Goal: Task Accomplishment & Management: Use online tool/utility

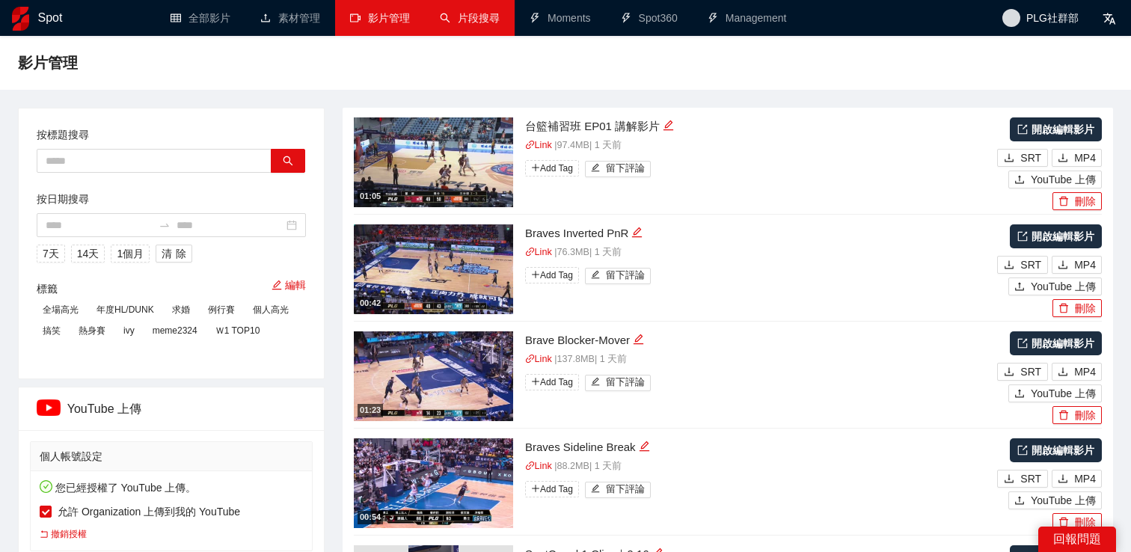
click at [452, 24] on link "片段搜尋" at bounding box center [470, 18] width 60 height 12
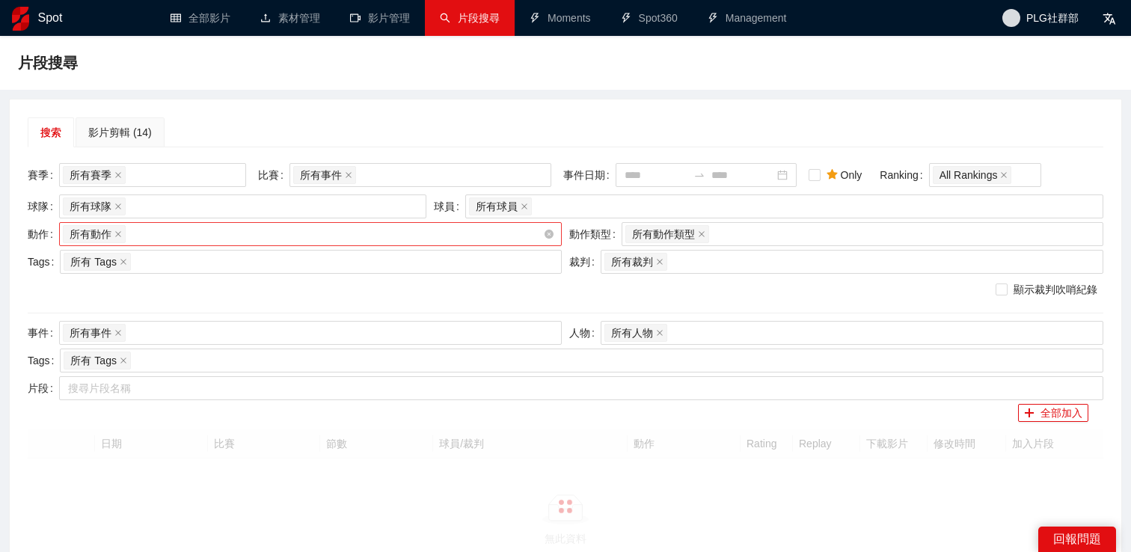
scroll to position [1, 0]
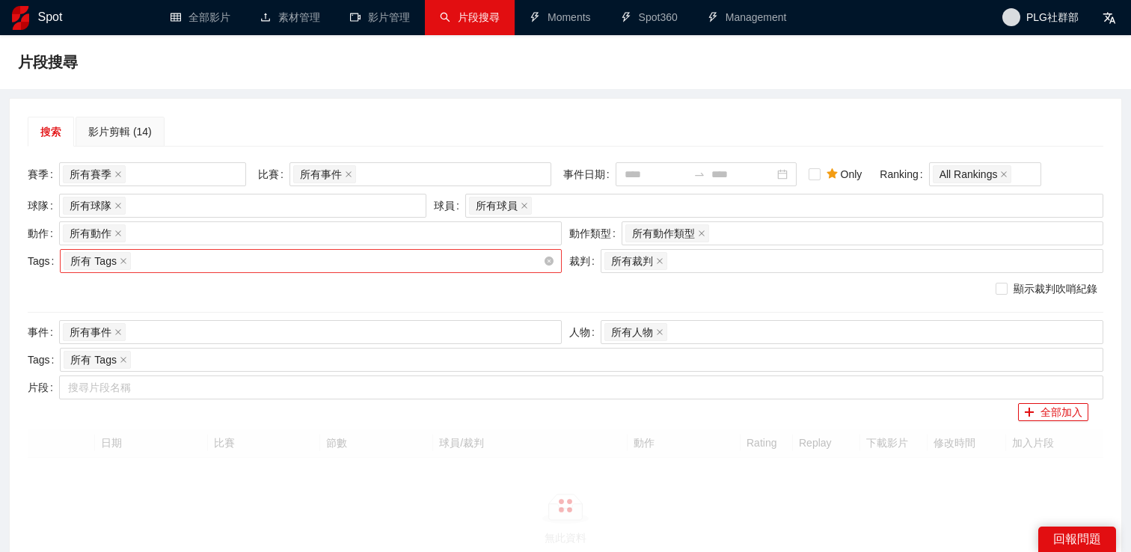
click at [274, 263] on div "所有 Tags" at bounding box center [304, 261] width 480 height 21
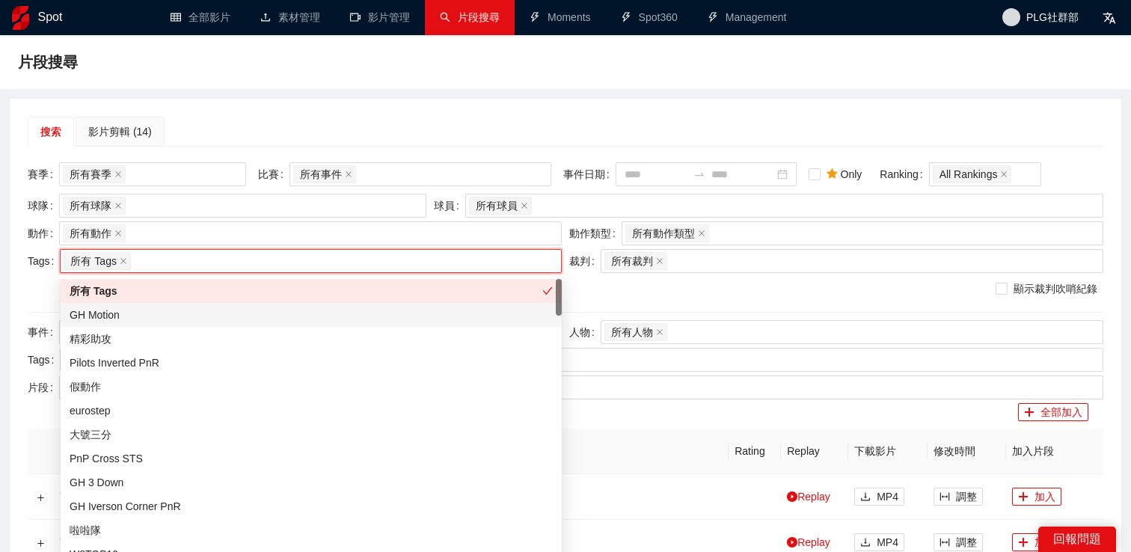
click at [266, 314] on div "GH Motion" at bounding box center [311, 315] width 483 height 16
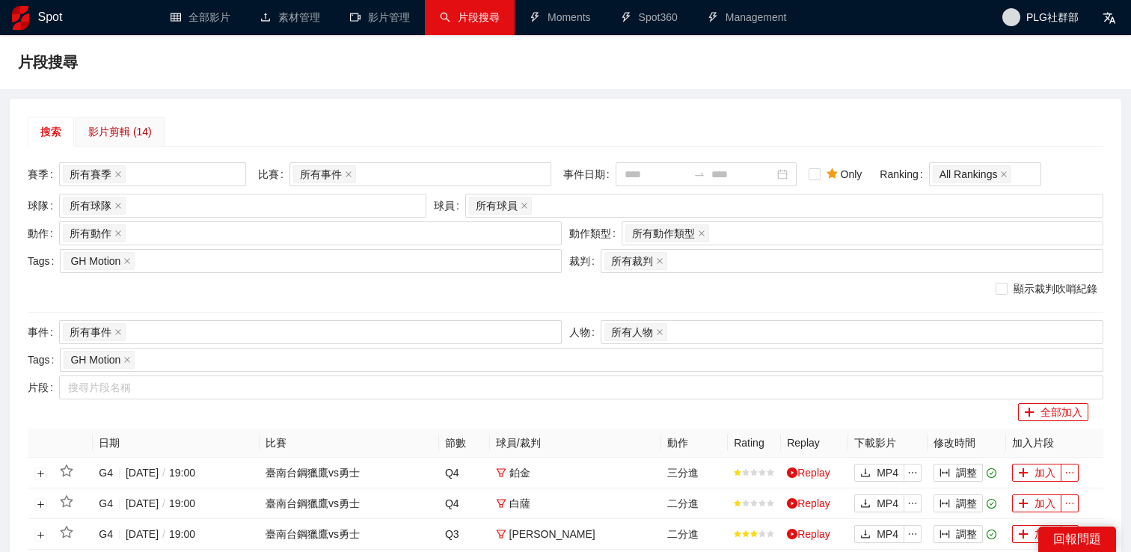
click at [120, 138] on div "影片剪輯 (14)" at bounding box center [120, 131] width 64 height 16
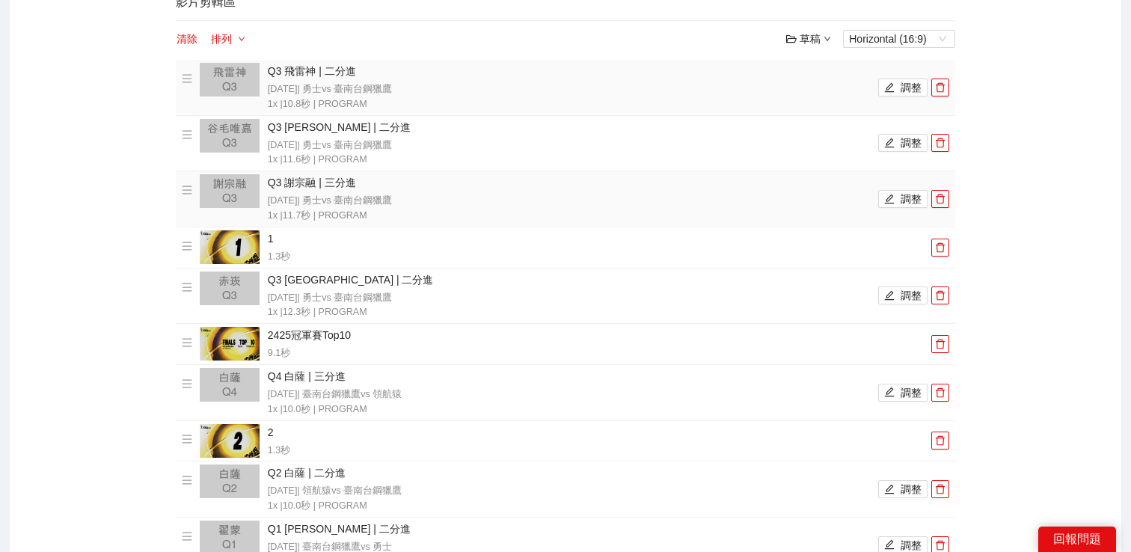
scroll to position [99, 0]
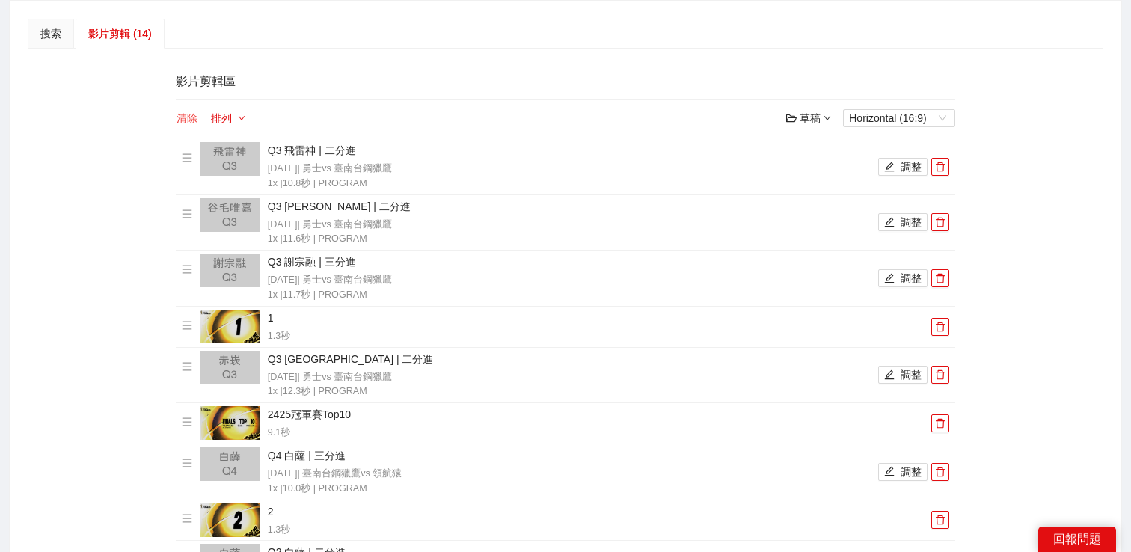
click at [193, 118] on button "清除" at bounding box center [187, 118] width 22 height 18
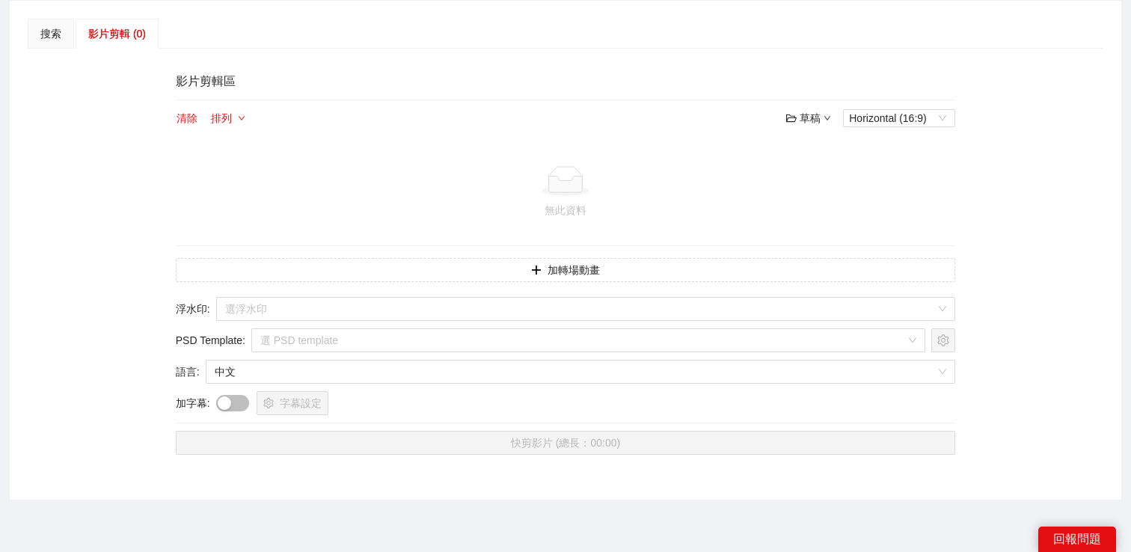
click at [139, 215] on div at bounding box center [87, 271] width 137 height 421
click at [225, 265] on button "加轉場動畫" at bounding box center [566, 270] width 781 height 24
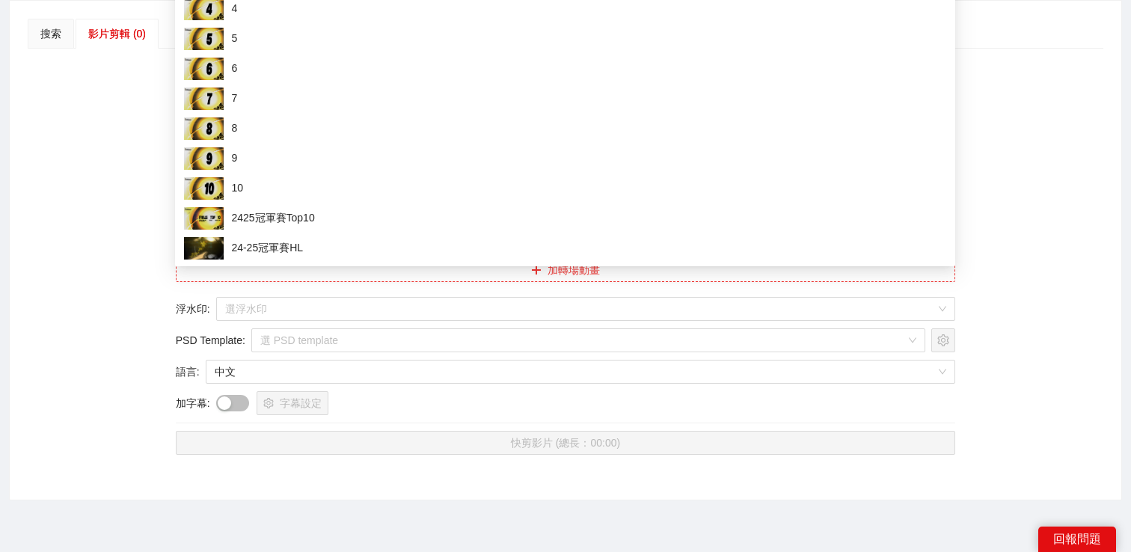
scroll to position [0, 0]
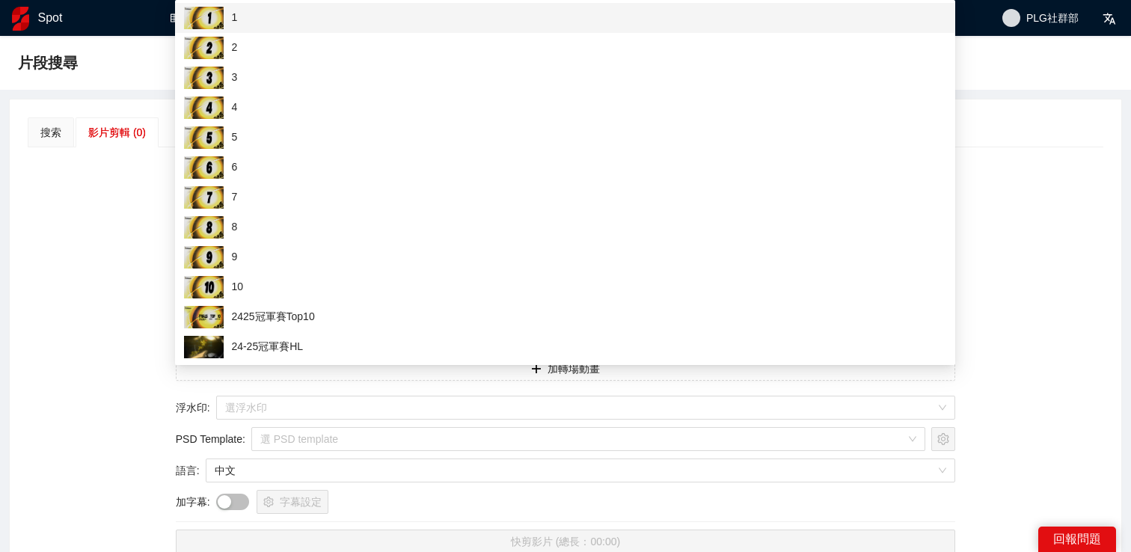
click at [266, 22] on span "1" at bounding box center [565, 18] width 763 height 22
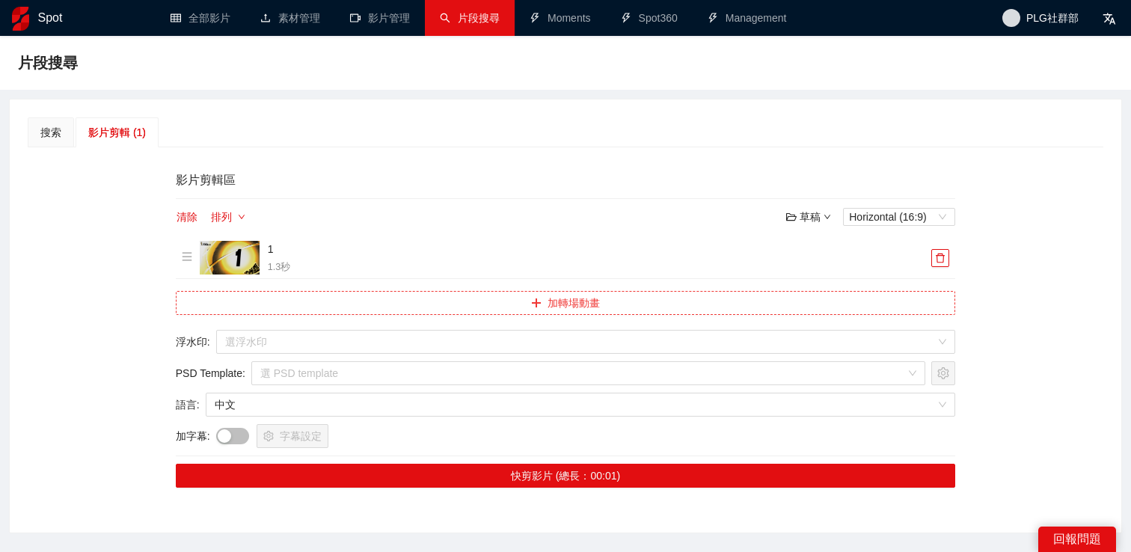
click at [219, 307] on button "加轉場動畫" at bounding box center [566, 303] width 781 height 24
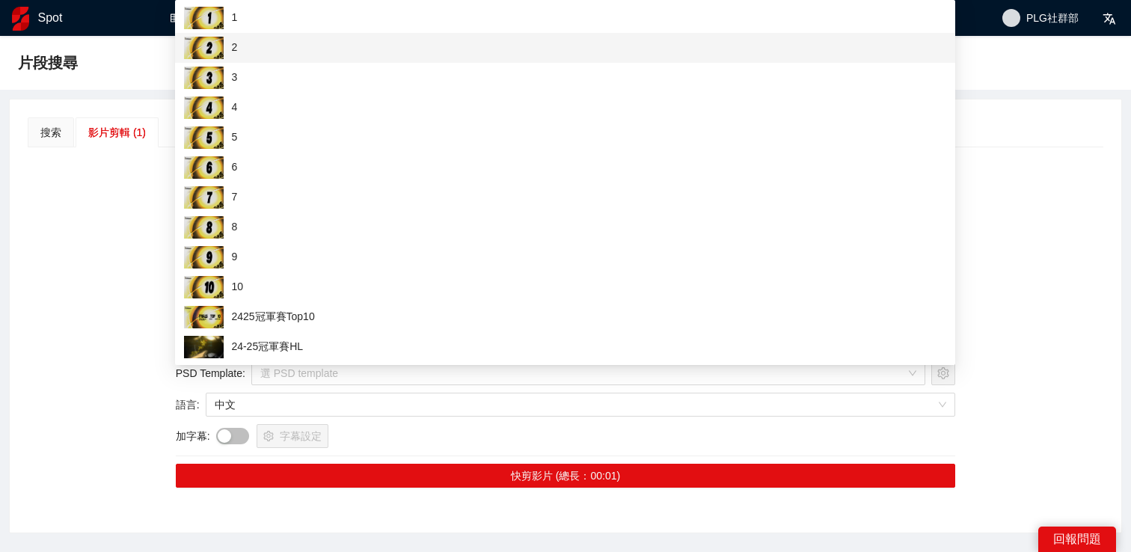
click at [281, 52] on span "2" at bounding box center [565, 48] width 763 height 22
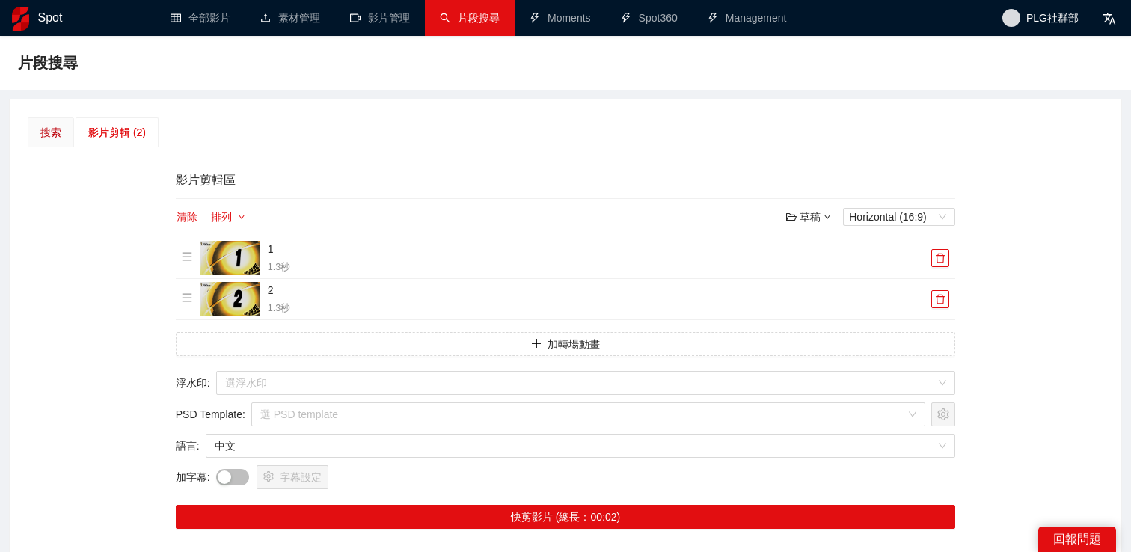
click at [49, 131] on div "搜索" at bounding box center [50, 132] width 21 height 16
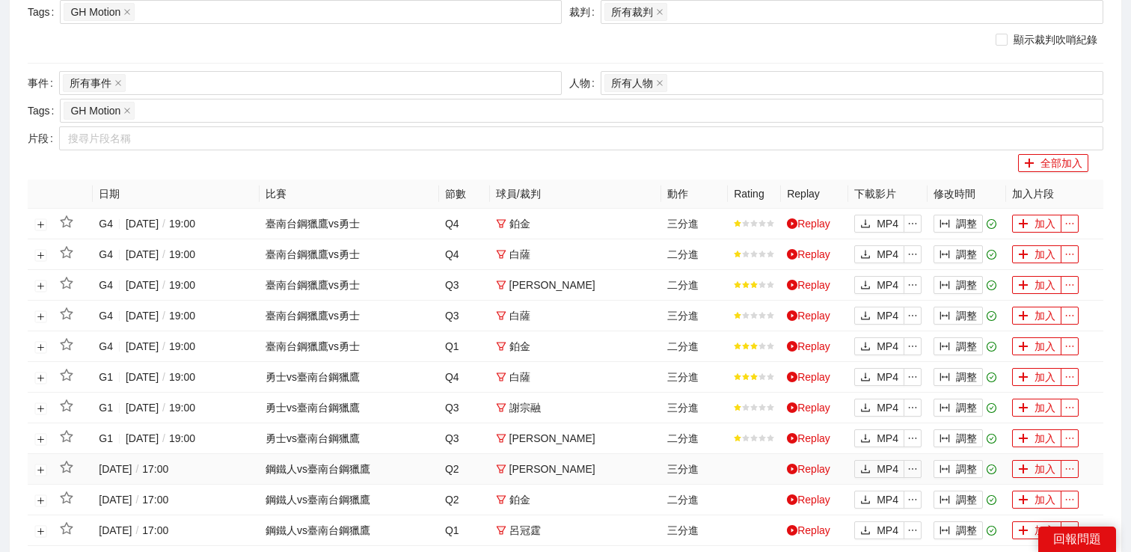
scroll to position [691, 0]
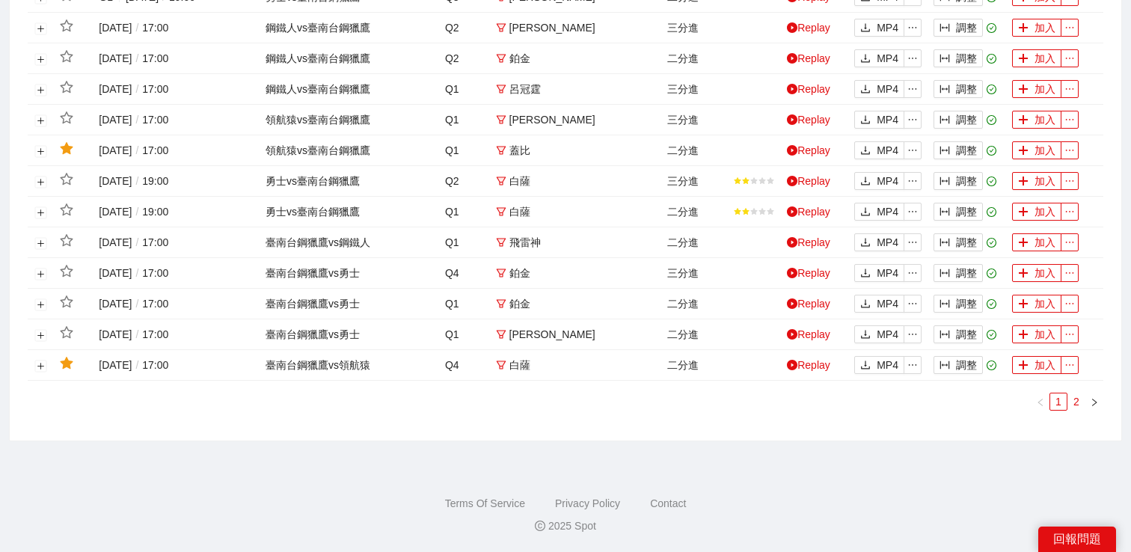
click at [1074, 400] on link "2" at bounding box center [1077, 402] width 16 height 16
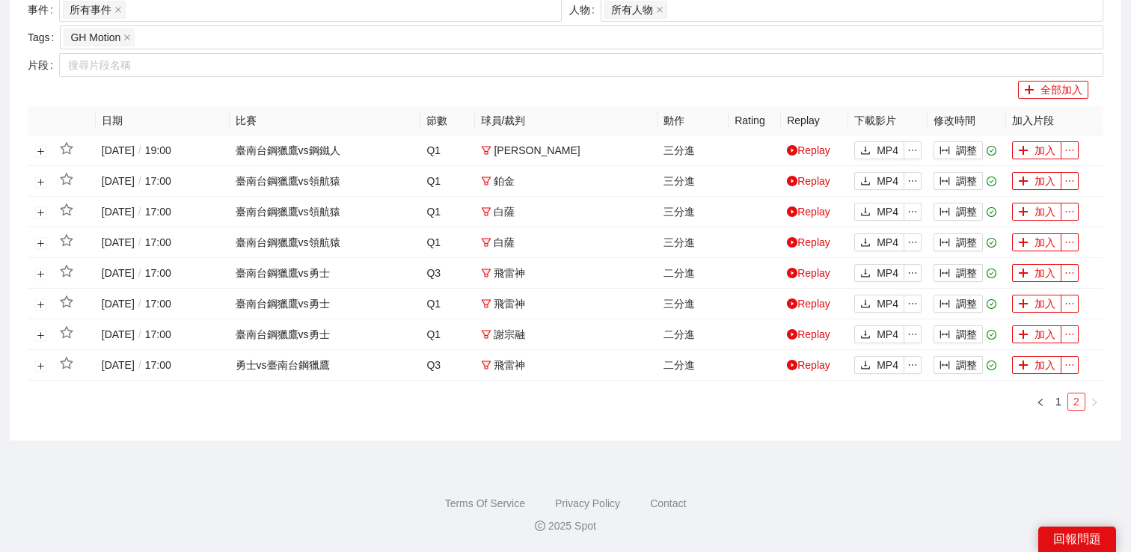
scroll to position [323, 0]
click at [792, 370] on icon "play-circle" at bounding box center [792, 365] width 10 height 10
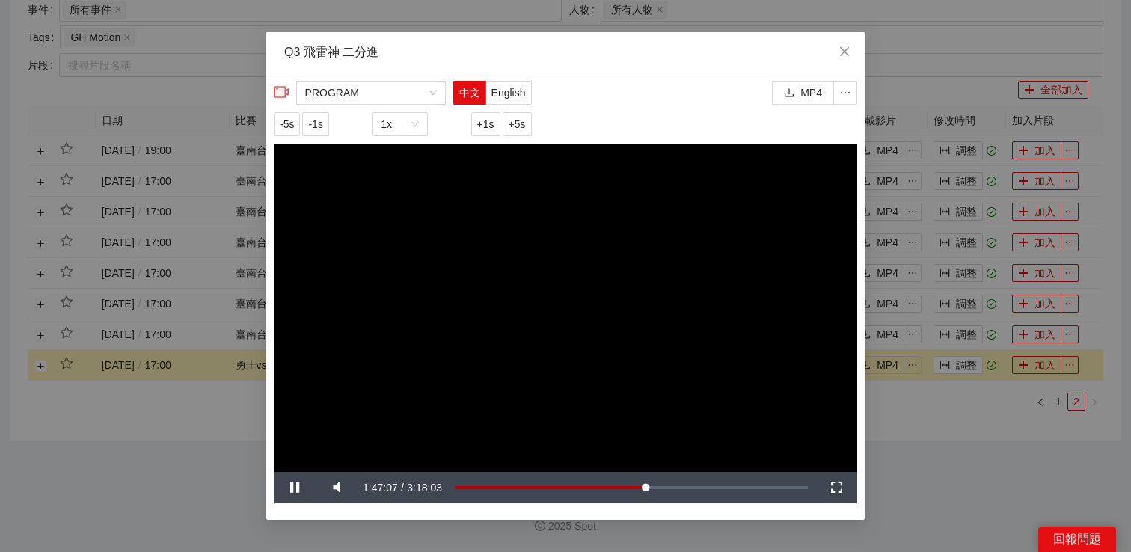
click at [915, 424] on div "**********" at bounding box center [565, 276] width 1131 height 552
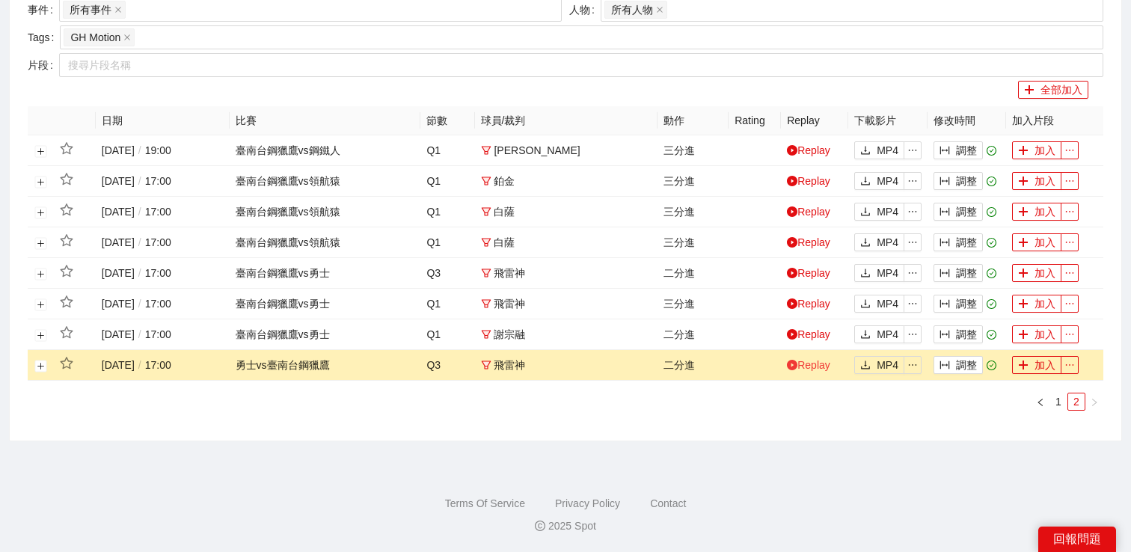
click at [819, 370] on link "Replay" at bounding box center [808, 365] width 43 height 12
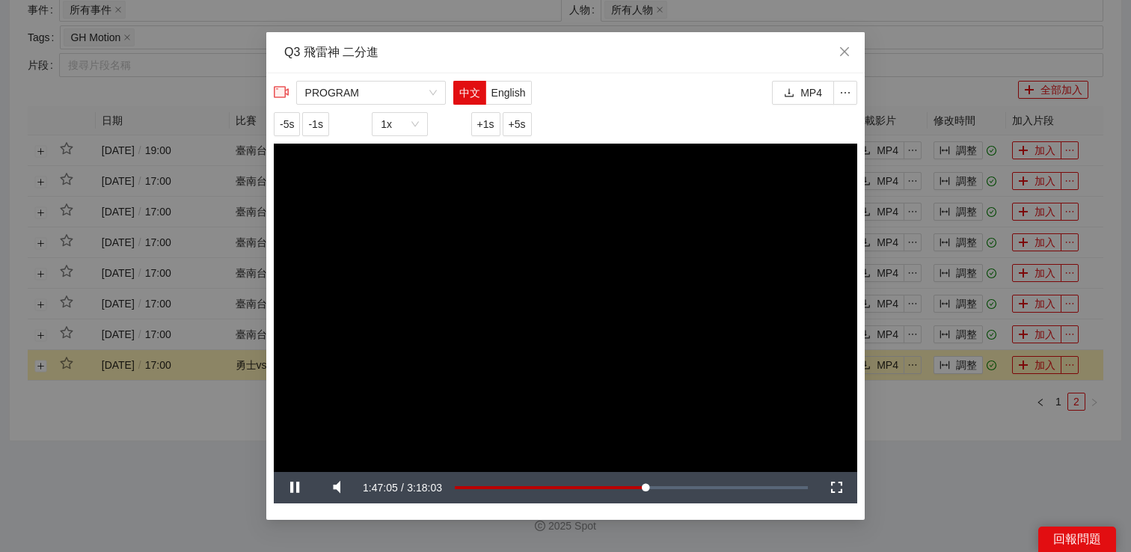
click at [932, 421] on div "**********" at bounding box center [565, 276] width 1131 height 552
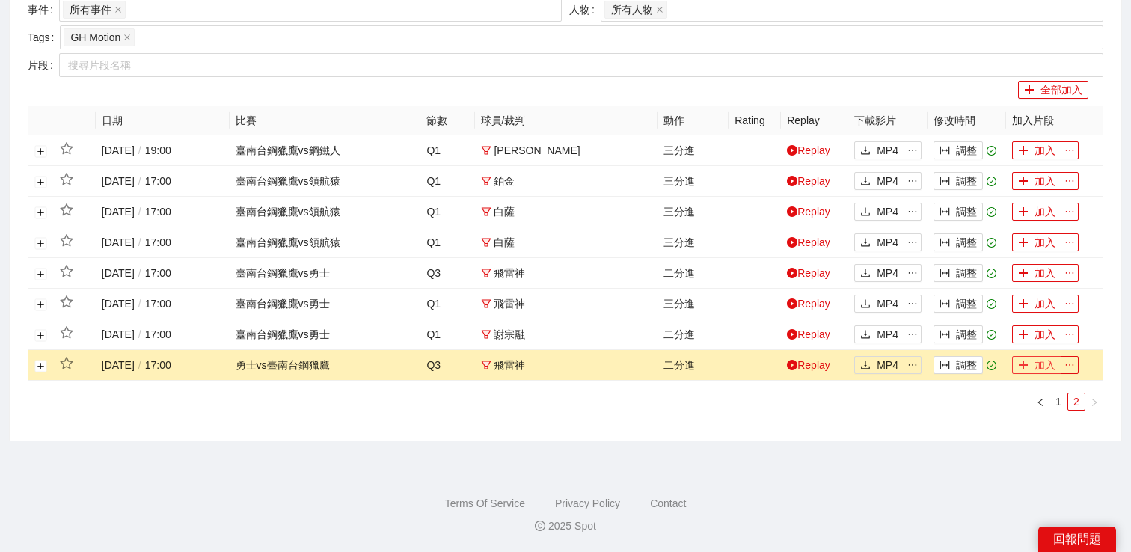
click at [1033, 367] on button "加入" at bounding box center [1036, 365] width 49 height 18
click at [965, 335] on button "調整" at bounding box center [958, 335] width 49 height 18
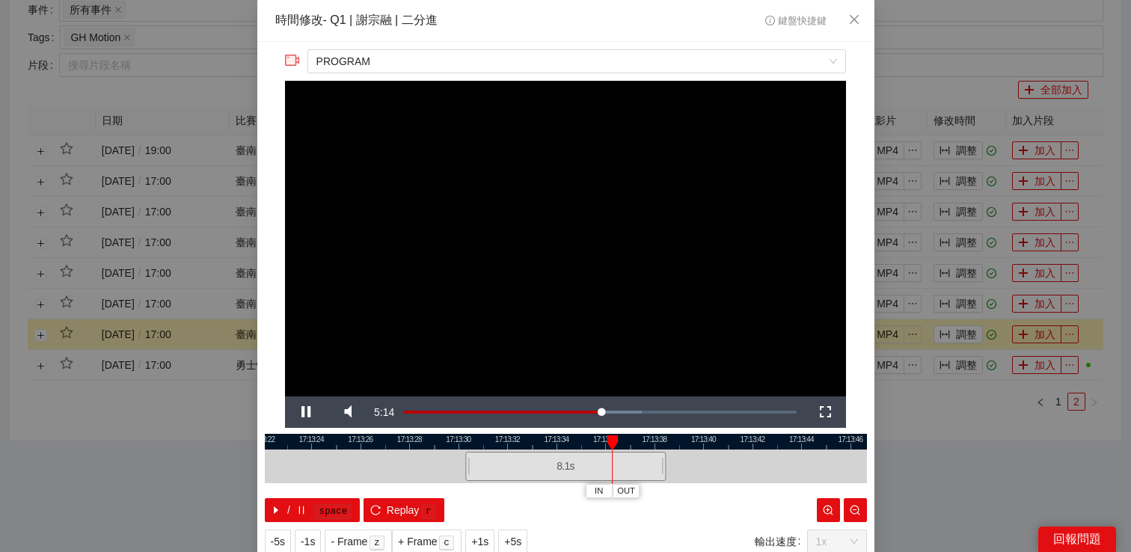
click at [941, 400] on div "**********" at bounding box center [565, 276] width 1131 height 552
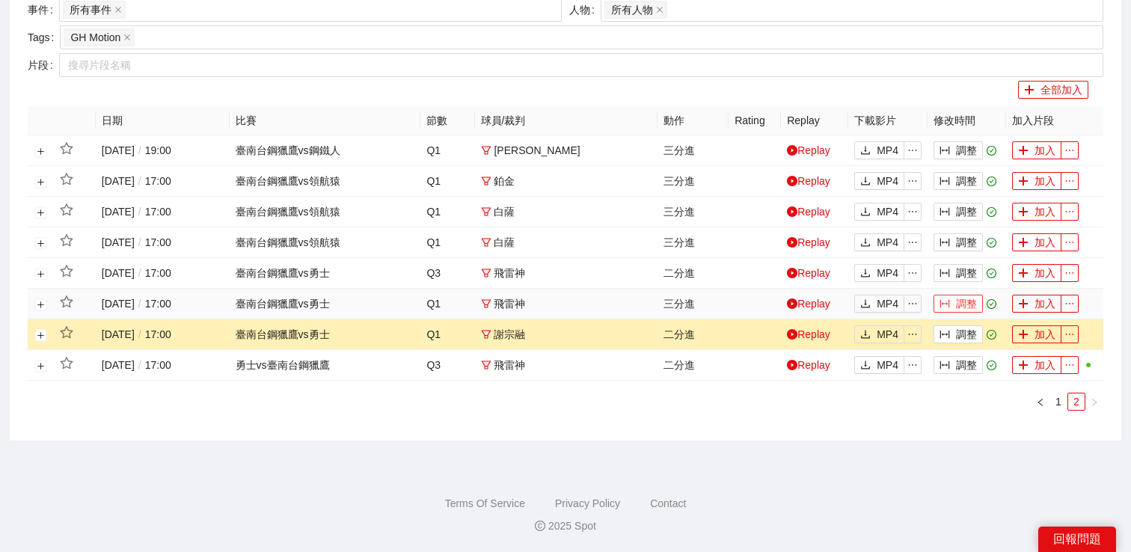
click at [970, 299] on button "調整" at bounding box center [958, 304] width 49 height 18
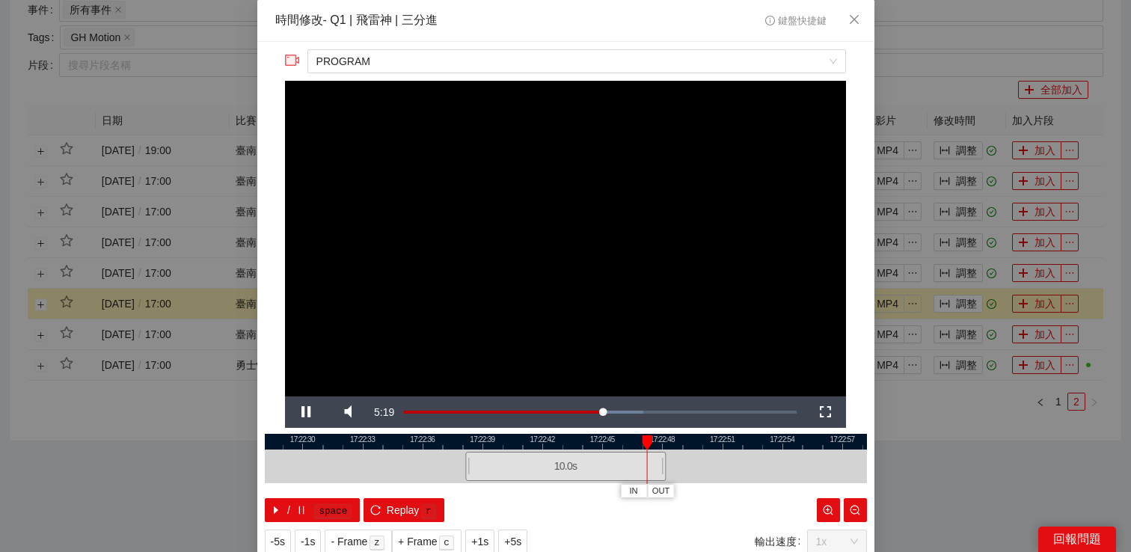
click at [938, 433] on div "**********" at bounding box center [565, 276] width 1131 height 552
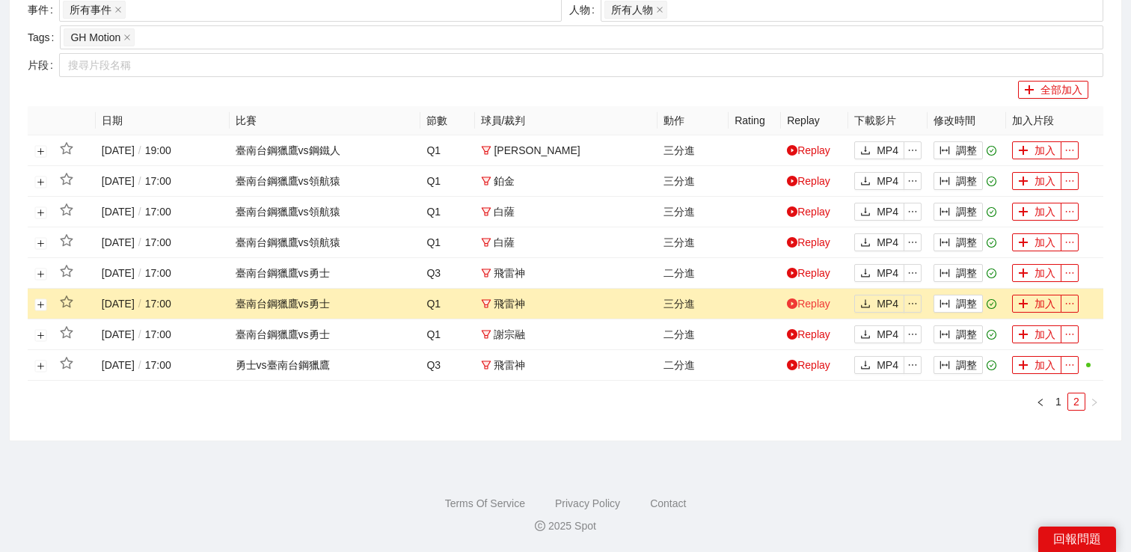
click at [818, 299] on link "Replay" at bounding box center [808, 304] width 43 height 12
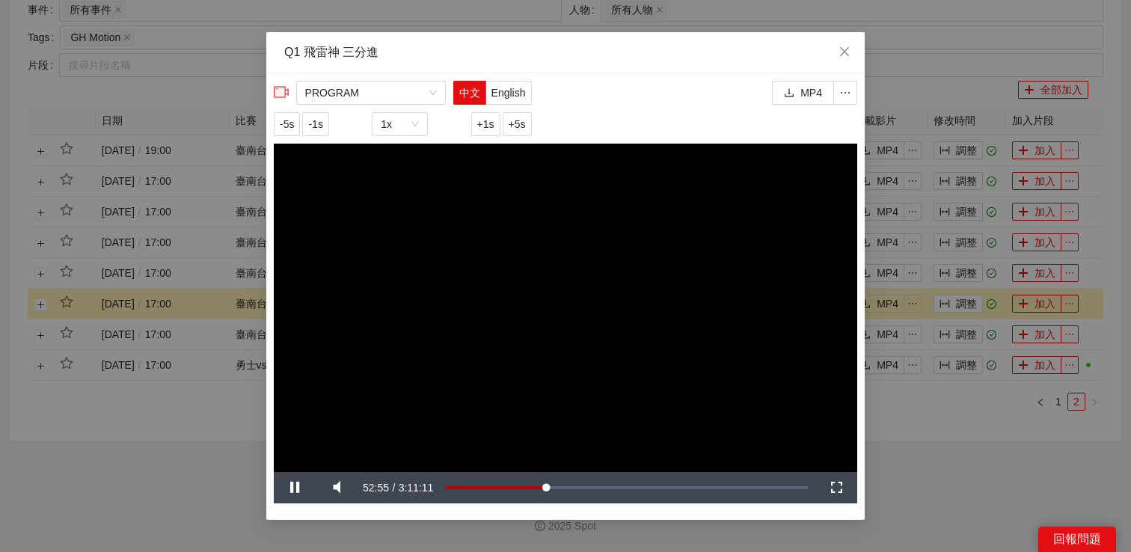
click at [935, 426] on div "**********" at bounding box center [565, 276] width 1131 height 552
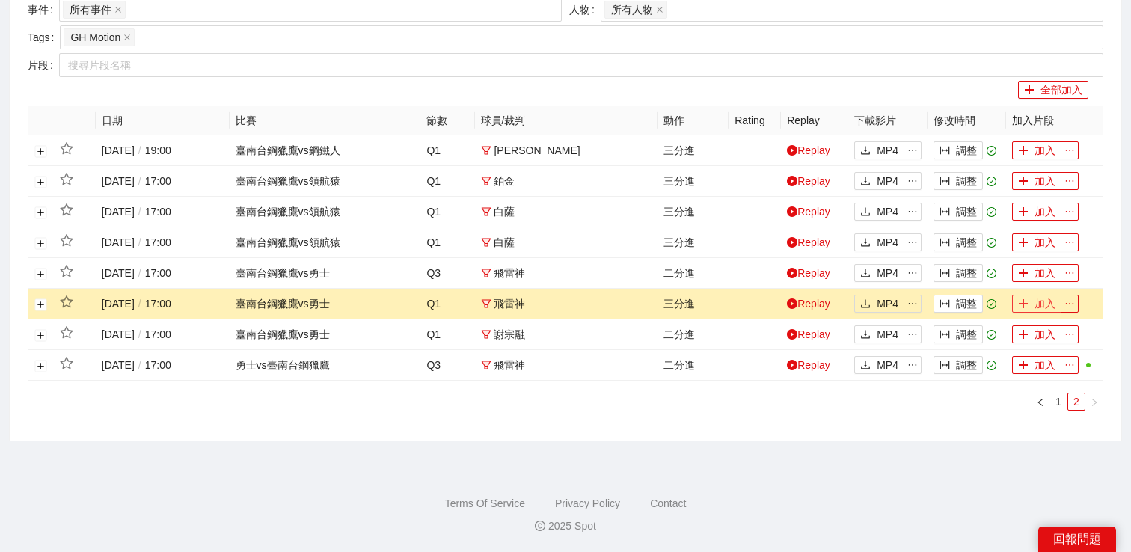
click at [1027, 309] on span "plus" at bounding box center [1023, 305] width 10 height 12
click at [963, 268] on button "調整" at bounding box center [958, 273] width 49 height 18
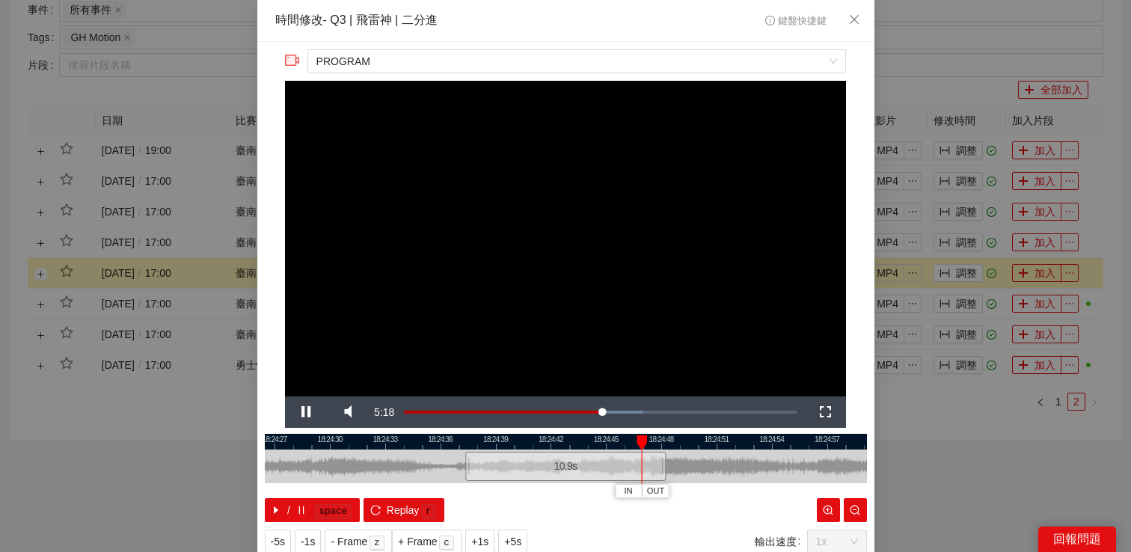
click at [1009, 445] on div "**********" at bounding box center [565, 276] width 1131 height 552
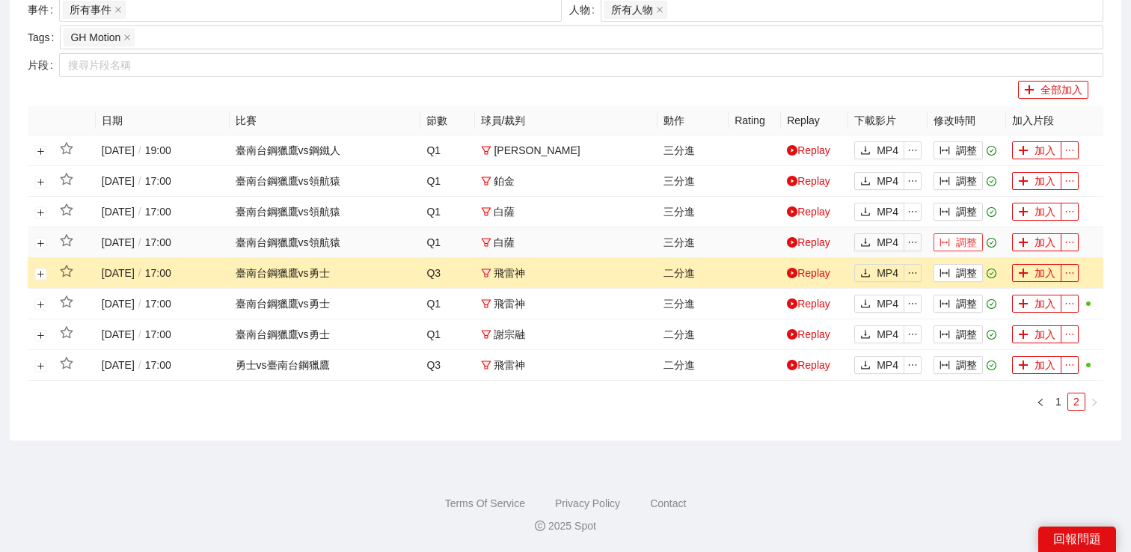
click at [956, 243] on button "調整" at bounding box center [958, 242] width 49 height 18
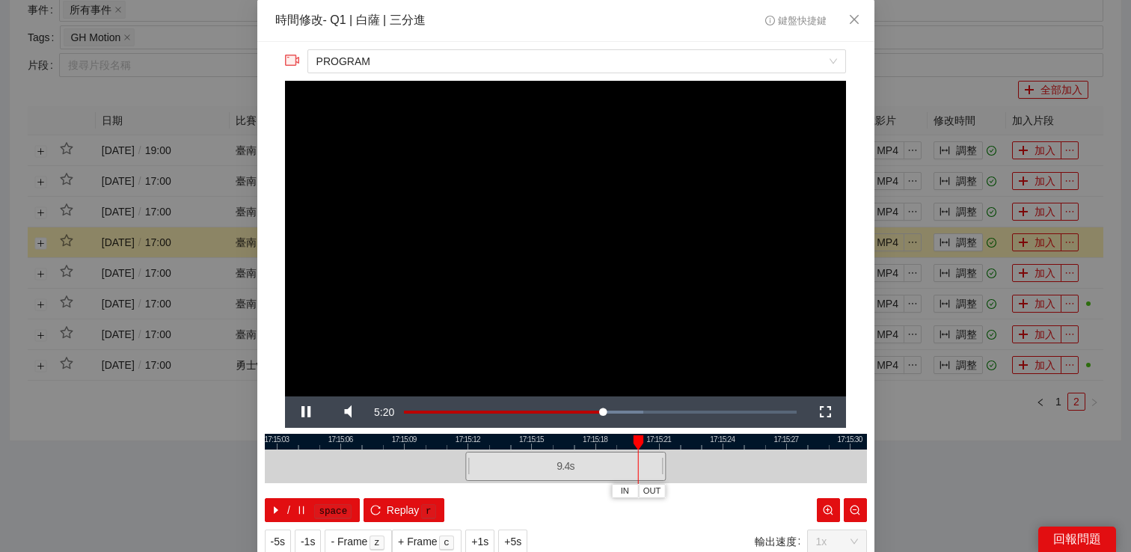
click at [939, 421] on div "**********" at bounding box center [565, 276] width 1131 height 552
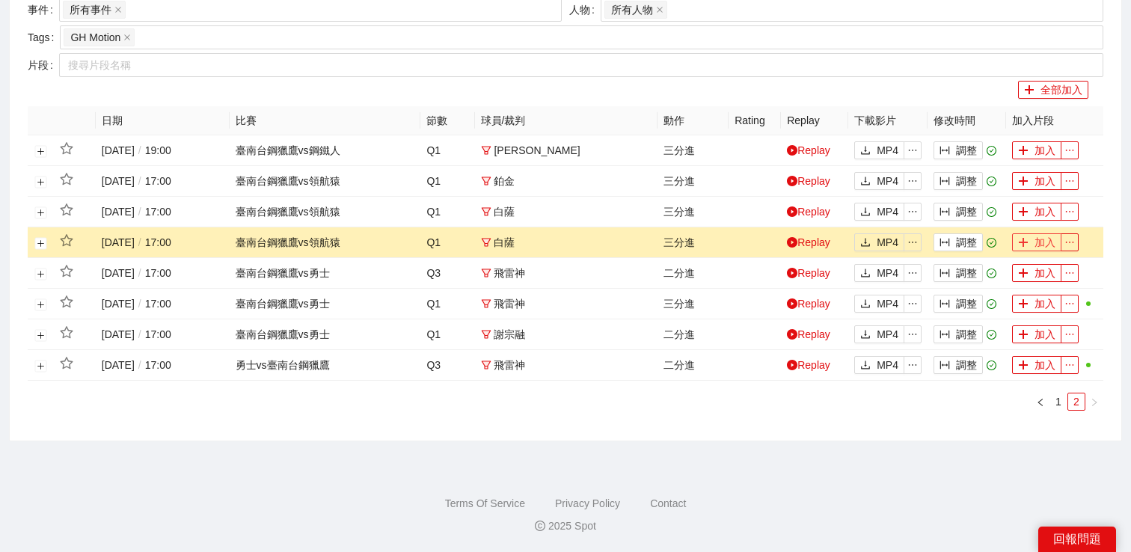
click at [1019, 248] on span "plus" at bounding box center [1023, 243] width 10 height 12
click at [948, 207] on icon "column-width" at bounding box center [945, 212] width 10 height 10
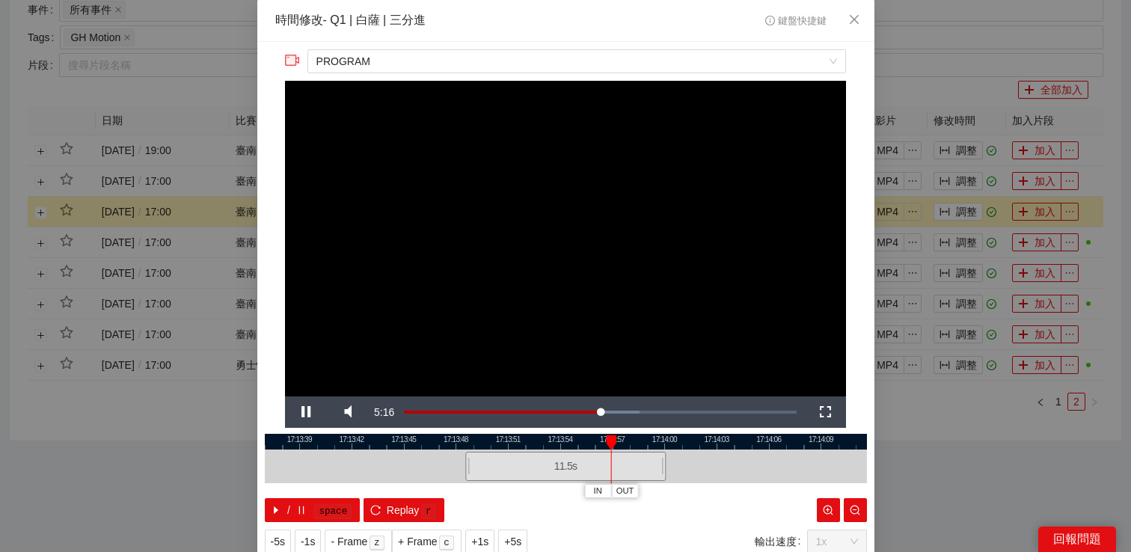
click at [998, 198] on div "**********" at bounding box center [565, 276] width 1131 height 552
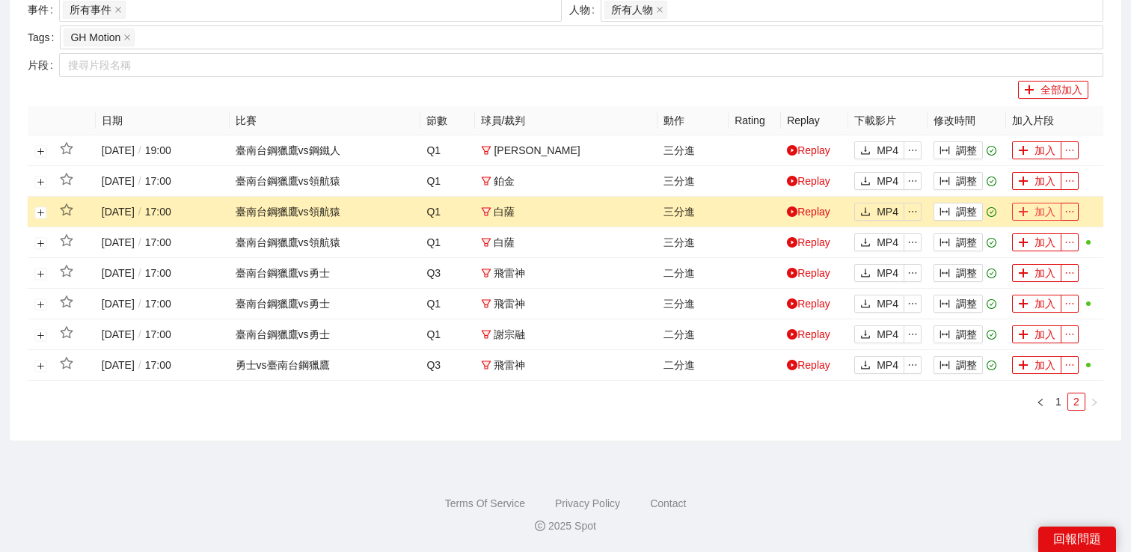
click at [1030, 218] on button "加入" at bounding box center [1036, 212] width 49 height 18
click at [945, 179] on icon "column-width" at bounding box center [945, 181] width 10 height 10
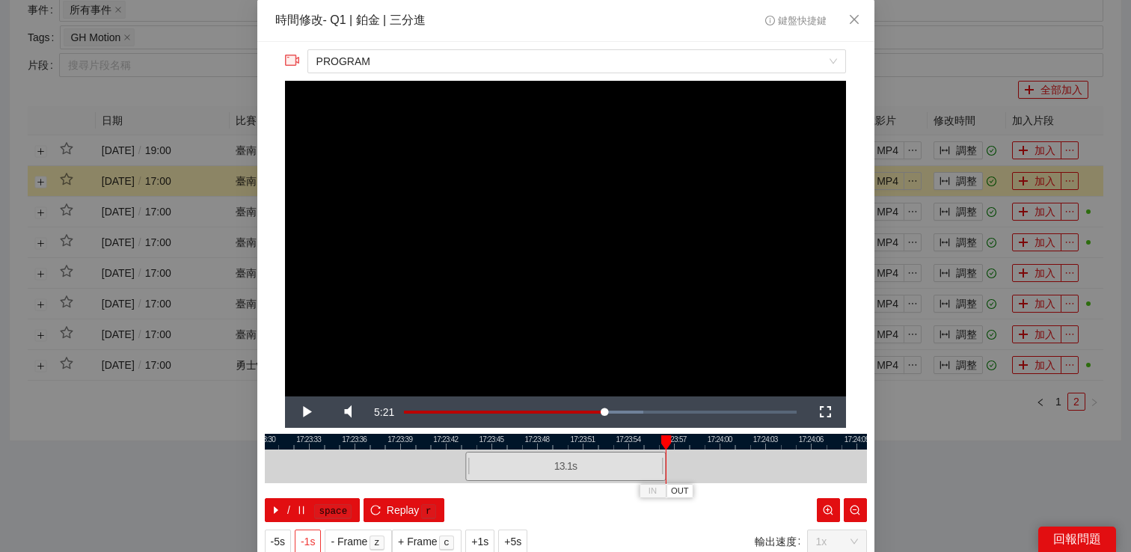
click at [299, 539] on button "-1s" at bounding box center [308, 542] width 26 height 24
click at [545, 297] on video "Video Player" at bounding box center [565, 239] width 561 height 316
click at [960, 272] on div "**********" at bounding box center [565, 276] width 1131 height 552
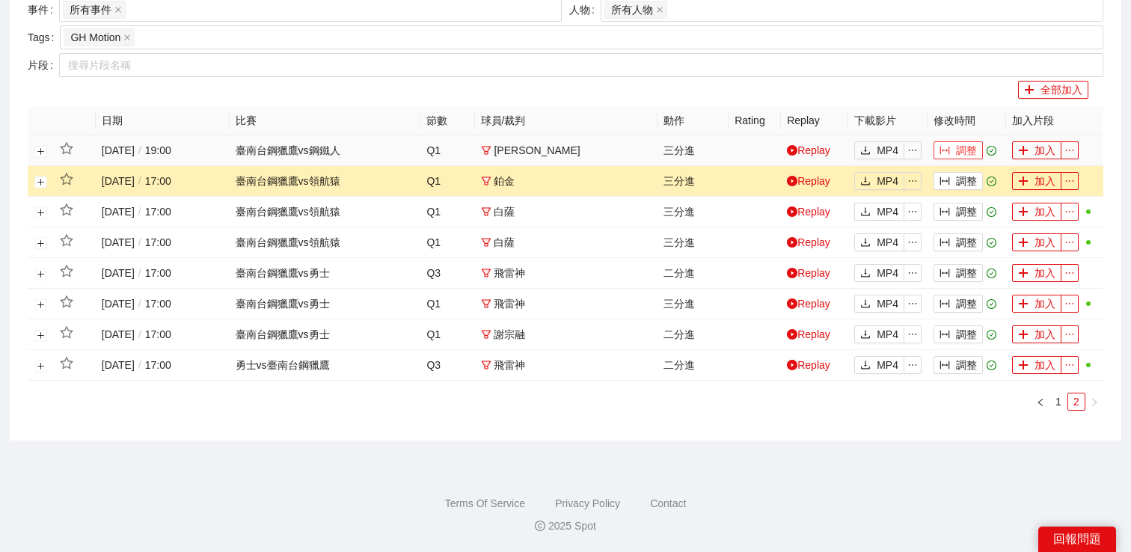
click at [968, 146] on button "調整" at bounding box center [958, 150] width 49 height 18
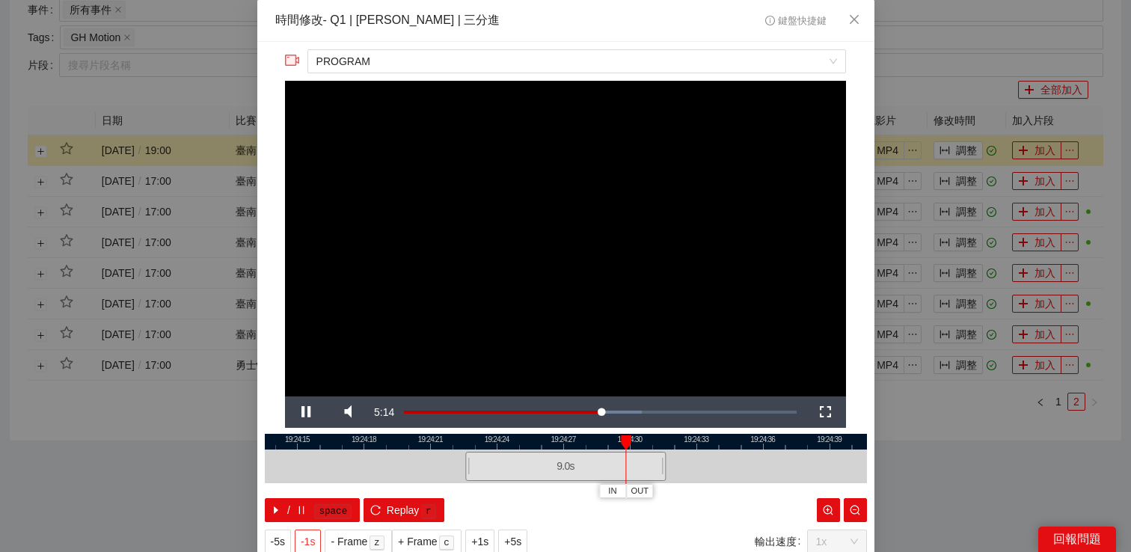
click at [309, 536] on span "-1s" at bounding box center [308, 542] width 14 height 16
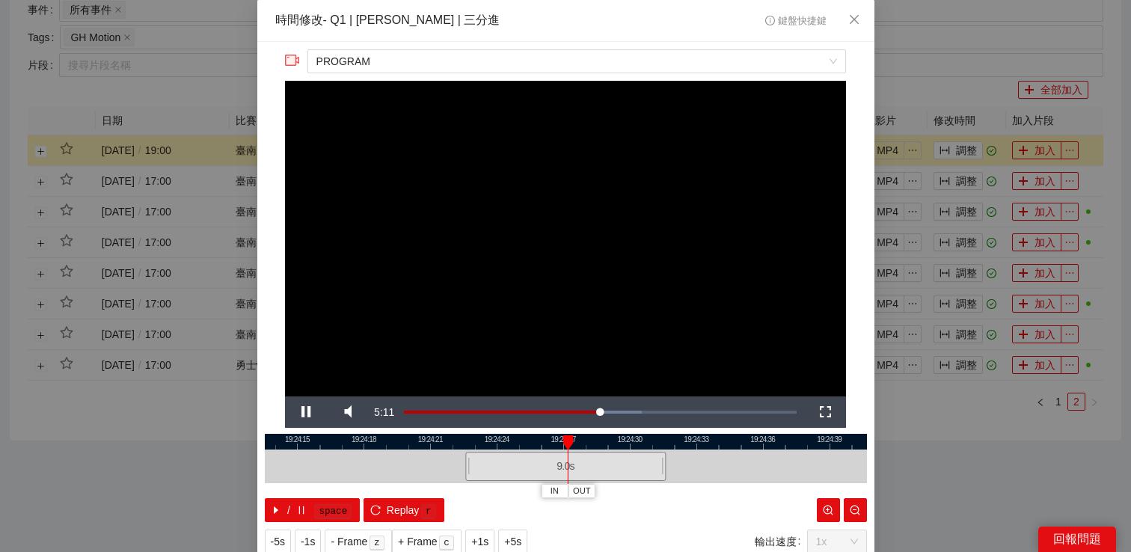
click at [929, 143] on div "**********" at bounding box center [565, 276] width 1131 height 552
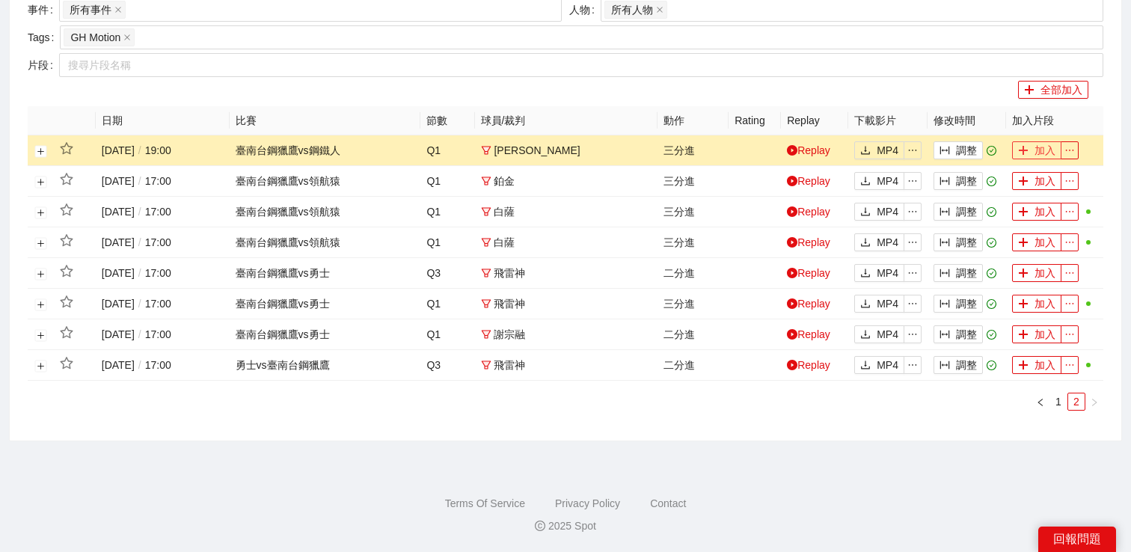
click at [1016, 156] on button "加入" at bounding box center [1036, 150] width 49 height 18
click at [1059, 398] on link "1" at bounding box center [1059, 402] width 16 height 16
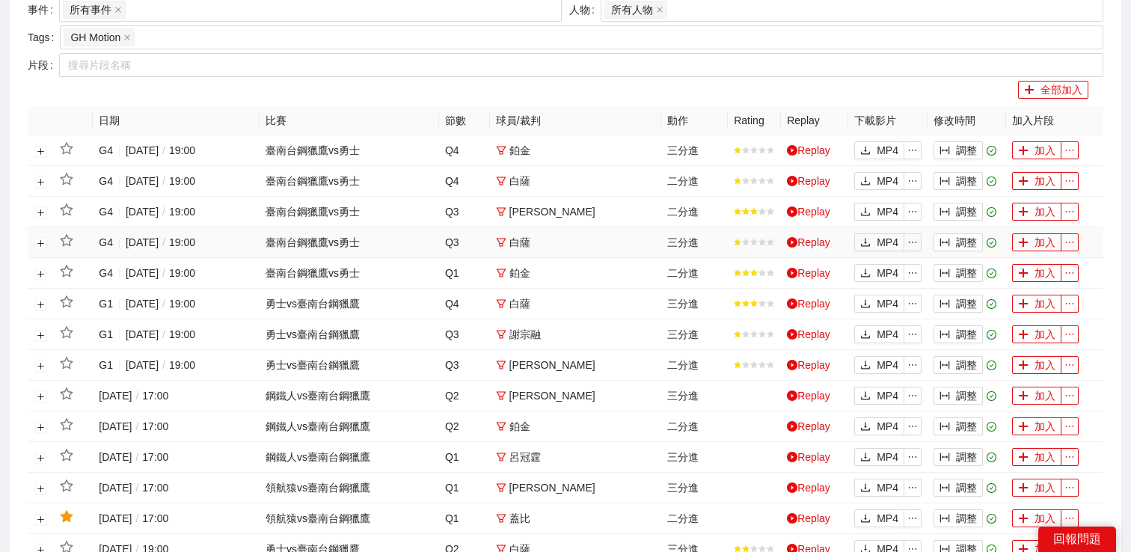
scroll to position [563, 0]
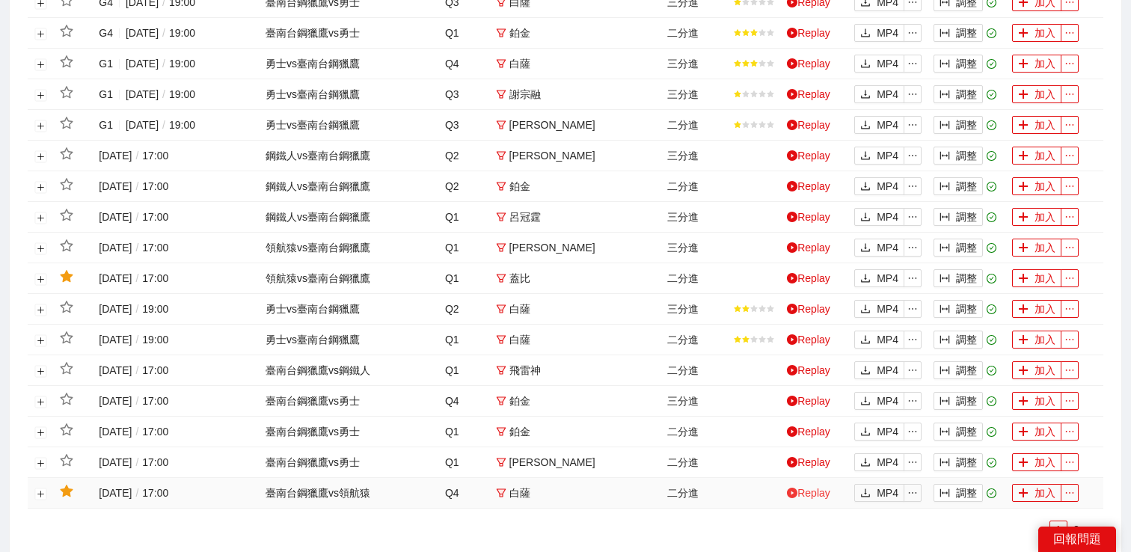
click at [818, 492] on link "Replay" at bounding box center [808, 493] width 43 height 12
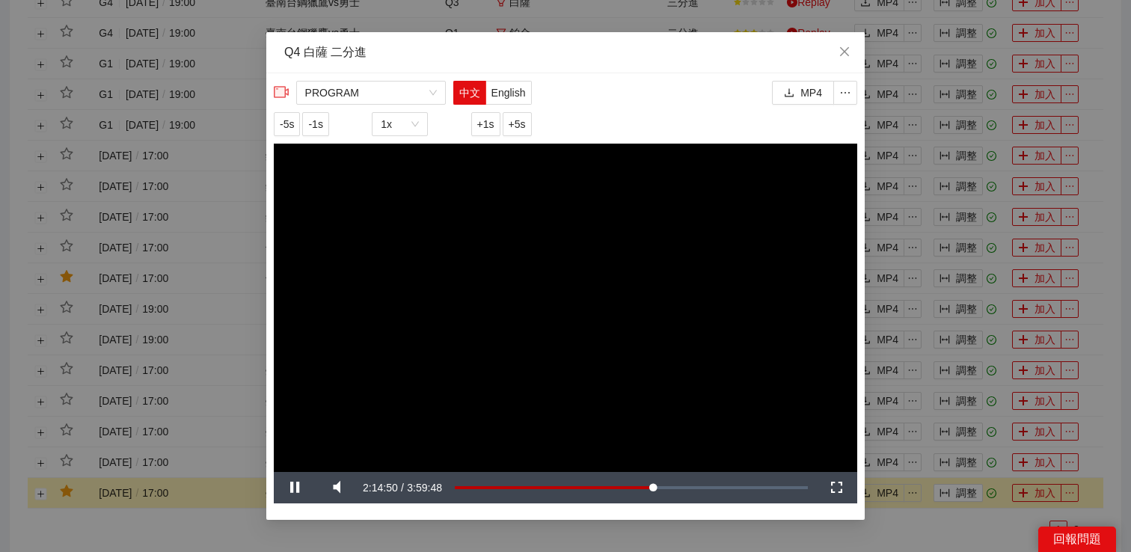
click at [948, 522] on div "**********" at bounding box center [565, 276] width 1131 height 552
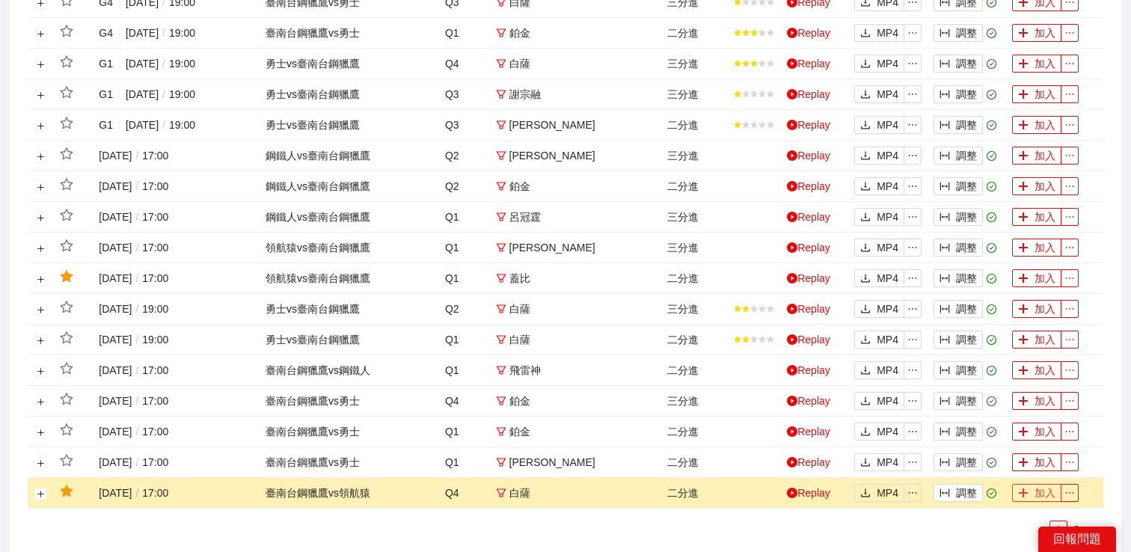
click at [1039, 489] on button "加入" at bounding box center [1036, 493] width 49 height 18
click at [950, 466] on button "調整" at bounding box center [958, 462] width 49 height 18
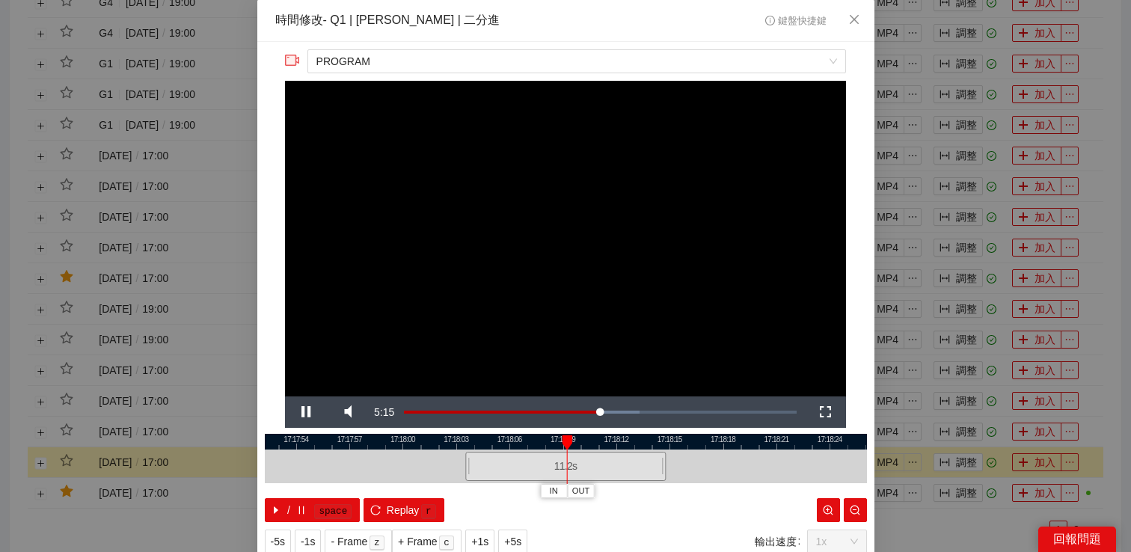
click at [982, 436] on div "**********" at bounding box center [565, 276] width 1131 height 552
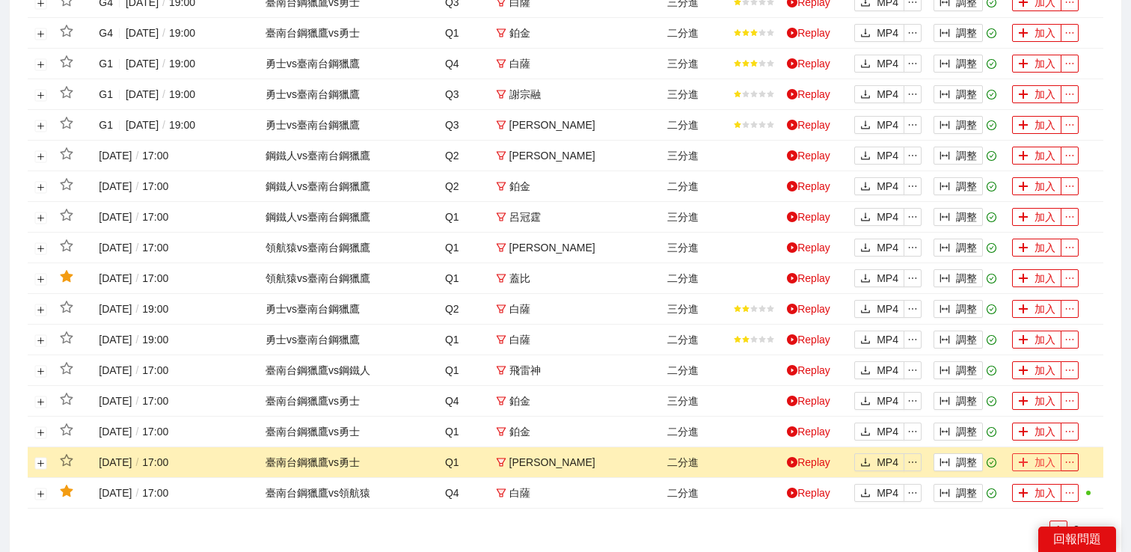
click at [1024, 457] on icon "plus" at bounding box center [1023, 462] width 10 height 10
click at [956, 434] on button "調整" at bounding box center [958, 432] width 49 height 18
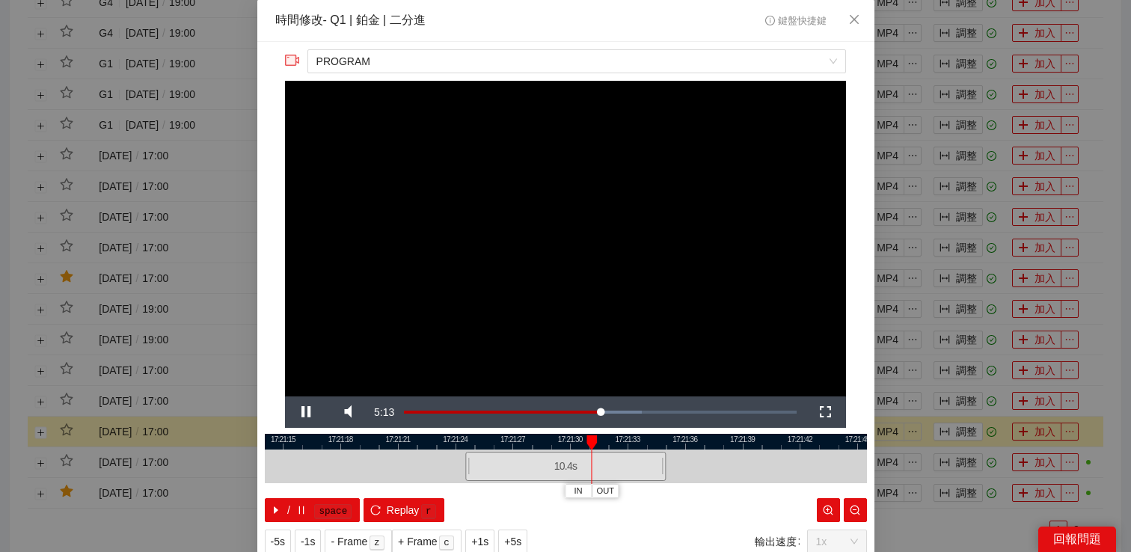
click at [992, 407] on div "**********" at bounding box center [565, 276] width 1131 height 552
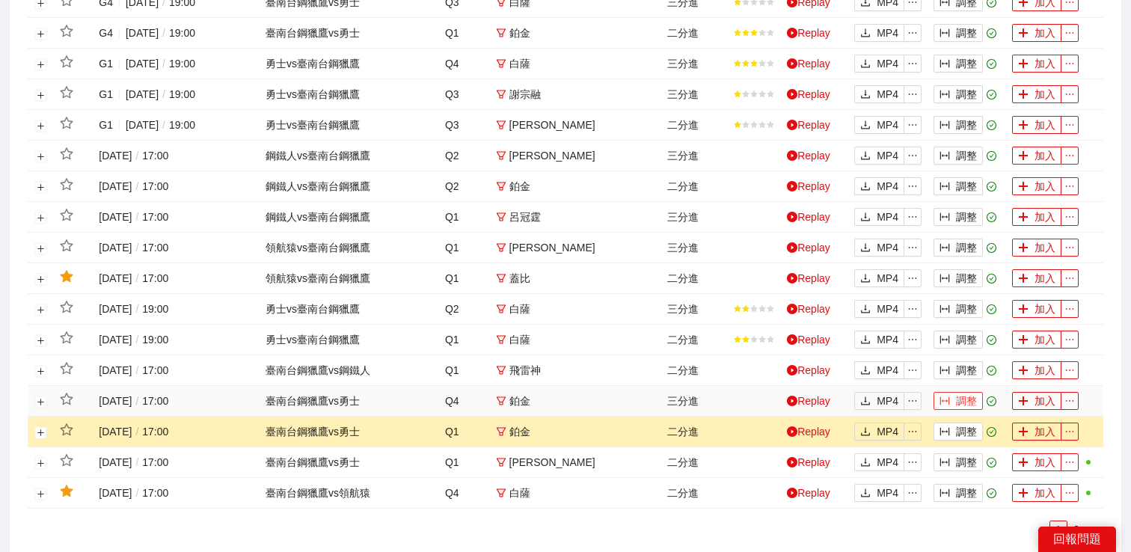
click at [970, 404] on button "調整" at bounding box center [958, 401] width 49 height 18
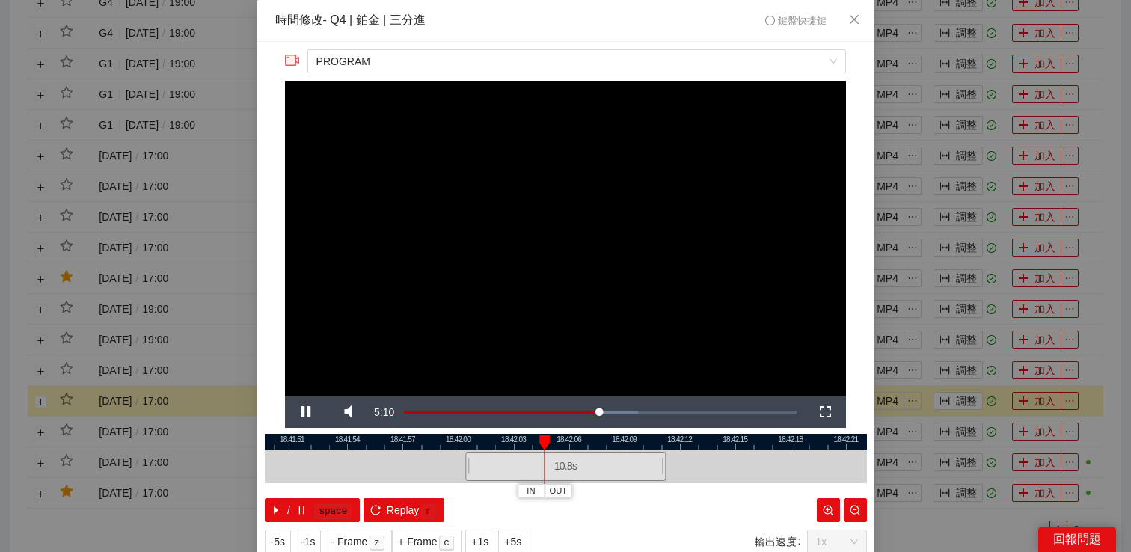
click at [987, 375] on div "**********" at bounding box center [565, 276] width 1131 height 552
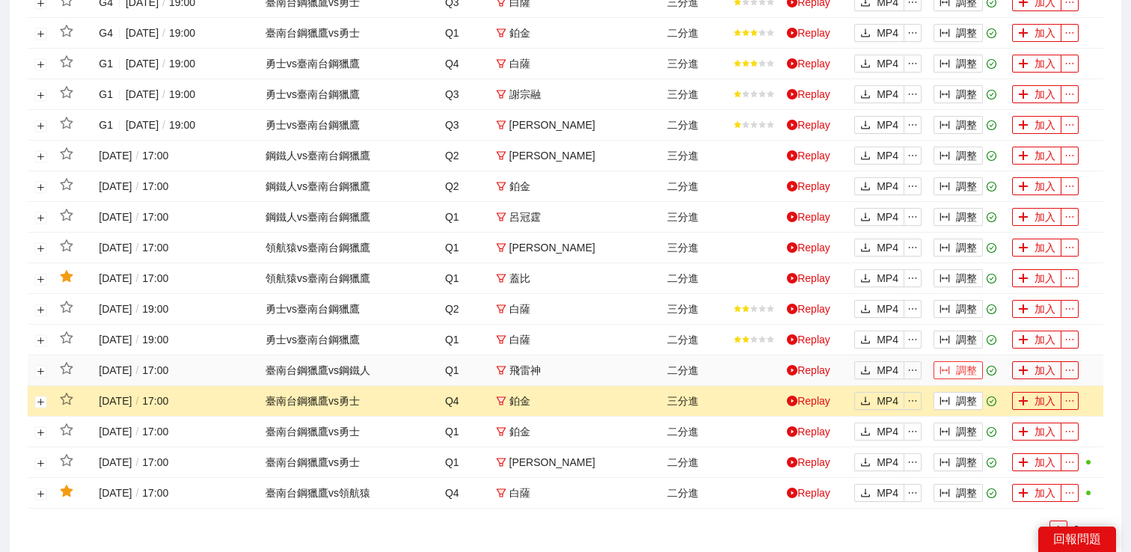
click at [974, 370] on button "調整" at bounding box center [958, 370] width 49 height 18
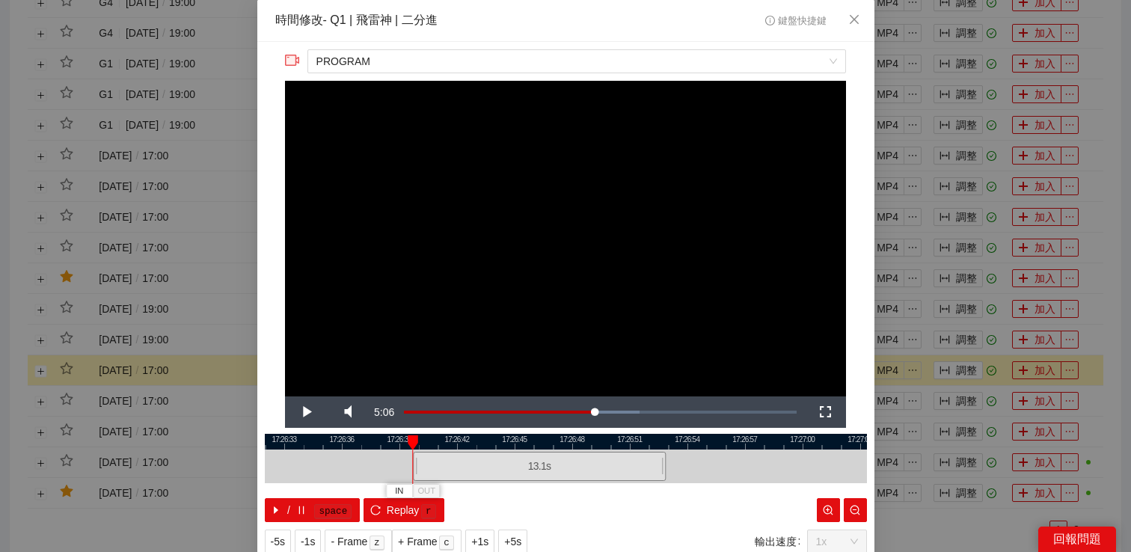
drag, startPoint x: 468, startPoint y: 471, endPoint x: 418, endPoint y: 475, distance: 51.1
click at [417, 475] on div at bounding box center [415, 467] width 9 height 34
click at [303, 412] on span "Video Player" at bounding box center [306, 412] width 42 height 0
drag, startPoint x: 416, startPoint y: 463, endPoint x: 406, endPoint y: 463, distance: 10.5
click at [409, 463] on div at bounding box center [413, 467] width 9 height 34
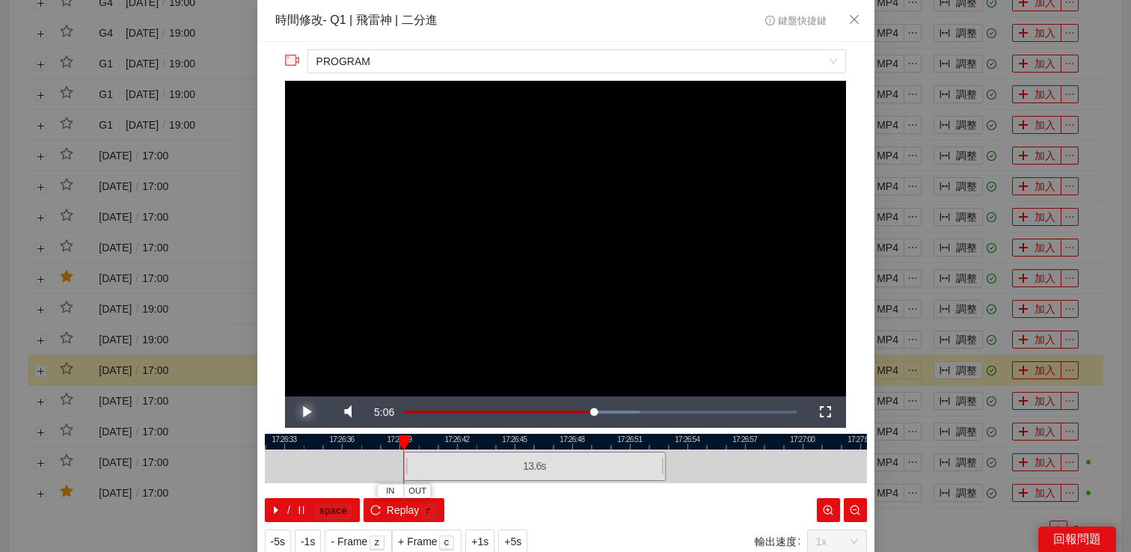
click at [308, 412] on span "Video Player" at bounding box center [306, 412] width 42 height 0
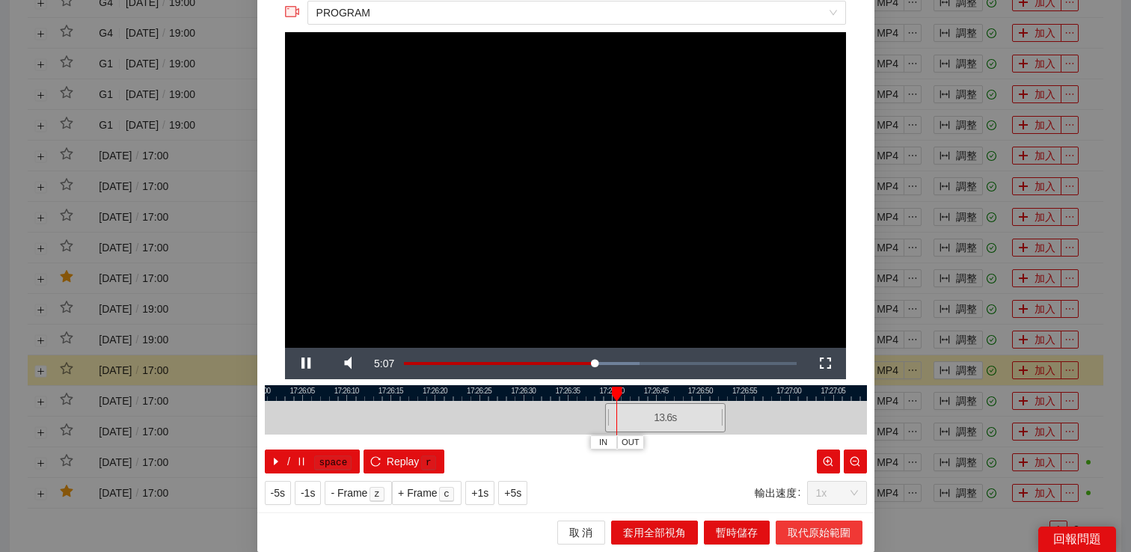
click at [815, 525] on span "取代原始範圍" at bounding box center [819, 533] width 63 height 16
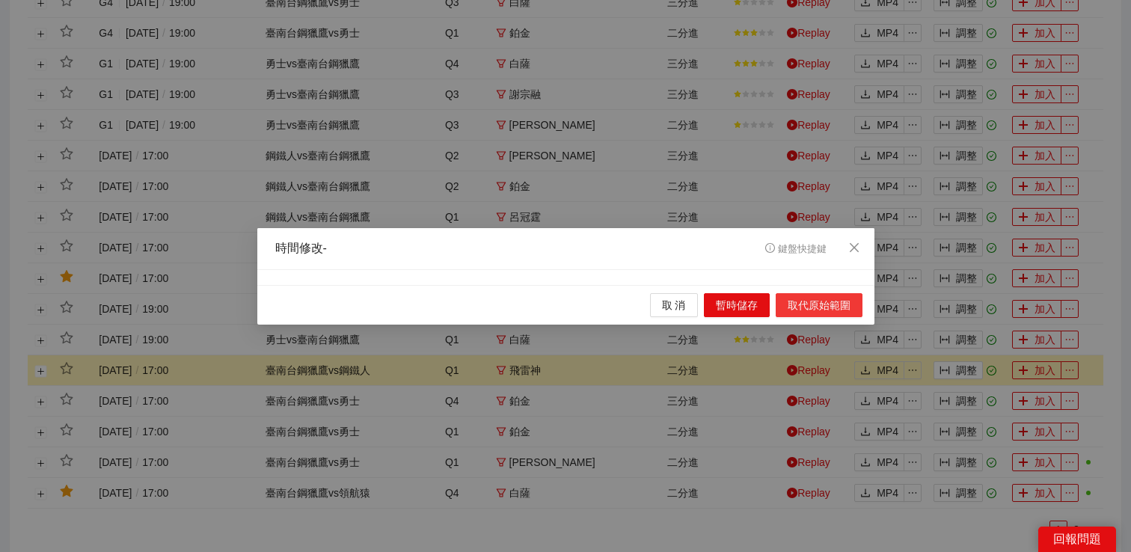
scroll to position [0, 0]
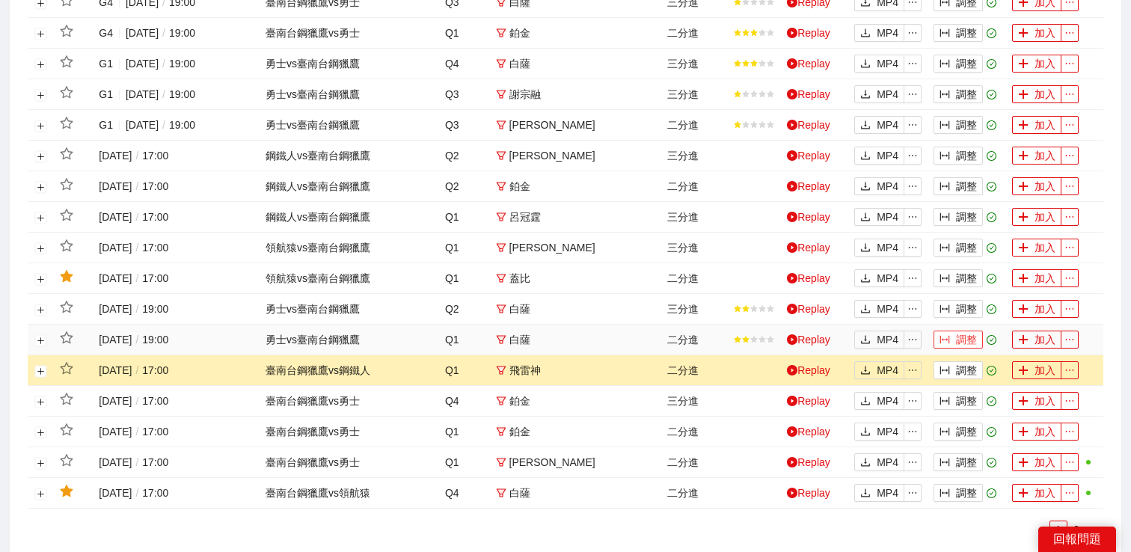
click at [944, 346] on button "調整" at bounding box center [958, 340] width 49 height 18
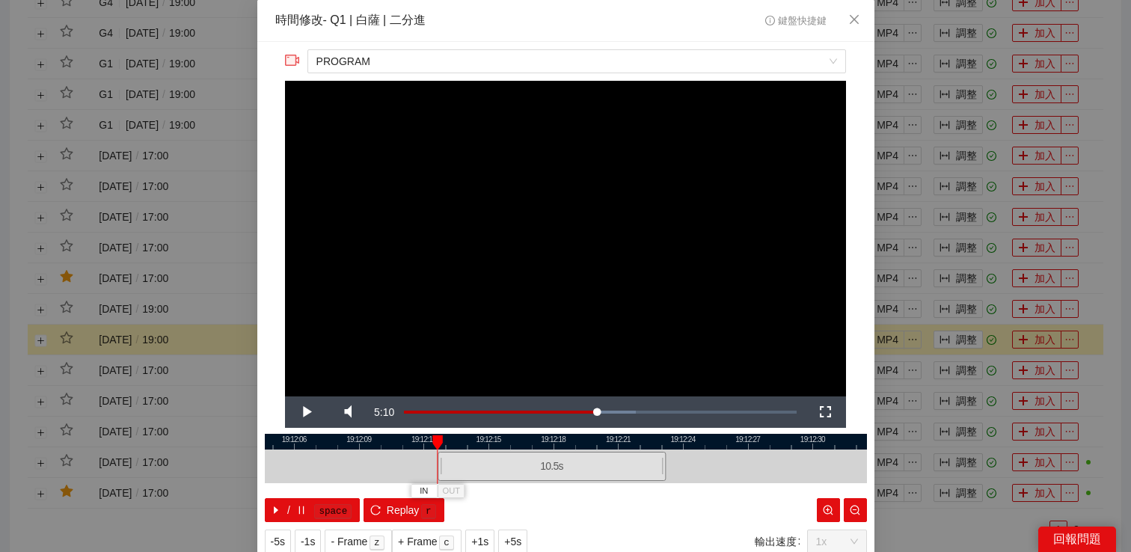
drag, startPoint x: 465, startPoint y: 469, endPoint x: 439, endPoint y: 467, distance: 27.0
click at [439, 467] on div at bounding box center [440, 467] width 9 height 34
click at [296, 412] on span "Video Player" at bounding box center [306, 412] width 42 height 0
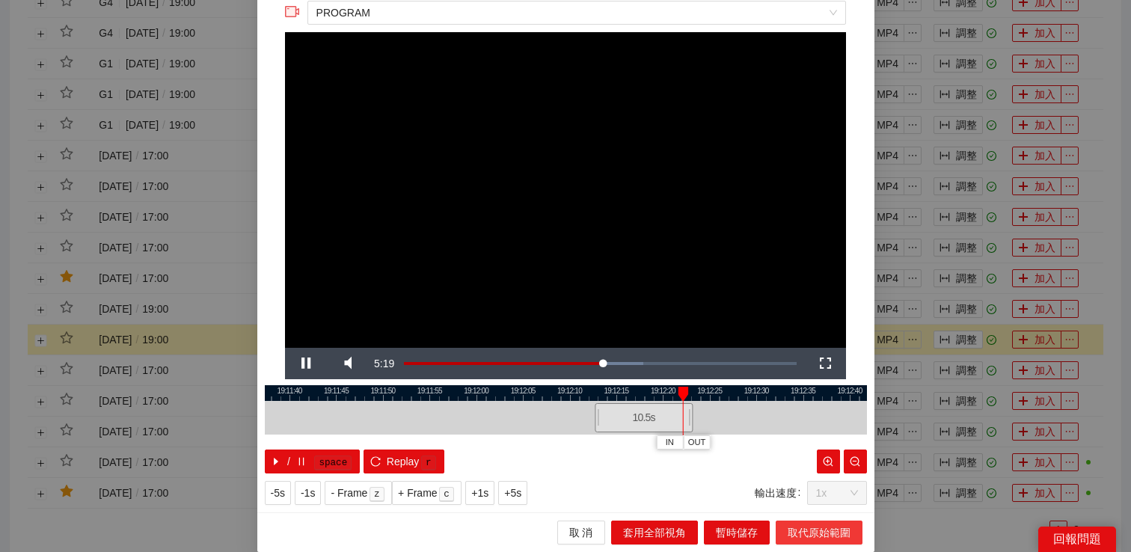
click at [834, 542] on button "取代原始範圍" at bounding box center [819, 533] width 87 height 24
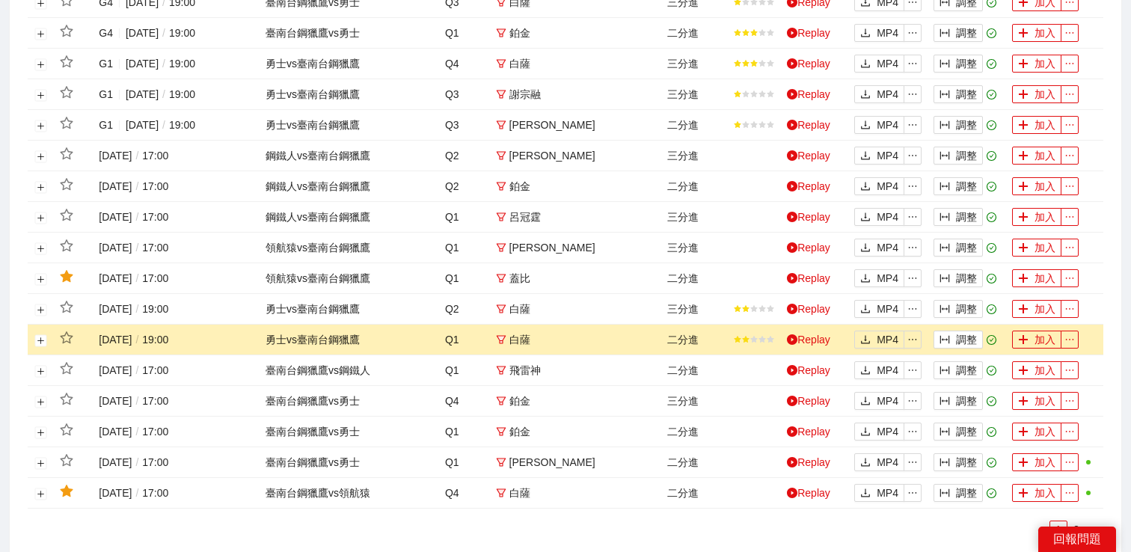
scroll to position [0, 0]
click at [971, 311] on button "調整" at bounding box center [958, 309] width 49 height 18
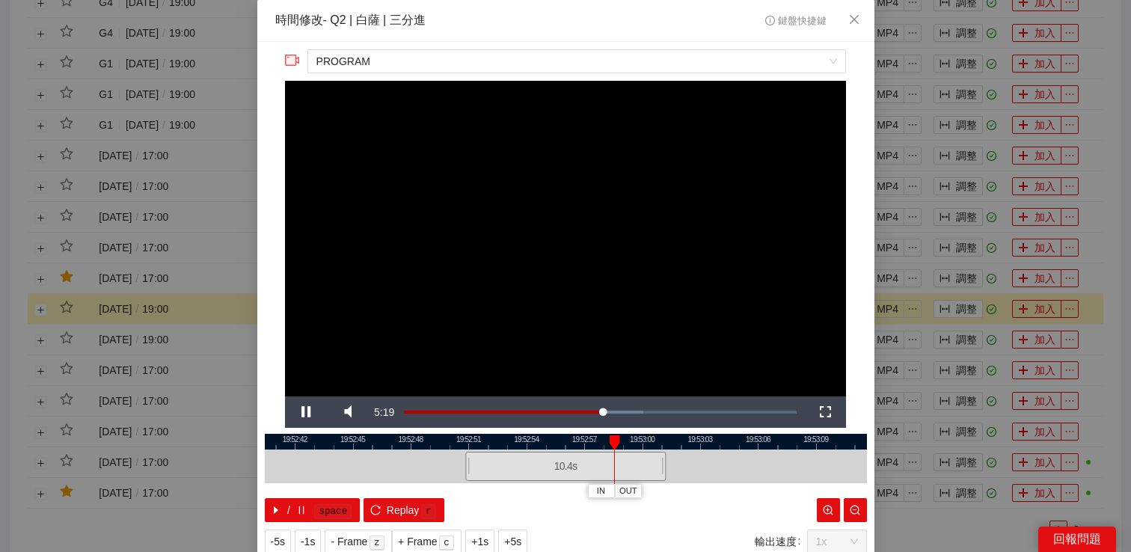
click at [983, 295] on div "**********" at bounding box center [565, 276] width 1131 height 552
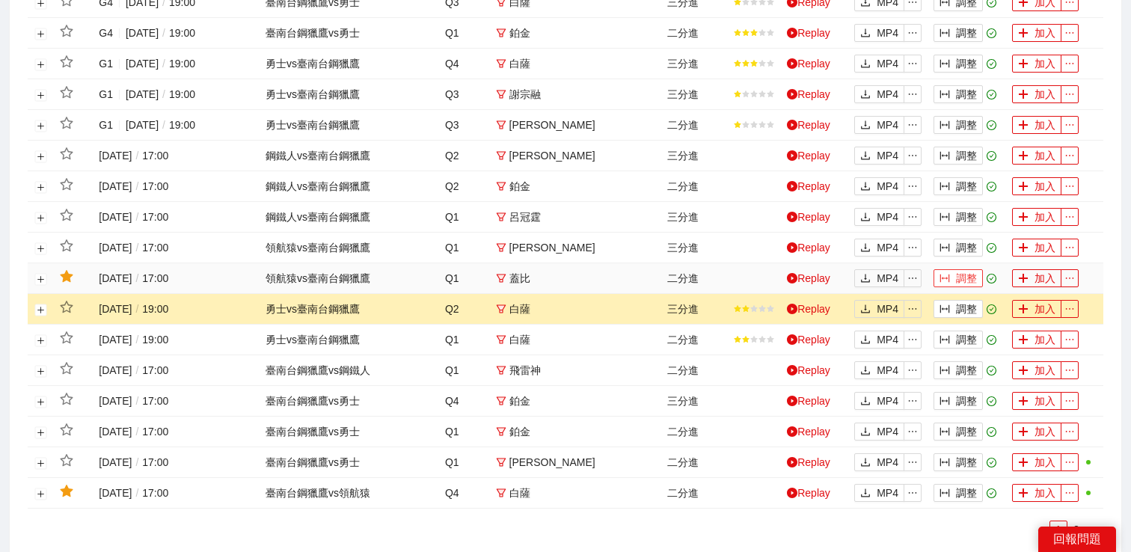
click at [959, 273] on button "調整" at bounding box center [958, 278] width 49 height 18
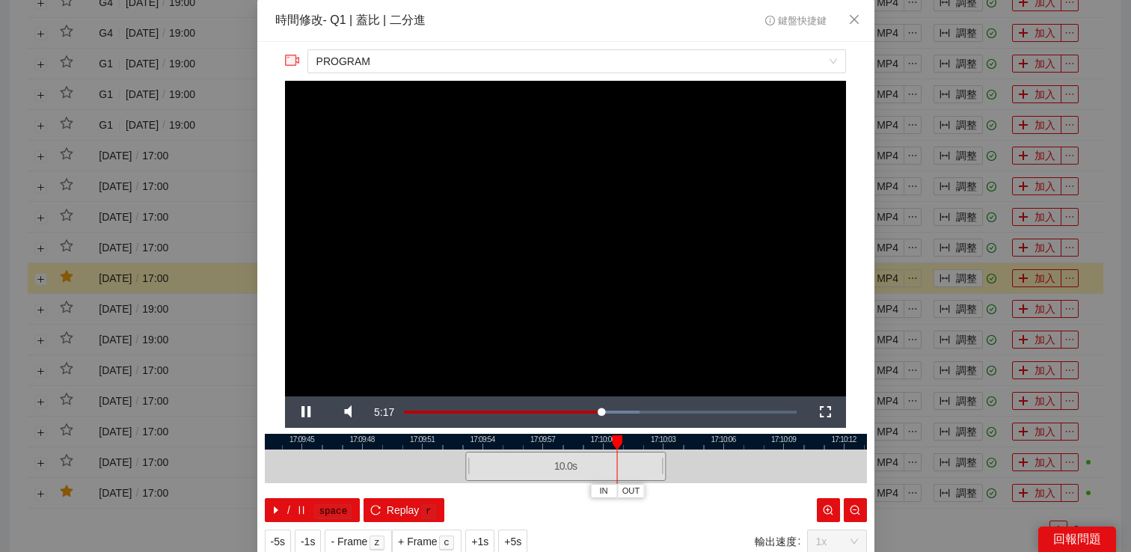
click at [965, 248] on div "**********" at bounding box center [565, 276] width 1131 height 552
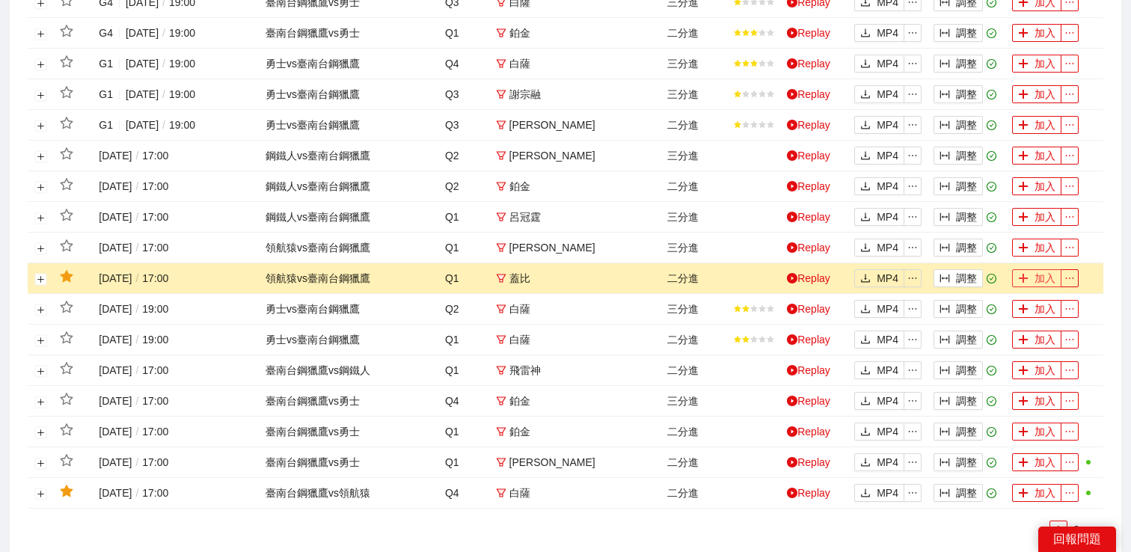
click at [1021, 287] on button "加入" at bounding box center [1036, 278] width 49 height 18
click at [969, 248] on button "調整" at bounding box center [958, 248] width 49 height 18
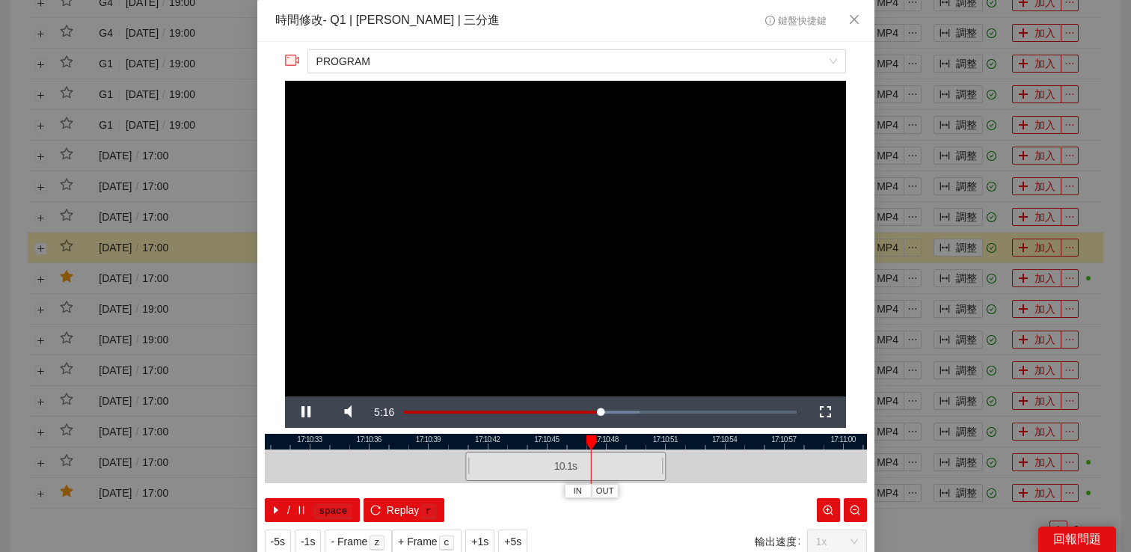
click at [980, 252] on div "**********" at bounding box center [565, 276] width 1131 height 552
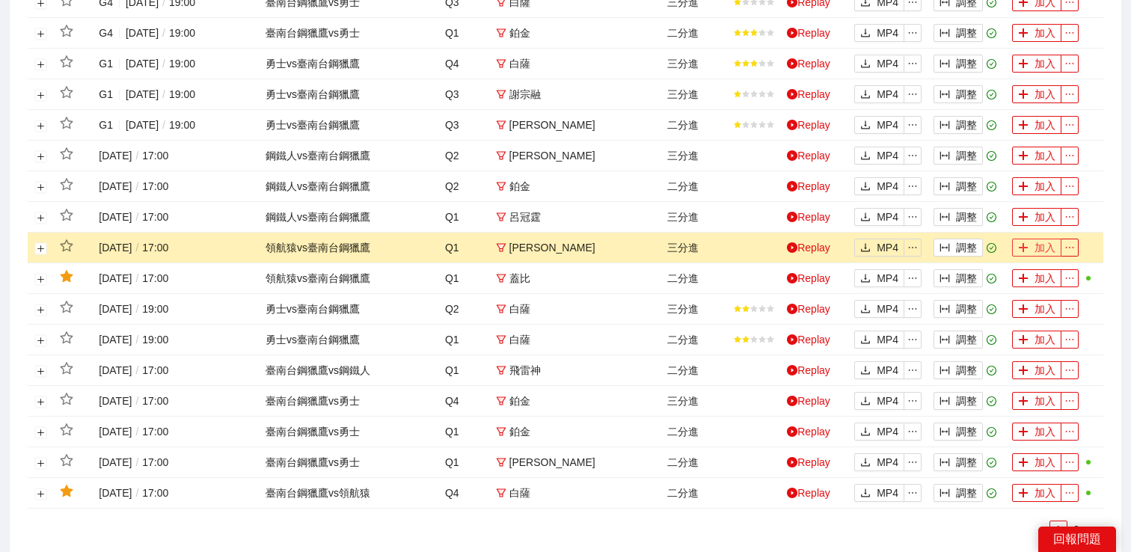
click at [1032, 248] on button "加入" at bounding box center [1036, 248] width 49 height 18
click at [957, 213] on button "調整" at bounding box center [958, 217] width 49 height 18
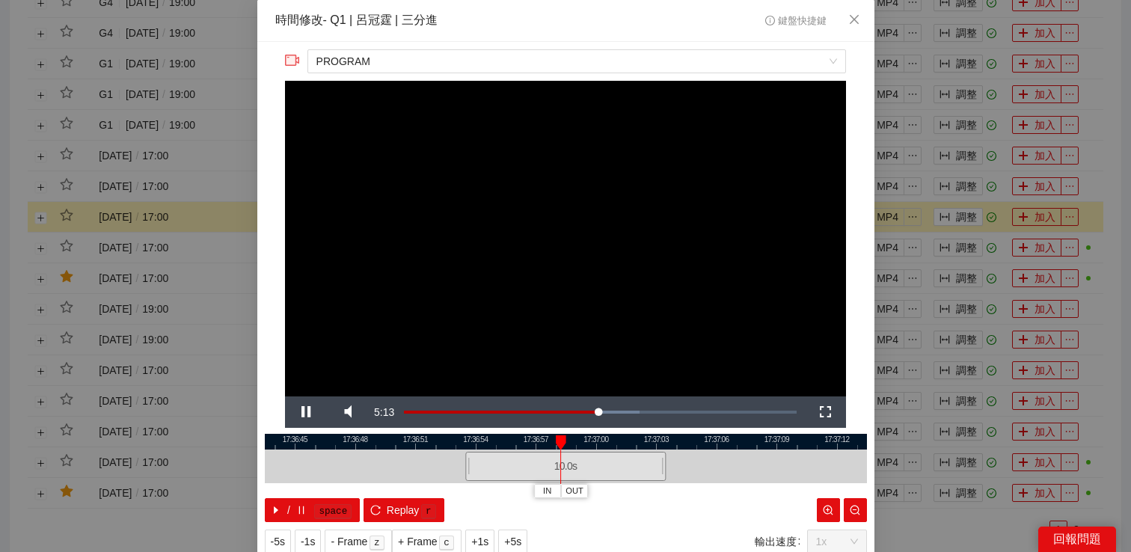
click at [995, 196] on div "**********" at bounding box center [565, 276] width 1131 height 552
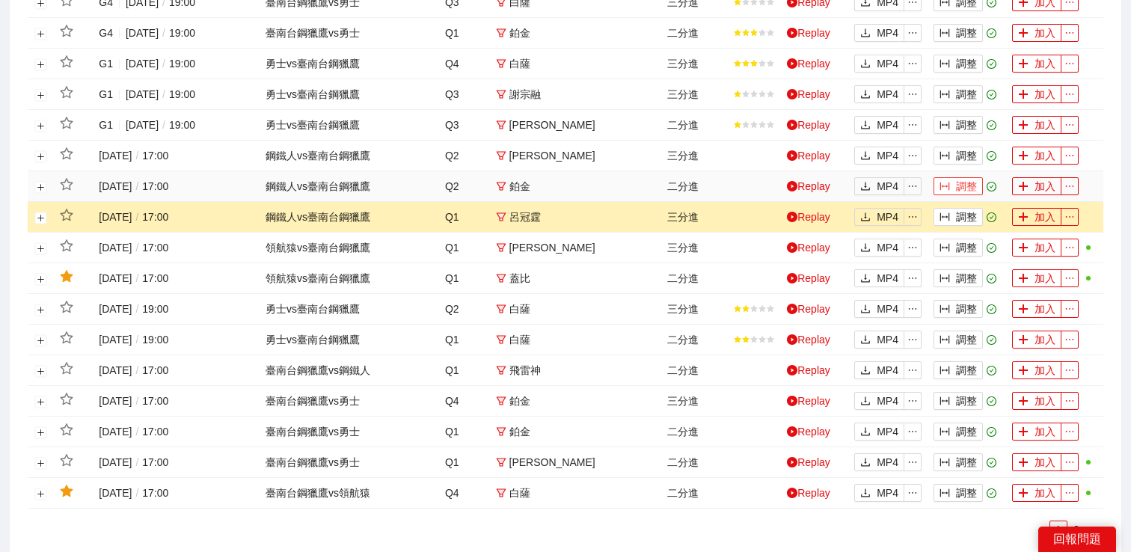
click at [973, 188] on button "調整" at bounding box center [958, 186] width 49 height 18
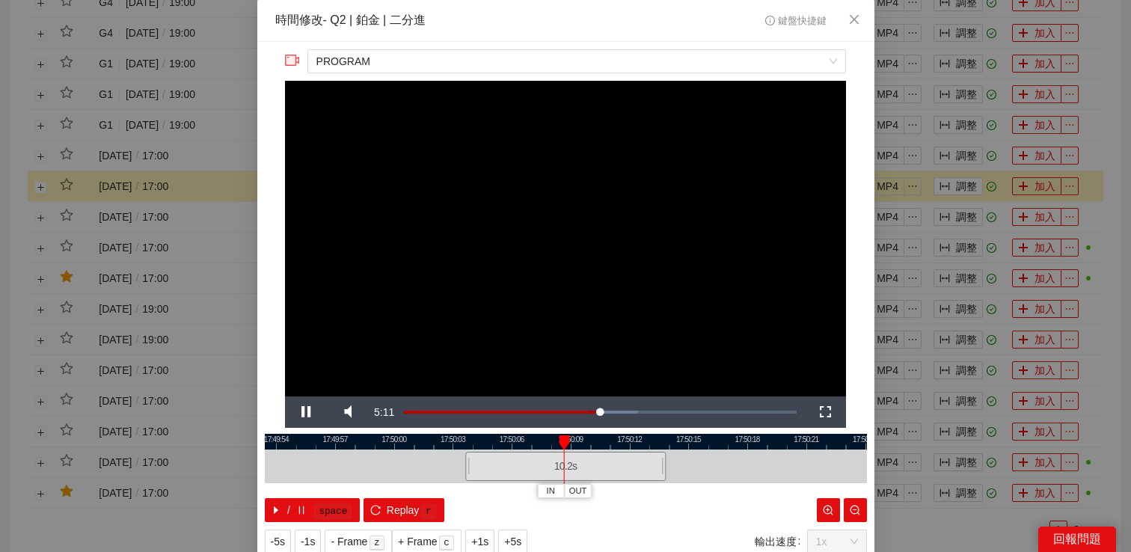
click at [991, 169] on div "**********" at bounding box center [565, 276] width 1131 height 552
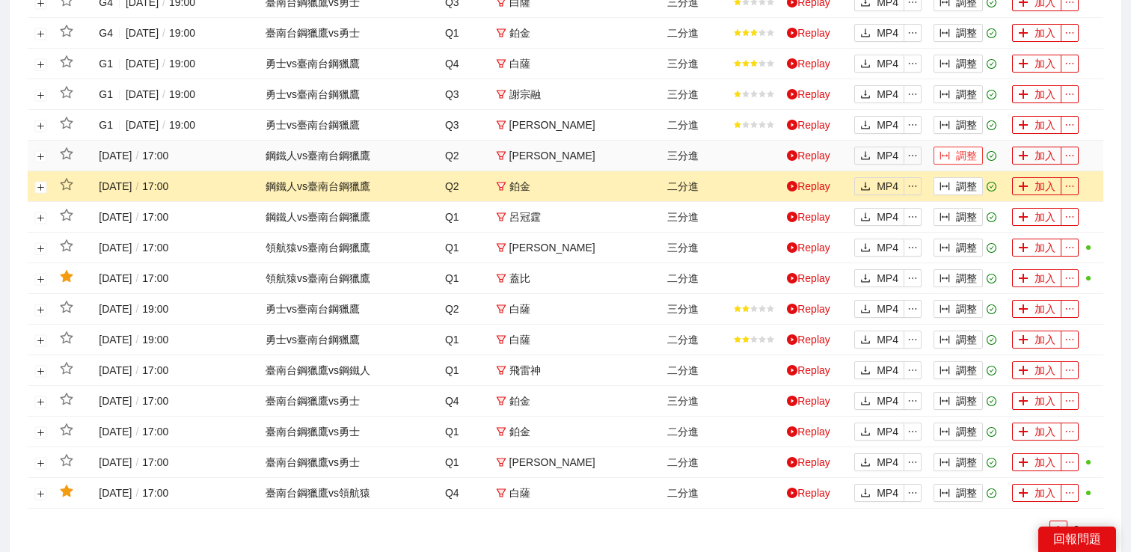
click at [970, 160] on button "調整" at bounding box center [958, 156] width 49 height 18
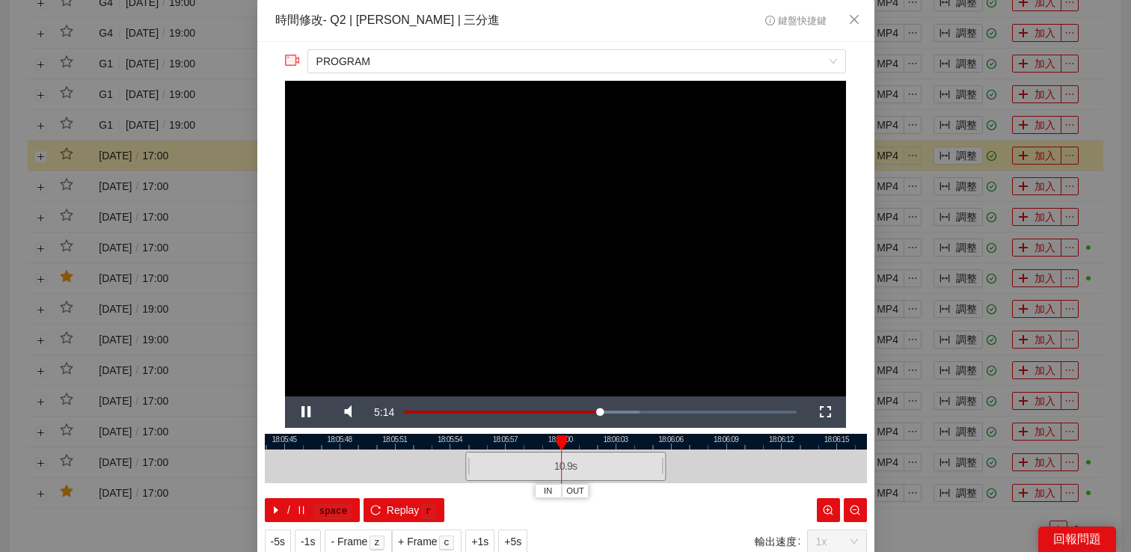
click at [989, 140] on div "**********" at bounding box center [565, 276] width 1131 height 552
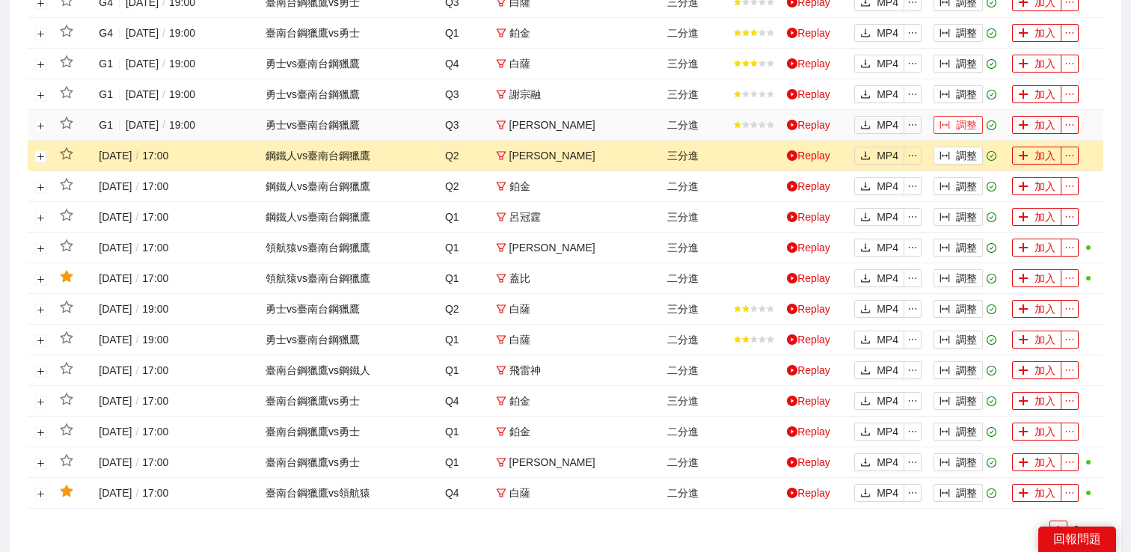
click at [963, 127] on button "調整" at bounding box center [958, 125] width 49 height 18
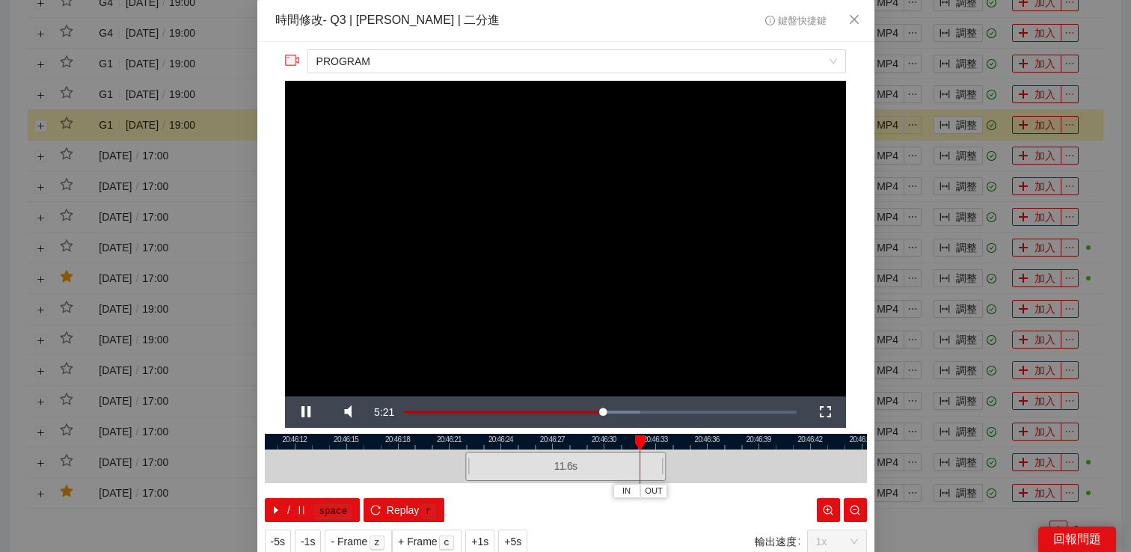
click at [999, 129] on div "**********" at bounding box center [565, 276] width 1131 height 552
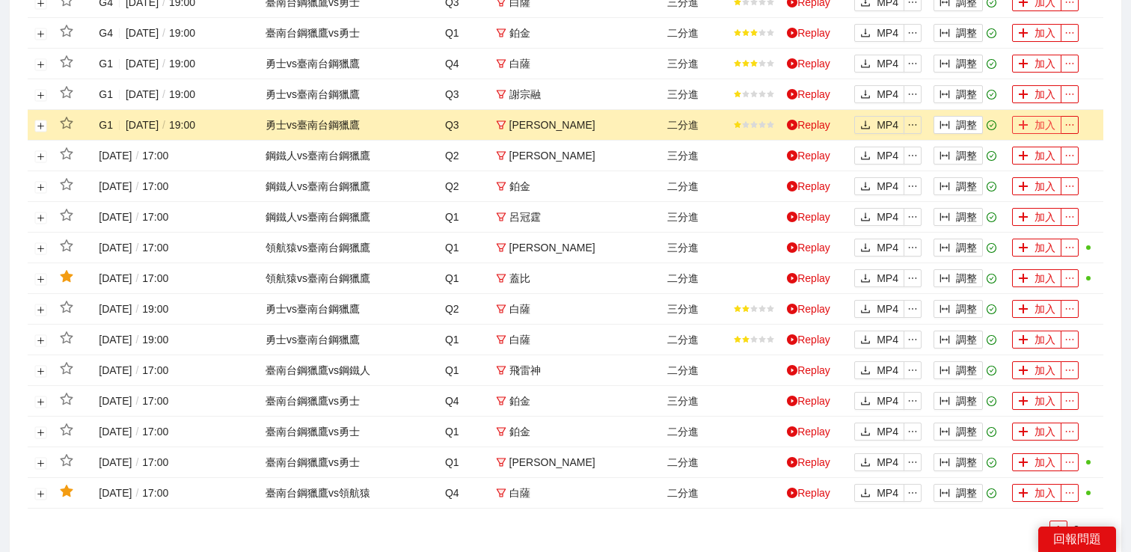
click at [1017, 127] on button "加入" at bounding box center [1036, 125] width 49 height 18
click at [945, 97] on icon "column-width" at bounding box center [945, 94] width 10 height 10
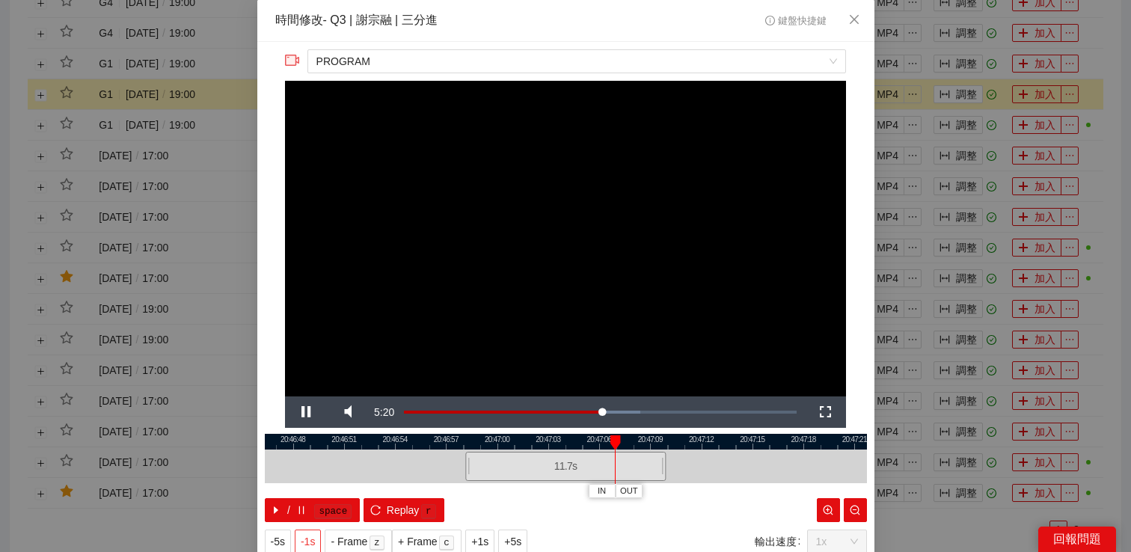
click at [311, 540] on span "-1s" at bounding box center [308, 542] width 14 height 16
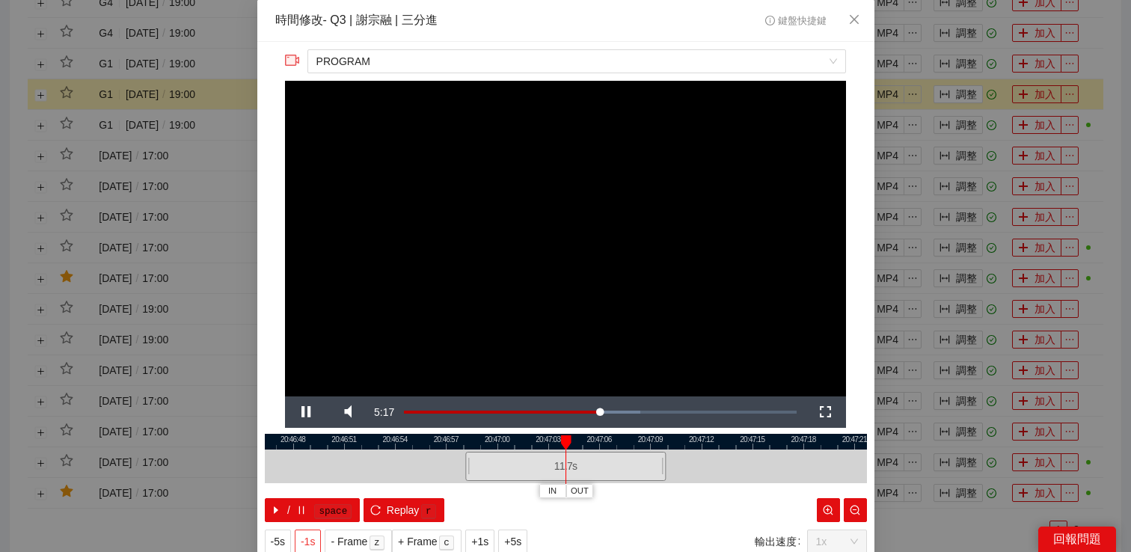
click at [311, 540] on span "-1s" at bounding box center [308, 542] width 14 height 16
click at [968, 73] on div "**********" at bounding box center [565, 276] width 1131 height 552
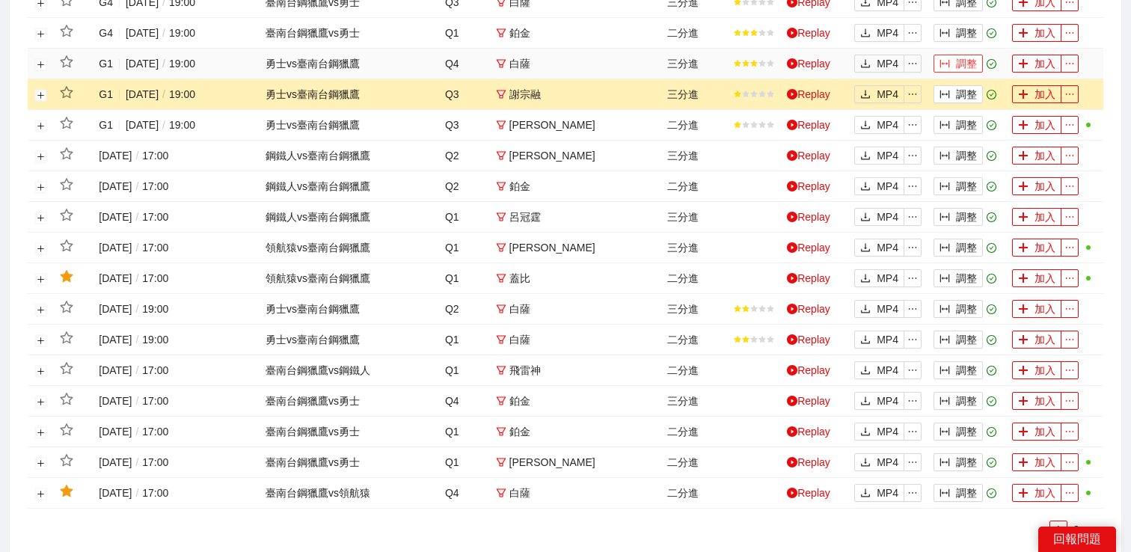
click at [968, 67] on button "調整" at bounding box center [958, 64] width 49 height 18
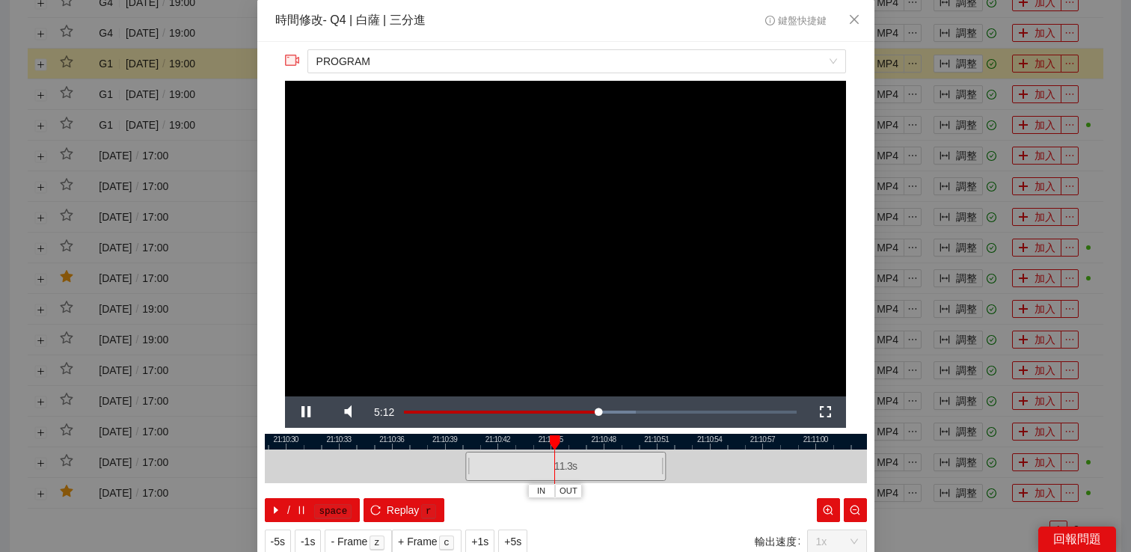
click at [982, 49] on div "**********" at bounding box center [565, 276] width 1131 height 552
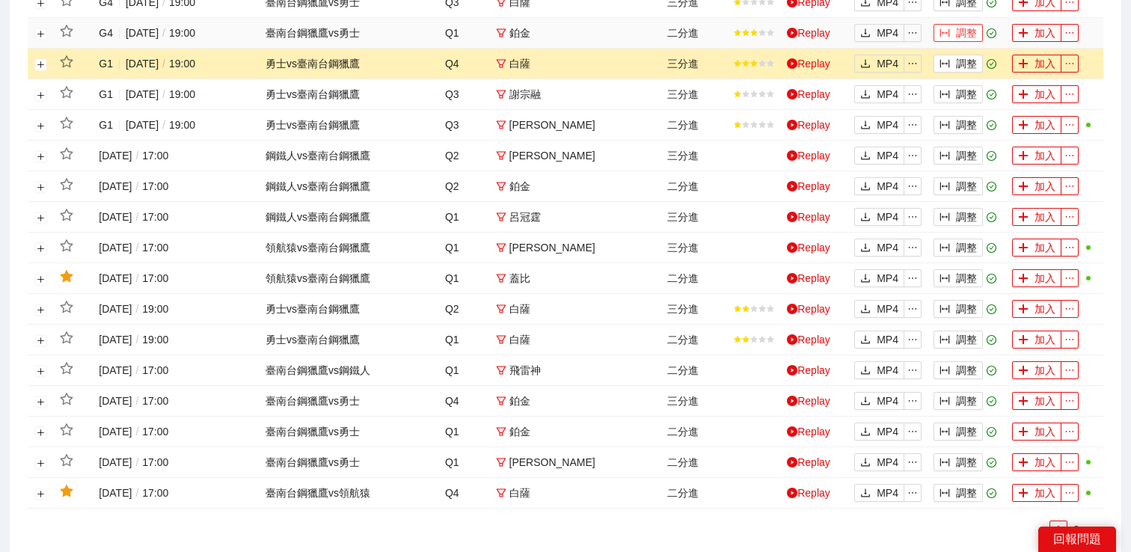
click at [972, 39] on button "調整" at bounding box center [958, 33] width 49 height 18
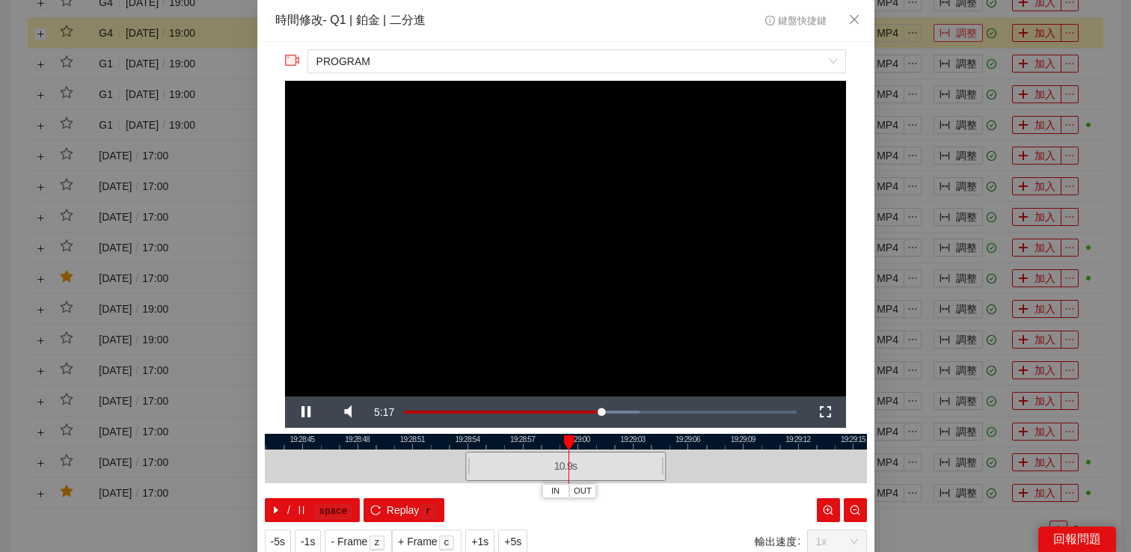
click at [972, 39] on div "**********" at bounding box center [565, 276] width 1131 height 552
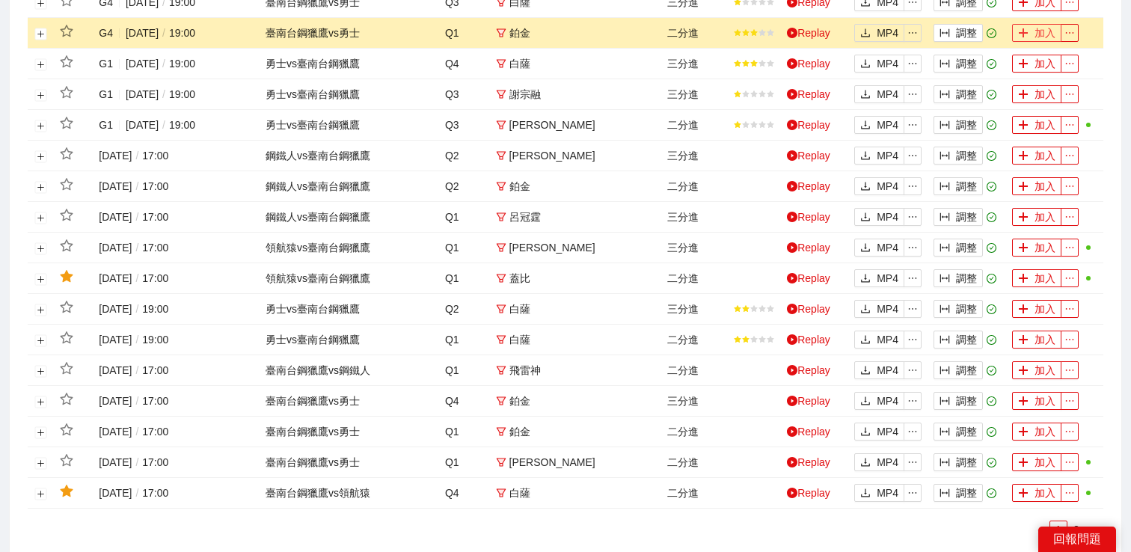
click at [1030, 29] on button "加入" at bounding box center [1036, 33] width 49 height 18
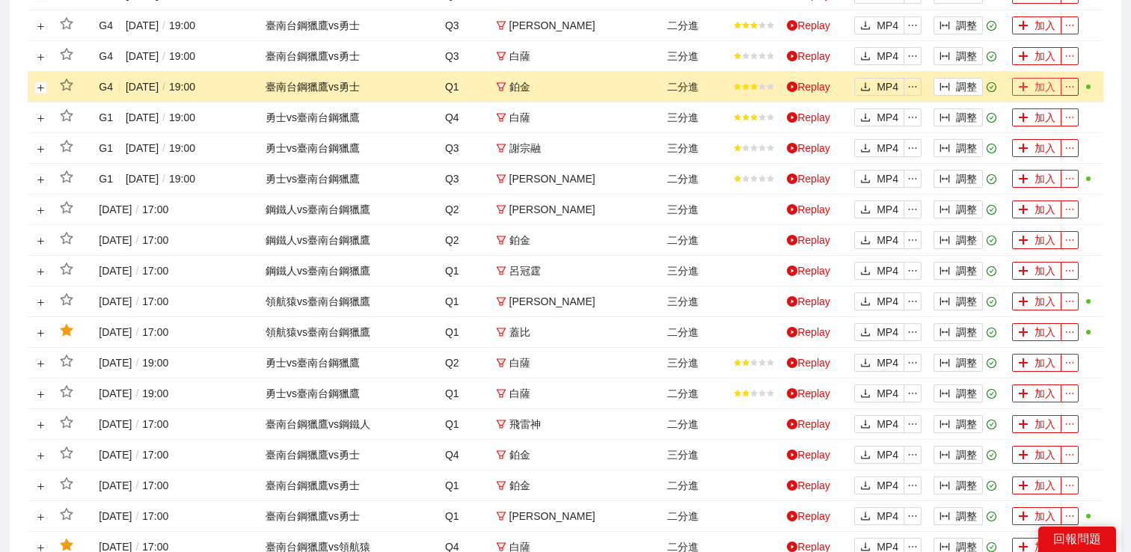
scroll to position [500, 0]
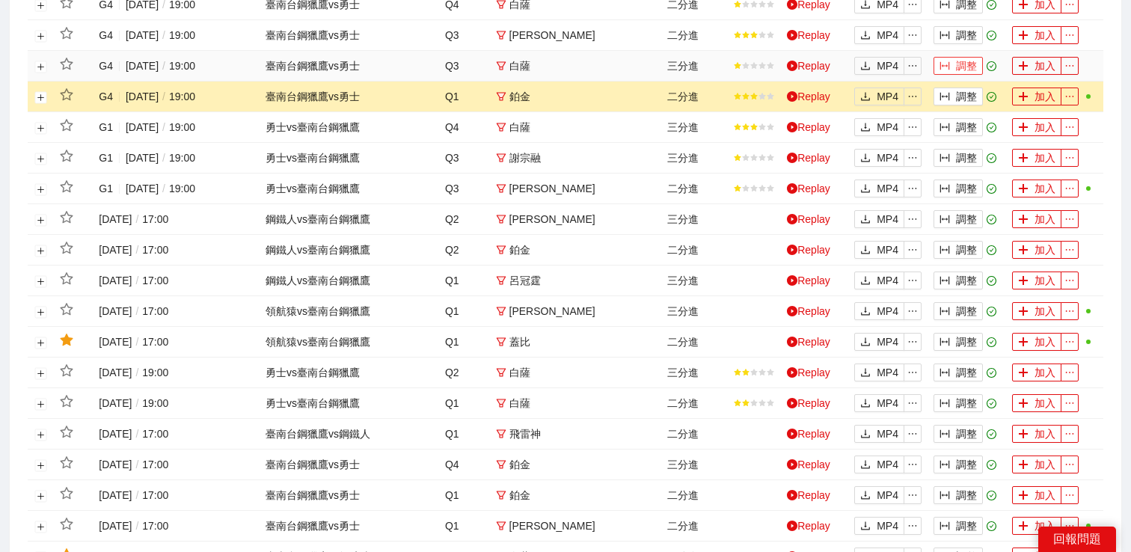
click at [958, 69] on button "調整" at bounding box center [958, 66] width 49 height 18
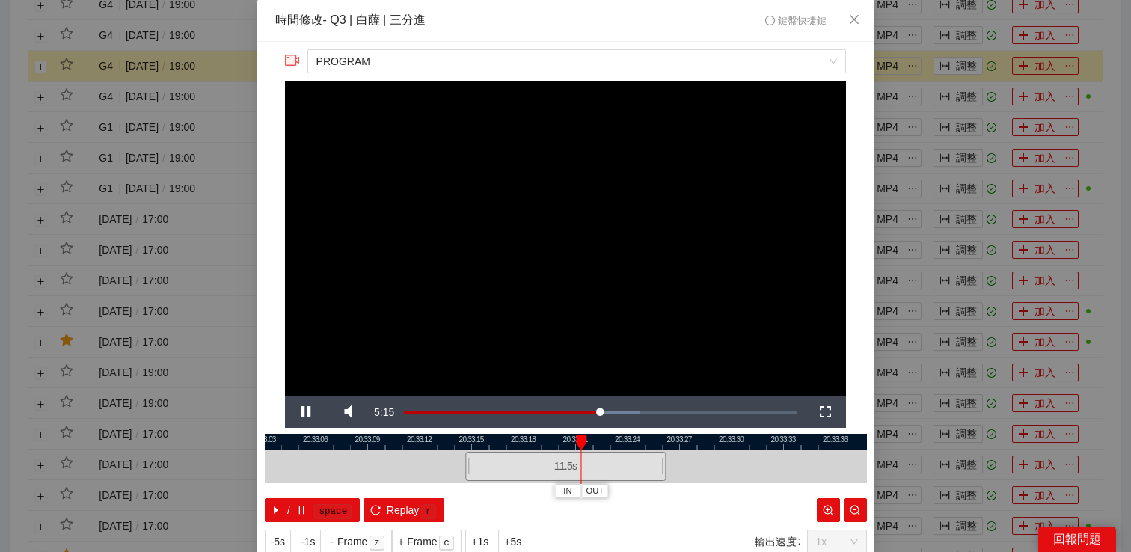
click at [958, 68] on div "**********" at bounding box center [565, 276] width 1131 height 552
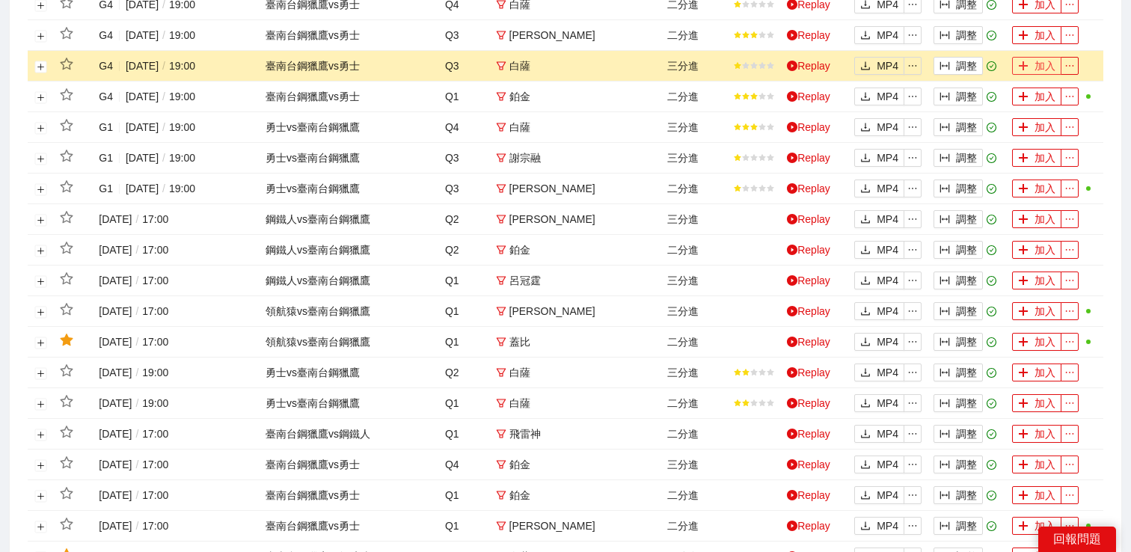
click at [1027, 61] on icon "plus" at bounding box center [1023, 66] width 10 height 10
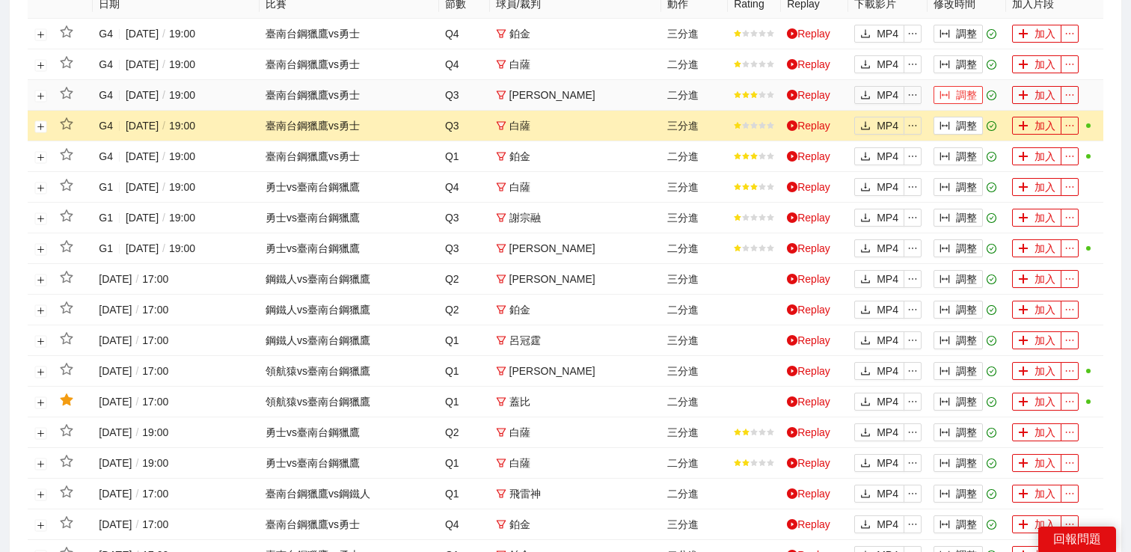
click at [953, 96] on button "調整" at bounding box center [958, 95] width 49 height 18
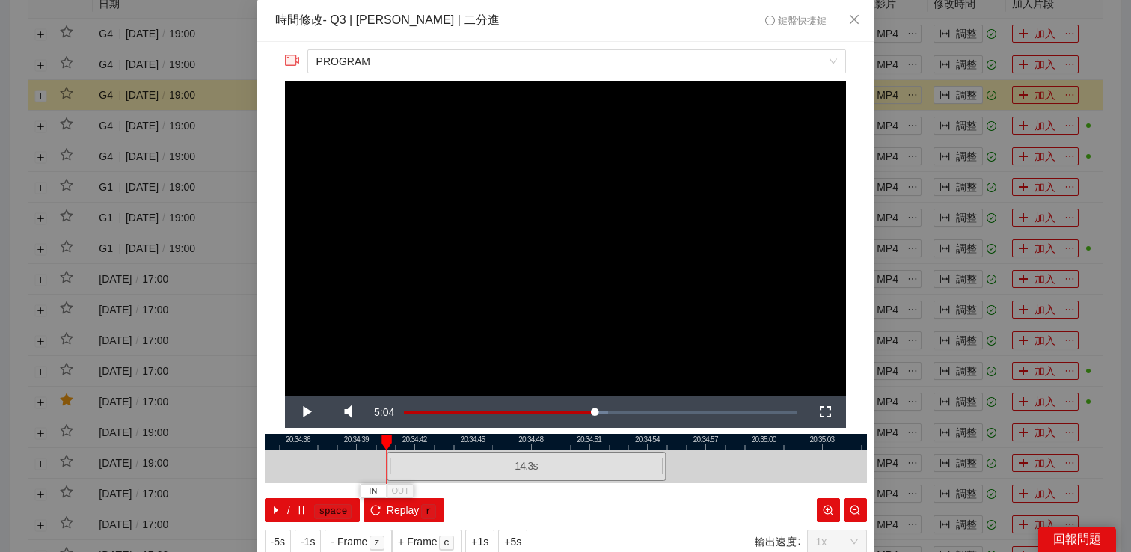
drag, startPoint x: 465, startPoint y: 463, endPoint x: 388, endPoint y: 456, distance: 78.1
click at [388, 456] on div at bounding box center [389, 467] width 9 height 34
click at [319, 412] on span "Video Player" at bounding box center [306, 412] width 42 height 0
drag, startPoint x: 391, startPoint y: 462, endPoint x: 359, endPoint y: 461, distance: 32.2
click at [359, 461] on div at bounding box center [359, 467] width 9 height 34
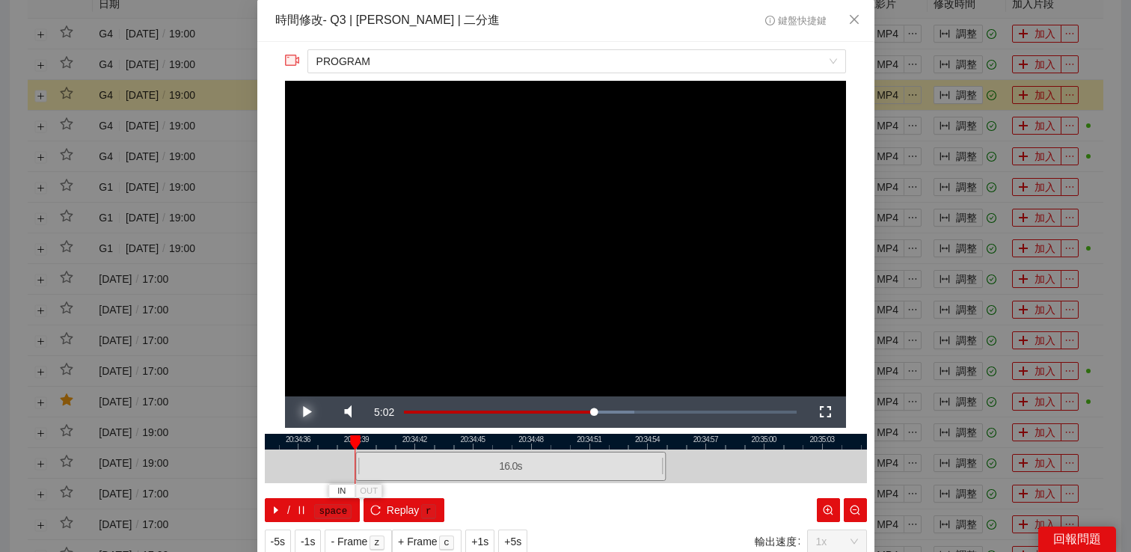
click at [305, 412] on span "Video Player" at bounding box center [306, 412] width 42 height 0
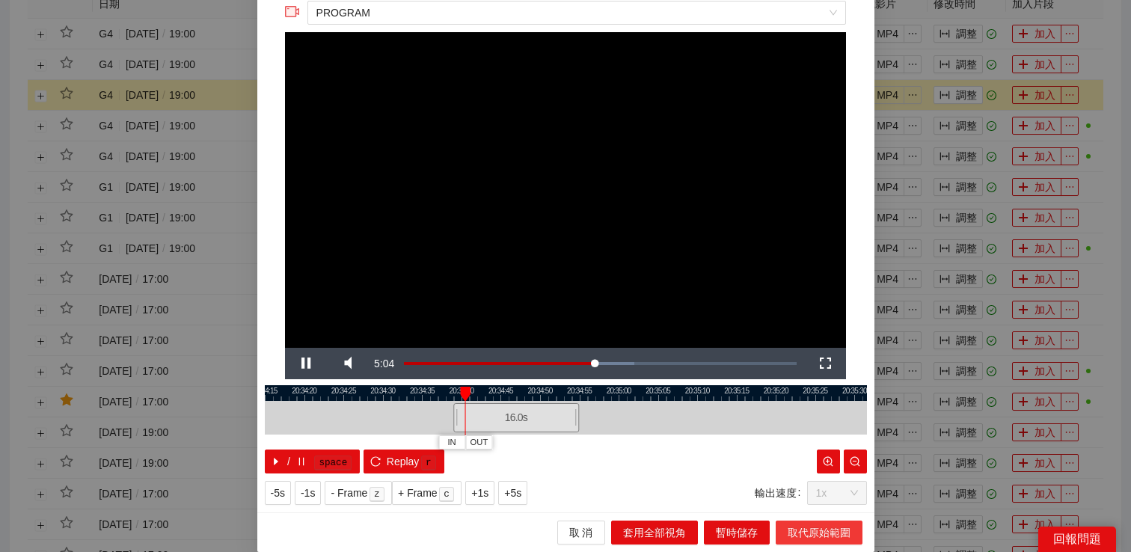
click at [793, 530] on span "取代原始範圍" at bounding box center [819, 533] width 63 height 16
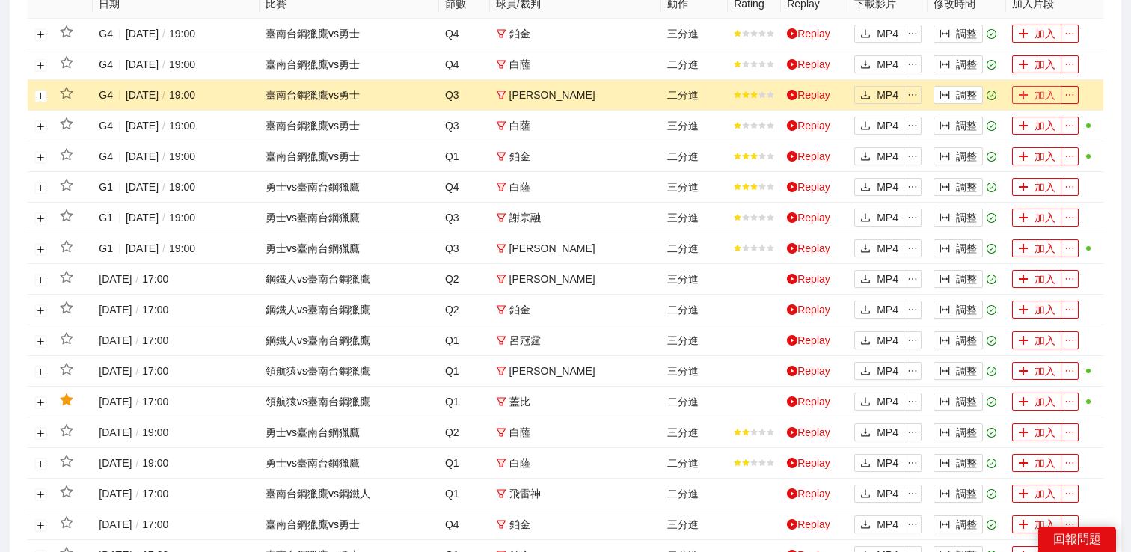
click at [1028, 94] on icon "plus" at bounding box center [1023, 95] width 10 height 10
click at [955, 58] on button "調整" at bounding box center [958, 64] width 49 height 18
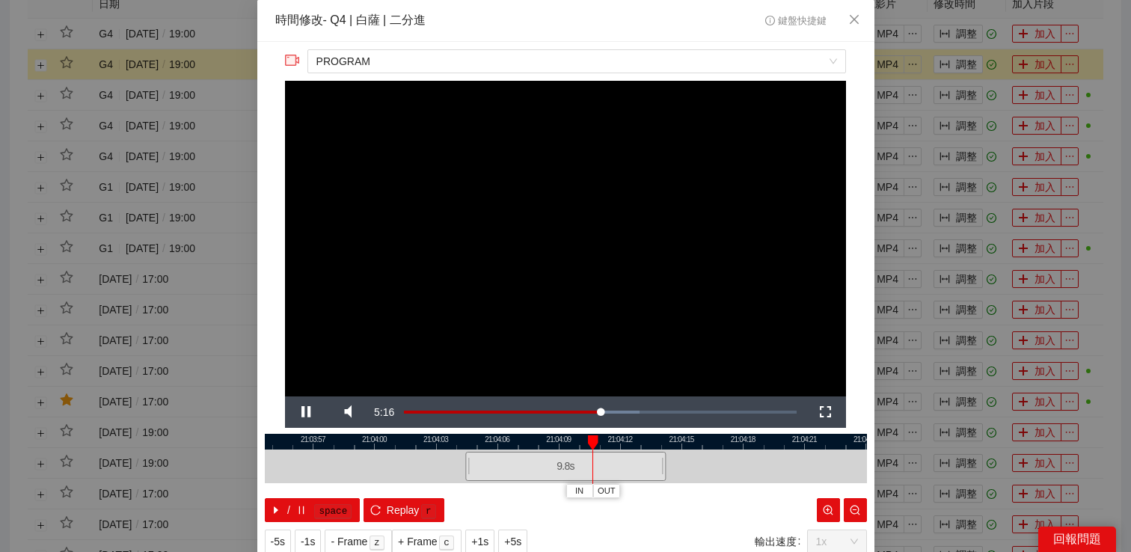
click at [982, 127] on div "**********" at bounding box center [565, 276] width 1131 height 552
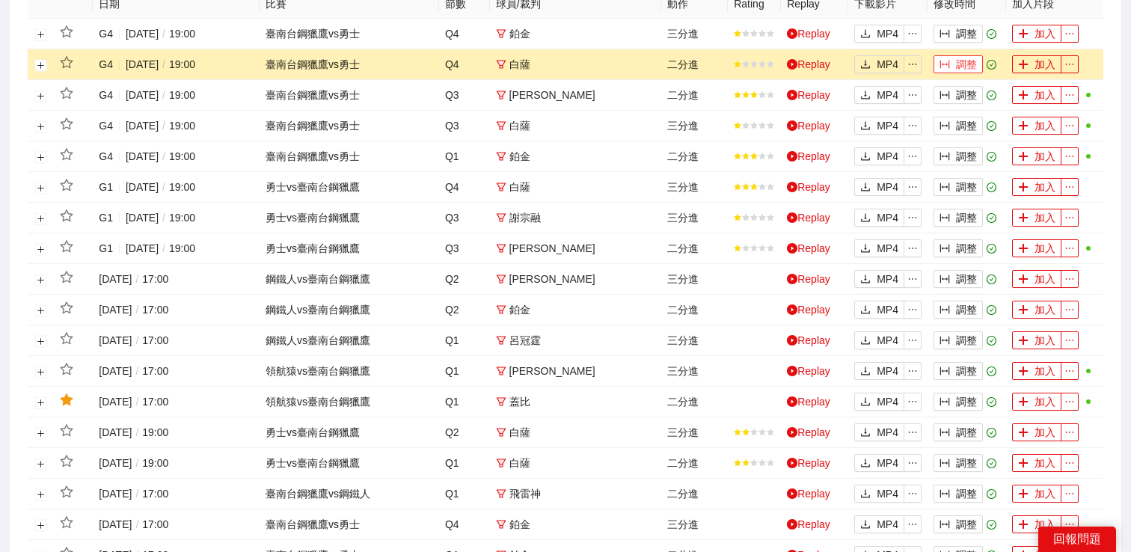
click at [957, 65] on button "調整" at bounding box center [958, 64] width 49 height 18
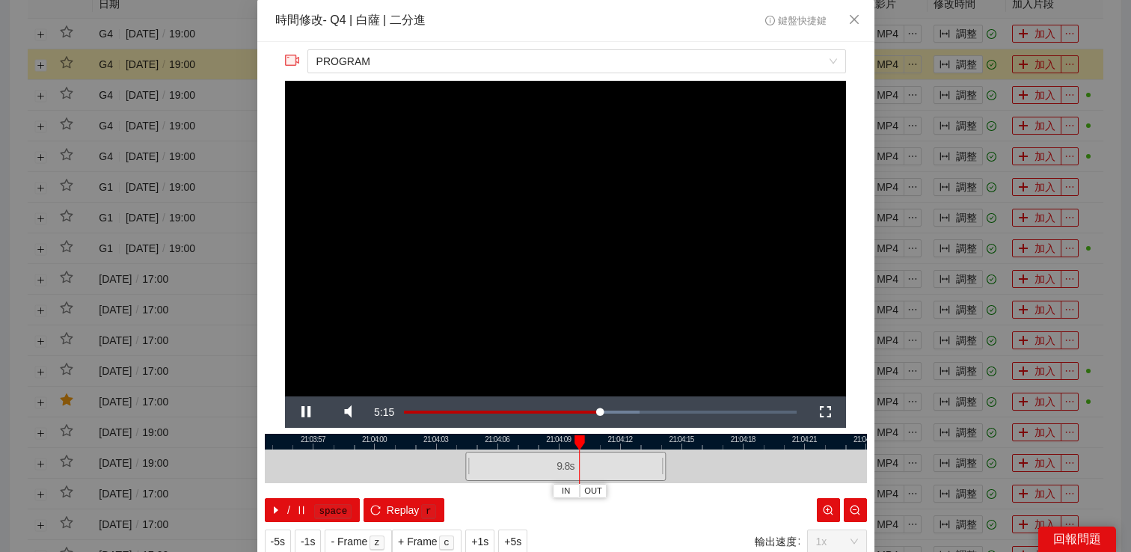
click at [959, 67] on div "**********" at bounding box center [565, 276] width 1131 height 552
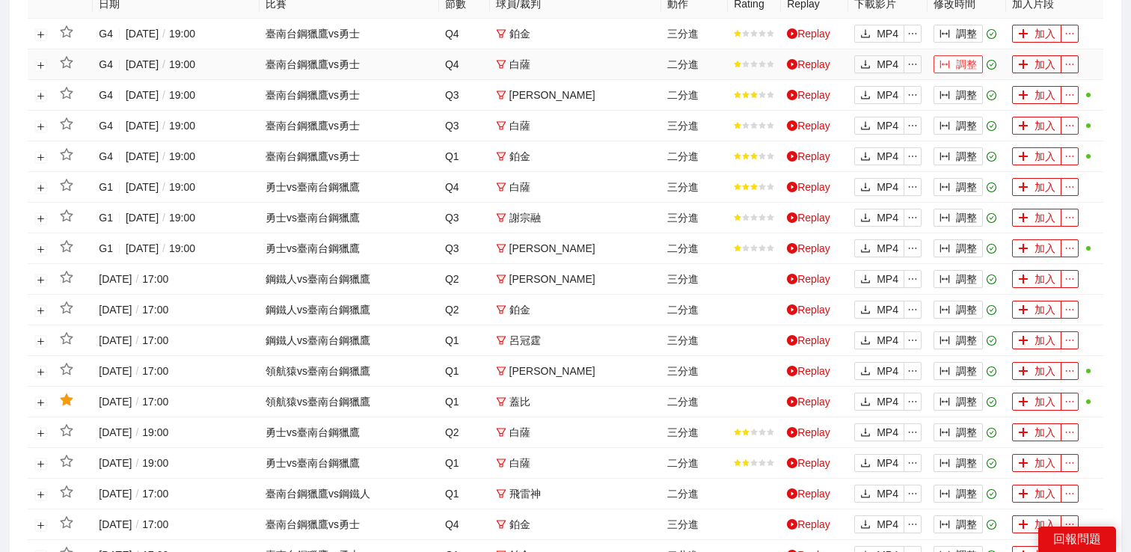
click at [964, 65] on button "調整" at bounding box center [958, 64] width 49 height 18
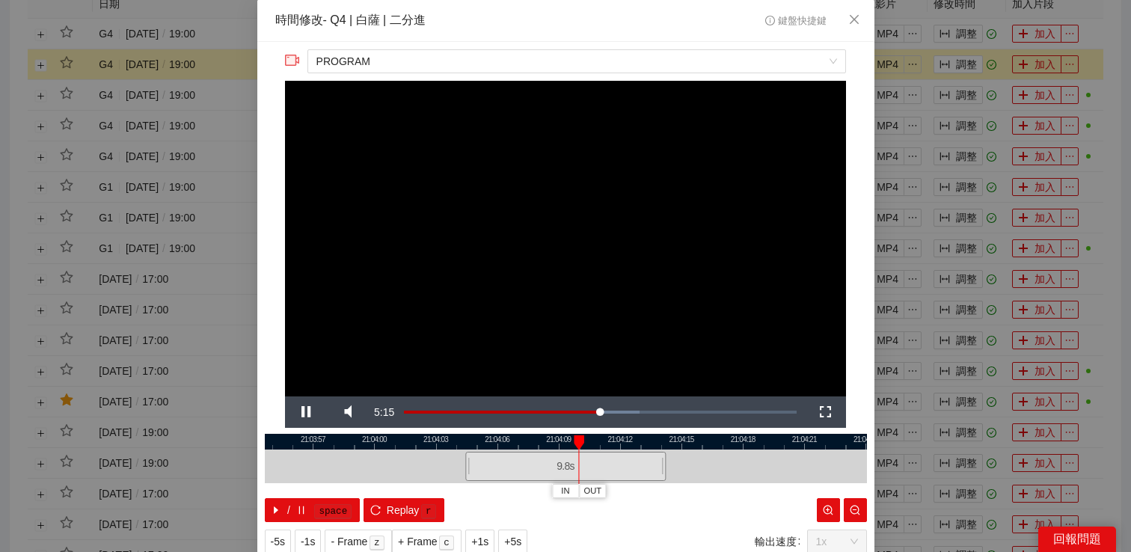
click at [957, 60] on div "**********" at bounding box center [565, 276] width 1131 height 552
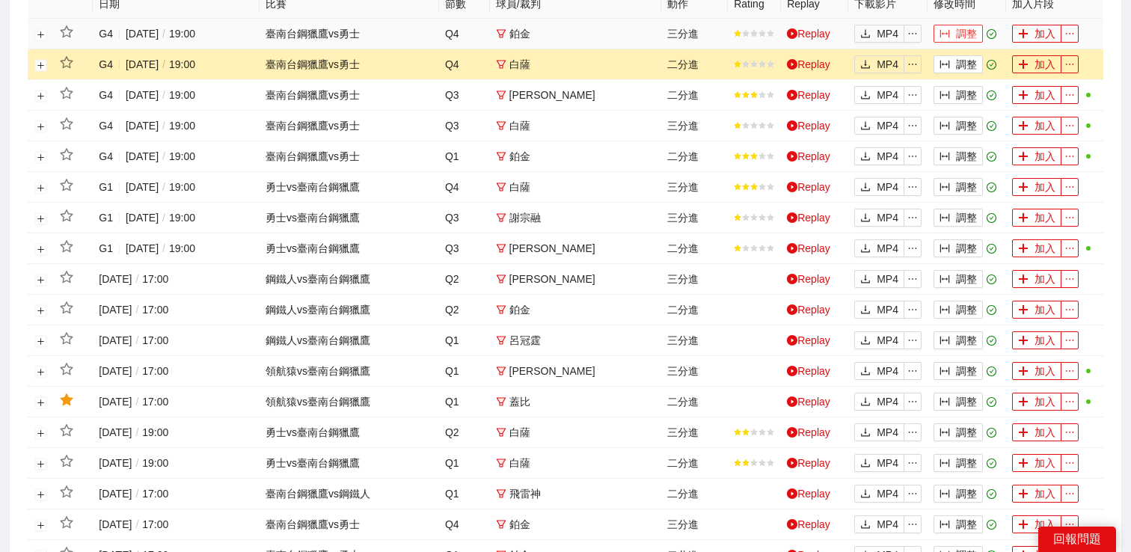
click at [959, 37] on button "調整" at bounding box center [958, 34] width 49 height 18
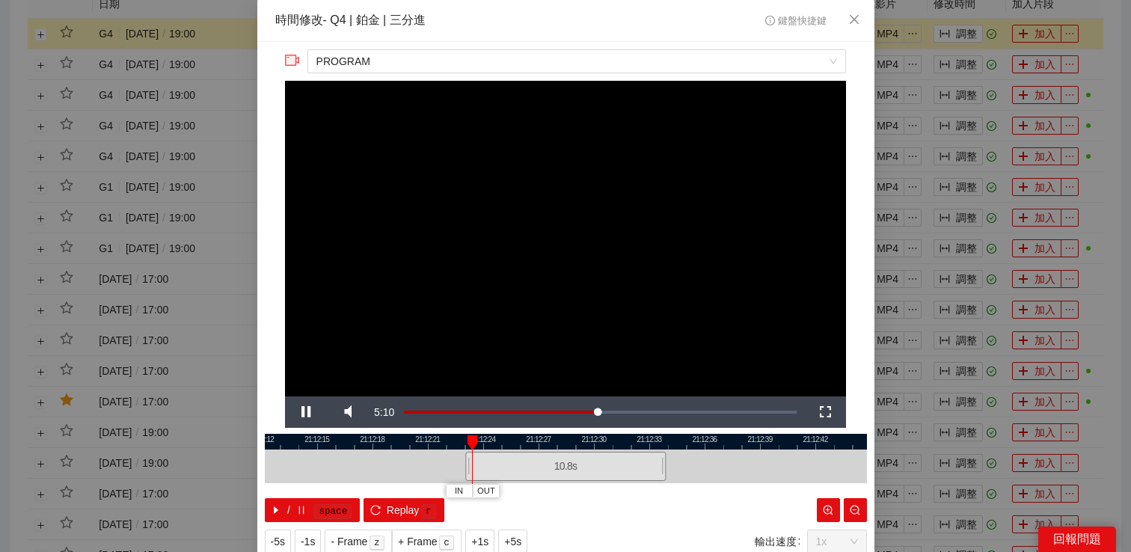
click at [1001, 64] on div "**********" at bounding box center [565, 276] width 1131 height 552
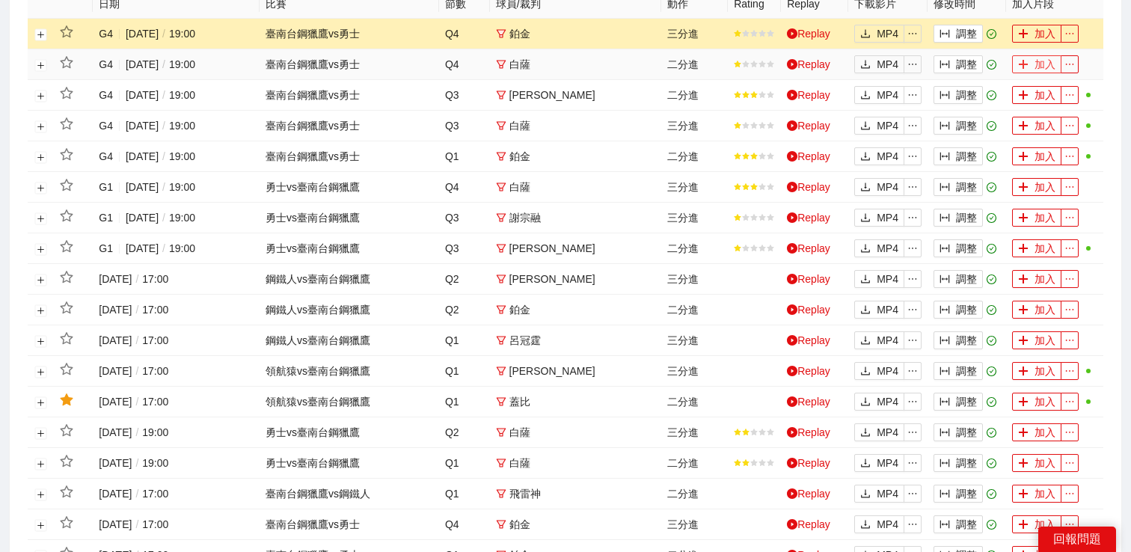
click at [1049, 64] on button "加入" at bounding box center [1036, 64] width 49 height 18
click at [971, 35] on button "調整" at bounding box center [958, 34] width 49 height 18
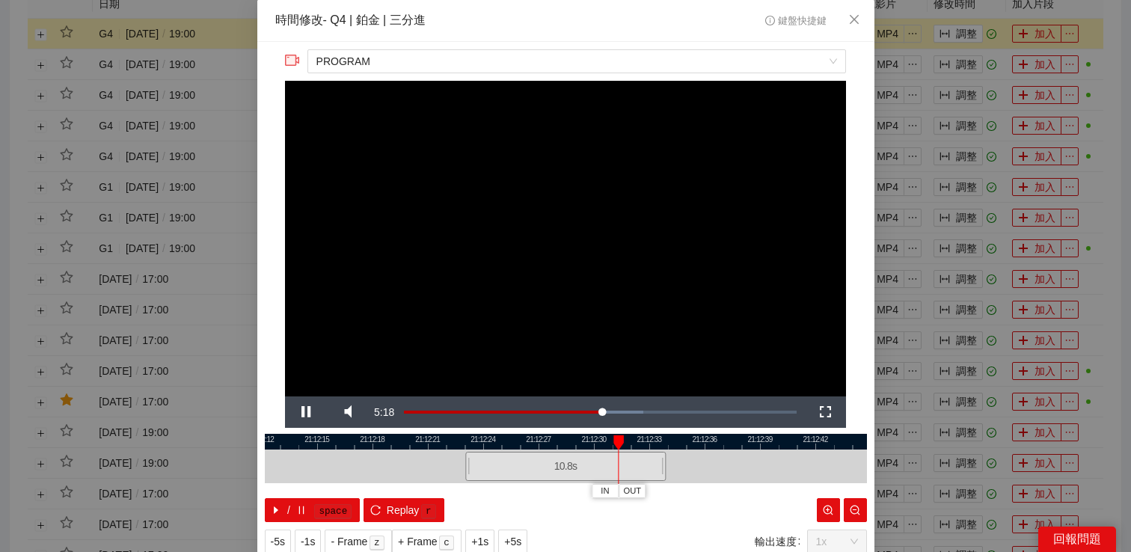
click at [1007, 47] on div "**********" at bounding box center [565, 276] width 1131 height 552
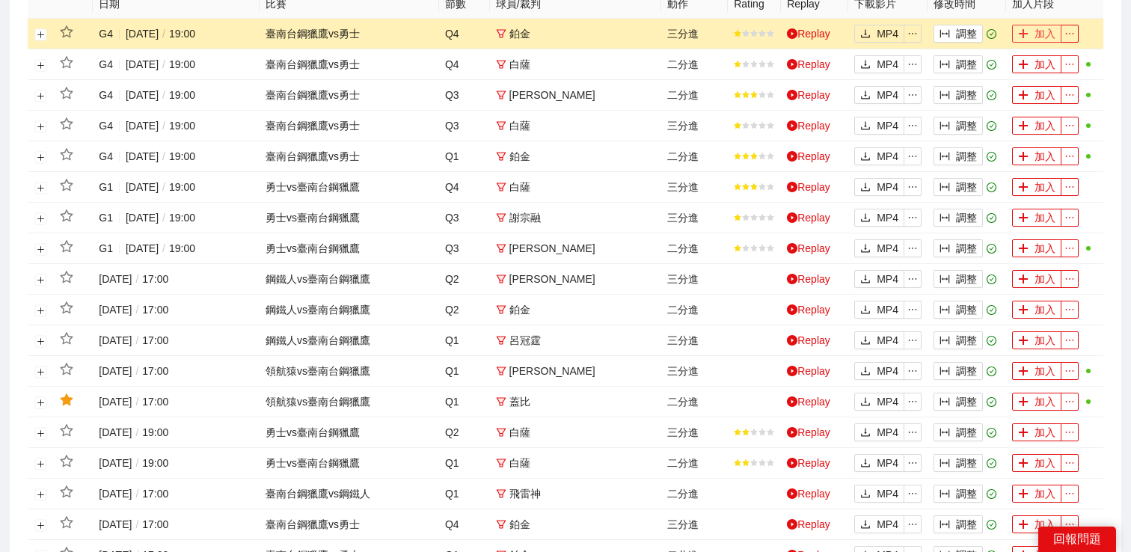
click at [1024, 39] on span "plus" at bounding box center [1023, 34] width 10 height 12
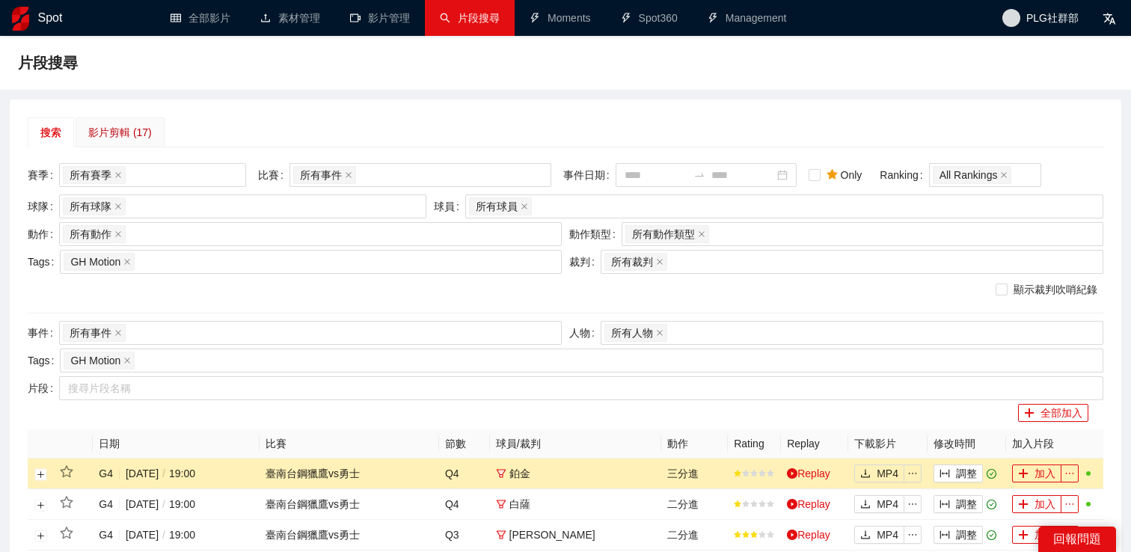
click at [129, 127] on div "影片剪輯 (17)" at bounding box center [120, 132] width 64 height 16
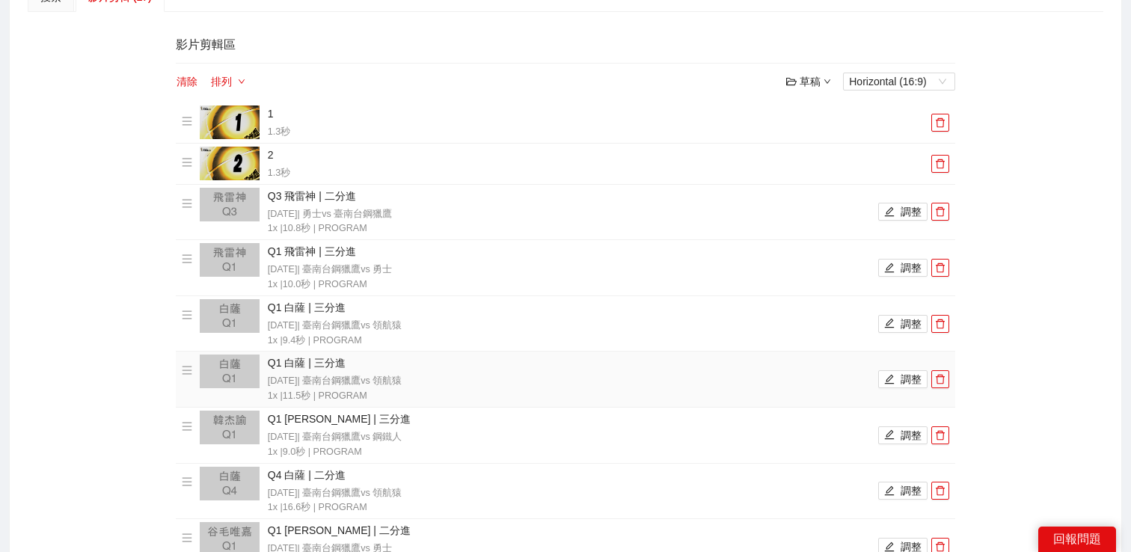
scroll to position [270, 0]
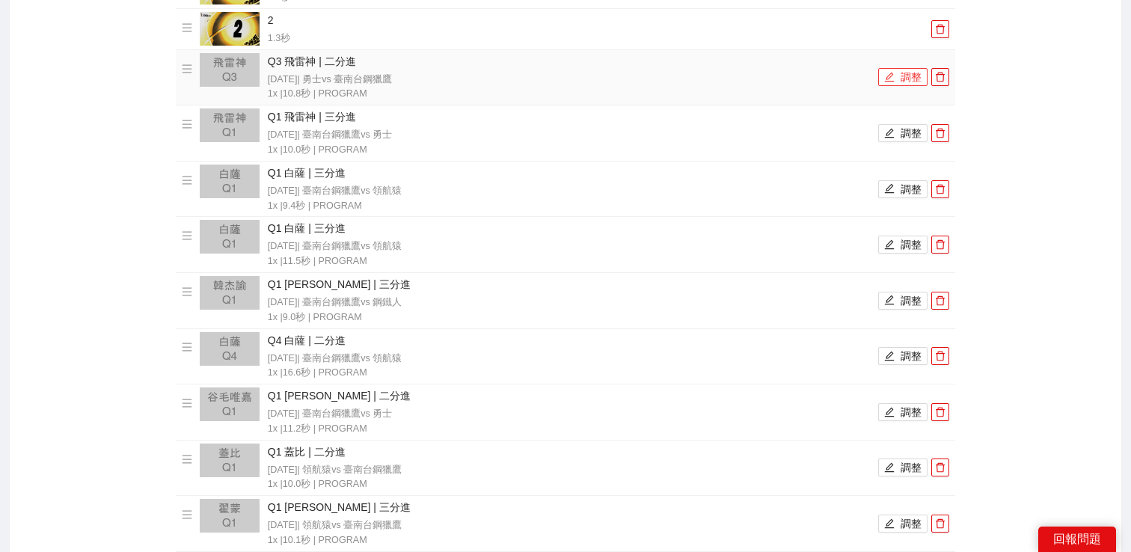
click at [905, 75] on button "調整" at bounding box center [903, 77] width 49 height 18
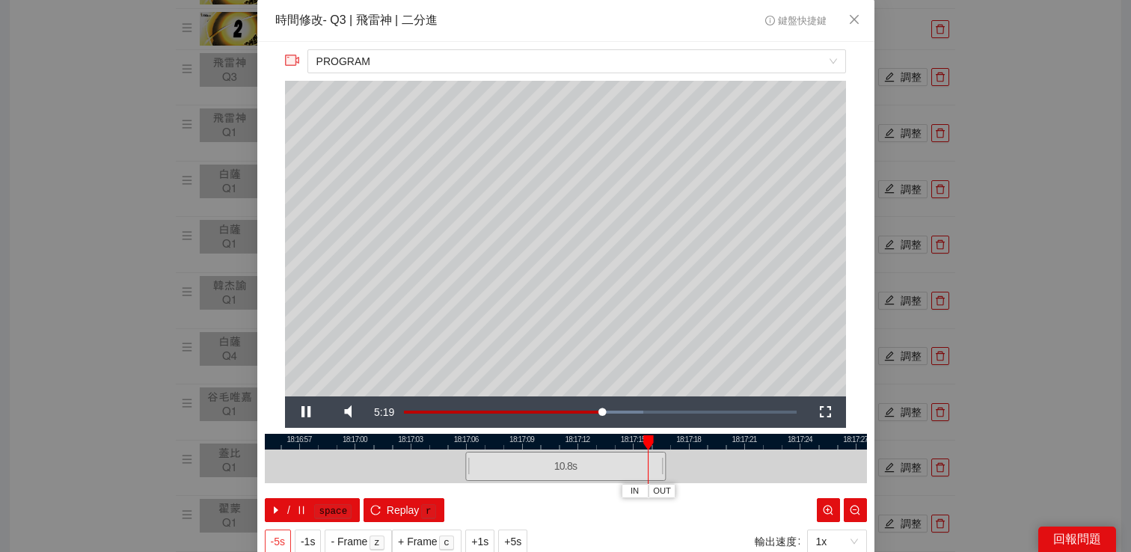
click at [287, 540] on button "-5s" at bounding box center [278, 542] width 26 height 24
click at [307, 412] on span "Video Player" at bounding box center [306, 412] width 42 height 0
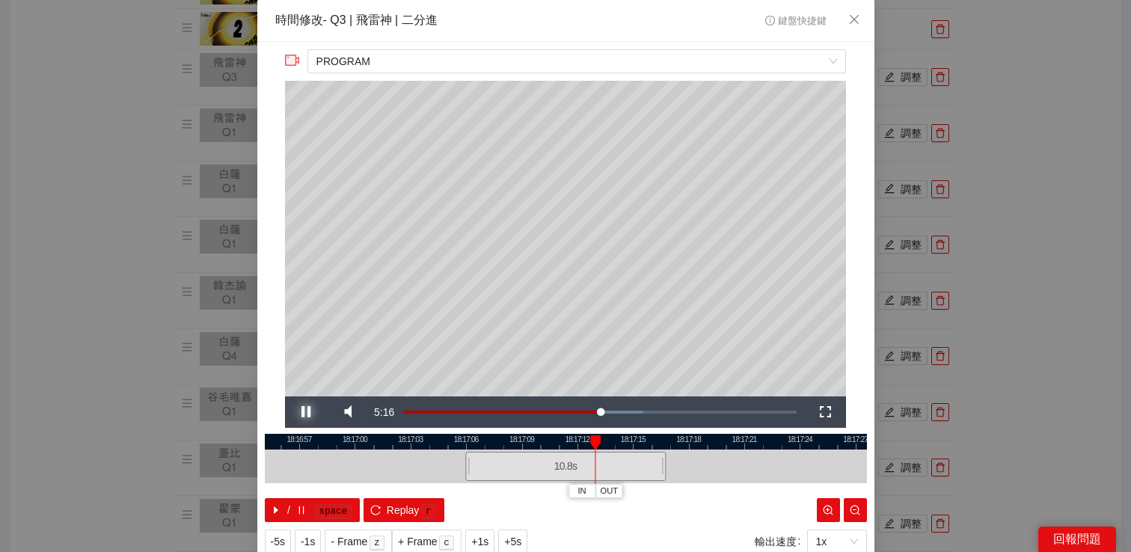
click at [307, 412] on span "Video Player" at bounding box center [306, 412] width 42 height 0
click at [278, 536] on span "-5s" at bounding box center [278, 542] width 14 height 16
click at [299, 412] on span "Video Player" at bounding box center [306, 412] width 42 height 0
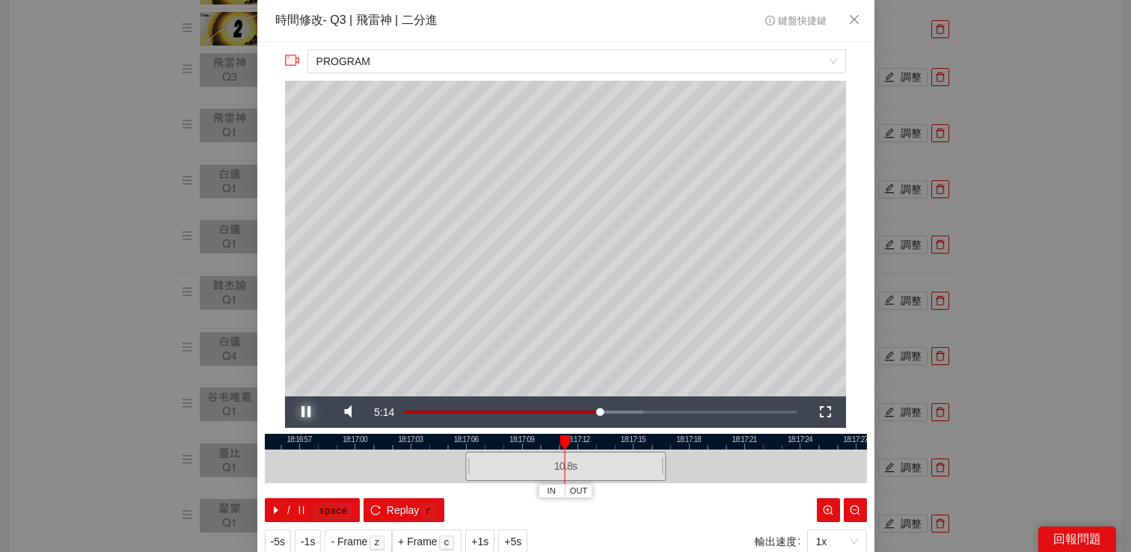
click at [300, 412] on span "Video Player" at bounding box center [306, 412] width 42 height 0
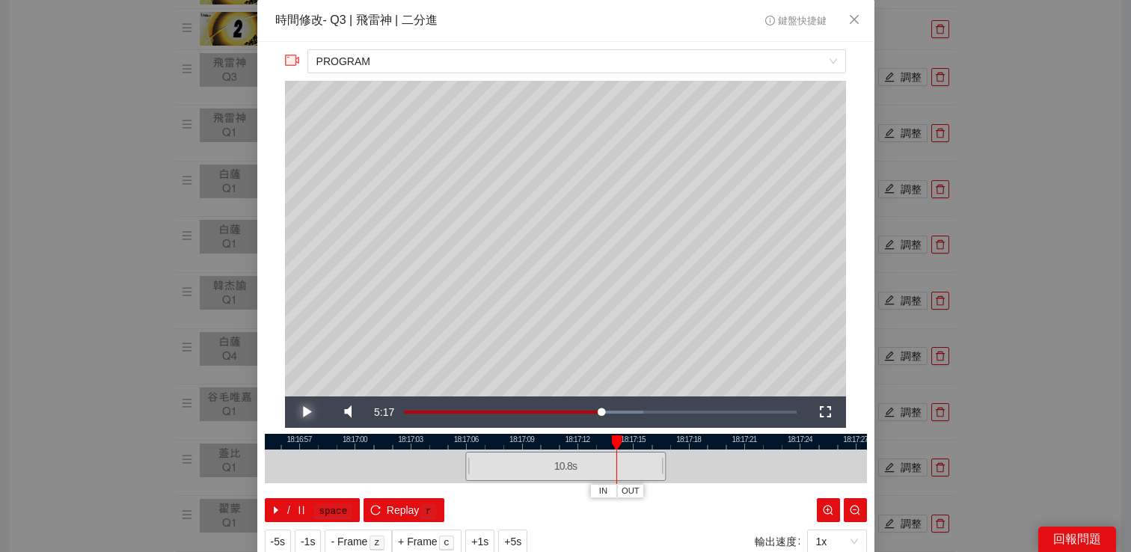
click at [300, 412] on span "Video Player" at bounding box center [306, 412] width 42 height 0
click at [990, 262] on div "**********" at bounding box center [565, 276] width 1131 height 552
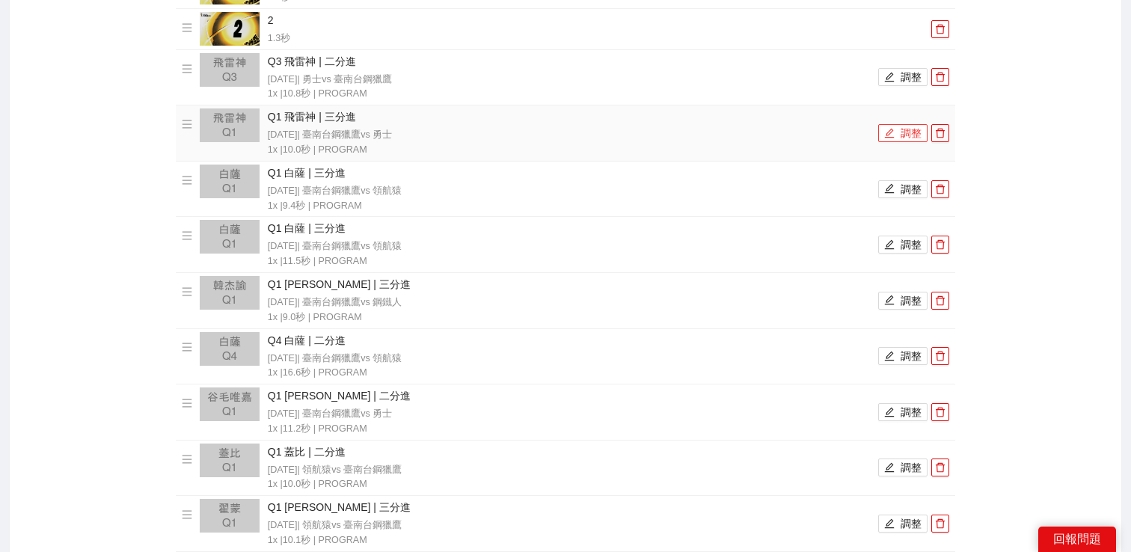
click at [904, 135] on button "調整" at bounding box center [903, 133] width 49 height 18
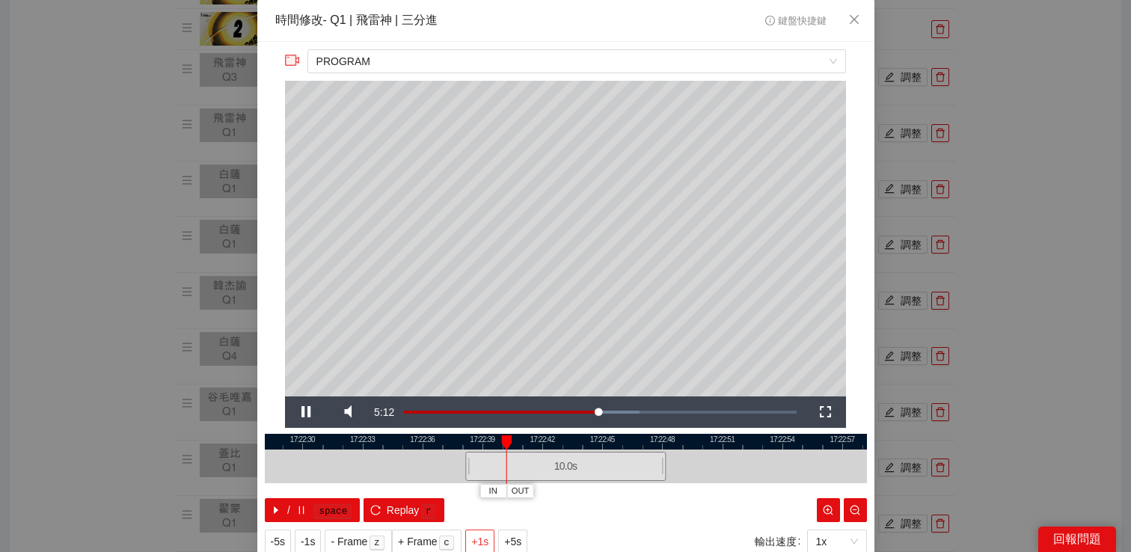
click at [476, 534] on span "+1s" at bounding box center [479, 542] width 17 height 16
click at [970, 191] on div "**********" at bounding box center [565, 276] width 1131 height 552
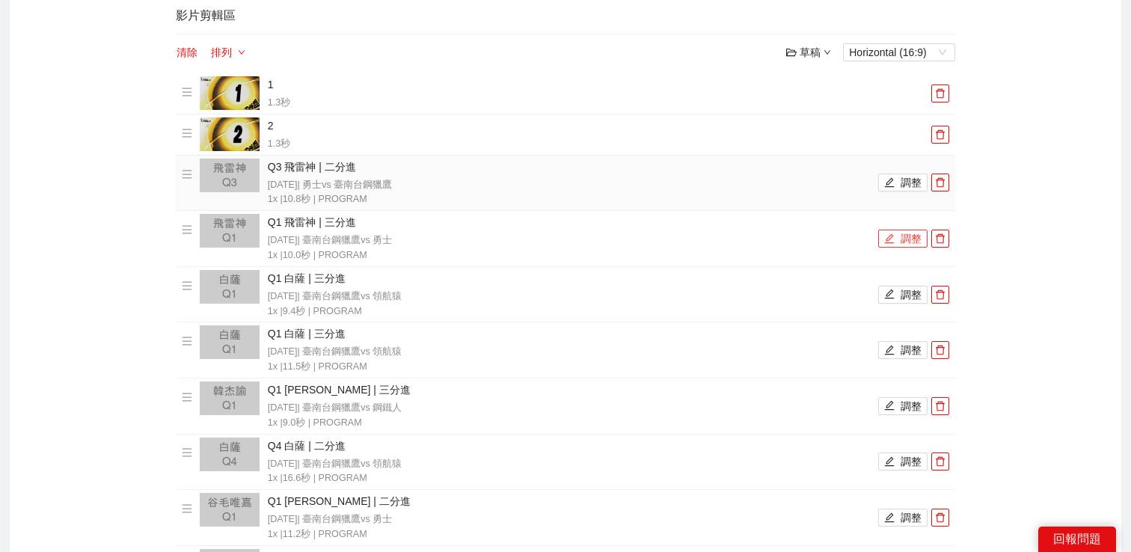
scroll to position [113, 0]
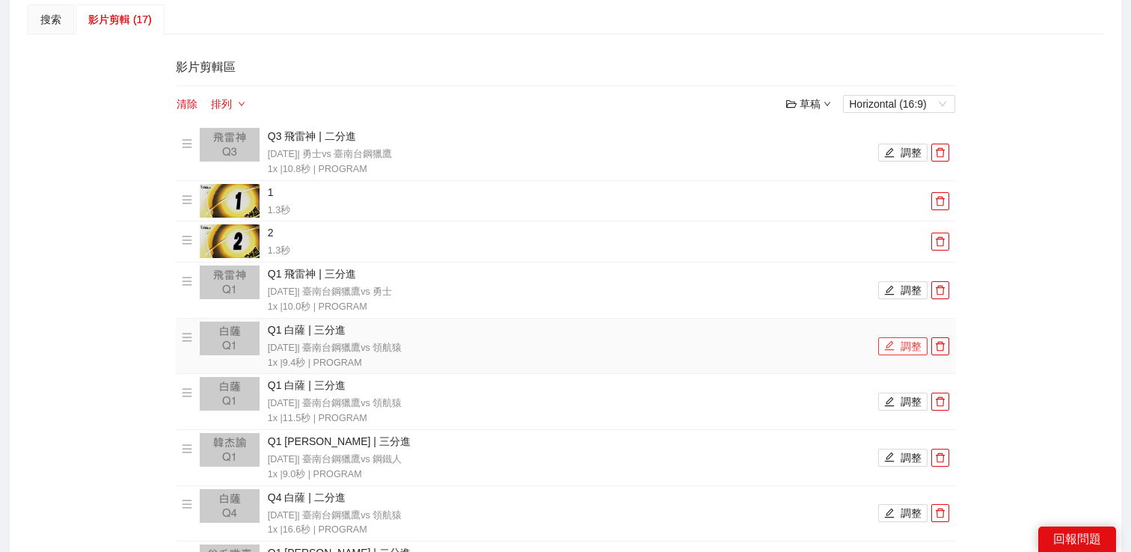
click at [891, 340] on icon "edit" at bounding box center [890, 345] width 10 height 10
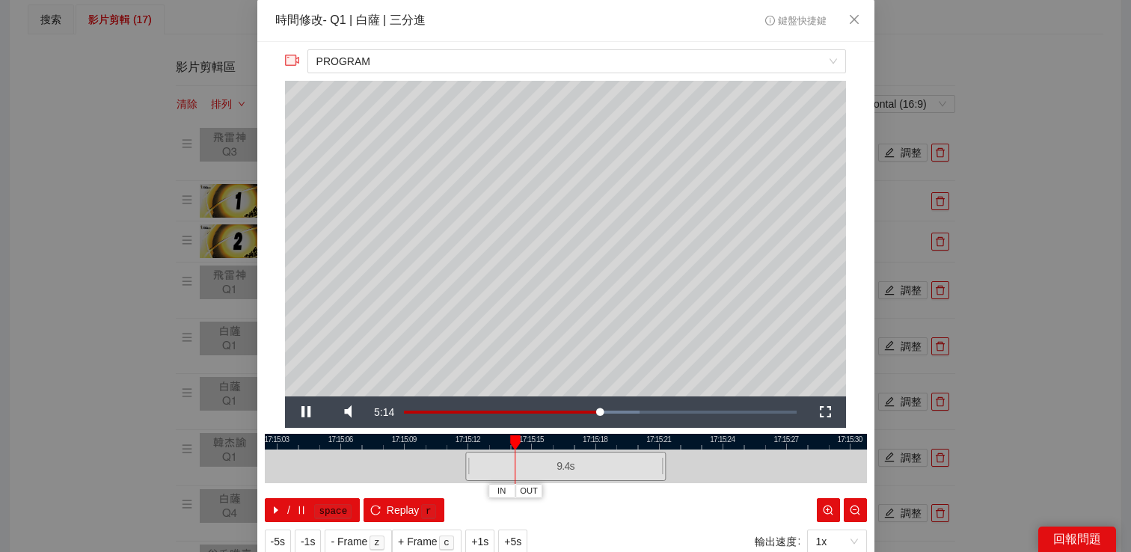
click at [1030, 284] on div "**********" at bounding box center [565, 276] width 1131 height 552
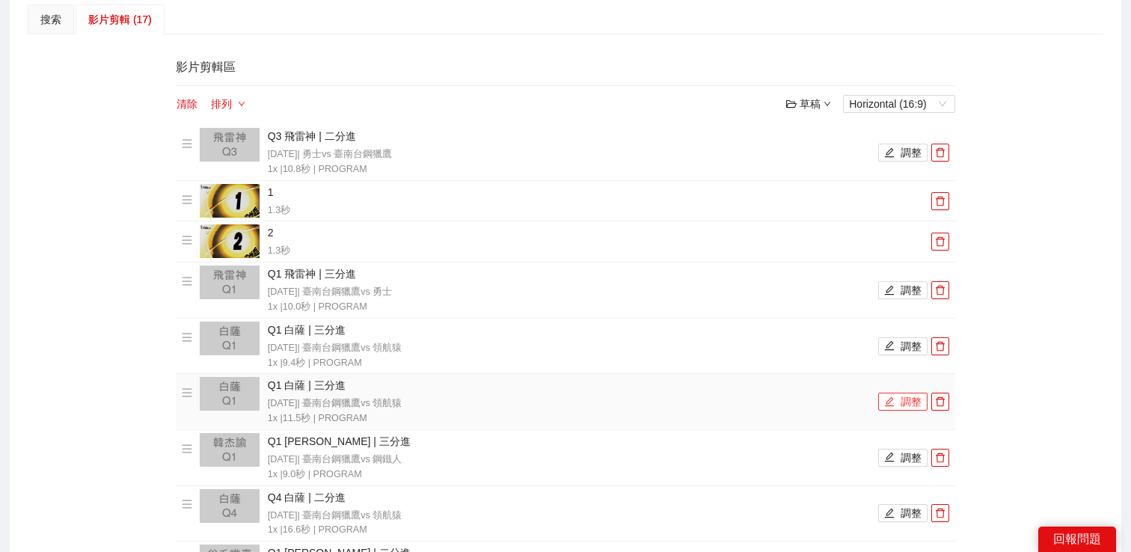
click at [891, 397] on icon "edit" at bounding box center [890, 402] width 10 height 10
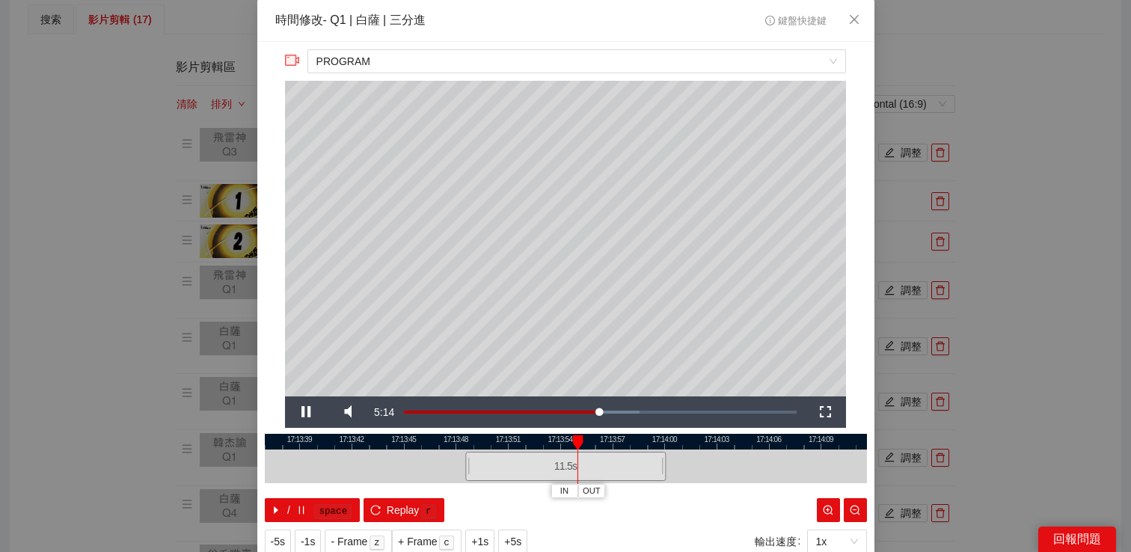
click at [1032, 348] on div "**********" at bounding box center [565, 276] width 1131 height 552
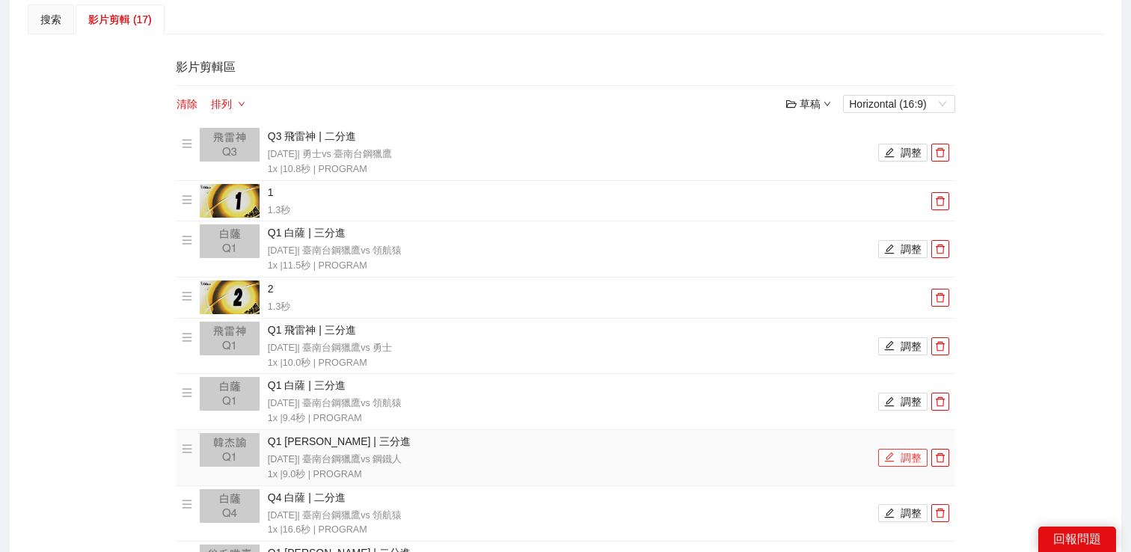
click at [903, 462] on button "調整" at bounding box center [903, 458] width 49 height 18
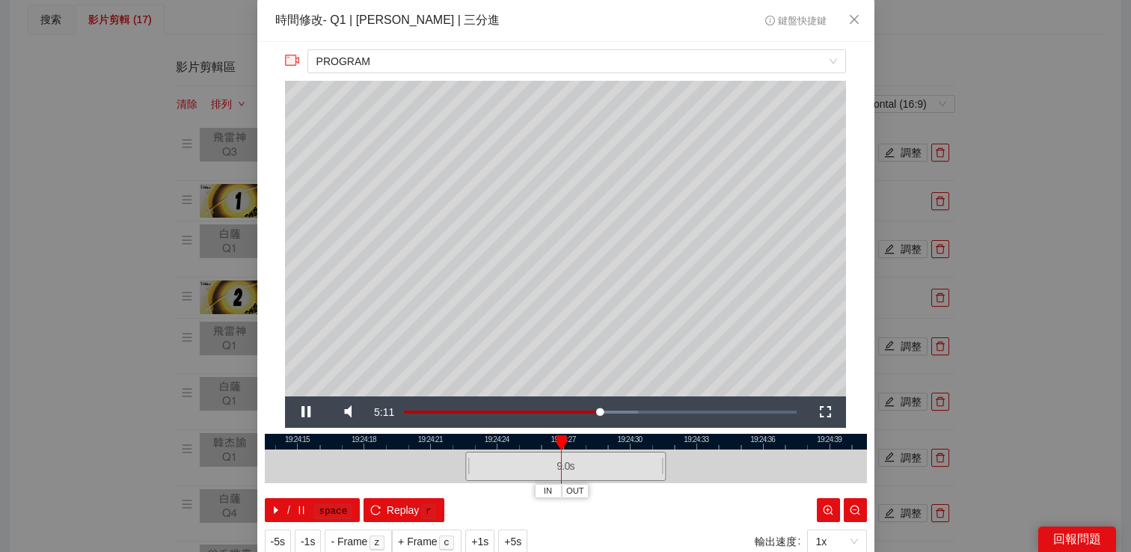
click at [937, 347] on div "**********" at bounding box center [565, 276] width 1131 height 552
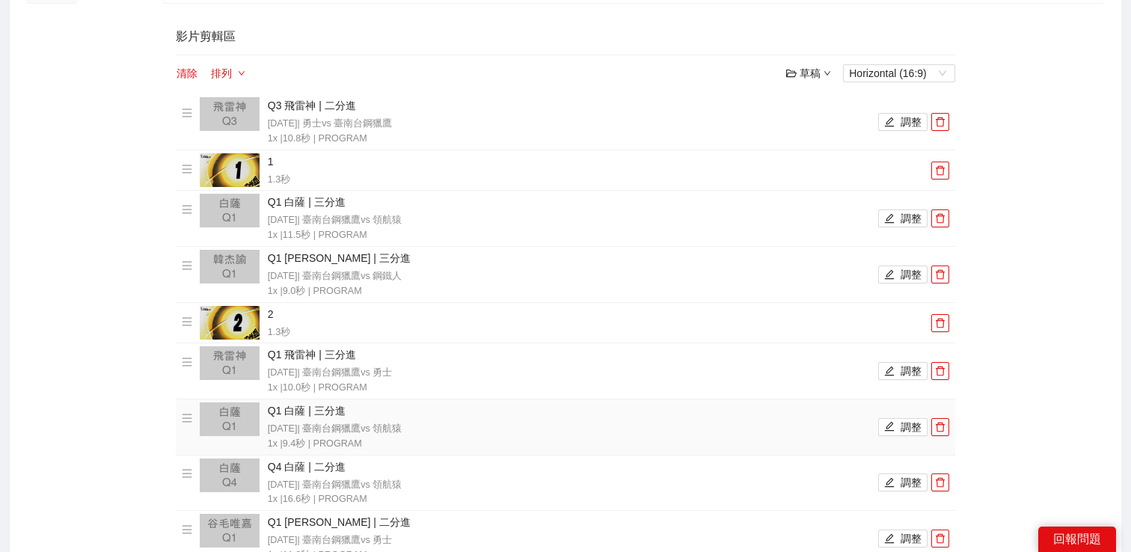
scroll to position [156, 0]
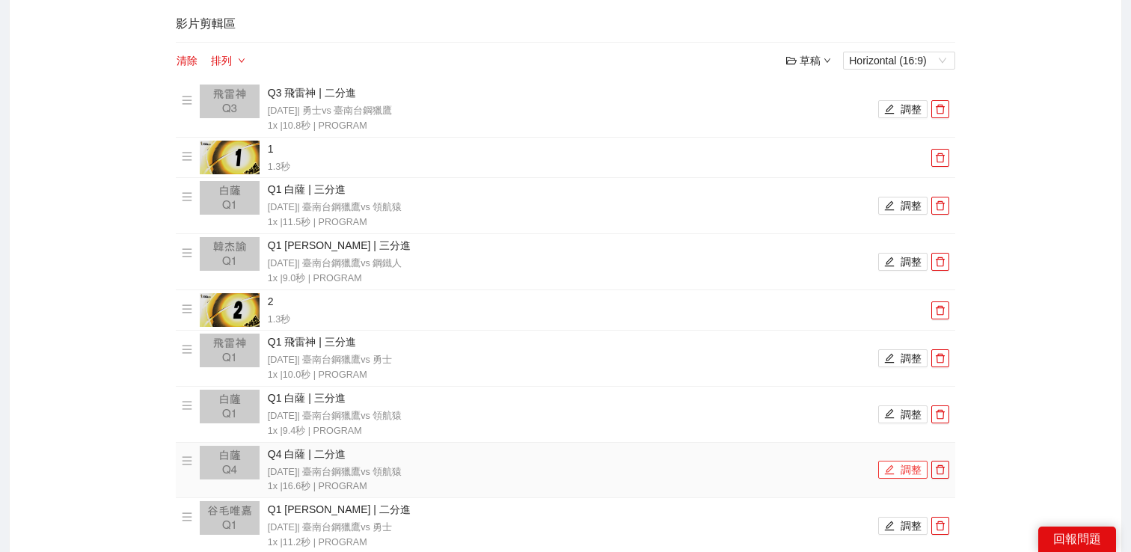
click at [897, 473] on button "調整" at bounding box center [903, 470] width 49 height 18
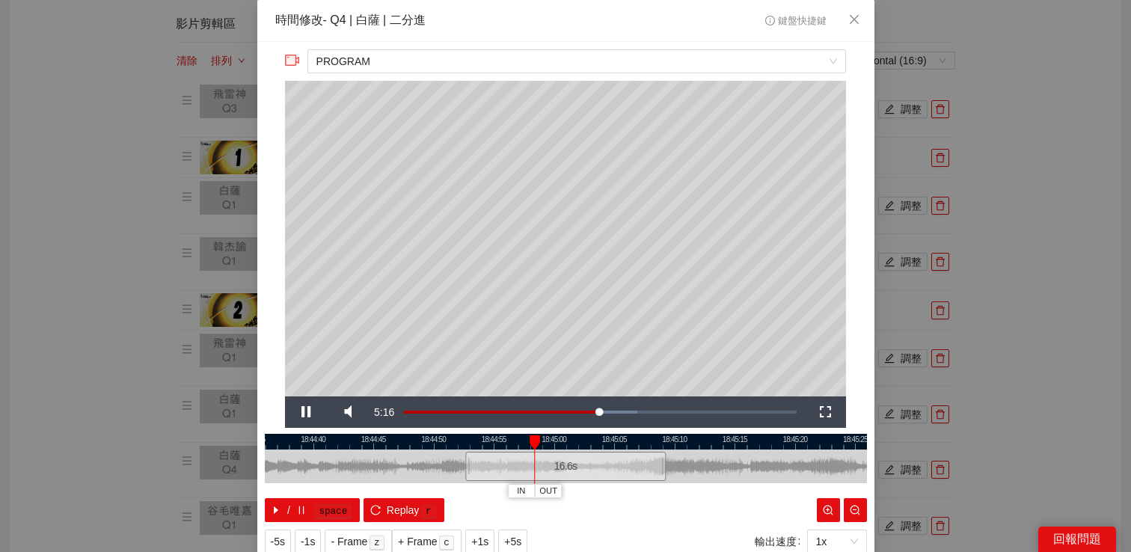
click at [1015, 382] on div "**********" at bounding box center [565, 276] width 1131 height 552
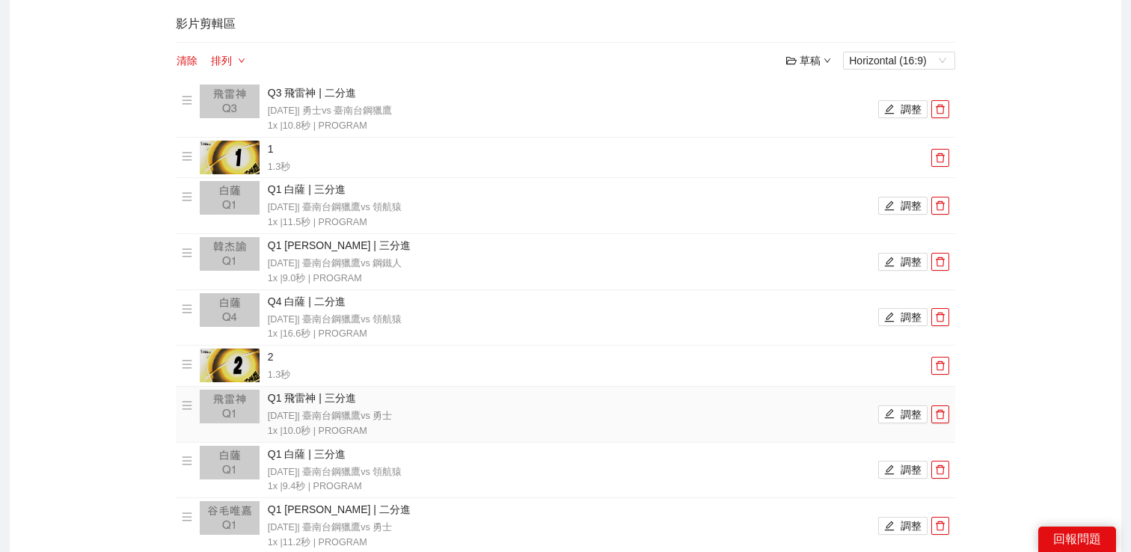
scroll to position [233, 0]
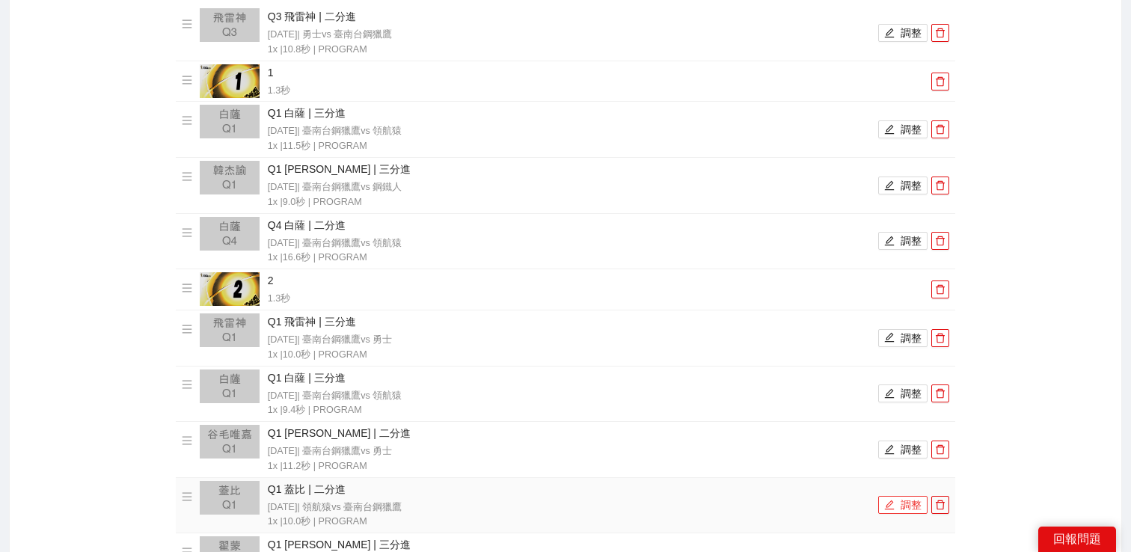
click at [887, 497] on button "調整" at bounding box center [903, 505] width 49 height 18
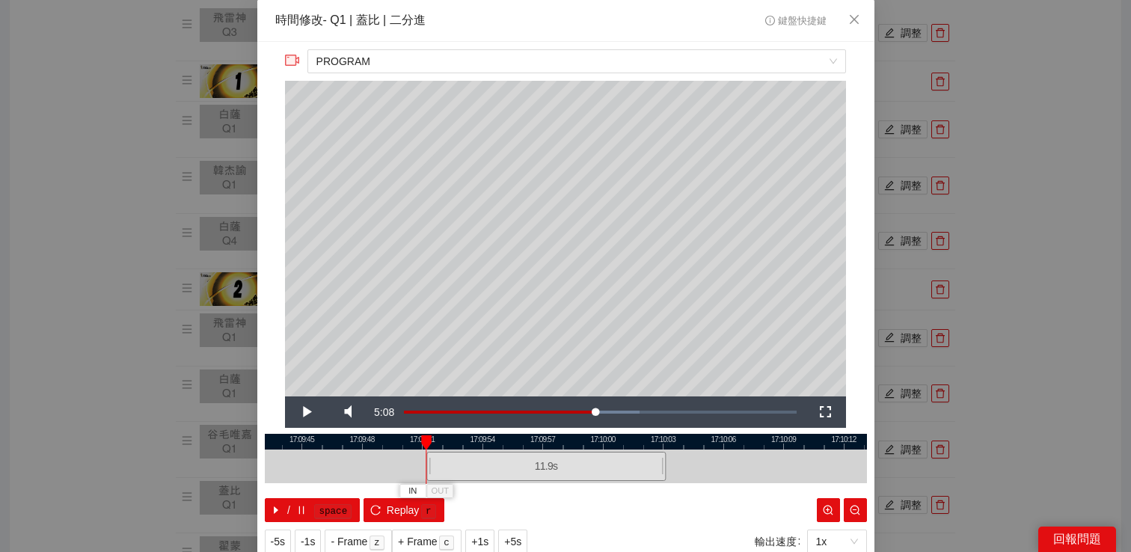
drag, startPoint x: 465, startPoint y: 464, endPoint x: 427, endPoint y: 465, distance: 38.9
click at [427, 465] on div at bounding box center [428, 467] width 9 height 34
drag, startPoint x: 427, startPoint y: 465, endPoint x: 403, endPoint y: 465, distance: 23.9
click at [404, 465] on div at bounding box center [407, 467] width 9 height 34
click at [309, 412] on span "Video Player" at bounding box center [306, 412] width 42 height 0
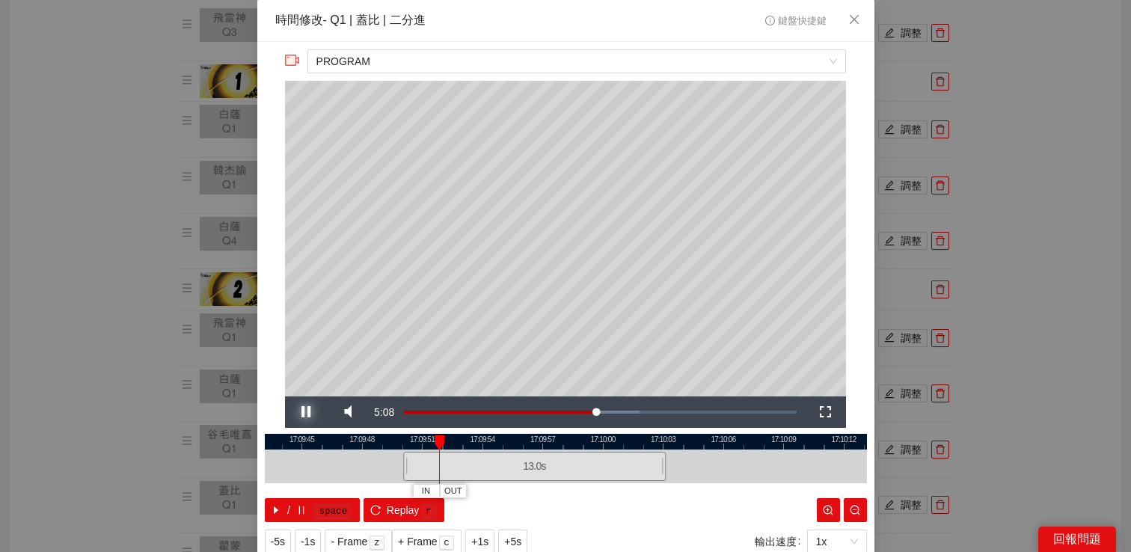
click at [309, 412] on span "Video Player" at bounding box center [306, 412] width 42 height 0
drag, startPoint x: 408, startPoint y: 465, endPoint x: 388, endPoint y: 467, distance: 19.5
click at [389, 467] on div at bounding box center [389, 467] width 9 height 34
click at [303, 412] on span "Video Player" at bounding box center [306, 412] width 42 height 0
drag, startPoint x: 388, startPoint y: 469, endPoint x: 380, endPoint y: 468, distance: 8.3
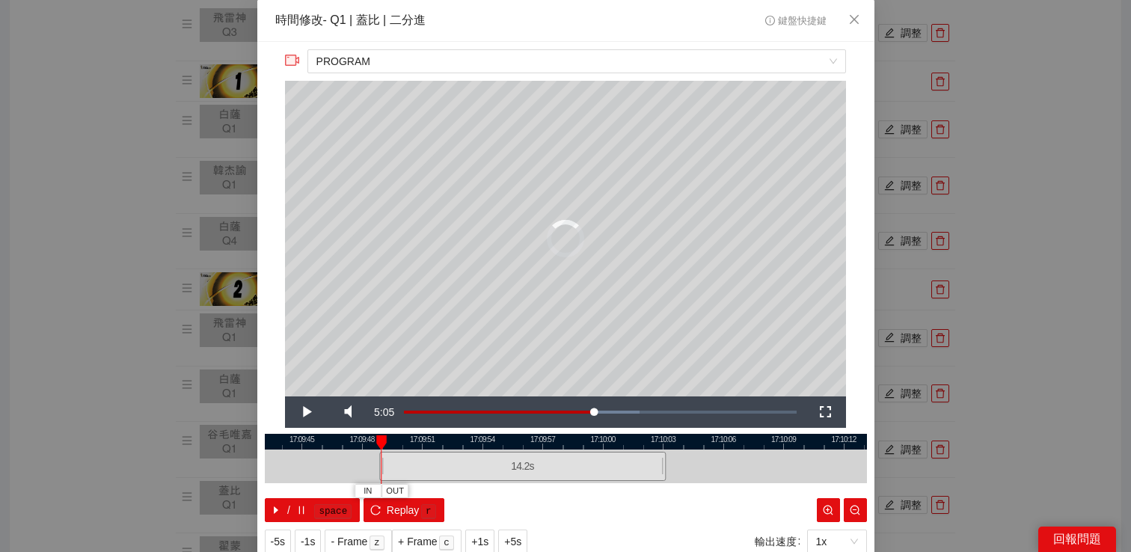
click at [380, 469] on div "17:09:42 17:09:45 17:09:48 17:09:51 17:09:54 17:09:57 17:10:00 17:10:03 17:10:0…" at bounding box center [566, 478] width 602 height 88
click at [310, 412] on span "Video Player" at bounding box center [306, 412] width 42 height 0
drag, startPoint x: 379, startPoint y: 469, endPoint x: 391, endPoint y: 469, distance: 12.7
click at [386, 469] on div at bounding box center [381, 467] width 9 height 34
click at [298, 412] on span "Video Player" at bounding box center [306, 412] width 42 height 0
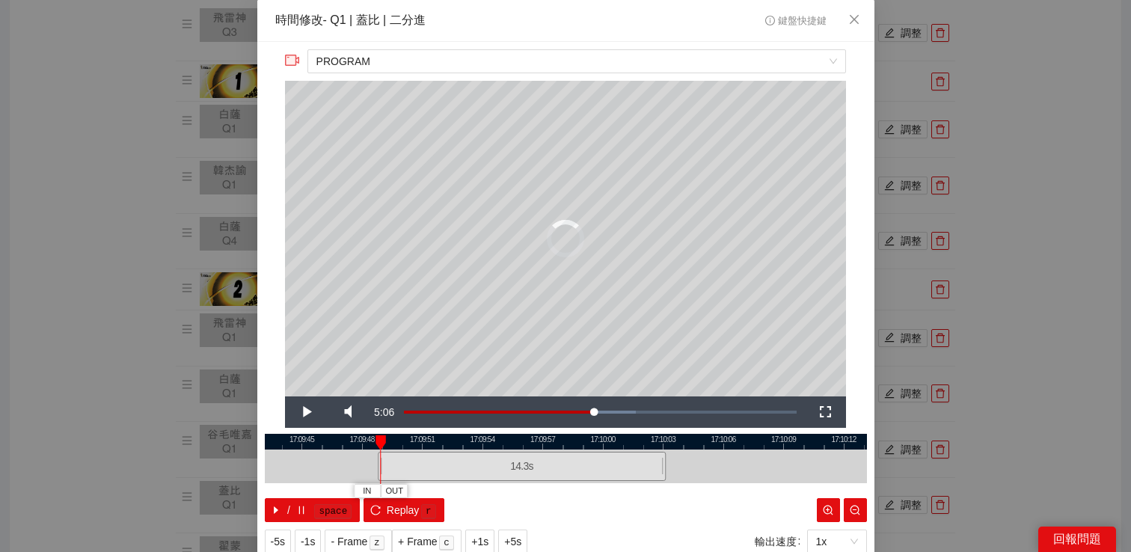
drag, startPoint x: 391, startPoint y: 465, endPoint x: 373, endPoint y: 463, distance: 17.3
click at [376, 465] on div at bounding box center [380, 467] width 9 height 34
click at [317, 412] on span "Video Player" at bounding box center [306, 412] width 42 height 0
click at [485, 542] on span "+1s" at bounding box center [479, 542] width 17 height 16
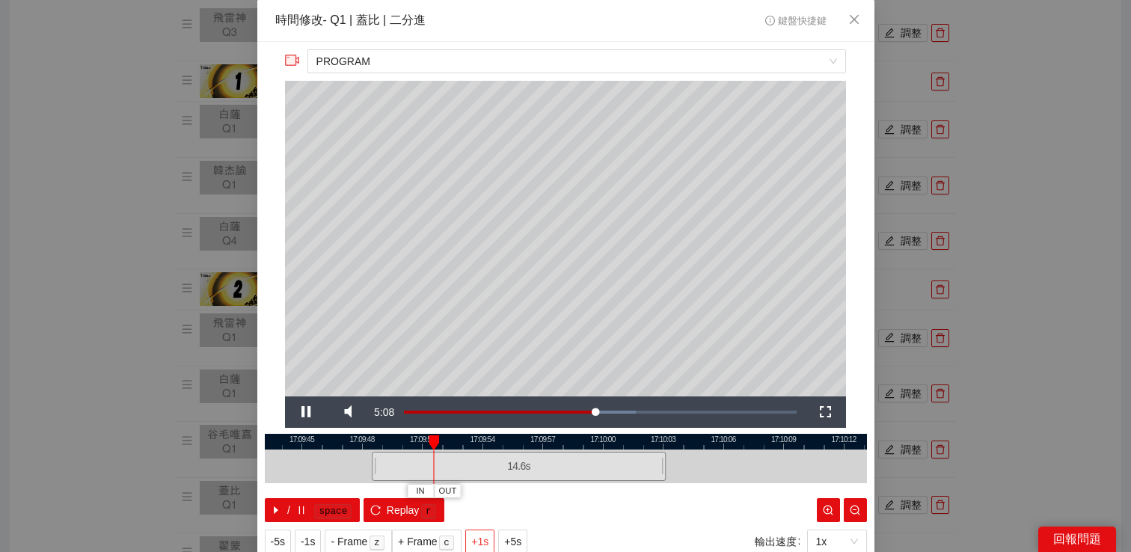
click at [485, 542] on span "+1s" at bounding box center [479, 542] width 17 height 16
click at [485, 541] on span "+1s" at bounding box center [479, 542] width 17 height 16
click at [310, 412] on span "Video Player" at bounding box center [306, 412] width 42 height 0
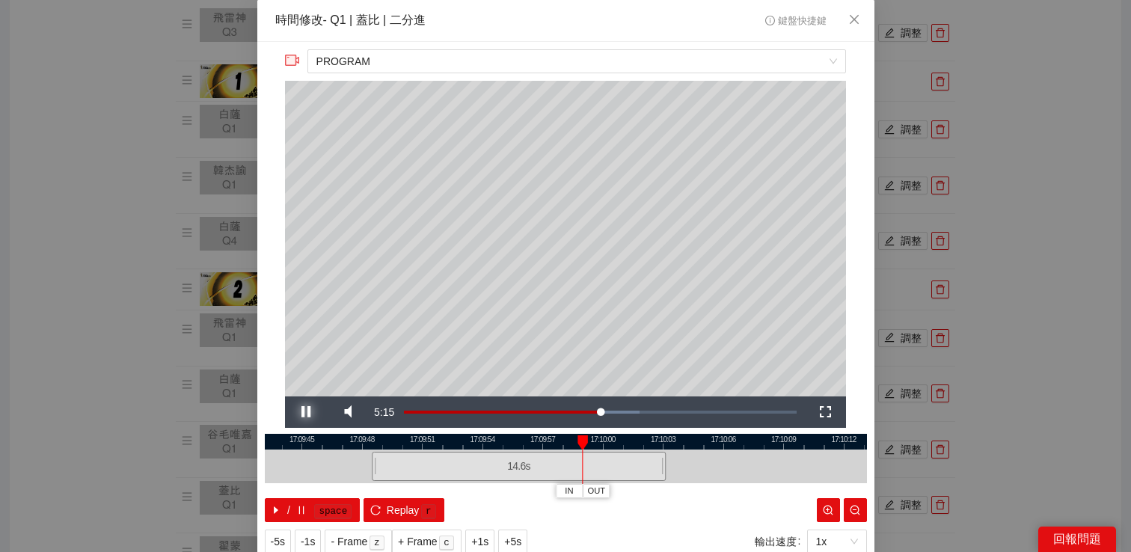
click at [310, 412] on span "Video Player" at bounding box center [306, 412] width 42 height 0
click at [652, 489] on span "OUT" at bounding box center [653, 491] width 18 height 13
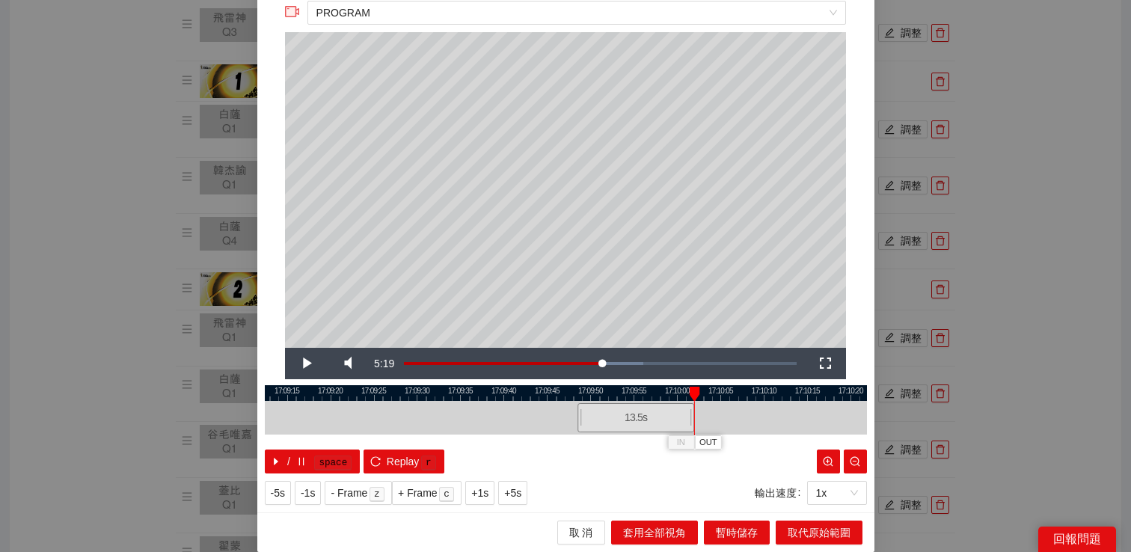
click at [693, 417] on div at bounding box center [692, 418] width 9 height 34
click at [841, 532] on span "取代原始範圍" at bounding box center [819, 533] width 63 height 16
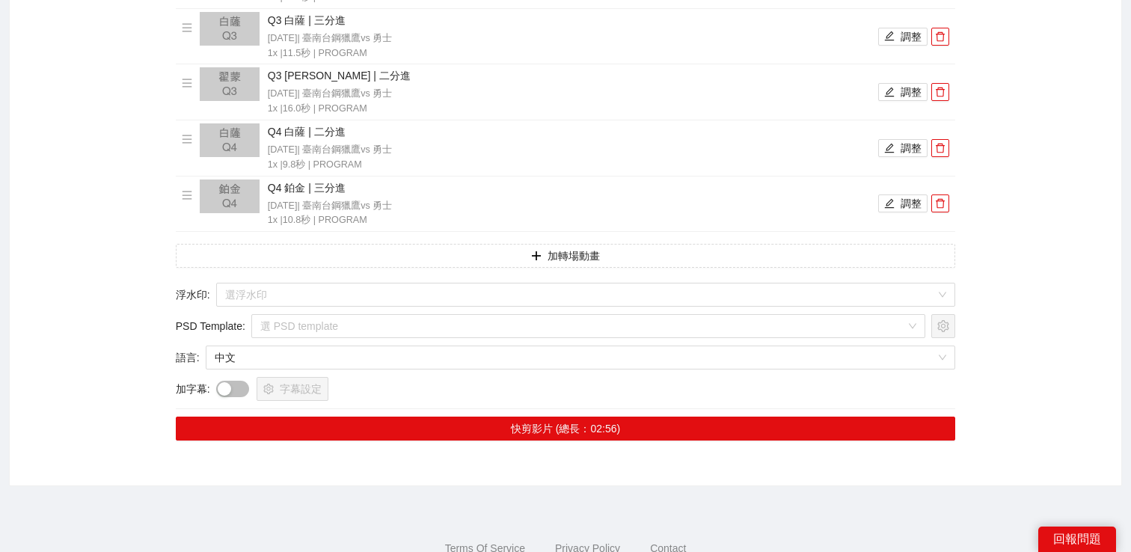
scroll to position [970, 0]
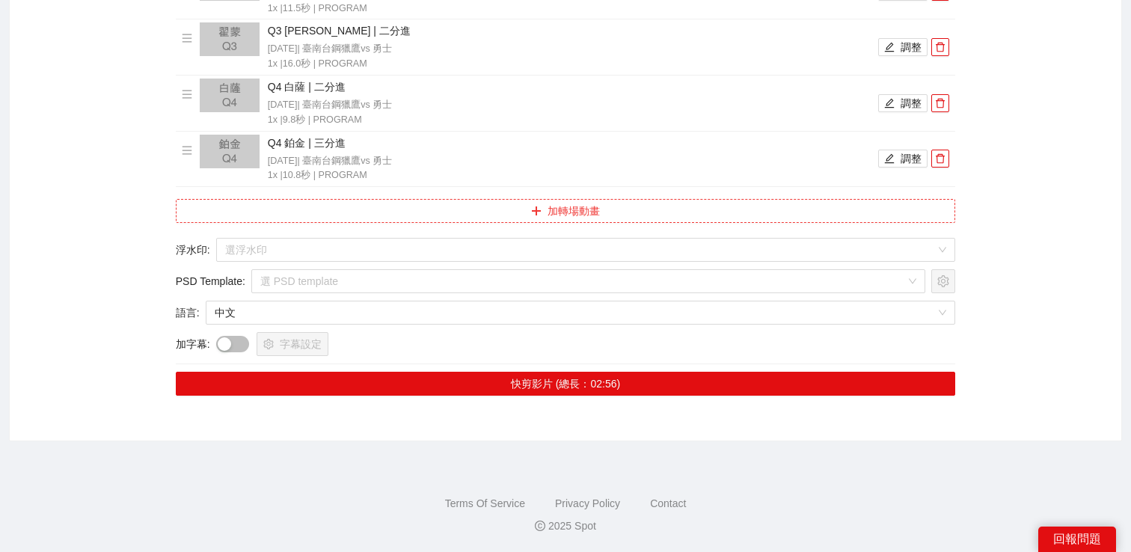
click at [593, 216] on button "加轉場動畫" at bounding box center [566, 211] width 781 height 24
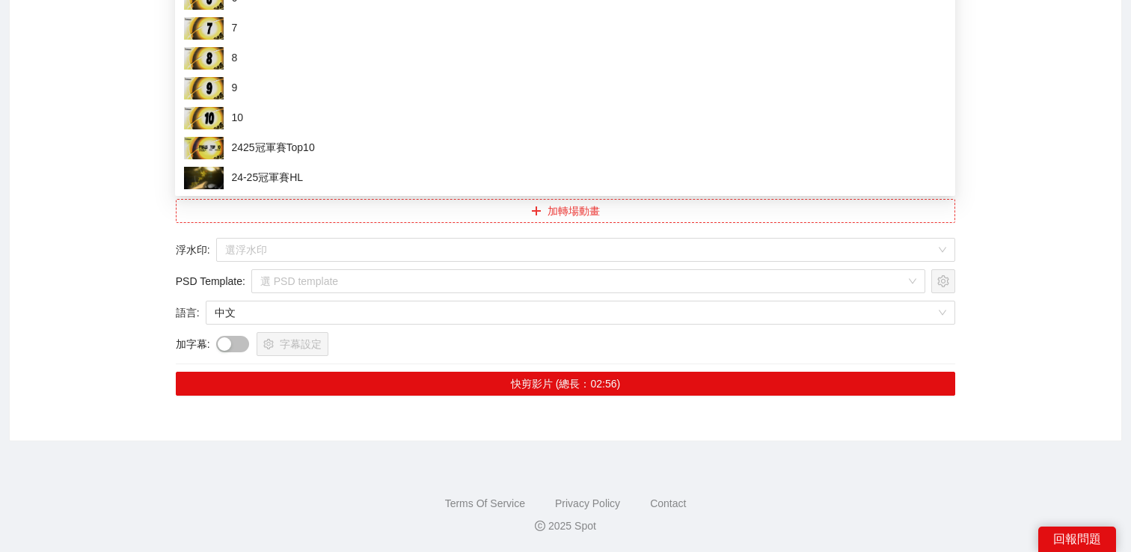
scroll to position [620, 0]
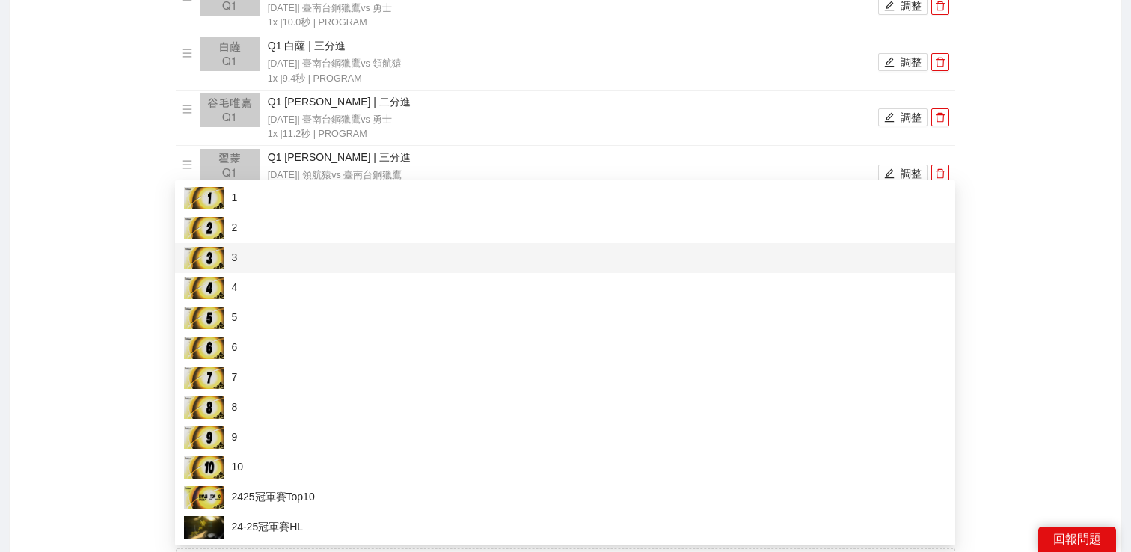
click at [311, 262] on span "3" at bounding box center [565, 258] width 763 height 22
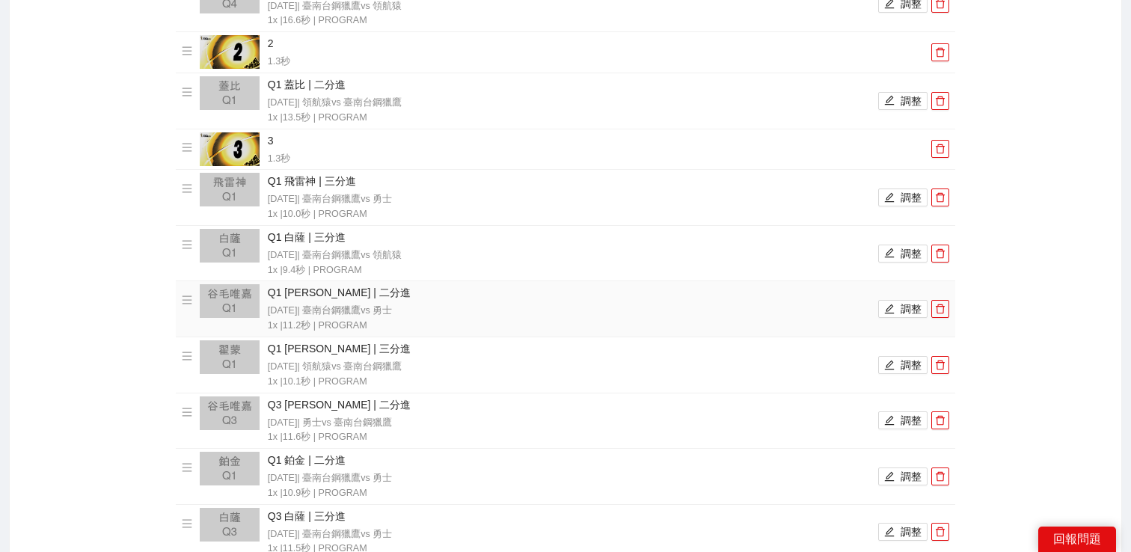
scroll to position [724, 0]
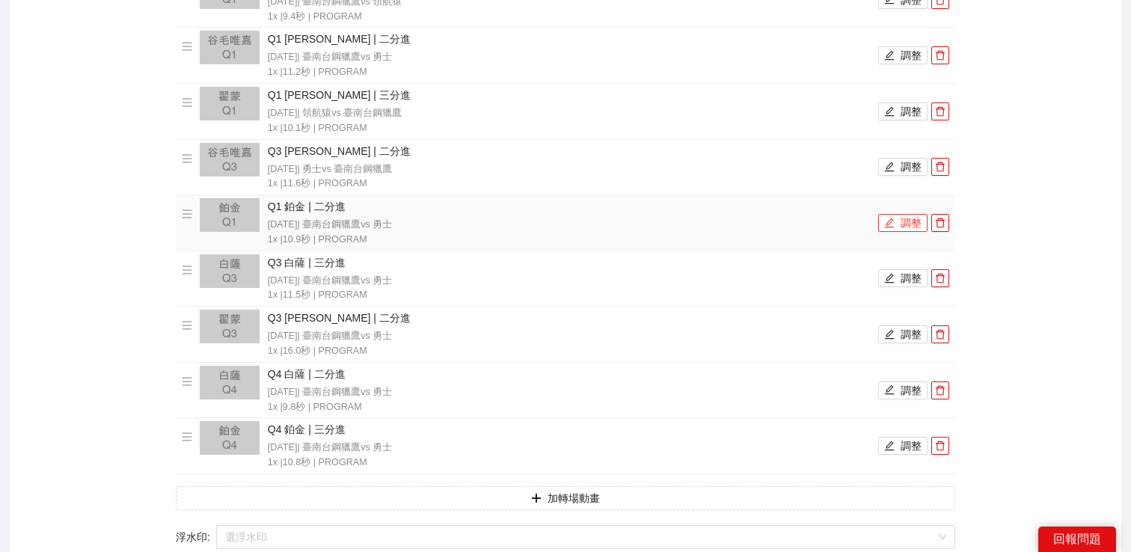
click at [899, 217] on button "調整" at bounding box center [903, 223] width 49 height 18
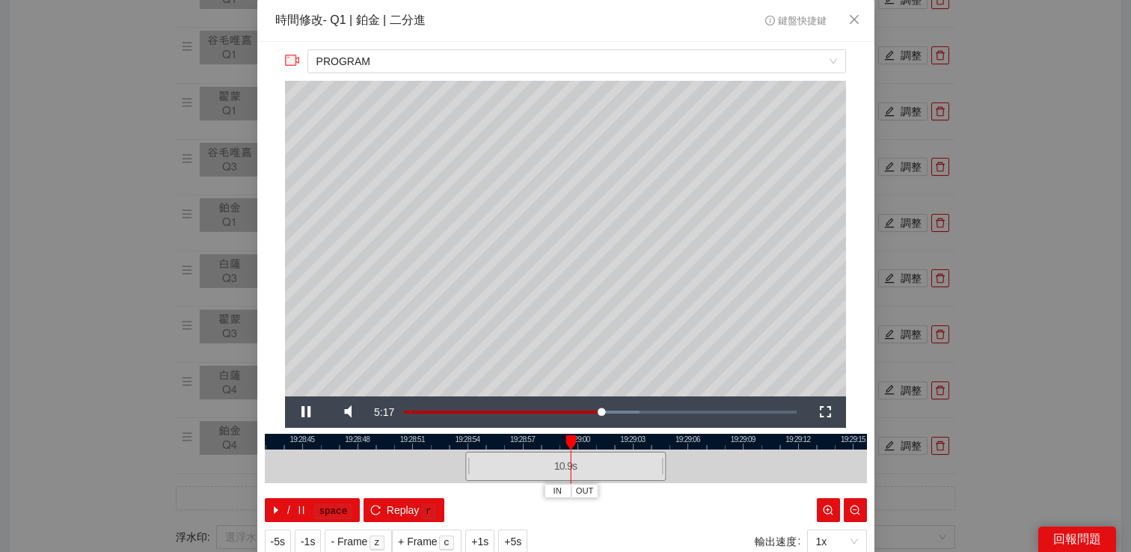
click at [1045, 201] on div "**********" at bounding box center [565, 276] width 1131 height 552
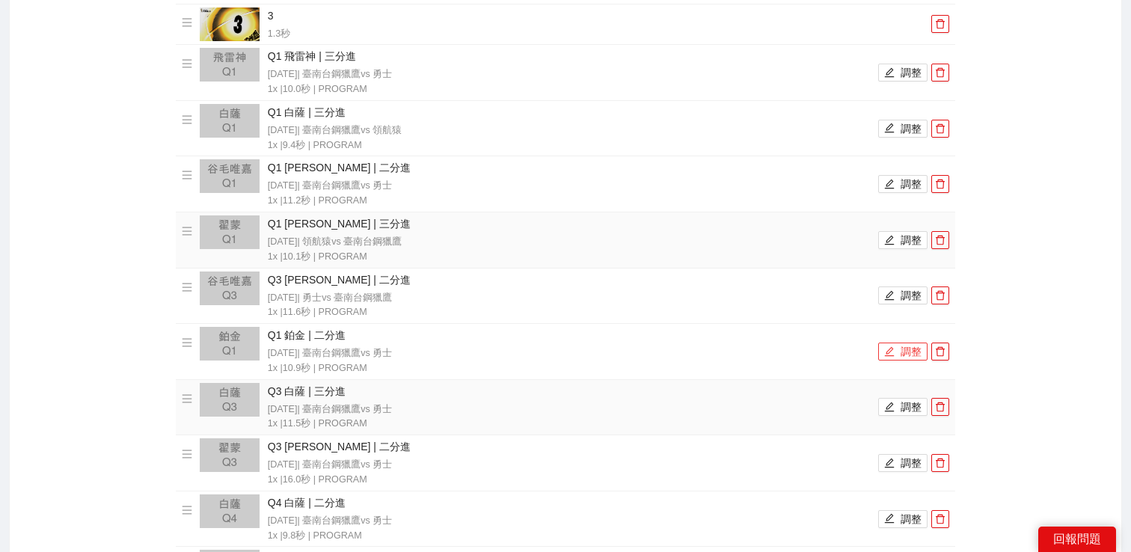
scroll to position [528, 0]
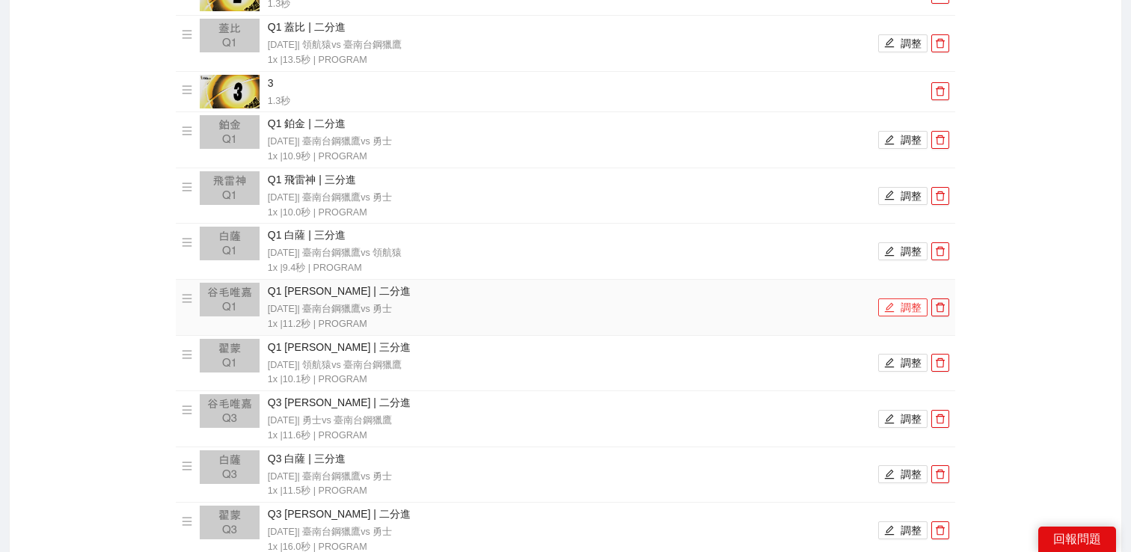
click at [902, 312] on button "調整" at bounding box center [903, 308] width 49 height 18
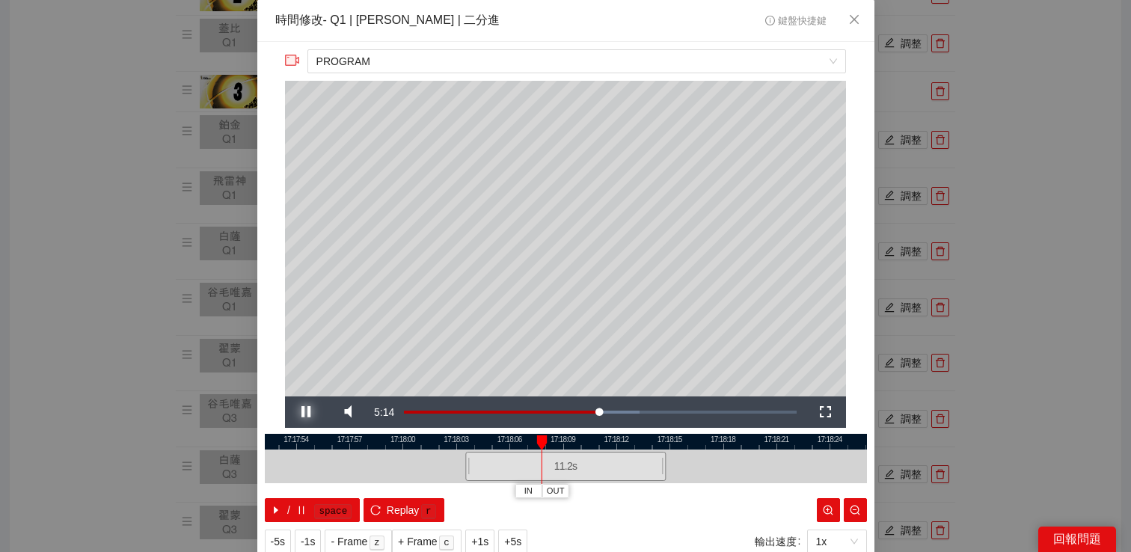
click at [308, 412] on span "Video Player" at bounding box center [306, 412] width 42 height 0
click at [385, 514] on button "Replay r" at bounding box center [404, 510] width 80 height 24
click at [992, 229] on div "**********" at bounding box center [565, 276] width 1131 height 552
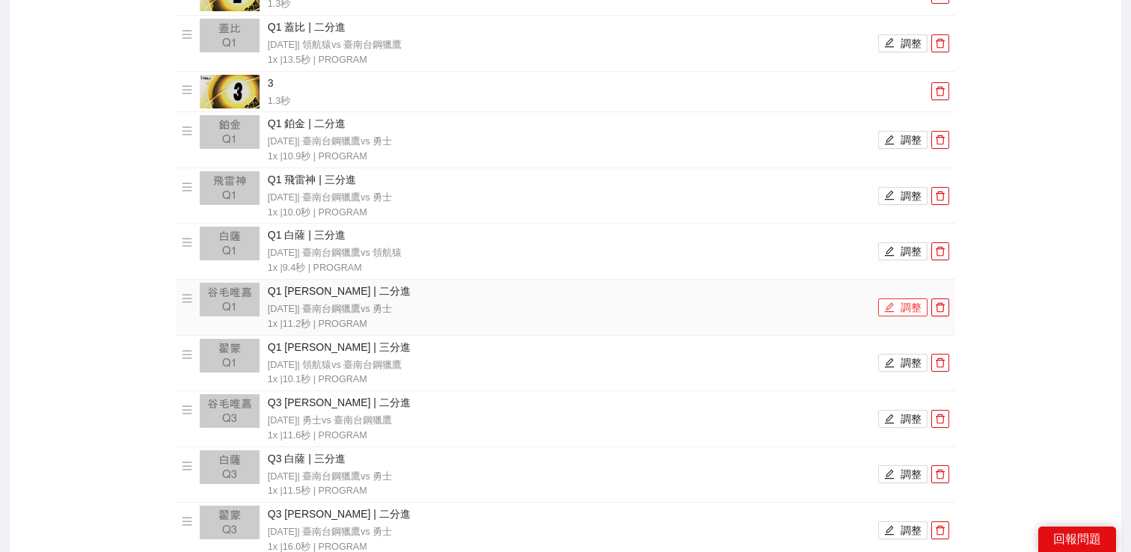
scroll to position [599, 0]
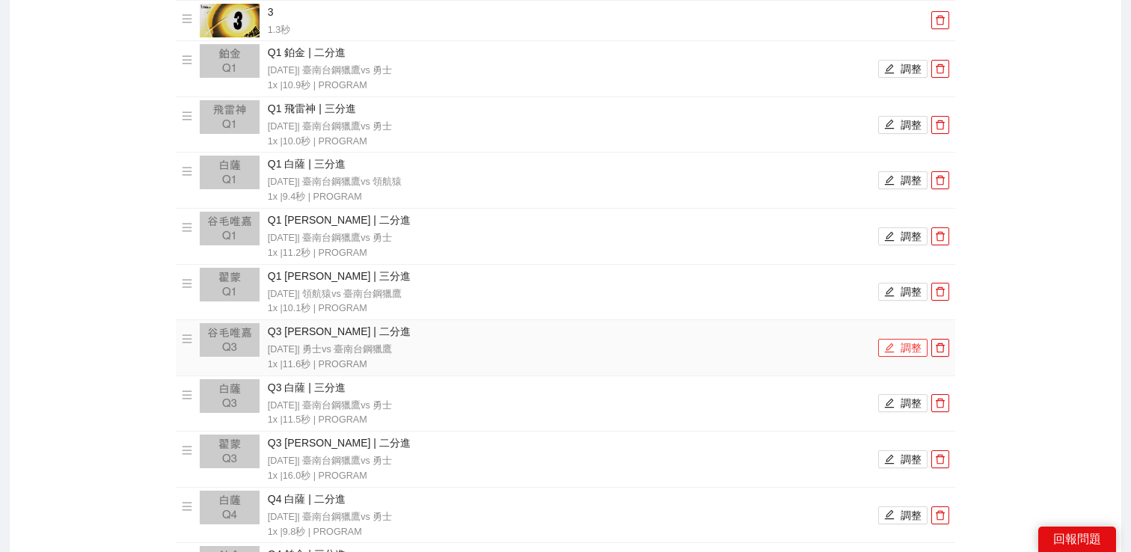
click at [901, 356] on button "調整" at bounding box center [903, 348] width 49 height 18
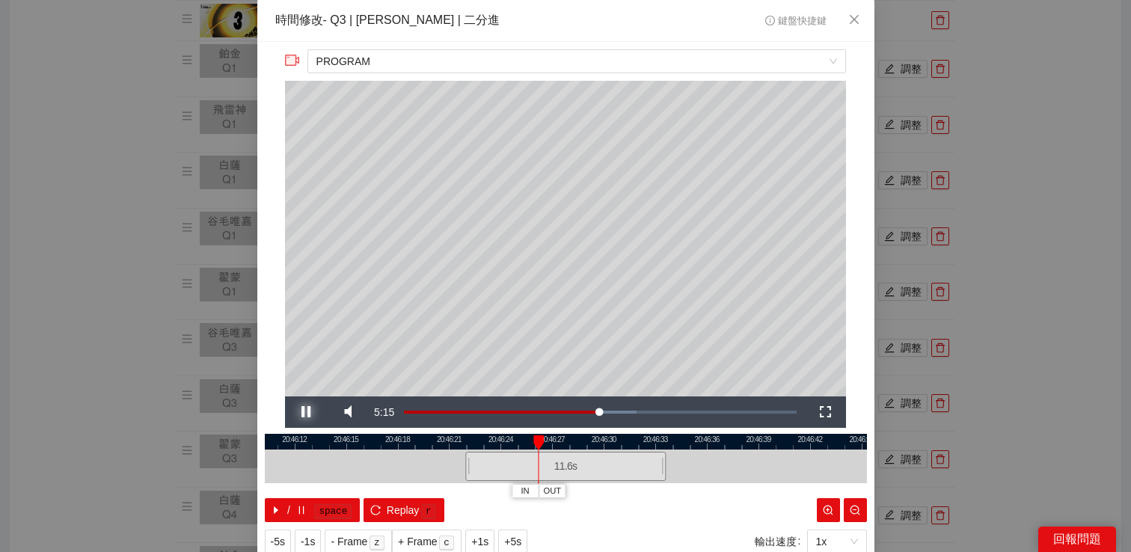
click at [307, 412] on span "Video Player" at bounding box center [306, 412] width 42 height 0
click at [1007, 293] on div "**********" at bounding box center [565, 276] width 1131 height 552
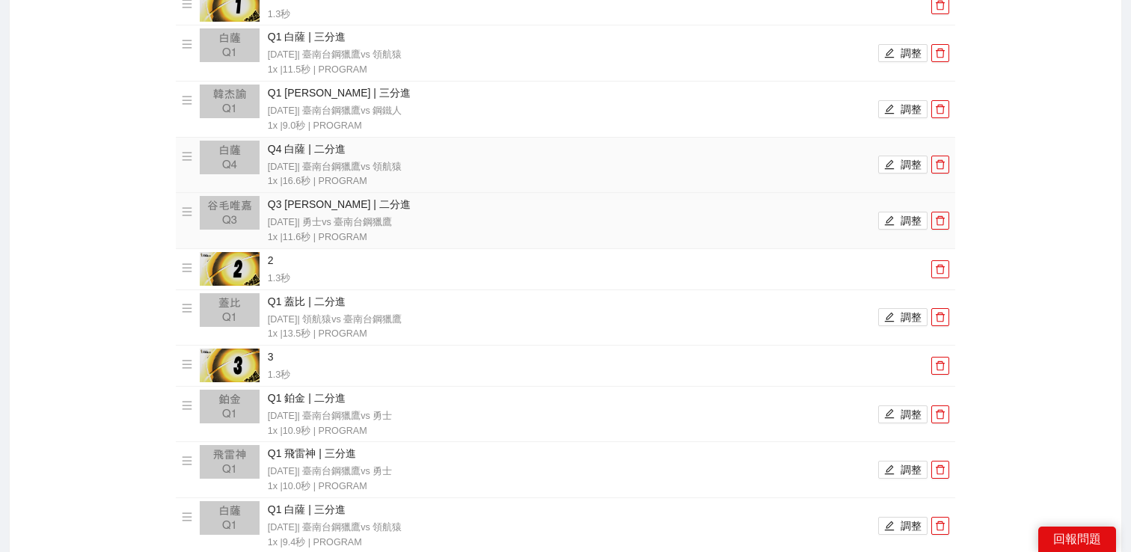
scroll to position [229, 0]
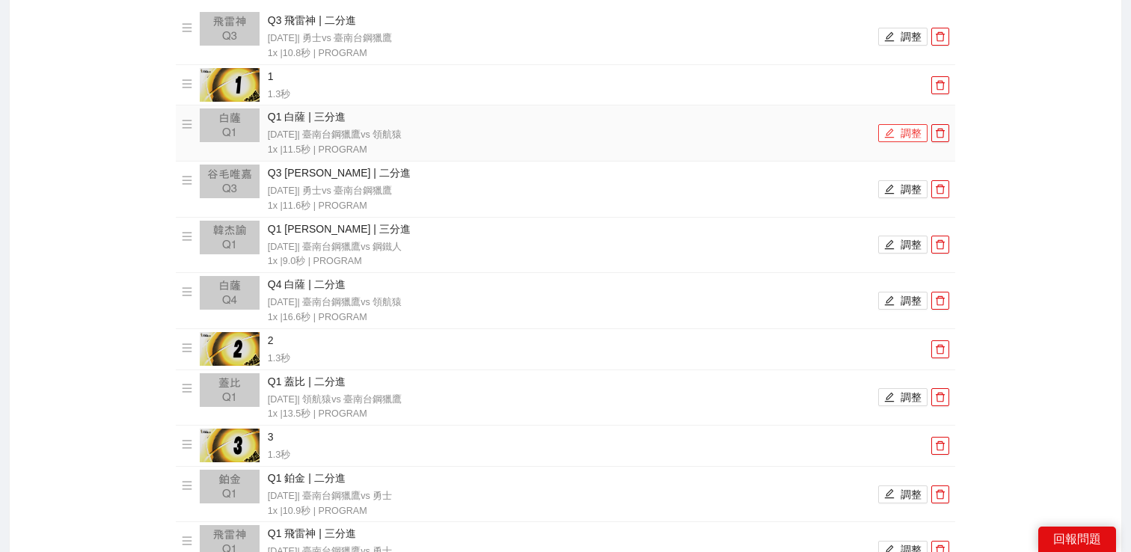
click at [921, 132] on button "調整" at bounding box center [903, 133] width 49 height 18
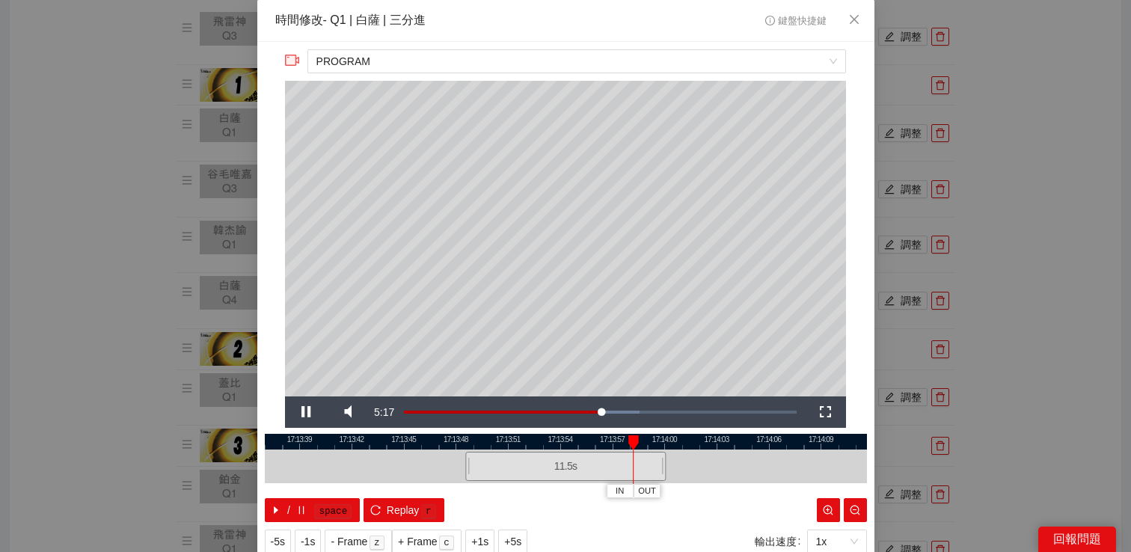
click at [1025, 220] on div "**********" at bounding box center [565, 276] width 1131 height 552
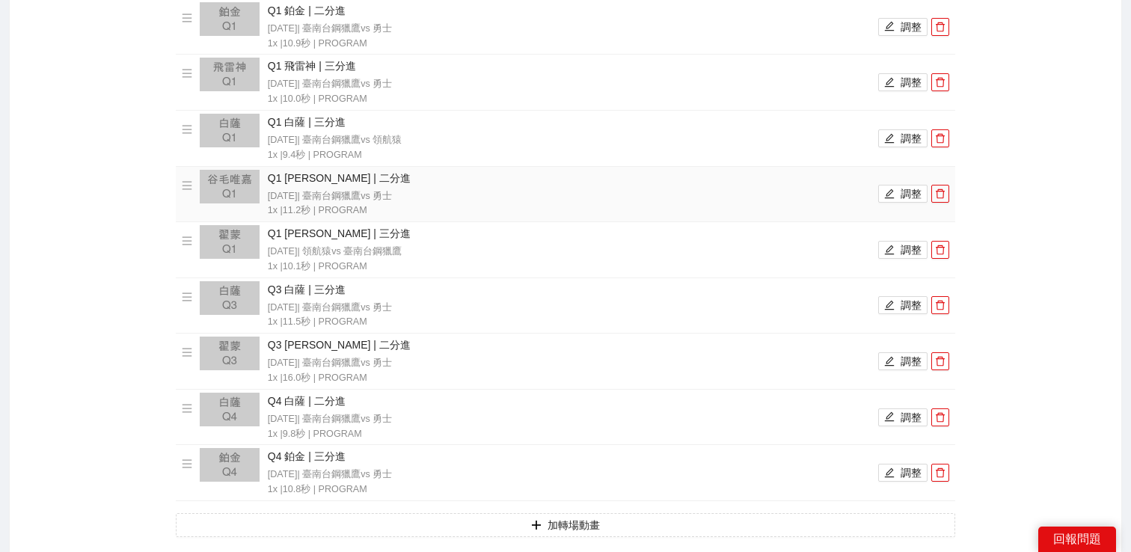
scroll to position [706, 0]
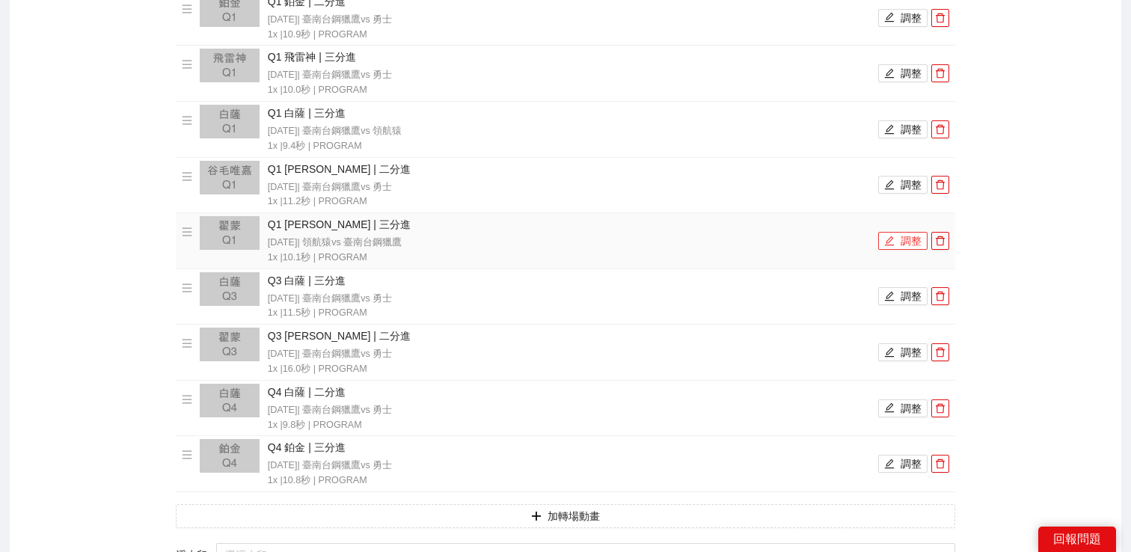
click at [895, 233] on button "調整" at bounding box center [903, 241] width 49 height 18
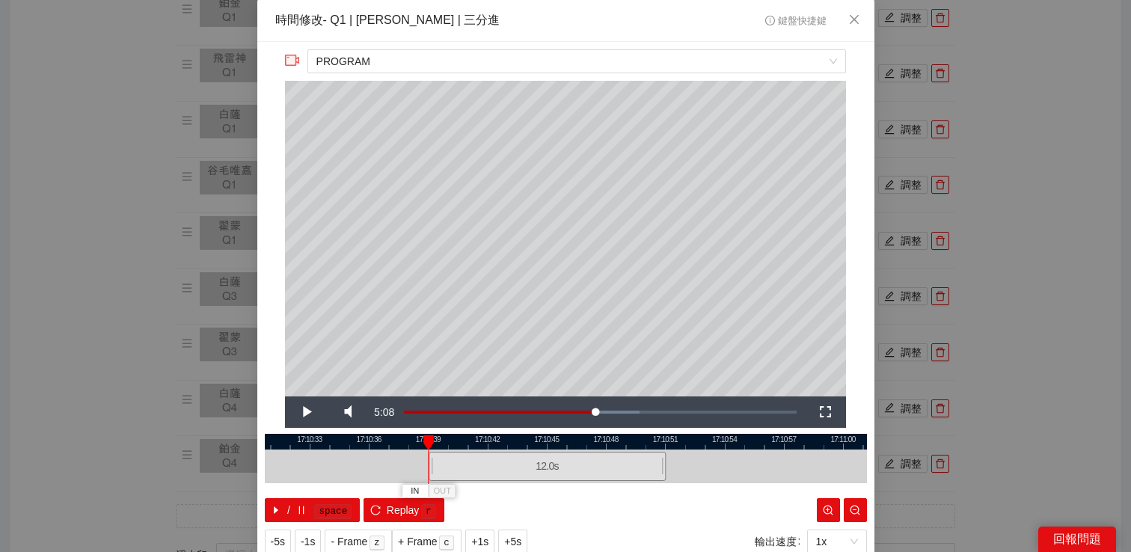
drag, startPoint x: 468, startPoint y: 464, endPoint x: 431, endPoint y: 462, distance: 36.7
click at [431, 462] on div at bounding box center [431, 467] width 9 height 34
click at [295, 412] on span "Video Player" at bounding box center [306, 412] width 42 height 0
click at [305, 412] on span "Video Player" at bounding box center [306, 412] width 42 height 0
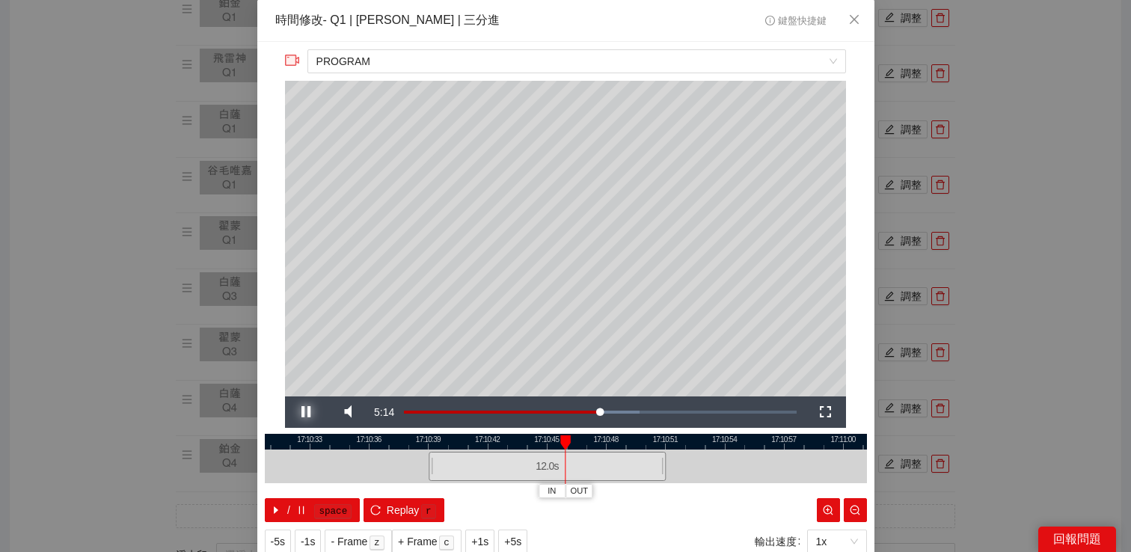
click at [305, 412] on span "Video Player" at bounding box center [306, 412] width 42 height 0
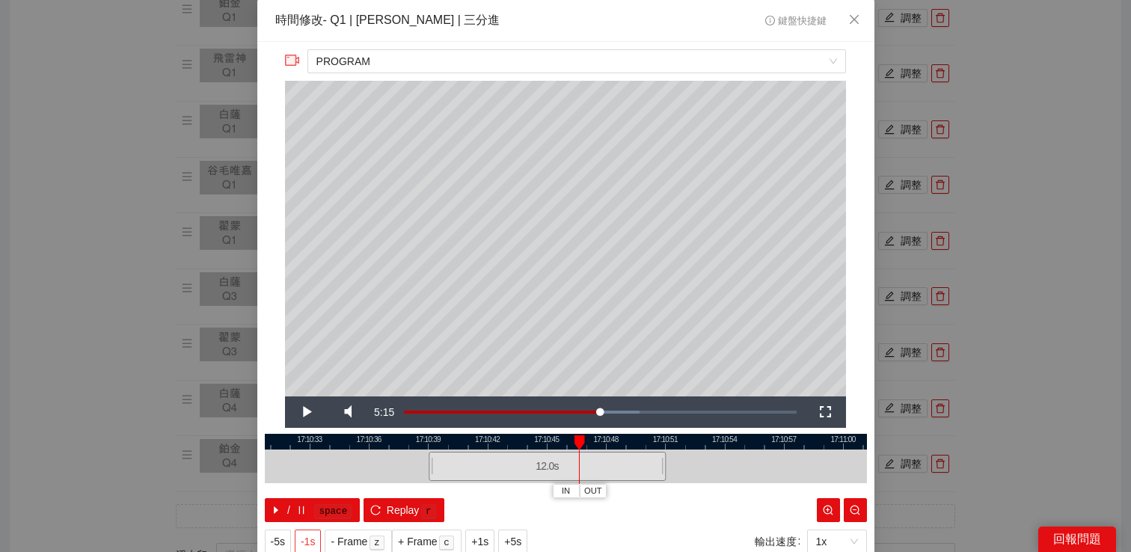
click at [314, 530] on button "-1s" at bounding box center [308, 542] width 26 height 24
click at [303, 412] on span "Video Player" at bounding box center [306, 412] width 42 height 0
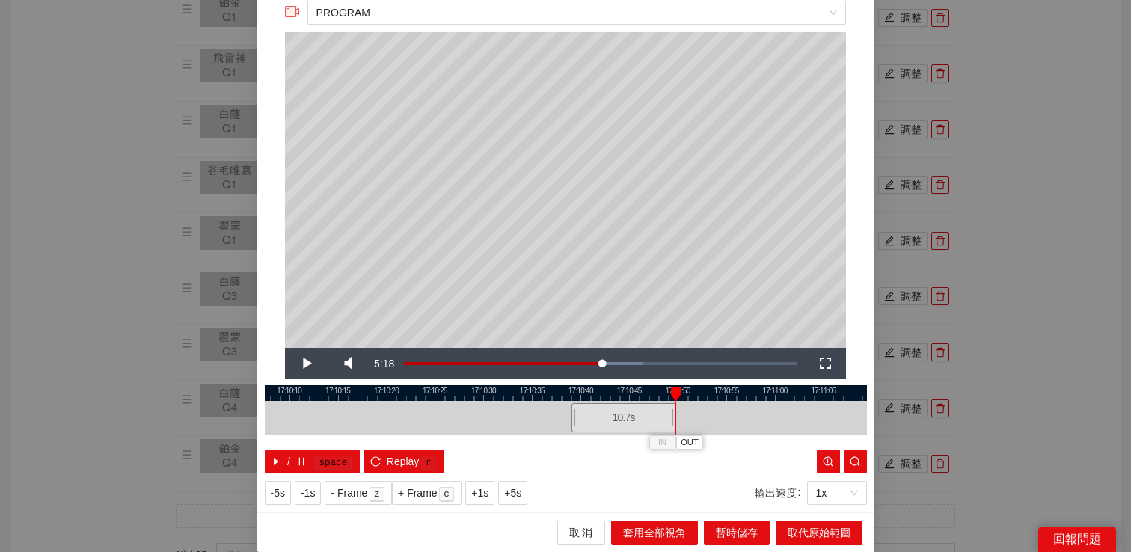
drag, startPoint x: 685, startPoint y: 415, endPoint x: 673, endPoint y: 415, distance: 12.0
click at [673, 415] on div at bounding box center [674, 418] width 9 height 34
click at [791, 522] on button "取代原始範圍" at bounding box center [819, 533] width 87 height 24
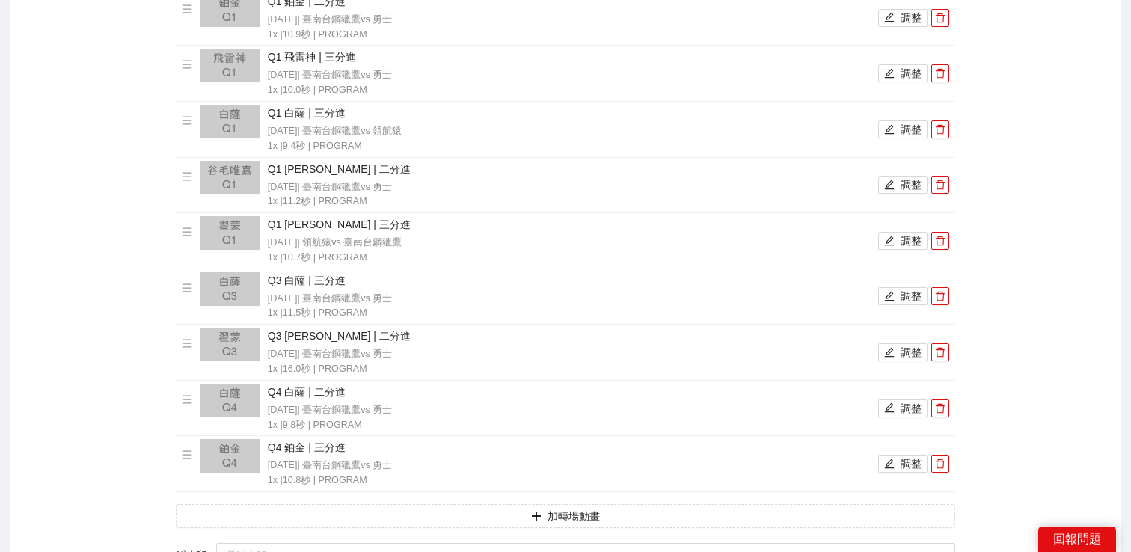
scroll to position [0, 0]
click at [1081, 320] on div "影片剪輯區 清除 排列 草稿 Horizontal (16:9) Q3 飛雷神 | 二分進 [DATE] | 勇士 vs 臺南台鋼獵鷹 1x | 10.8 秒…" at bounding box center [566, 91] width 1094 height 1274
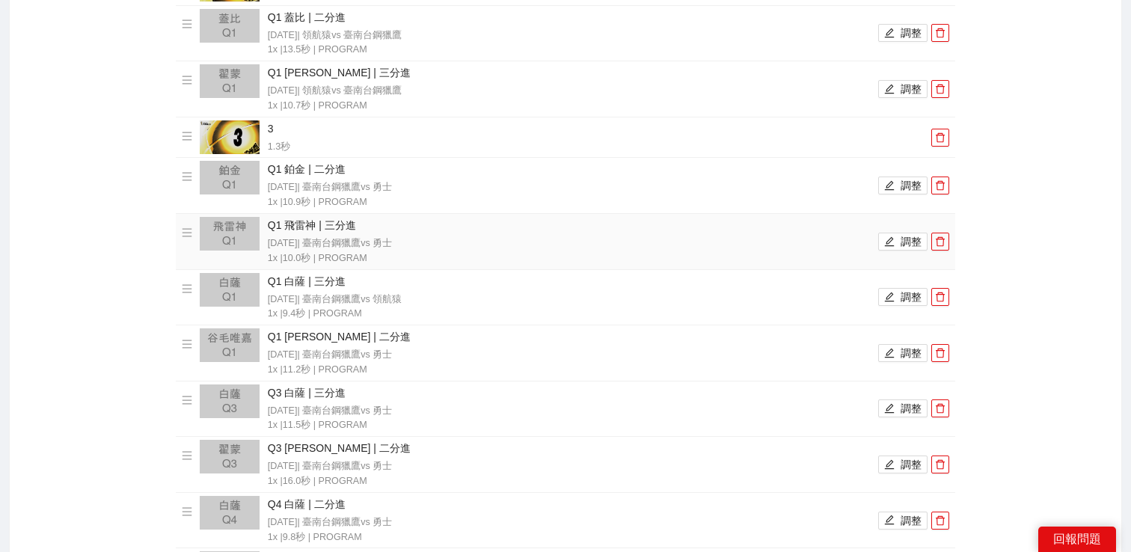
scroll to position [656, 0]
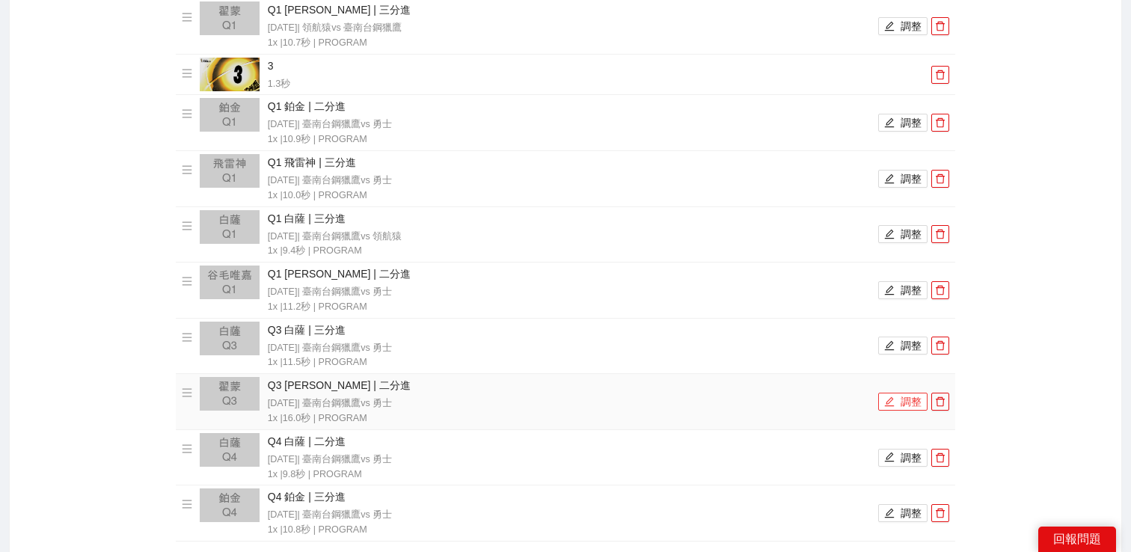
click at [896, 400] on button "調整" at bounding box center [903, 402] width 49 height 18
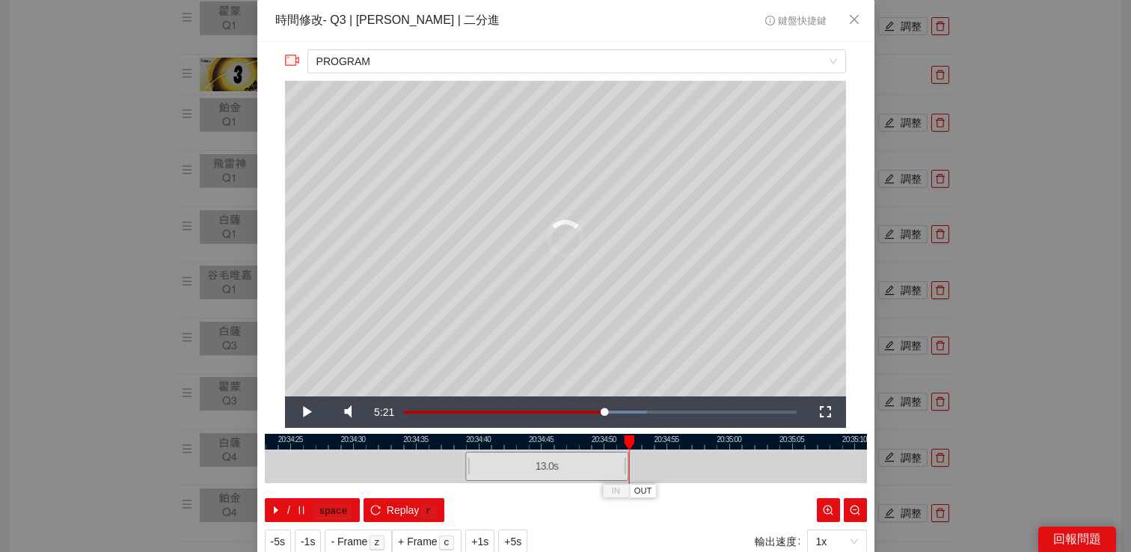
drag, startPoint x: 665, startPoint y: 463, endPoint x: 629, endPoint y: 461, distance: 35.2
click at [628, 461] on div "20:34:20 20:34:25 20:34:30 20:34:35 20:34:40 20:34:45 20:34:50 20:34:55 20:35:0…" at bounding box center [566, 478] width 602 height 88
click at [380, 509] on icon "reload" at bounding box center [375, 510] width 10 height 10
click at [284, 536] on span "-5s" at bounding box center [278, 542] width 14 height 16
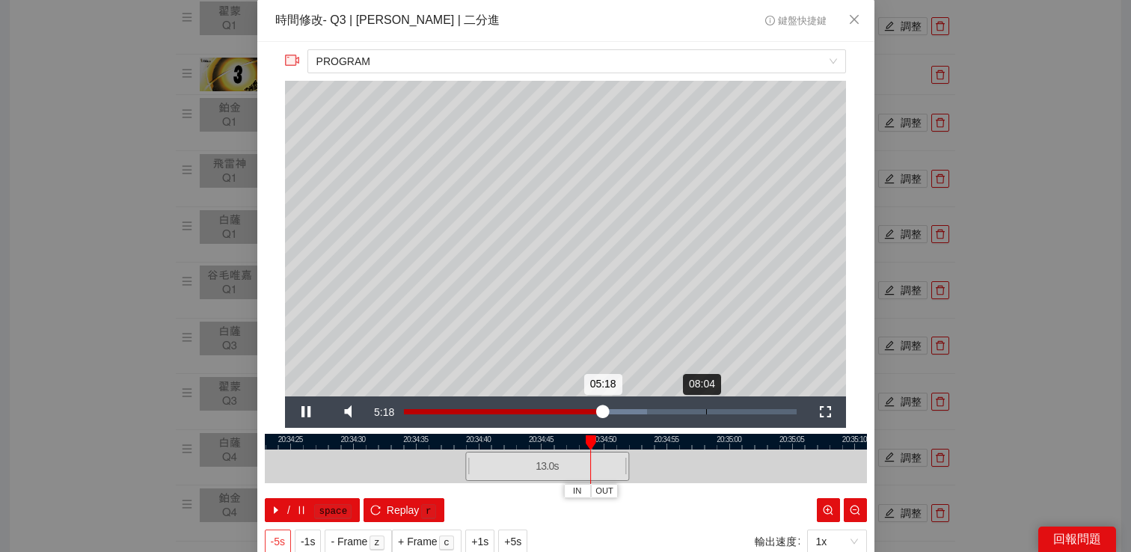
scroll to position [49, 0]
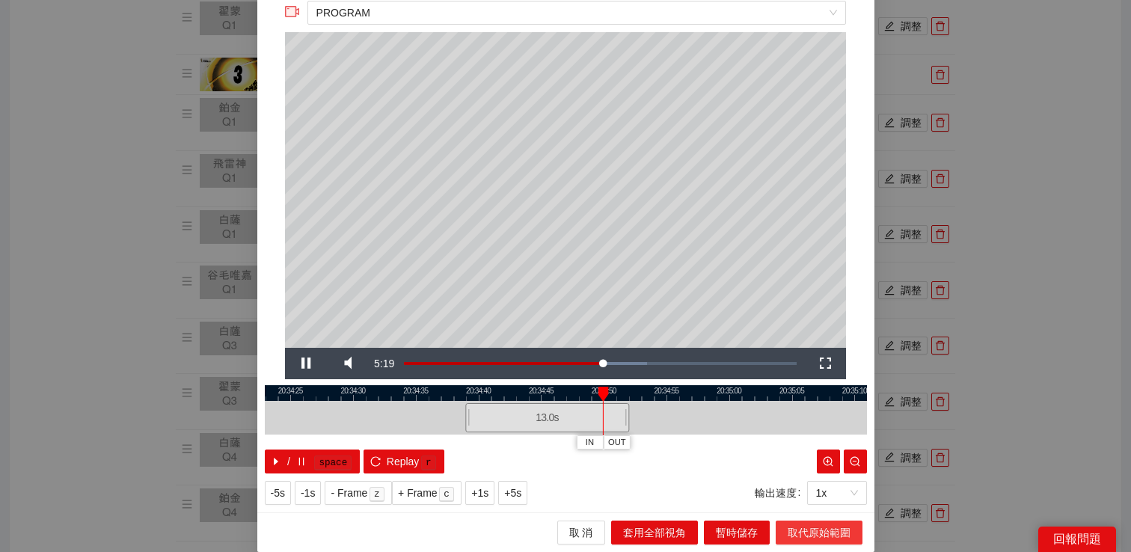
click at [817, 530] on span "取代原始範圍" at bounding box center [819, 533] width 63 height 16
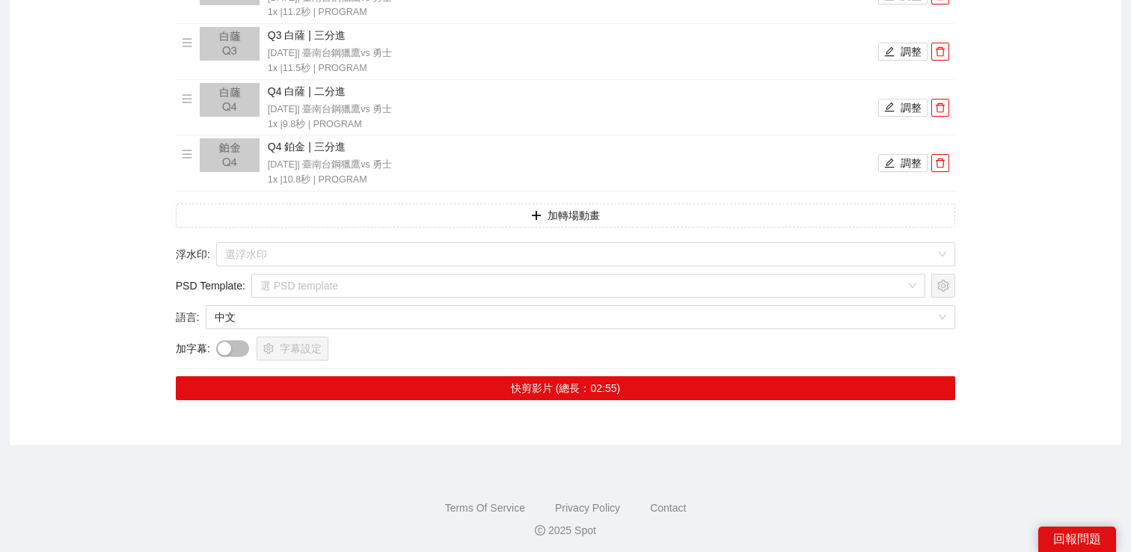
scroll to position [1011, 0]
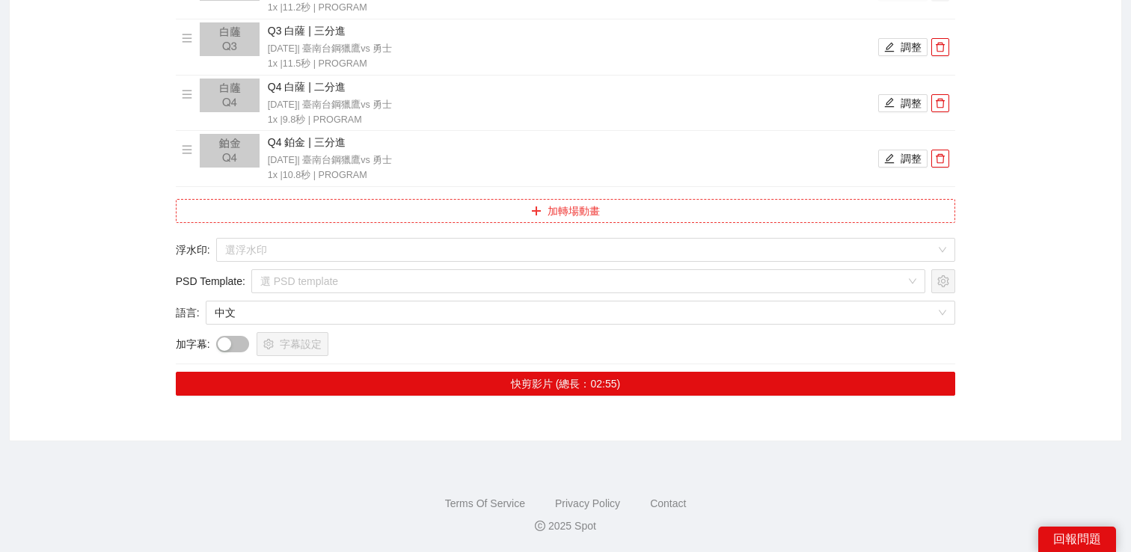
click at [528, 210] on button "加轉場動畫" at bounding box center [566, 211] width 781 height 24
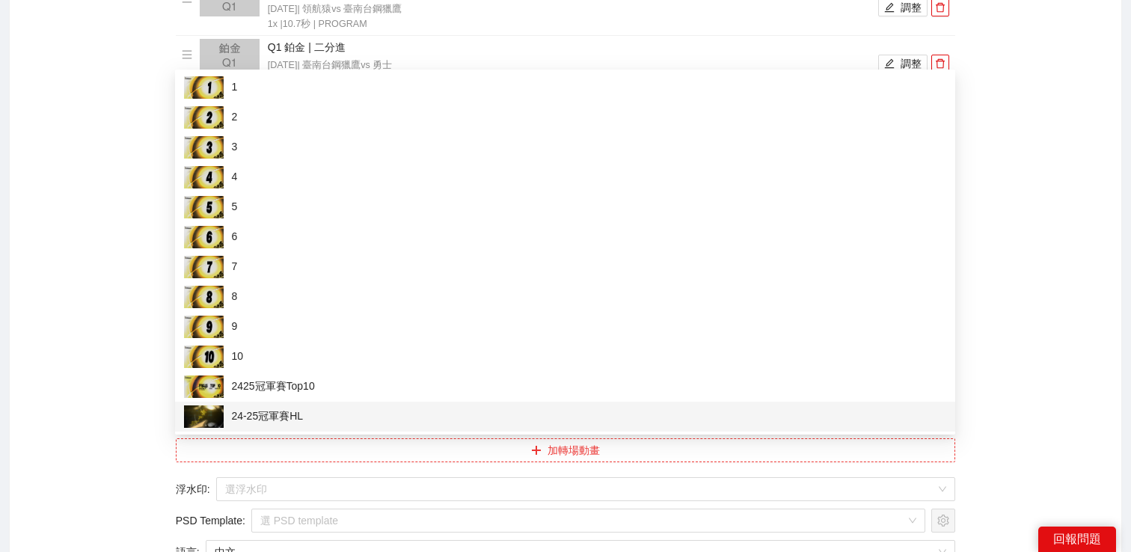
scroll to position [600, 0]
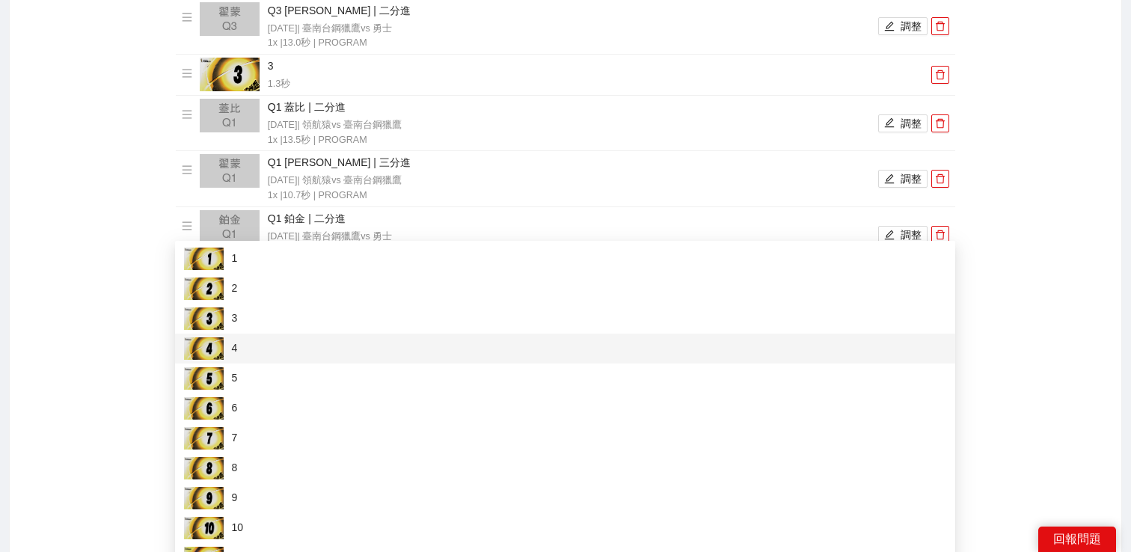
click at [243, 356] on span "4" at bounding box center [565, 348] width 763 height 22
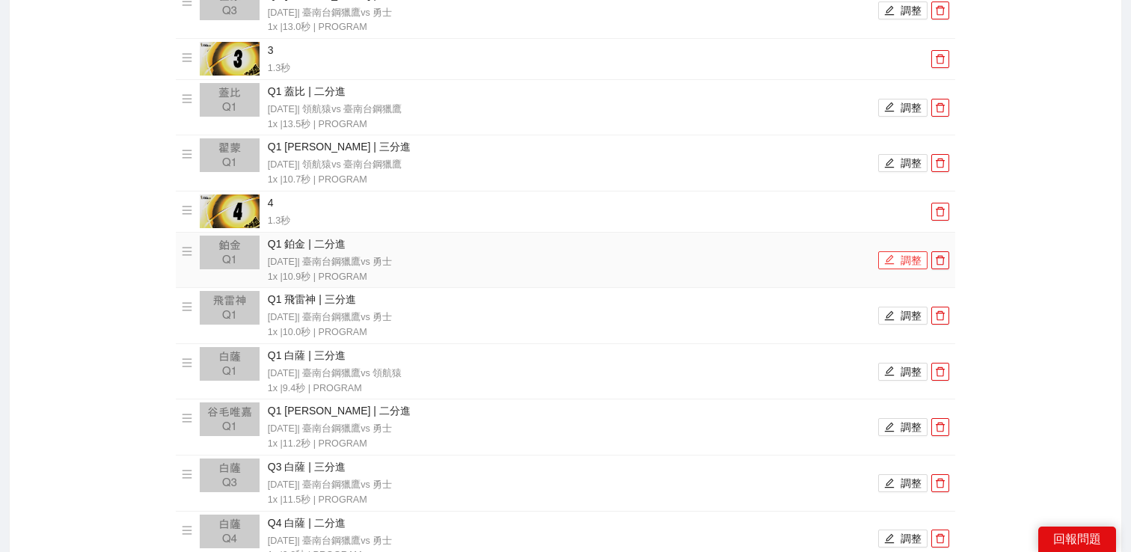
scroll to position [766, 0]
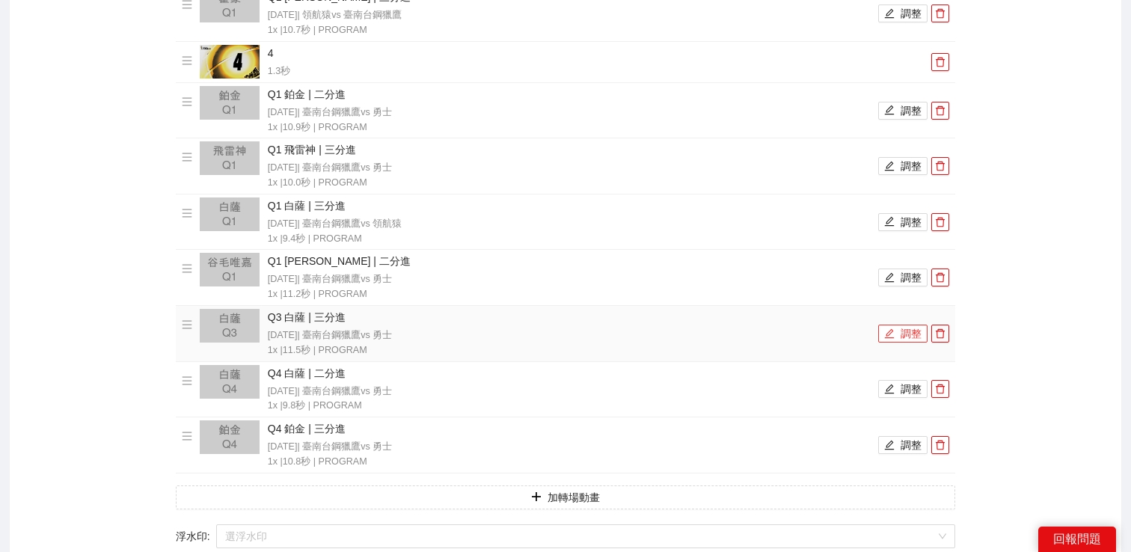
click at [905, 337] on button "調整" at bounding box center [903, 334] width 49 height 18
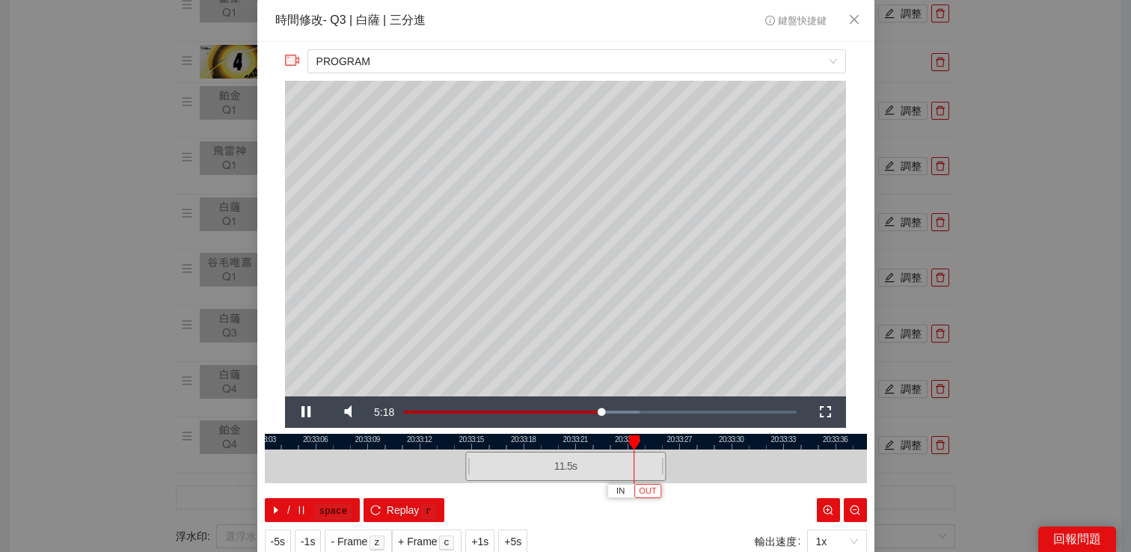
click at [644, 492] on span "OUT" at bounding box center [648, 491] width 18 height 13
click at [403, 513] on span "Replay" at bounding box center [403, 510] width 33 height 16
drag, startPoint x: 466, startPoint y: 469, endPoint x: 438, endPoint y: 467, distance: 28.5
click at [438, 467] on div at bounding box center [440, 467] width 9 height 34
click at [301, 412] on span "Video Player" at bounding box center [306, 412] width 42 height 0
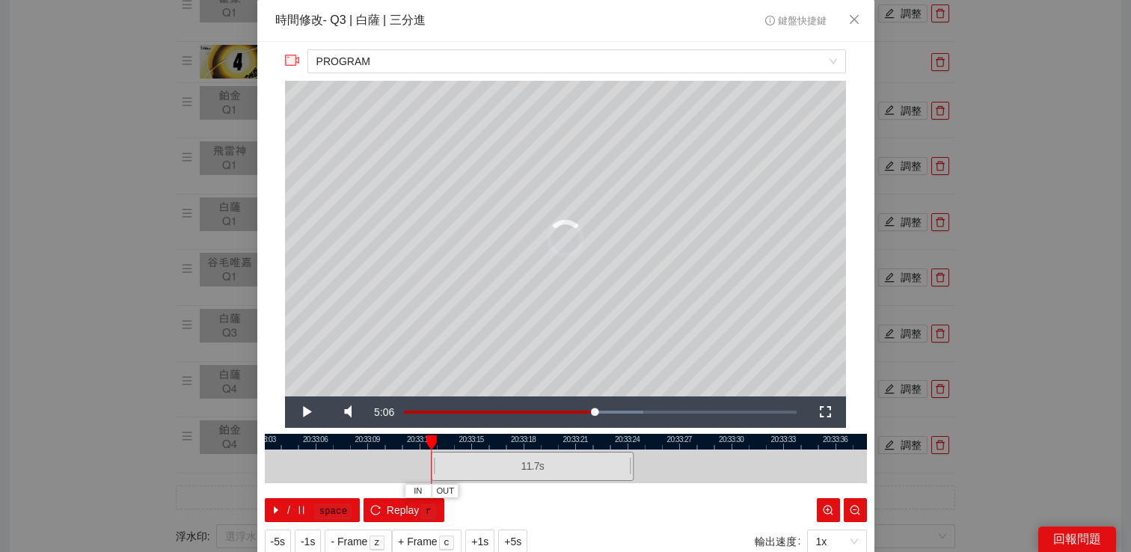
click at [432, 462] on div at bounding box center [433, 467] width 9 height 34
click at [308, 412] on span "Video Player" at bounding box center [306, 412] width 42 height 0
drag, startPoint x: 433, startPoint y: 461, endPoint x: 418, endPoint y: 462, distance: 15.0
click at [419, 462] on div at bounding box center [418, 467] width 9 height 34
click at [304, 412] on span "Video Player" at bounding box center [306, 412] width 42 height 0
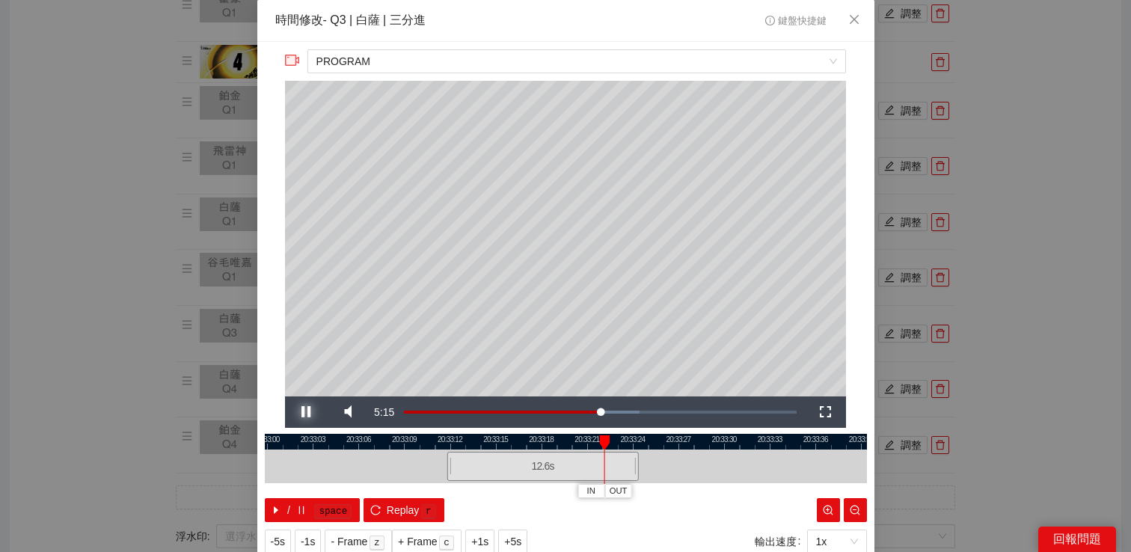
scroll to position [49, 0]
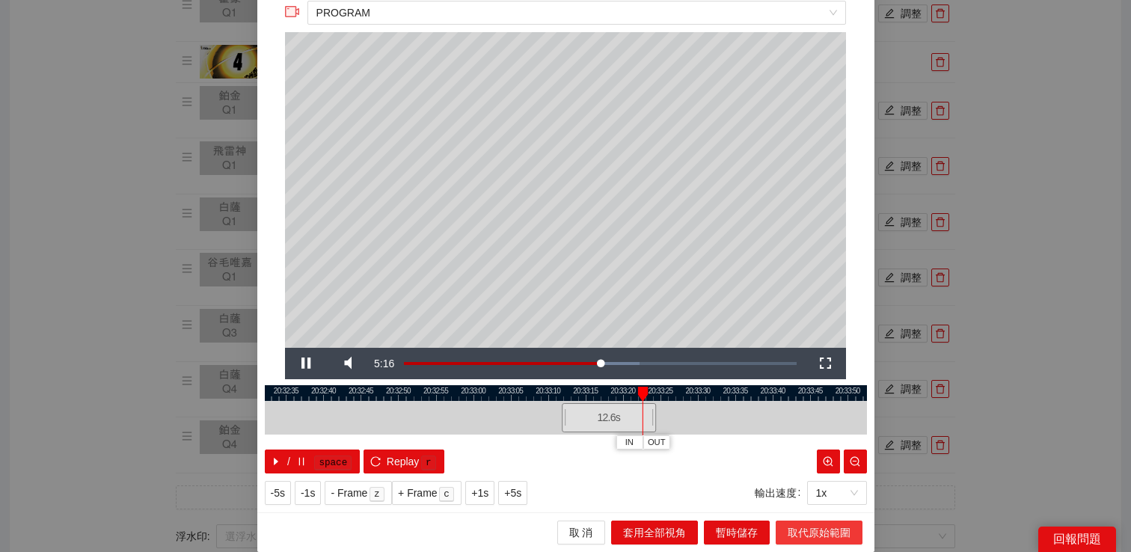
click at [801, 533] on span "取代原始範圍" at bounding box center [819, 533] width 63 height 16
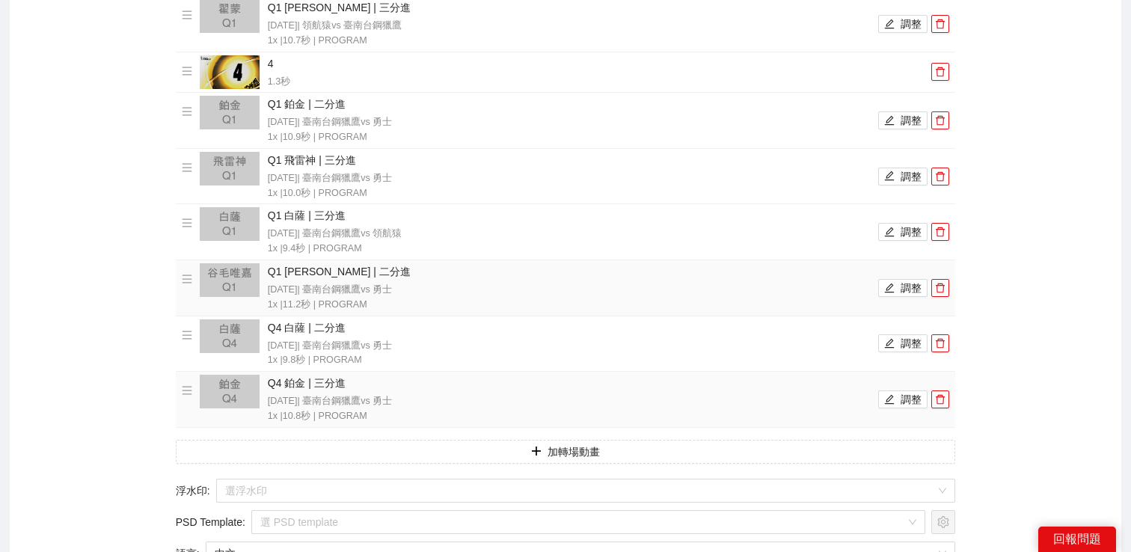
scroll to position [795, 0]
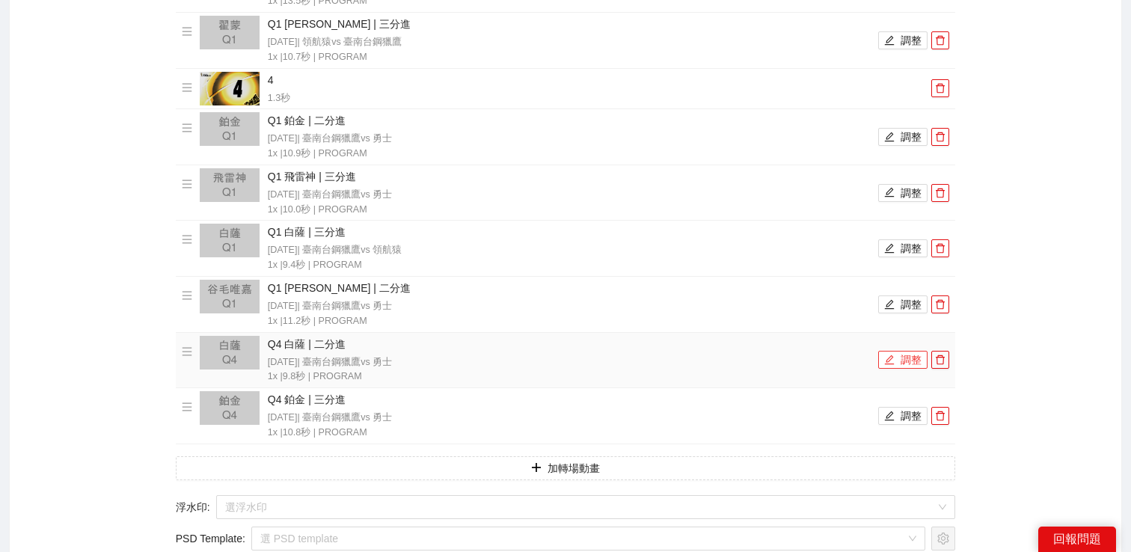
click at [905, 356] on button "調整" at bounding box center [903, 360] width 49 height 18
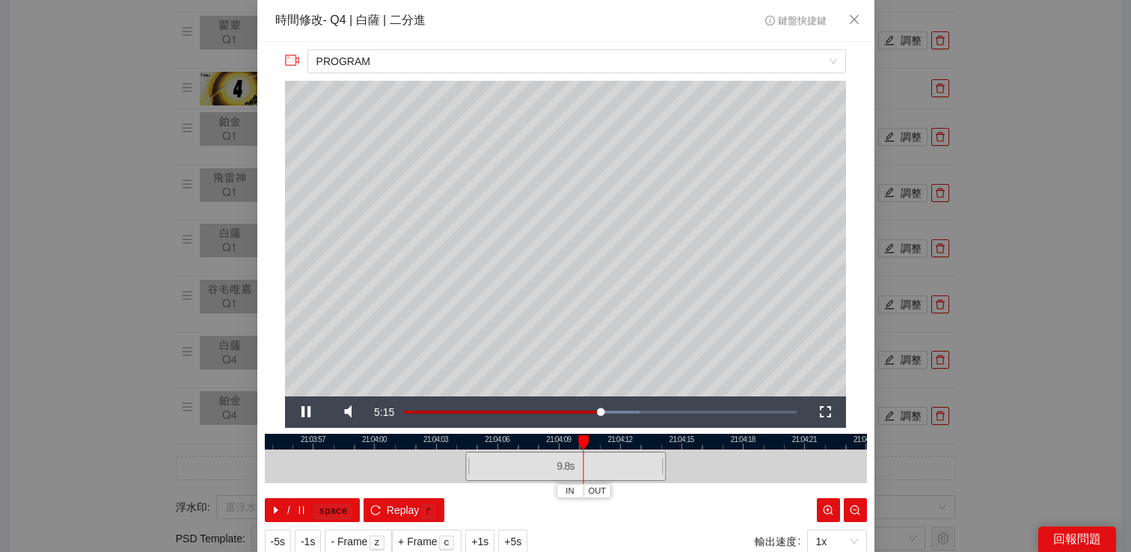
click at [1042, 269] on div "**********" at bounding box center [565, 276] width 1131 height 552
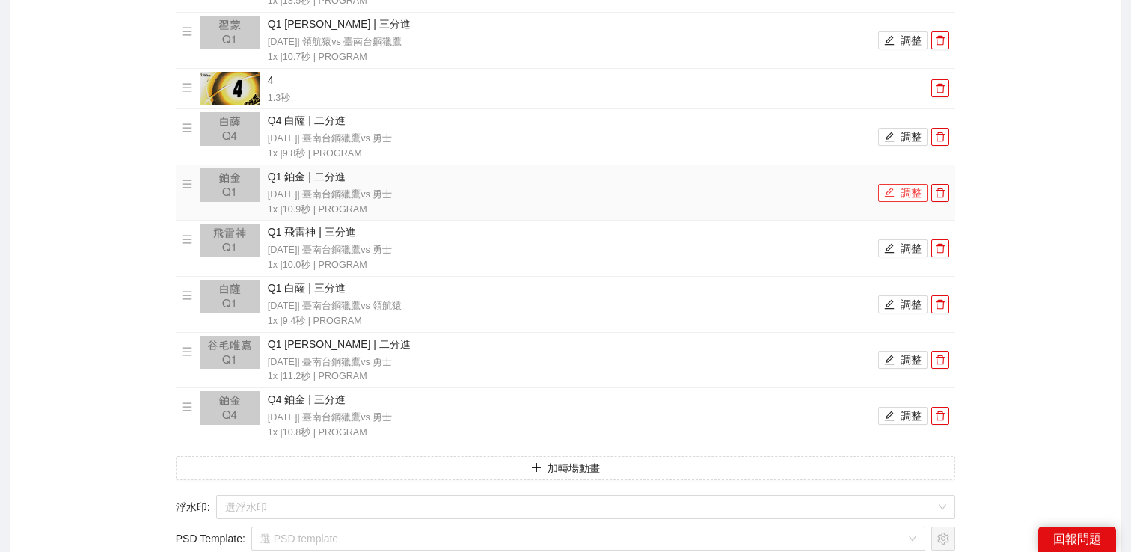
click at [895, 195] on button "調整" at bounding box center [903, 193] width 49 height 18
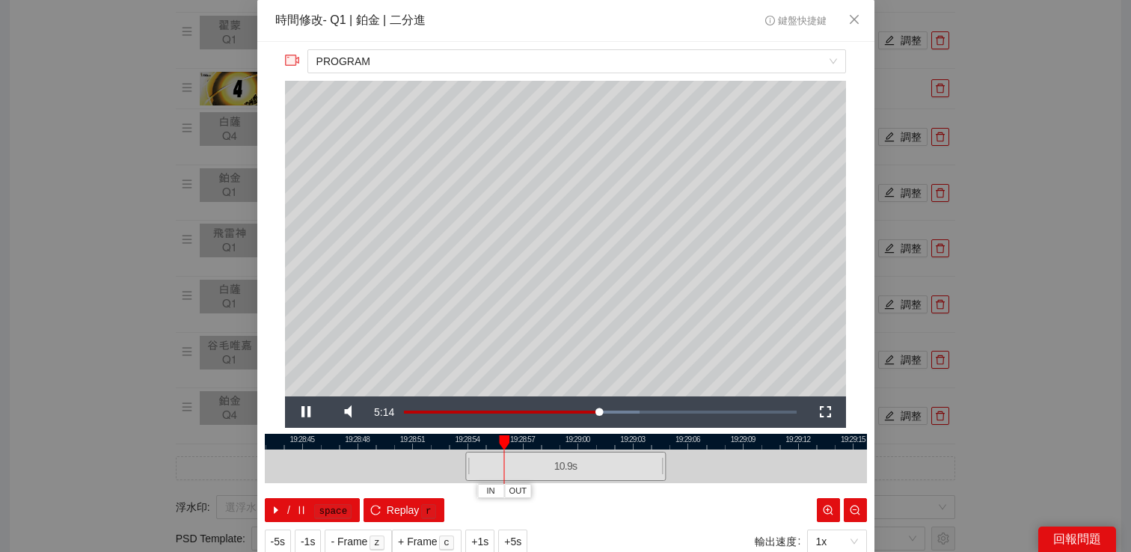
click at [985, 189] on div "**********" at bounding box center [565, 276] width 1131 height 552
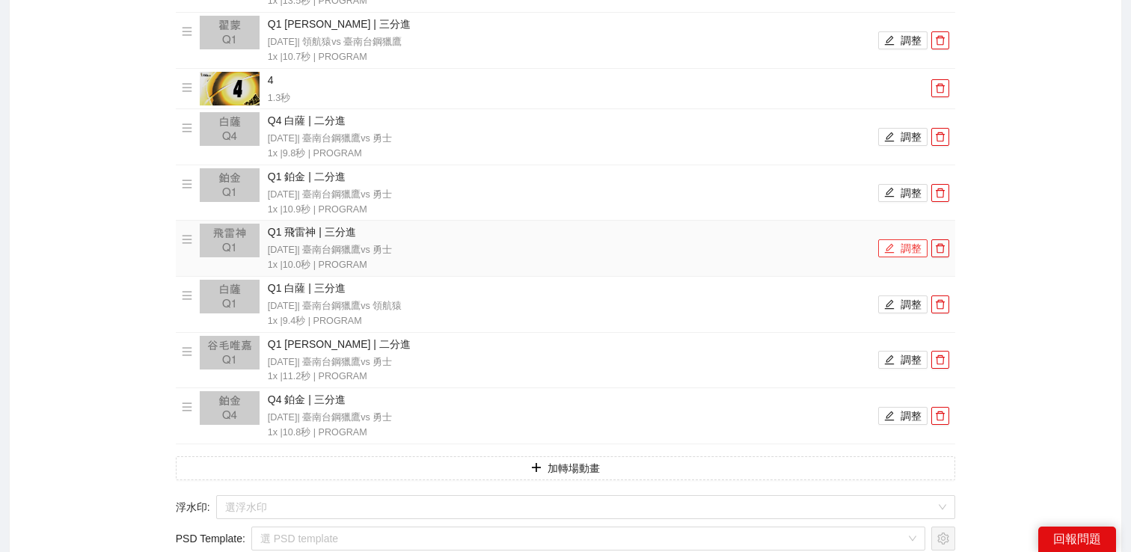
click at [912, 244] on button "調整" at bounding box center [903, 248] width 49 height 18
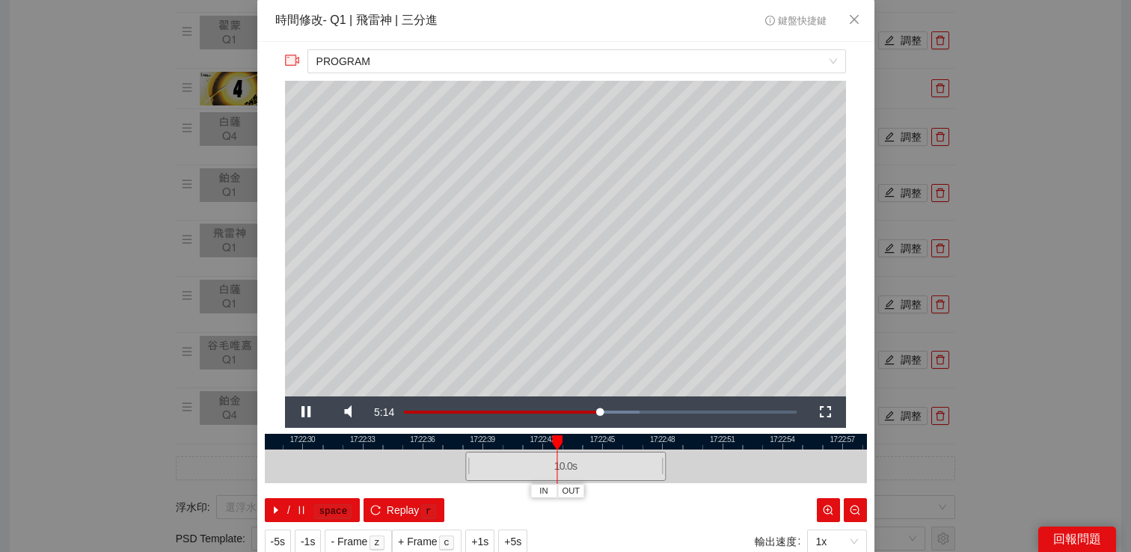
click at [1001, 231] on div "**********" at bounding box center [565, 276] width 1131 height 552
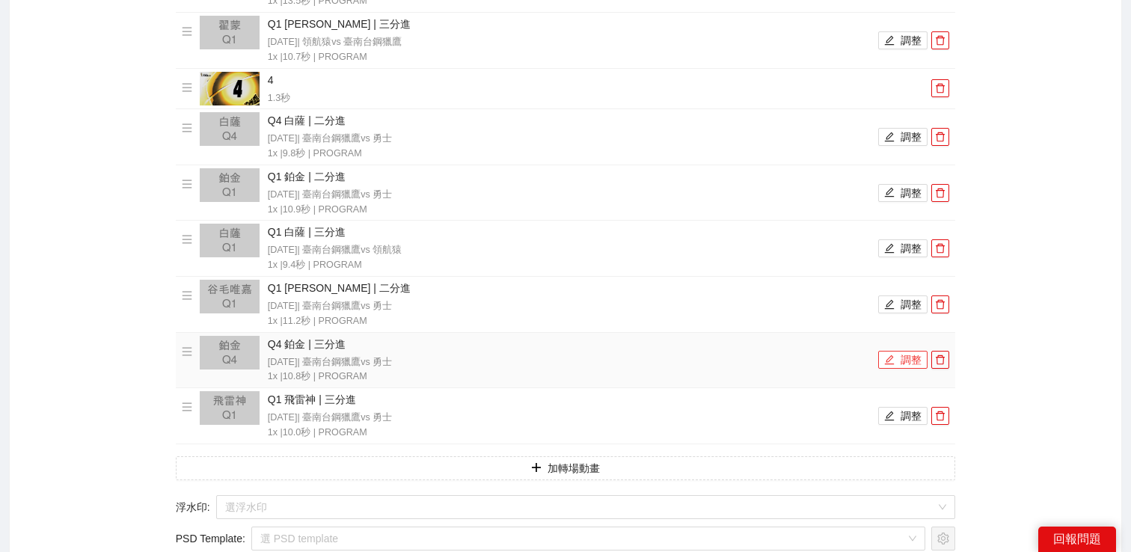
click at [899, 359] on button "調整" at bounding box center [903, 360] width 49 height 18
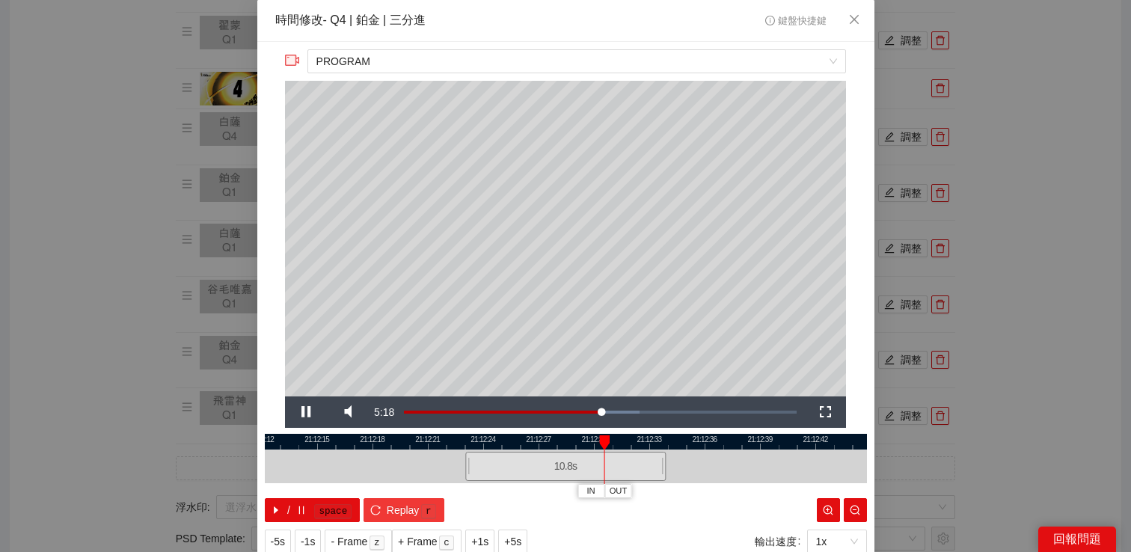
click at [397, 516] on span "Replay" at bounding box center [403, 510] width 33 height 16
click at [959, 290] on div "**********" at bounding box center [565, 276] width 1131 height 552
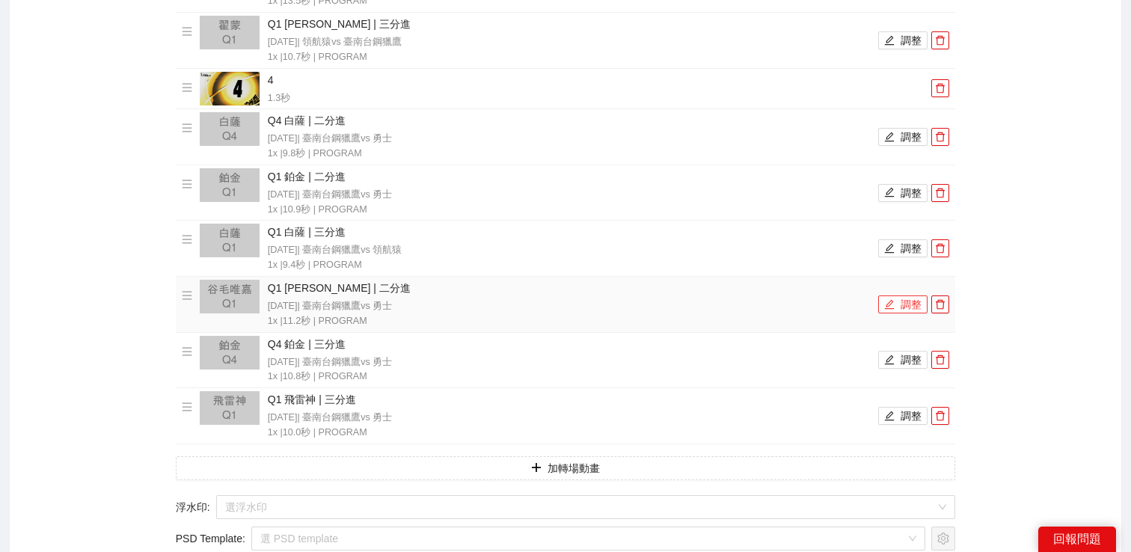
click at [902, 302] on button "調整" at bounding box center [903, 305] width 49 height 18
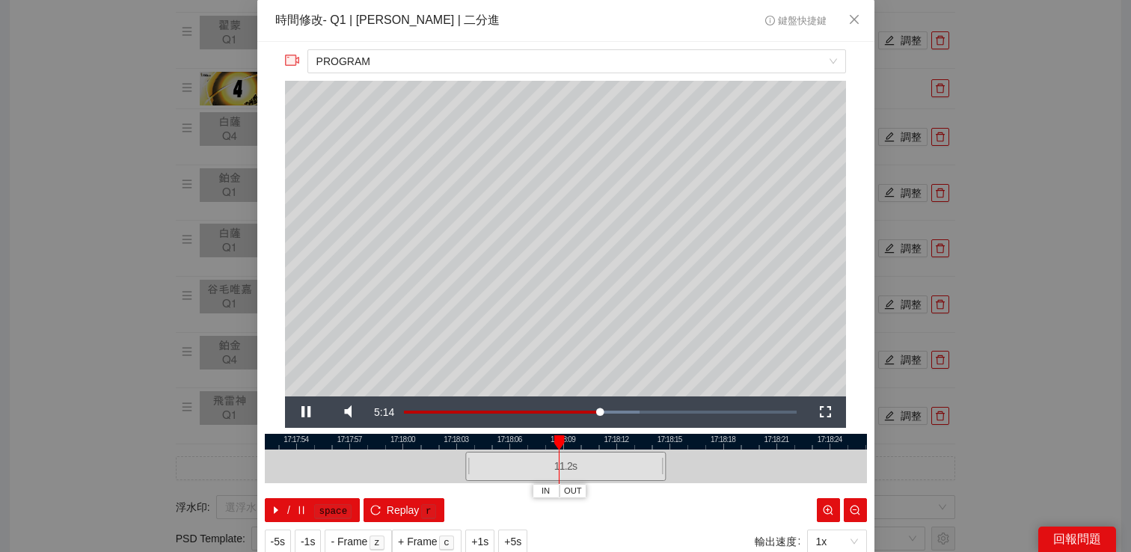
click at [1006, 232] on div "**********" at bounding box center [565, 276] width 1131 height 552
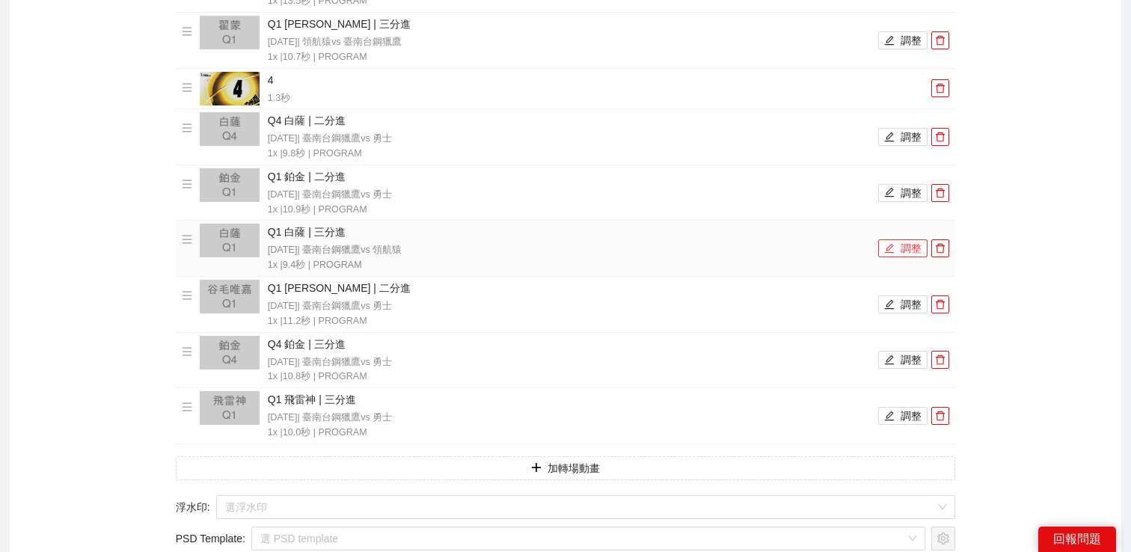
click at [902, 248] on button "調整" at bounding box center [903, 248] width 49 height 18
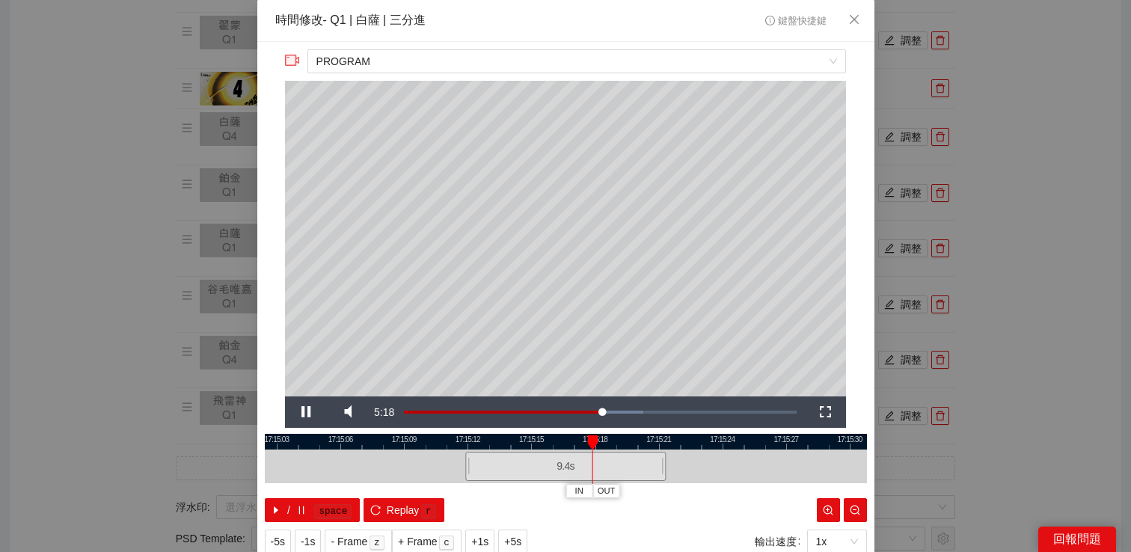
click at [1027, 228] on div "**********" at bounding box center [565, 276] width 1131 height 552
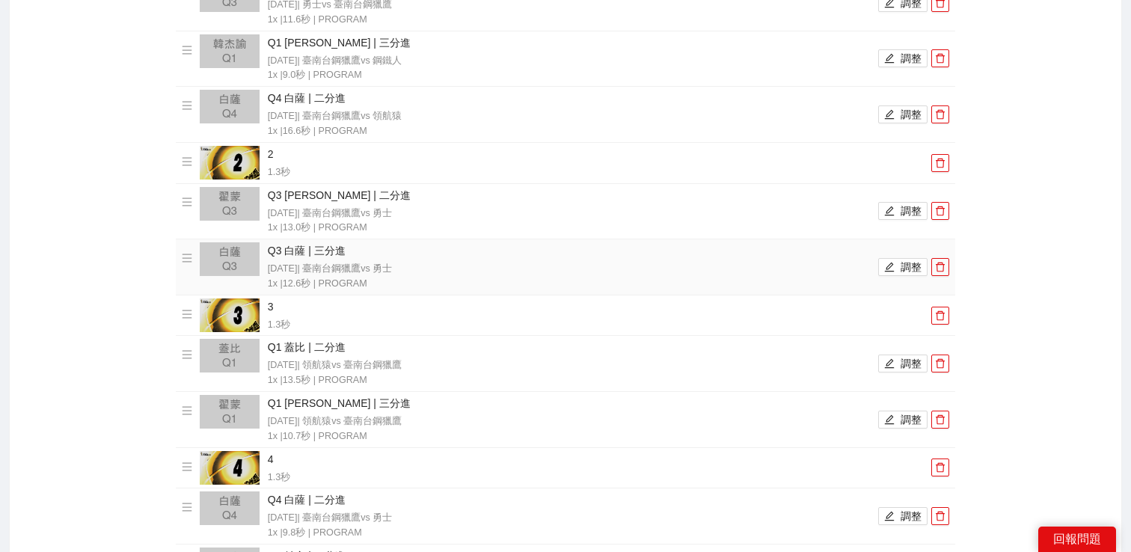
scroll to position [0, 0]
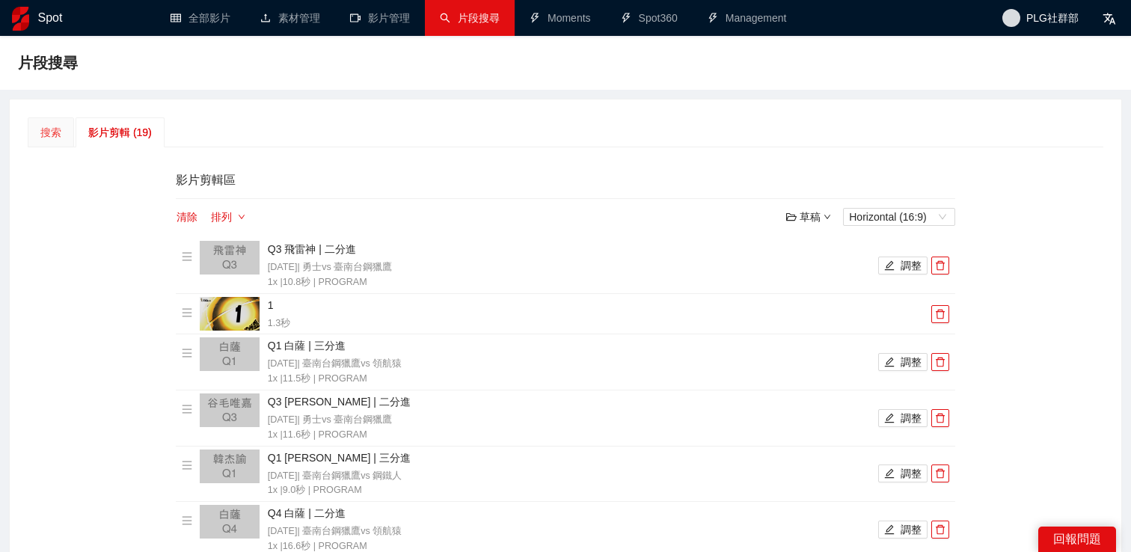
click at [32, 125] on div "搜索" at bounding box center [51, 132] width 46 height 30
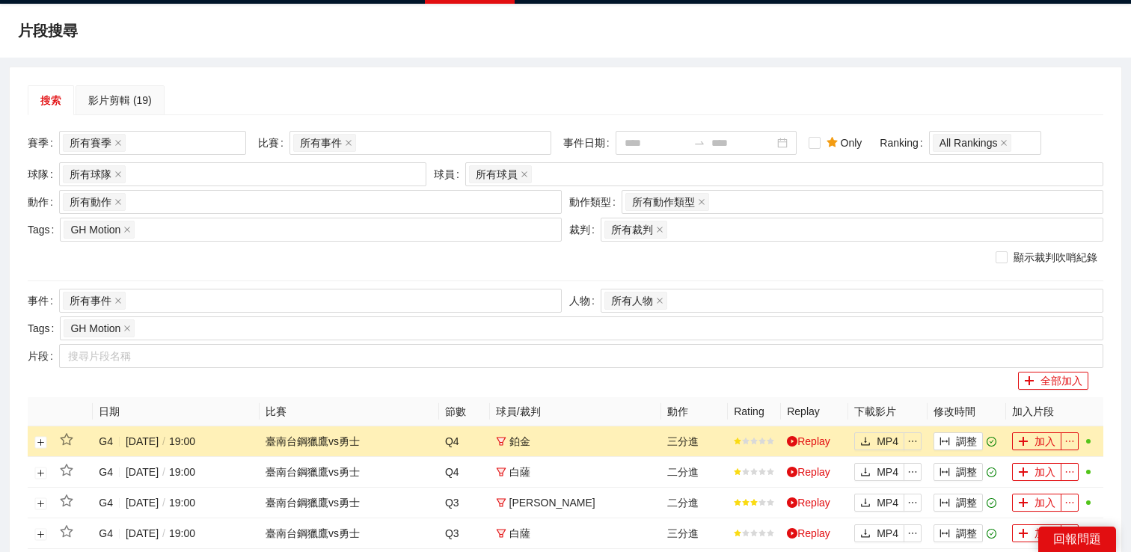
scroll to position [37, 0]
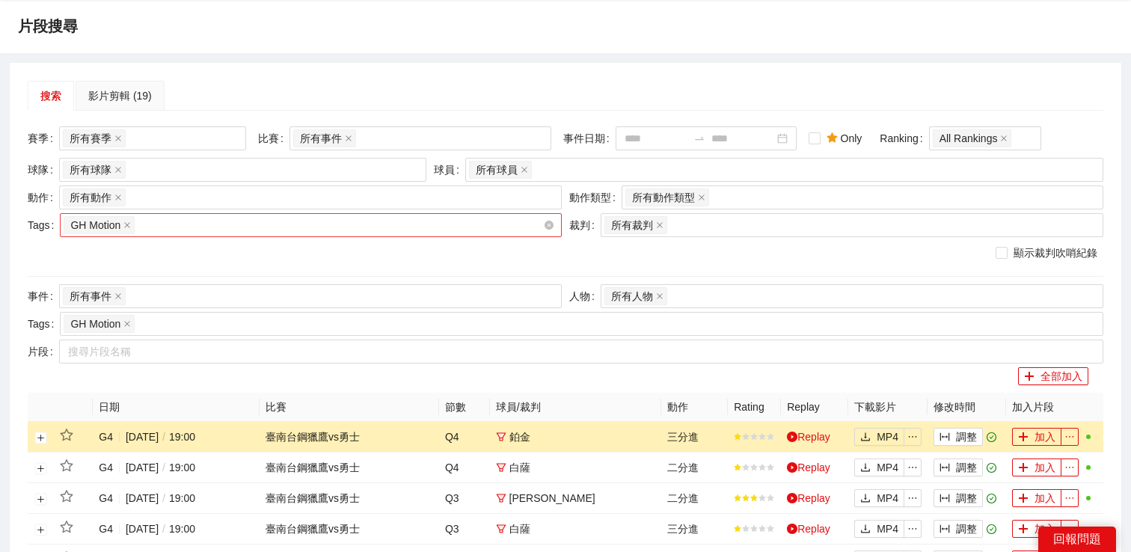
click at [322, 224] on div "GH Motion" at bounding box center [304, 225] width 480 height 21
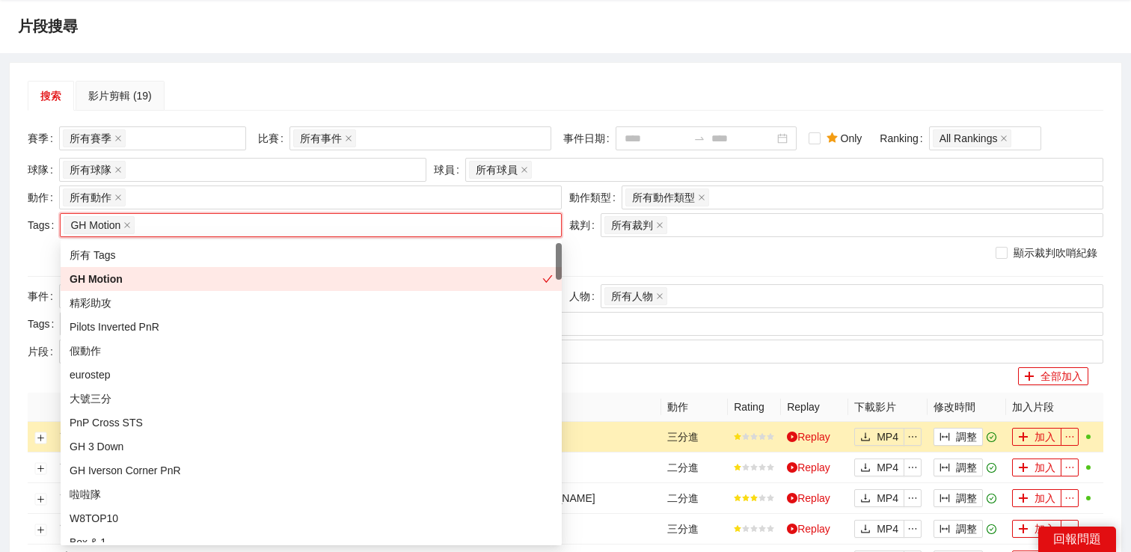
click at [203, 280] on div "GH Motion" at bounding box center [306, 279] width 473 height 16
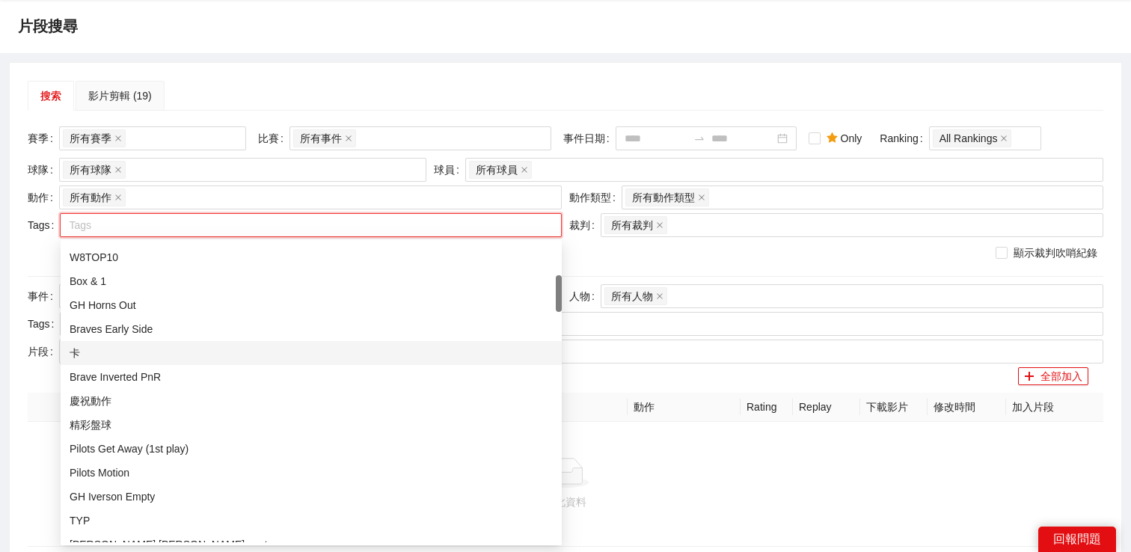
scroll to position [381, 0]
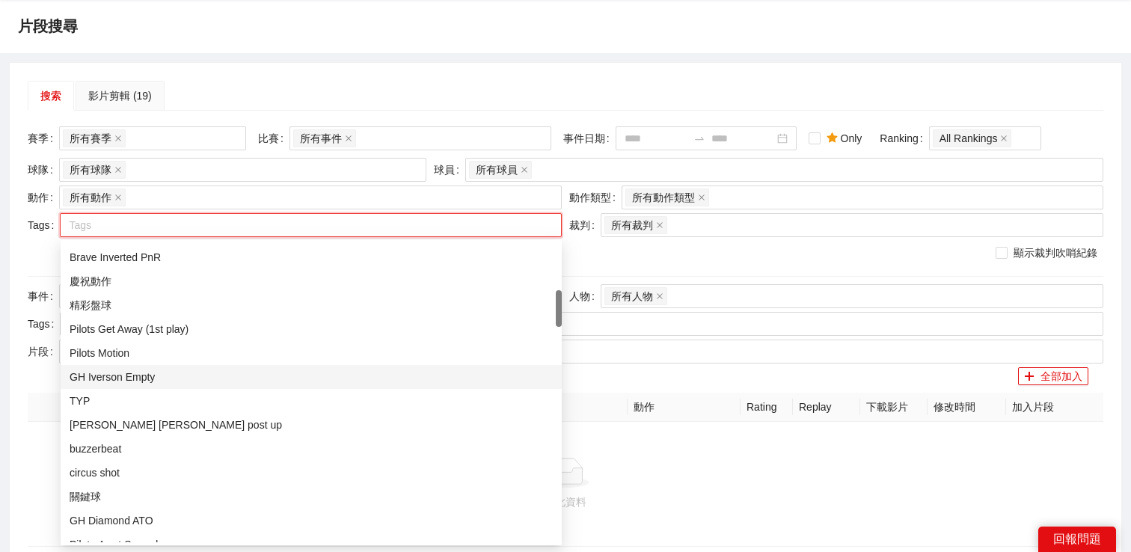
click at [207, 385] on div "GH Iverson Empty" at bounding box center [311, 377] width 501 height 24
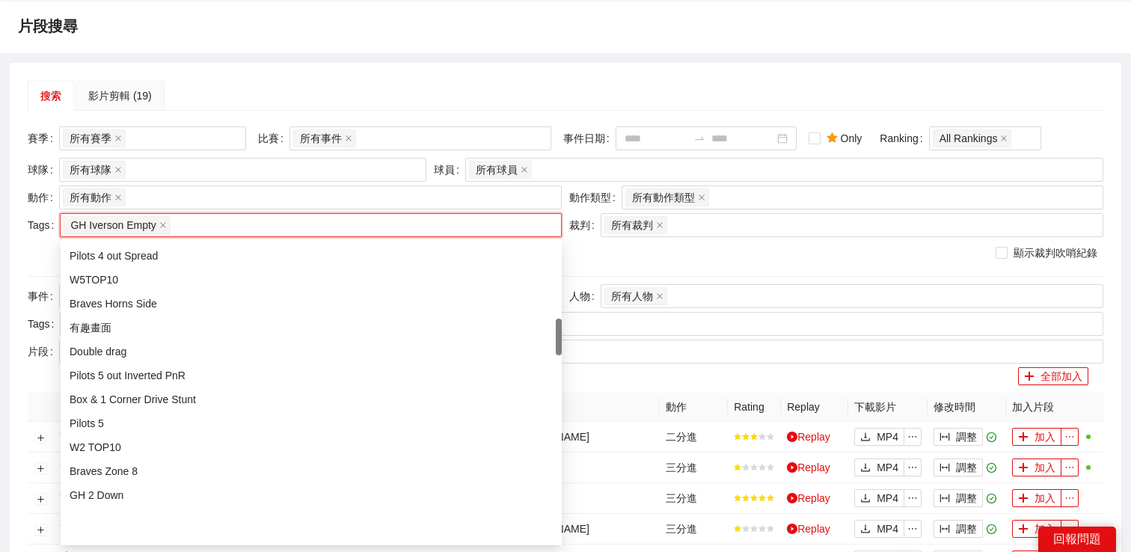
scroll to position [712, 0]
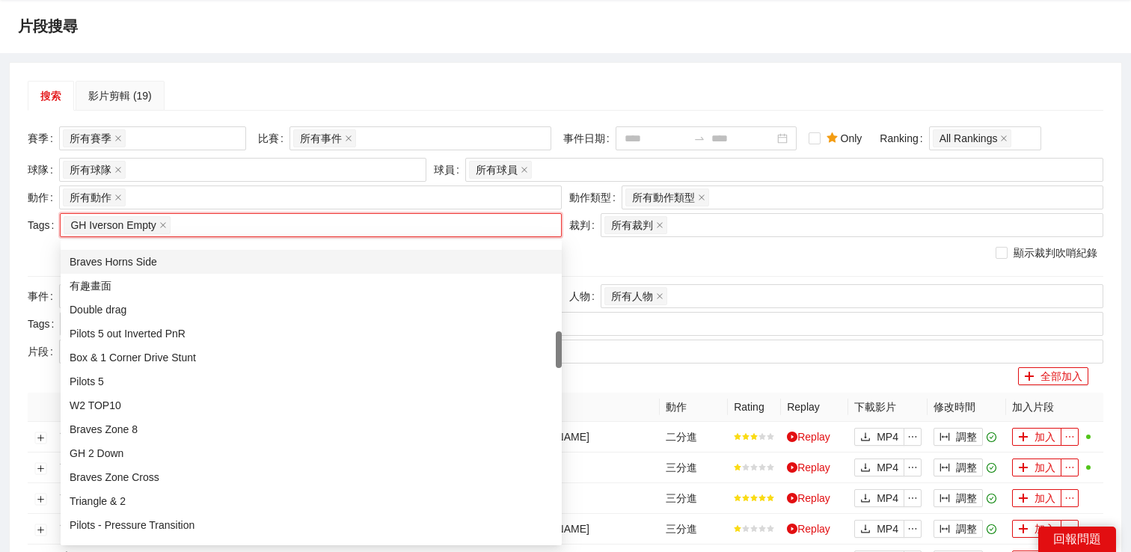
click at [407, 103] on div "搜索 影片剪輯 (19)" at bounding box center [566, 96] width 1076 height 30
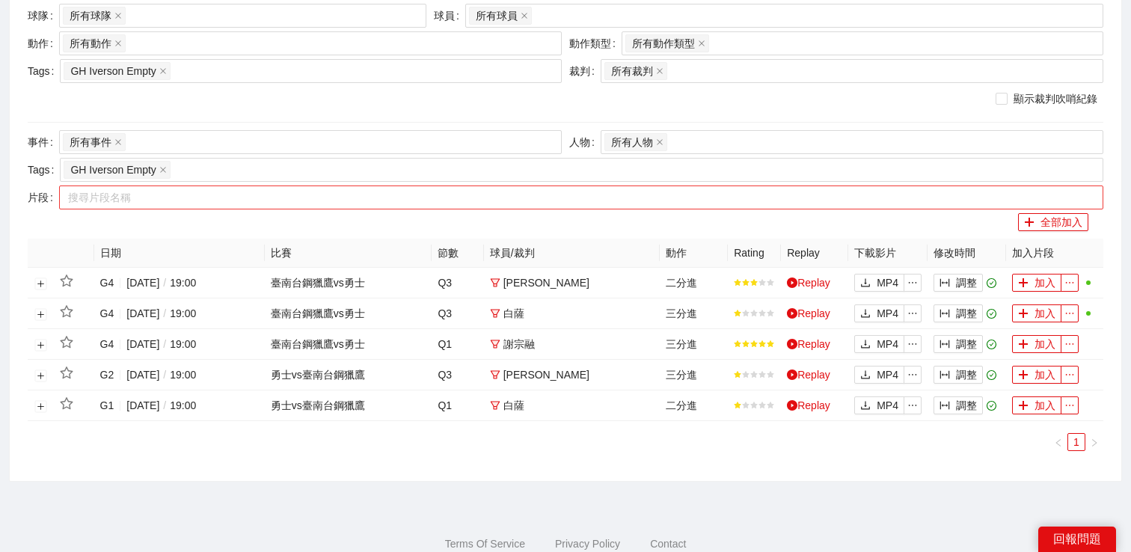
scroll to position [231, 0]
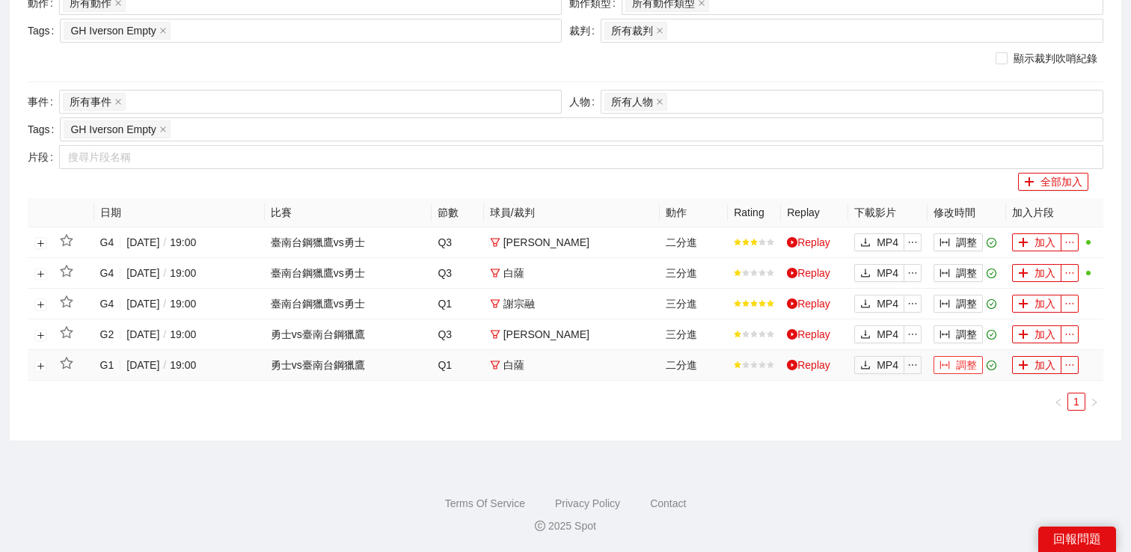
click at [947, 368] on icon "column-width" at bounding box center [945, 365] width 10 height 10
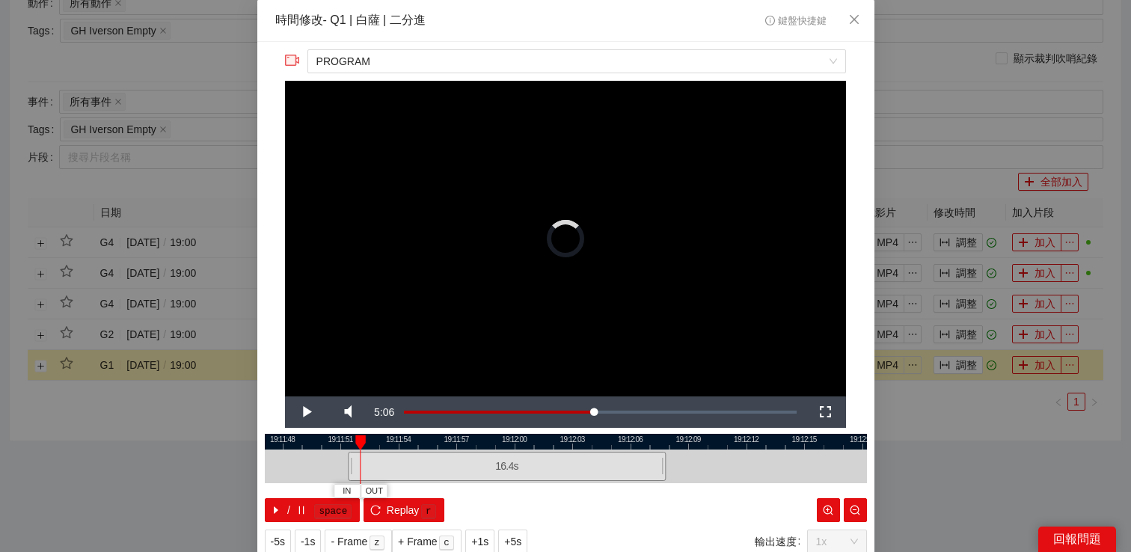
drag, startPoint x: 466, startPoint y: 465, endPoint x: 349, endPoint y: 458, distance: 116.9
click at [349, 458] on div at bounding box center [350, 467] width 9 height 34
click at [307, 412] on span "Video Player" at bounding box center [306, 412] width 42 height 0
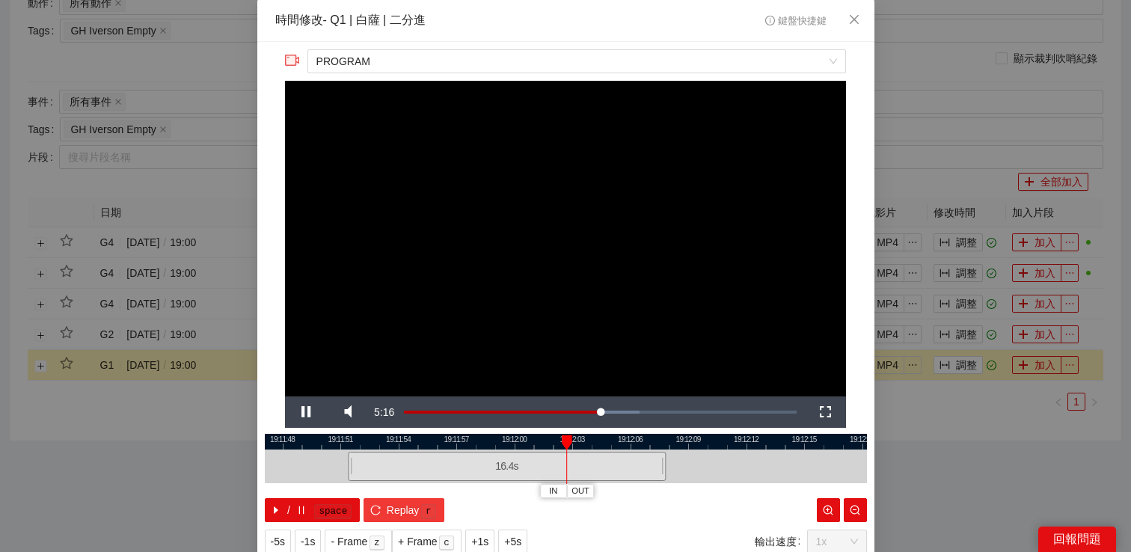
click at [385, 509] on button "Replay r" at bounding box center [404, 510] width 80 height 24
click at [306, 531] on button "-1s" at bounding box center [308, 542] width 26 height 24
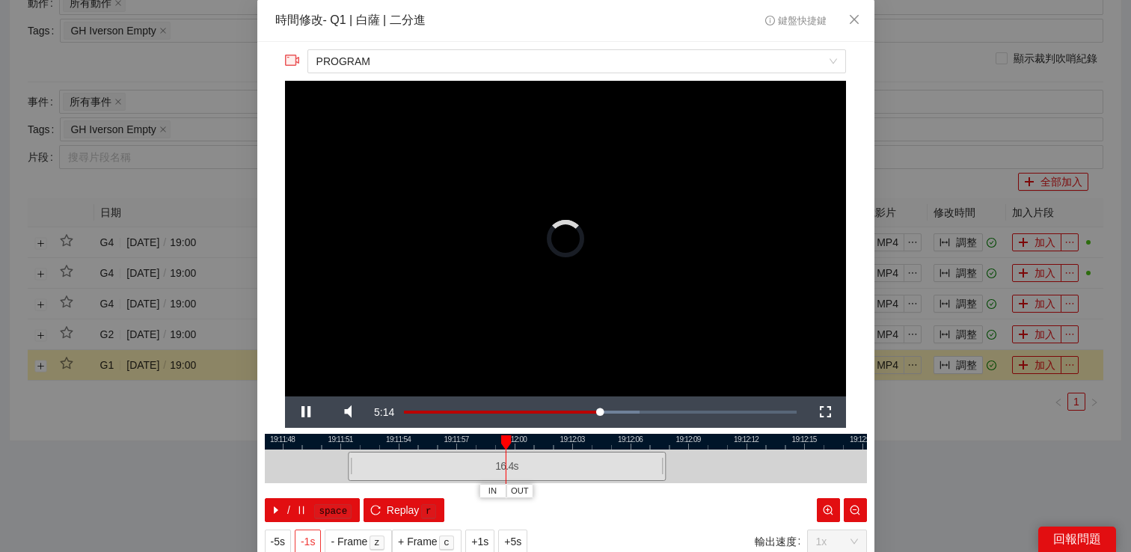
click at [306, 531] on button "-1s" at bounding box center [308, 542] width 26 height 24
click at [298, 412] on span "Video Player" at bounding box center [306, 412] width 42 height 0
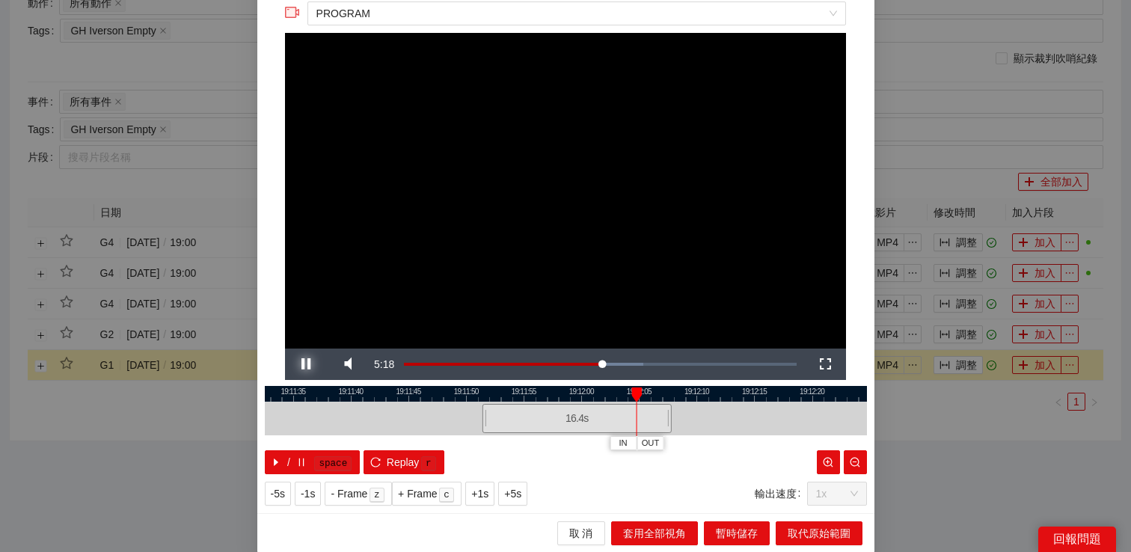
scroll to position [49, 0]
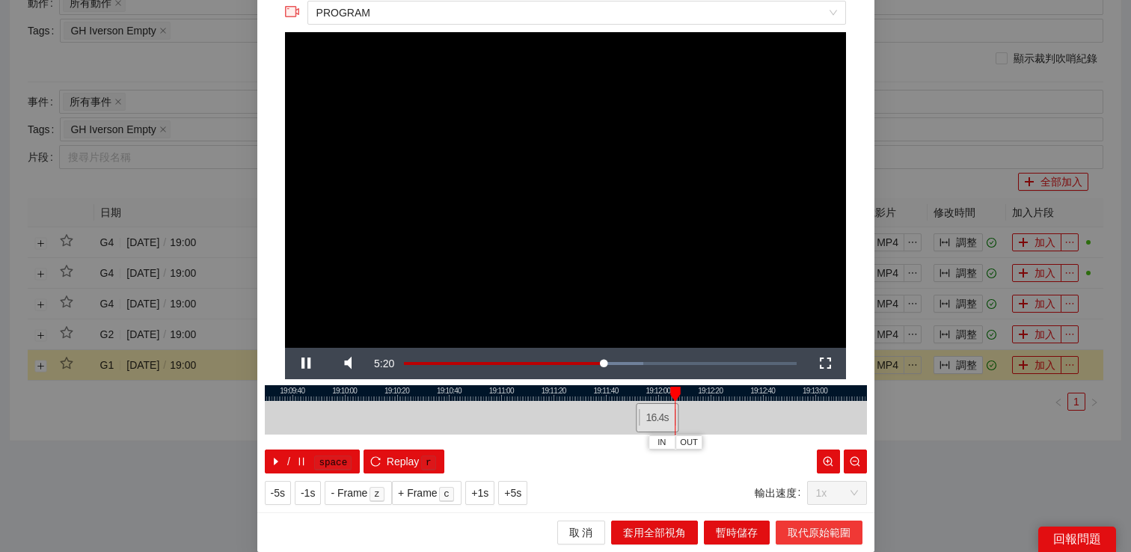
click at [804, 528] on span "取代原始範圍" at bounding box center [819, 533] width 63 height 16
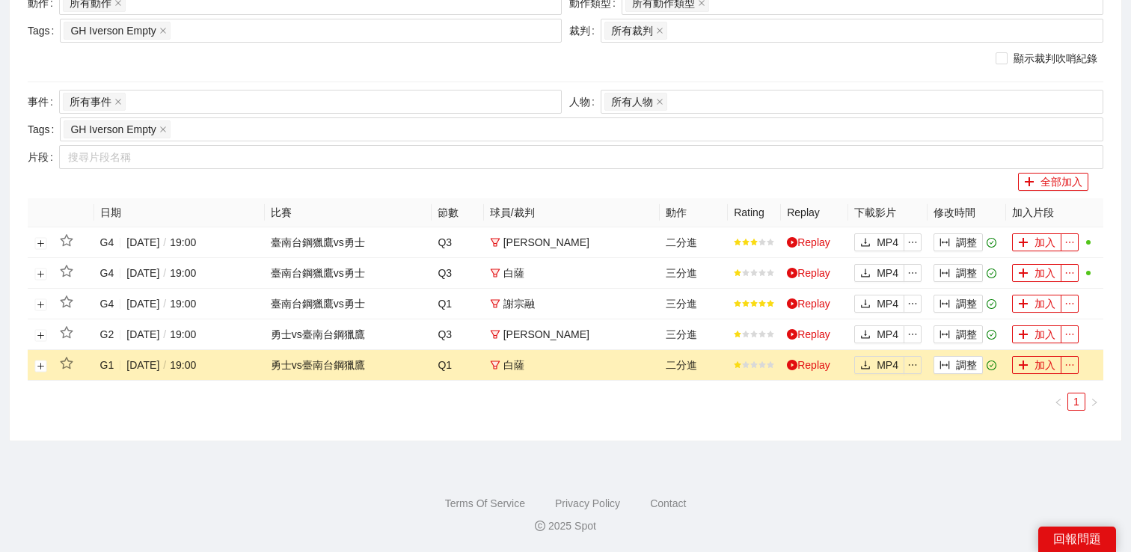
scroll to position [0, 0]
click at [956, 340] on button "調整" at bounding box center [958, 335] width 49 height 18
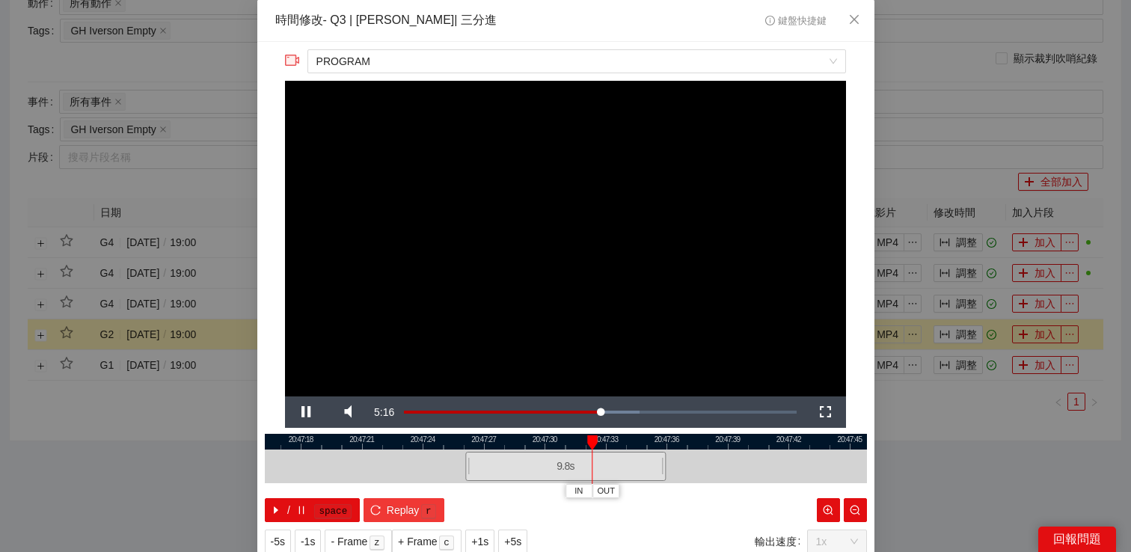
click at [396, 506] on span "Replay" at bounding box center [403, 510] width 33 height 16
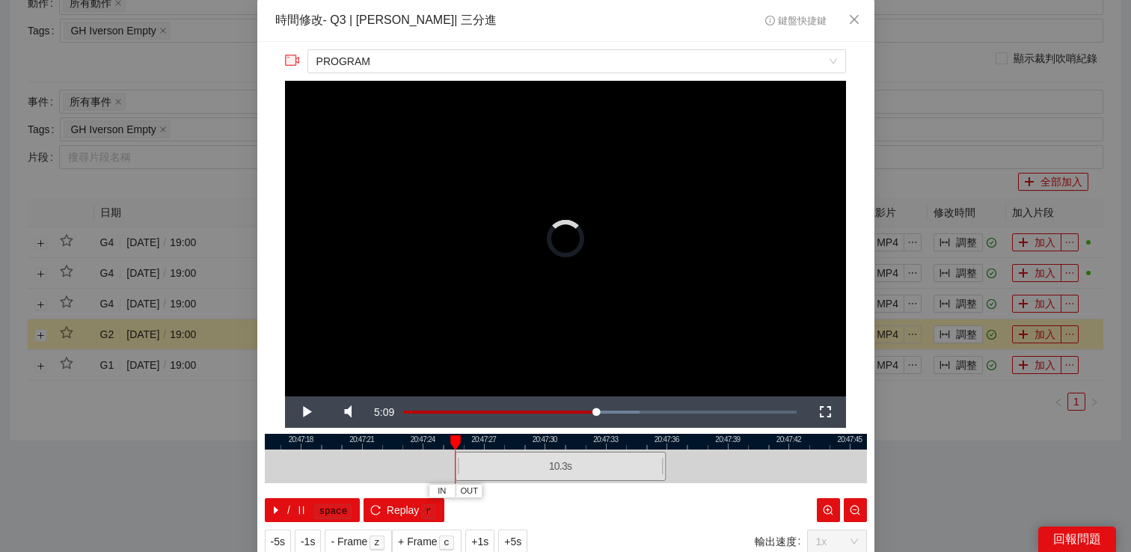
drag, startPoint x: 463, startPoint y: 461, endPoint x: 446, endPoint y: 463, distance: 17.4
click at [453, 463] on div at bounding box center [457, 467] width 9 height 34
drag, startPoint x: 450, startPoint y: 459, endPoint x: 432, endPoint y: 459, distance: 18.0
click at [432, 459] on div at bounding box center [435, 467] width 9 height 34
click at [314, 412] on span "Video Player" at bounding box center [306, 412] width 42 height 0
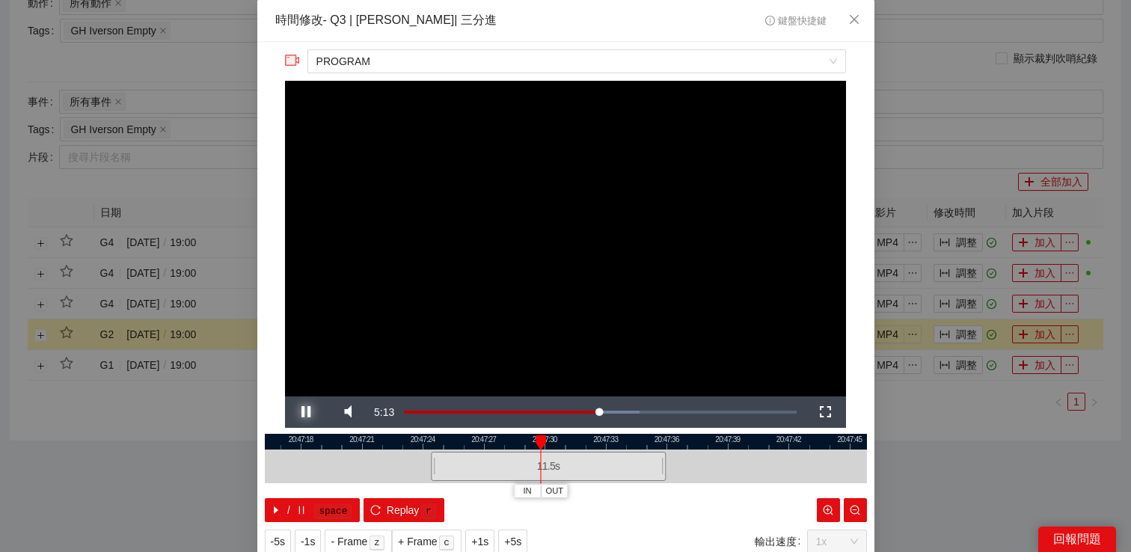
scroll to position [49, 0]
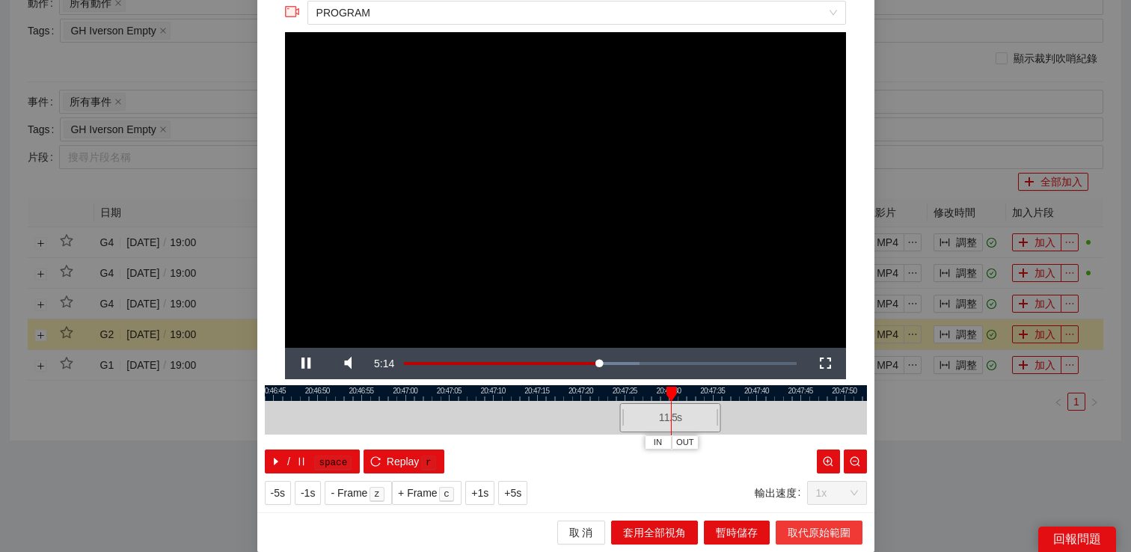
click at [801, 525] on span "取代原始範圍" at bounding box center [819, 533] width 63 height 16
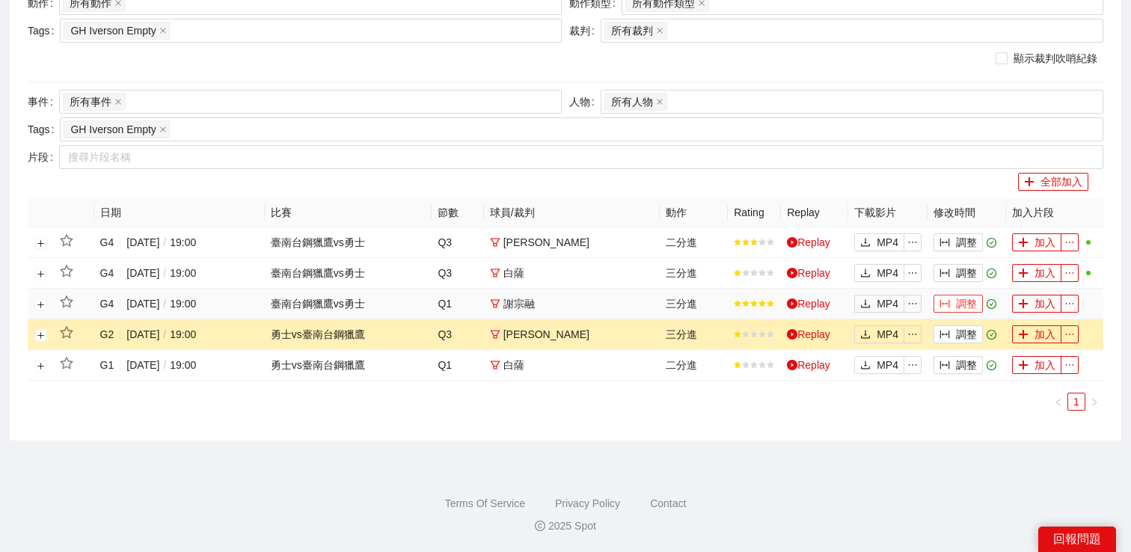
click at [960, 311] on button "調整" at bounding box center [958, 304] width 49 height 18
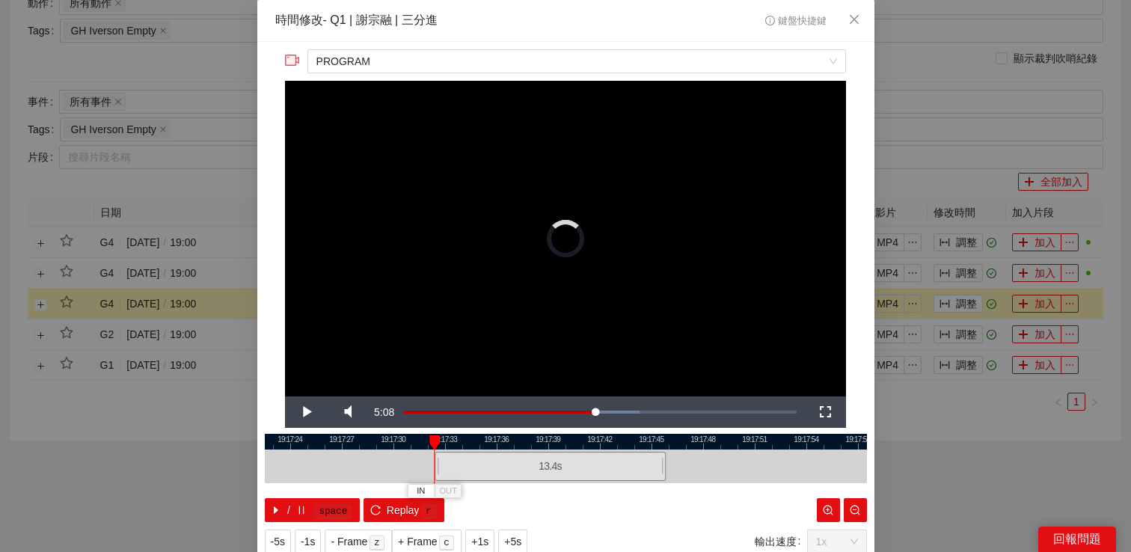
drag, startPoint x: 469, startPoint y: 465, endPoint x: 438, endPoint y: 465, distance: 31.4
click at [438, 465] on div at bounding box center [437, 467] width 9 height 34
click at [301, 412] on span "Video Player" at bounding box center [306, 412] width 42 height 0
click at [388, 506] on span "Replay" at bounding box center [403, 510] width 33 height 16
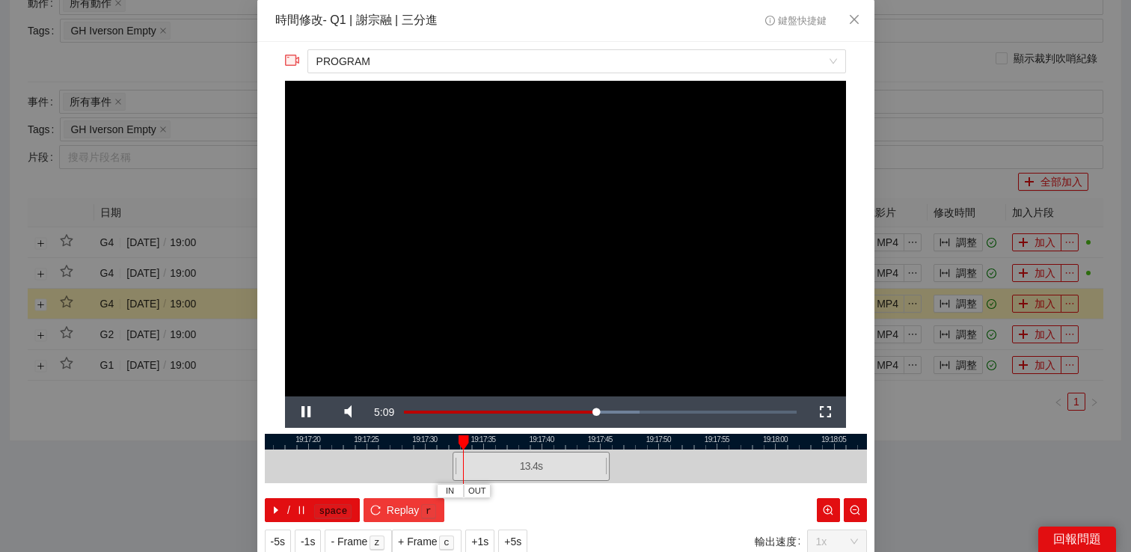
scroll to position [49, 0]
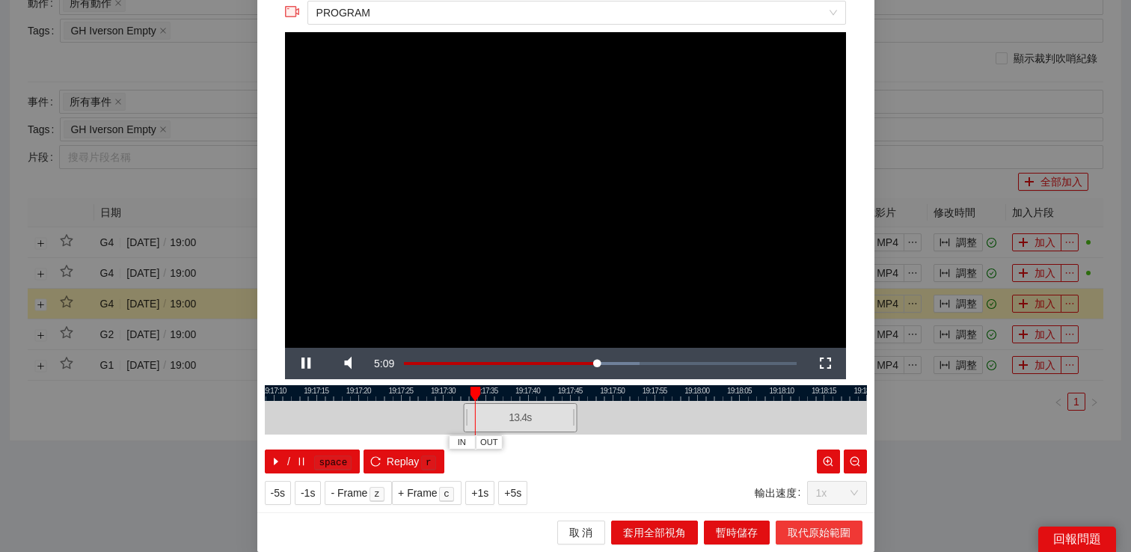
click at [790, 537] on span "取代原始範圍" at bounding box center [819, 533] width 63 height 16
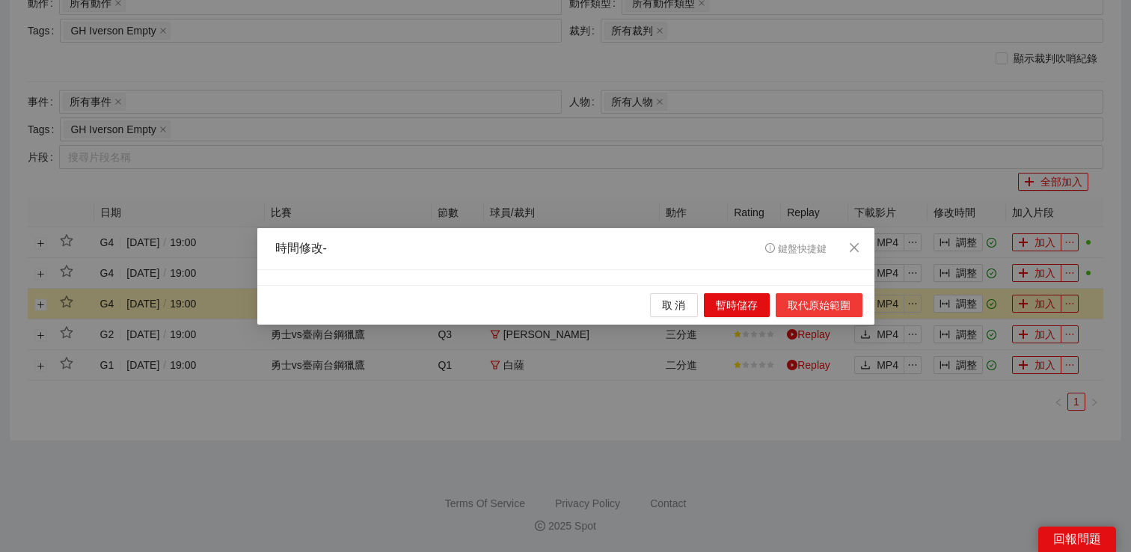
scroll to position [0, 0]
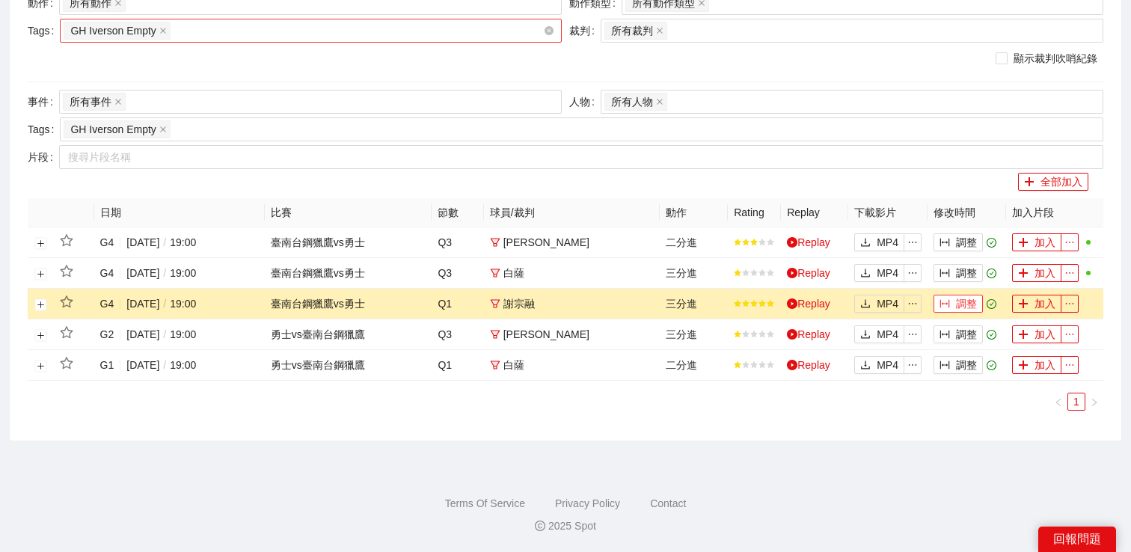
click at [301, 31] on div "GH Iverson Empty" at bounding box center [304, 30] width 480 height 21
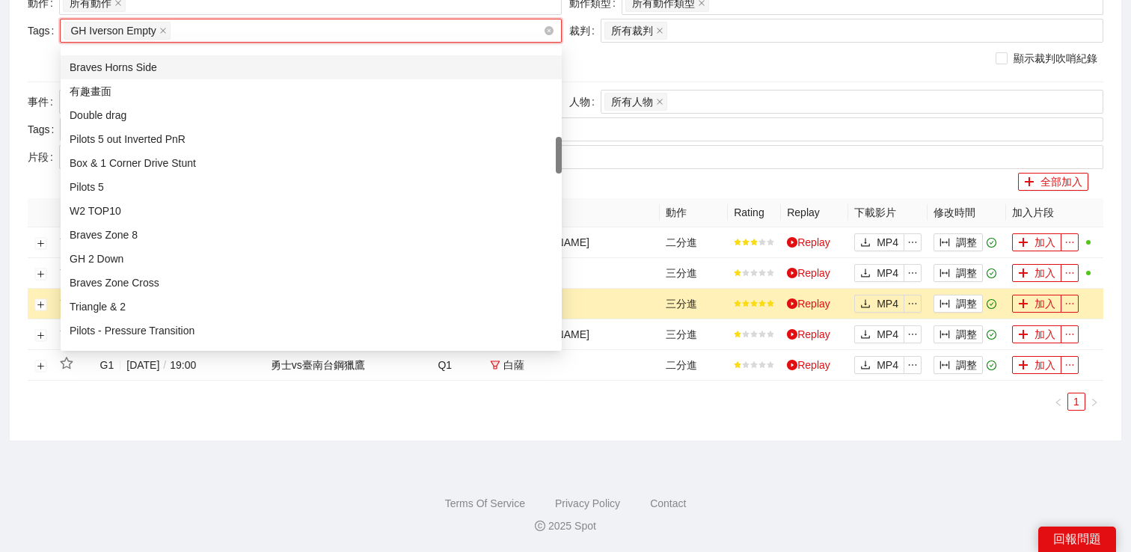
scroll to position [161, 0]
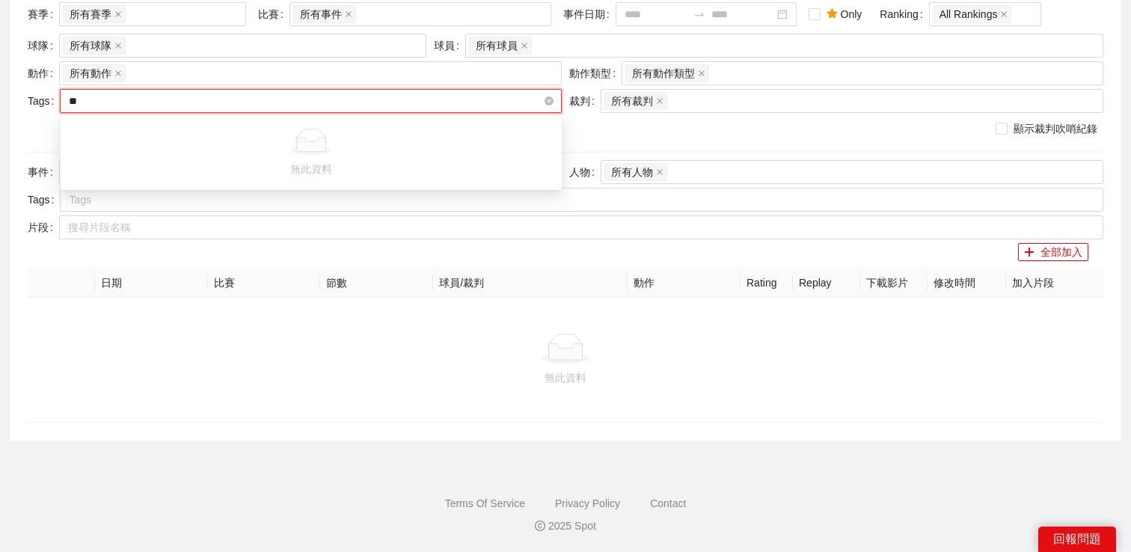
type input "*"
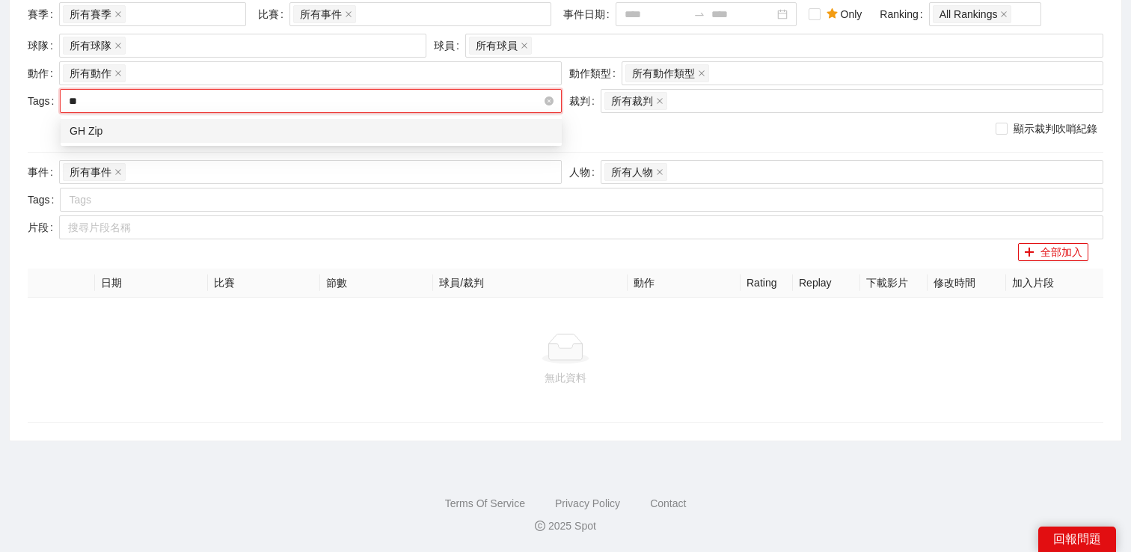
type input "***"
click at [269, 129] on div "GH Zip" at bounding box center [311, 131] width 483 height 16
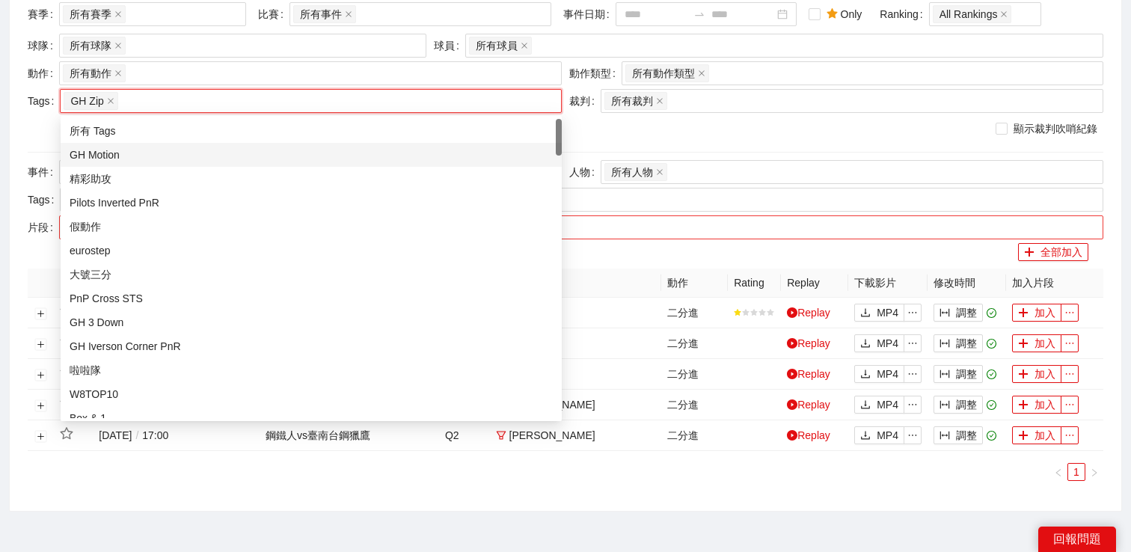
scroll to position [231, 0]
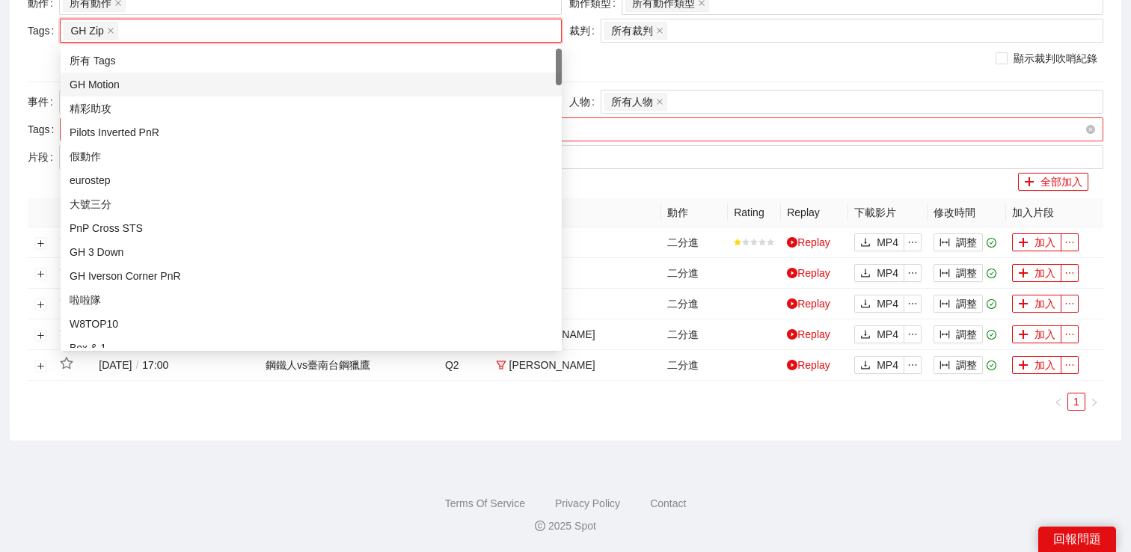
click at [605, 140] on div "GH Zip" at bounding box center [582, 129] width 1044 height 24
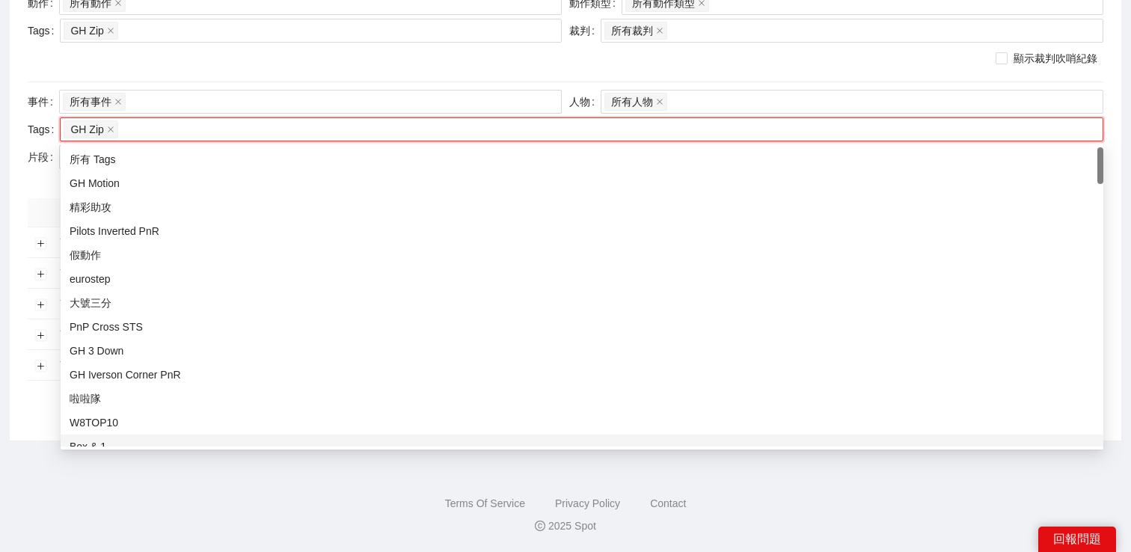
click at [777, 522] on div "2025 Spot" at bounding box center [566, 526] width 1108 height 16
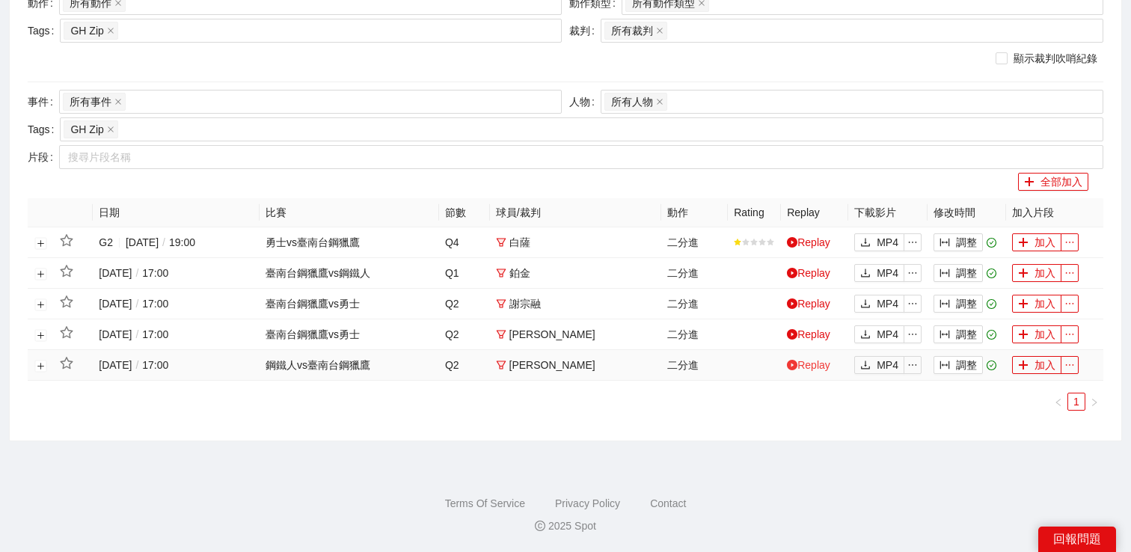
click at [800, 361] on link "Replay" at bounding box center [808, 365] width 43 height 12
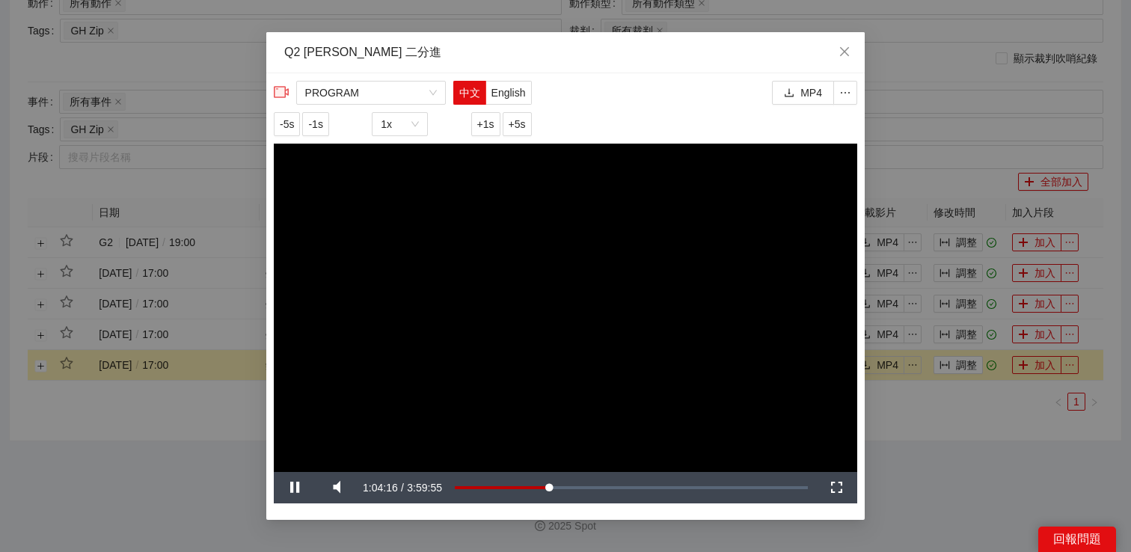
click at [950, 447] on div "**********" at bounding box center [565, 276] width 1131 height 552
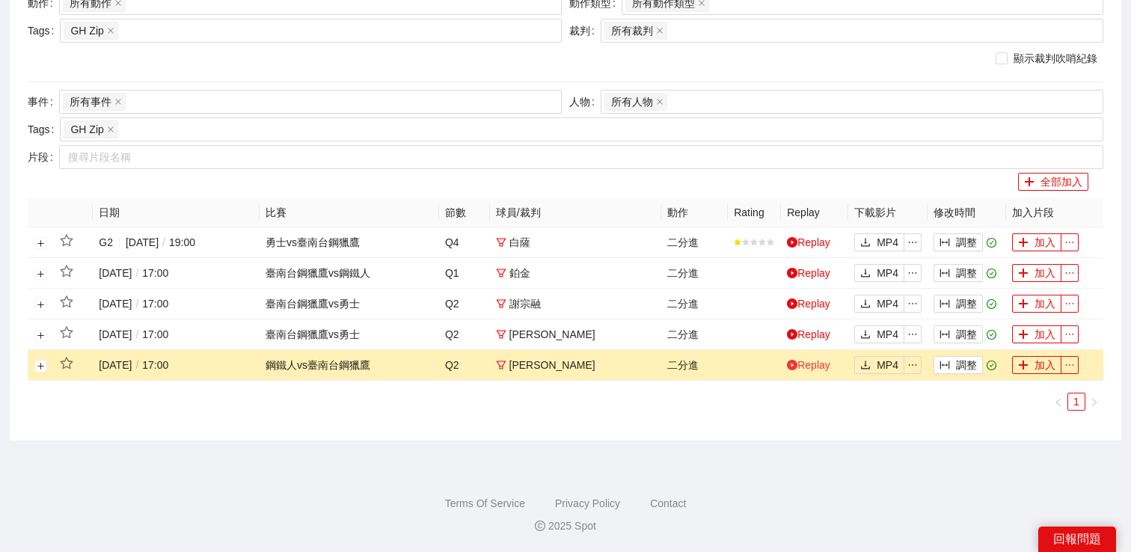
click at [814, 370] on link "Replay" at bounding box center [808, 365] width 43 height 12
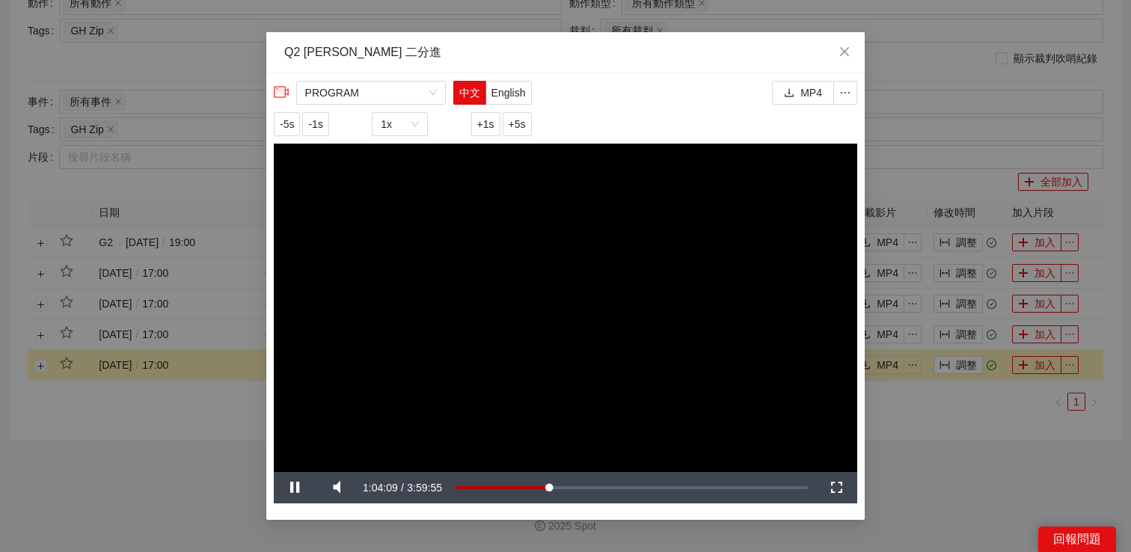
click at [1018, 376] on div "**********" at bounding box center [565, 276] width 1131 height 552
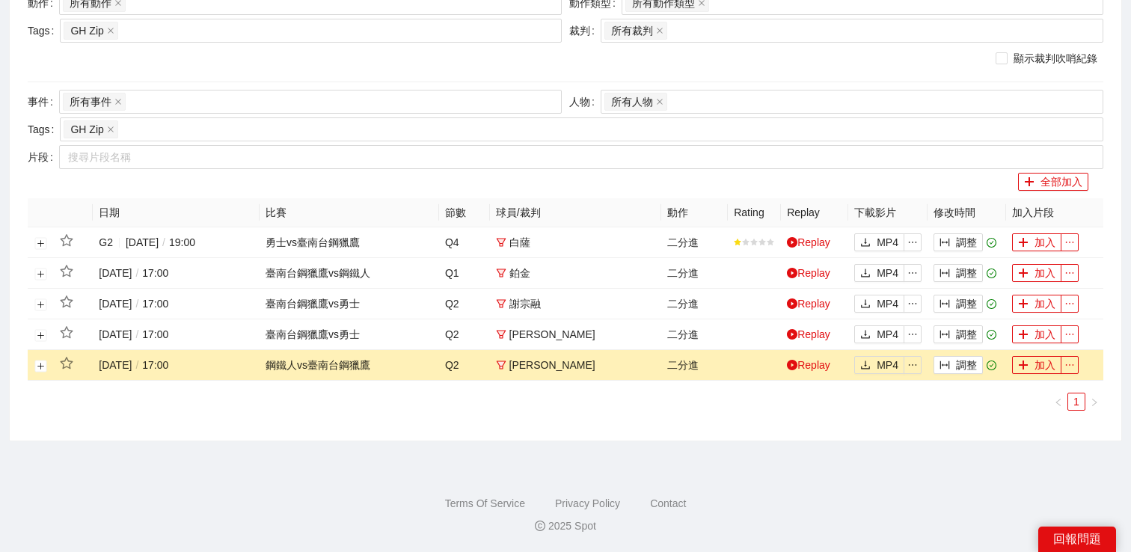
click at [967, 321] on body "Spot 全部影片 素材管理 影片管理 片段搜尋 Moments Spot360 Management PLG社群部 片段搜尋 搜索 影片剪輯 (19) 賽季…" at bounding box center [565, 45] width 1131 height 552
click at [965, 365] on button "調整" at bounding box center [958, 365] width 49 height 18
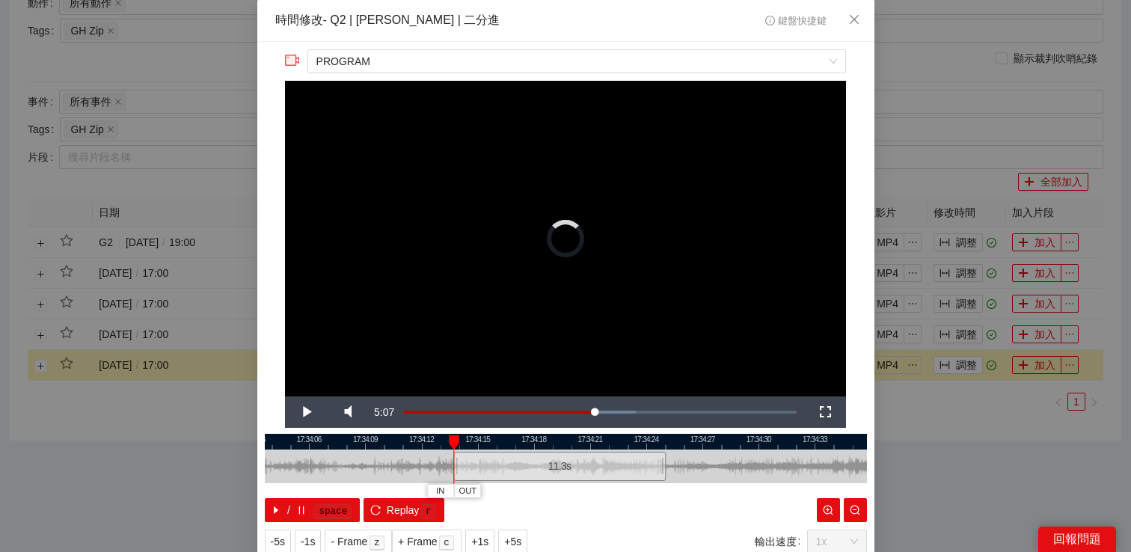
drag, startPoint x: 468, startPoint y: 468, endPoint x: 447, endPoint y: 469, distance: 20.3
click at [451, 469] on div at bounding box center [455, 467] width 9 height 34
click at [295, 412] on span "Video Player" at bounding box center [306, 412] width 42 height 0
drag, startPoint x: 662, startPoint y: 466, endPoint x: 634, endPoint y: 468, distance: 27.7
click at [633, 467] on div at bounding box center [636, 467] width 9 height 34
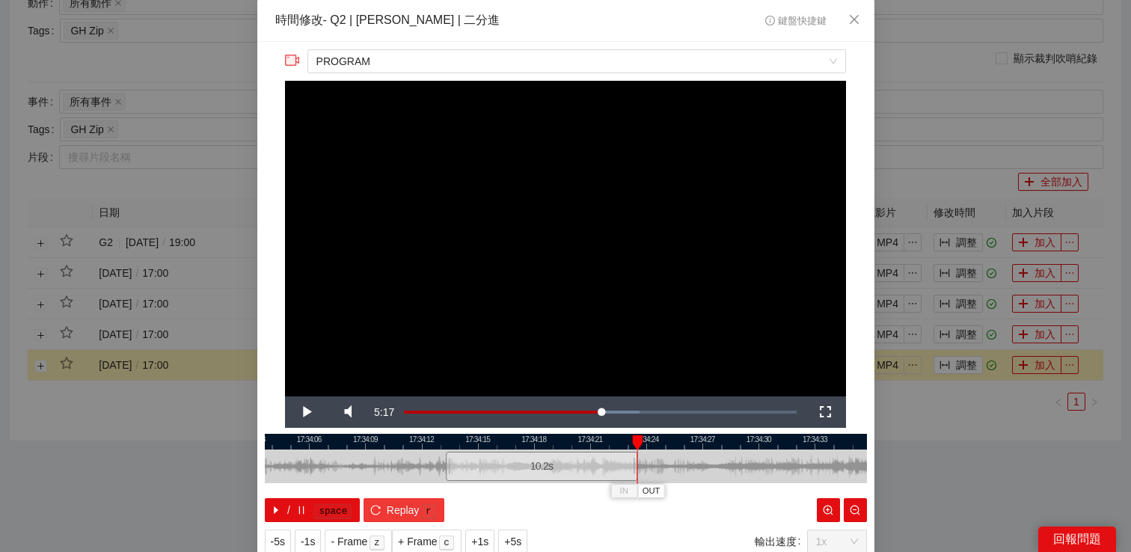
click at [407, 512] on span "Replay" at bounding box center [403, 510] width 33 height 16
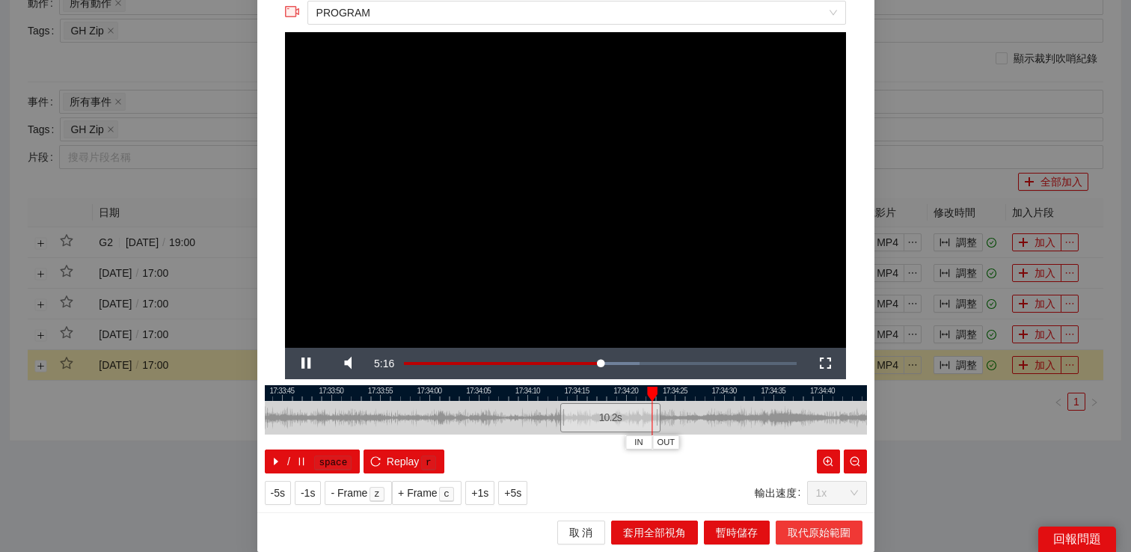
click at [810, 531] on span "取代原始範圍" at bounding box center [819, 533] width 63 height 16
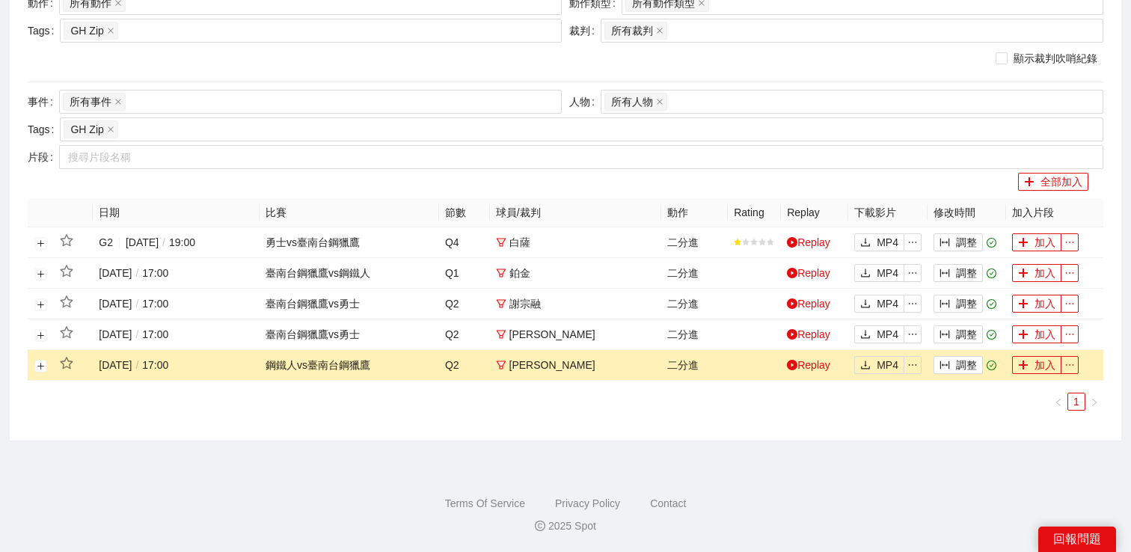
scroll to position [0, 0]
click at [1022, 365] on icon "plus" at bounding box center [1023, 364] width 8 height 1
click at [963, 338] on button "調整" at bounding box center [958, 335] width 49 height 18
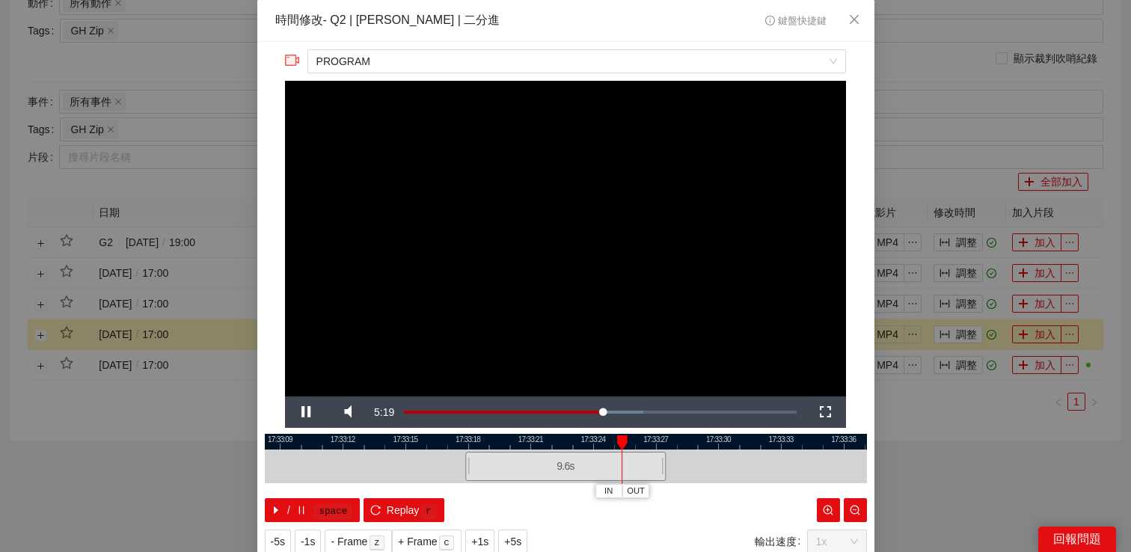
click at [953, 344] on div "**********" at bounding box center [565, 276] width 1131 height 552
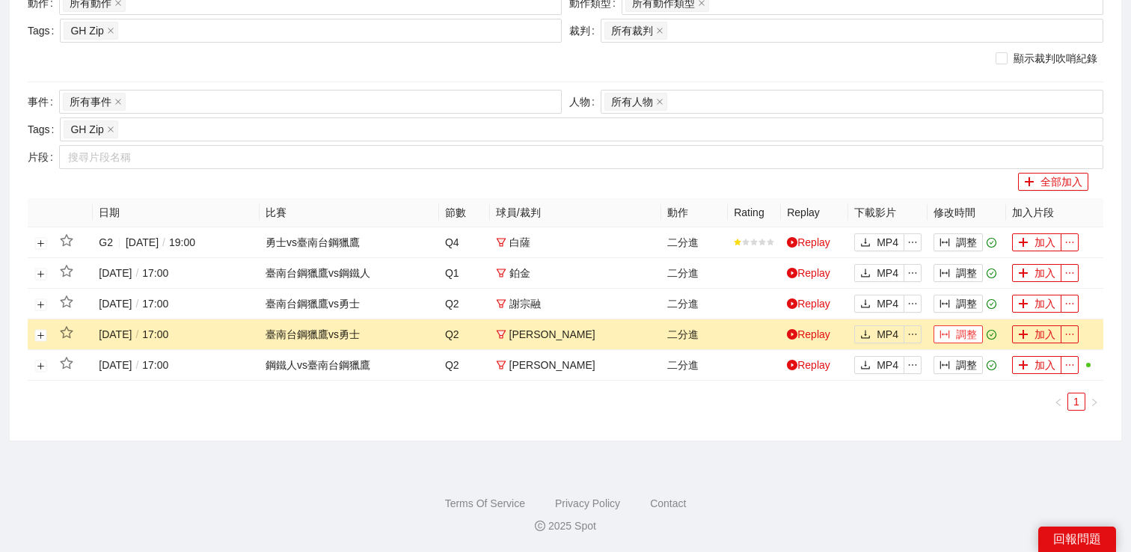
click at [957, 321] on body "Spot 全部影片 素材管理 影片管理 片段搜尋 Moments Spot360 Management PLG社群部 片段搜尋 搜索 影片剪輯 (20) 賽季…" at bounding box center [565, 45] width 1131 height 552
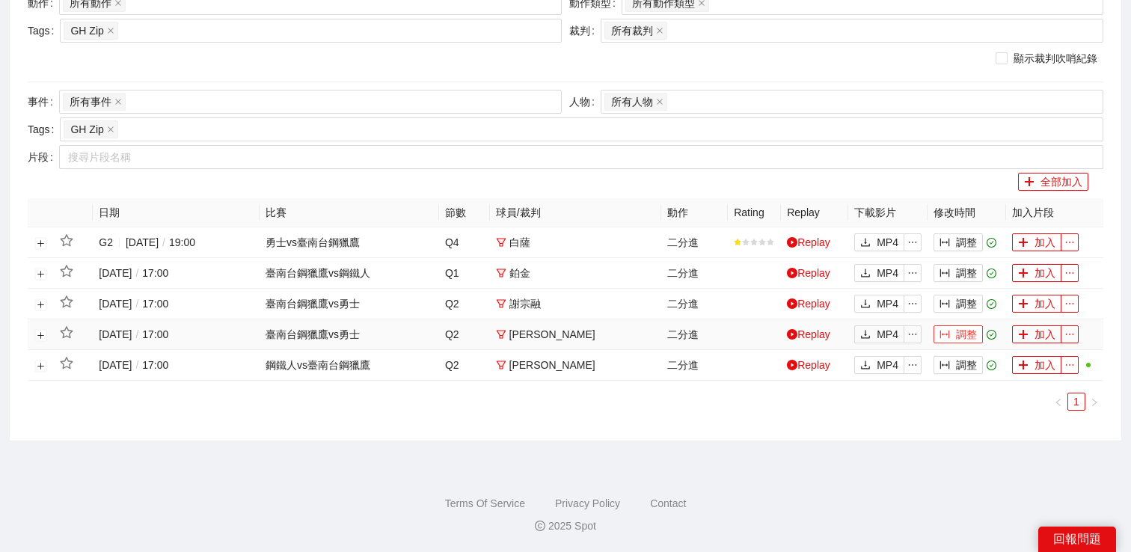
click at [957, 339] on button "調整" at bounding box center [958, 335] width 49 height 18
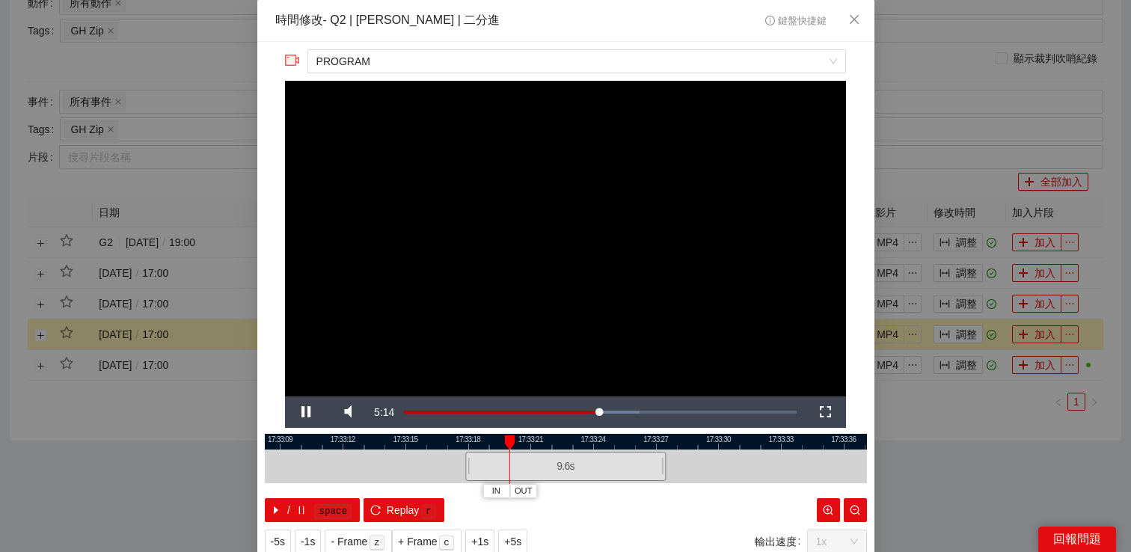
click at [950, 397] on div "**********" at bounding box center [565, 276] width 1131 height 552
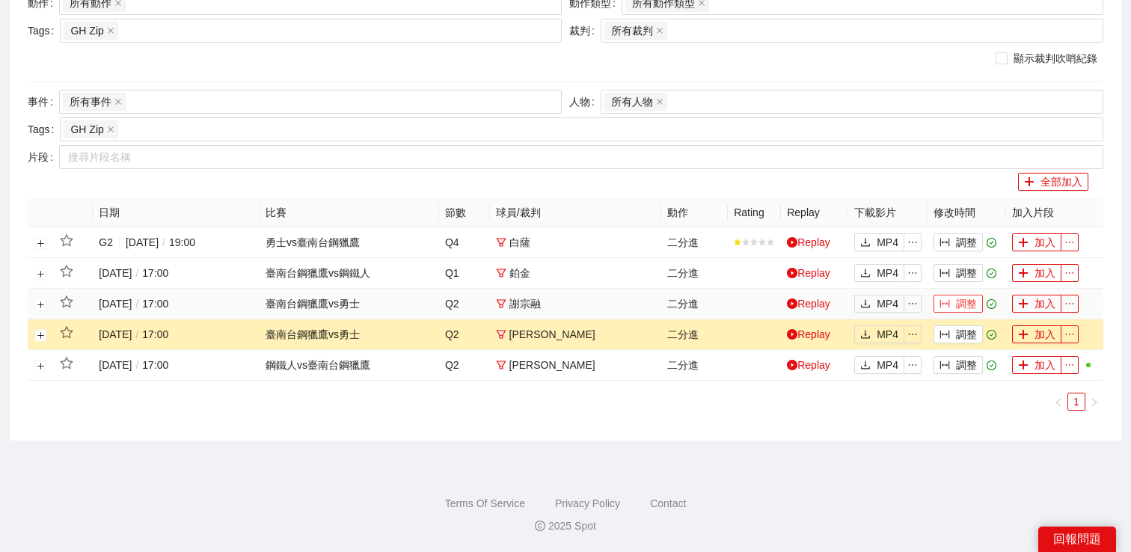
click at [962, 302] on button "調整" at bounding box center [958, 304] width 49 height 18
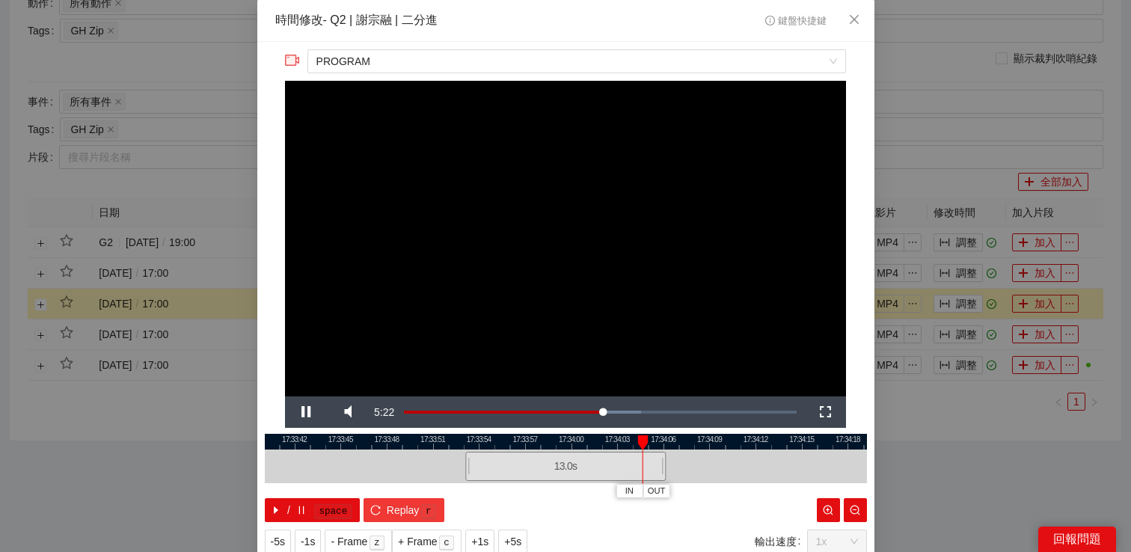
click at [427, 504] on kbd "r" at bounding box center [428, 511] width 15 height 15
click at [463, 303] on video "Video Player" at bounding box center [565, 239] width 561 height 316
click at [308, 547] on span "-1s" at bounding box center [308, 542] width 14 height 16
click at [308, 546] on span "-1s" at bounding box center [308, 542] width 14 height 16
click at [306, 412] on span "Video Player" at bounding box center [306, 412] width 42 height 0
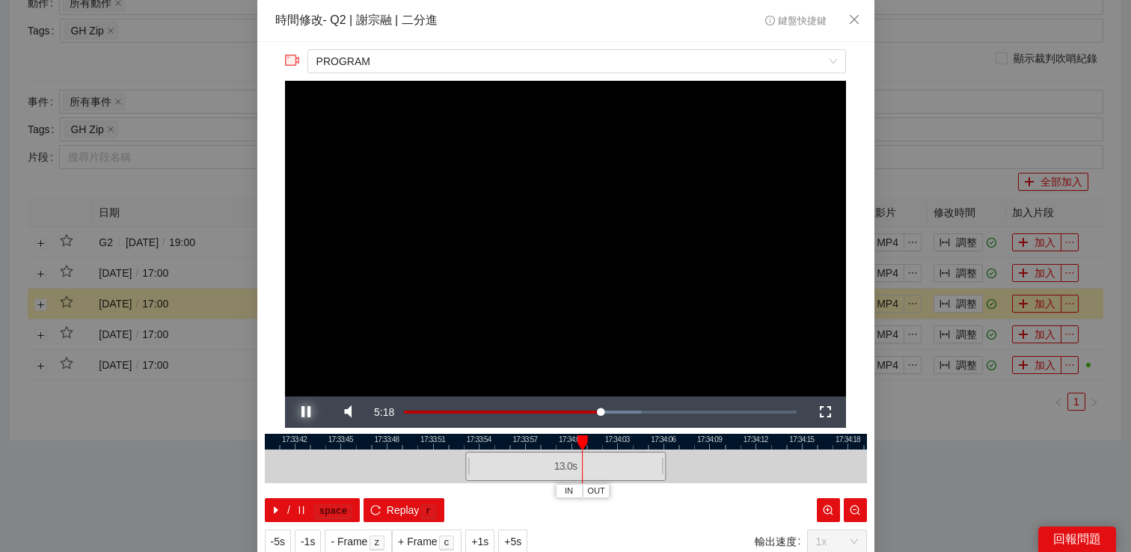
click at [306, 412] on span "Video Player" at bounding box center [306, 412] width 42 height 0
click at [307, 412] on span "Video Player" at bounding box center [306, 412] width 42 height 0
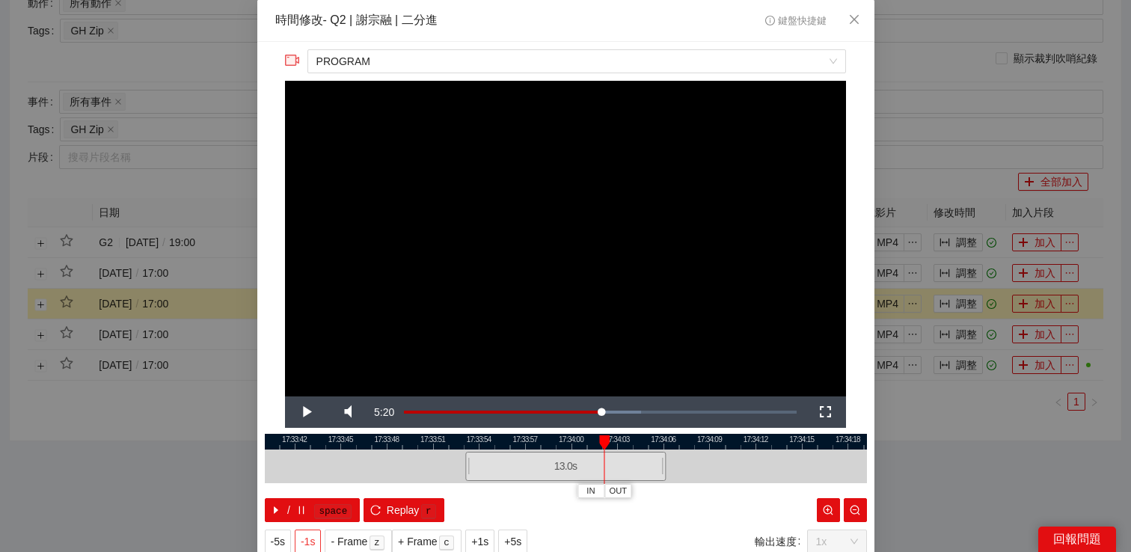
click at [308, 543] on span "-1s" at bounding box center [308, 542] width 14 height 16
click at [310, 412] on span "Video Player" at bounding box center [306, 412] width 42 height 0
click at [1018, 418] on div "**********" at bounding box center [565, 276] width 1131 height 552
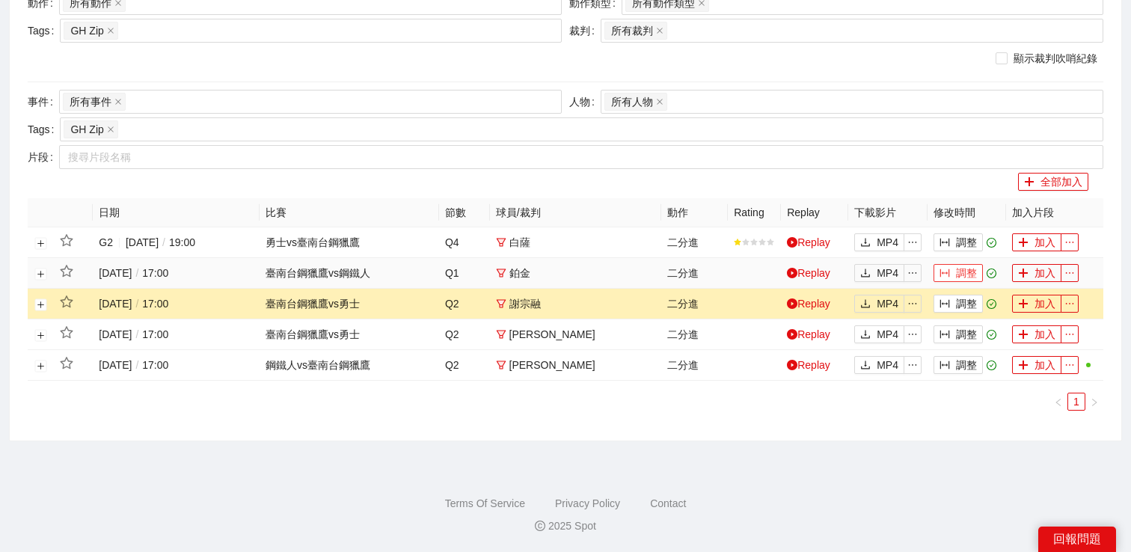
click at [960, 271] on button "調整" at bounding box center [958, 273] width 49 height 18
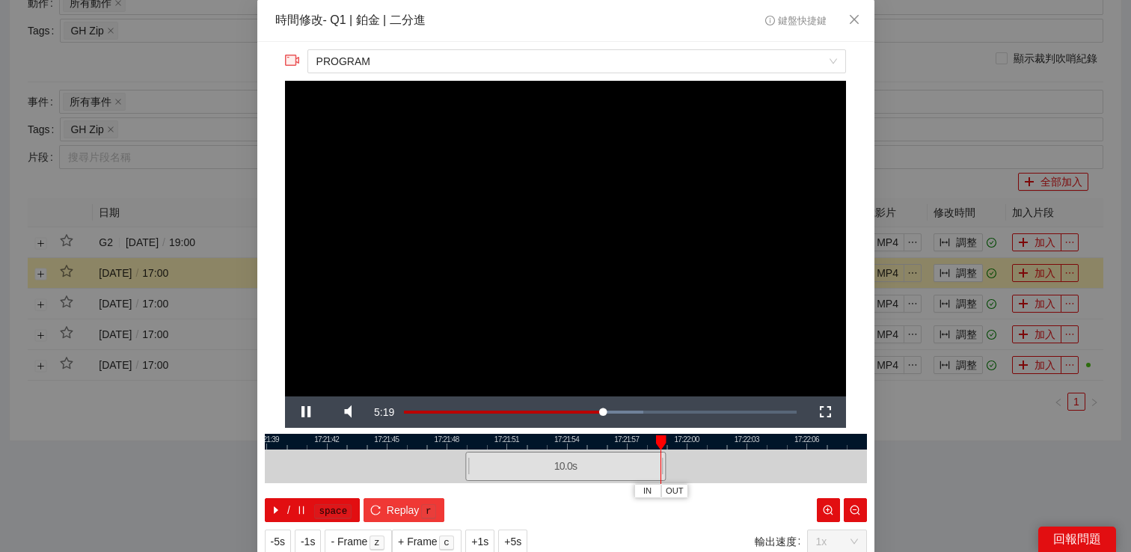
click at [414, 511] on span "Replay" at bounding box center [403, 510] width 33 height 16
drag, startPoint x: 660, startPoint y: 462, endPoint x: 645, endPoint y: 462, distance: 15.0
click at [645, 462] on div at bounding box center [648, 467] width 9 height 34
click at [409, 514] on span "Replay" at bounding box center [403, 510] width 33 height 16
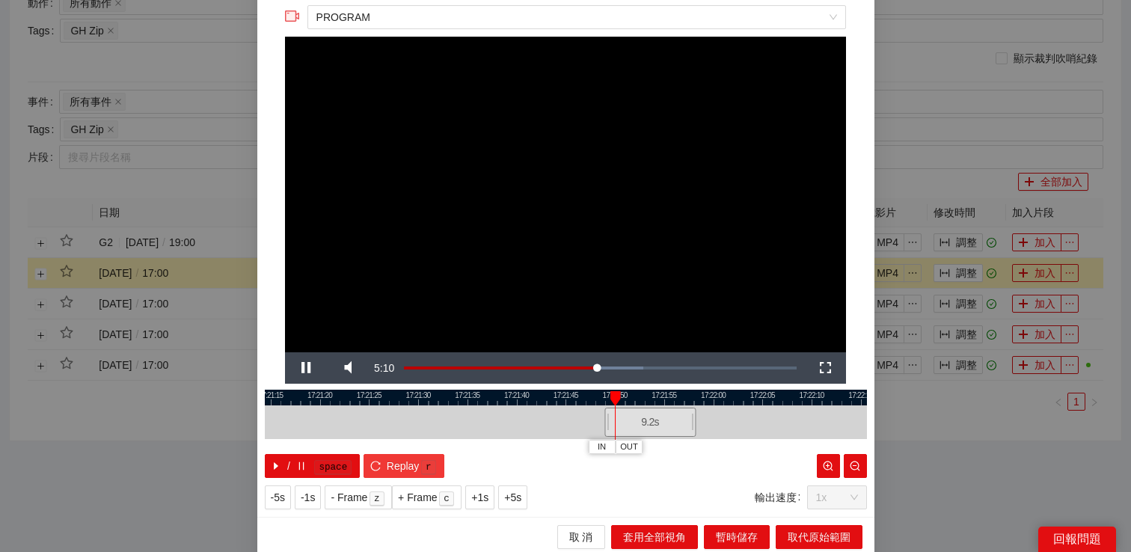
scroll to position [49, 0]
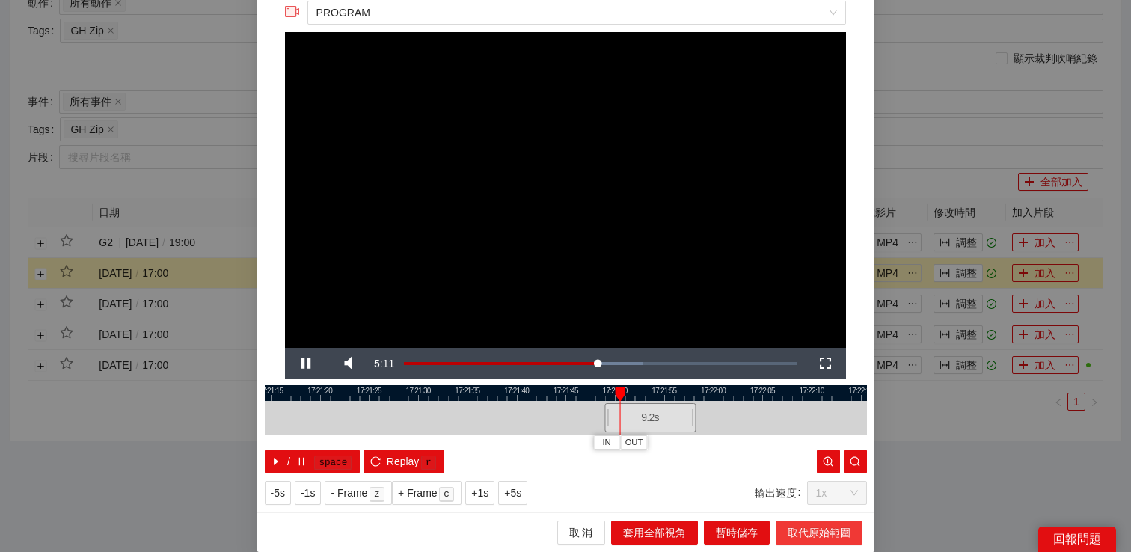
click at [811, 525] on span "取代原始範圍" at bounding box center [819, 533] width 63 height 16
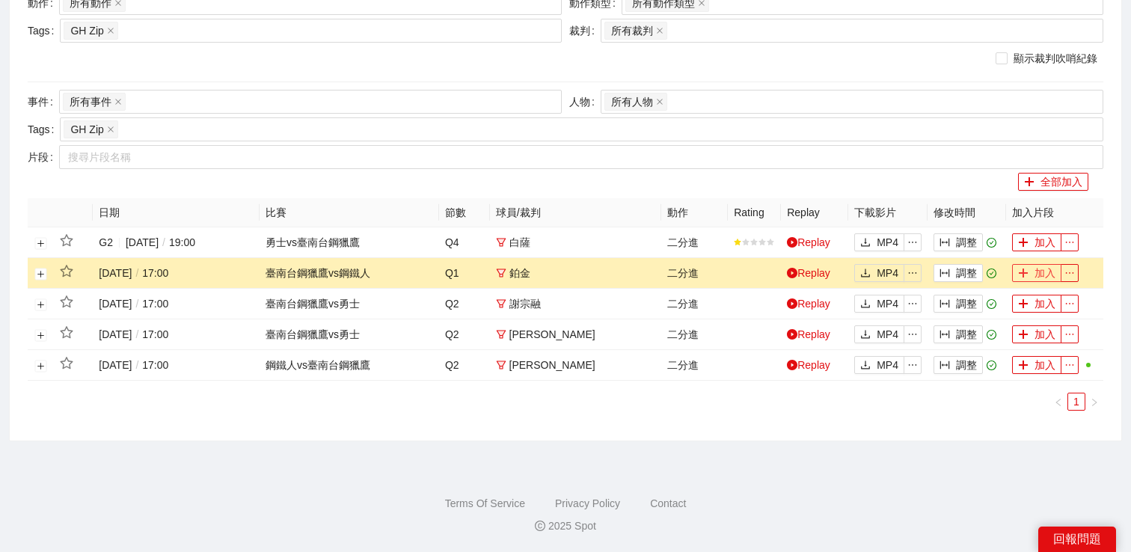
click at [1036, 270] on button "加入" at bounding box center [1036, 273] width 49 height 18
click at [974, 248] on button "調整" at bounding box center [958, 242] width 49 height 18
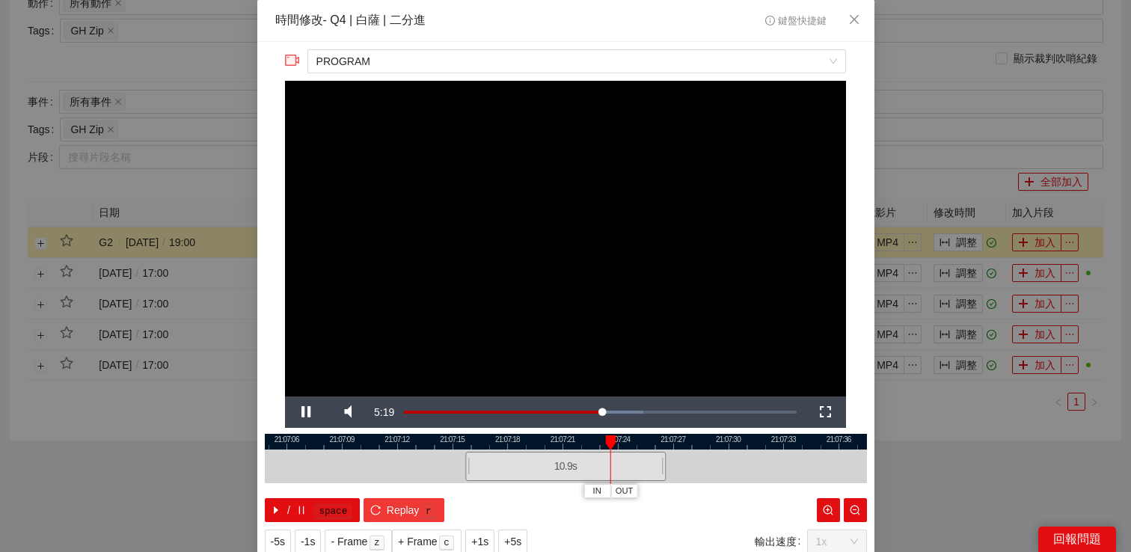
click at [416, 510] on span "Replay" at bounding box center [403, 510] width 33 height 16
click at [498, 379] on video "Video Player" at bounding box center [565, 239] width 561 height 316
click at [311, 412] on span "Video Player" at bounding box center [306, 412] width 42 height 0
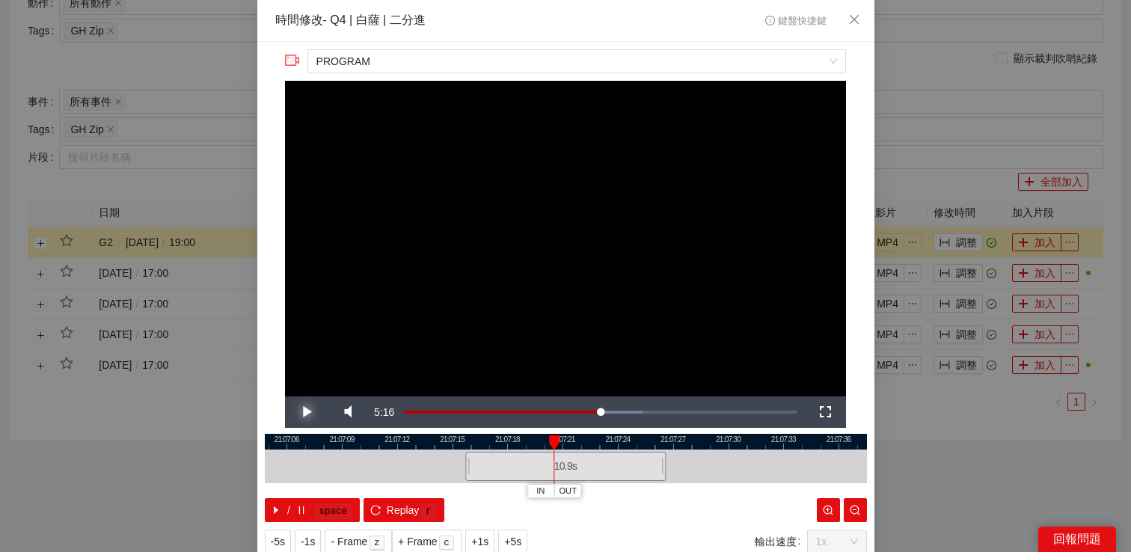
click at [311, 412] on span "Video Player" at bounding box center [306, 412] width 42 height 0
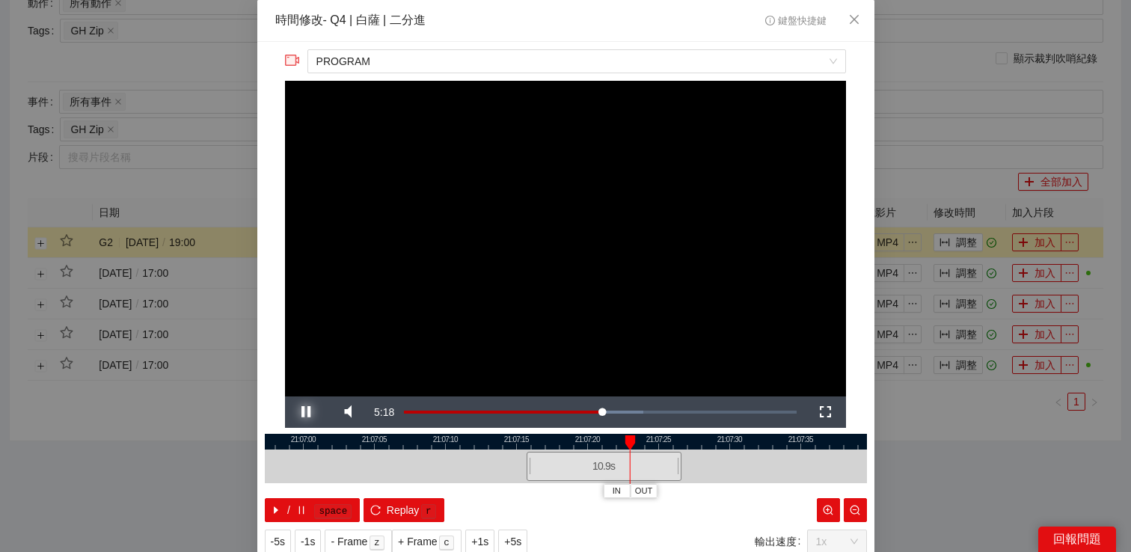
scroll to position [49, 0]
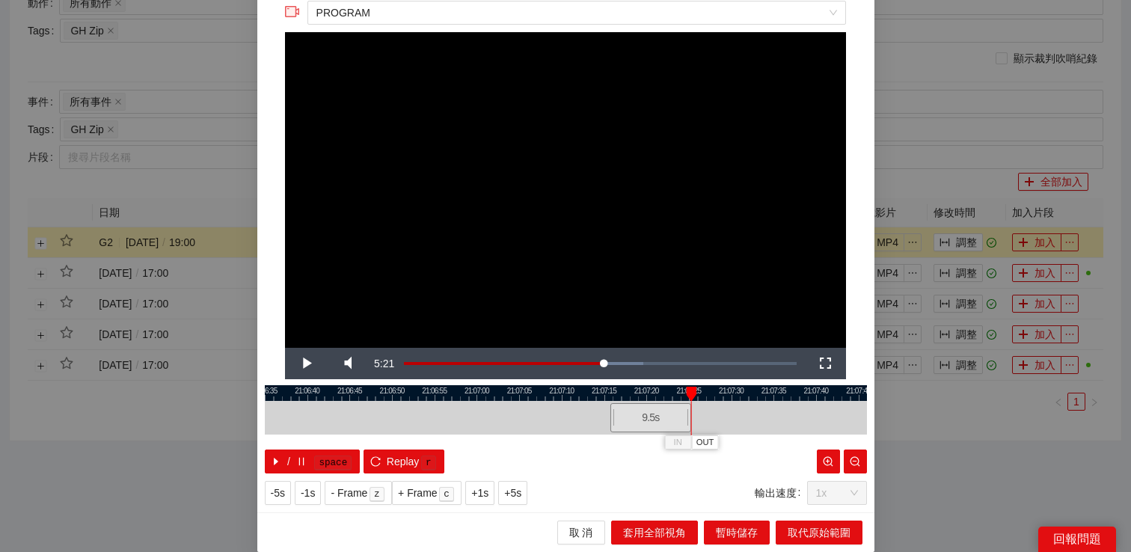
drag, startPoint x: 700, startPoint y: 421, endPoint x: 688, endPoint y: 421, distance: 11.2
click at [688, 421] on div at bounding box center [689, 418] width 9 height 34
drag, startPoint x: 611, startPoint y: 413, endPoint x: 599, endPoint y: 413, distance: 12.0
click at [599, 413] on div at bounding box center [600, 418] width 9 height 34
click at [810, 535] on span "取代原始範圍" at bounding box center [819, 533] width 63 height 16
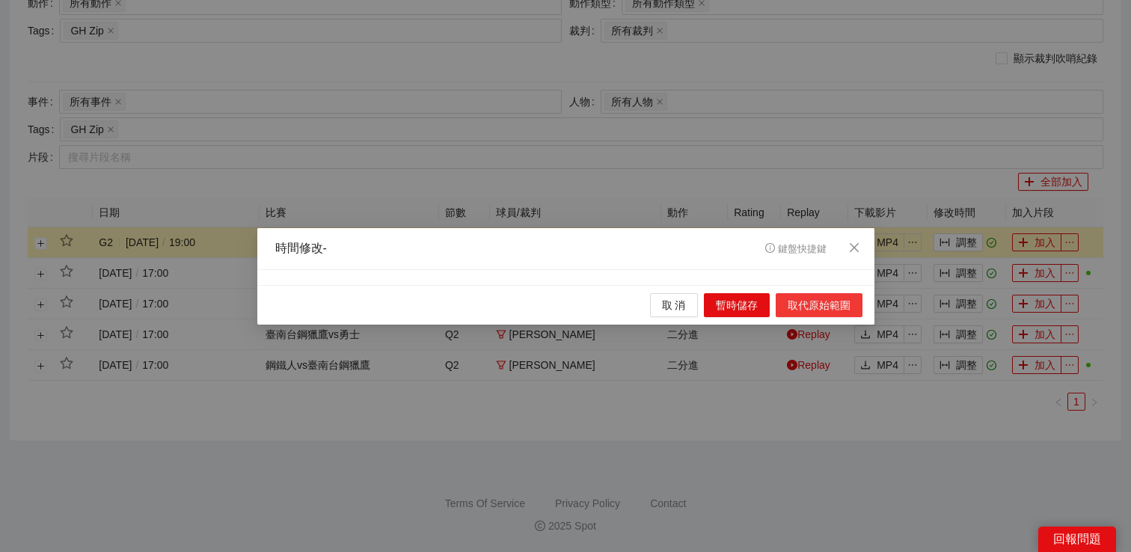
scroll to position [0, 0]
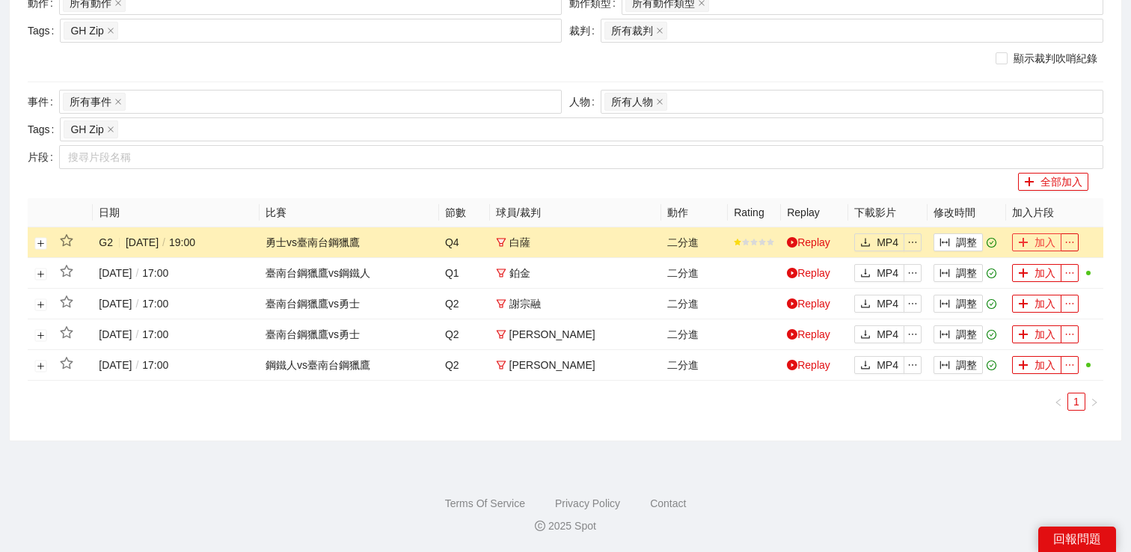
click at [1042, 243] on button "加入" at bounding box center [1036, 242] width 49 height 18
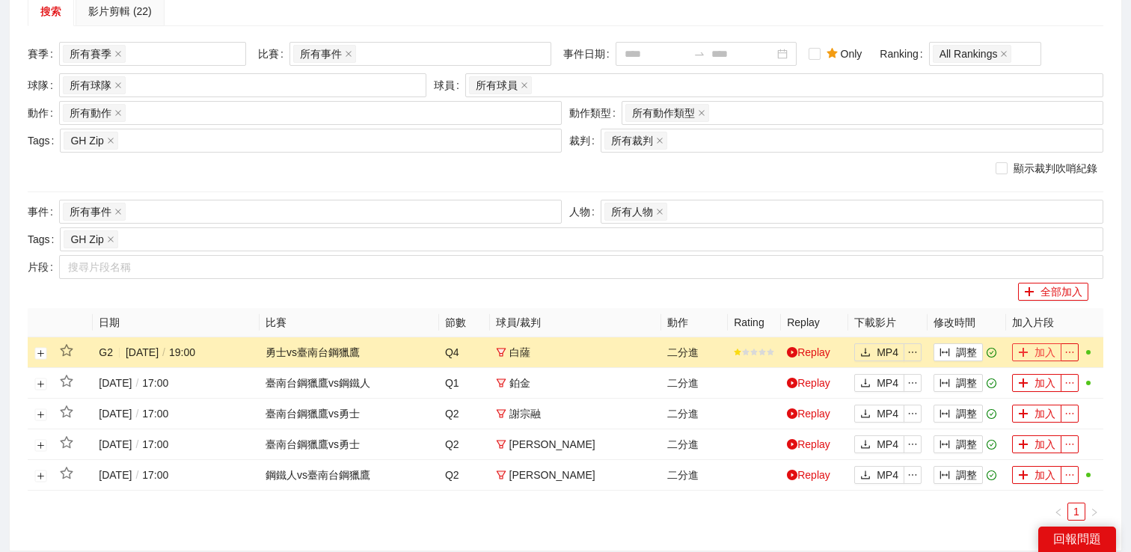
scroll to position [7, 0]
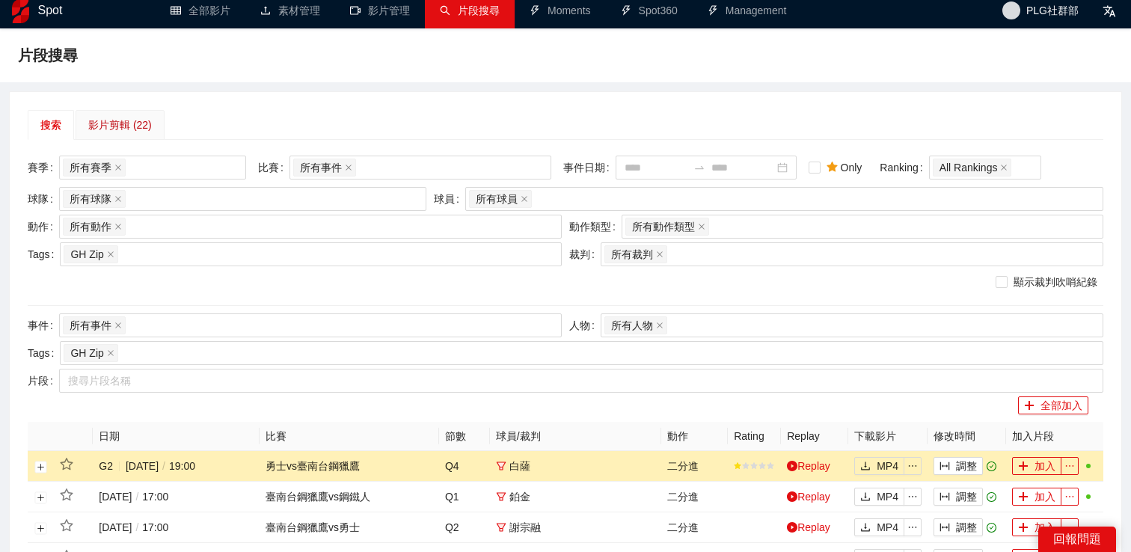
click at [141, 124] on div "影片剪輯 (22)" at bounding box center [120, 125] width 64 height 16
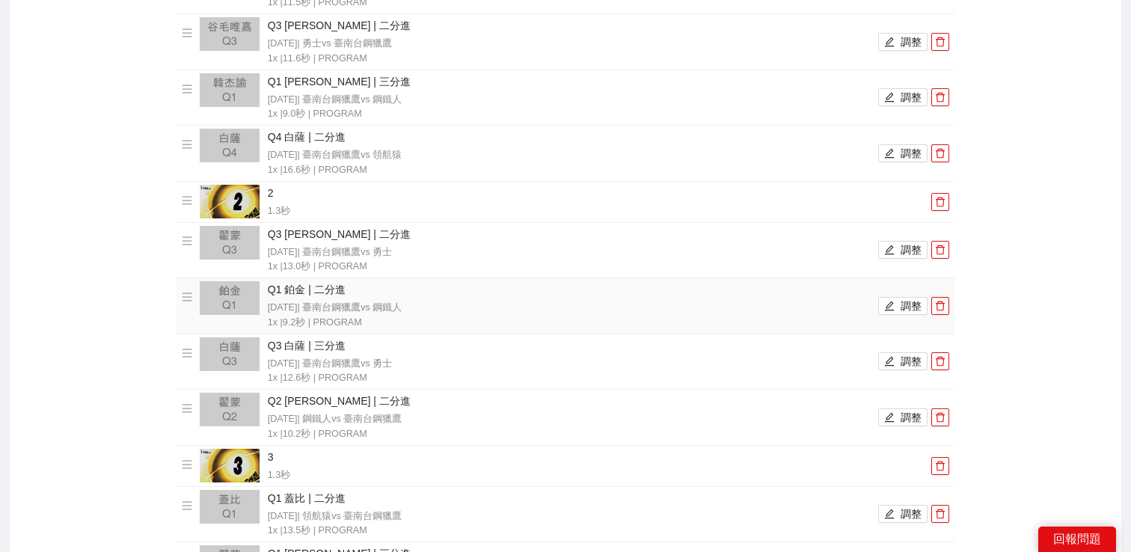
scroll to position [342, 0]
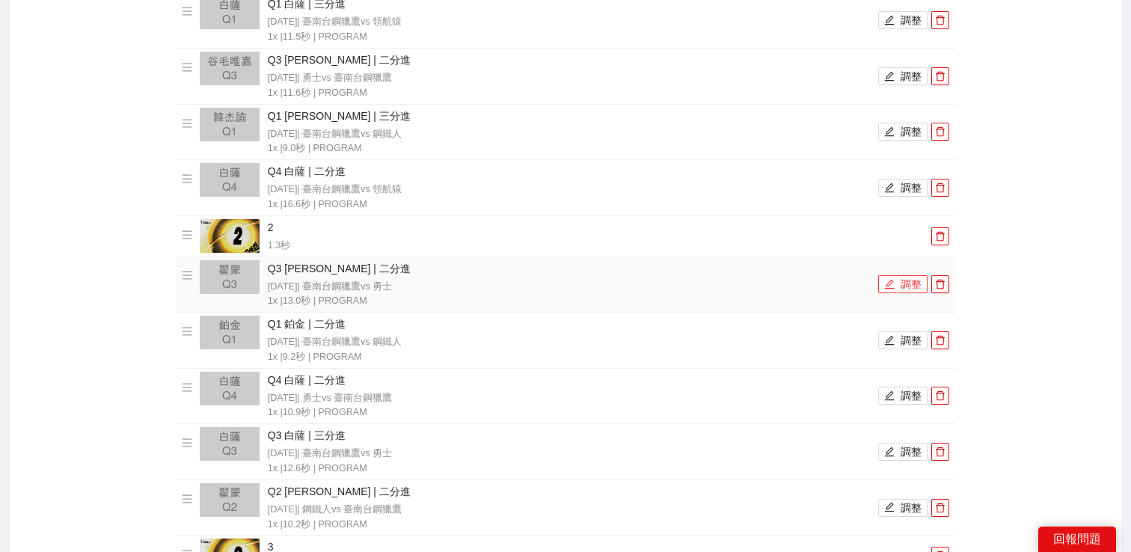
click at [892, 281] on icon "edit" at bounding box center [890, 284] width 10 height 10
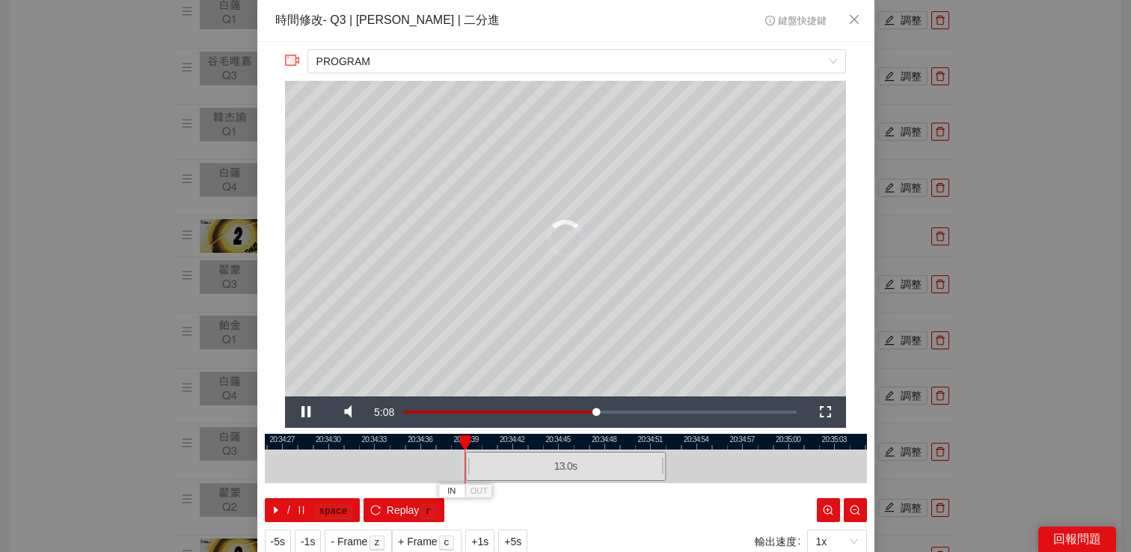
click at [1020, 255] on div "**********" at bounding box center [565, 276] width 1131 height 552
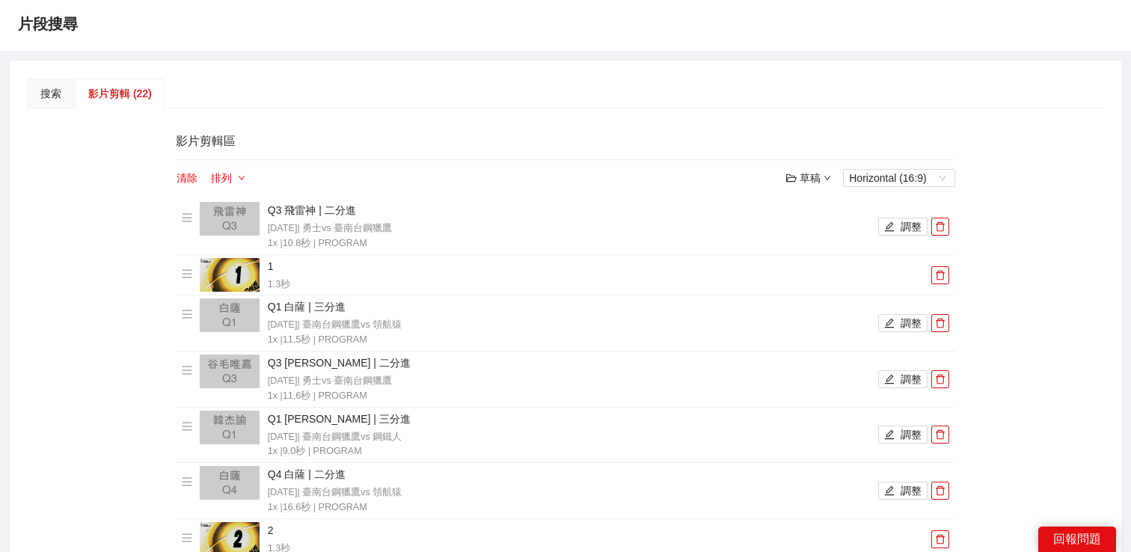
scroll to position [83, 0]
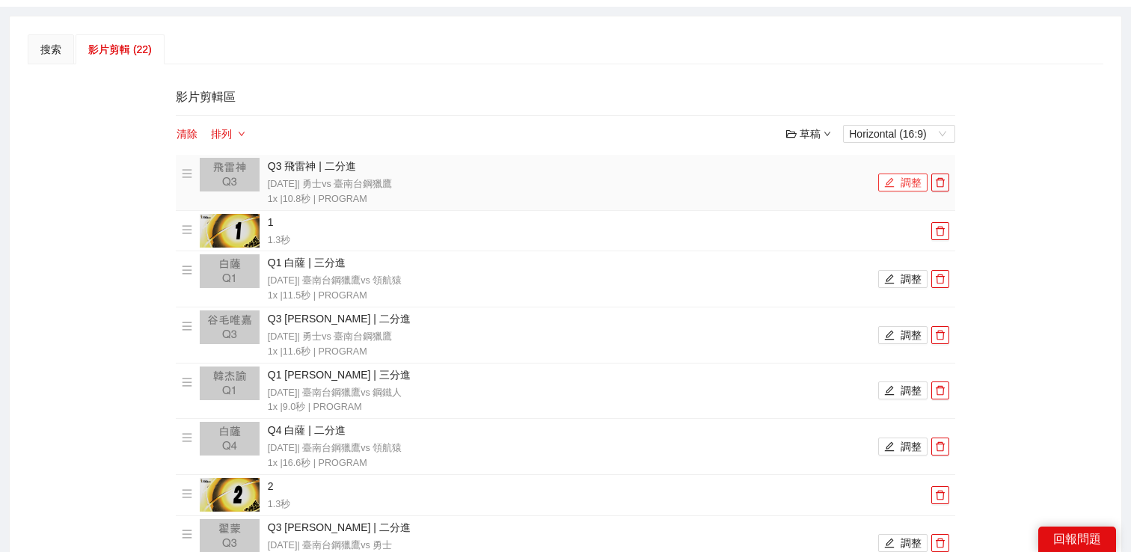
click at [892, 190] on button "調整" at bounding box center [903, 183] width 49 height 18
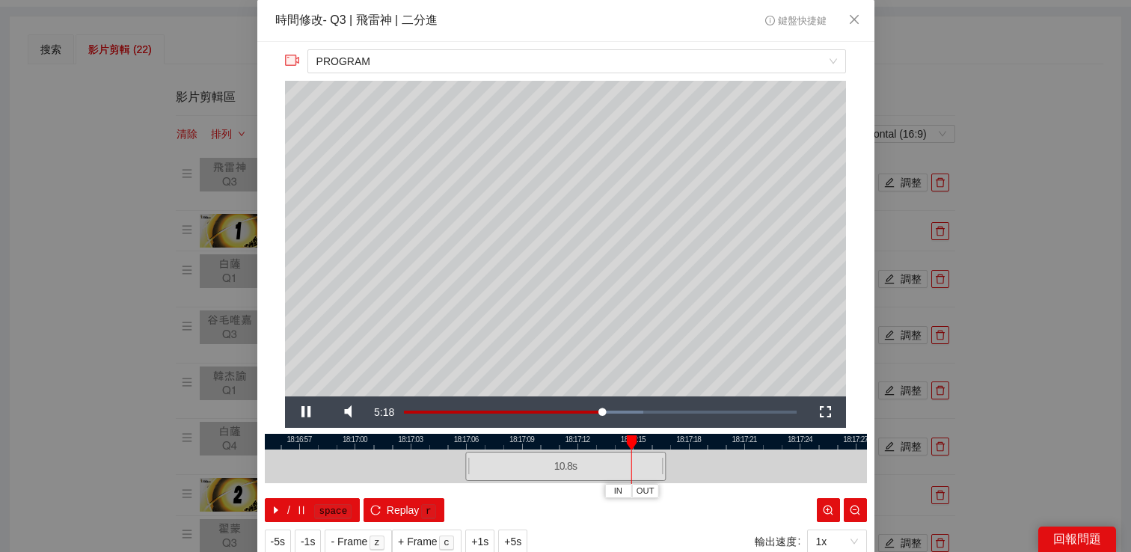
click at [992, 157] on div "**********" at bounding box center [565, 276] width 1131 height 552
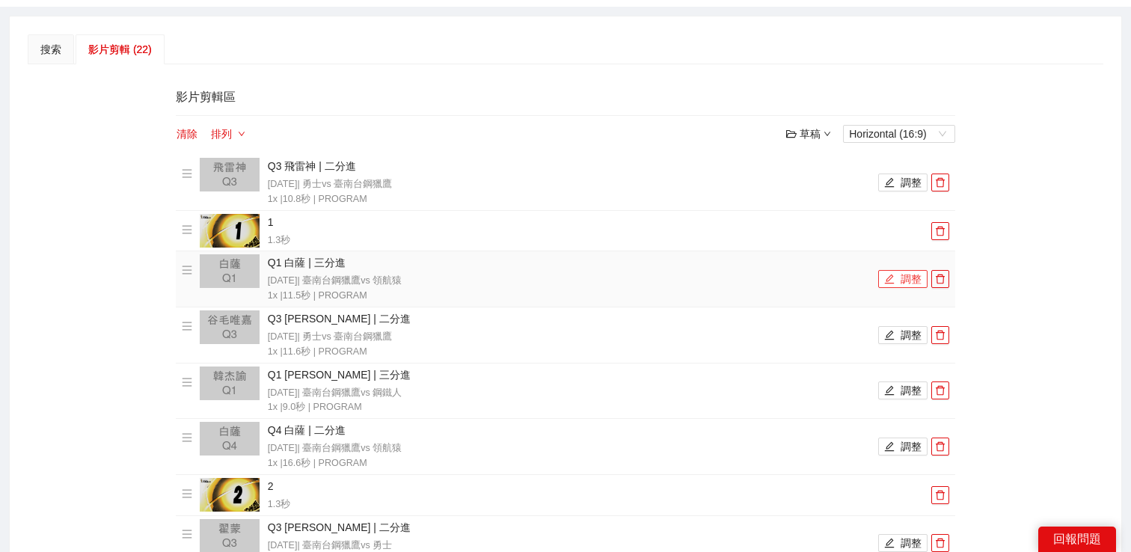
click at [895, 278] on button "調整" at bounding box center [903, 279] width 49 height 18
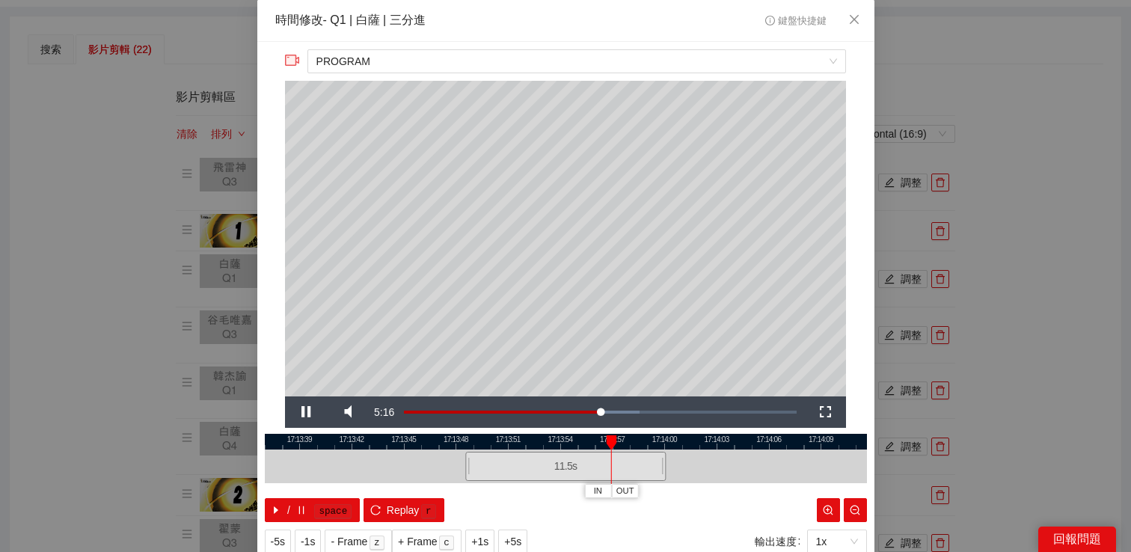
click at [1011, 233] on div "**********" at bounding box center [565, 276] width 1131 height 552
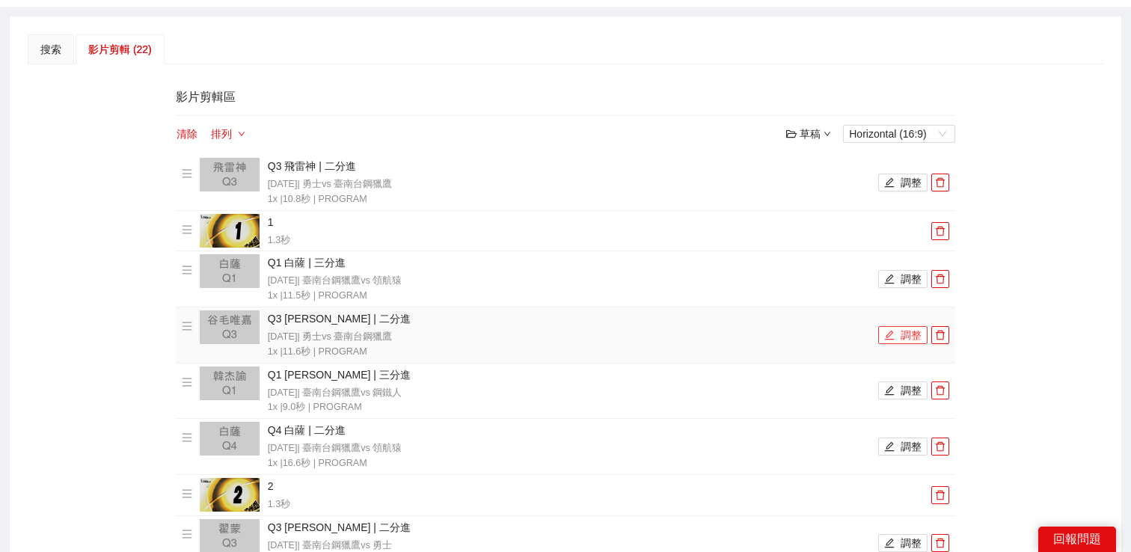
click at [911, 335] on button "調整" at bounding box center [903, 335] width 49 height 18
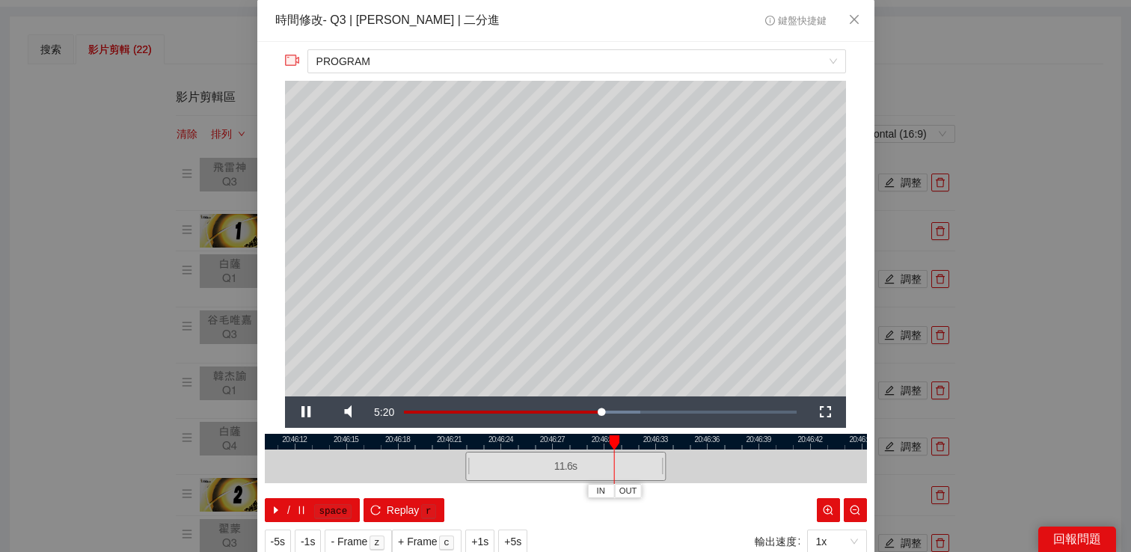
click at [1005, 306] on div "**********" at bounding box center [565, 276] width 1131 height 552
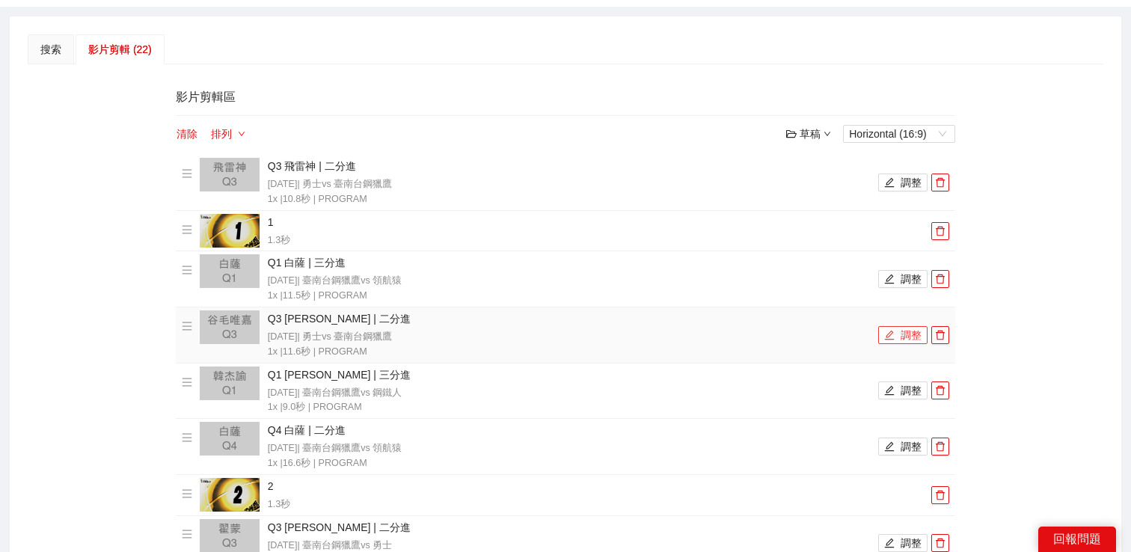
scroll to position [174, 0]
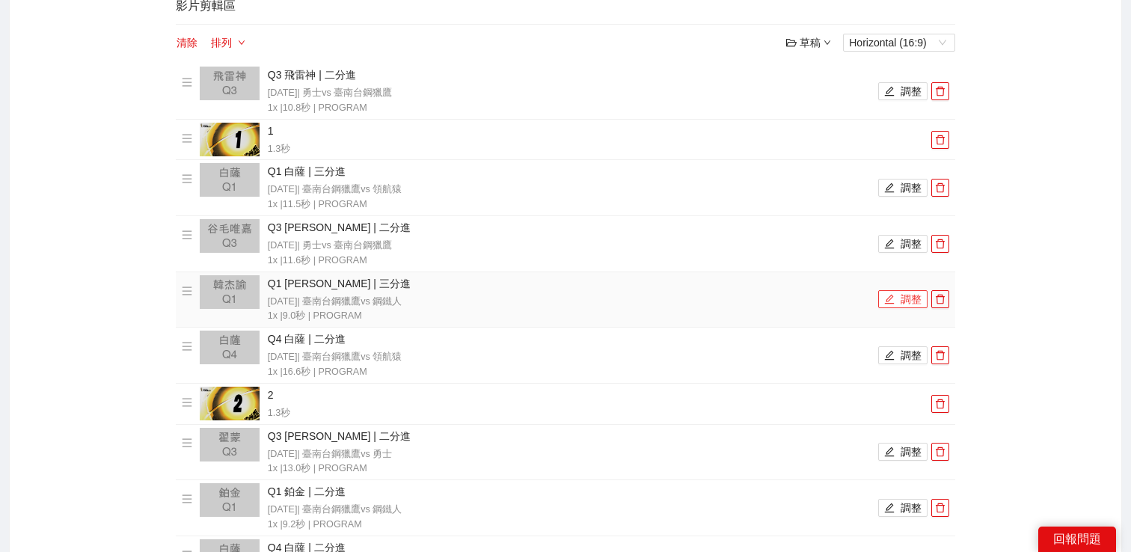
click at [902, 297] on button "調整" at bounding box center [903, 299] width 49 height 18
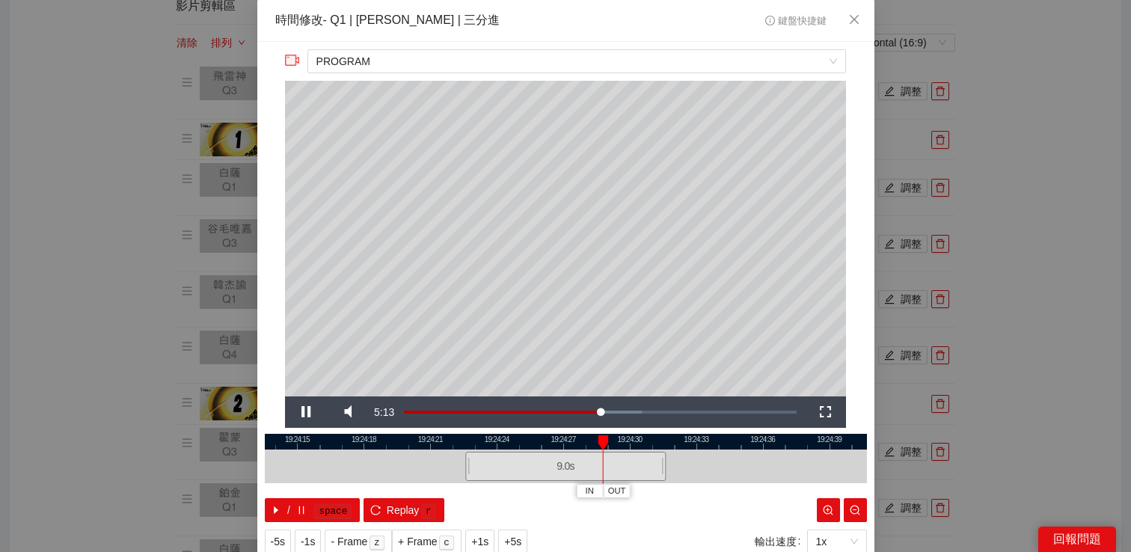
click at [988, 257] on div "**********" at bounding box center [565, 276] width 1131 height 552
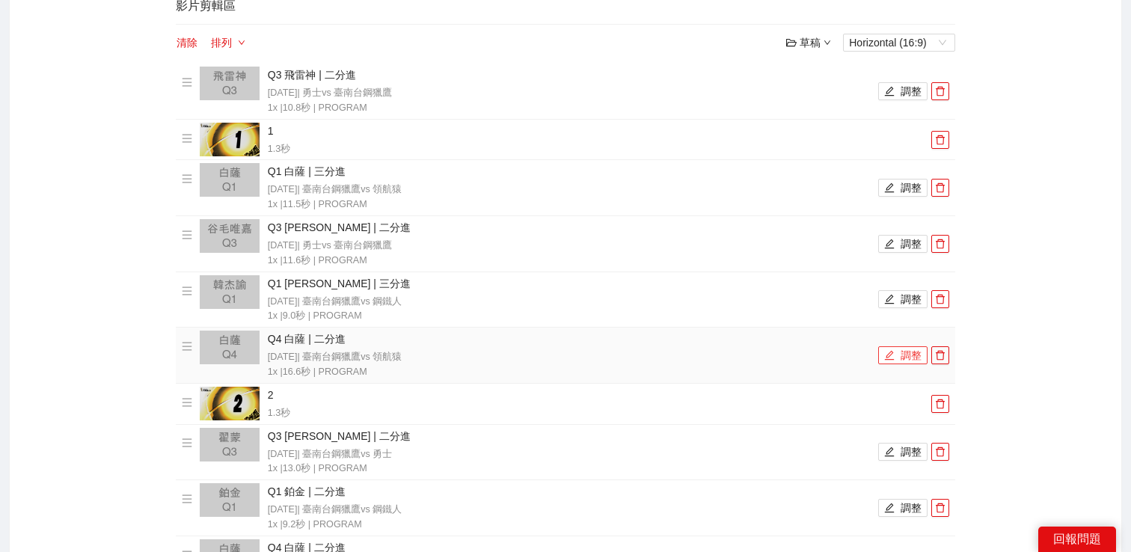
click at [902, 358] on button "調整" at bounding box center [903, 355] width 49 height 18
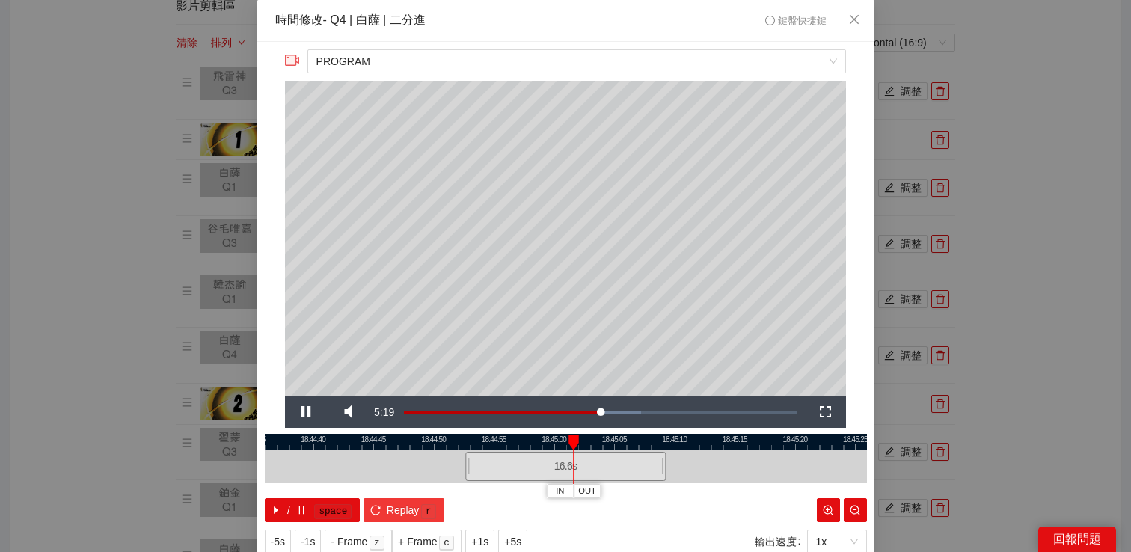
click at [402, 511] on span "Replay" at bounding box center [403, 510] width 33 height 16
click at [946, 337] on div "**********" at bounding box center [565, 276] width 1131 height 552
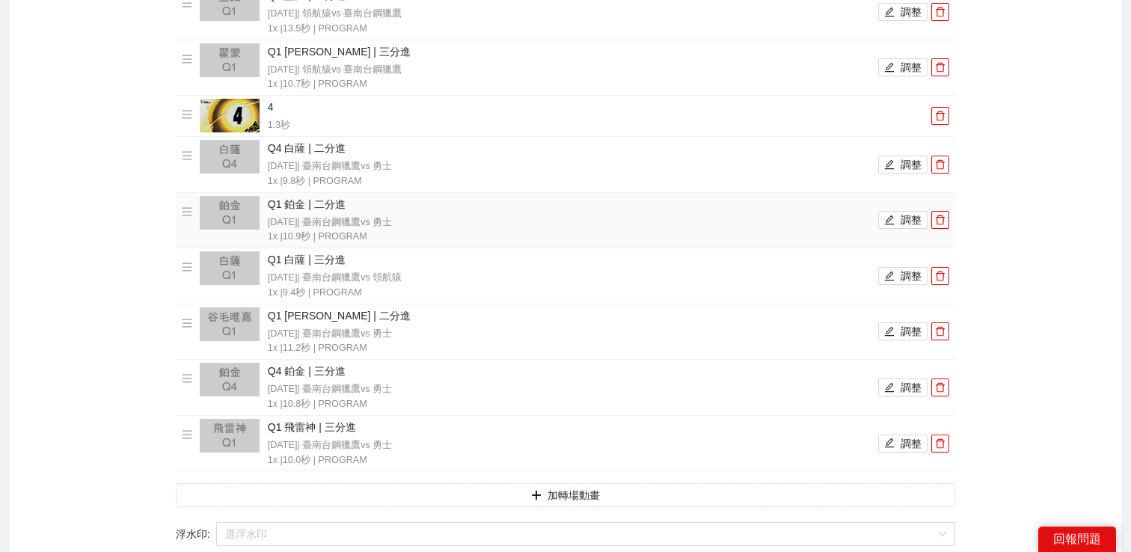
scroll to position [1054, 0]
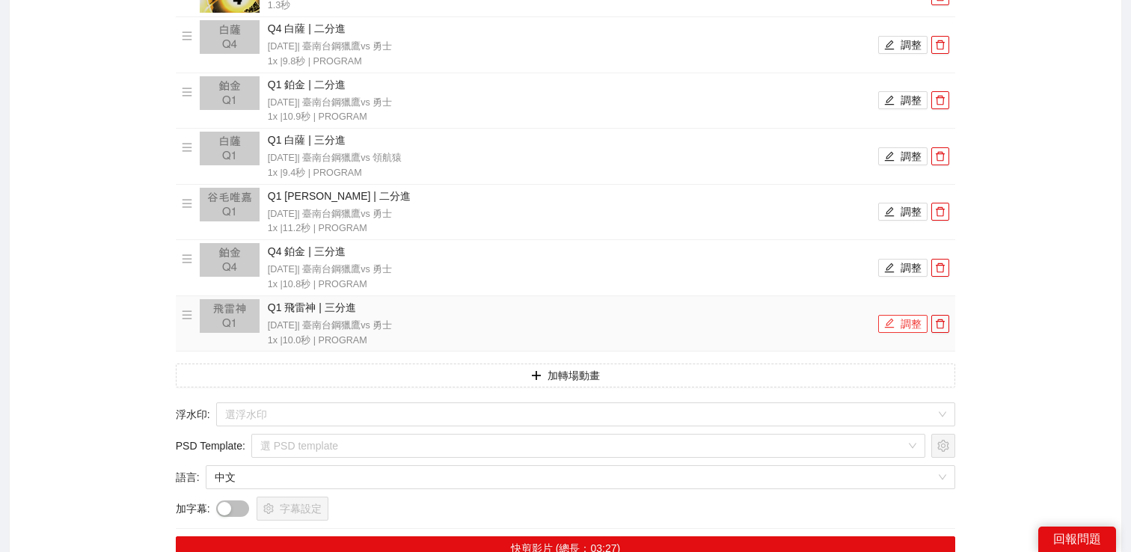
click at [905, 316] on button "調整" at bounding box center [903, 324] width 49 height 18
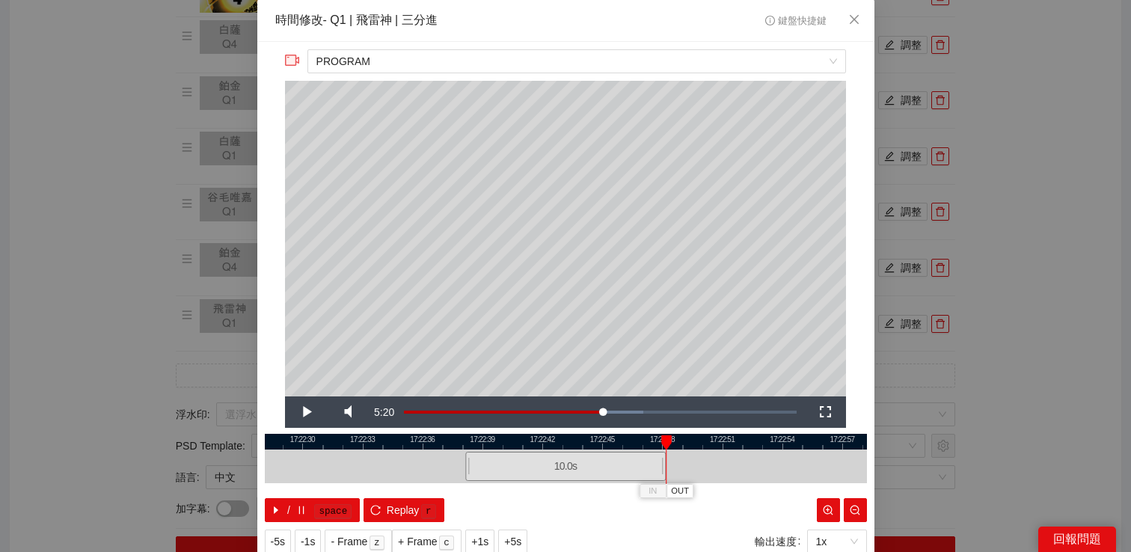
click at [296, 539] on div "-1s" at bounding box center [308, 542] width 26 height 24
click at [309, 539] on span "-1s" at bounding box center [308, 542] width 14 height 16
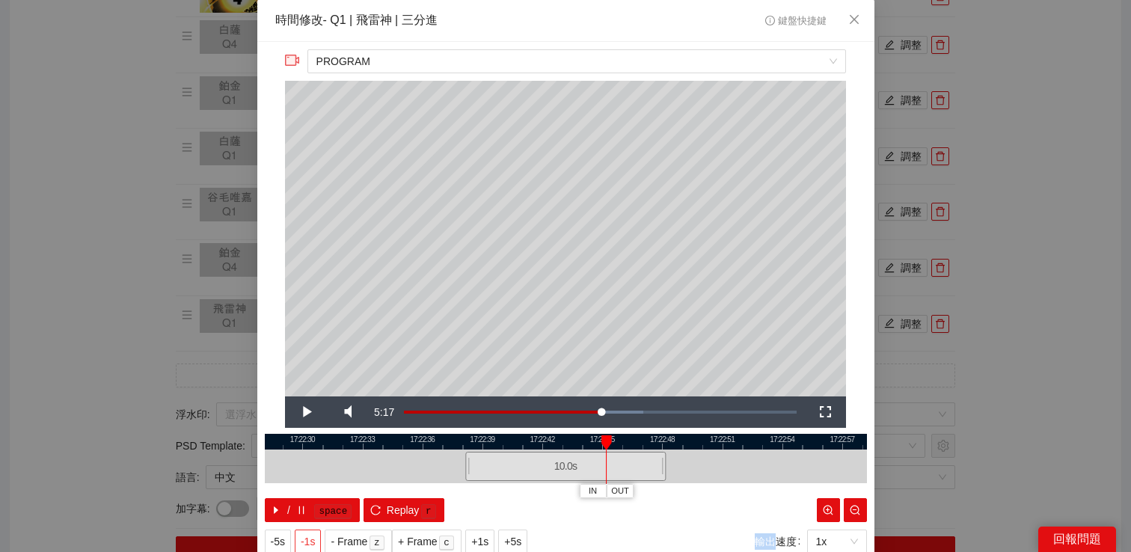
click at [309, 539] on span "-1s" at bounding box center [308, 542] width 14 height 16
click at [305, 412] on span "Video Player" at bounding box center [306, 412] width 42 height 0
click at [1021, 274] on div "**********" at bounding box center [565, 276] width 1131 height 552
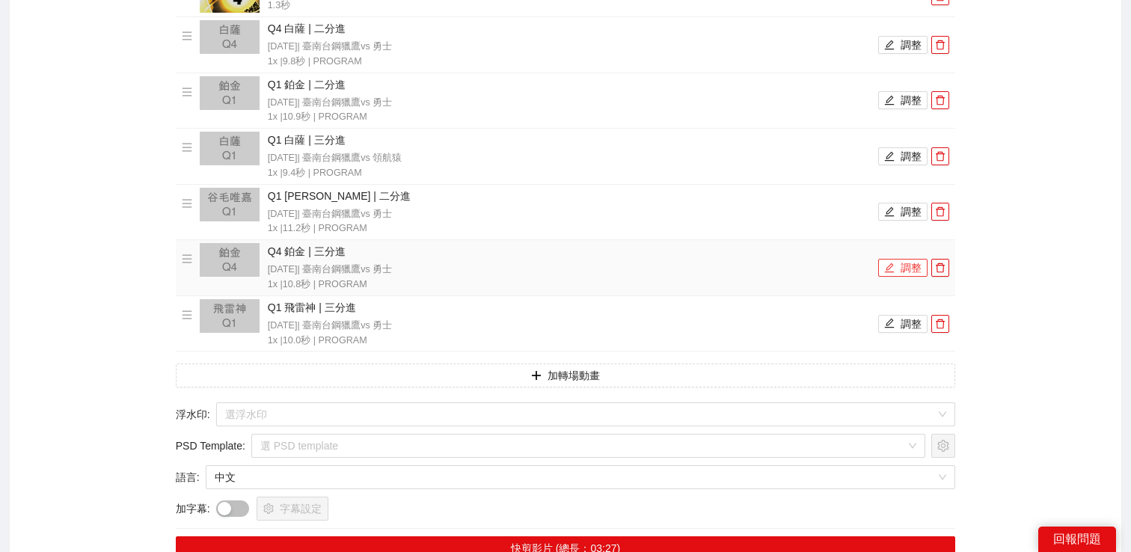
click at [913, 272] on button "調整" at bounding box center [903, 268] width 49 height 18
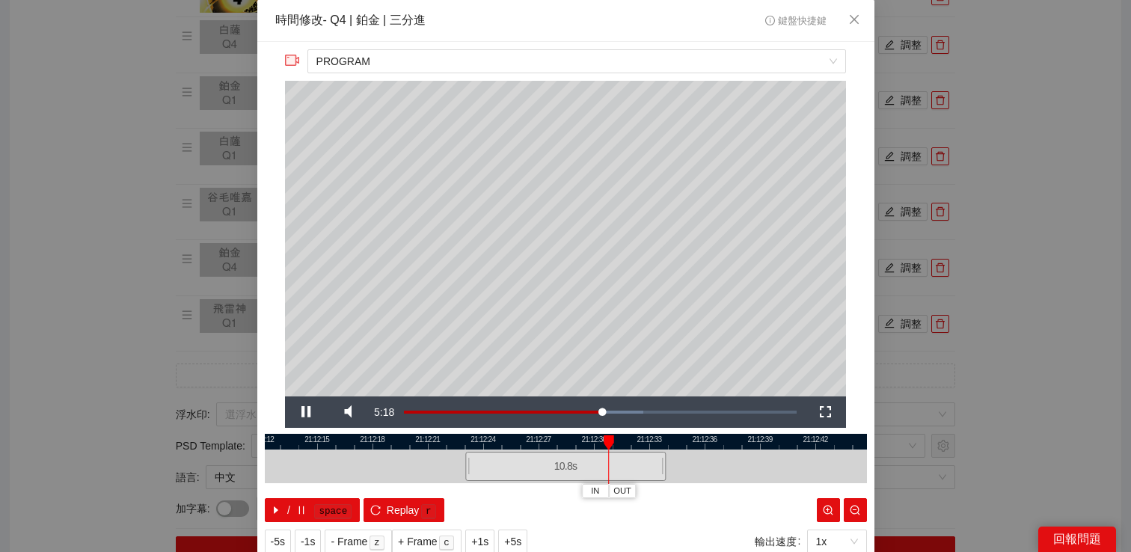
click at [1002, 256] on div "**********" at bounding box center [565, 276] width 1131 height 552
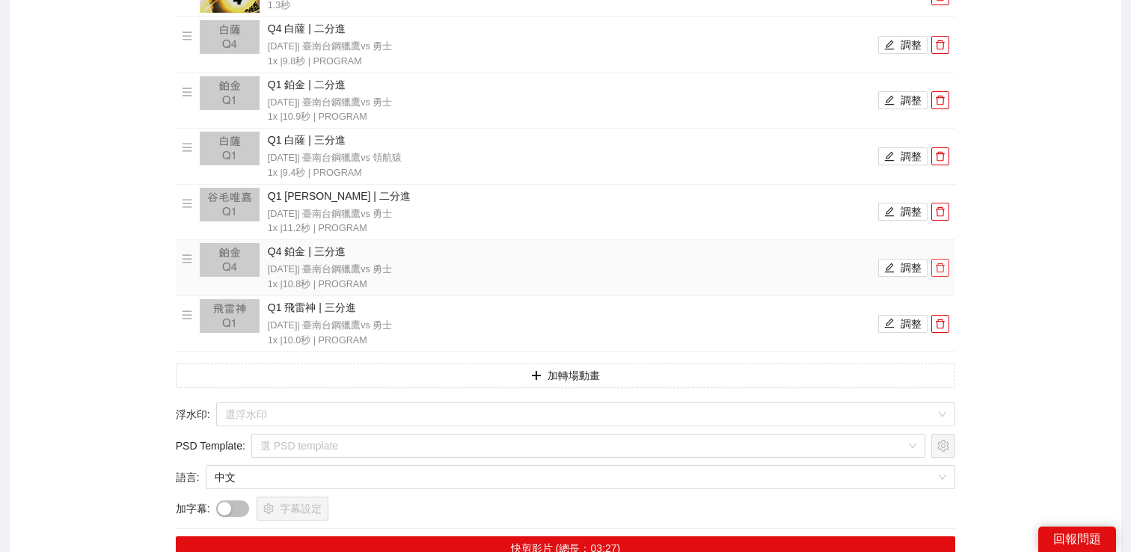
click at [938, 266] on icon "delete" at bounding box center [940, 268] width 10 height 10
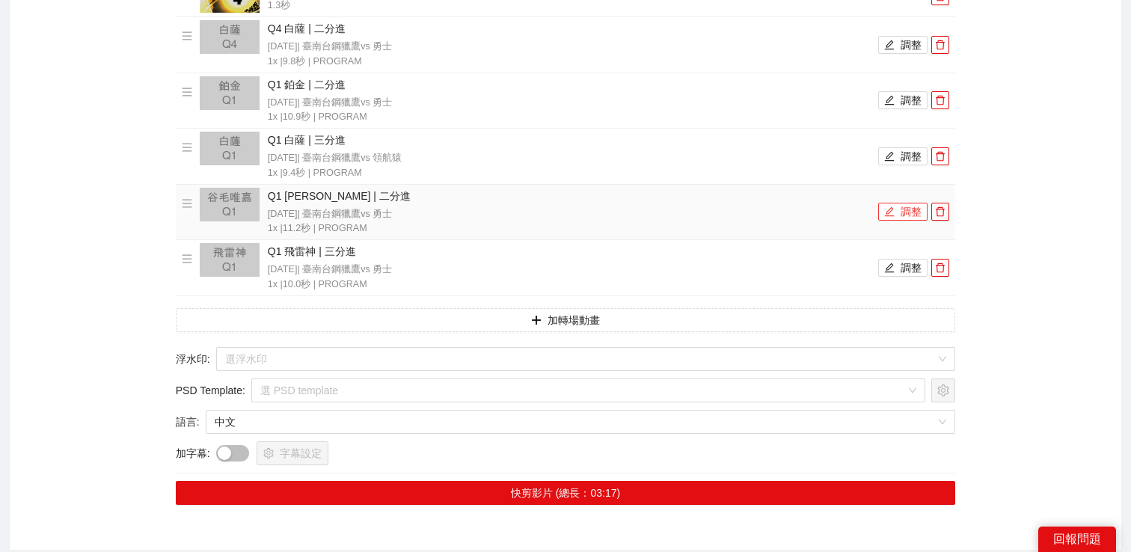
click at [900, 204] on button "調整" at bounding box center [903, 212] width 49 height 18
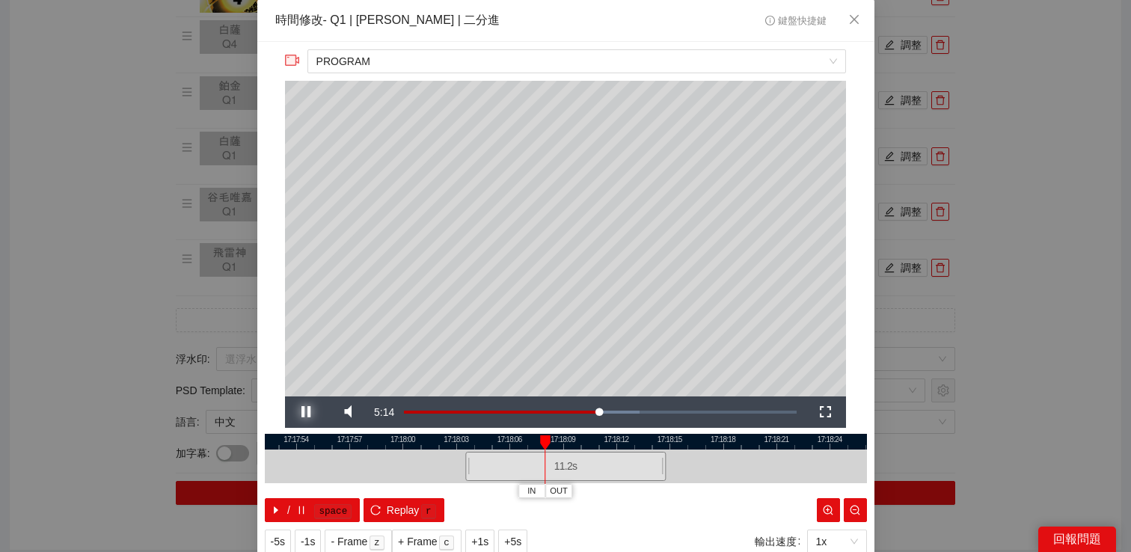
click at [308, 412] on span "Video Player" at bounding box center [306, 412] width 42 height 0
click at [1066, 220] on div "**********" at bounding box center [565, 276] width 1131 height 552
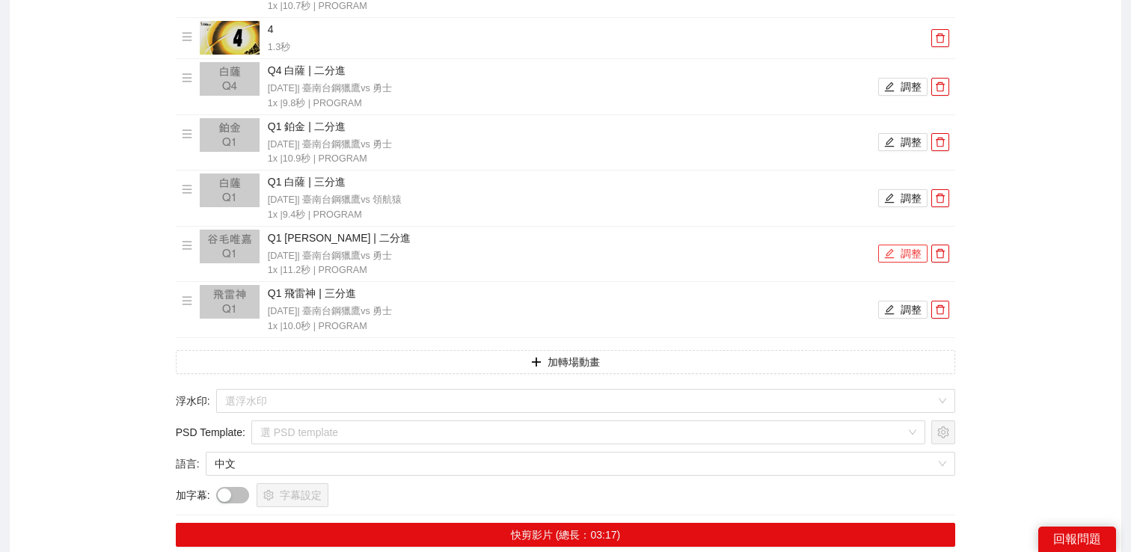
scroll to position [1009, 0]
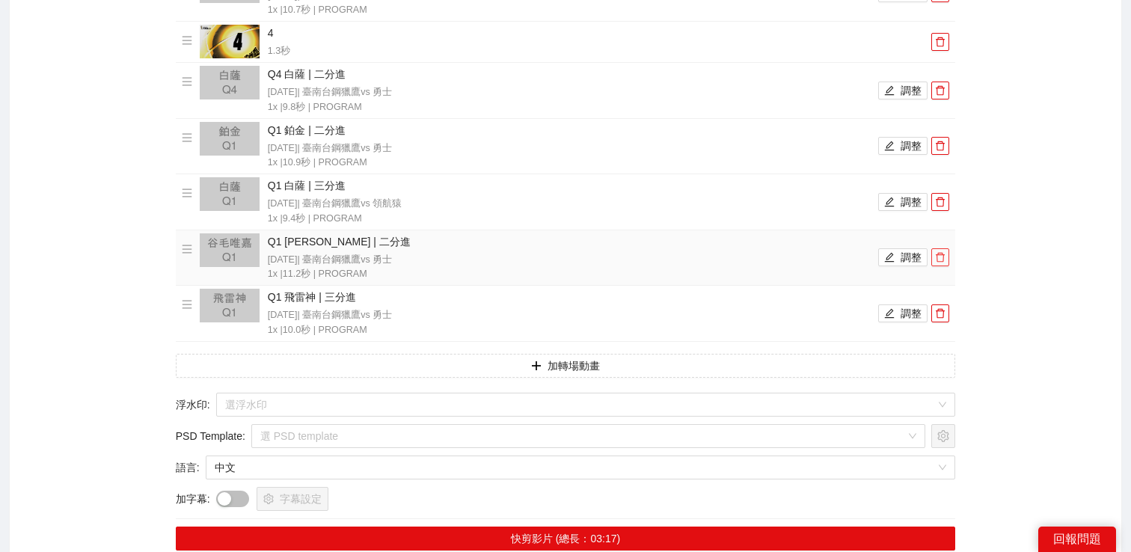
click at [941, 256] on icon "delete" at bounding box center [940, 257] width 10 height 10
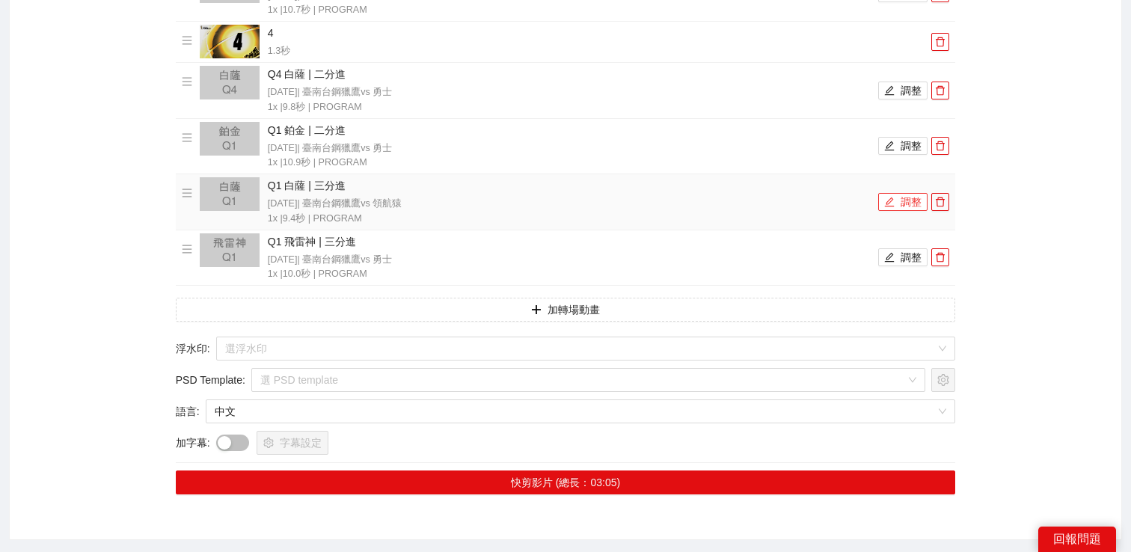
click at [896, 196] on button "調整" at bounding box center [903, 202] width 49 height 18
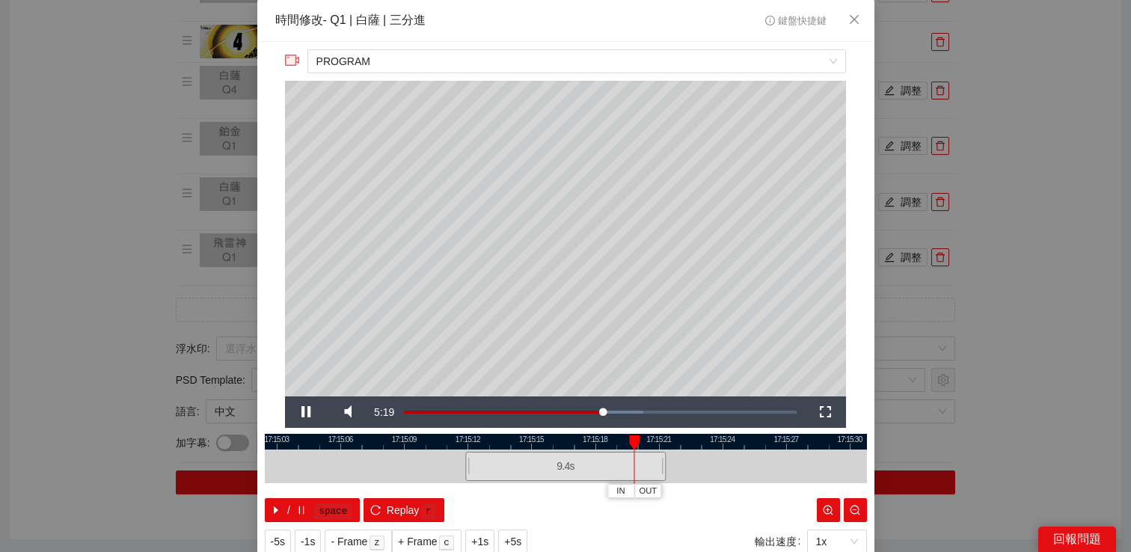
click at [993, 195] on div "**********" at bounding box center [565, 276] width 1131 height 552
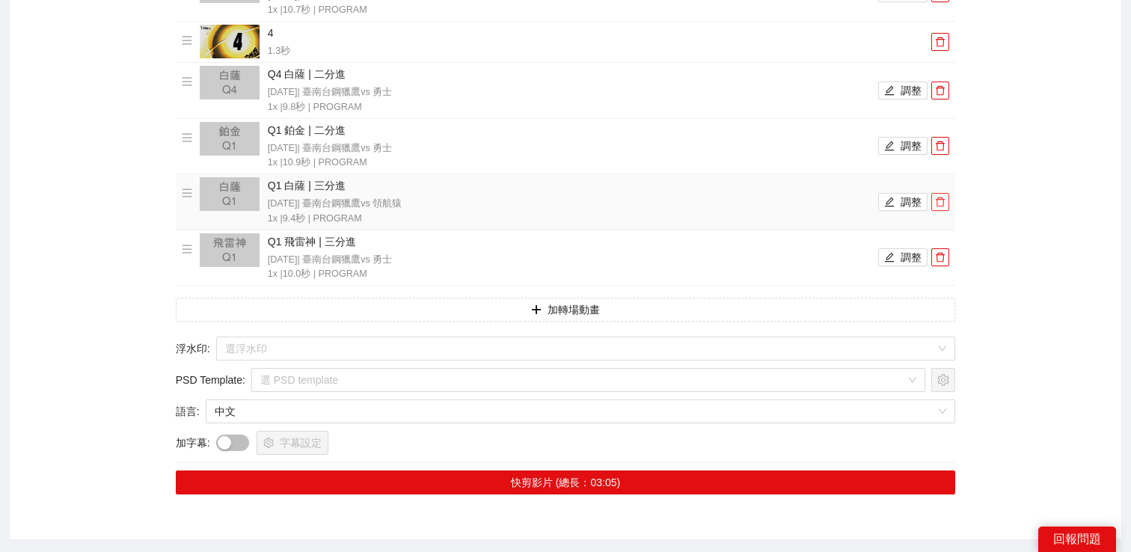
click at [946, 199] on icon "delete" at bounding box center [940, 202] width 10 height 10
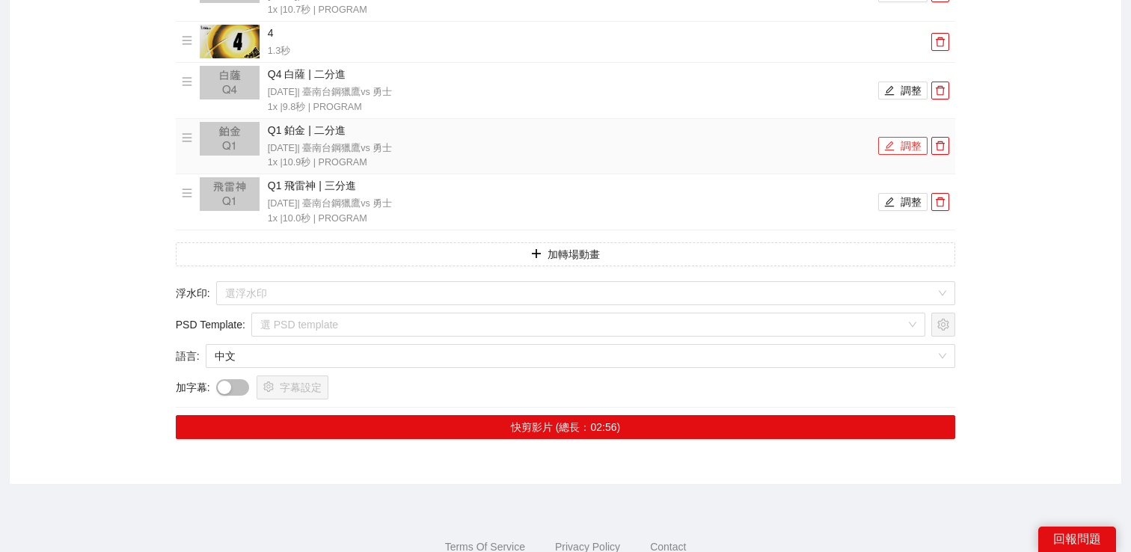
click at [908, 141] on button "調整" at bounding box center [903, 146] width 49 height 18
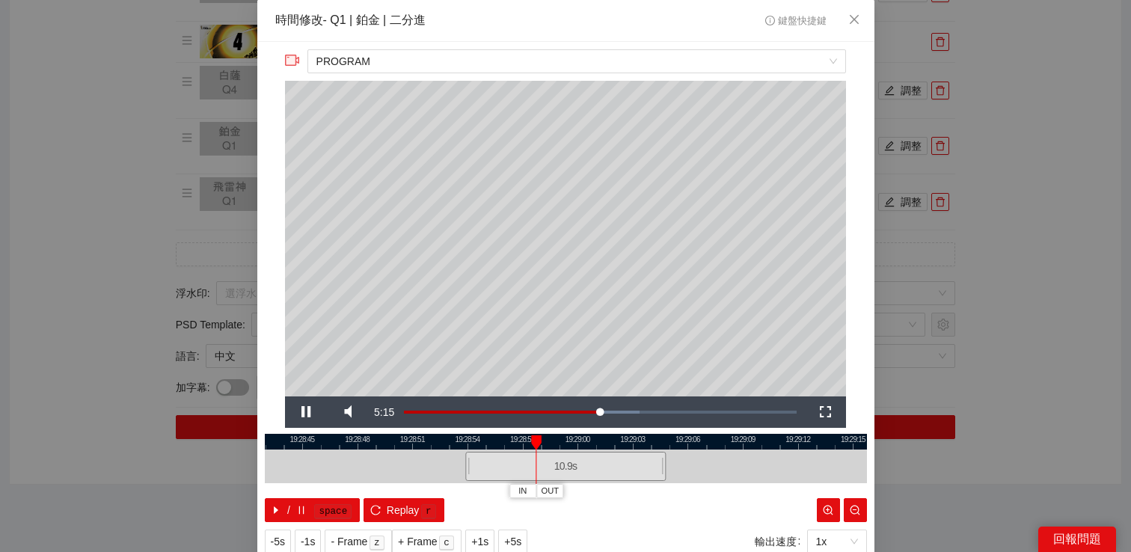
click at [990, 141] on div "**********" at bounding box center [565, 276] width 1131 height 552
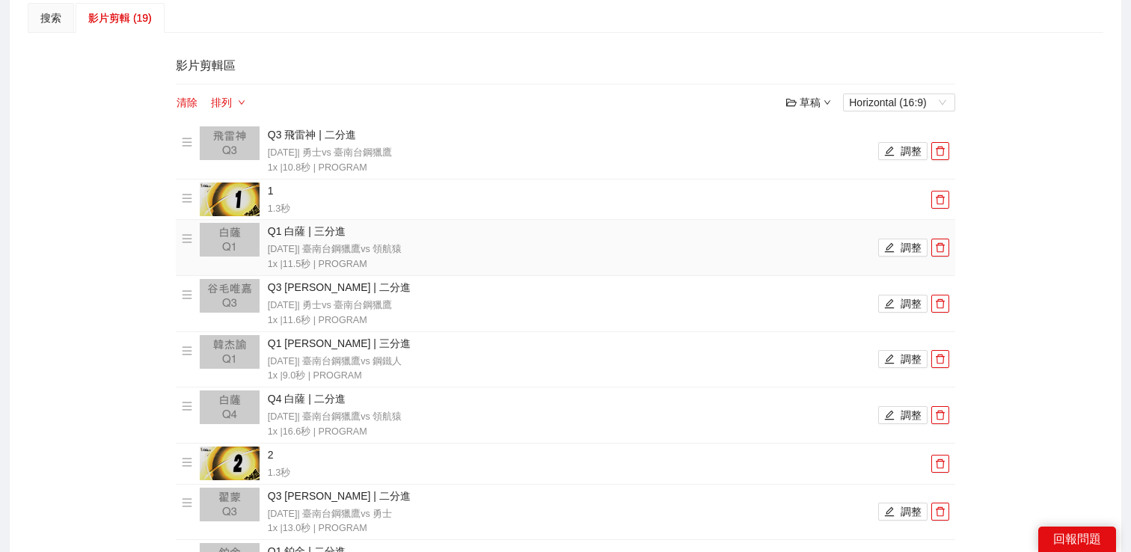
scroll to position [103, 0]
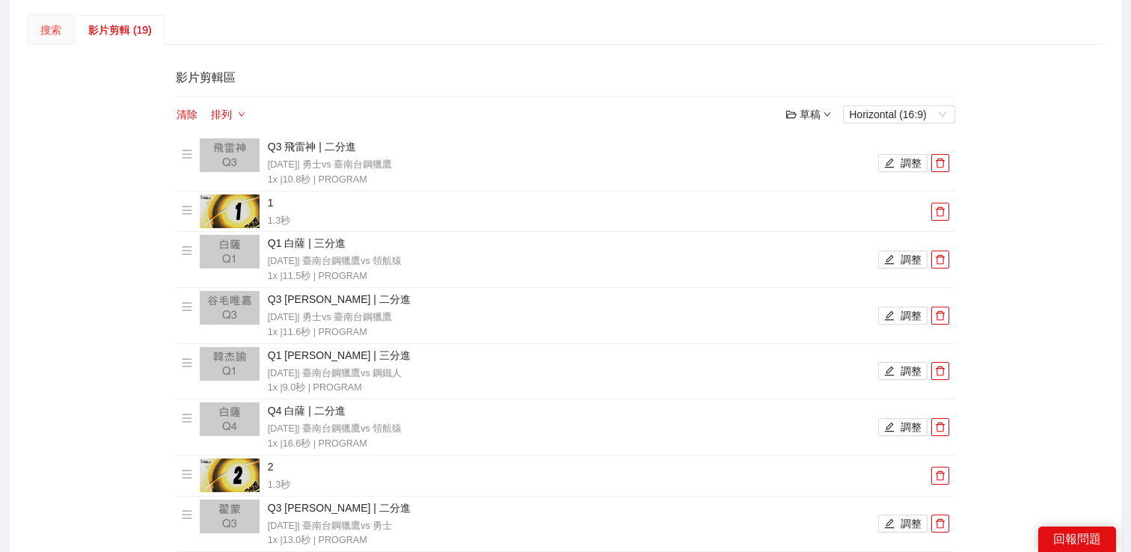
click at [62, 32] on div "搜索" at bounding box center [51, 30] width 46 height 30
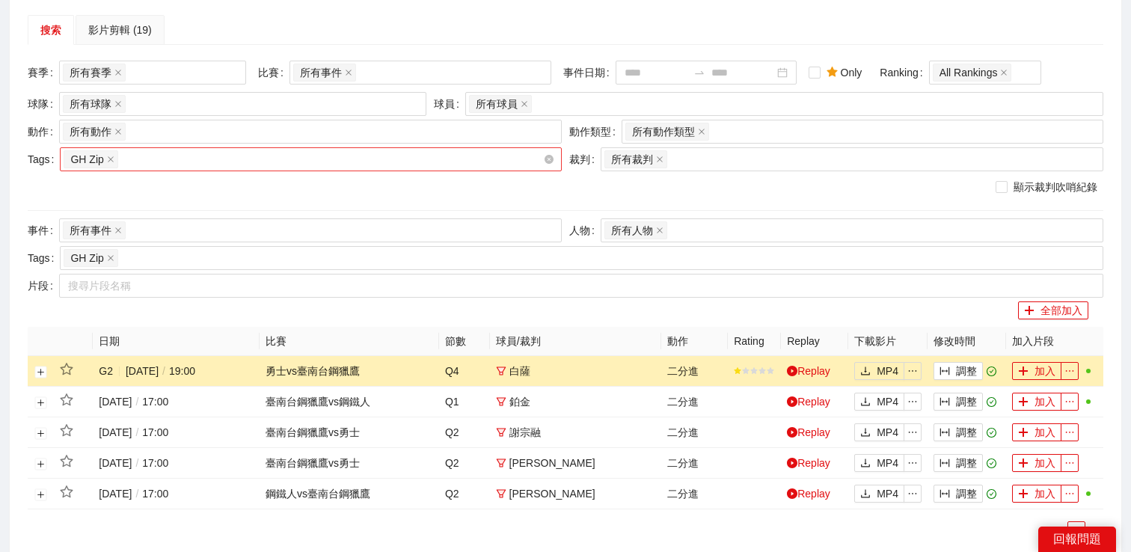
click at [293, 159] on div "GH Zip" at bounding box center [304, 159] width 480 height 21
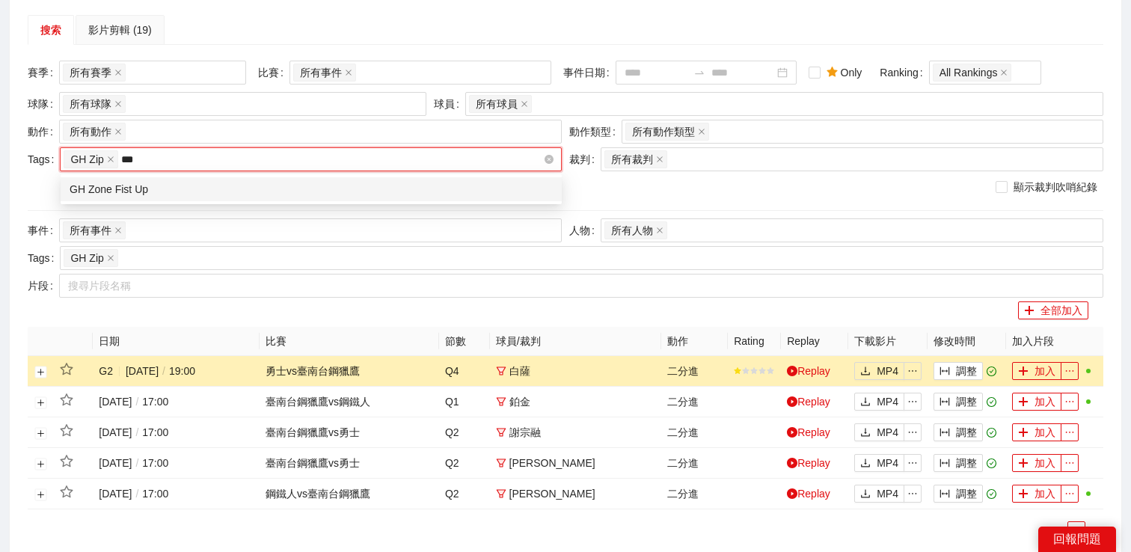
type input "****"
click at [288, 188] on div "GH Zone Fist Up" at bounding box center [311, 189] width 483 height 16
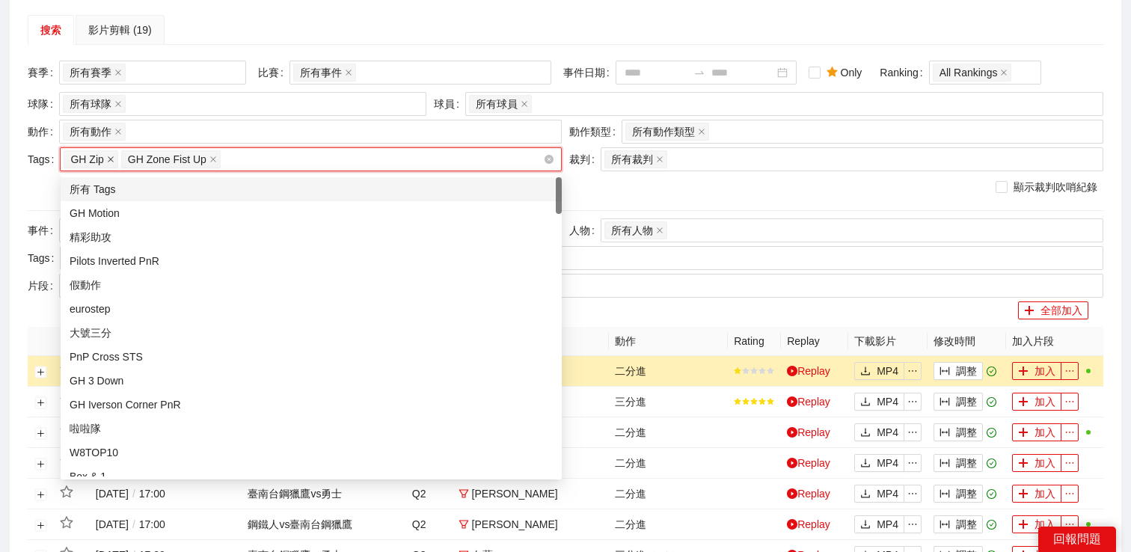
click at [112, 159] on icon "close" at bounding box center [111, 159] width 6 height 6
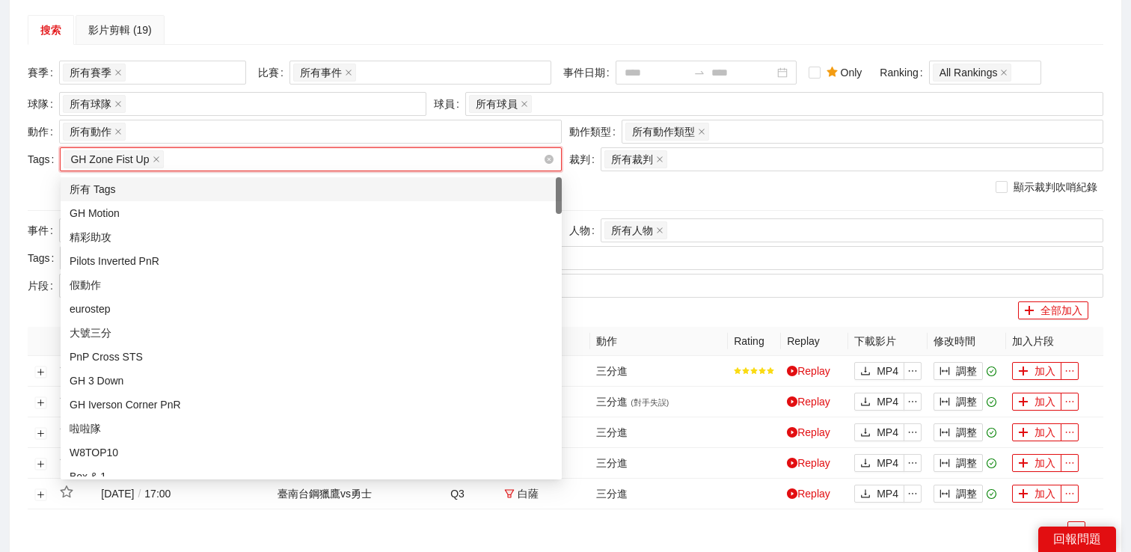
click at [349, 14] on div "搜索 影片剪輯 (19) 賽季 所有賽季 比賽 所有事件 事件日期 Only Ranking All Rankings 球隊 所有球隊 球員 所有球員 動作 …" at bounding box center [566, 283] width 1112 height 572
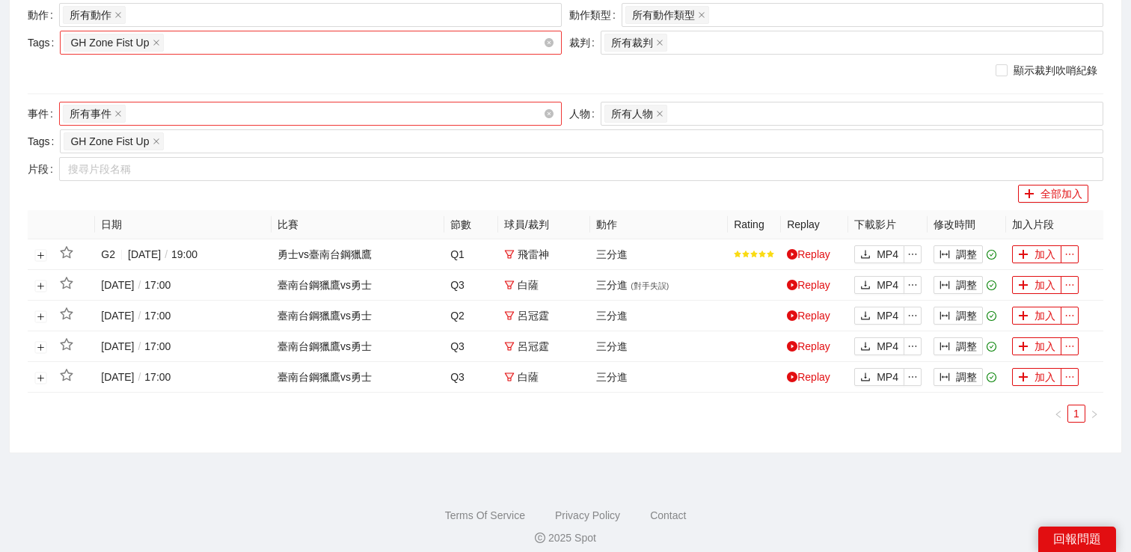
scroll to position [231, 0]
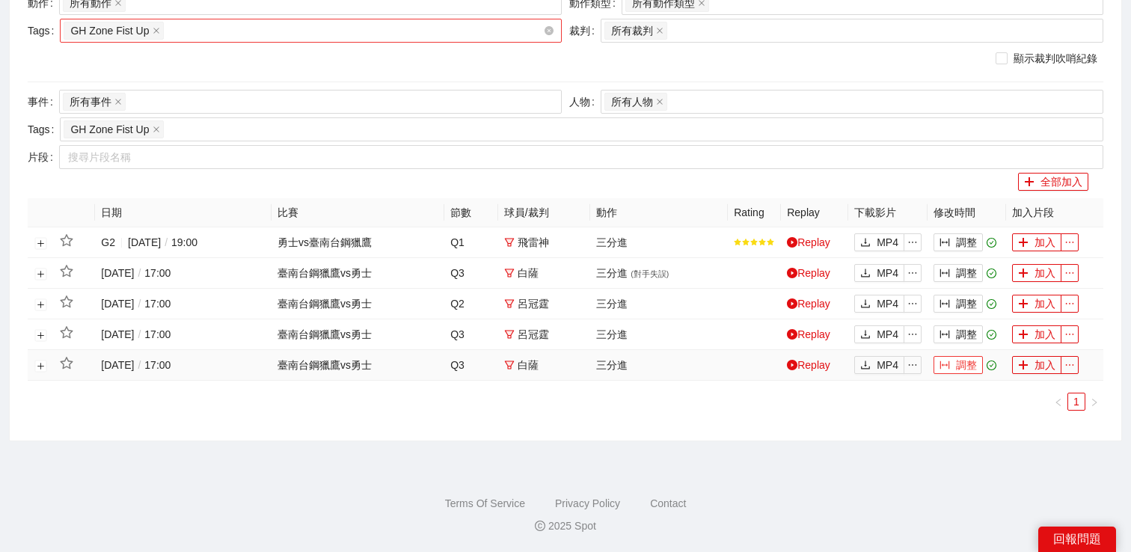
click at [950, 361] on icon "column-width" at bounding box center [946, 365] width 10 height 8
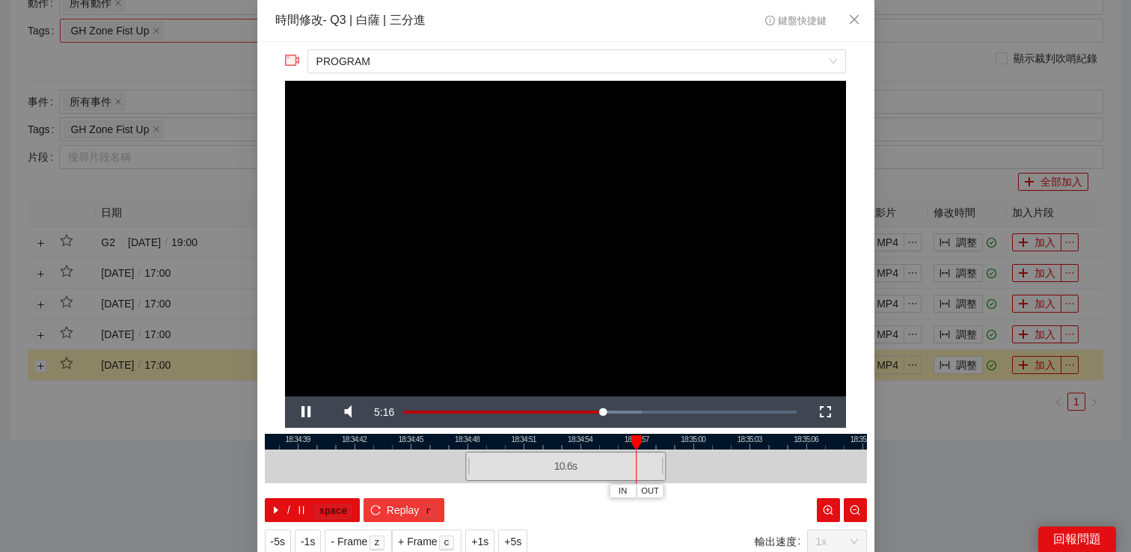
click at [401, 505] on span "Replay" at bounding box center [403, 510] width 33 height 16
click at [401, 313] on video "Video Player" at bounding box center [565, 239] width 561 height 316
click at [305, 412] on span "Video Player" at bounding box center [306, 412] width 42 height 0
click at [311, 412] on span "Video Player" at bounding box center [306, 412] width 42 height 0
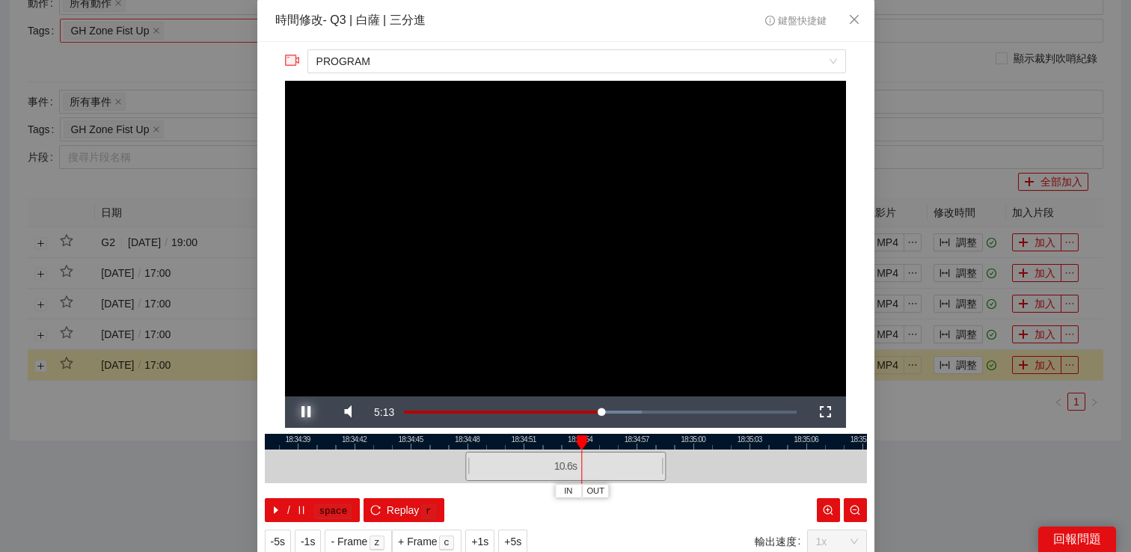
click at [311, 412] on span "Video Player" at bounding box center [306, 412] width 42 height 0
click at [1018, 471] on div "**********" at bounding box center [565, 276] width 1131 height 552
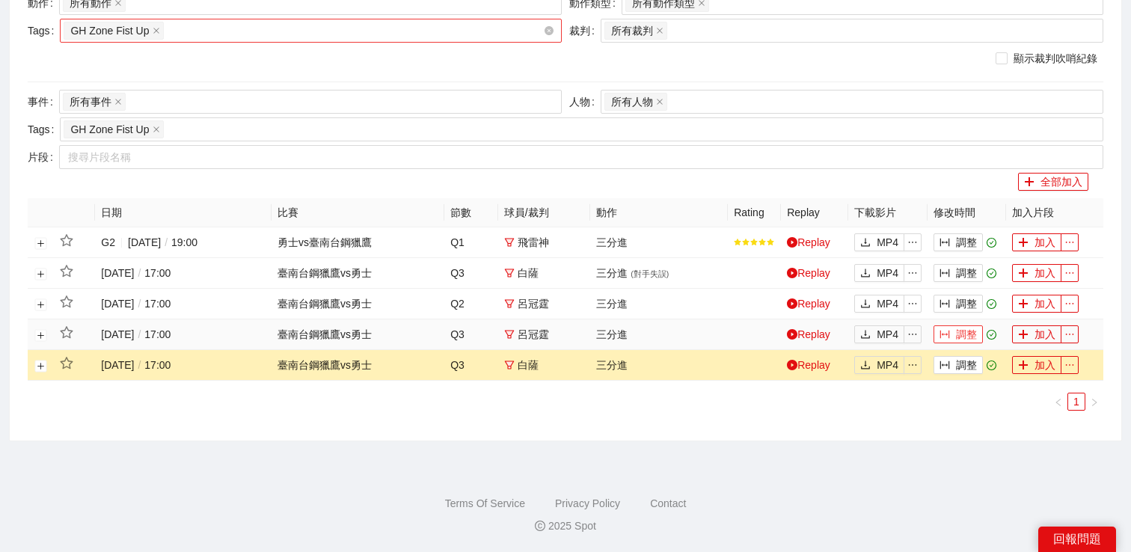
click at [973, 333] on button "調整" at bounding box center [958, 335] width 49 height 18
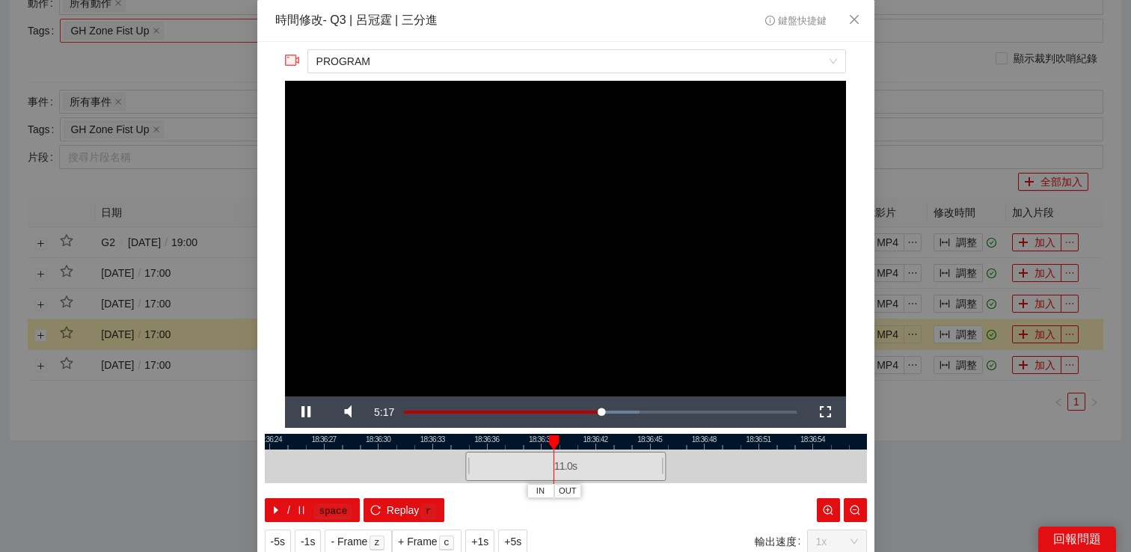
click at [644, 252] on video "Video Player" at bounding box center [565, 239] width 561 height 316
click at [302, 412] on span "Video Player" at bounding box center [306, 412] width 42 height 0
click at [522, 247] on video "Video Player" at bounding box center [565, 239] width 561 height 316
click at [939, 467] on div "**********" at bounding box center [565, 276] width 1131 height 552
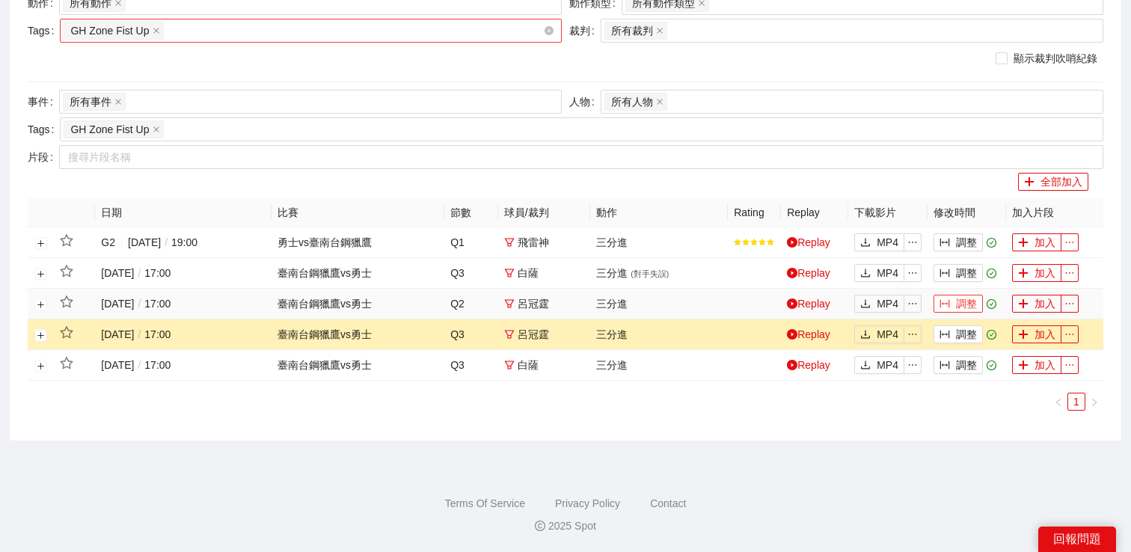
click at [965, 306] on button "調整" at bounding box center [958, 304] width 49 height 18
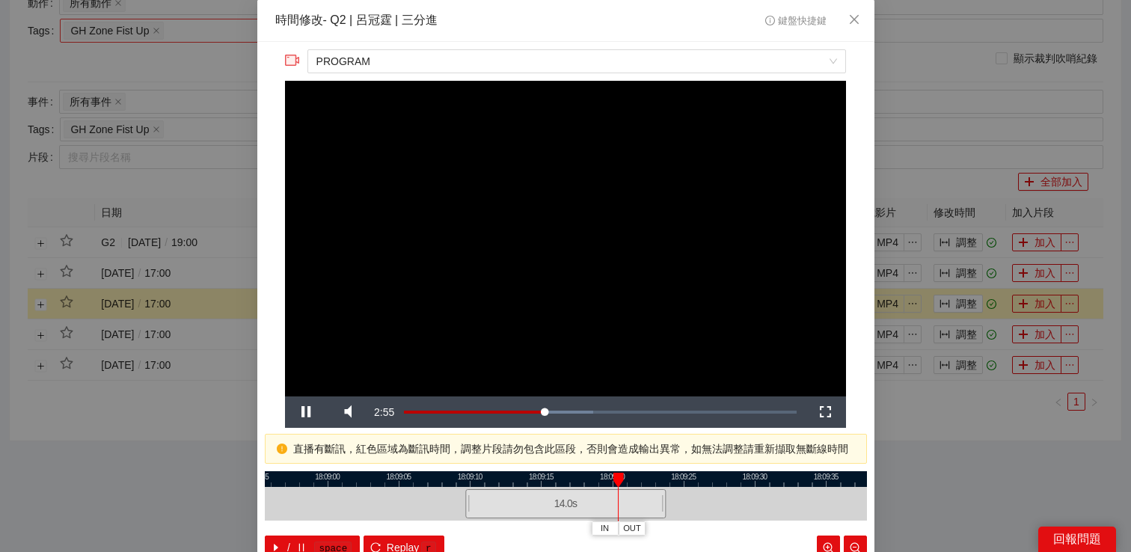
click at [641, 266] on video "Video Player" at bounding box center [565, 239] width 561 height 316
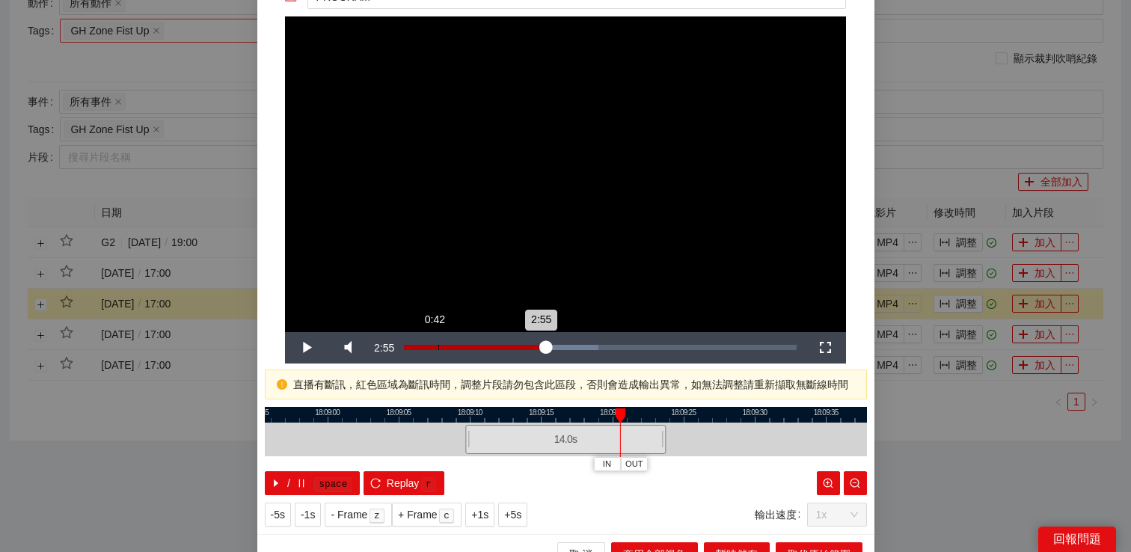
scroll to position [86, 0]
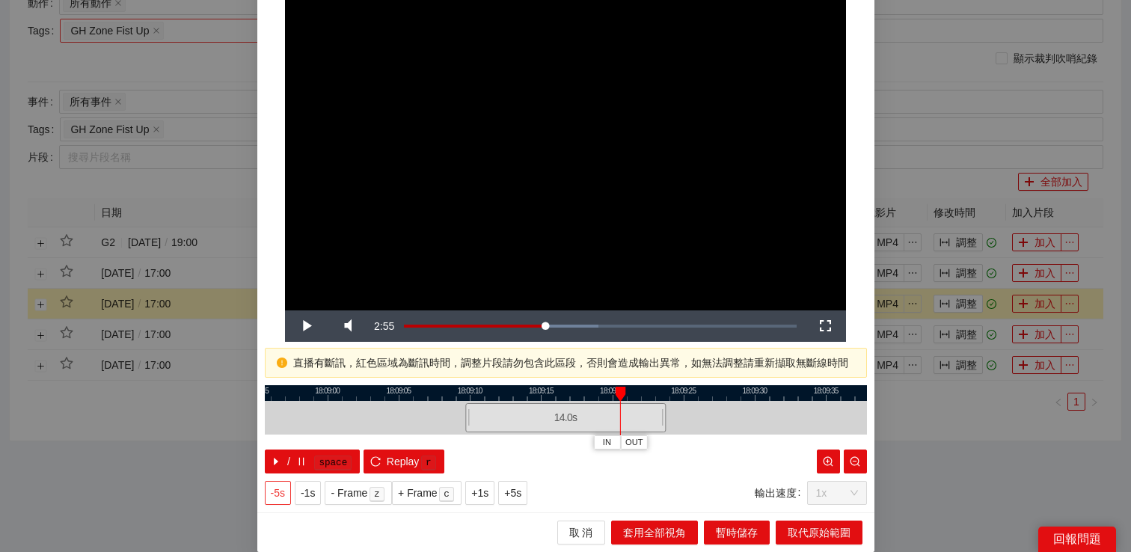
click at [283, 492] on span "-5s" at bounding box center [278, 493] width 14 height 16
click at [302, 326] on span "Video Player" at bounding box center [306, 326] width 42 height 0
click at [363, 126] on video "Video Player" at bounding box center [565, 153] width 561 height 316
click at [302, 326] on span "Video Player" at bounding box center [306, 326] width 42 height 0
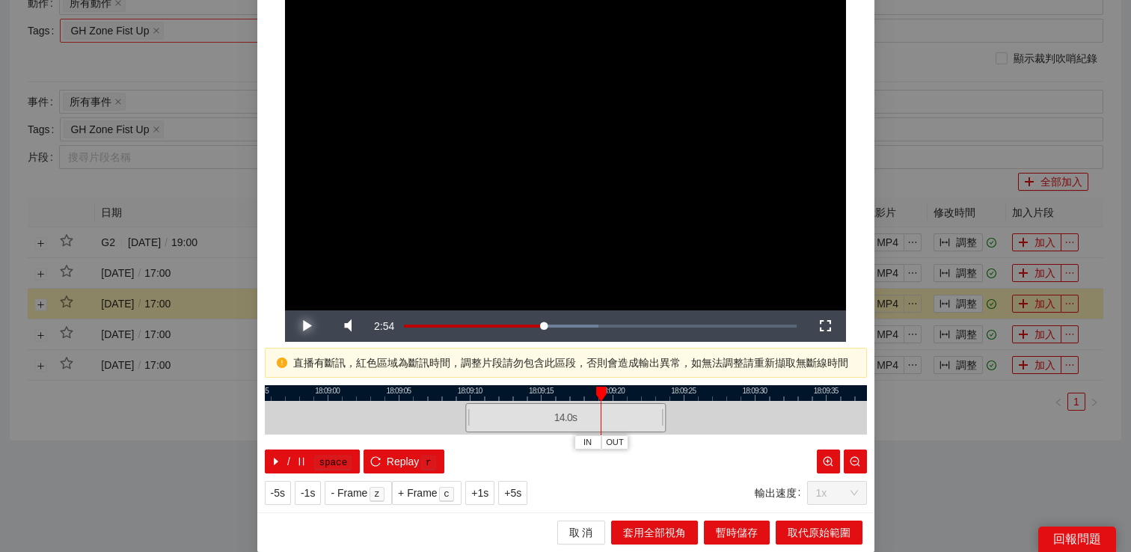
click at [302, 326] on span "Video Player" at bounding box center [306, 326] width 42 height 0
click at [315, 493] on span "-1s" at bounding box center [308, 493] width 14 height 16
click at [302, 326] on span "Video Player" at bounding box center [306, 326] width 42 height 0
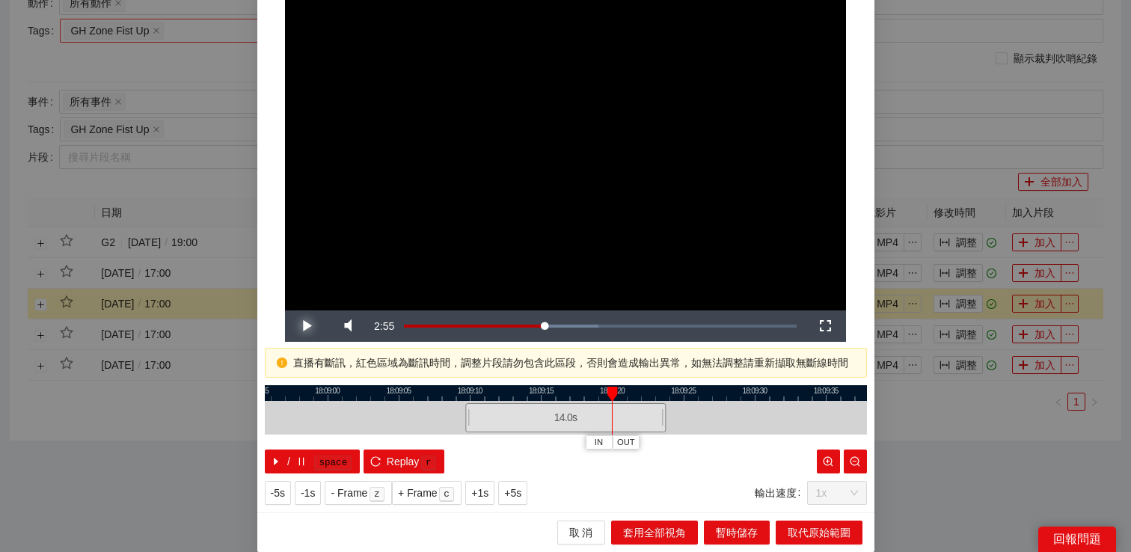
click at [302, 326] on span "Video Player" at bounding box center [306, 326] width 42 height 0
click at [828, 532] on span "取代原始範圍" at bounding box center [819, 533] width 63 height 16
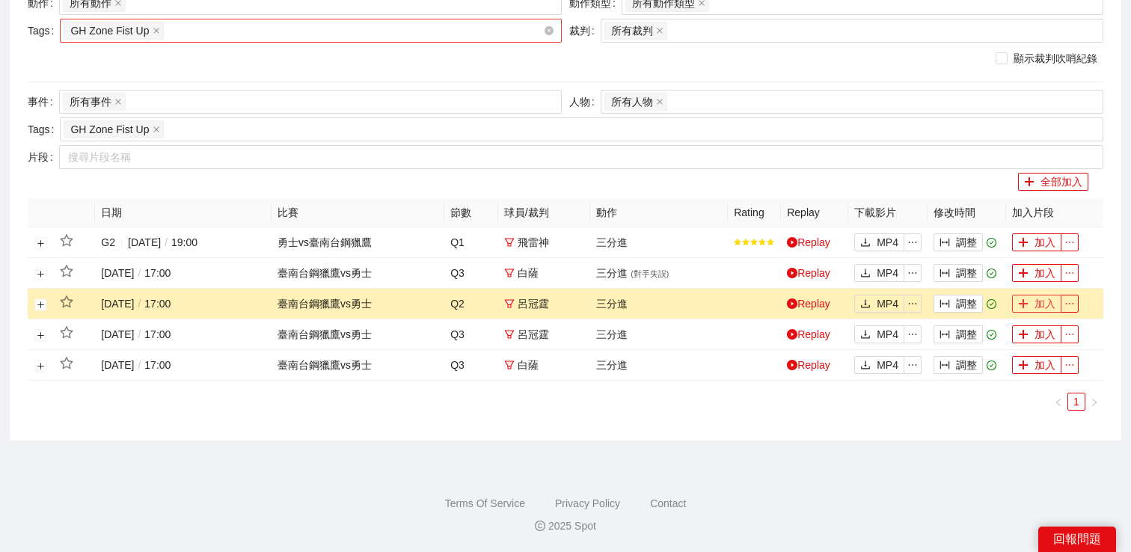
click at [1015, 300] on button "加入" at bounding box center [1036, 304] width 49 height 18
click at [944, 268] on icon "column-width" at bounding box center [945, 273] width 10 height 10
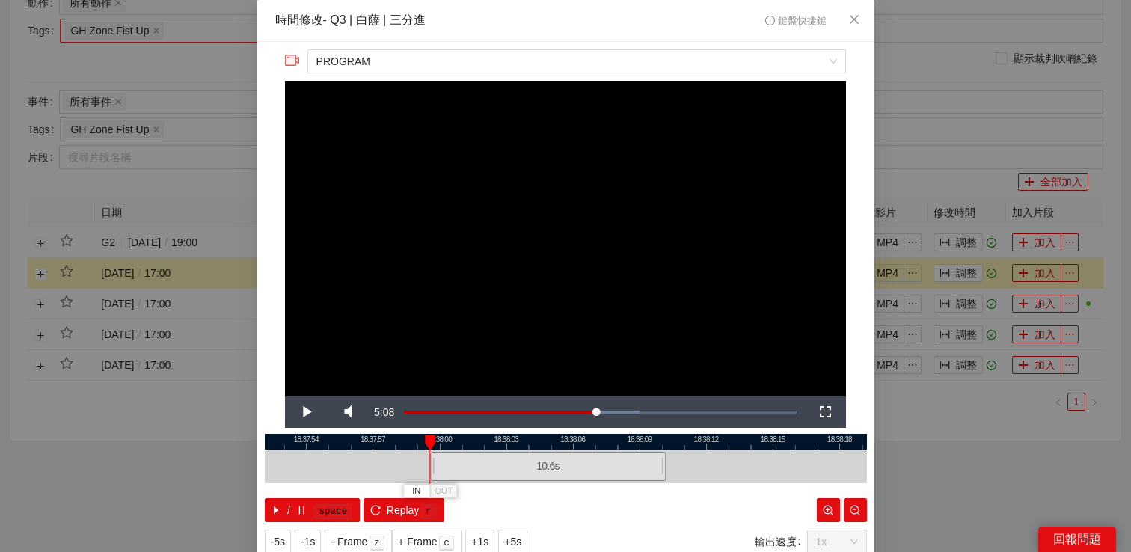
drag, startPoint x: 468, startPoint y: 462, endPoint x: 424, endPoint y: 462, distance: 44.2
click at [428, 462] on div at bounding box center [432, 467] width 9 height 34
click at [306, 412] on span "Video Player" at bounding box center [306, 412] width 42 height 0
click at [935, 430] on div "**********" at bounding box center [565, 276] width 1131 height 552
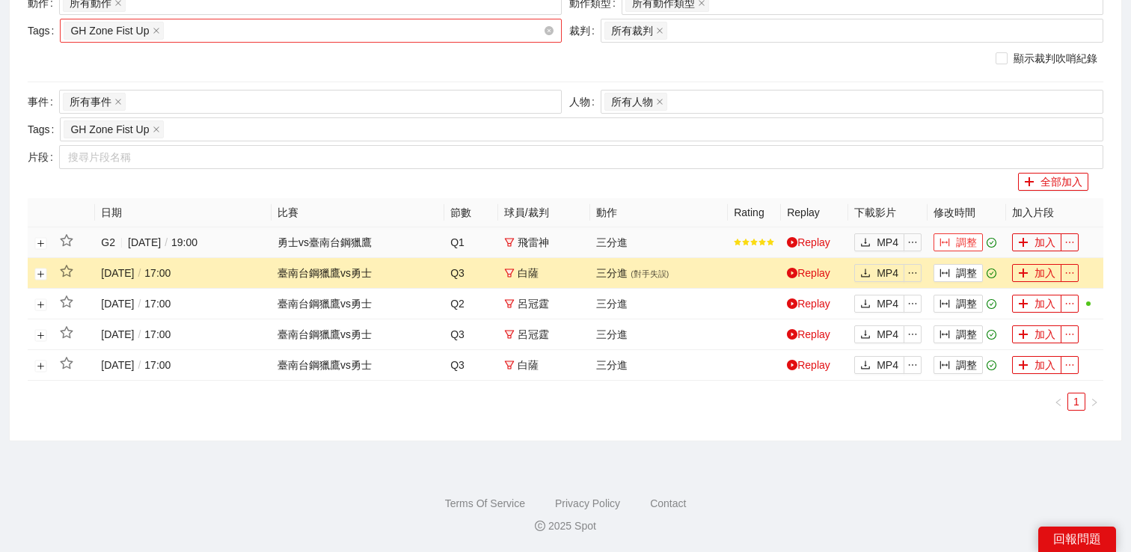
click at [967, 239] on button "調整" at bounding box center [958, 242] width 49 height 18
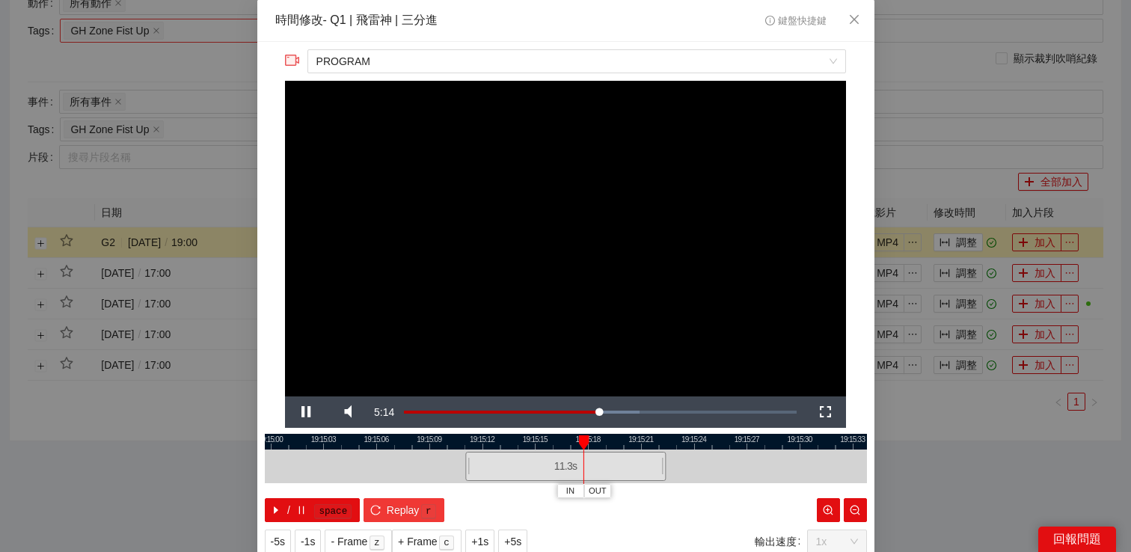
click at [373, 505] on icon "reload" at bounding box center [375, 510] width 10 height 10
click at [314, 412] on span "Video Player" at bounding box center [306, 412] width 42 height 0
click at [379, 502] on button "Replay r" at bounding box center [404, 510] width 80 height 24
click at [296, 412] on span "Video Player" at bounding box center [306, 412] width 42 height 0
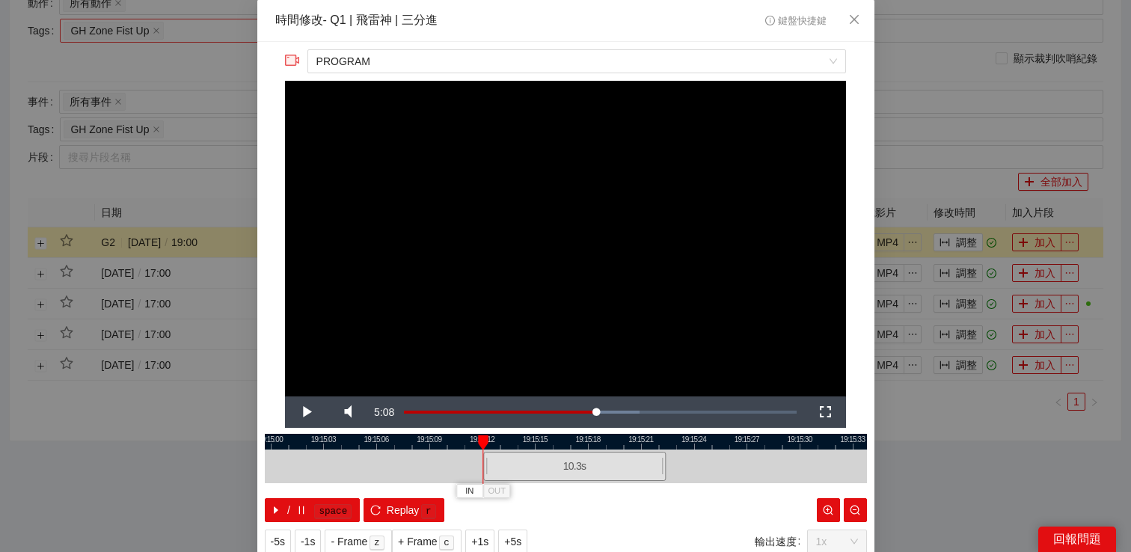
drag, startPoint x: 469, startPoint y: 459, endPoint x: 487, endPoint y: 462, distance: 18.2
click at [487, 462] on div at bounding box center [485, 467] width 9 height 34
click at [465, 489] on button "IN" at bounding box center [469, 491] width 27 height 14
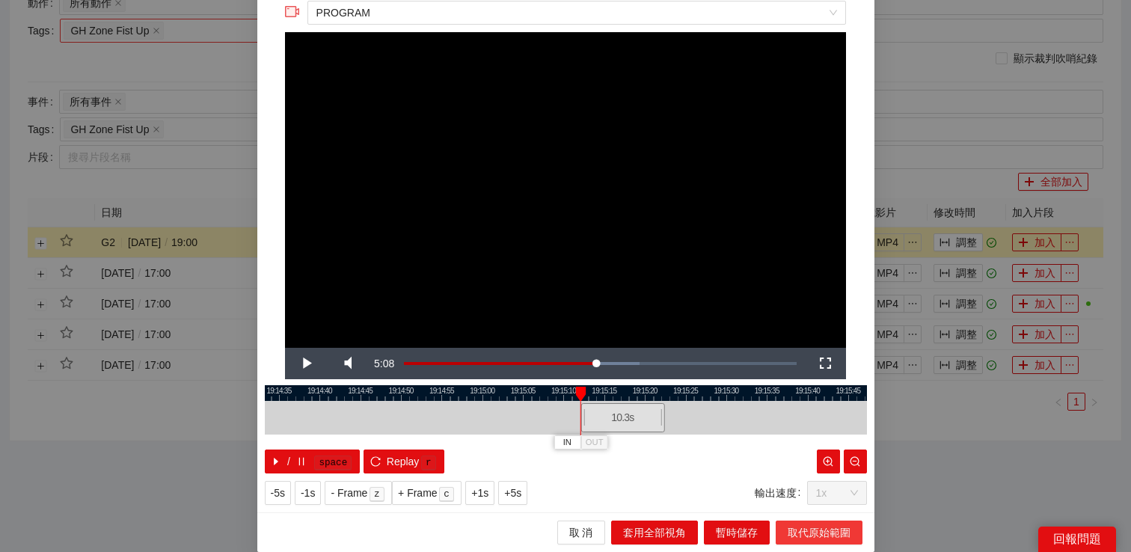
click at [801, 531] on span "取代原始範圍" at bounding box center [819, 533] width 63 height 16
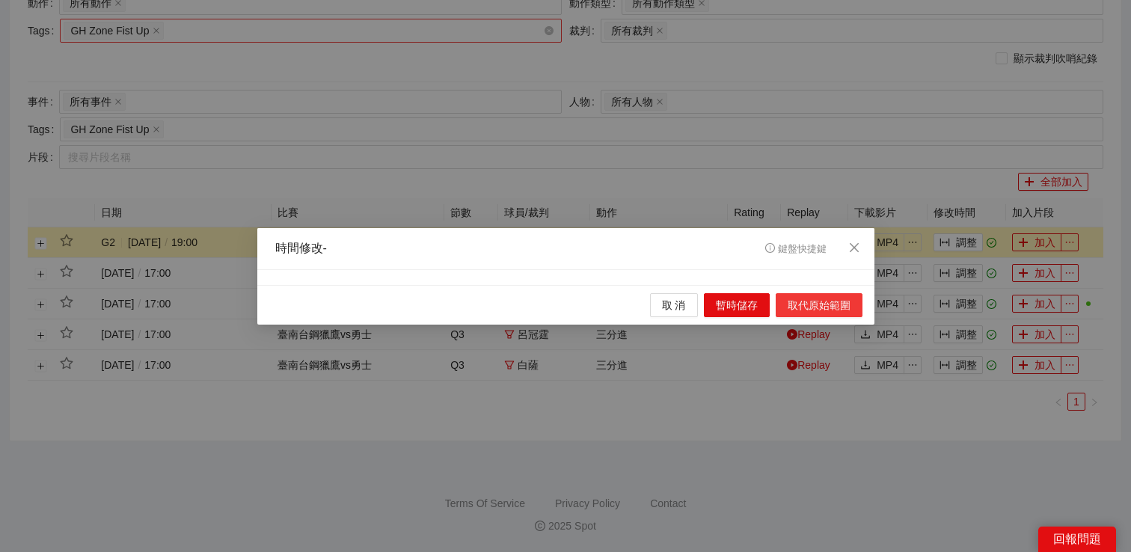
scroll to position [0, 0]
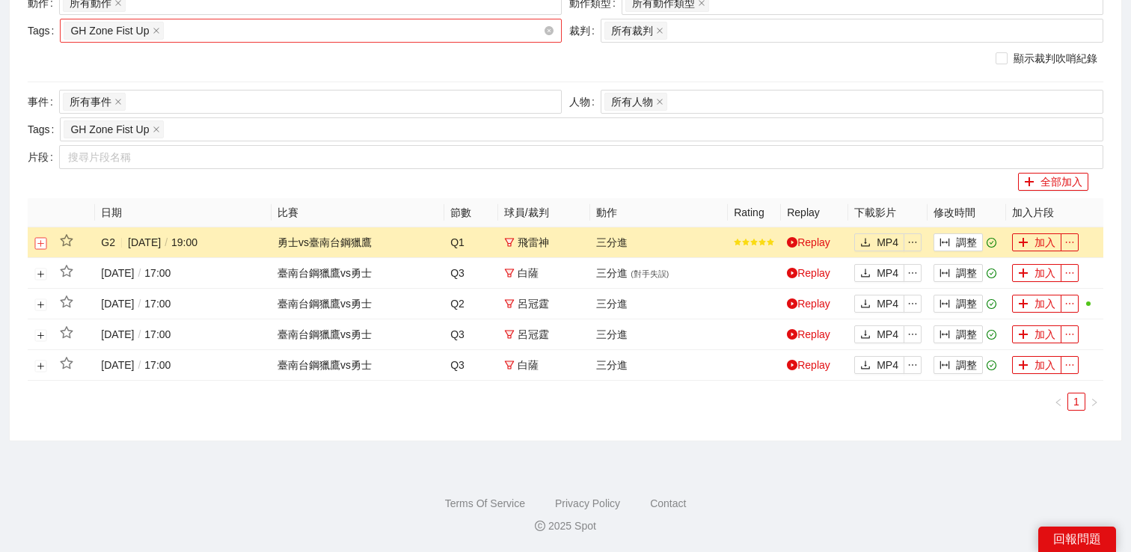
click at [40, 241] on button "展開行" at bounding box center [41, 243] width 12 height 12
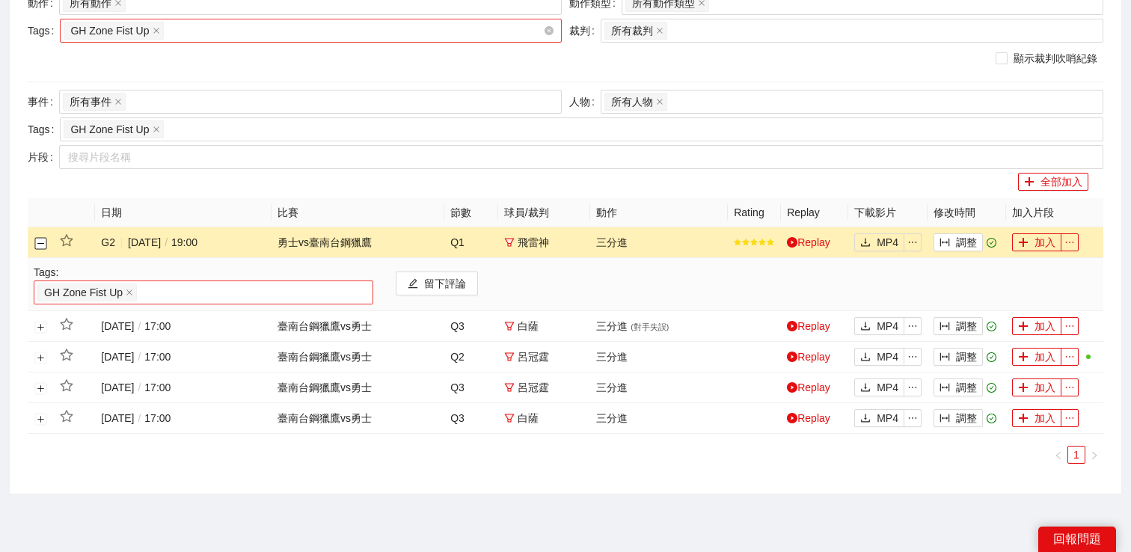
click at [161, 292] on div "GH Zone Fist Up" at bounding box center [203, 292] width 332 height 21
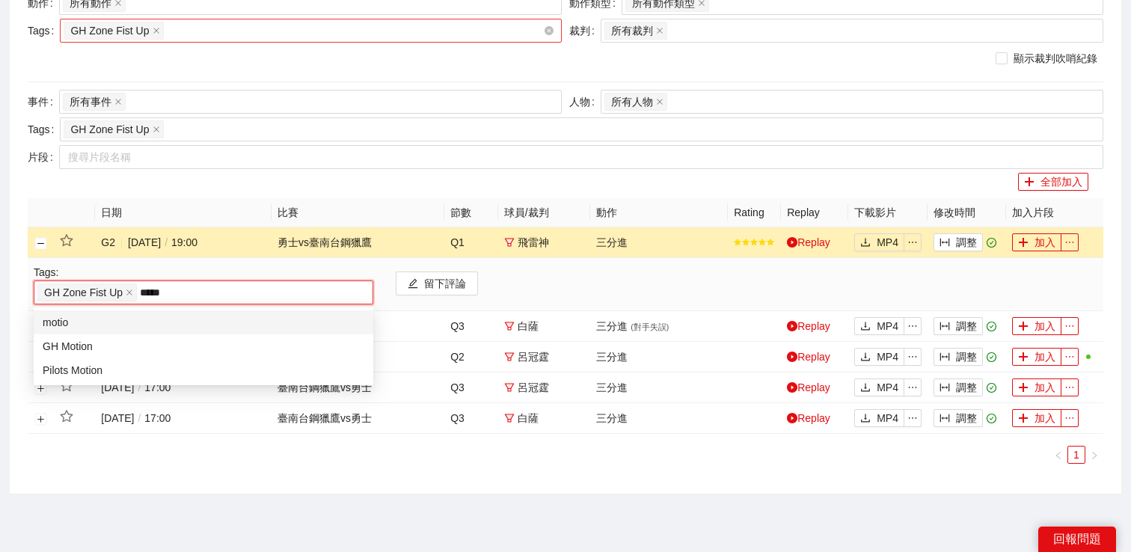
type input "******"
click at [129, 351] on div "GH Motion" at bounding box center [204, 346] width 322 height 16
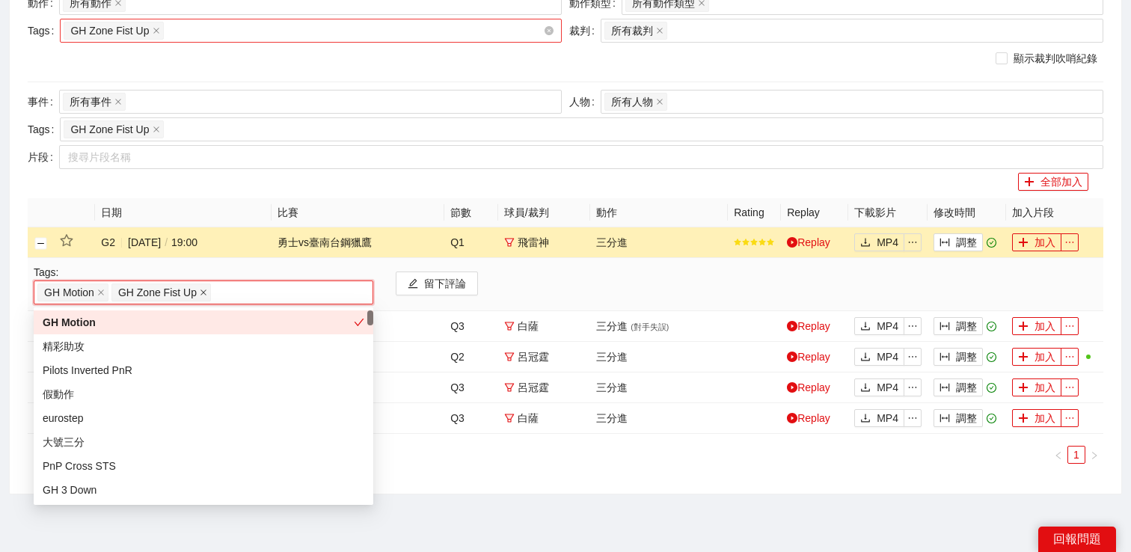
click at [205, 287] on span at bounding box center [203, 292] width 7 height 16
click at [1039, 242] on button "加入" at bounding box center [1036, 242] width 49 height 18
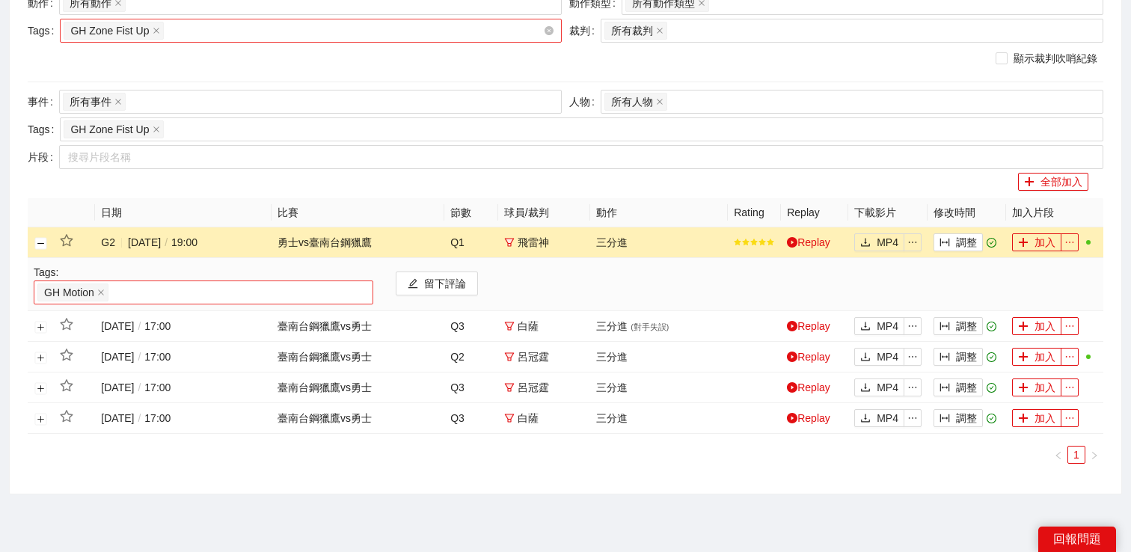
click at [46, 242] on td at bounding box center [41, 242] width 26 height 31
click at [43, 242] on button "關閉行" at bounding box center [41, 243] width 12 height 12
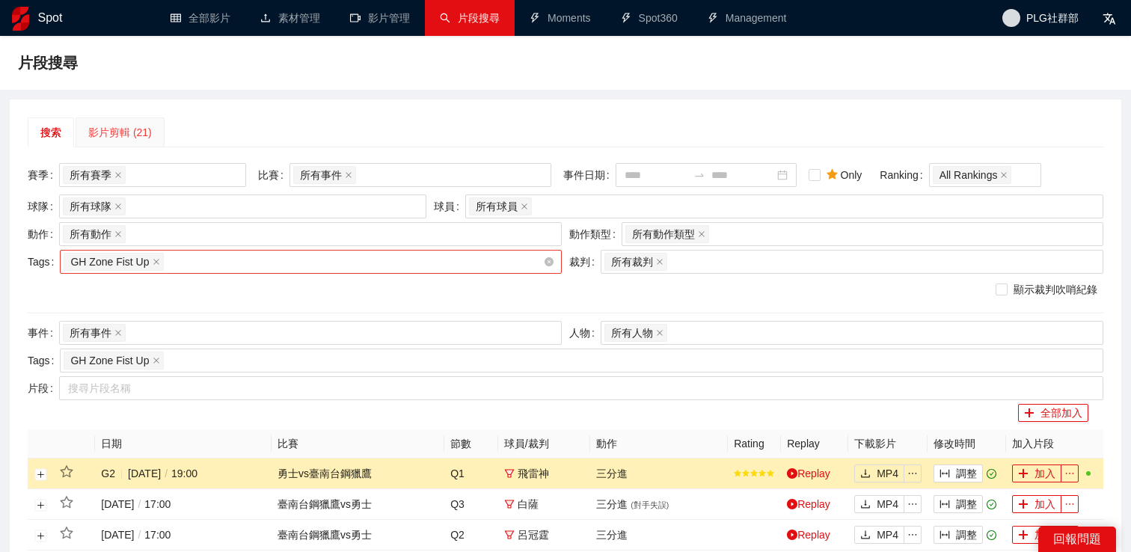
click at [112, 117] on div "搜索 影片剪輯 (21) 賽季 所有賽季 比賽 所有事件 事件日期 Only Ranking All Rankings 球隊 所有球隊 球員 所有球員 動作 …" at bounding box center [566, 386] width 1112 height 572
click at [118, 135] on div "影片剪輯 (21)" at bounding box center [120, 132] width 64 height 16
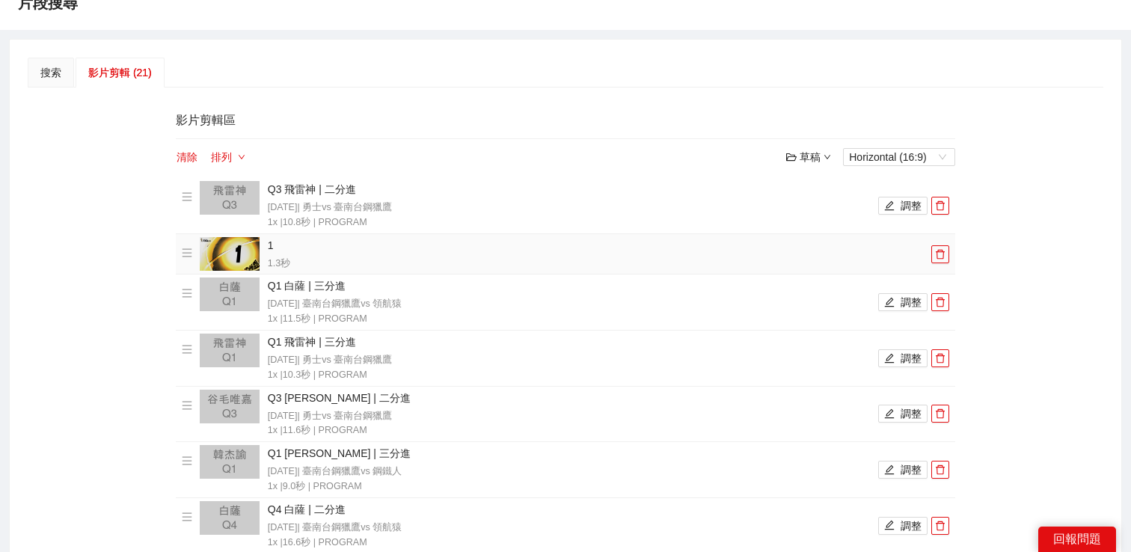
scroll to position [109, 0]
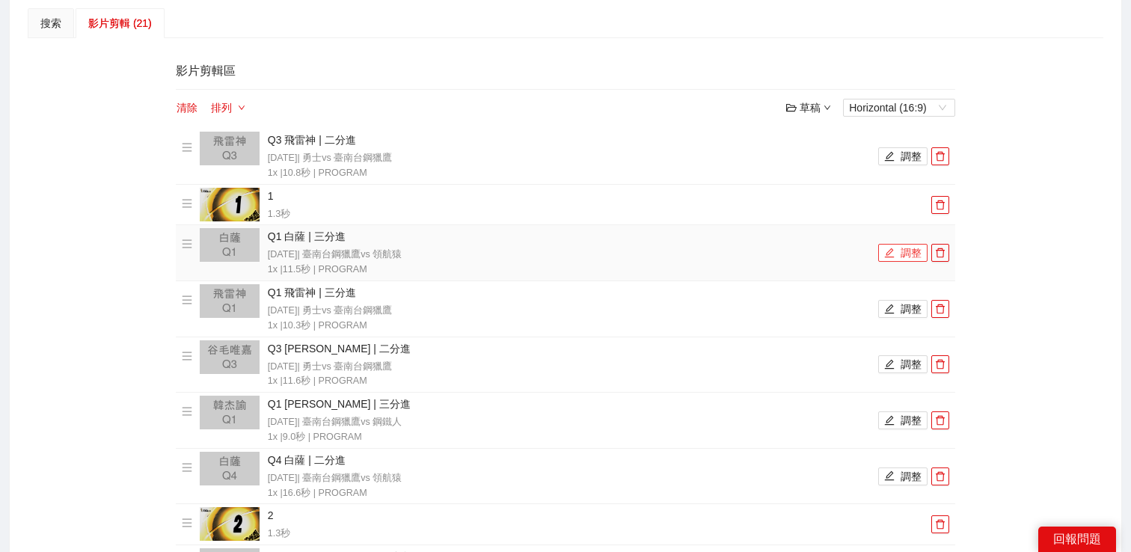
click at [896, 247] on button "調整" at bounding box center [903, 253] width 49 height 18
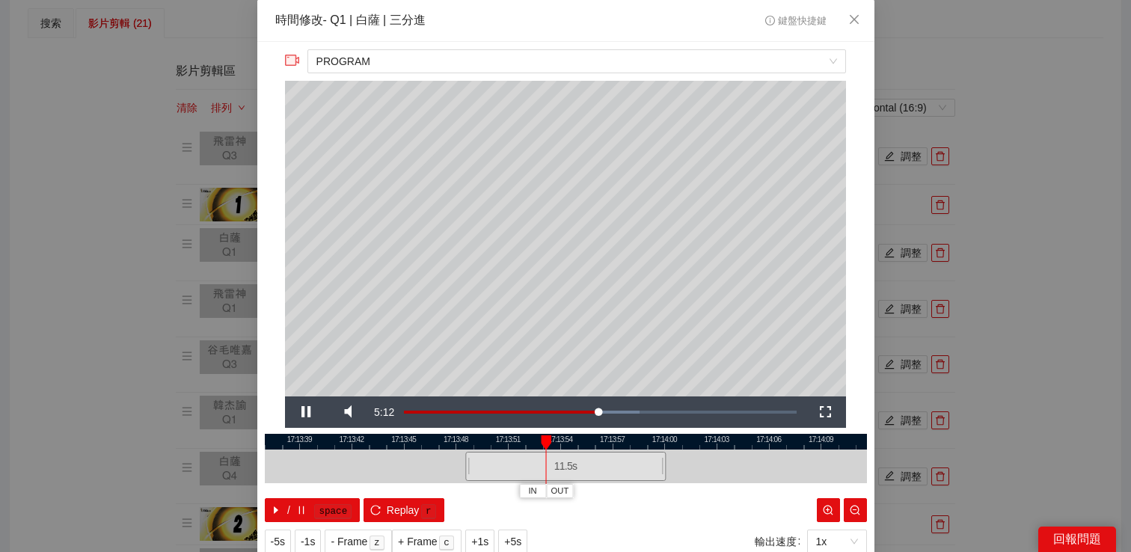
click at [966, 216] on div "**********" at bounding box center [565, 276] width 1131 height 552
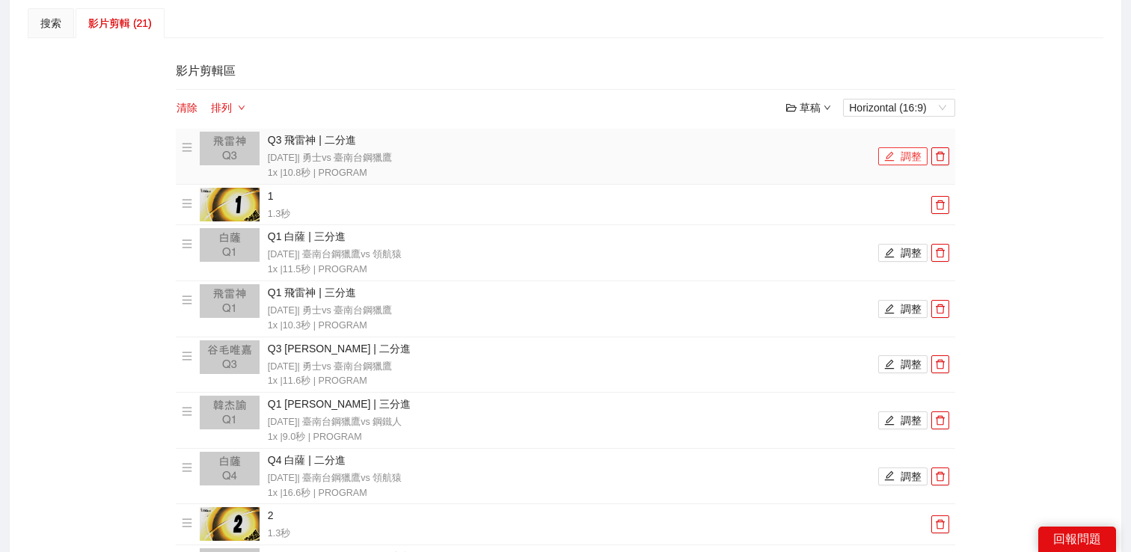
click at [912, 163] on button "調整" at bounding box center [903, 156] width 49 height 18
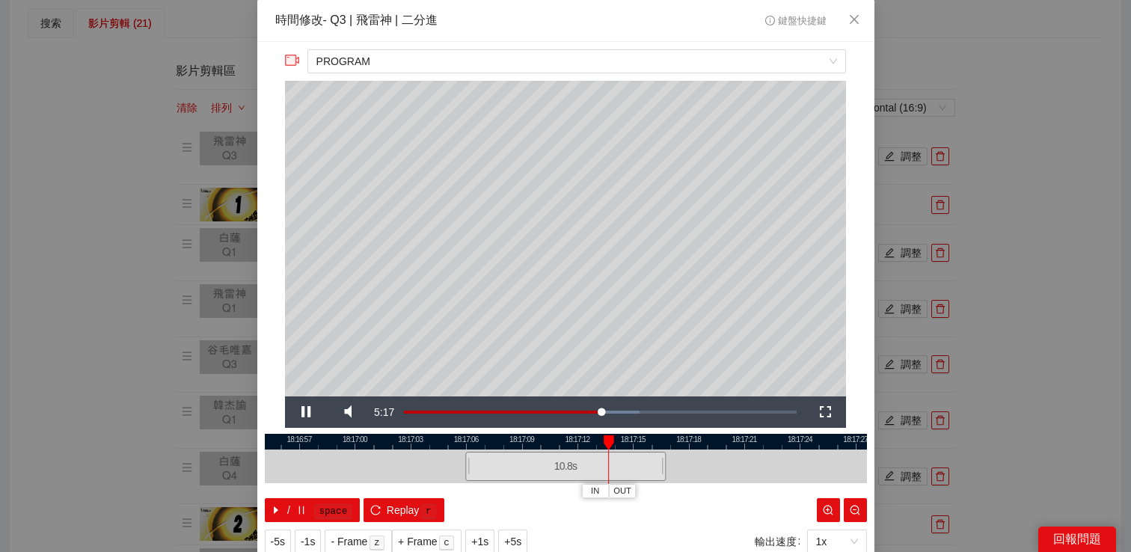
click at [1014, 141] on div "**********" at bounding box center [565, 276] width 1131 height 552
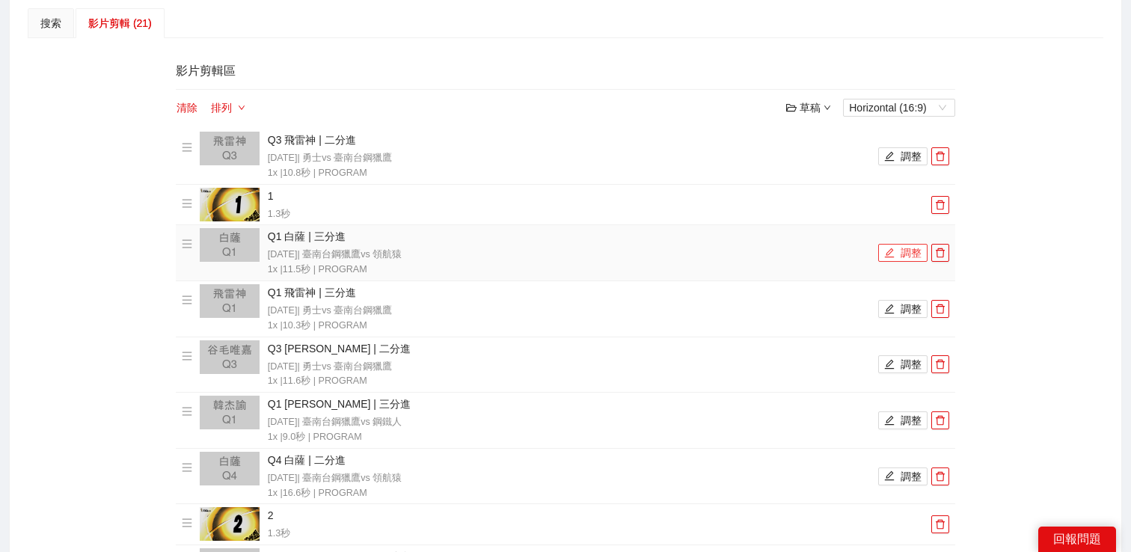
click at [895, 249] on icon "edit" at bounding box center [890, 253] width 10 height 10
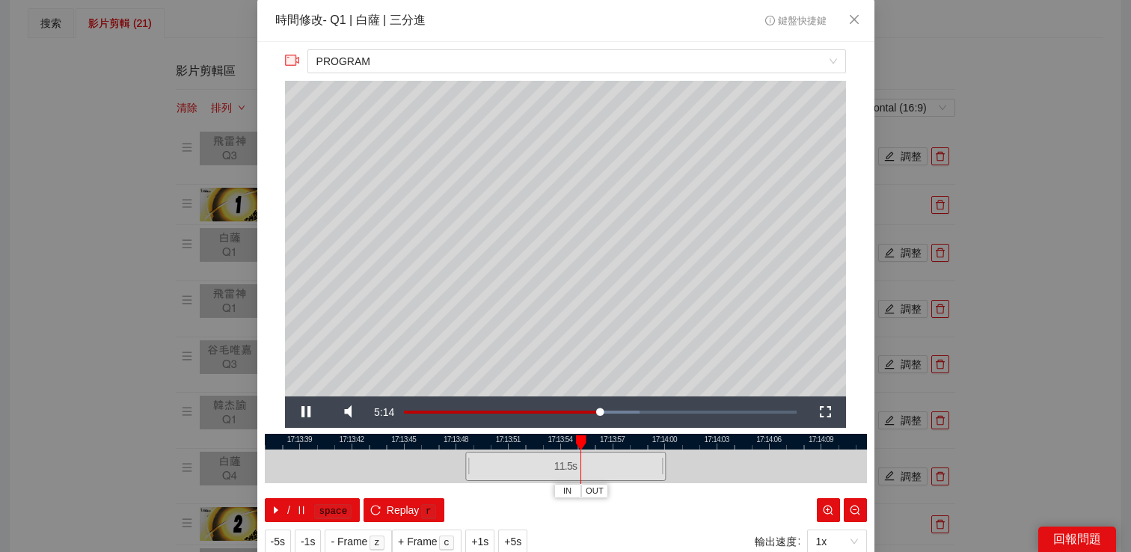
click at [969, 223] on div "**********" at bounding box center [565, 276] width 1131 height 552
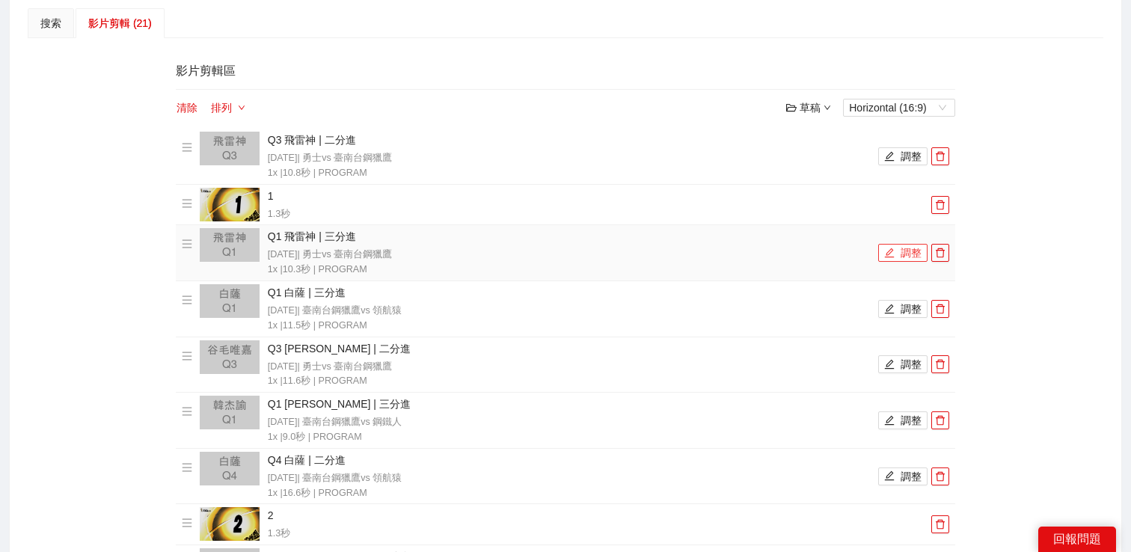
click at [908, 246] on button "調整" at bounding box center [903, 253] width 49 height 18
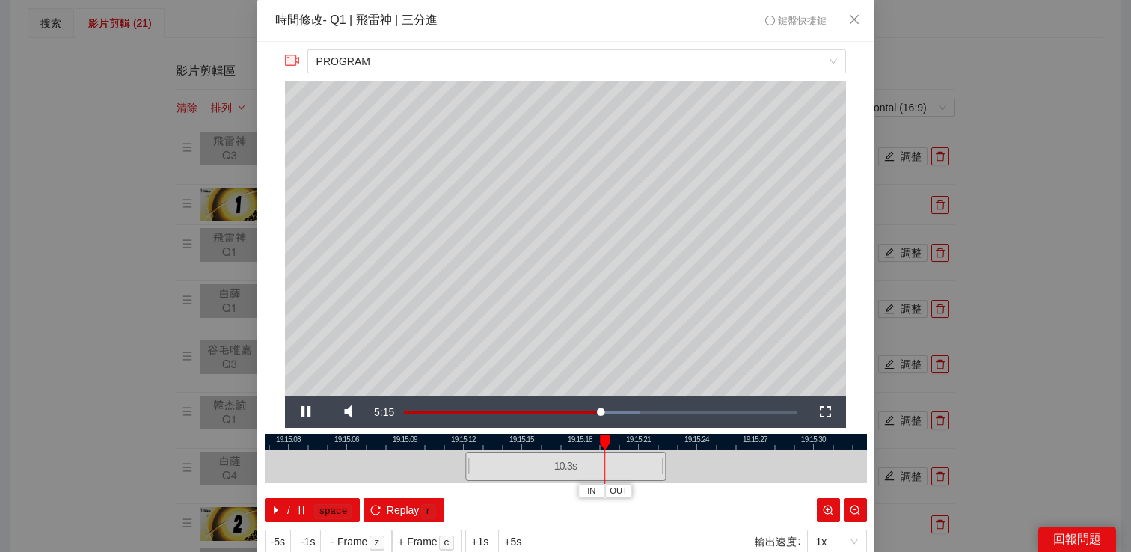
click at [1028, 234] on div "**********" at bounding box center [565, 276] width 1131 height 552
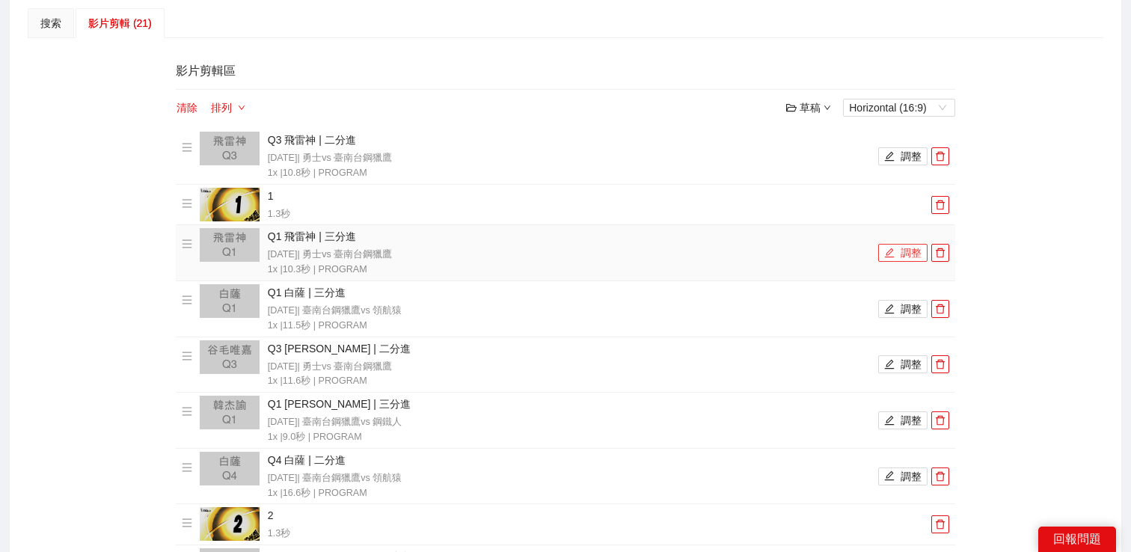
click at [908, 260] on button "調整" at bounding box center [903, 253] width 49 height 18
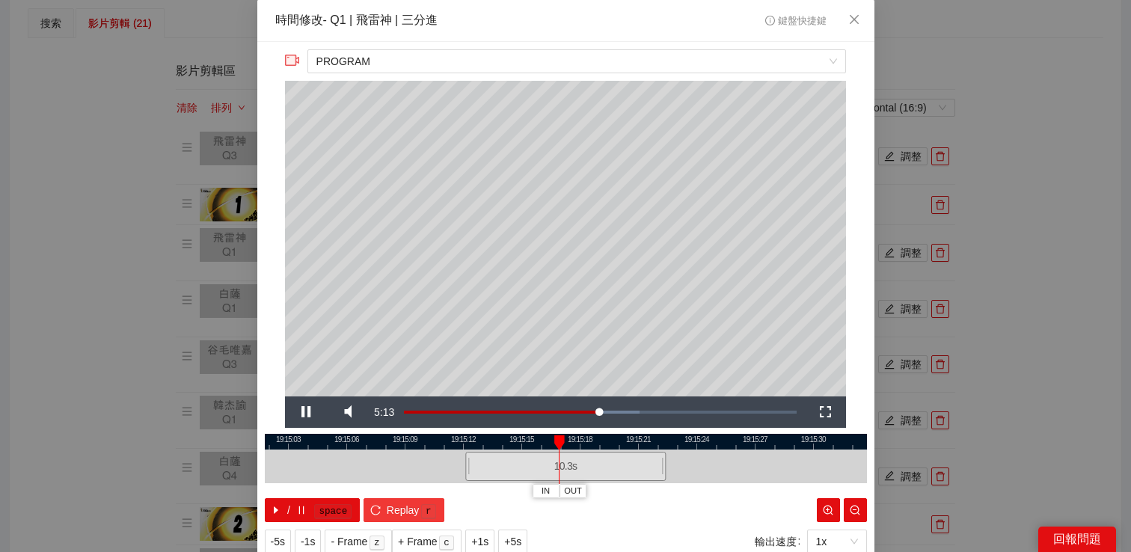
click at [412, 510] on span "Replay" at bounding box center [403, 510] width 33 height 16
drag, startPoint x: 470, startPoint y: 451, endPoint x: 442, endPoint y: 451, distance: 28.4
click at [442, 451] on div at bounding box center [440, 467] width 9 height 34
click at [306, 412] on span "Video Player" at bounding box center [306, 412] width 42 height 0
click at [406, 507] on span "Replay" at bounding box center [403, 510] width 33 height 16
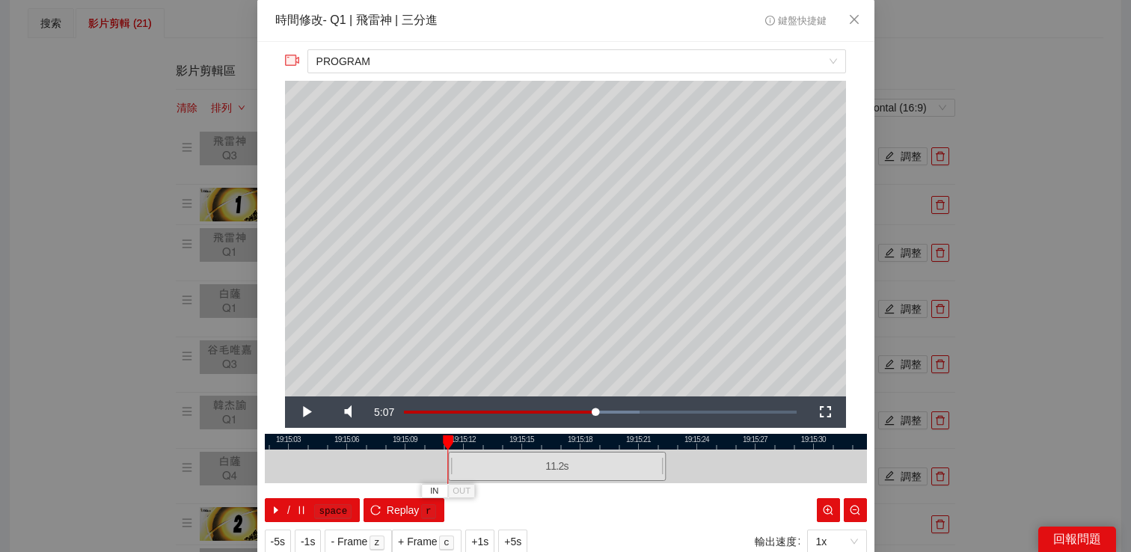
drag, startPoint x: 442, startPoint y: 461, endPoint x: 451, endPoint y: 462, distance: 9.8
click at [451, 462] on div at bounding box center [450, 467] width 9 height 34
drag, startPoint x: 452, startPoint y: 462, endPoint x: 462, endPoint y: 462, distance: 10.5
click at [462, 462] on div at bounding box center [459, 467] width 9 height 34
click at [298, 412] on span "Video Player" at bounding box center [306, 412] width 42 height 0
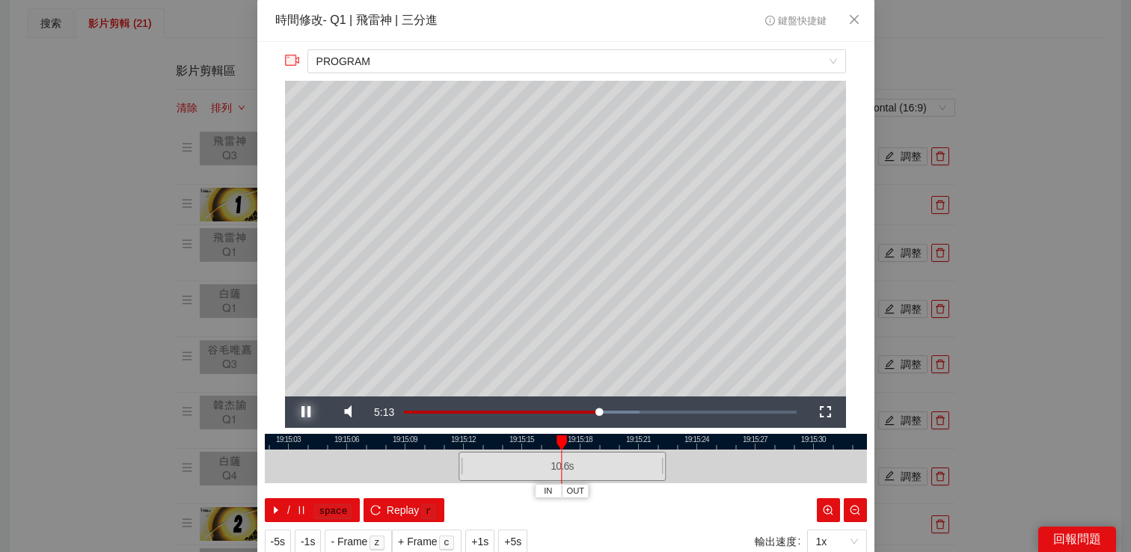
scroll to position [49, 0]
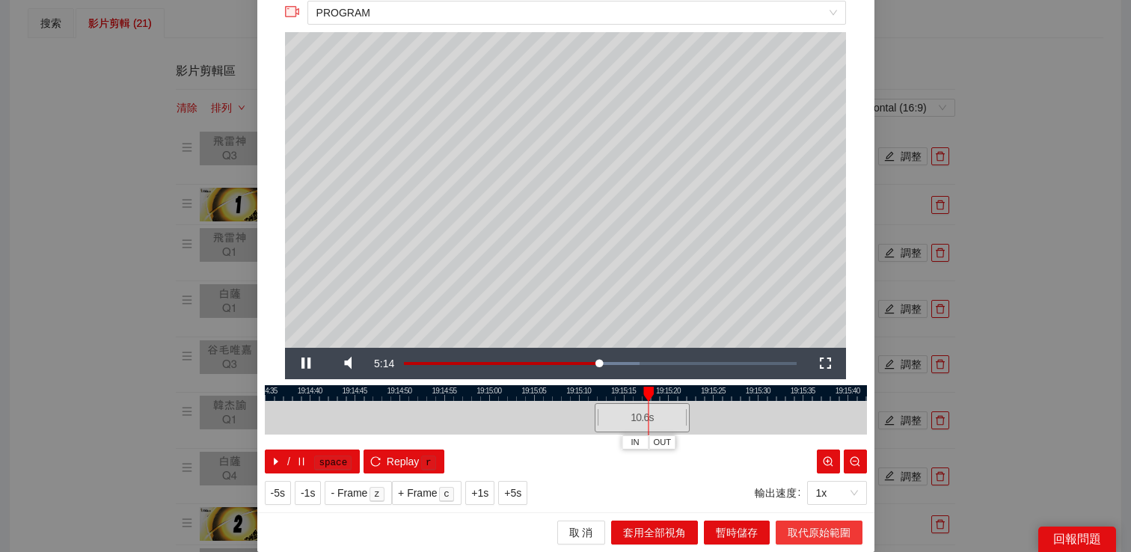
click at [800, 525] on span "取代原始範圍" at bounding box center [819, 533] width 63 height 16
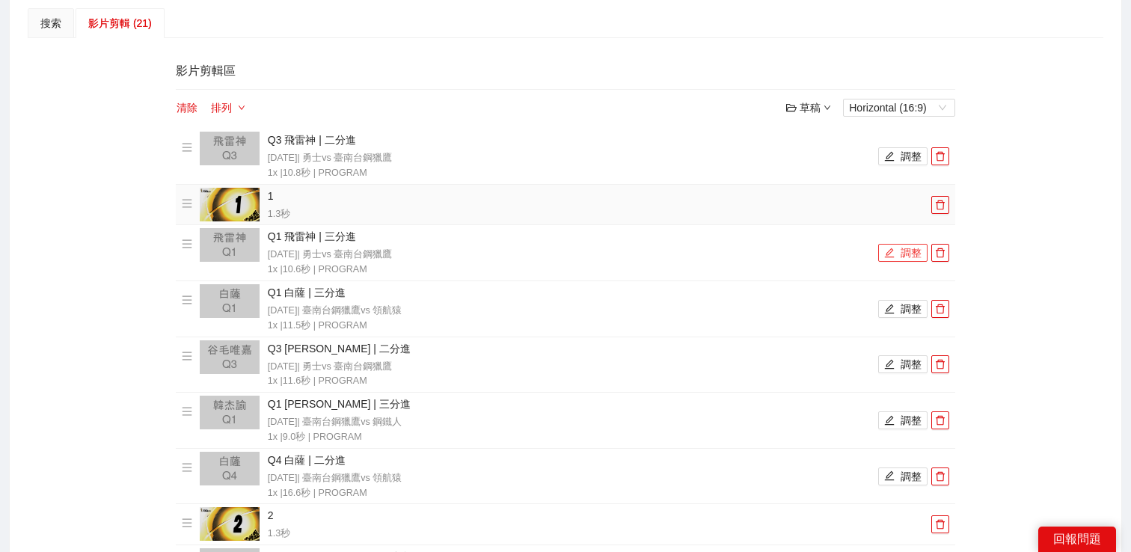
scroll to position [0, 0]
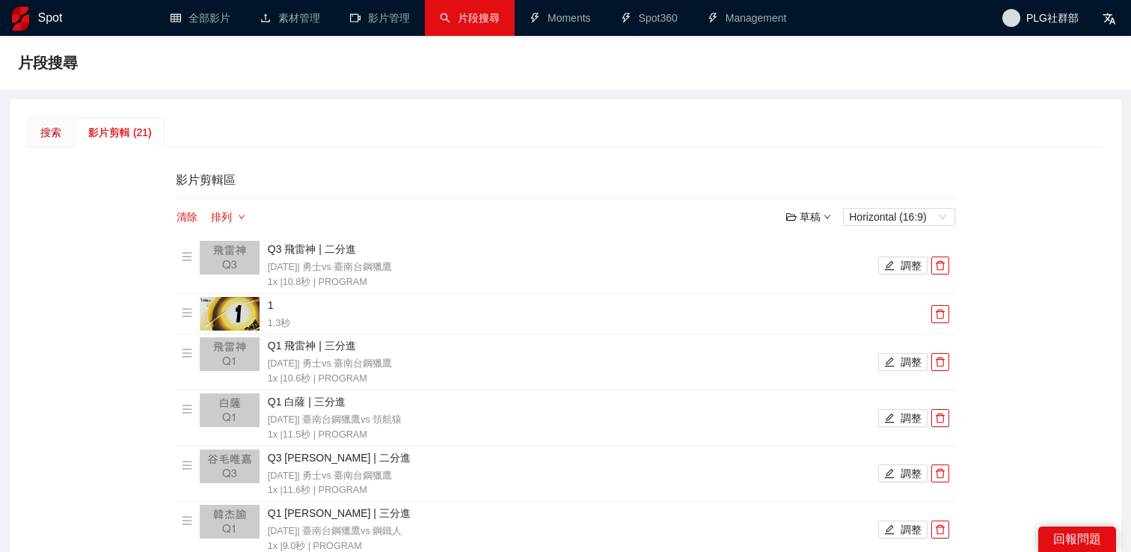
click at [46, 131] on div "搜索" at bounding box center [50, 132] width 21 height 16
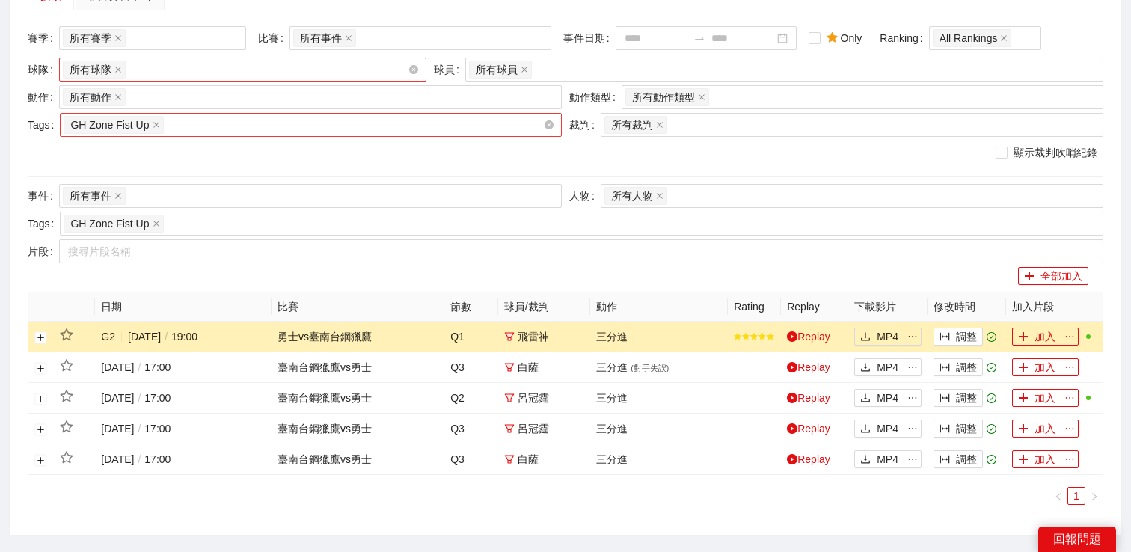
scroll to position [231, 0]
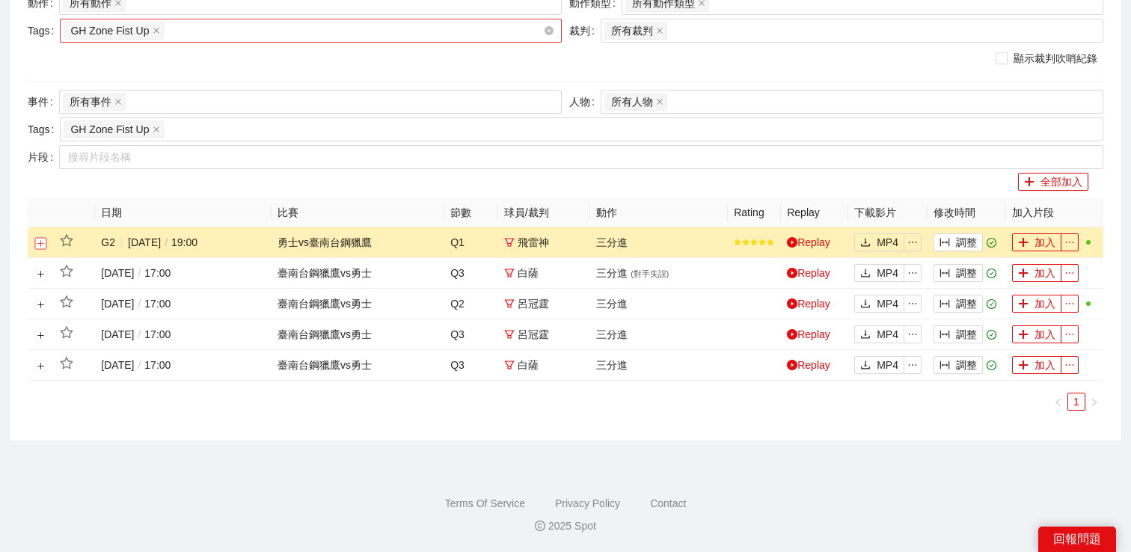
click at [40, 240] on button "展開行" at bounding box center [41, 243] width 12 height 12
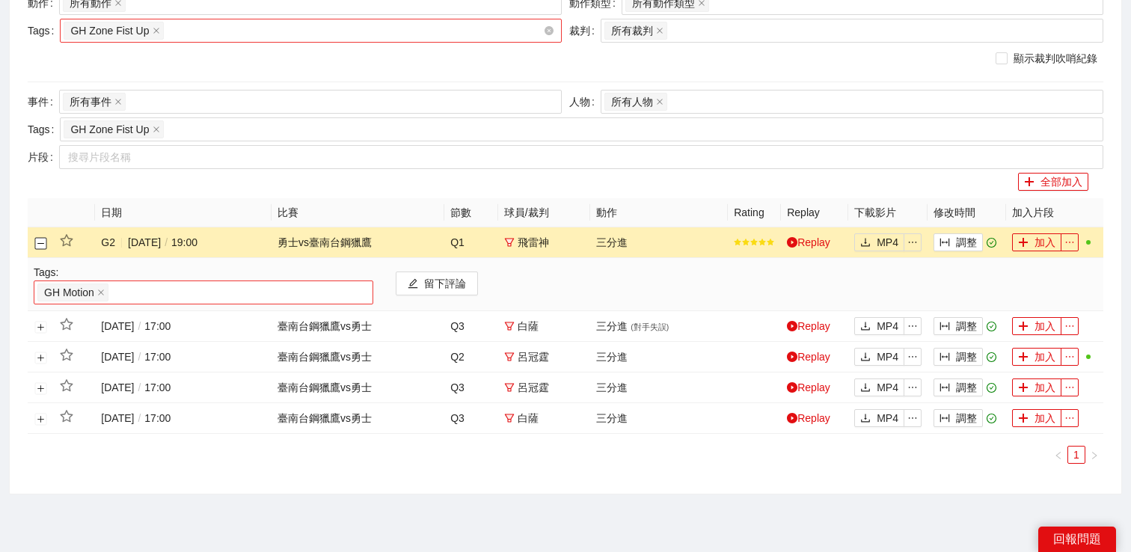
click at [169, 290] on div "GH Motion" at bounding box center [203, 292] width 332 height 21
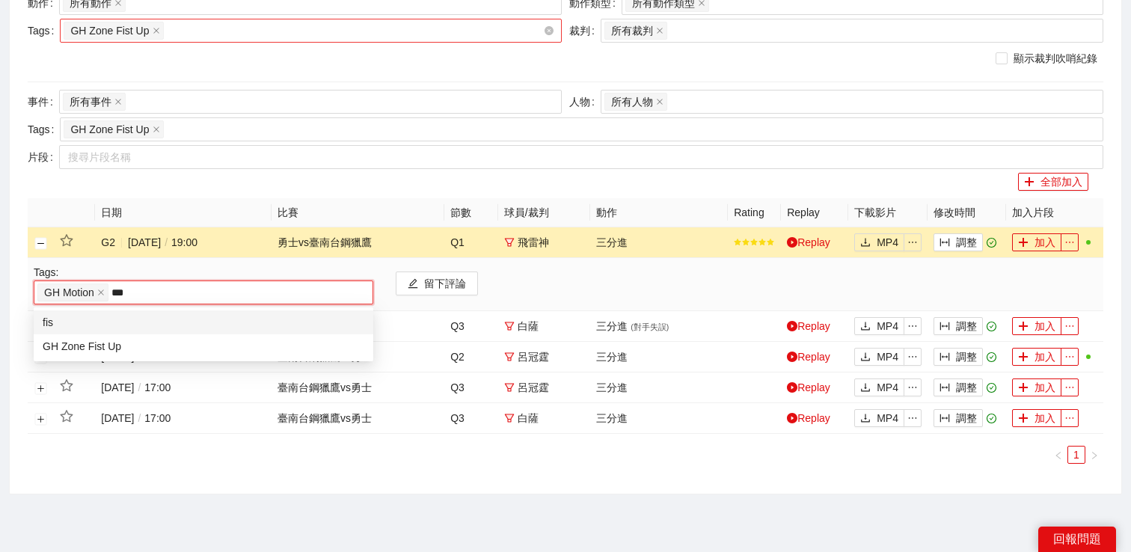
type input "****"
click at [154, 341] on div "GH Zone Fist Up" at bounding box center [204, 346] width 322 height 16
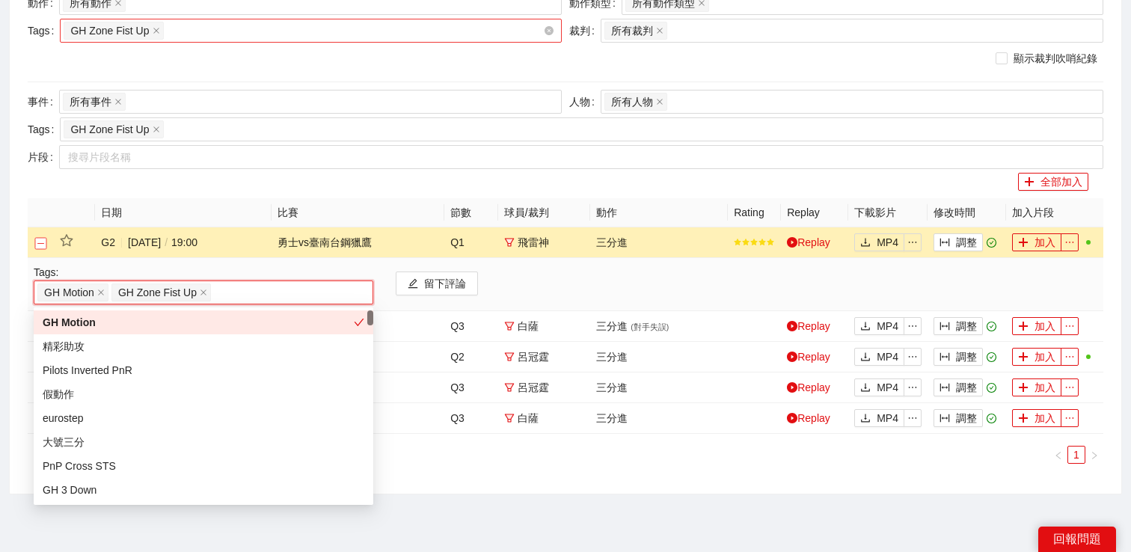
click at [43, 243] on button "關閉行" at bounding box center [41, 243] width 12 height 12
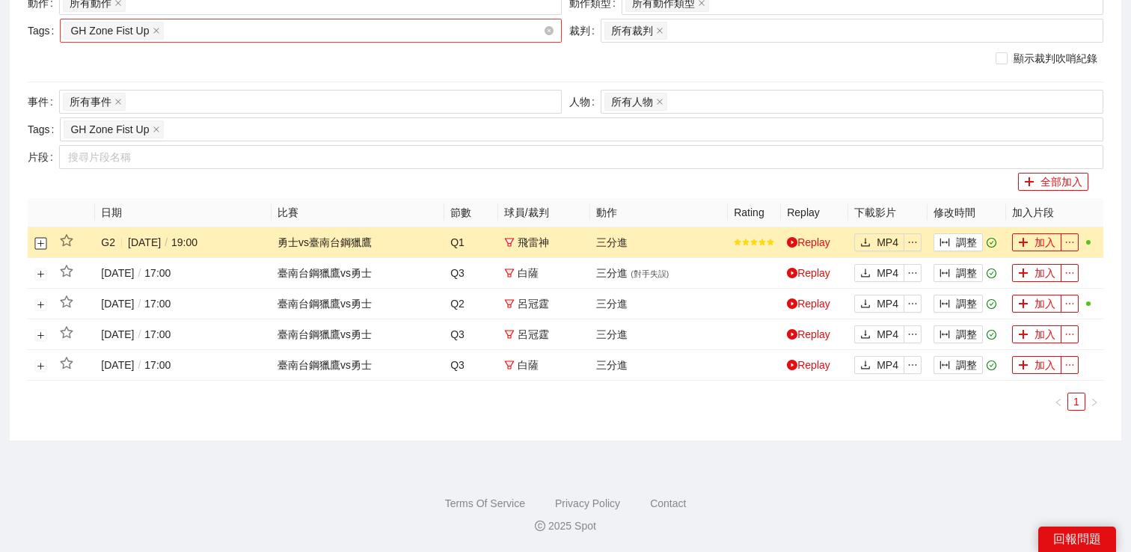
scroll to position [0, 0]
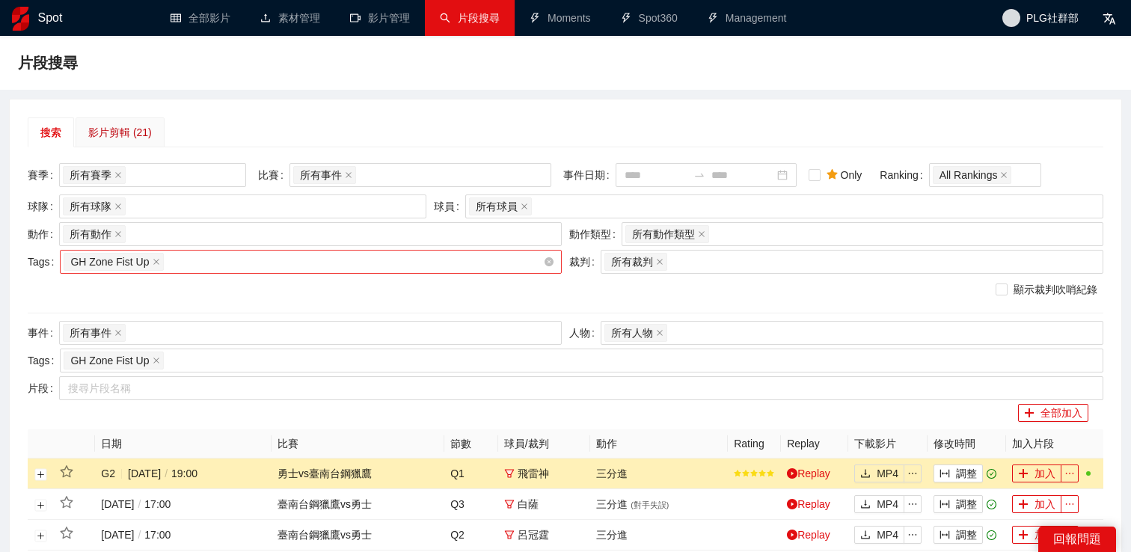
click at [144, 126] on div "影片剪輯 (21)" at bounding box center [120, 132] width 64 height 16
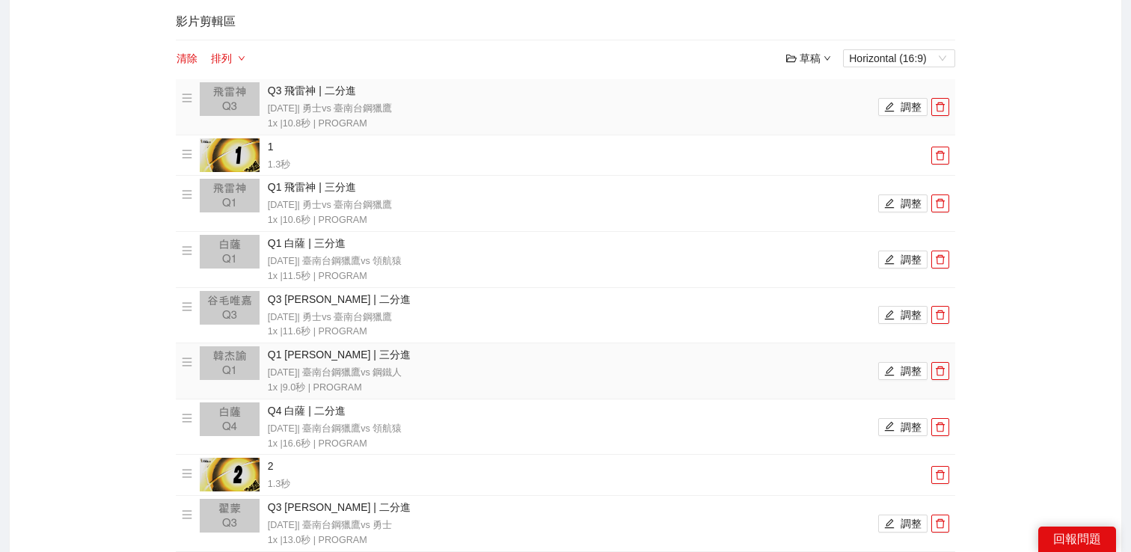
scroll to position [293, 0]
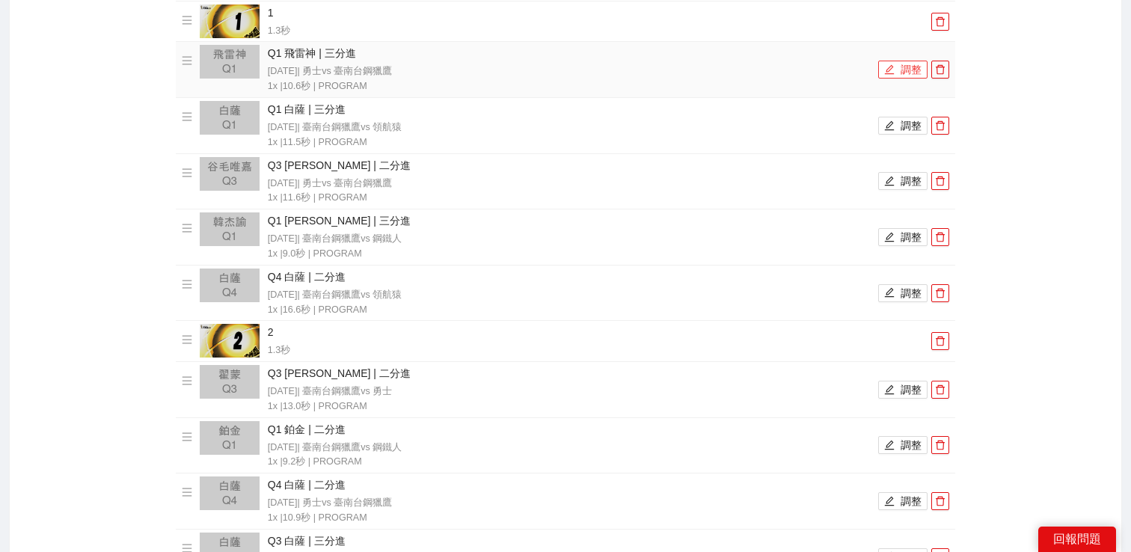
click at [891, 74] on icon "edit" at bounding box center [890, 69] width 10 height 10
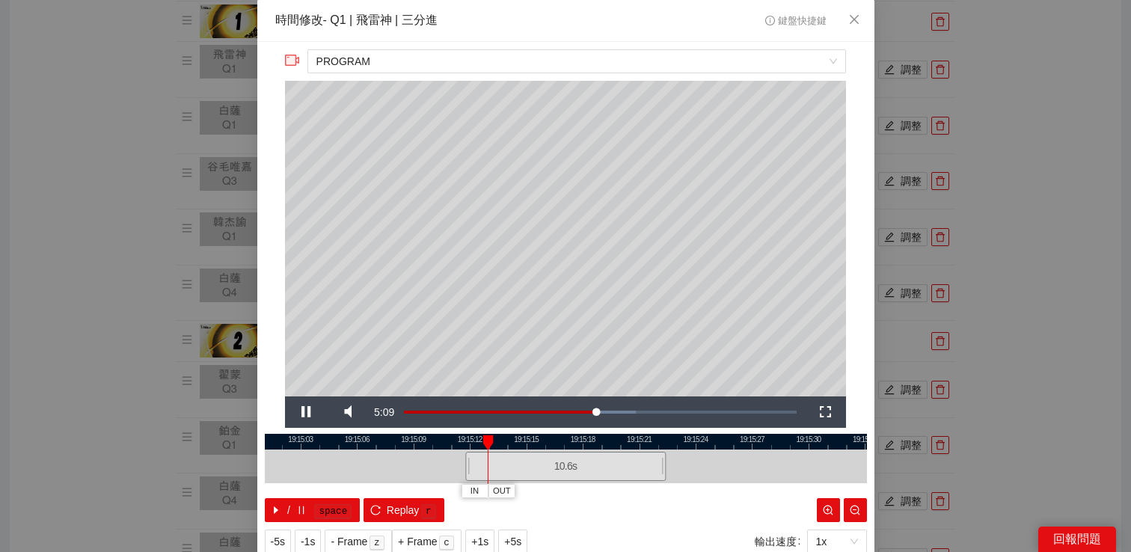
click at [1062, 90] on div "**********" at bounding box center [565, 276] width 1131 height 552
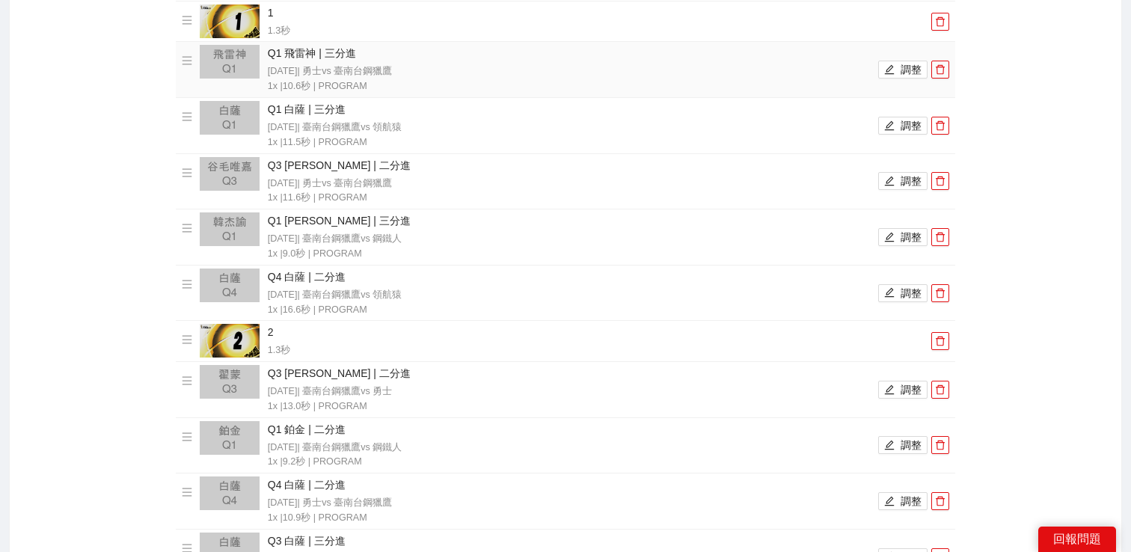
click at [186, 64] on icon "menu" at bounding box center [188, 61] width 10 height 8
click at [879, 72] on button "調整" at bounding box center [903, 70] width 49 height 18
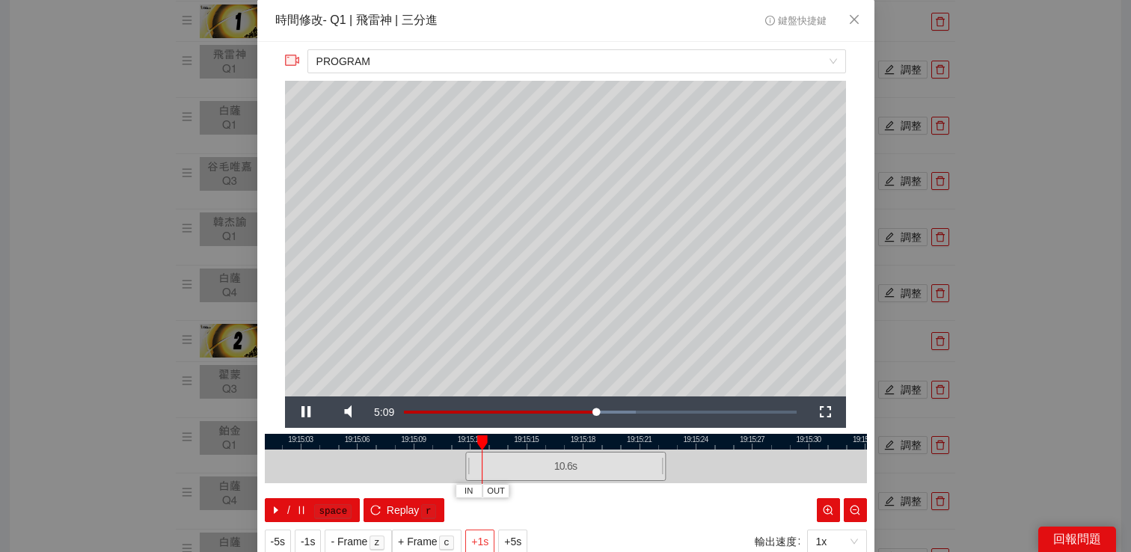
click at [483, 544] on span "+1s" at bounding box center [479, 542] width 17 height 16
click at [1045, 191] on div "**********" at bounding box center [565, 276] width 1131 height 552
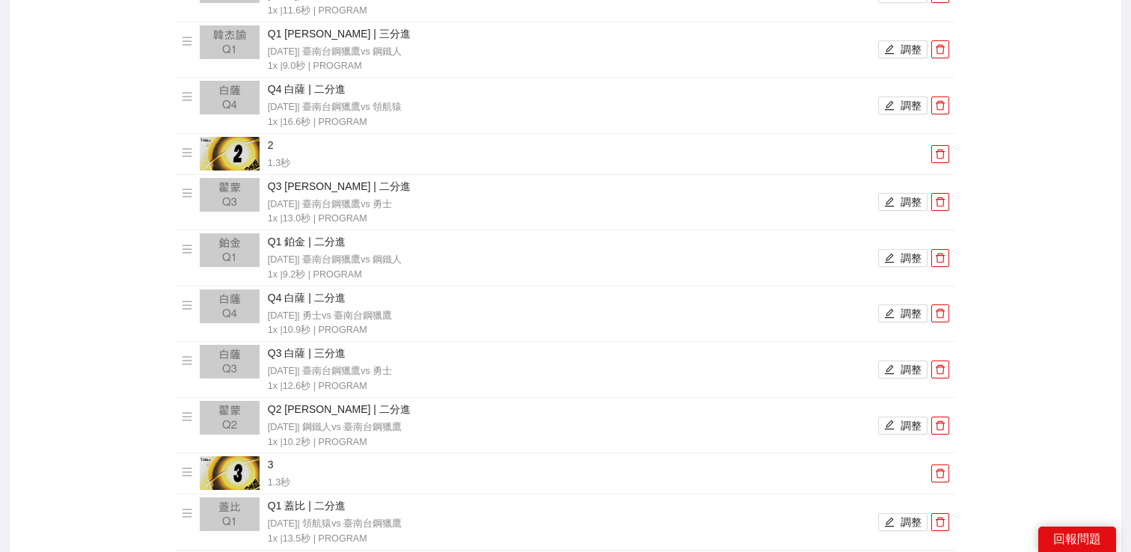
scroll to position [111, 0]
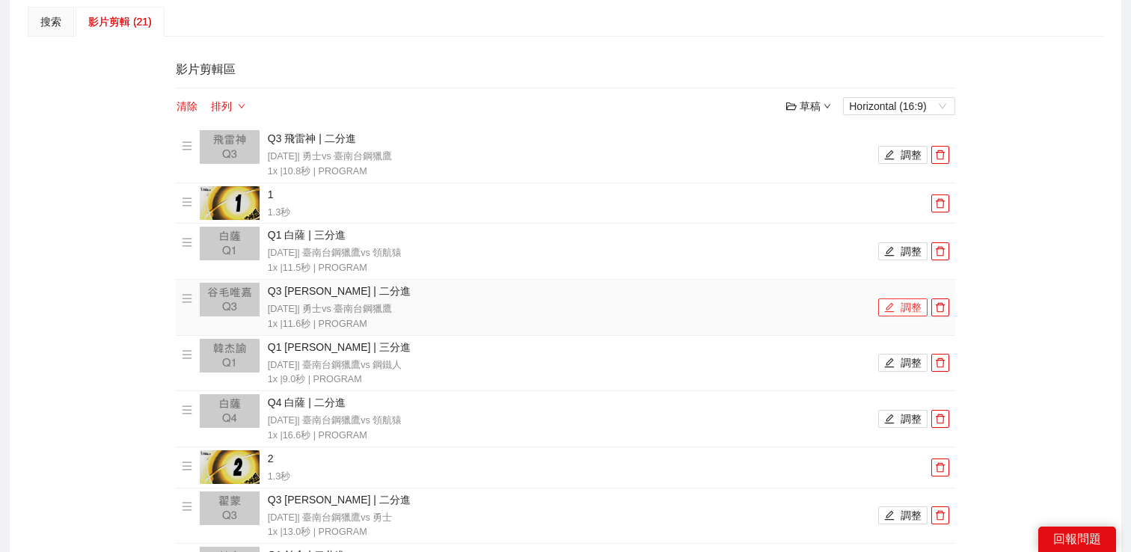
click at [883, 304] on button "調整" at bounding box center [903, 308] width 49 height 18
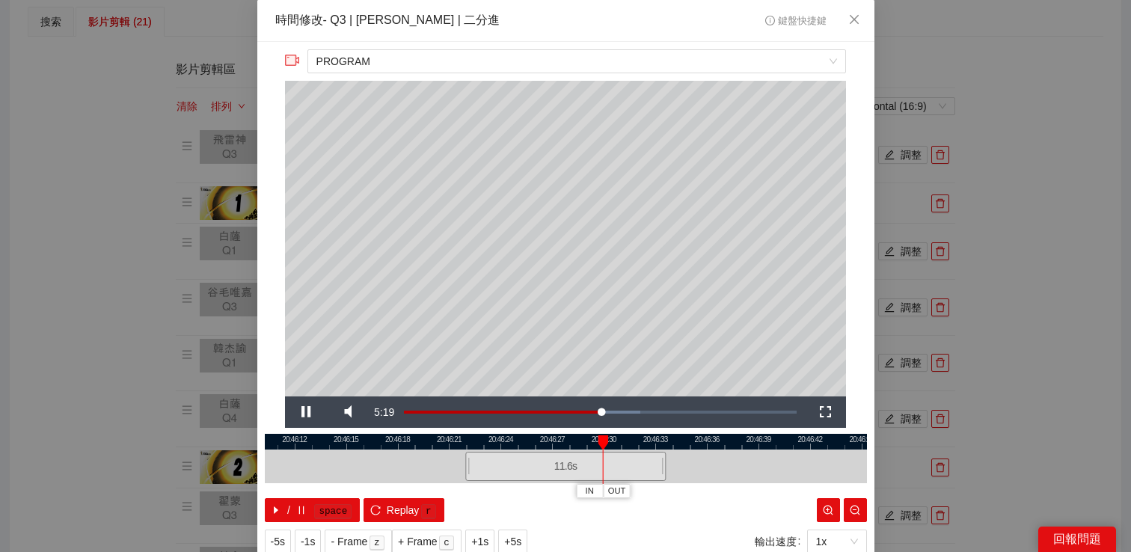
click at [1060, 257] on div "**********" at bounding box center [565, 276] width 1131 height 552
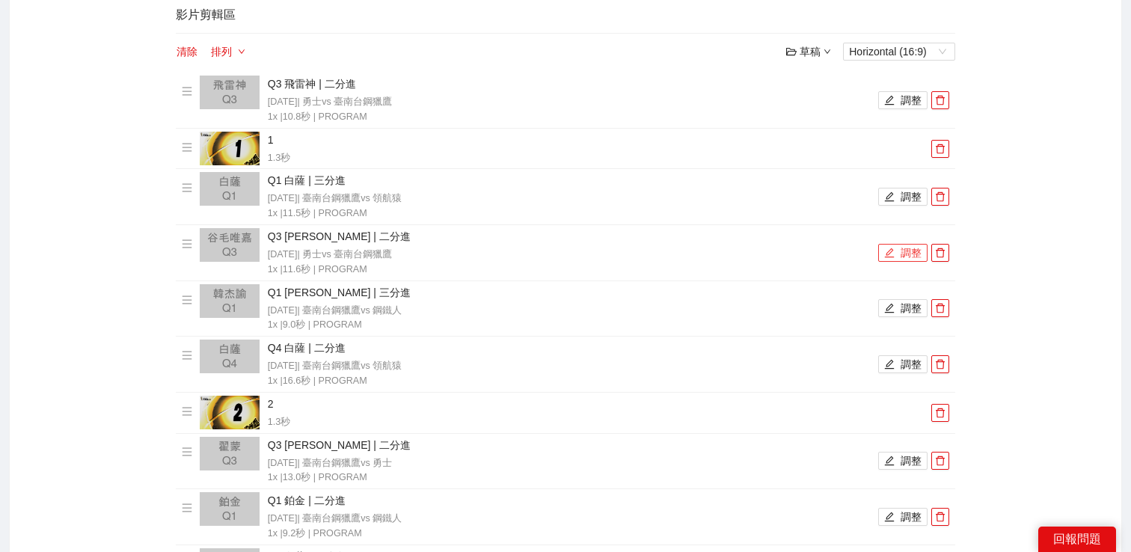
scroll to position [235, 0]
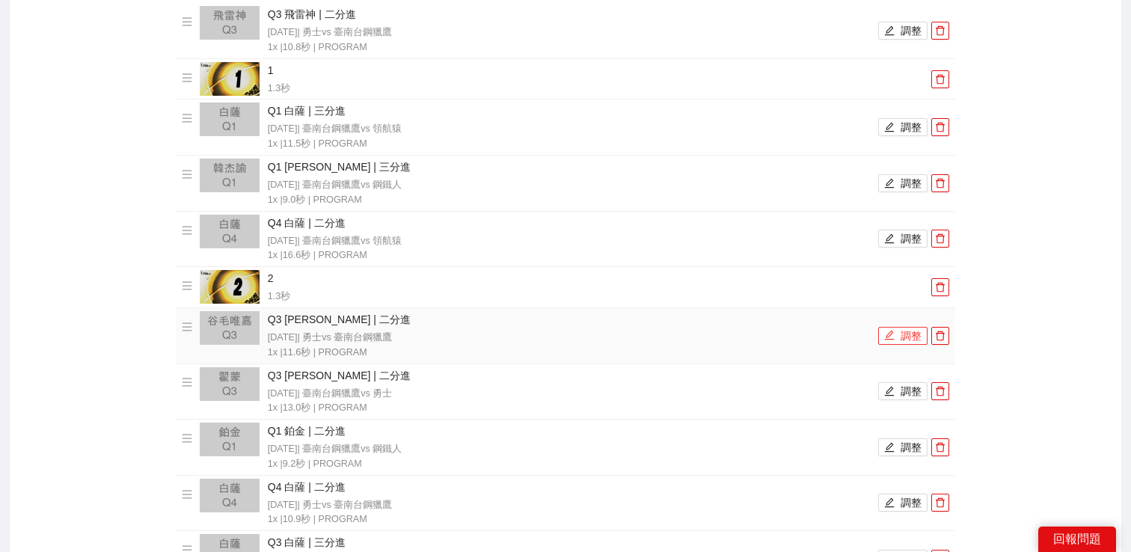
click at [887, 335] on icon "edit" at bounding box center [890, 335] width 10 height 10
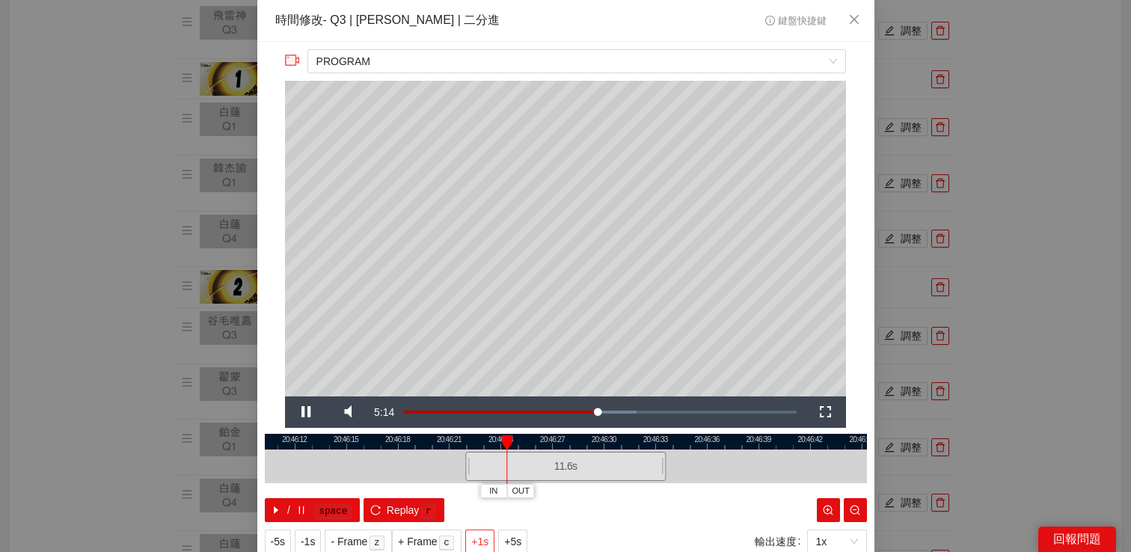
click at [477, 540] on span "+1s" at bounding box center [479, 542] width 17 height 16
click at [1090, 147] on div "**********" at bounding box center [565, 276] width 1131 height 552
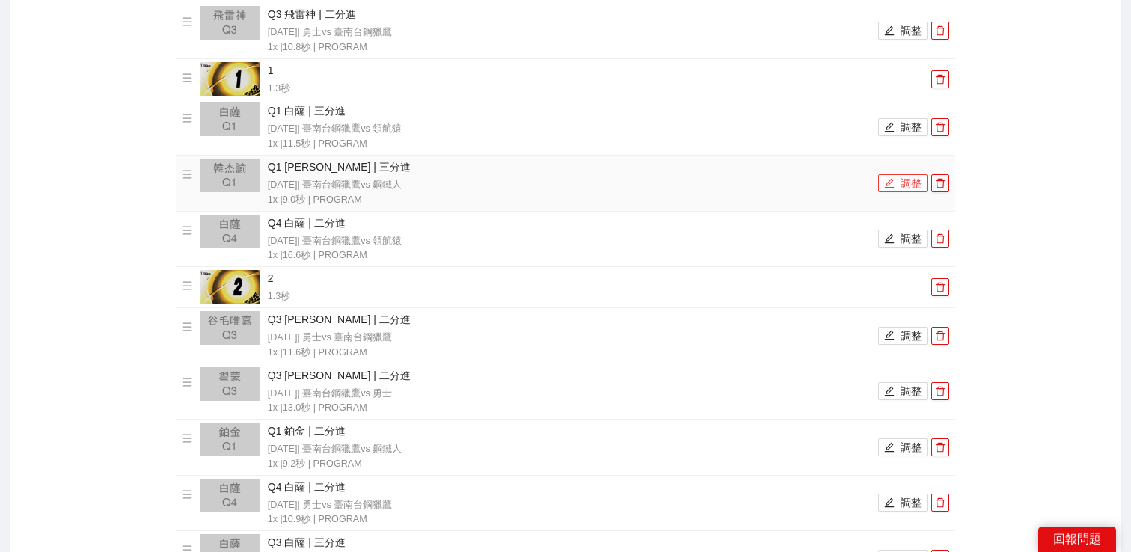
click at [902, 186] on button "調整" at bounding box center [903, 183] width 49 height 18
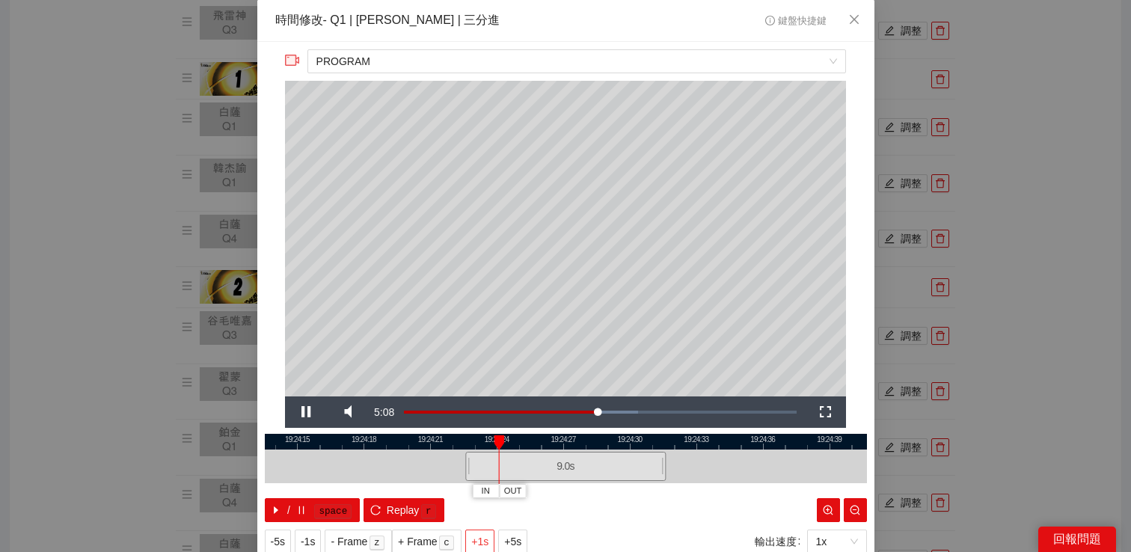
click at [489, 538] on span "+1s" at bounding box center [479, 542] width 17 height 16
click at [489, 537] on span "+1s" at bounding box center [479, 542] width 17 height 16
click at [1029, 160] on div "**********" at bounding box center [565, 276] width 1131 height 552
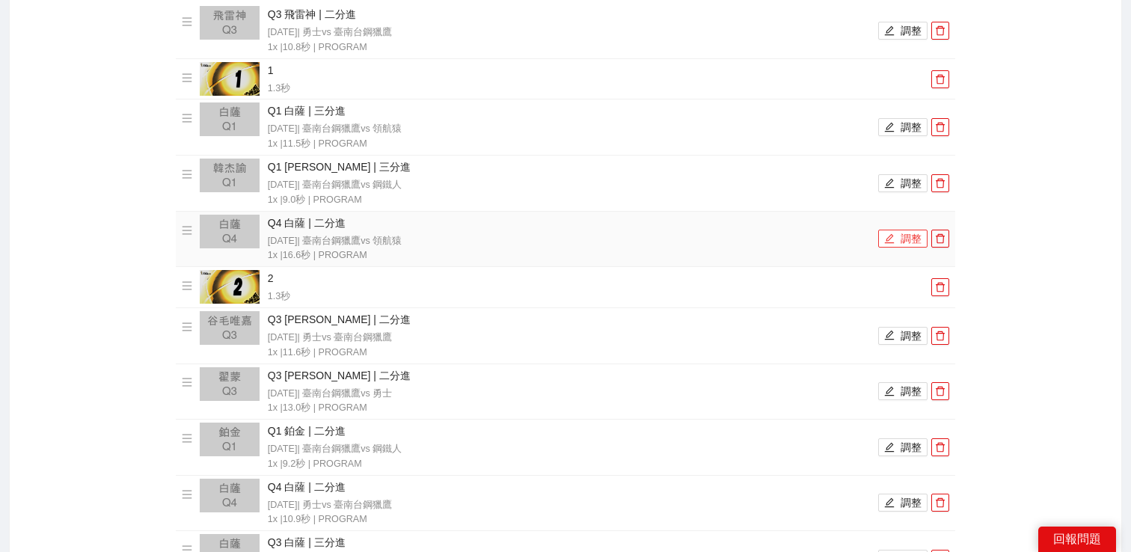
click at [907, 231] on button "調整" at bounding box center [903, 239] width 49 height 18
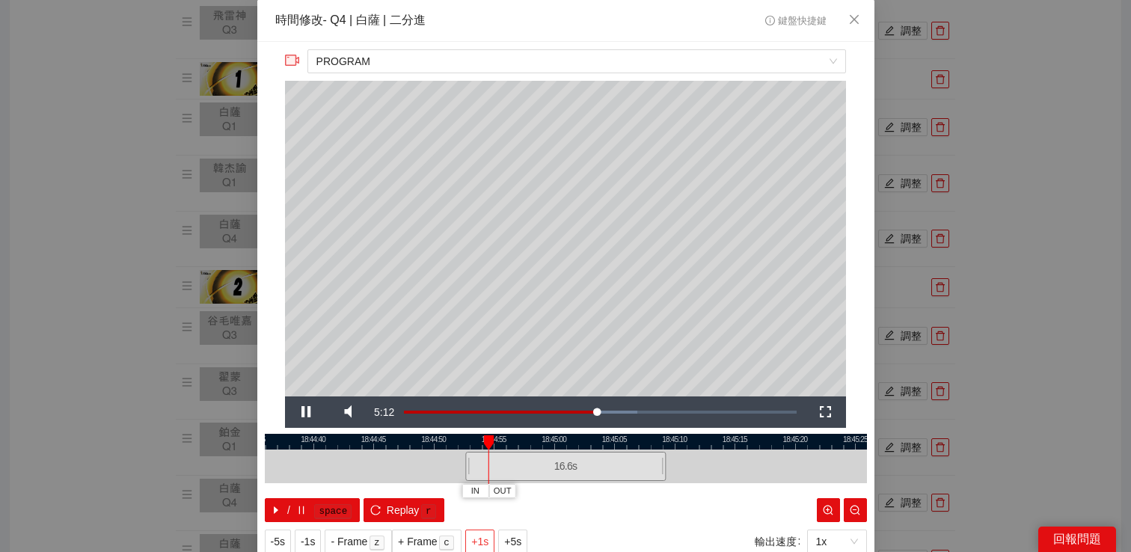
click at [487, 538] on span "+1s" at bounding box center [479, 542] width 17 height 16
click at [1037, 181] on div "**********" at bounding box center [565, 276] width 1131 height 552
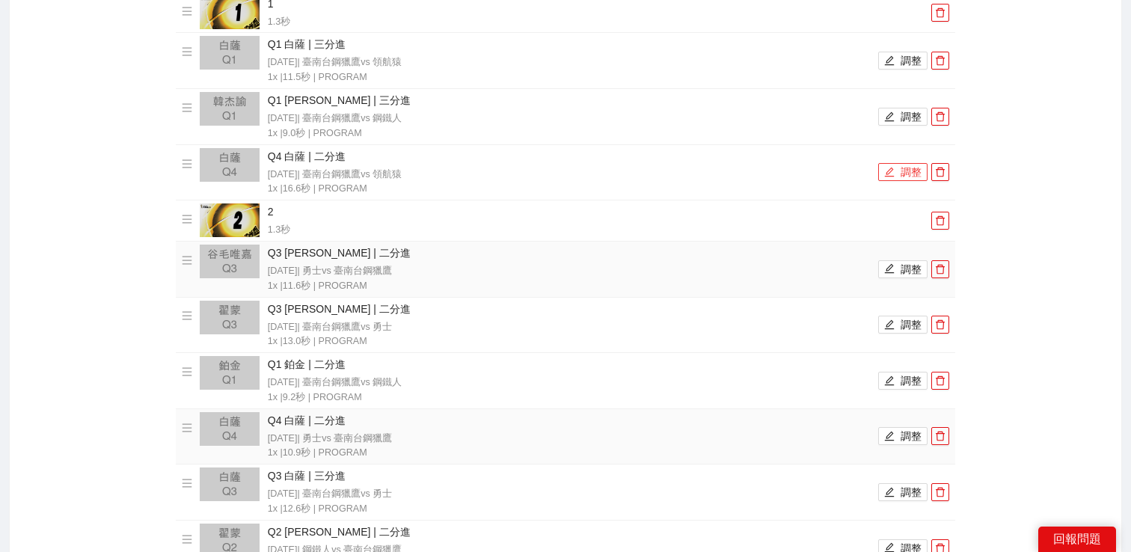
scroll to position [415, 0]
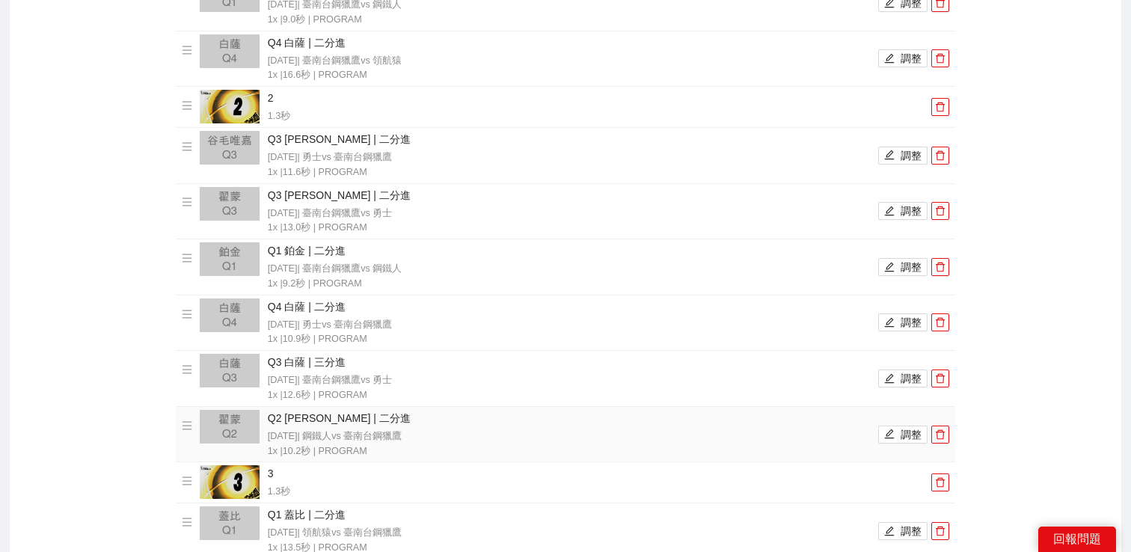
click at [896, 418] on li "Q2 [PERSON_NAME] | 二分進 [DATE] | 鋼鐵人 vs 臺南台鋼獵鷹 1x | 10.2 秒 | PROGRAM 調整" at bounding box center [566, 434] width 769 height 49
click at [896, 427] on button "調整" at bounding box center [903, 435] width 49 height 18
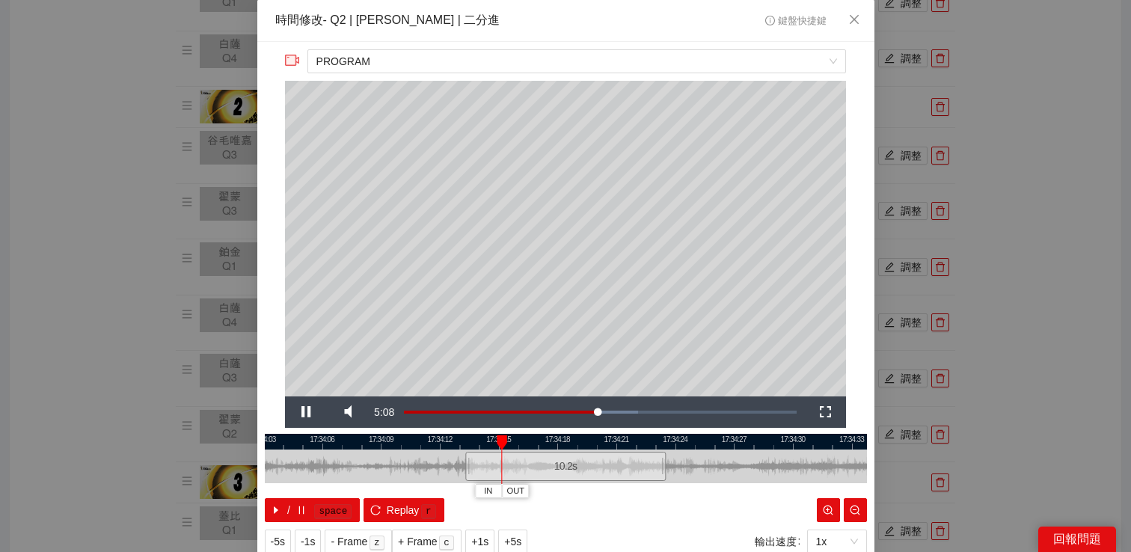
click at [1023, 340] on div "**********" at bounding box center [565, 276] width 1131 height 552
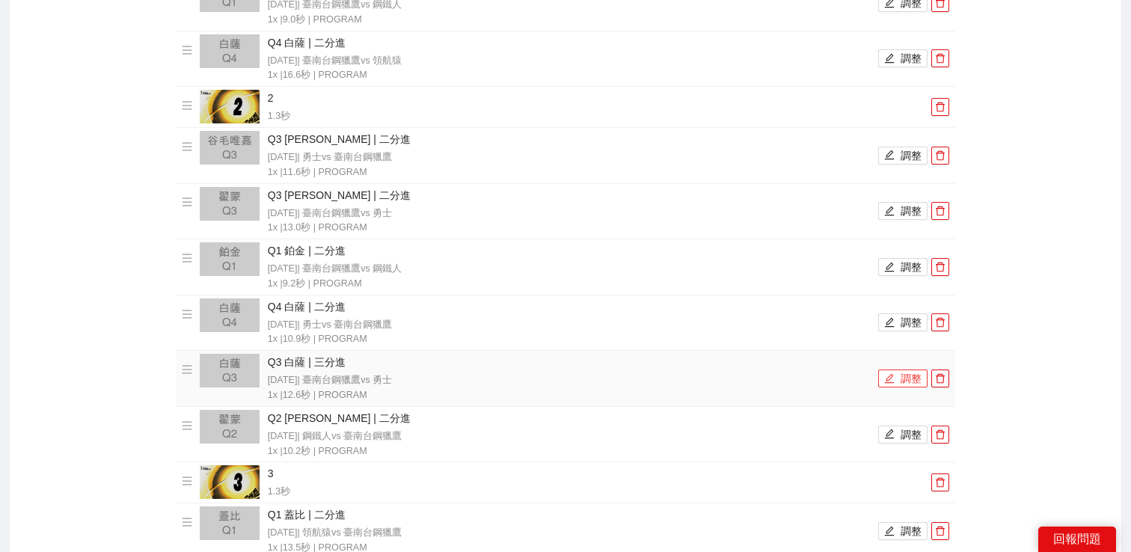
click at [897, 376] on button "調整" at bounding box center [903, 379] width 49 height 18
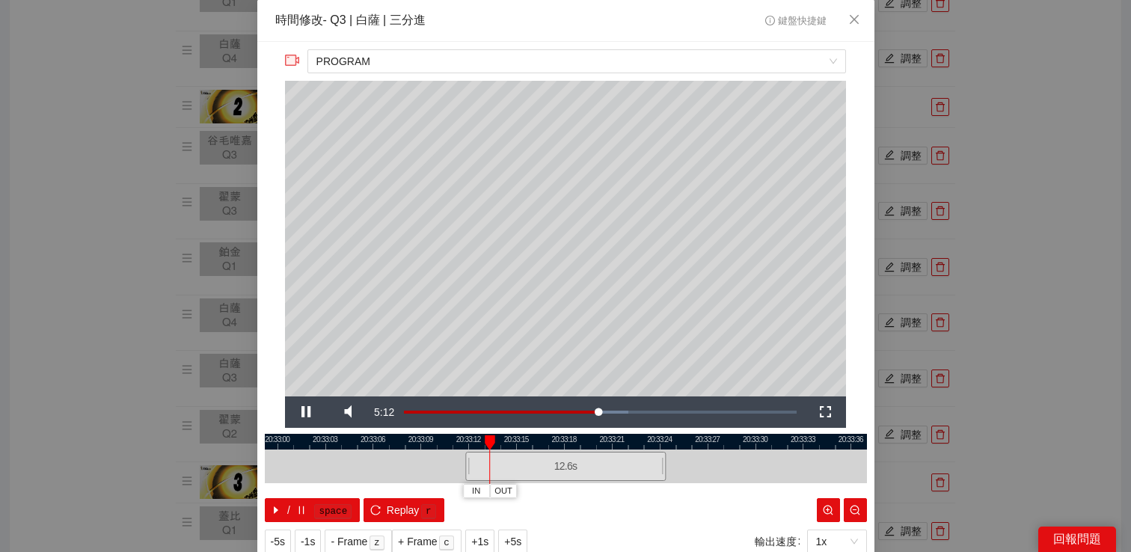
click at [970, 308] on div "**********" at bounding box center [565, 276] width 1131 height 552
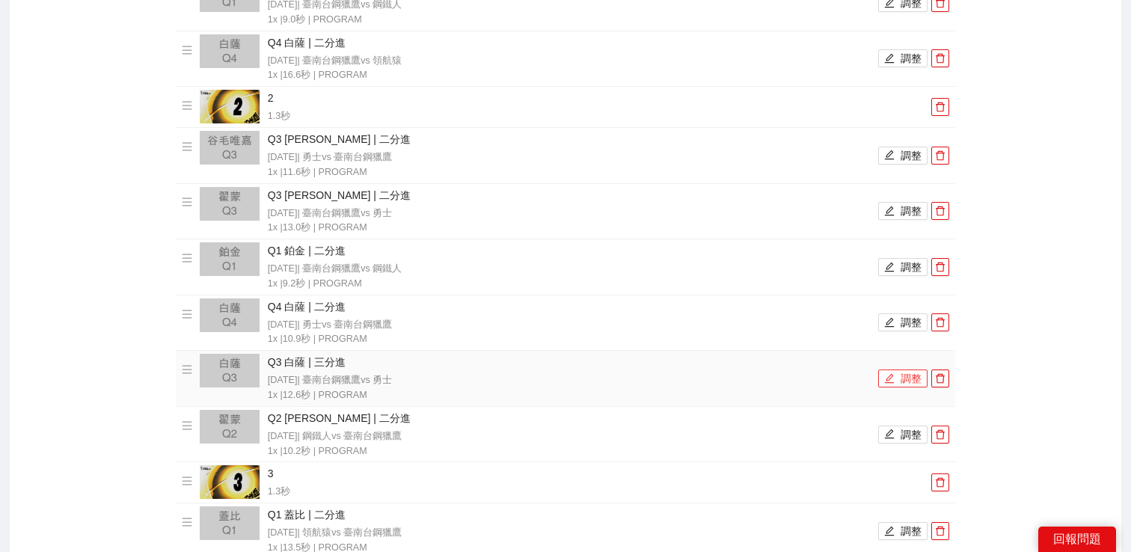
click at [898, 373] on button "調整" at bounding box center [903, 379] width 49 height 18
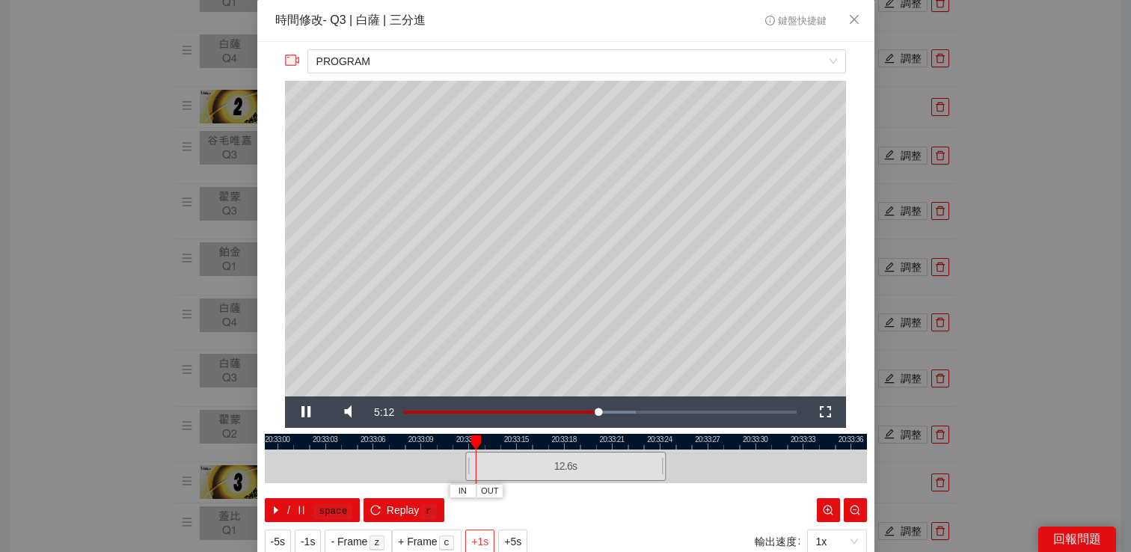
click at [485, 537] on span "+1s" at bounding box center [479, 542] width 17 height 16
click at [1013, 213] on div "**********" at bounding box center [565, 276] width 1131 height 552
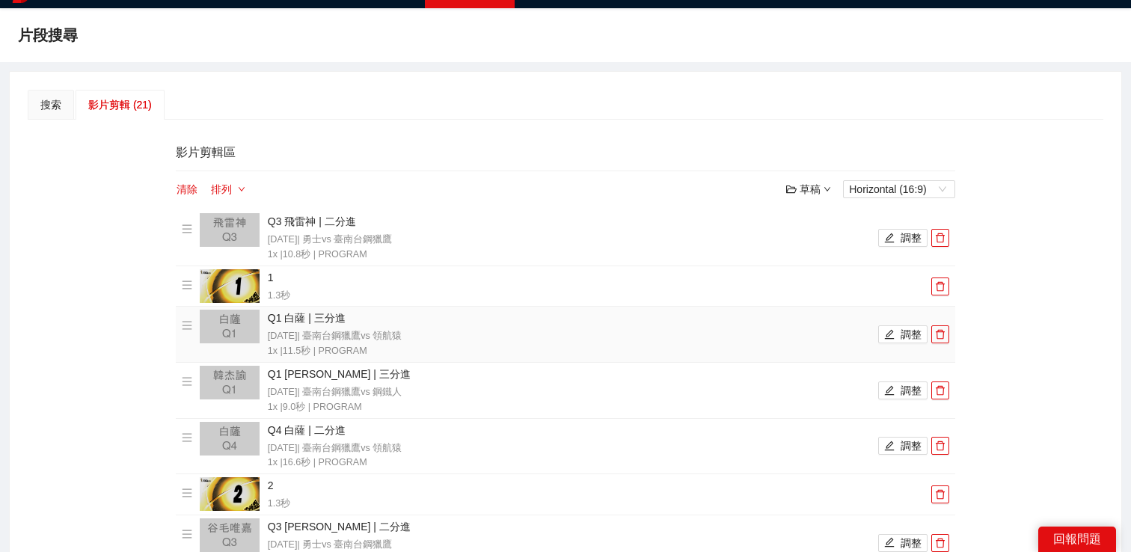
scroll to position [0, 0]
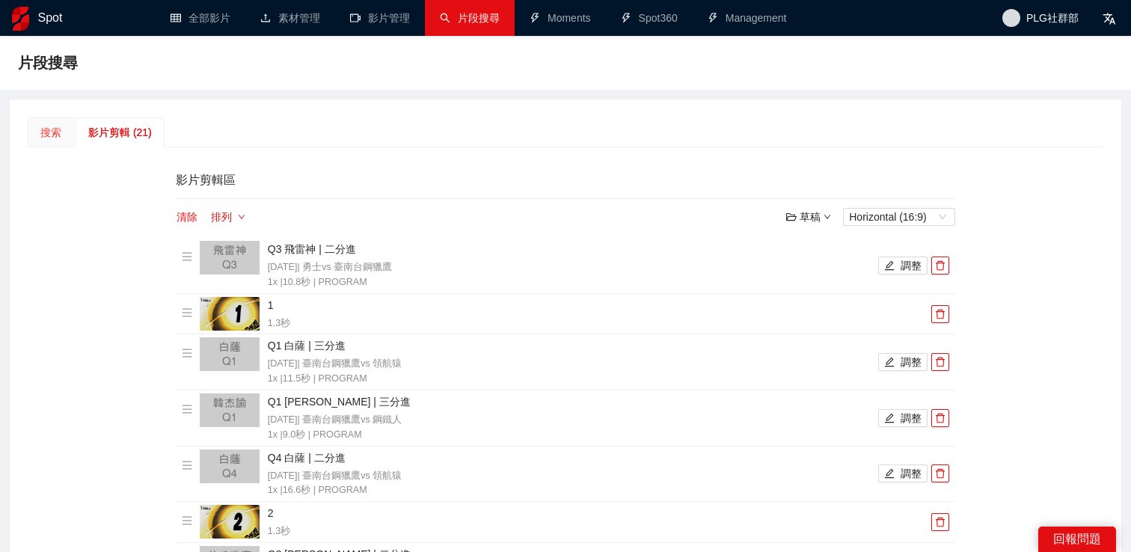
click at [61, 125] on div "搜索" at bounding box center [51, 132] width 46 height 30
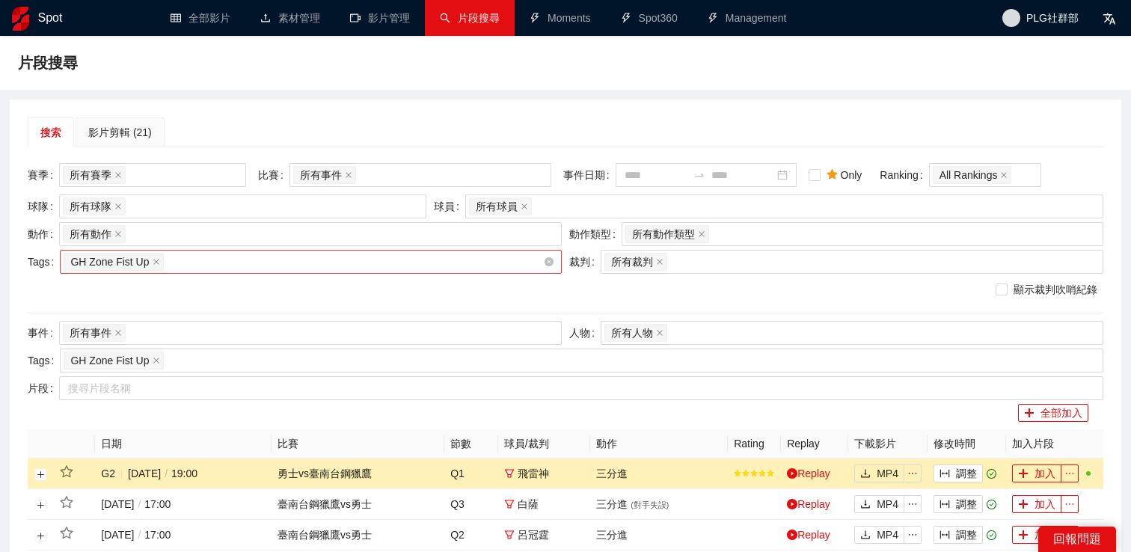
click at [396, 265] on div "GH Zone Fist Up" at bounding box center [304, 261] width 480 height 21
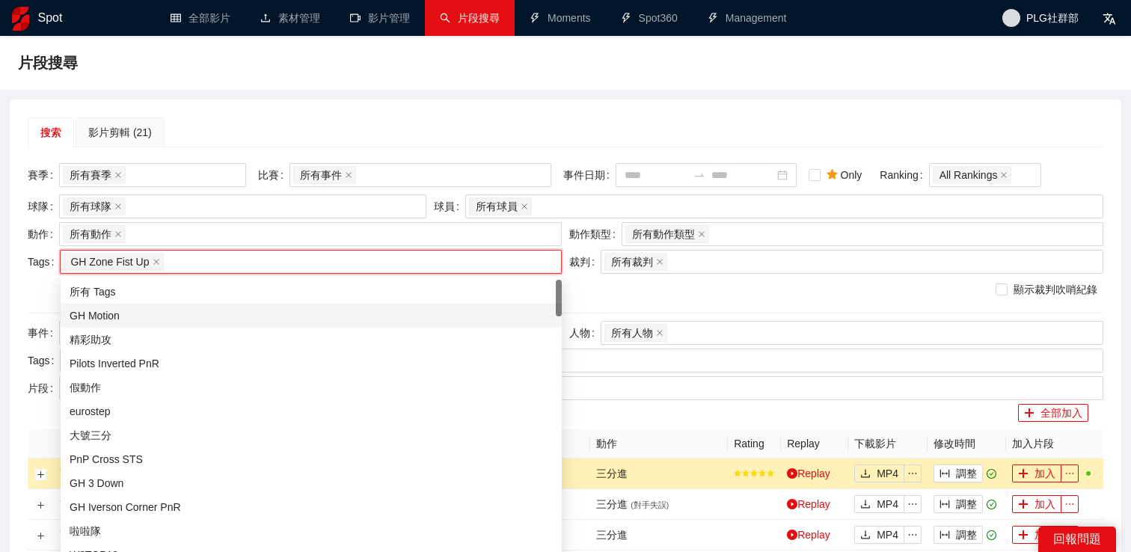
click at [347, 308] on div "GH Motion" at bounding box center [311, 316] width 483 height 16
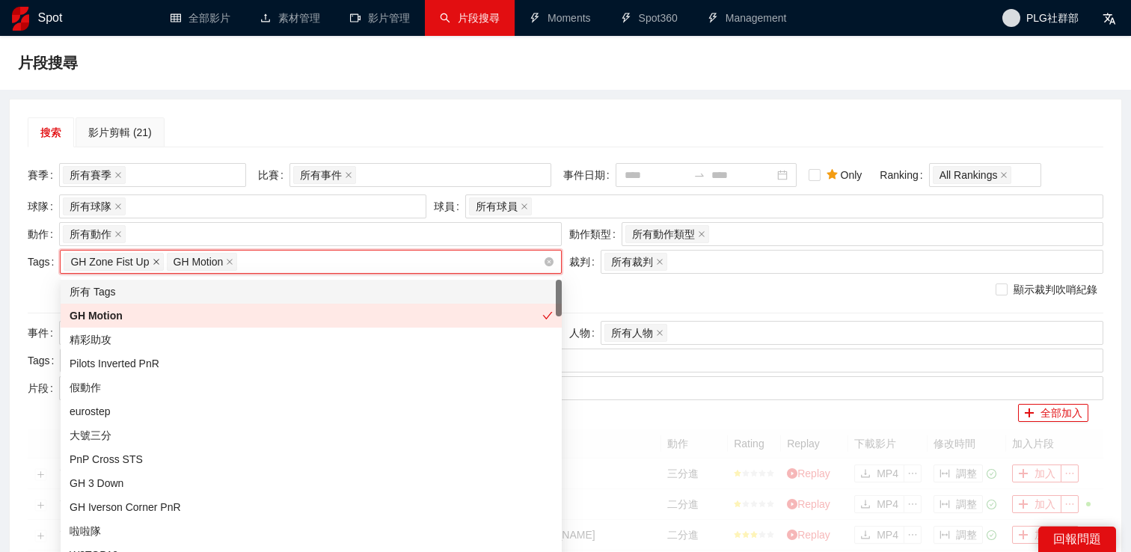
click at [156, 264] on icon "close" at bounding box center [156, 261] width 7 height 7
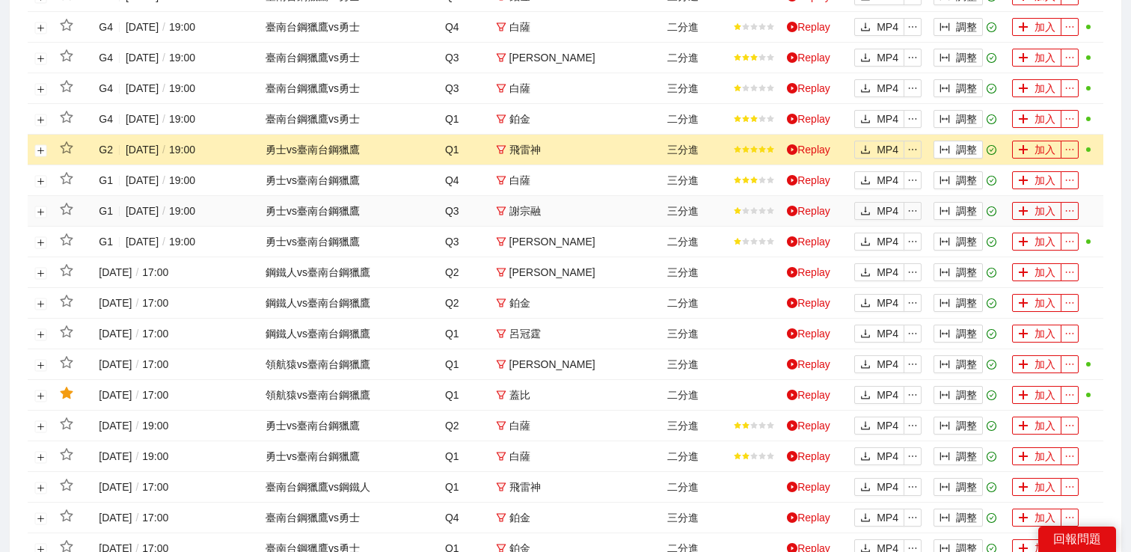
scroll to position [429, 0]
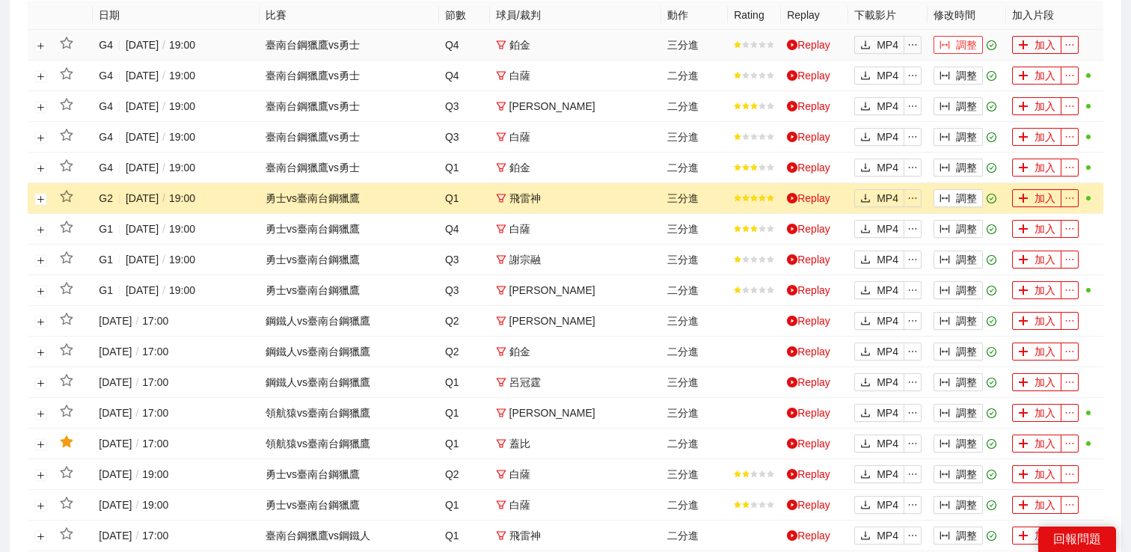
click at [957, 47] on button "調整" at bounding box center [958, 45] width 49 height 18
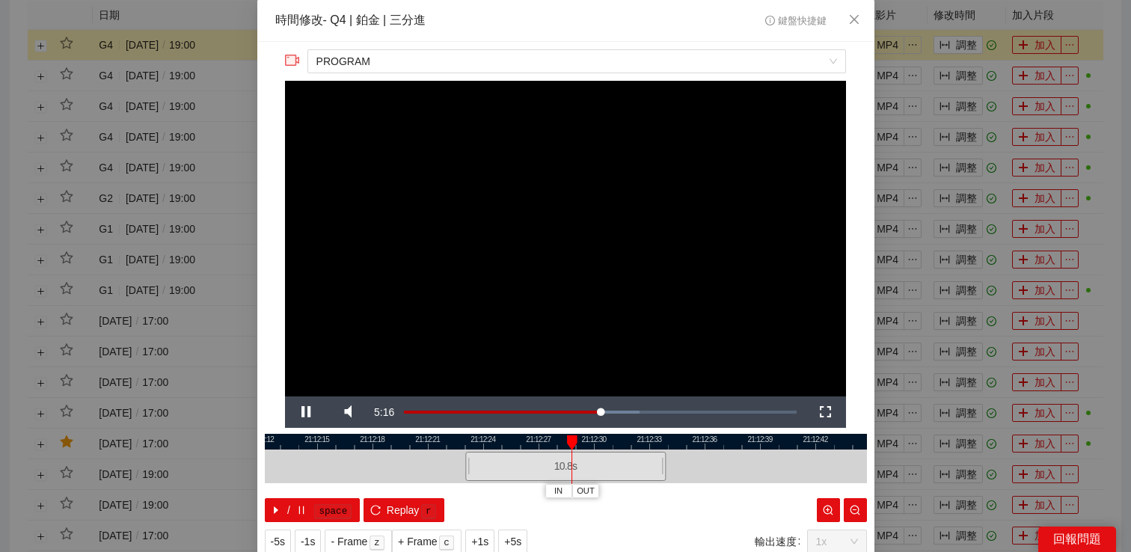
click at [941, 257] on div "**********" at bounding box center [565, 276] width 1131 height 552
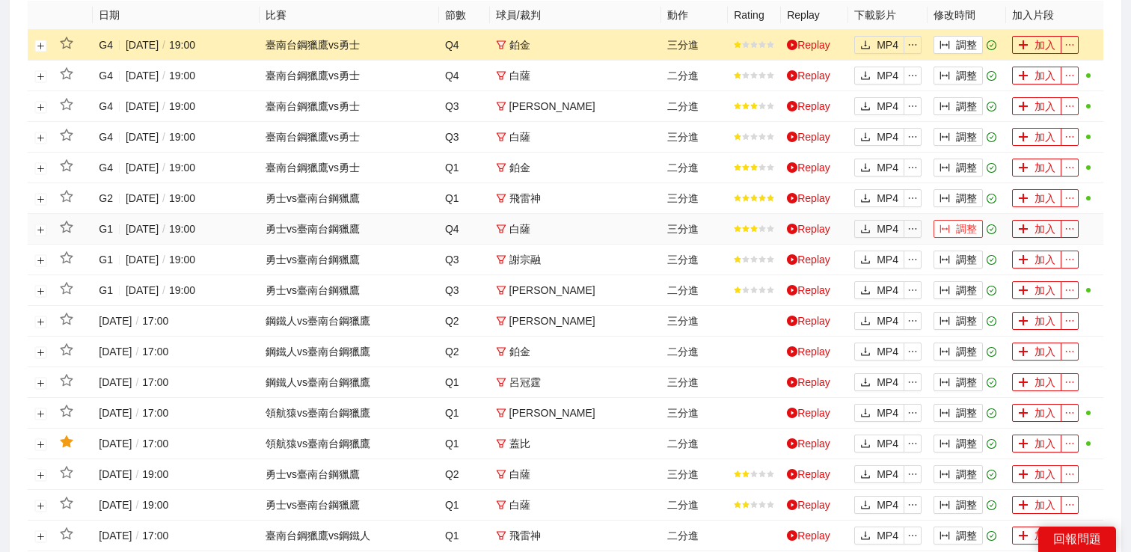
click at [957, 228] on button "調整" at bounding box center [958, 229] width 49 height 18
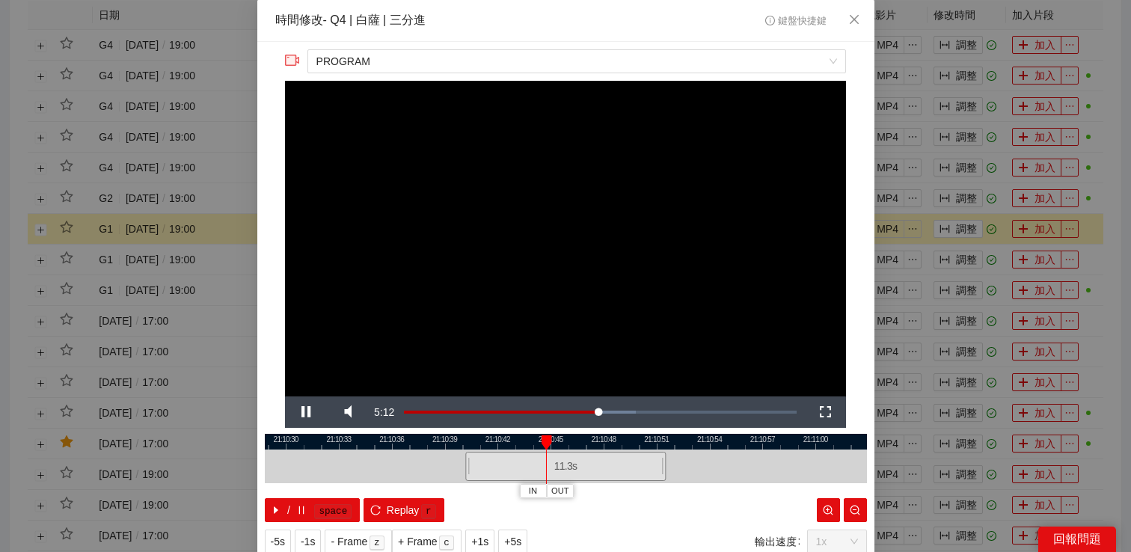
click at [920, 213] on div "**********" at bounding box center [565, 276] width 1131 height 552
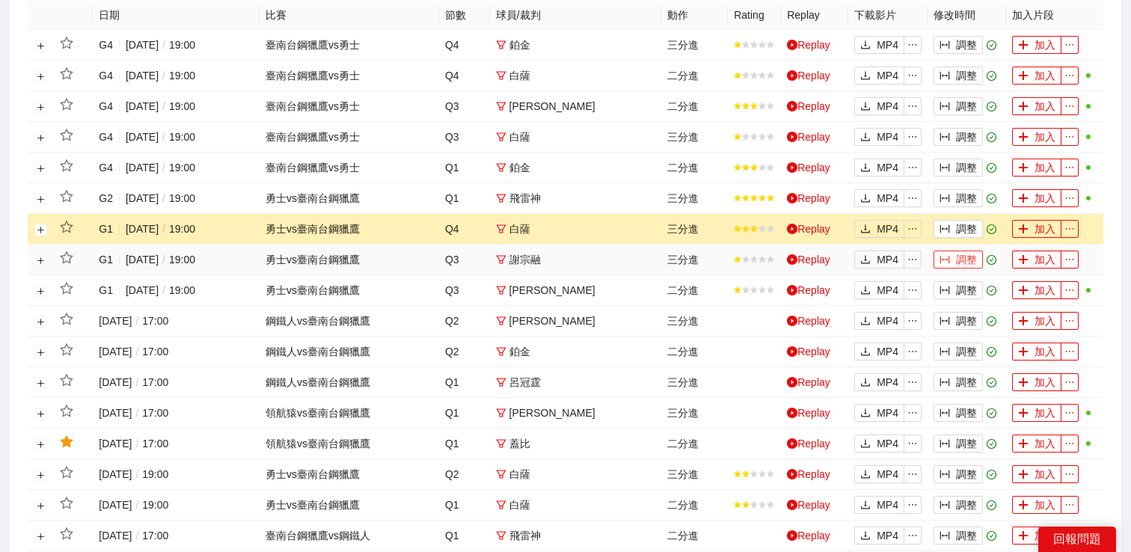
click at [962, 263] on button "調整" at bounding box center [958, 260] width 49 height 18
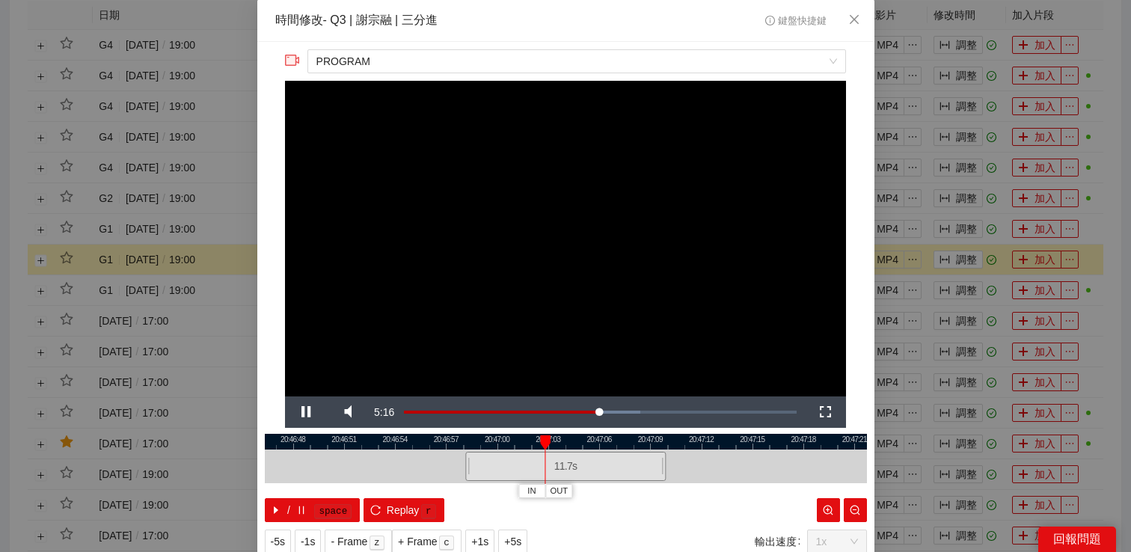
click at [563, 258] on video "Video Player" at bounding box center [565, 239] width 561 height 316
click at [304, 412] on span "Video Player" at bounding box center [306, 412] width 42 height 0
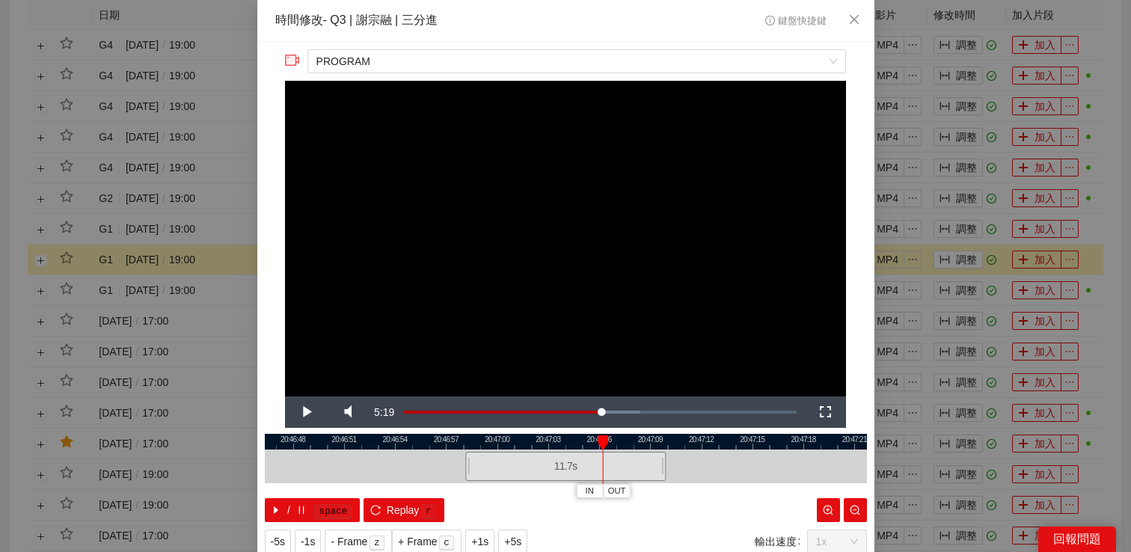
click at [938, 249] on div "**********" at bounding box center [565, 276] width 1131 height 552
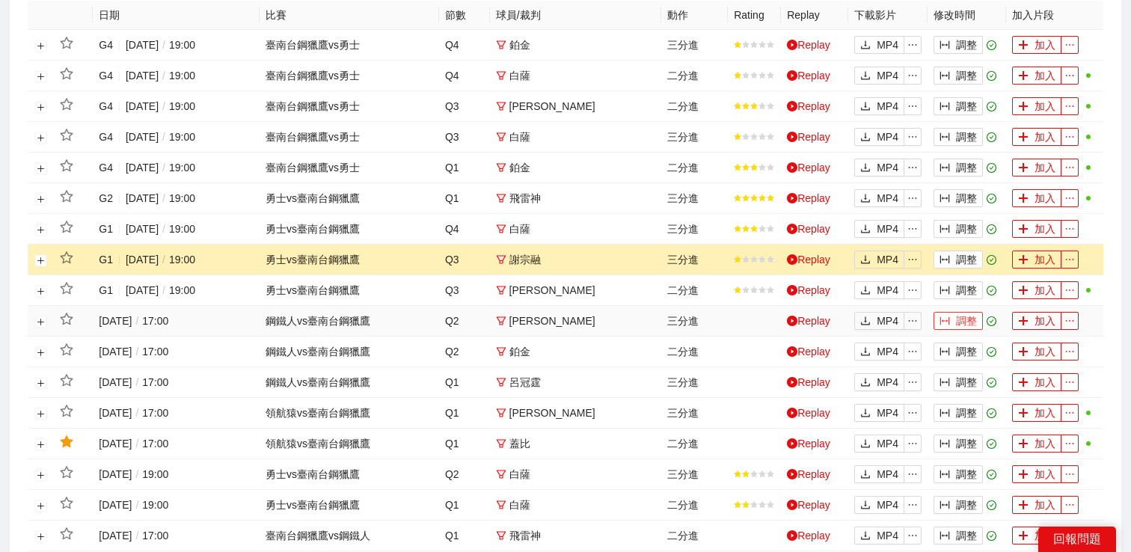
click at [962, 321] on button "調整" at bounding box center [958, 321] width 49 height 18
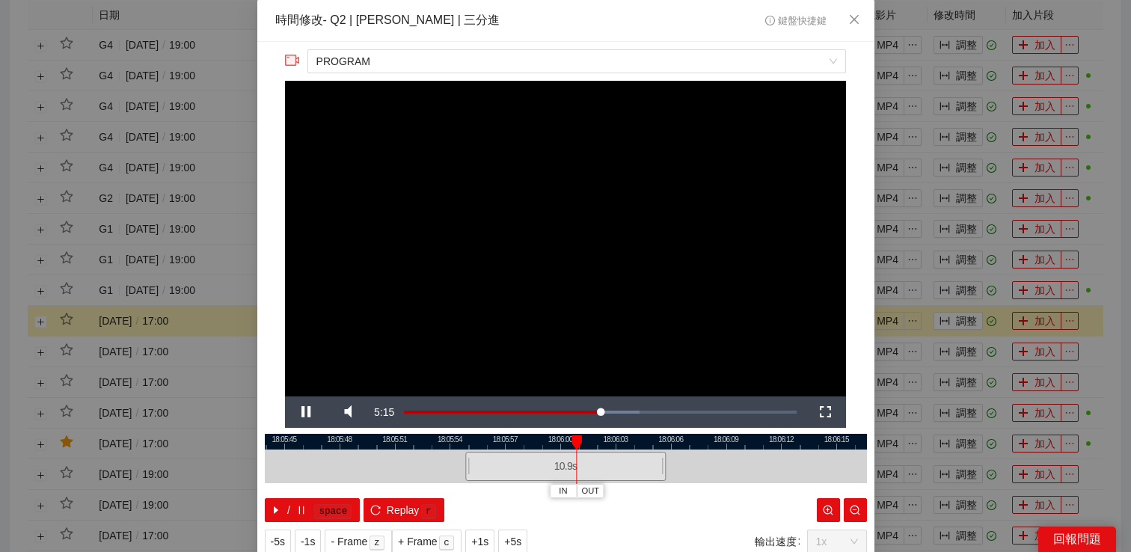
click at [965, 315] on div "**********" at bounding box center [565, 276] width 1131 height 552
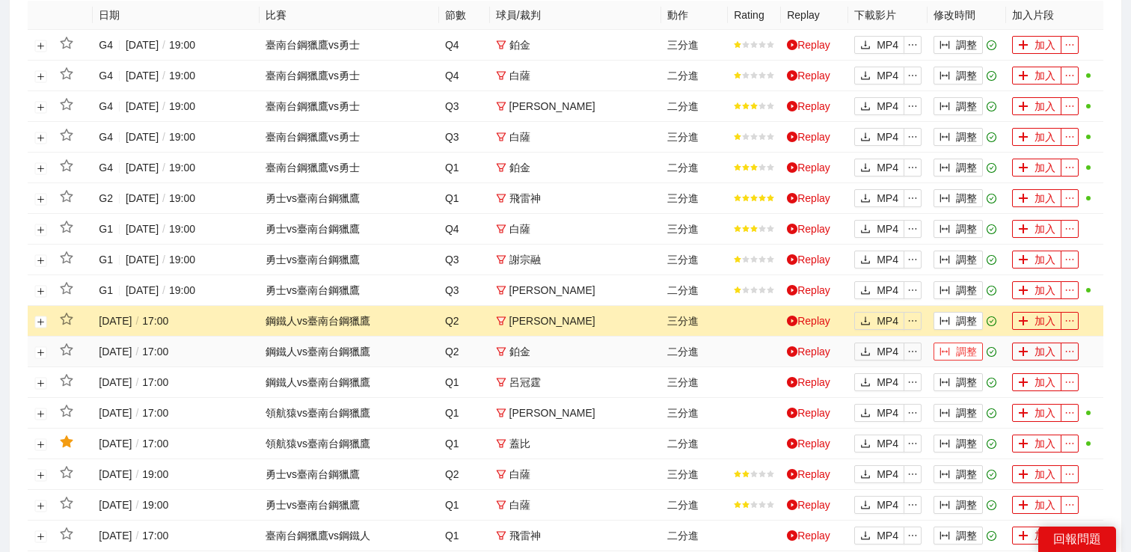
click at [964, 356] on button "調整" at bounding box center [958, 352] width 49 height 18
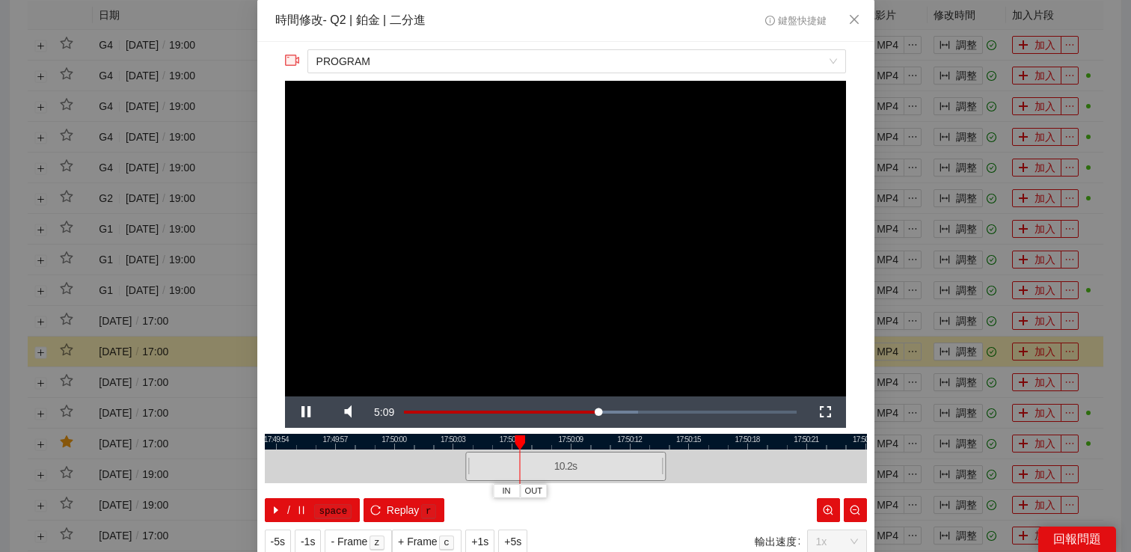
click at [971, 376] on div "**********" at bounding box center [565, 276] width 1131 height 552
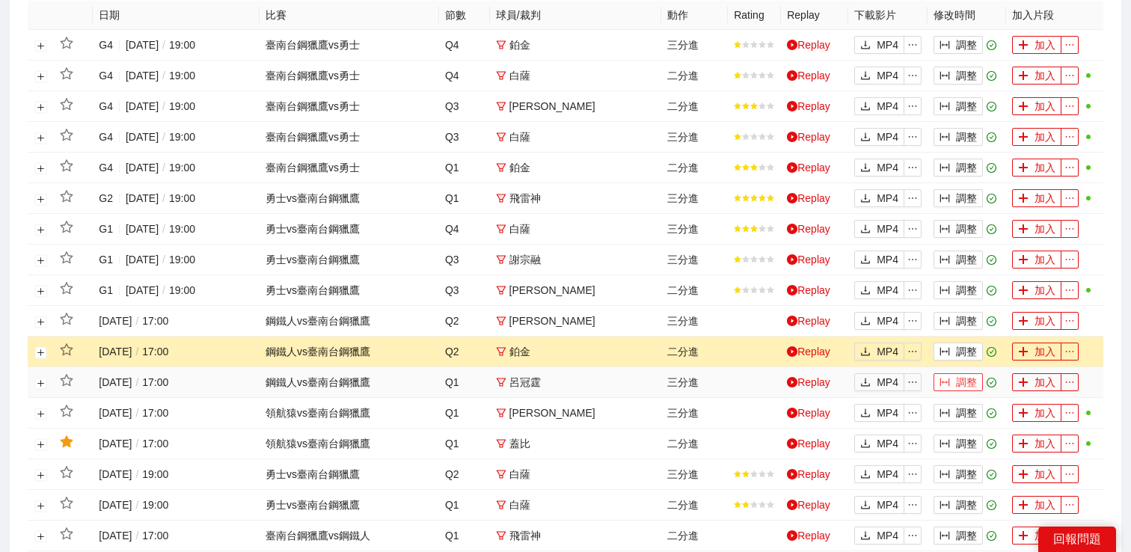
click at [968, 383] on button "調整" at bounding box center [958, 382] width 49 height 18
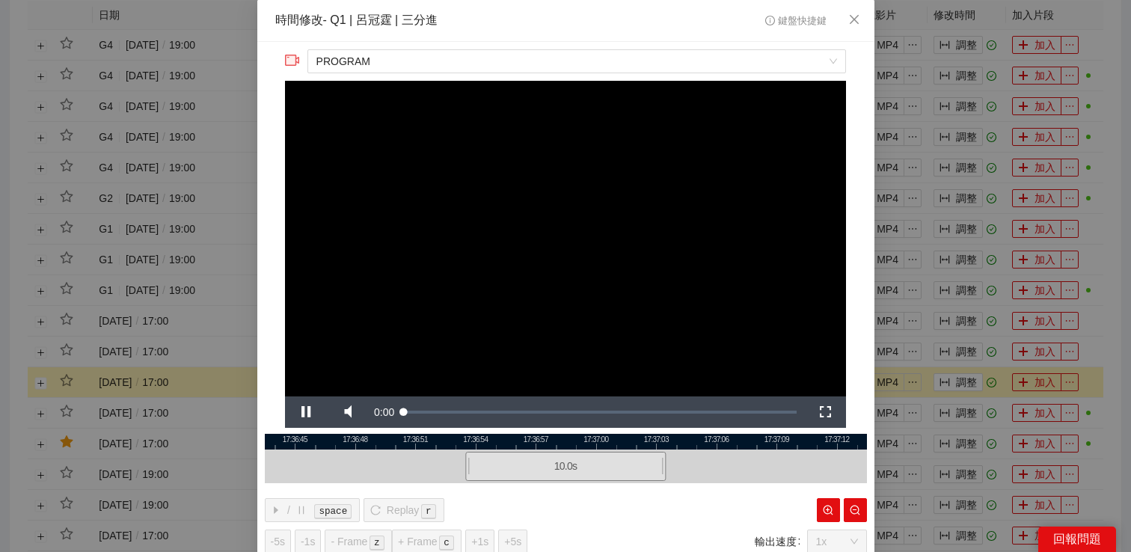
click at [967, 361] on div "**********" at bounding box center [565, 276] width 1131 height 552
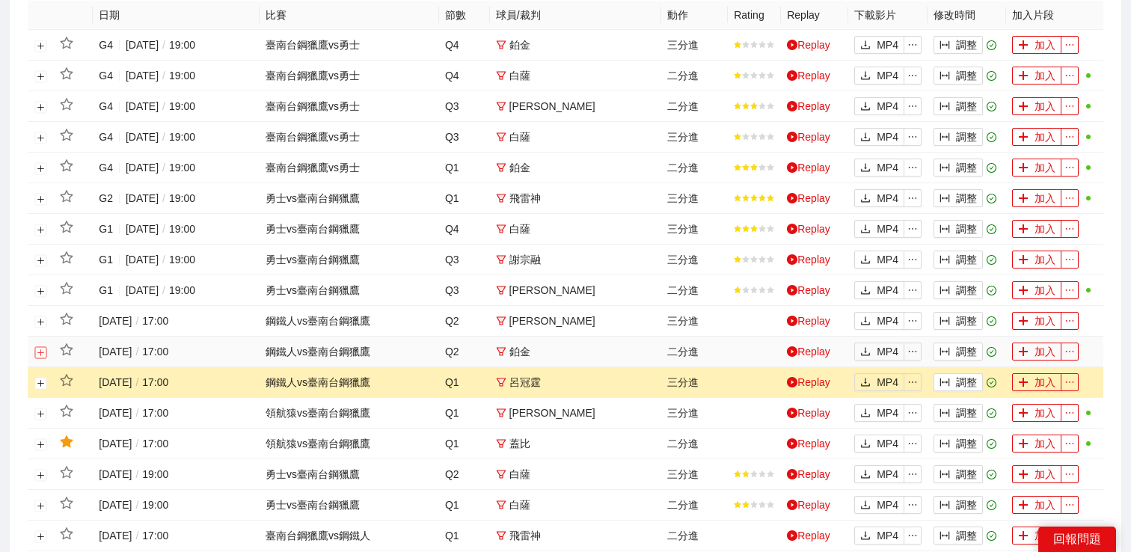
click at [43, 355] on button "展開行" at bounding box center [41, 352] width 12 height 12
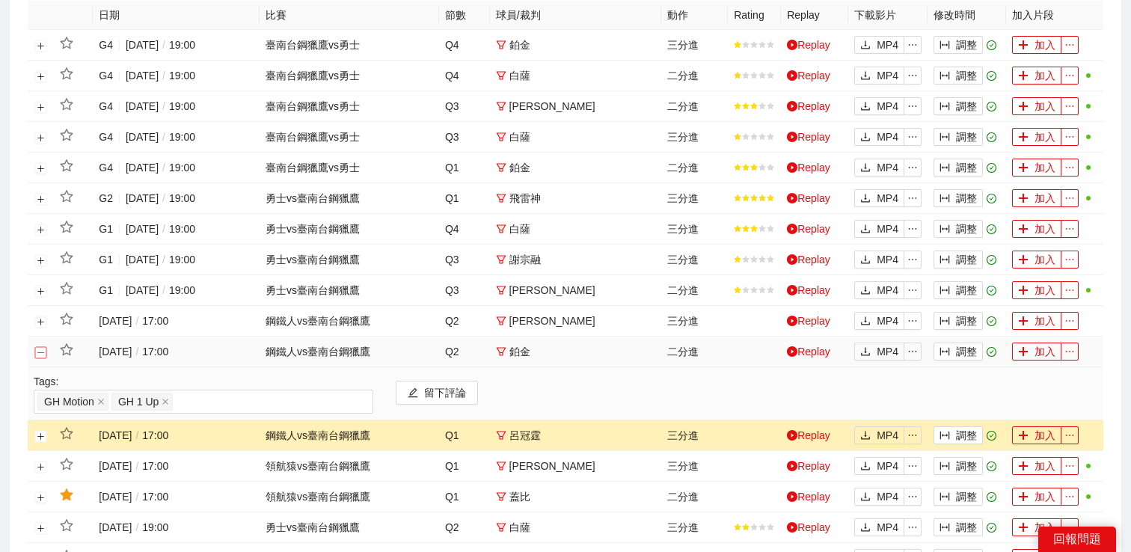
click at [43, 355] on button "關閉行" at bounding box center [41, 352] width 12 height 12
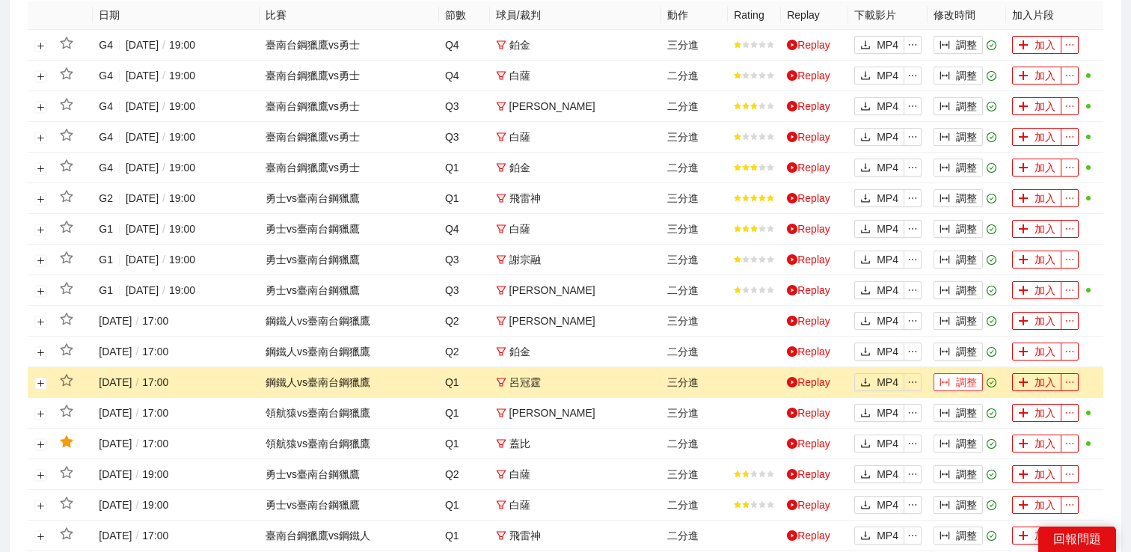
click at [950, 379] on icon "column-width" at bounding box center [945, 382] width 10 height 10
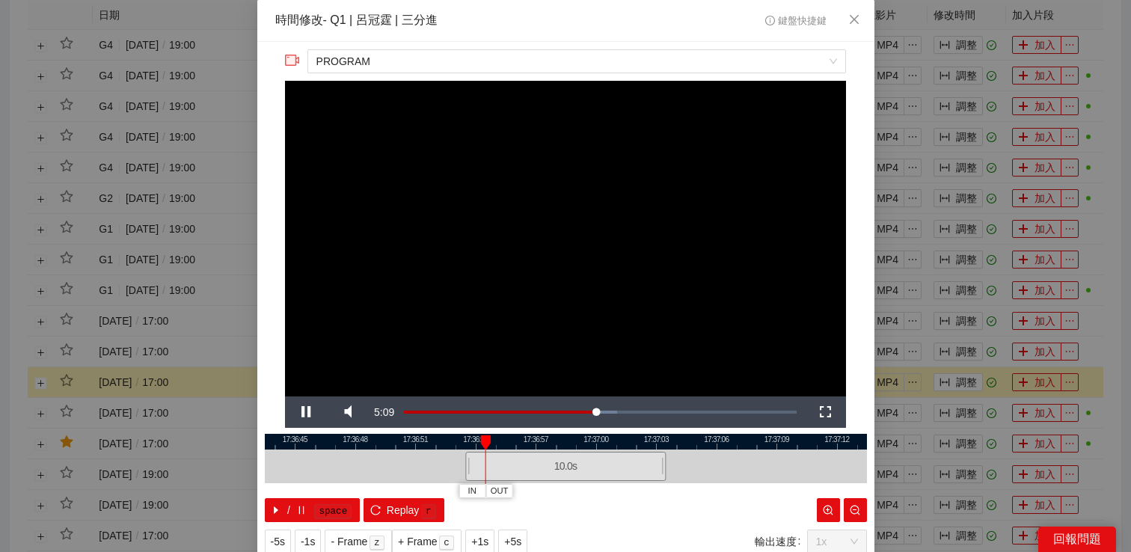
click at [950, 379] on div "**********" at bounding box center [565, 276] width 1131 height 552
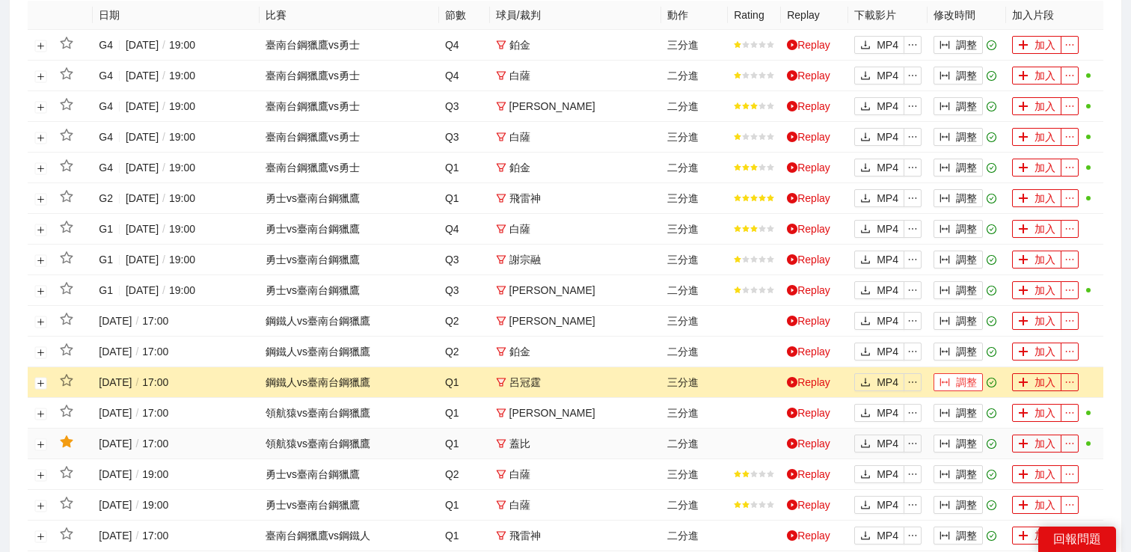
scroll to position [0, 0]
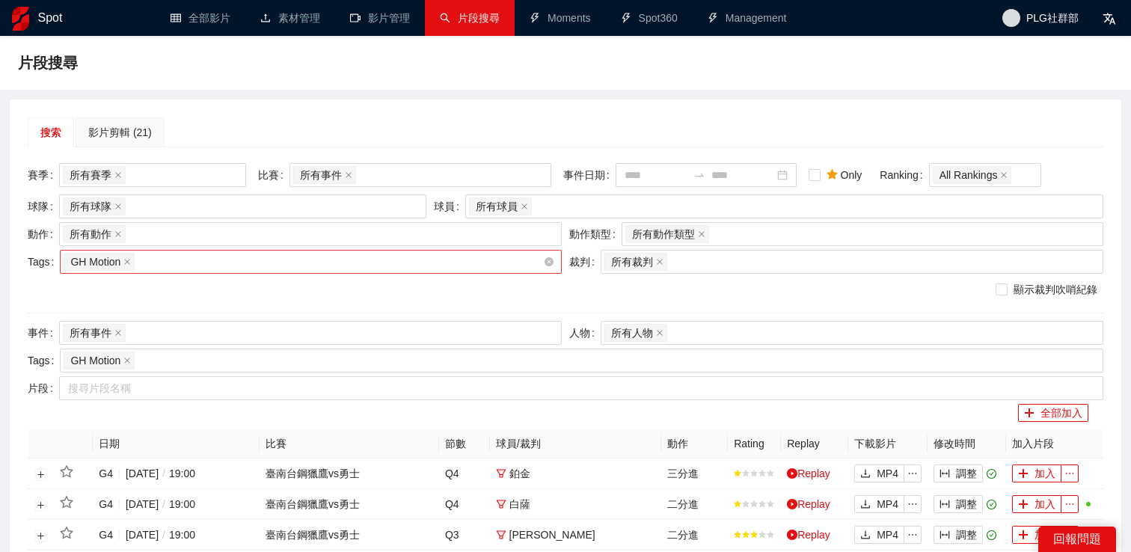
click at [292, 267] on div "GH Motion" at bounding box center [304, 261] width 480 height 21
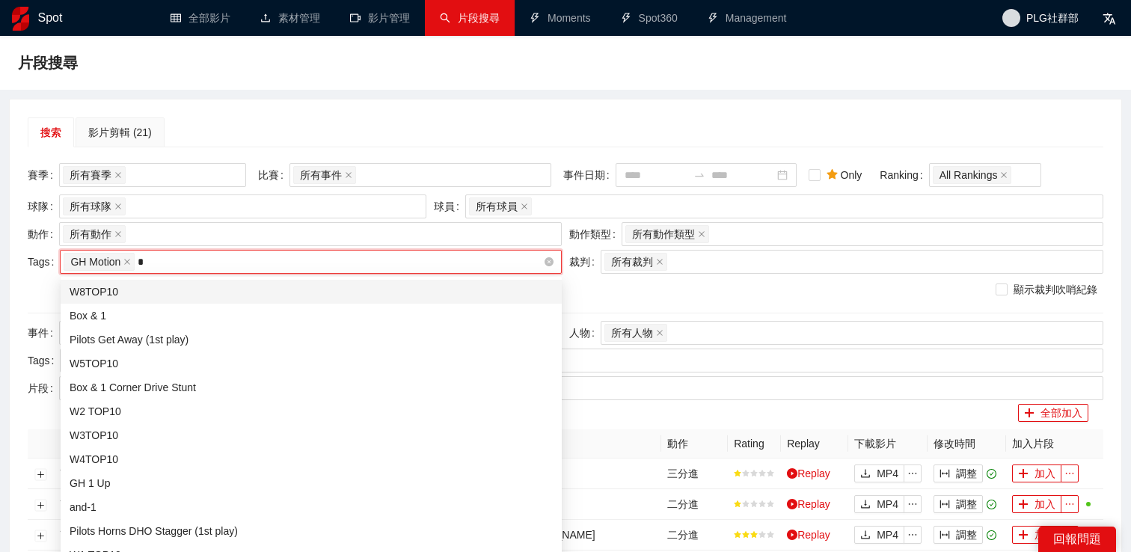
type input "*"
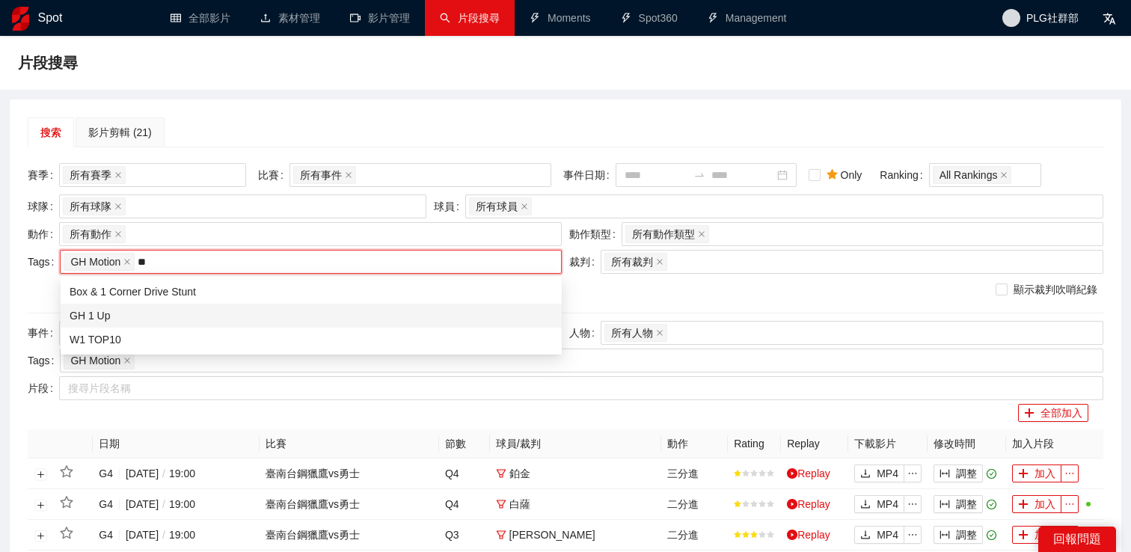
click at [194, 312] on div "GH 1 Up" at bounding box center [311, 316] width 483 height 16
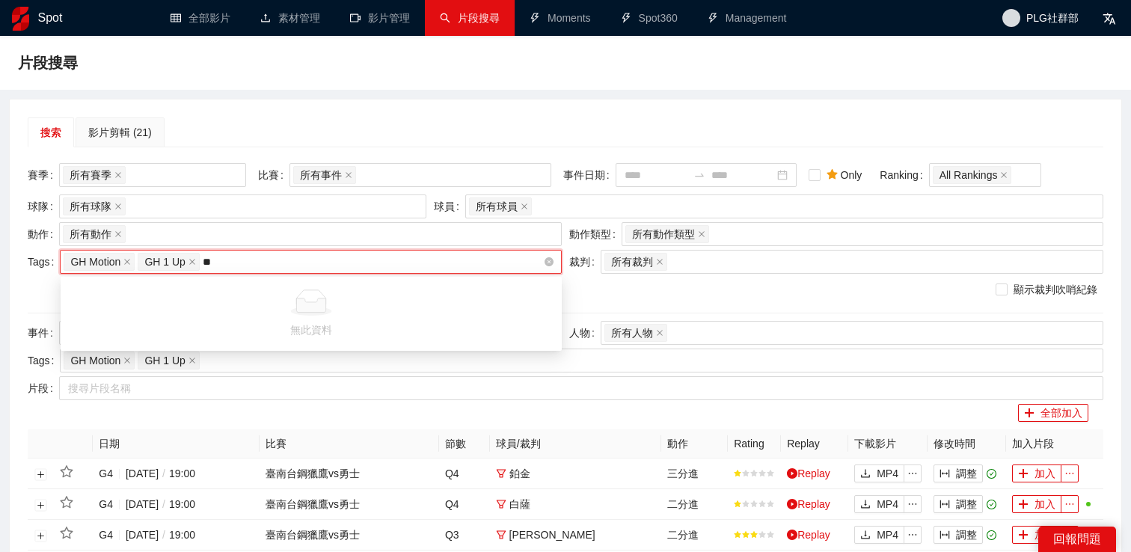
type input "*"
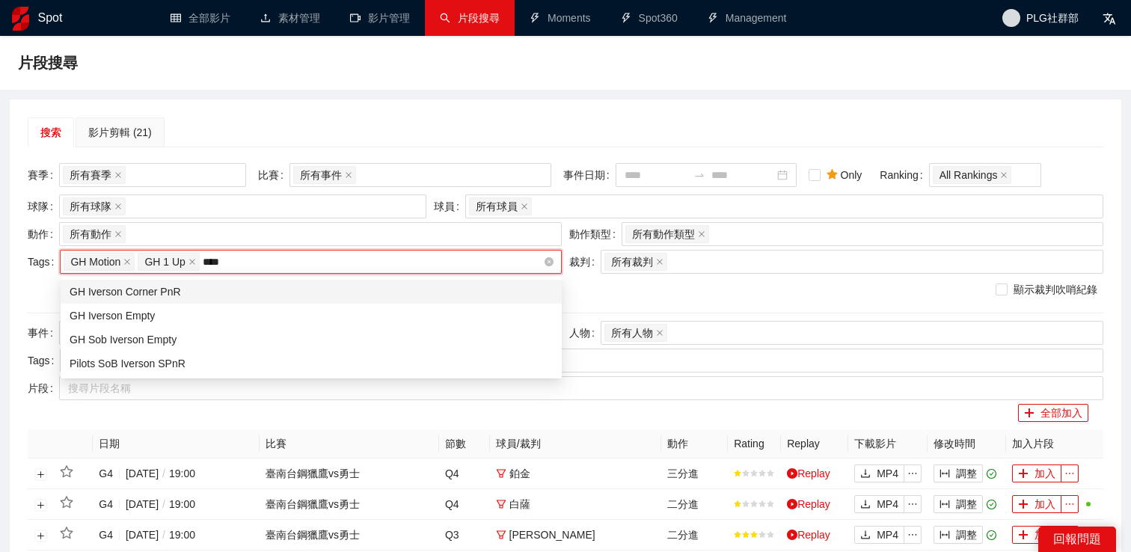
type input "****"
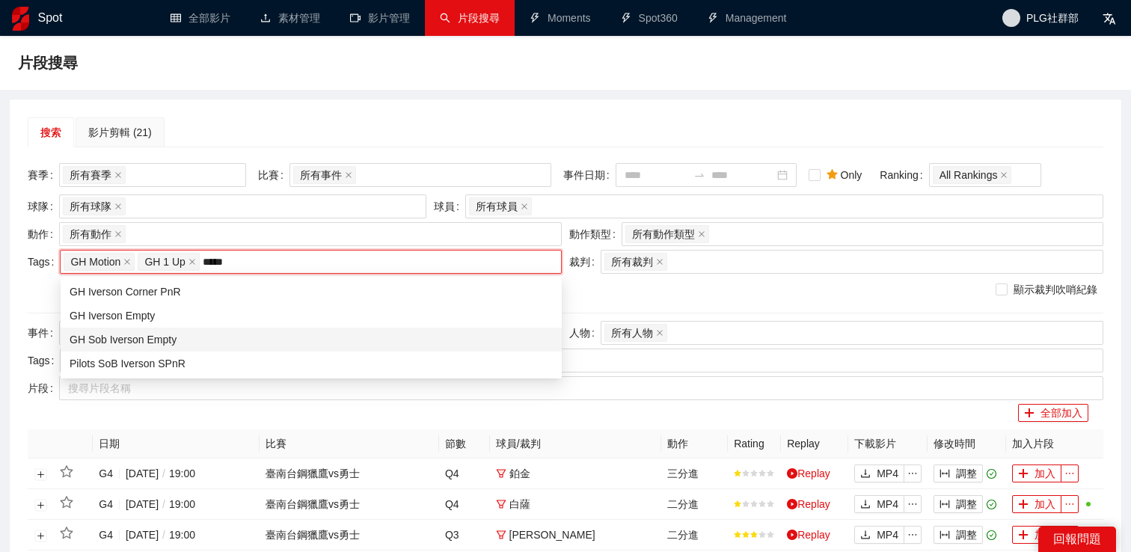
click at [185, 335] on div "GH Sob Iverson Empty" at bounding box center [311, 340] width 483 height 16
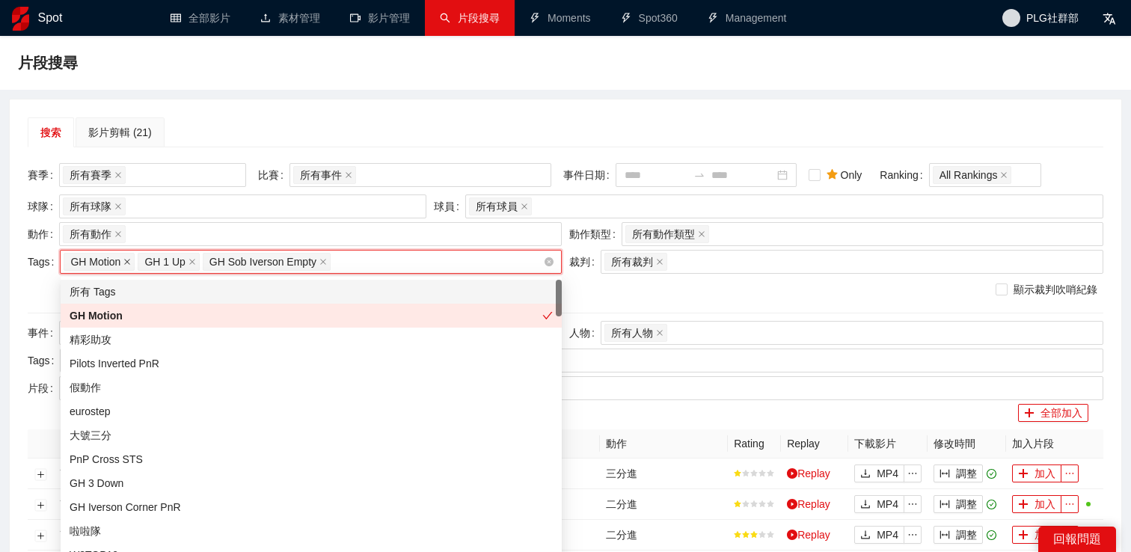
click at [126, 264] on icon "close" at bounding box center [126, 261] width 7 height 7
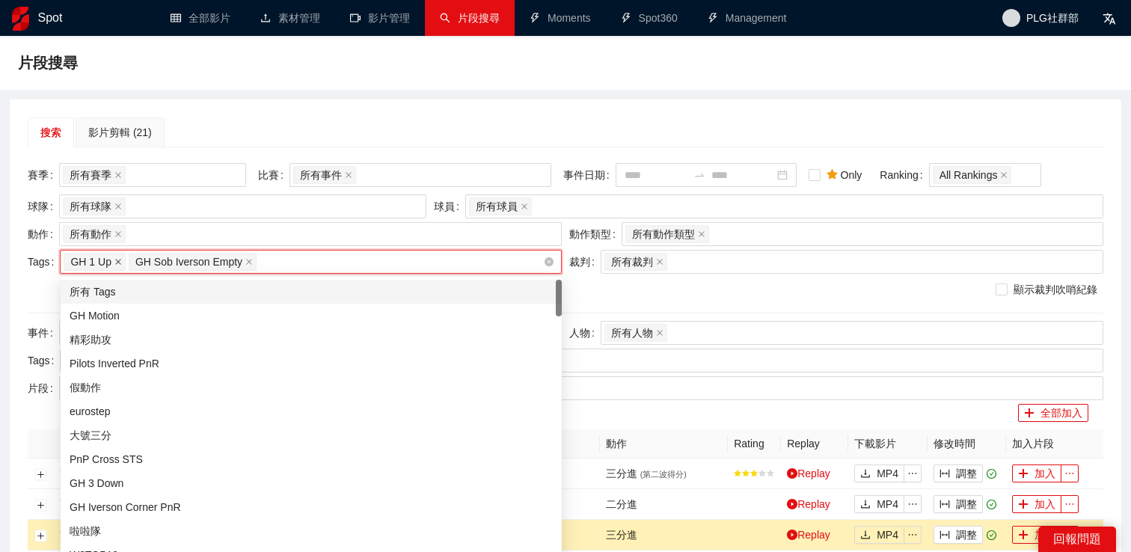
click at [121, 263] on icon "close" at bounding box center [117, 261] width 7 height 7
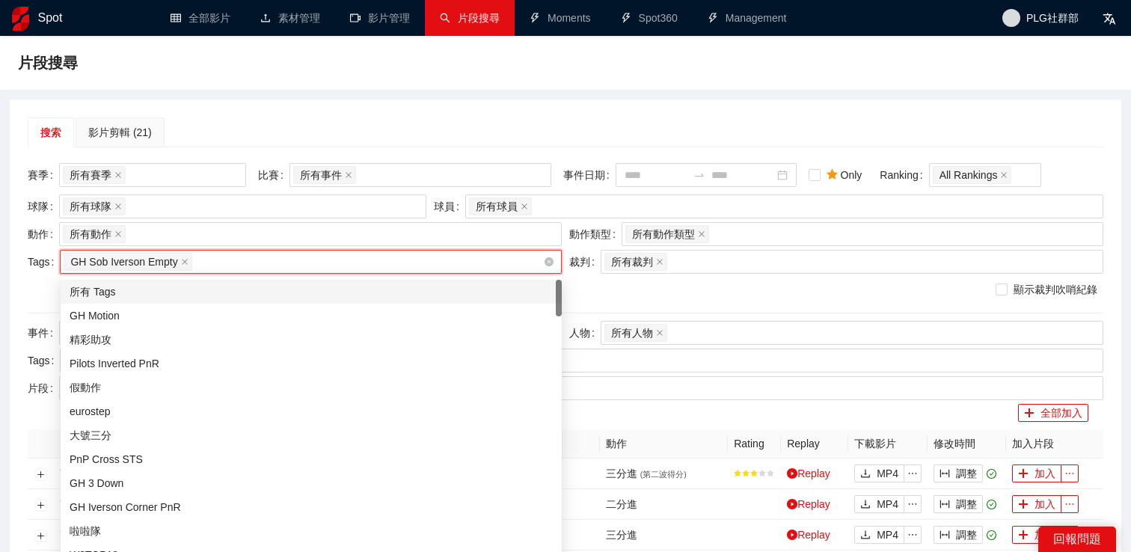
click at [544, 120] on div "搜索 影片剪輯 (21)" at bounding box center [566, 132] width 1076 height 30
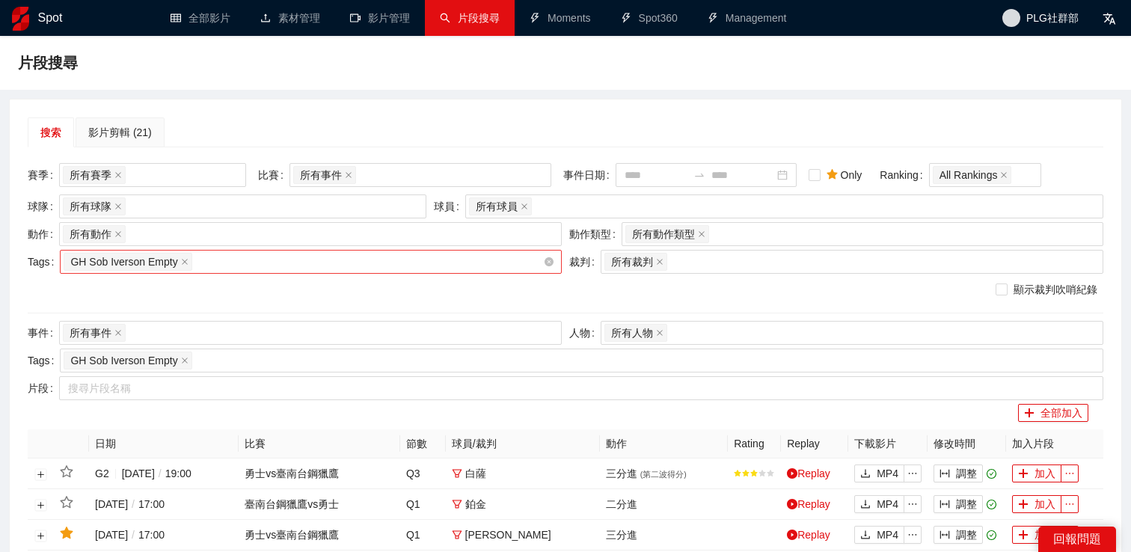
scroll to position [201, 0]
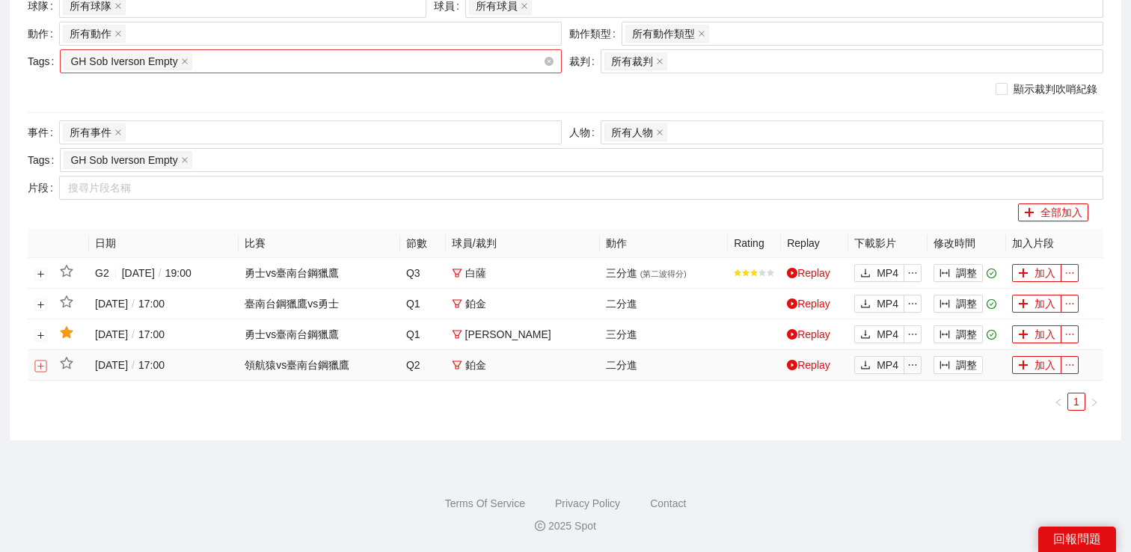
click at [39, 361] on button "展開行" at bounding box center [41, 366] width 12 height 12
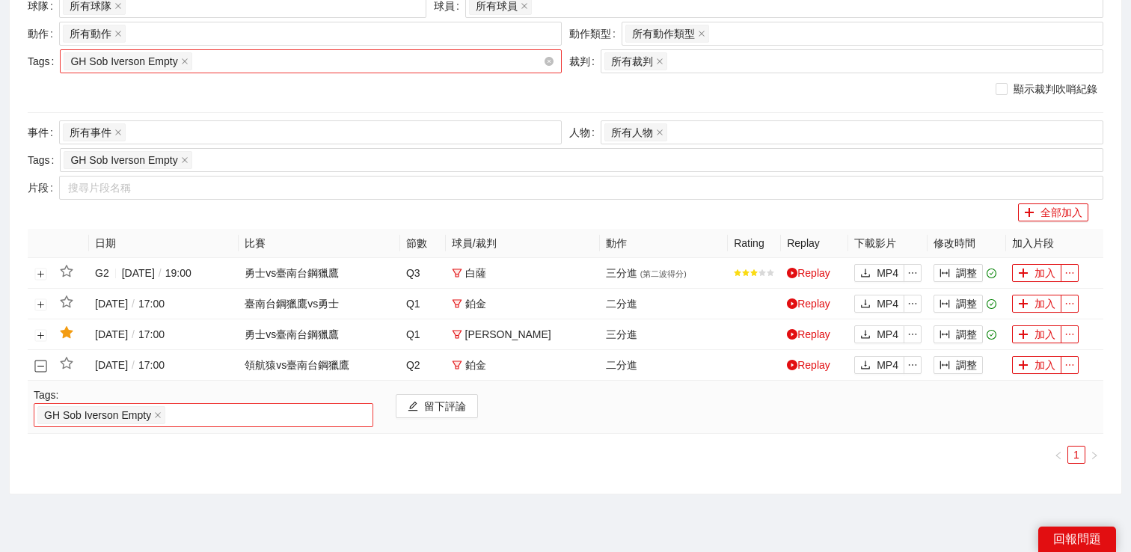
click at [198, 407] on div "GH Sob Iverson Empty" at bounding box center [203, 415] width 332 height 21
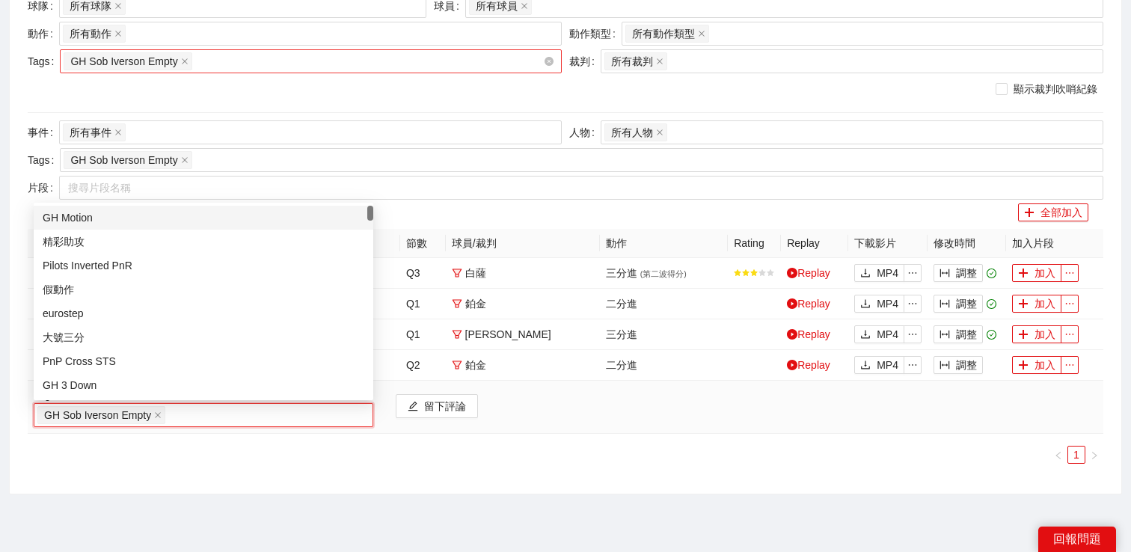
type input "*"
type input "***"
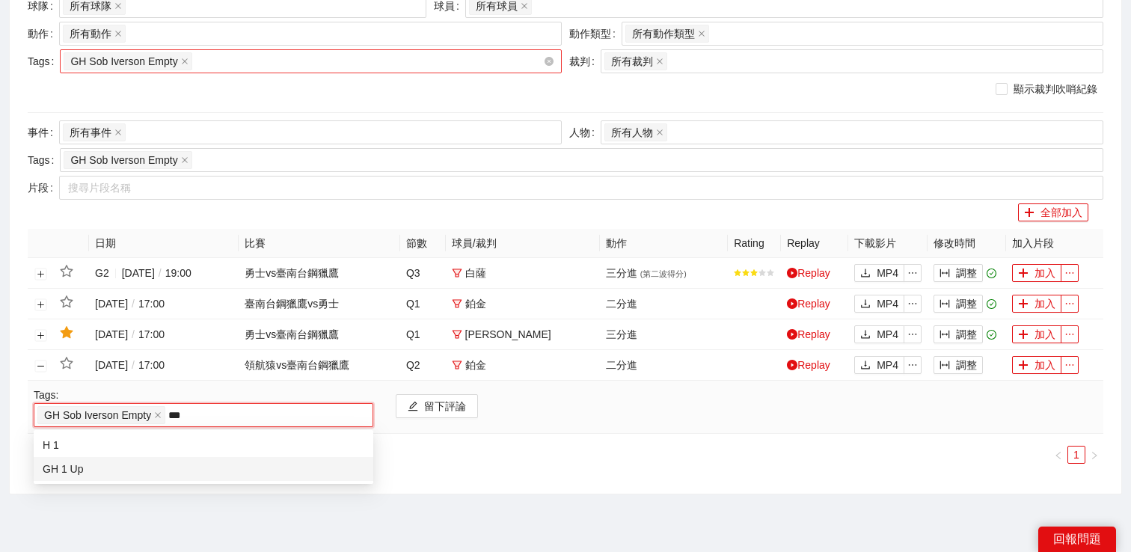
click at [162, 463] on div "GH 1 Up" at bounding box center [204, 469] width 322 height 16
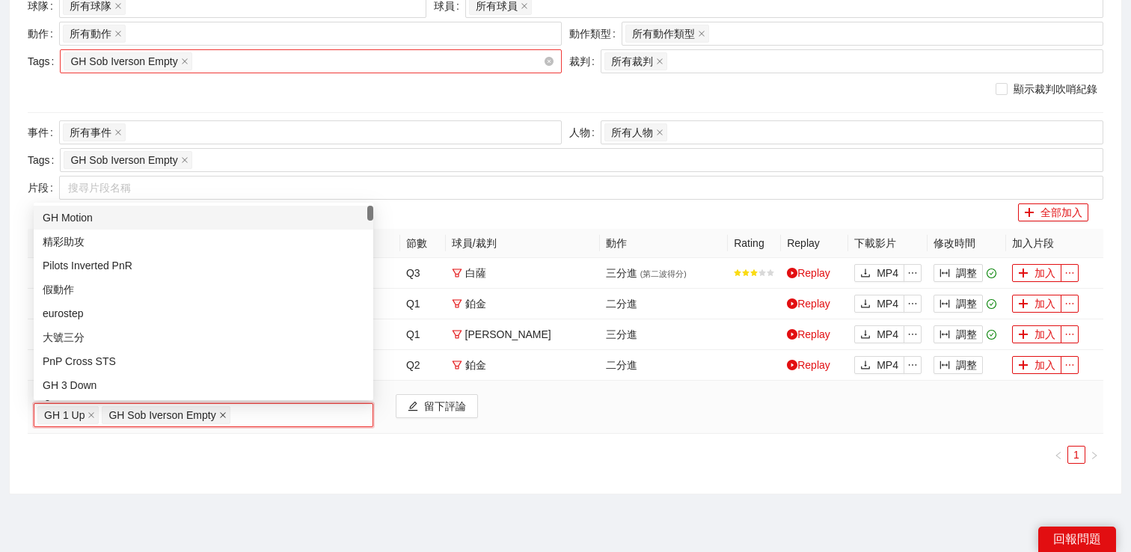
click at [224, 415] on icon "close" at bounding box center [223, 415] width 6 height 6
click at [313, 433] on td "Tags: GH 1 Up 留下評論" at bounding box center [566, 407] width 1076 height 53
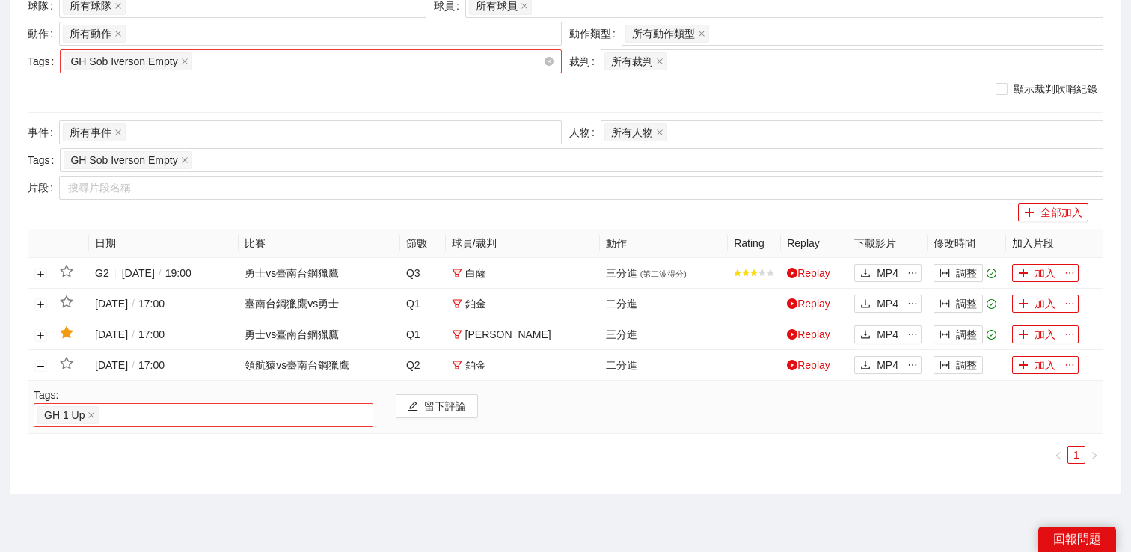
click at [138, 414] on div "GH 1 Up" at bounding box center [203, 415] width 332 height 21
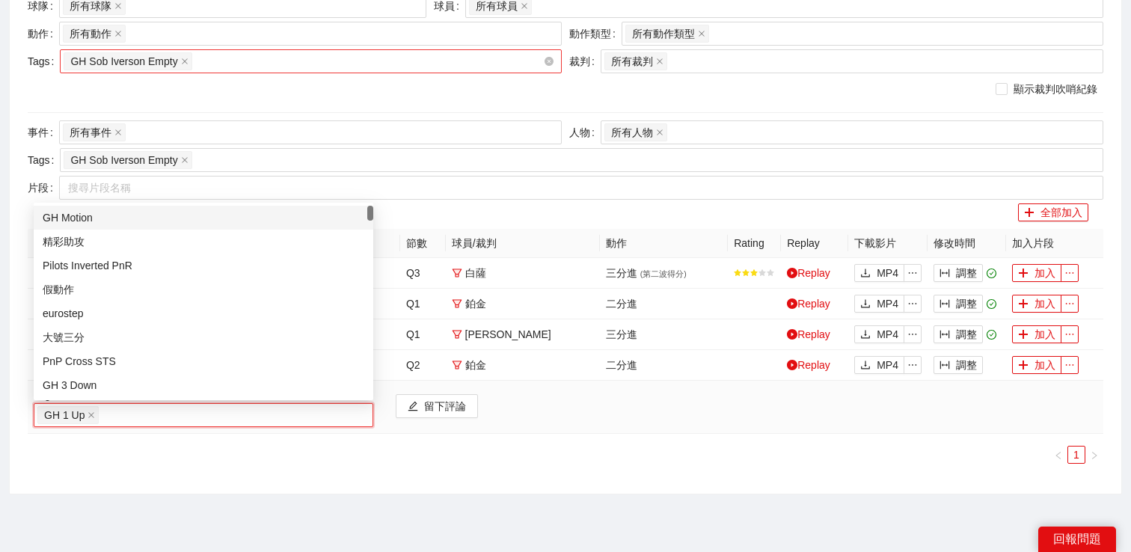
click at [216, 471] on div "日期 比賽 節數 球員 / 裁判 動作 Rating Replay 下載影片 修改時間 加入片段 G2 [DATE] / 19:00 勇士 vs 臺南台鋼獵鷹…" at bounding box center [566, 352] width 1076 height 247
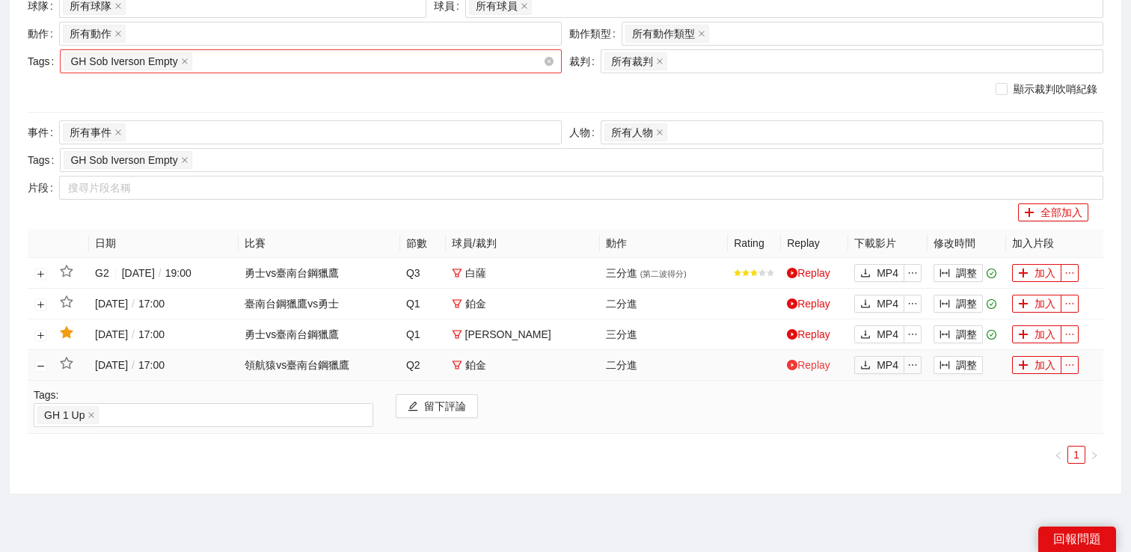
click at [798, 367] on link "Replay" at bounding box center [808, 365] width 43 height 12
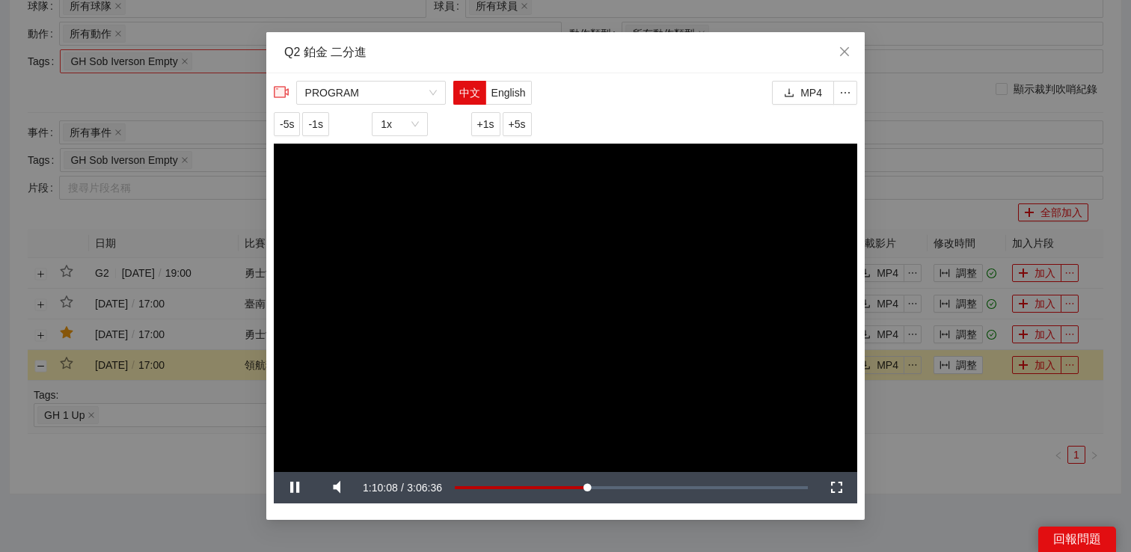
click at [216, 450] on div "**********" at bounding box center [565, 276] width 1131 height 552
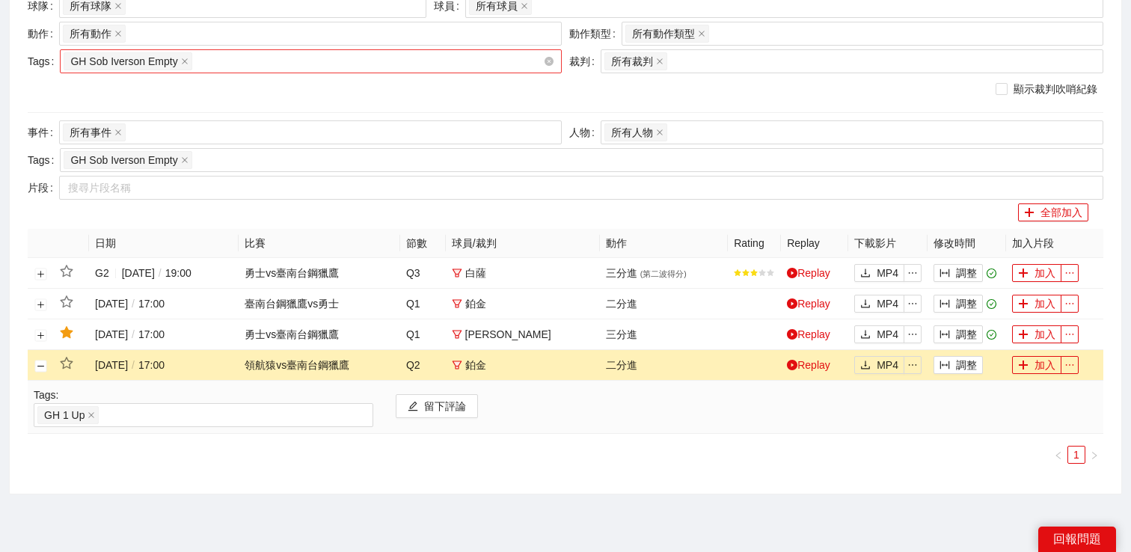
click at [256, 63] on div "GH Sob Iverson Empty" at bounding box center [304, 61] width 480 height 21
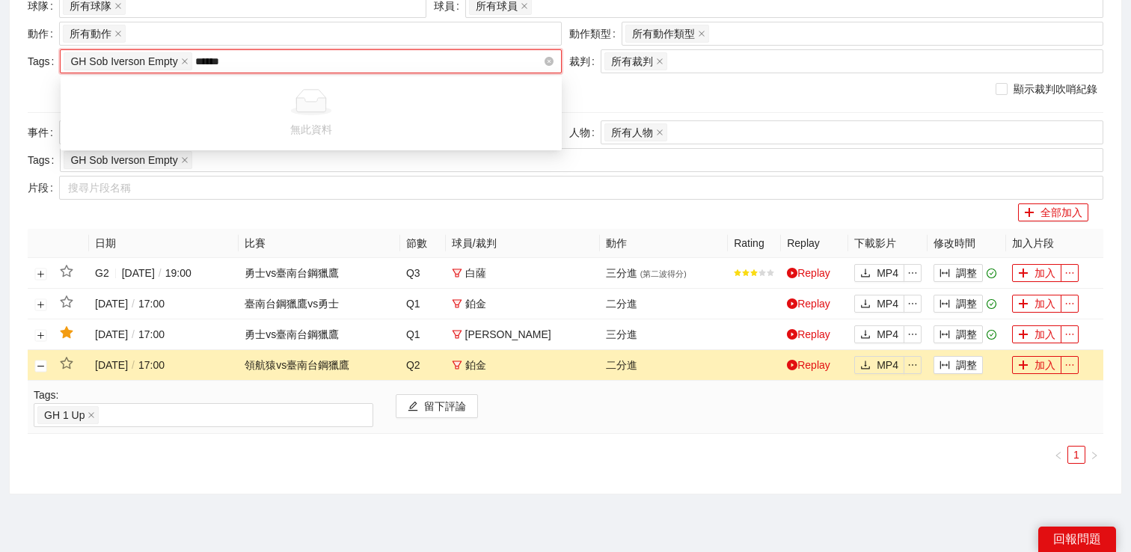
type input "****"
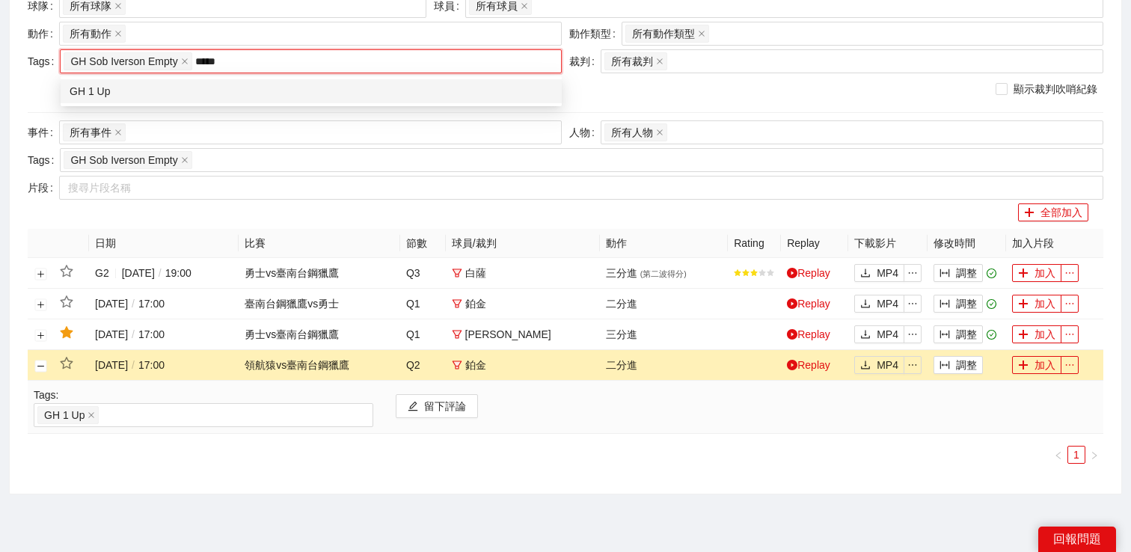
click at [226, 85] on div "GH 1 Up" at bounding box center [311, 91] width 483 height 16
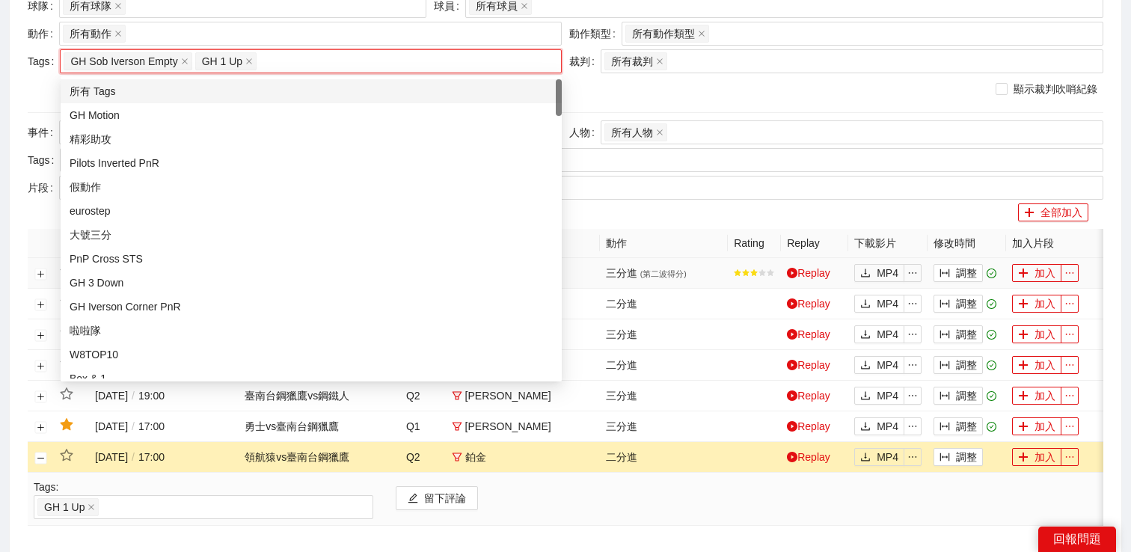
click at [676, 284] on td "三分進 ( 第二波得分 )" at bounding box center [664, 273] width 128 height 31
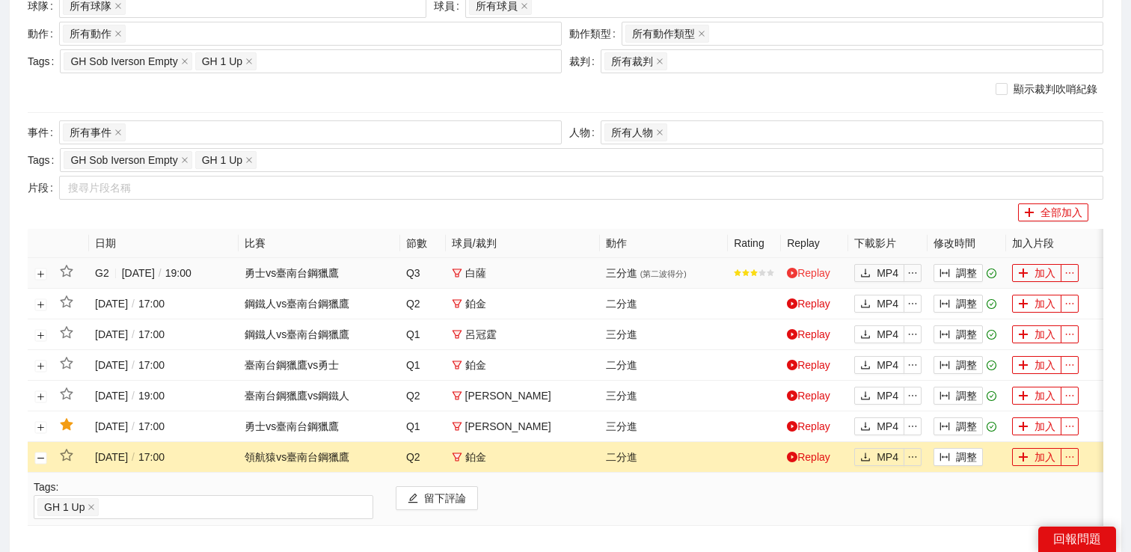
click at [807, 273] on link "Replay" at bounding box center [808, 273] width 43 height 12
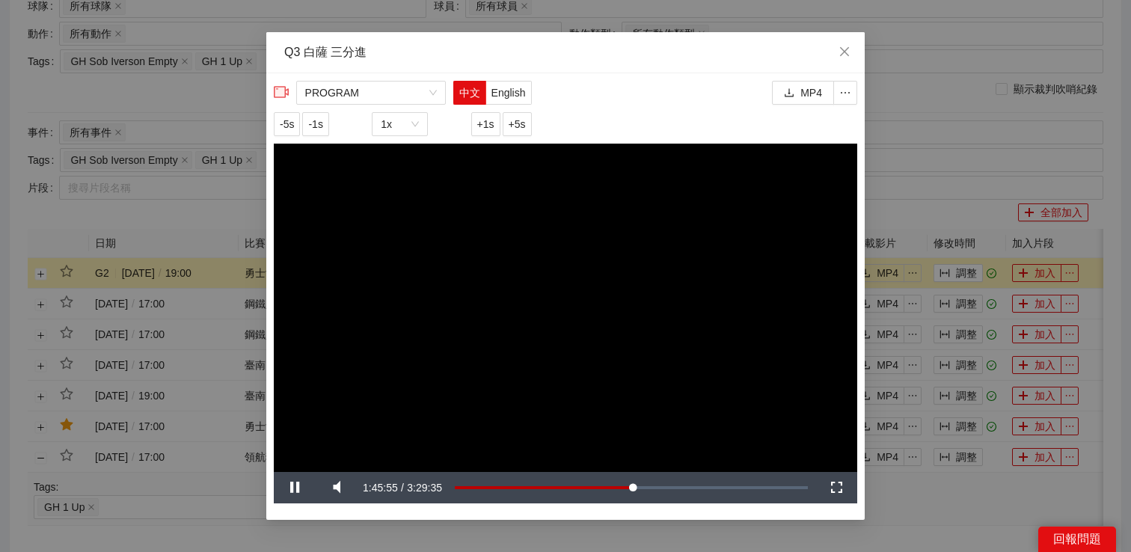
click at [896, 194] on div "**********" at bounding box center [565, 276] width 1131 height 552
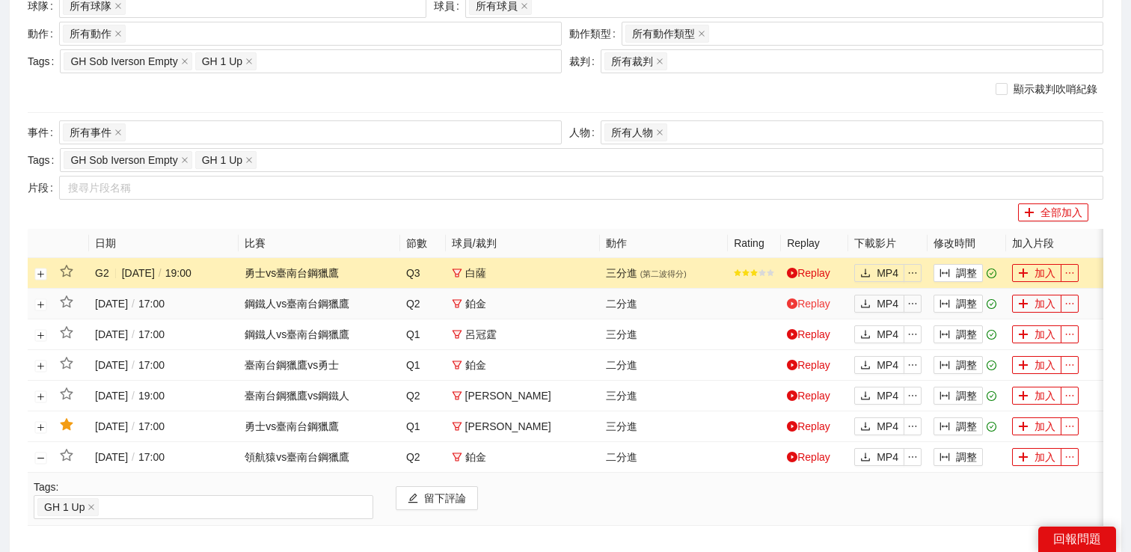
click at [810, 304] on link "Replay" at bounding box center [808, 304] width 43 height 12
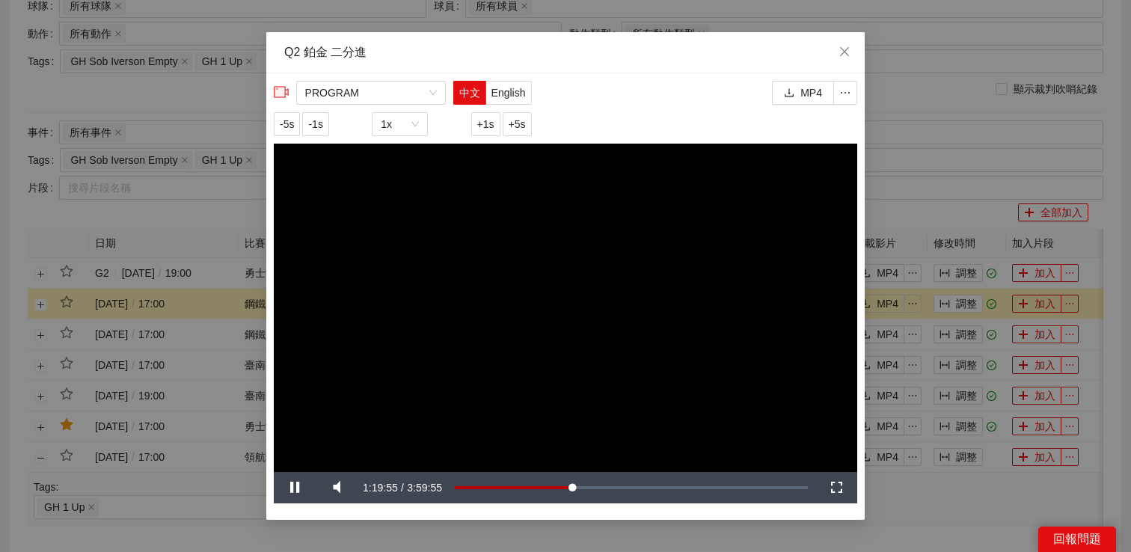
click at [940, 177] on div "**********" at bounding box center [565, 276] width 1131 height 552
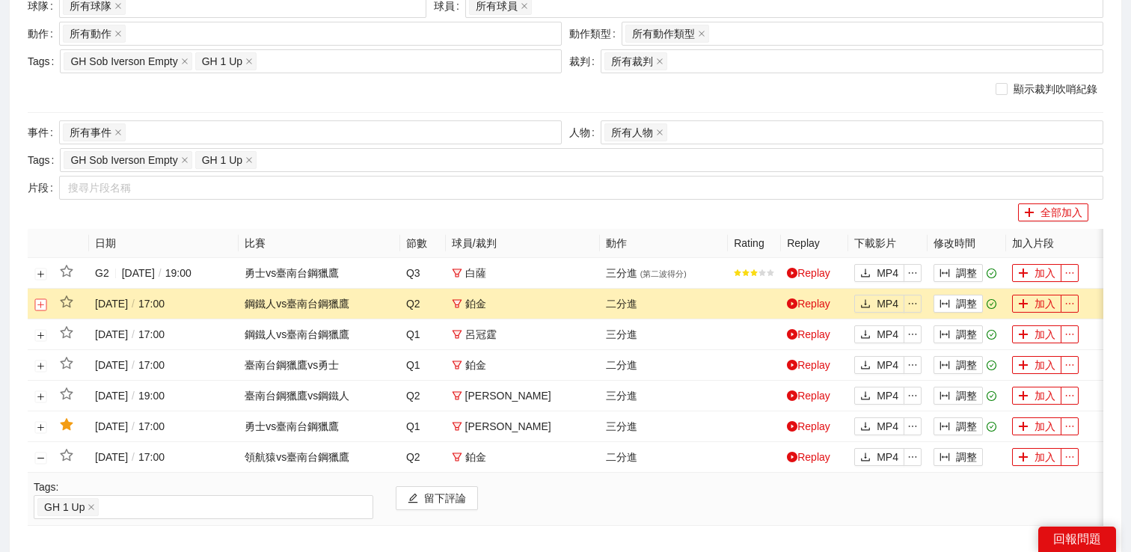
click at [37, 308] on button "展開行" at bounding box center [41, 305] width 12 height 12
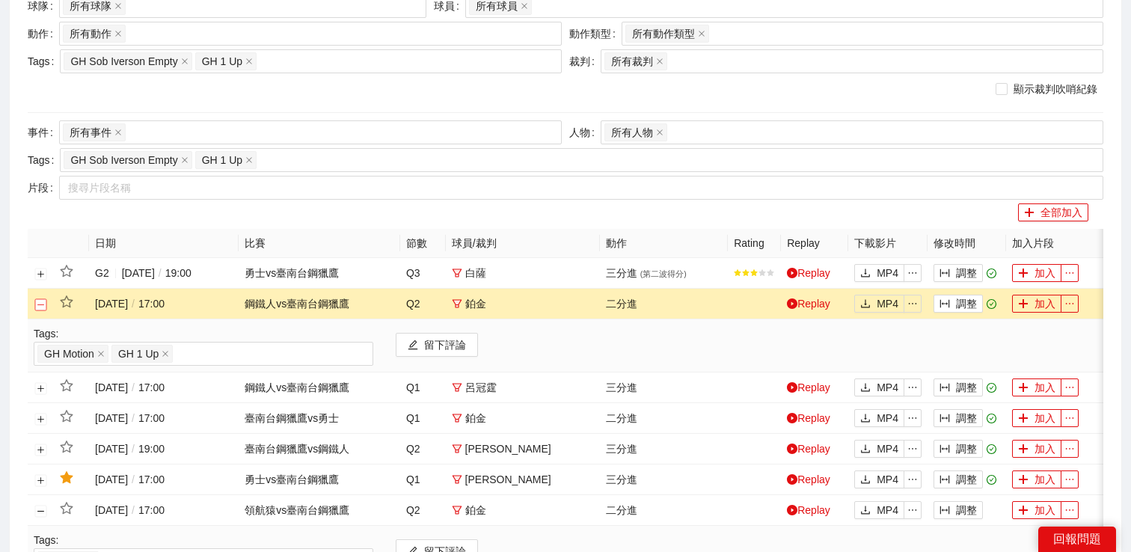
click at [37, 308] on button "關閉行" at bounding box center [41, 305] width 12 height 12
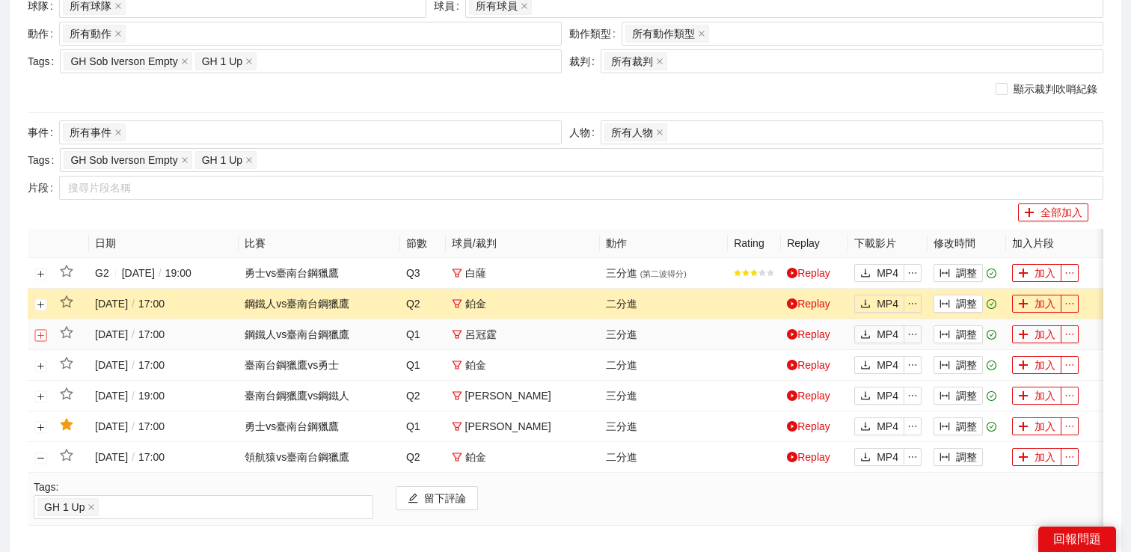
click at [38, 340] on button "展開行" at bounding box center [41, 335] width 12 height 12
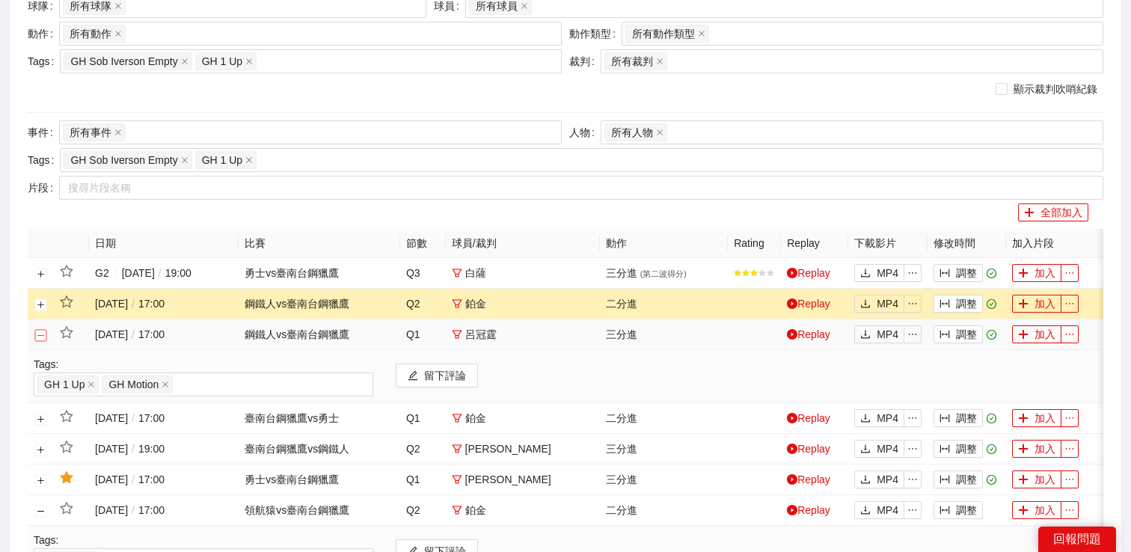
click at [38, 339] on button "關閉行" at bounding box center [41, 335] width 12 height 12
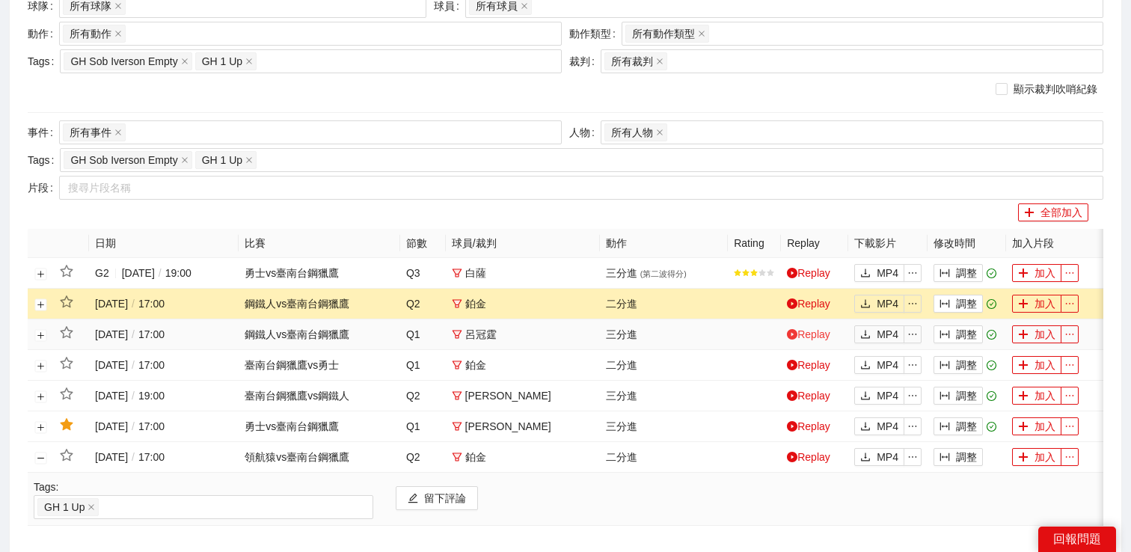
click at [807, 333] on link "Replay" at bounding box center [808, 335] width 43 height 12
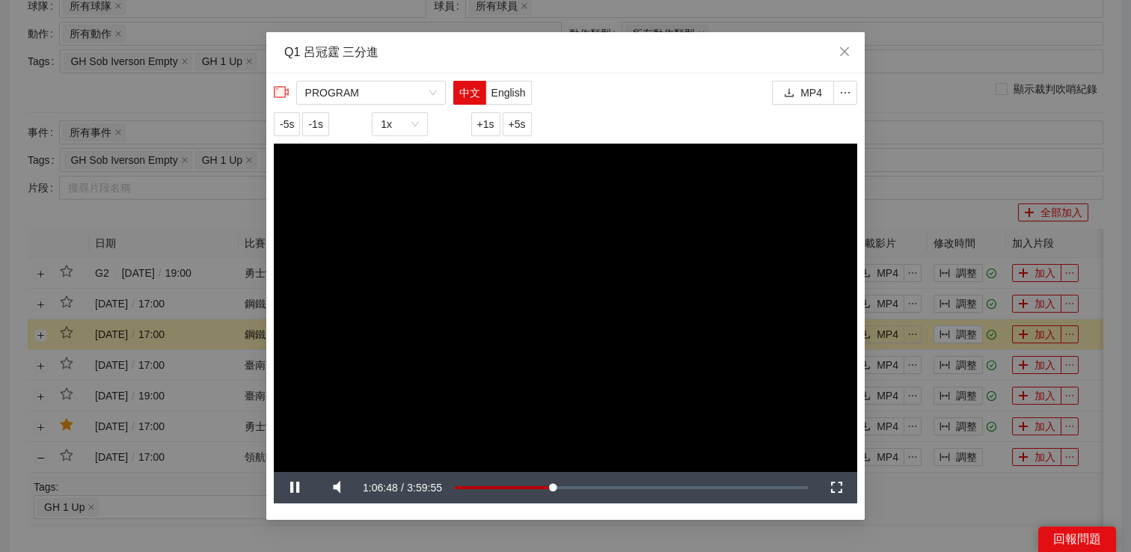
click at [899, 190] on div "**********" at bounding box center [565, 276] width 1131 height 552
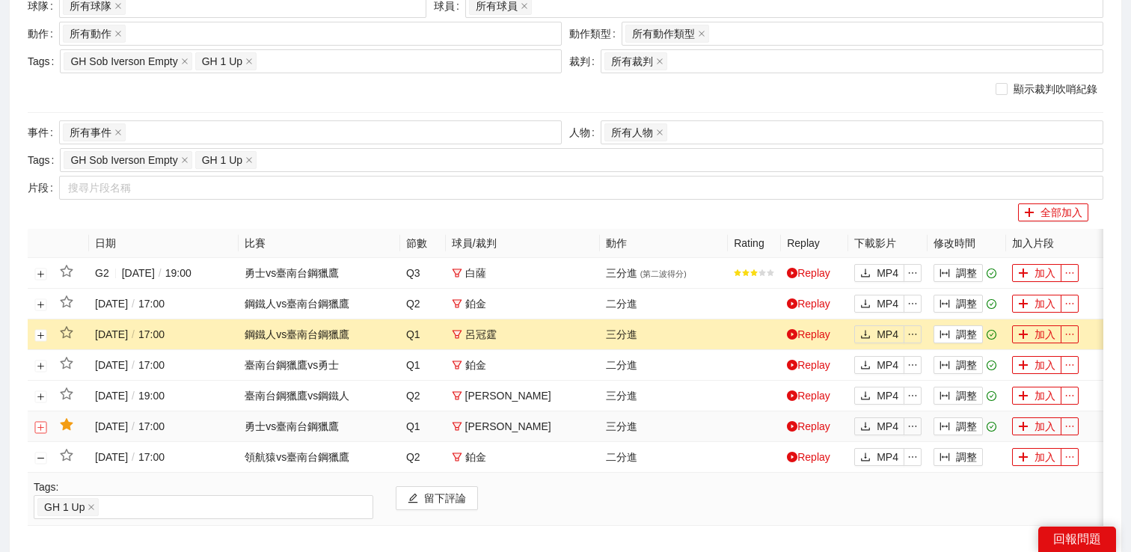
click at [39, 432] on button "展開行" at bounding box center [41, 427] width 12 height 12
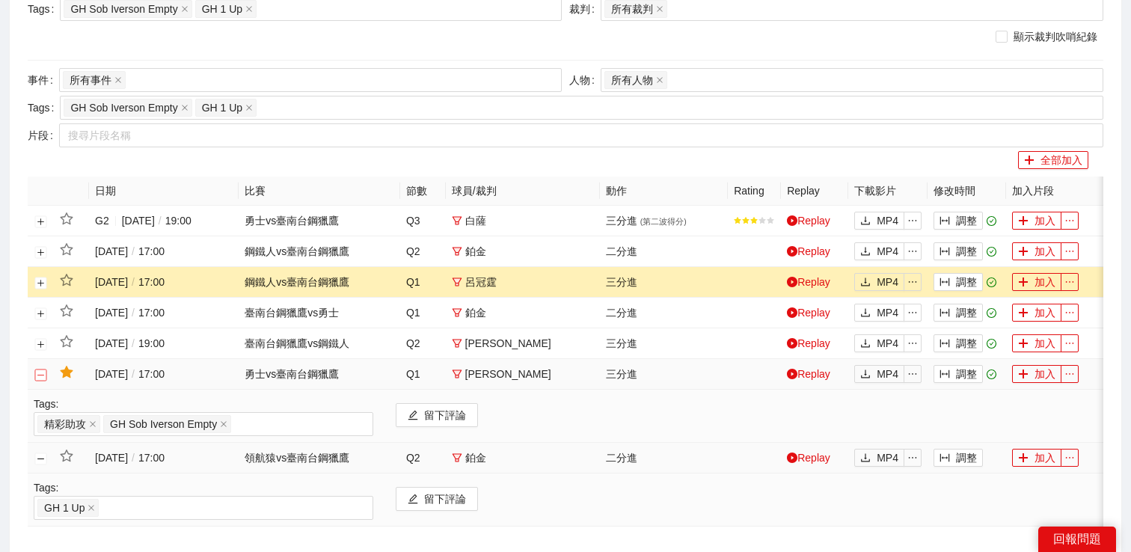
scroll to position [275, 0]
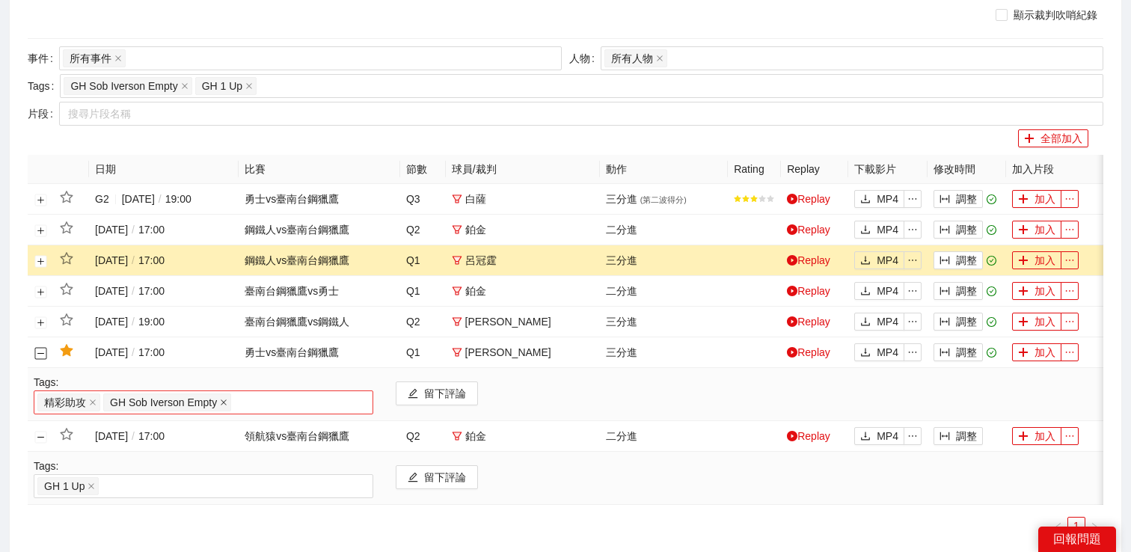
click at [222, 400] on icon "close" at bounding box center [223, 402] width 7 height 7
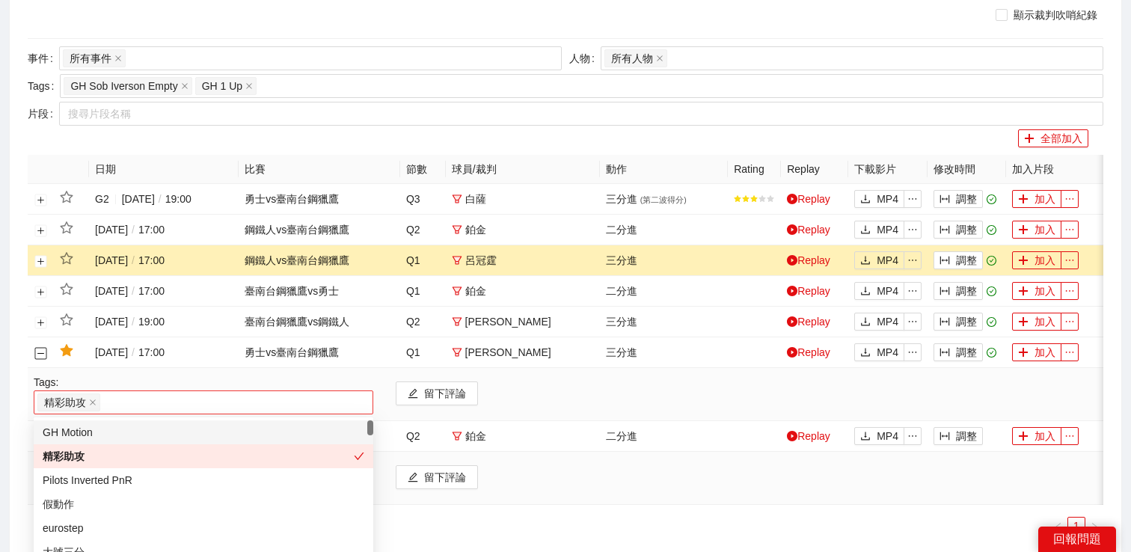
click at [199, 400] on div "精彩助攻" at bounding box center [203, 402] width 332 height 21
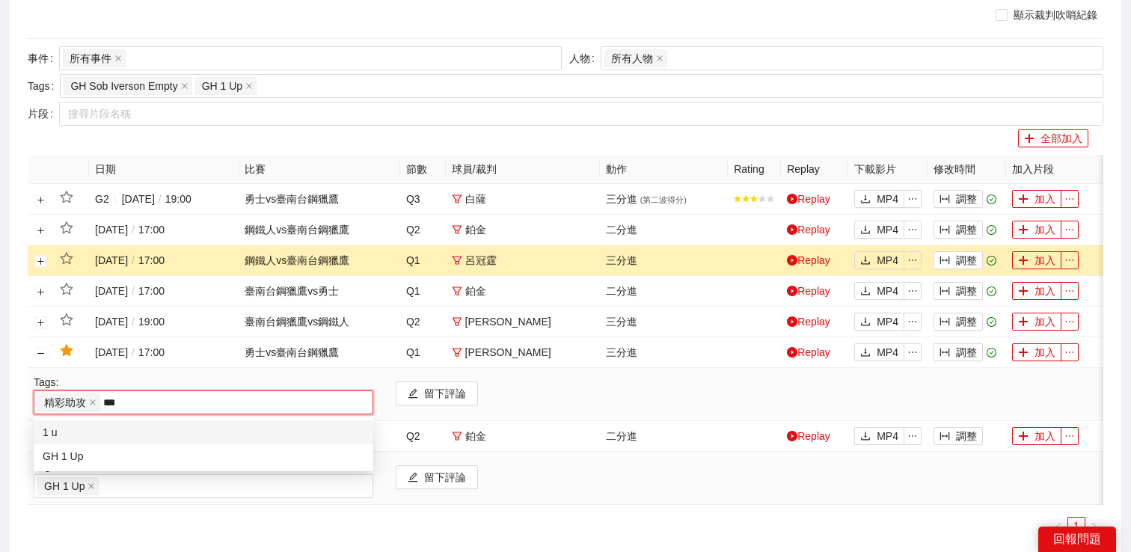
type input "****"
click at [169, 448] on div "GH 1 Up" at bounding box center [204, 456] width 322 height 16
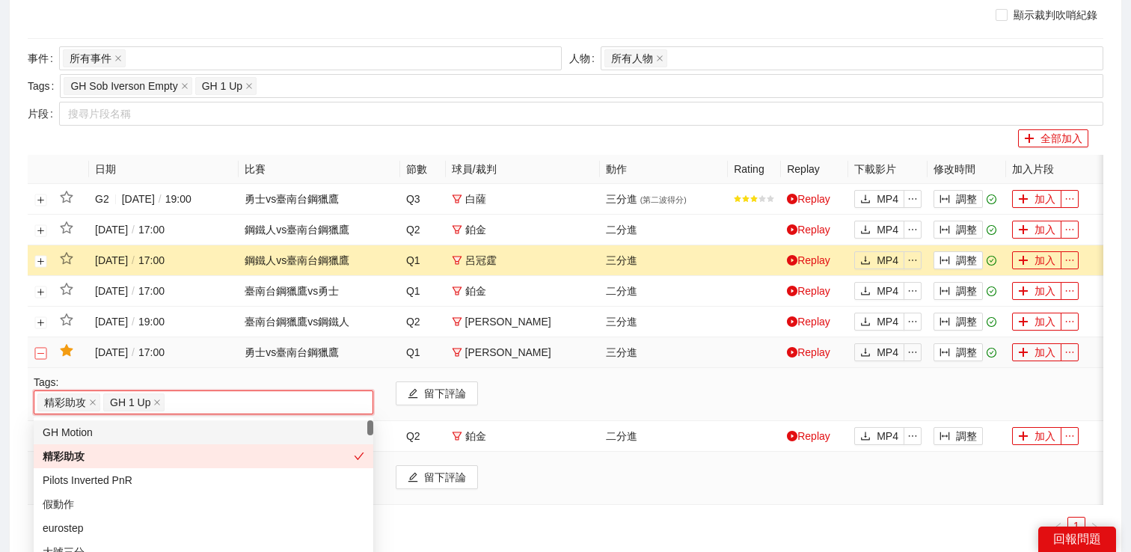
click at [40, 355] on button "關閉行" at bounding box center [41, 353] width 12 height 12
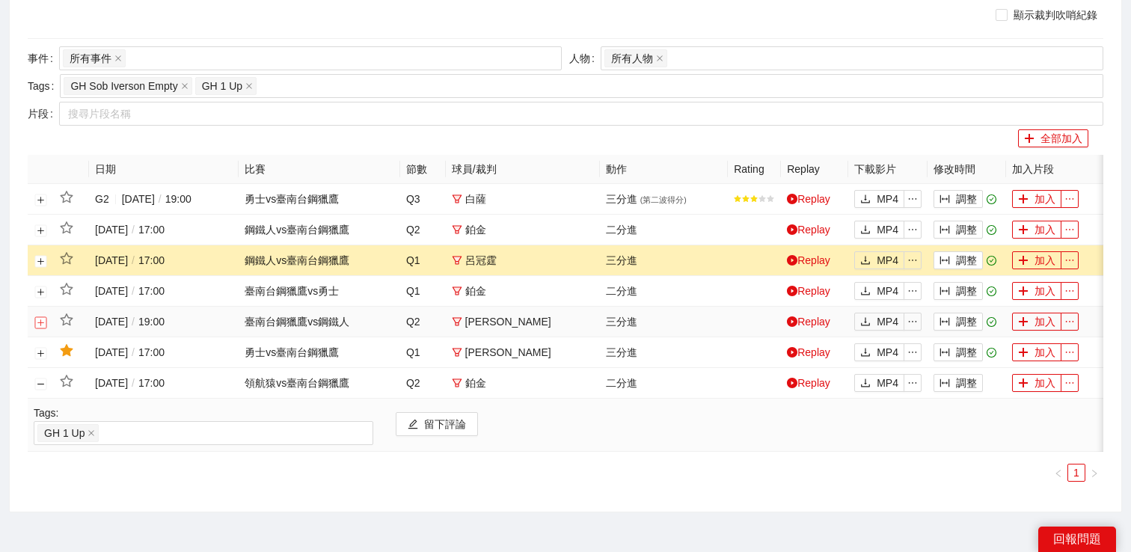
click at [40, 324] on button "展開行" at bounding box center [41, 323] width 12 height 12
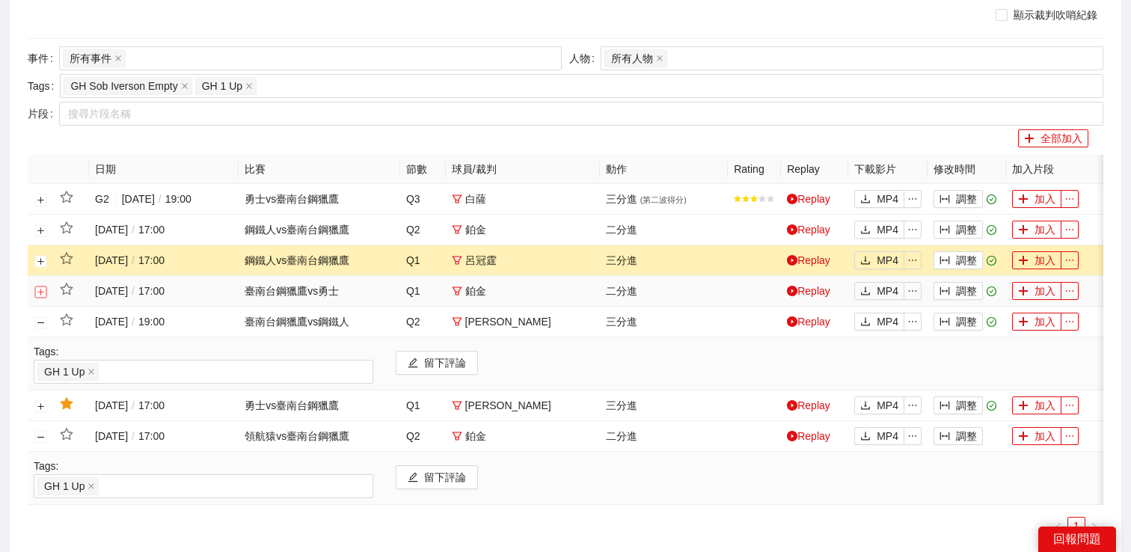
click at [38, 292] on button "展開行" at bounding box center [41, 292] width 12 height 12
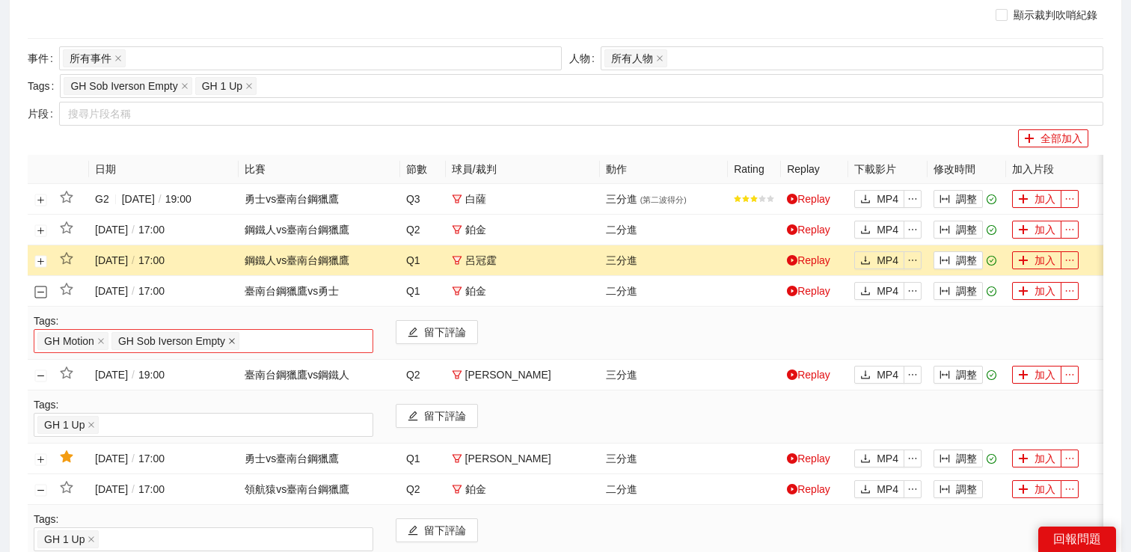
click at [235, 336] on span at bounding box center [231, 341] width 7 height 16
click at [232, 340] on div "GH Motion" at bounding box center [203, 341] width 332 height 21
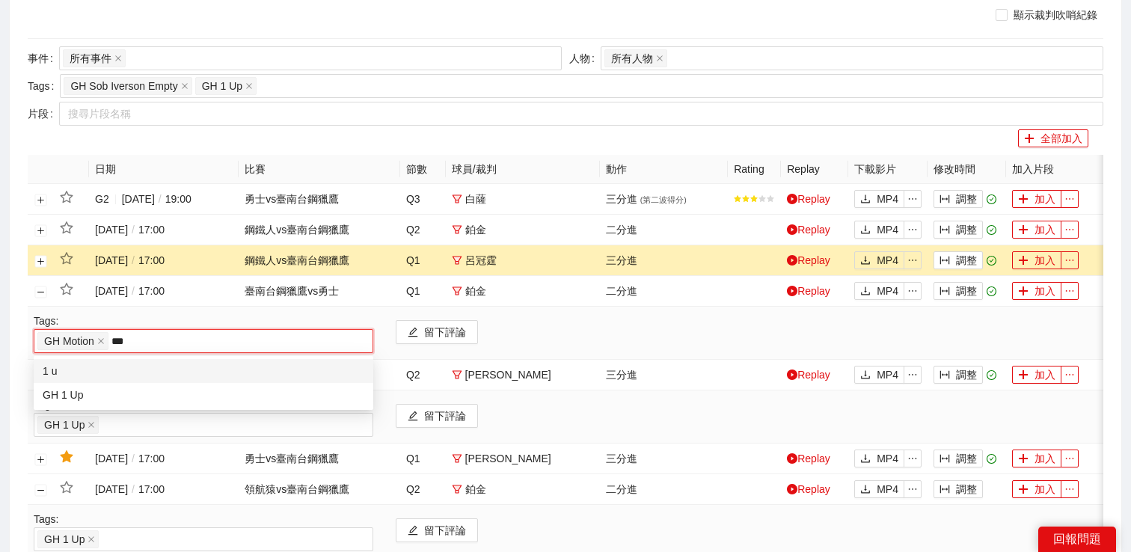
type input "****"
click at [198, 391] on div "GH 1 Up" at bounding box center [204, 395] width 322 height 16
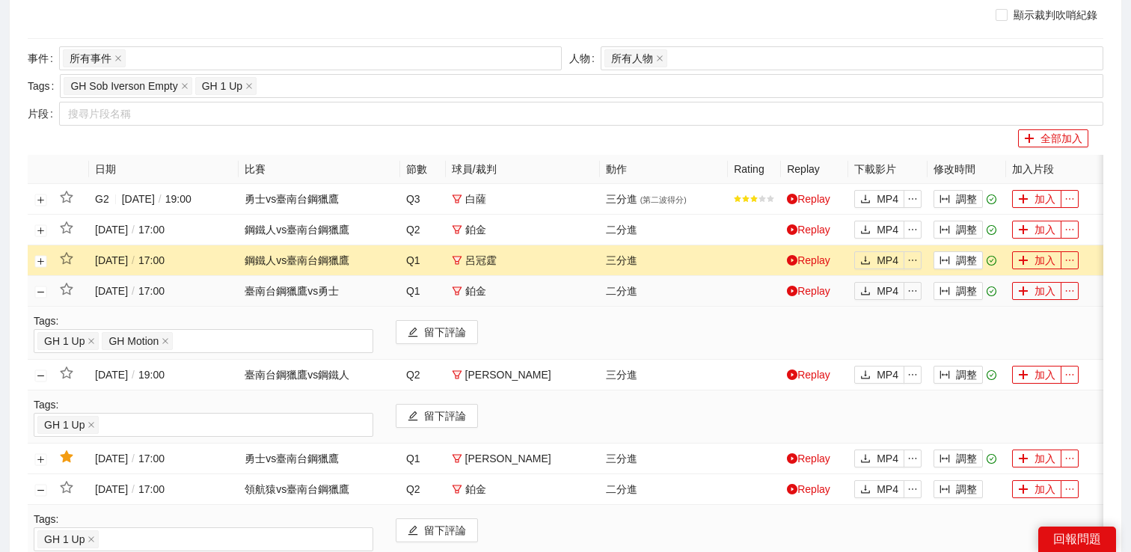
click at [42, 281] on td at bounding box center [41, 291] width 26 height 31
click at [42, 265] on button "展開行" at bounding box center [41, 261] width 12 height 12
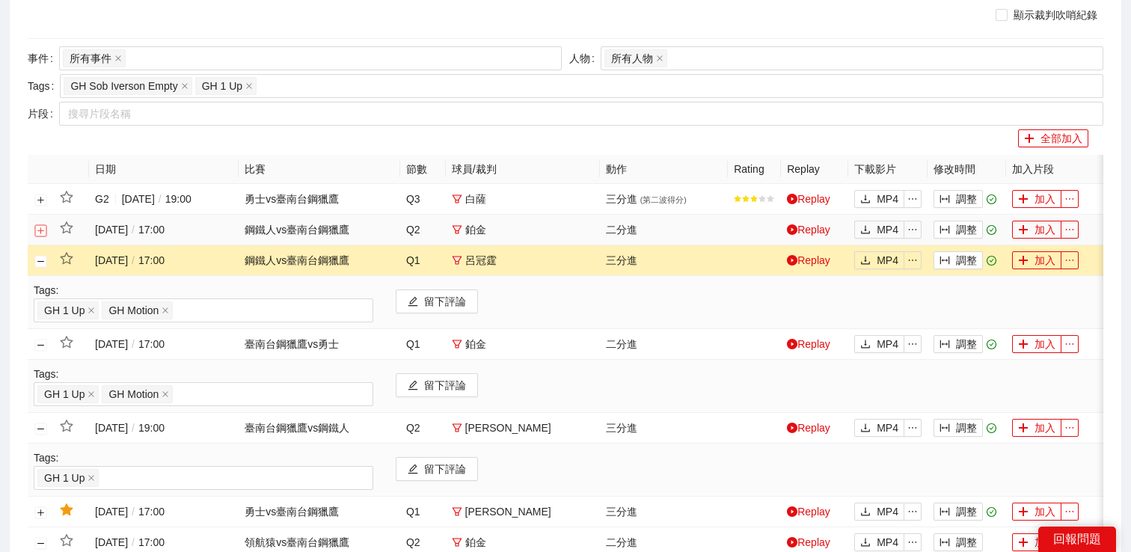
click at [38, 230] on button "展開行" at bounding box center [41, 230] width 12 height 12
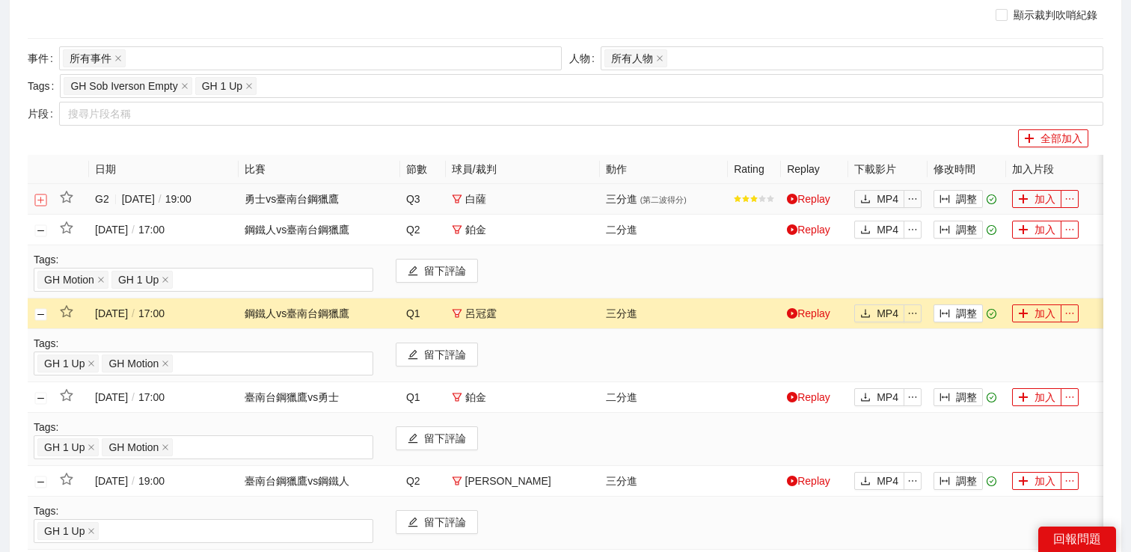
click at [41, 195] on button "展開行" at bounding box center [41, 200] width 12 height 12
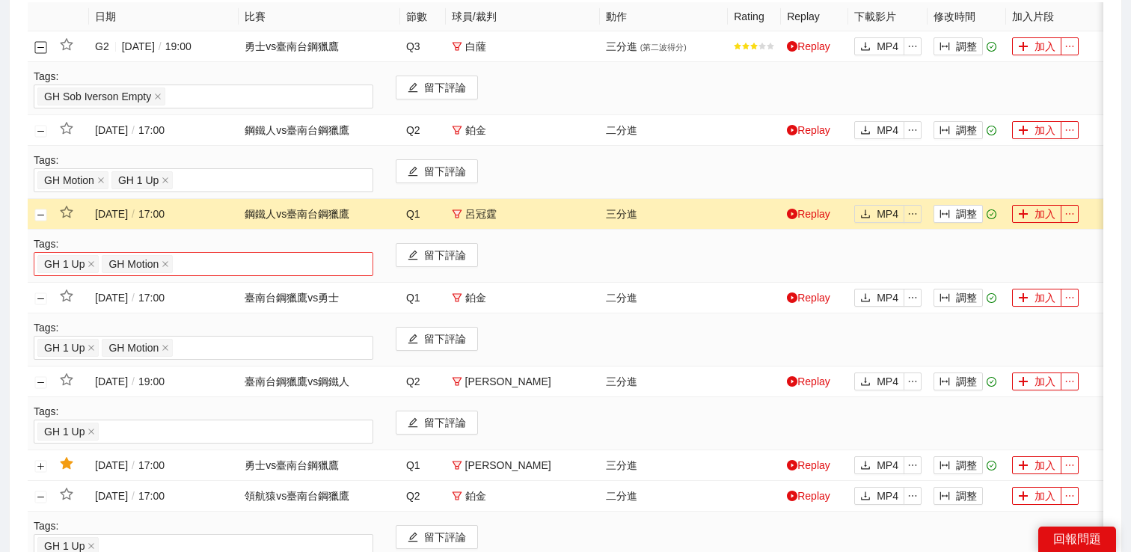
scroll to position [401, 0]
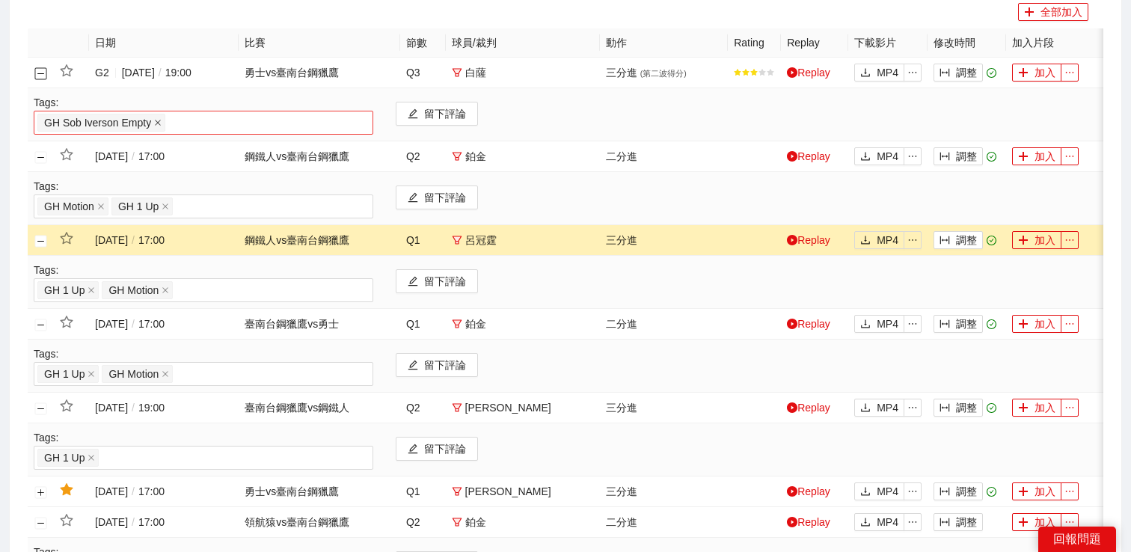
click at [158, 120] on icon "close" at bounding box center [157, 122] width 7 height 7
click at [163, 121] on div at bounding box center [203, 123] width 332 height 18
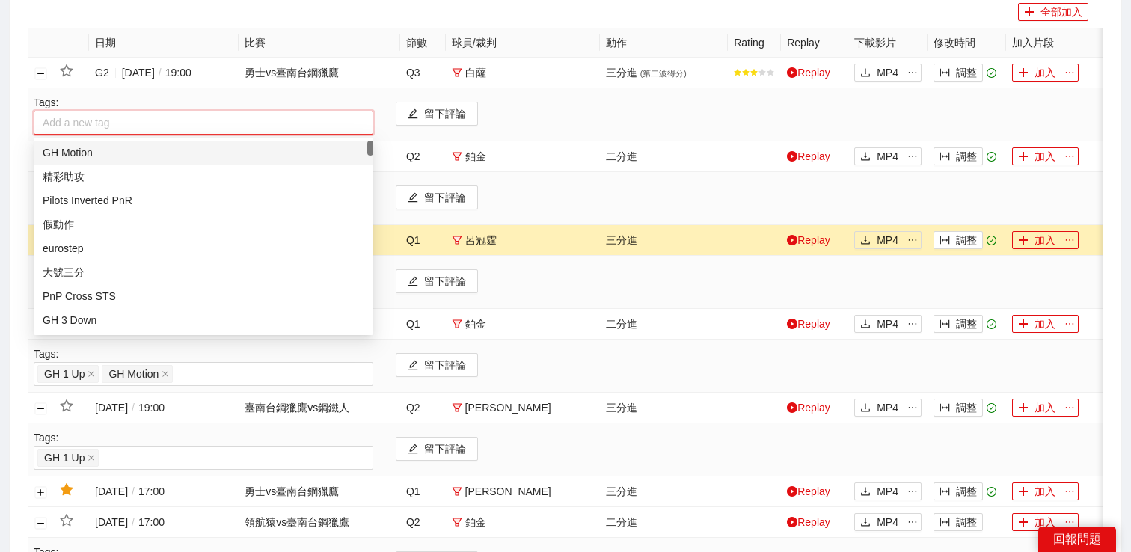
type input "*"
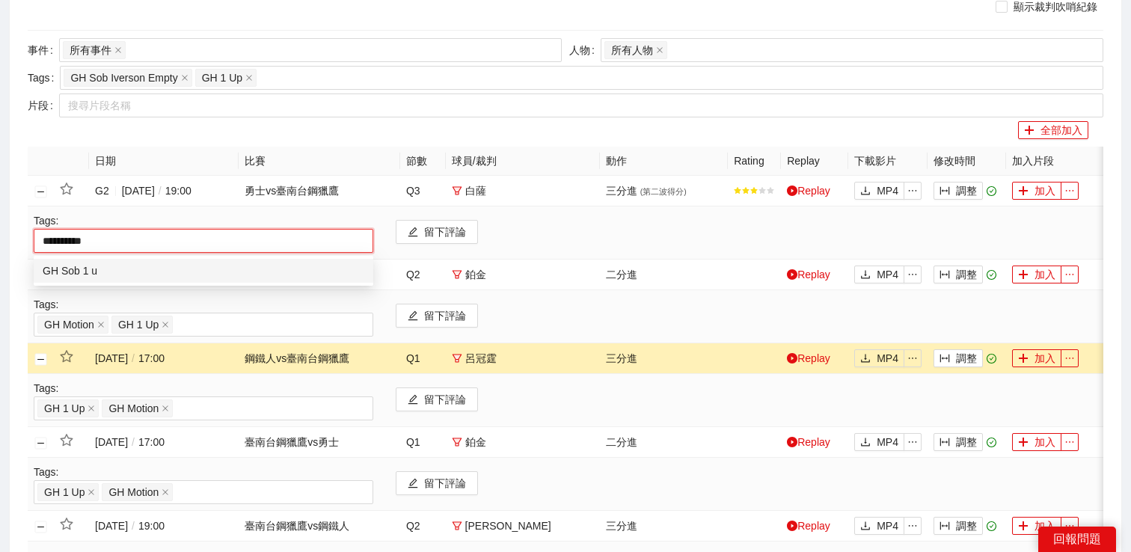
type input "**********"
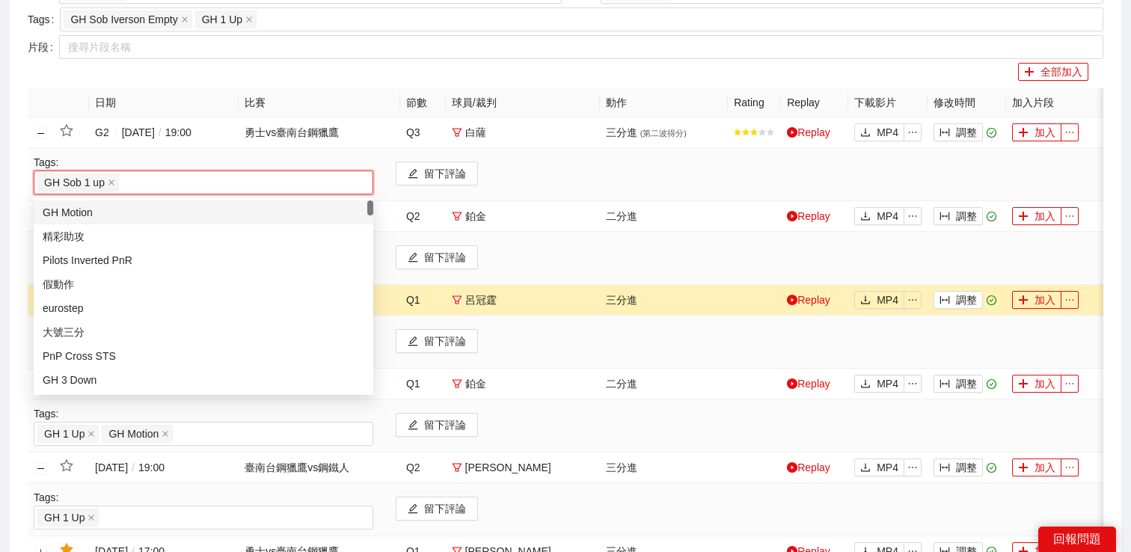
scroll to position [397, 0]
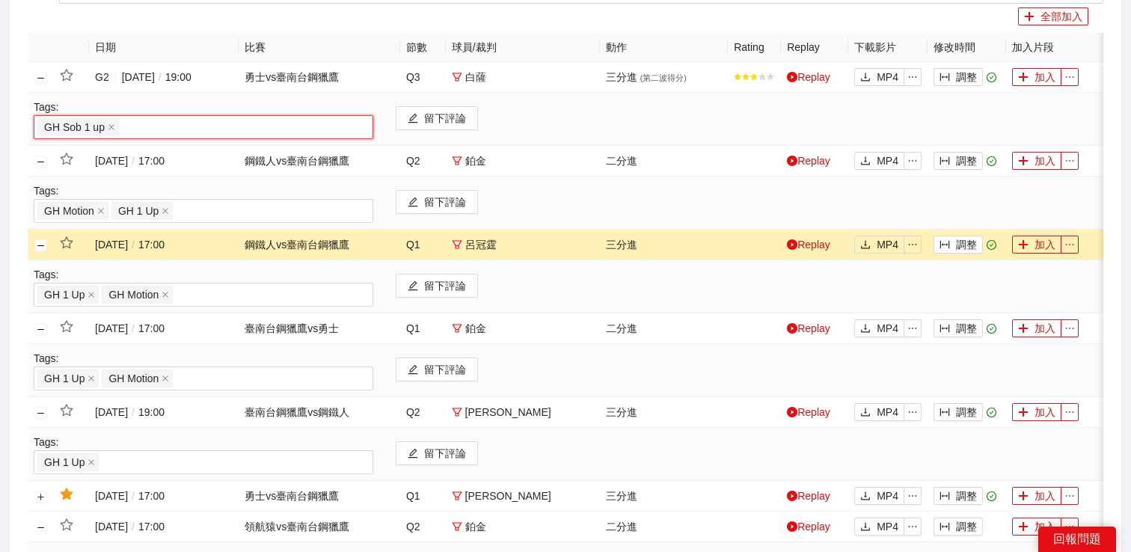
click at [17, 221] on div "搜索 影片剪輯 (21) 賽季 所有賽季 比賽 所有事件 事件日期 Only Ranking All Rankings 球隊 所有球隊 球員 所有球員 動作 …" at bounding box center [566, 179] width 1112 height 953
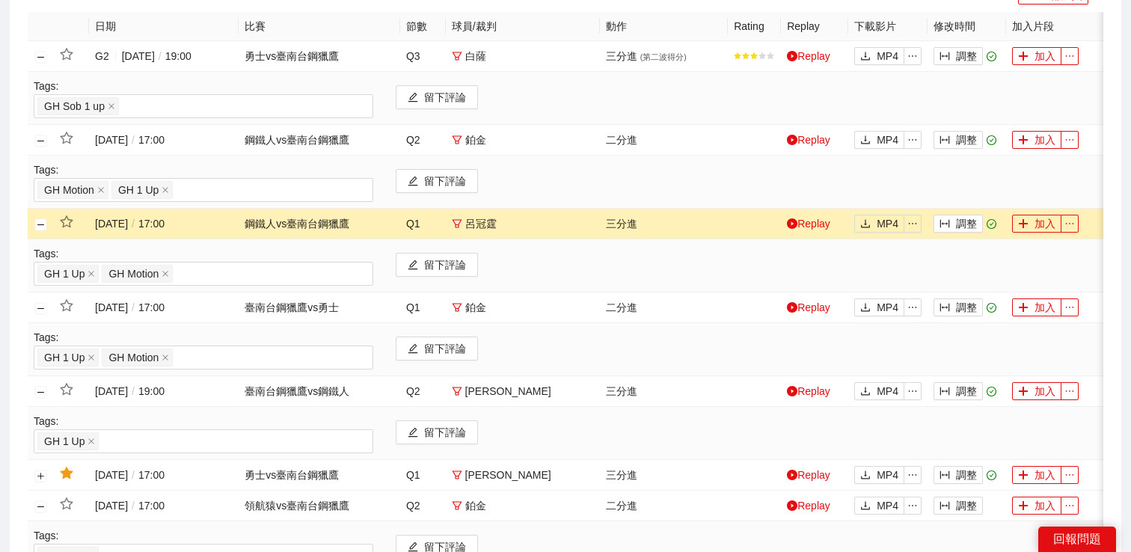
scroll to position [413, 0]
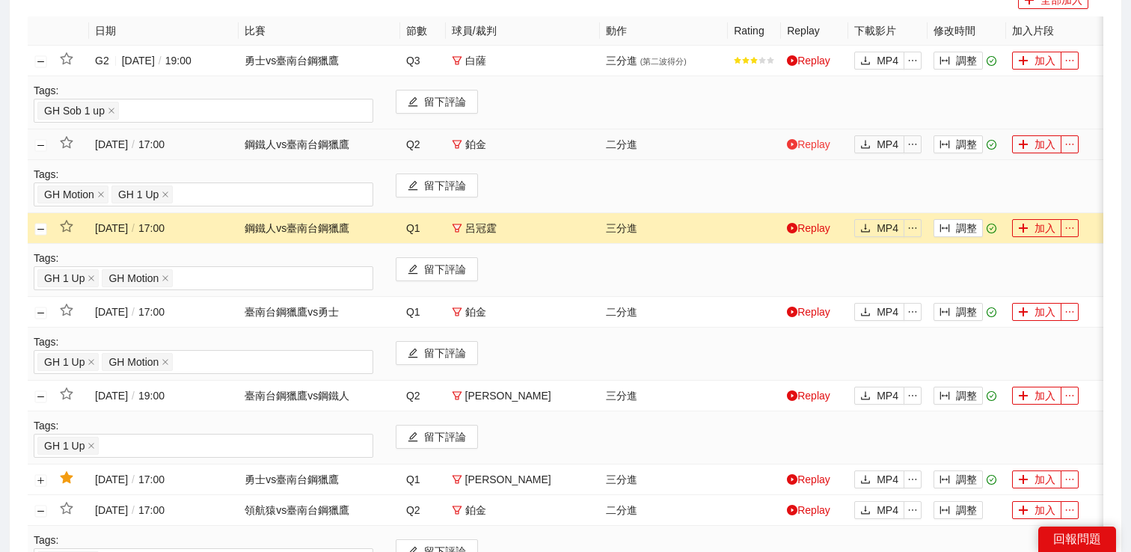
click at [813, 144] on link "Replay" at bounding box center [808, 144] width 43 height 12
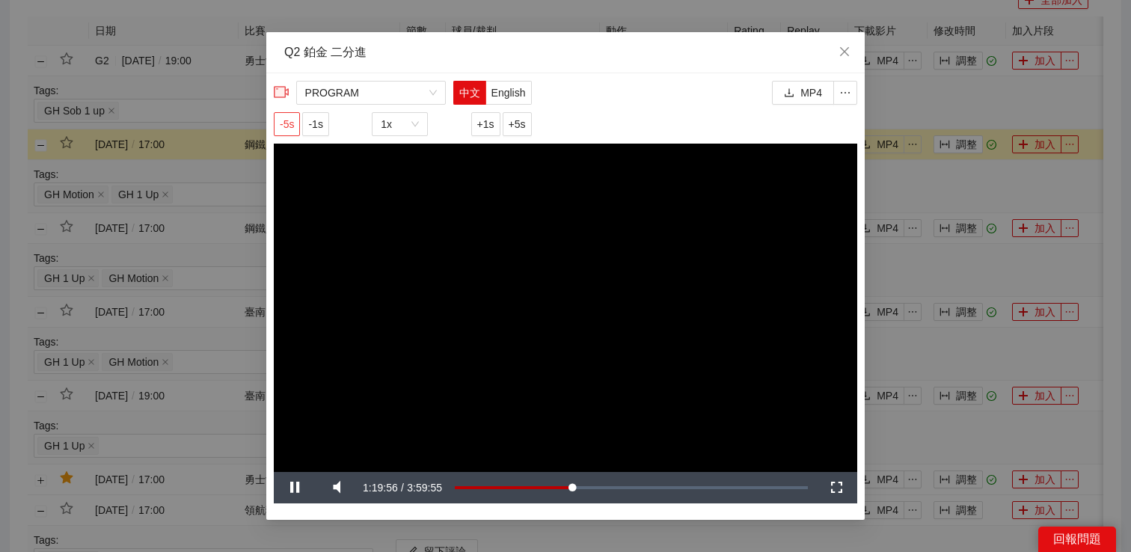
click at [297, 120] on button "-5s" at bounding box center [287, 124] width 26 height 24
click at [894, 179] on div "**********" at bounding box center [565, 276] width 1131 height 552
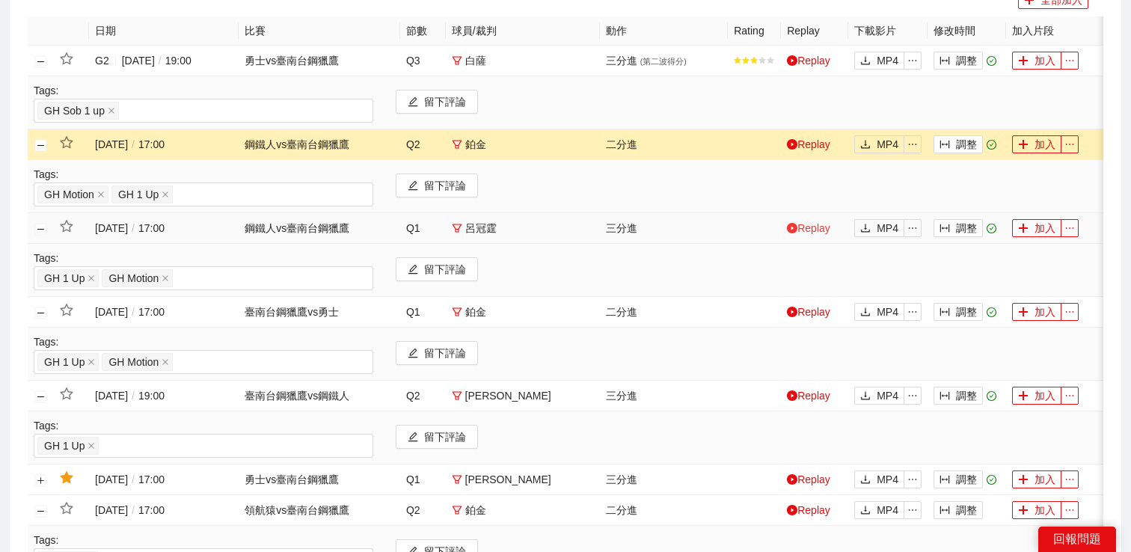
click at [822, 227] on link "Replay" at bounding box center [808, 228] width 43 height 12
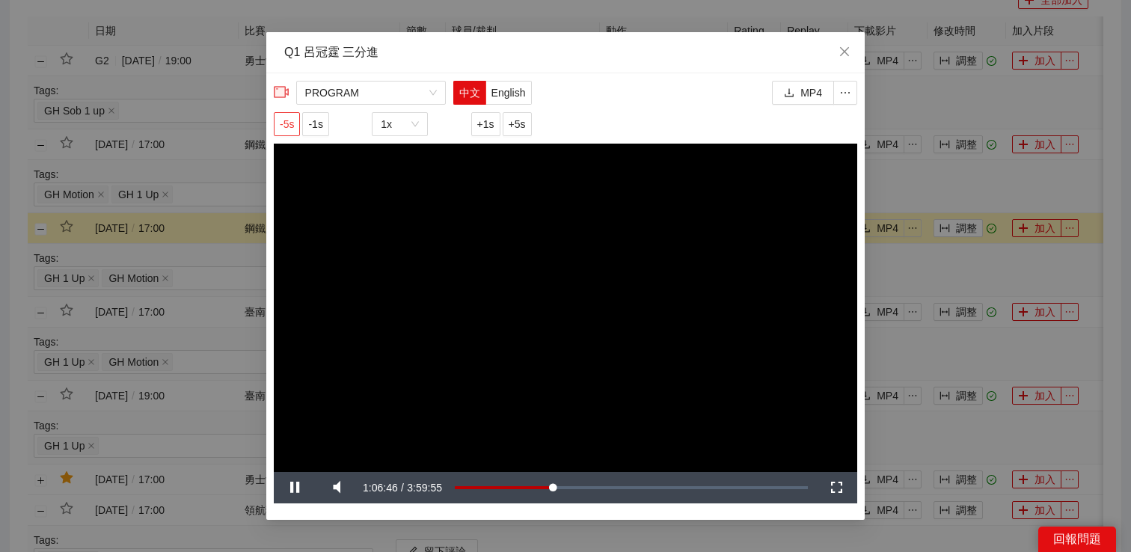
click at [292, 122] on span "-5s" at bounding box center [287, 124] width 14 height 16
click at [929, 273] on div "**********" at bounding box center [565, 276] width 1131 height 552
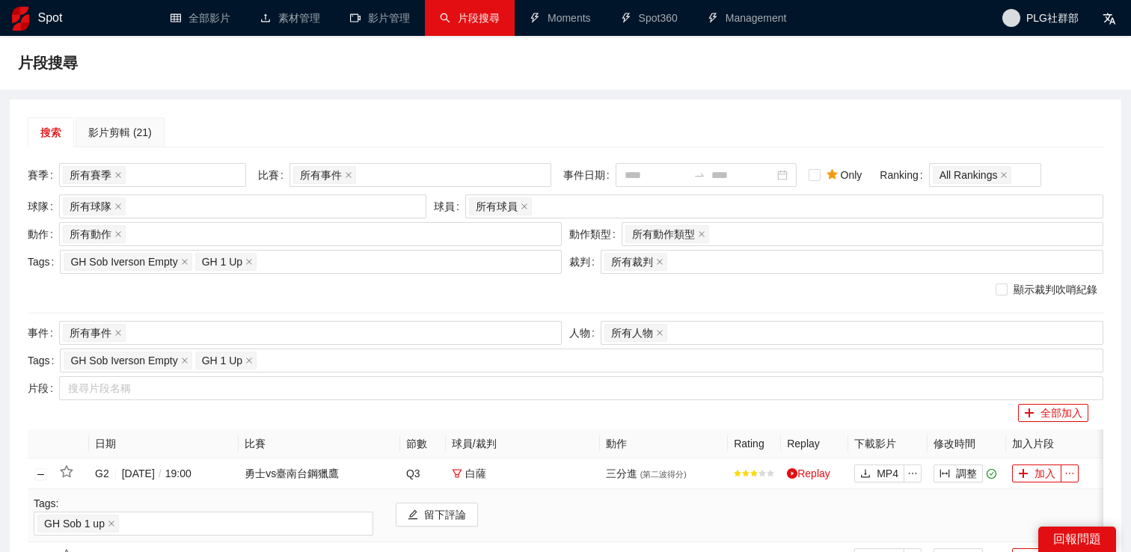
scroll to position [413, 0]
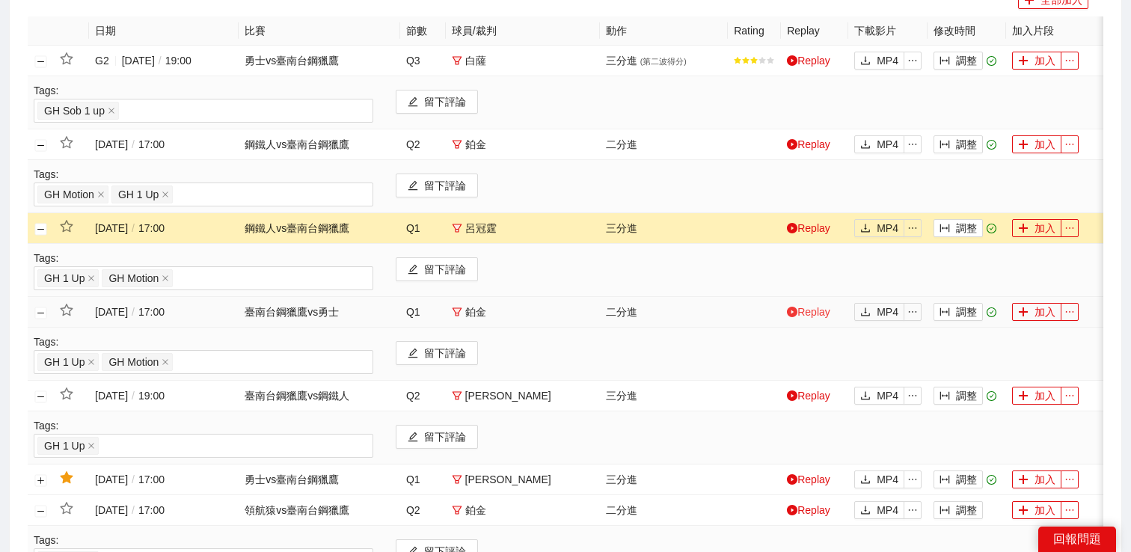
click at [820, 311] on link "Replay" at bounding box center [808, 312] width 43 height 12
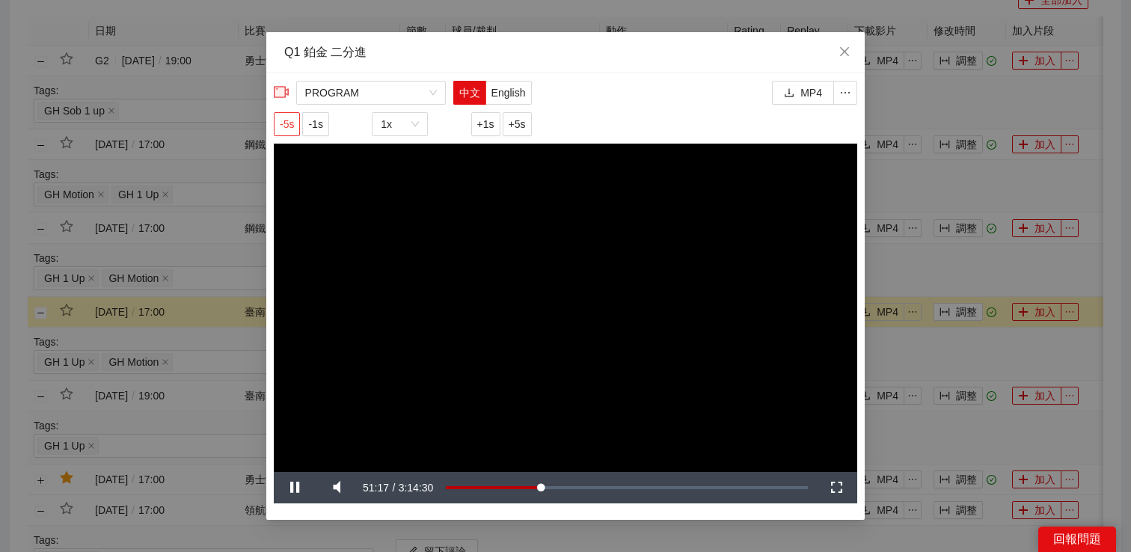
click at [294, 129] on span "-5s" at bounding box center [287, 124] width 14 height 16
click at [925, 277] on div "**********" at bounding box center [565, 276] width 1131 height 552
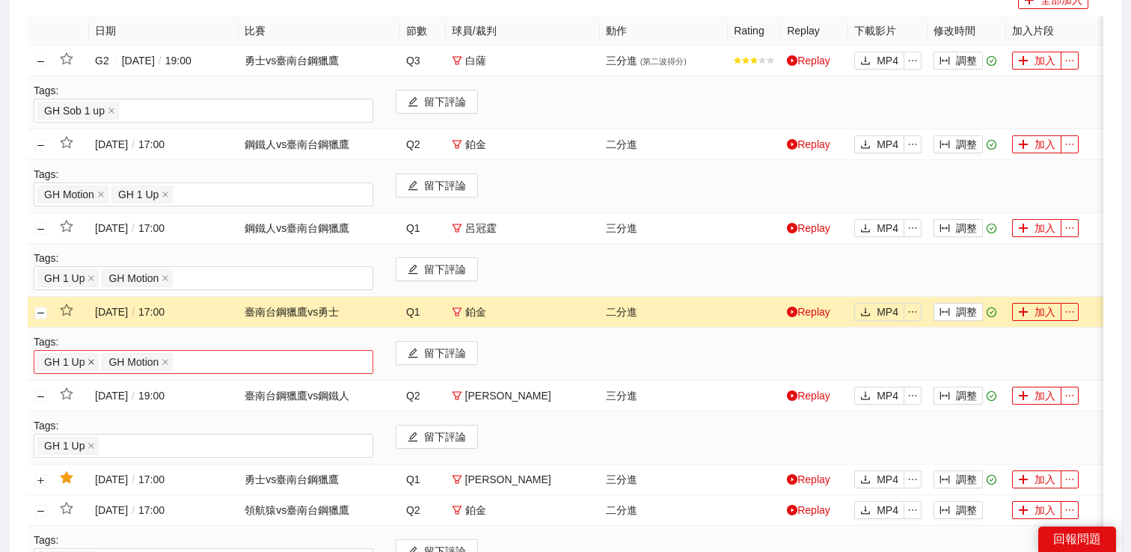
click at [93, 361] on icon "close" at bounding box center [92, 362] width 6 height 6
click at [163, 364] on div "GH Motion" at bounding box center [203, 362] width 332 height 21
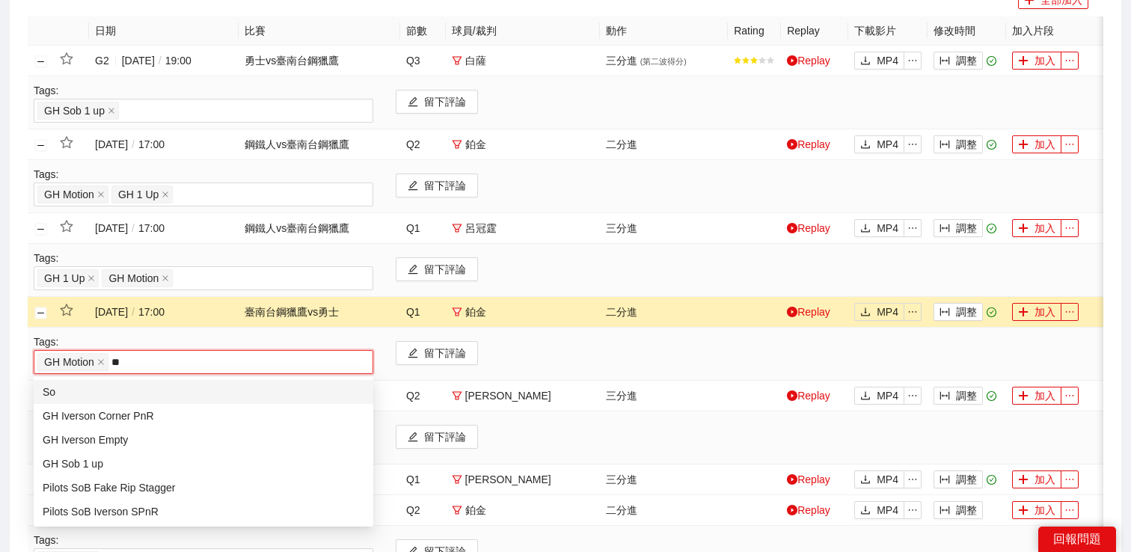
type input "***"
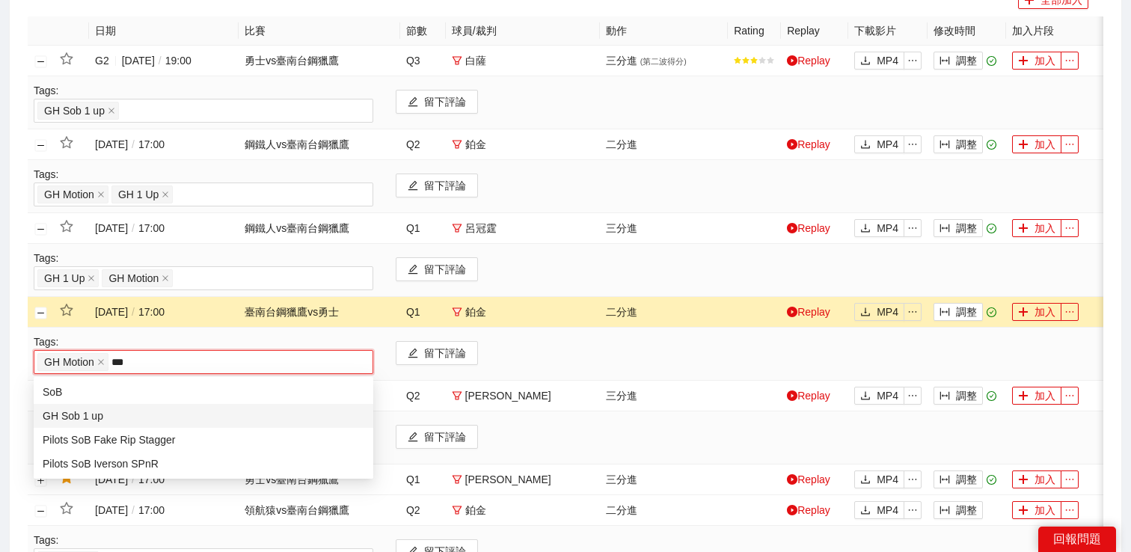
click at [162, 406] on div "GH Sob 1 up" at bounding box center [204, 416] width 340 height 24
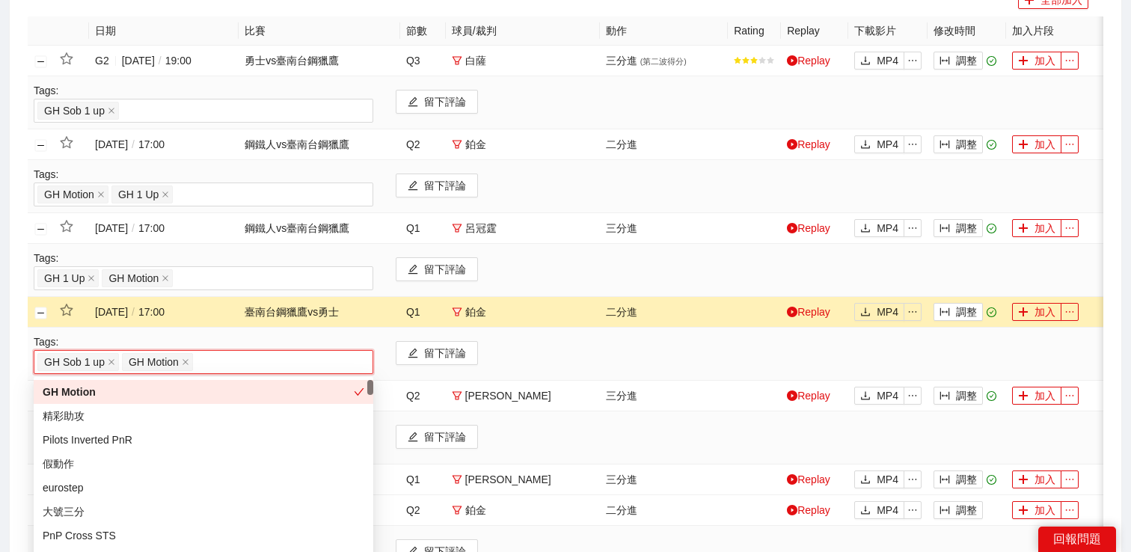
click at [40, 320] on td at bounding box center [41, 312] width 26 height 31
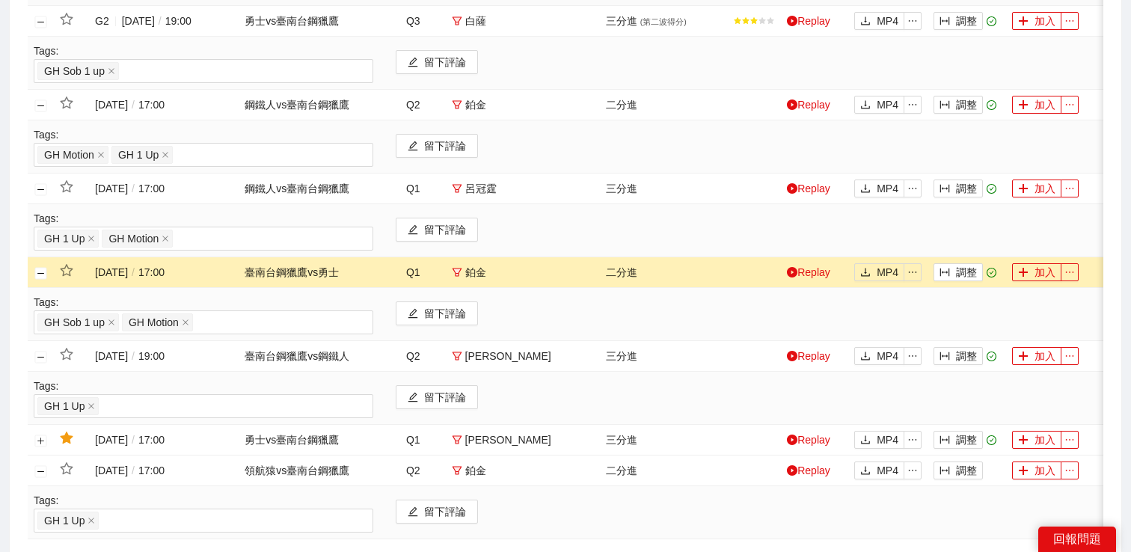
scroll to position [462, 0]
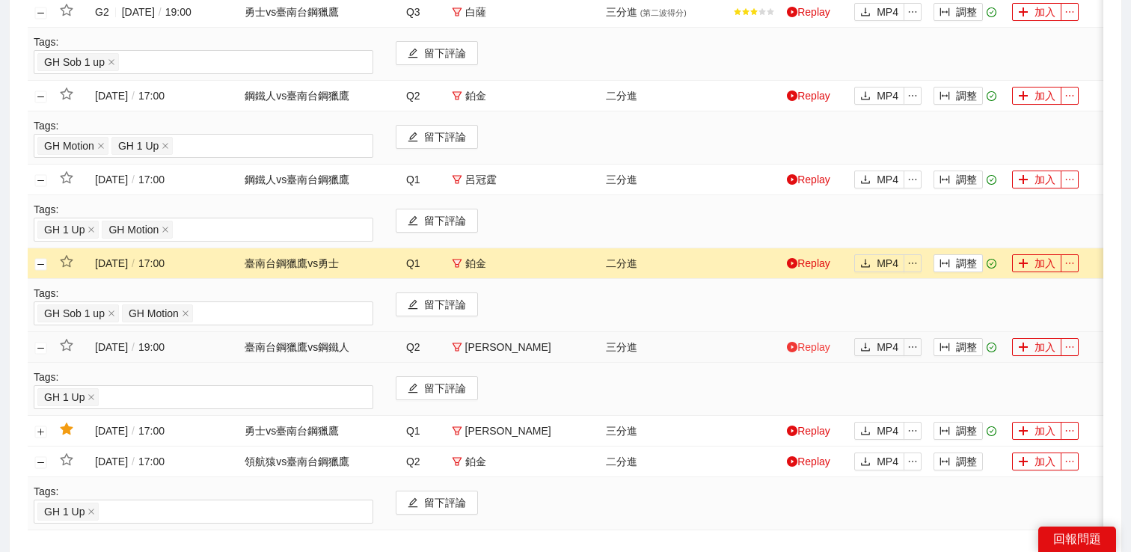
click at [810, 348] on link "Replay" at bounding box center [808, 347] width 43 height 12
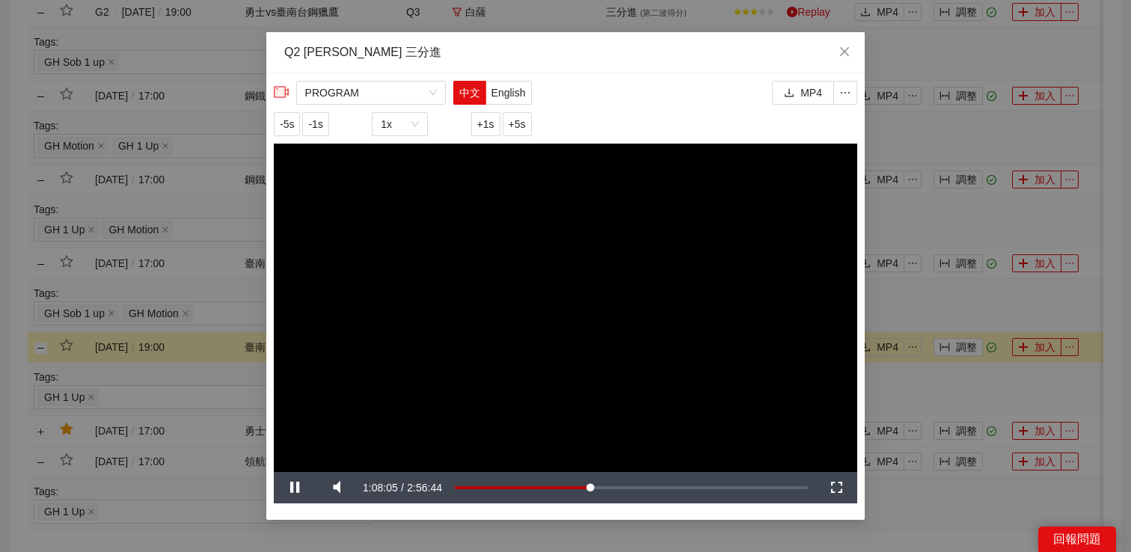
click at [935, 399] on div "**********" at bounding box center [565, 276] width 1131 height 552
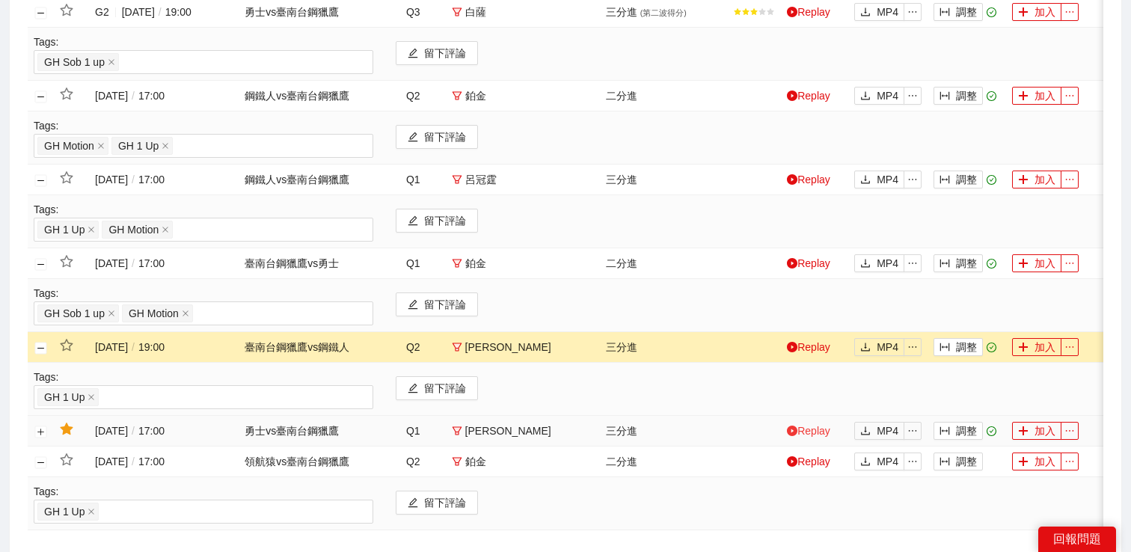
click at [812, 433] on link "Replay" at bounding box center [808, 431] width 43 height 12
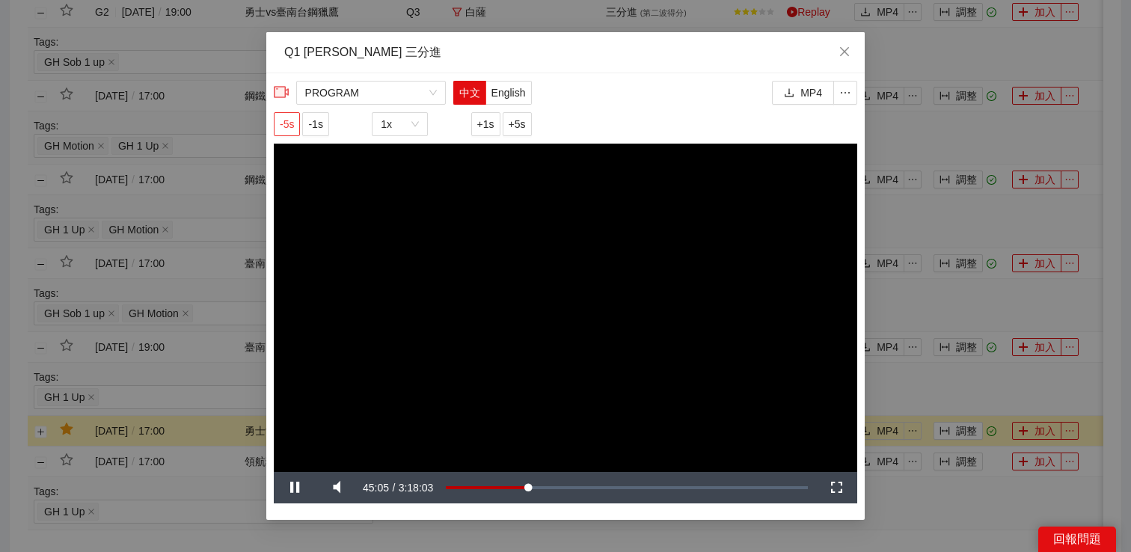
click at [284, 123] on span "-5s" at bounding box center [287, 124] width 14 height 16
click at [947, 376] on div "**********" at bounding box center [565, 276] width 1131 height 552
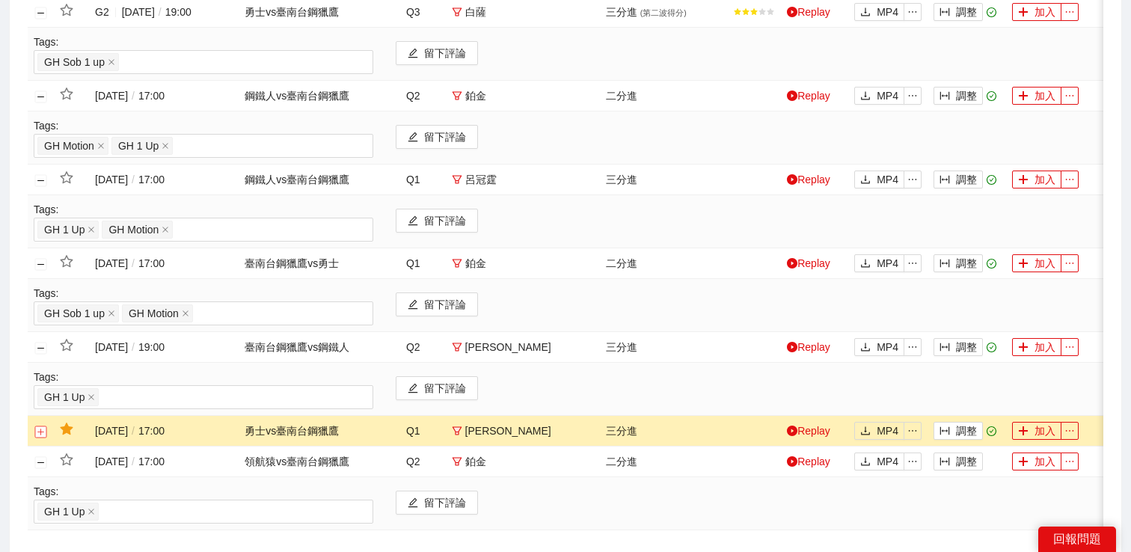
click at [40, 432] on button "展開行" at bounding box center [41, 432] width 12 height 12
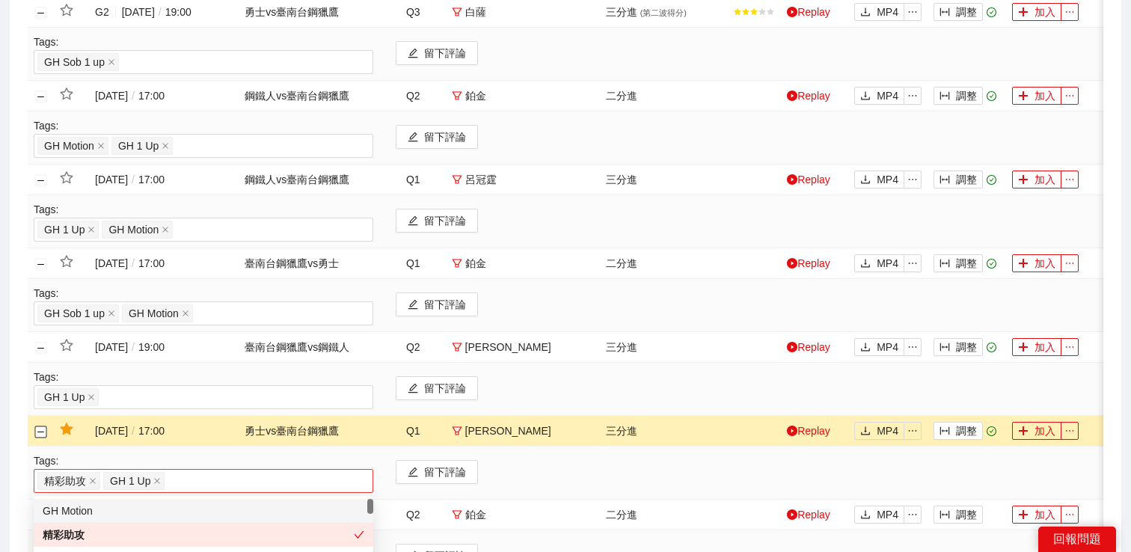
click at [180, 481] on div "精彩助攻 GH 1 Up" at bounding box center [203, 481] width 332 height 21
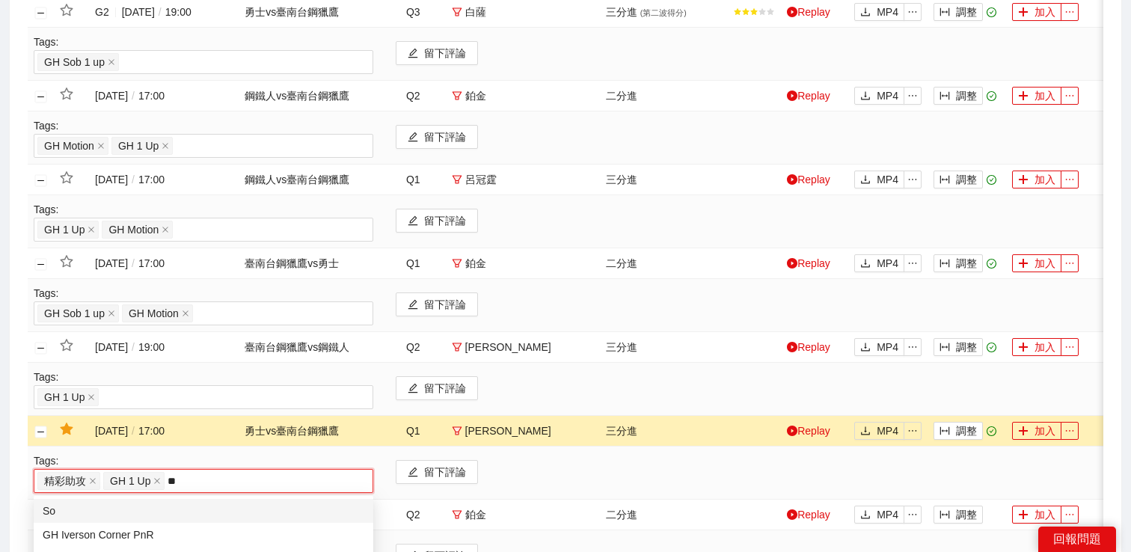
type input "***"
click at [162, 531] on div "GH Sob 1 up" at bounding box center [204, 535] width 322 height 16
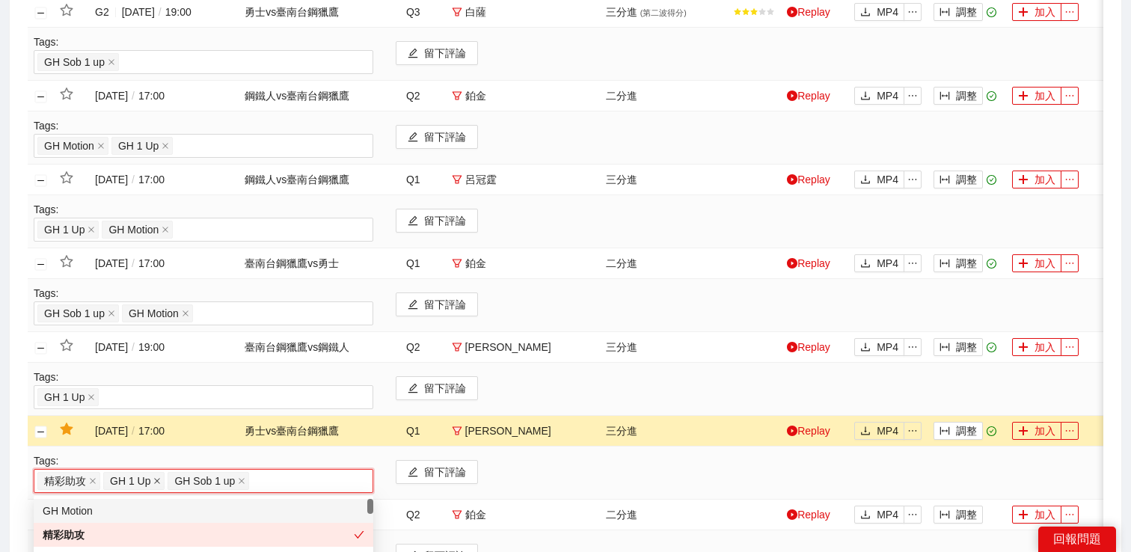
click at [157, 478] on icon "close" at bounding box center [156, 480] width 7 height 7
click at [47, 434] on td at bounding box center [41, 431] width 26 height 31
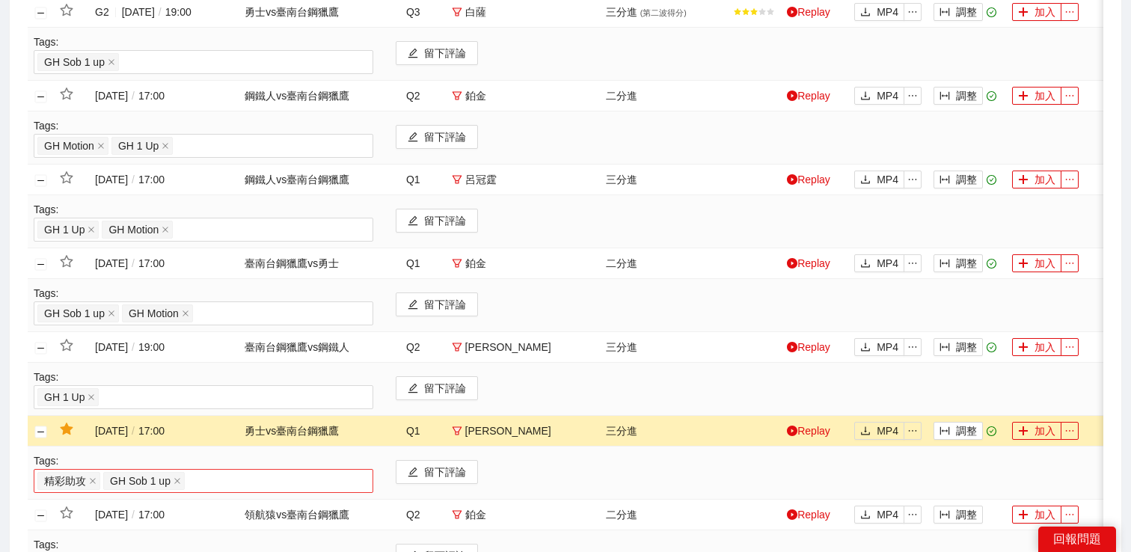
scroll to position [548, 0]
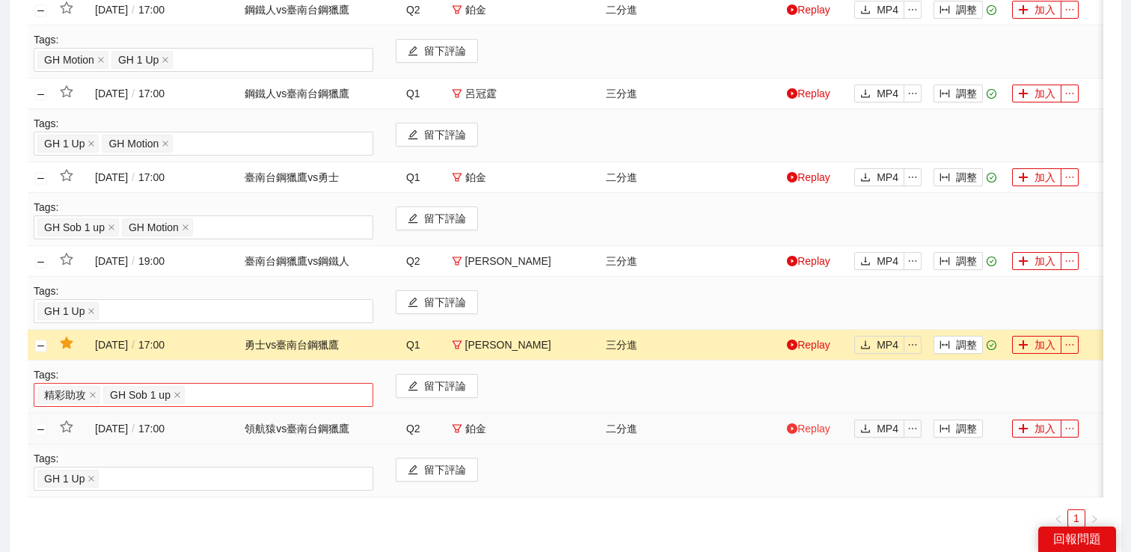
click at [791, 430] on icon "play-circle" at bounding box center [792, 429] width 10 height 10
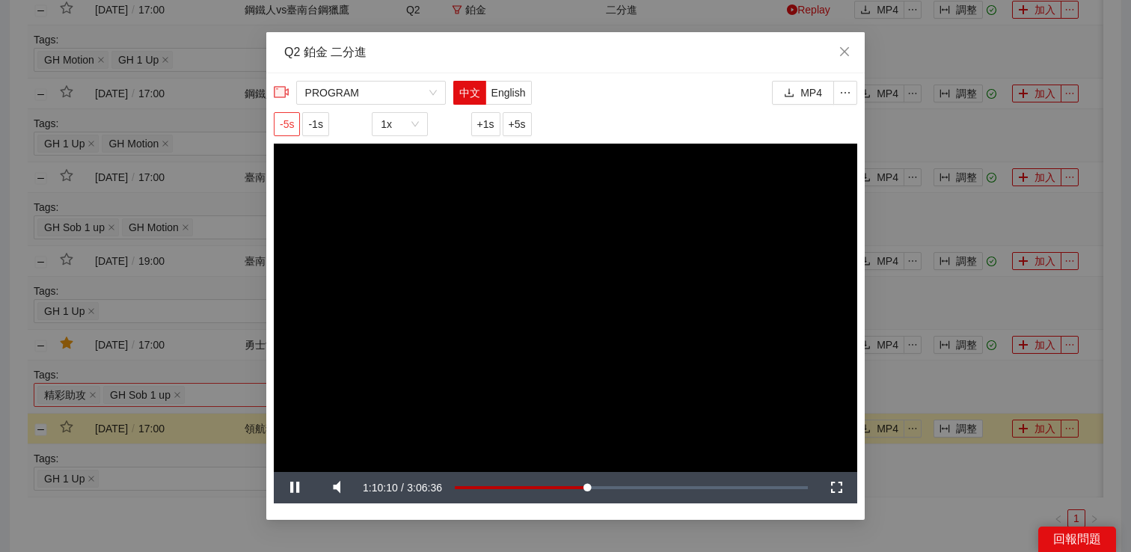
click at [286, 118] on span "-5s" at bounding box center [287, 124] width 14 height 16
click at [185, 484] on div "**********" at bounding box center [565, 276] width 1131 height 552
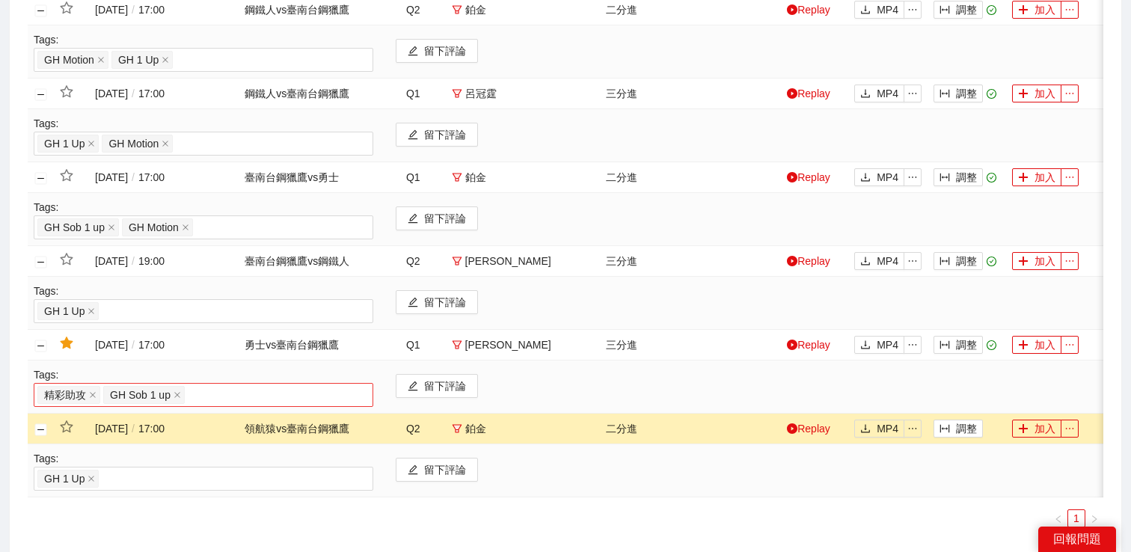
click at [155, 480] on div "GH 1 Up" at bounding box center [203, 478] width 332 height 21
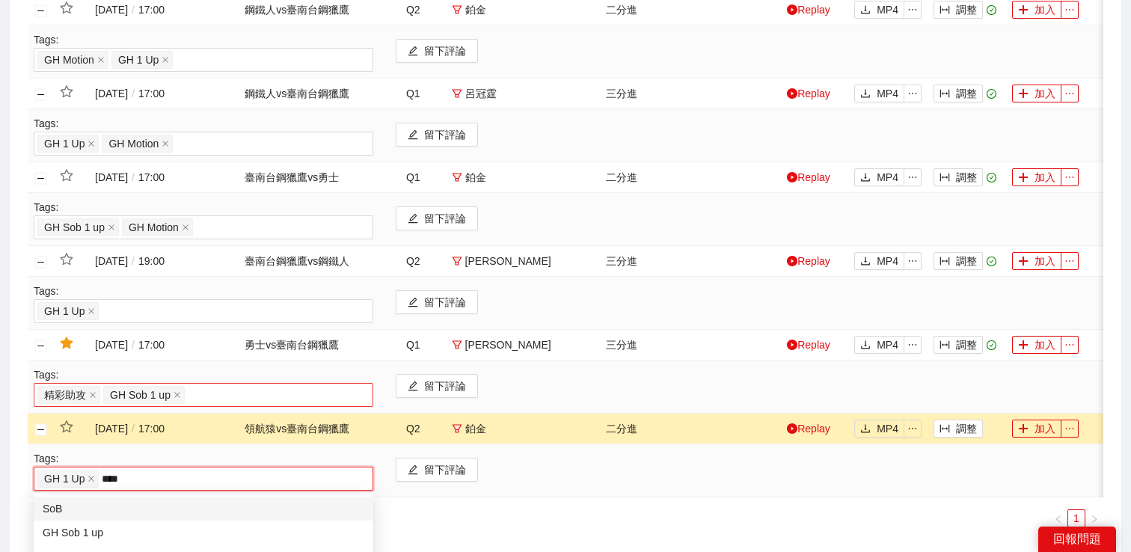
type input "*****"
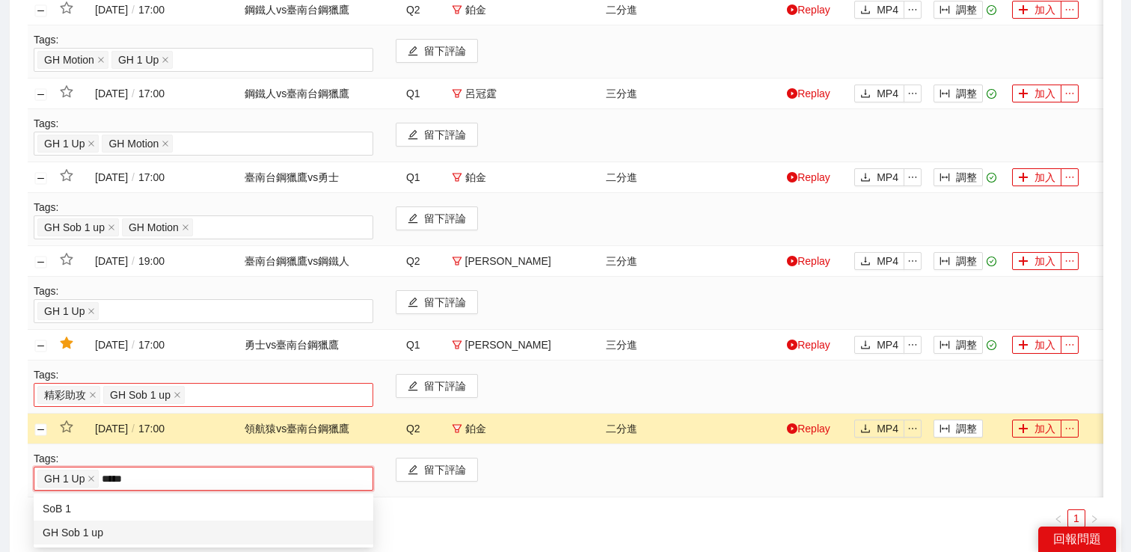
click at [147, 528] on div "GH Sob 1 up" at bounding box center [204, 533] width 322 height 16
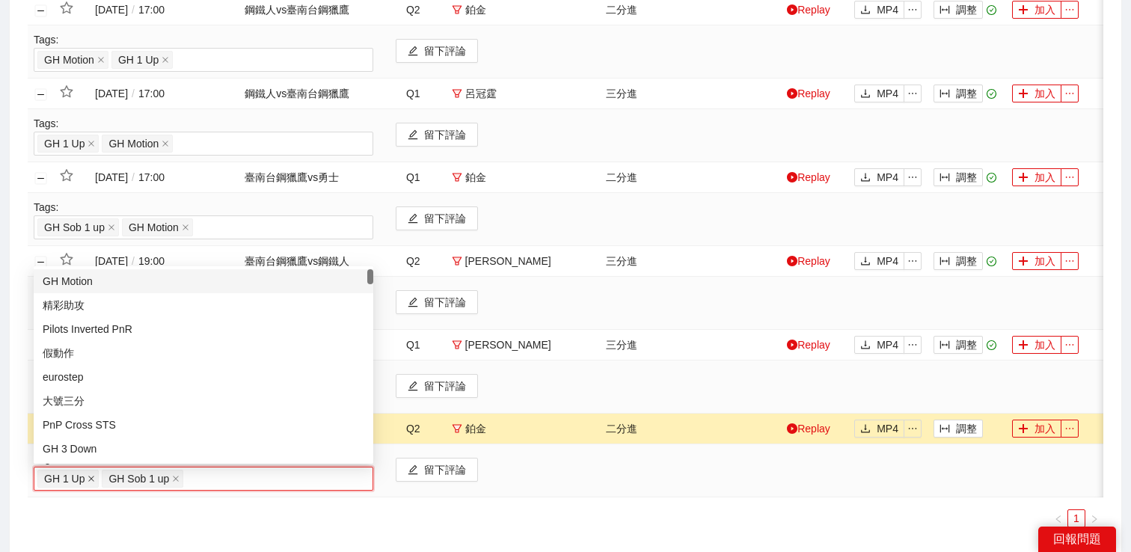
click at [91, 478] on icon "close" at bounding box center [92, 479] width 6 height 6
click at [151, 526] on ul "1" at bounding box center [566, 519] width 1076 height 18
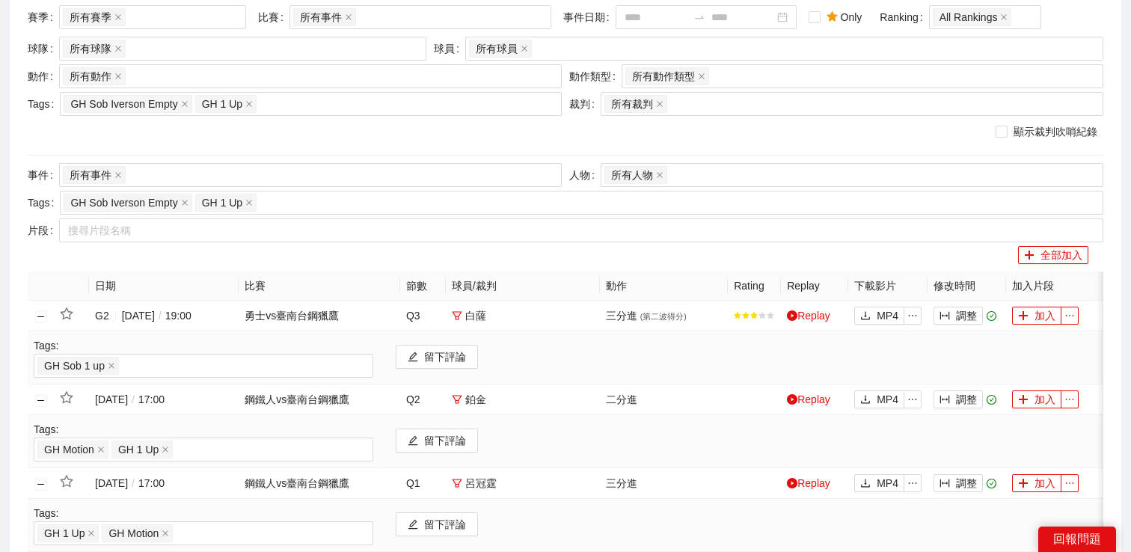
scroll to position [114, 0]
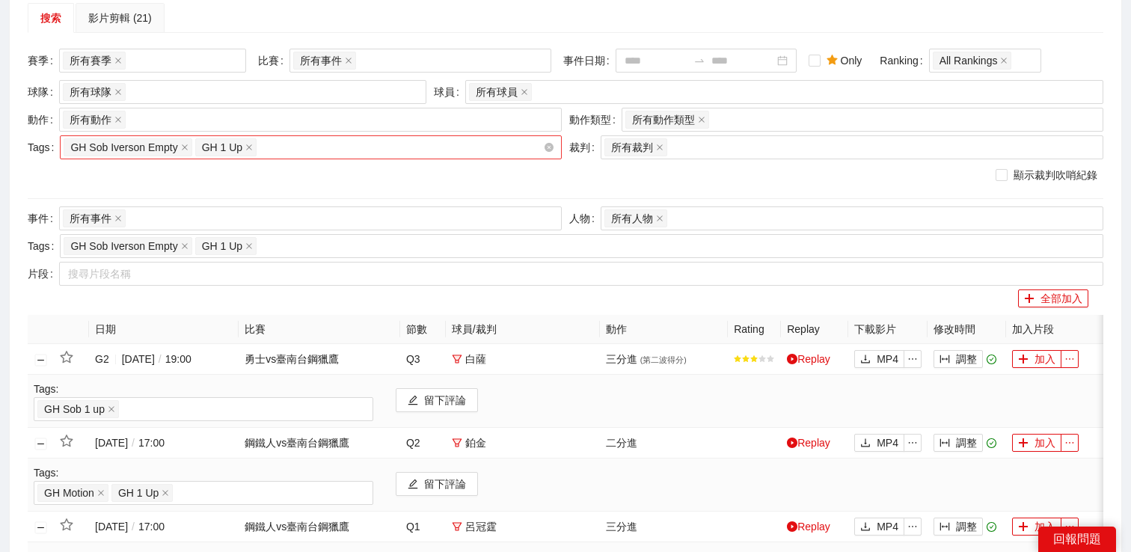
click at [306, 153] on div "GH Sob Iverson Empty GH 1 Up" at bounding box center [304, 147] width 480 height 21
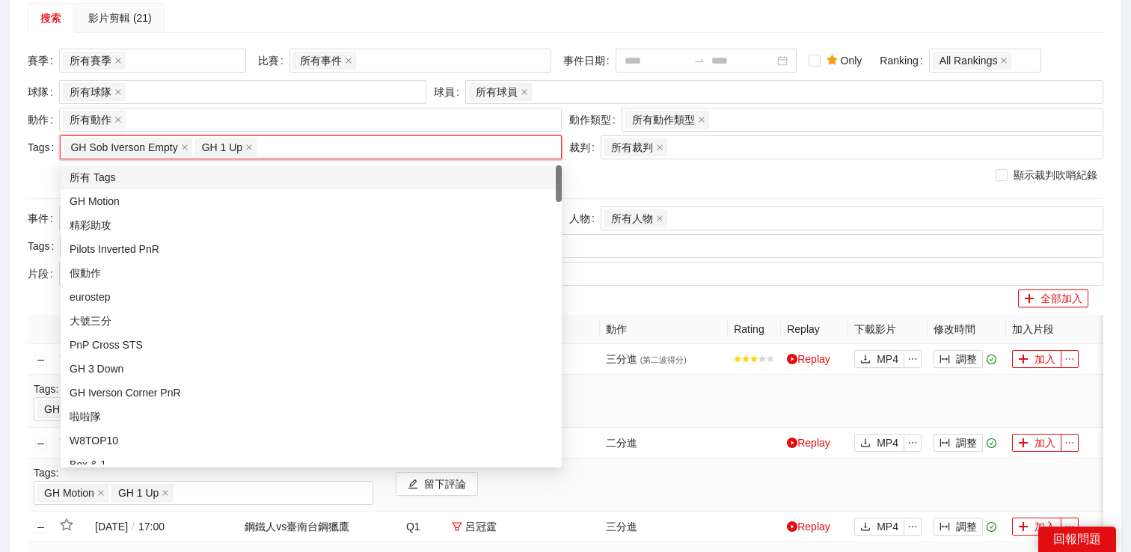
click at [238, 176] on div "所有 Tags" at bounding box center [311, 177] width 483 height 16
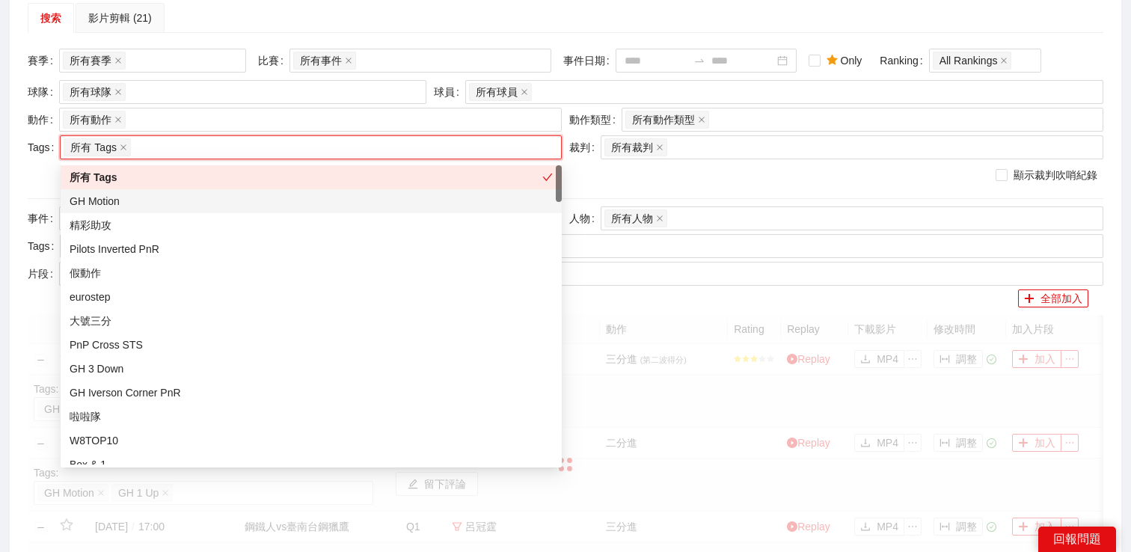
click at [233, 201] on div "GH Motion" at bounding box center [311, 201] width 483 height 16
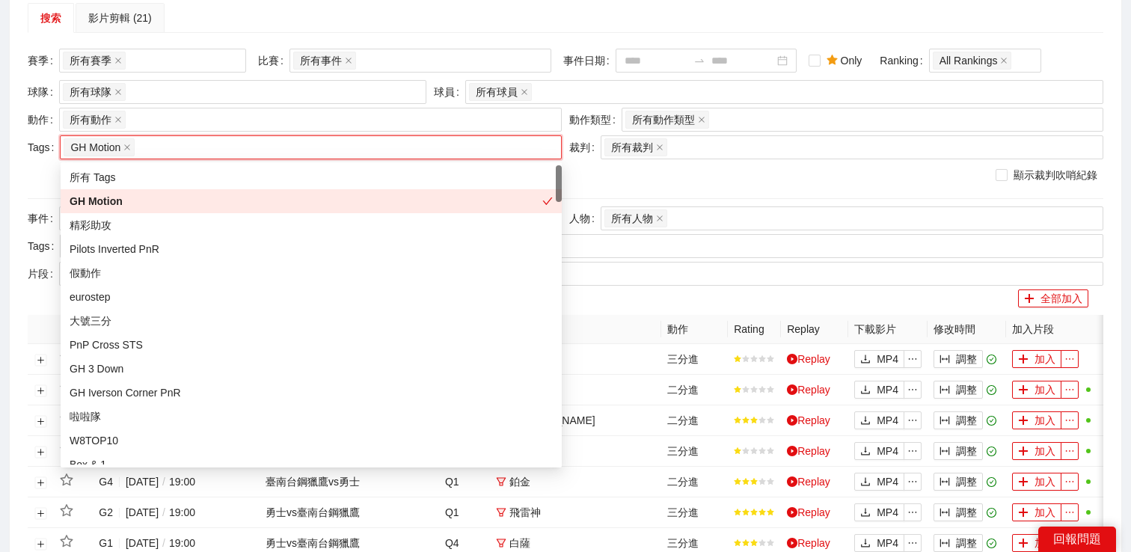
click at [233, 201] on div "GH Motion" at bounding box center [306, 201] width 473 height 16
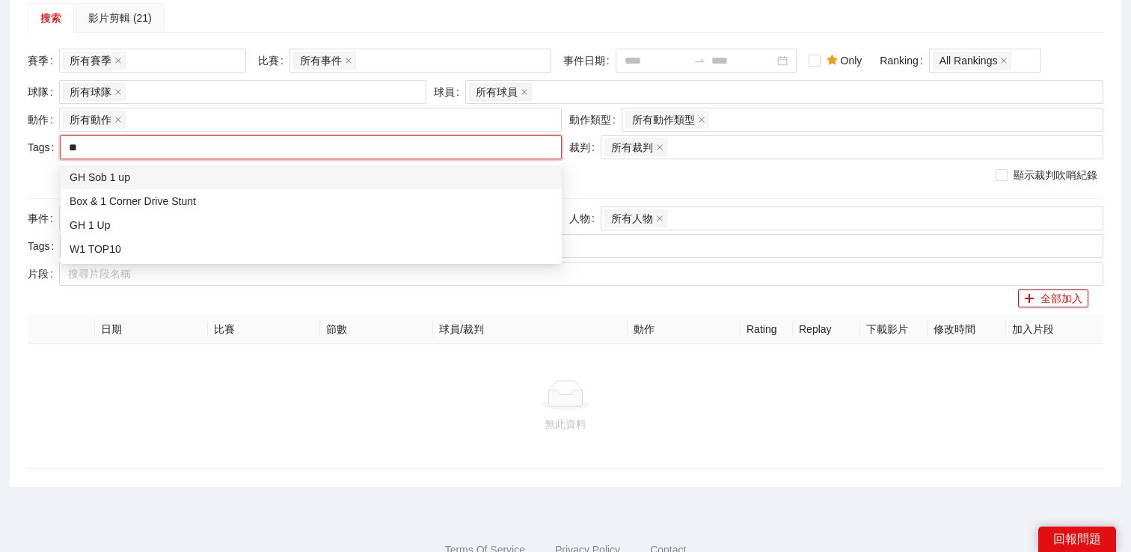
scroll to position [0, 0]
type input "****"
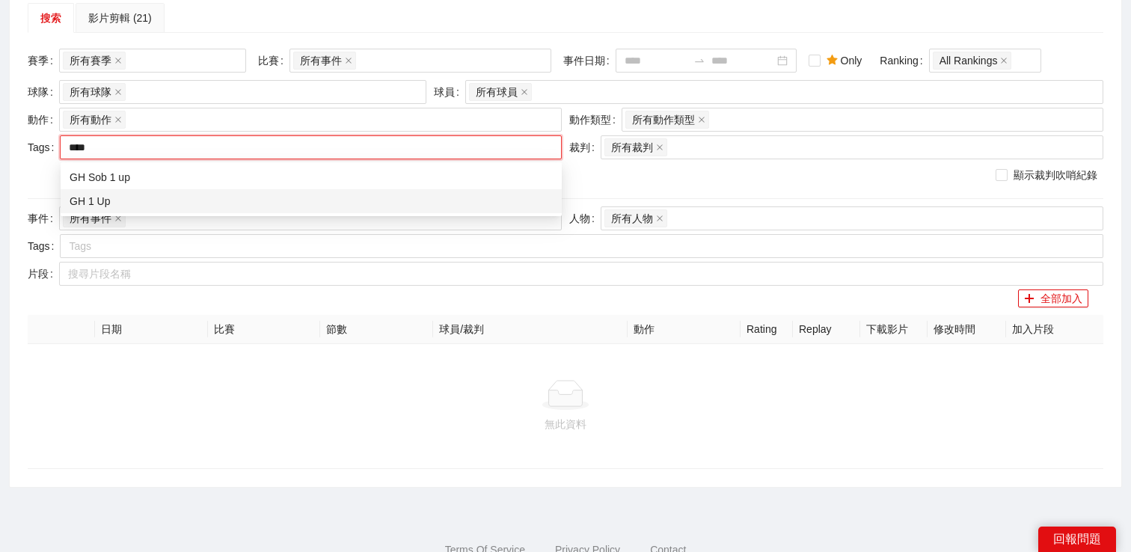
click at [183, 195] on div "GH 1 Up" at bounding box center [311, 201] width 483 height 16
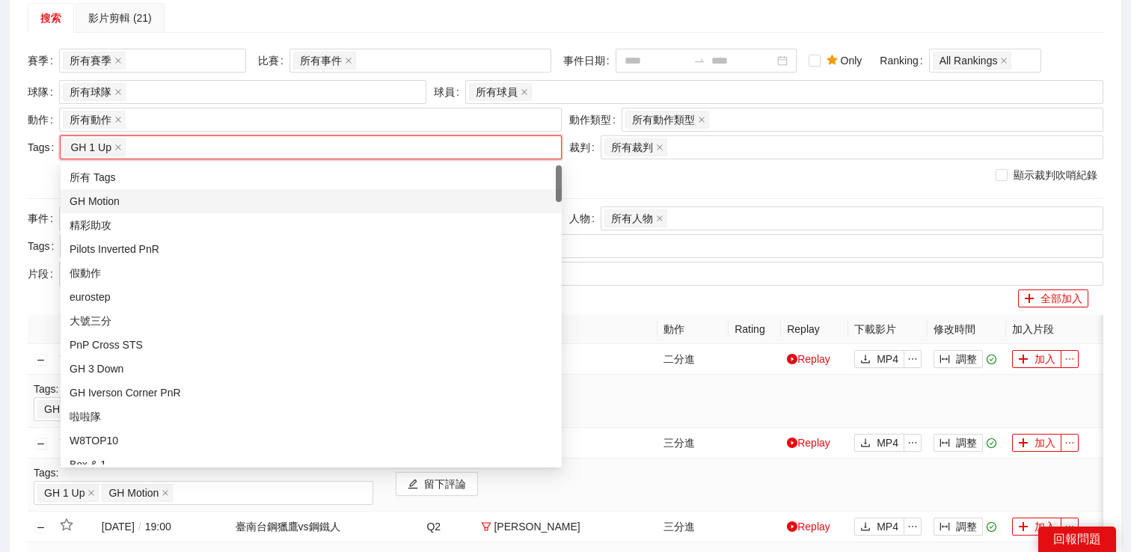
click at [638, 201] on div "賽季 所有賽季 比賽 所有事件 事件日期 Only Ranking All Rankings 球隊 所有球隊 球員 所有球員 動作 所有動作 + 0 ... …" at bounding box center [566, 343] width 1076 height 589
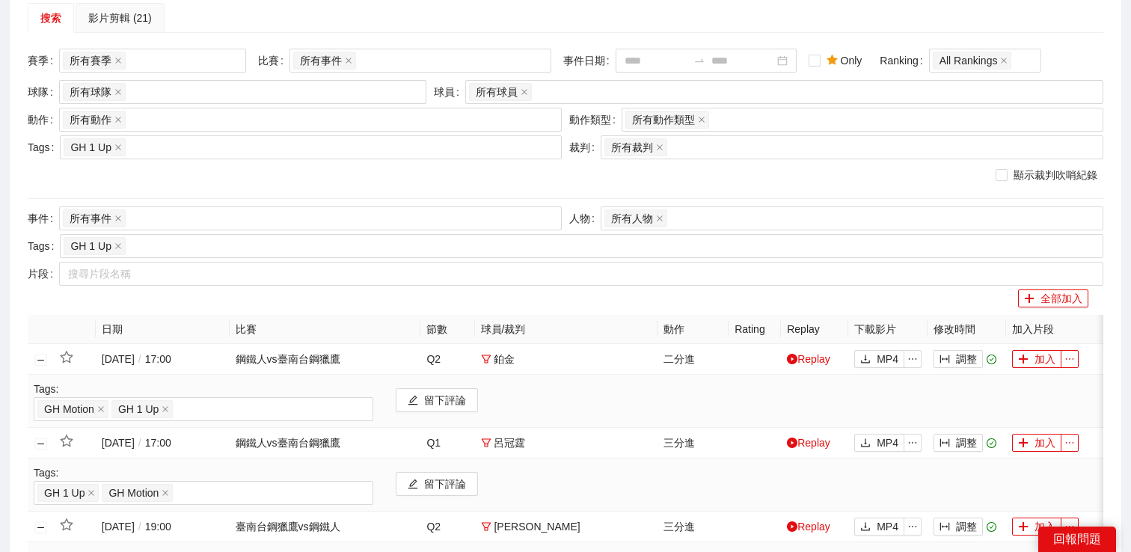
scroll to position [329, 0]
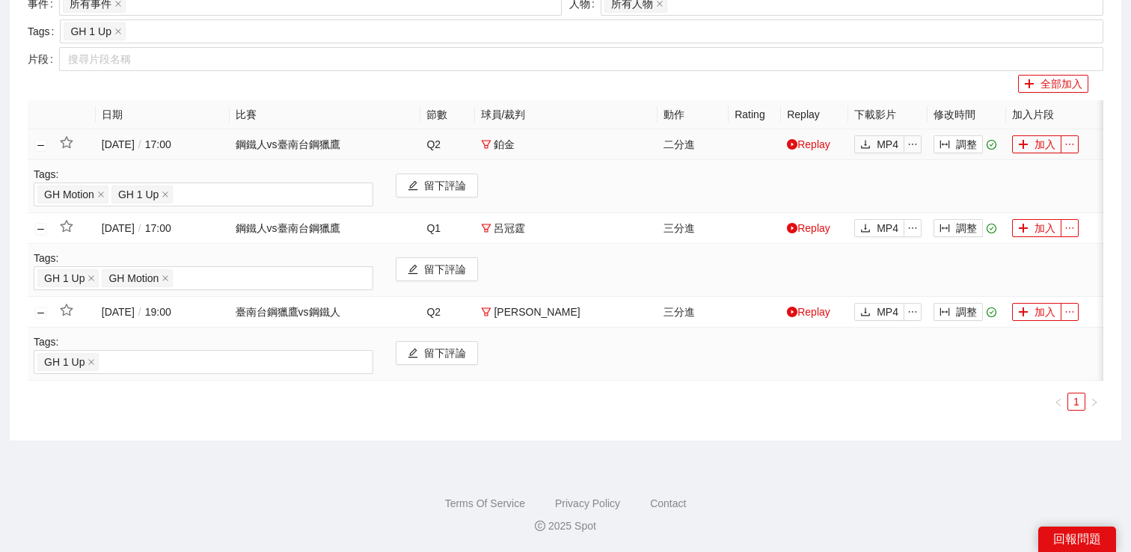
click at [46, 138] on td at bounding box center [41, 144] width 26 height 31
click at [46, 143] on button "關閉行" at bounding box center [41, 145] width 12 height 12
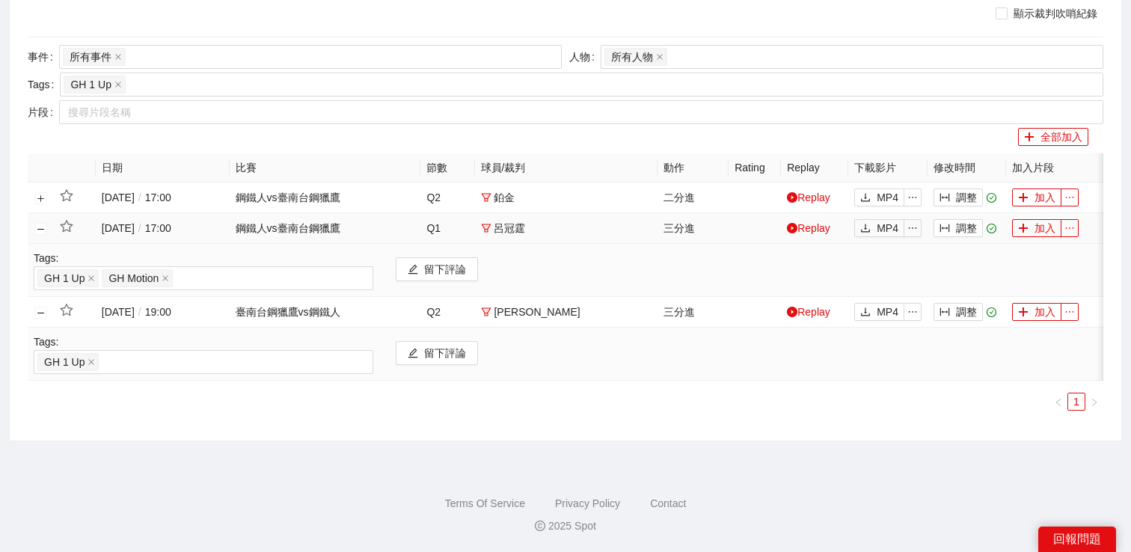
click at [41, 221] on td at bounding box center [41, 228] width 26 height 31
click at [41, 233] on button "關閉行" at bounding box center [41, 229] width 12 height 12
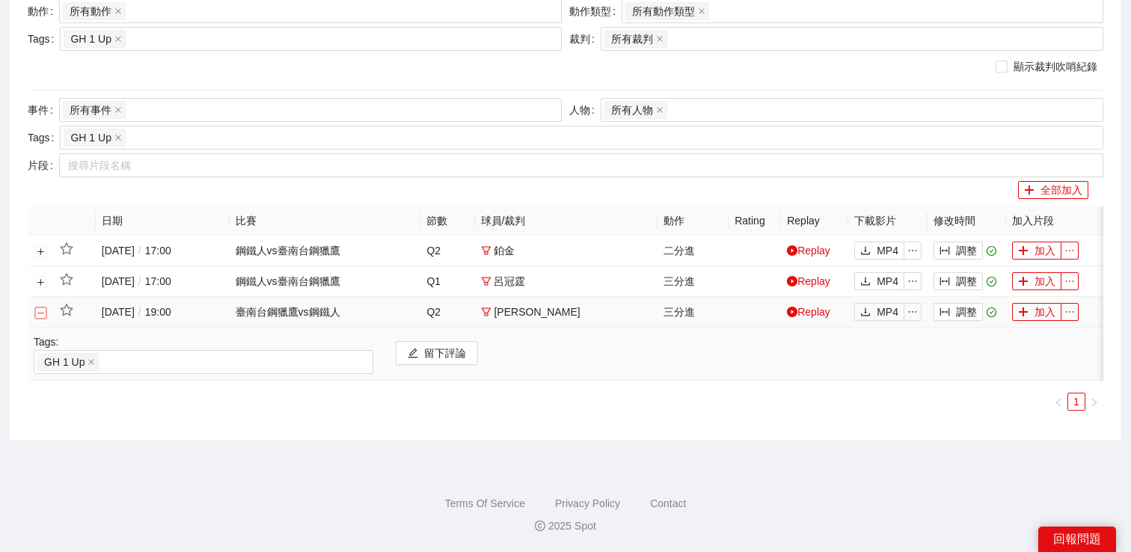
click at [43, 315] on button "關閉行" at bounding box center [41, 313] width 12 height 12
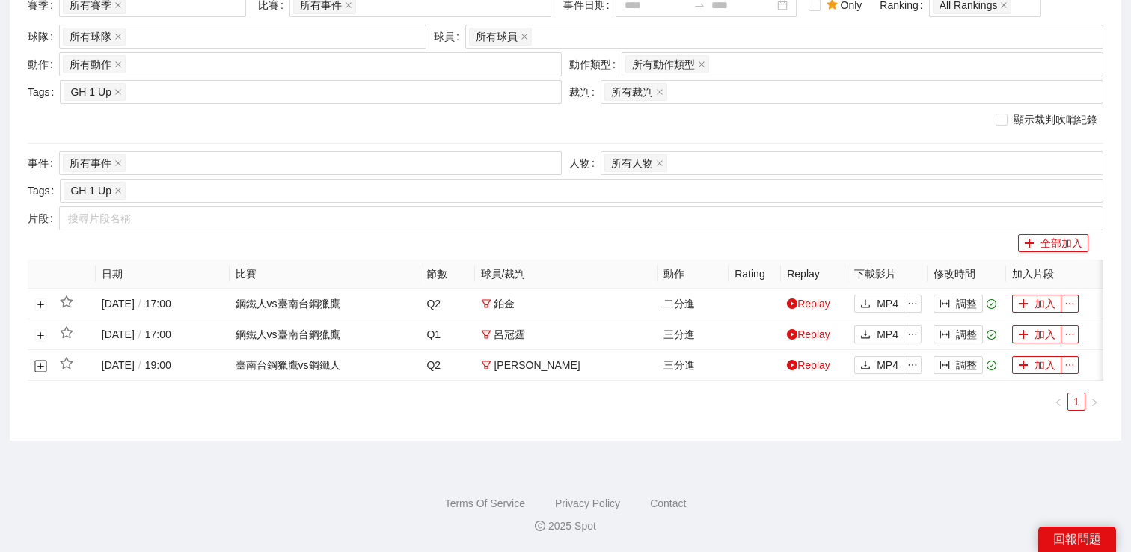
scroll to position [0, 0]
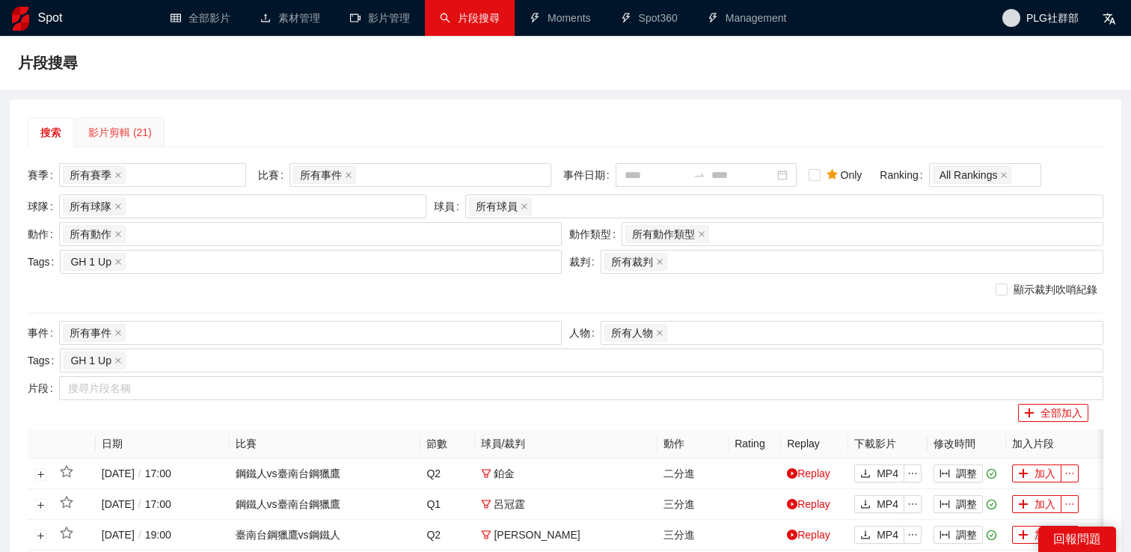
click at [120, 120] on div "影片剪輯 (21)" at bounding box center [120, 132] width 89 height 30
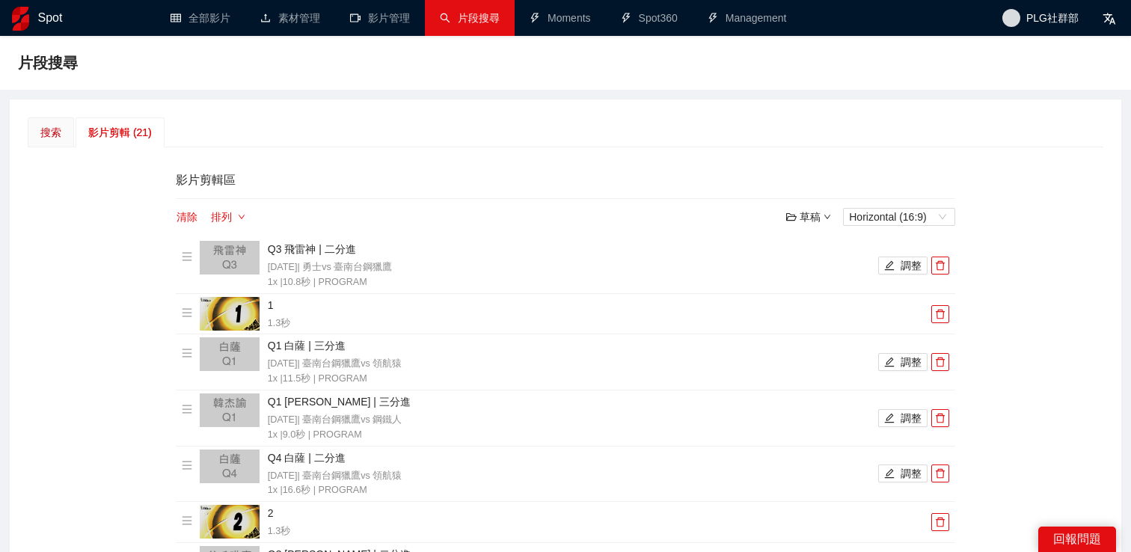
click at [51, 131] on div "搜索" at bounding box center [50, 132] width 21 height 16
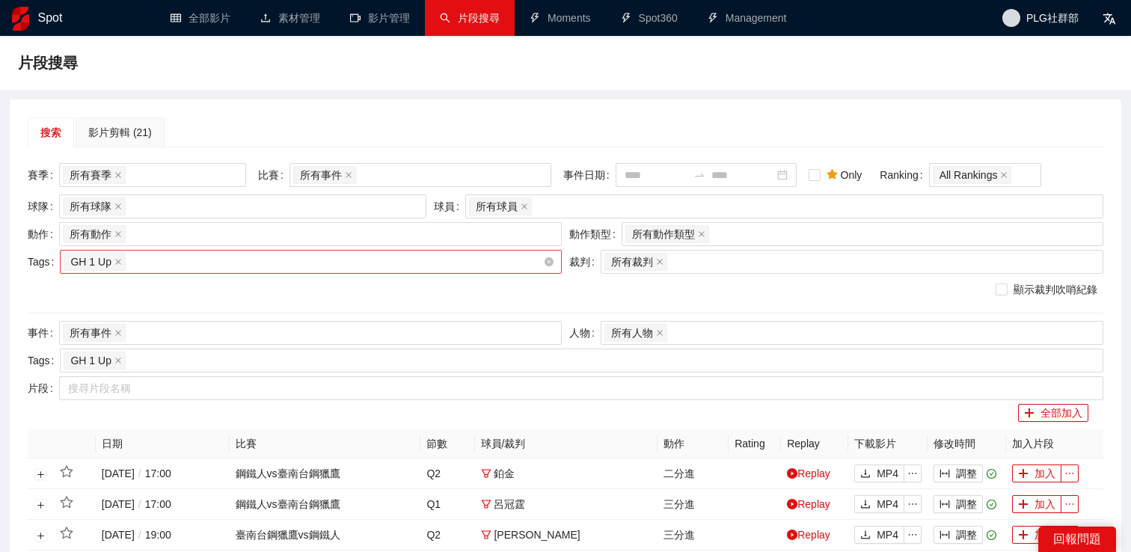
click at [339, 260] on div "GH 1 Up" at bounding box center [304, 261] width 480 height 21
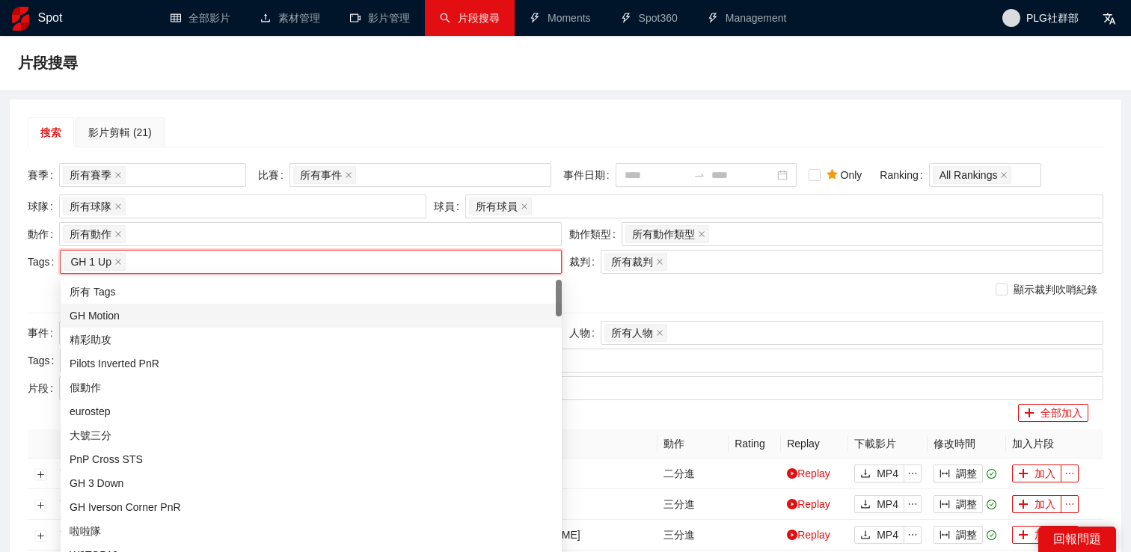
click at [330, 308] on div "GH Motion" at bounding box center [311, 316] width 483 height 16
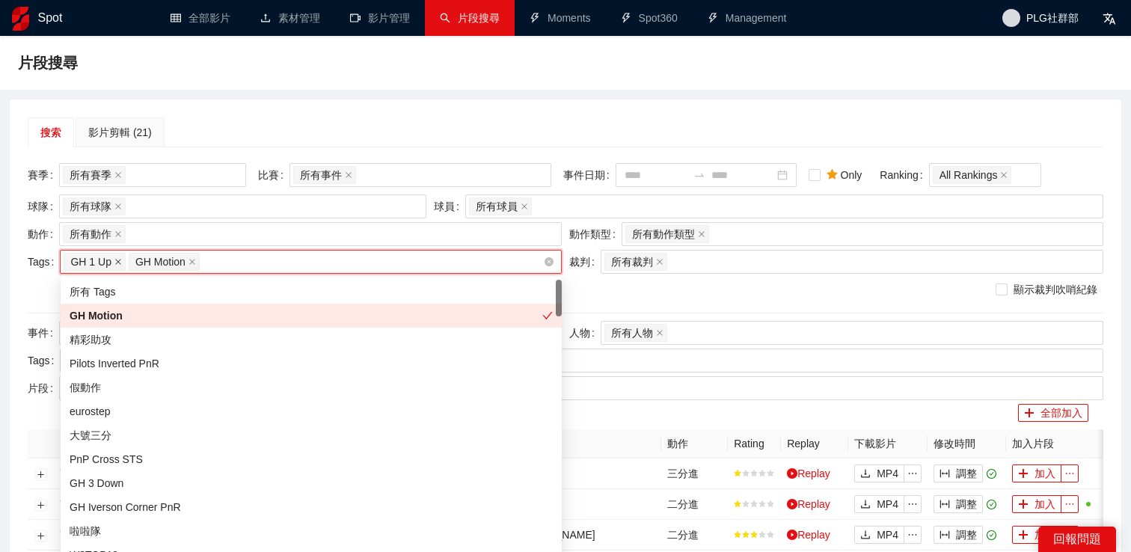
click at [117, 260] on icon "close" at bounding box center [118, 262] width 6 height 6
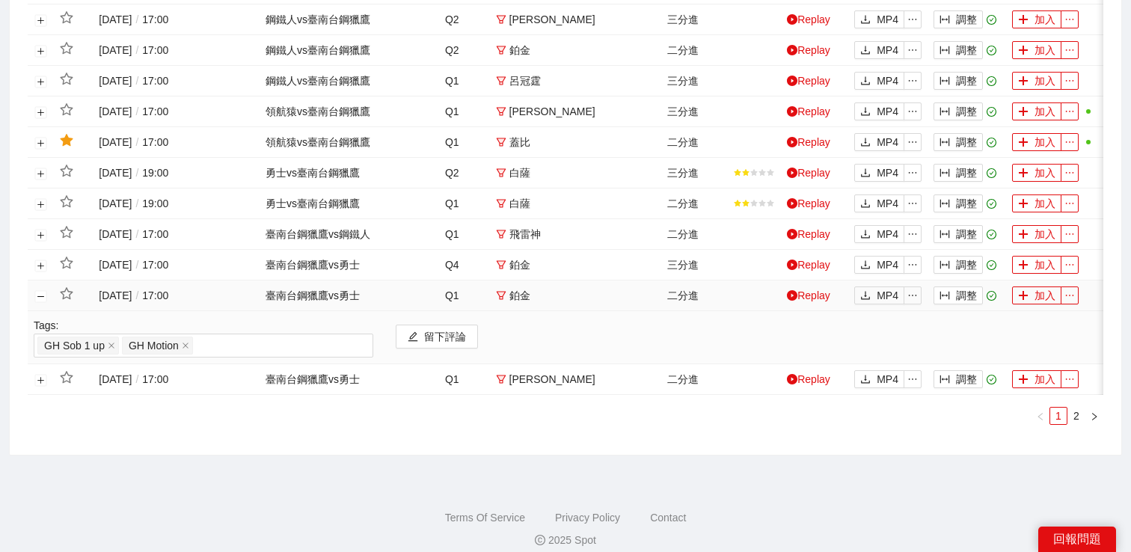
scroll to position [745, 0]
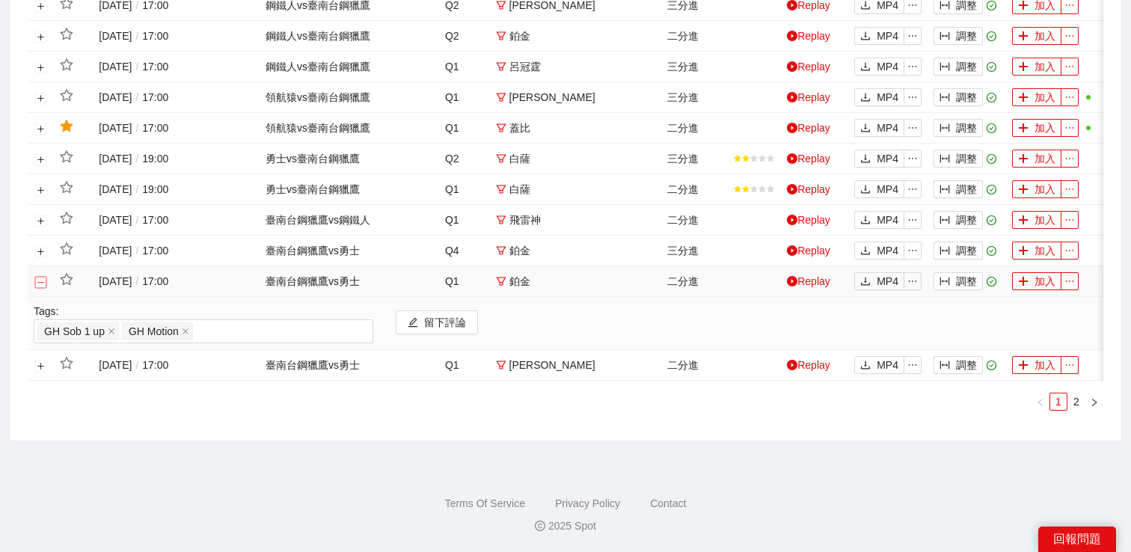
click at [41, 284] on button "關閉行" at bounding box center [41, 282] width 12 height 12
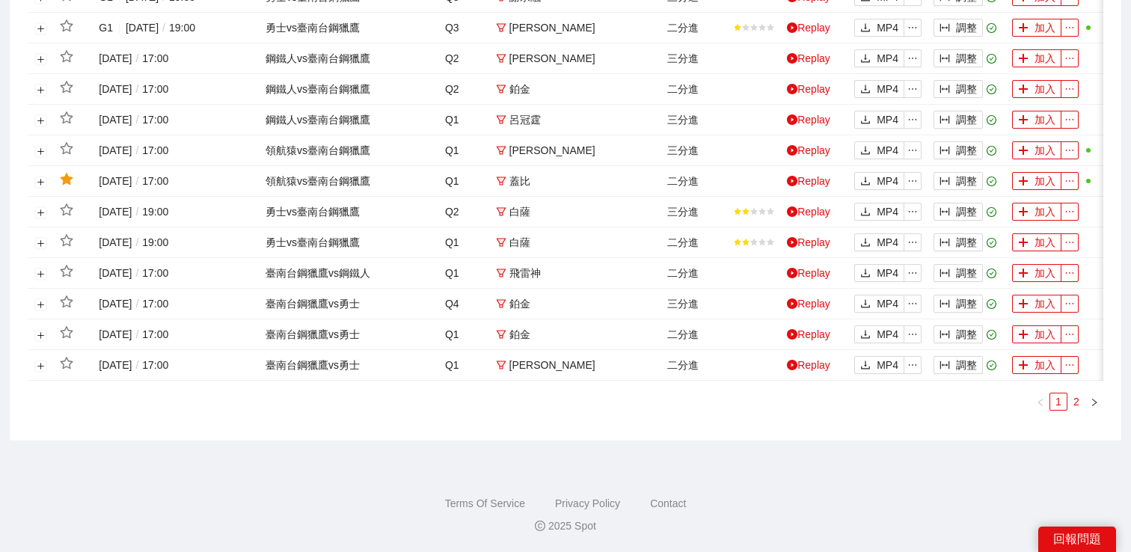
click at [1076, 400] on link "2" at bounding box center [1077, 402] width 16 height 16
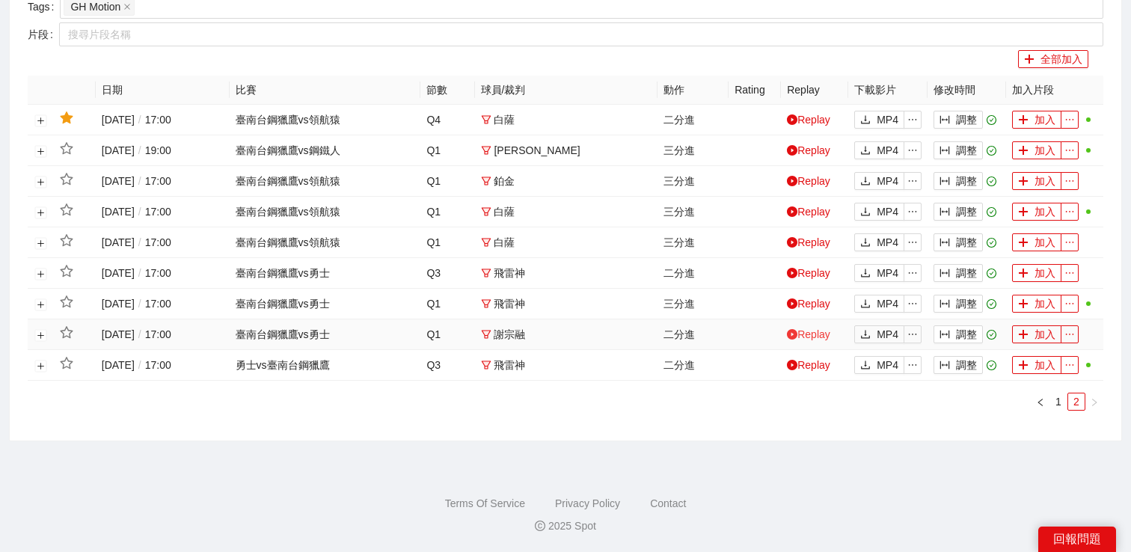
click at [813, 333] on link "Replay" at bounding box center [808, 335] width 43 height 12
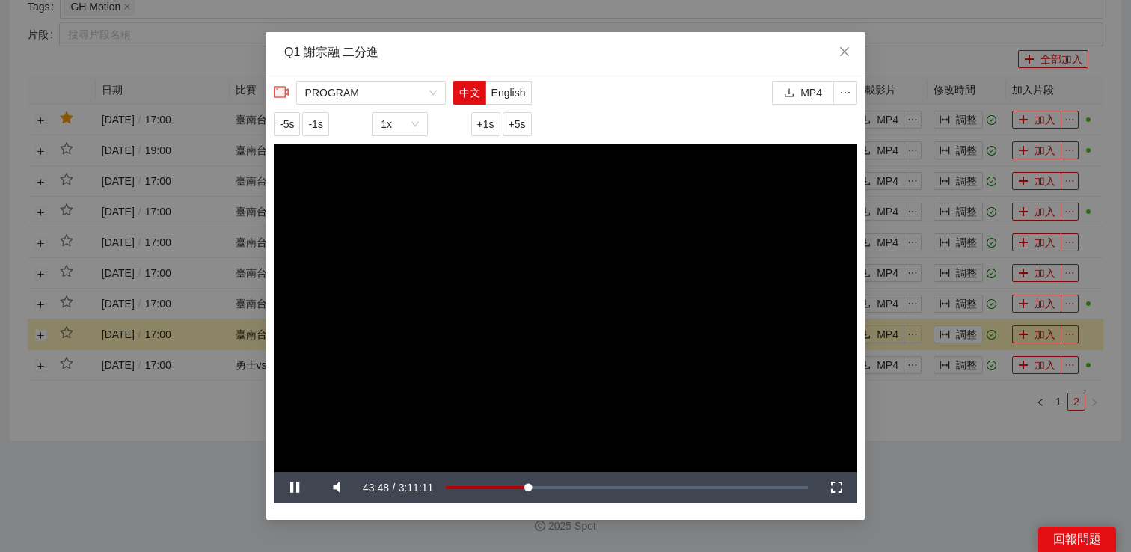
click at [1046, 391] on div "**********" at bounding box center [565, 276] width 1131 height 552
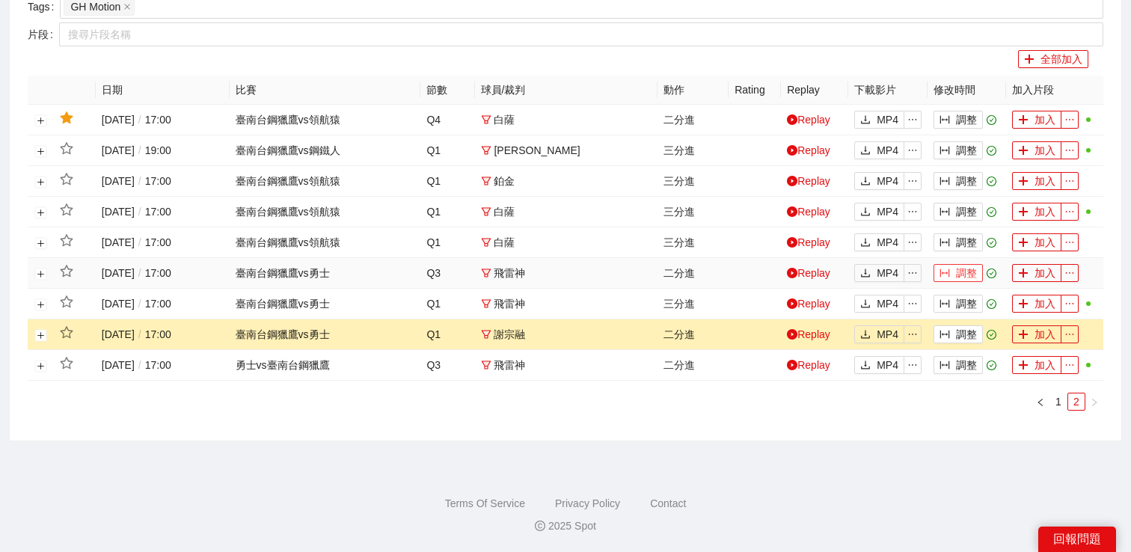
click at [947, 274] on icon "column-width" at bounding box center [945, 273] width 10 height 10
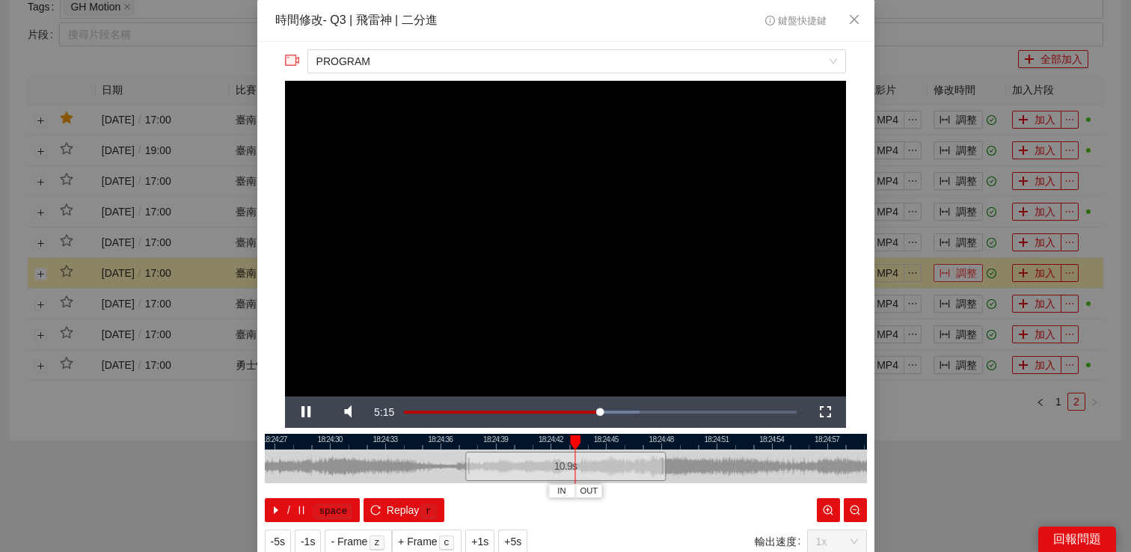
click at [947, 274] on div "**********" at bounding box center [565, 276] width 1131 height 552
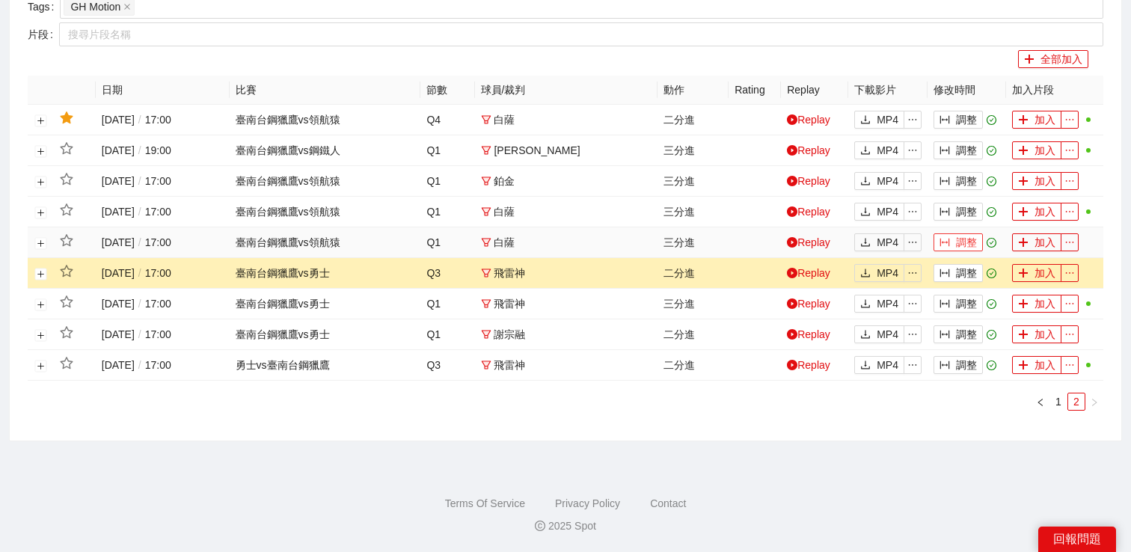
click at [954, 244] on button "調整" at bounding box center [958, 242] width 49 height 18
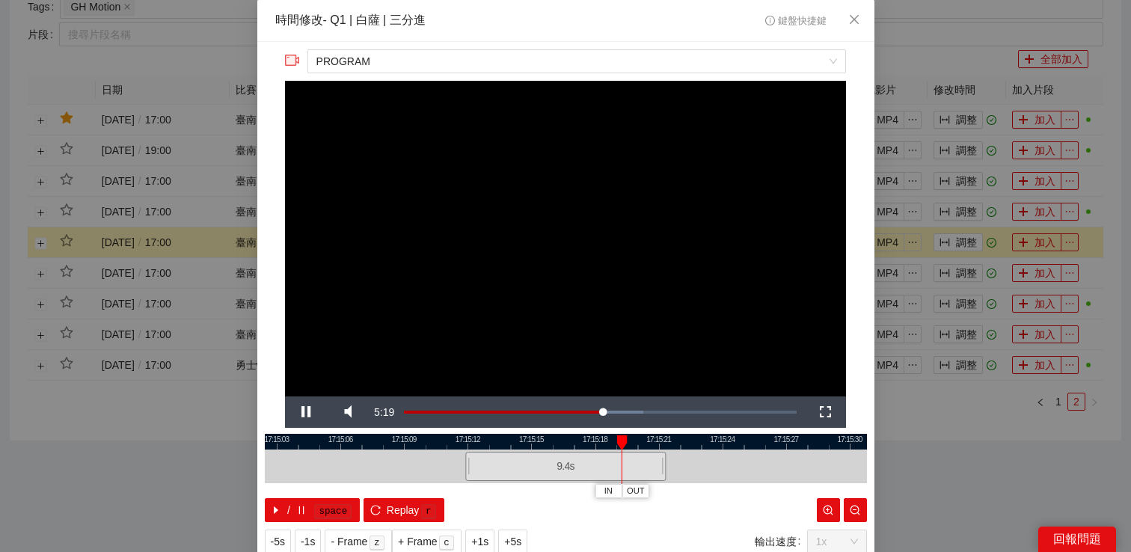
click at [936, 262] on div "**********" at bounding box center [565, 276] width 1131 height 552
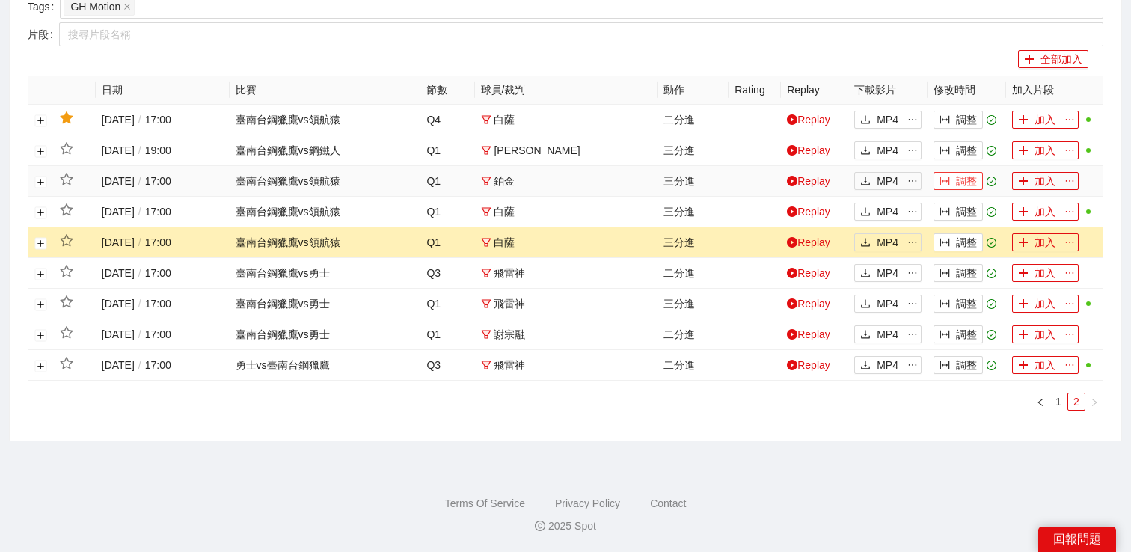
click at [959, 185] on button "調整" at bounding box center [958, 181] width 49 height 18
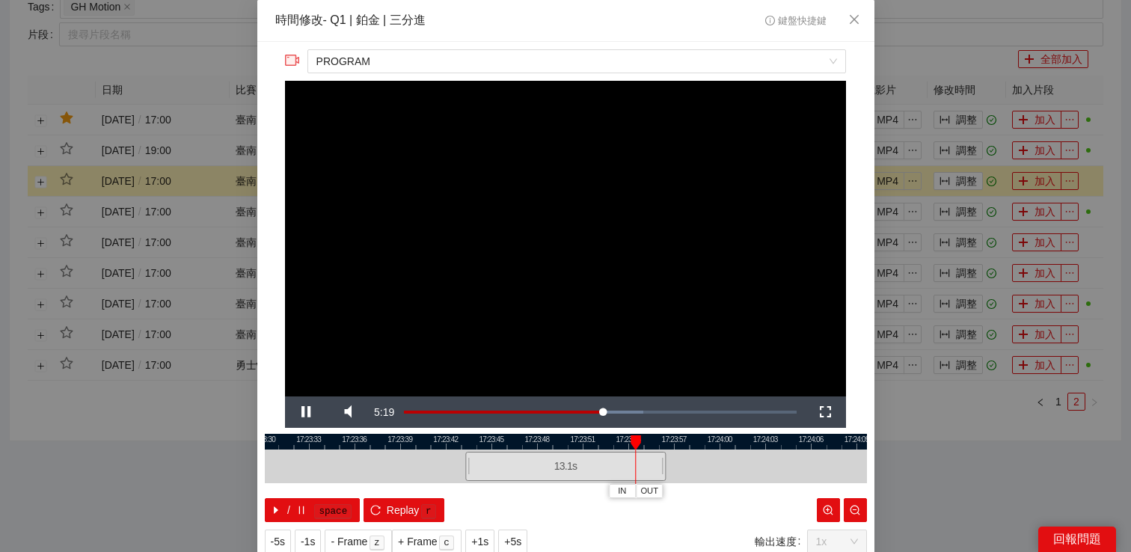
click at [959, 185] on div "**********" at bounding box center [565, 276] width 1131 height 552
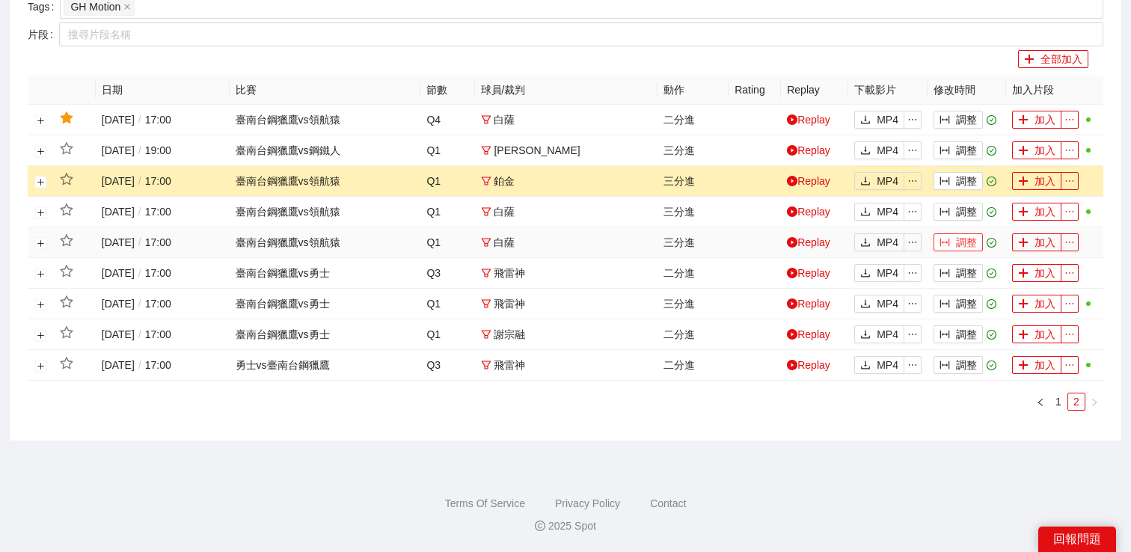
click at [962, 242] on button "調整" at bounding box center [958, 242] width 49 height 18
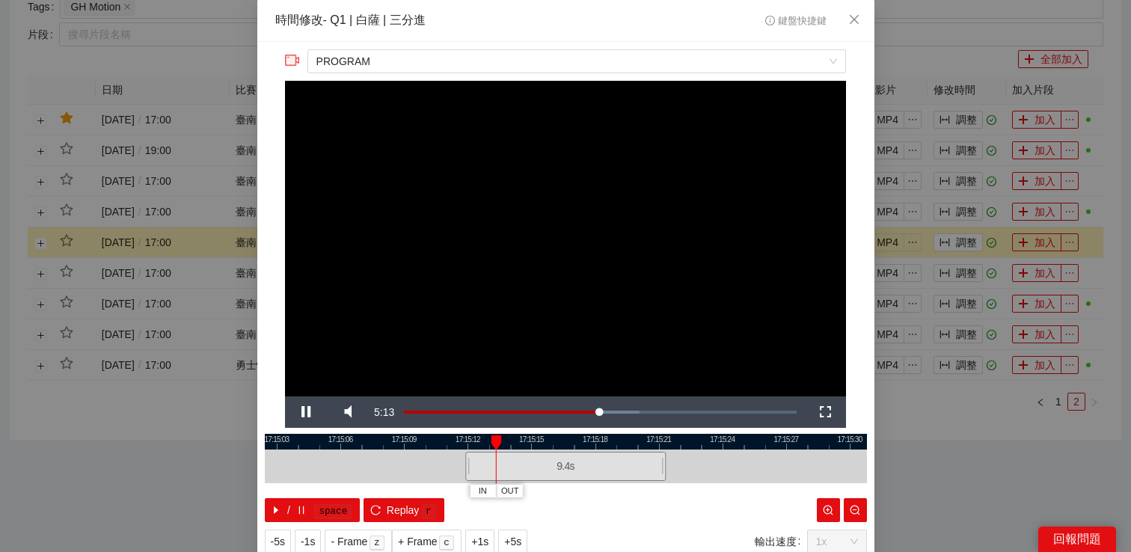
click at [980, 428] on div "**********" at bounding box center [565, 276] width 1131 height 552
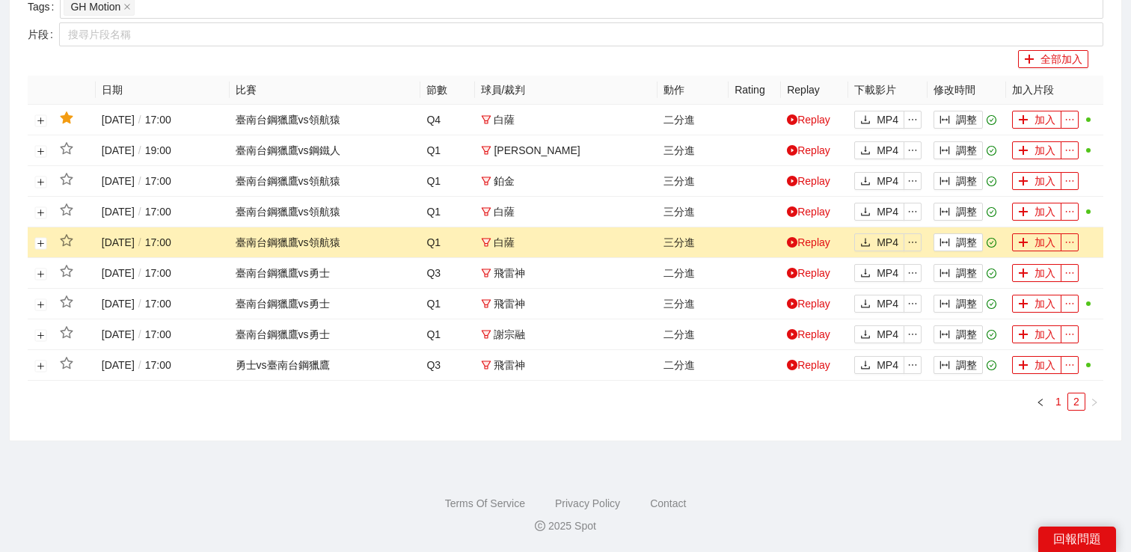
click at [1064, 402] on link "1" at bounding box center [1059, 402] width 16 height 16
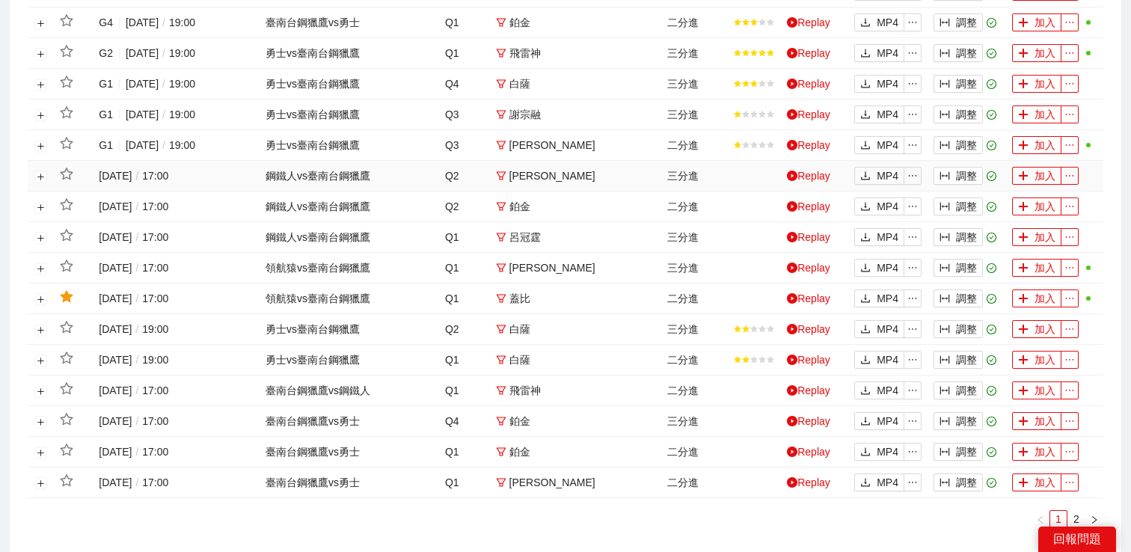
scroll to position [691, 0]
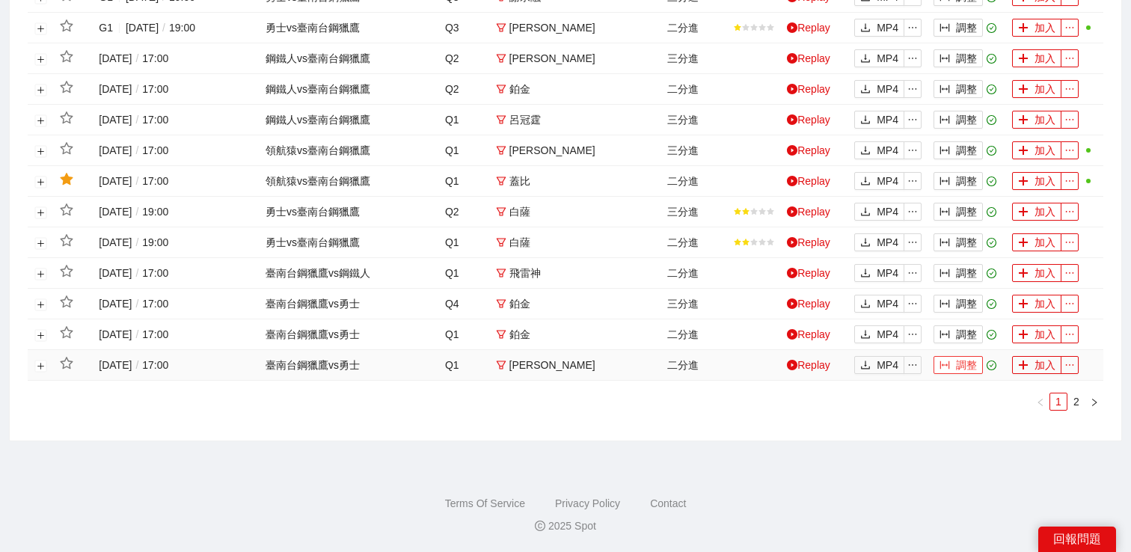
click at [947, 360] on icon "column-width" at bounding box center [945, 365] width 10 height 10
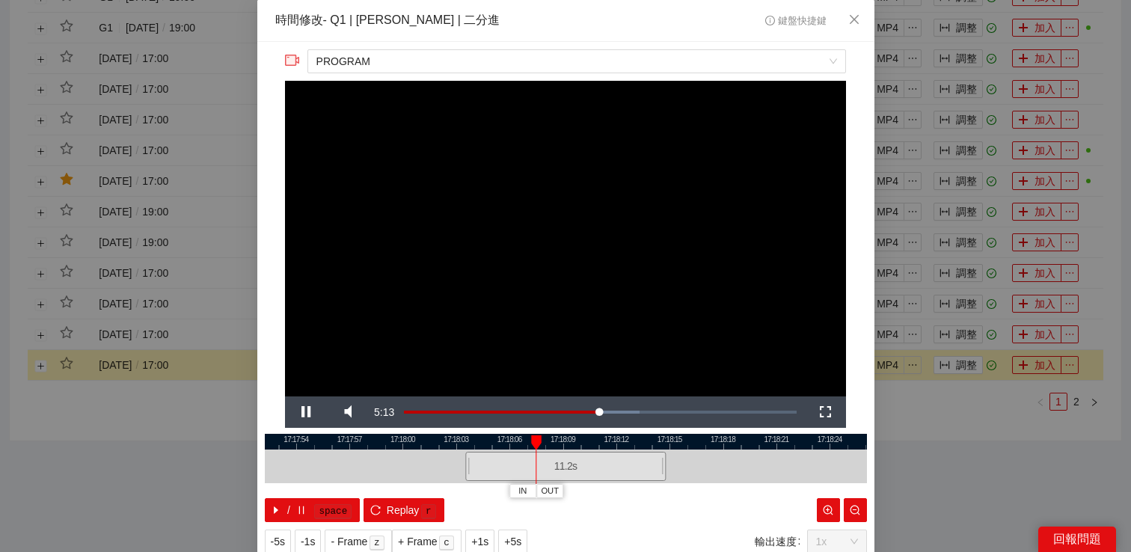
click at [972, 420] on div "**********" at bounding box center [565, 276] width 1131 height 552
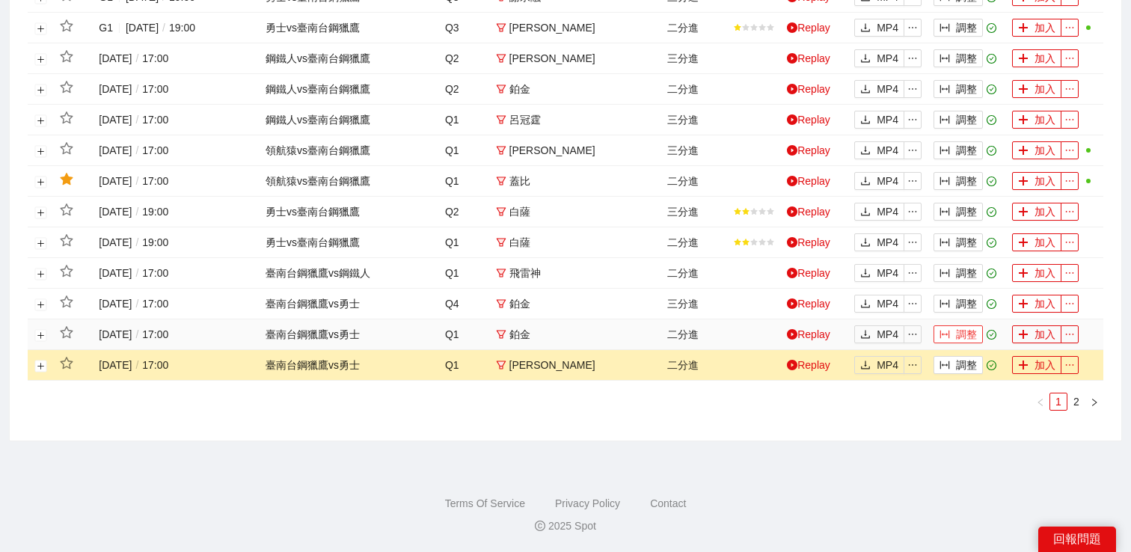
click at [953, 332] on button "調整" at bounding box center [958, 335] width 49 height 18
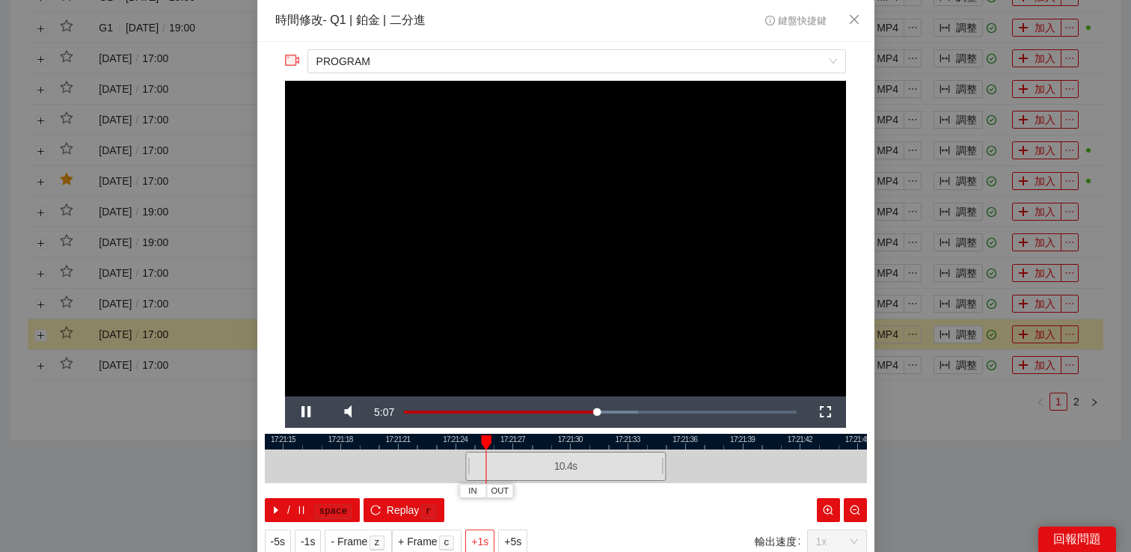
click at [476, 549] on span "+1s" at bounding box center [479, 542] width 17 height 16
click at [477, 545] on span "+1s" at bounding box center [479, 542] width 17 height 16
click at [411, 508] on span "Replay" at bounding box center [403, 510] width 33 height 16
drag, startPoint x: 466, startPoint y: 463, endPoint x: 473, endPoint y: 467, distance: 7.7
click at [473, 467] on div at bounding box center [472, 467] width 9 height 34
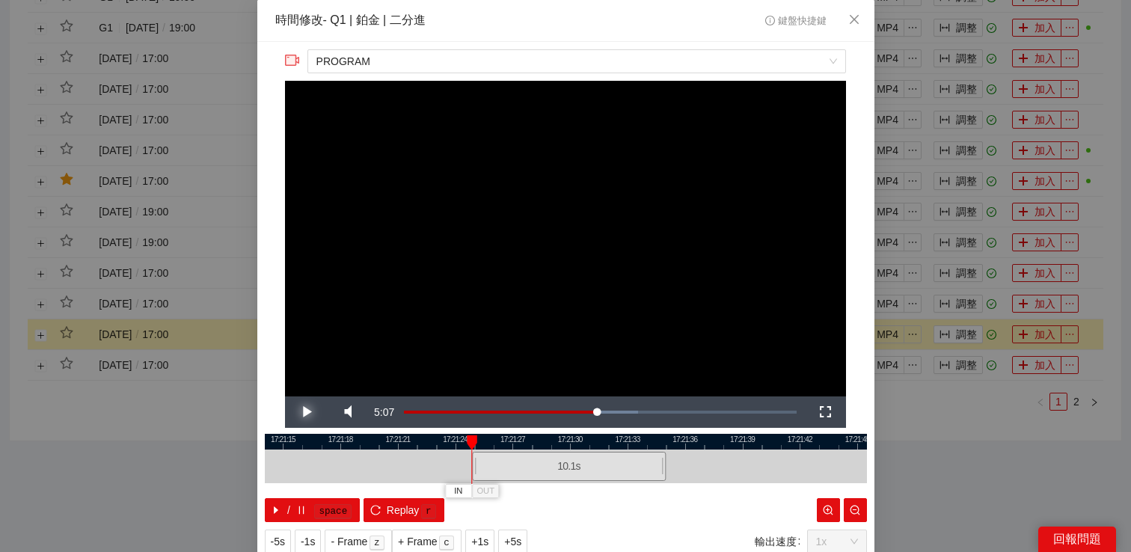
click at [290, 412] on span "Video Player" at bounding box center [306, 412] width 42 height 0
click at [925, 402] on div "**********" at bounding box center [565, 276] width 1131 height 552
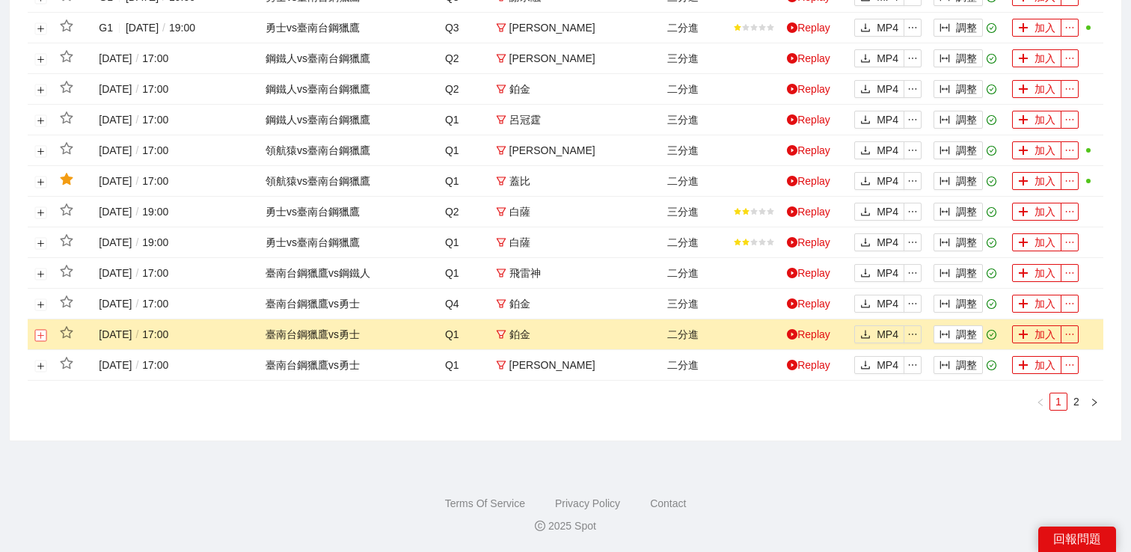
click at [43, 337] on button "展開行" at bounding box center [41, 335] width 12 height 12
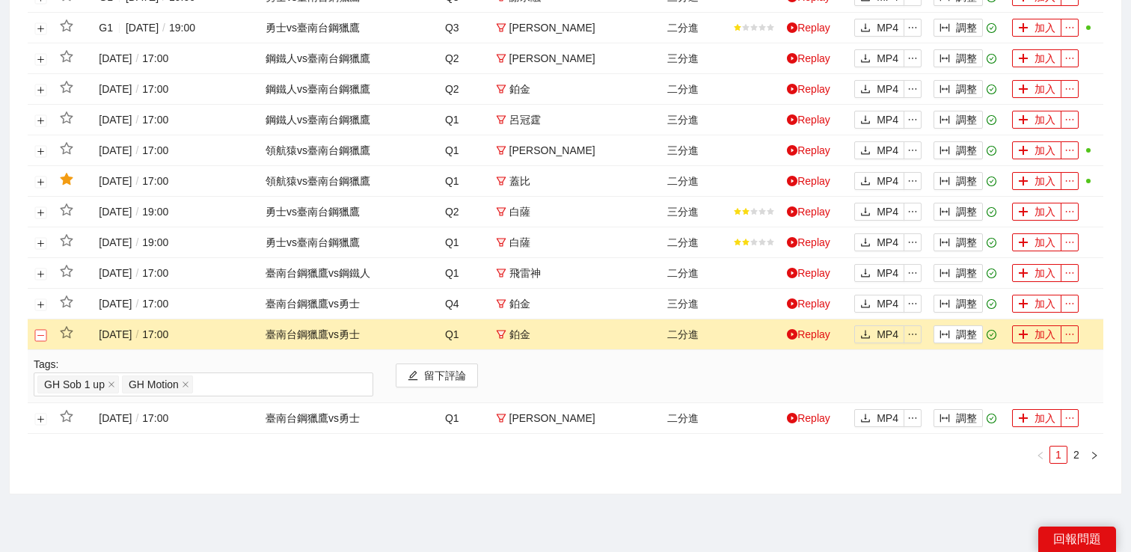
click at [43, 337] on button "關閉行" at bounding box center [41, 335] width 12 height 12
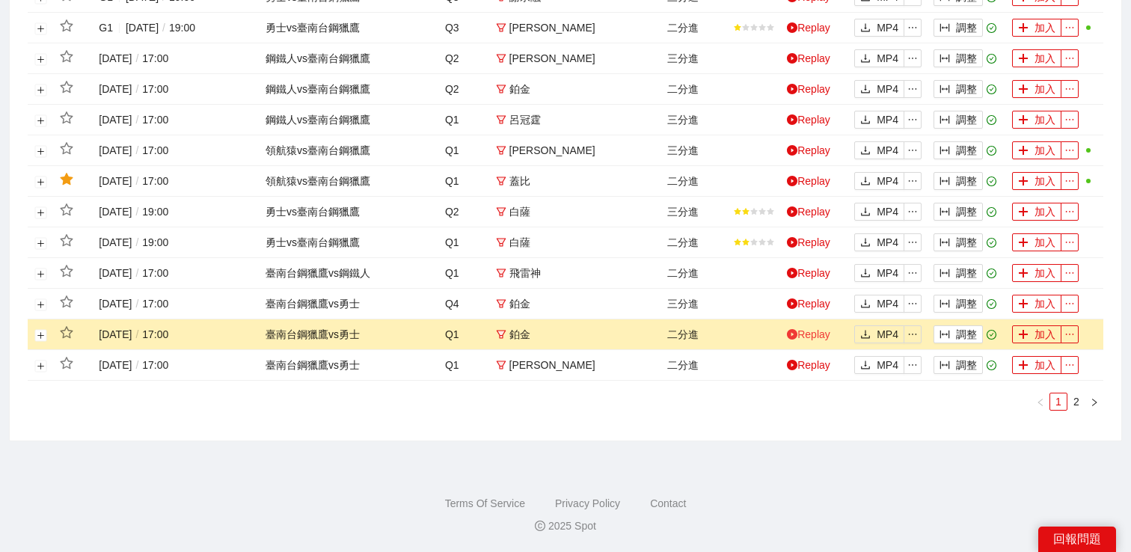
click at [818, 329] on link "Replay" at bounding box center [808, 335] width 43 height 12
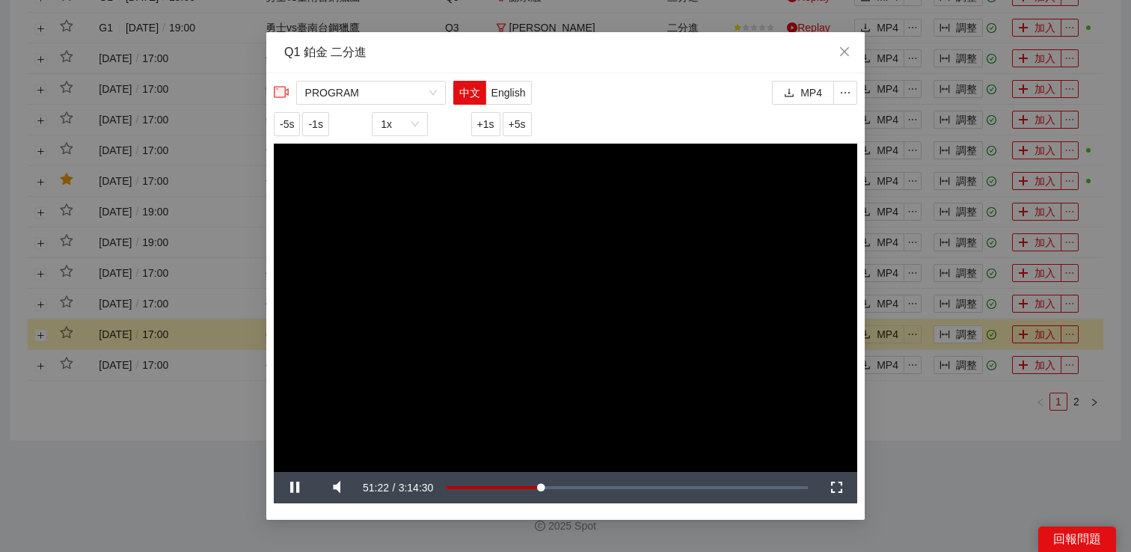
click at [922, 426] on div "**********" at bounding box center [565, 276] width 1131 height 552
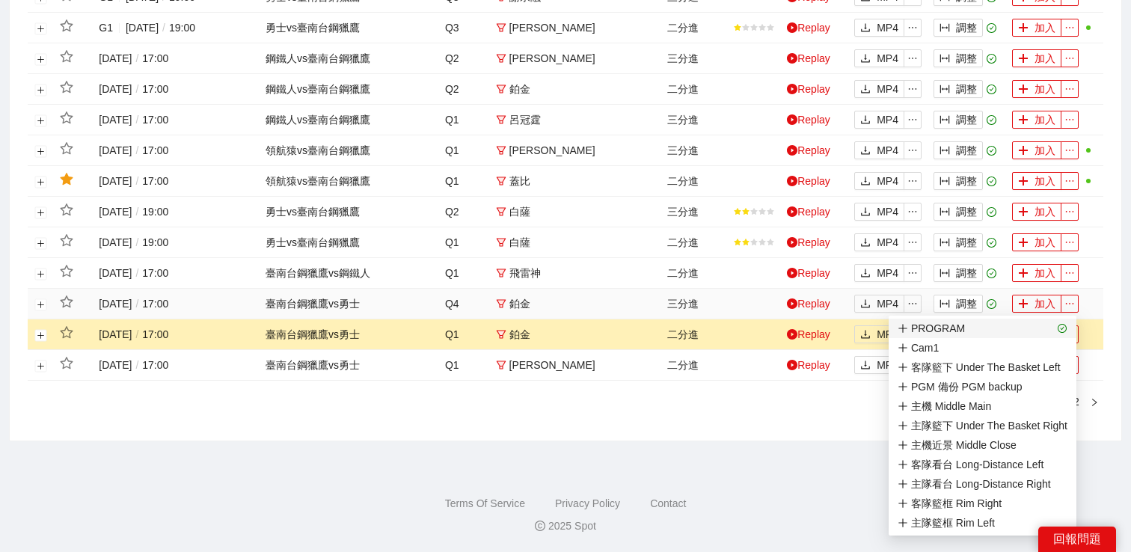
click at [1034, 333] on span "PROGRAM" at bounding box center [983, 328] width 170 height 16
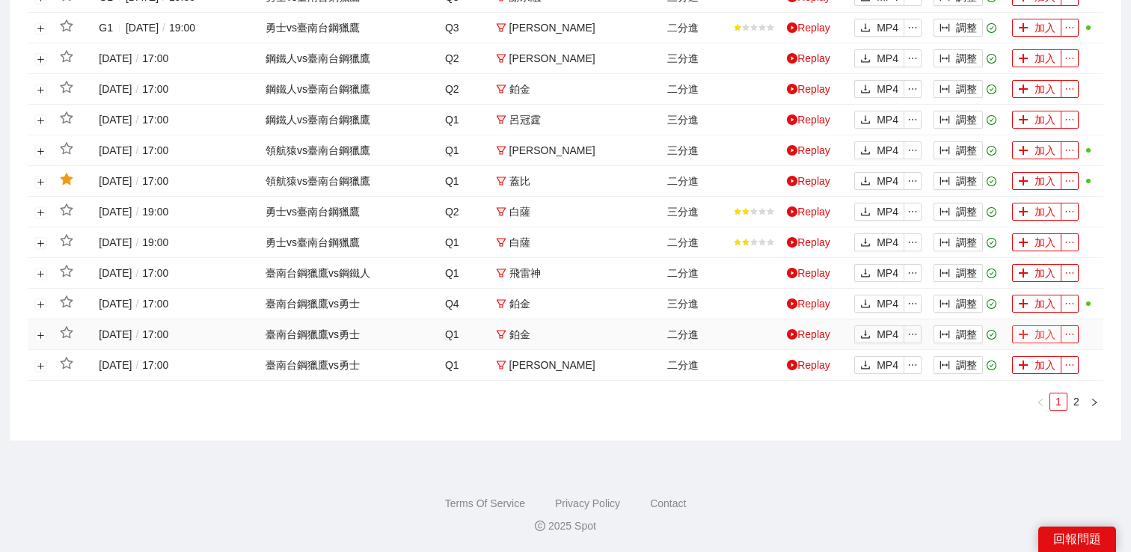
click at [1034, 333] on button "加入" at bounding box center [1036, 335] width 49 height 18
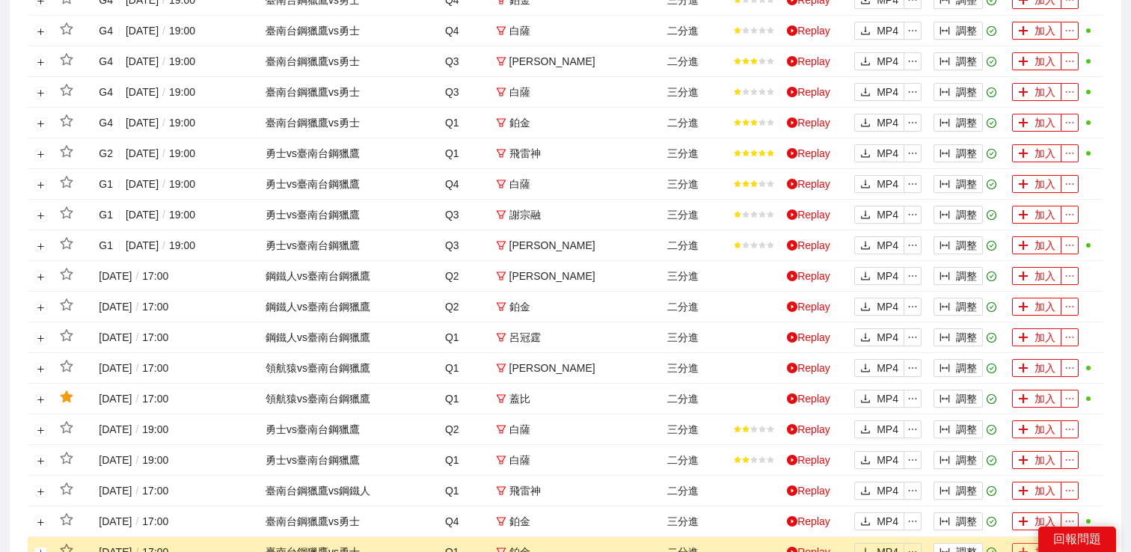
scroll to position [0, 0]
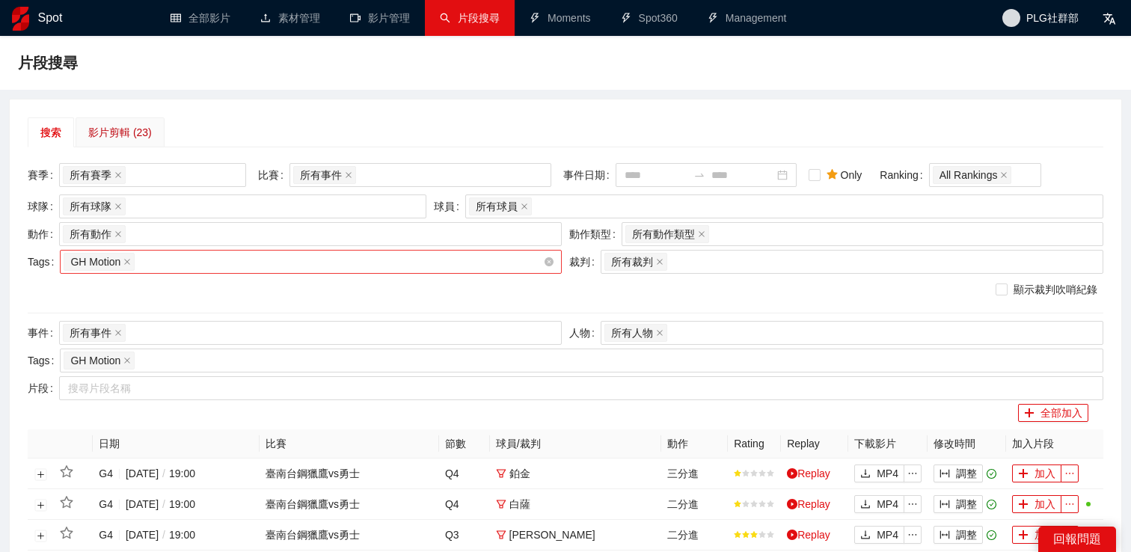
click at [109, 126] on div "影片剪輯 (23)" at bounding box center [120, 132] width 64 height 16
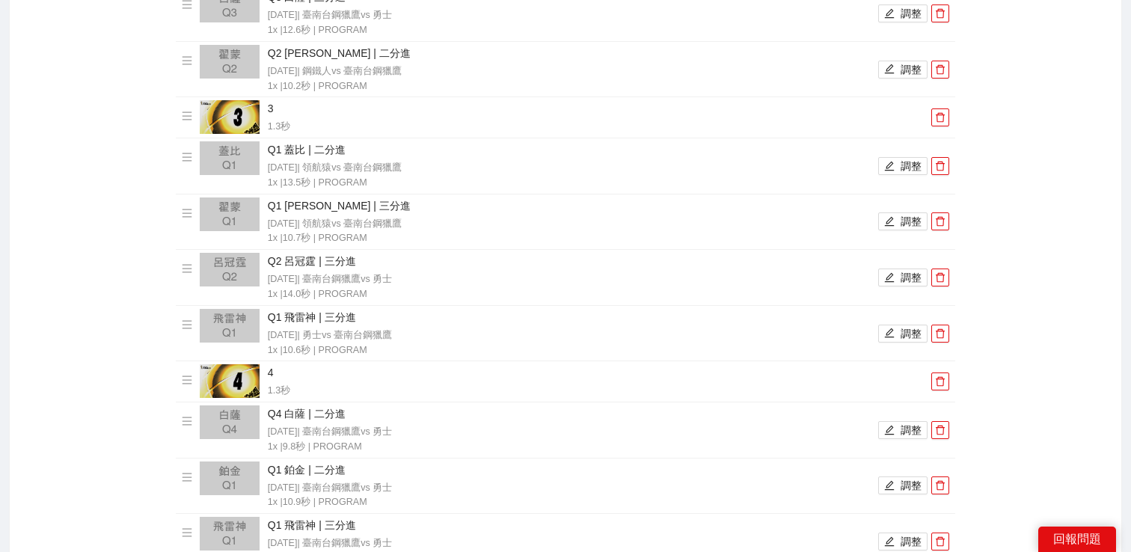
scroll to position [1241, 0]
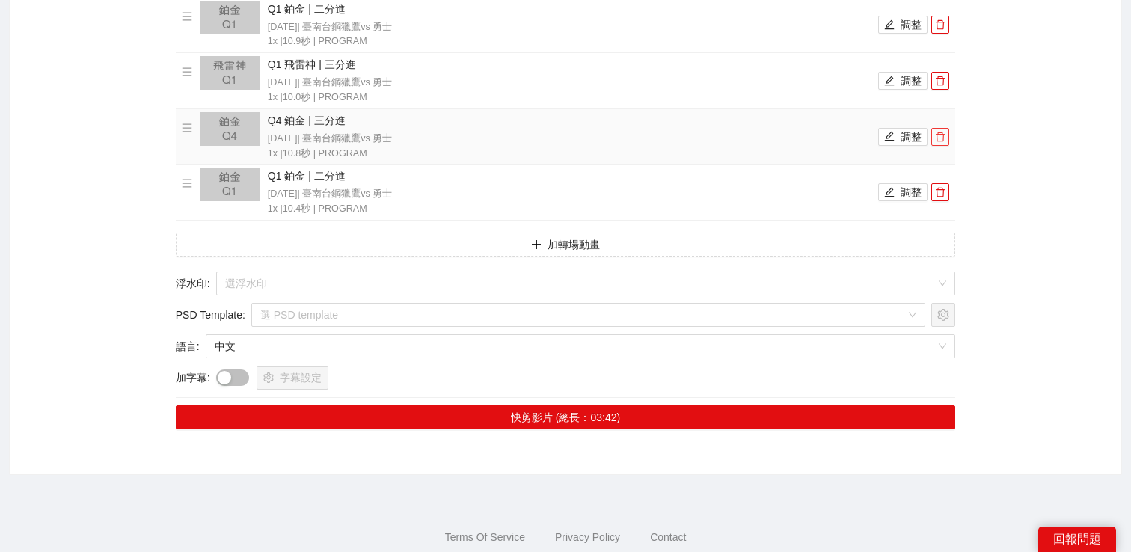
click at [935, 139] on span "delete" at bounding box center [940, 137] width 16 height 10
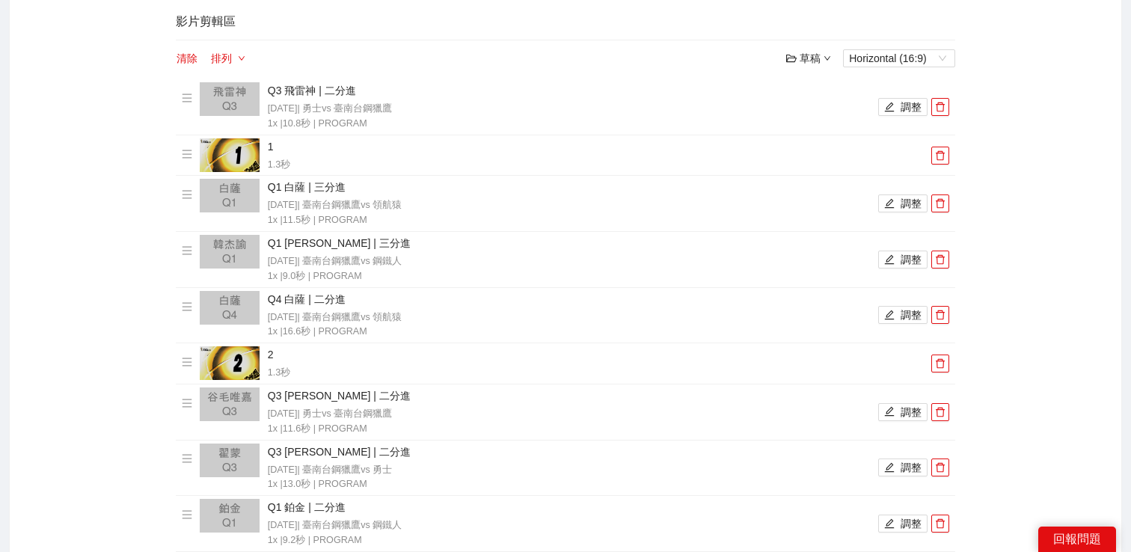
scroll to position [0, 0]
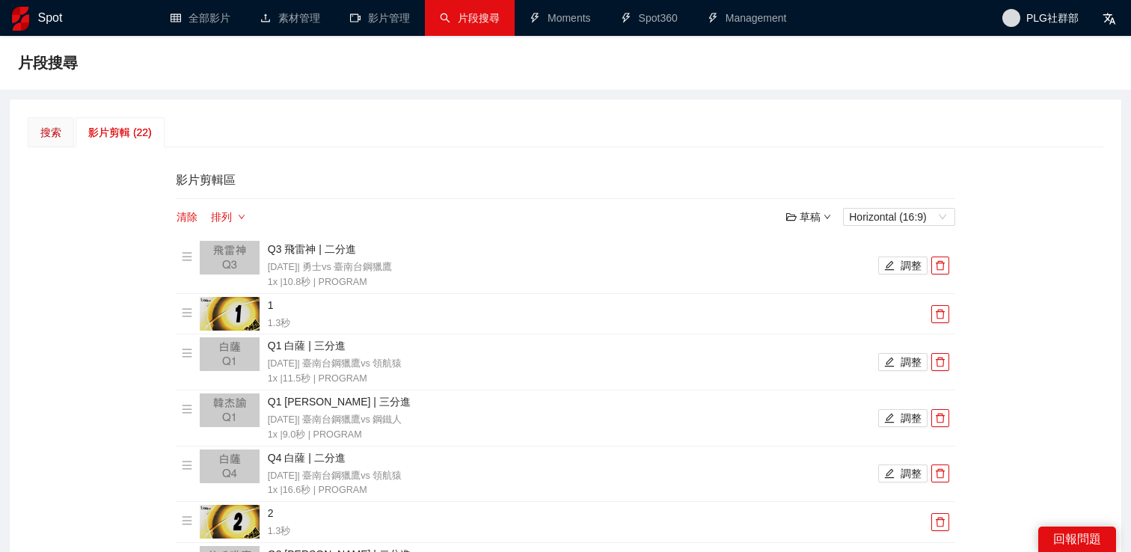
click at [57, 137] on div "搜索" at bounding box center [50, 132] width 21 height 16
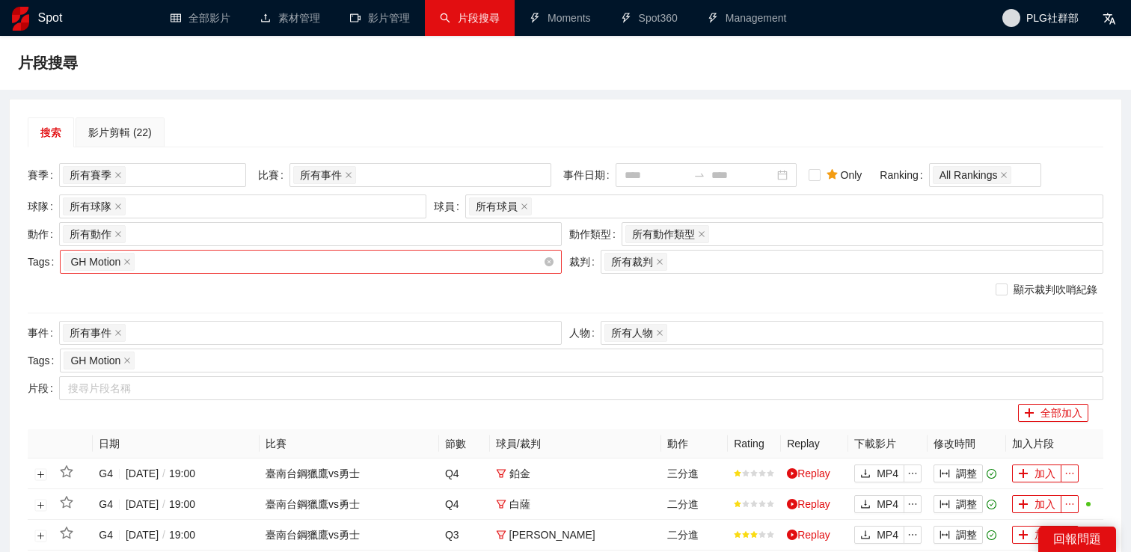
scroll to position [691, 0]
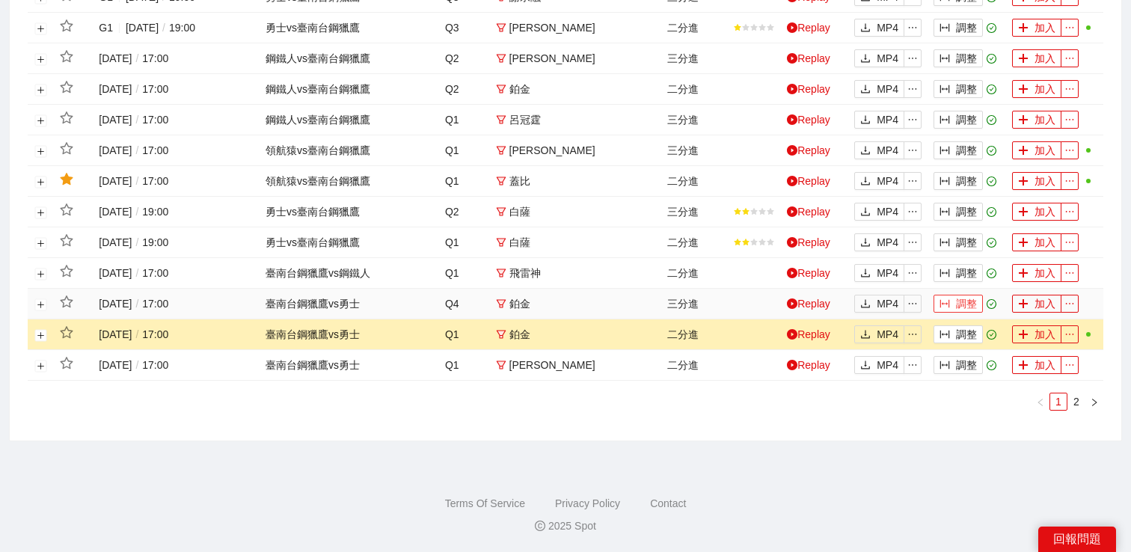
click at [972, 305] on button "調整" at bounding box center [958, 304] width 49 height 18
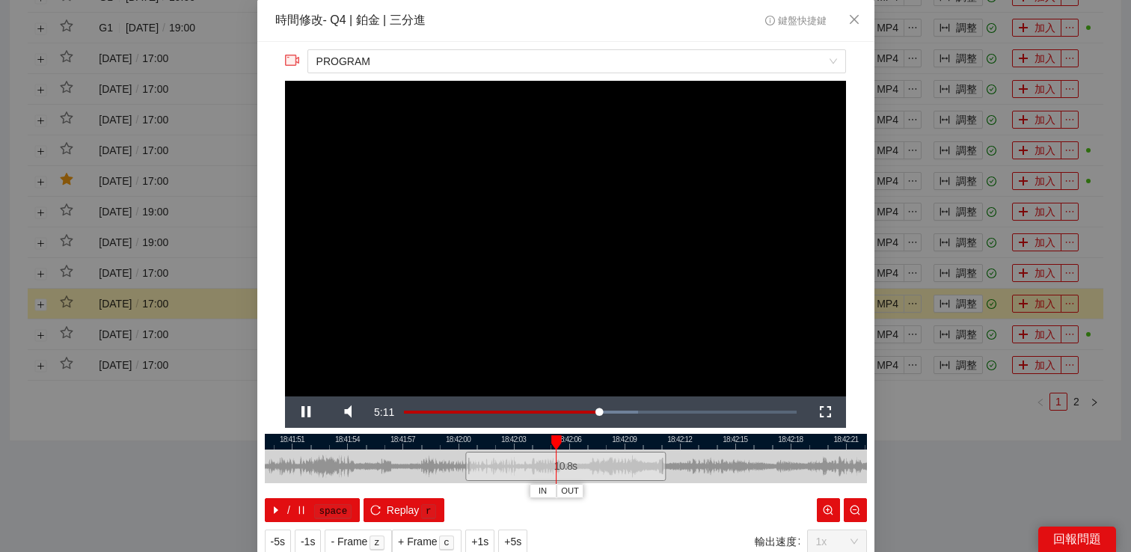
click at [926, 473] on div "**********" at bounding box center [565, 276] width 1131 height 552
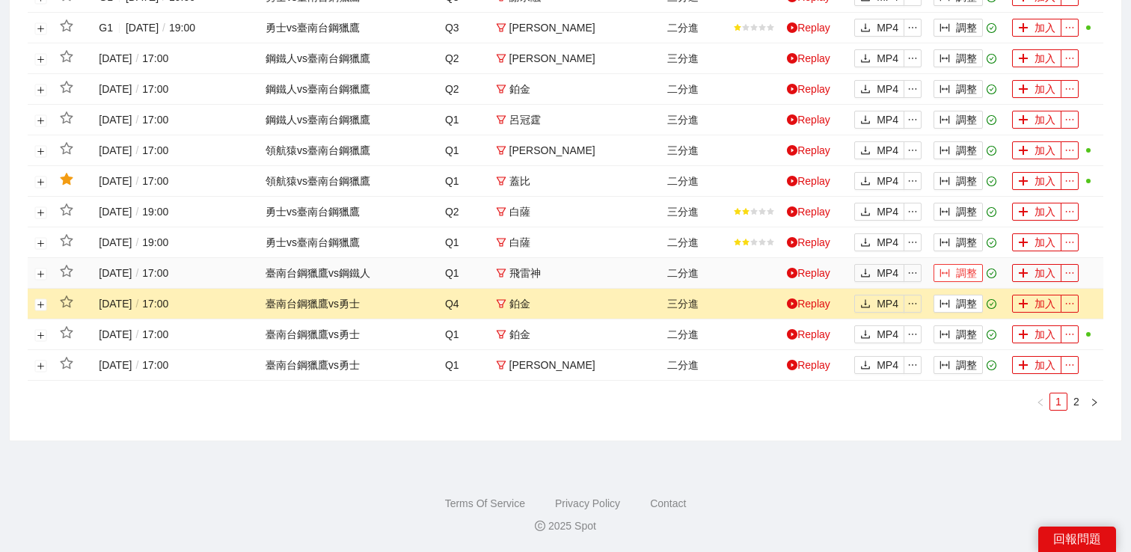
click at [970, 272] on button "調整" at bounding box center [958, 273] width 49 height 18
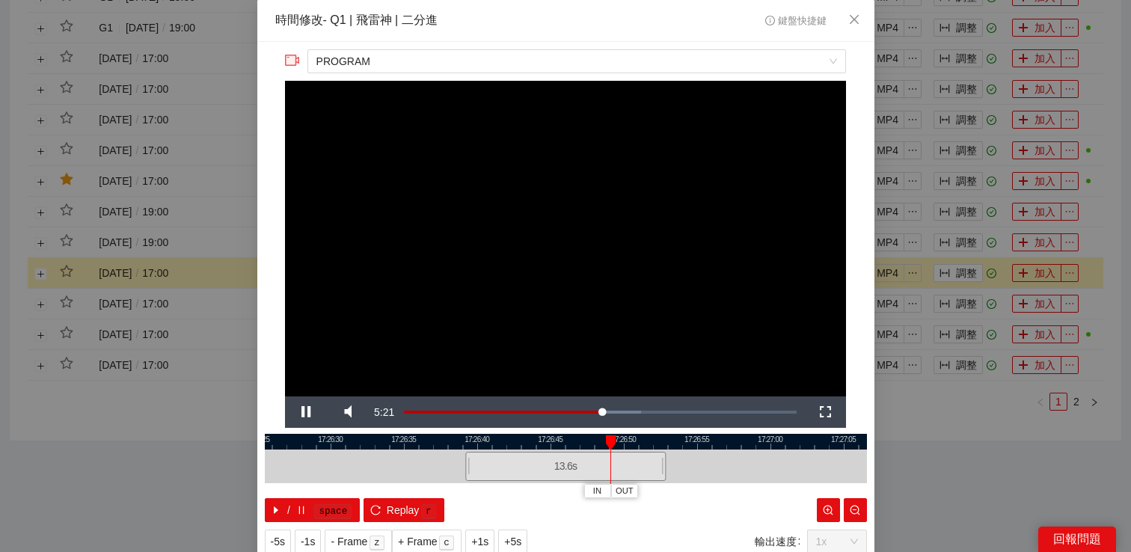
click at [944, 397] on div "**********" at bounding box center [565, 276] width 1131 height 552
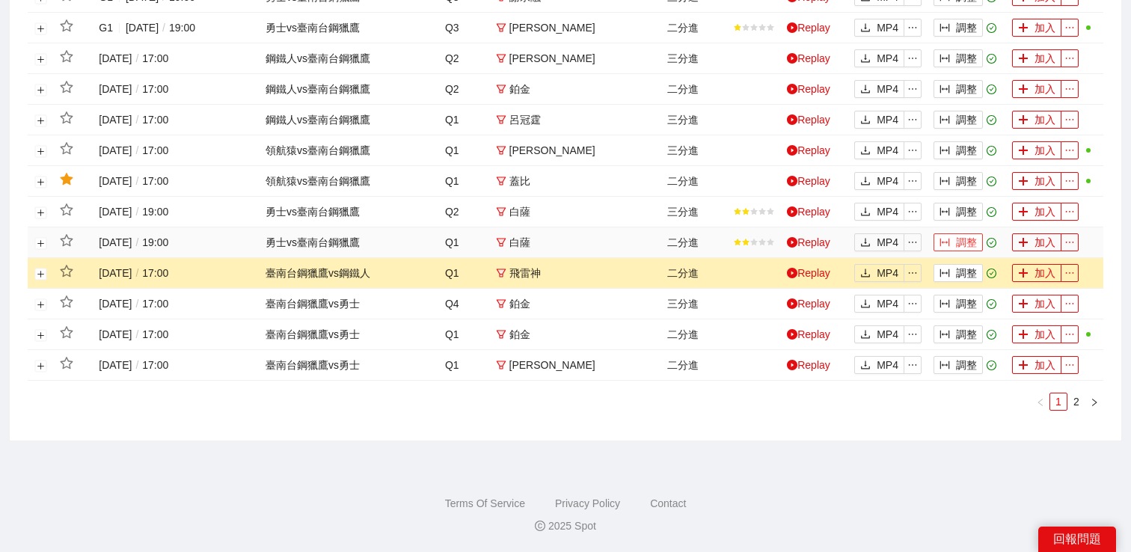
click at [959, 244] on button "調整" at bounding box center [958, 242] width 49 height 18
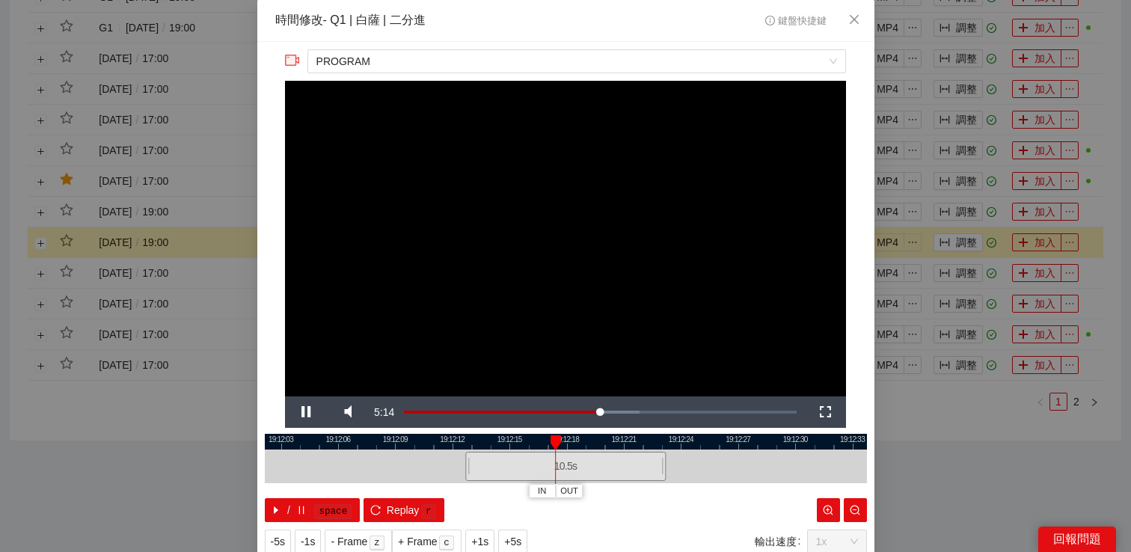
click at [961, 330] on div "**********" at bounding box center [565, 276] width 1131 height 552
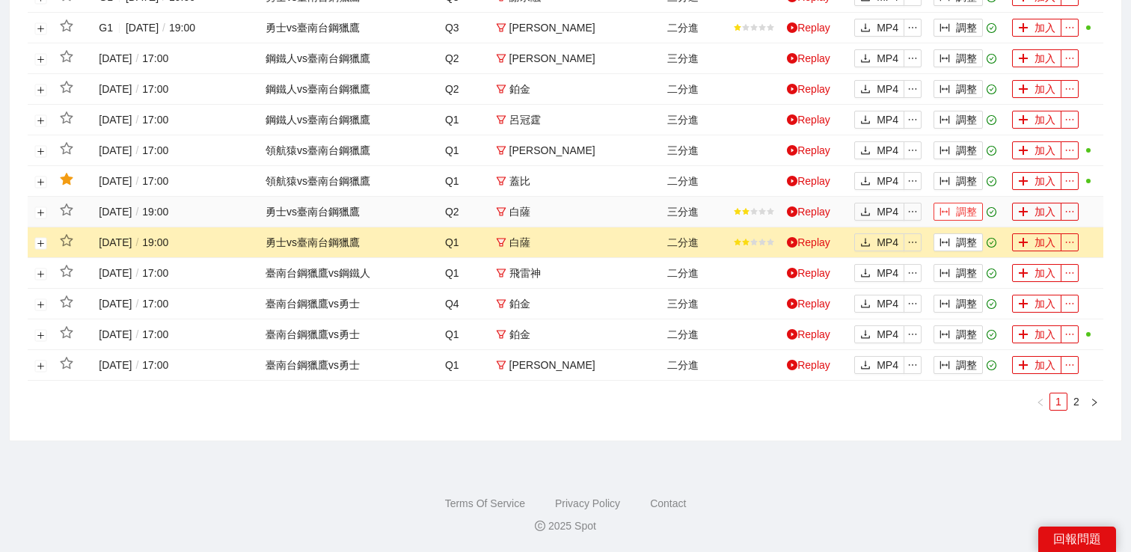
click at [962, 219] on button "調整" at bounding box center [958, 212] width 49 height 18
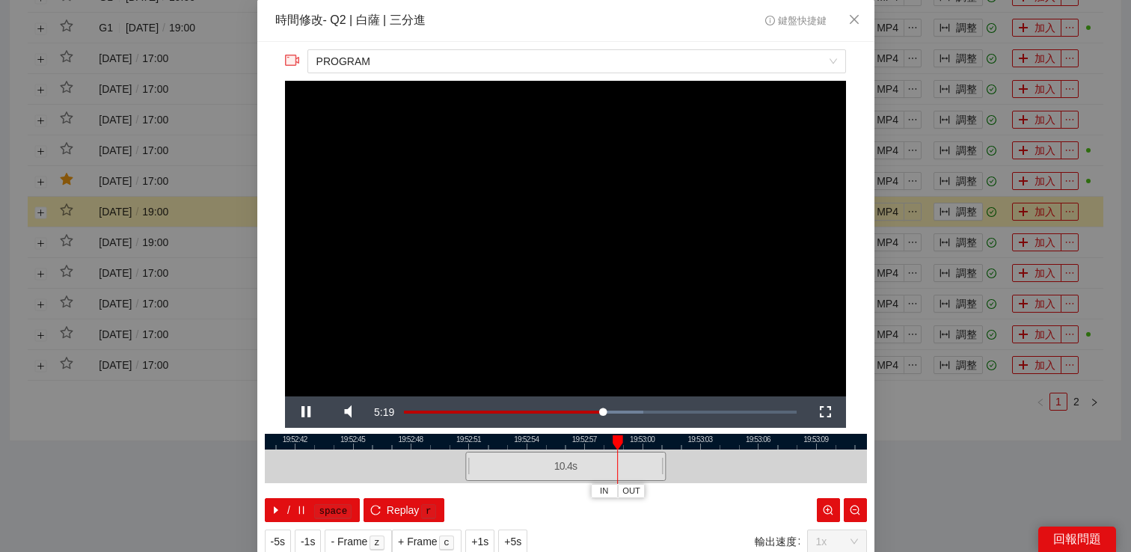
click at [955, 216] on div "**********" at bounding box center [565, 276] width 1131 height 552
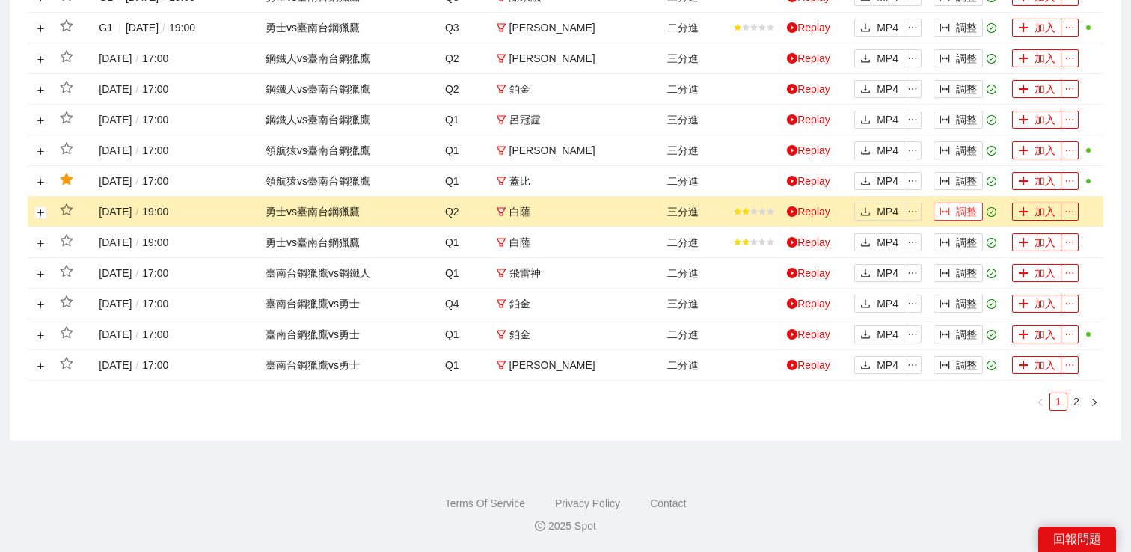
click at [959, 213] on button "調整" at bounding box center [958, 212] width 49 height 18
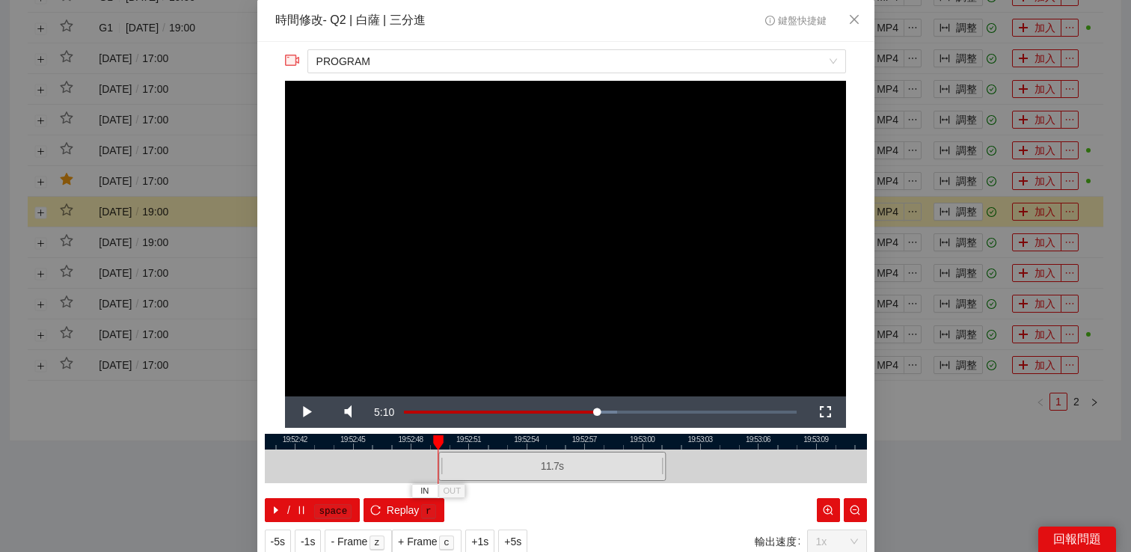
drag, startPoint x: 468, startPoint y: 458, endPoint x: 442, endPoint y: 459, distance: 26.2
click at [441, 459] on div at bounding box center [440, 467] width 9 height 34
click at [308, 412] on span "Video Player" at bounding box center [306, 412] width 42 height 0
click at [307, 412] on span "Video Player" at bounding box center [306, 412] width 42 height 0
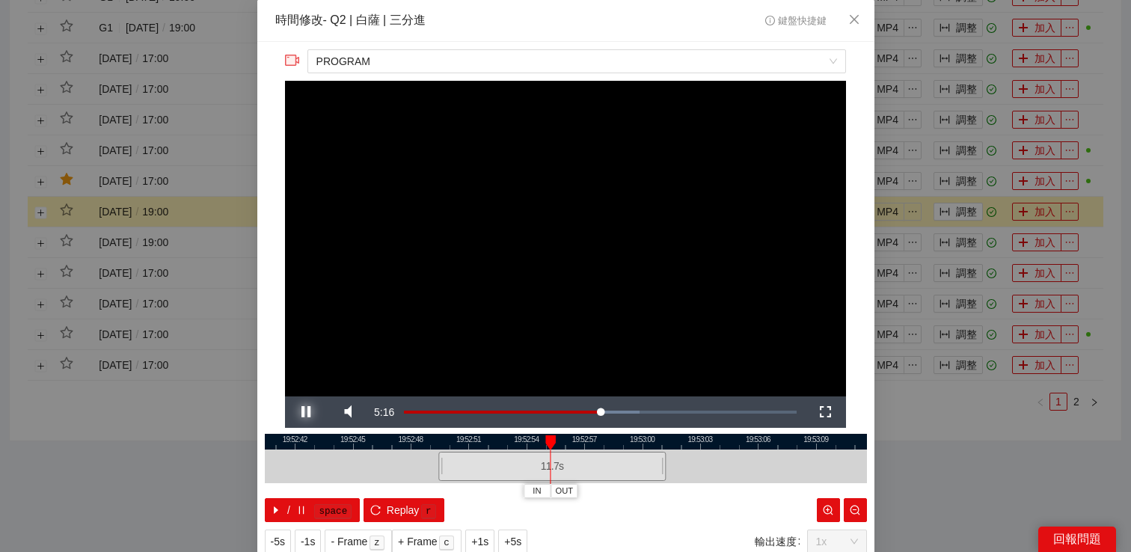
click at [307, 412] on span "Video Player" at bounding box center [306, 412] width 42 height 0
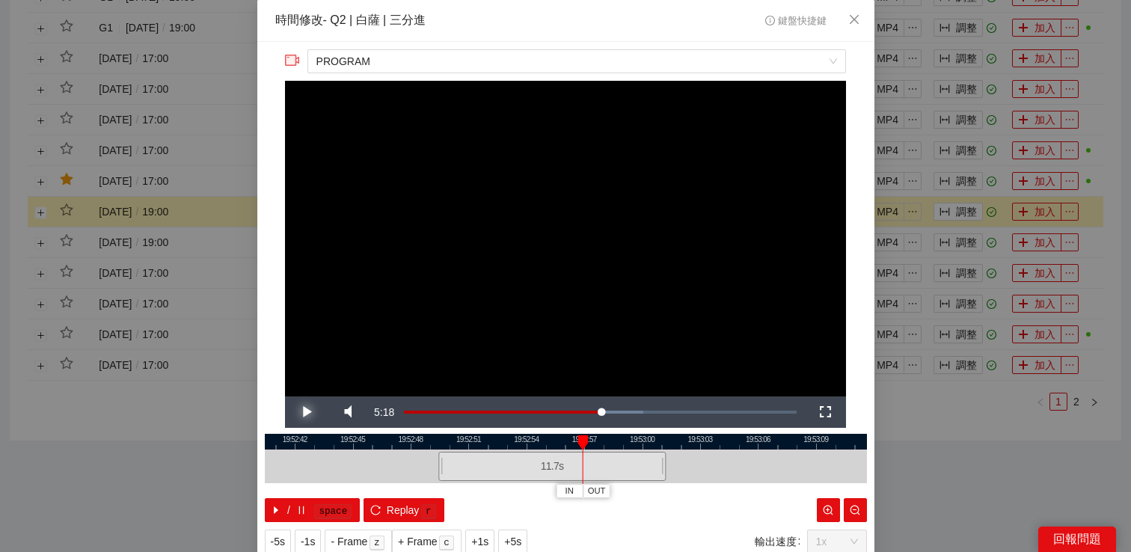
click at [307, 412] on span "Video Player" at bounding box center [306, 412] width 42 height 0
click at [388, 510] on span "Replay" at bounding box center [403, 510] width 33 height 16
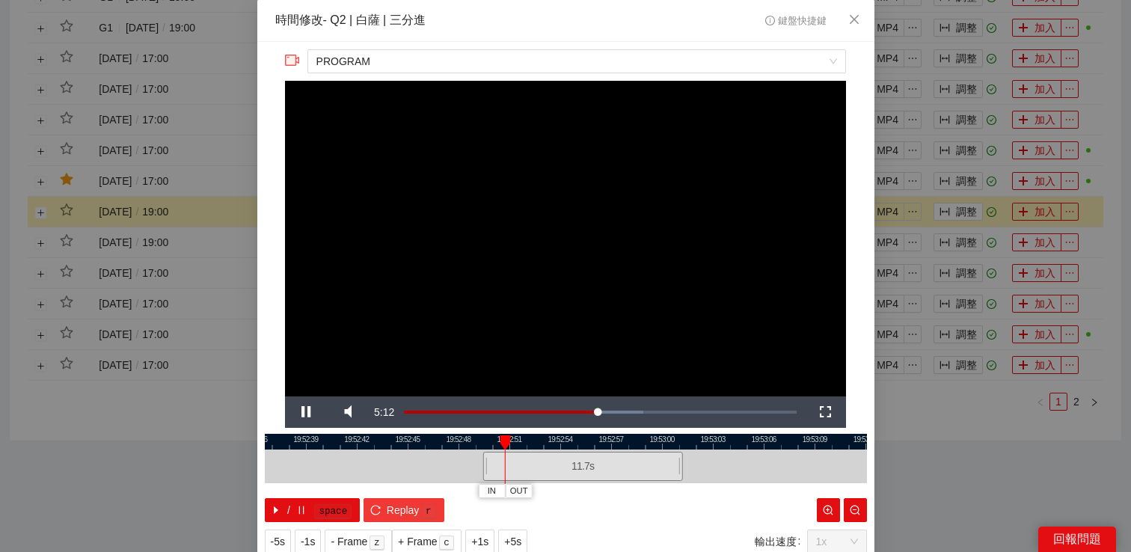
scroll to position [49, 0]
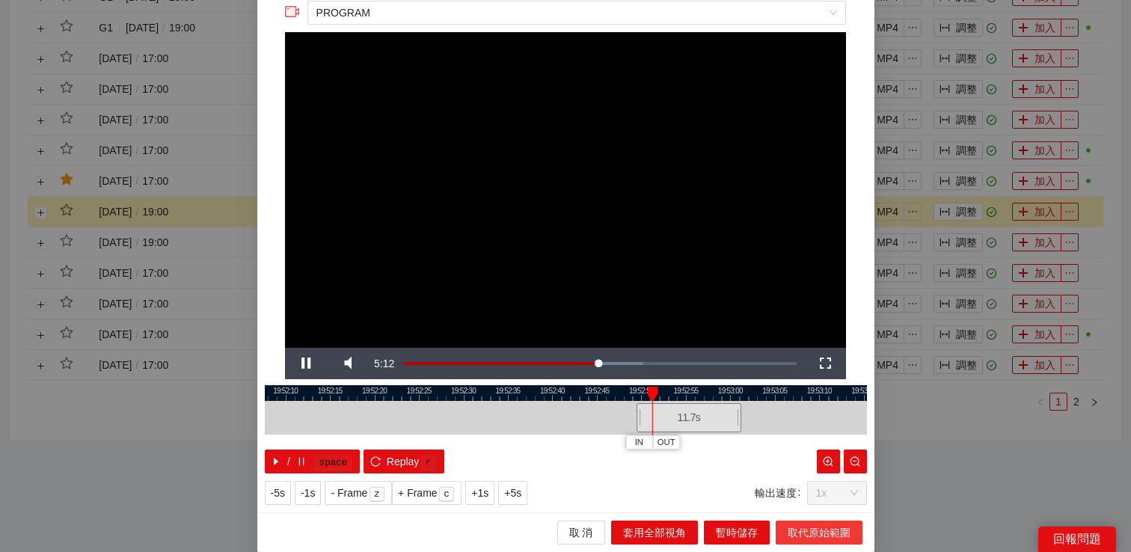
click at [821, 531] on span "取代原始範圍" at bounding box center [819, 533] width 63 height 16
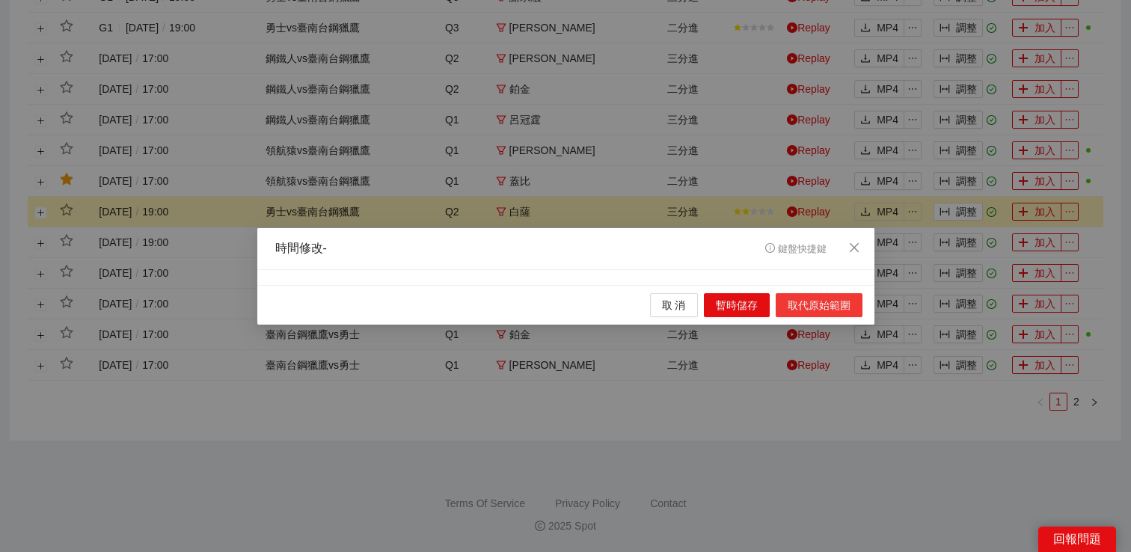
scroll to position [0, 0]
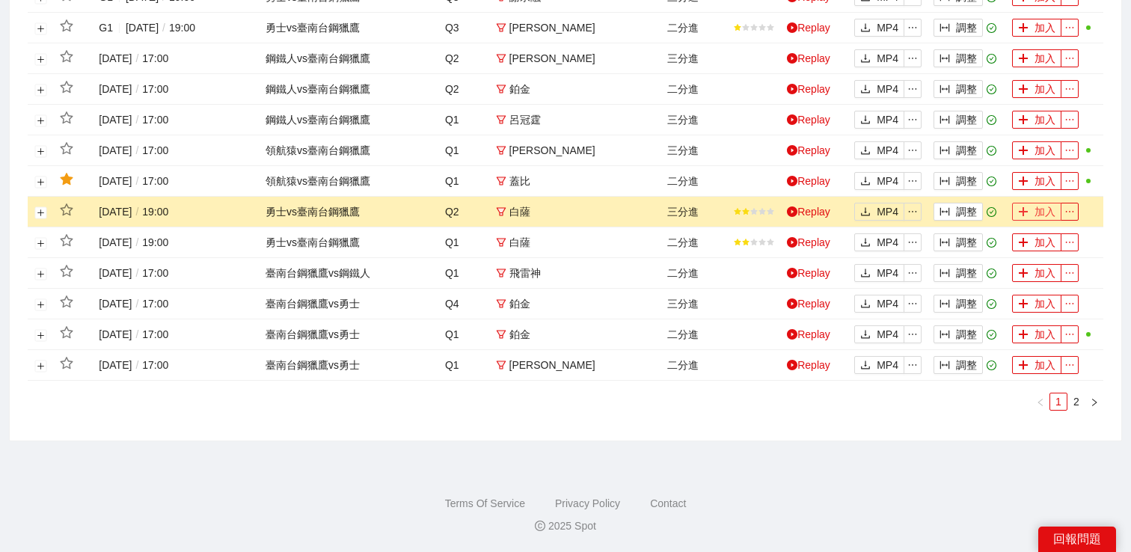
click at [1029, 213] on button "加入" at bounding box center [1036, 212] width 49 height 18
click at [795, 119] on icon "play-circle" at bounding box center [792, 119] width 10 height 10
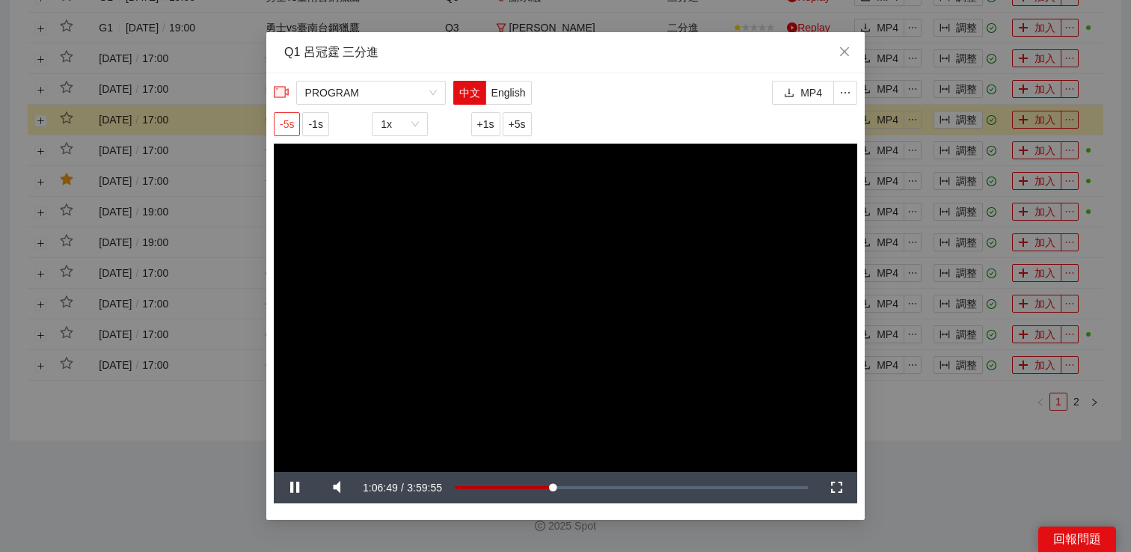
click at [295, 134] on button "-5s" at bounding box center [287, 124] width 26 height 24
click at [295, 132] on button "-5s" at bounding box center [287, 124] width 26 height 24
click at [904, 207] on div "**********" at bounding box center [565, 276] width 1131 height 552
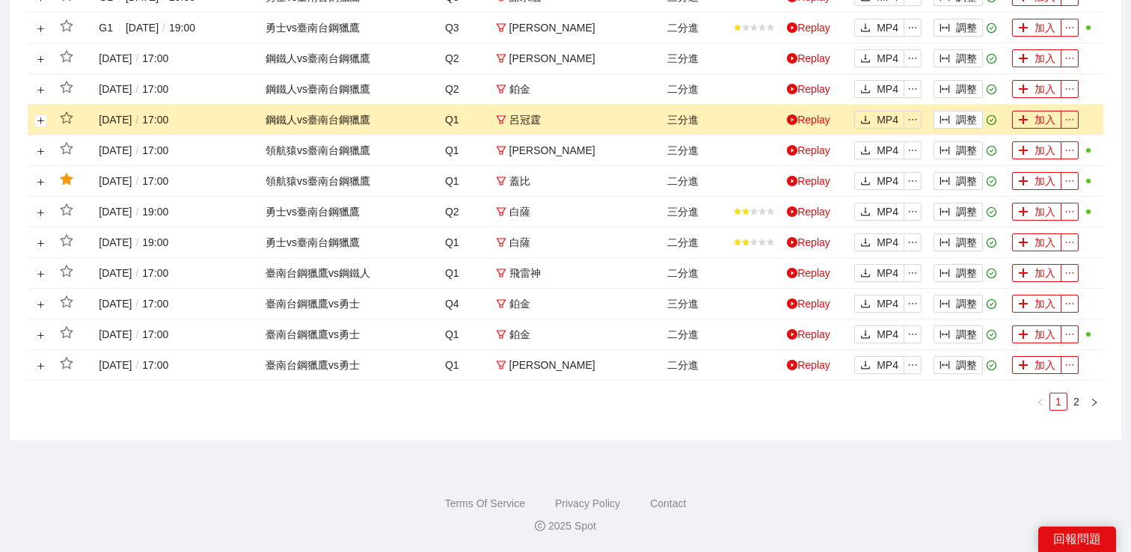
click at [893, 479] on footer "Terms Of Service Privacy Policy Contact 2025 Spot" at bounding box center [565, 505] width 1131 height 93
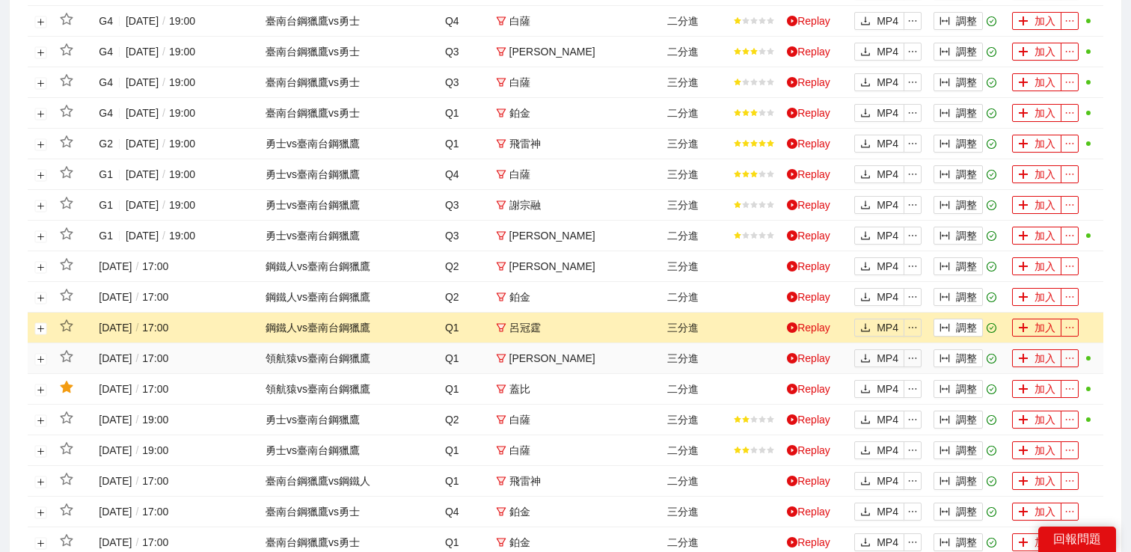
scroll to position [661, 0]
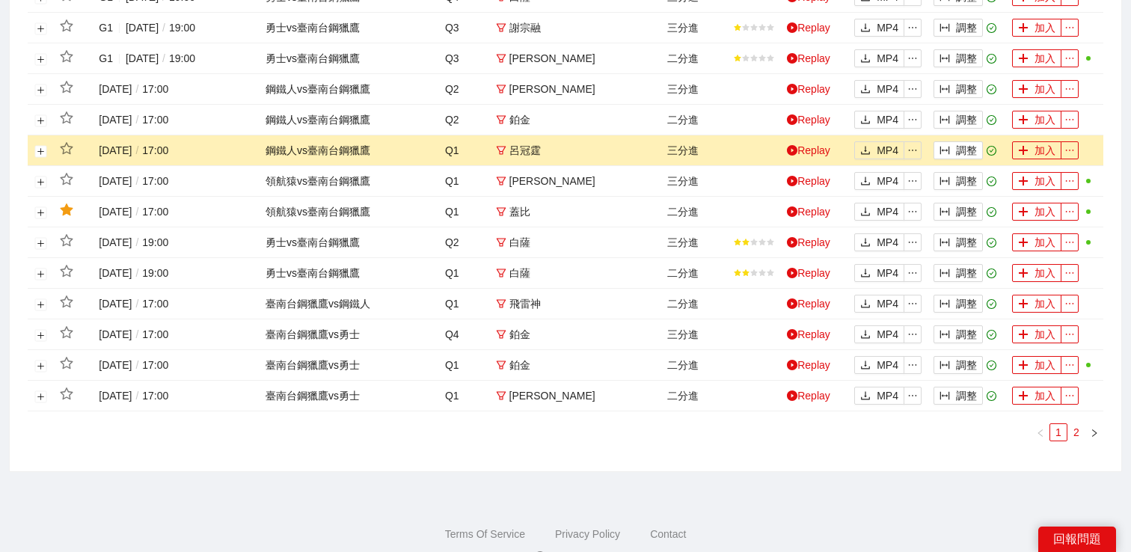
click at [1079, 431] on link "2" at bounding box center [1077, 432] width 16 height 16
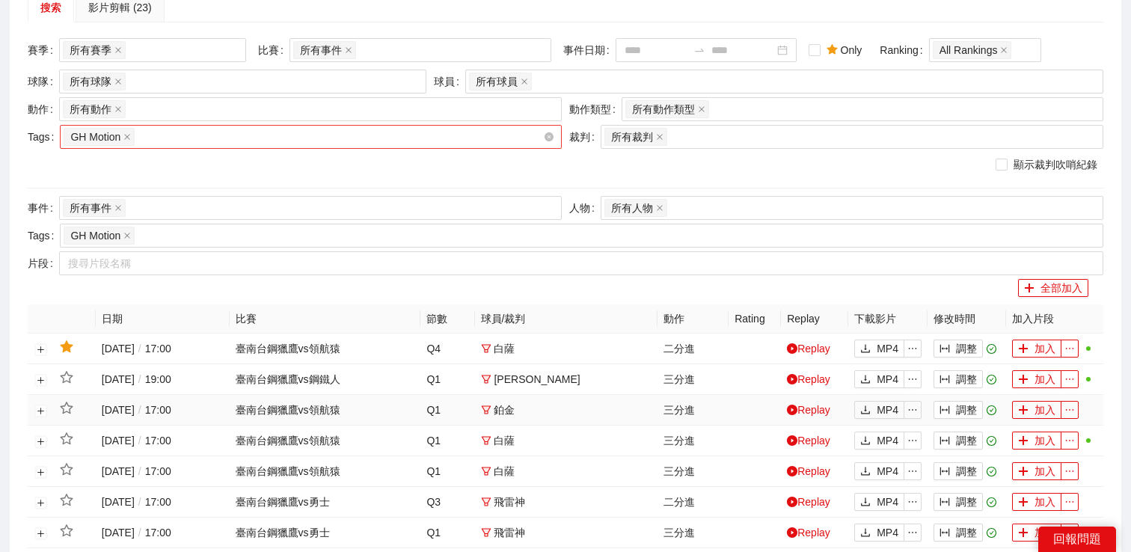
scroll to position [0, 0]
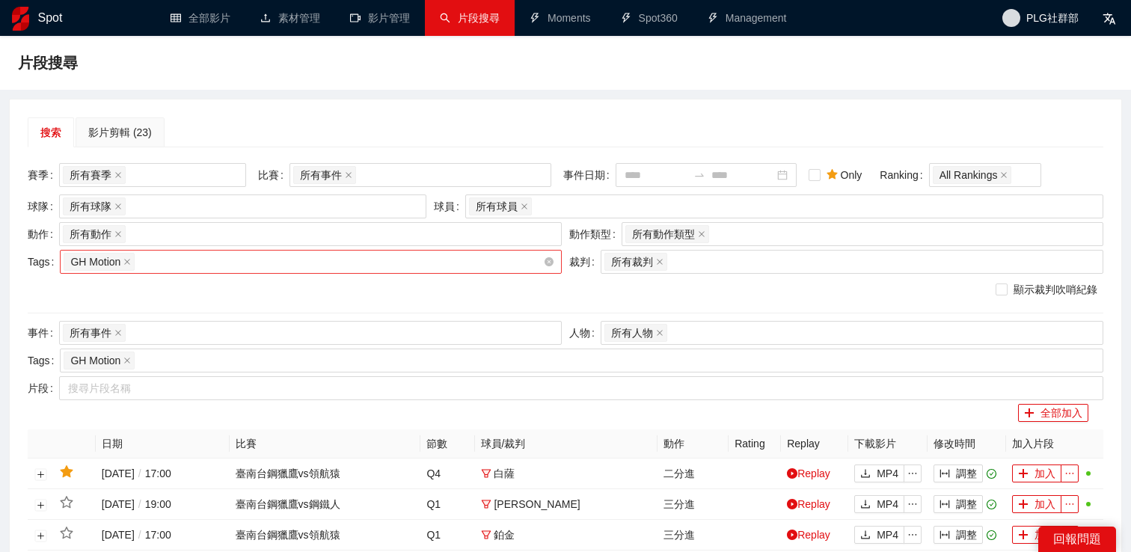
click at [199, 263] on div "GH Motion" at bounding box center [304, 261] width 480 height 21
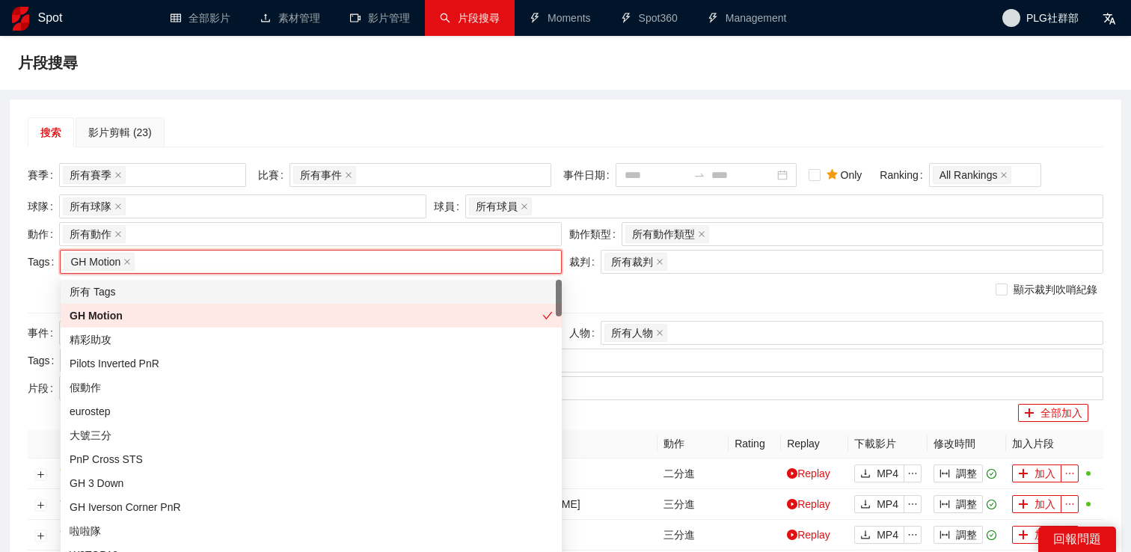
click at [185, 287] on div "所有 Tags" at bounding box center [311, 292] width 483 height 16
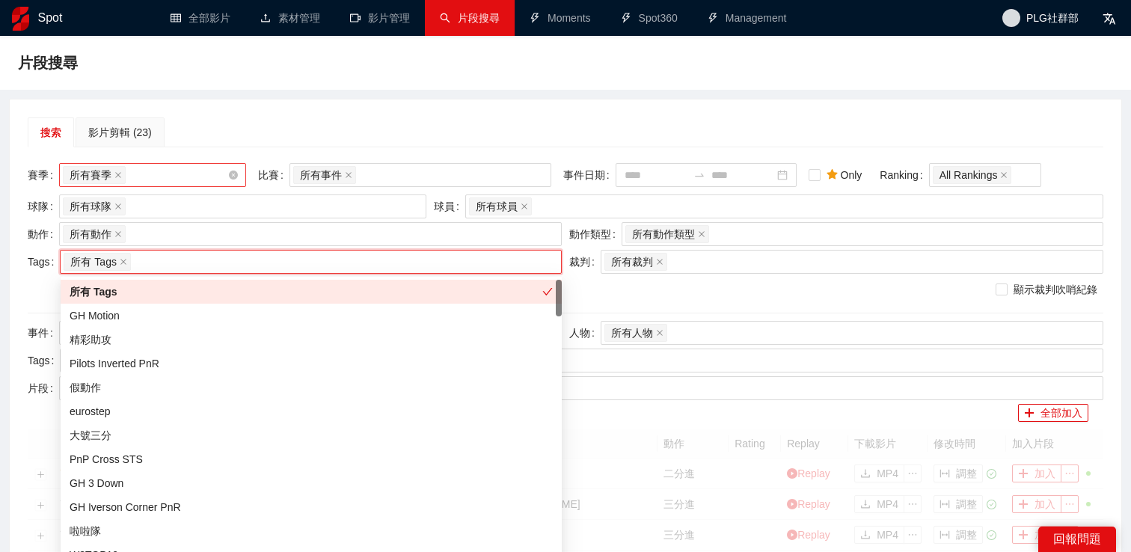
click at [171, 181] on div "所有賽季" at bounding box center [145, 175] width 165 height 21
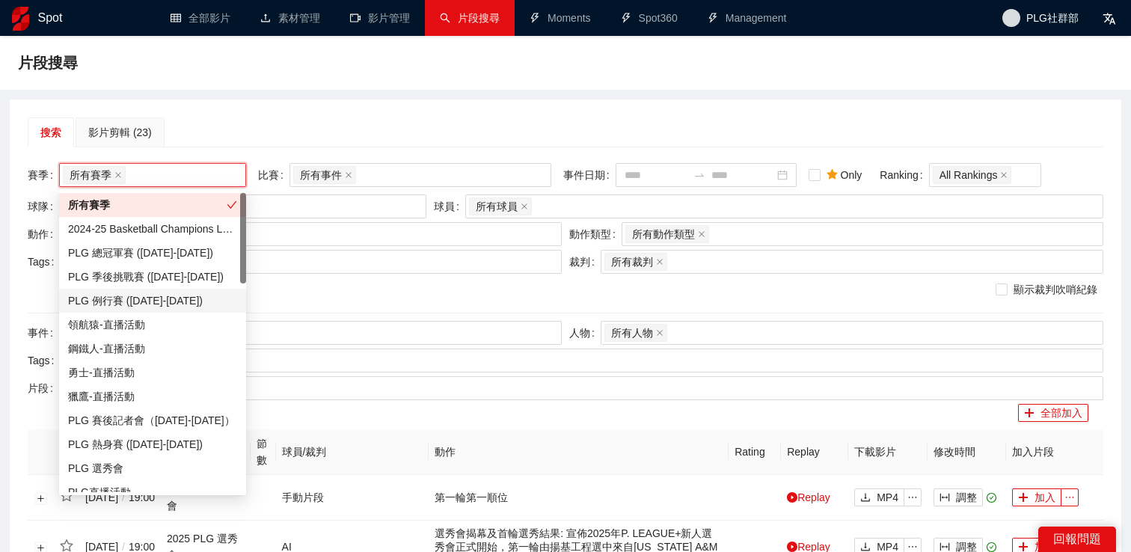
click at [155, 301] on div "PLG 例行賽 (2024-2025)" at bounding box center [152, 301] width 169 height 16
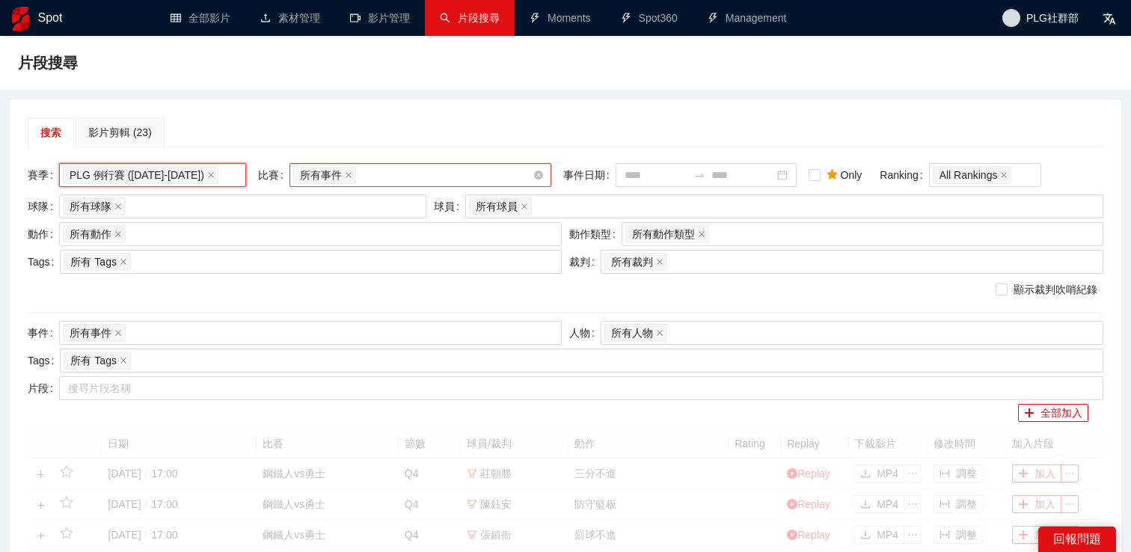
click at [399, 168] on div "所有事件" at bounding box center [412, 175] width 239 height 21
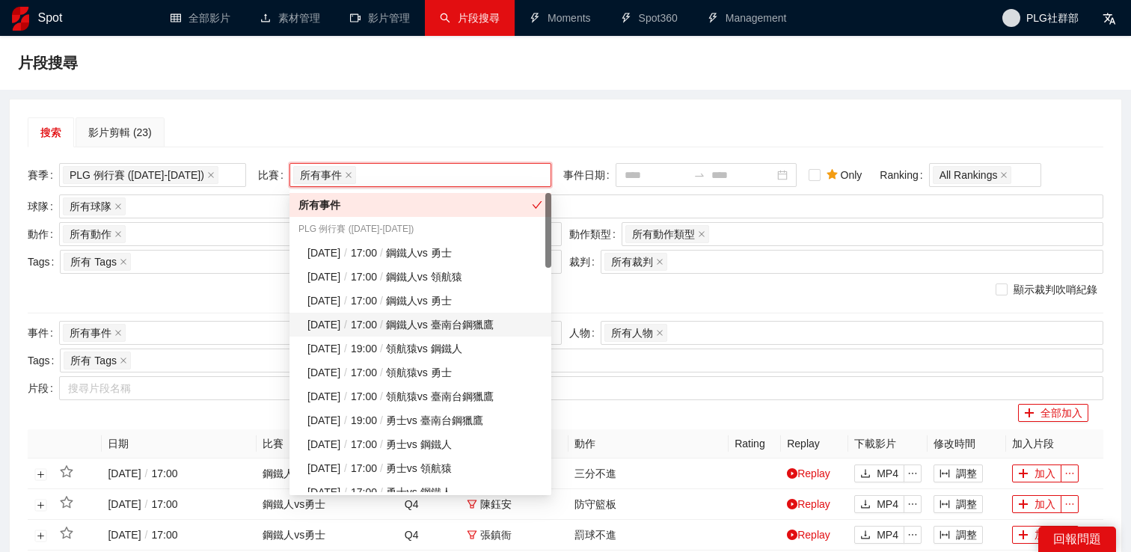
scroll to position [154, 0]
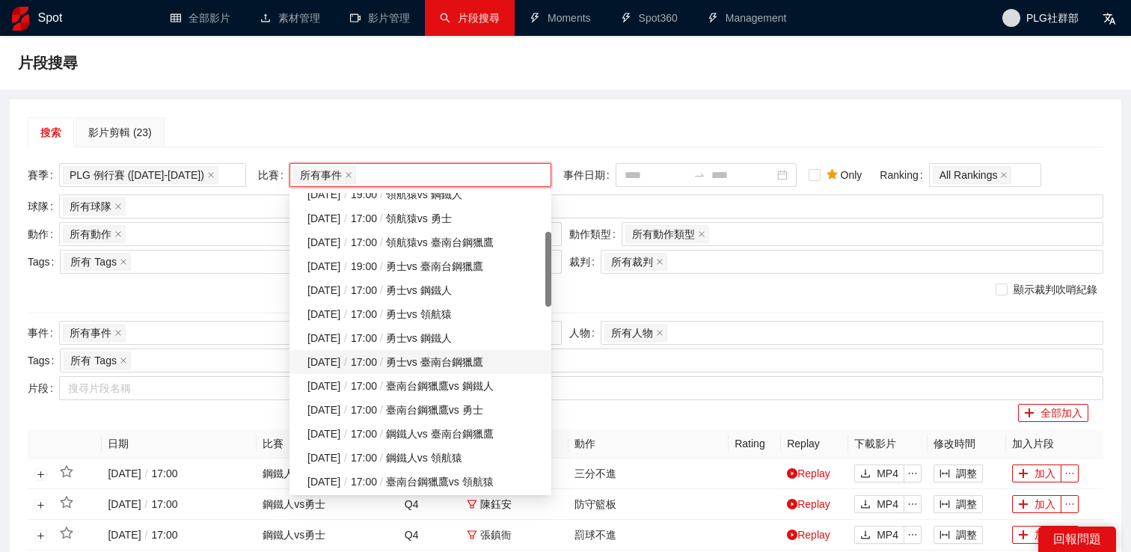
click at [399, 355] on div "2025-03-15 / 17:00 / 勇士 vs 臺南台鋼獵鷹" at bounding box center [425, 362] width 235 height 16
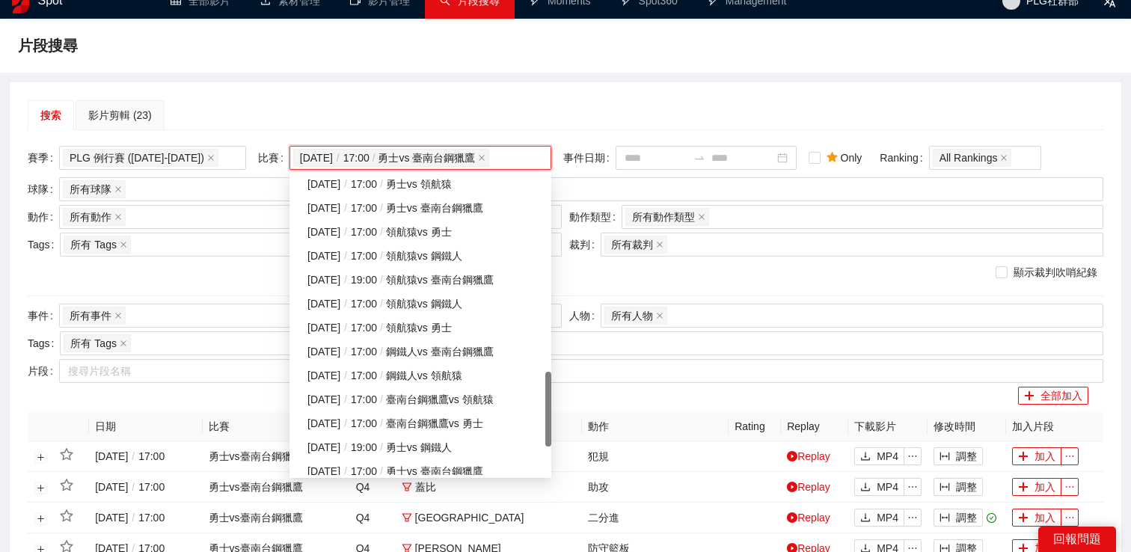
scroll to position [784, 0]
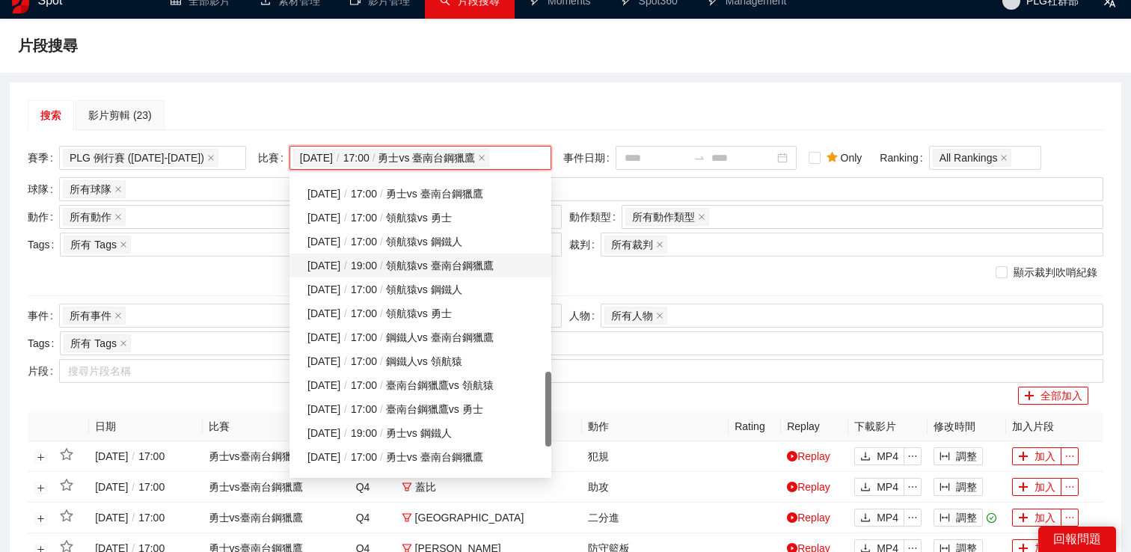
click at [445, 265] on div "2024-12-17 / 19:00 / 領航猿 vs 臺南台鋼獵鷹" at bounding box center [425, 265] width 235 height 16
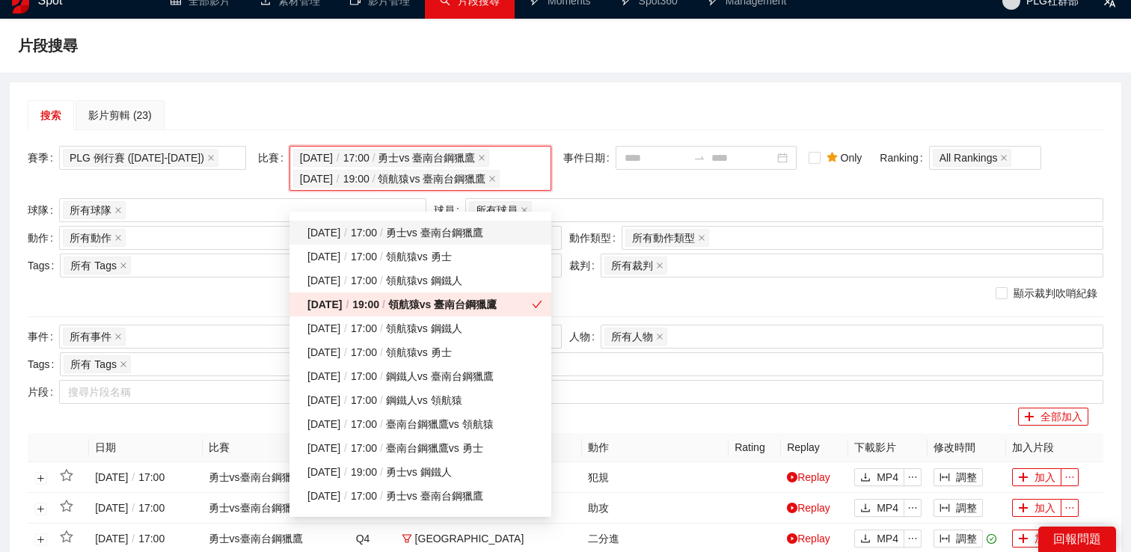
click at [444, 236] on div "2024-12-28 / 17:00 / 勇士 vs 臺南台鋼獵鷹" at bounding box center [425, 232] width 235 height 16
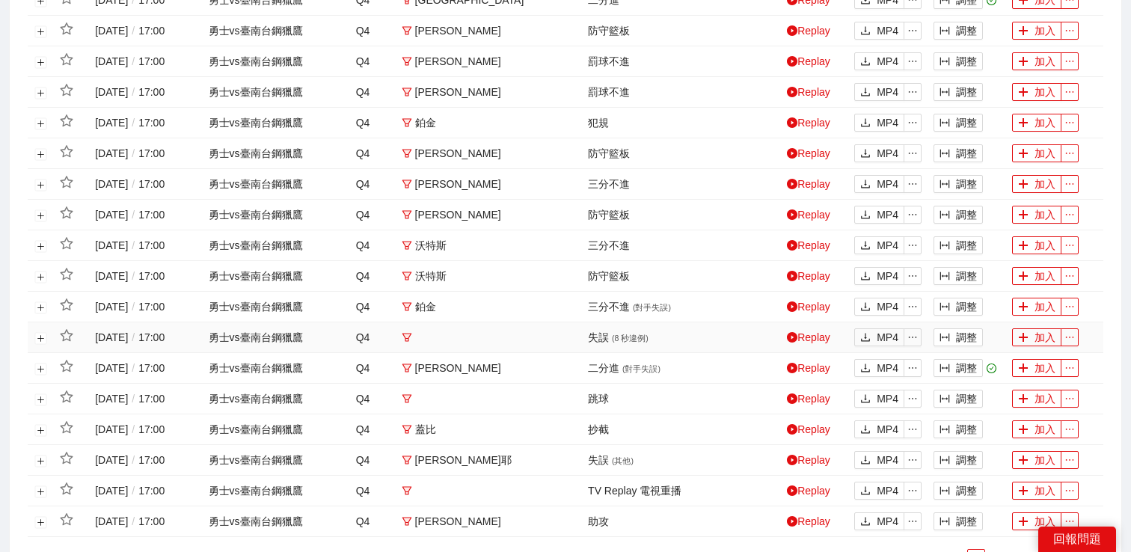
scroll to position [153, 0]
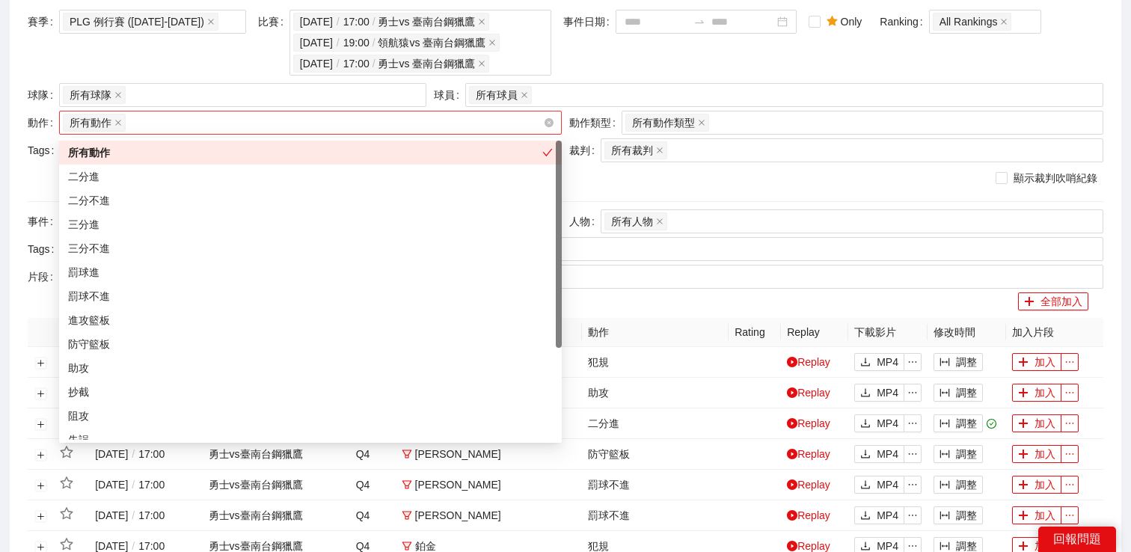
click at [252, 122] on div "所有動作 + 0 ..." at bounding box center [303, 122] width 480 height 21
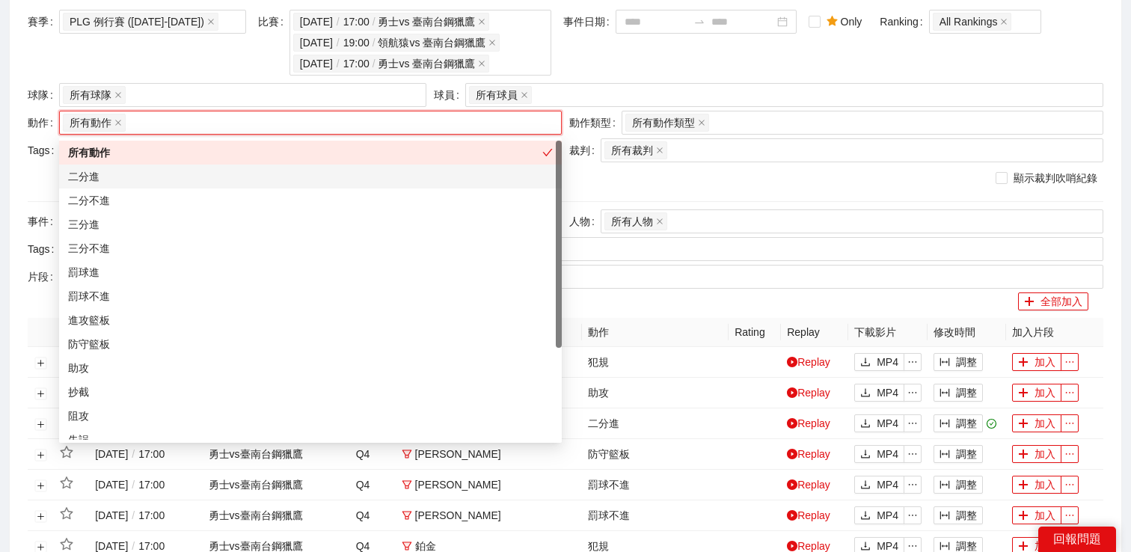
click at [222, 172] on div "二分進" at bounding box center [310, 176] width 485 height 16
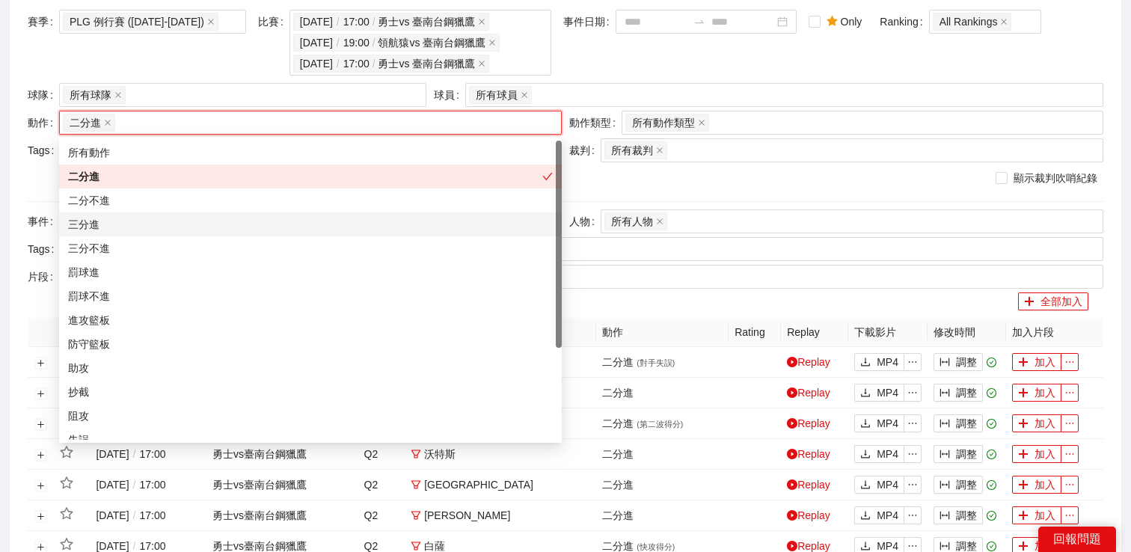
click at [195, 227] on div "三分進" at bounding box center [310, 224] width 485 height 16
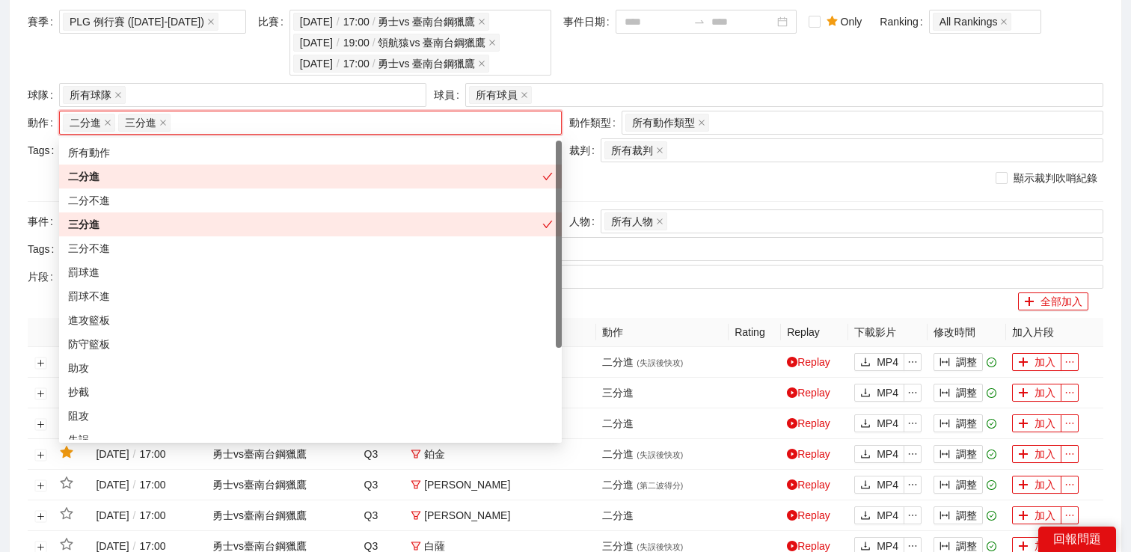
click at [615, 79] on form "賽季 PLG 例行賽 (2024-2025) 比賽 2025-03-15 / 17:00 / 勇士 vs 臺南台鋼獵鷹 2024-12-17 / 19:00 …" at bounding box center [566, 46] width 1076 height 73
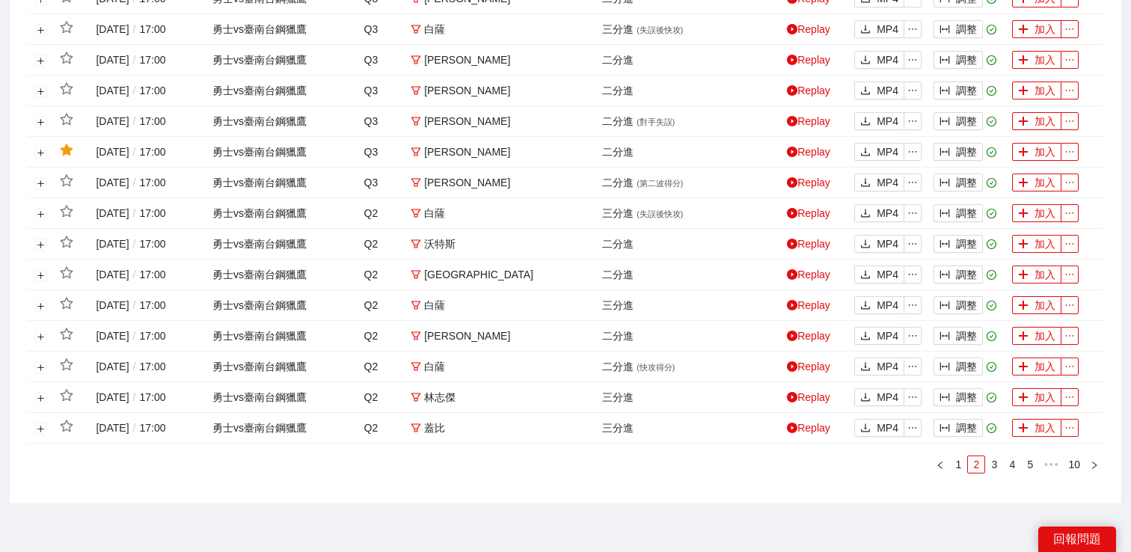
scroll to position [733, 0]
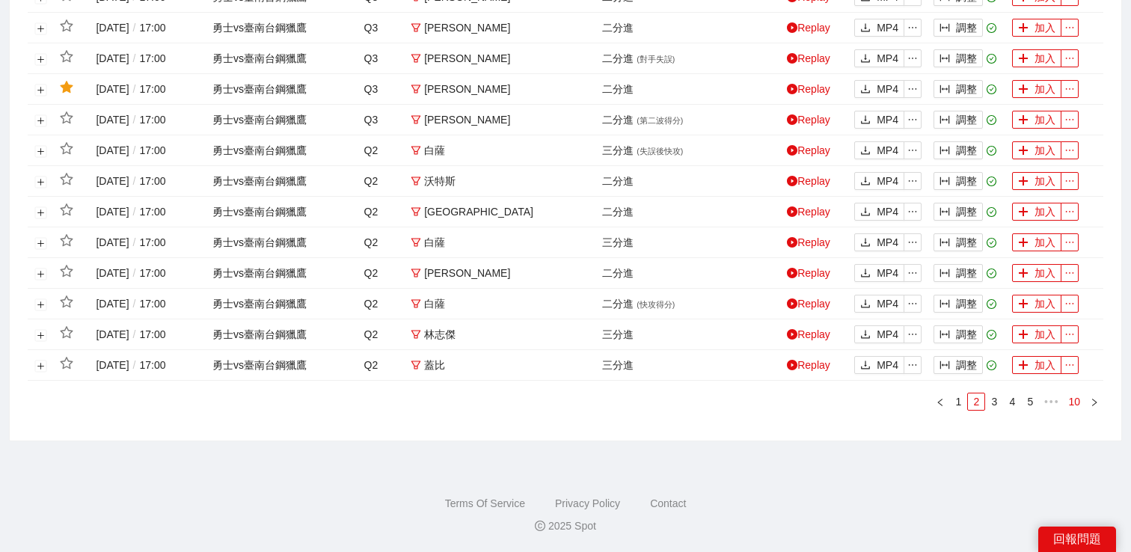
click at [1076, 399] on link "10" at bounding box center [1074, 402] width 21 height 16
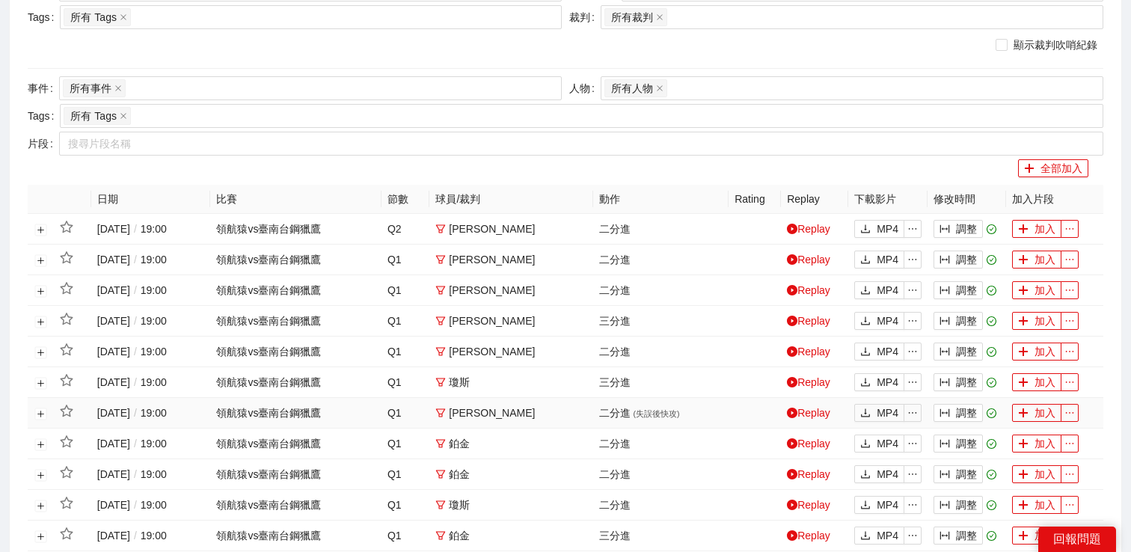
scroll to position [641, 0]
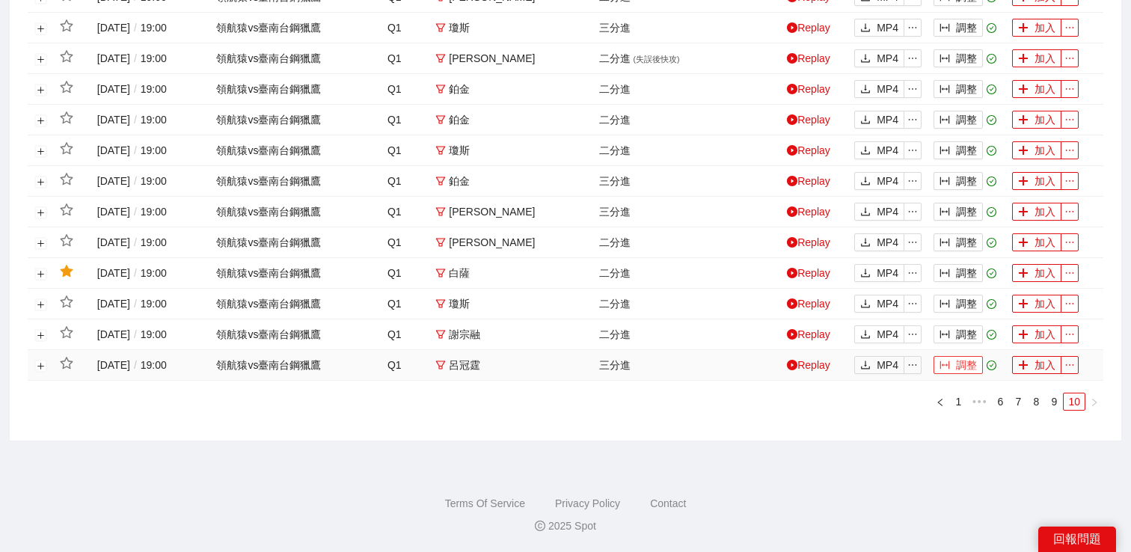
click at [950, 361] on icon "column-width" at bounding box center [945, 365] width 10 height 10
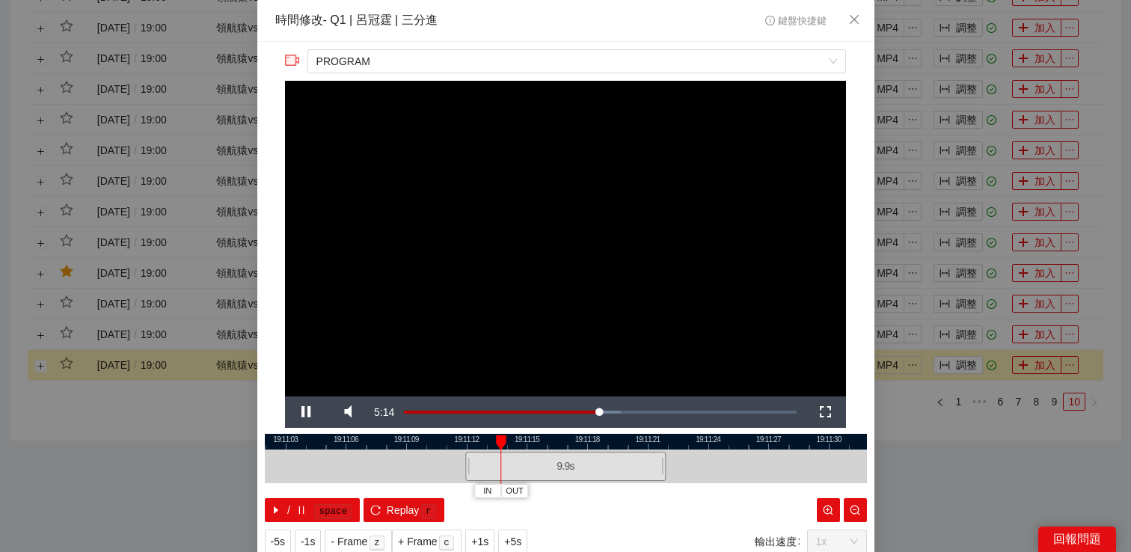
click at [932, 437] on div "**********" at bounding box center [565, 276] width 1131 height 552
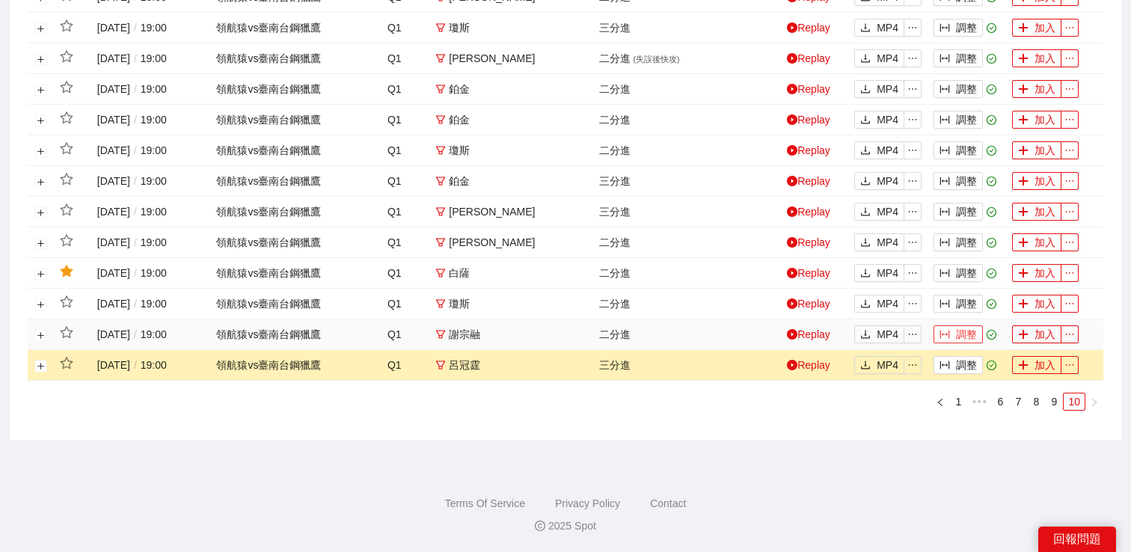
click at [959, 335] on button "調整" at bounding box center [958, 335] width 49 height 18
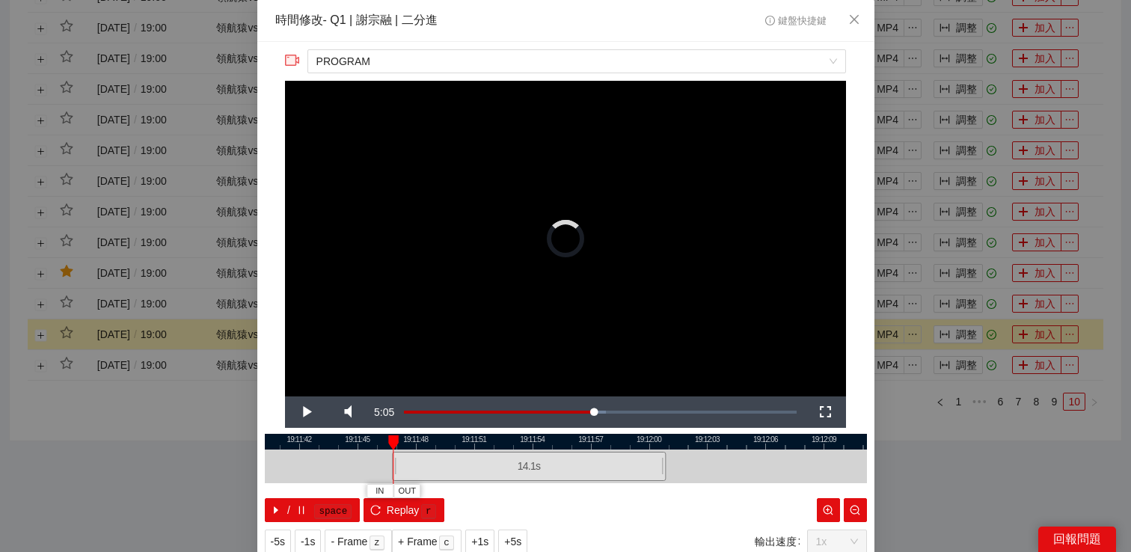
drag, startPoint x: 467, startPoint y: 465, endPoint x: 385, endPoint y: 465, distance: 82.3
click at [390, 465] on div at bounding box center [394, 467] width 9 height 34
click at [312, 412] on span "Video Player" at bounding box center [306, 412] width 42 height 0
drag, startPoint x: 385, startPoint y: 464, endPoint x: 353, endPoint y: 464, distance: 32.2
click at [353, 464] on div at bounding box center [353, 467] width 9 height 34
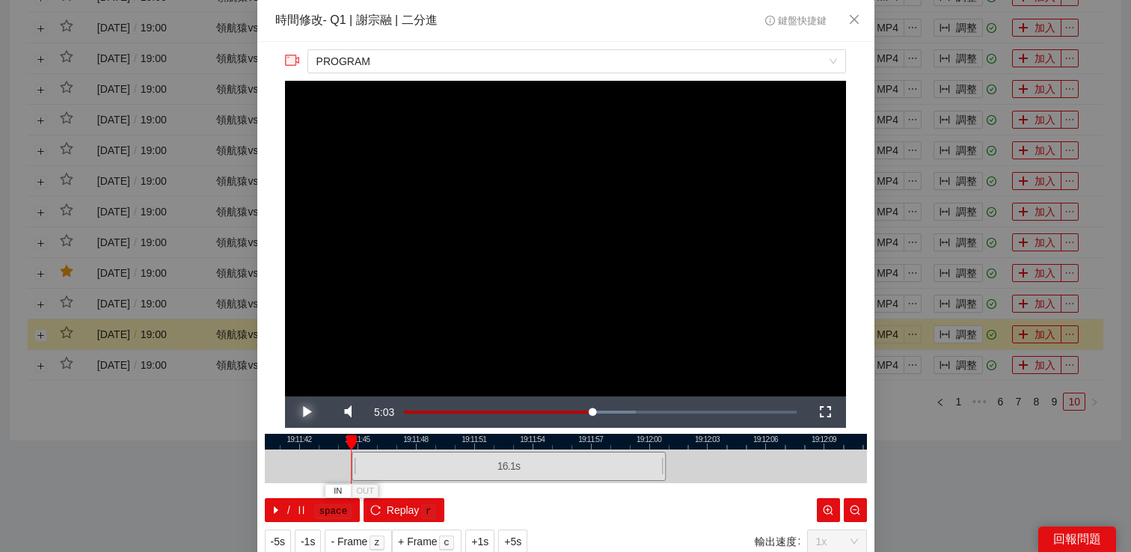
click at [305, 412] on span "Video Player" at bounding box center [306, 412] width 42 height 0
click at [404, 506] on span "Replay" at bounding box center [403, 510] width 33 height 16
drag, startPoint x: 352, startPoint y: 459, endPoint x: 302, endPoint y: 459, distance: 50.9
click at [302, 459] on div at bounding box center [306, 467] width 9 height 34
click at [305, 412] on span "Video Player" at bounding box center [306, 412] width 42 height 0
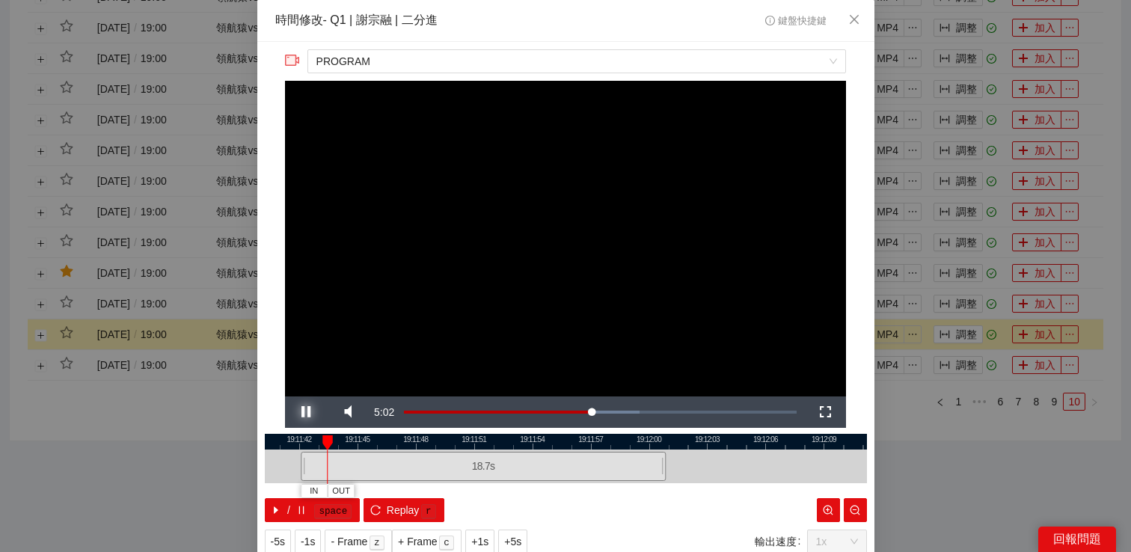
scroll to position [49, 0]
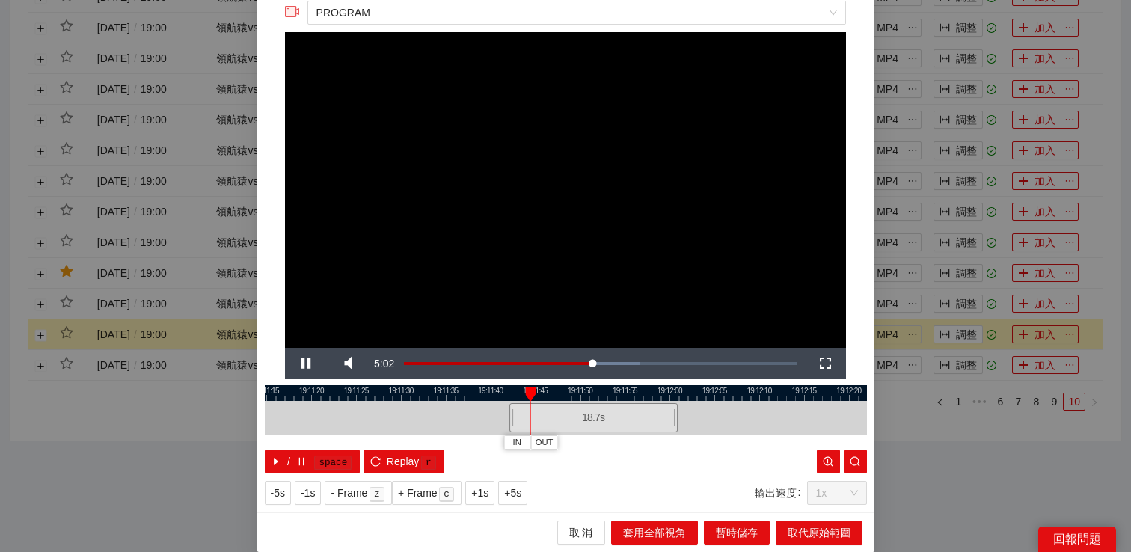
click at [941, 476] on div "**********" at bounding box center [565, 276] width 1131 height 552
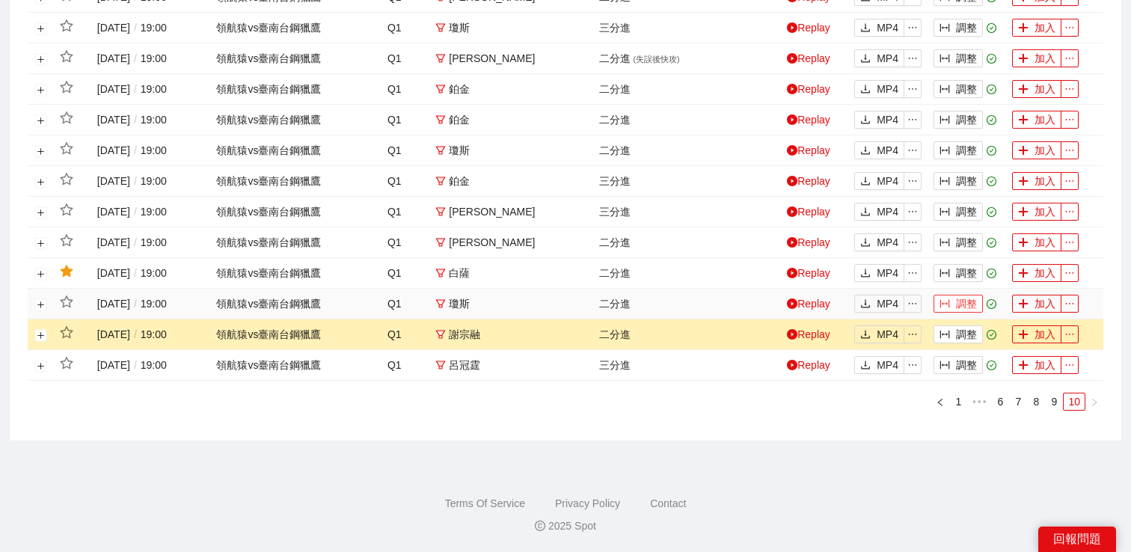
click at [953, 308] on button "調整" at bounding box center [958, 304] width 49 height 18
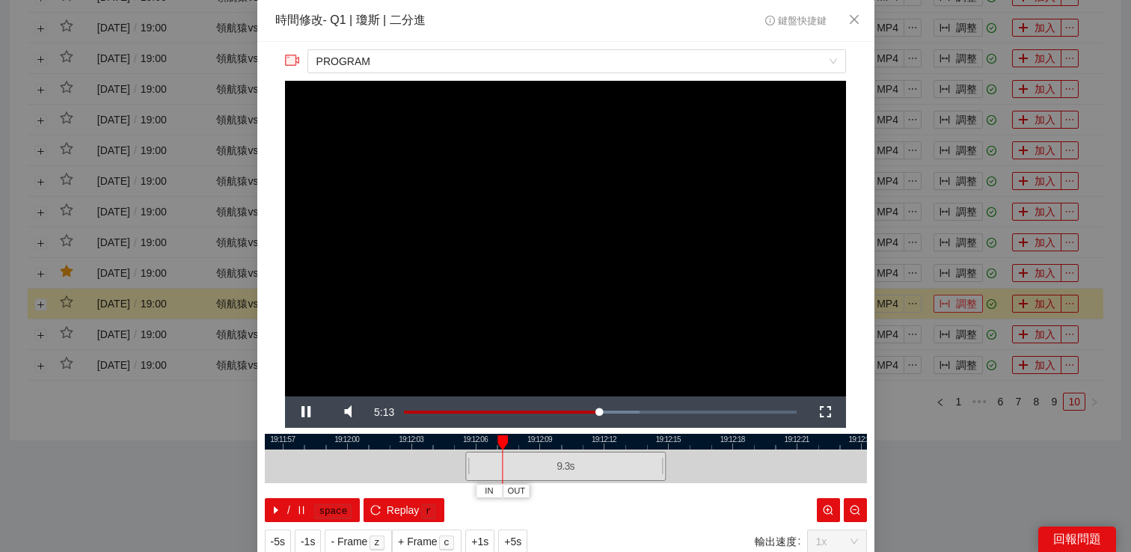
click at [953, 308] on div "**********" at bounding box center [565, 276] width 1131 height 552
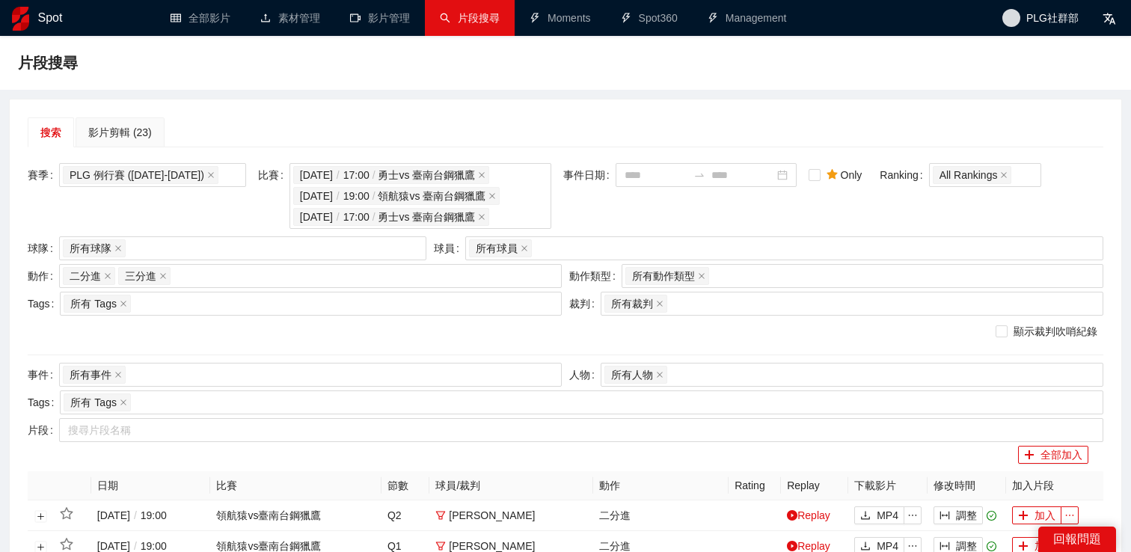
click at [207, 260] on div "球隊 所有球隊" at bounding box center [227, 250] width 406 height 28
click at [207, 254] on div "所有球隊" at bounding box center [235, 248] width 345 height 21
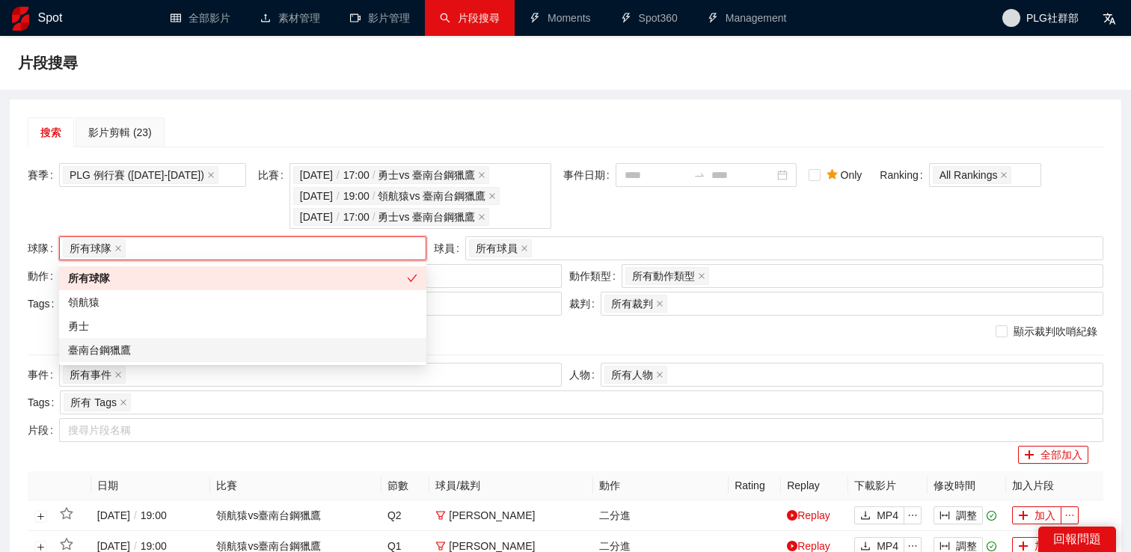
click at [153, 353] on div "臺南台鋼獵鷹" at bounding box center [242, 350] width 349 height 16
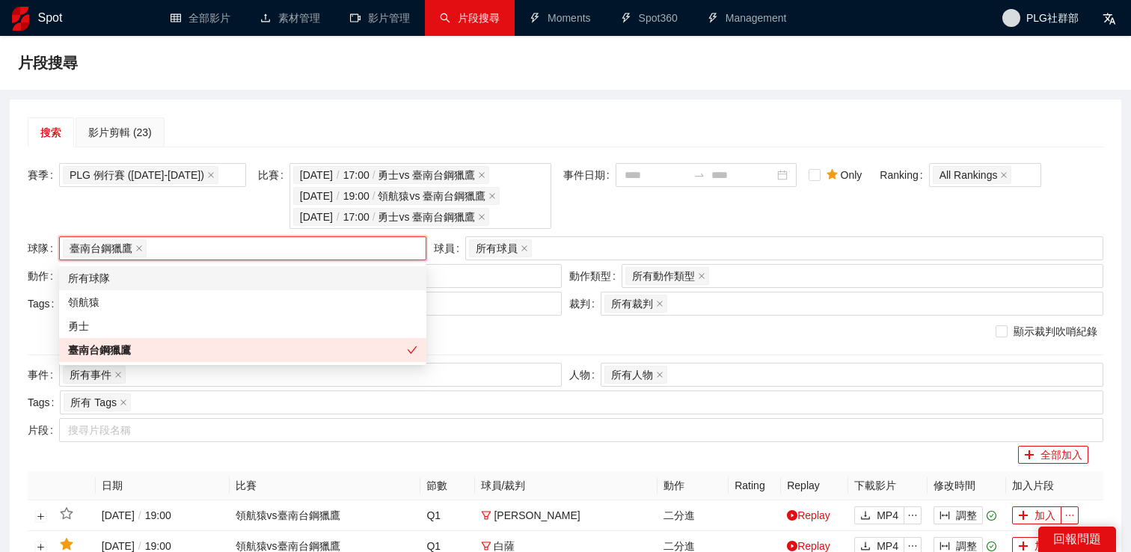
click at [317, 138] on div "搜索 影片剪輯 (23)" at bounding box center [566, 132] width 1076 height 30
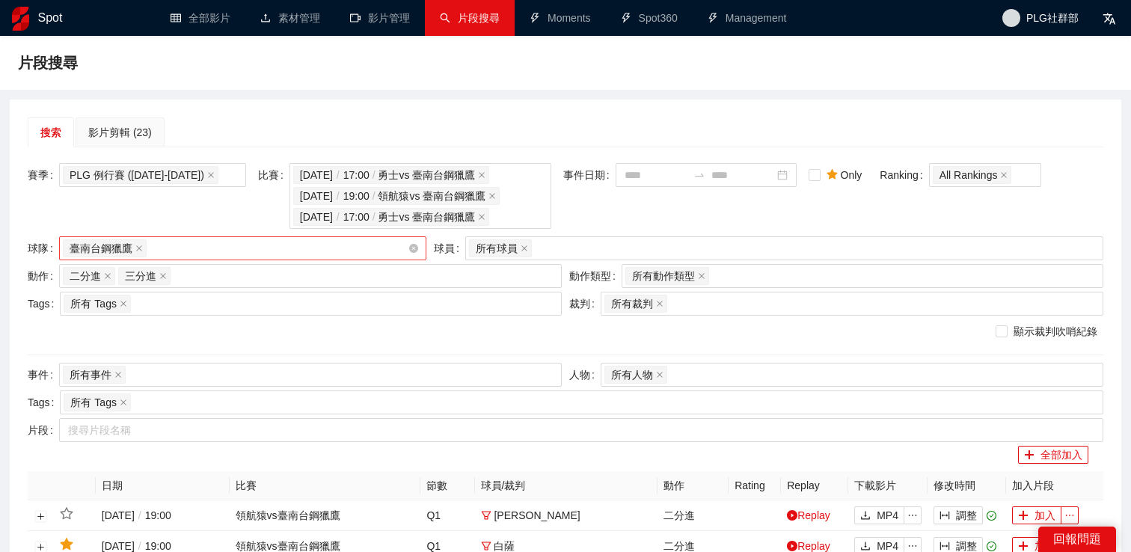
scroll to position [242, 0]
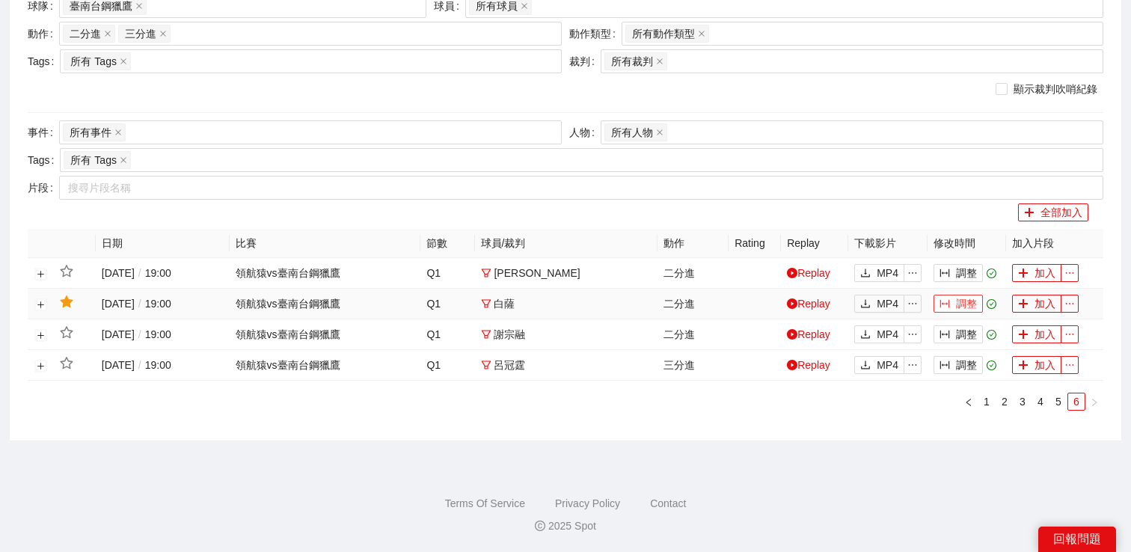
click at [962, 305] on button "調整" at bounding box center [958, 304] width 49 height 18
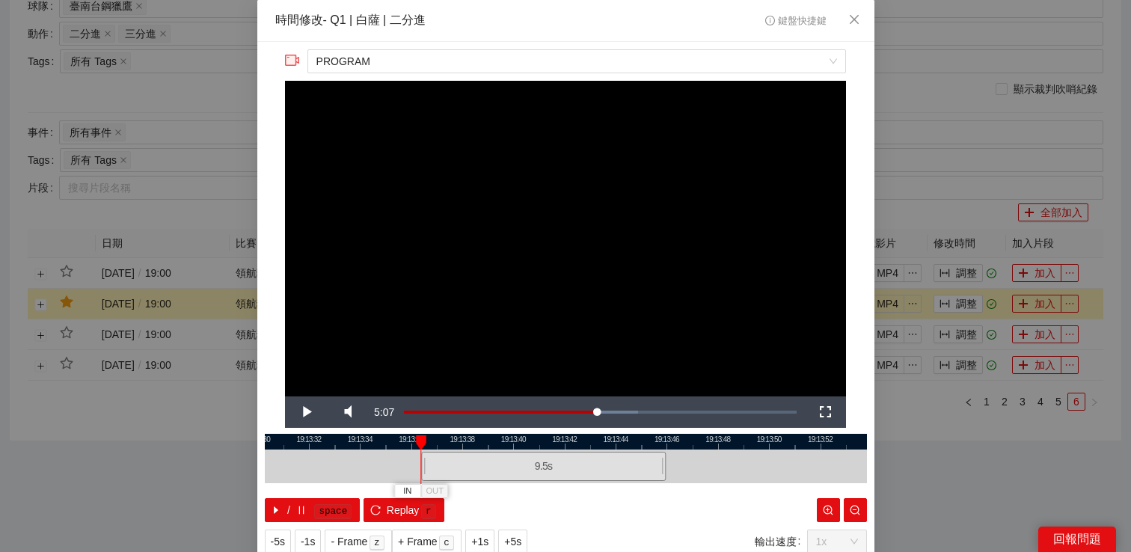
drag, startPoint x: 468, startPoint y: 465, endPoint x: 405, endPoint y: 465, distance: 62.9
click at [419, 465] on div at bounding box center [423, 467] width 9 height 34
click at [960, 445] on div "**********" at bounding box center [565, 276] width 1131 height 552
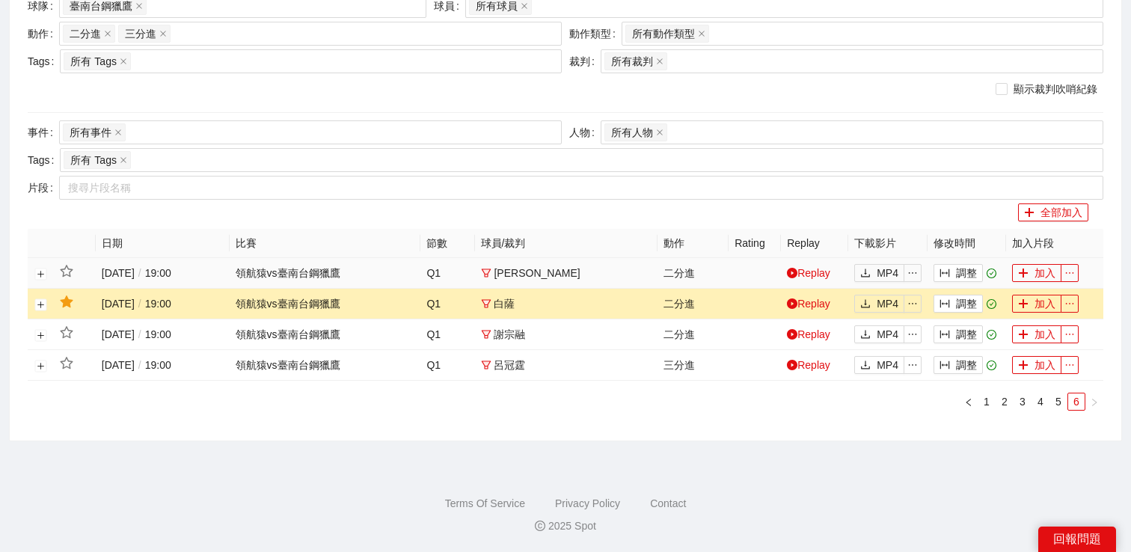
click at [952, 262] on td "調整" at bounding box center [967, 273] width 79 height 31
click at [952, 271] on button "調整" at bounding box center [958, 273] width 49 height 18
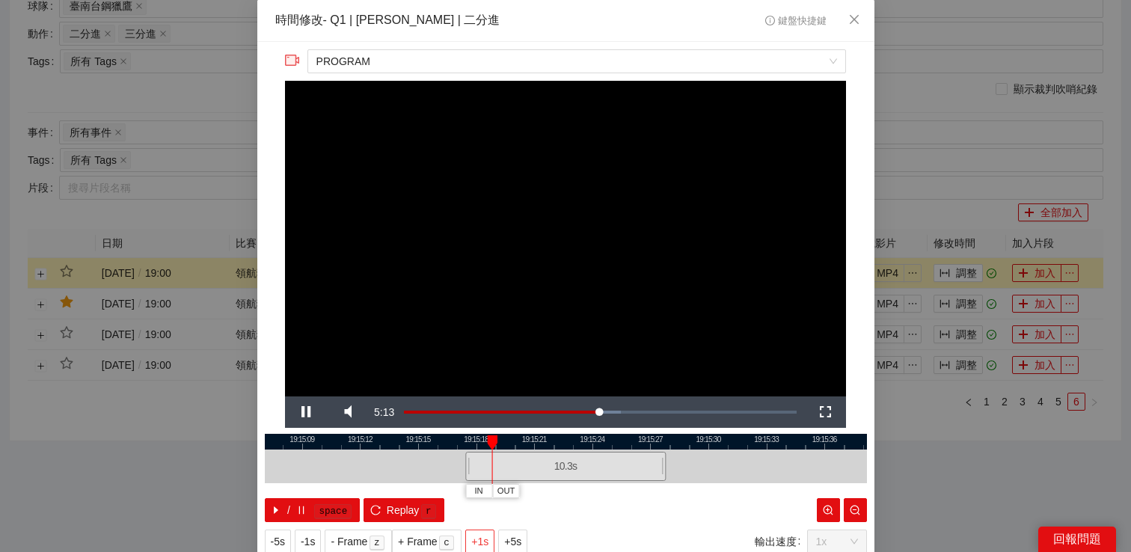
click at [483, 539] on span "+1s" at bounding box center [479, 542] width 17 height 16
click at [920, 463] on div "**********" at bounding box center [565, 276] width 1131 height 552
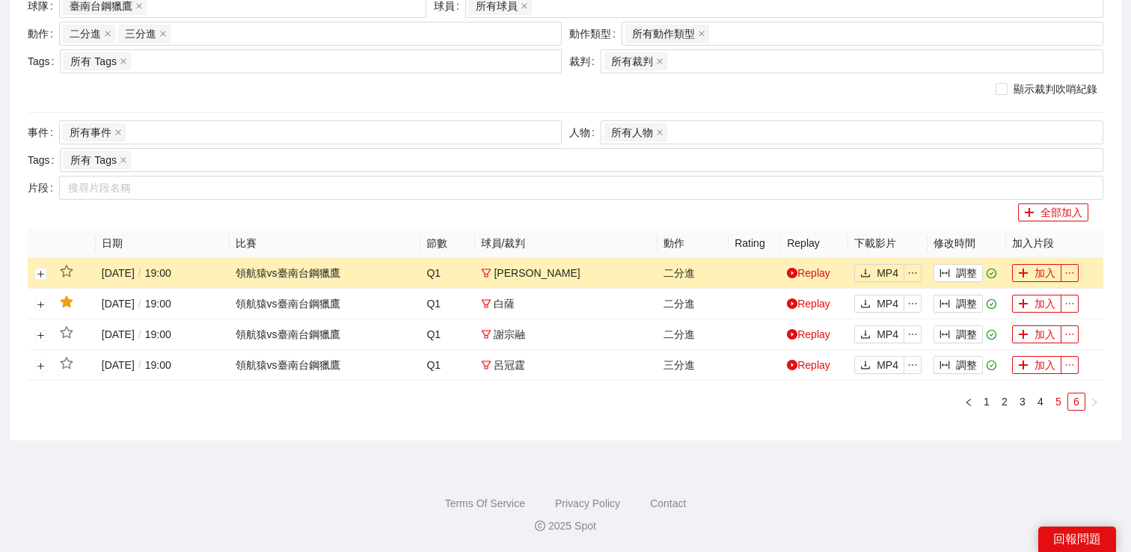
click at [1061, 403] on link "5" at bounding box center [1059, 402] width 16 height 16
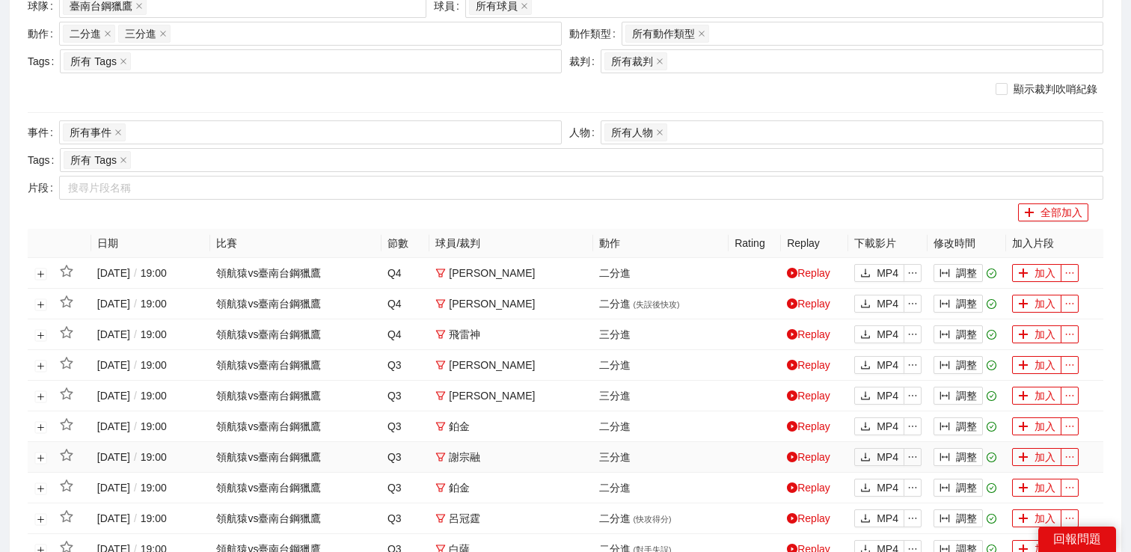
scroll to position [629, 0]
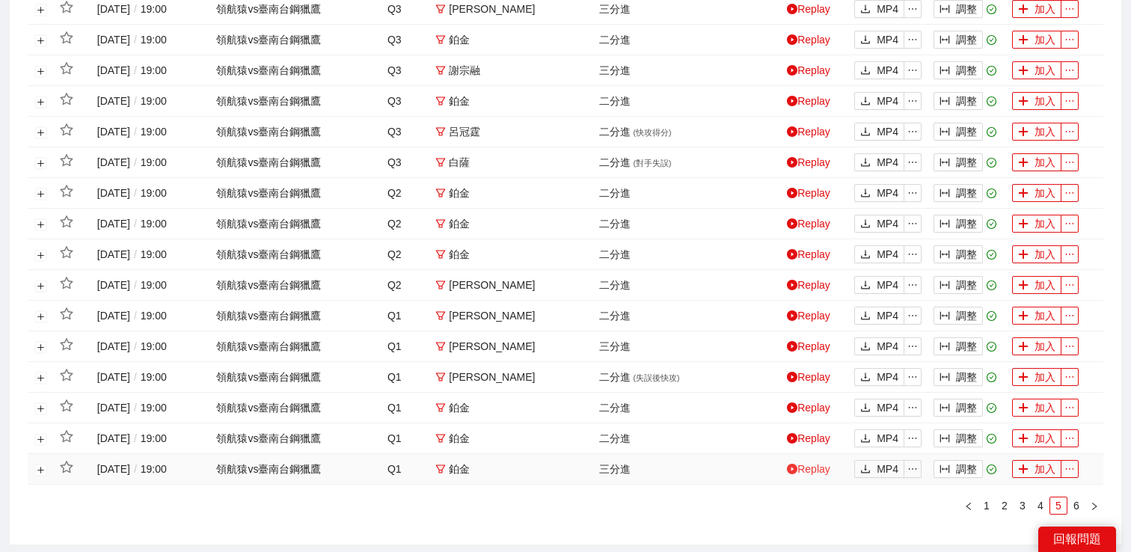
click at [816, 465] on link "Replay" at bounding box center [808, 469] width 43 height 12
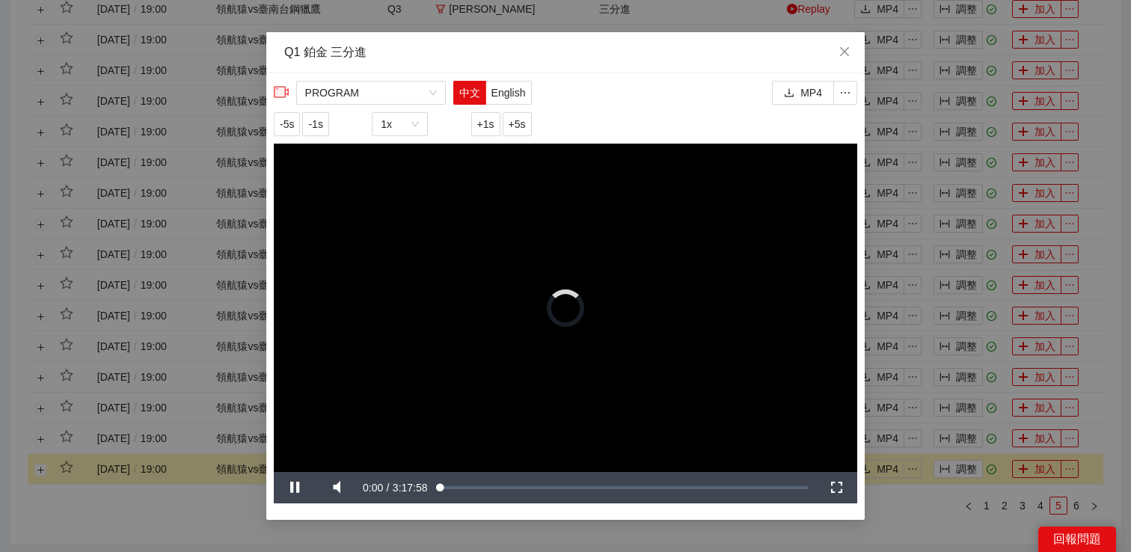
click at [914, 498] on div "**********" at bounding box center [565, 276] width 1131 height 552
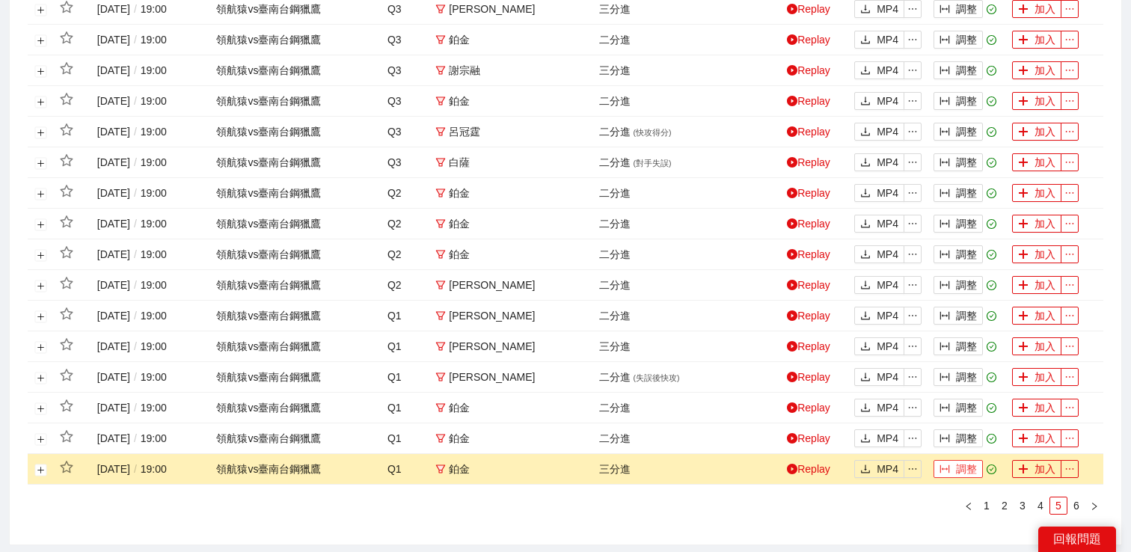
click at [959, 462] on button "調整" at bounding box center [958, 469] width 49 height 18
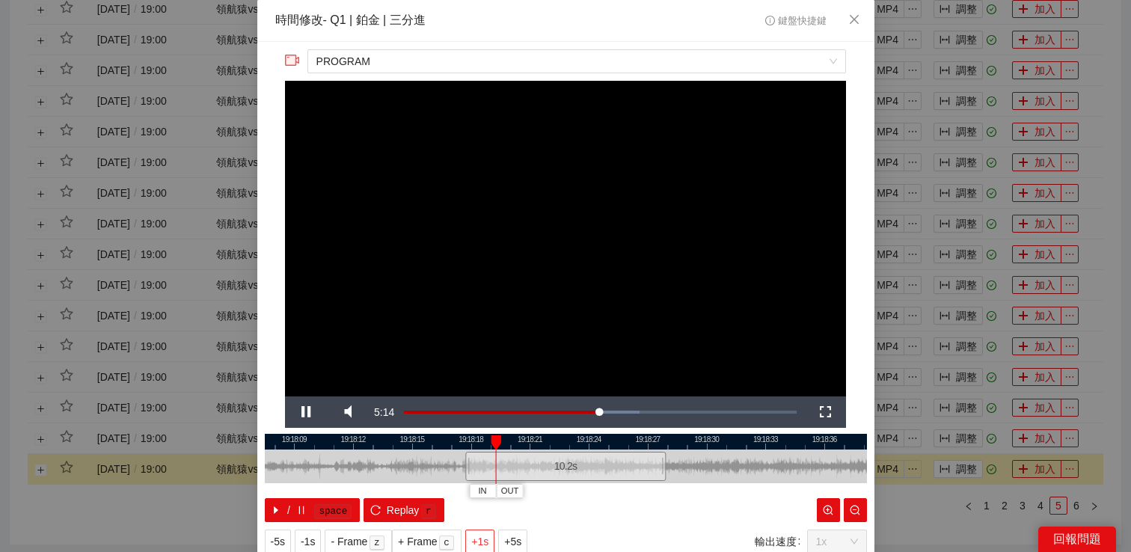
click at [484, 537] on span "+1s" at bounding box center [479, 542] width 17 height 16
click at [967, 483] on div "**********" at bounding box center [565, 276] width 1131 height 552
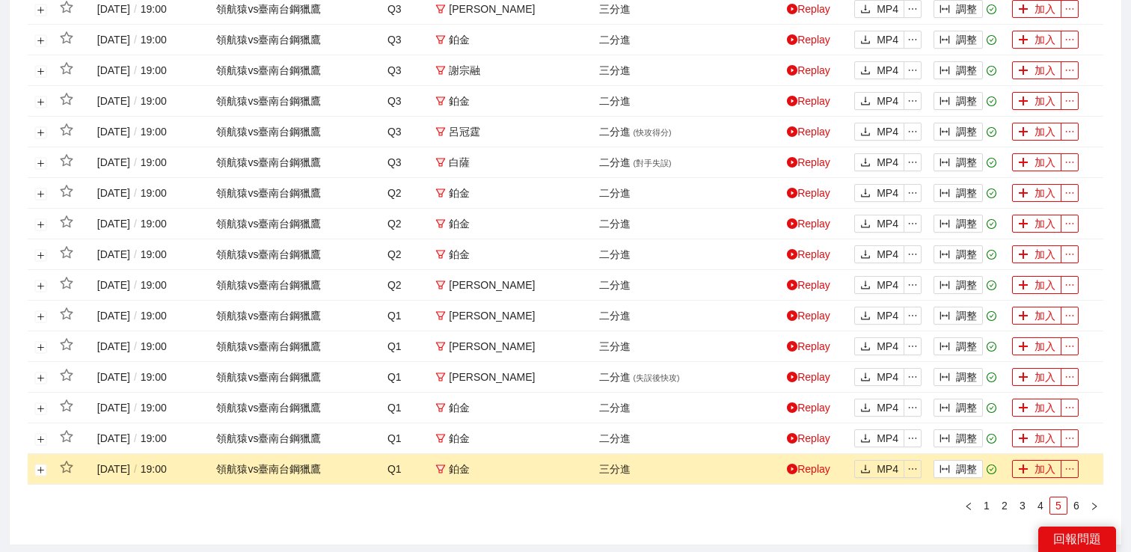
click at [967, 447] on td "調整" at bounding box center [967, 439] width 79 height 31
click at [967, 444] on button "調整" at bounding box center [958, 439] width 49 height 18
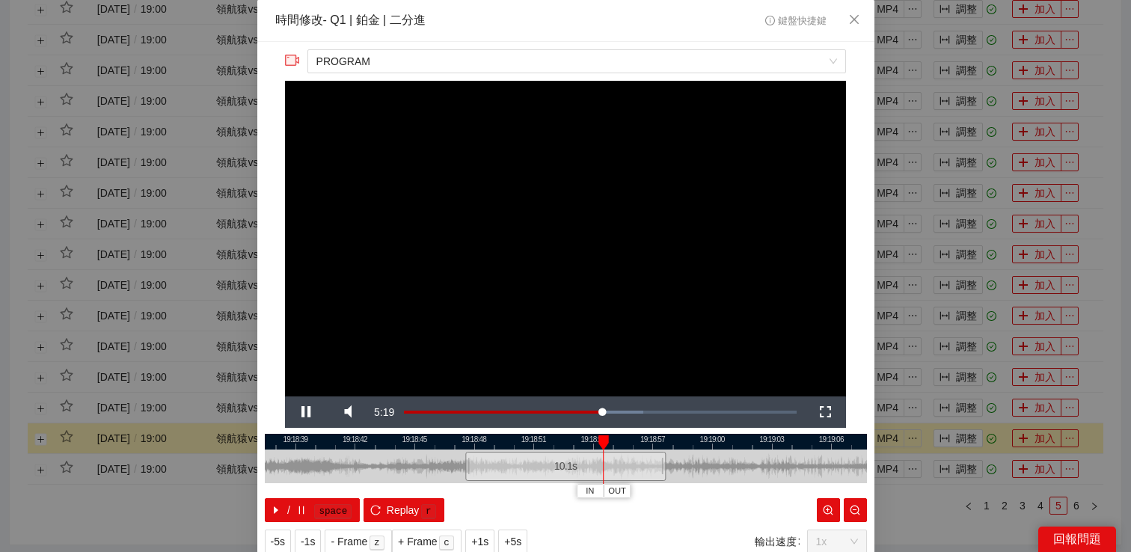
click at [950, 411] on div "**********" at bounding box center [565, 276] width 1131 height 552
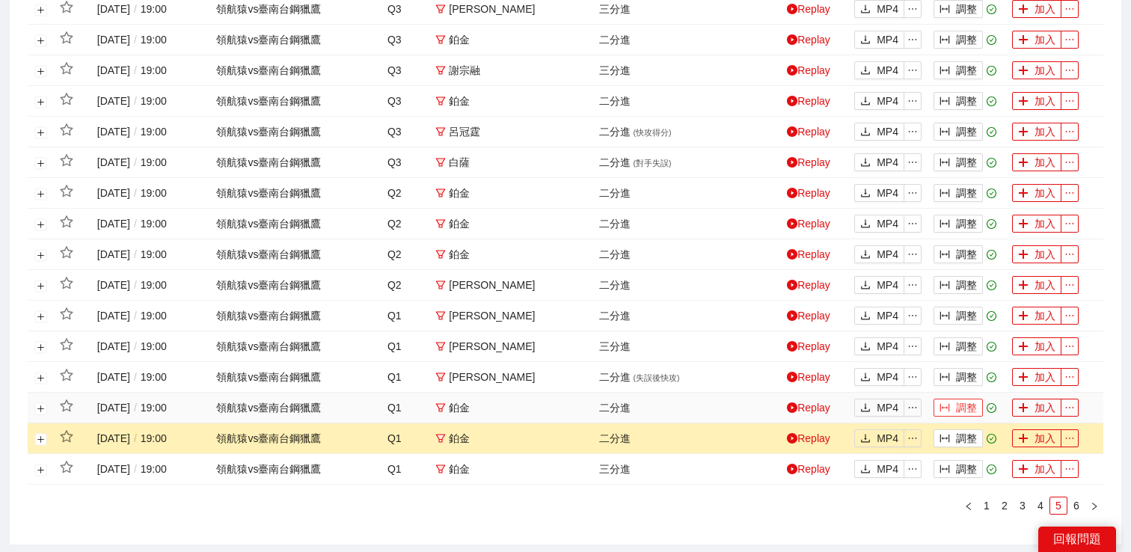
click at [959, 406] on button "調整" at bounding box center [958, 408] width 49 height 18
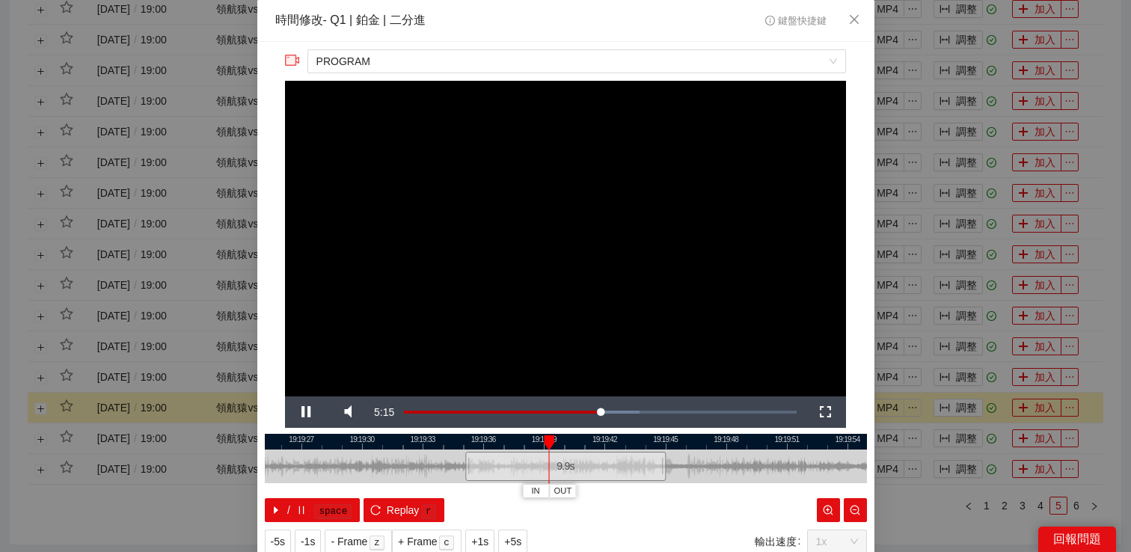
click at [926, 400] on div "**********" at bounding box center [565, 276] width 1131 height 552
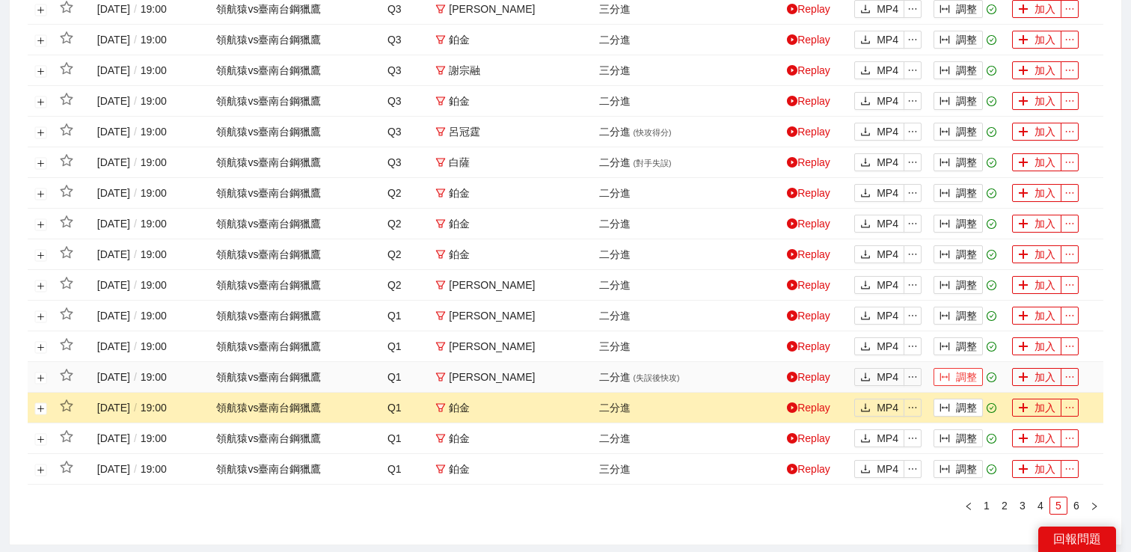
click at [959, 374] on button "調整" at bounding box center [958, 377] width 49 height 18
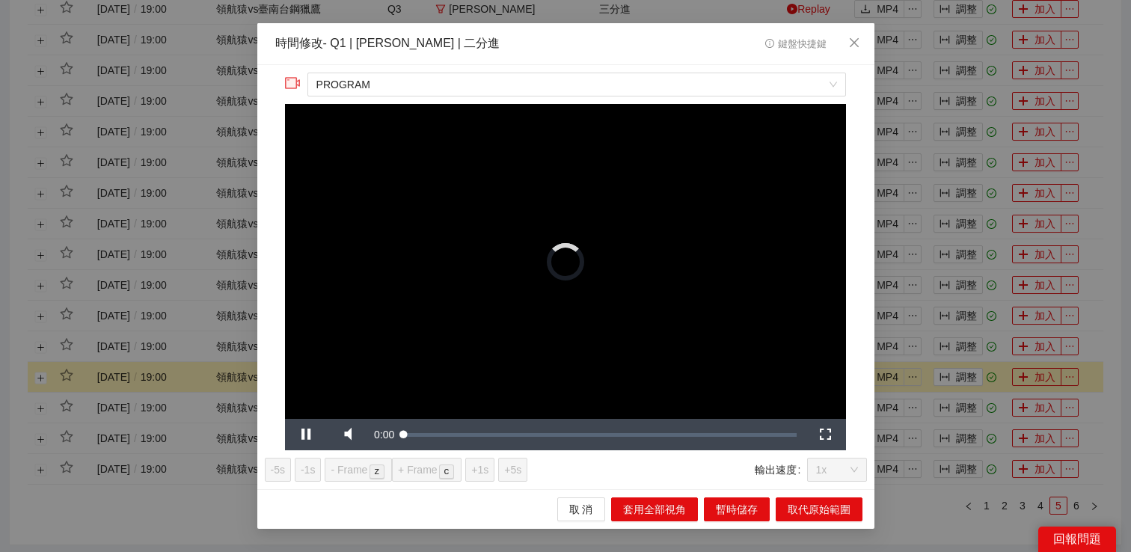
click at [968, 341] on div "**********" at bounding box center [565, 276] width 1131 height 552
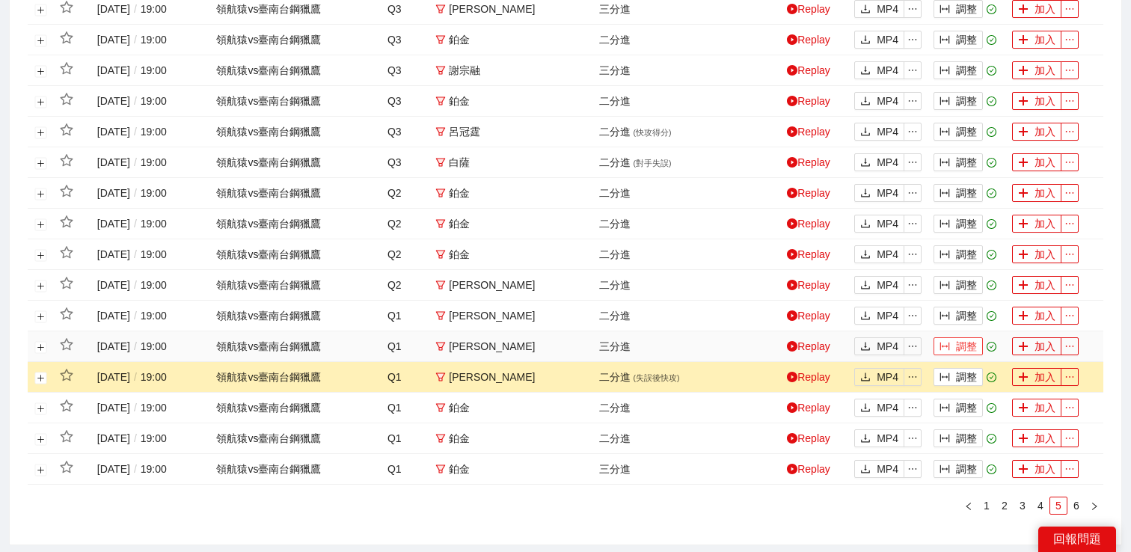
click at [963, 347] on button "調整" at bounding box center [958, 346] width 49 height 18
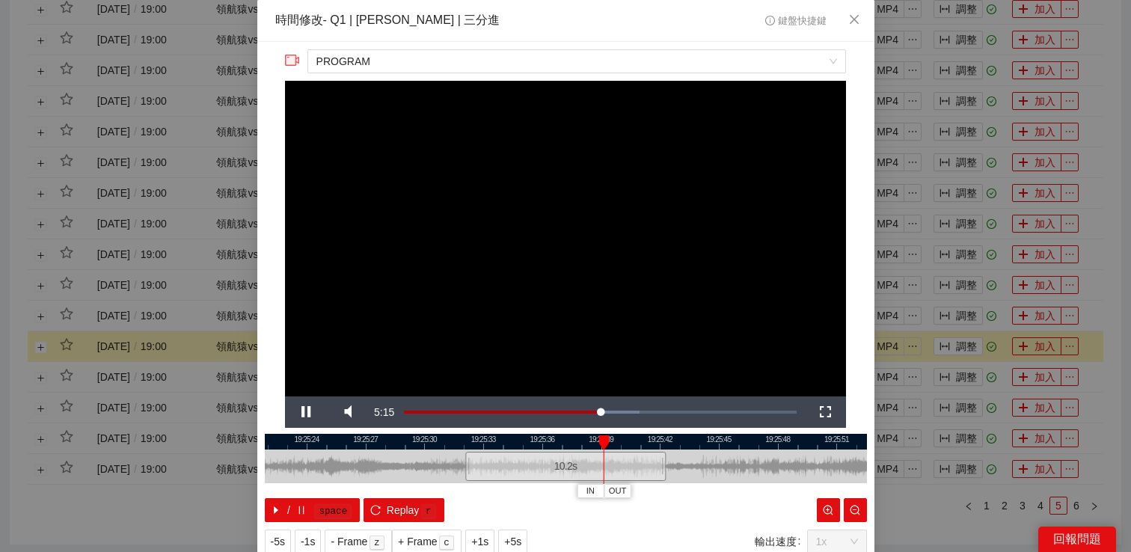
click at [980, 367] on div "**********" at bounding box center [565, 276] width 1131 height 552
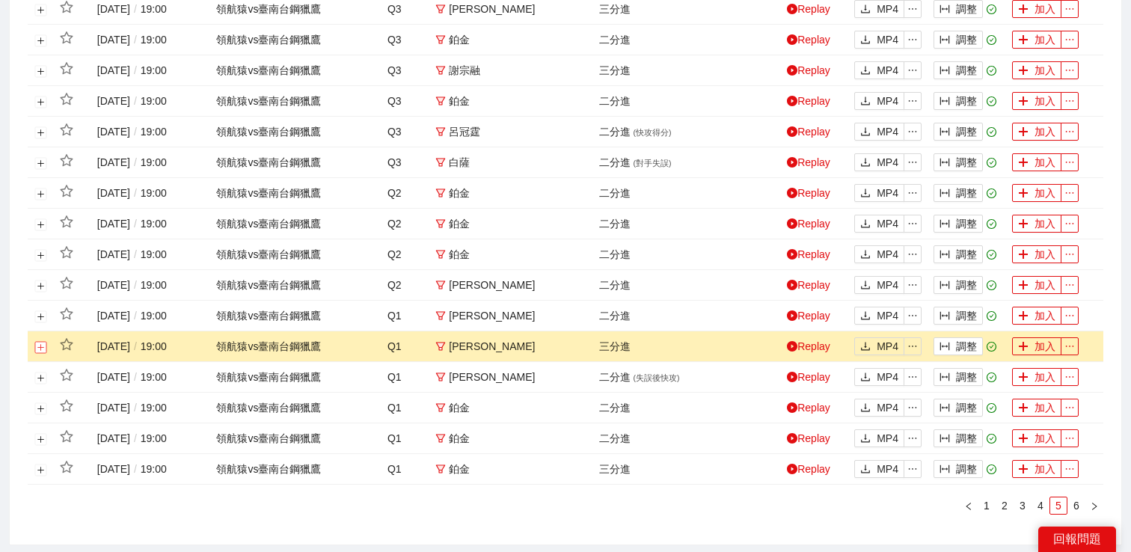
click at [40, 349] on button "展開行" at bounding box center [41, 347] width 12 height 12
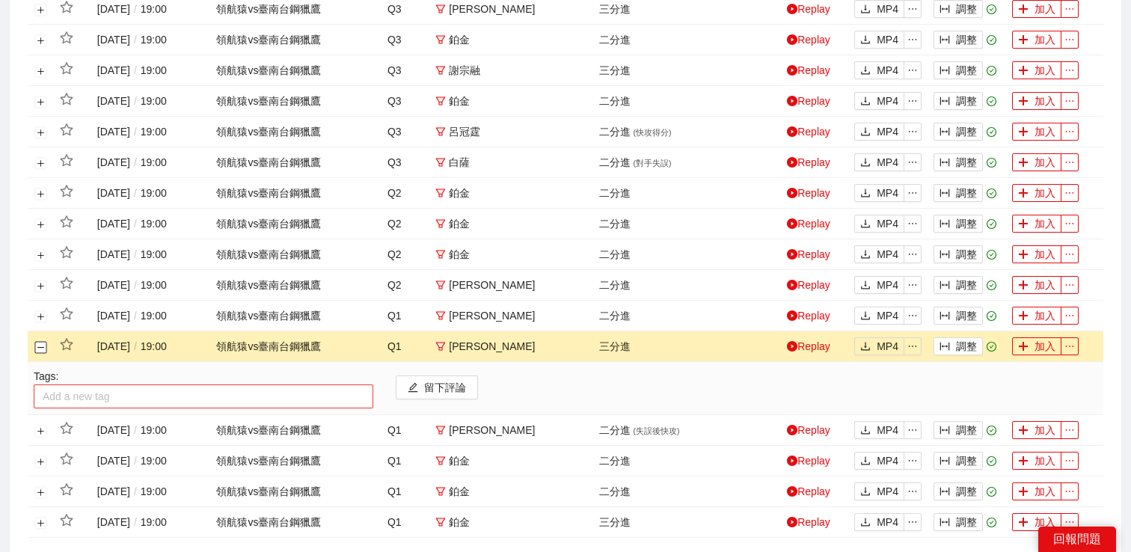
click at [92, 394] on div at bounding box center [203, 397] width 332 height 18
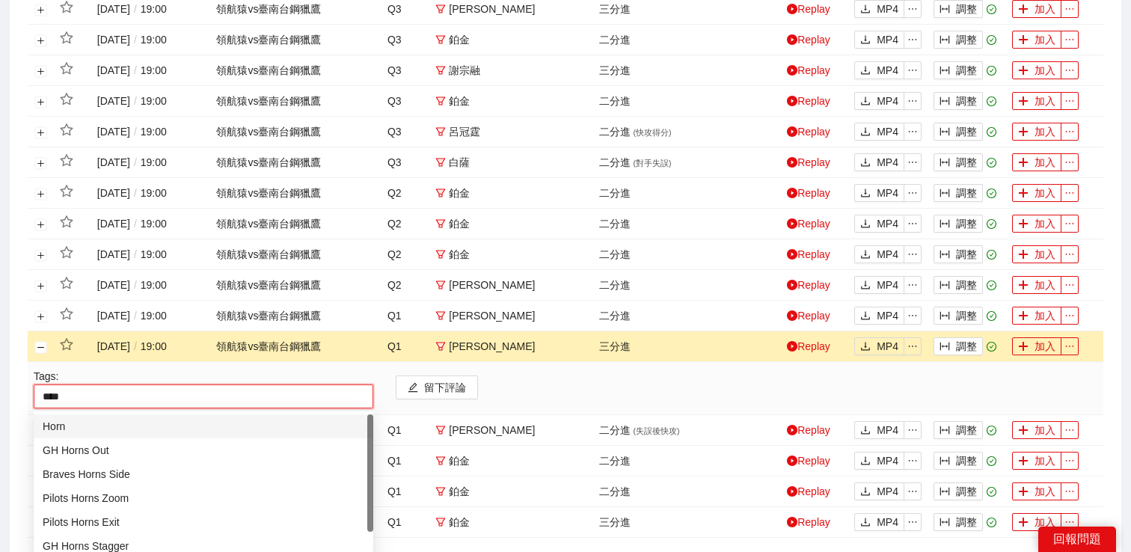
type input "*****"
click at [101, 453] on div "GH Horns Out" at bounding box center [204, 450] width 322 height 16
click at [36, 352] on button "關閉行" at bounding box center [41, 347] width 12 height 12
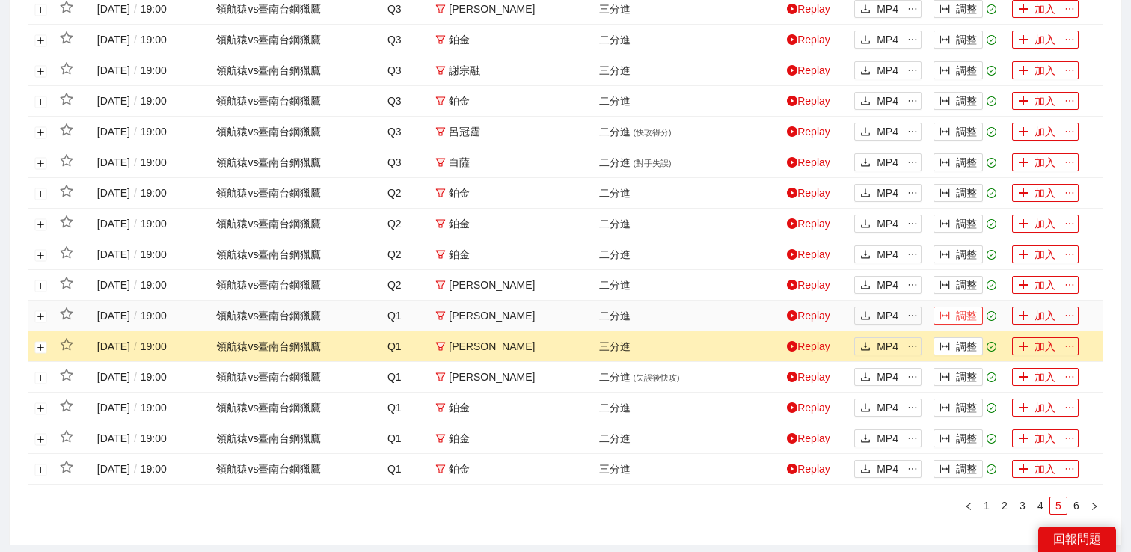
click at [960, 316] on button "調整" at bounding box center [958, 316] width 49 height 18
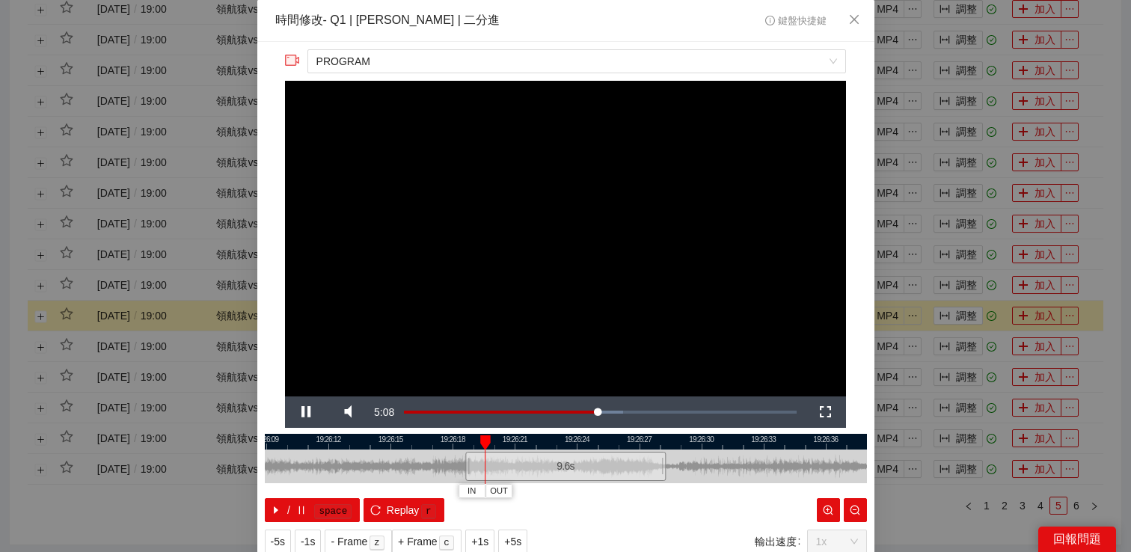
click at [986, 303] on div "**********" at bounding box center [565, 276] width 1131 height 552
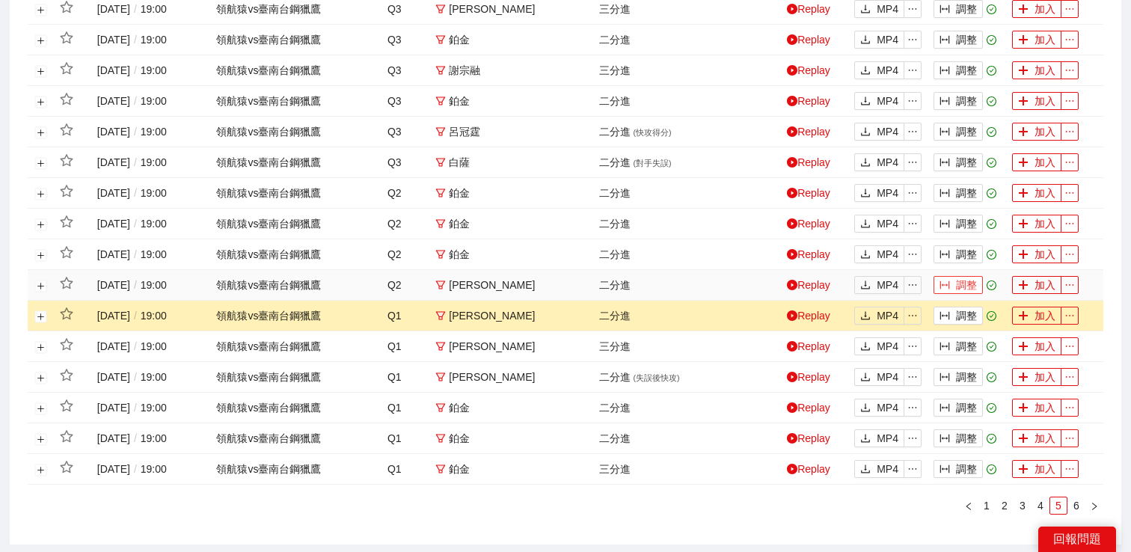
click at [974, 287] on button "調整" at bounding box center [958, 285] width 49 height 18
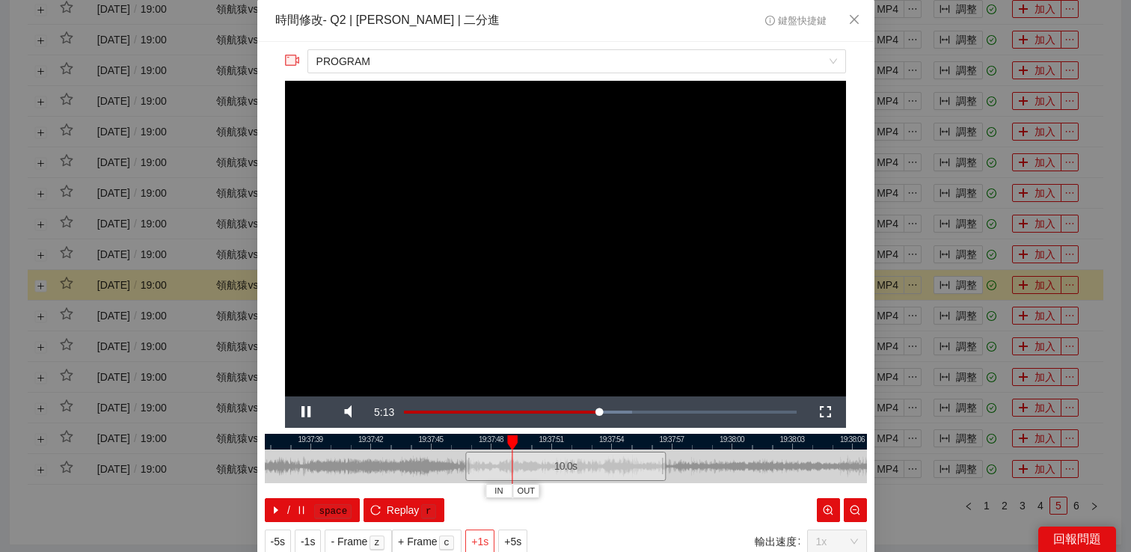
click at [489, 544] on span "+1s" at bounding box center [479, 542] width 17 height 16
click at [970, 238] on div "**********" at bounding box center [565, 276] width 1131 height 552
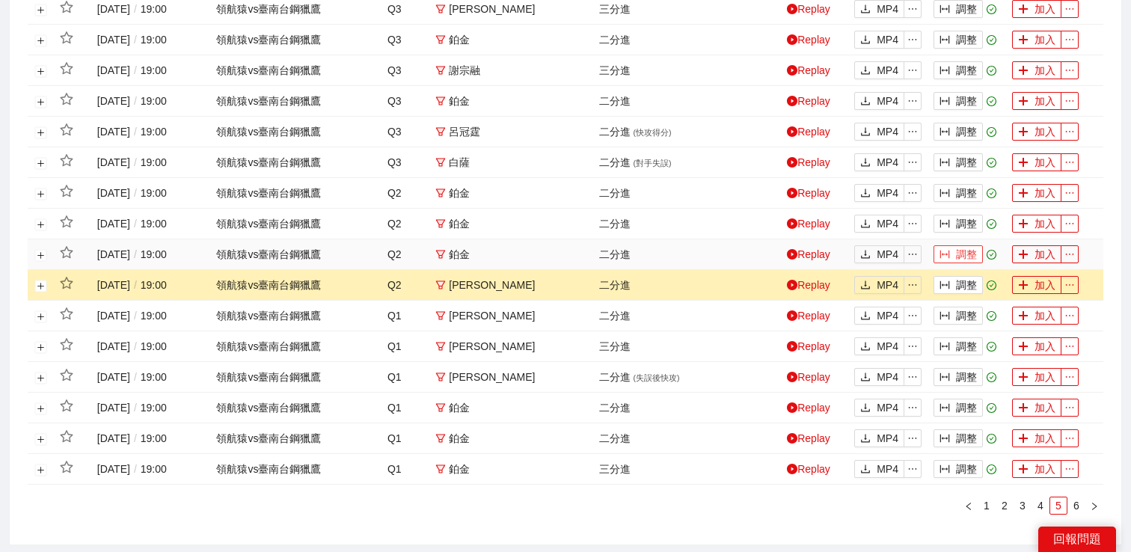
click at [961, 251] on button "調整" at bounding box center [958, 254] width 49 height 18
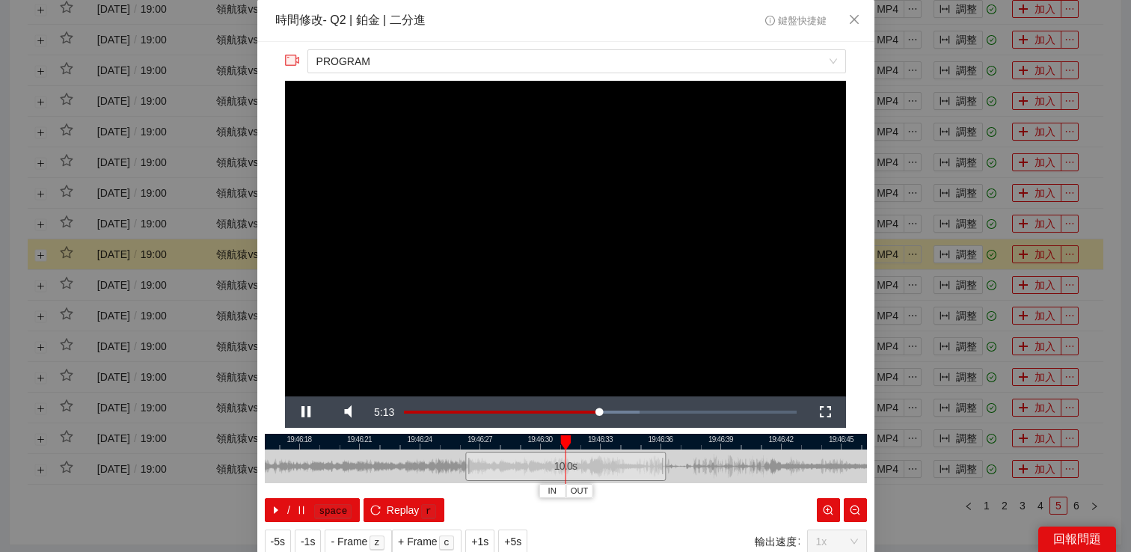
click at [981, 234] on div "**********" at bounding box center [565, 276] width 1131 height 552
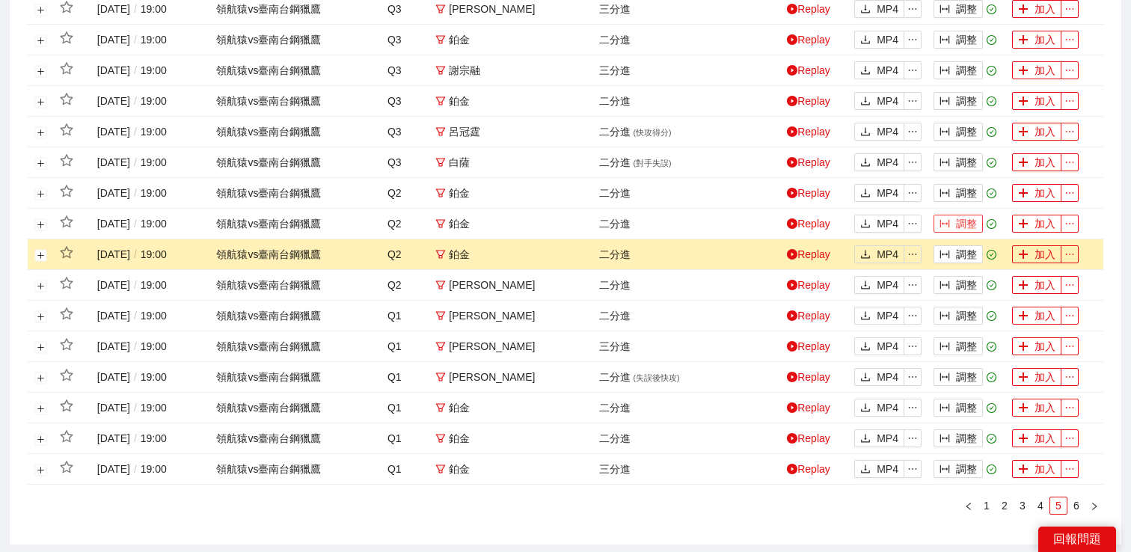
click at [962, 220] on button "調整" at bounding box center [958, 224] width 49 height 18
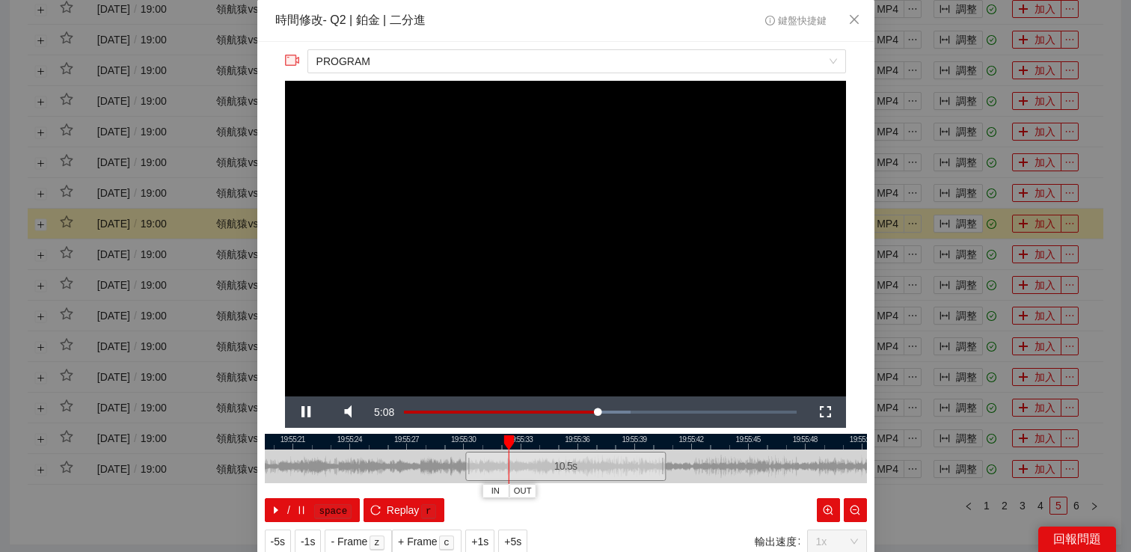
click at [965, 216] on div "**********" at bounding box center [565, 276] width 1131 height 552
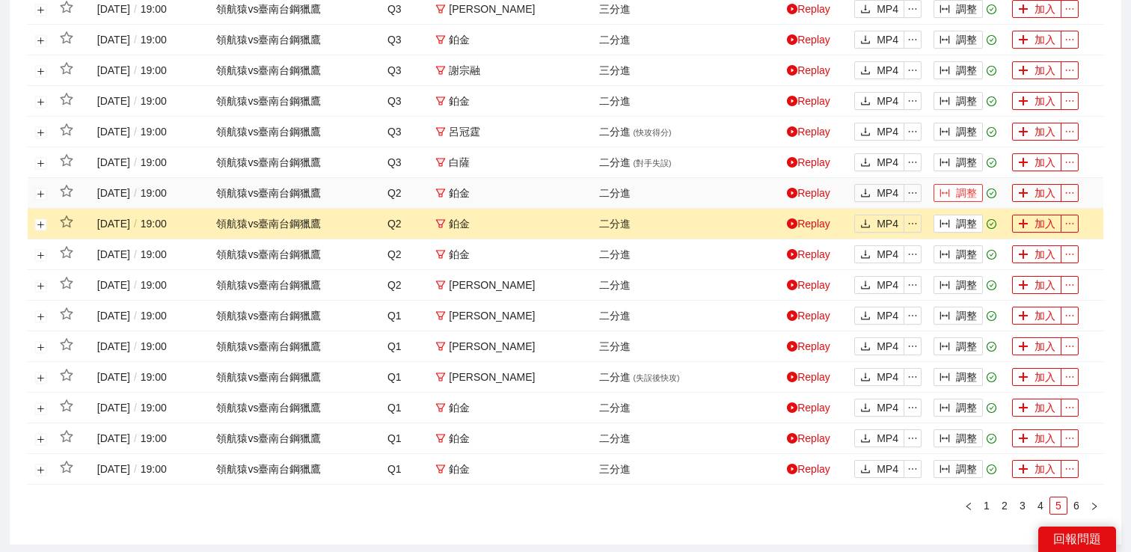
click at [965, 186] on button "調整" at bounding box center [958, 193] width 49 height 18
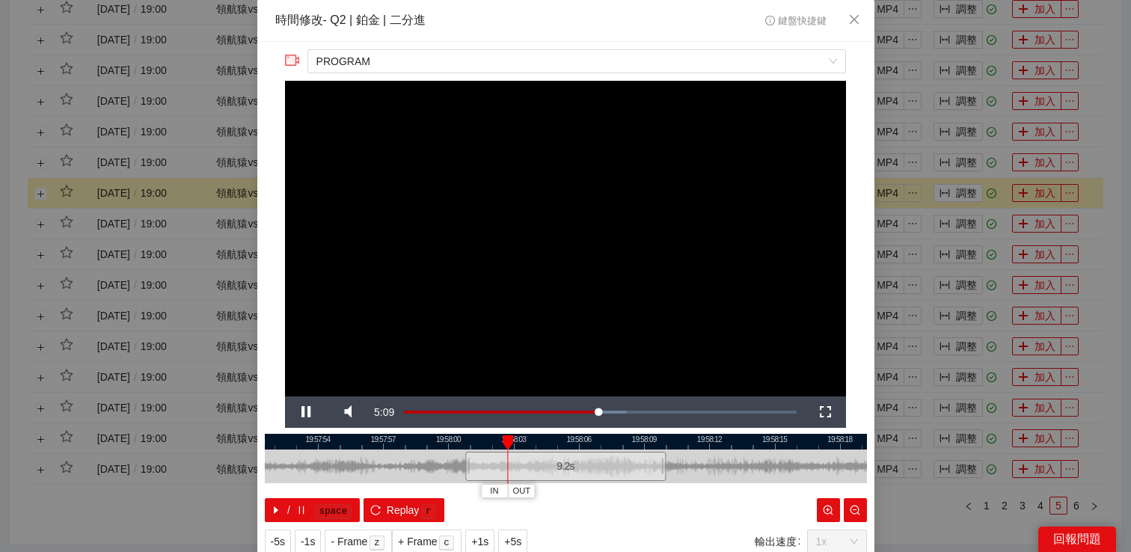
click at [964, 186] on div "**********" at bounding box center [565, 276] width 1131 height 552
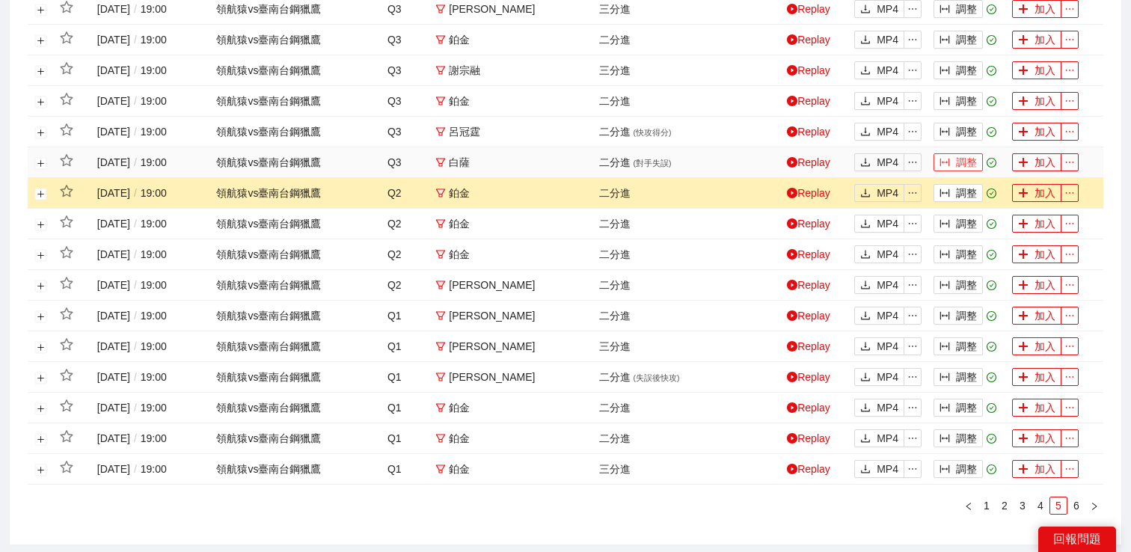
click at [964, 161] on button "調整" at bounding box center [958, 162] width 49 height 18
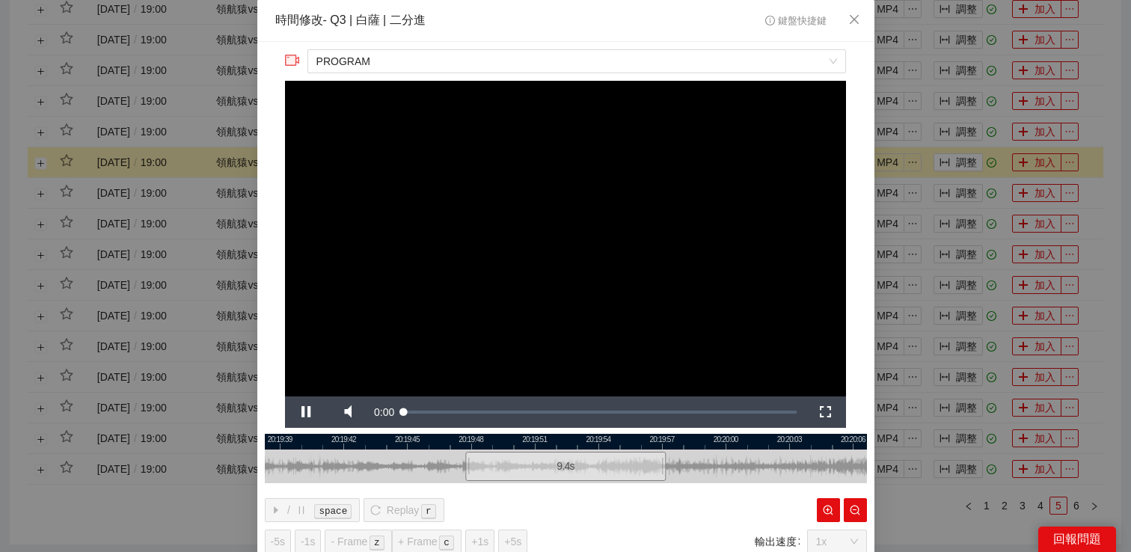
click at [964, 142] on div "**********" at bounding box center [565, 276] width 1131 height 552
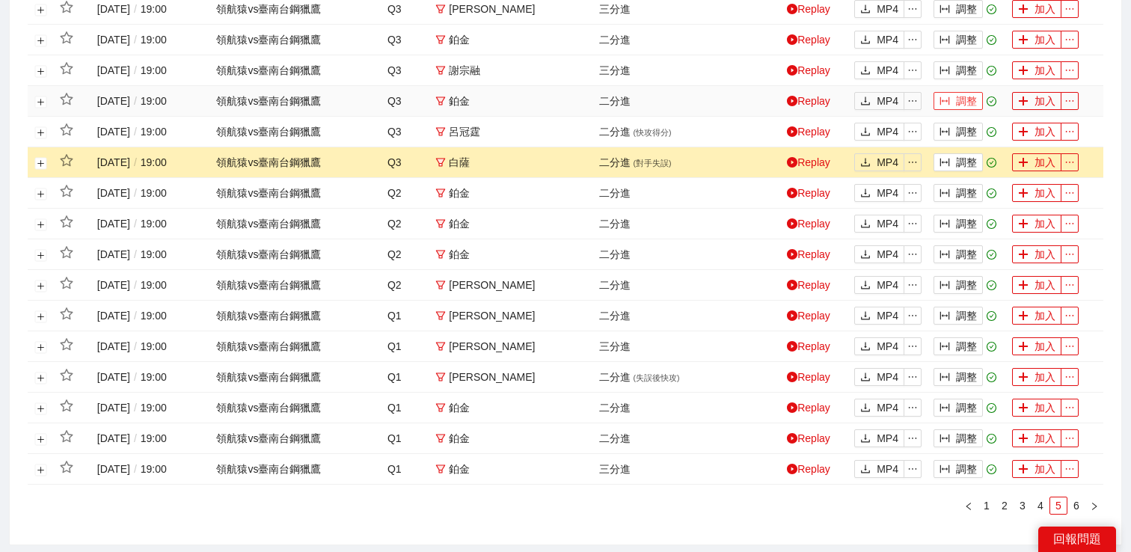
click at [961, 99] on button "調整" at bounding box center [958, 101] width 49 height 18
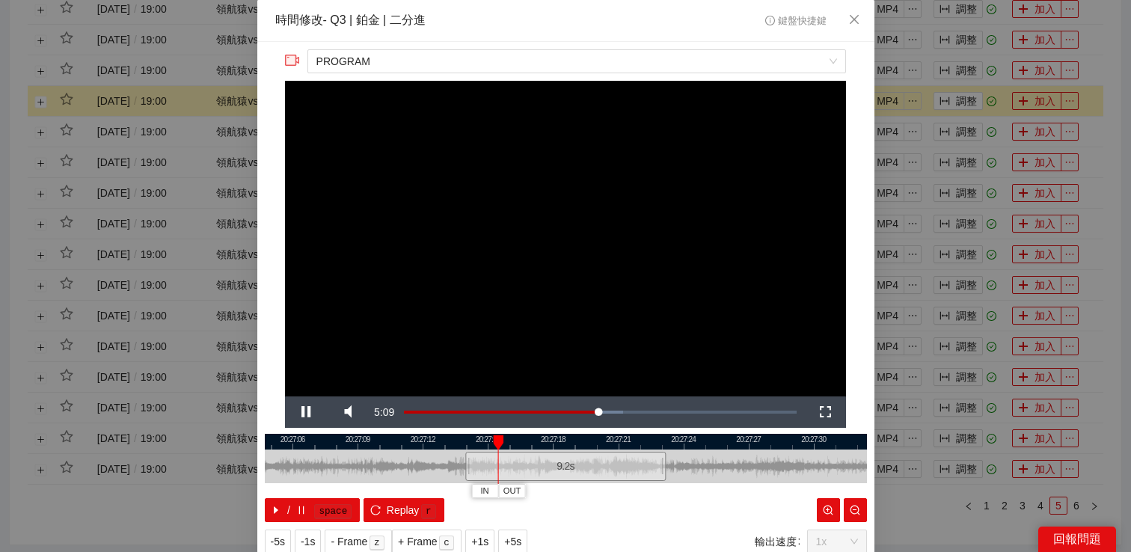
click at [961, 100] on div "**********" at bounding box center [565, 276] width 1131 height 552
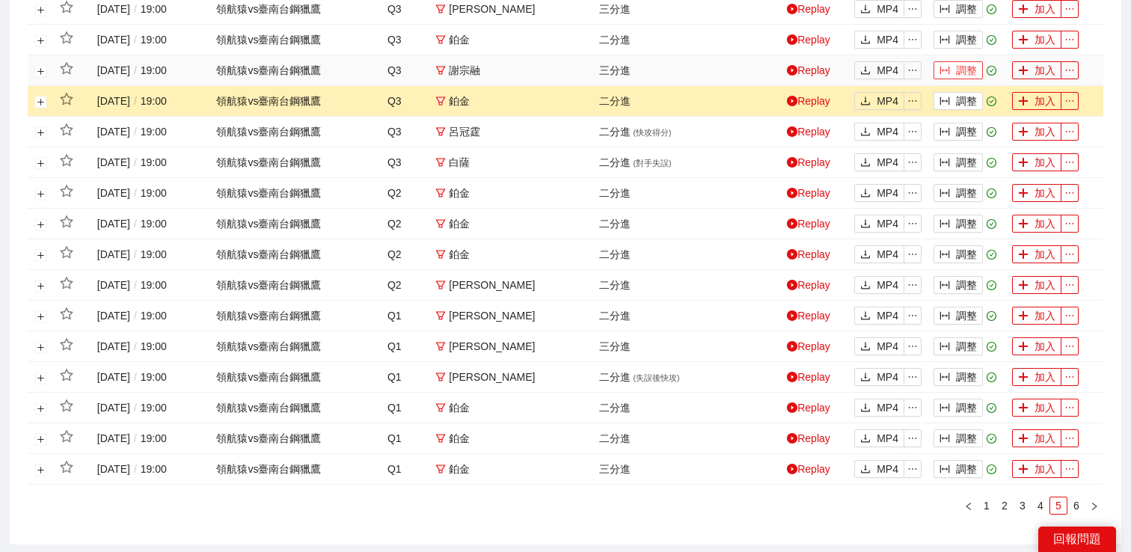
click at [961, 67] on button "調整" at bounding box center [958, 70] width 49 height 18
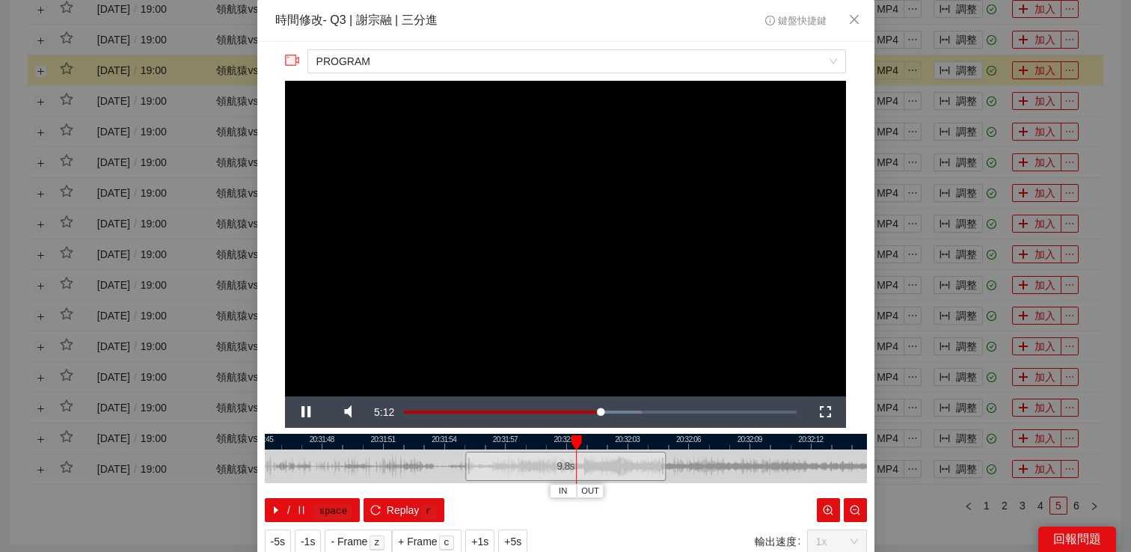
click at [974, 70] on div "**********" at bounding box center [565, 276] width 1131 height 552
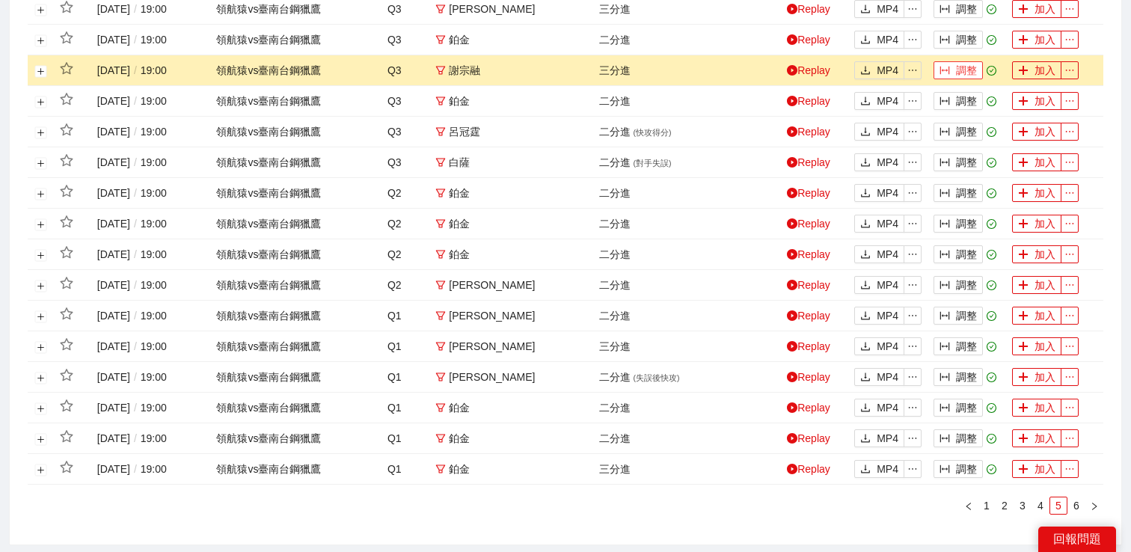
click at [956, 70] on button "調整" at bounding box center [958, 70] width 49 height 18
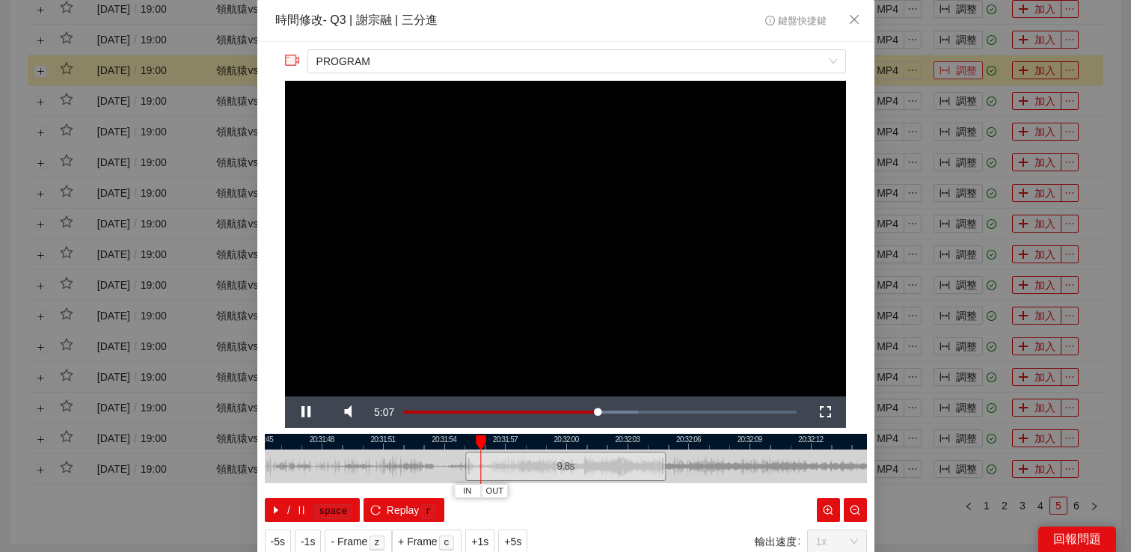
click at [956, 70] on div "**********" at bounding box center [565, 276] width 1131 height 552
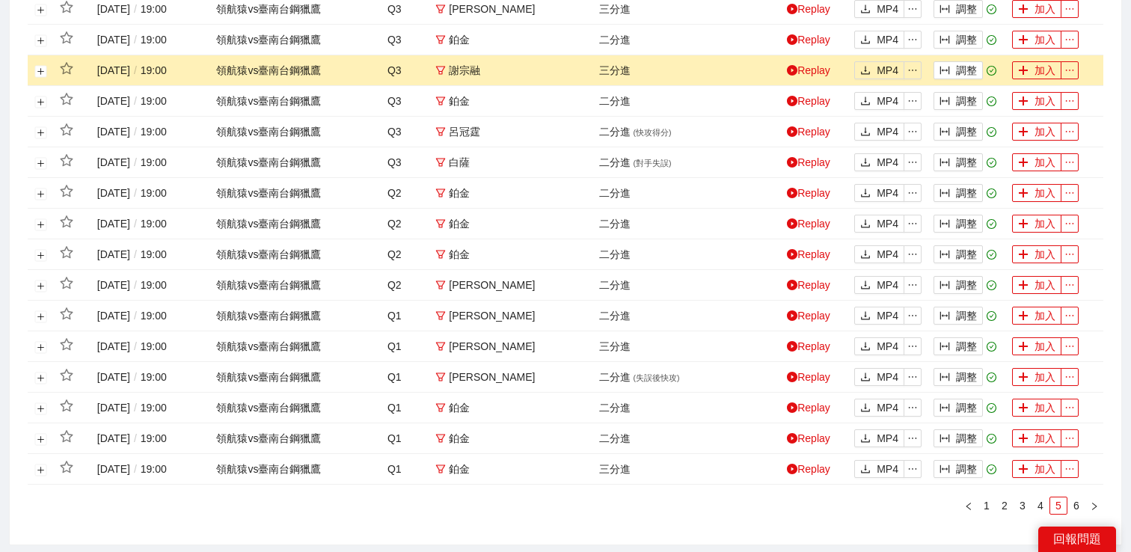
click at [46, 71] on td at bounding box center [41, 70] width 26 height 31
click at [43, 70] on button "展開行" at bounding box center [41, 71] width 12 height 12
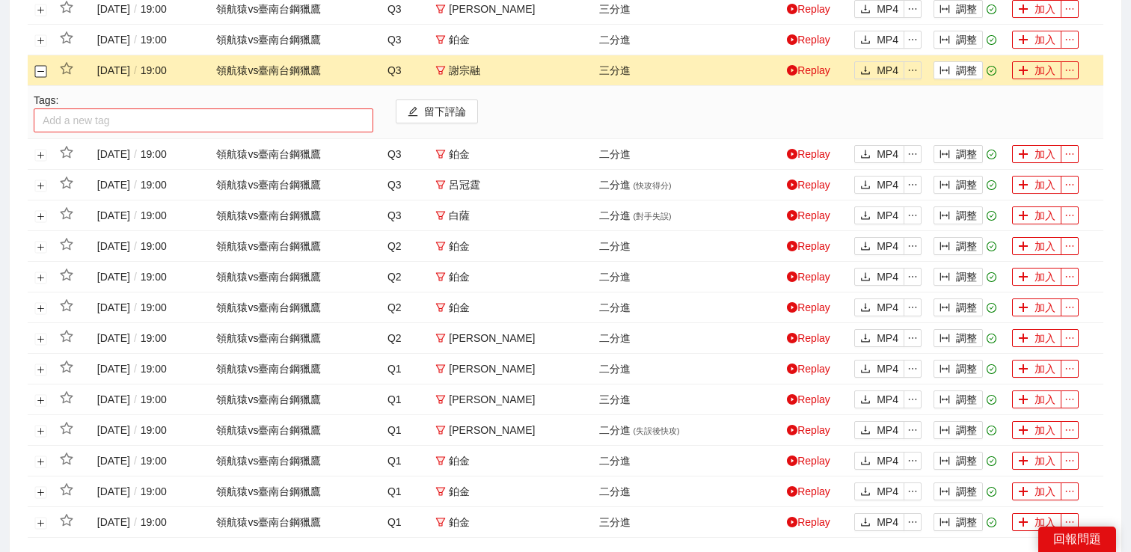
click at [80, 118] on div at bounding box center [203, 121] width 332 height 18
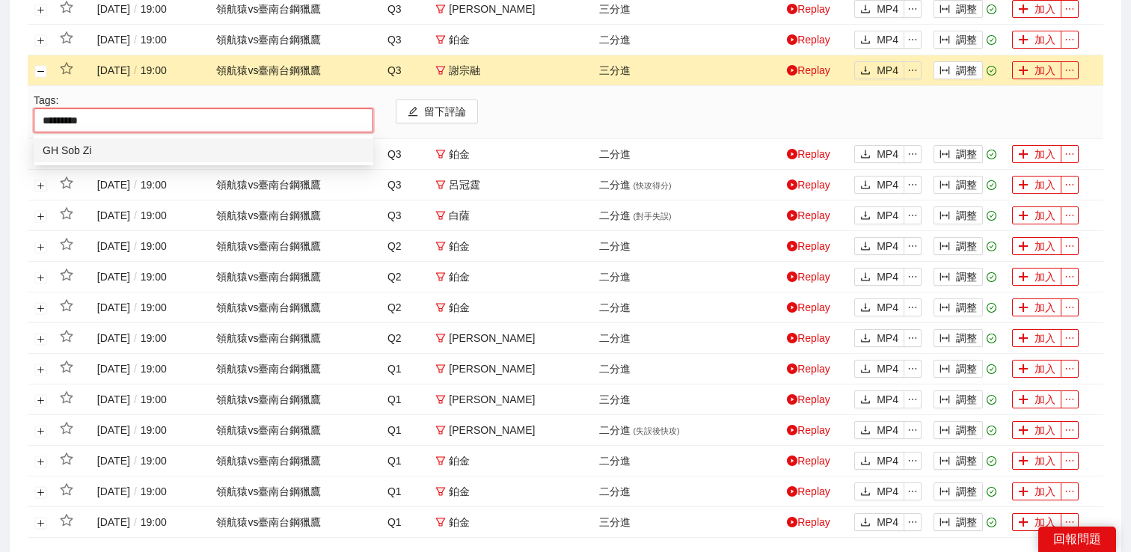
type input "**********"
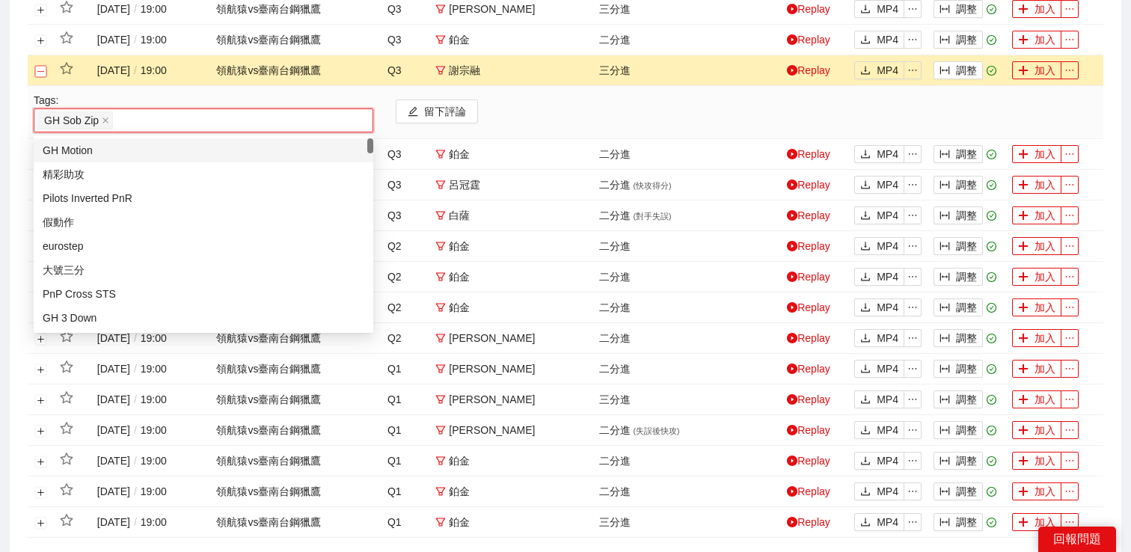
click at [37, 70] on button "關閉行" at bounding box center [41, 71] width 12 height 12
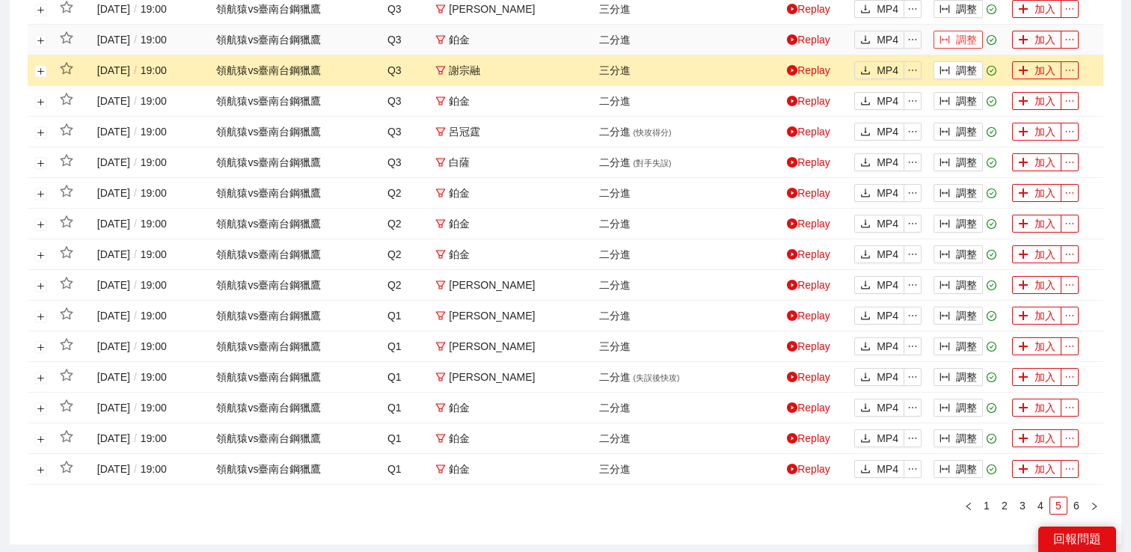
click at [961, 43] on button "調整" at bounding box center [958, 40] width 49 height 18
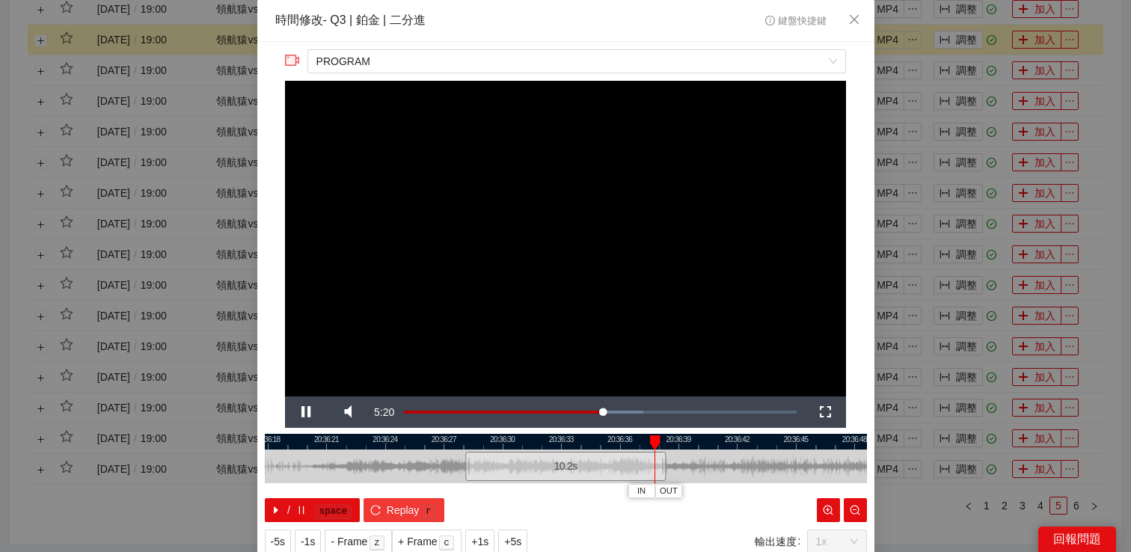
click at [402, 515] on span "Replay" at bounding box center [403, 510] width 33 height 16
click at [915, 114] on div "**********" at bounding box center [565, 276] width 1131 height 552
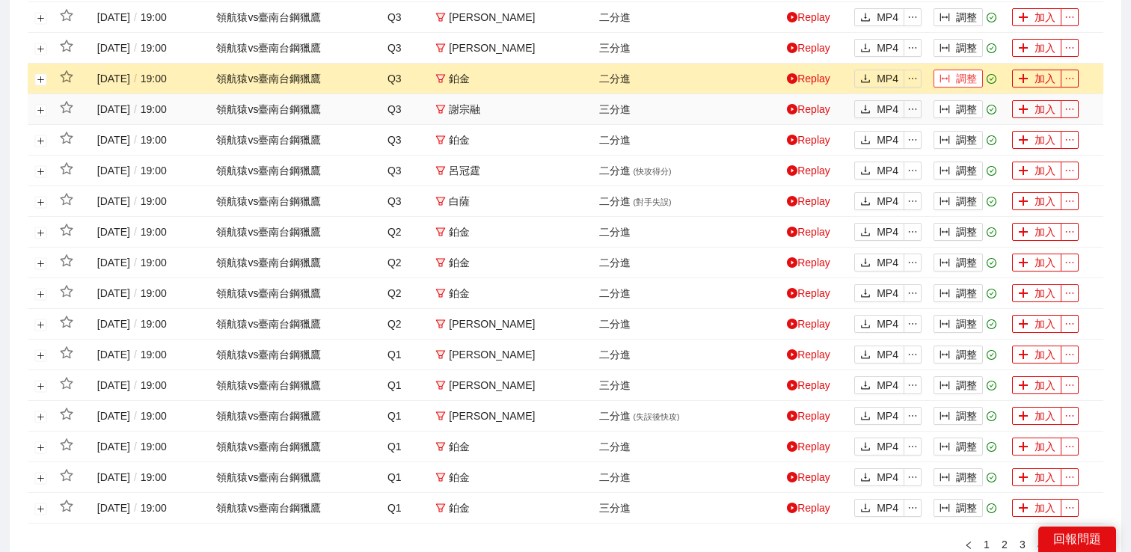
scroll to position [582, 0]
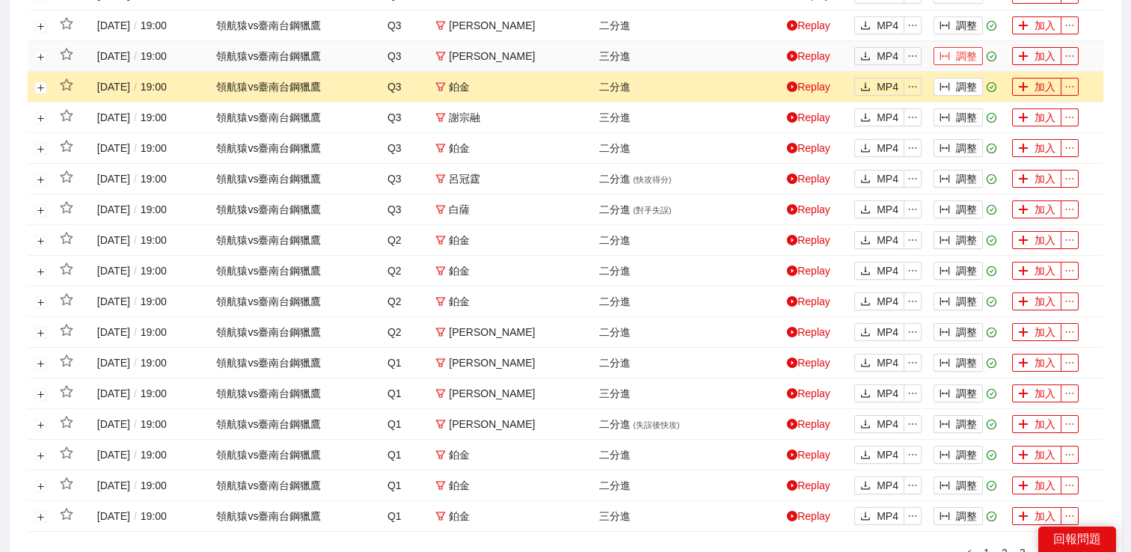
click at [950, 56] on icon "column-width" at bounding box center [946, 56] width 10 height 8
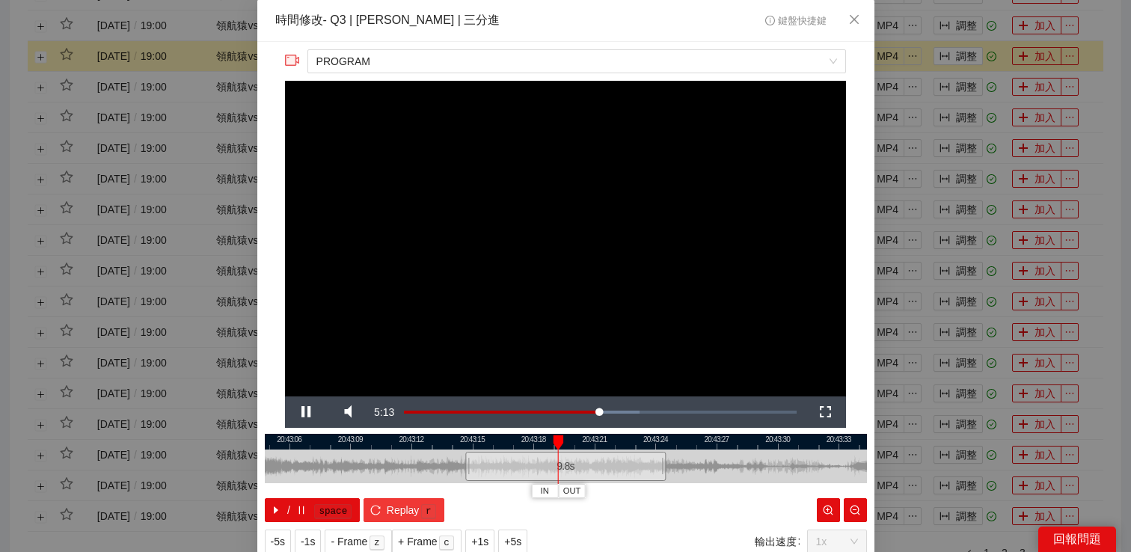
click at [411, 510] on span "Replay" at bounding box center [403, 510] width 33 height 16
click at [951, 74] on div "**********" at bounding box center [565, 276] width 1131 height 552
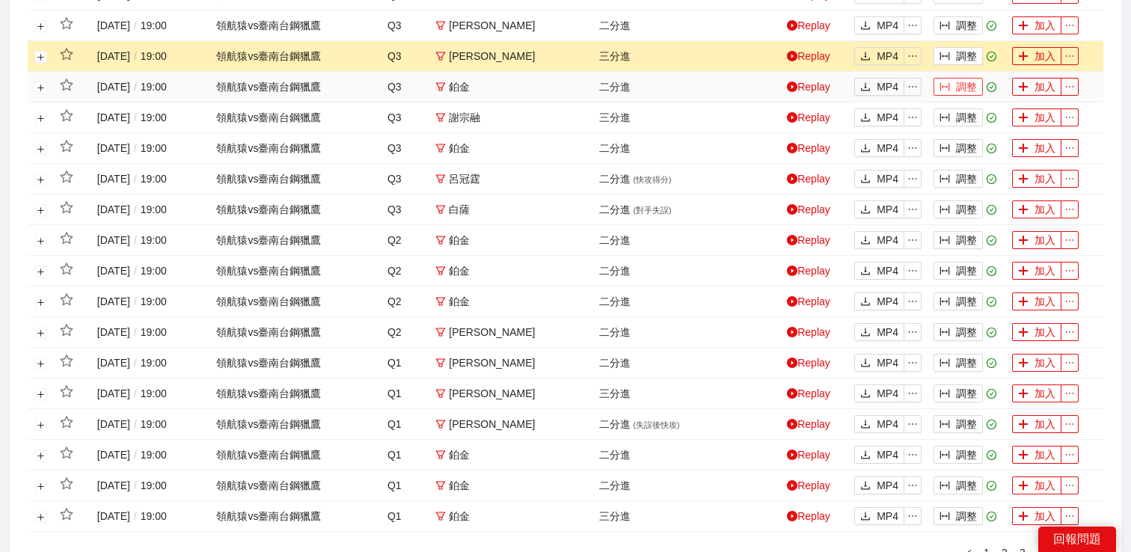
click at [950, 88] on icon "column-width" at bounding box center [945, 87] width 10 height 10
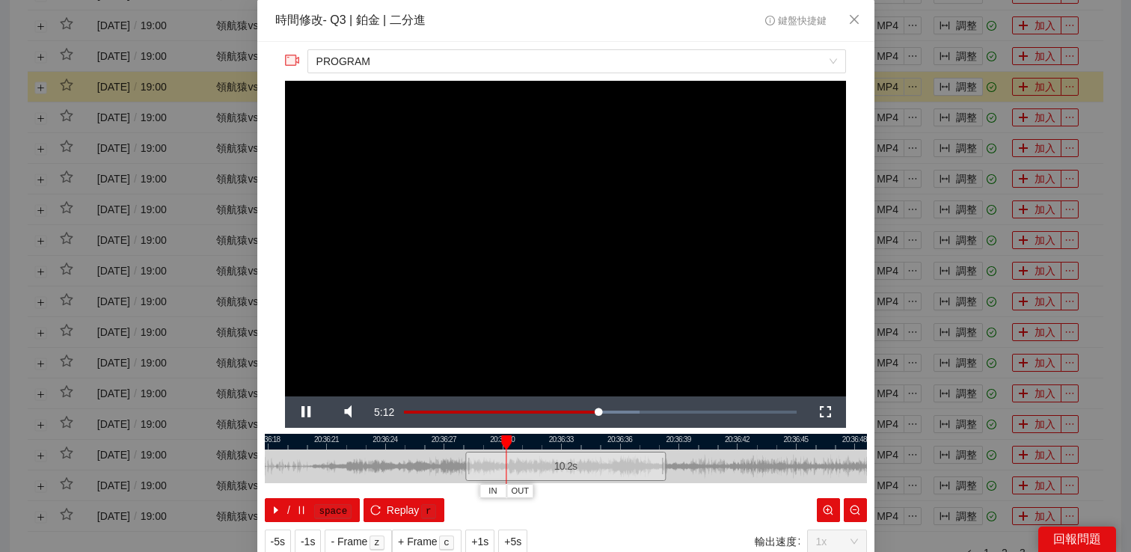
click at [950, 89] on div "**********" at bounding box center [565, 276] width 1131 height 552
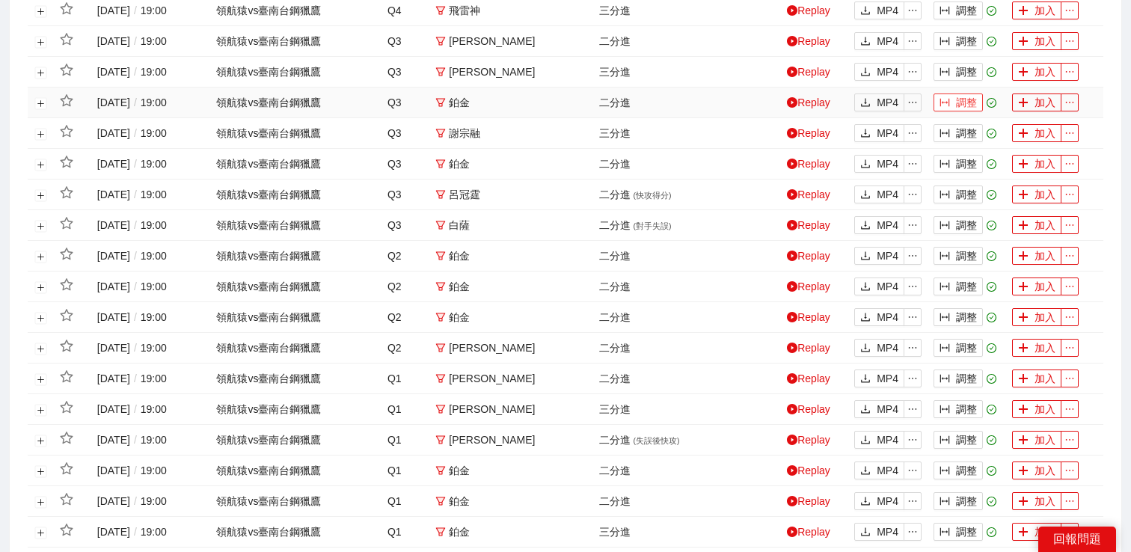
scroll to position [546, 0]
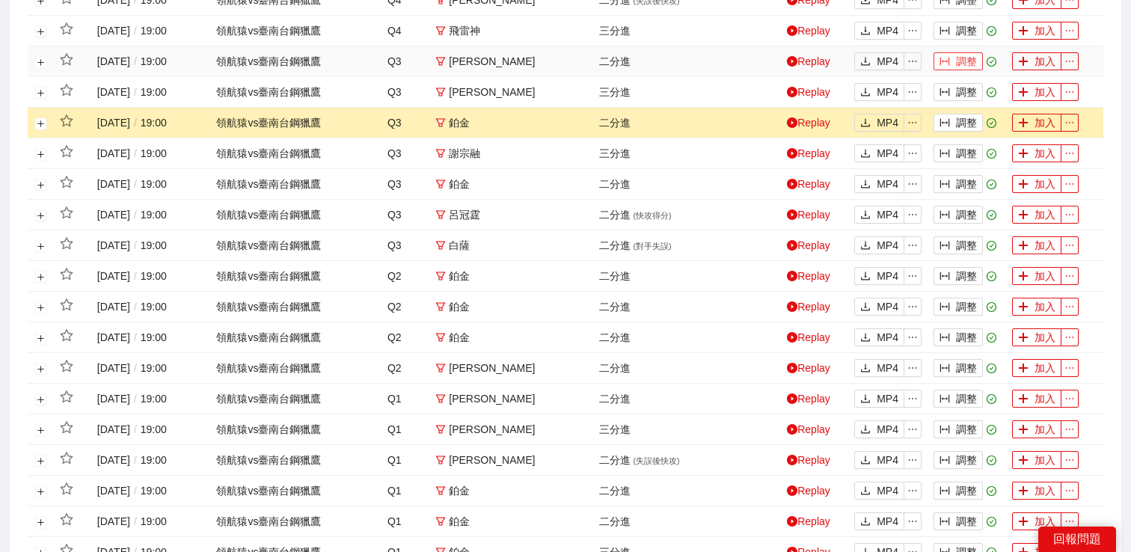
click at [956, 69] on button "調整" at bounding box center [958, 61] width 49 height 18
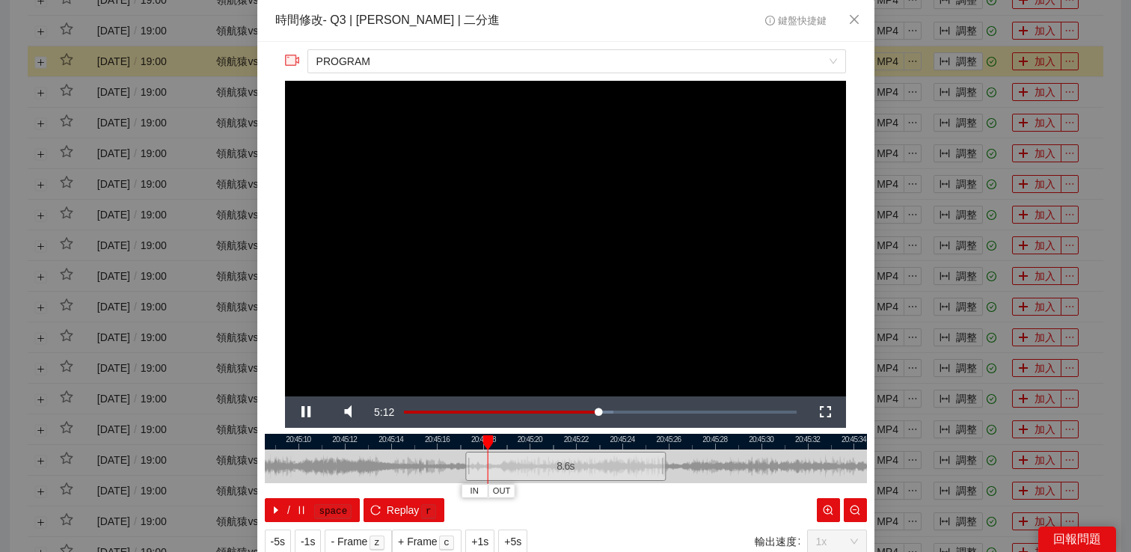
click at [956, 69] on div "**********" at bounding box center [565, 276] width 1131 height 552
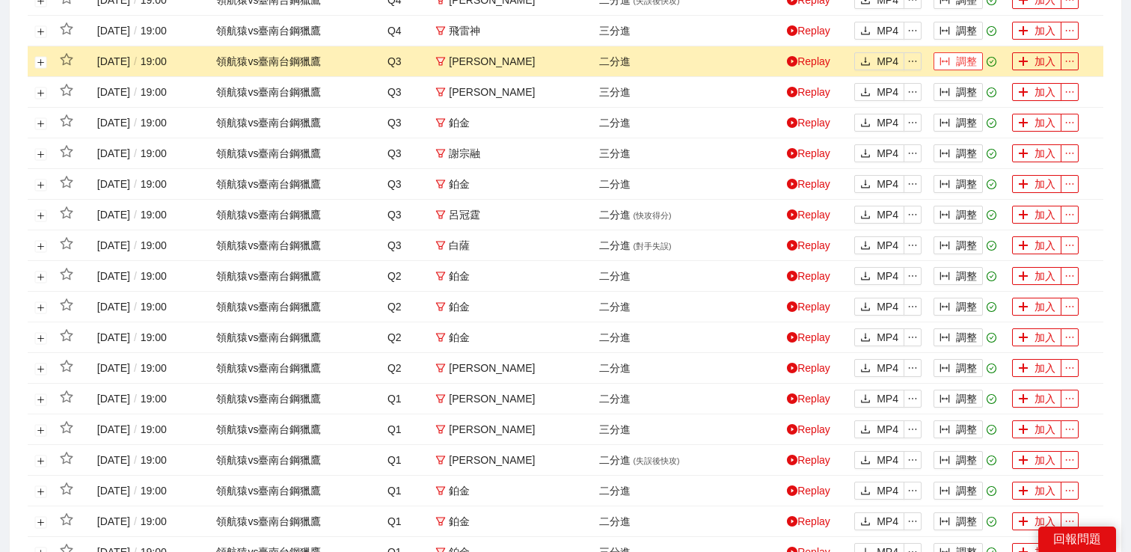
scroll to position [540, 0]
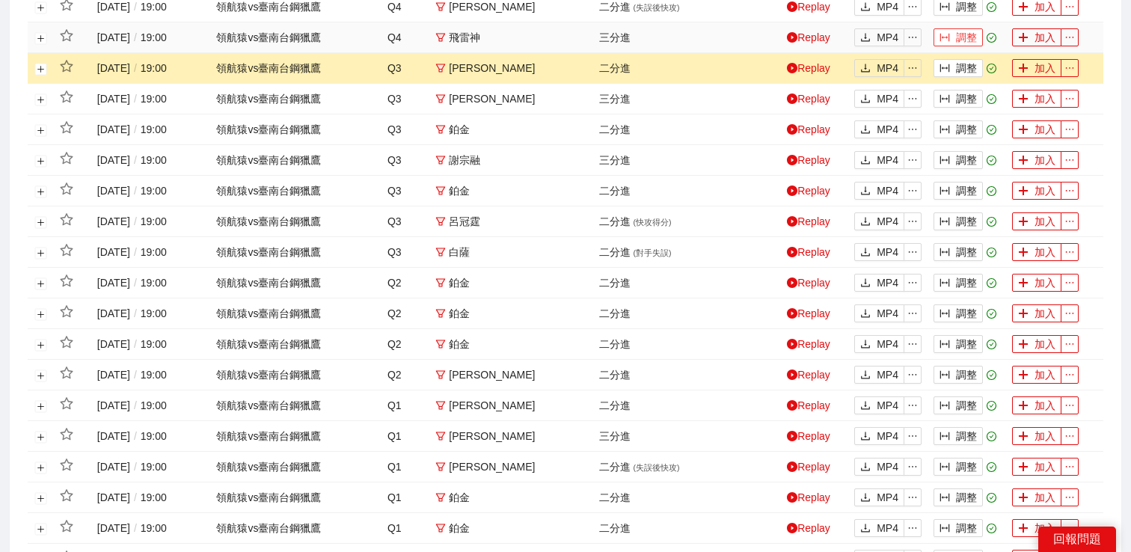
click at [960, 43] on button "調整" at bounding box center [958, 37] width 49 height 18
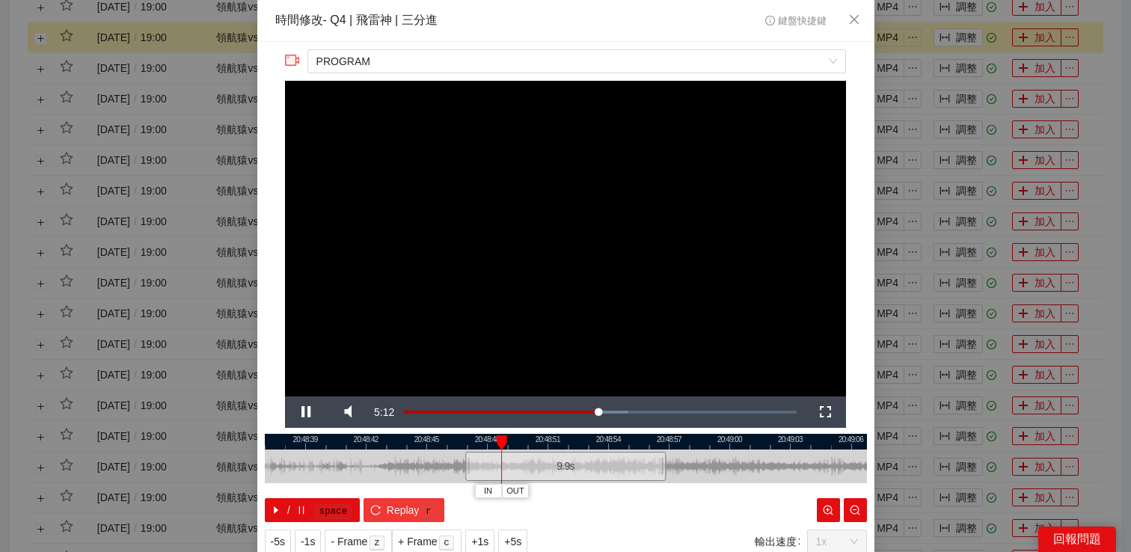
click at [391, 516] on span "Replay" at bounding box center [403, 510] width 33 height 16
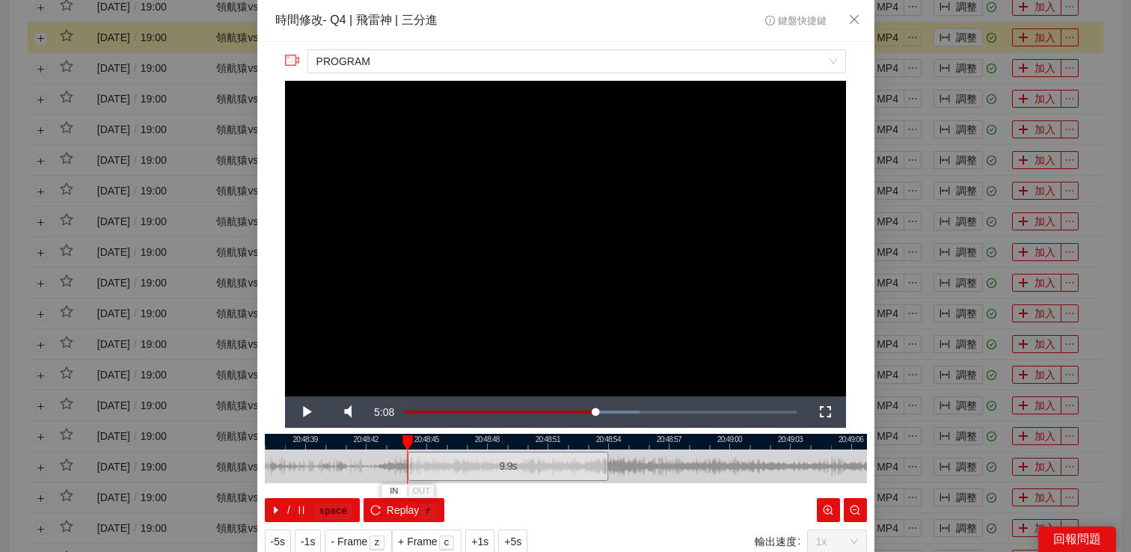
drag, startPoint x: 474, startPoint y: 462, endPoint x: 417, endPoint y: 463, distance: 57.6
click at [417, 463] on div "9.9 s" at bounding box center [508, 466] width 201 height 29
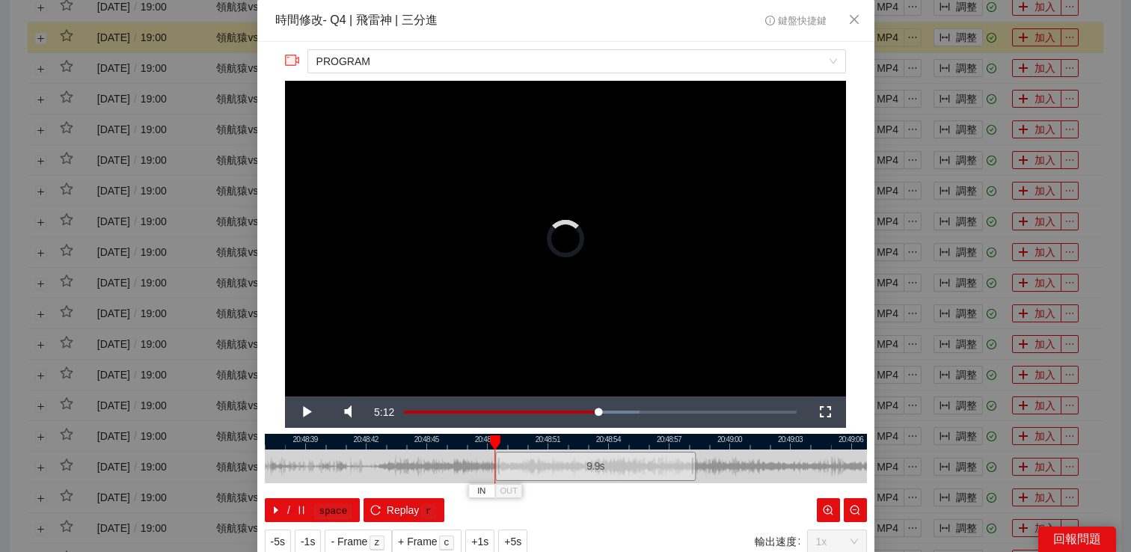
drag, startPoint x: 436, startPoint y: 463, endPoint x: 524, endPoint y: 465, distance: 87.6
click at [526, 465] on div "9.9 s" at bounding box center [595, 466] width 201 height 29
click at [586, 317] on video "Video Player" at bounding box center [565, 239] width 561 height 316
click at [940, 210] on div "**********" at bounding box center [565, 276] width 1131 height 552
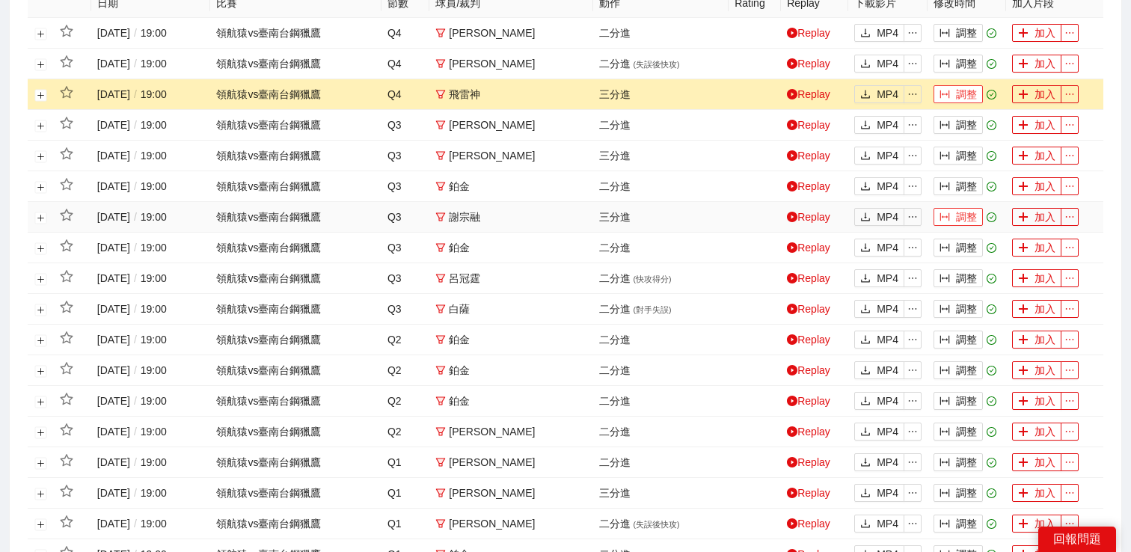
scroll to position [462, 0]
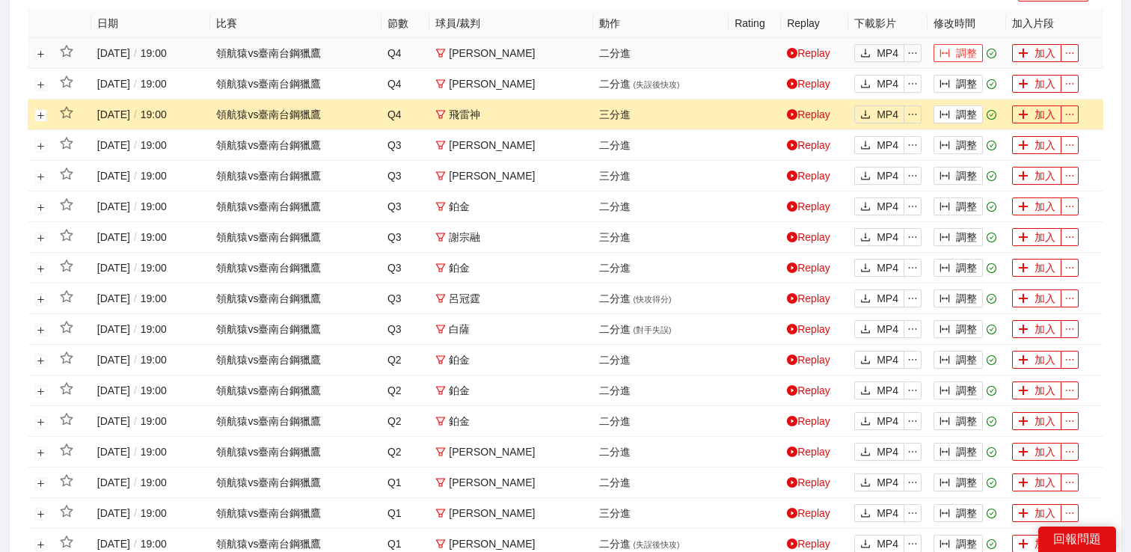
click at [962, 46] on button "調整" at bounding box center [958, 53] width 49 height 18
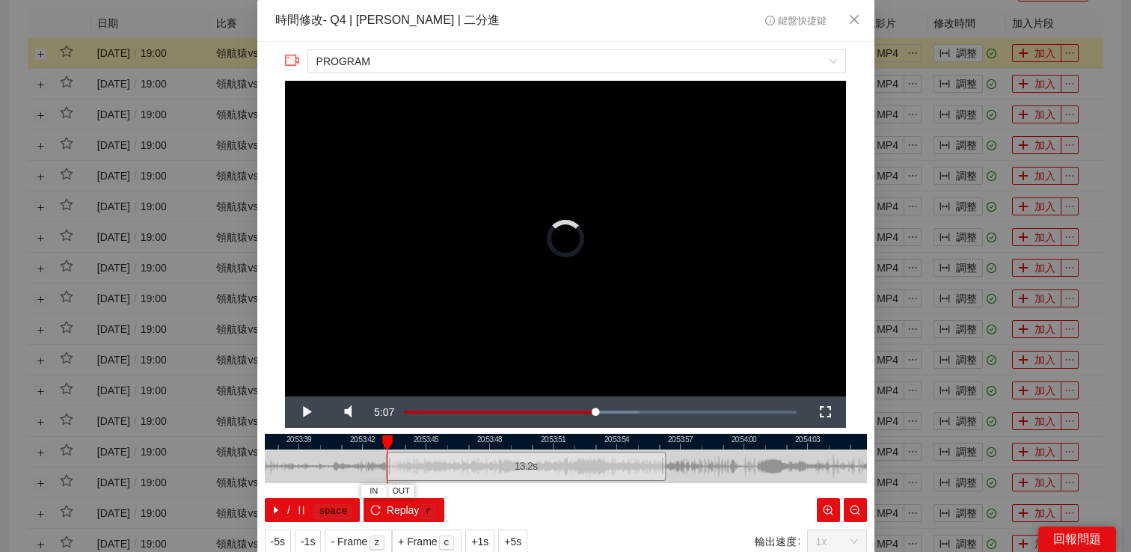
drag, startPoint x: 467, startPoint y: 458, endPoint x: 383, endPoint y: 460, distance: 83.8
click at [384, 461] on div at bounding box center [388, 467] width 9 height 34
click at [308, 412] on span "Video Player" at bounding box center [306, 412] width 42 height 0
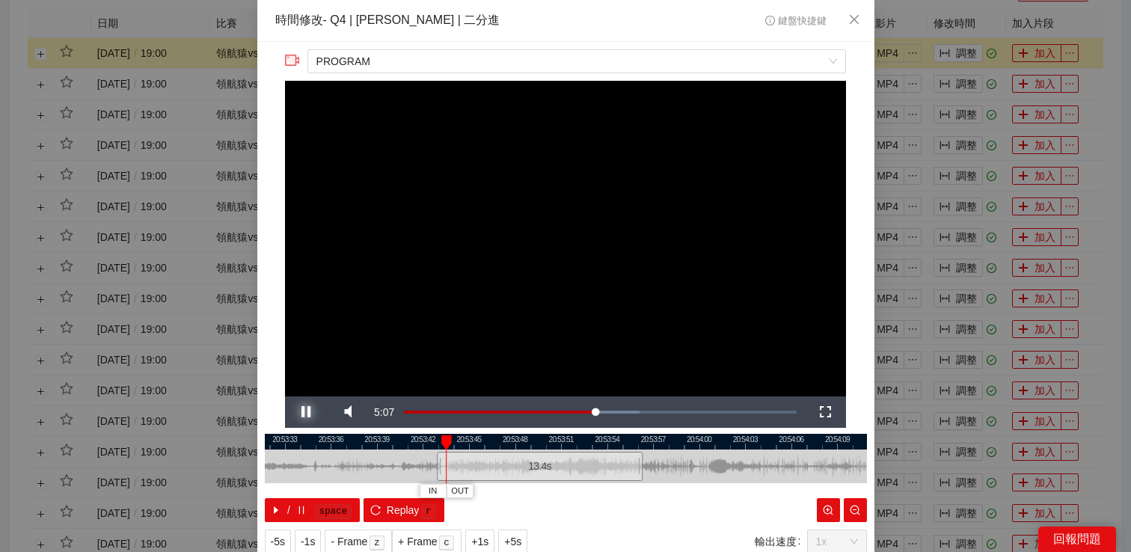
scroll to position [49, 0]
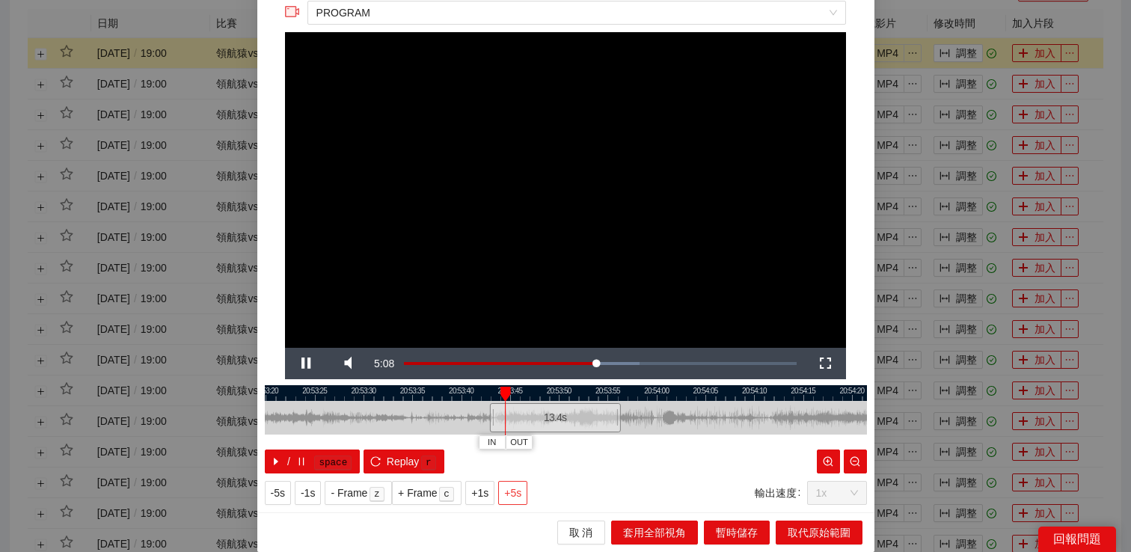
click at [519, 486] on span "+5s" at bounding box center [512, 493] width 17 height 16
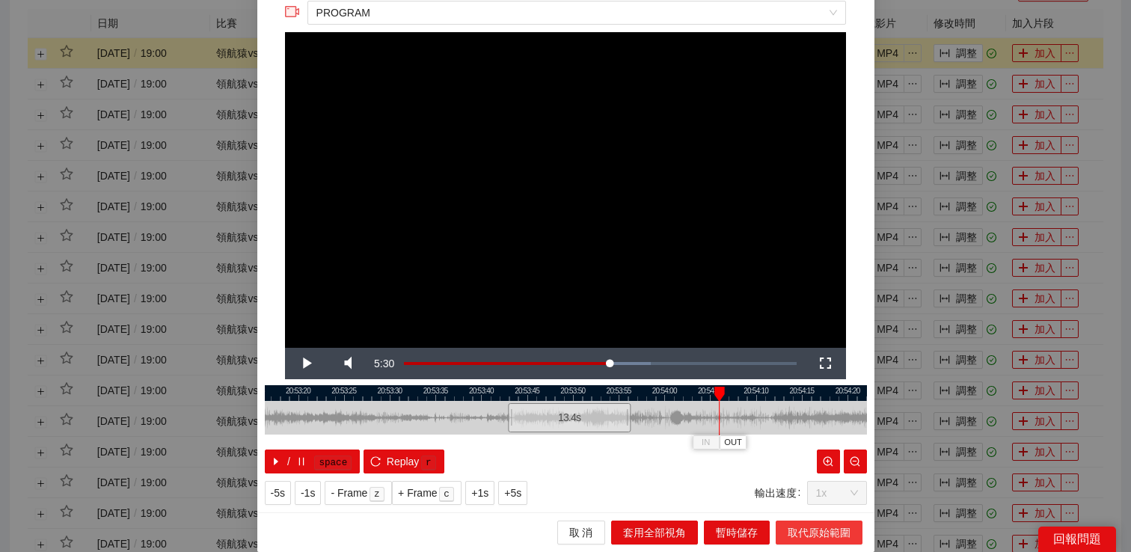
click at [804, 525] on span "取代原始範圍" at bounding box center [819, 533] width 63 height 16
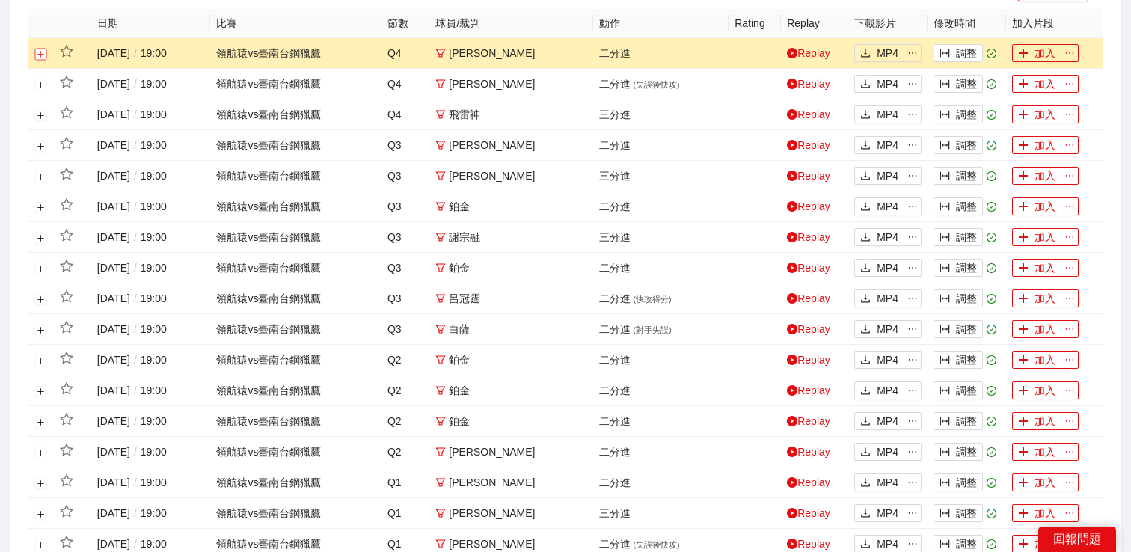
click at [40, 54] on button "展開行" at bounding box center [41, 54] width 12 height 12
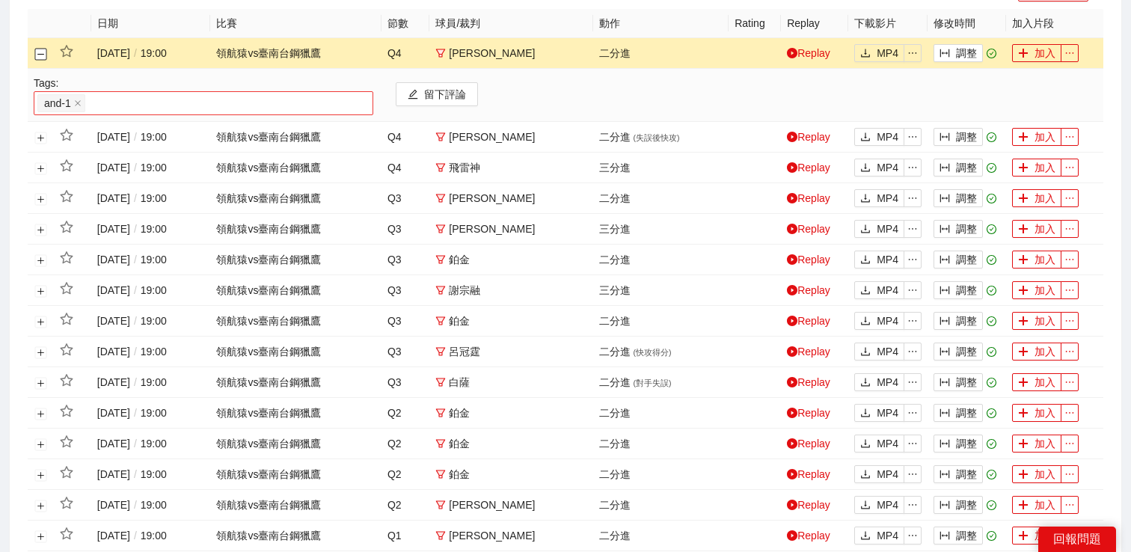
click at [68, 94] on span "and-1" at bounding box center [61, 103] width 48 height 18
click at [120, 100] on div "and-1" at bounding box center [203, 103] width 332 height 21
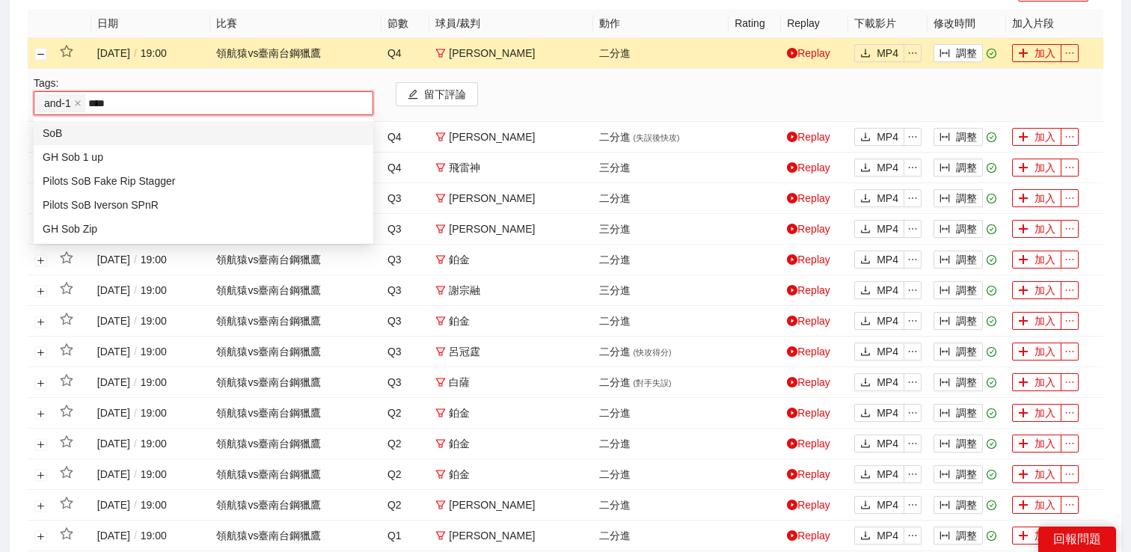
type input "*****"
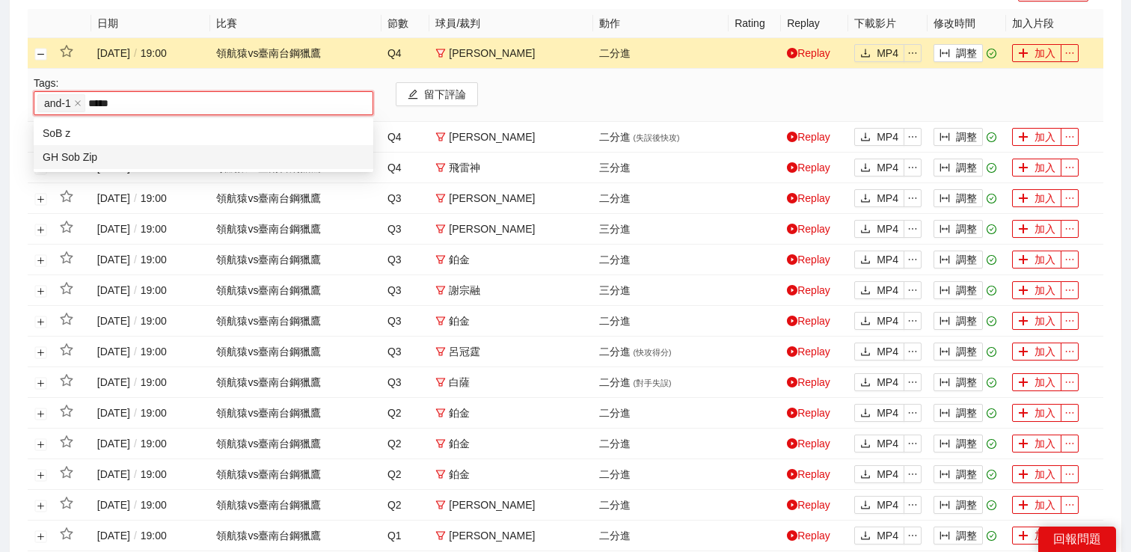
click at [108, 165] on div "GH Sob Zip" at bounding box center [204, 157] width 322 height 16
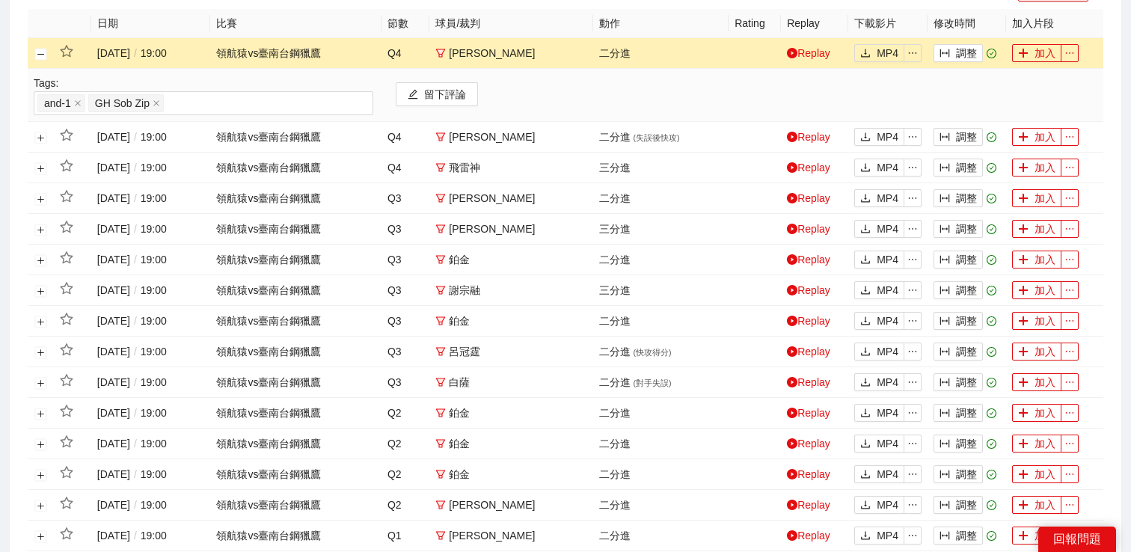
click at [43, 62] on td at bounding box center [41, 53] width 26 height 31
click at [40, 56] on button "關閉行" at bounding box center [41, 54] width 12 height 12
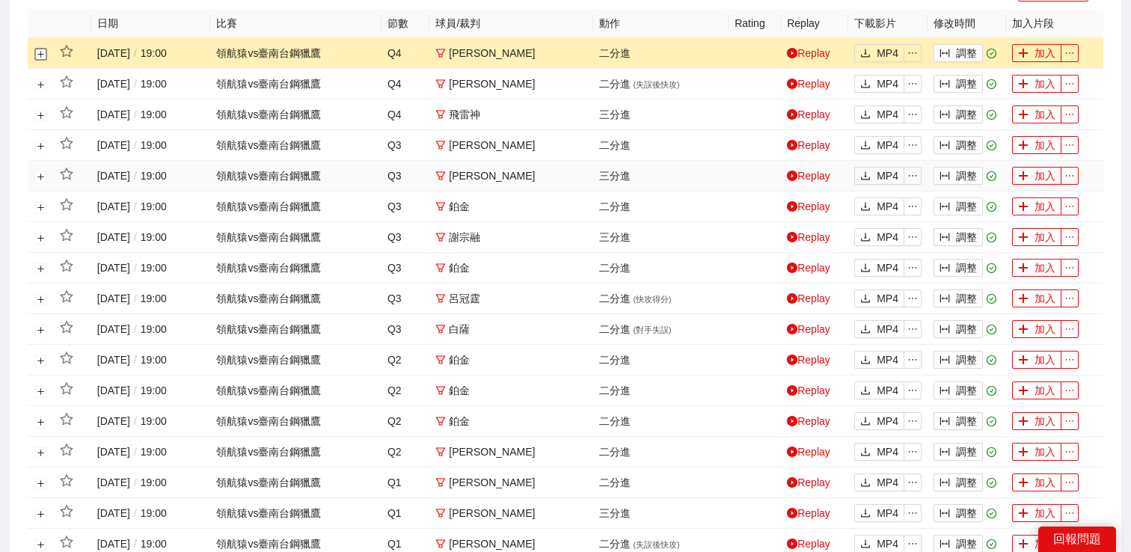
scroll to position [733, 0]
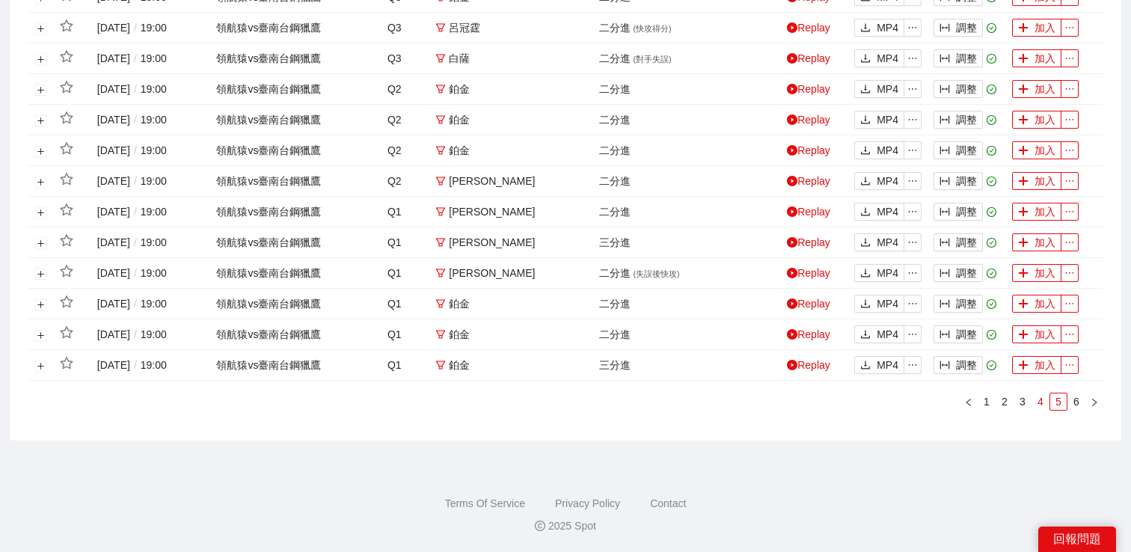
click at [1045, 400] on link "4" at bounding box center [1041, 402] width 16 height 16
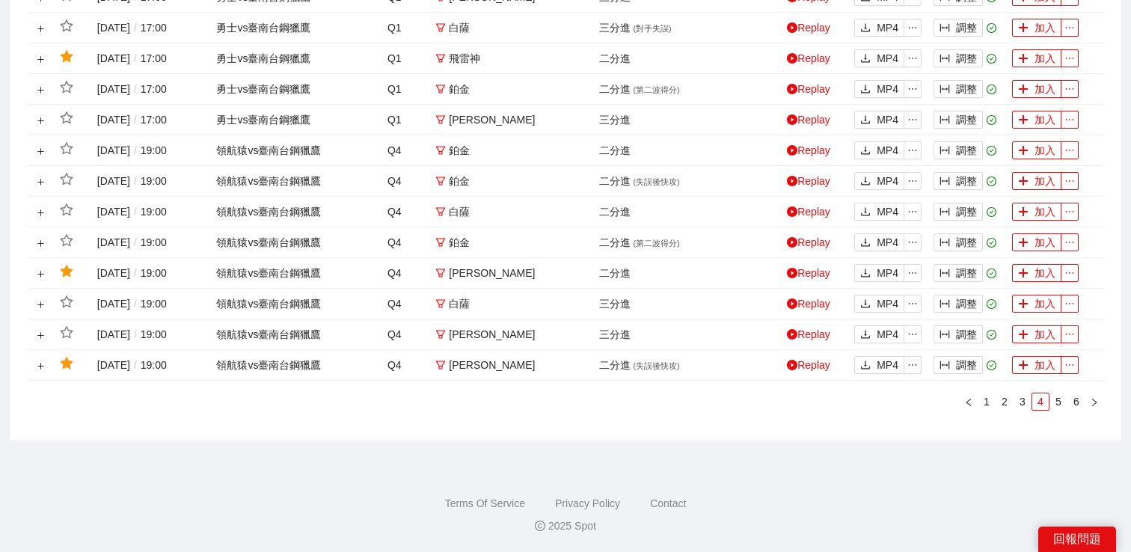
click at [825, 422] on div "日期 比賽 節數 球員 / 裁判 動作 Rating Replay 下載影片 修改時間 加入片段 2024-12-28 / 17:00 勇士 vs 臺南台鋼獵…" at bounding box center [566, 80] width 1076 height 685
click at [810, 367] on link "Replay" at bounding box center [808, 365] width 43 height 12
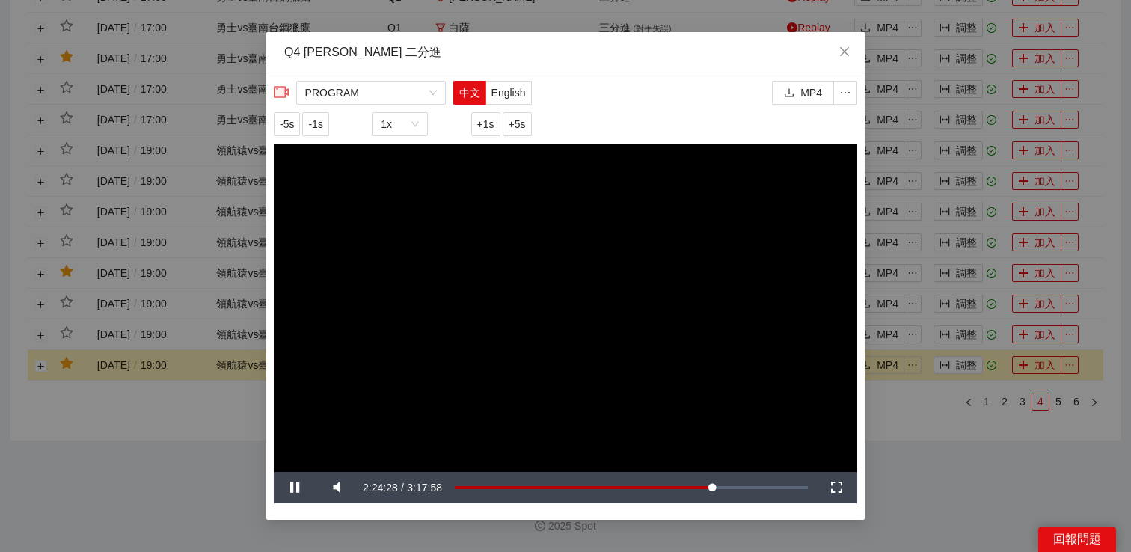
click at [885, 414] on div "**********" at bounding box center [565, 276] width 1131 height 552
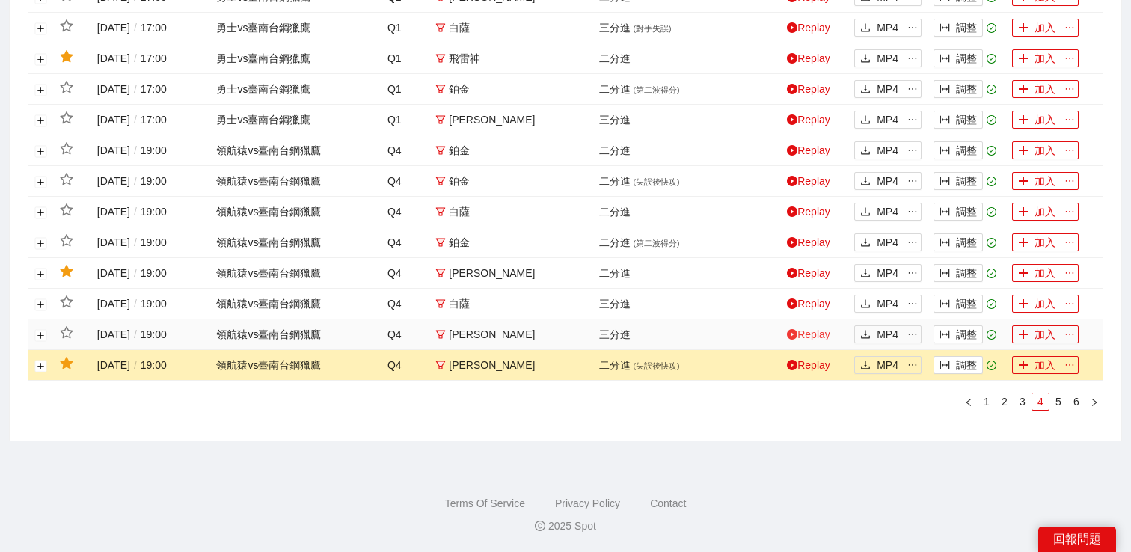
click at [813, 331] on link "Replay" at bounding box center [808, 335] width 43 height 12
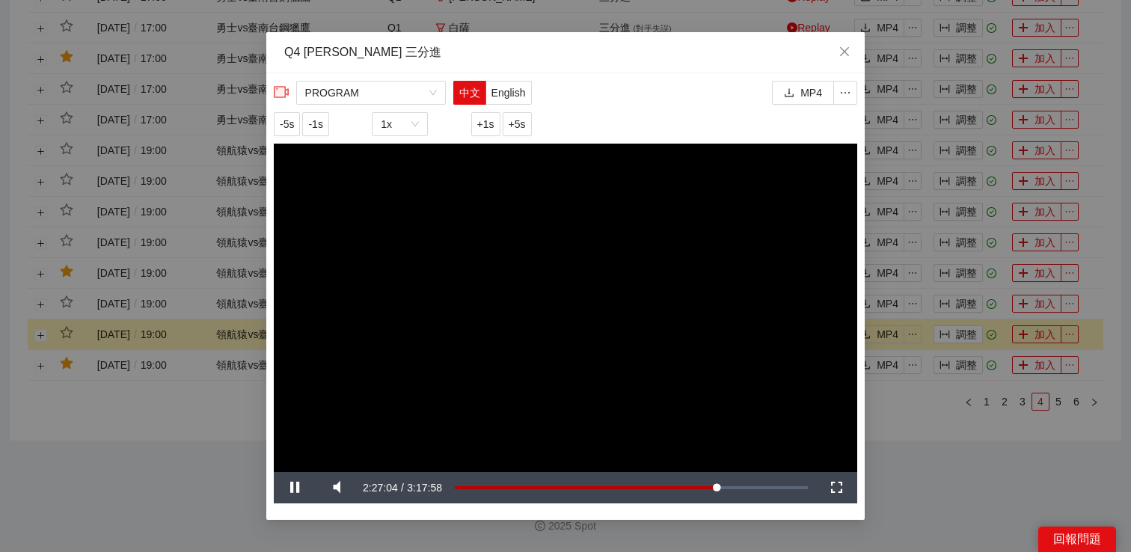
click at [908, 421] on div "**********" at bounding box center [565, 276] width 1131 height 552
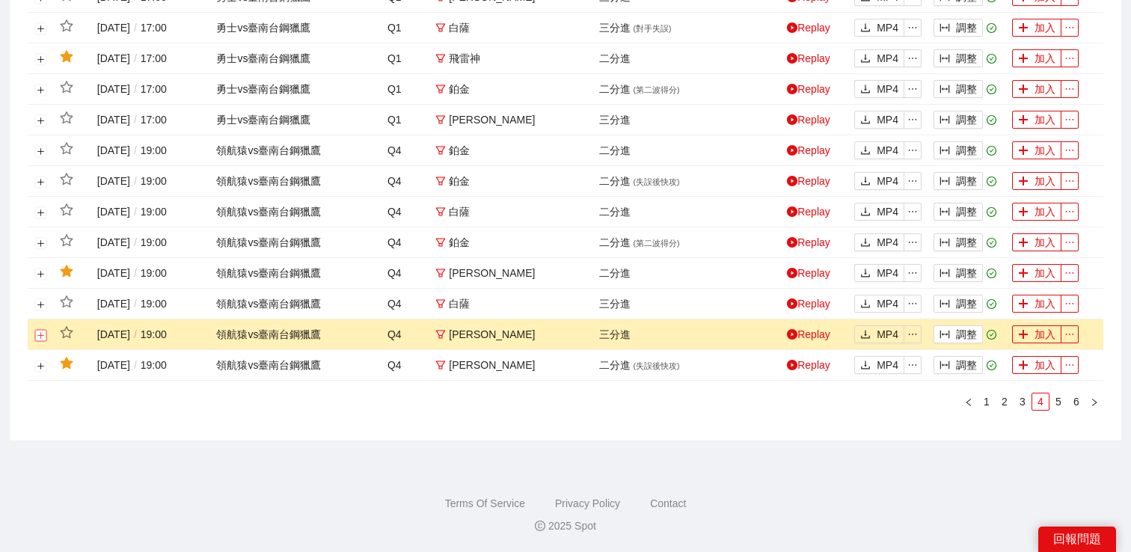
click at [43, 339] on button "展開行" at bounding box center [41, 335] width 12 height 12
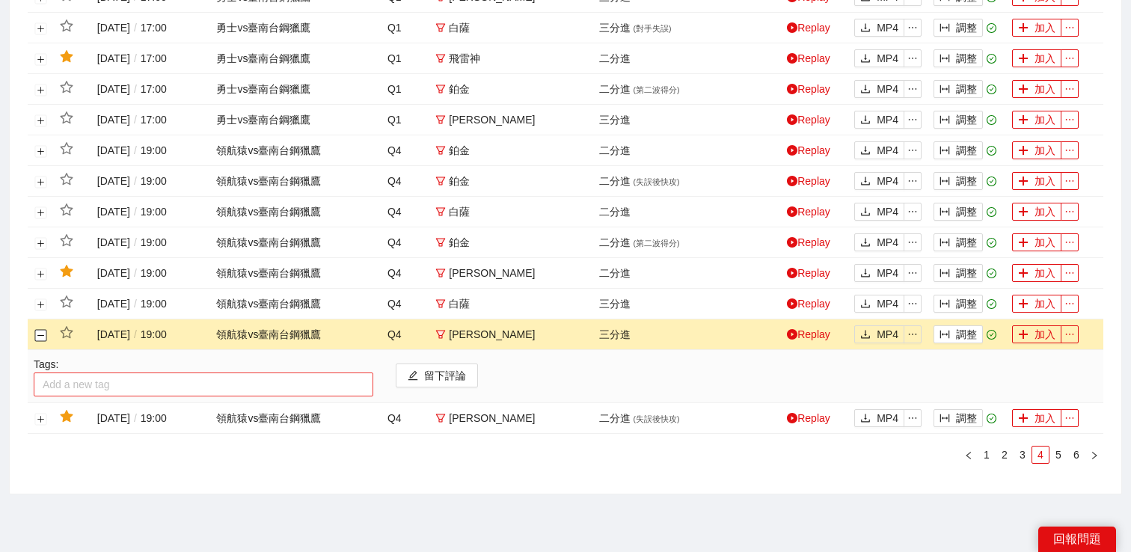
click at [90, 381] on div at bounding box center [203, 385] width 332 height 18
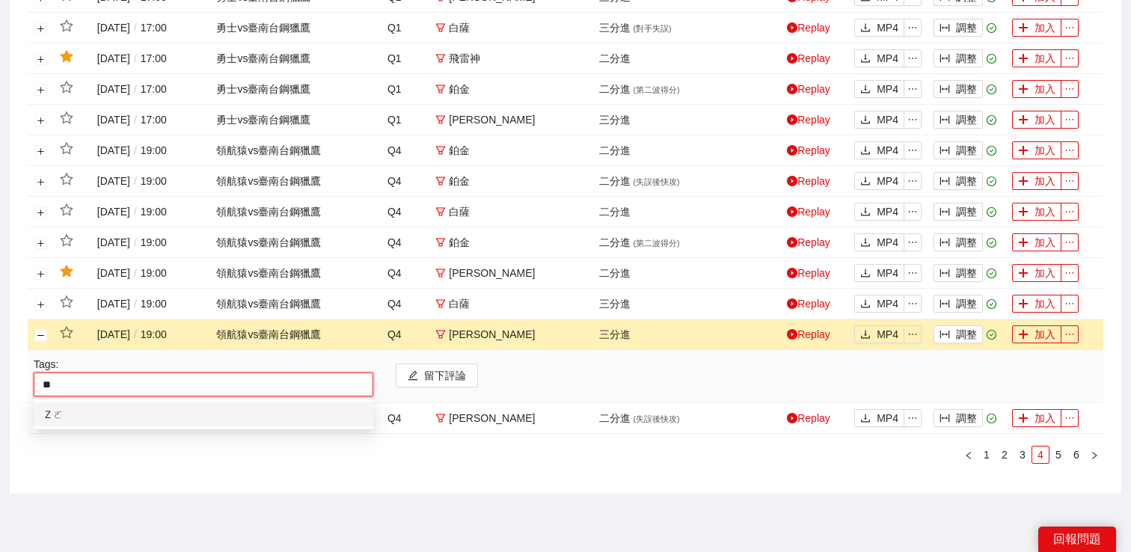
type input "*"
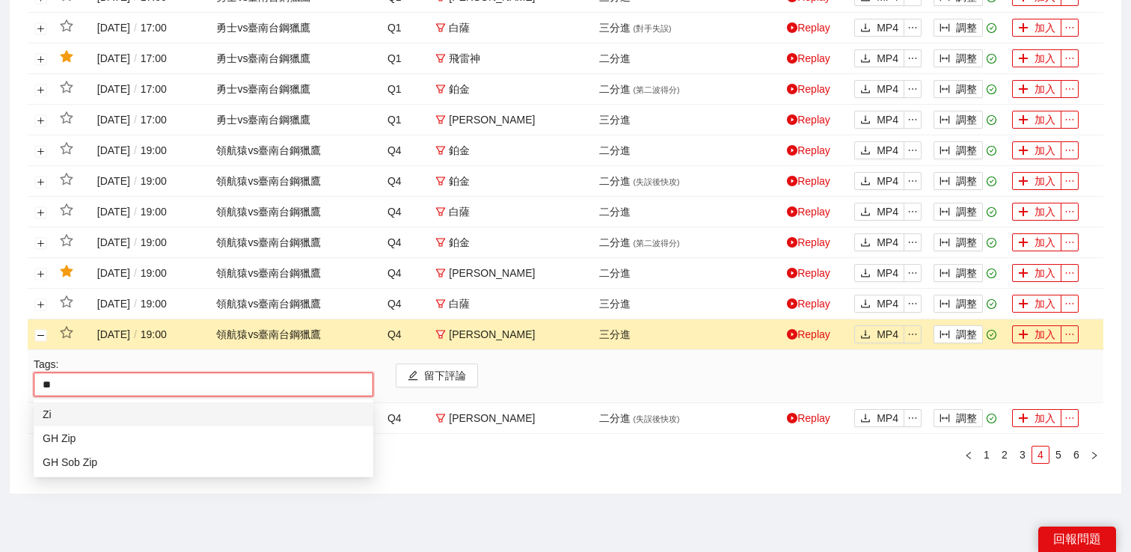
type input "***"
click at [90, 439] on div "GH Zip" at bounding box center [204, 438] width 322 height 16
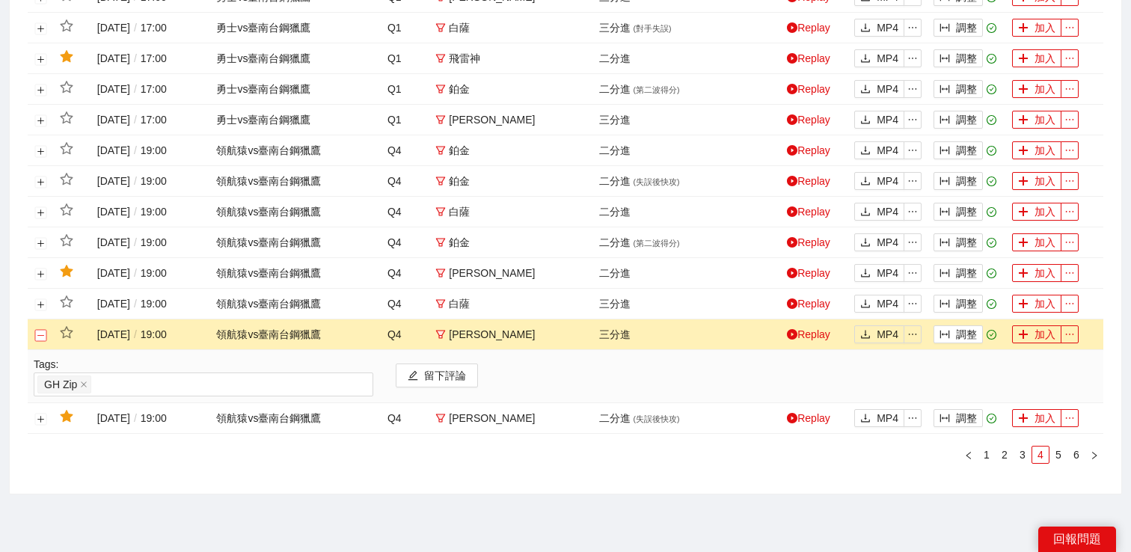
click at [38, 334] on button "關閉行" at bounding box center [41, 335] width 12 height 12
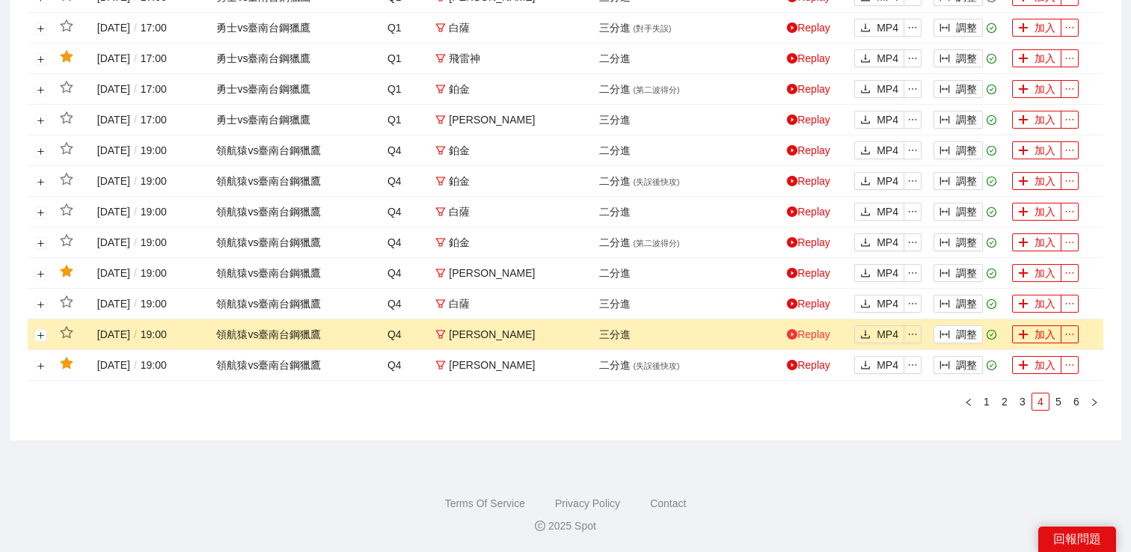
click at [814, 337] on link "Replay" at bounding box center [808, 335] width 43 height 12
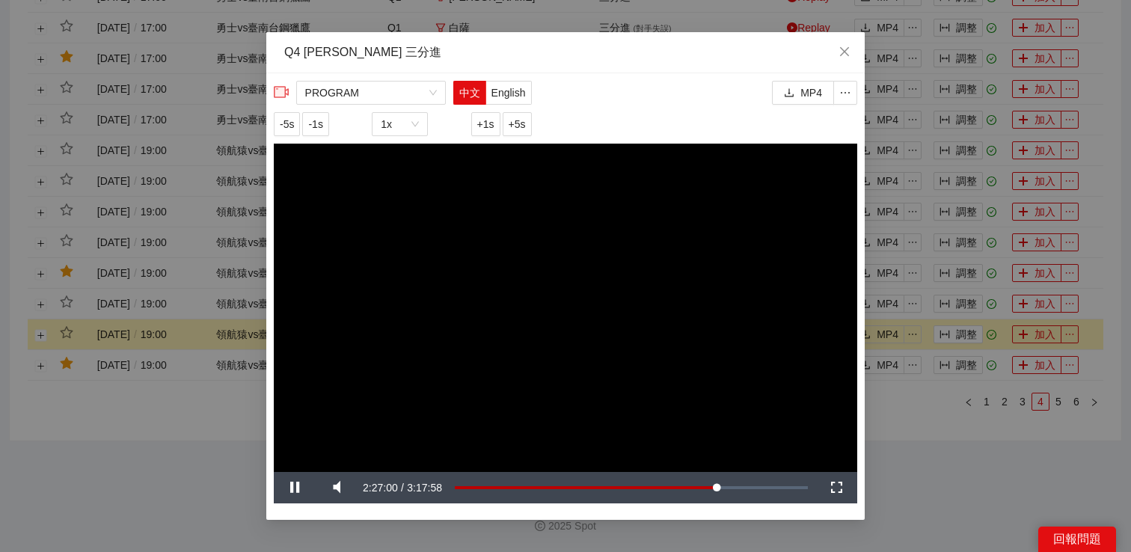
click at [901, 419] on div "**********" at bounding box center [565, 276] width 1131 height 552
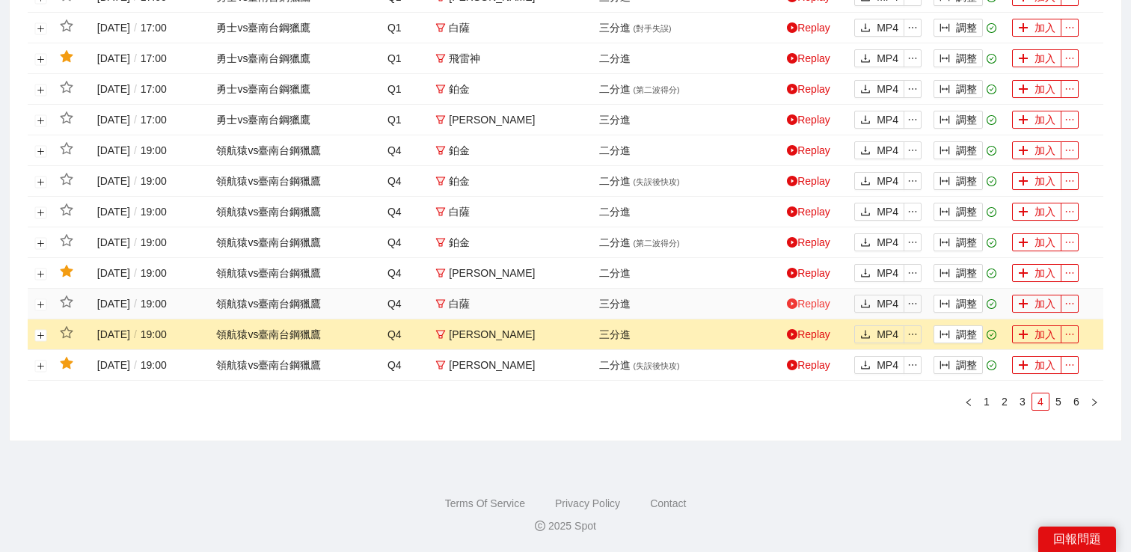
click at [814, 302] on link "Replay" at bounding box center [808, 304] width 43 height 12
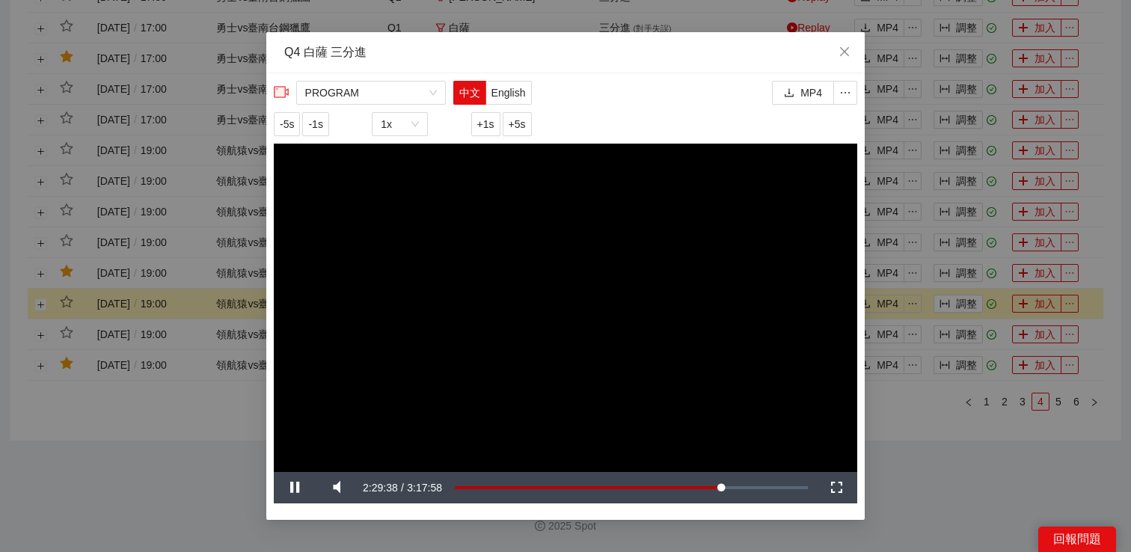
click at [920, 421] on div "**********" at bounding box center [565, 276] width 1131 height 552
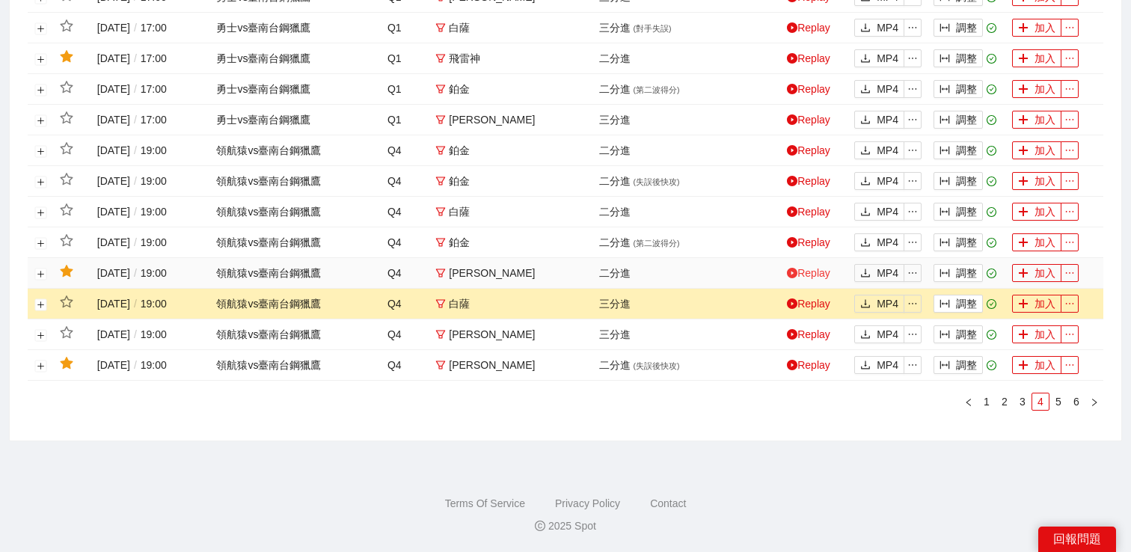
click at [815, 269] on link "Replay" at bounding box center [808, 273] width 43 height 12
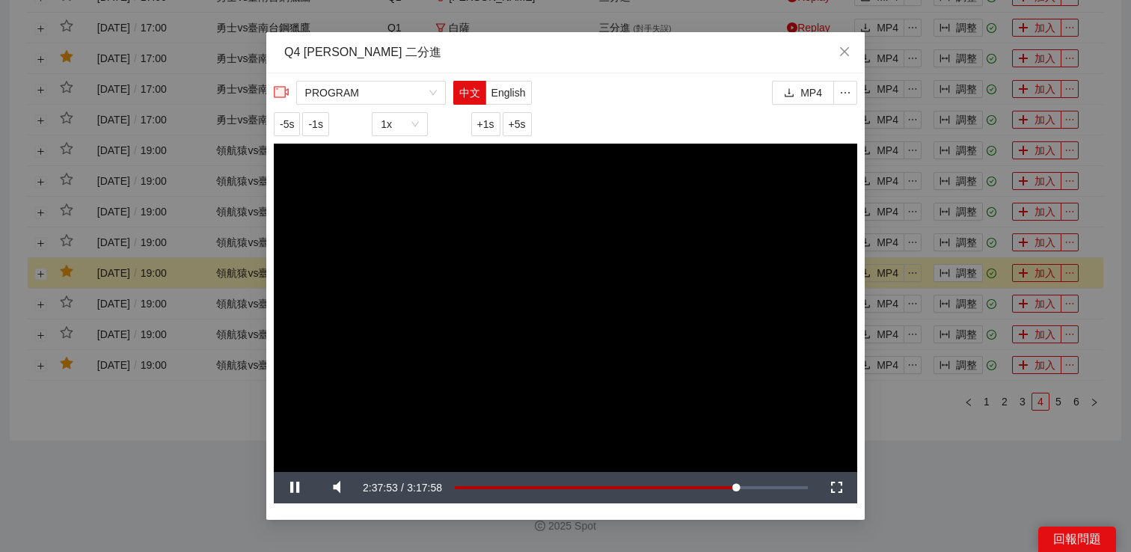
click at [893, 427] on div "**********" at bounding box center [565, 276] width 1131 height 552
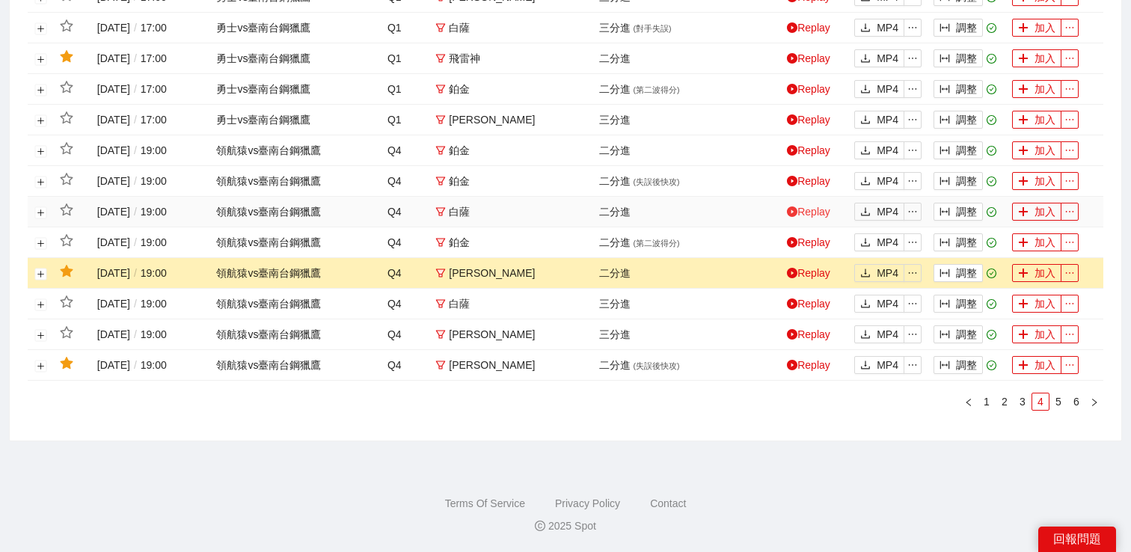
click at [819, 210] on link "Replay" at bounding box center [808, 212] width 43 height 12
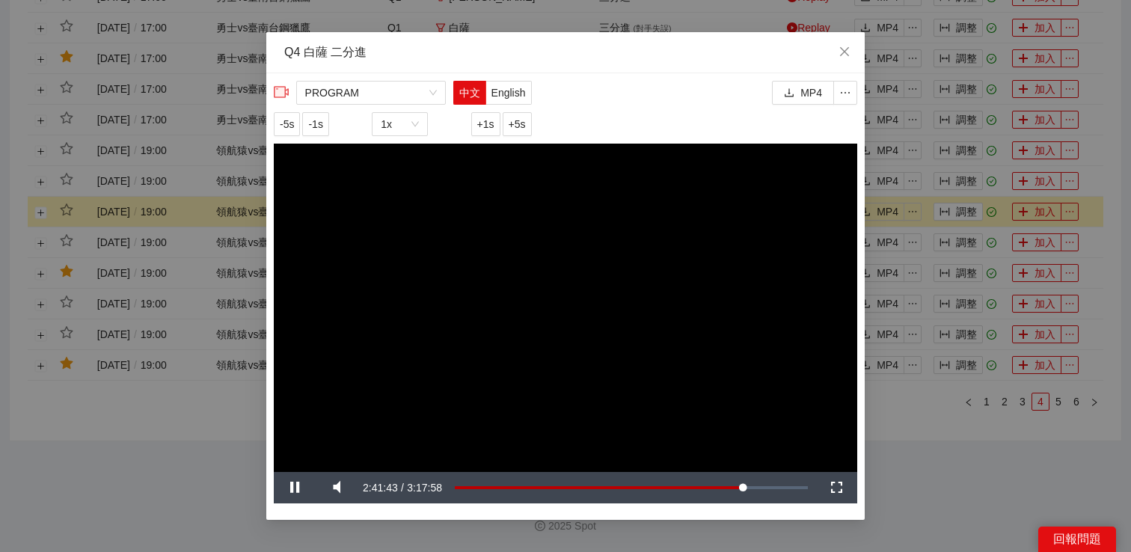
click at [906, 434] on div "**********" at bounding box center [565, 276] width 1131 height 552
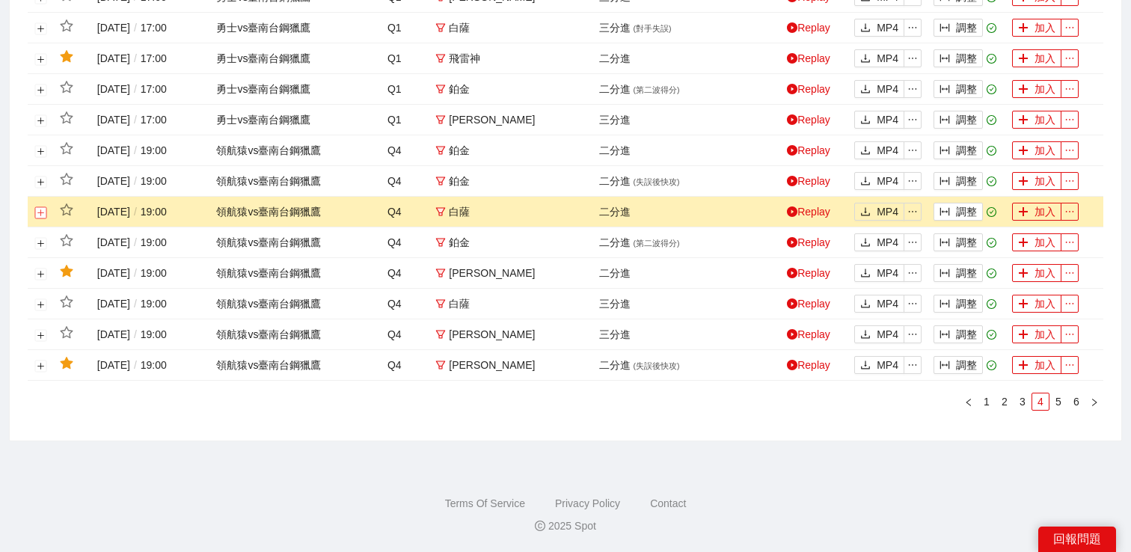
click at [38, 212] on button "展開行" at bounding box center [41, 213] width 12 height 12
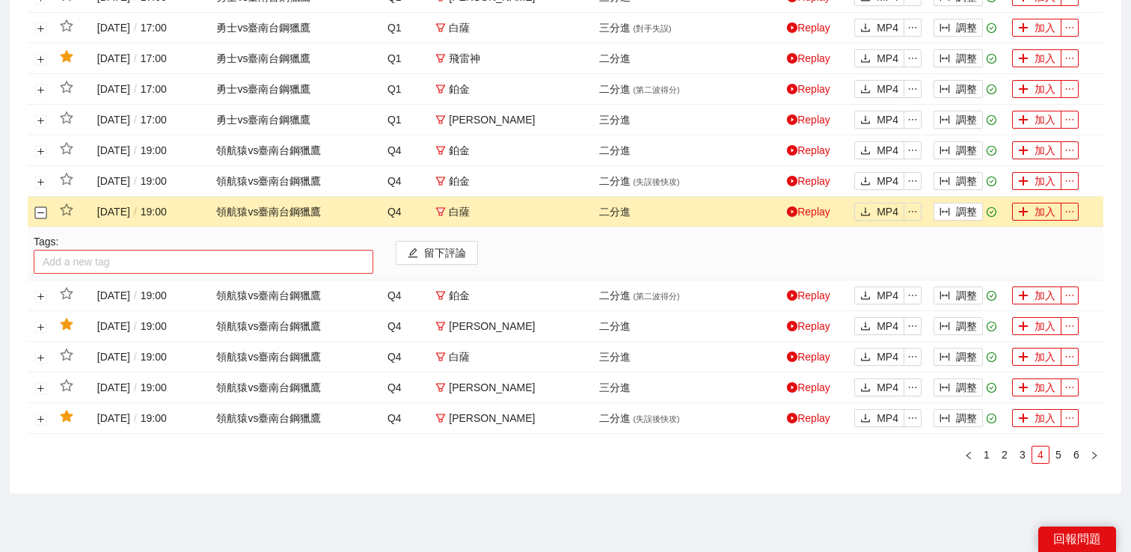
click at [65, 263] on div at bounding box center [203, 262] width 332 height 18
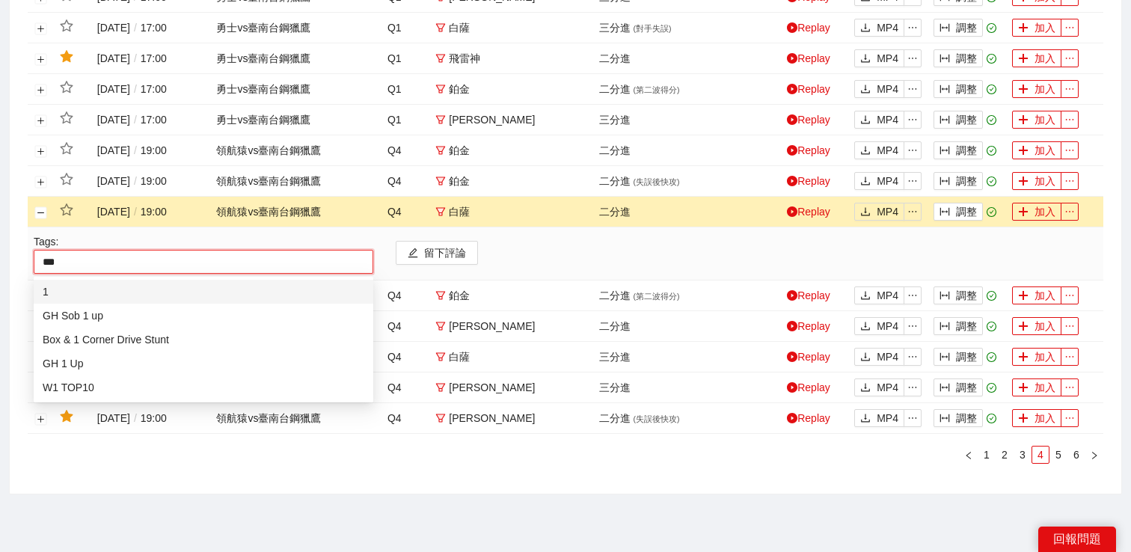
type input "****"
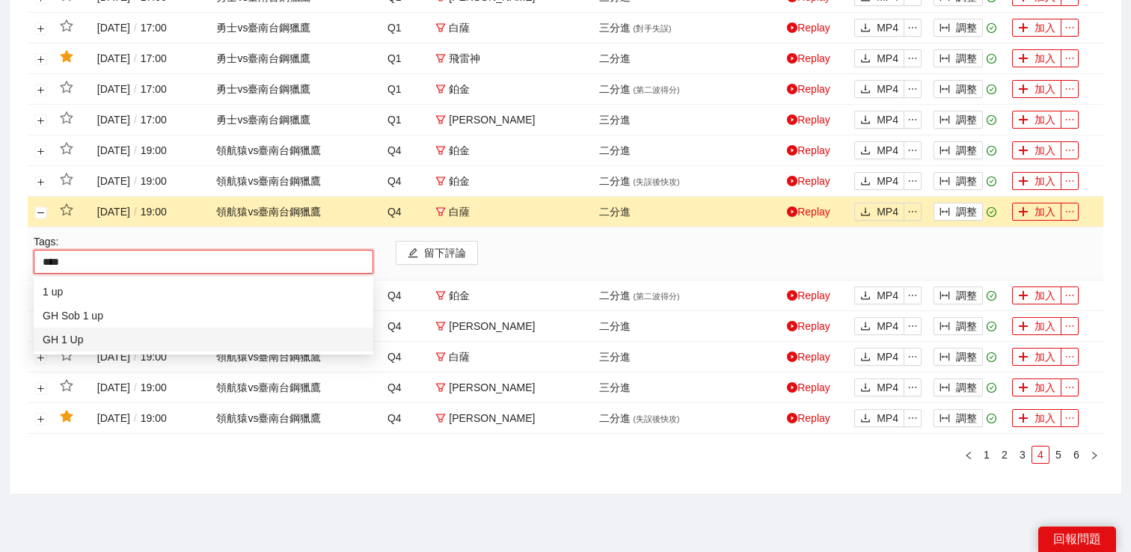
click at [89, 333] on div "GH 1 Up" at bounding box center [204, 340] width 322 height 16
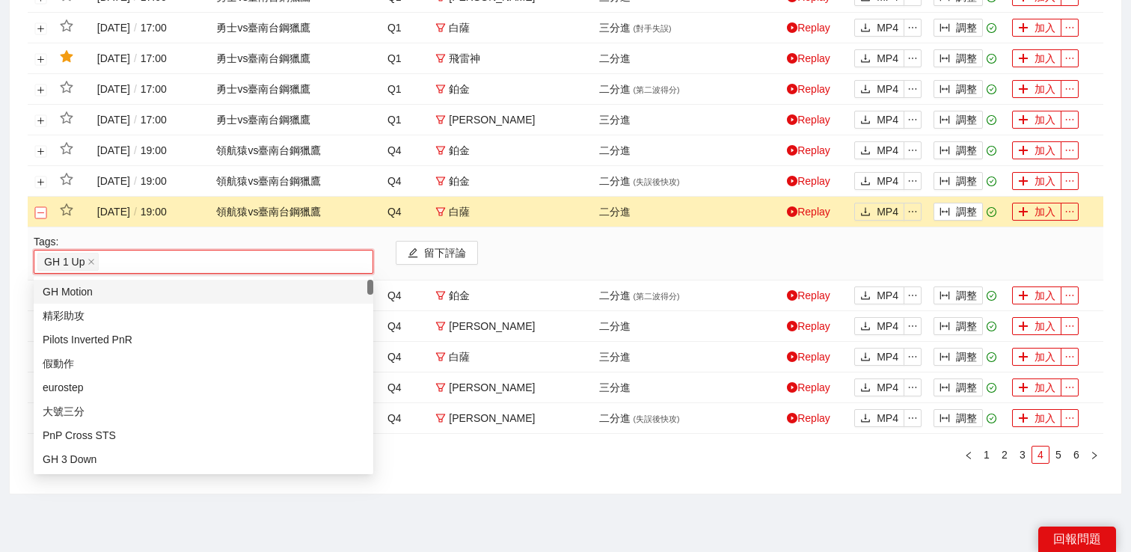
click at [38, 213] on button "關閉行" at bounding box center [41, 213] width 12 height 12
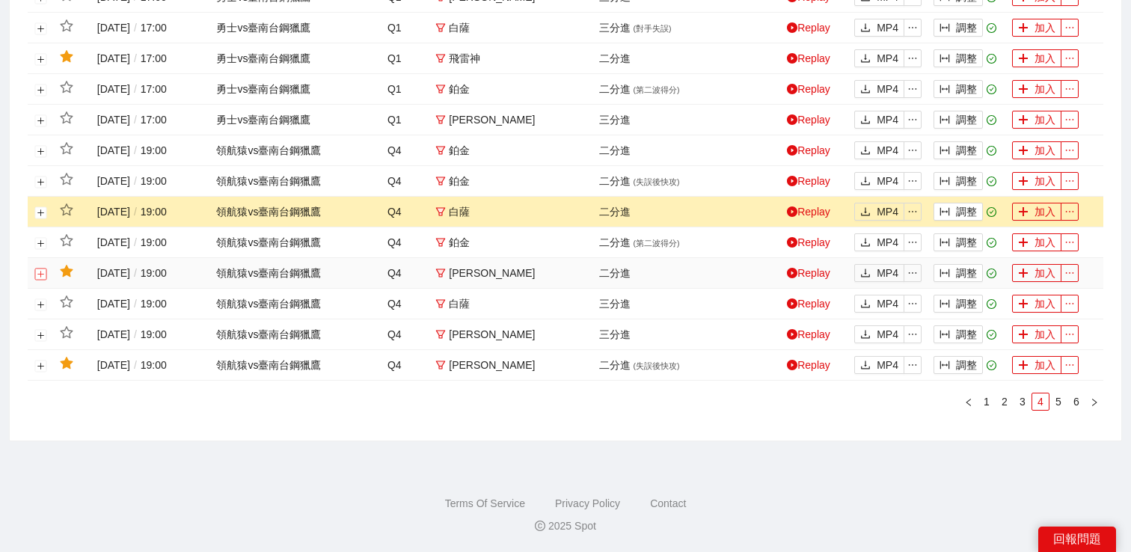
click at [43, 272] on button "展開行" at bounding box center [41, 274] width 12 height 12
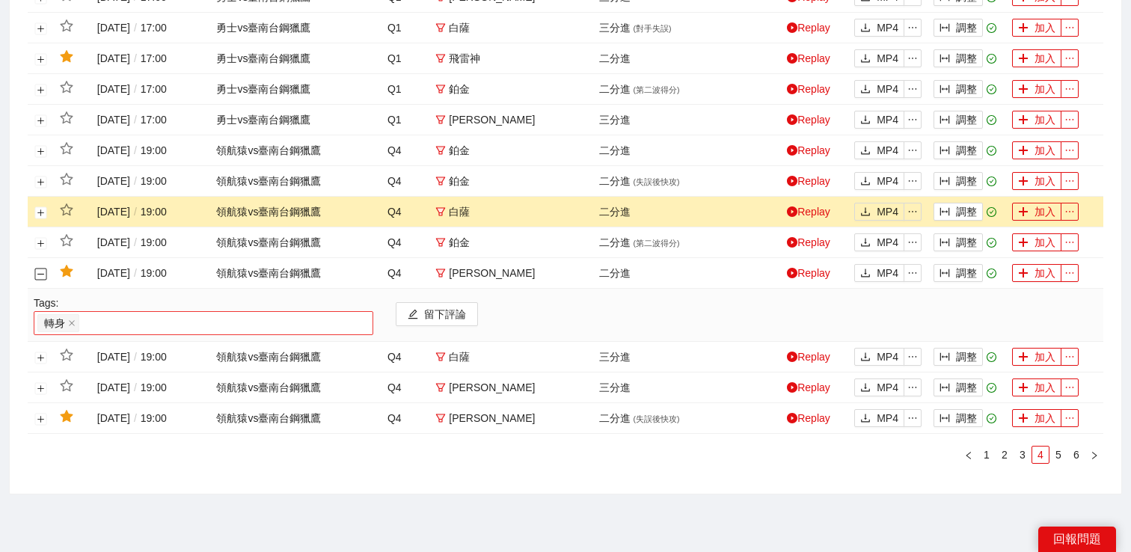
click at [109, 323] on div "轉身" at bounding box center [203, 323] width 332 height 21
type input "*"
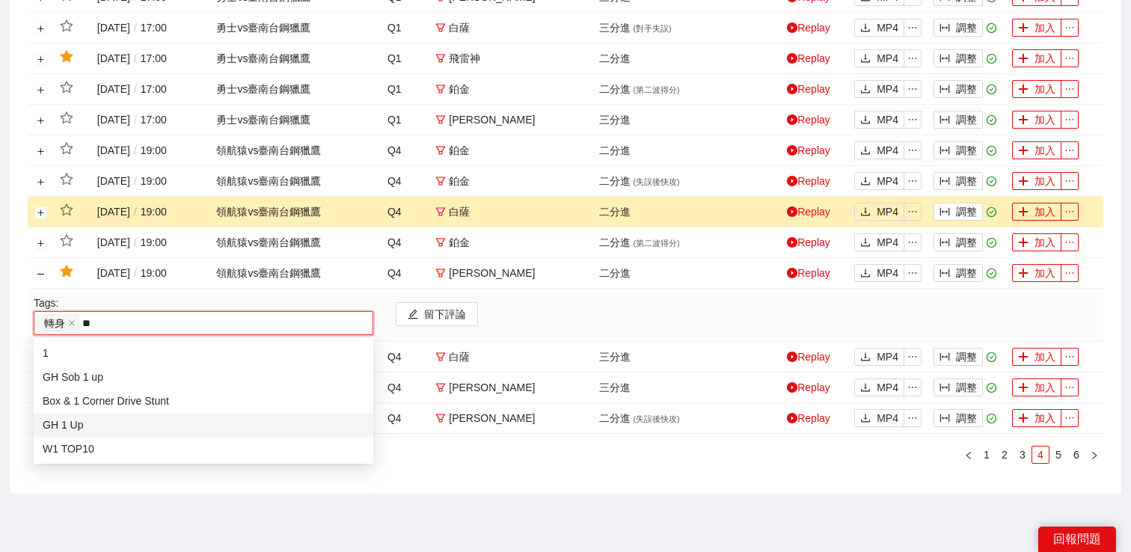
click at [102, 421] on div "GH 1 Up" at bounding box center [204, 425] width 322 height 16
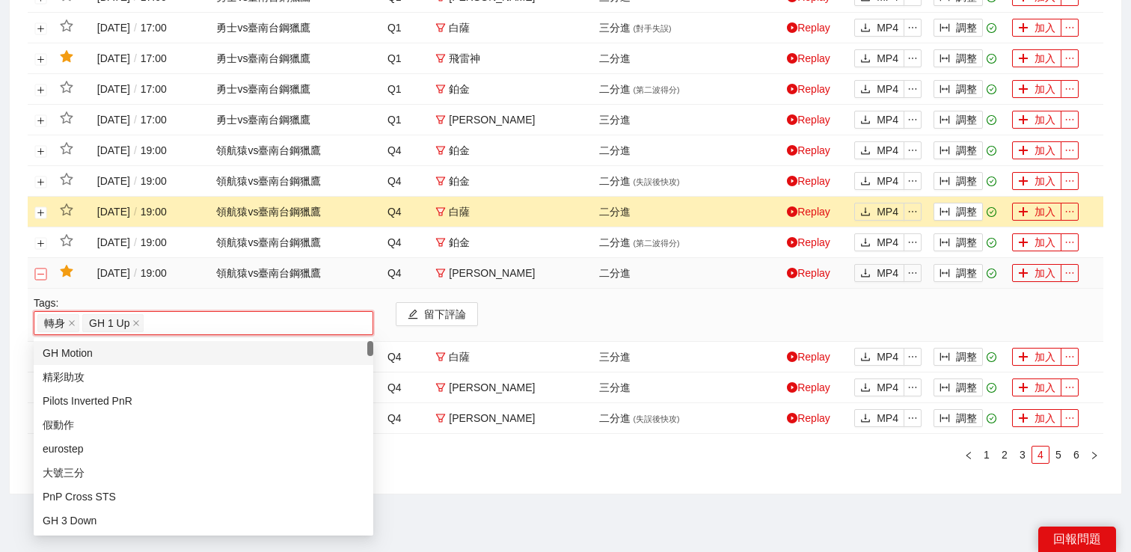
click at [42, 272] on button "關閉行" at bounding box center [41, 274] width 12 height 12
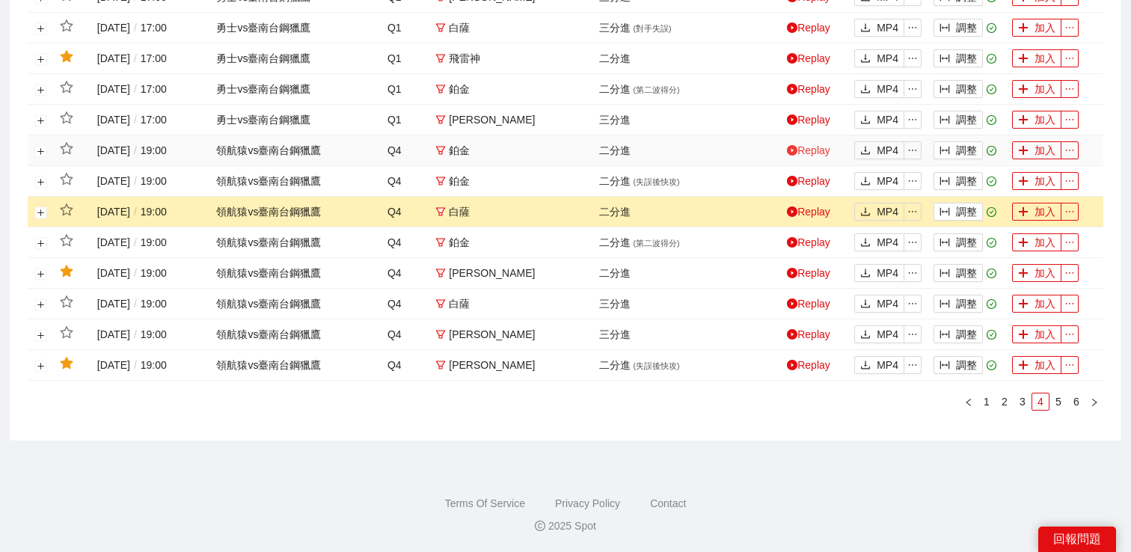
click at [803, 147] on link "Replay" at bounding box center [808, 150] width 43 height 12
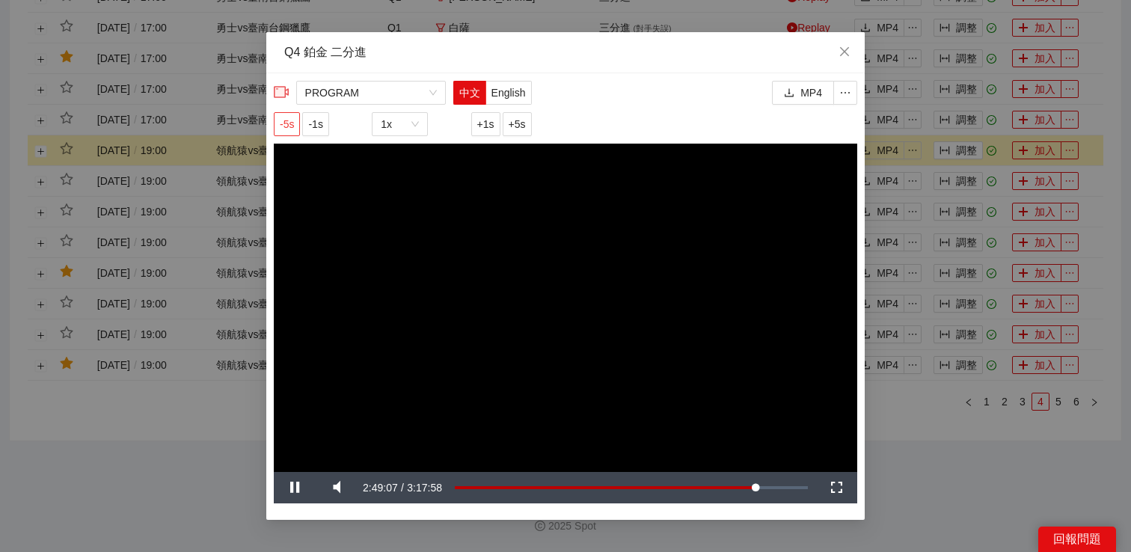
click at [281, 126] on span "-5s" at bounding box center [287, 124] width 14 height 16
click at [924, 450] on div "**********" at bounding box center [565, 276] width 1131 height 552
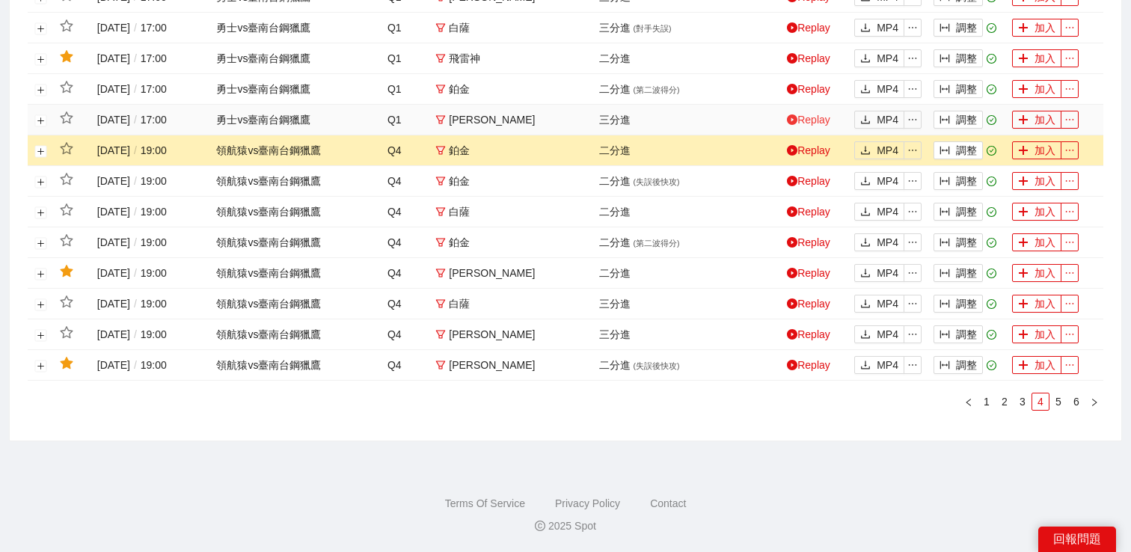
click at [817, 117] on link "Replay" at bounding box center [808, 120] width 43 height 12
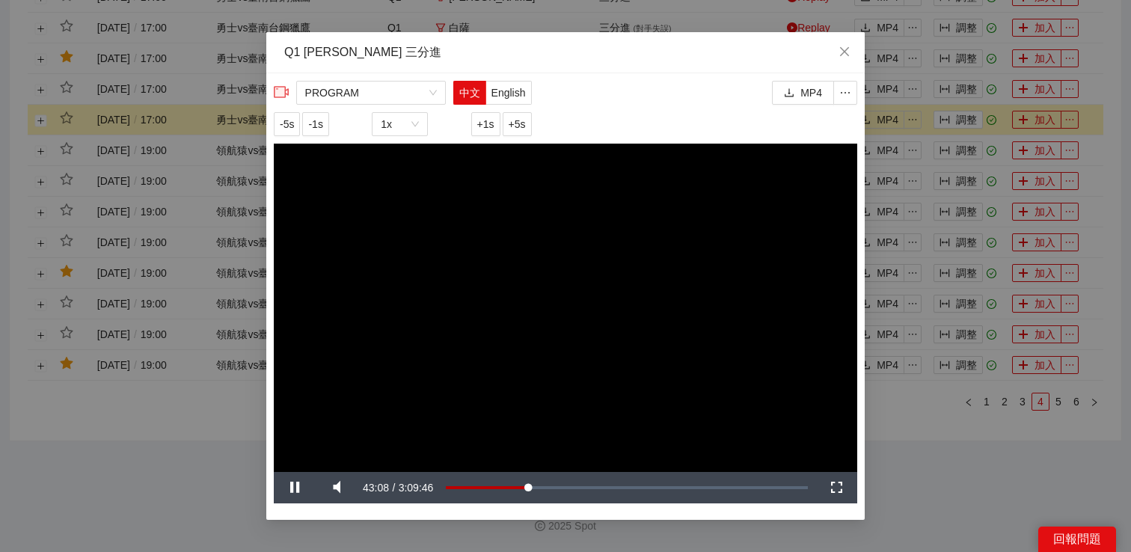
click at [923, 433] on div "**********" at bounding box center [565, 276] width 1131 height 552
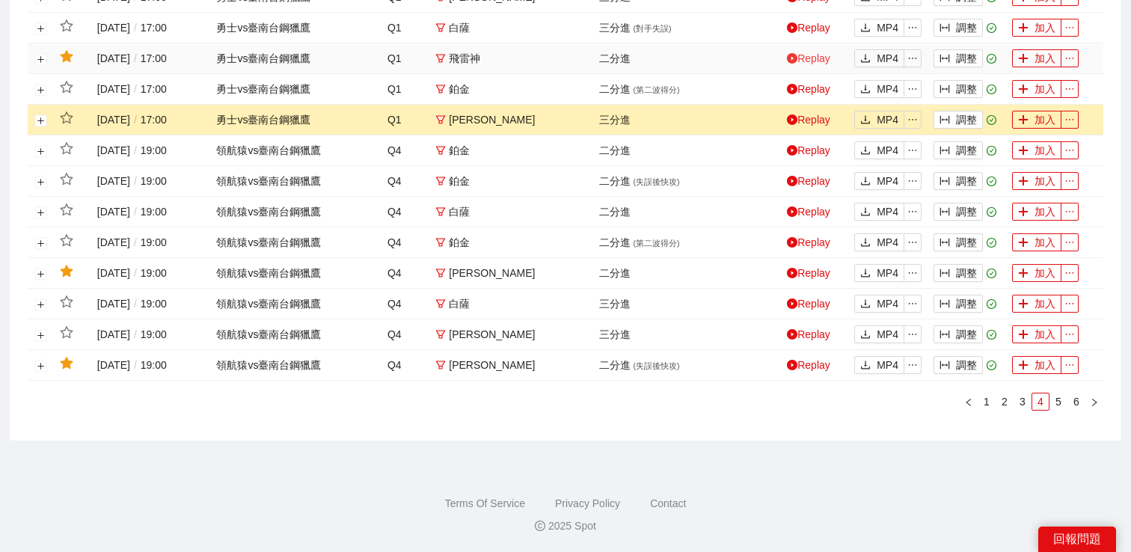
click at [812, 57] on link "Replay" at bounding box center [808, 58] width 43 height 12
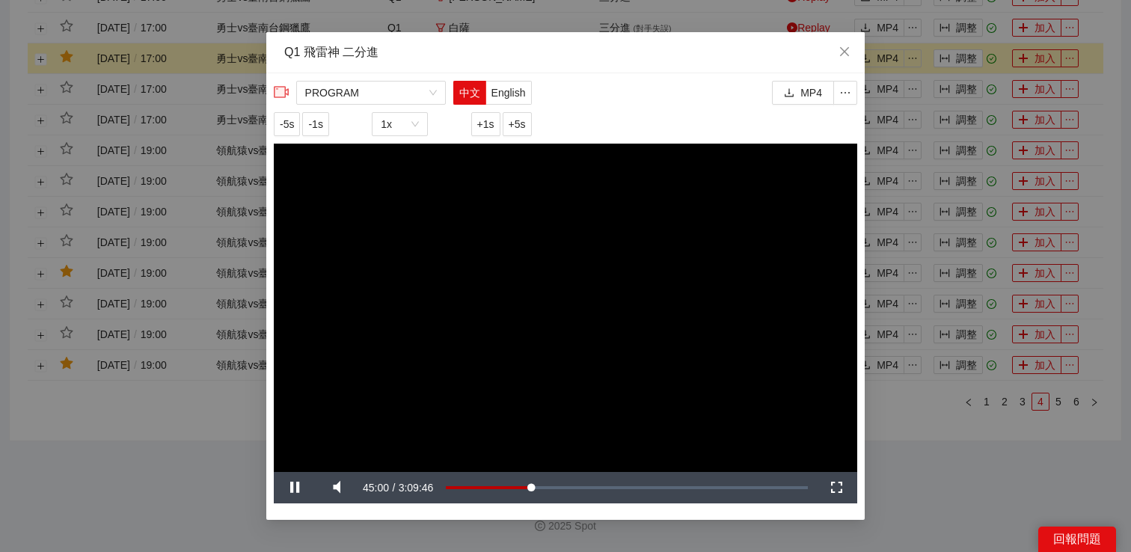
click at [921, 79] on div "**********" at bounding box center [565, 276] width 1131 height 552
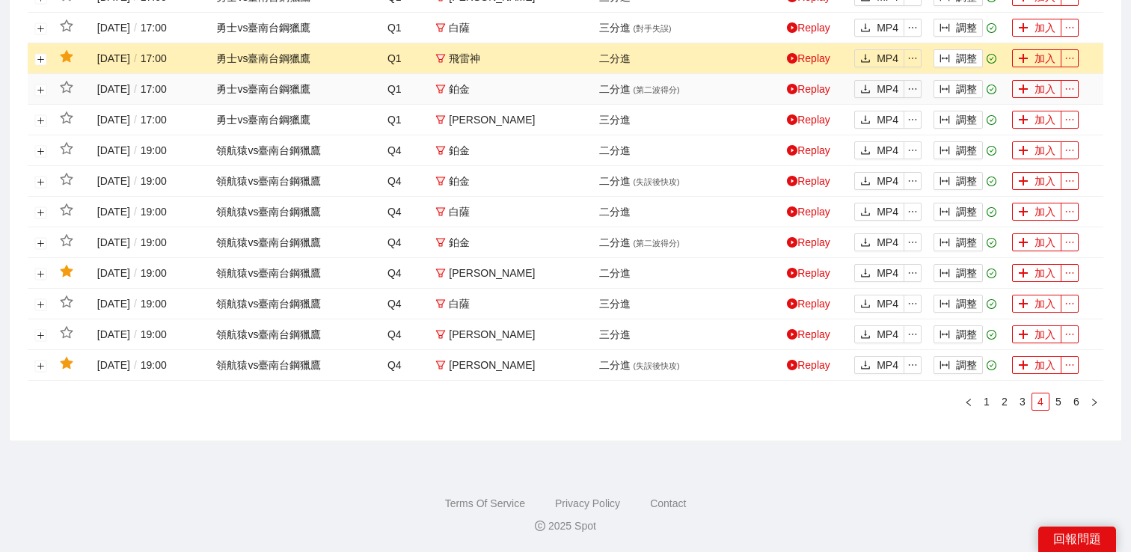
scroll to position [652, 0]
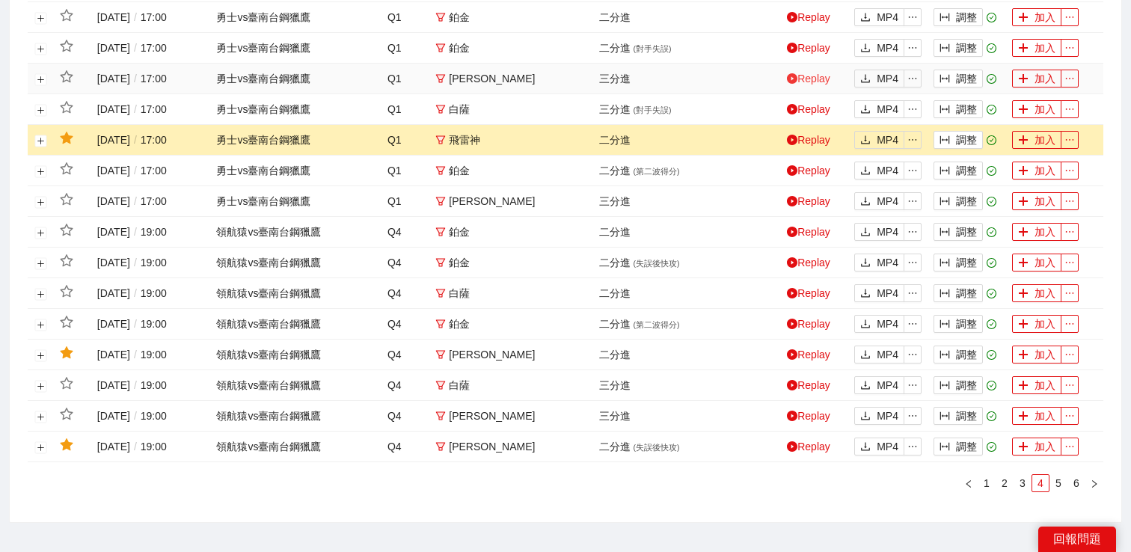
click at [809, 74] on link "Replay" at bounding box center [808, 79] width 43 height 12
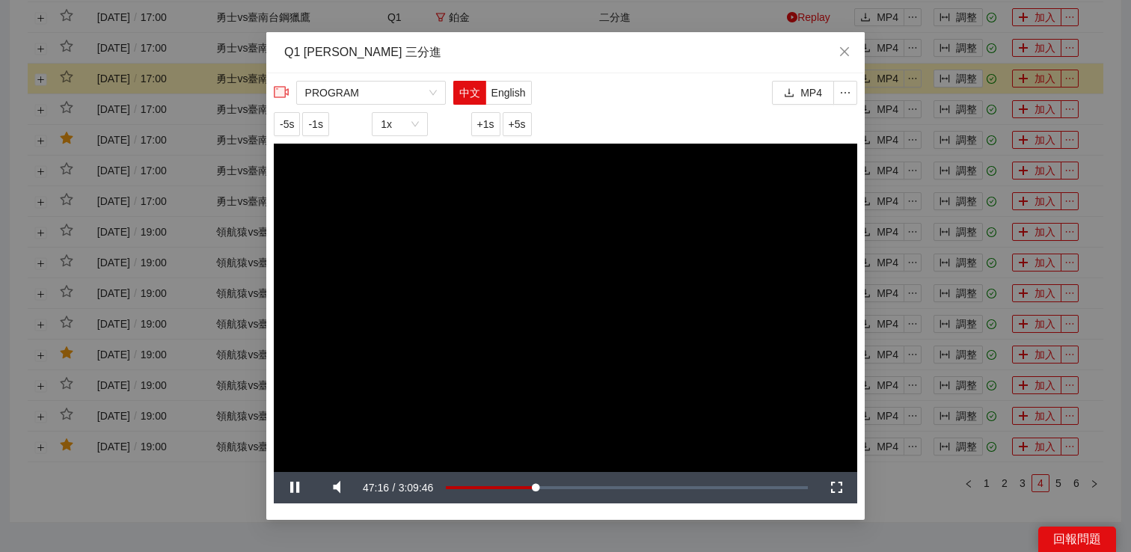
click at [902, 43] on div "**********" at bounding box center [565, 276] width 1131 height 552
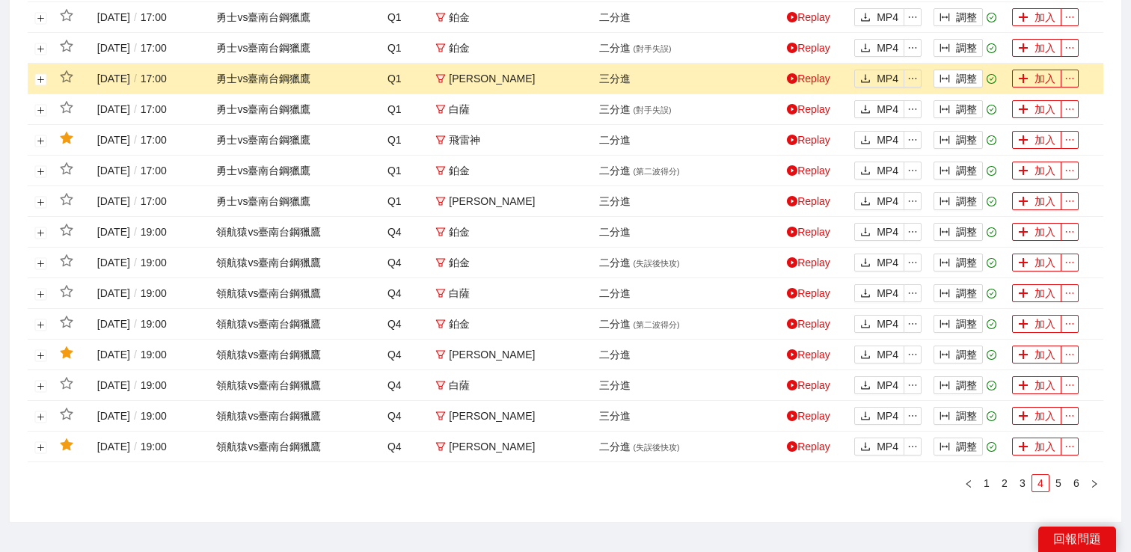
scroll to position [601, 0]
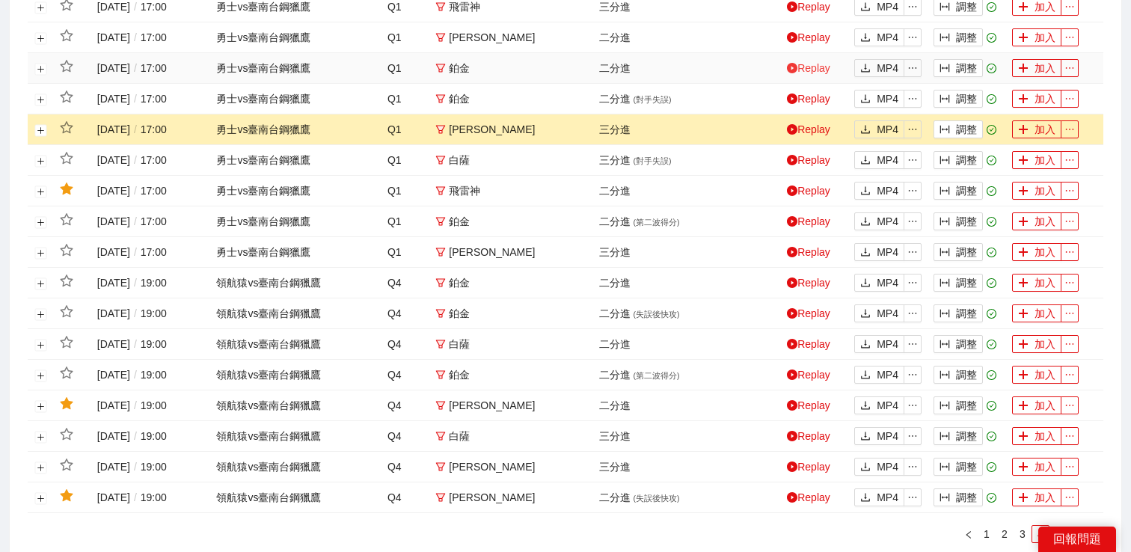
click at [819, 70] on link "Replay" at bounding box center [808, 68] width 43 height 12
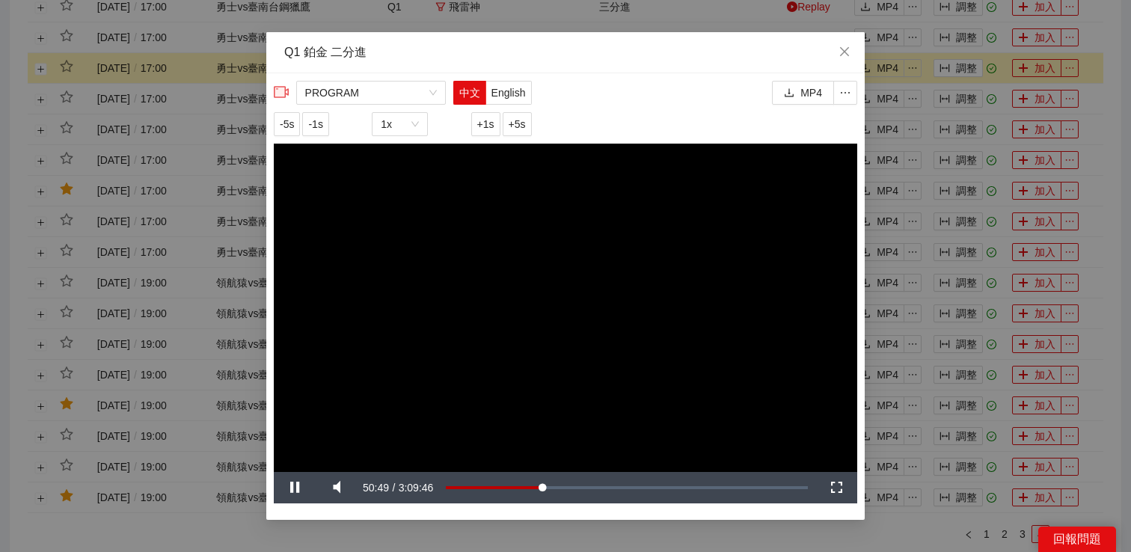
click at [938, 76] on div "**********" at bounding box center [565, 276] width 1131 height 552
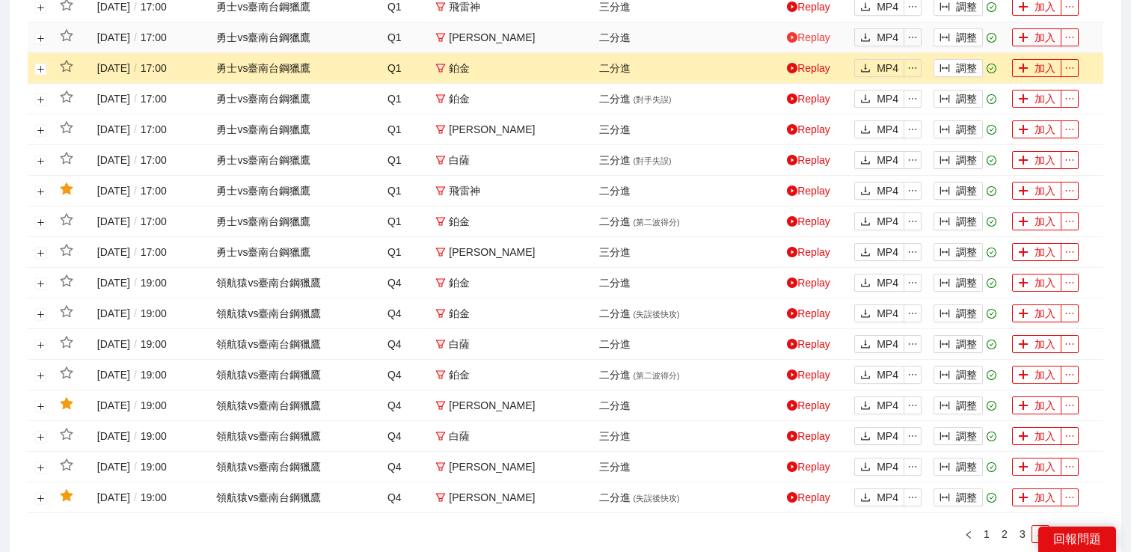
click at [816, 40] on link "Replay" at bounding box center [808, 37] width 43 height 12
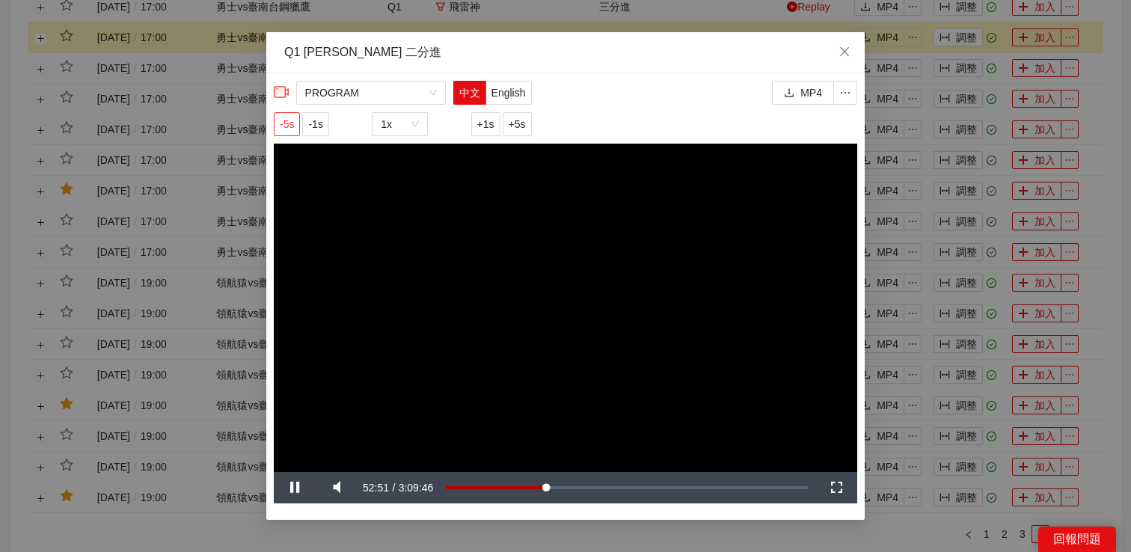
click at [281, 123] on span "-5s" at bounding box center [287, 124] width 14 height 16
click at [941, 260] on div "**********" at bounding box center [565, 276] width 1131 height 552
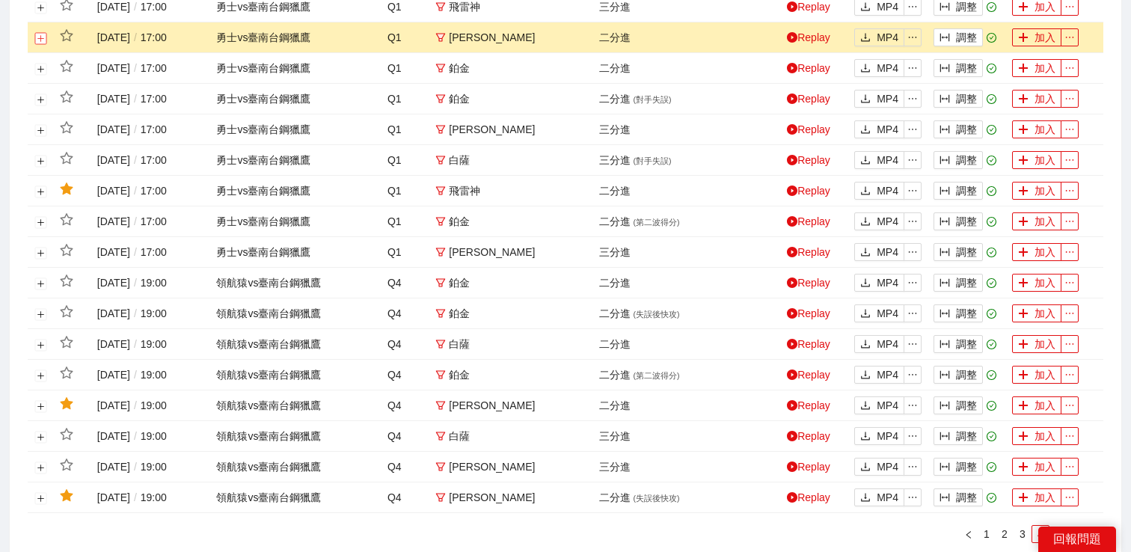
click at [43, 35] on button "展開行" at bounding box center [41, 38] width 12 height 12
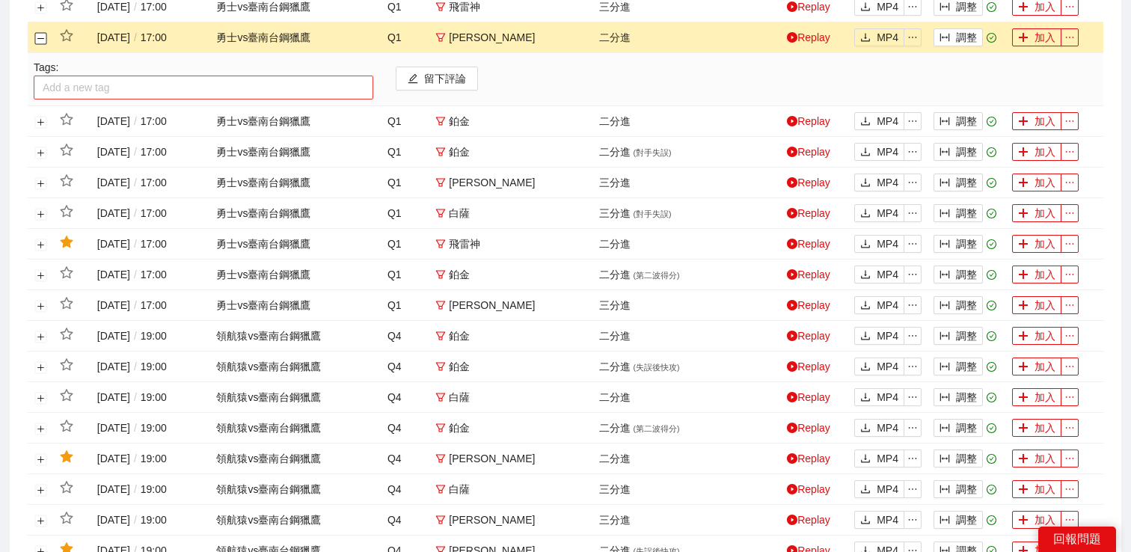
click at [73, 85] on div at bounding box center [203, 88] width 332 height 18
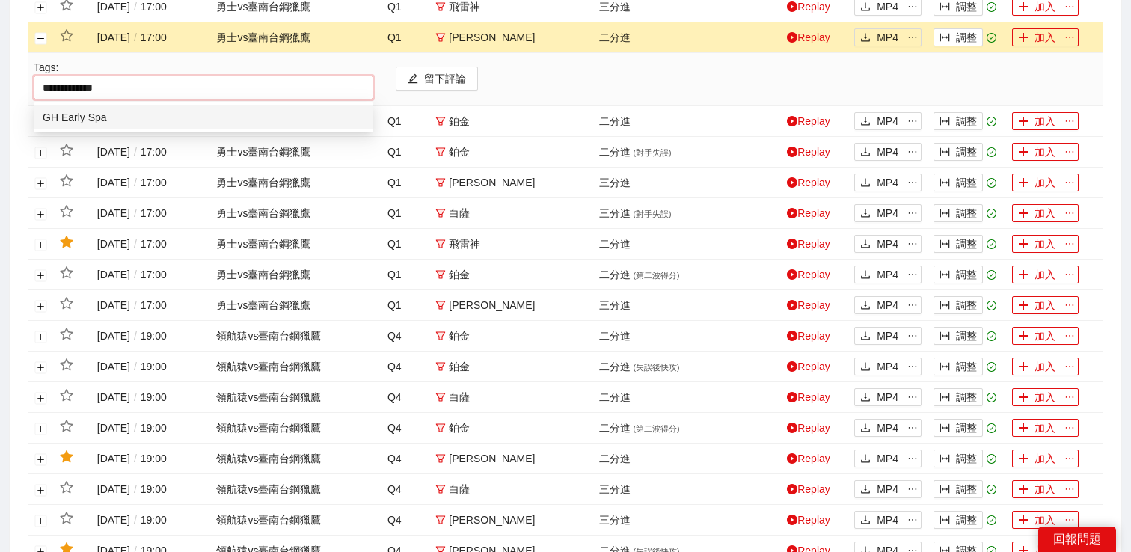
type input "**********"
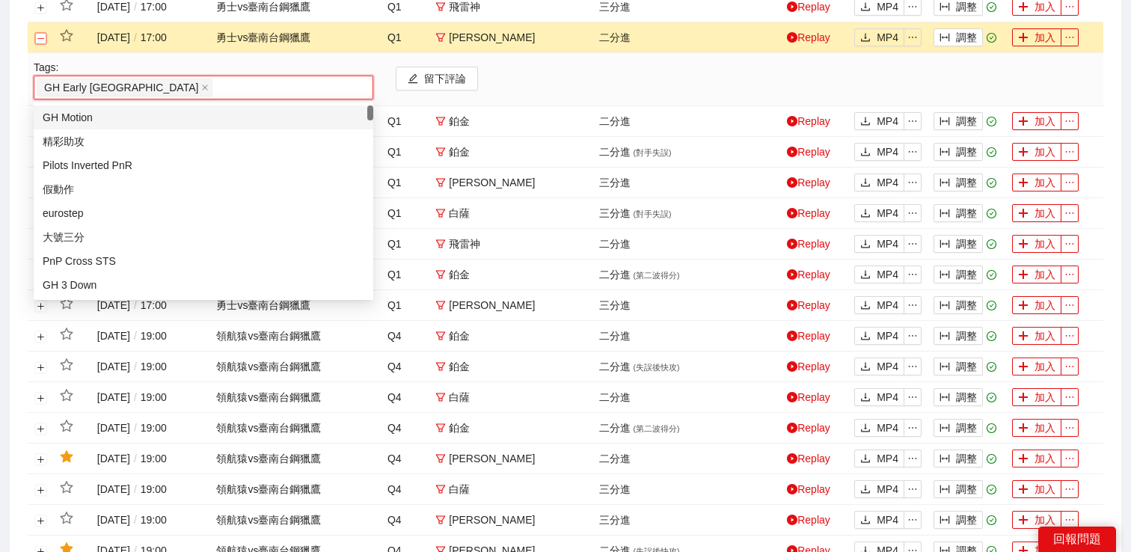
click at [38, 37] on button "關閉行" at bounding box center [41, 38] width 12 height 12
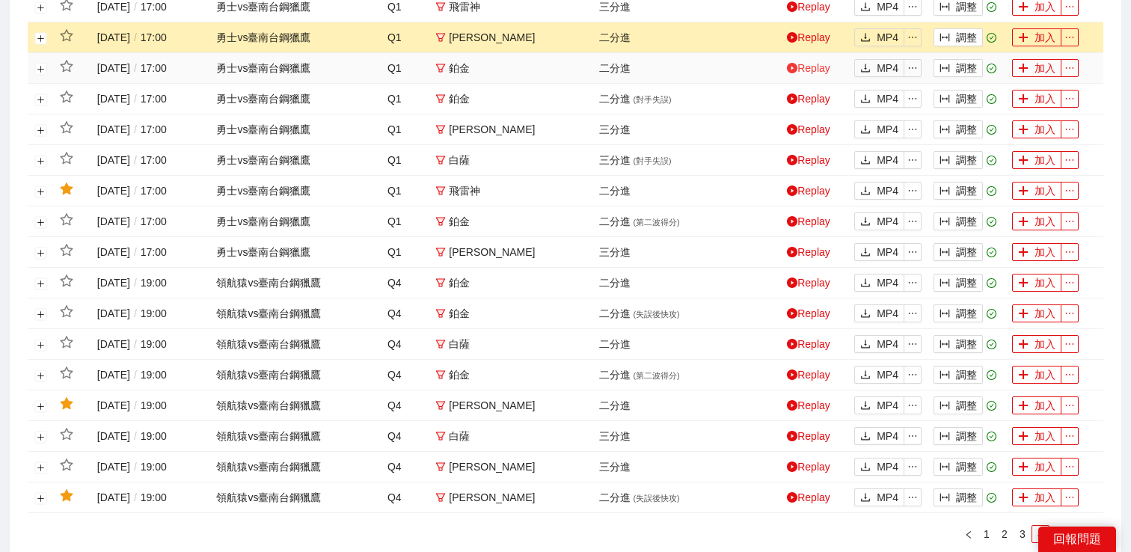
click at [797, 66] on link "Replay" at bounding box center [808, 68] width 43 height 12
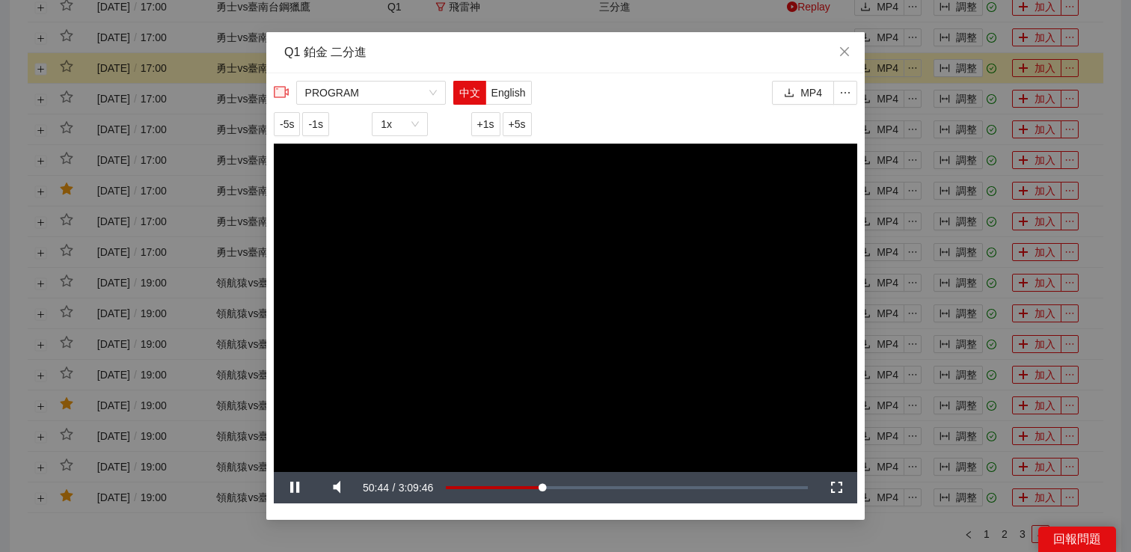
click at [929, 76] on div "**********" at bounding box center [565, 276] width 1131 height 552
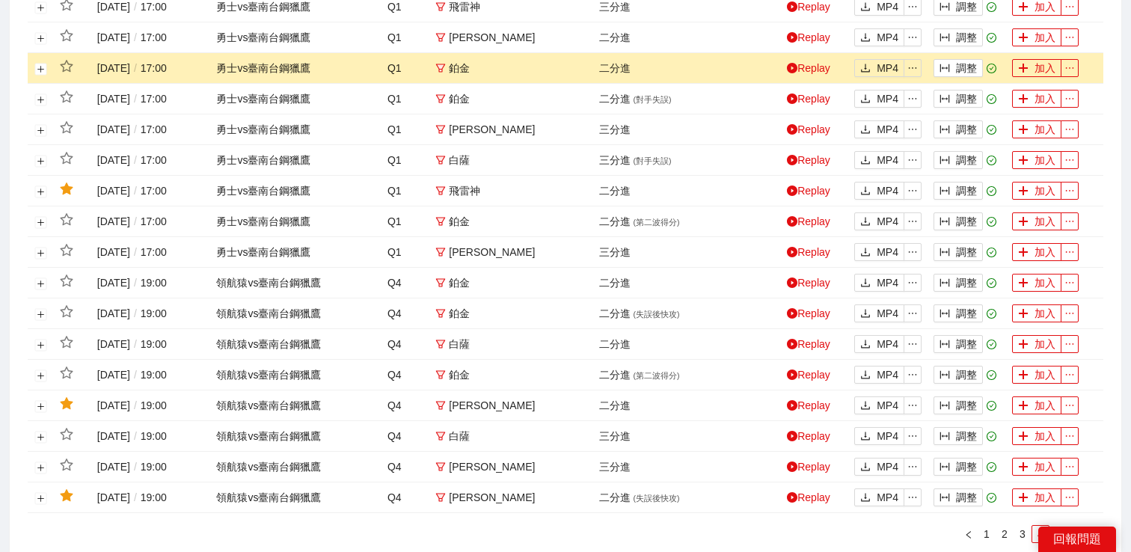
click at [46, 70] on td at bounding box center [41, 68] width 26 height 31
click at [40, 70] on button "展開行" at bounding box center [41, 69] width 12 height 12
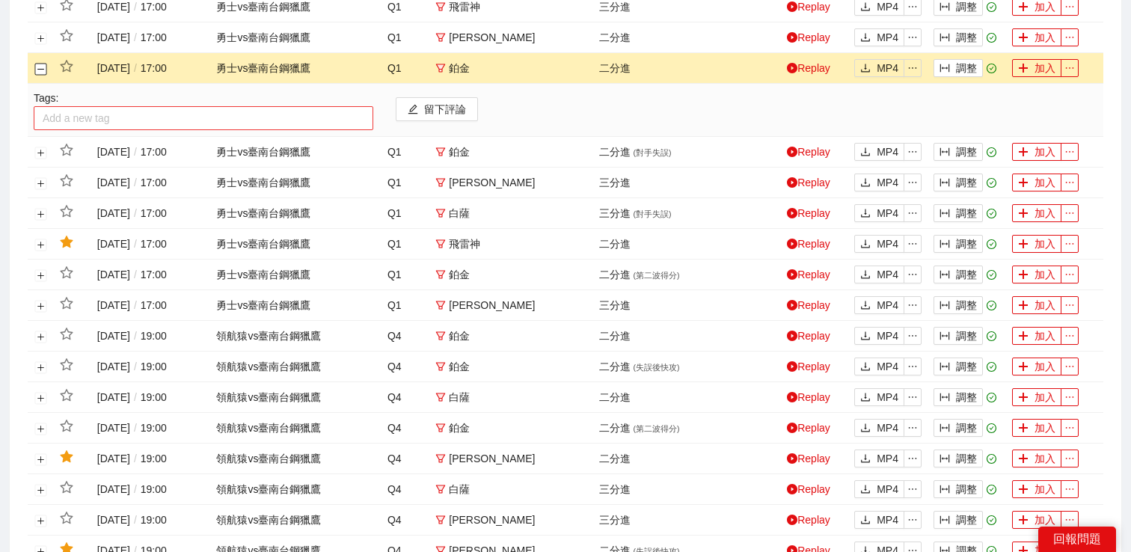
click at [76, 125] on div at bounding box center [203, 118] width 332 height 18
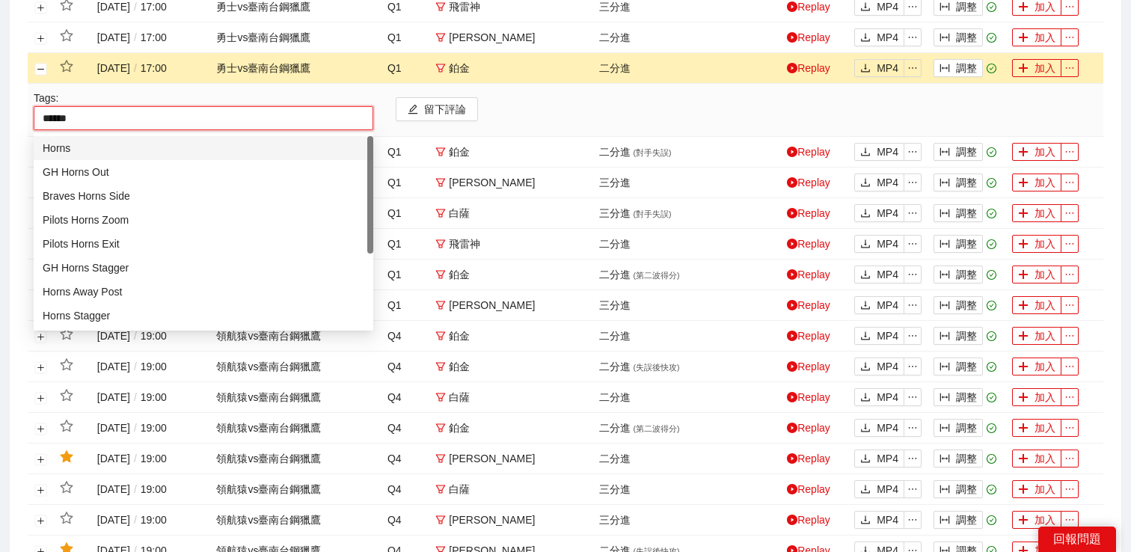
type input "*******"
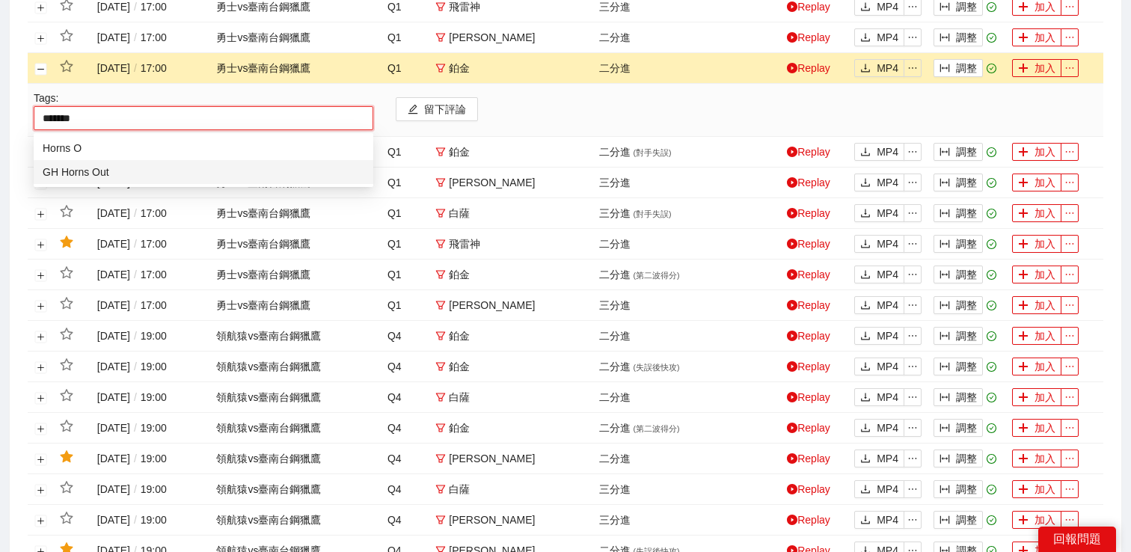
click at [88, 165] on div "GH Horns Out" at bounding box center [204, 172] width 322 height 16
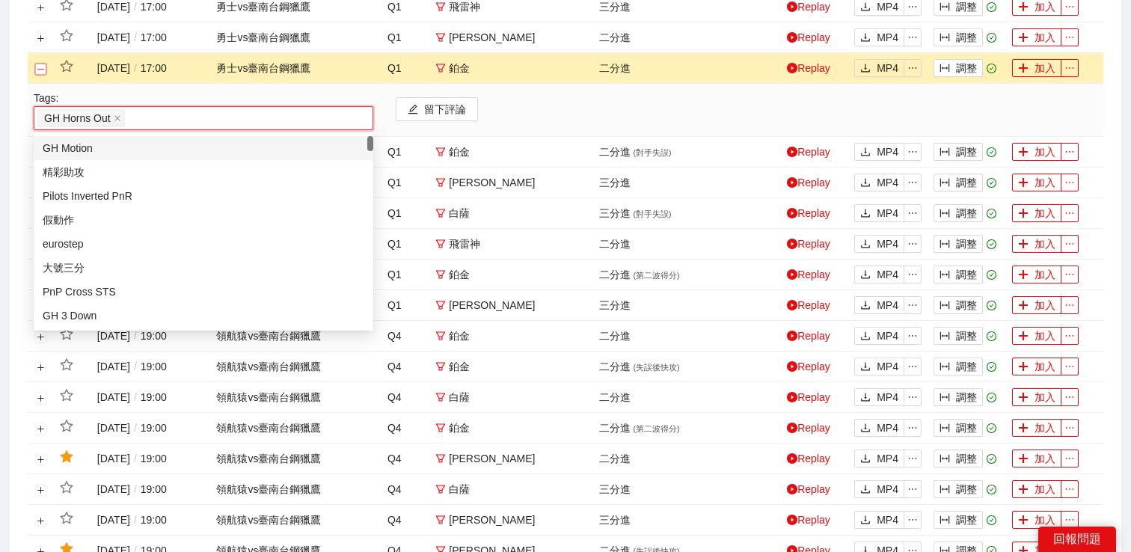
click at [41, 72] on button "關閉行" at bounding box center [41, 69] width 12 height 12
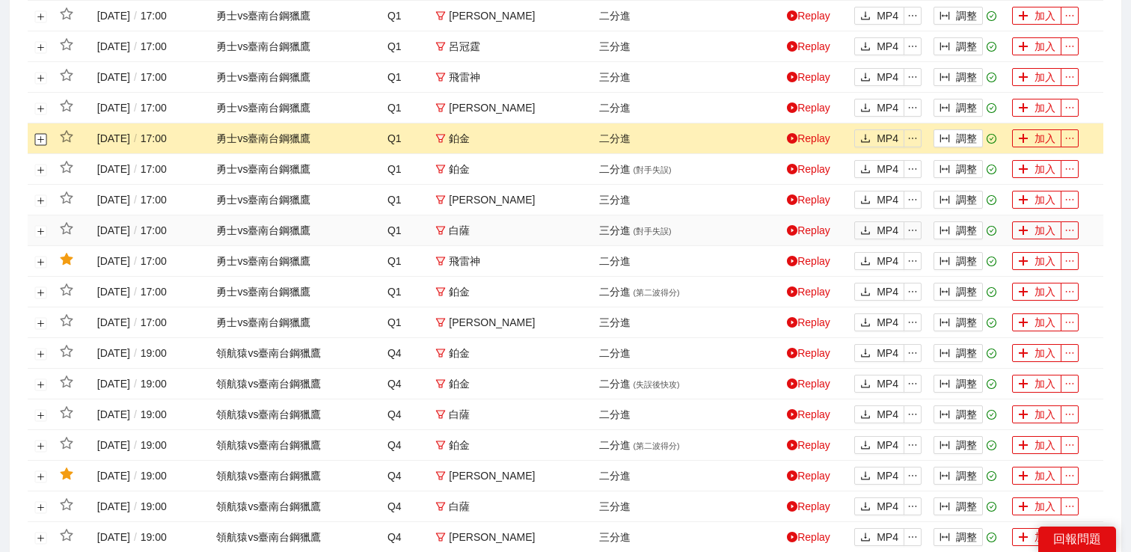
scroll to position [463, 0]
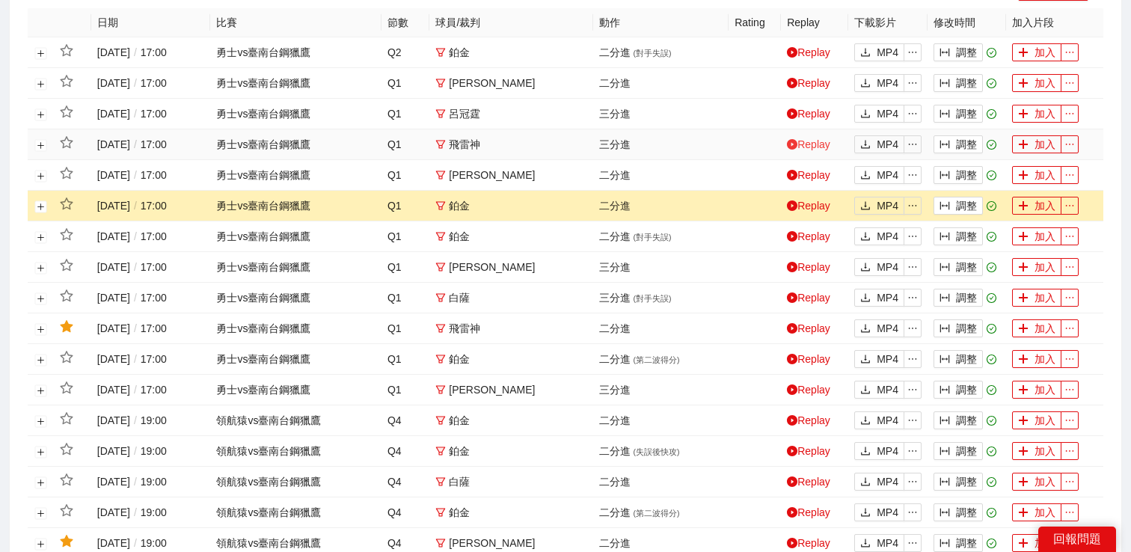
click at [806, 147] on link "Replay" at bounding box center [808, 144] width 43 height 12
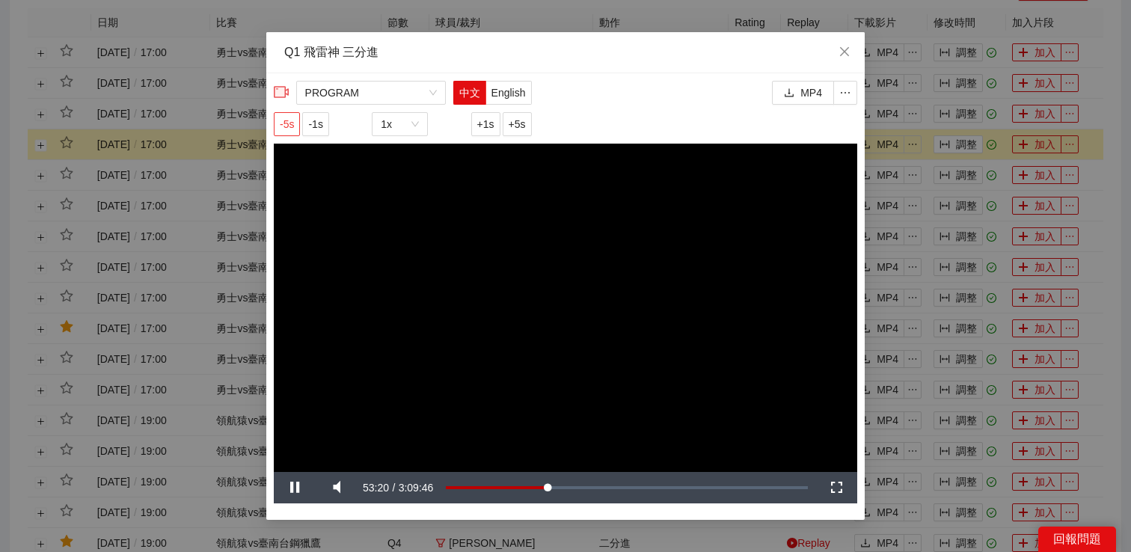
click at [286, 125] on span "-5s" at bounding box center [287, 124] width 14 height 16
click at [400, 88] on span "PROGRAM" at bounding box center [371, 93] width 132 height 22
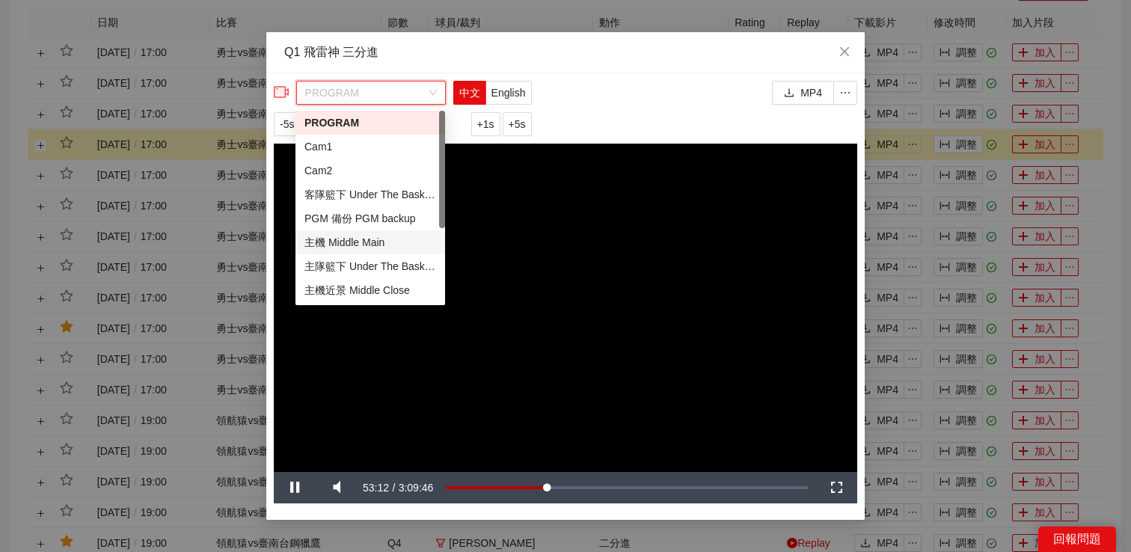
click at [343, 243] on div "主機 Middle Main" at bounding box center [371, 242] width 132 height 16
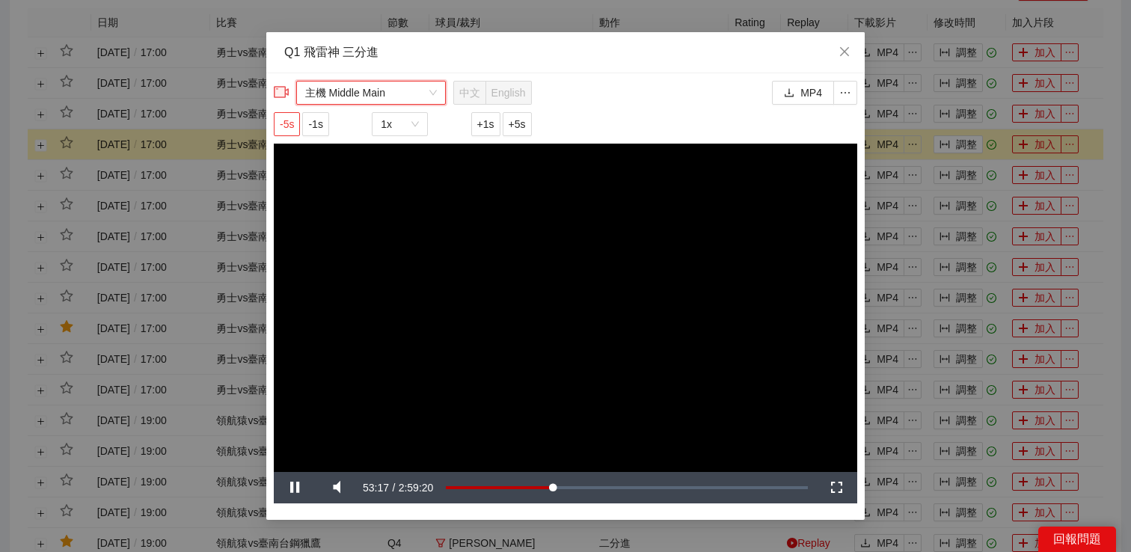
click at [294, 122] on span "-5s" at bounding box center [287, 124] width 14 height 16
click at [486, 259] on video "Video Player" at bounding box center [566, 308] width 584 height 329
drag, startPoint x: 394, startPoint y: 489, endPoint x: 433, endPoint y: 489, distance: 39.7
click at [433, 489] on div "Play Mute 100% Current Time 53:12 / Duration 2:59:20 Loaded : 30.27% 0:53:12 St…" at bounding box center [566, 487] width 584 height 31
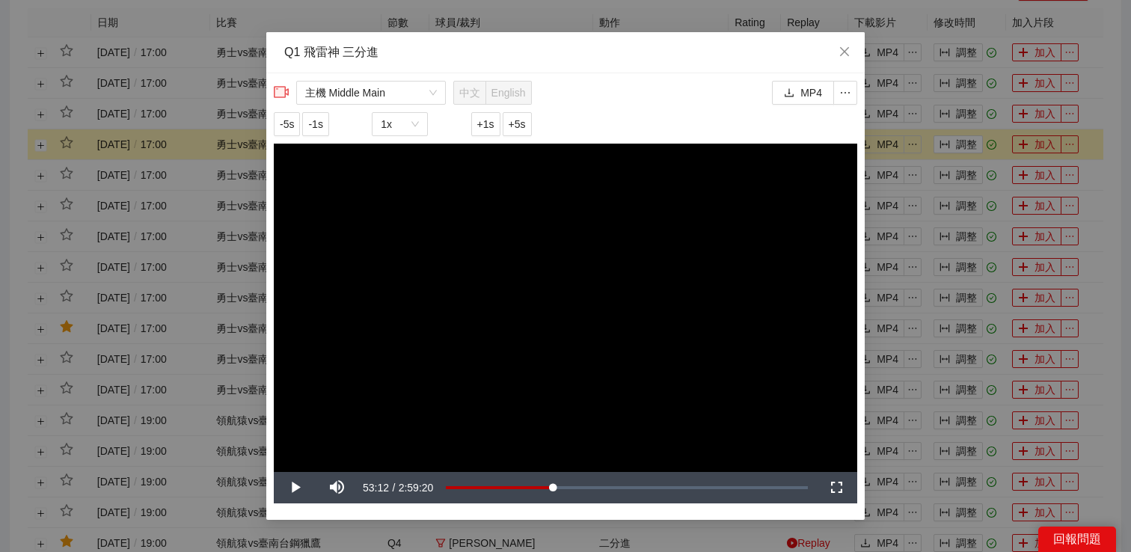
click at [519, 317] on video "Video Player" at bounding box center [566, 308] width 584 height 329
click at [846, 53] on icon "close" at bounding box center [845, 52] width 12 height 12
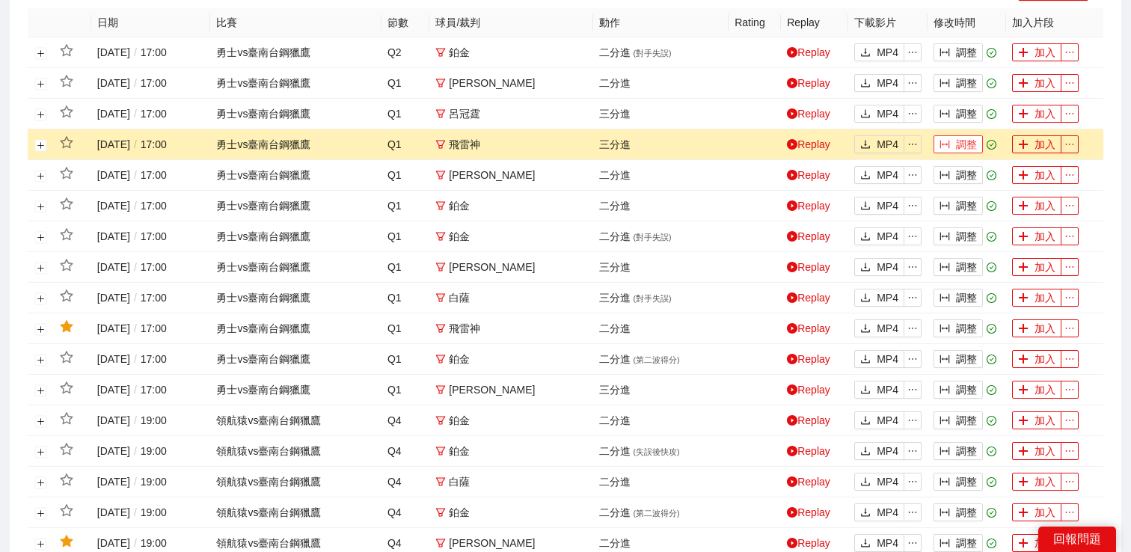
click at [956, 143] on button "調整" at bounding box center [958, 144] width 49 height 18
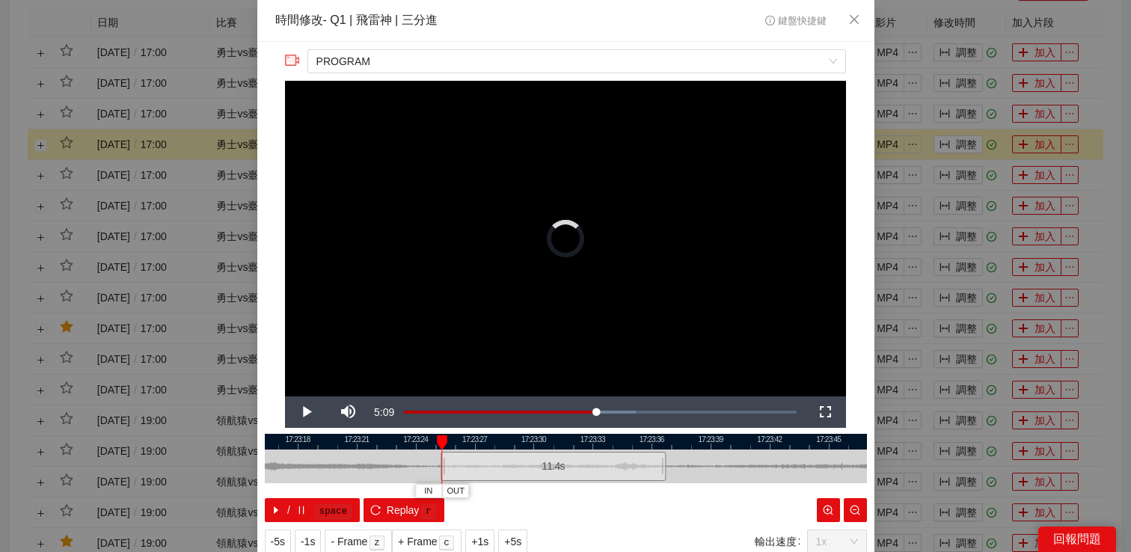
drag, startPoint x: 465, startPoint y: 453, endPoint x: 436, endPoint y: 456, distance: 30.0
click at [436, 456] on div "17:23:15 17:23:18 17:23:21 17:23:24 17:23:27 17:23:30 17:23:33 17:23:36 17:23:3…" at bounding box center [566, 478] width 602 height 88
click at [522, 293] on video "Video Player" at bounding box center [565, 239] width 561 height 316
drag, startPoint x: 437, startPoint y: 460, endPoint x: 427, endPoint y: 460, distance: 10.5
click at [434, 460] on div at bounding box center [438, 467] width 9 height 34
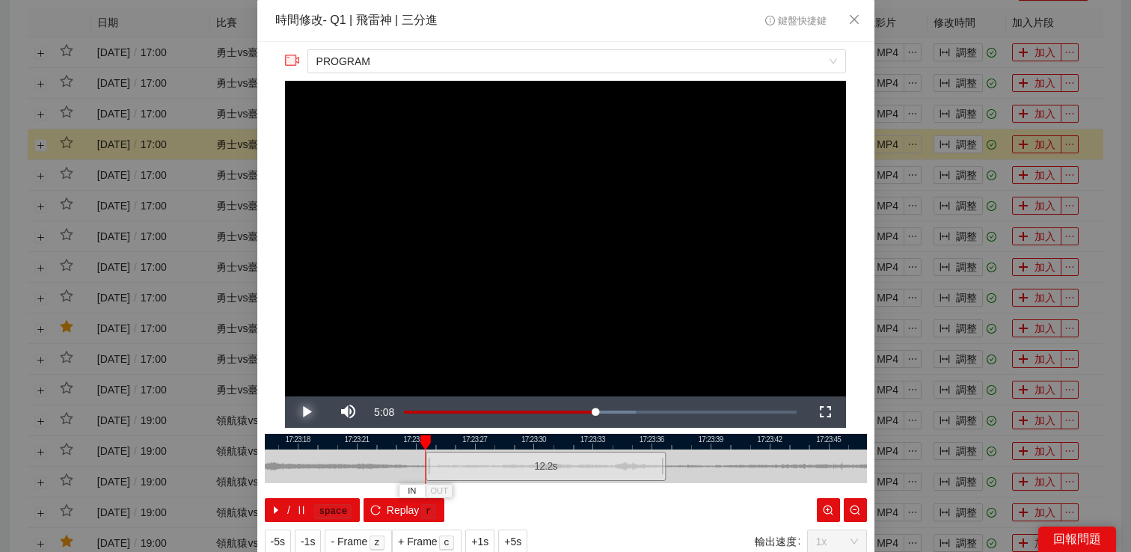
click at [307, 412] on span "Video Player" at bounding box center [306, 412] width 42 height 0
drag, startPoint x: 661, startPoint y: 455, endPoint x: 617, endPoint y: 456, distance: 43.4
click at [617, 456] on div at bounding box center [620, 467] width 9 height 34
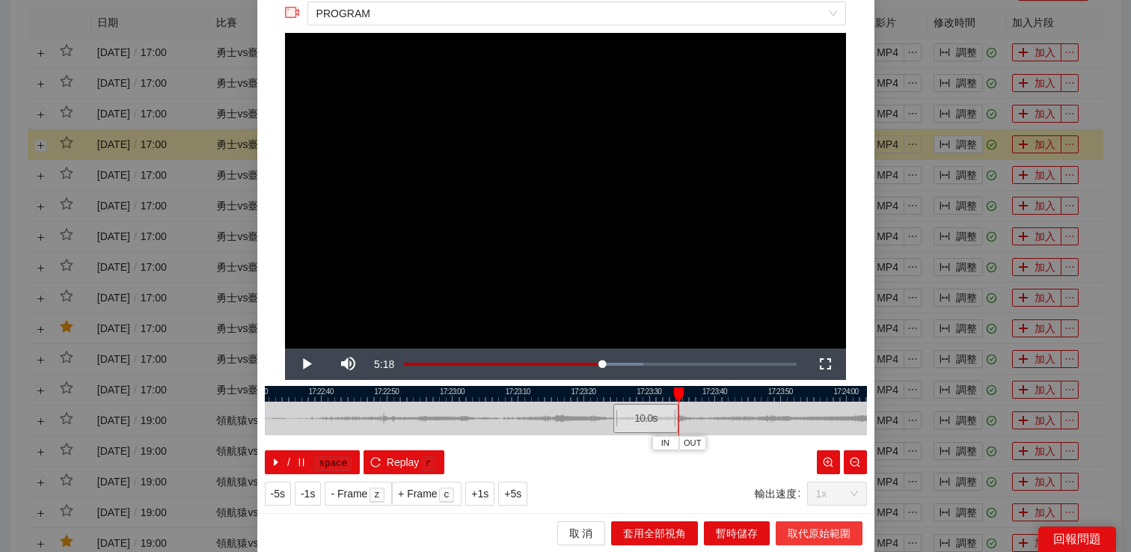
click at [816, 530] on span "取代原始範圍" at bounding box center [819, 533] width 63 height 16
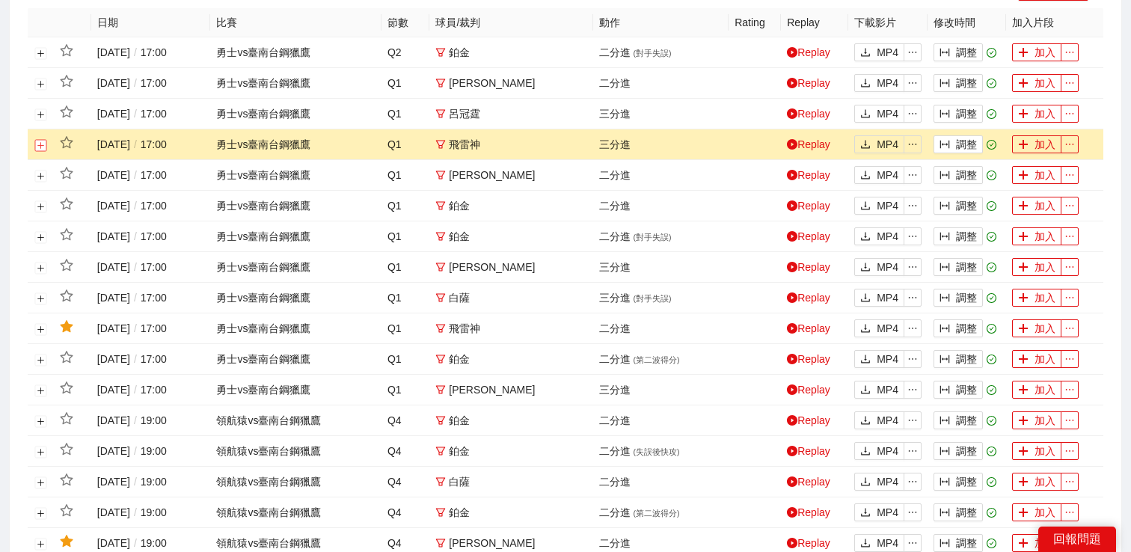
click at [43, 144] on button "展開行" at bounding box center [41, 145] width 12 height 12
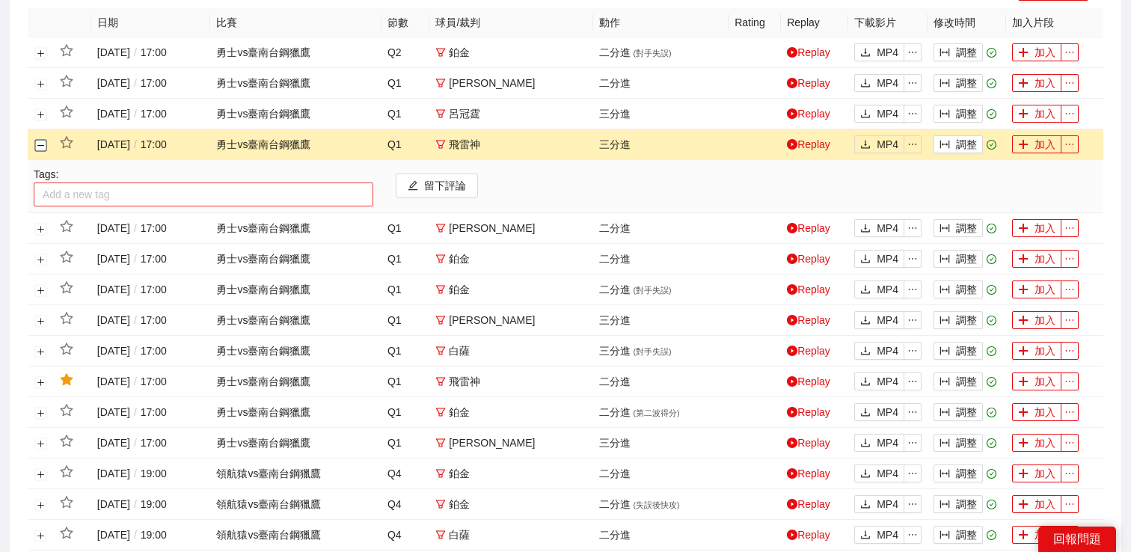
click at [85, 197] on div at bounding box center [203, 195] width 332 height 18
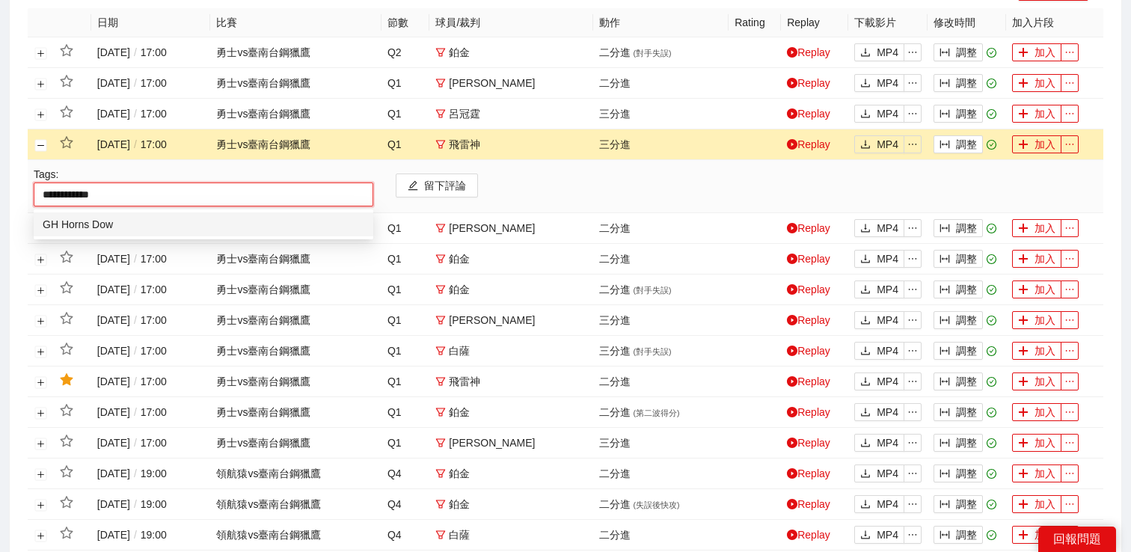
type input "**********"
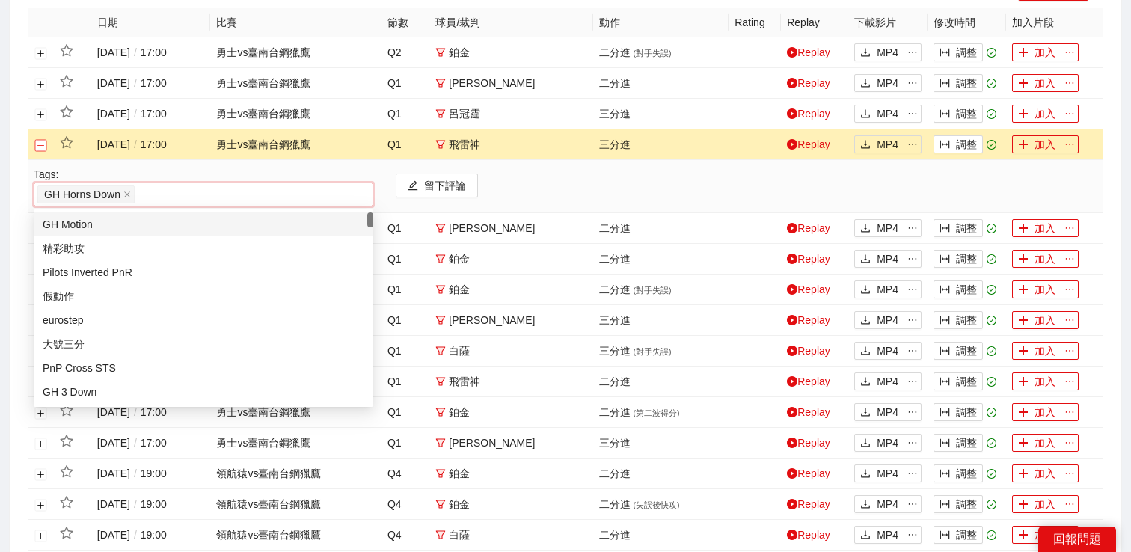
click at [45, 146] on button "關閉行" at bounding box center [41, 145] width 12 height 12
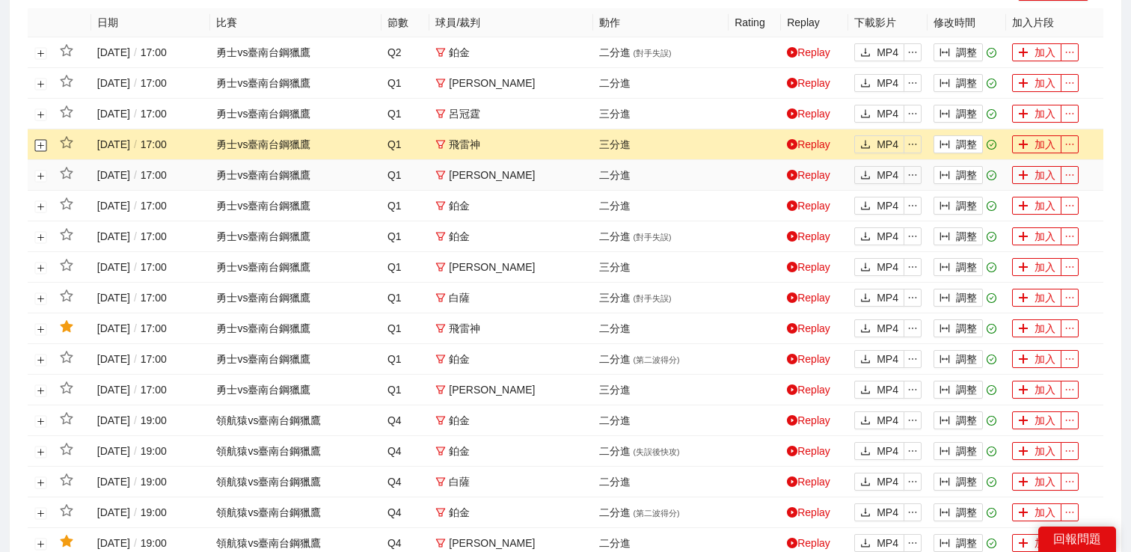
scroll to position [436, 0]
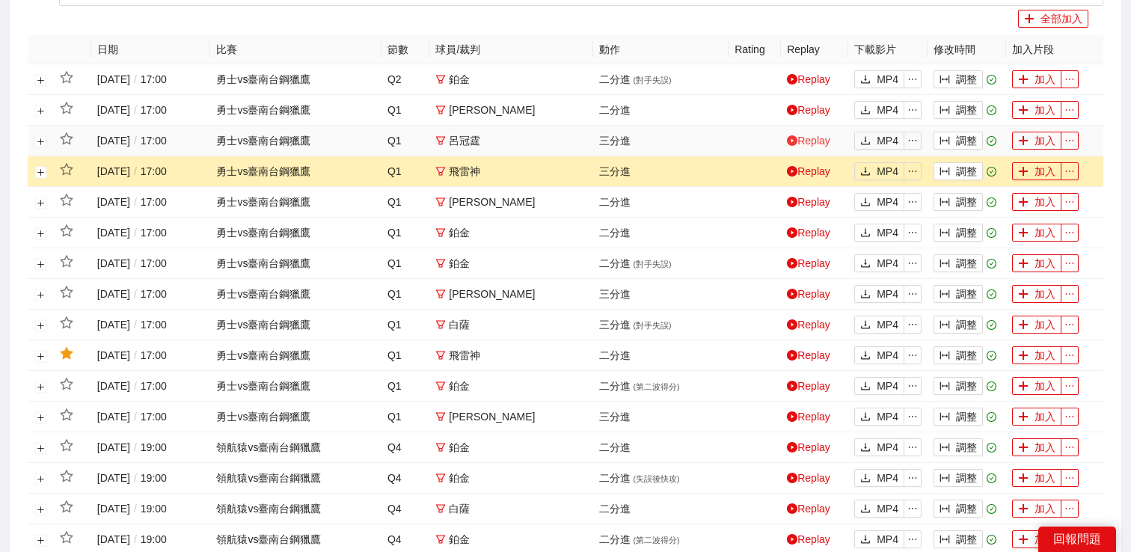
click at [819, 139] on link "Replay" at bounding box center [808, 141] width 43 height 12
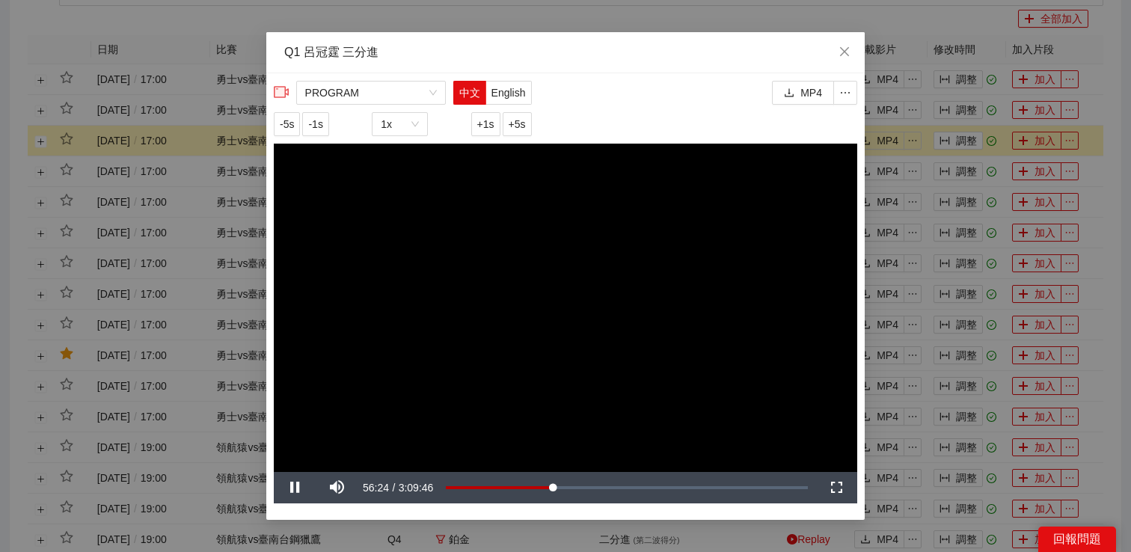
click at [913, 141] on div "**********" at bounding box center [565, 276] width 1131 height 552
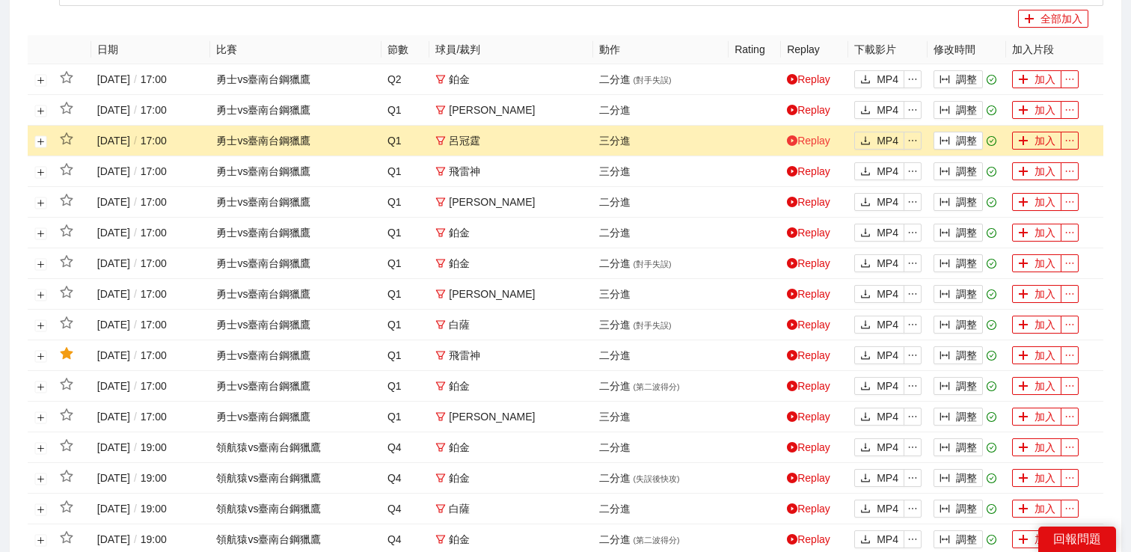
click at [808, 138] on link "Replay" at bounding box center [808, 141] width 43 height 12
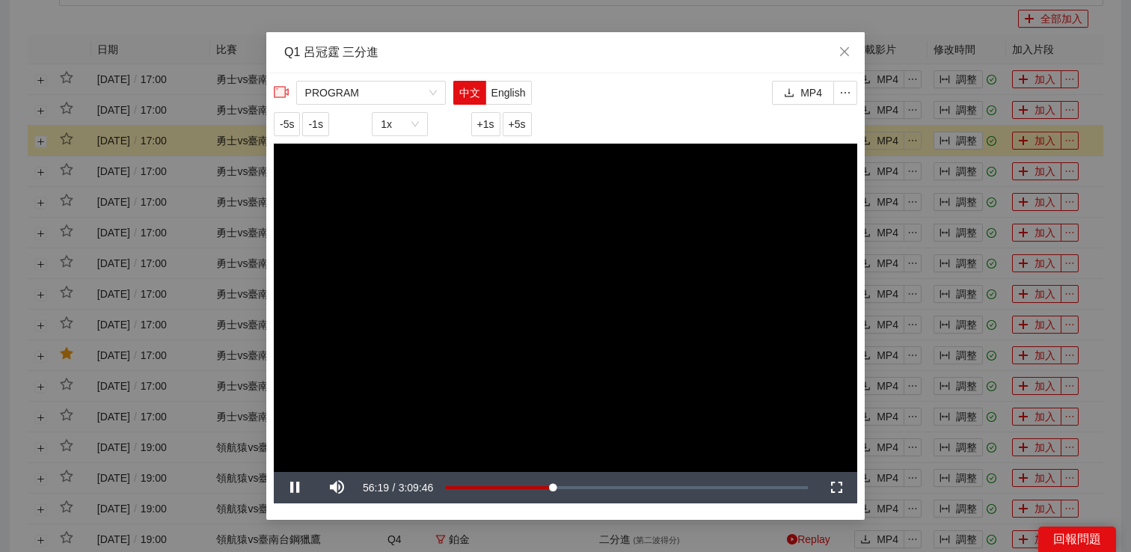
click at [916, 163] on div "**********" at bounding box center [565, 276] width 1131 height 552
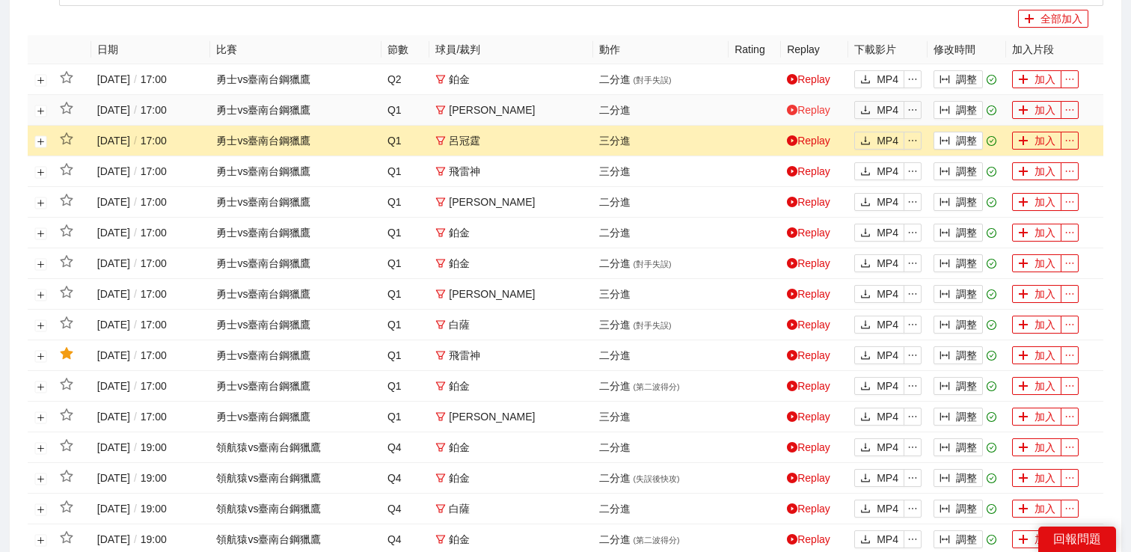
click at [815, 112] on link "Replay" at bounding box center [808, 110] width 43 height 12
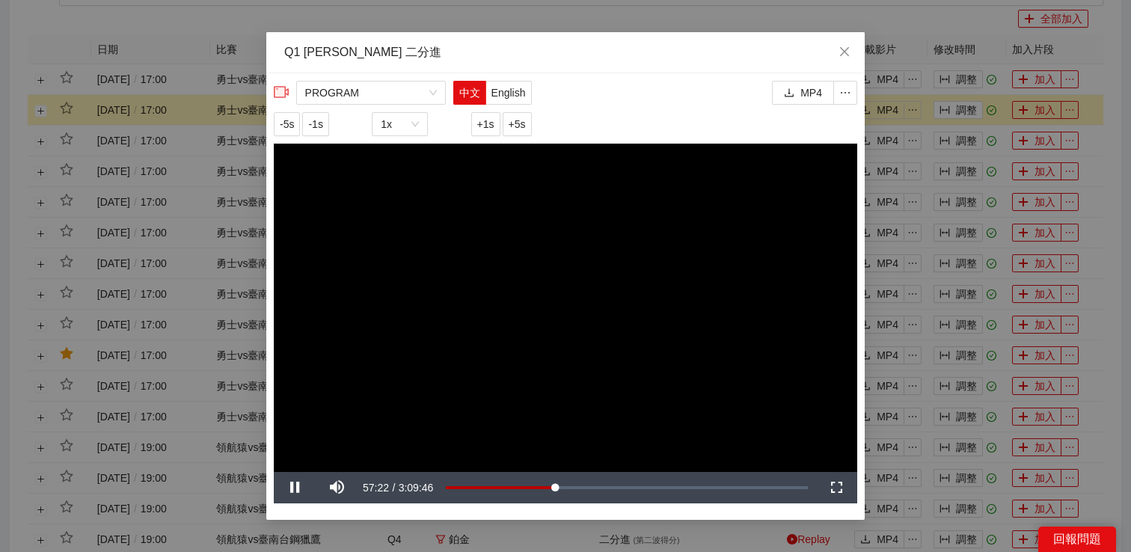
click at [875, 135] on div "**********" at bounding box center [565, 276] width 1131 height 552
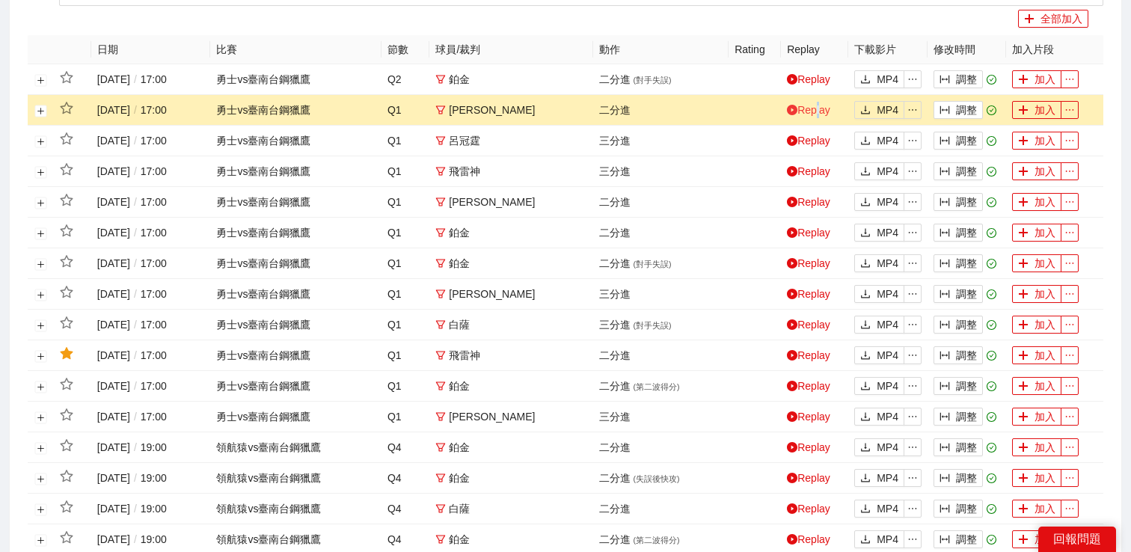
click at [816, 113] on link "Replay" at bounding box center [808, 110] width 43 height 12
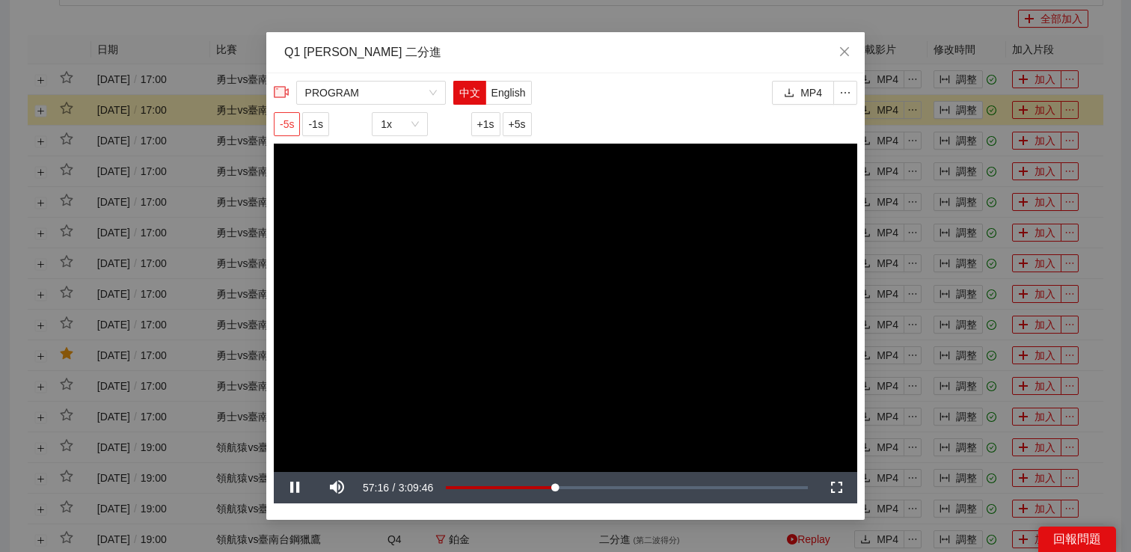
click at [296, 124] on button "-5s" at bounding box center [287, 124] width 26 height 24
click at [911, 343] on div "**********" at bounding box center [565, 276] width 1131 height 552
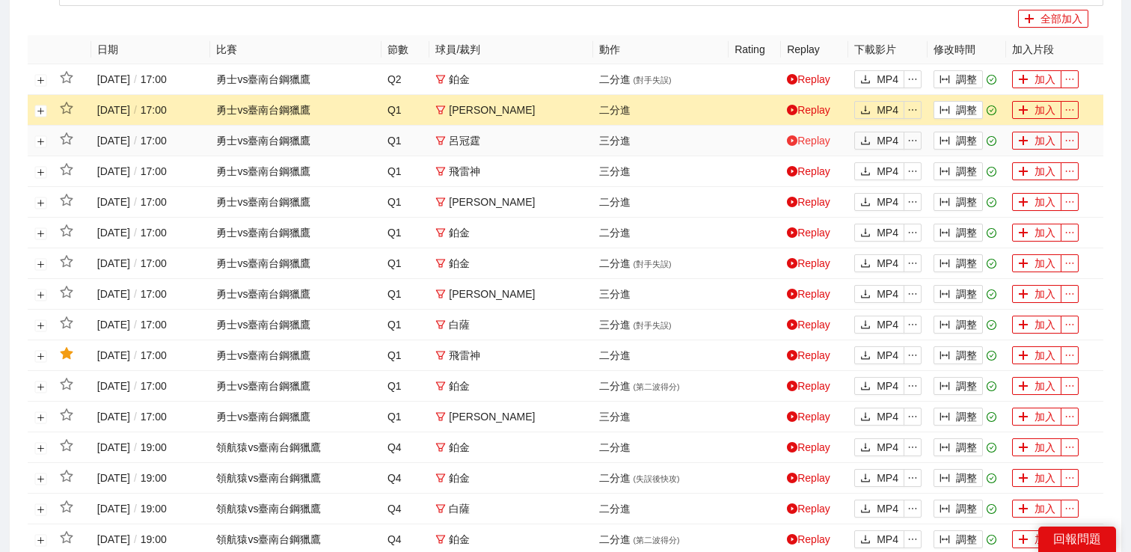
click at [823, 136] on link "Replay" at bounding box center [808, 141] width 43 height 12
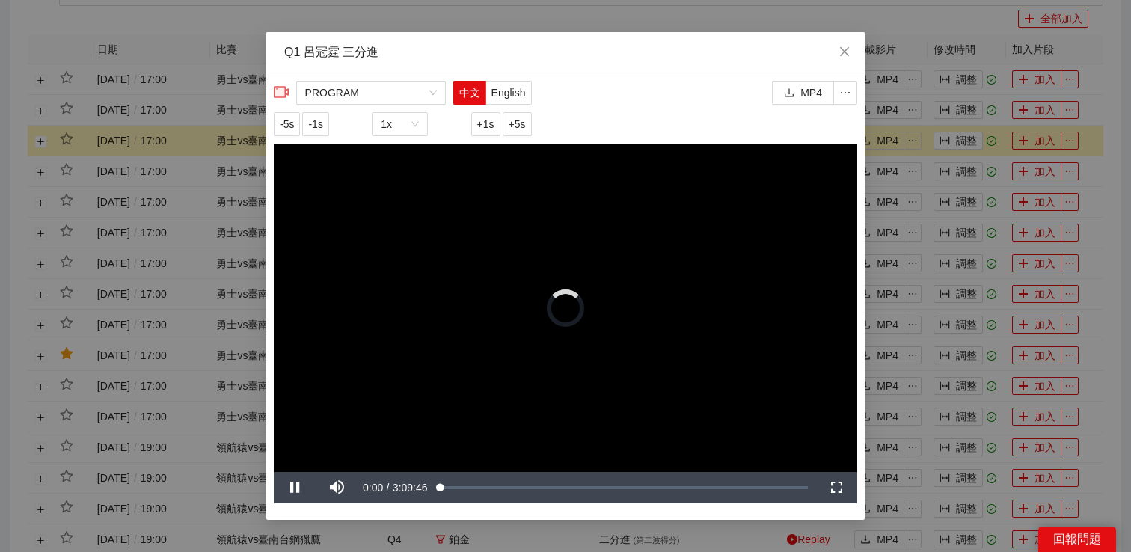
click at [939, 140] on div "**********" at bounding box center [565, 276] width 1131 height 552
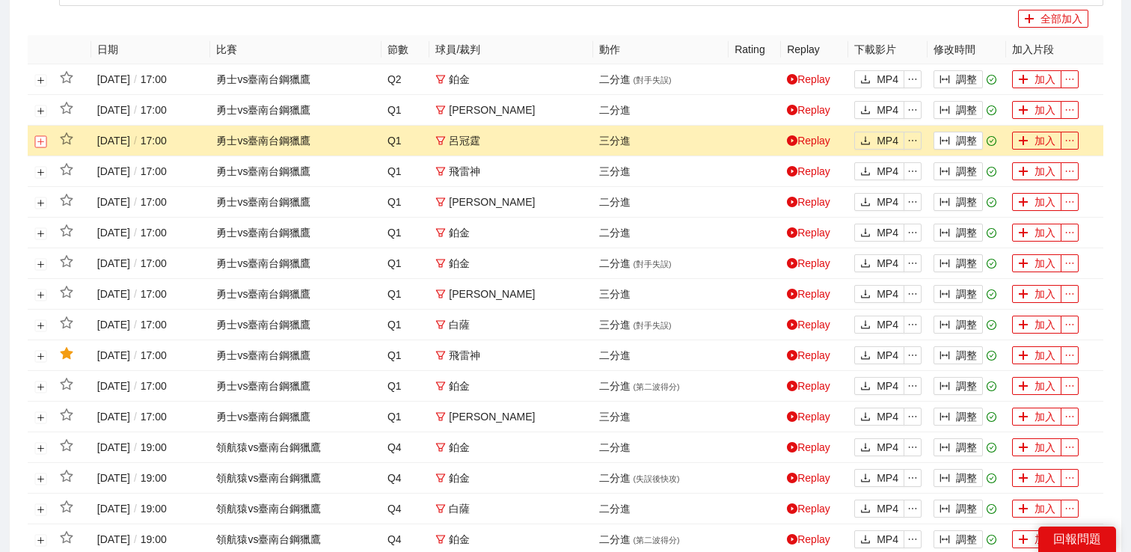
click at [43, 139] on button "展開行" at bounding box center [41, 141] width 12 height 12
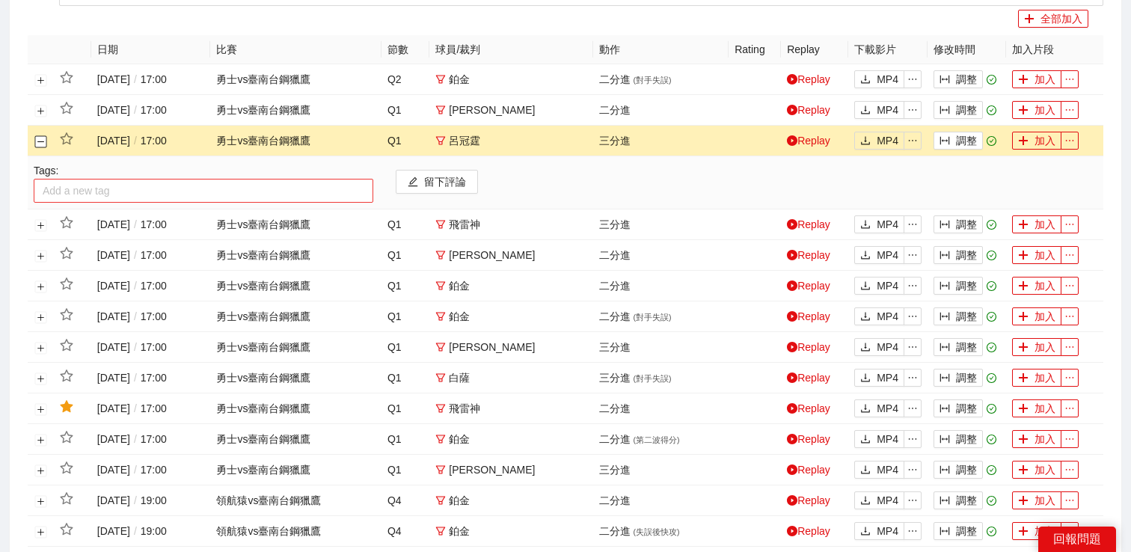
click at [94, 186] on div at bounding box center [203, 191] width 332 height 18
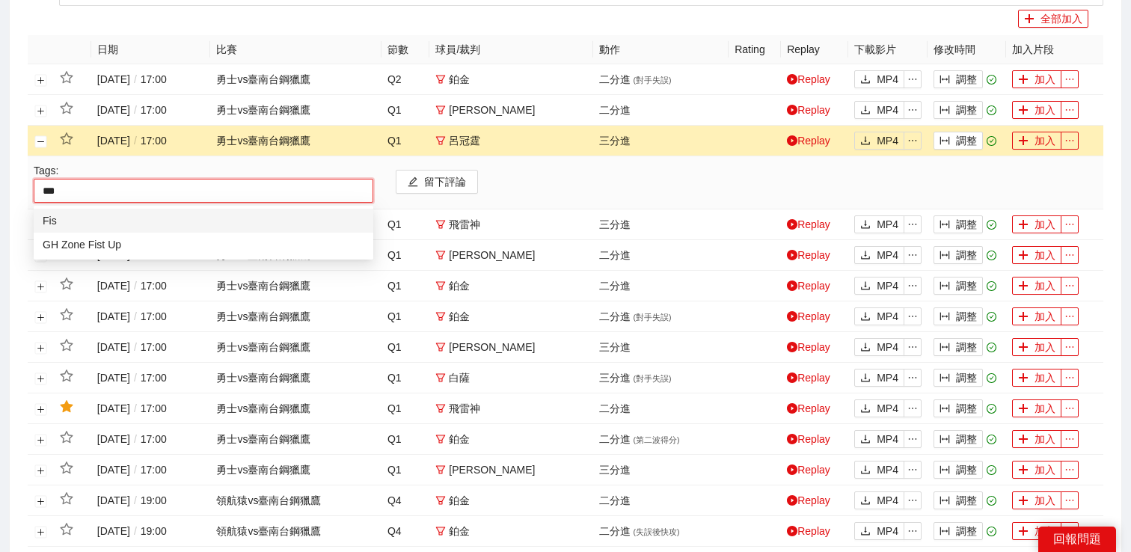
type input "****"
click at [97, 243] on div "GH Zone Fist Up" at bounding box center [204, 244] width 322 height 16
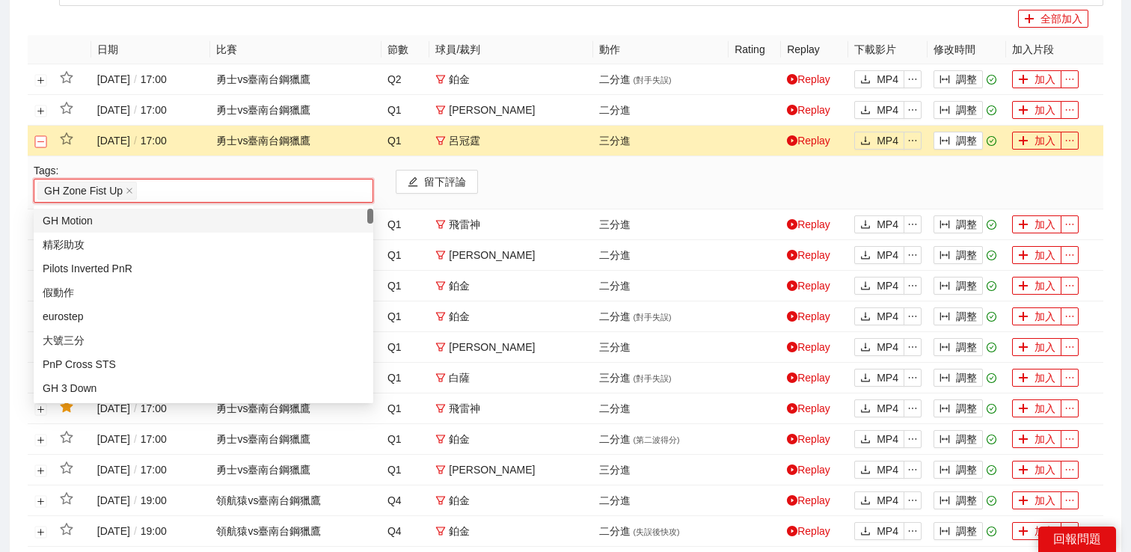
click at [43, 143] on button "關閉行" at bounding box center [41, 141] width 12 height 12
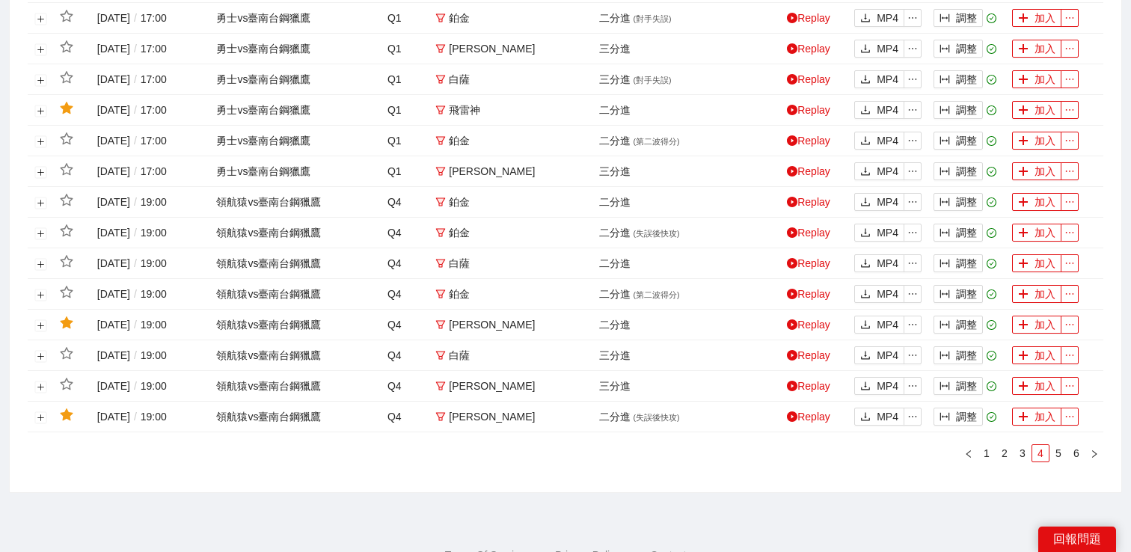
scroll to position [733, 0]
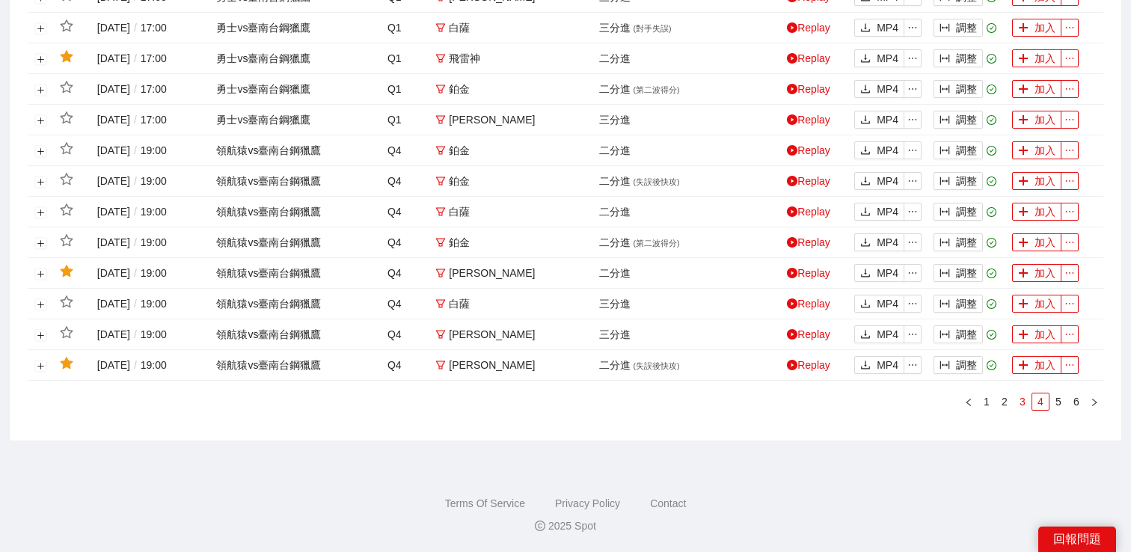
click at [1028, 399] on link "3" at bounding box center [1023, 402] width 16 height 16
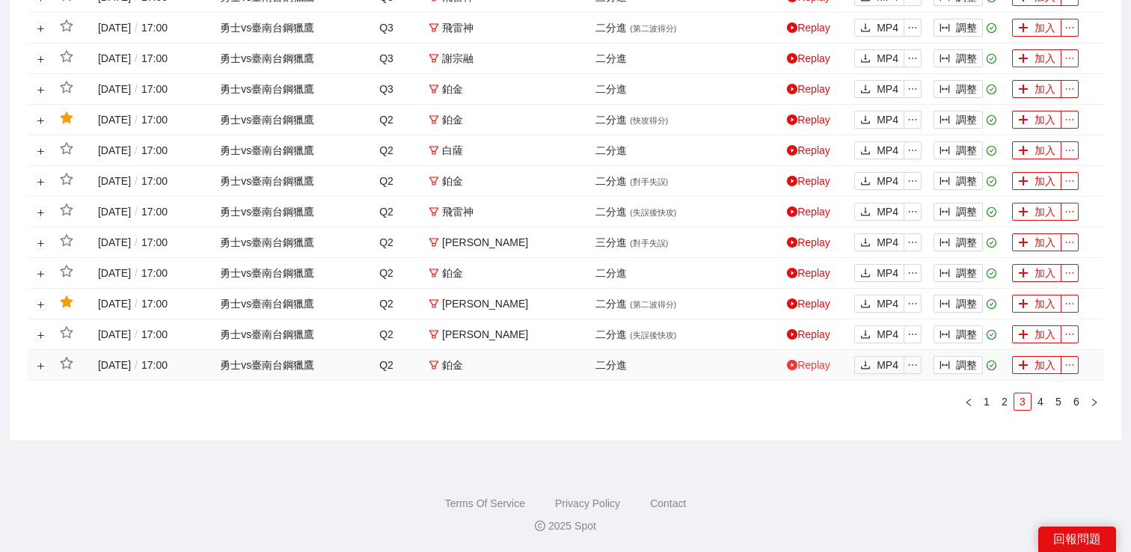
click at [806, 362] on link "Replay" at bounding box center [808, 365] width 43 height 12
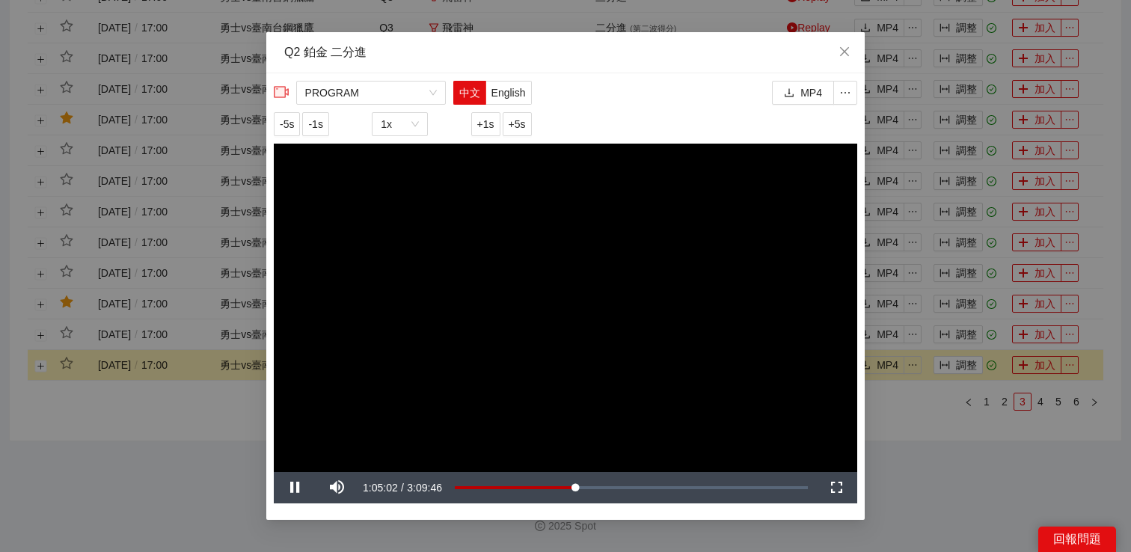
click at [870, 427] on div "**********" at bounding box center [565, 276] width 1131 height 552
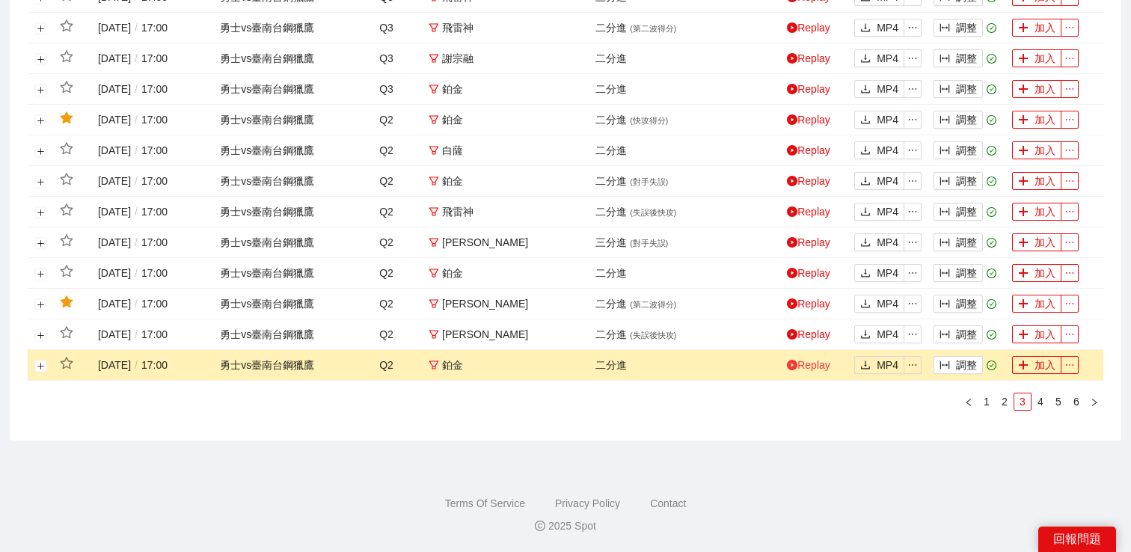
click at [802, 361] on link "Replay" at bounding box center [808, 365] width 43 height 12
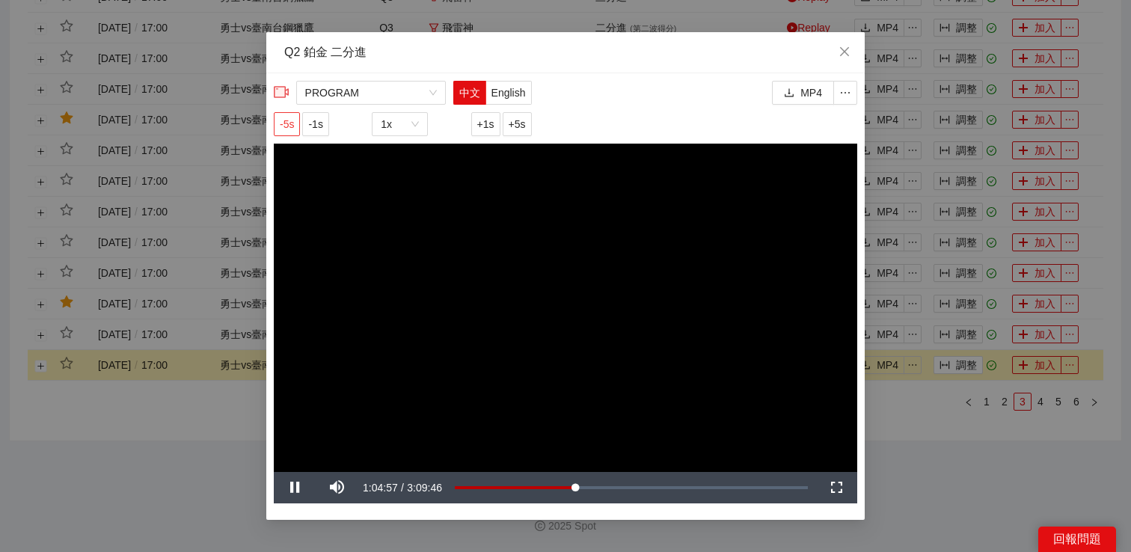
click at [293, 121] on span "-5s" at bounding box center [287, 124] width 14 height 16
click at [293, 122] on span "-5s" at bounding box center [287, 124] width 14 height 16
click at [486, 126] on span "+1s" at bounding box center [485, 124] width 17 height 16
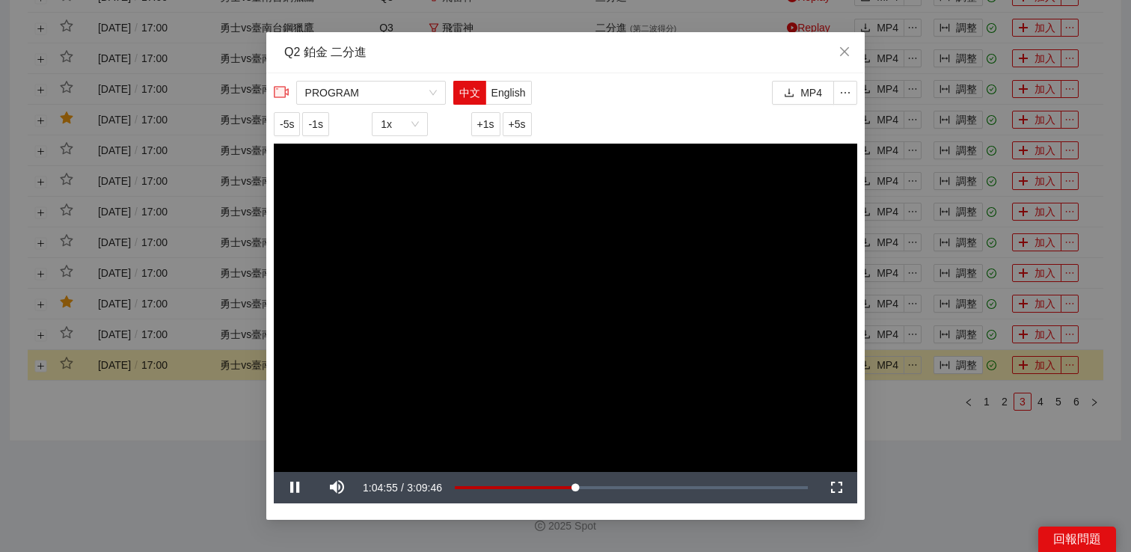
click at [923, 459] on div "**********" at bounding box center [565, 276] width 1131 height 552
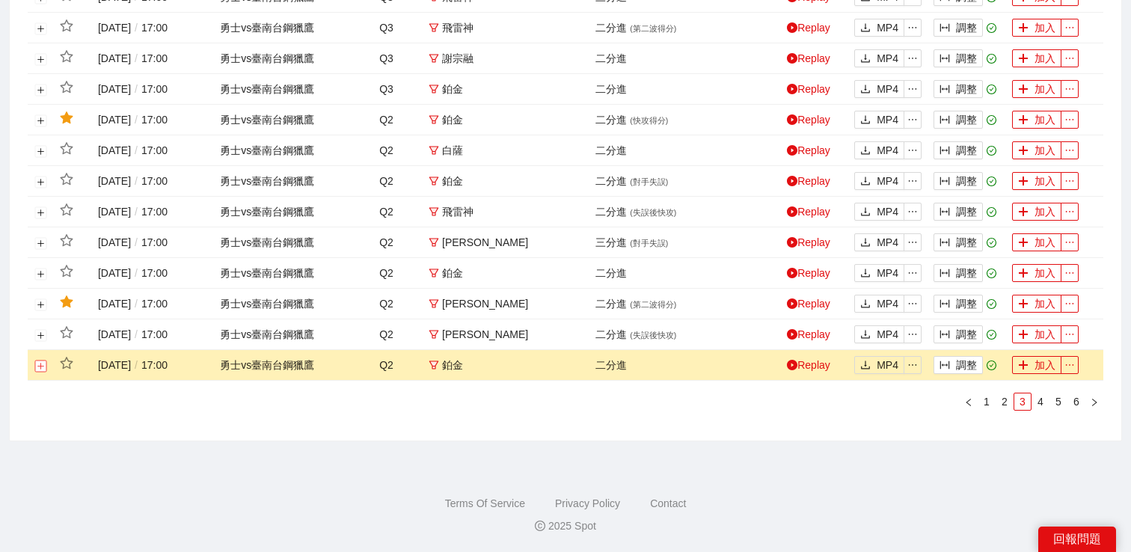
click at [37, 367] on button "展開行" at bounding box center [41, 366] width 12 height 12
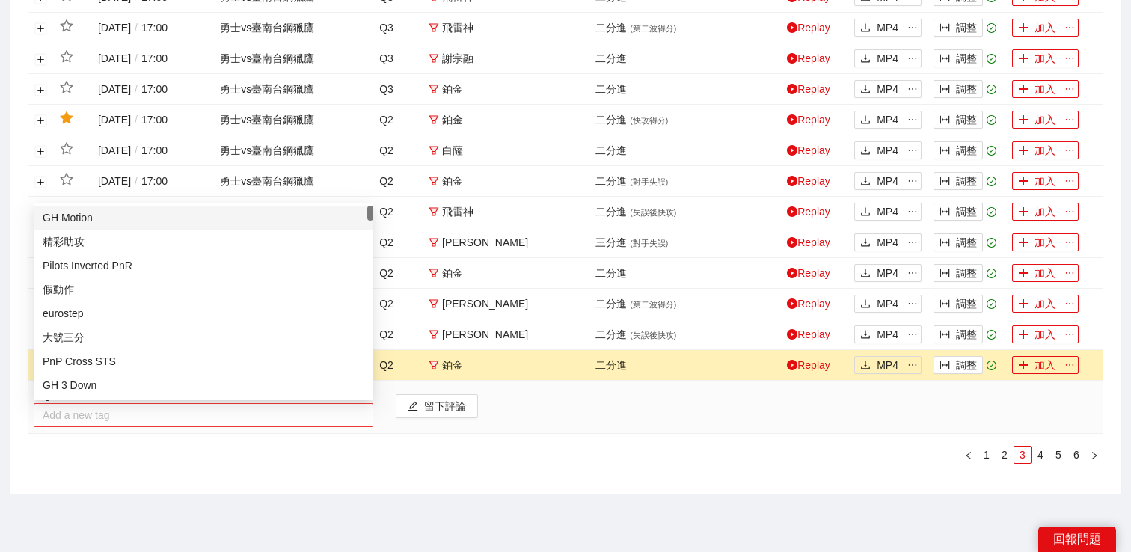
click at [87, 406] on div at bounding box center [203, 415] width 332 height 18
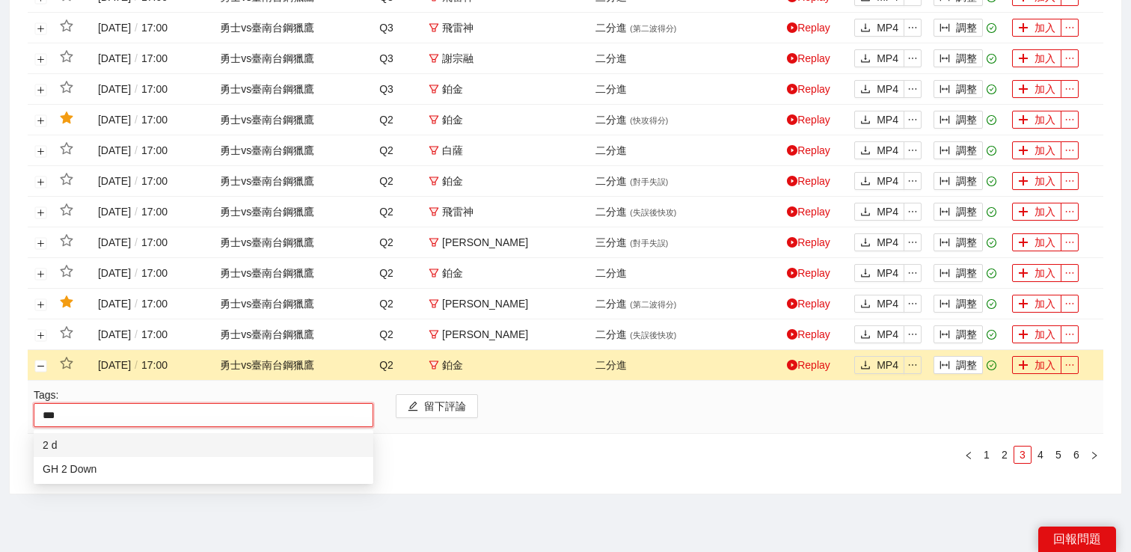
type input "****"
click at [83, 470] on div "GH 2 Down" at bounding box center [204, 469] width 322 height 16
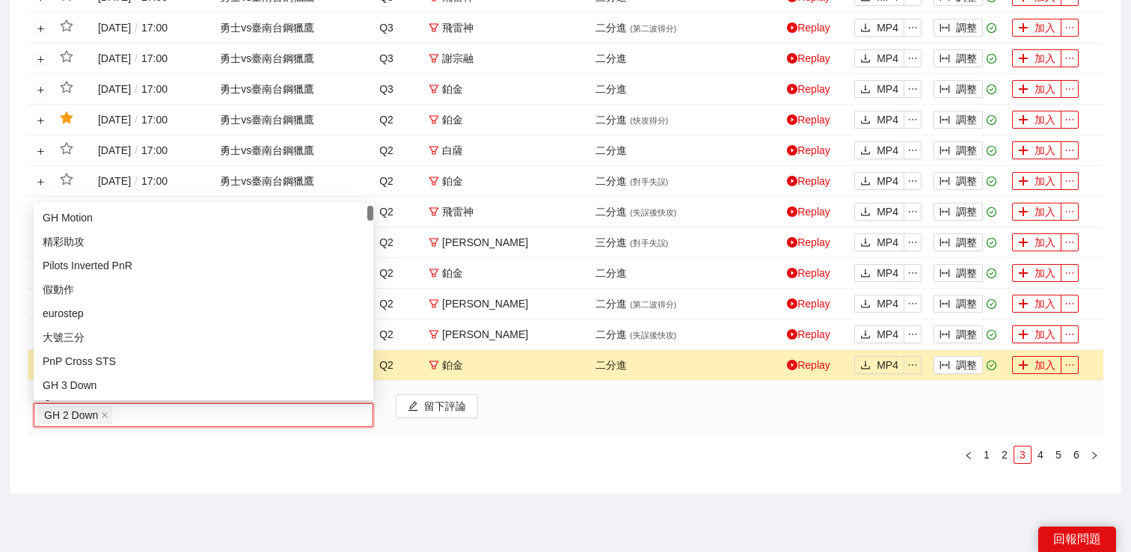
click at [697, 423] on div "留下評論" at bounding box center [747, 407] width 724 height 40
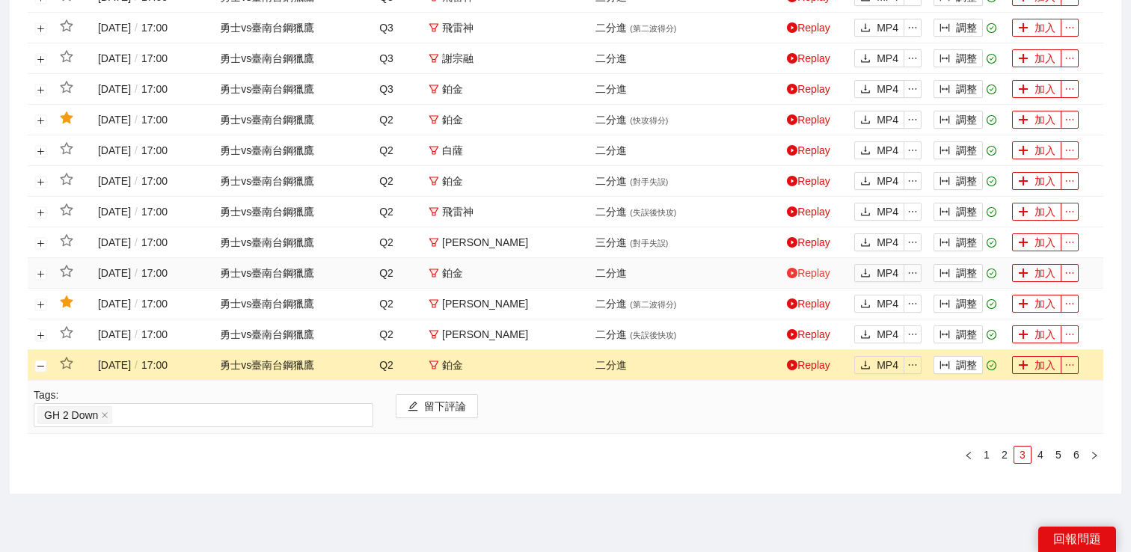
click at [801, 275] on link "Replay" at bounding box center [808, 273] width 43 height 12
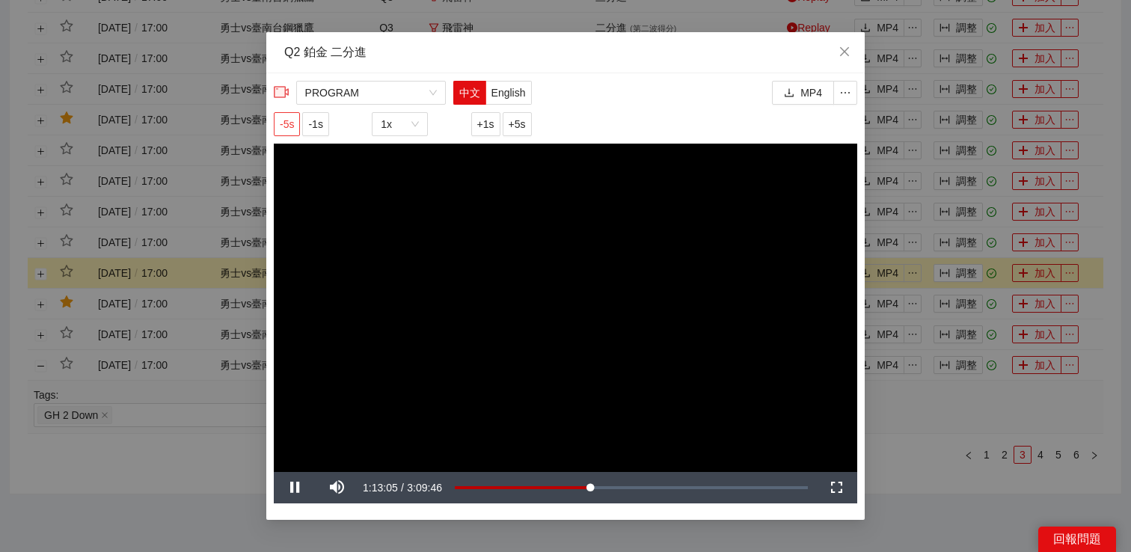
click at [294, 121] on span "-5s" at bounding box center [287, 124] width 14 height 16
click at [926, 427] on div "**********" at bounding box center [565, 276] width 1131 height 552
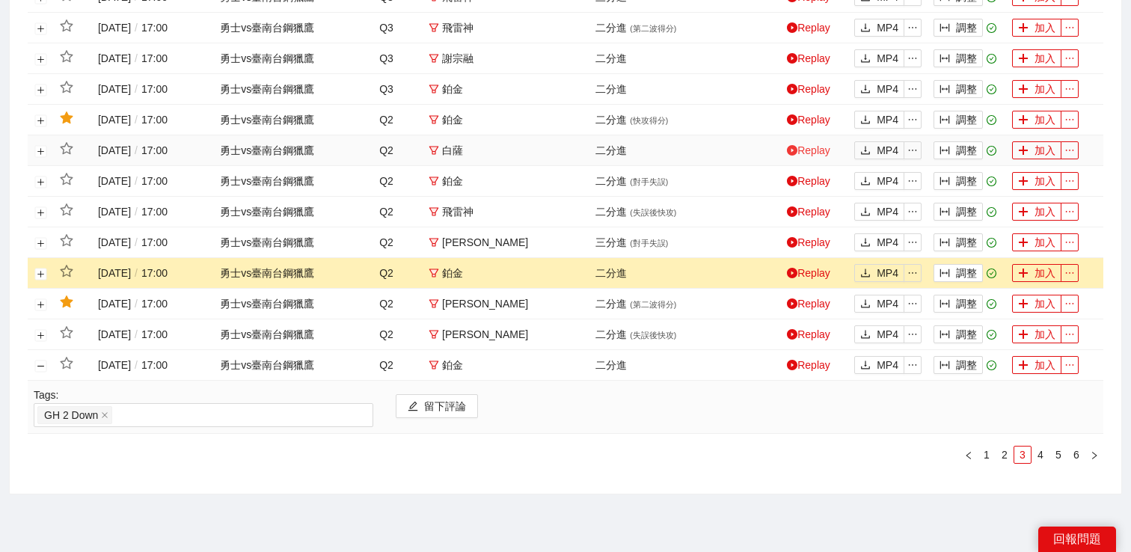
click at [813, 153] on link "Replay" at bounding box center [808, 150] width 43 height 12
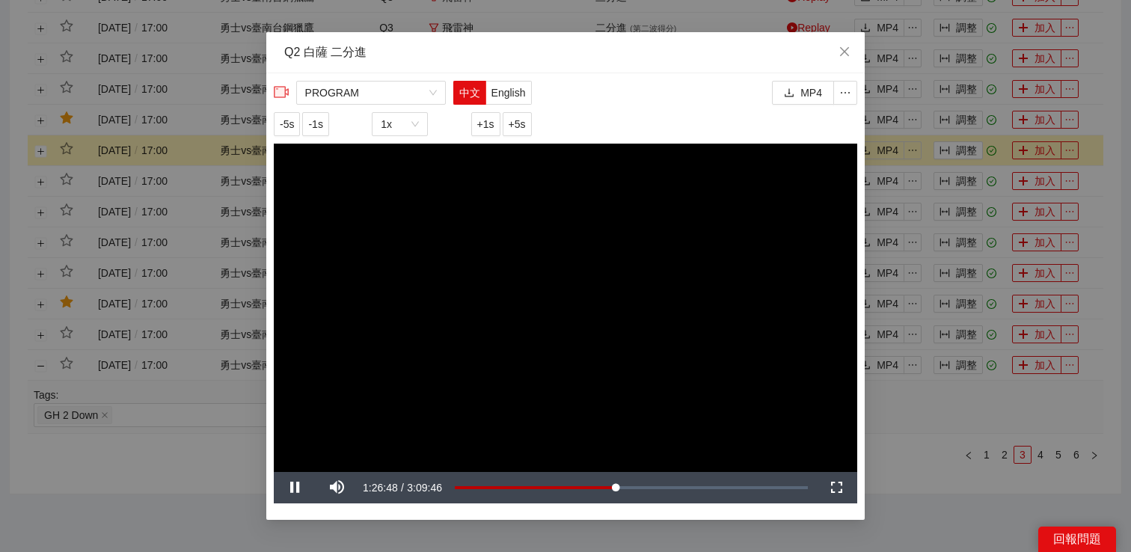
click at [916, 161] on div "**********" at bounding box center [565, 276] width 1131 height 552
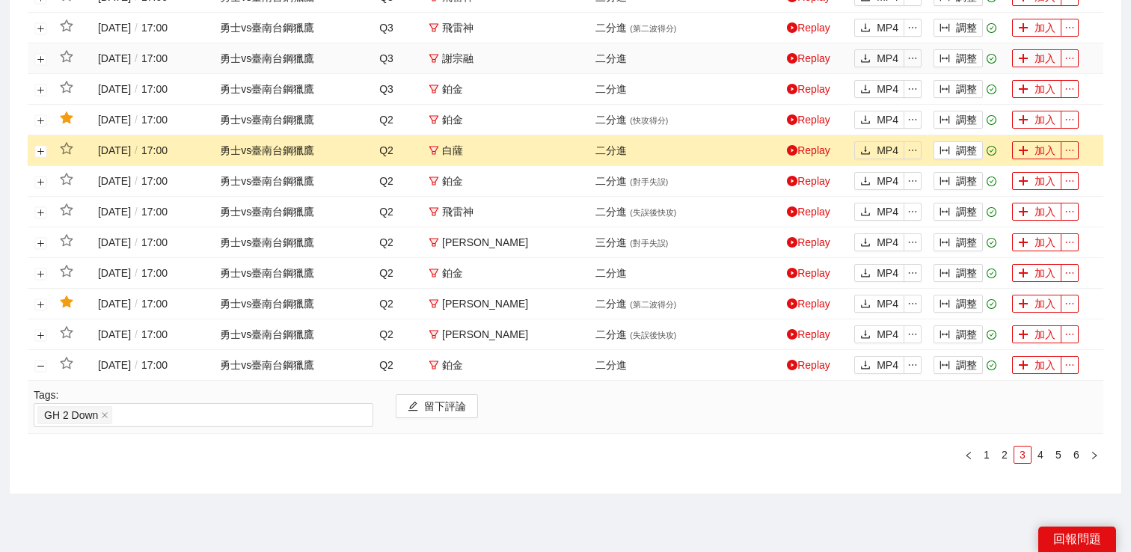
click at [818, 49] on td "Replay" at bounding box center [814, 58] width 67 height 31
click at [816, 54] on link "Replay" at bounding box center [808, 58] width 43 height 12
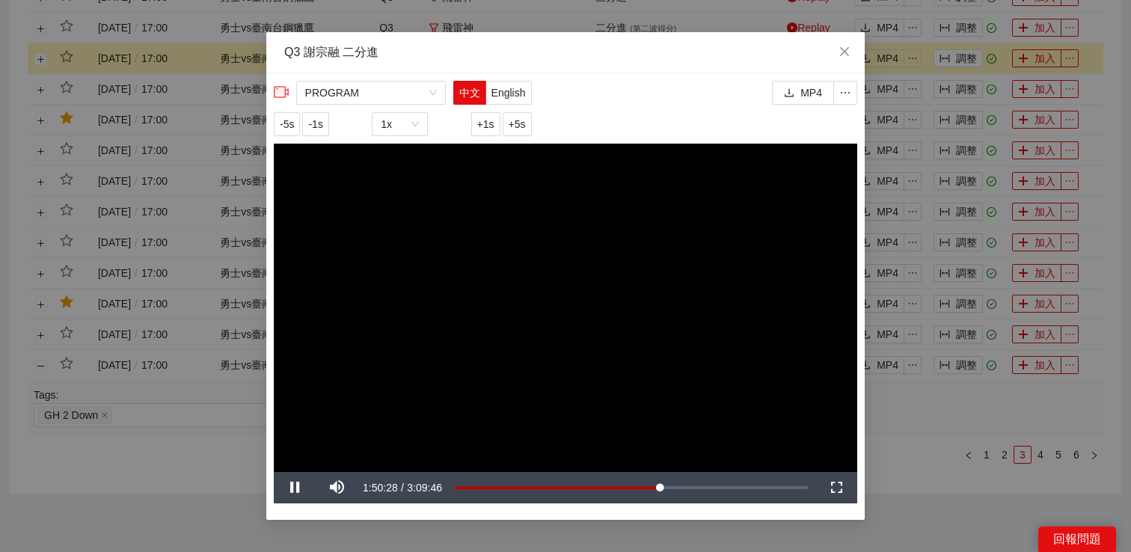
click at [941, 170] on div "**********" at bounding box center [565, 276] width 1131 height 552
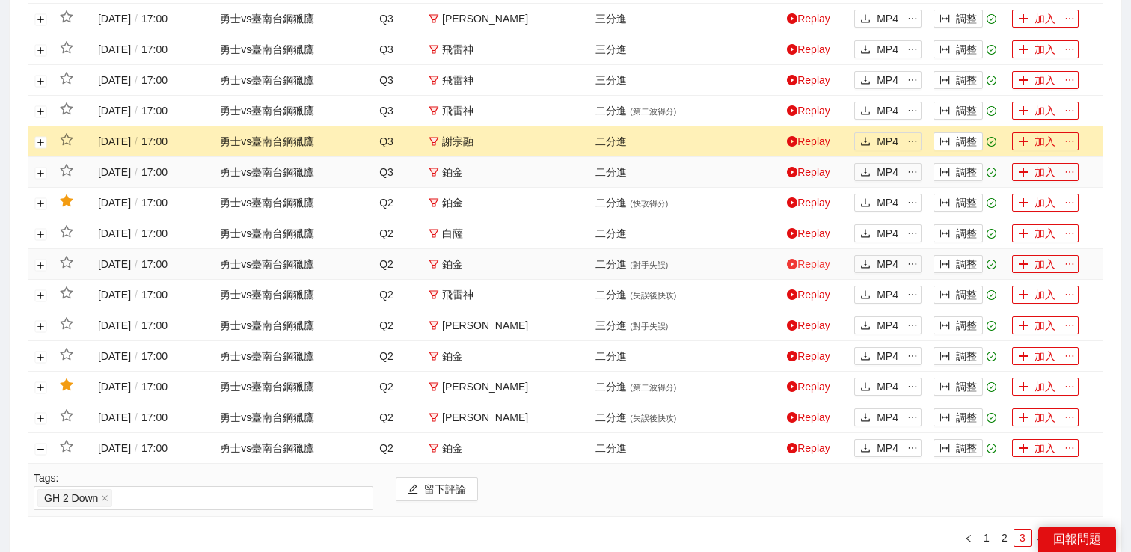
scroll to position [581, 0]
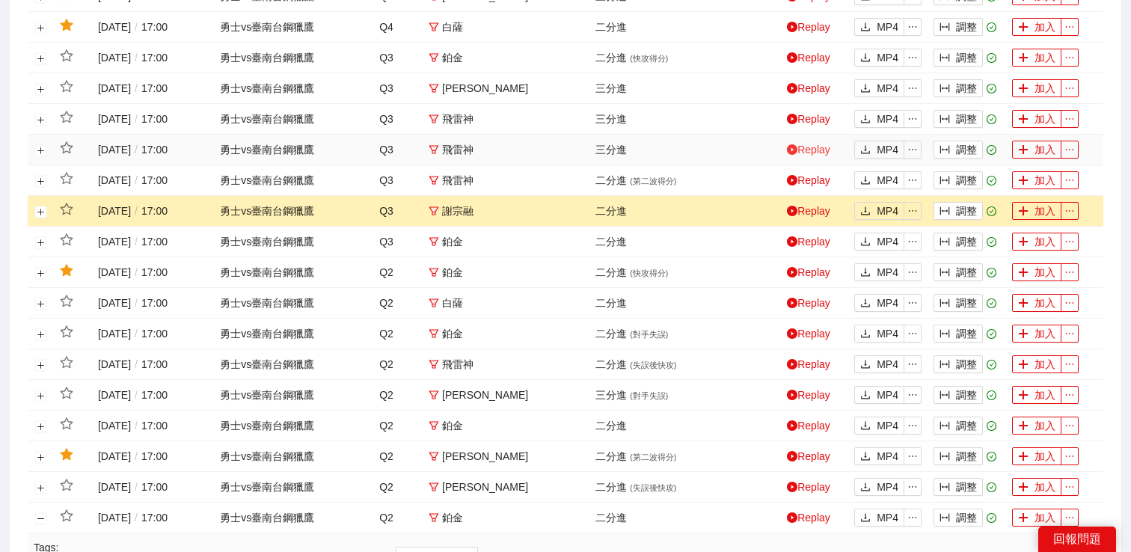
click at [820, 150] on link "Replay" at bounding box center [808, 150] width 43 height 12
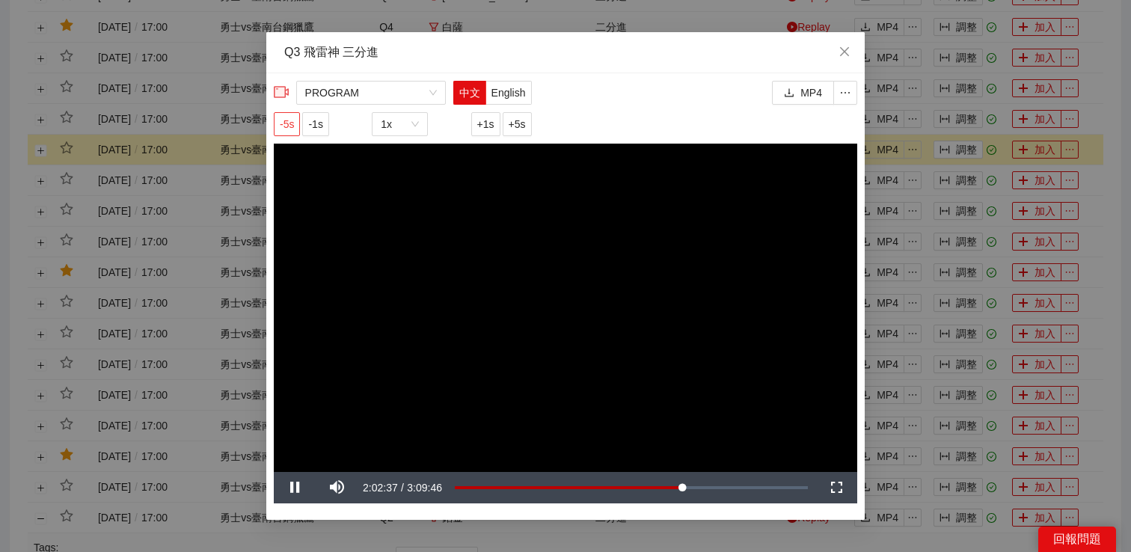
click at [289, 126] on span "-5s" at bounding box center [287, 124] width 14 height 16
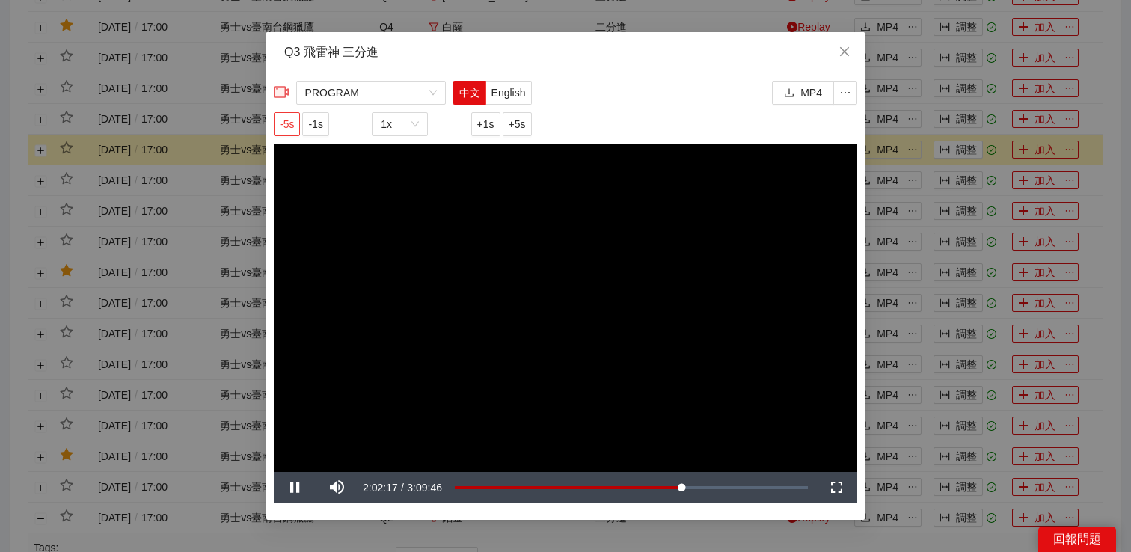
click at [288, 123] on span "-5s" at bounding box center [287, 124] width 14 height 16
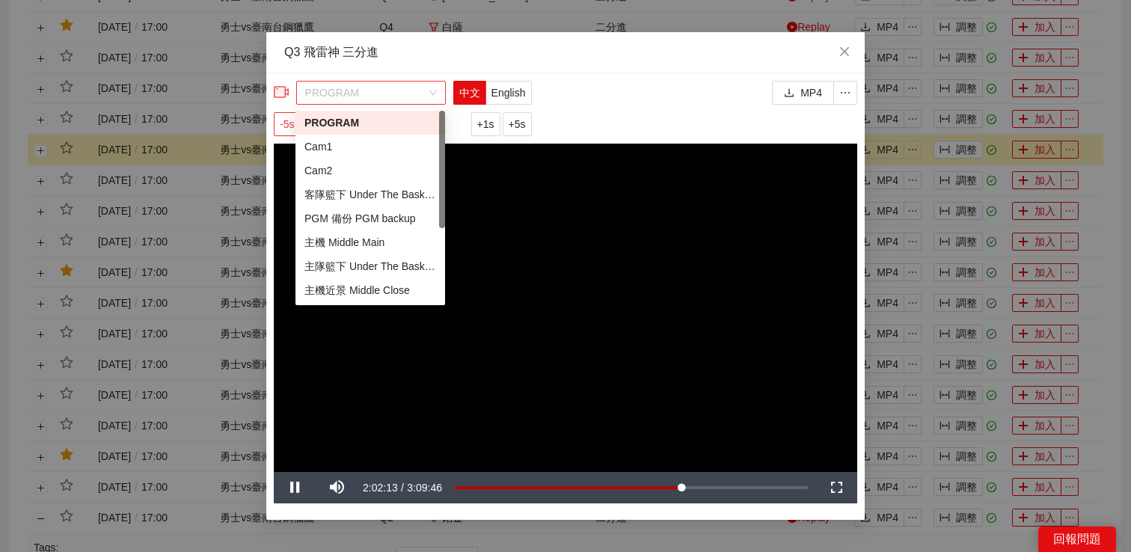
click at [426, 98] on span "PROGRAM" at bounding box center [371, 93] width 132 height 22
click at [366, 239] on div "主機 Middle Main" at bounding box center [371, 242] width 132 height 16
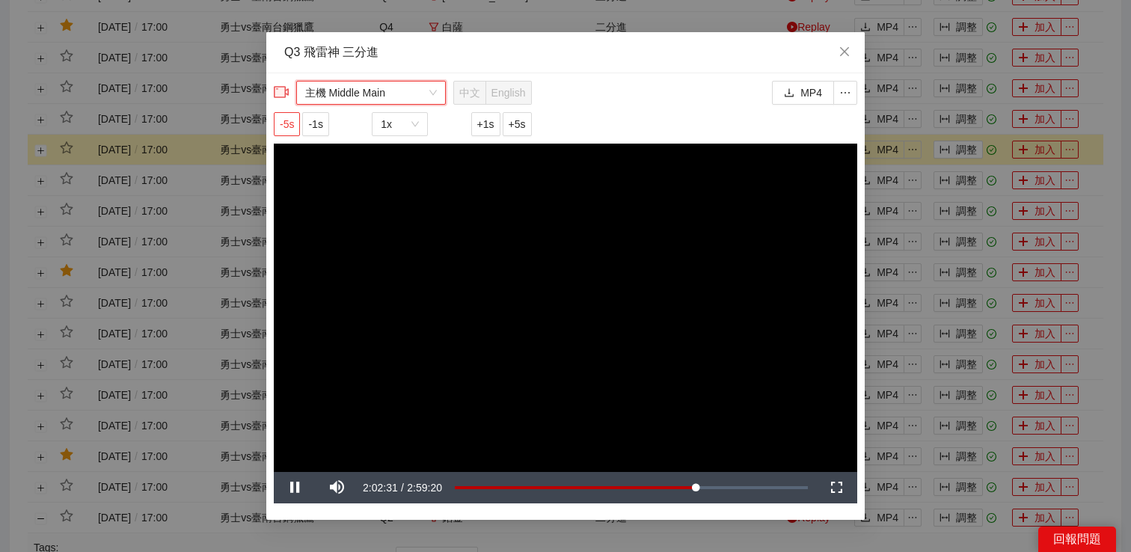
click at [289, 128] on span "-5s" at bounding box center [287, 124] width 14 height 16
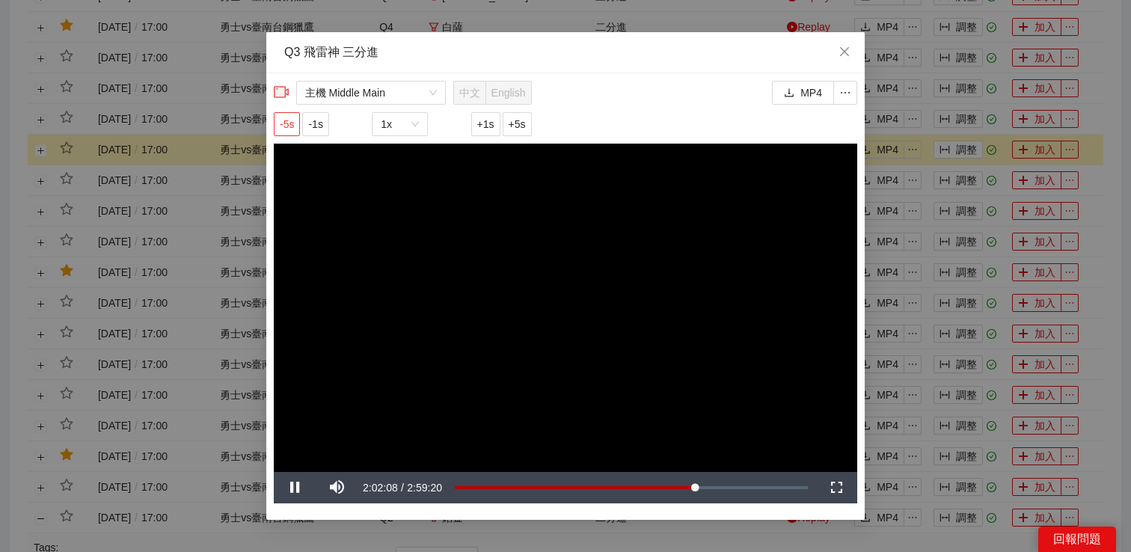
click at [289, 128] on span "-5s" at bounding box center [287, 124] width 14 height 16
click at [289, 127] on span "-5s" at bounding box center [287, 124] width 14 height 16
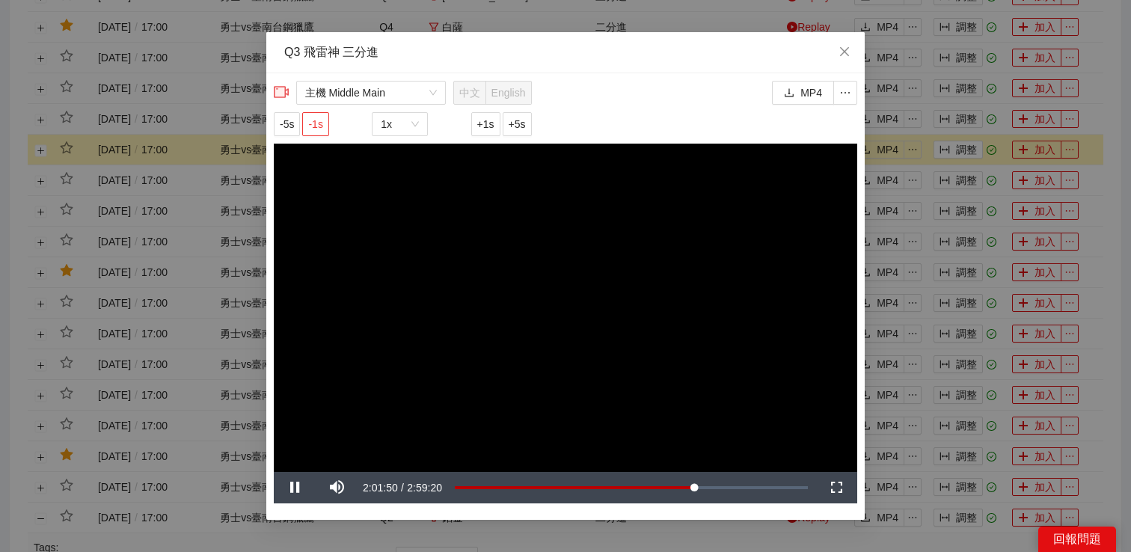
click at [315, 124] on span "-1s" at bounding box center [315, 124] width 14 height 16
click at [929, 227] on div "**********" at bounding box center [565, 276] width 1131 height 552
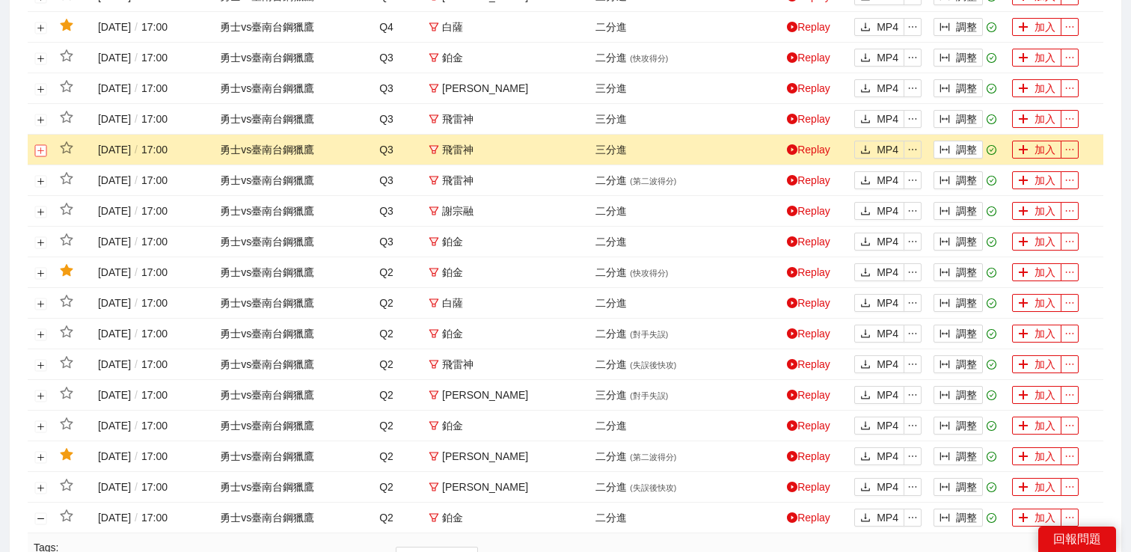
click at [35, 151] on button "展開行" at bounding box center [41, 150] width 12 height 12
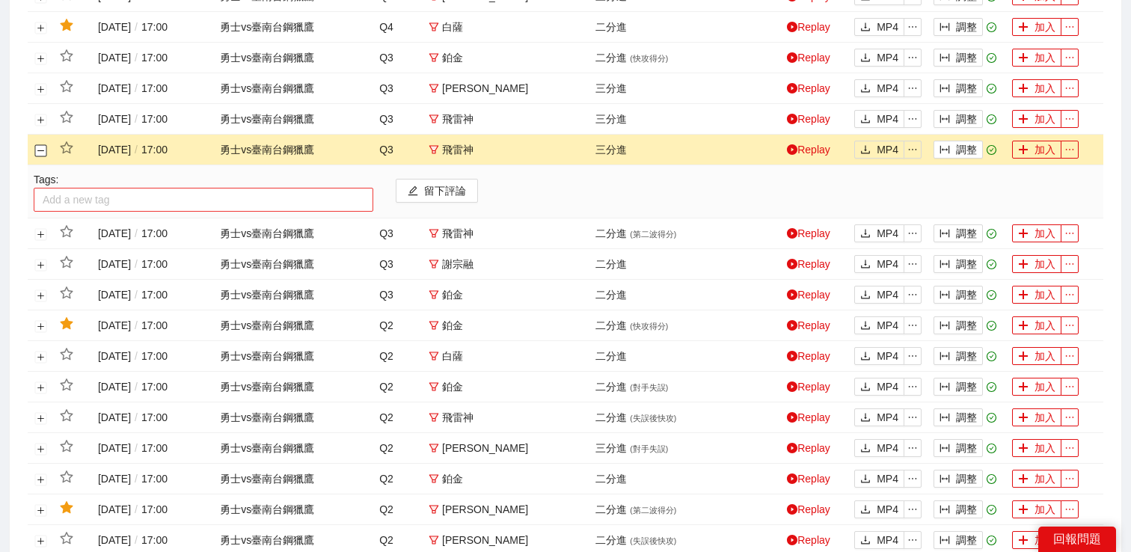
click at [79, 197] on div at bounding box center [203, 200] width 332 height 18
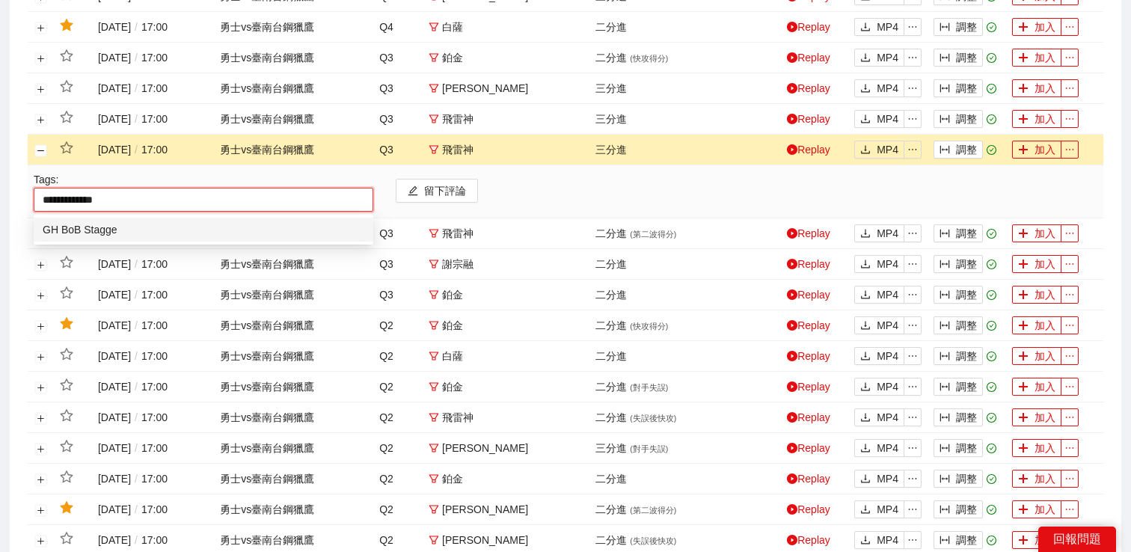
type input "**********"
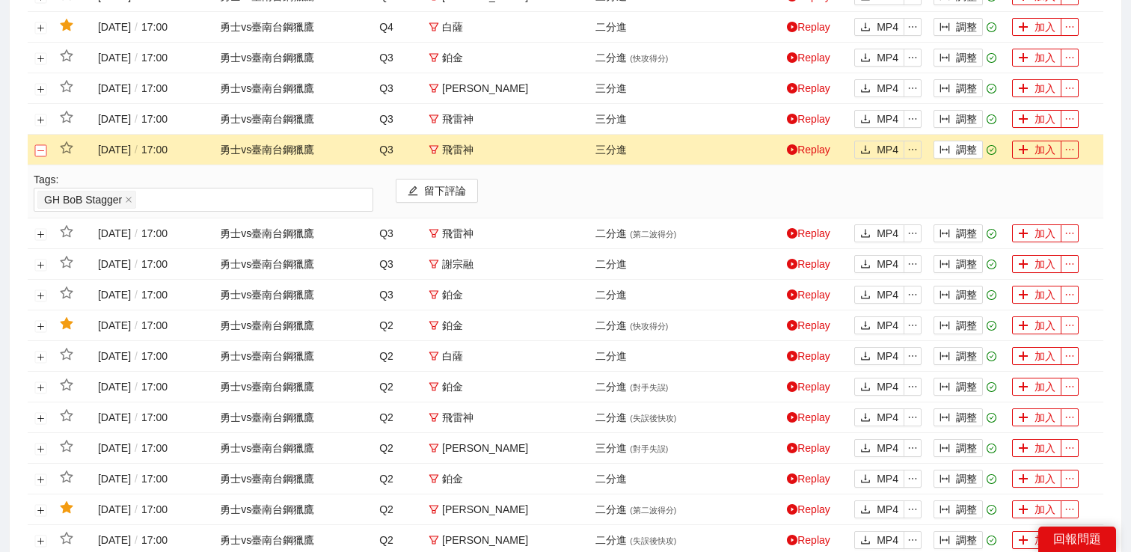
click at [41, 152] on button "關閉行" at bounding box center [41, 150] width 12 height 12
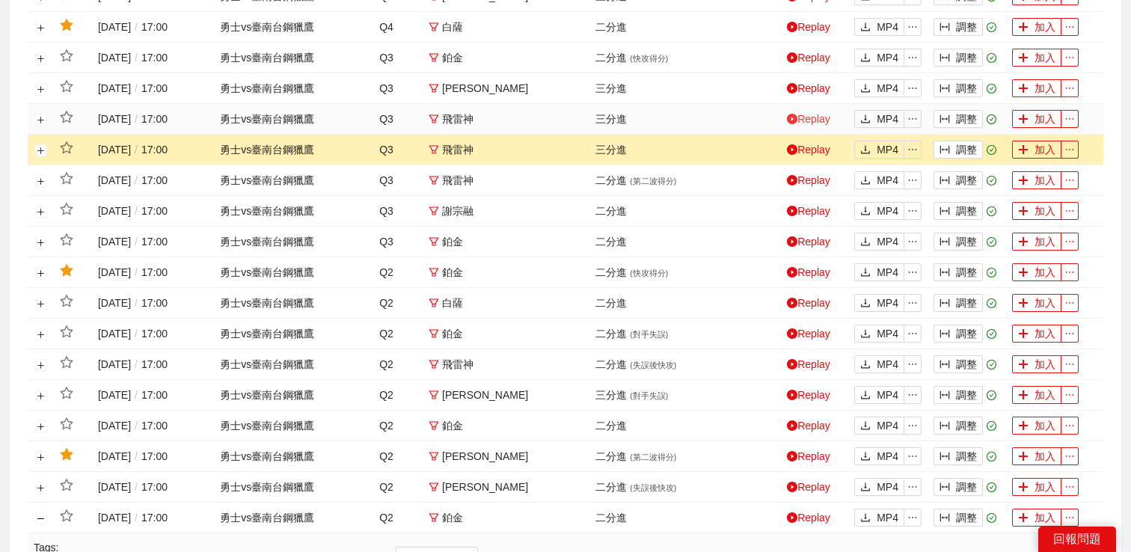
click at [813, 114] on link "Replay" at bounding box center [808, 119] width 43 height 12
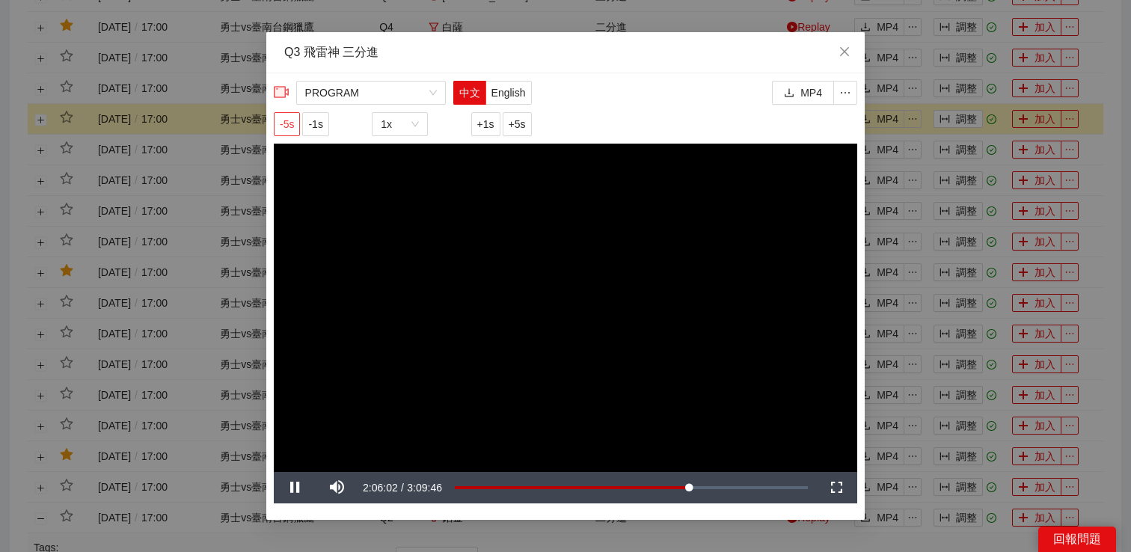
click at [290, 128] on span "-5s" at bounding box center [287, 124] width 14 height 16
click at [927, 114] on div "**********" at bounding box center [565, 276] width 1131 height 552
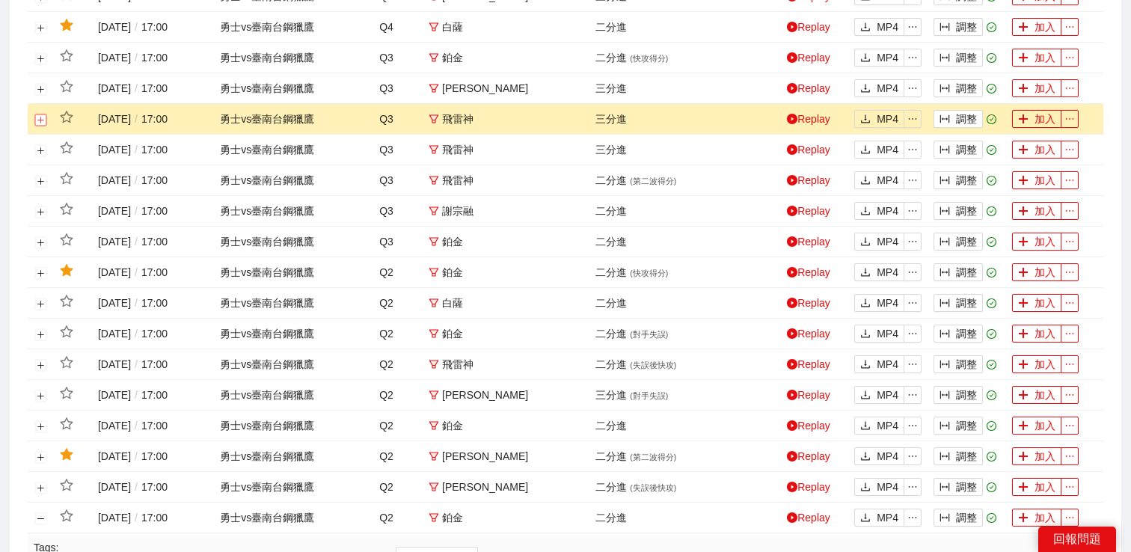
click at [36, 117] on button "展開行" at bounding box center [41, 120] width 12 height 12
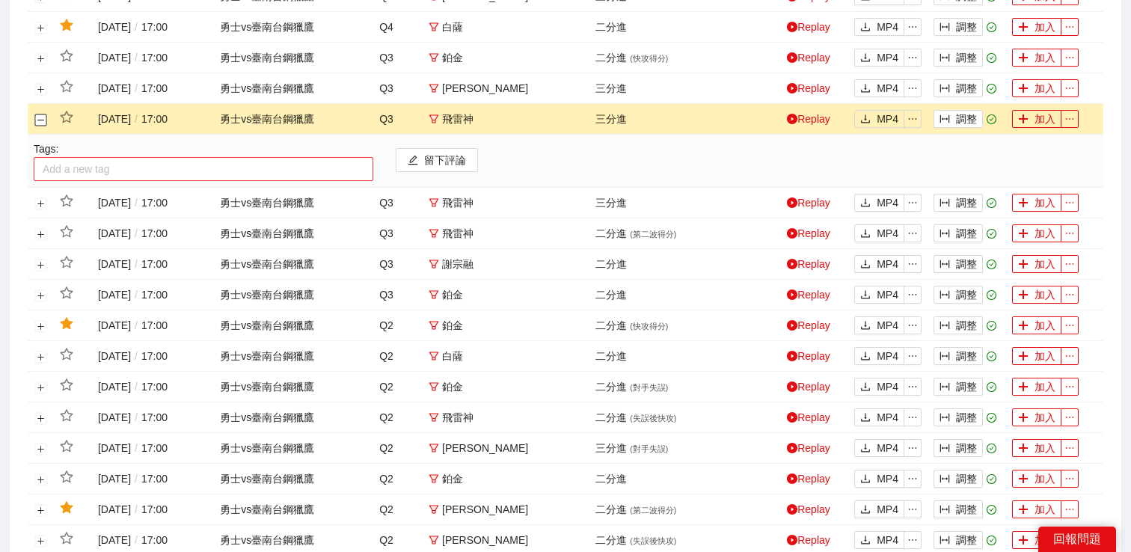
click at [76, 173] on div at bounding box center [203, 169] width 332 height 18
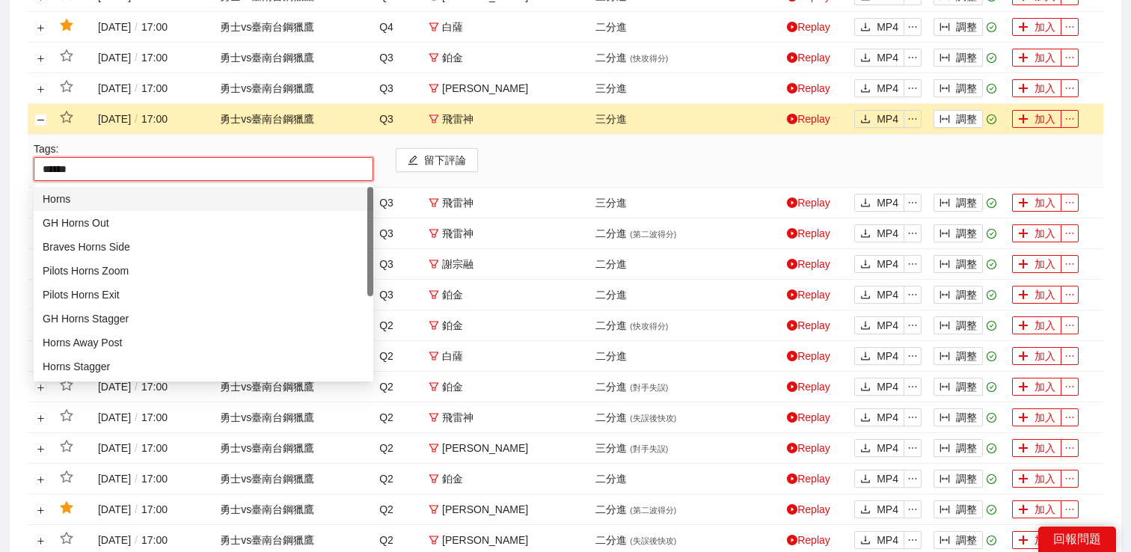
type input "*******"
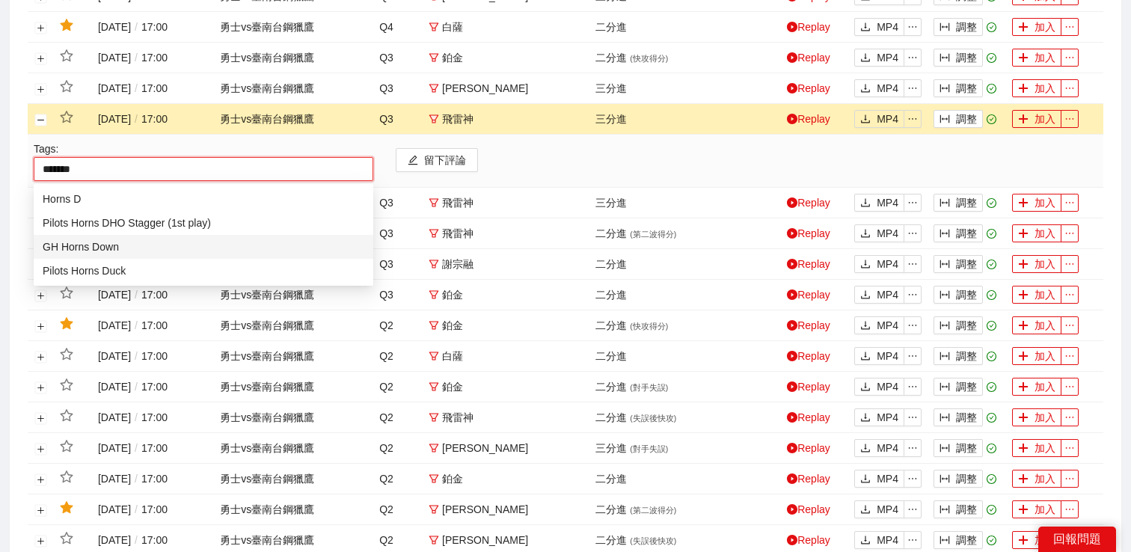
click at [85, 242] on div "GH Horns Down" at bounding box center [204, 247] width 322 height 16
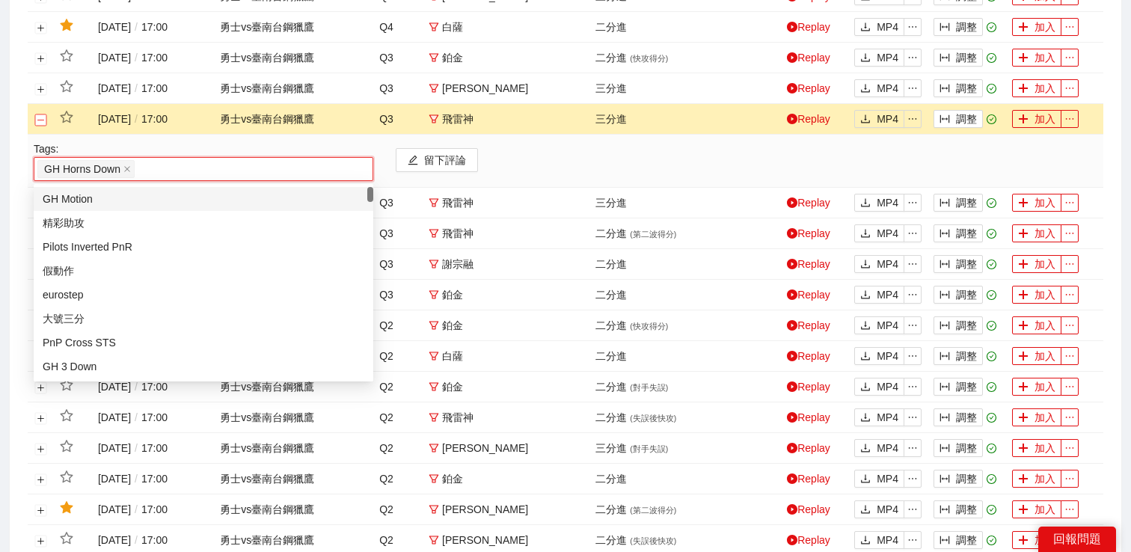
click at [41, 123] on button "關閉行" at bounding box center [41, 120] width 12 height 12
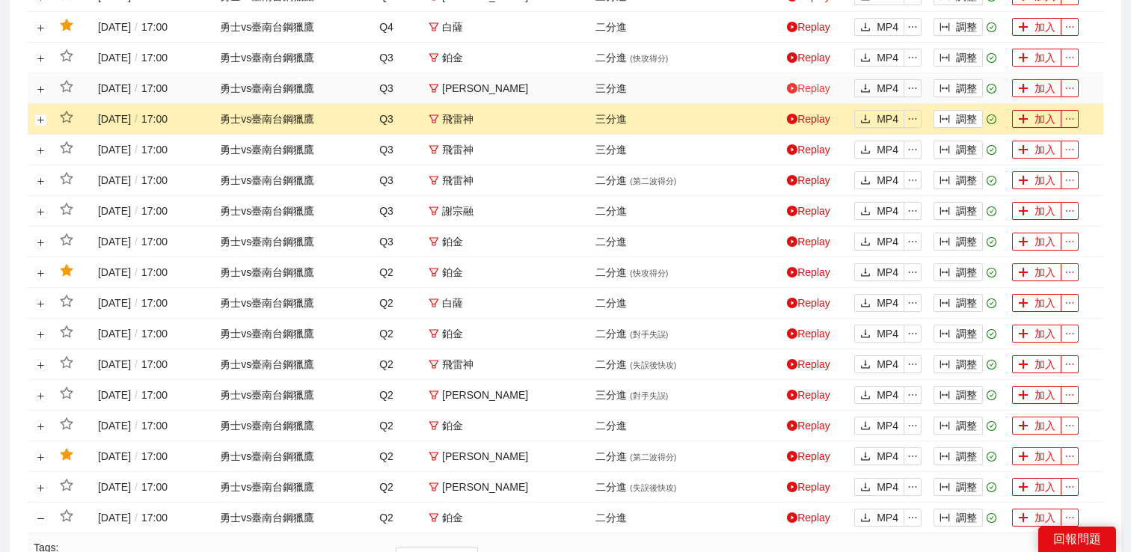
click at [805, 91] on link "Replay" at bounding box center [808, 88] width 43 height 12
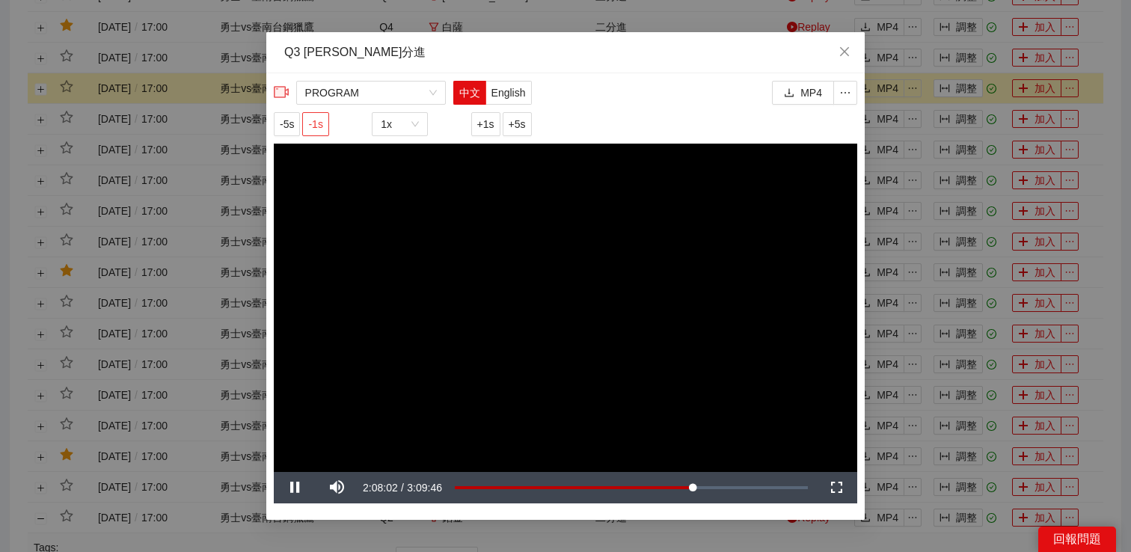
click at [308, 125] on button "-1s" at bounding box center [315, 124] width 26 height 24
click at [300, 125] on button "-5s" at bounding box center [287, 124] width 26 height 24
click at [294, 125] on span "-5s" at bounding box center [287, 124] width 14 height 16
click at [899, 197] on div "**********" at bounding box center [565, 276] width 1131 height 552
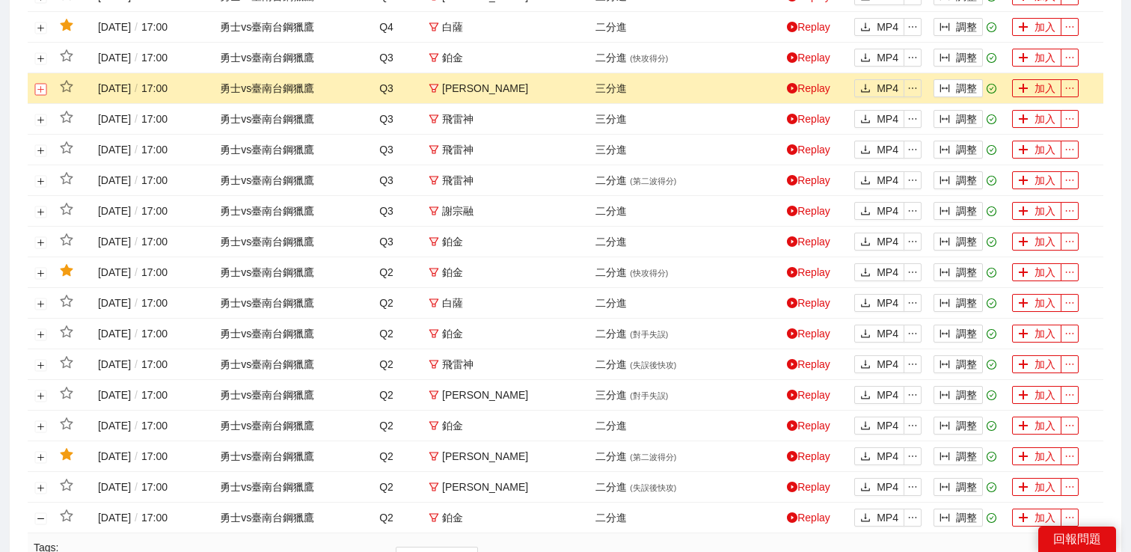
click at [41, 88] on button "展開行" at bounding box center [41, 89] width 12 height 12
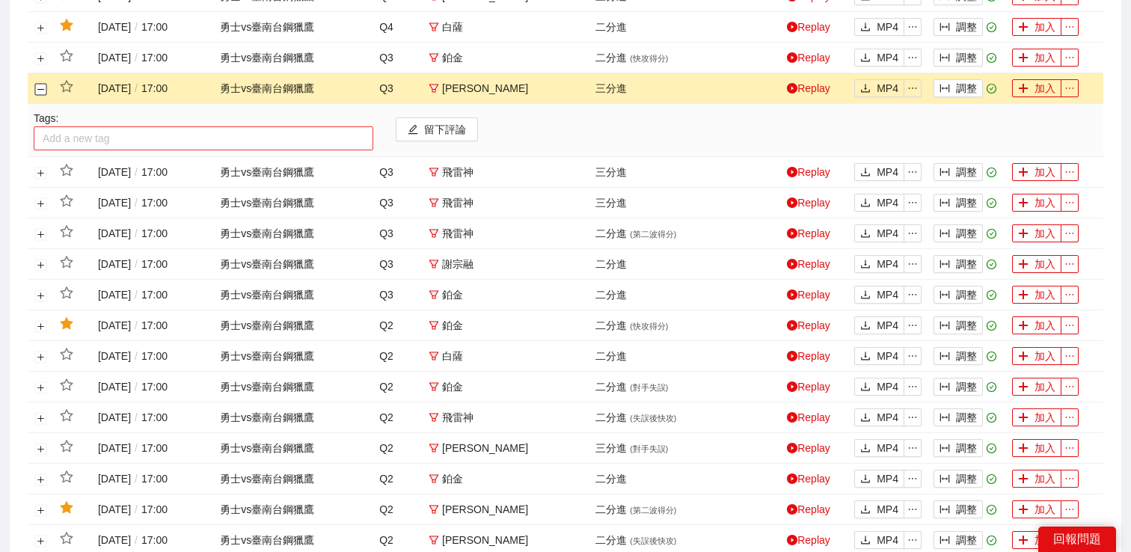
click at [76, 132] on div at bounding box center [203, 138] width 332 height 18
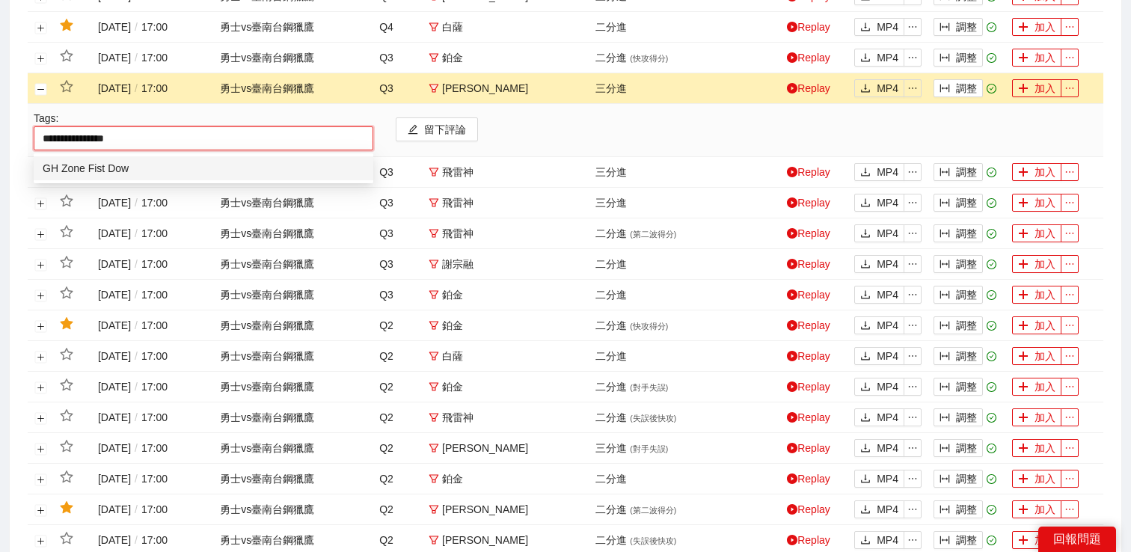
type input "**********"
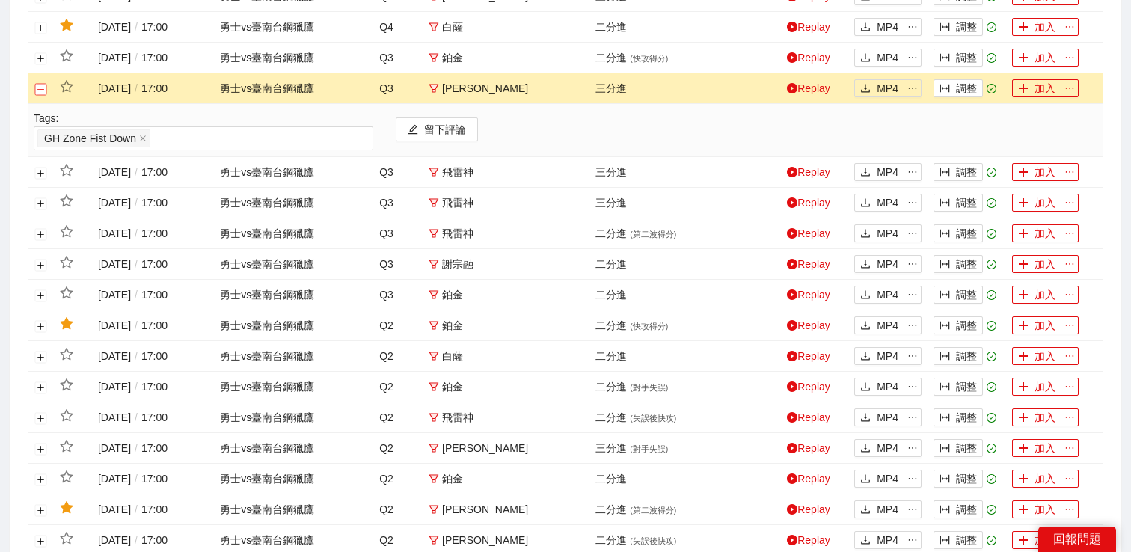
click at [38, 90] on button "關閉行" at bounding box center [41, 89] width 12 height 12
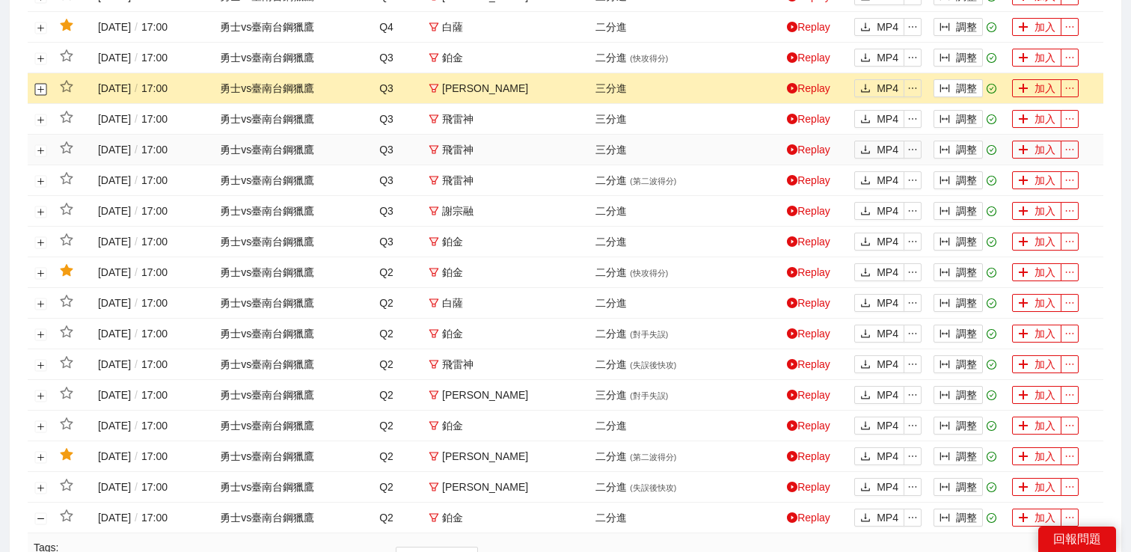
scroll to position [409, 0]
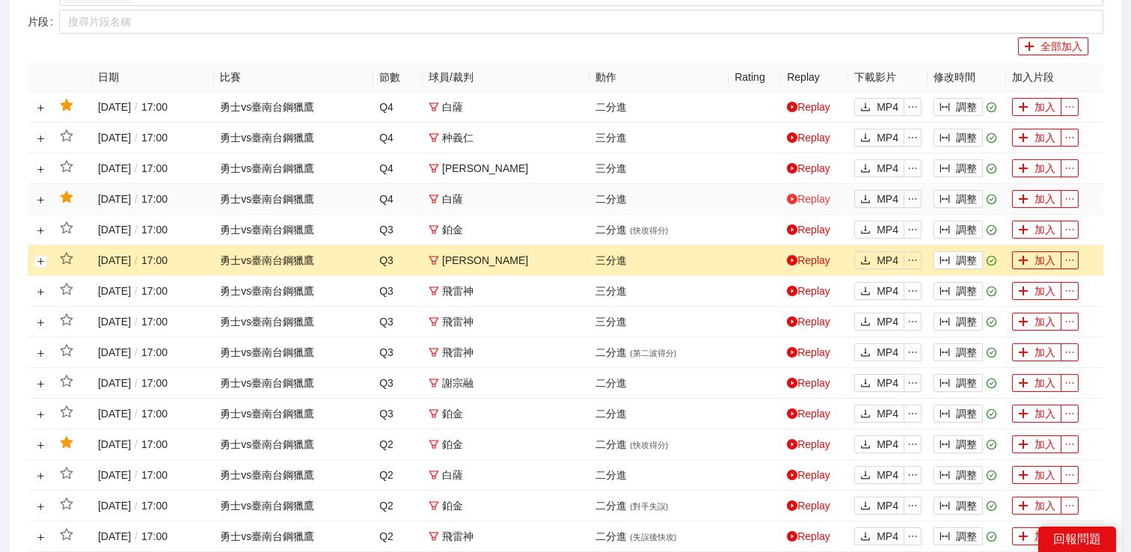
click at [818, 204] on link "Replay" at bounding box center [808, 199] width 43 height 12
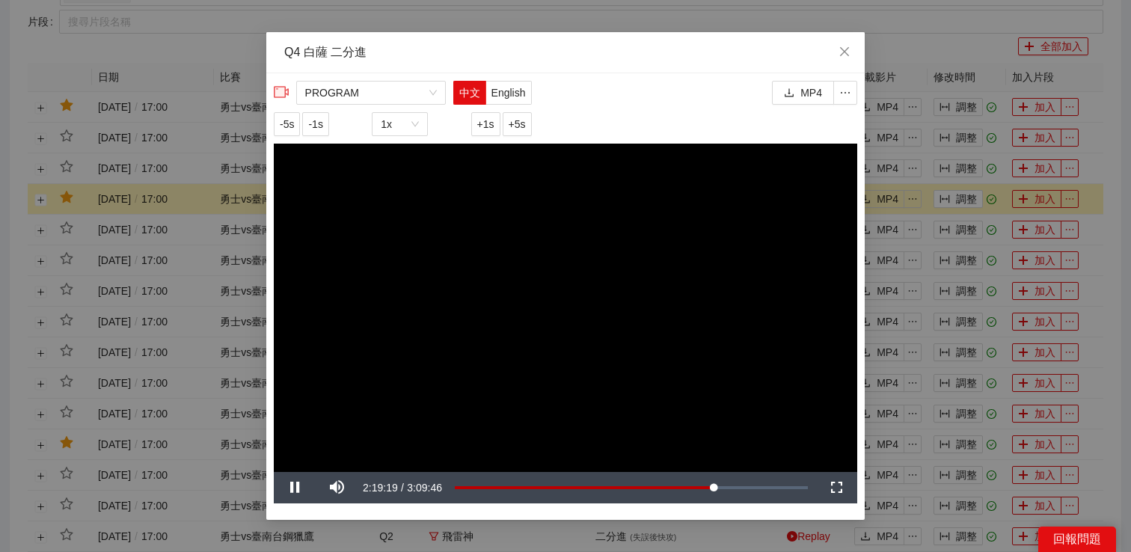
click at [906, 208] on div "**********" at bounding box center [565, 276] width 1131 height 552
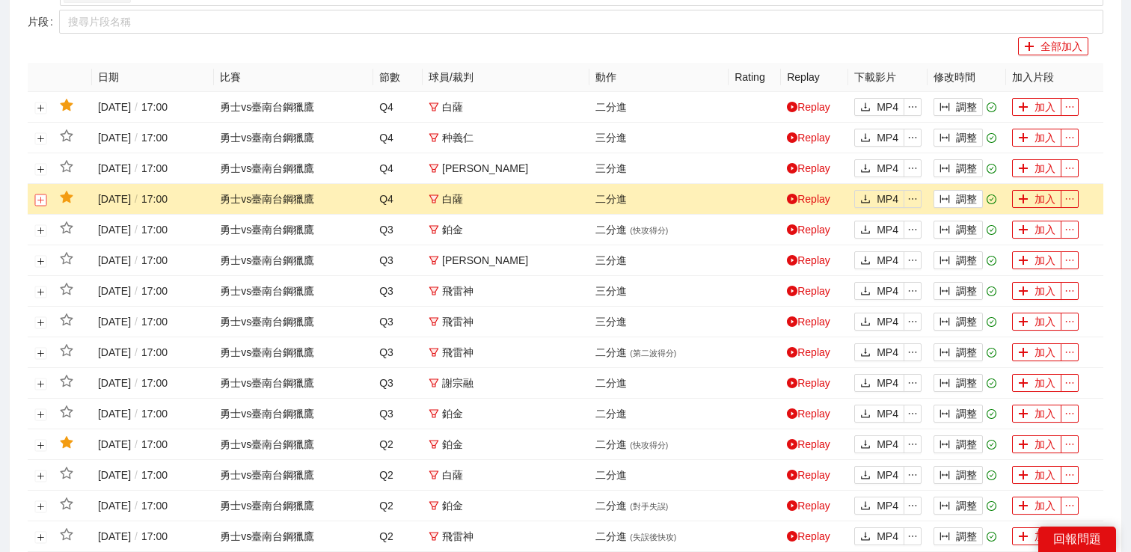
click at [38, 200] on button "展開行" at bounding box center [41, 200] width 12 height 12
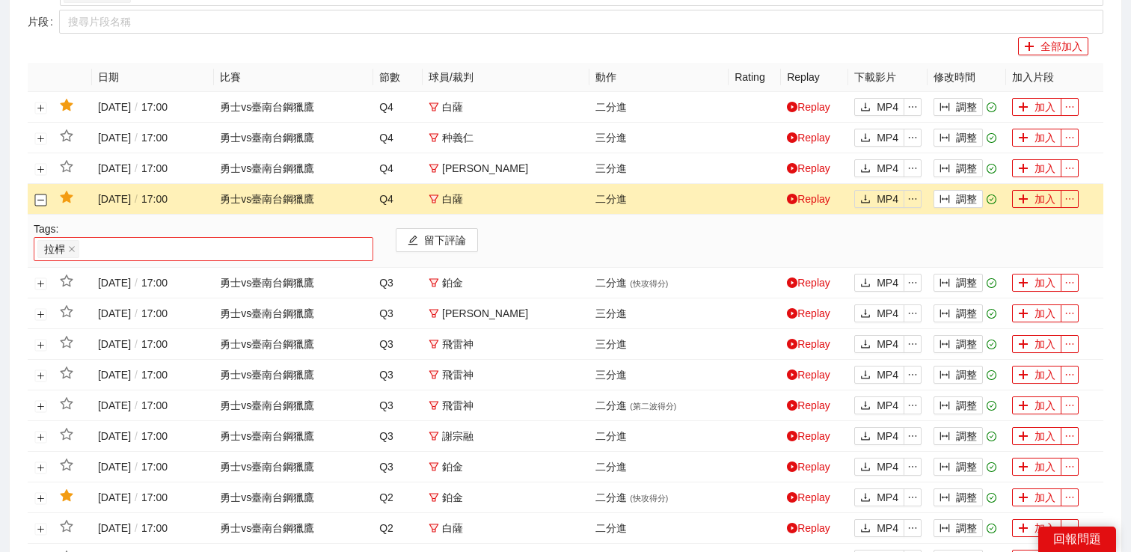
click at [89, 245] on div "拉桿" at bounding box center [203, 249] width 332 height 21
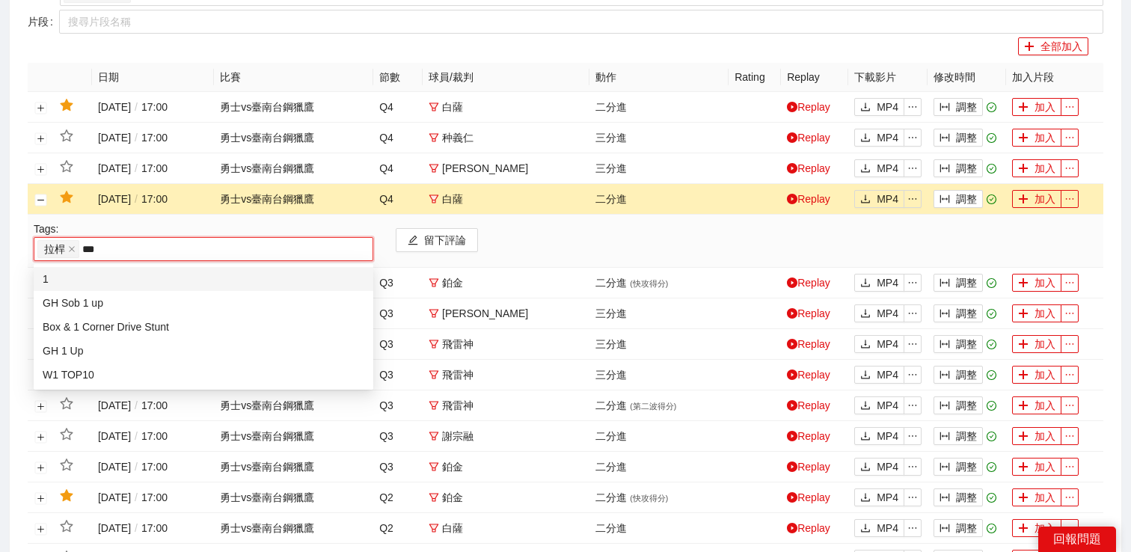
type input "****"
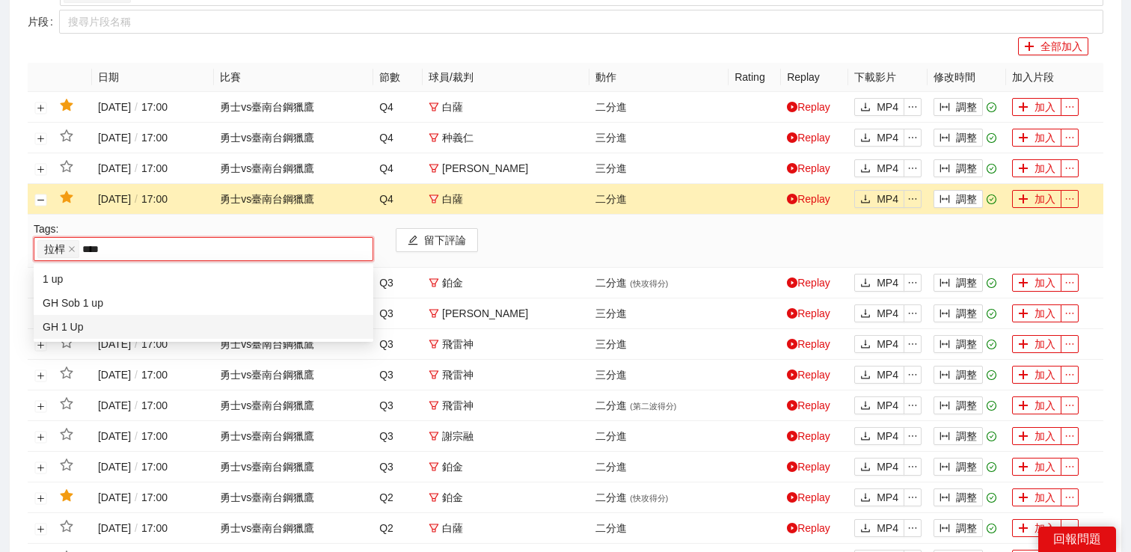
click at [88, 326] on div "GH 1 Up" at bounding box center [204, 327] width 322 height 16
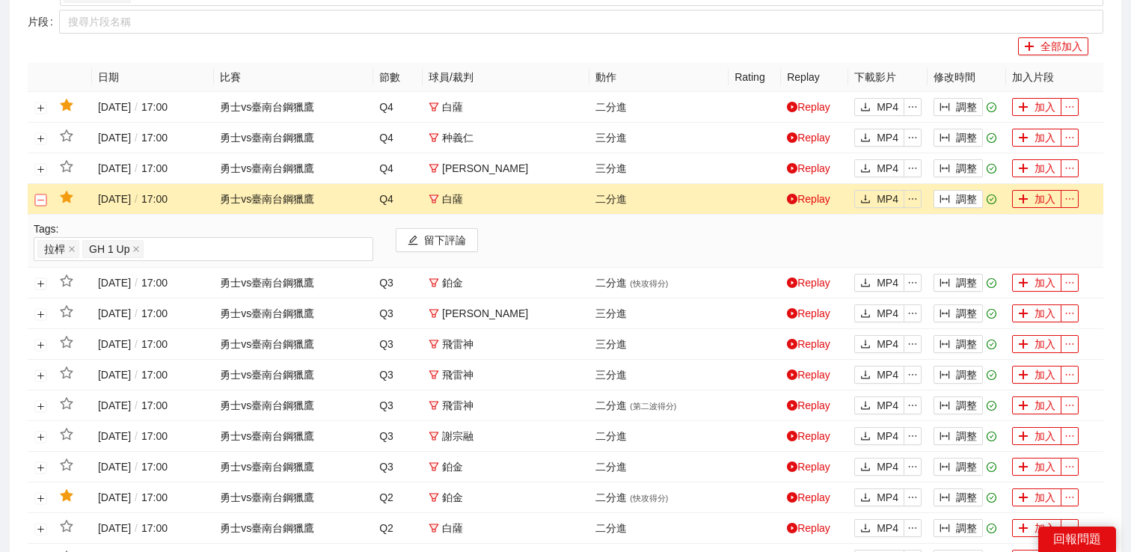
click at [45, 201] on button "關閉行" at bounding box center [41, 200] width 12 height 12
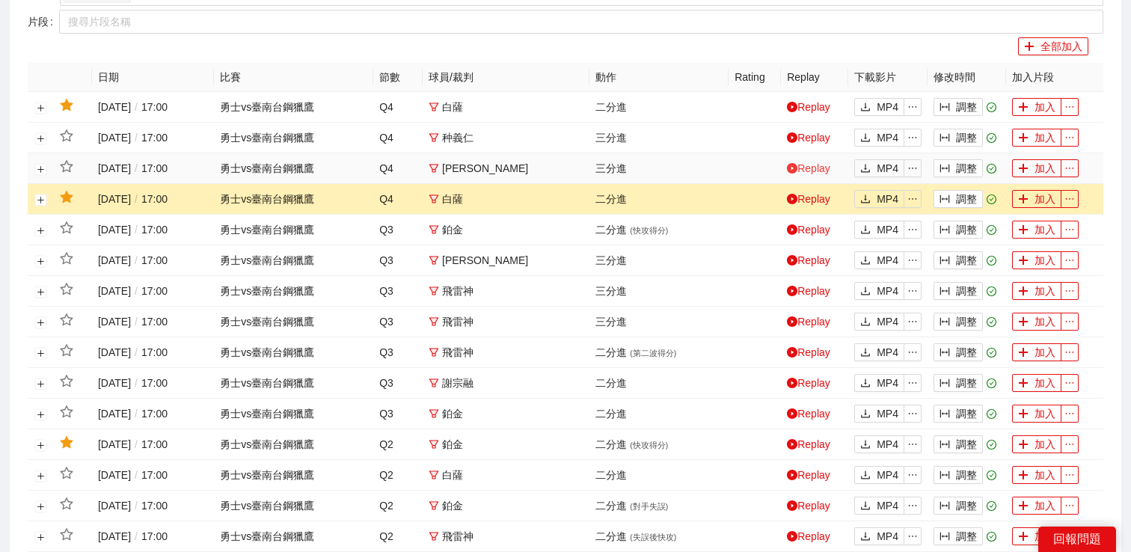
click at [810, 168] on link "Replay" at bounding box center [808, 168] width 43 height 12
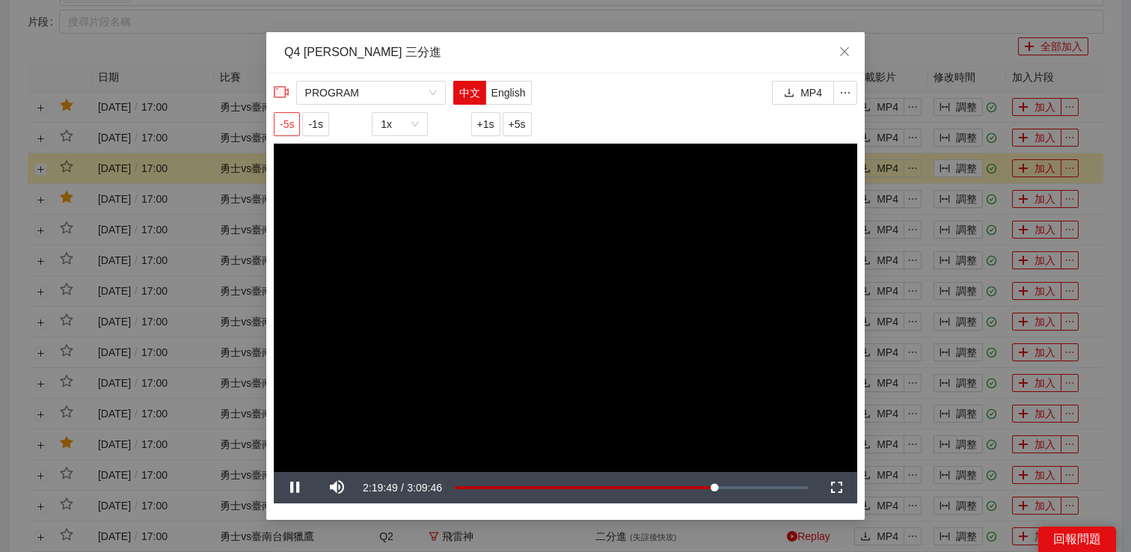
click at [290, 122] on span "-5s" at bounding box center [287, 124] width 14 height 16
click at [1014, 128] on div "**********" at bounding box center [565, 276] width 1131 height 552
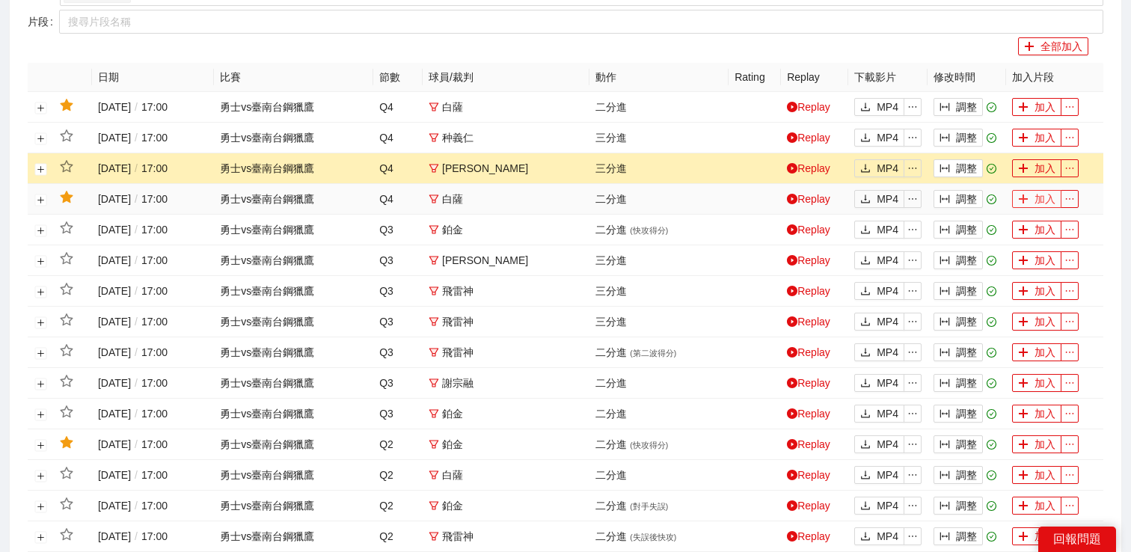
click at [1026, 195] on icon "plus" at bounding box center [1023, 199] width 10 height 10
click at [813, 140] on link "Replay" at bounding box center [808, 138] width 43 height 12
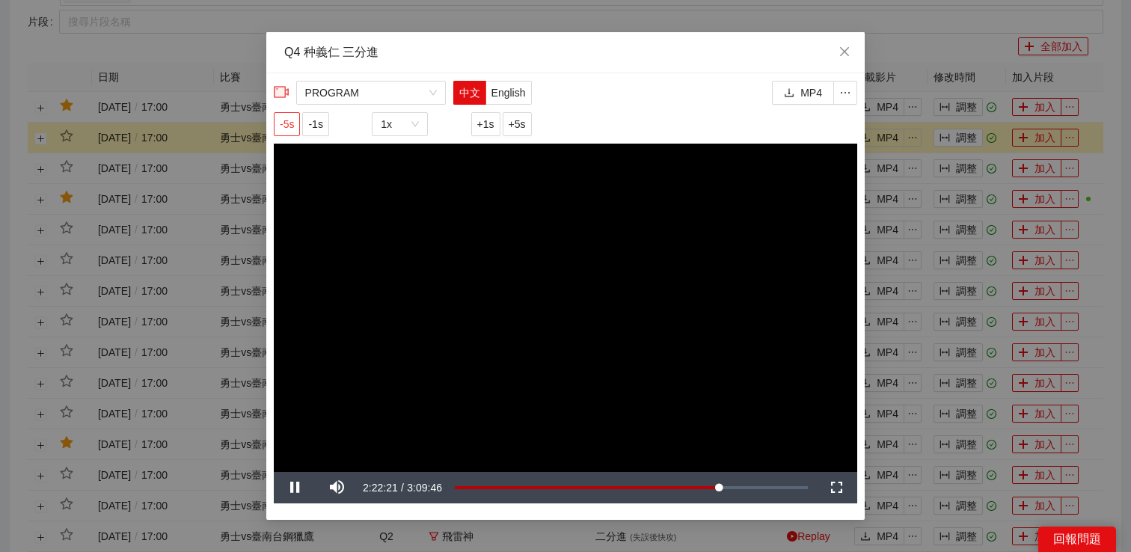
click at [287, 122] on span "-5s" at bounding box center [287, 124] width 14 height 16
click at [942, 253] on div "**********" at bounding box center [565, 276] width 1131 height 552
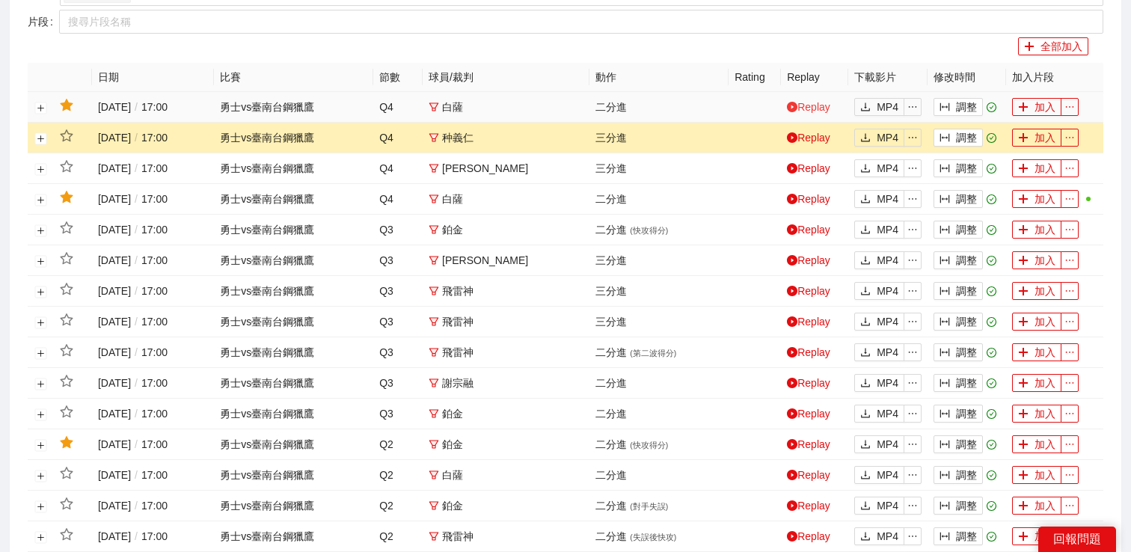
click at [821, 108] on link "Replay" at bounding box center [808, 107] width 43 height 12
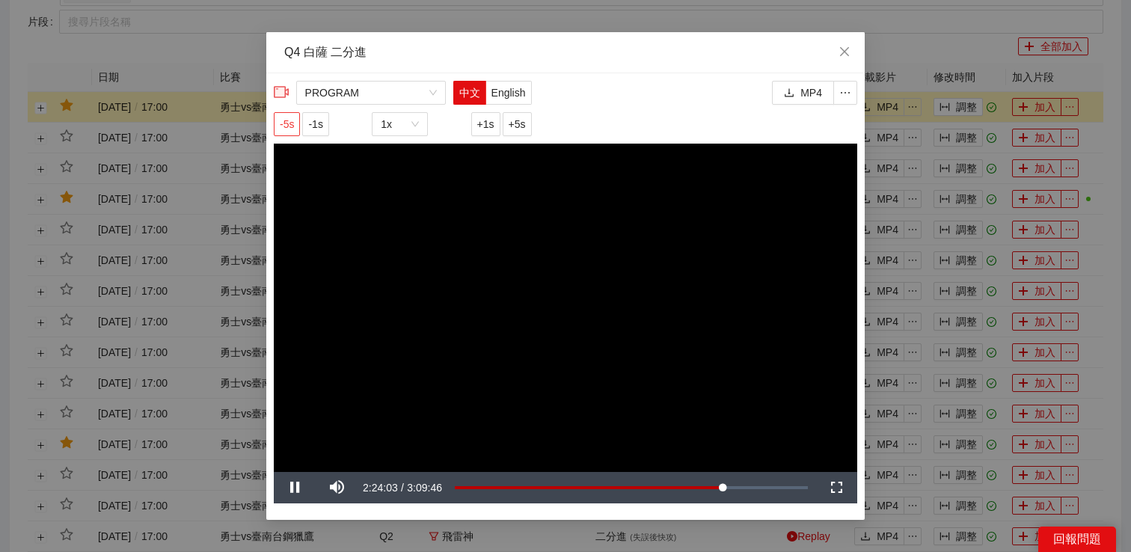
click at [284, 132] on button "-5s" at bounding box center [287, 124] width 26 height 24
click at [284, 129] on span "-5s" at bounding box center [287, 124] width 14 height 16
click at [923, 222] on div "**********" at bounding box center [565, 276] width 1131 height 552
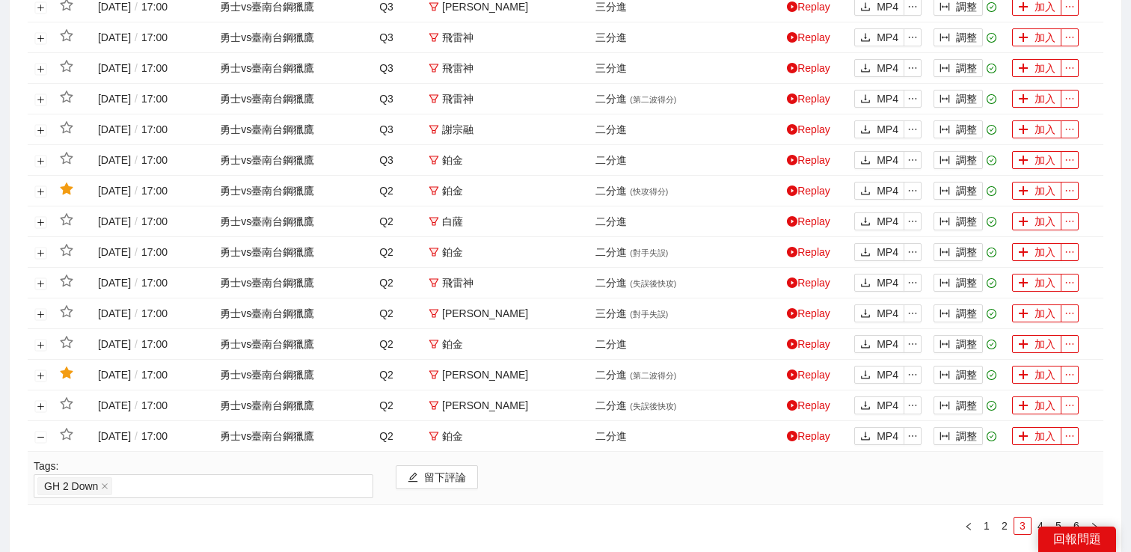
scroll to position [696, 0]
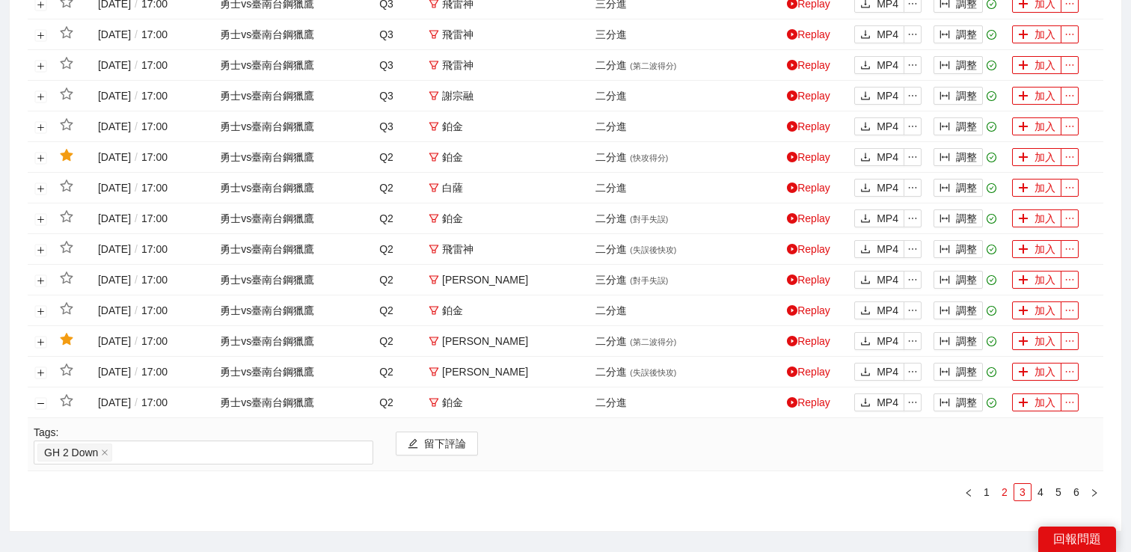
click at [1006, 495] on link "2" at bounding box center [1005, 492] width 16 height 16
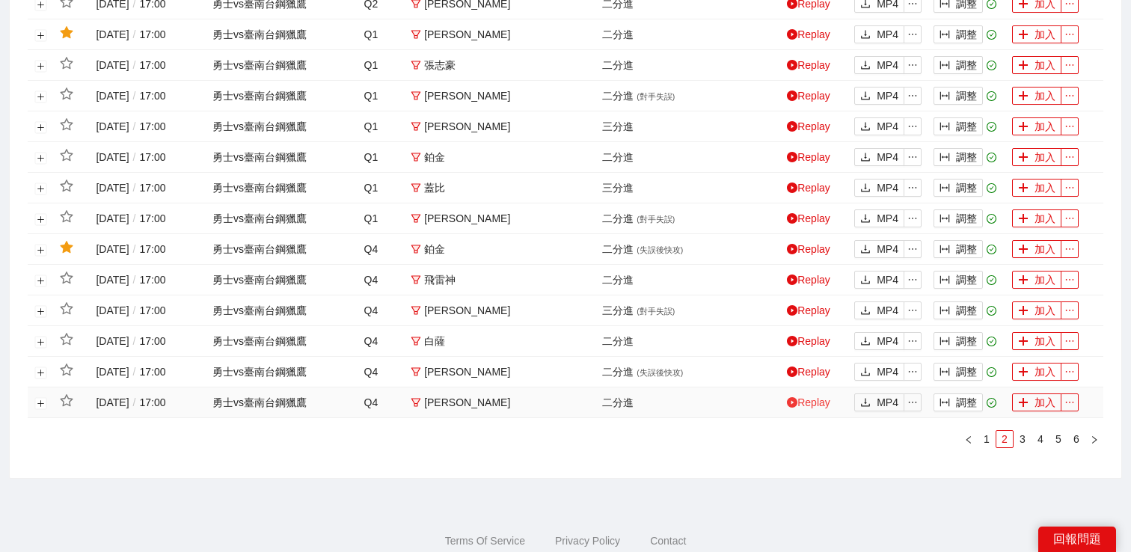
click at [806, 406] on link "Replay" at bounding box center [808, 403] width 43 height 12
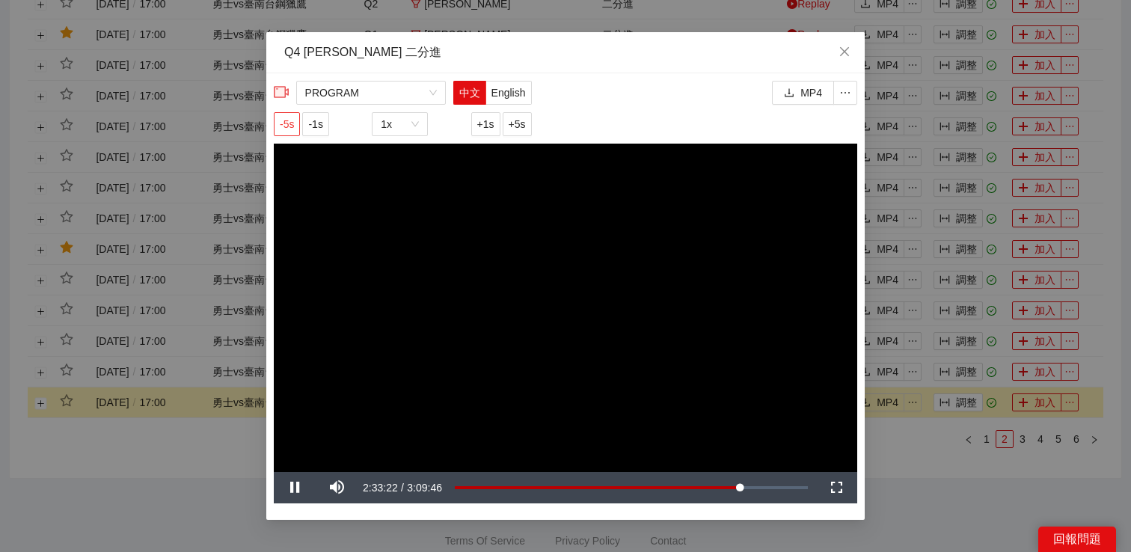
click at [296, 120] on button "-5s" at bounding box center [287, 124] width 26 height 24
click at [487, 131] on span "+1s" at bounding box center [485, 124] width 17 height 16
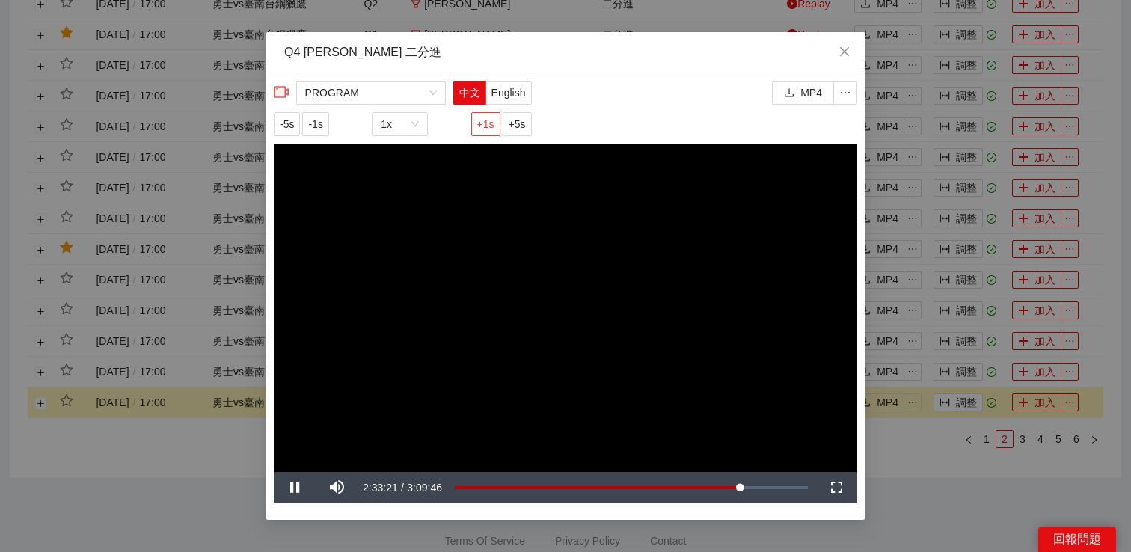
click at [487, 131] on span "+1s" at bounding box center [485, 124] width 17 height 16
click at [916, 321] on div "**********" at bounding box center [565, 276] width 1131 height 552
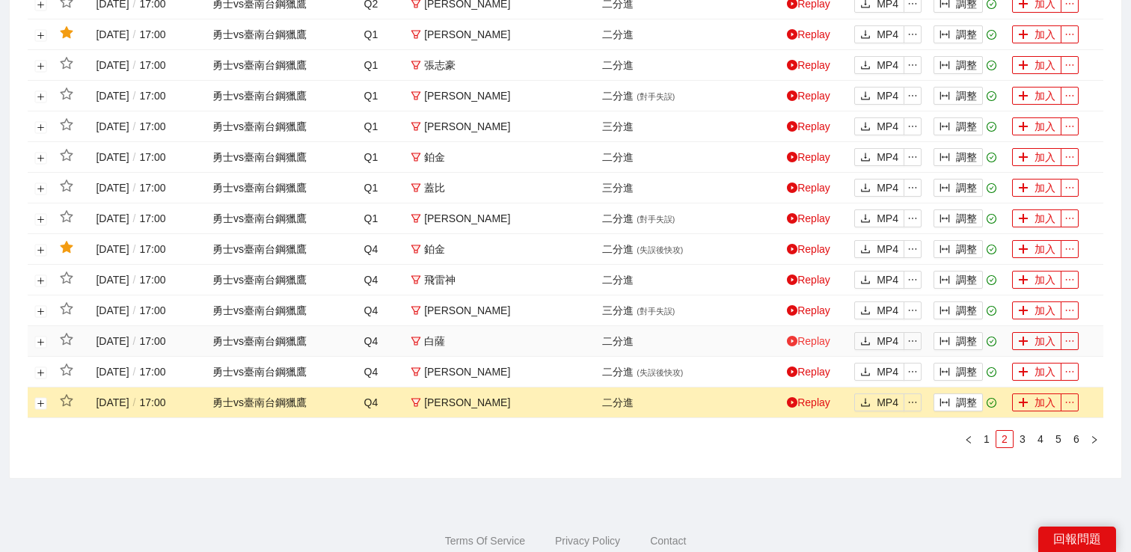
click at [809, 341] on link "Replay" at bounding box center [808, 341] width 43 height 12
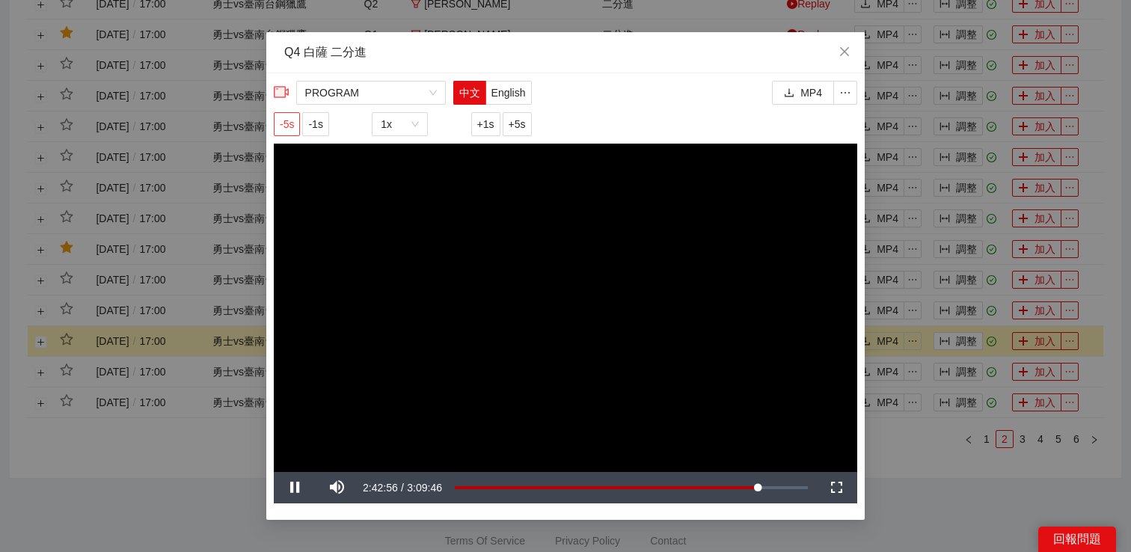
click at [290, 122] on span "-5s" at bounding box center [287, 124] width 14 height 16
click at [291, 123] on span "-5s" at bounding box center [287, 124] width 14 height 16
click at [932, 266] on div "**********" at bounding box center [565, 276] width 1131 height 552
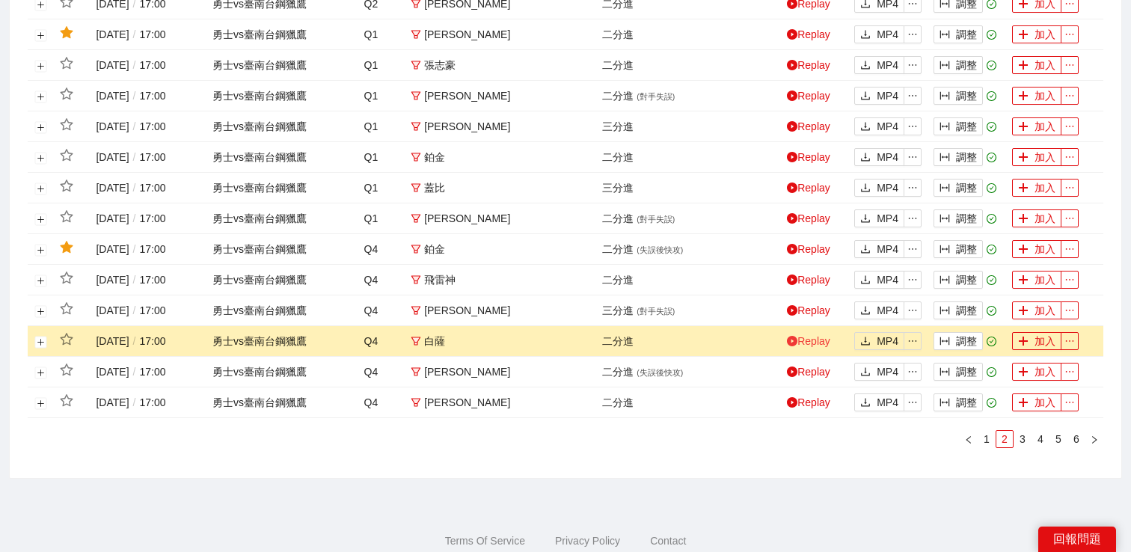
click at [814, 346] on link "Replay" at bounding box center [808, 341] width 43 height 12
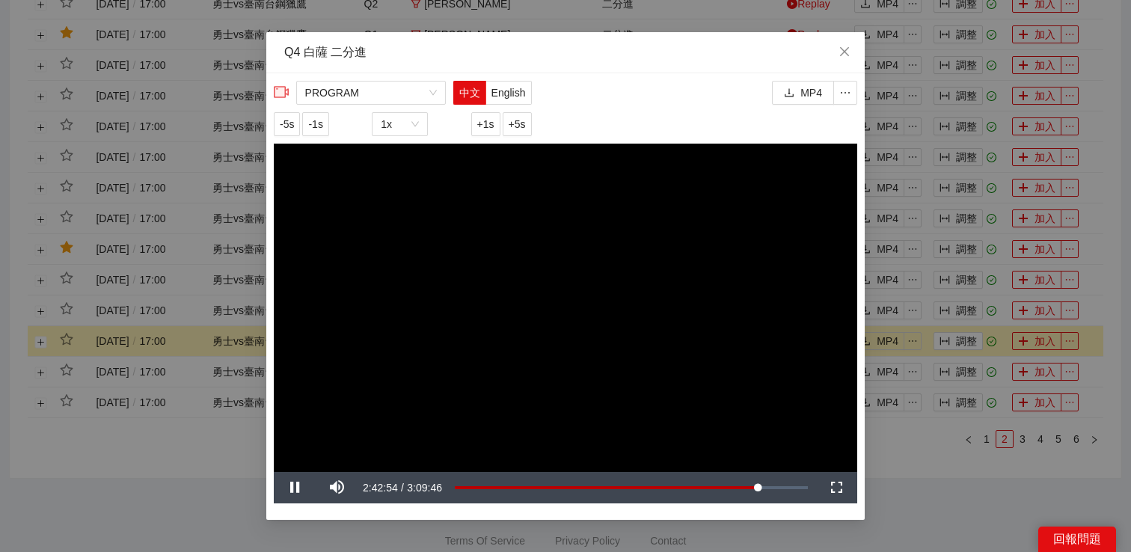
click at [911, 354] on div "**********" at bounding box center [565, 276] width 1131 height 552
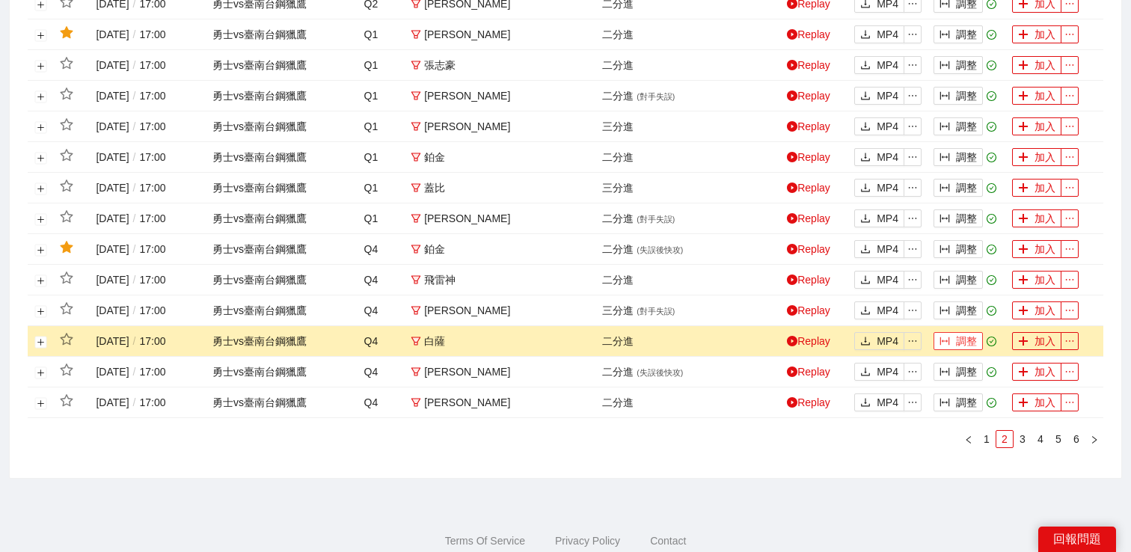
click at [941, 341] on icon "column-width" at bounding box center [945, 341] width 10 height 10
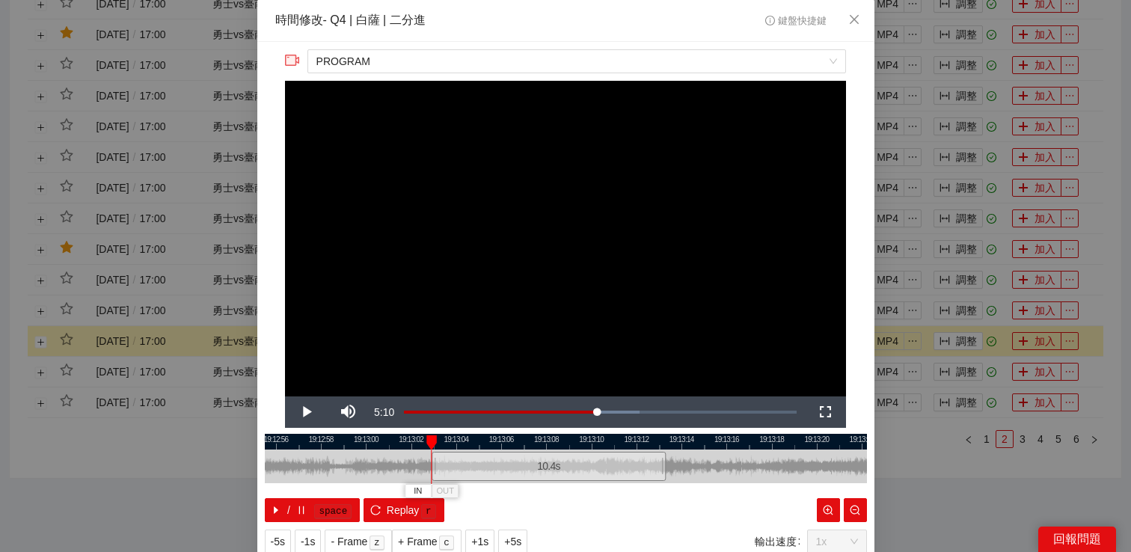
drag, startPoint x: 465, startPoint y: 456, endPoint x: 436, endPoint y: 456, distance: 28.4
click at [436, 456] on div "19:12:54 19:12:56 19:12:58 19:13:00 19:13:02 19:13:04 19:13:06 19:13:08 19:13:1…" at bounding box center [566, 478] width 602 height 88
click at [545, 64] on span "PROGRAM" at bounding box center [577, 61] width 521 height 22
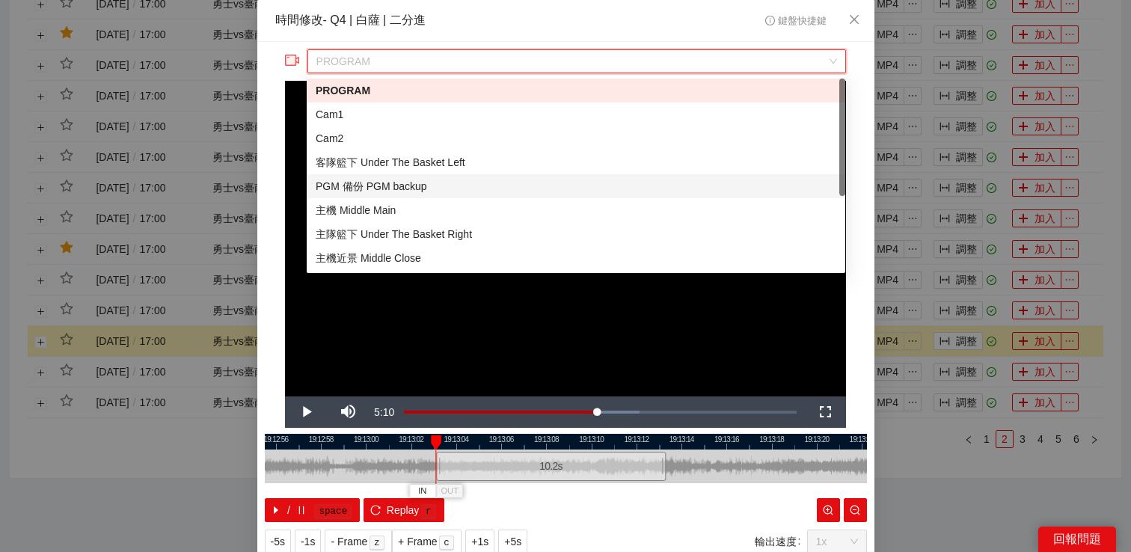
click at [442, 198] on div "PGM 備份 PGM backup" at bounding box center [576, 186] width 539 height 24
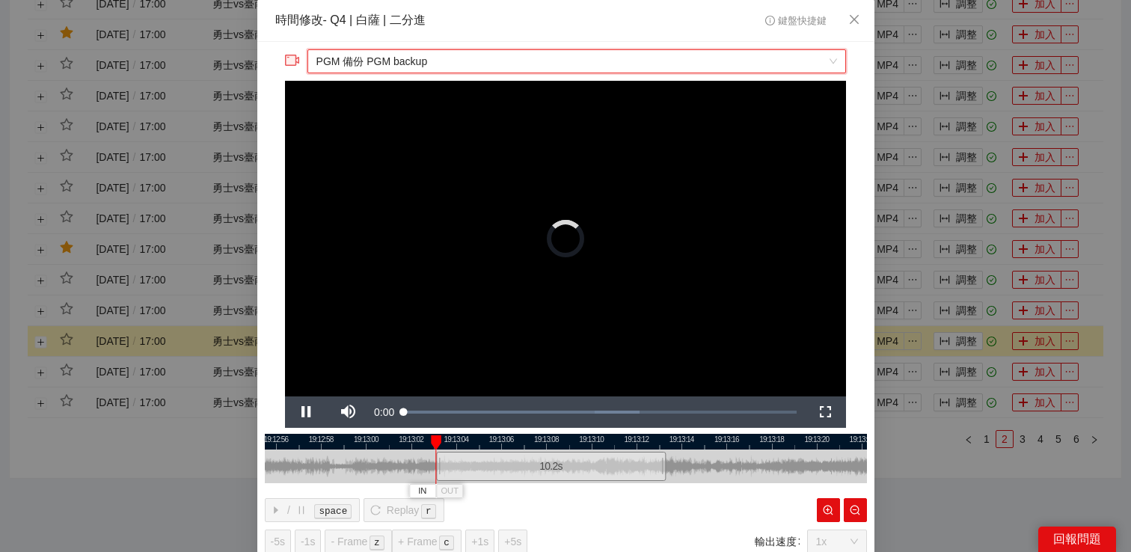
click at [453, 51] on span "PGM 備份 PGM backup" at bounding box center [577, 61] width 521 height 22
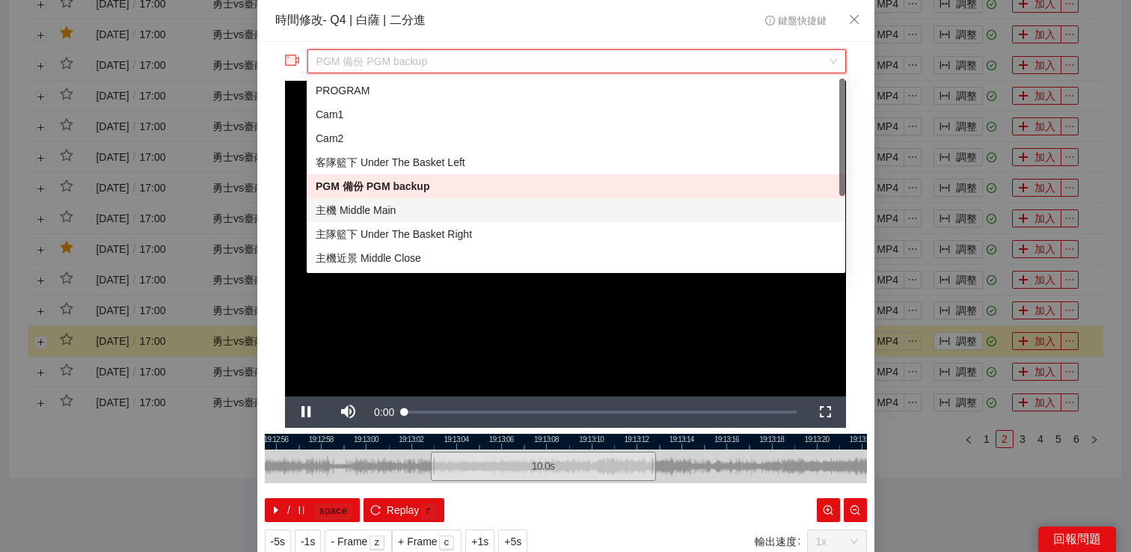
click at [395, 211] on div "主機 Middle Main" at bounding box center [576, 210] width 521 height 16
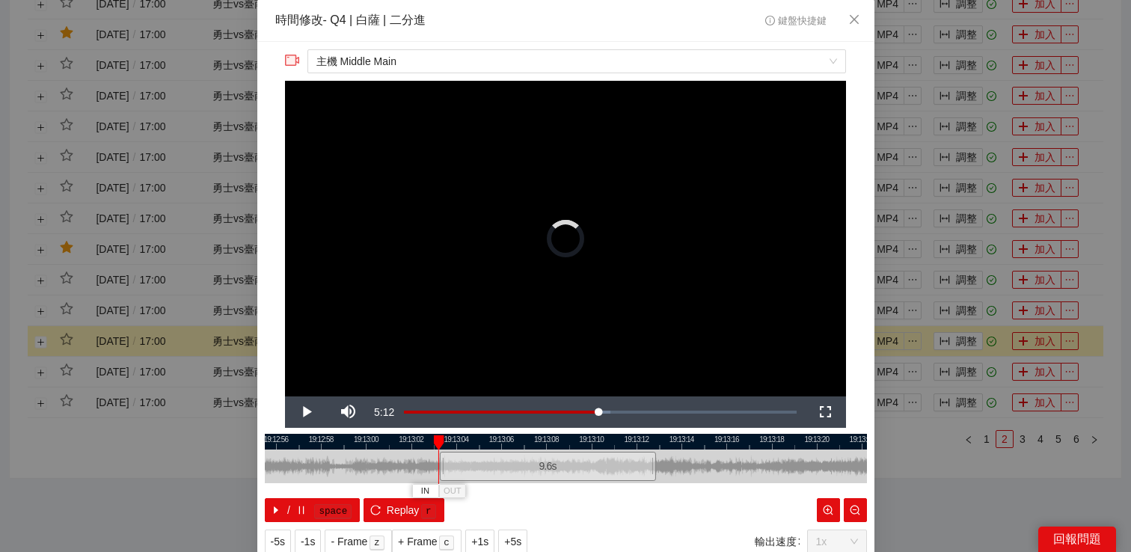
drag, startPoint x: 435, startPoint y: 458, endPoint x: 447, endPoint y: 459, distance: 12.8
click at [446, 459] on div at bounding box center [441, 467] width 9 height 34
click at [297, 412] on span "Video Player" at bounding box center [306, 412] width 42 height 0
click at [449, 492] on button "IN" at bounding box center [444, 491] width 27 height 14
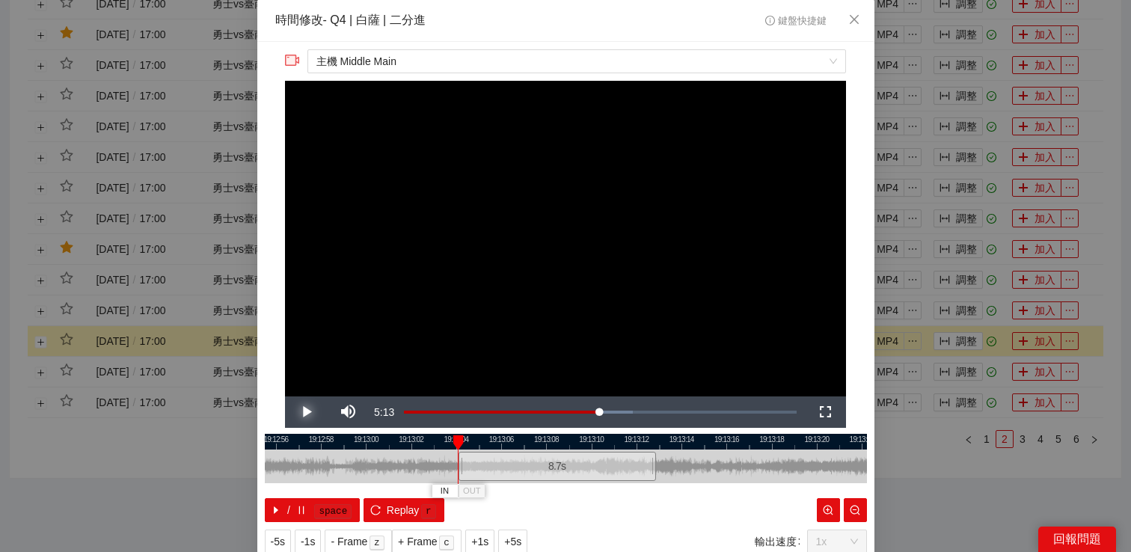
click at [294, 412] on span "Video Player" at bounding box center [306, 412] width 42 height 0
drag, startPoint x: 652, startPoint y: 462, endPoint x: 670, endPoint y: 470, distance: 19.8
click at [670, 470] on div at bounding box center [670, 467] width 9 height 34
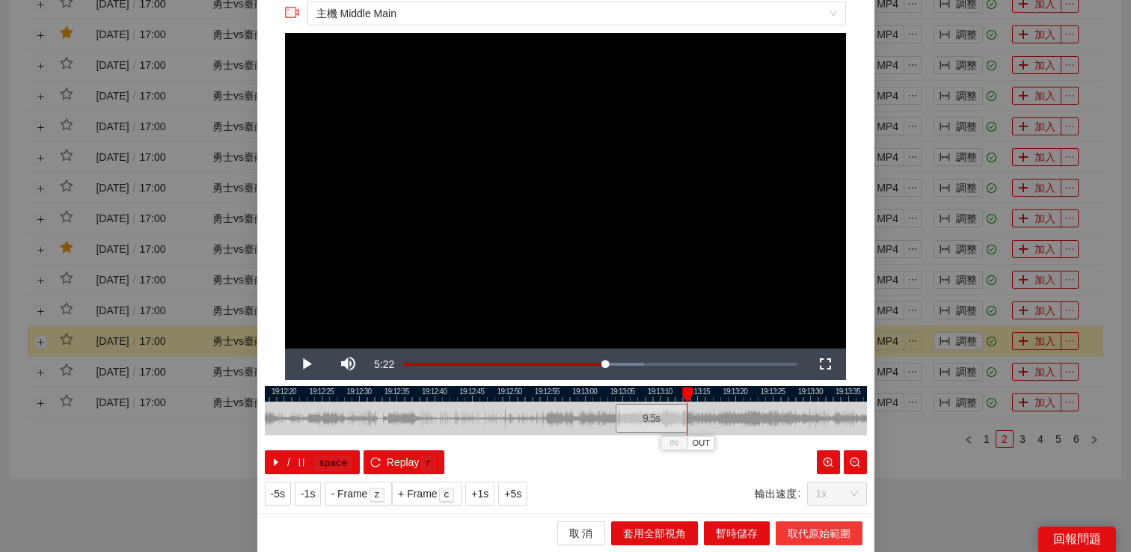
click at [783, 523] on button "取代原始範圍" at bounding box center [819, 534] width 87 height 24
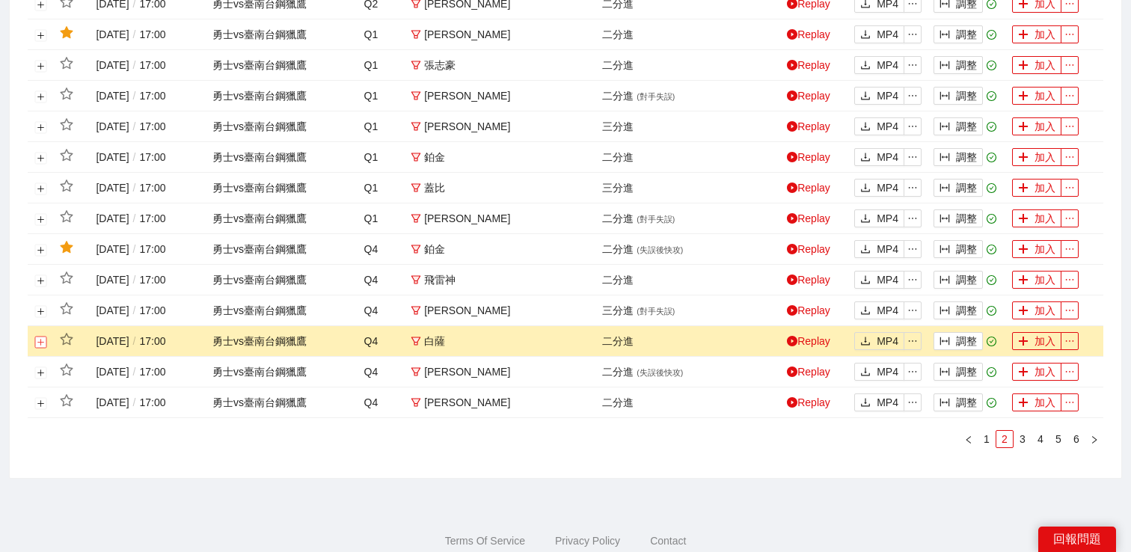
click at [43, 343] on button "展開行" at bounding box center [41, 342] width 12 height 12
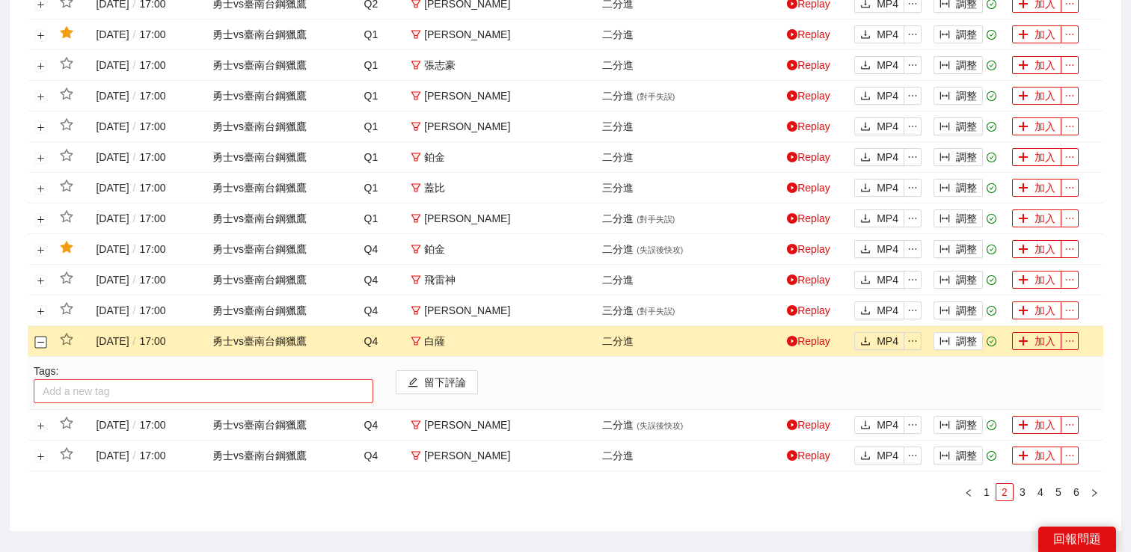
click at [96, 393] on div at bounding box center [203, 391] width 332 height 18
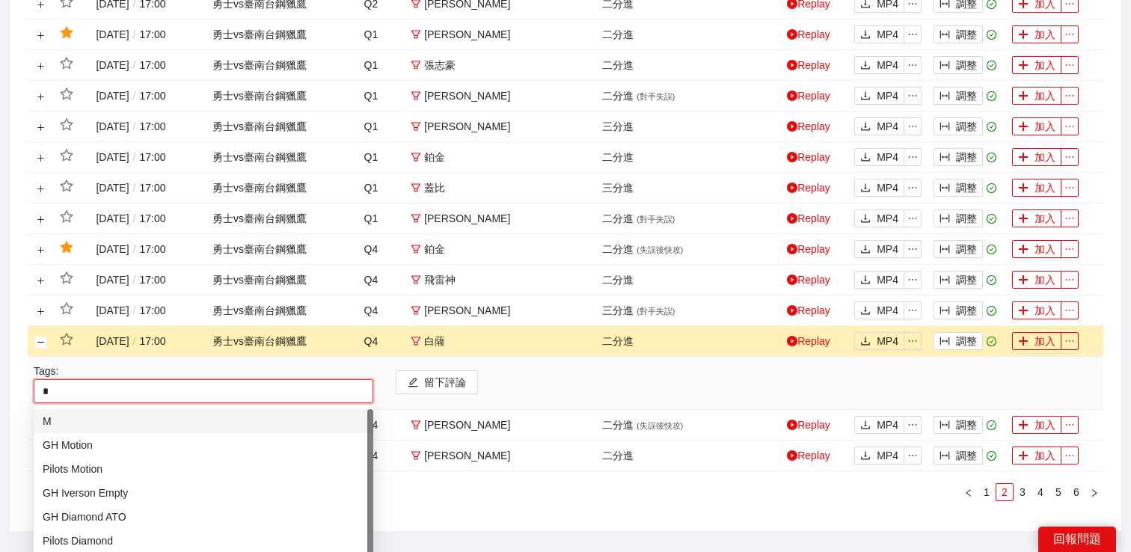
type input "**"
click at [99, 440] on div "GH Motion" at bounding box center [204, 445] width 322 height 16
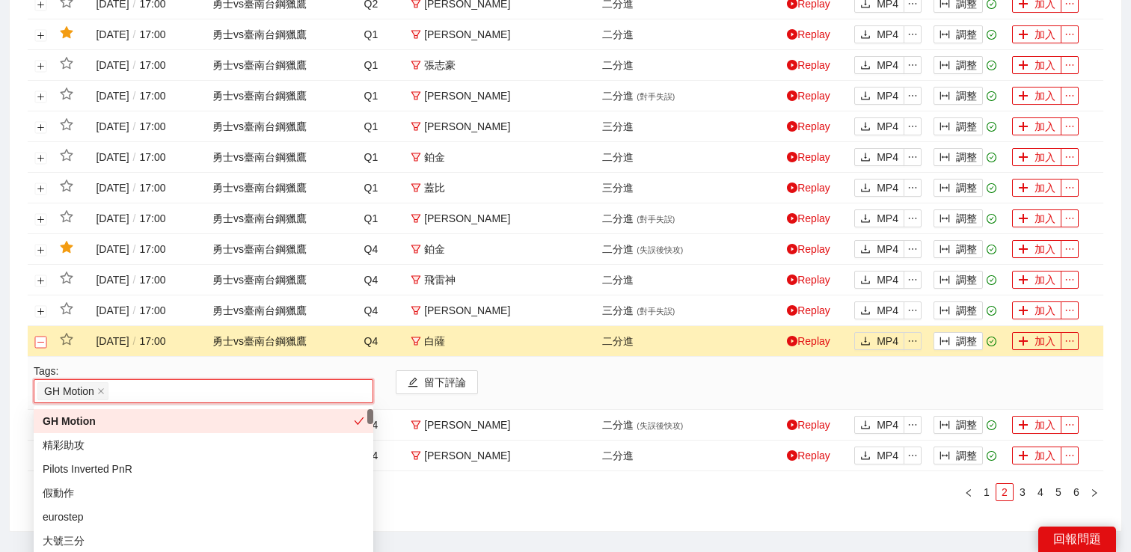
click at [41, 340] on button "關閉行" at bounding box center [41, 342] width 12 height 12
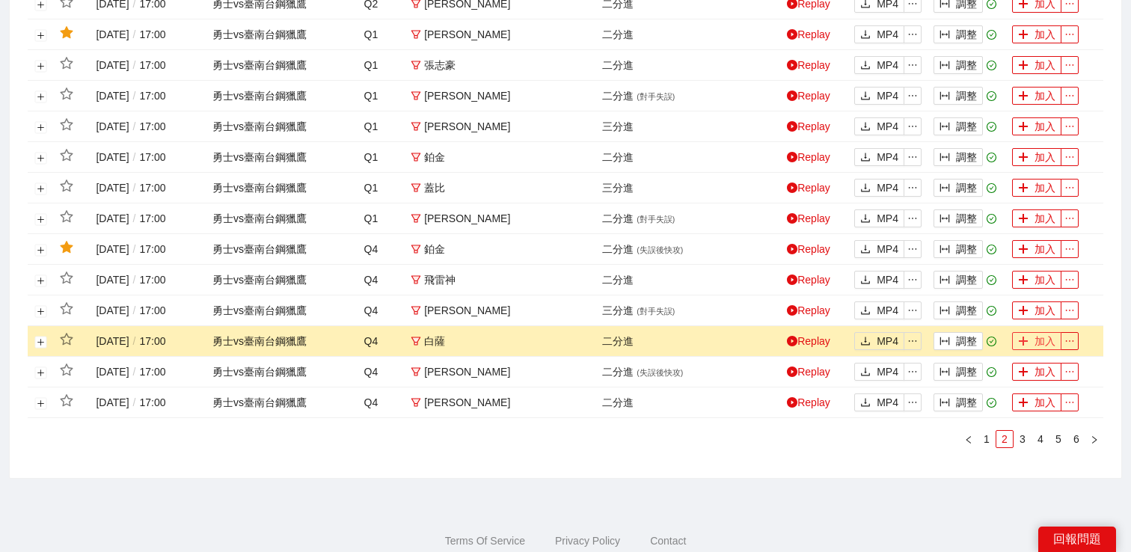
click at [1022, 348] on button "加入" at bounding box center [1036, 341] width 49 height 18
click at [817, 283] on link "Replay" at bounding box center [808, 280] width 43 height 12
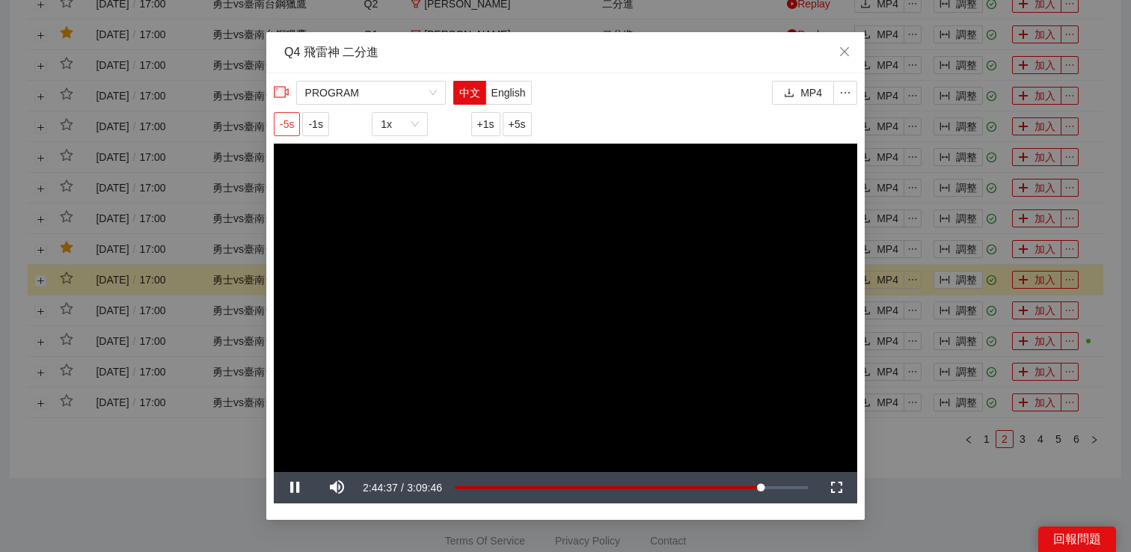
click at [289, 127] on span "-5s" at bounding box center [287, 124] width 14 height 16
click at [286, 127] on span "-5s" at bounding box center [287, 124] width 14 height 16
click at [955, 463] on div "**********" at bounding box center [565, 276] width 1131 height 552
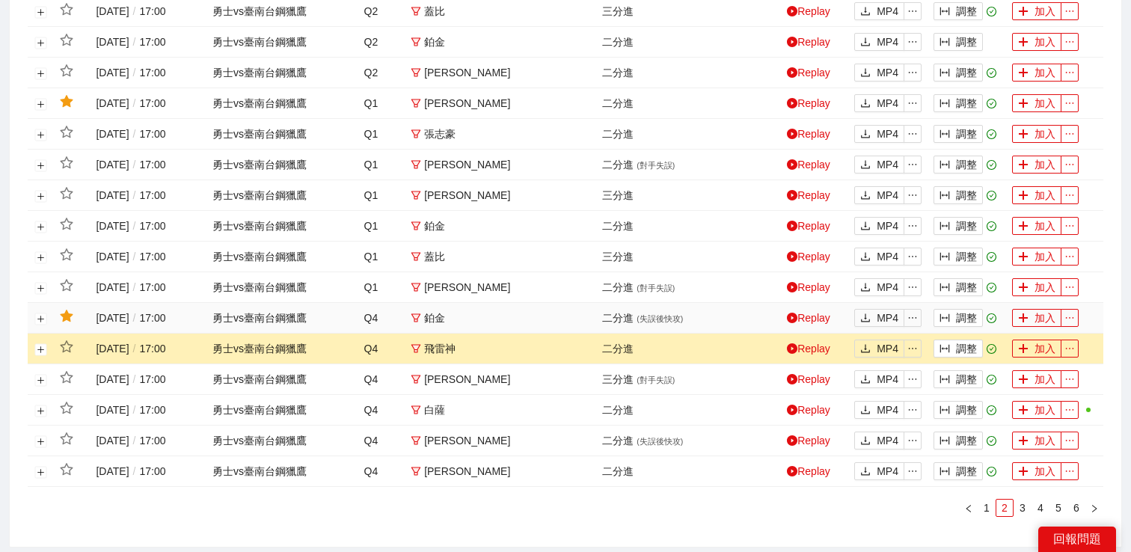
scroll to position [618, 0]
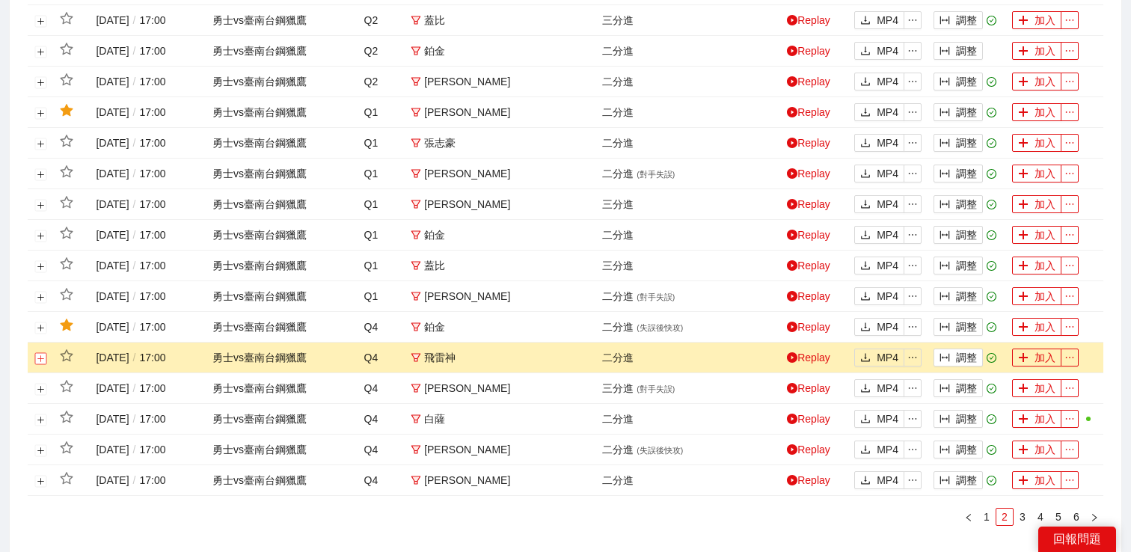
click at [39, 357] on button "展開行" at bounding box center [41, 358] width 12 height 12
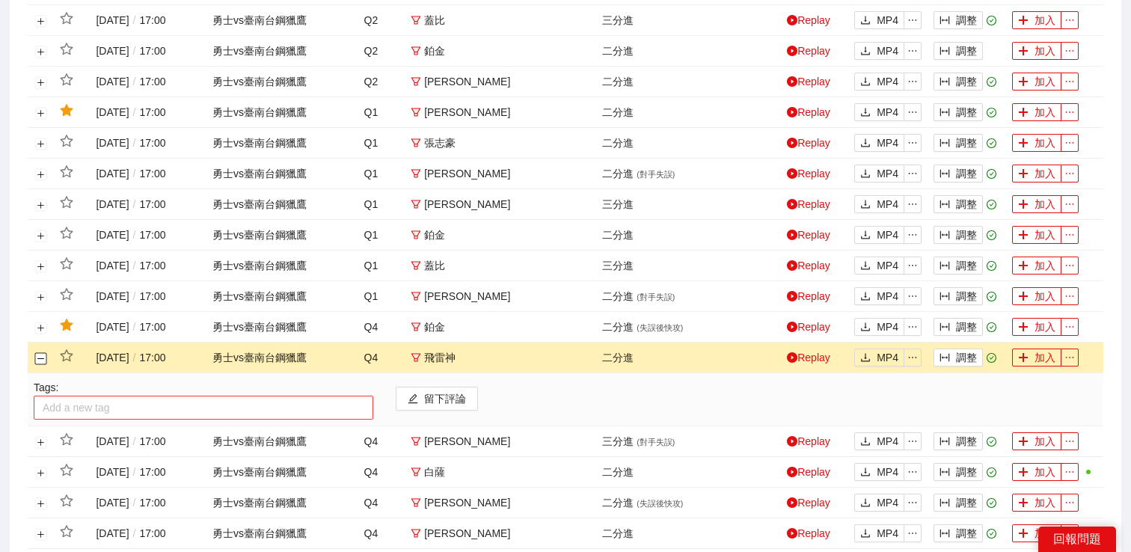
click at [113, 413] on div at bounding box center [203, 408] width 332 height 18
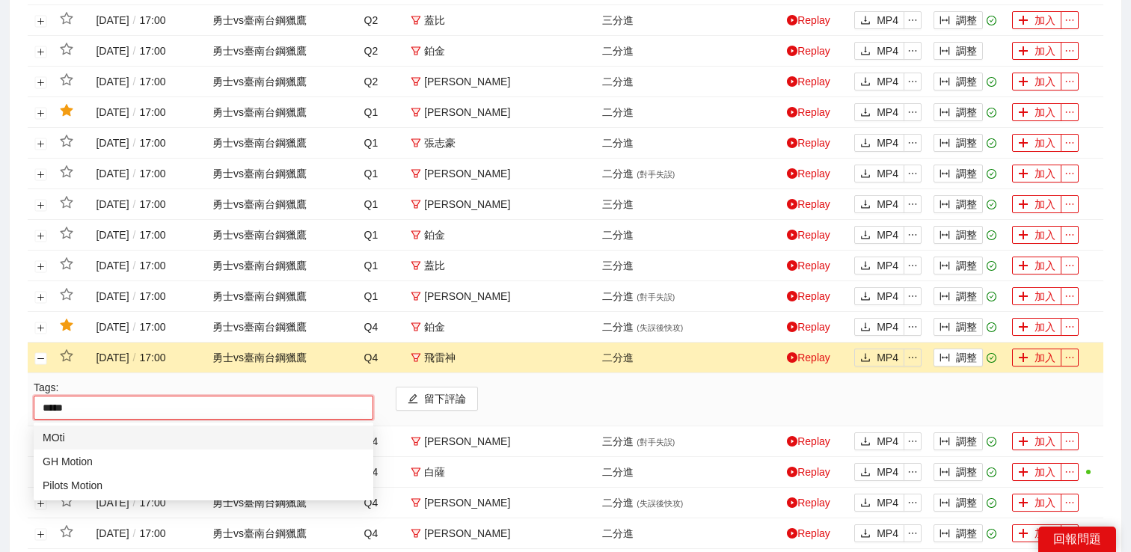
type input "******"
click at [108, 458] on div "GH Motion" at bounding box center [204, 461] width 322 height 16
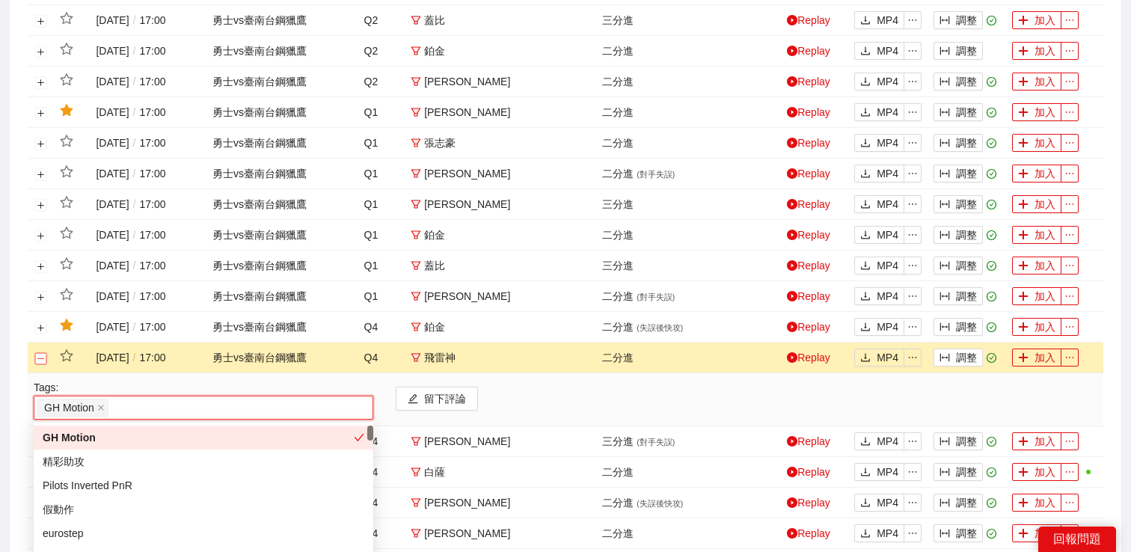
click at [40, 355] on button "關閉行" at bounding box center [41, 358] width 12 height 12
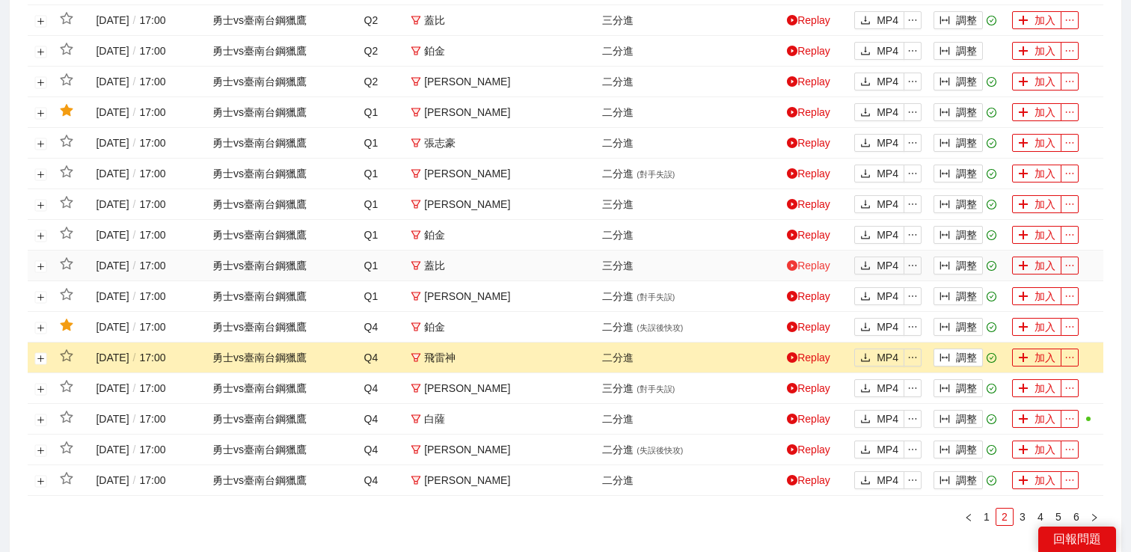
click at [806, 262] on link "Replay" at bounding box center [808, 266] width 43 height 12
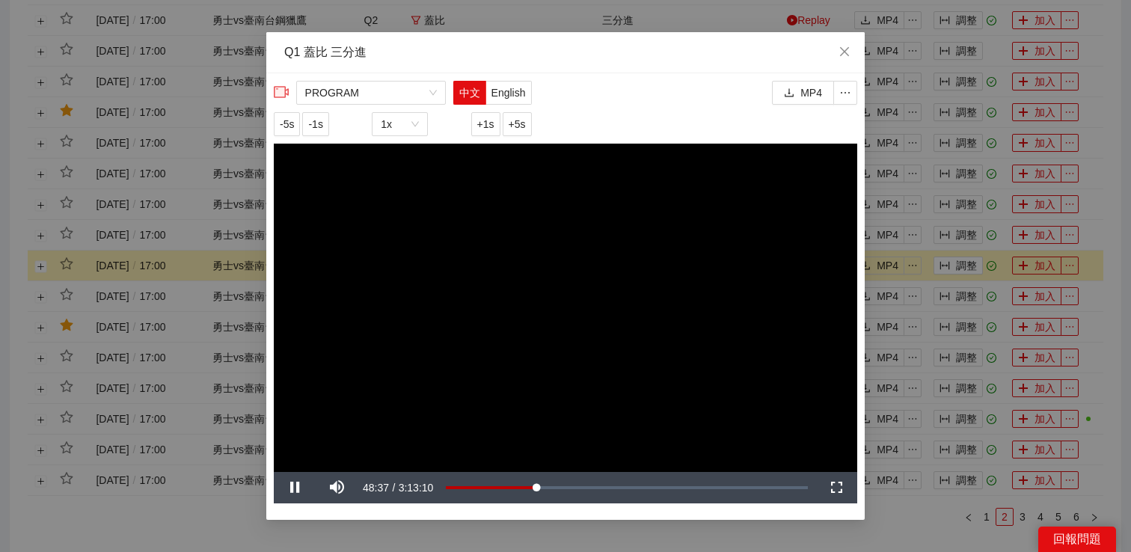
click at [892, 313] on div "**********" at bounding box center [565, 276] width 1131 height 552
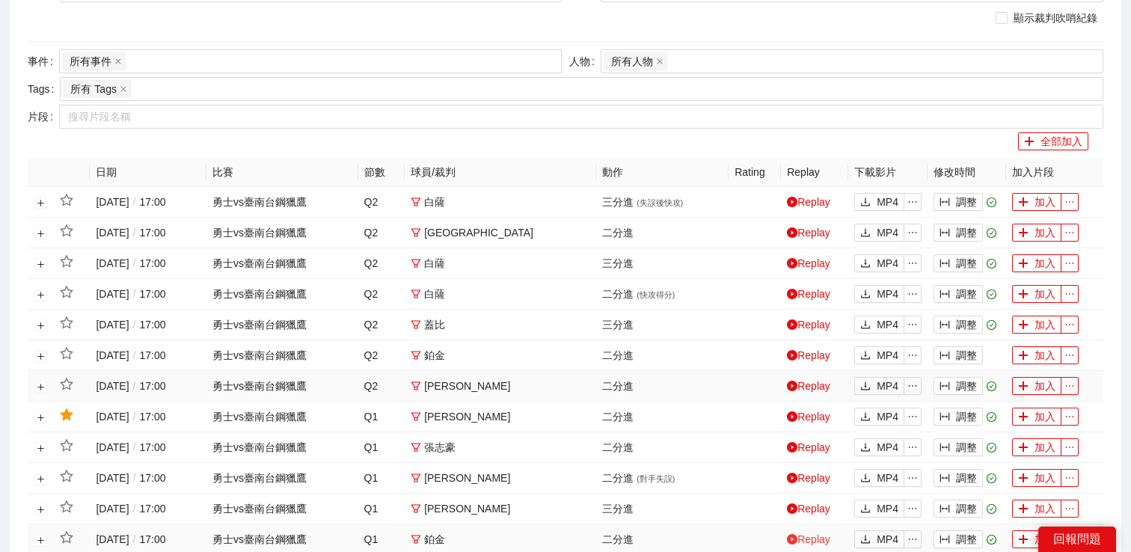
scroll to position [0, 0]
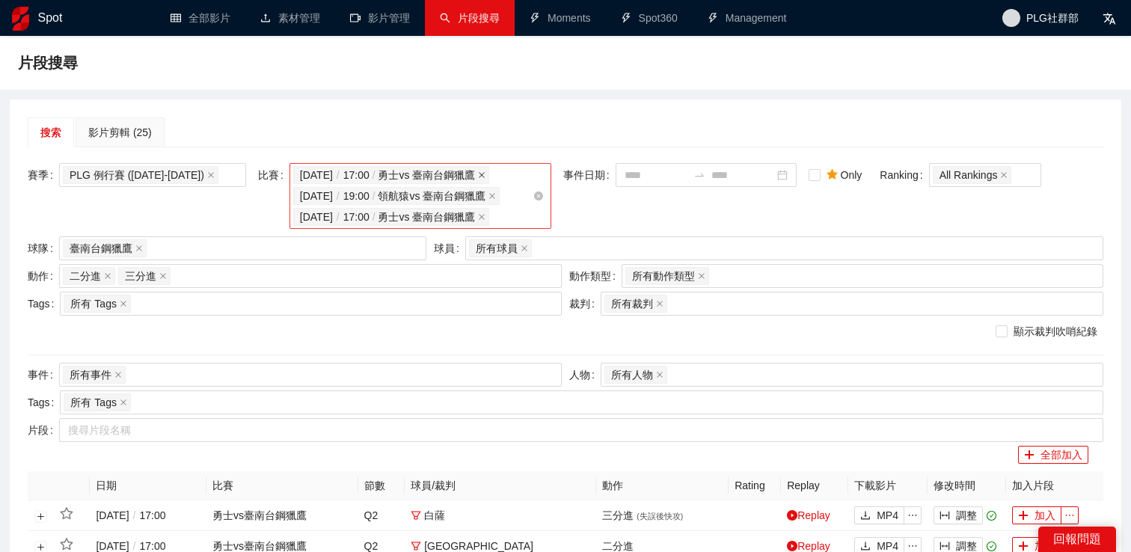
click at [486, 173] on icon "close" at bounding box center [481, 174] width 7 height 7
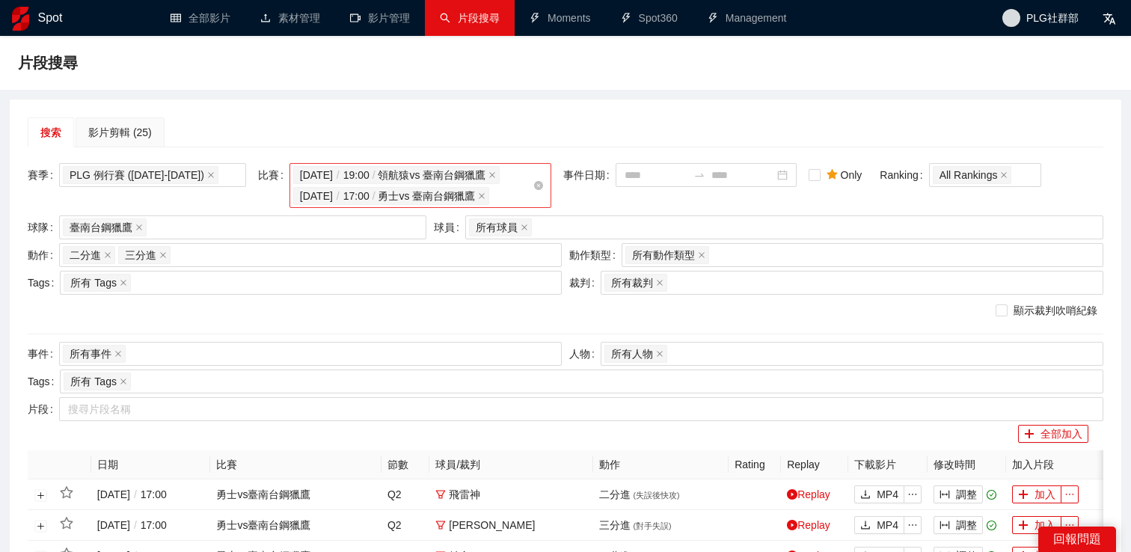
click at [536, 198] on div "2024-12-17 / 19:00 / 領航猿 vs 臺南台鋼獵鷹 2024-12-28 / 17:00 / 勇士 vs 臺南台鋼獵鷹" at bounding box center [421, 185] width 262 height 45
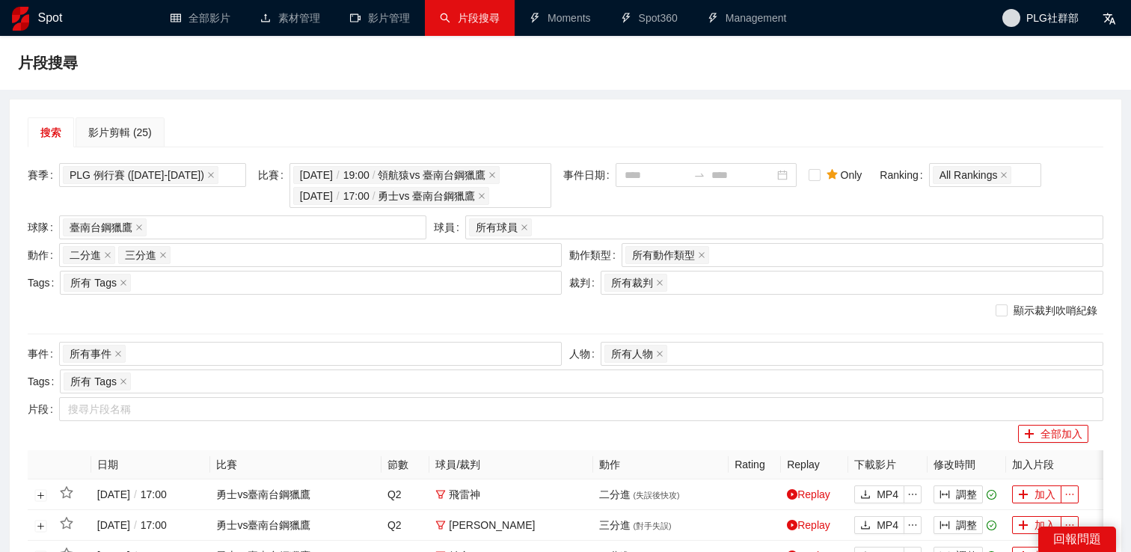
click at [476, 192] on span "2024-12-28 / 17:00 / 勇士 vs 臺南台鋼獵鷹" at bounding box center [388, 196] width 176 height 16
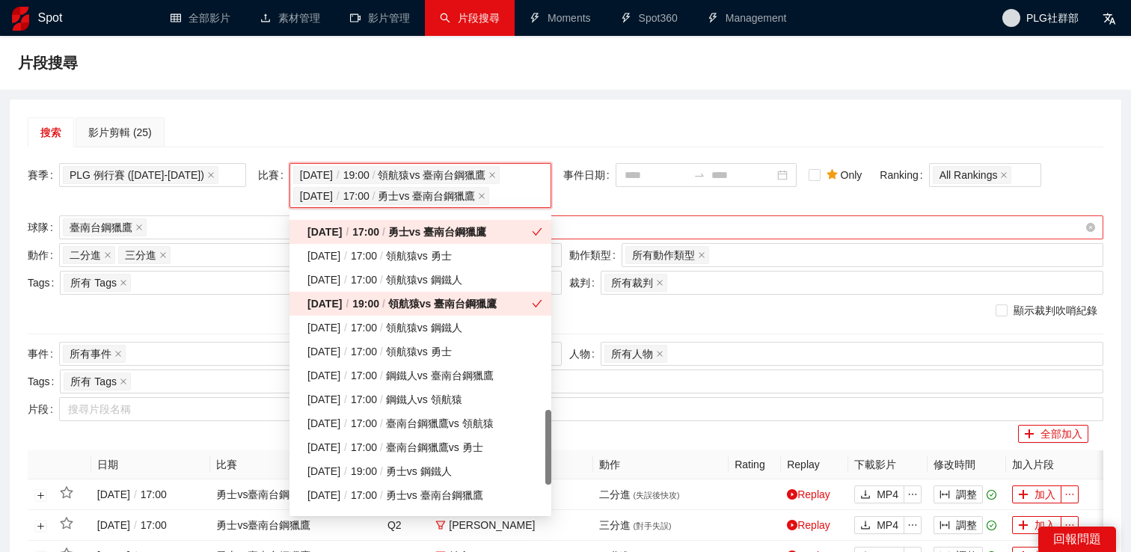
click at [581, 221] on div "所有球員" at bounding box center [777, 227] width 616 height 21
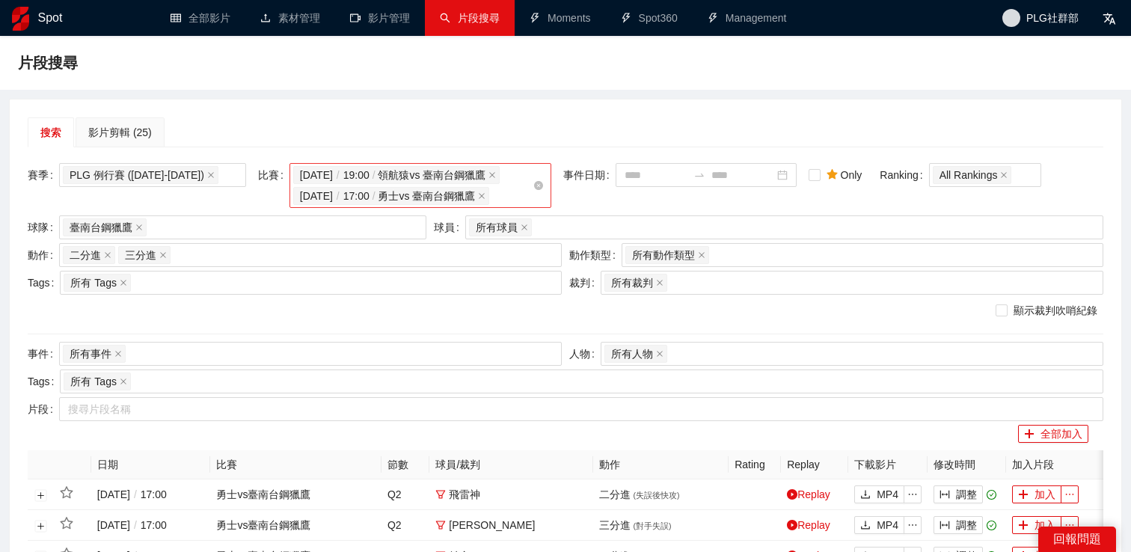
click at [381, 189] on span "2024-12-28 / 17:00 / 勇士 vs 臺南台鋼獵鷹" at bounding box center [388, 196] width 176 height 16
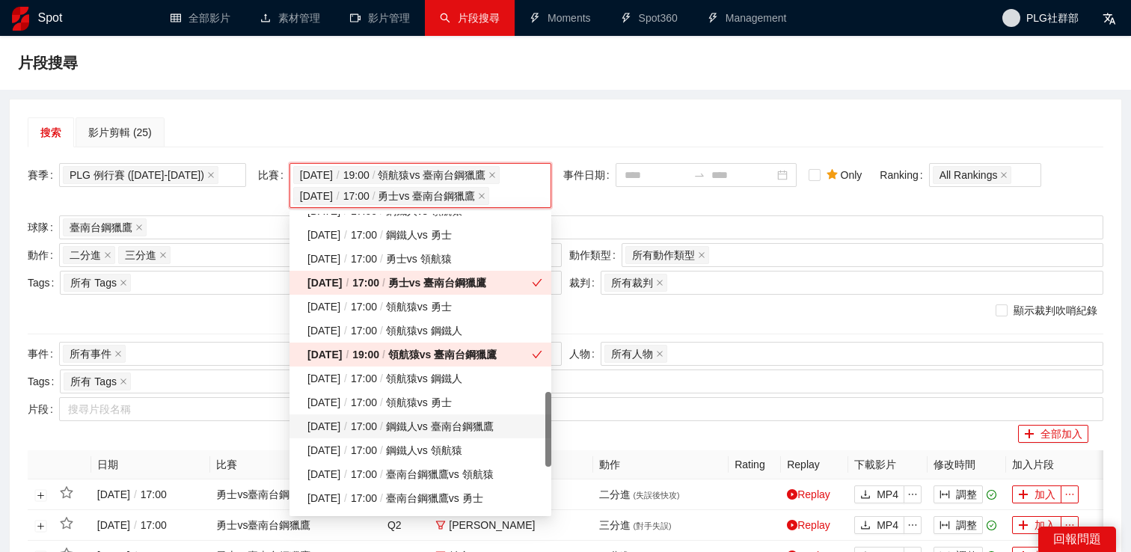
scroll to position [748, 0]
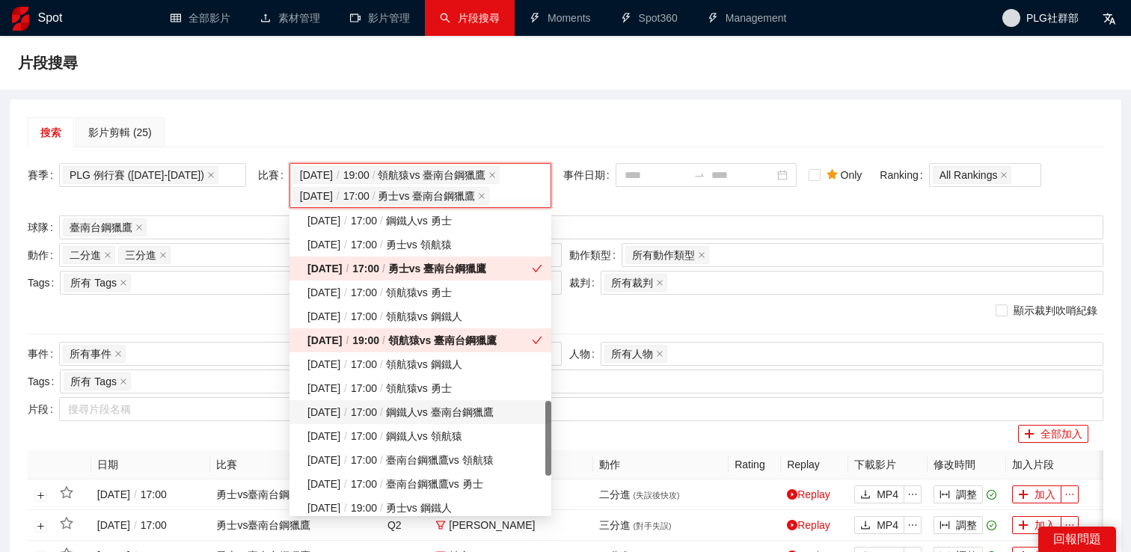
click at [395, 418] on div "2024-12-08 / 17:00 / 鋼鐵人 vs 臺南台鋼獵鷹" at bounding box center [425, 412] width 235 height 16
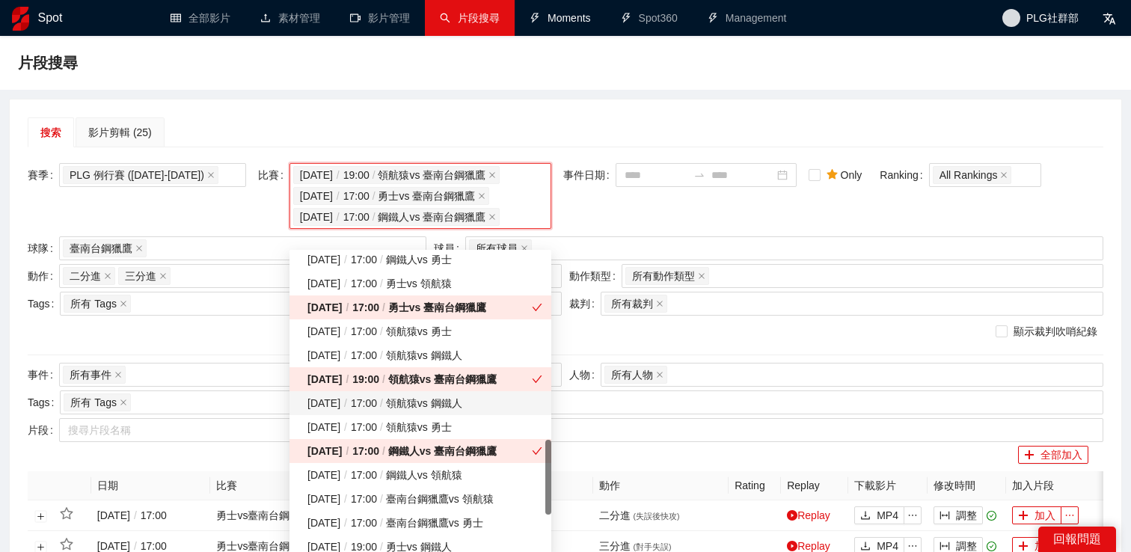
click at [531, 88] on div "片段搜尋" at bounding box center [565, 63] width 1131 height 54
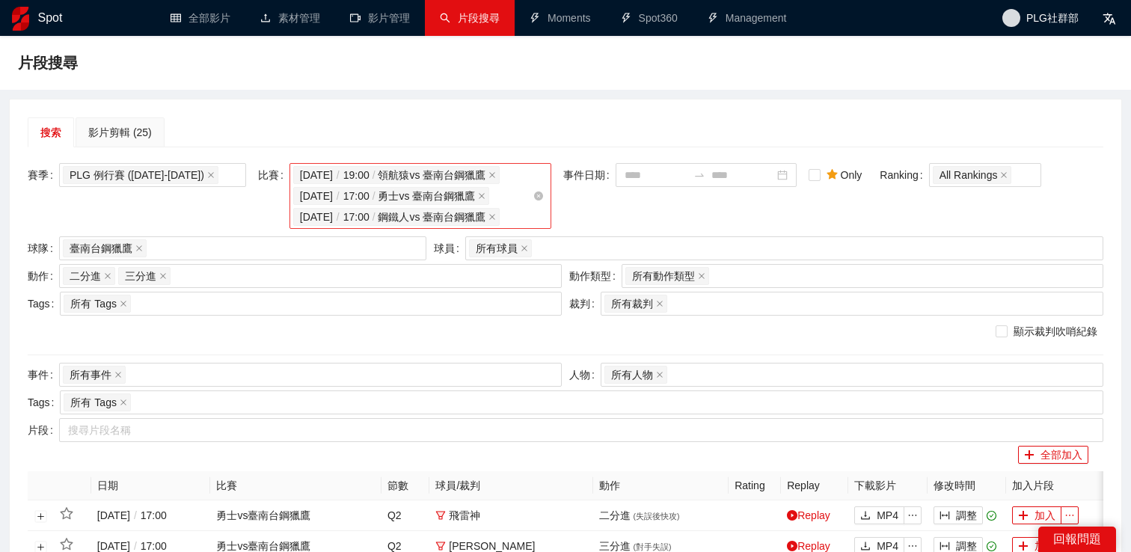
click at [501, 170] on span "2024-12-17 / 19:00 / 領航猿 vs 臺南台鋼獵鷹" at bounding box center [396, 175] width 207 height 18
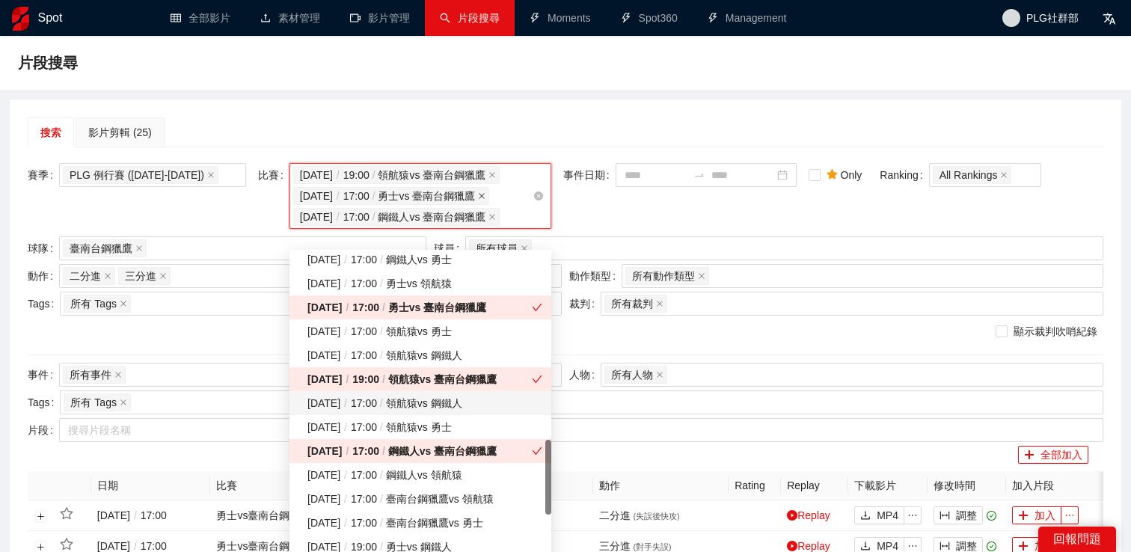
click at [486, 190] on span at bounding box center [481, 196] width 7 height 16
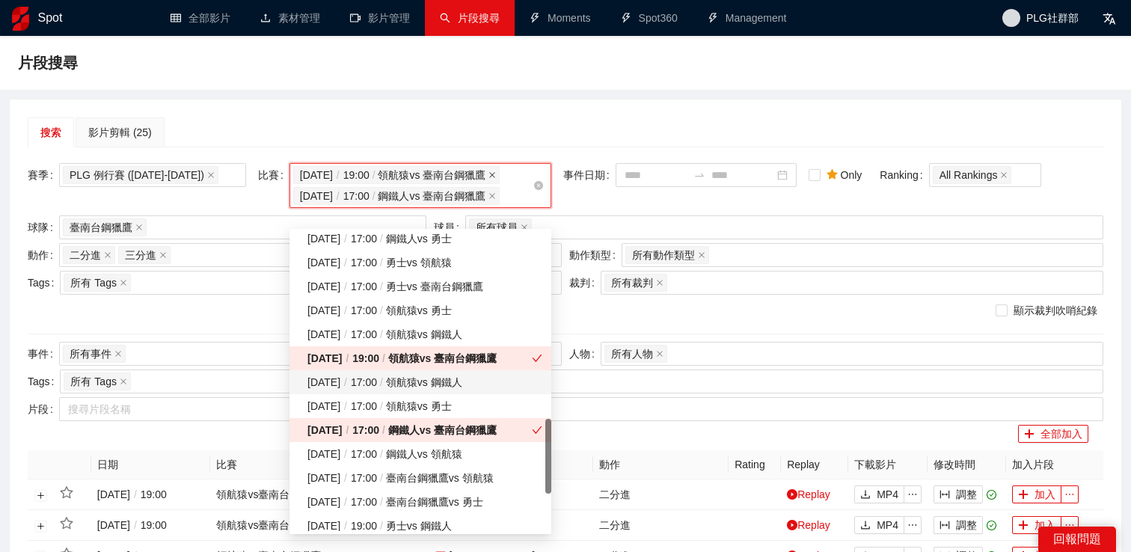
click at [496, 177] on icon "close" at bounding box center [493, 175] width 6 height 6
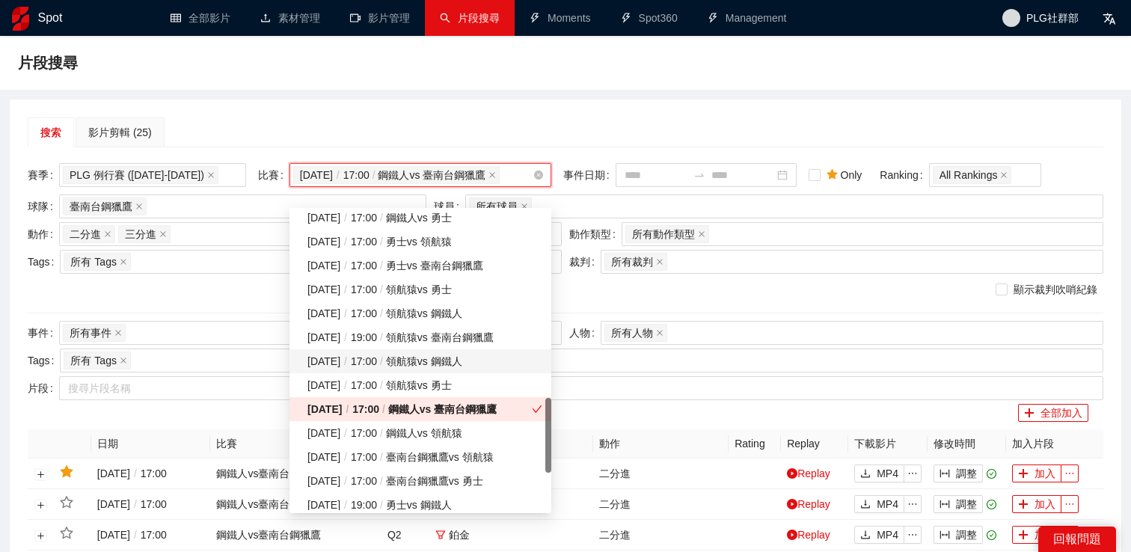
click at [579, 120] on div "搜索 影片剪輯 (25)" at bounding box center [566, 132] width 1076 height 30
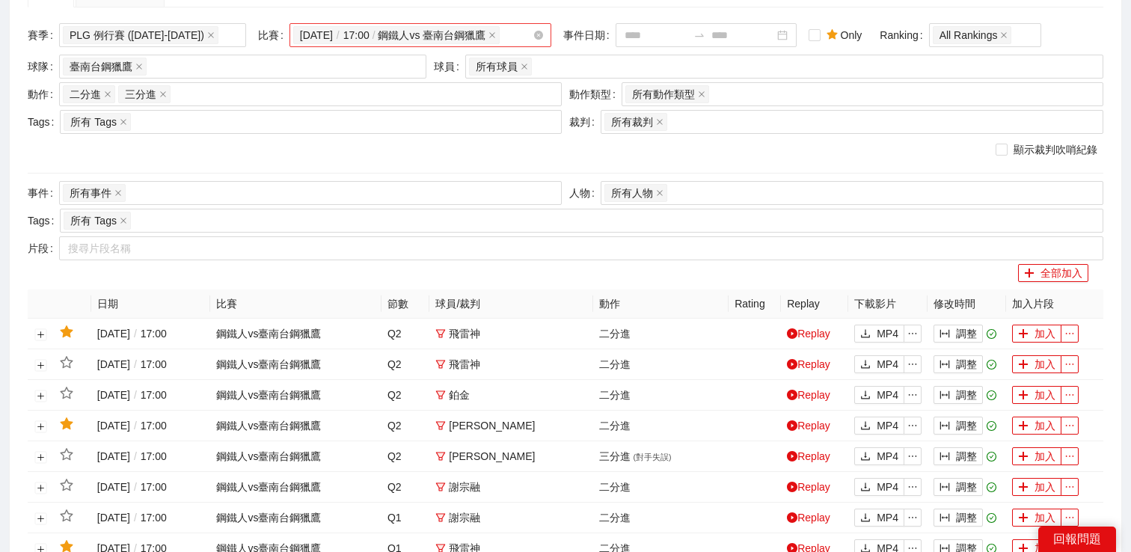
scroll to position [525, 0]
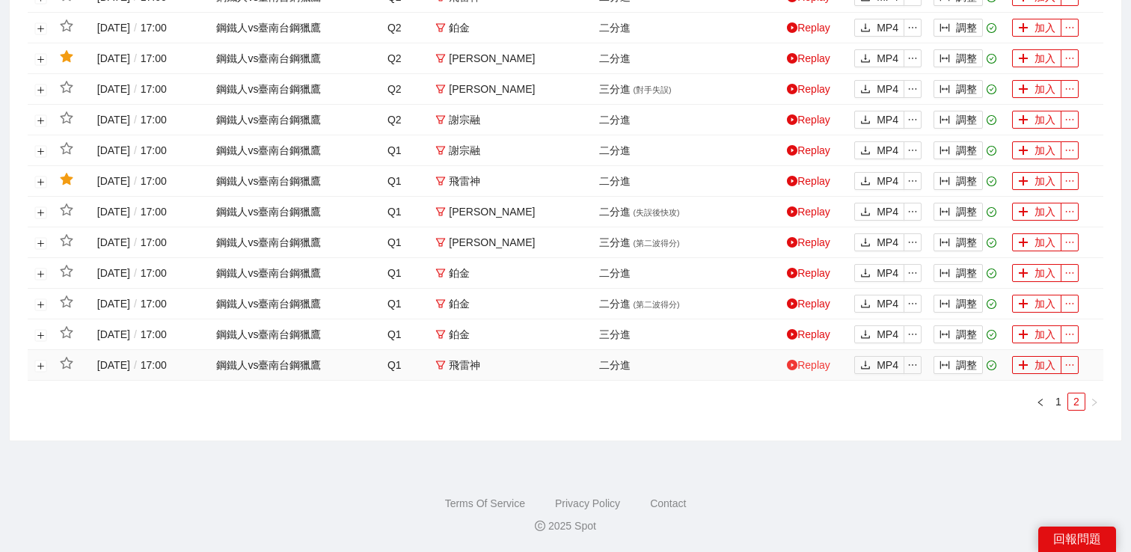
click at [826, 367] on link "Replay" at bounding box center [808, 365] width 43 height 12
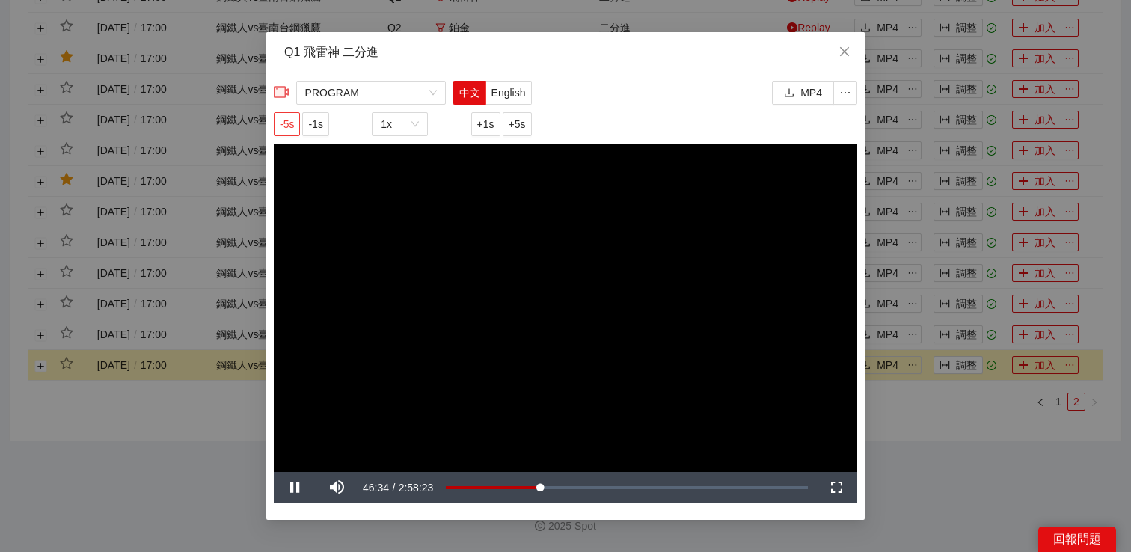
click at [287, 129] on span "-5s" at bounding box center [287, 124] width 14 height 16
click at [361, 246] on video "Video Player" at bounding box center [566, 308] width 584 height 329
click at [299, 488] on span "Video Player" at bounding box center [295, 488] width 42 height 0
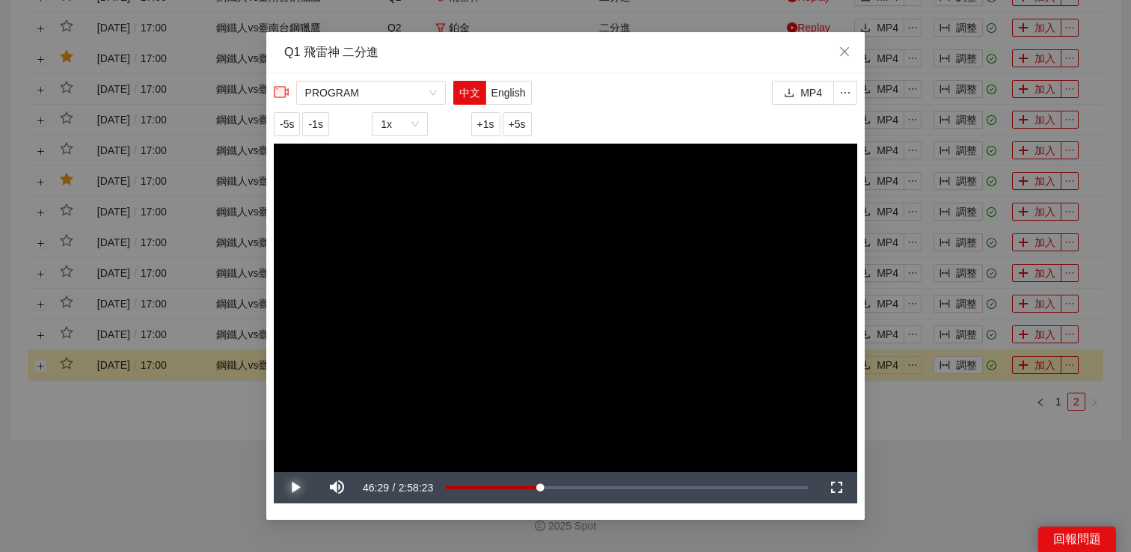
click at [299, 488] on span "Video Player" at bounding box center [295, 488] width 42 height 0
click at [310, 119] on button "-1s" at bounding box center [315, 124] width 26 height 24
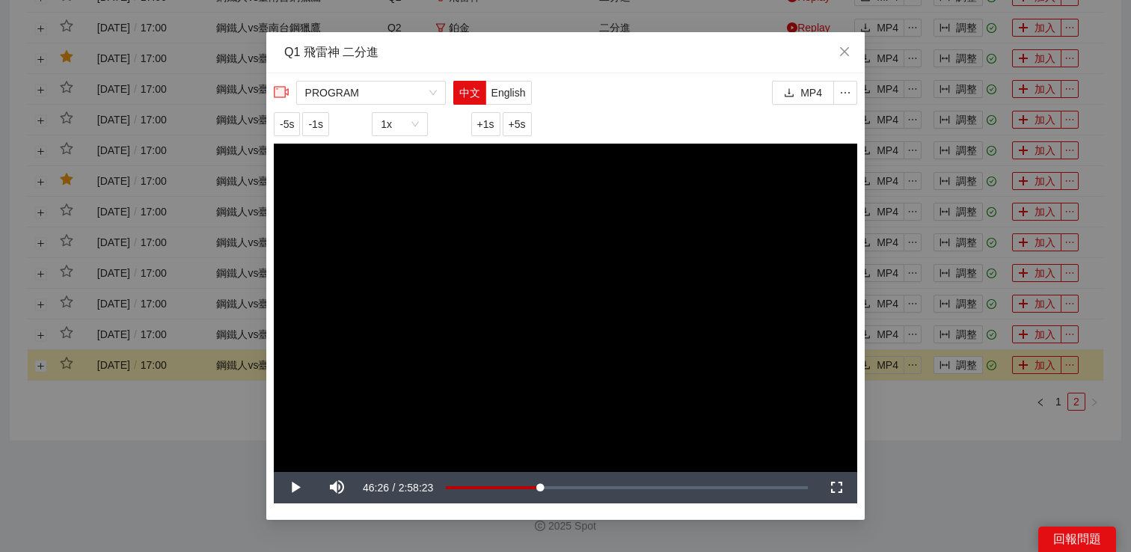
click at [323, 269] on video "Video Player" at bounding box center [566, 308] width 584 height 329
click at [483, 126] on span "+1s" at bounding box center [485, 124] width 17 height 16
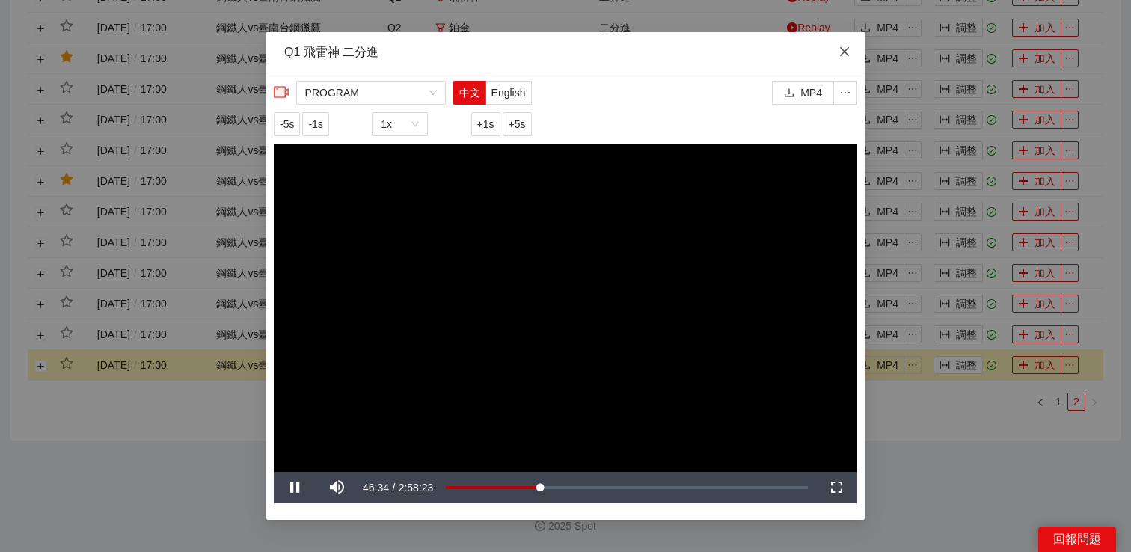
click at [844, 51] on icon "close" at bounding box center [845, 52] width 12 height 12
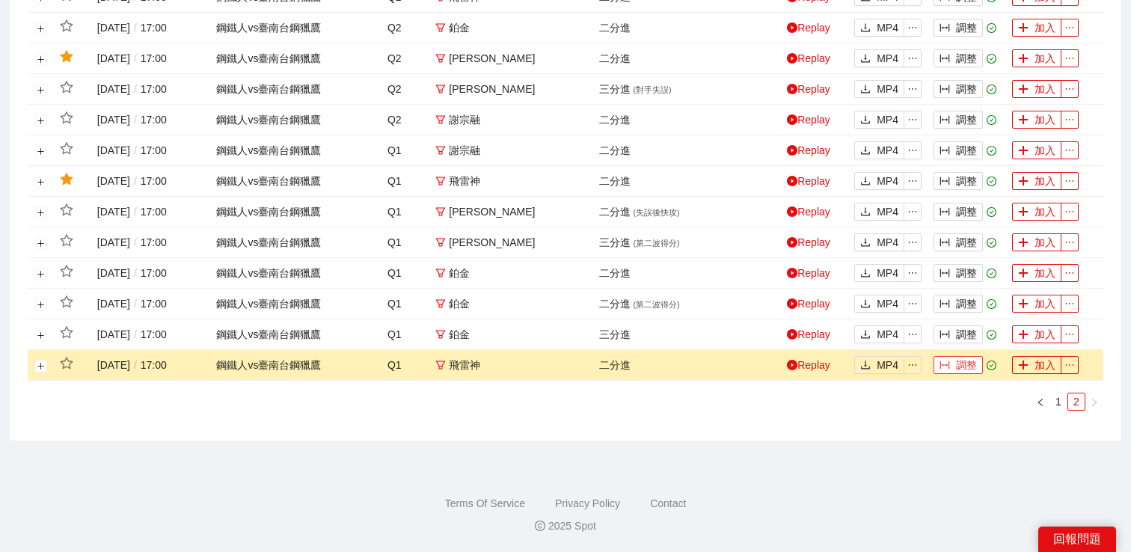
click at [964, 357] on button "調整" at bounding box center [958, 365] width 49 height 18
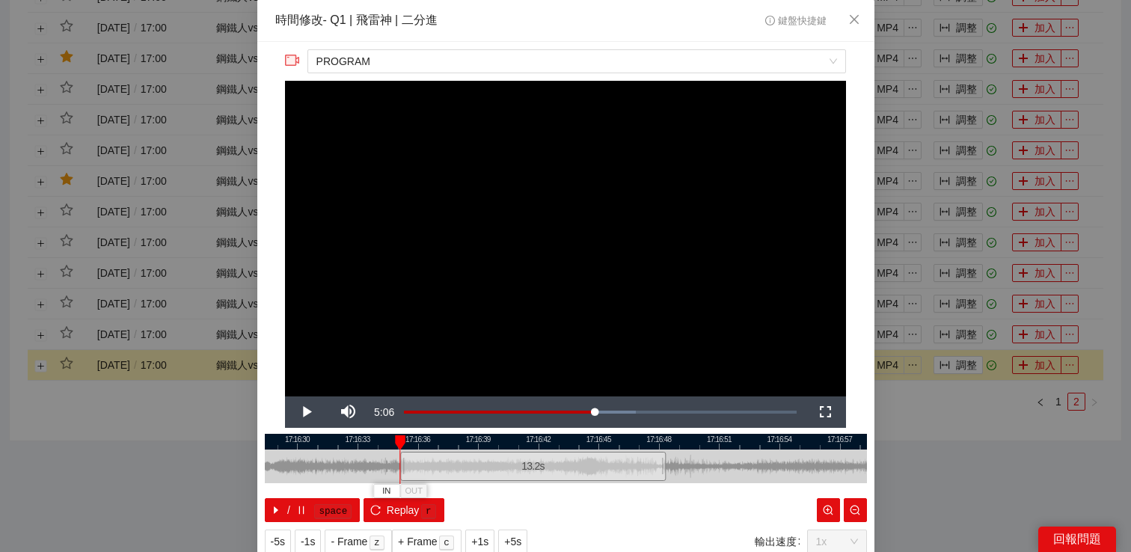
drag, startPoint x: 468, startPoint y: 456, endPoint x: 403, endPoint y: 457, distance: 65.1
click at [403, 457] on div at bounding box center [402, 467] width 9 height 34
click at [321, 412] on span "Video Player" at bounding box center [306, 412] width 42 height 0
drag, startPoint x: 667, startPoint y: 464, endPoint x: 622, endPoint y: 467, distance: 45.0
click at [622, 467] on div at bounding box center [619, 467] width 9 height 34
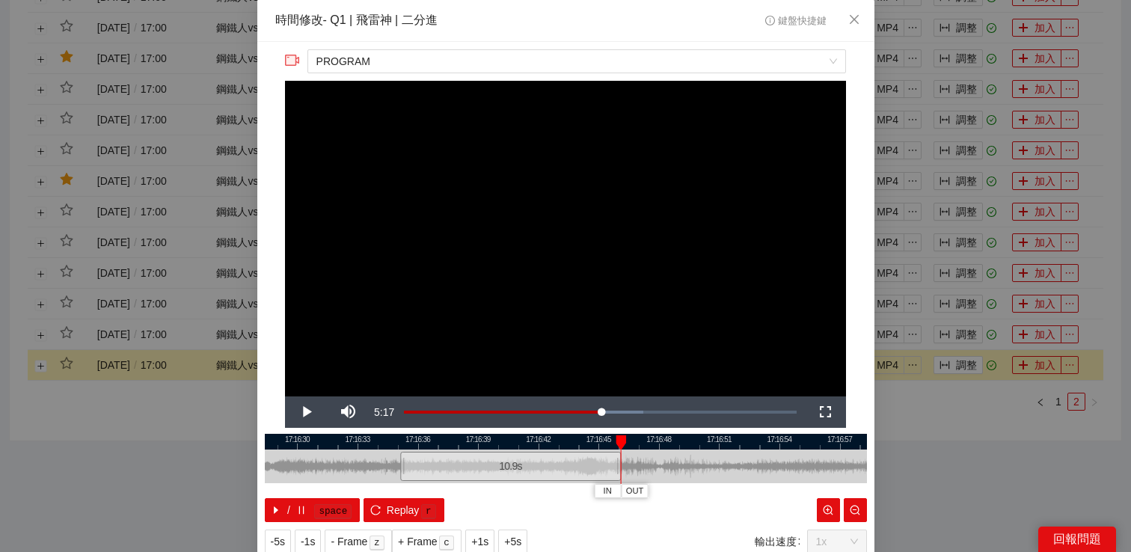
scroll to position [48, 0]
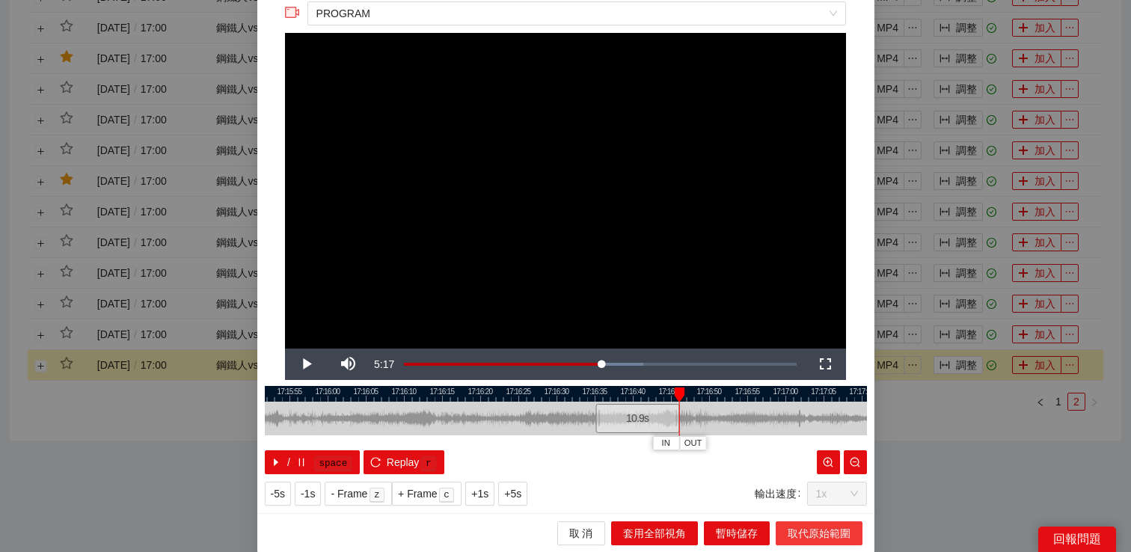
click at [786, 537] on button "取代原始範圍" at bounding box center [819, 534] width 87 height 24
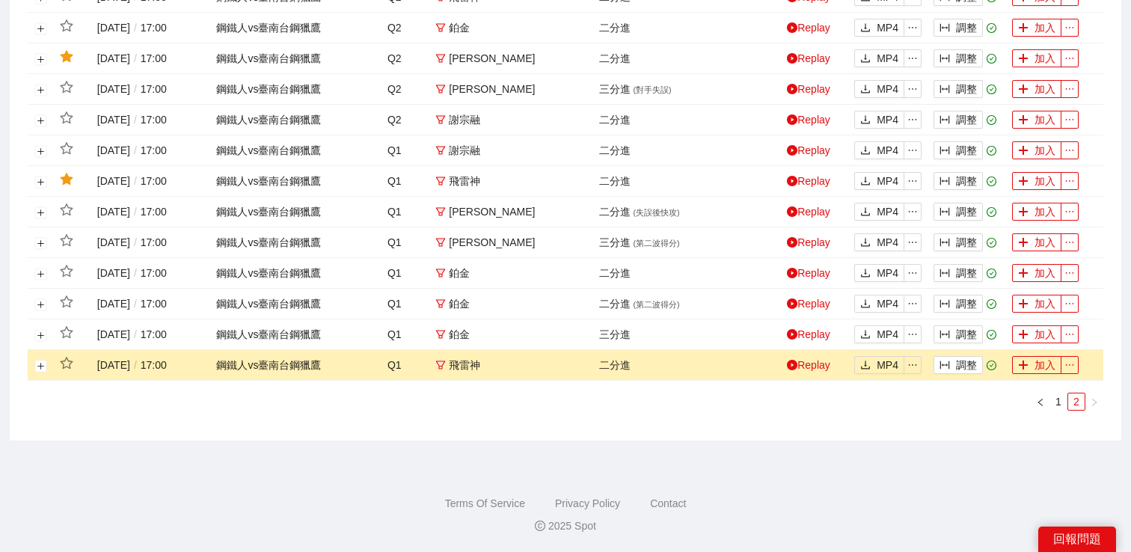
scroll to position [0, 0]
click at [40, 368] on button "展開行" at bounding box center [41, 366] width 12 height 12
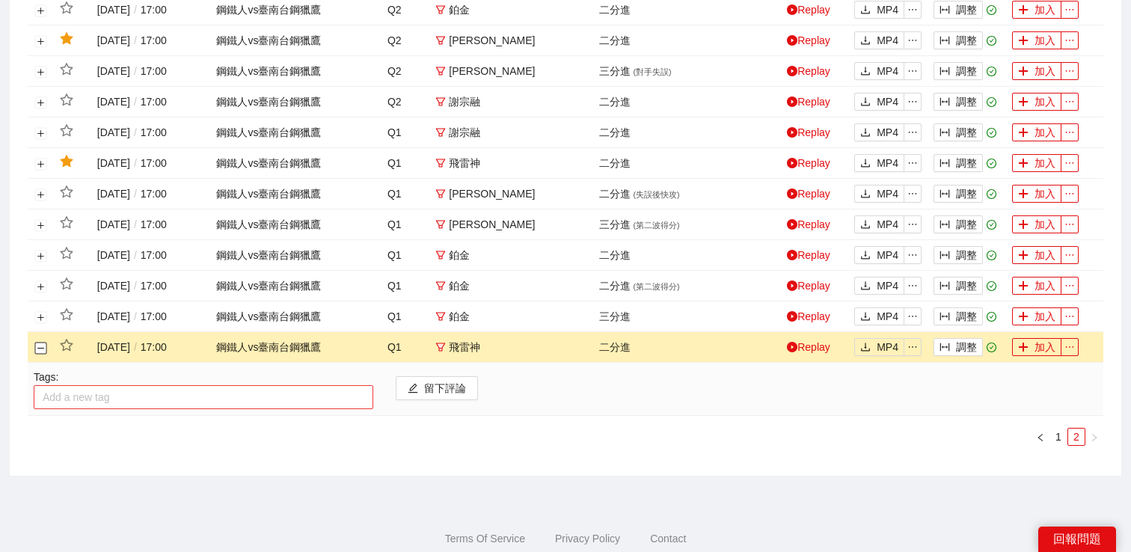
click at [109, 406] on div at bounding box center [203, 397] width 332 height 18
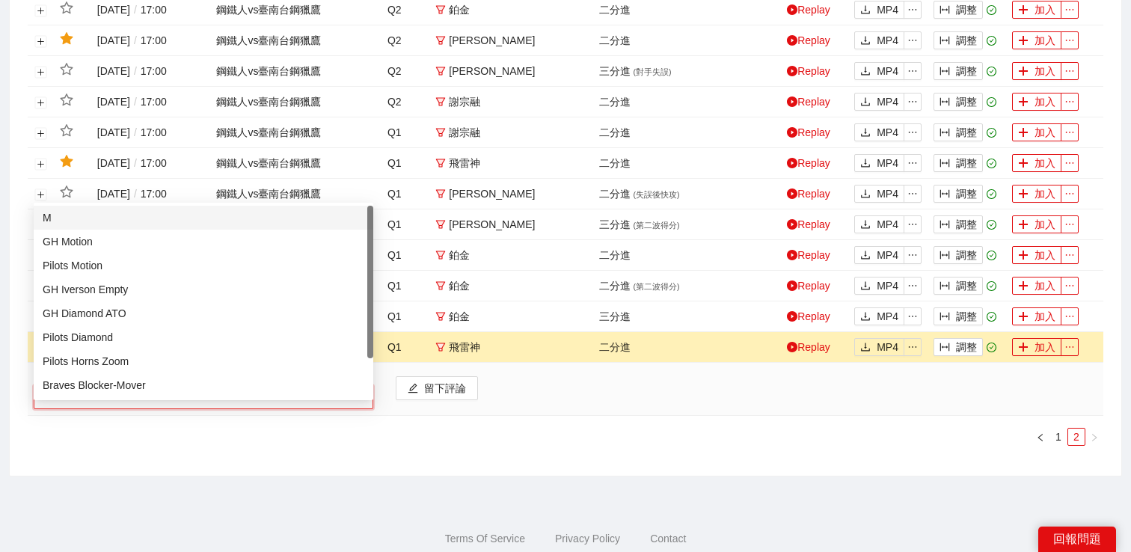
type input "**"
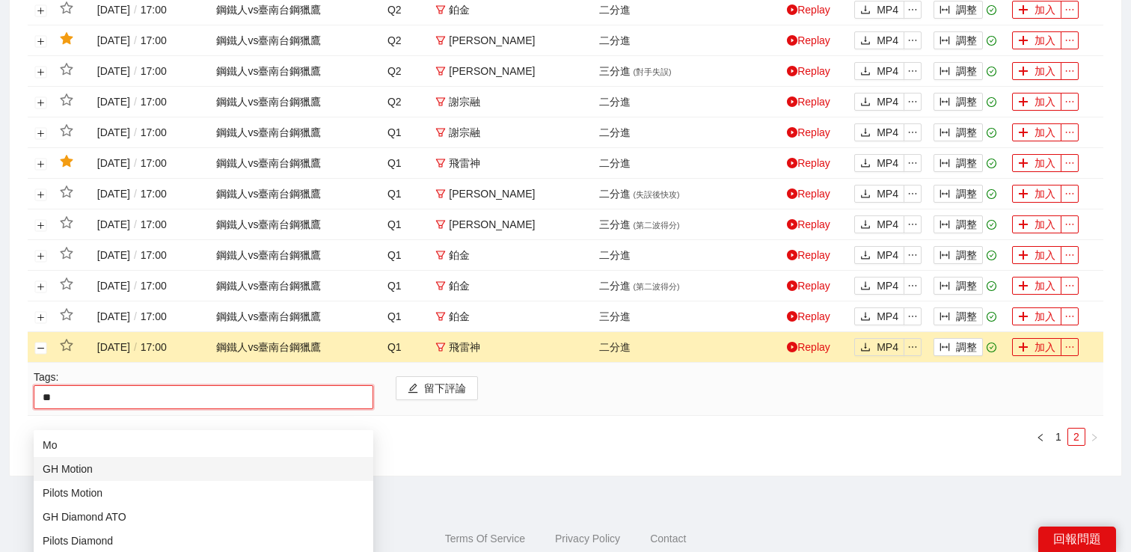
click at [134, 461] on div "GH Motion" at bounding box center [204, 469] width 322 height 16
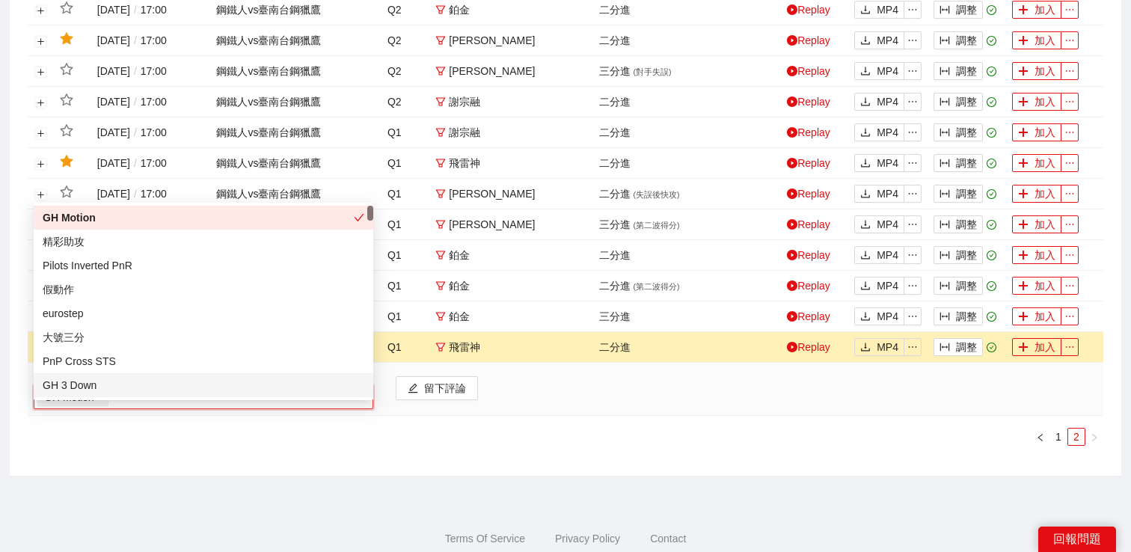
click at [20, 461] on div "搜索 影片剪輯 (25) 賽季 PLG 例行賽 (2024-2025) 比賽 2024-12-08 / 17:00 / 鋼鐵人 vs 臺南台鋼獵鷹 事件日期 …" at bounding box center [566, 25] width 1112 height 902
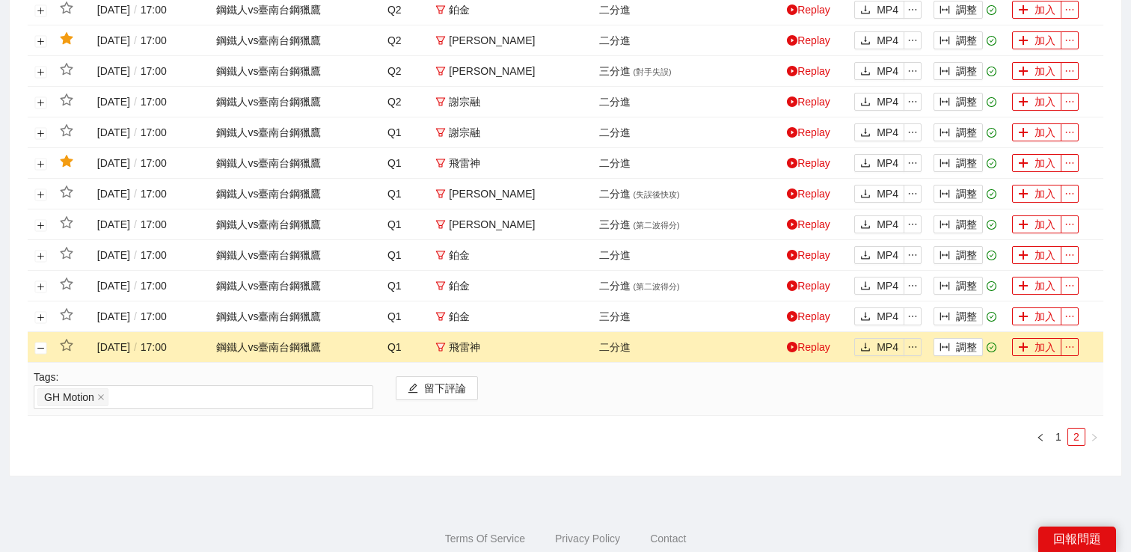
click at [47, 363] on td at bounding box center [41, 347] width 26 height 31
click at [807, 323] on link "Replay" at bounding box center [808, 317] width 43 height 12
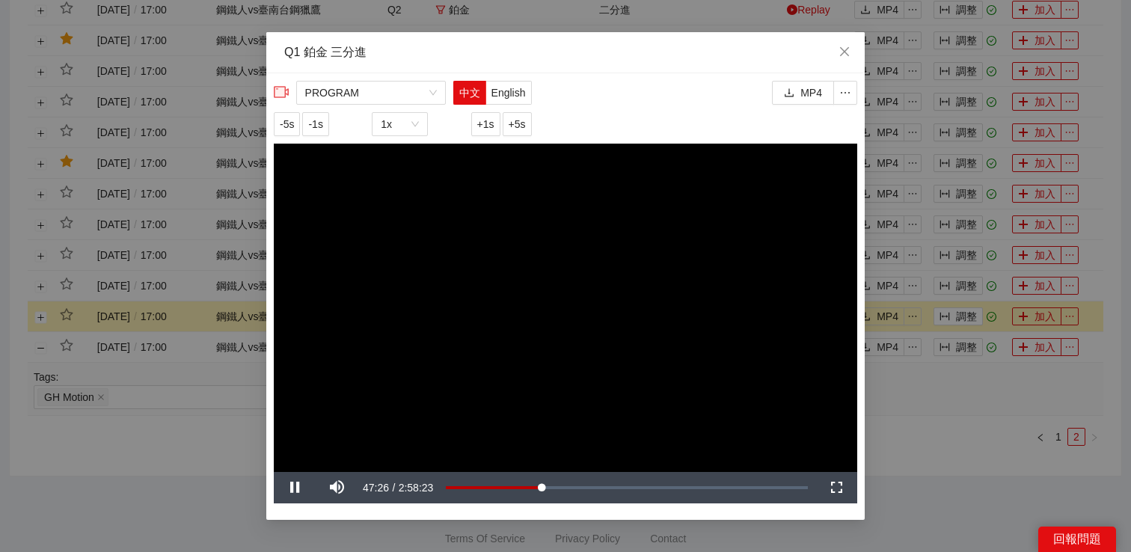
click at [920, 412] on div "**********" at bounding box center [565, 276] width 1131 height 552
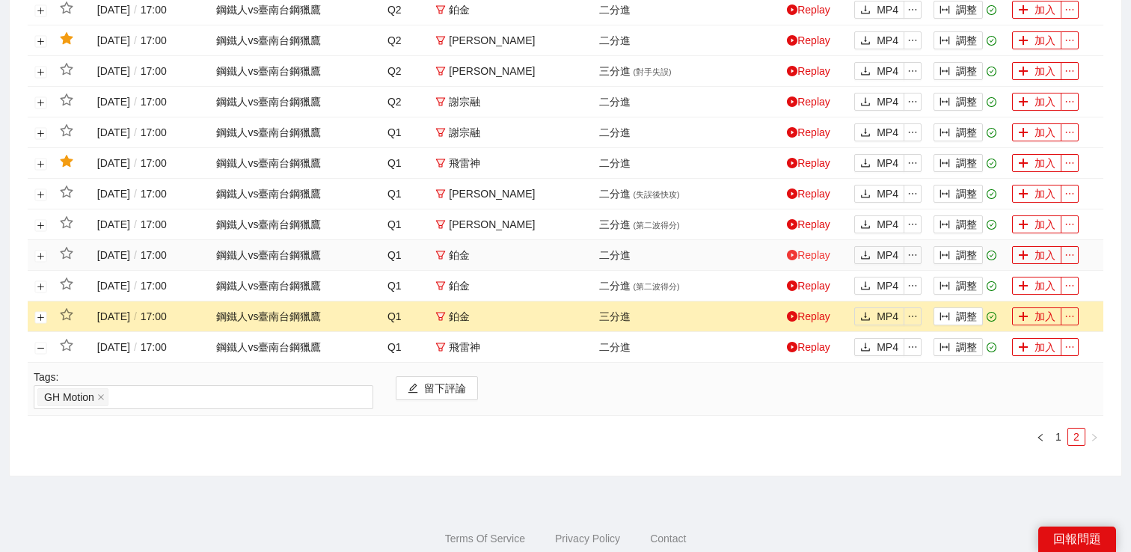
click at [821, 261] on link "Replay" at bounding box center [808, 255] width 43 height 12
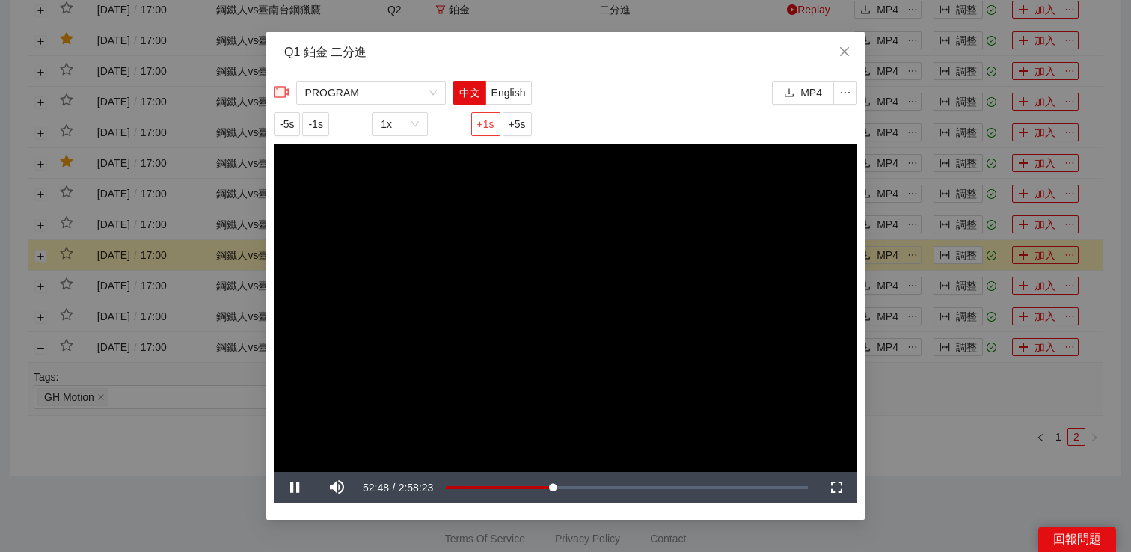
click at [482, 123] on span "+1s" at bounding box center [485, 124] width 17 height 16
click at [947, 412] on div "**********" at bounding box center [565, 276] width 1131 height 552
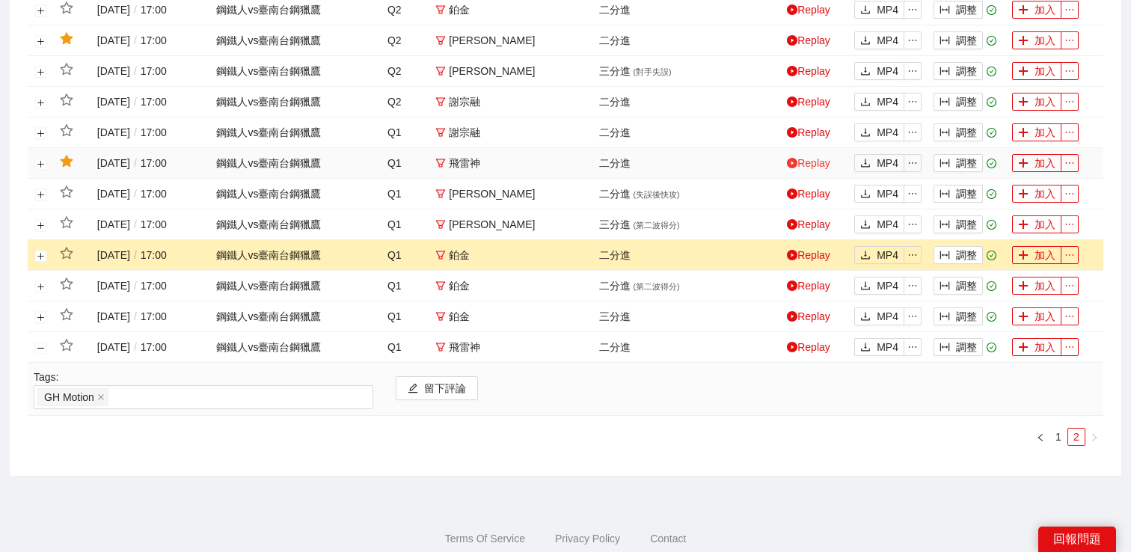
click at [816, 169] on link "Replay" at bounding box center [808, 163] width 43 height 12
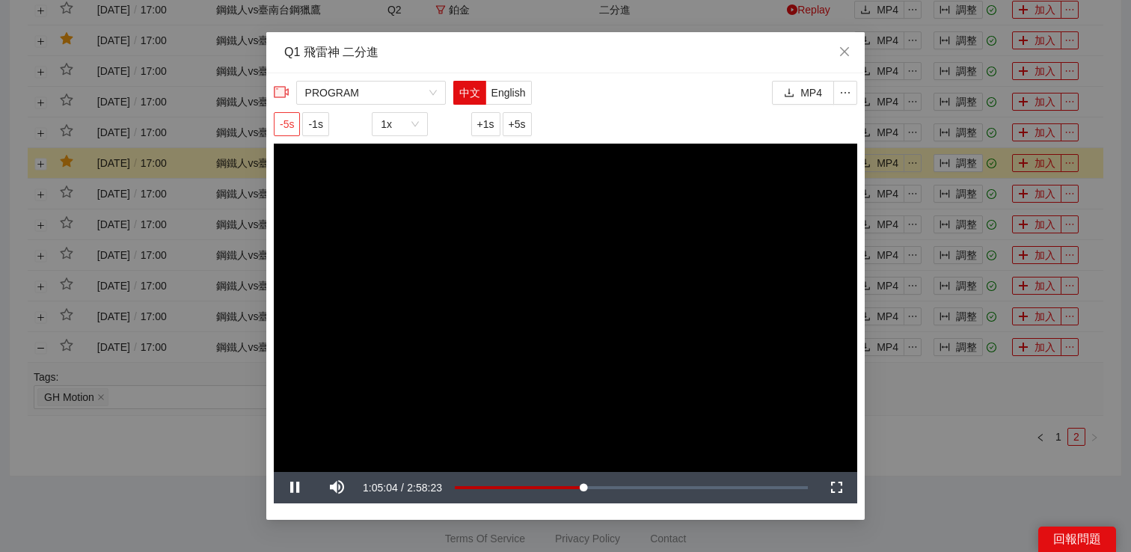
click at [281, 126] on span "-5s" at bounding box center [287, 124] width 14 height 16
click at [489, 126] on span "+1s" at bounding box center [485, 124] width 17 height 16
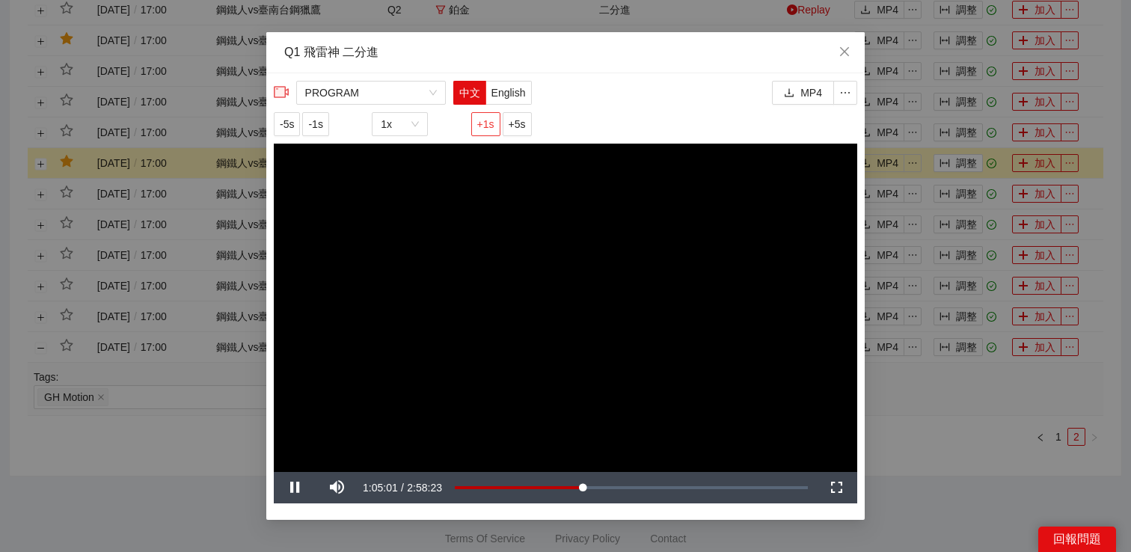
click at [489, 126] on span "+1s" at bounding box center [485, 124] width 17 height 16
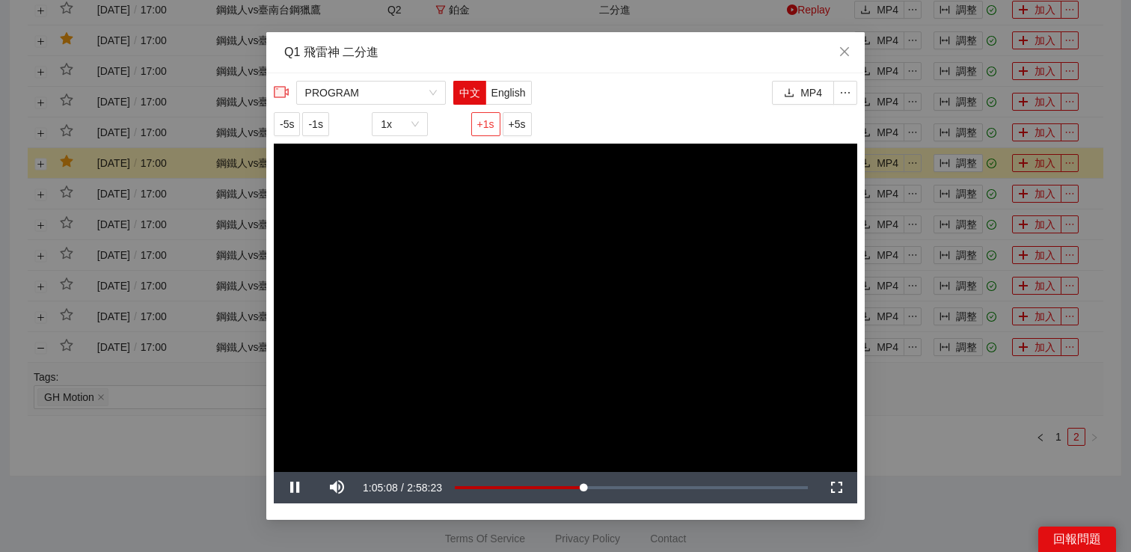
click at [489, 126] on span "+1s" at bounding box center [485, 124] width 17 height 16
click at [945, 450] on div "**********" at bounding box center [565, 276] width 1131 height 552
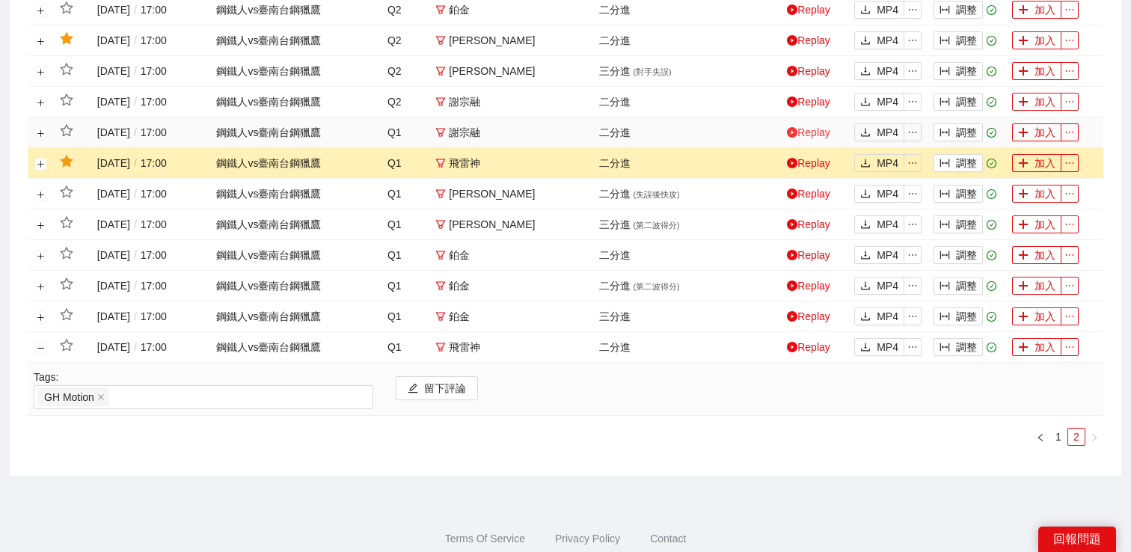
click at [820, 138] on link "Replay" at bounding box center [808, 132] width 43 height 12
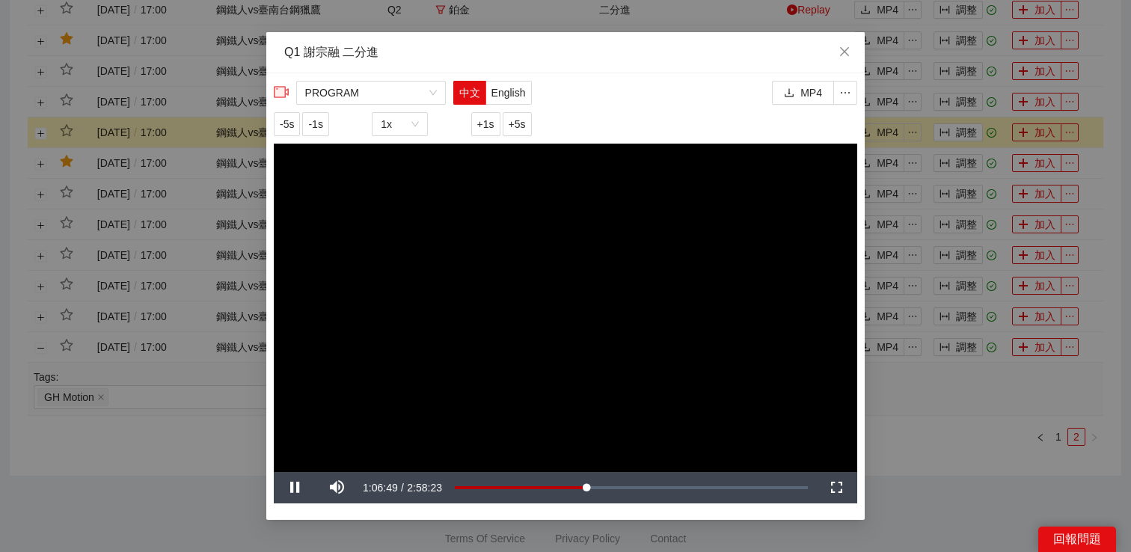
click at [930, 415] on div "**********" at bounding box center [565, 276] width 1131 height 552
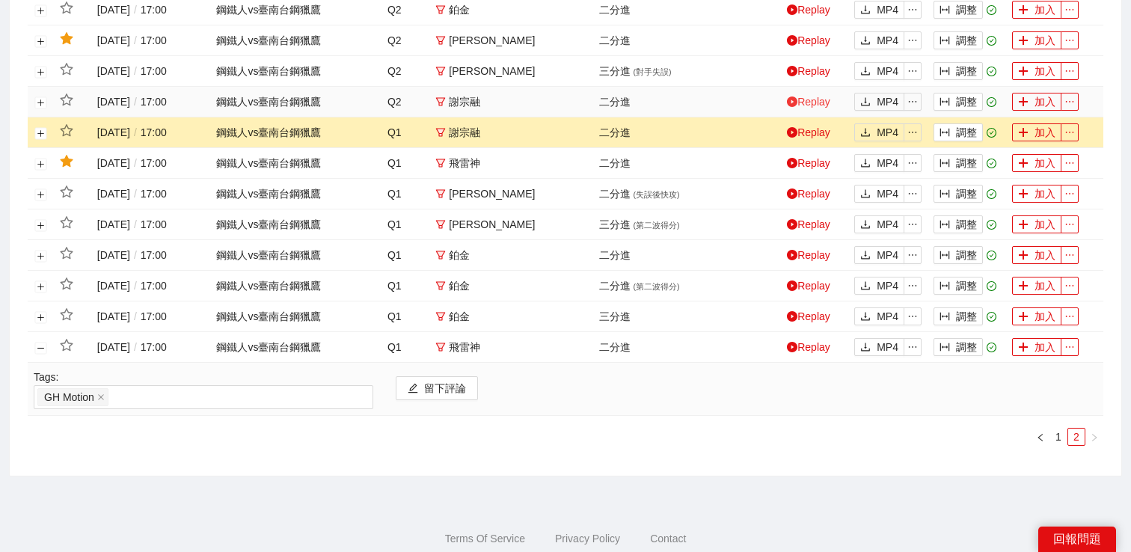
click at [807, 108] on link "Replay" at bounding box center [808, 102] width 43 height 12
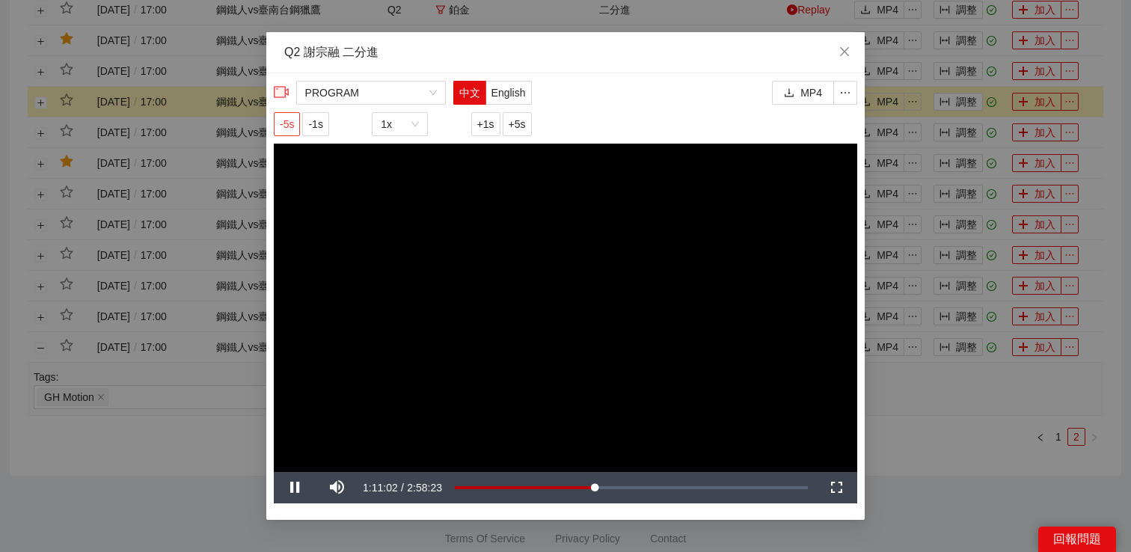
click at [287, 123] on span "-5s" at bounding box center [287, 124] width 14 height 16
click at [483, 126] on span "+1s" at bounding box center [485, 124] width 17 height 16
click at [484, 127] on span "+1s" at bounding box center [485, 124] width 17 height 16
click at [958, 417] on div "**********" at bounding box center [565, 276] width 1131 height 552
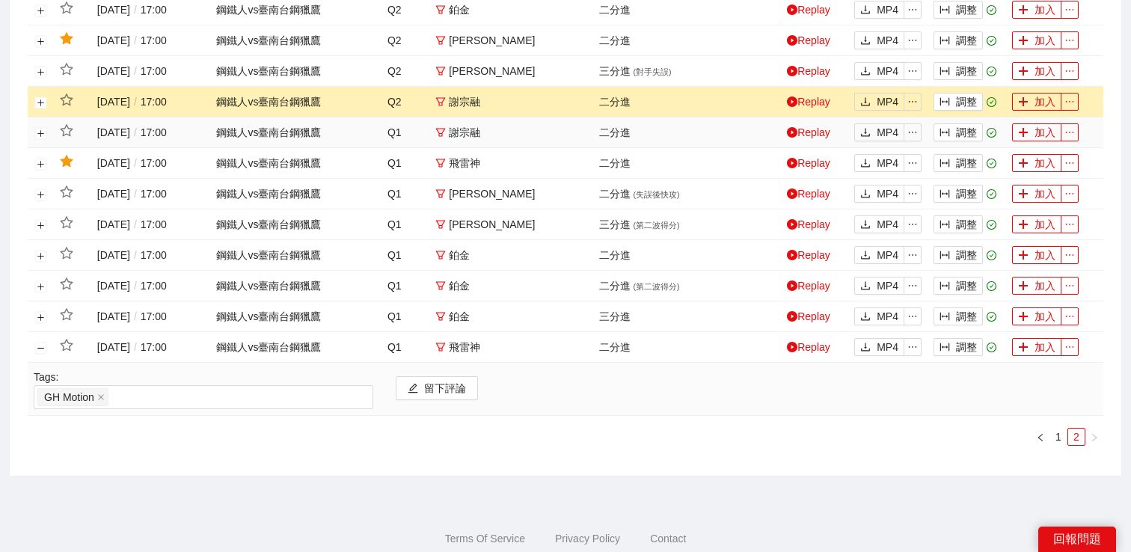
scroll to position [412, 0]
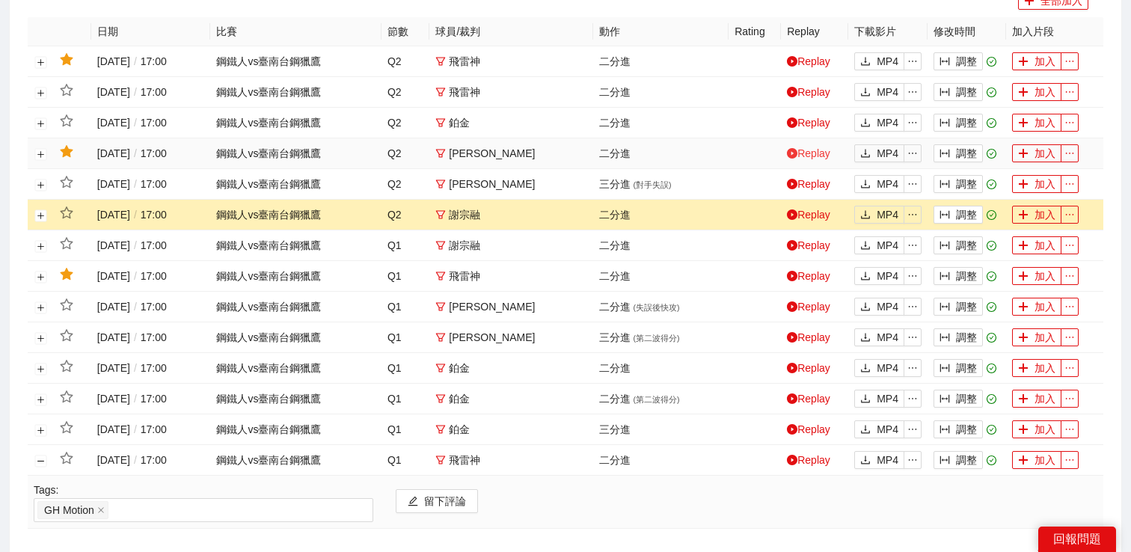
click at [809, 159] on link "Replay" at bounding box center [808, 153] width 43 height 12
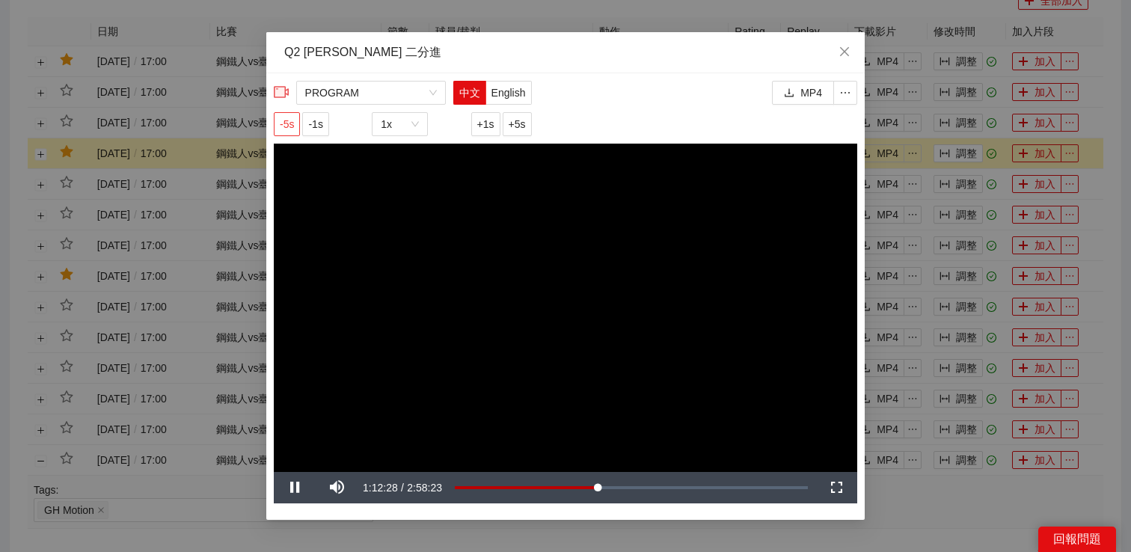
click at [293, 126] on span "-5s" at bounding box center [287, 124] width 14 height 16
click at [904, 210] on div "**********" at bounding box center [565, 276] width 1131 height 552
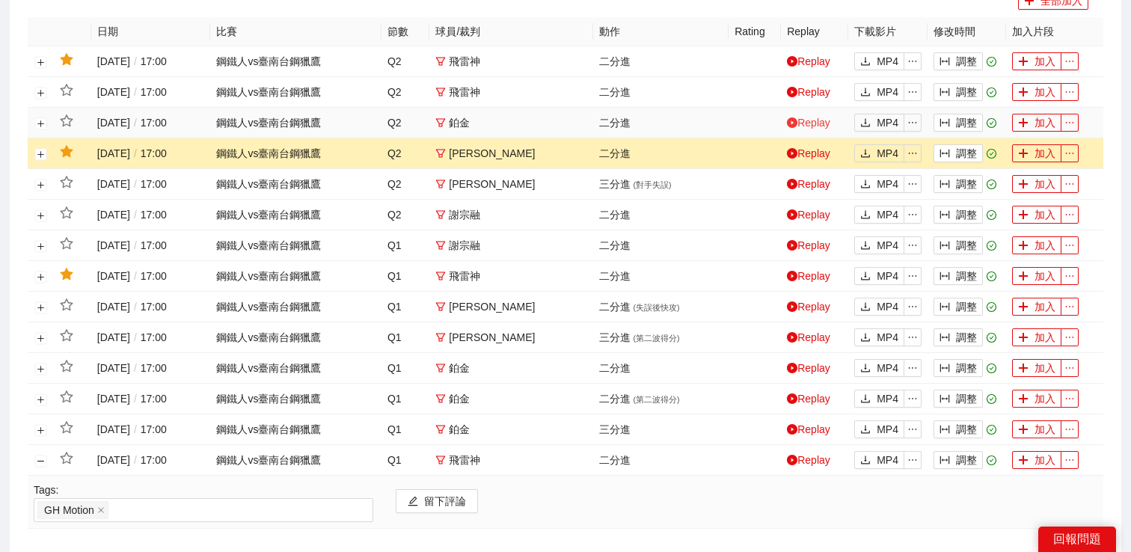
click at [812, 129] on link "Replay" at bounding box center [808, 123] width 43 height 12
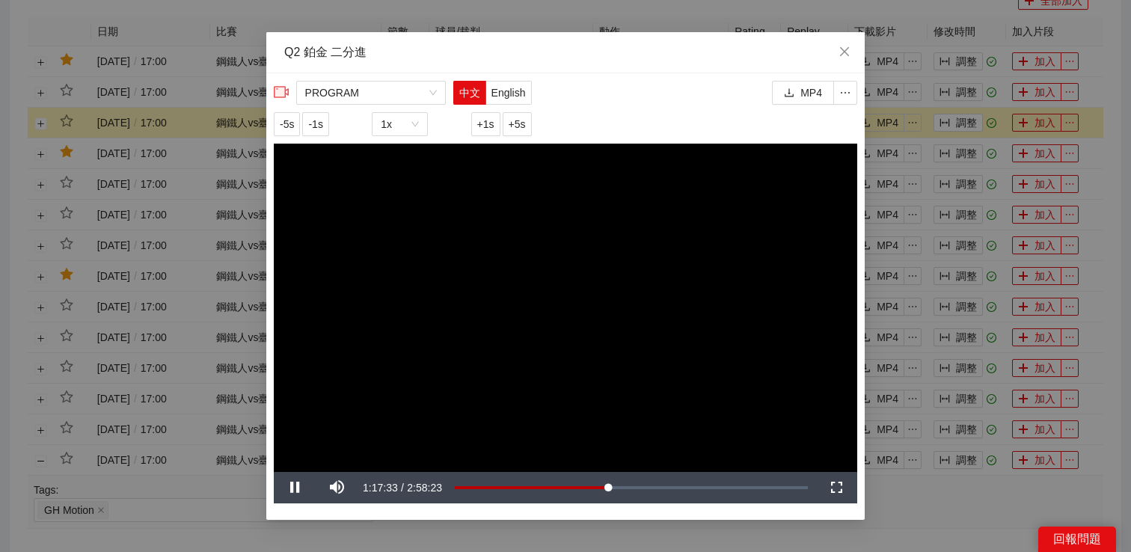
click at [912, 221] on div "**********" at bounding box center [565, 276] width 1131 height 552
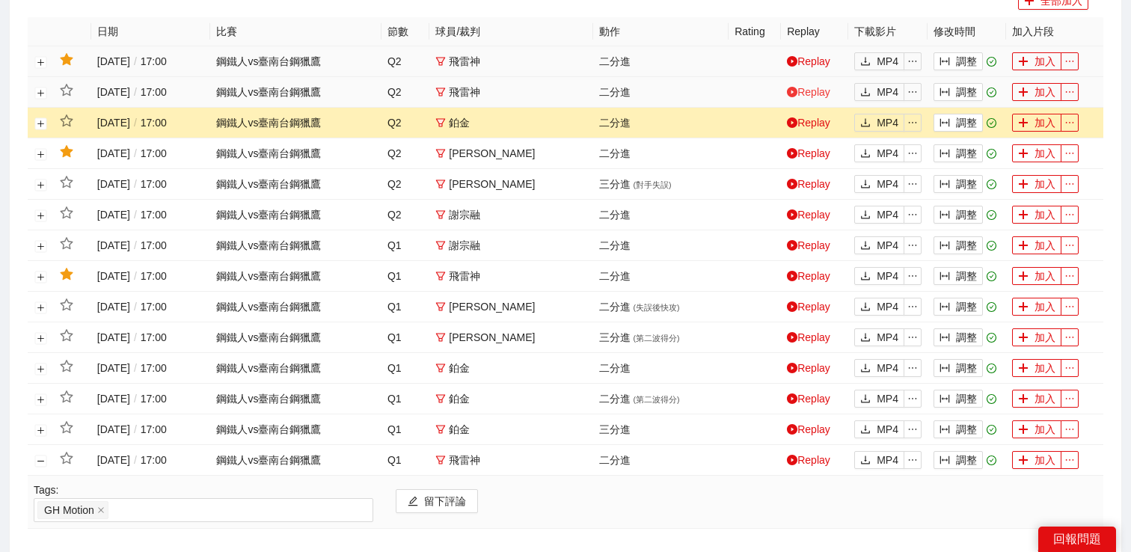
click at [813, 98] on link "Replay" at bounding box center [808, 92] width 43 height 12
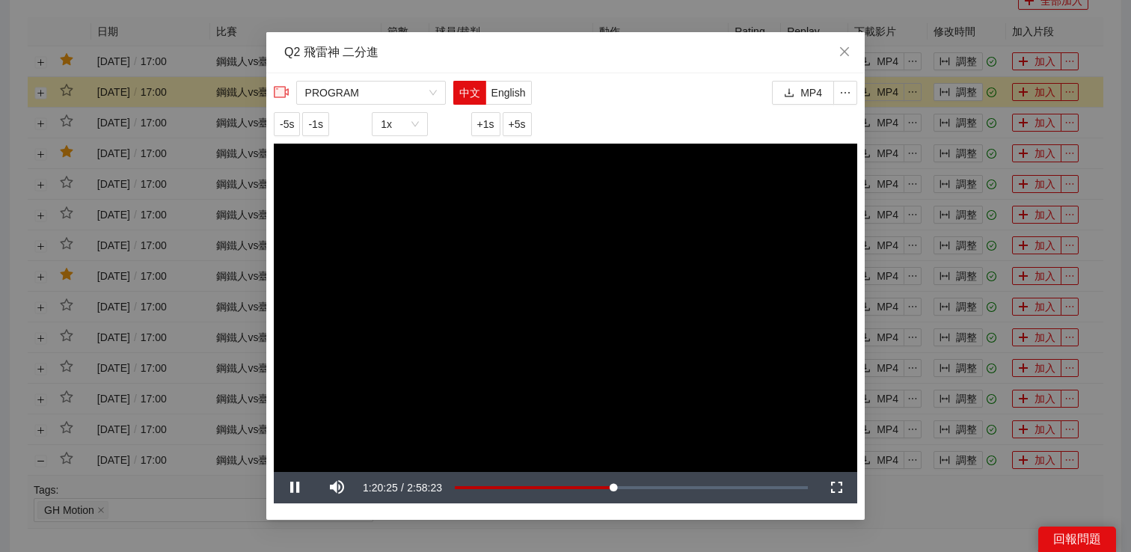
click at [644, 199] on video "Video Player" at bounding box center [566, 308] width 584 height 329
click at [574, 260] on video "Video Player" at bounding box center [566, 308] width 584 height 329
click at [487, 122] on span "+1s" at bounding box center [485, 124] width 17 height 16
click at [953, 210] on div "**********" at bounding box center [565, 276] width 1131 height 552
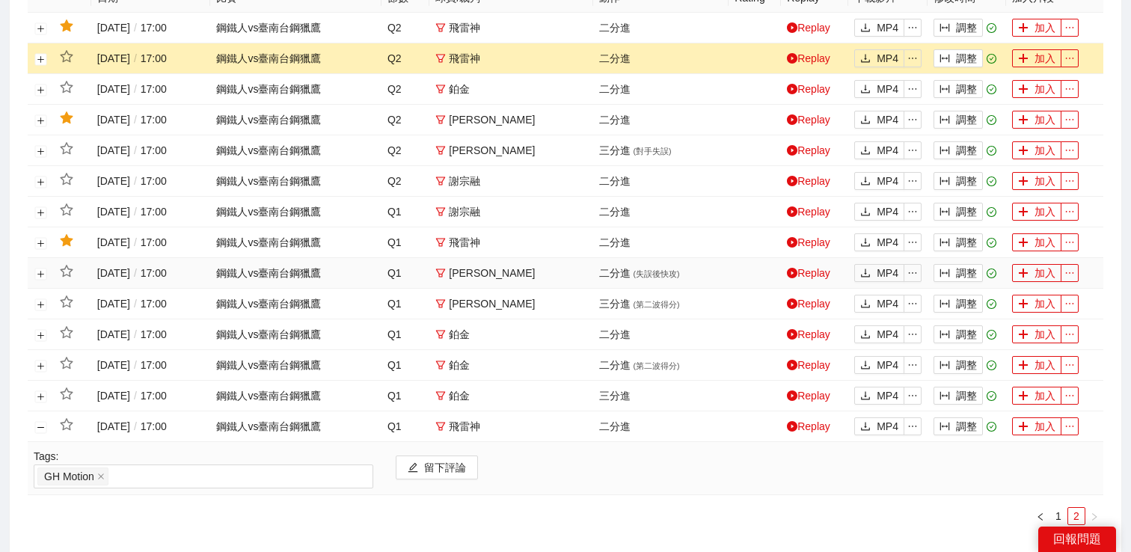
scroll to position [457, 0]
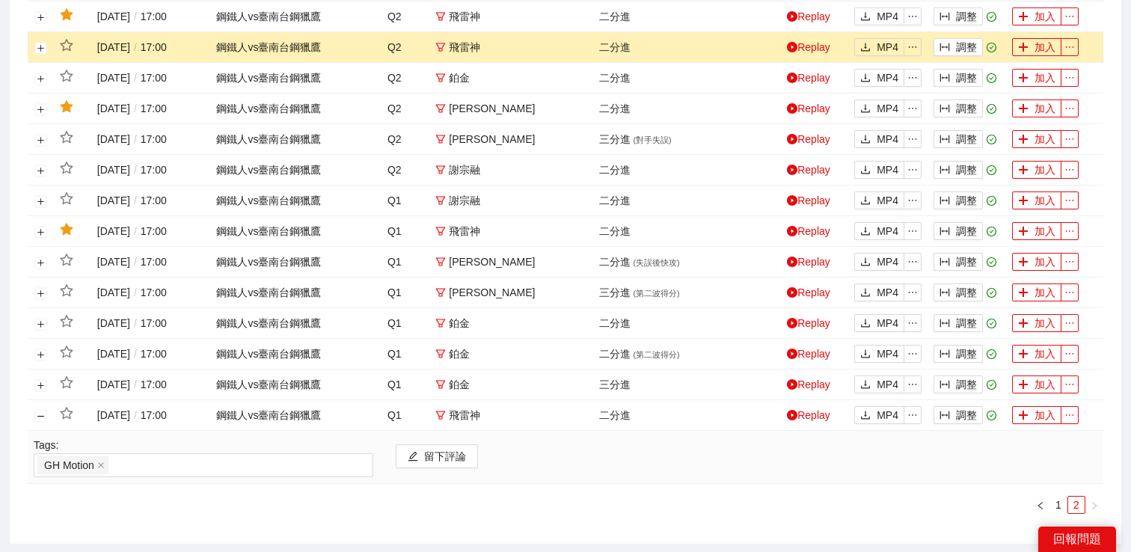
click at [723, 477] on div "留下評論" at bounding box center [747, 457] width 724 height 40
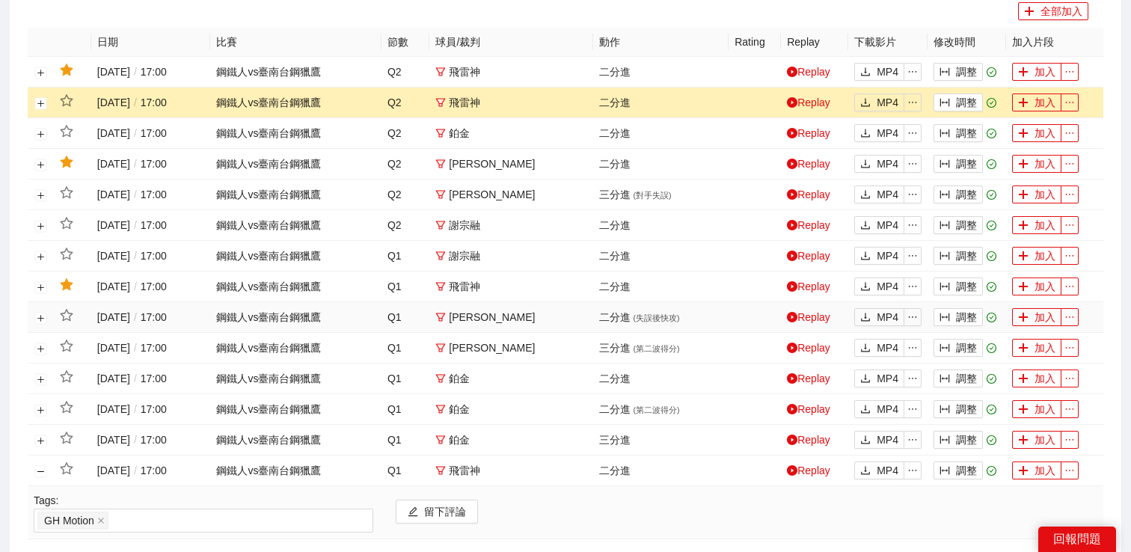
scroll to position [471, 0]
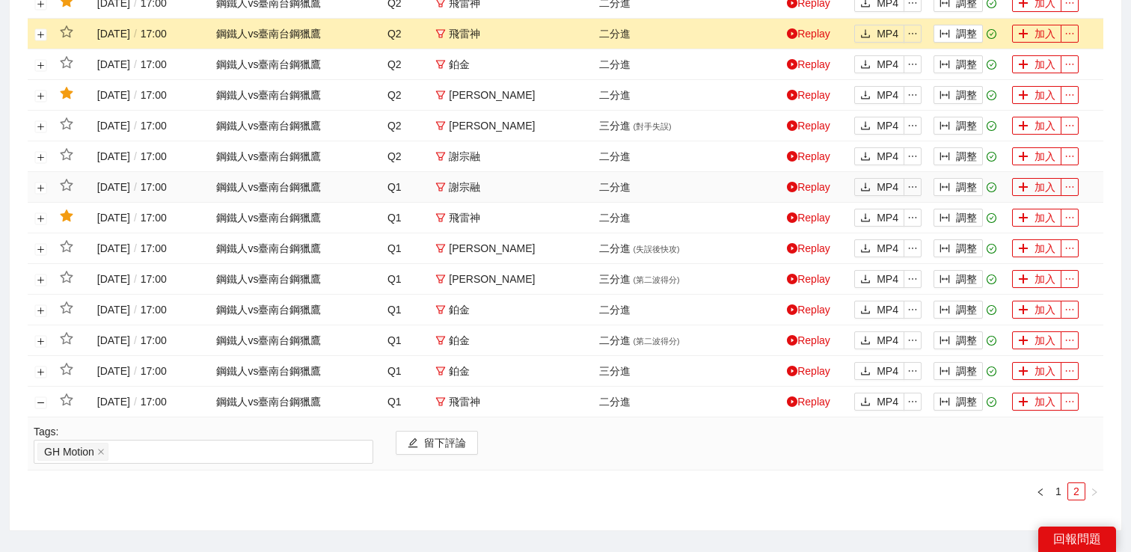
click at [804, 197] on td "Replay" at bounding box center [814, 187] width 67 height 31
click at [804, 193] on link "Replay" at bounding box center [808, 187] width 43 height 12
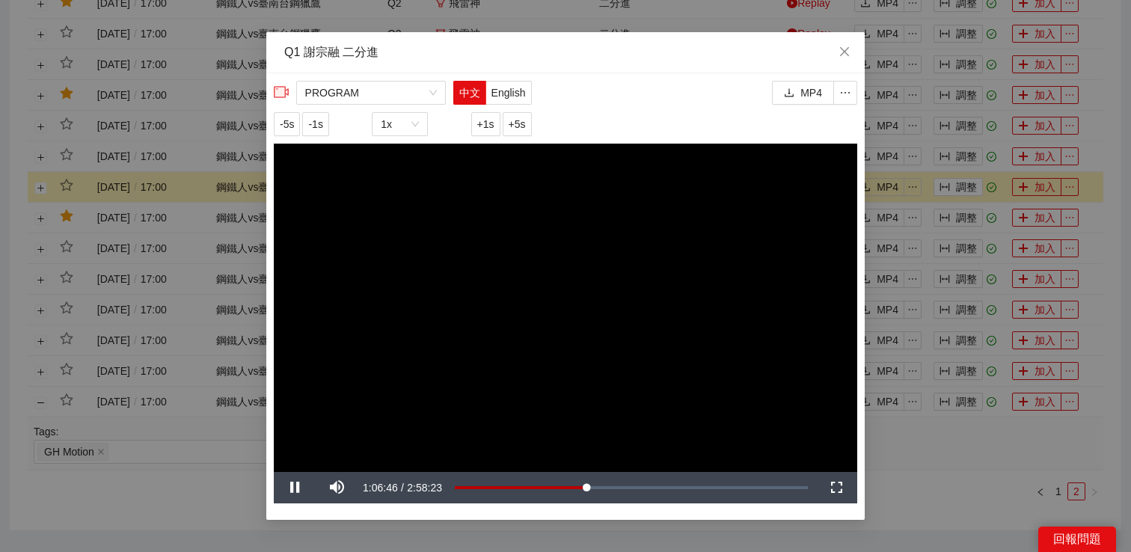
click at [929, 192] on div "**********" at bounding box center [565, 276] width 1131 height 552
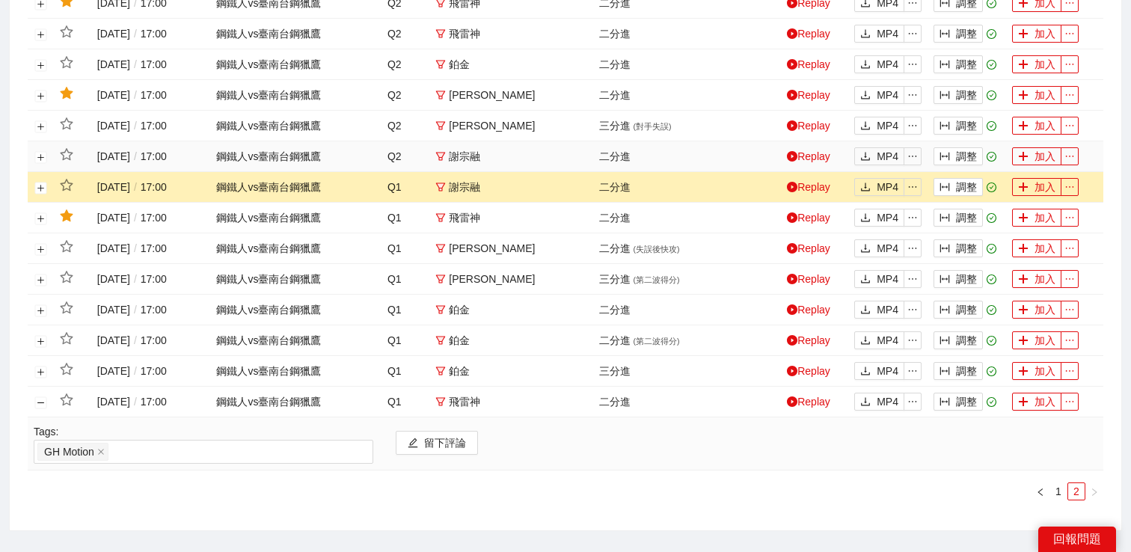
scroll to position [263, 0]
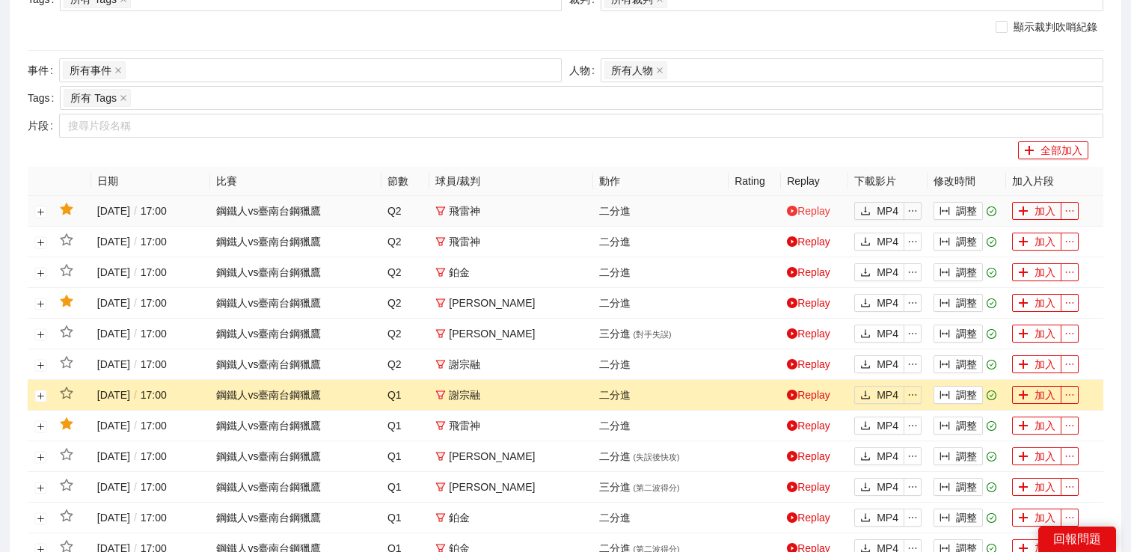
click at [797, 217] on link "Replay" at bounding box center [808, 211] width 43 height 12
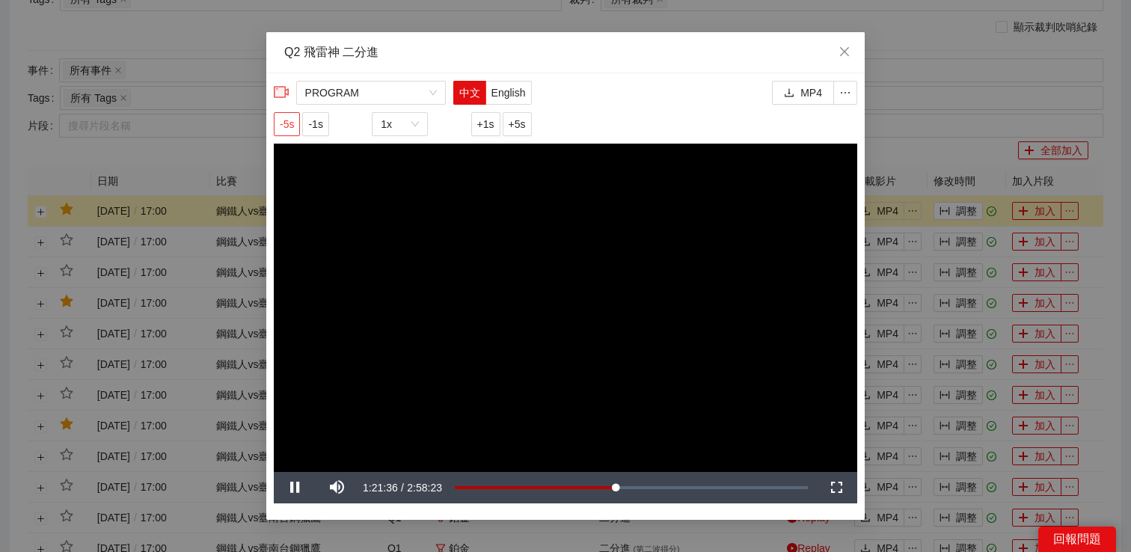
click at [289, 125] on span "-5s" at bounding box center [287, 124] width 14 height 16
click at [365, 207] on video "Video Player" at bounding box center [566, 308] width 584 height 329
click at [332, 332] on video "Video Player" at bounding box center [566, 308] width 584 height 329
click at [937, 151] on div "**********" at bounding box center [565, 276] width 1131 height 552
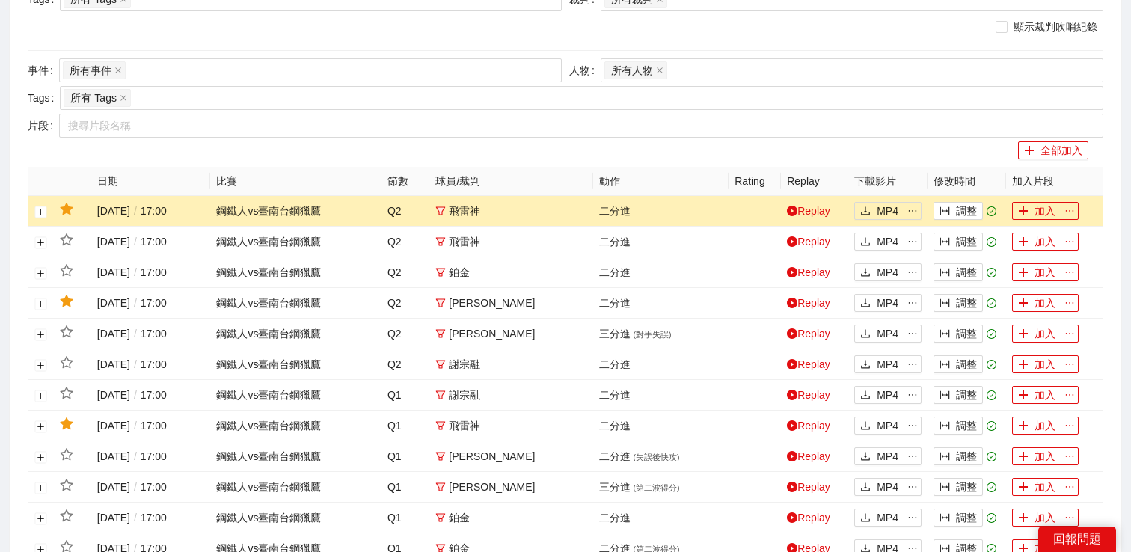
scroll to position [578, 0]
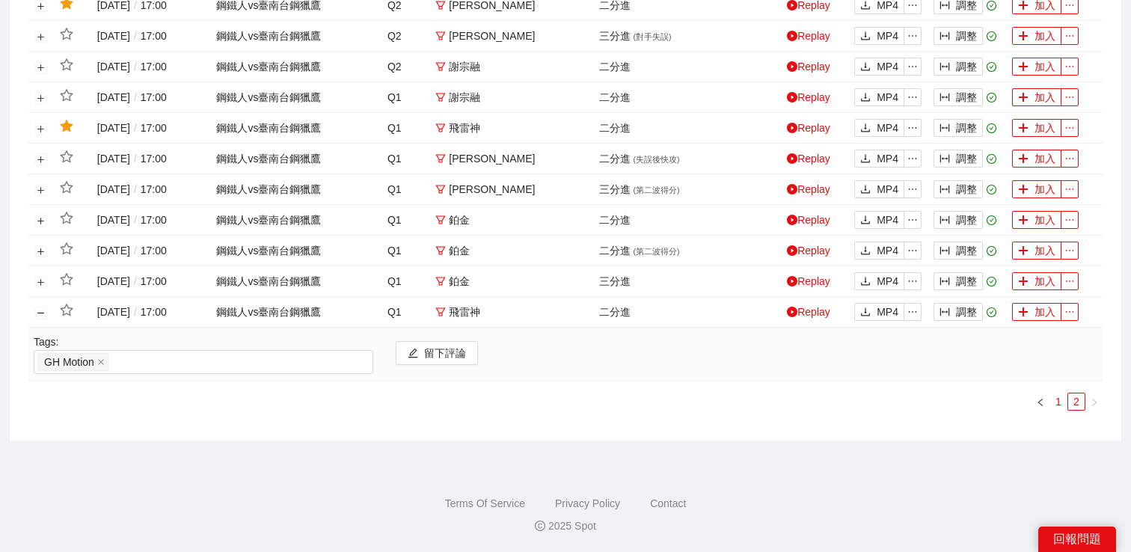
click at [1054, 399] on link "1" at bounding box center [1059, 402] width 16 height 16
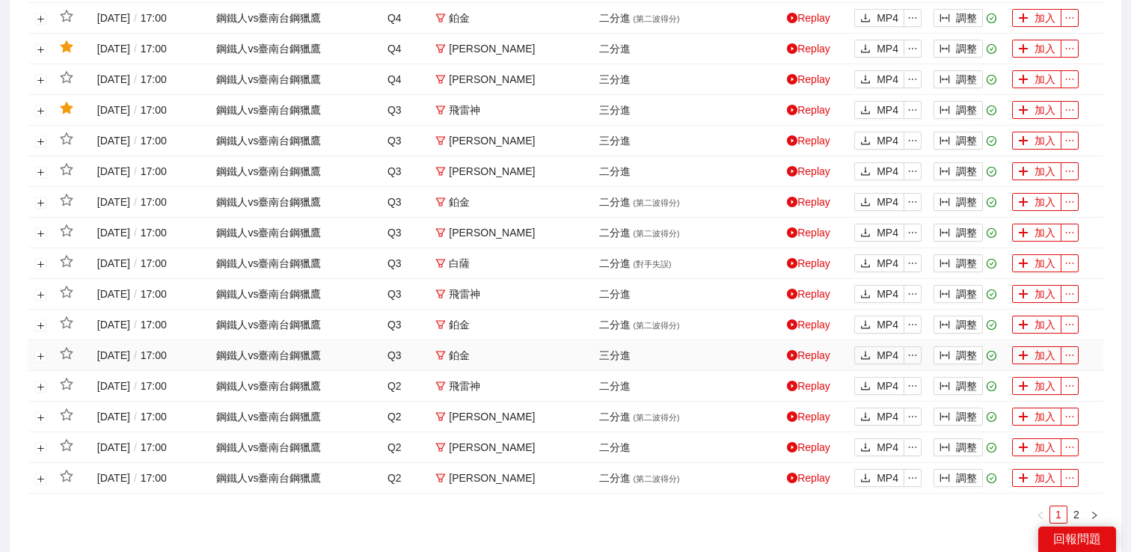
scroll to position [579, 0]
click at [816, 453] on link "Replay" at bounding box center [808, 447] width 43 height 12
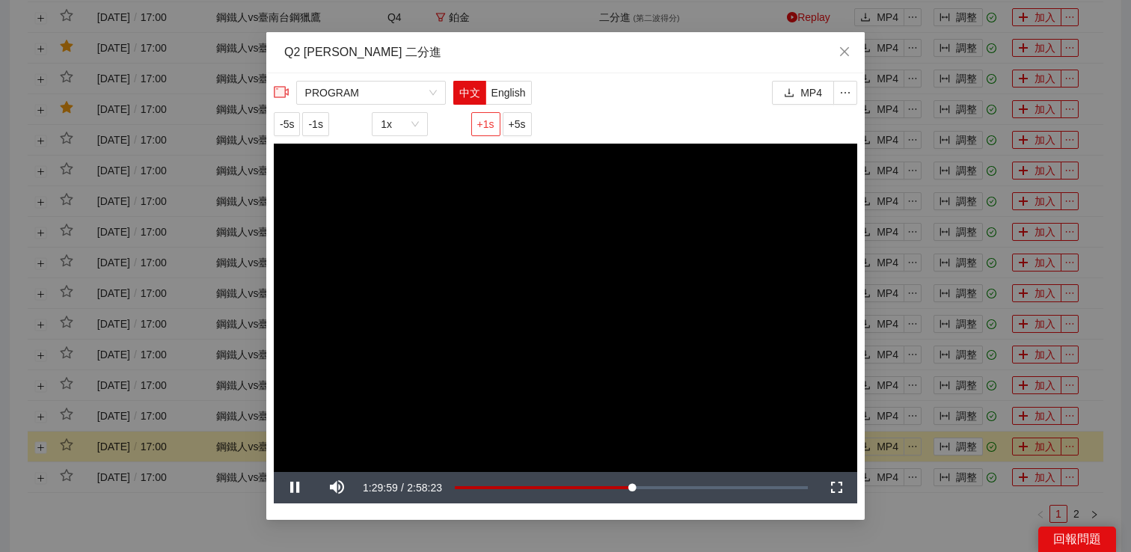
click at [481, 121] on span "+1s" at bounding box center [485, 124] width 17 height 16
click at [956, 291] on div "**********" at bounding box center [565, 276] width 1131 height 552
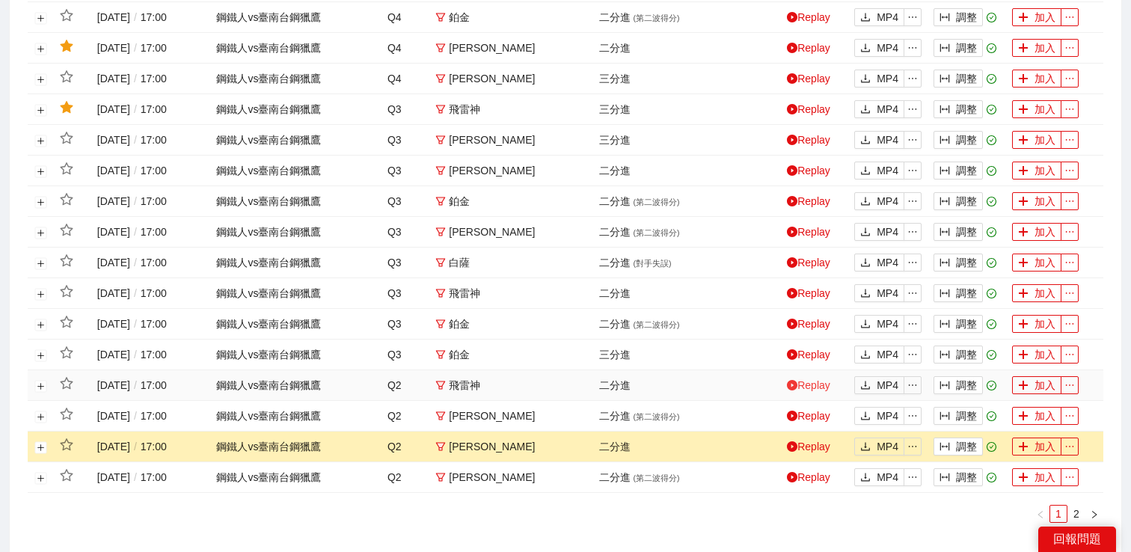
click at [813, 391] on link "Replay" at bounding box center [808, 385] width 43 height 12
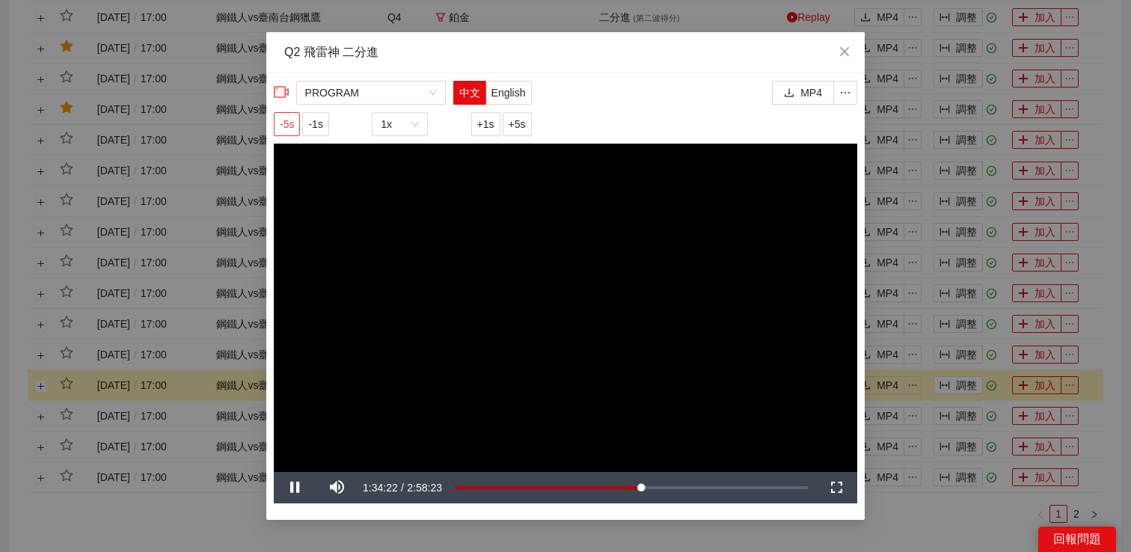
click at [290, 129] on span "-5s" at bounding box center [287, 124] width 14 height 16
click at [888, 244] on div "**********" at bounding box center [565, 276] width 1131 height 552
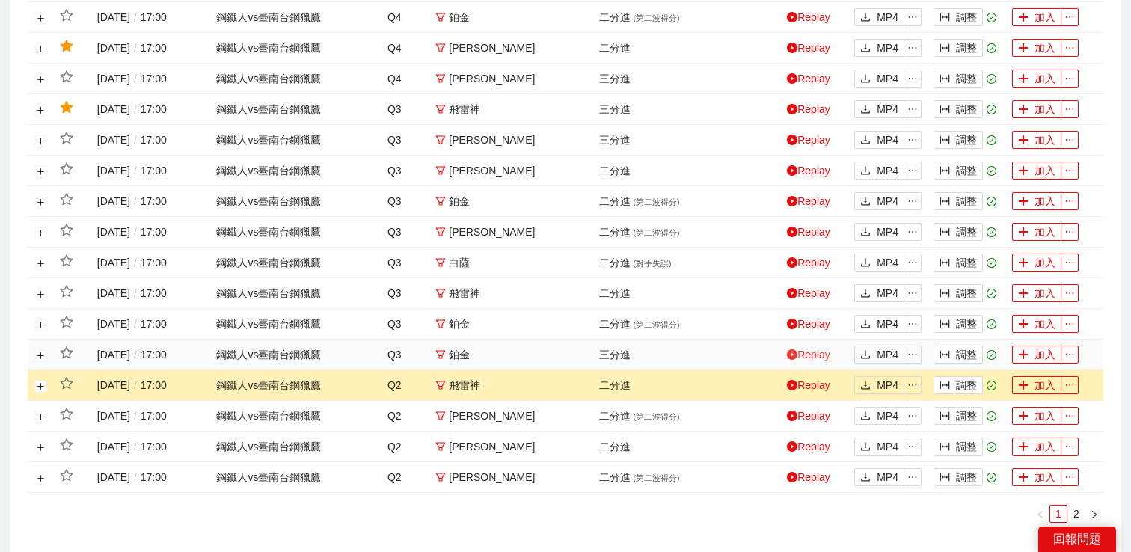
click at [813, 361] on link "Replay" at bounding box center [808, 355] width 43 height 12
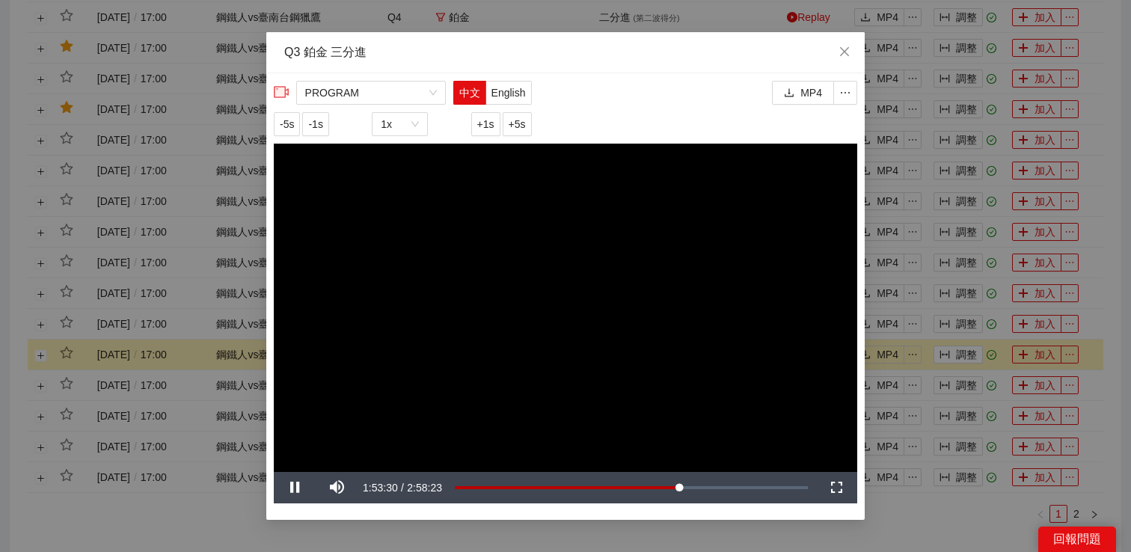
click at [964, 400] on div "**********" at bounding box center [565, 276] width 1131 height 552
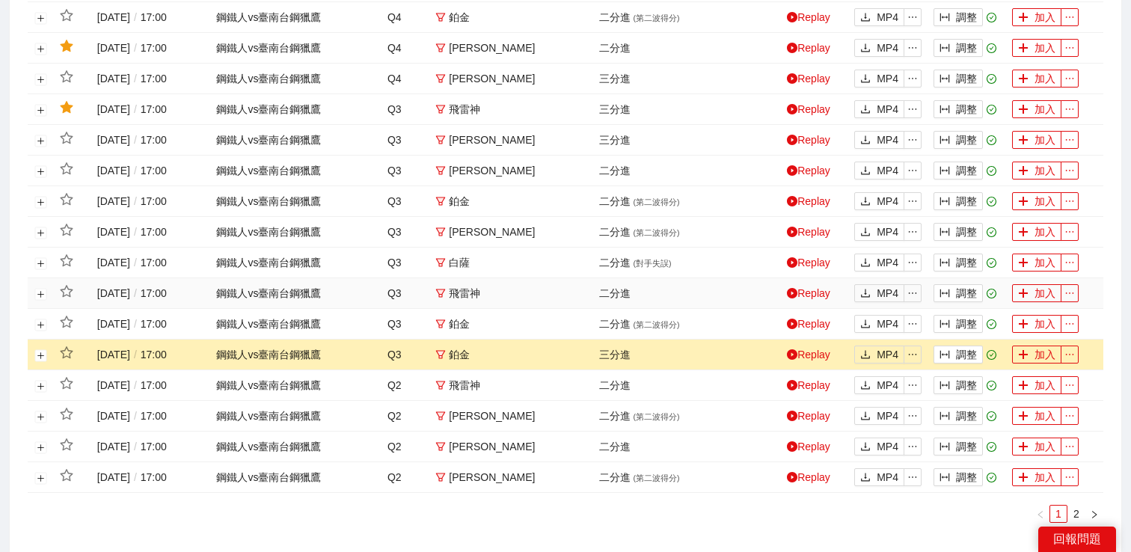
click at [815, 301] on td "Replay" at bounding box center [814, 293] width 67 height 31
click at [815, 299] on link "Replay" at bounding box center [808, 293] width 43 height 12
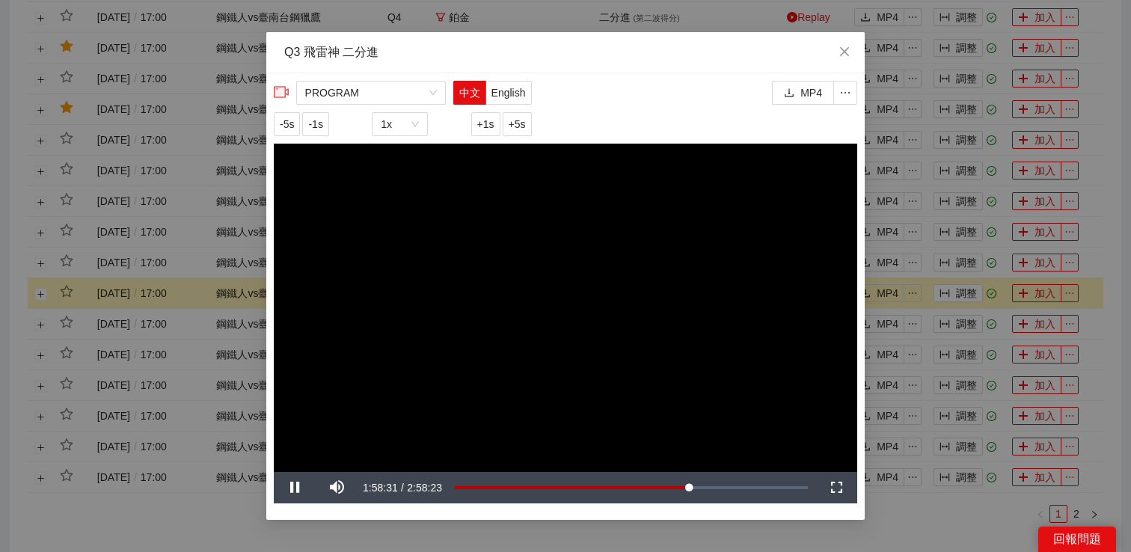
click at [916, 247] on div "**********" at bounding box center [565, 276] width 1131 height 552
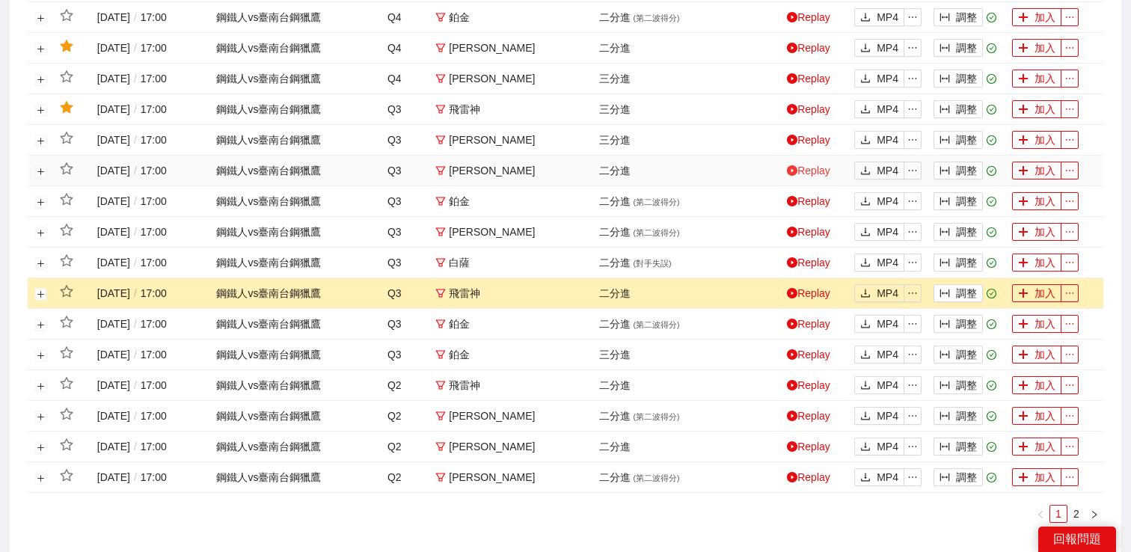
click at [810, 177] on link "Replay" at bounding box center [808, 171] width 43 height 12
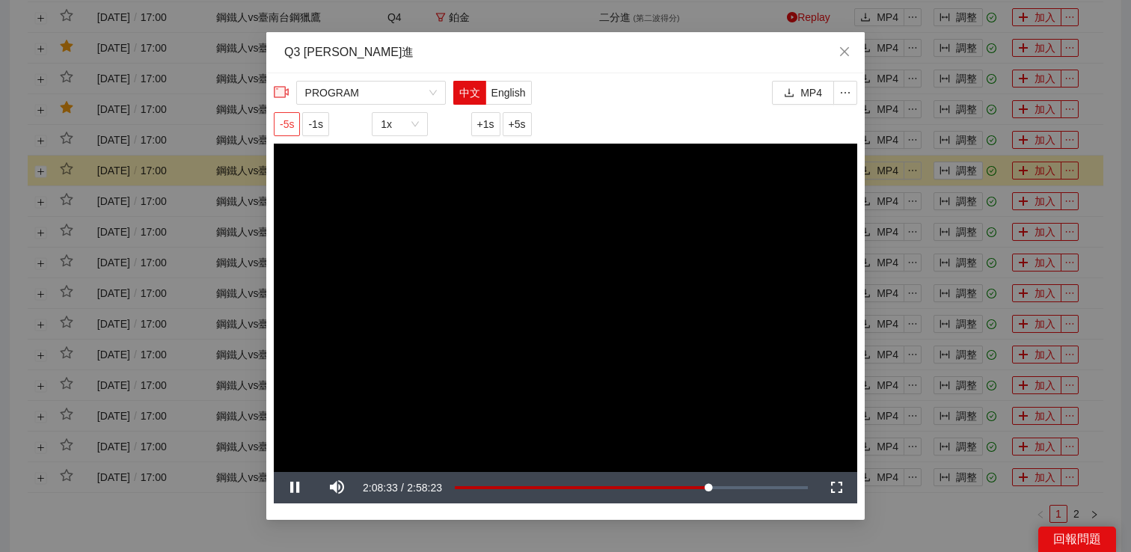
click at [286, 124] on span "-5s" at bounding box center [287, 124] width 14 height 16
click at [382, 91] on span "PROGRAM" at bounding box center [371, 93] width 132 height 22
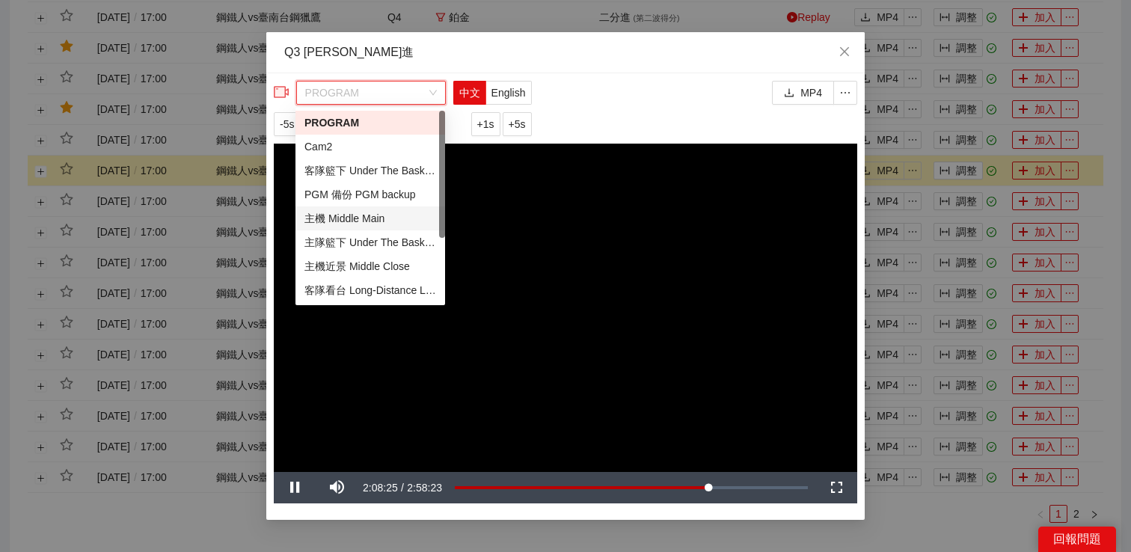
click at [351, 218] on div "主機 Middle Main" at bounding box center [371, 218] width 132 height 16
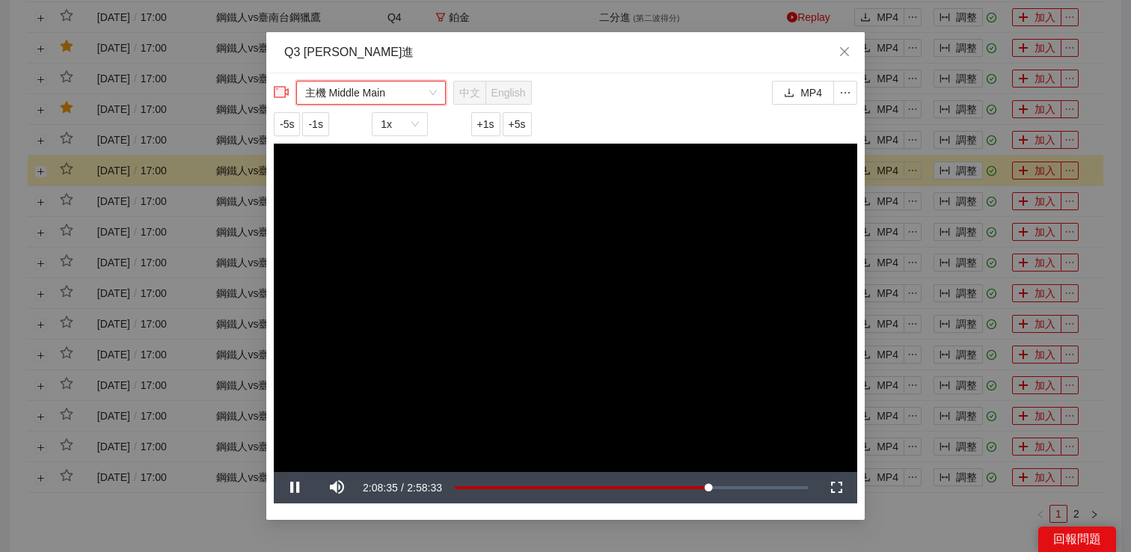
click at [902, 177] on div "**********" at bounding box center [565, 276] width 1131 height 552
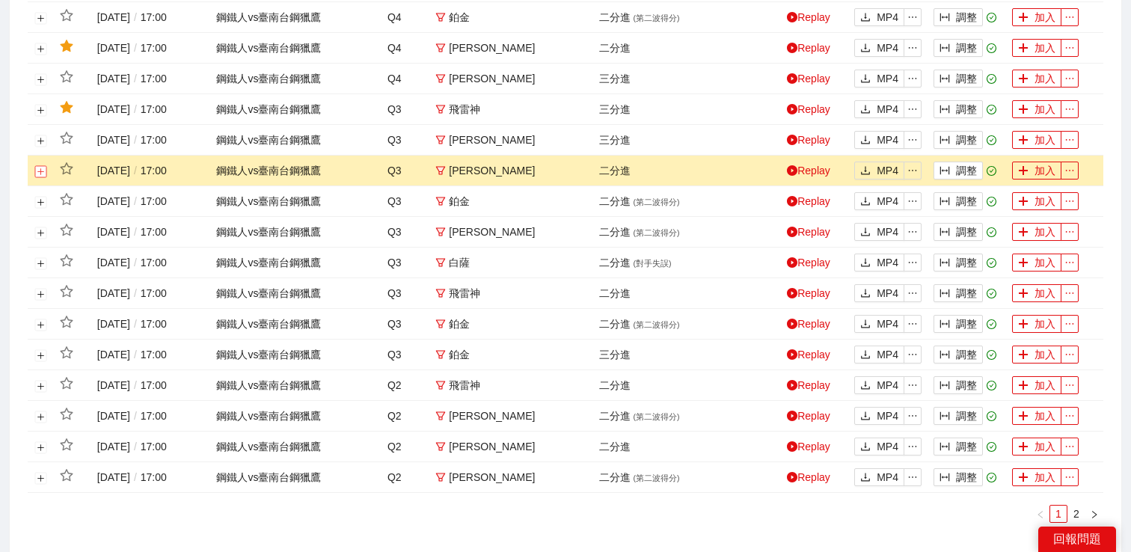
click at [39, 177] on button "展開行" at bounding box center [41, 171] width 12 height 12
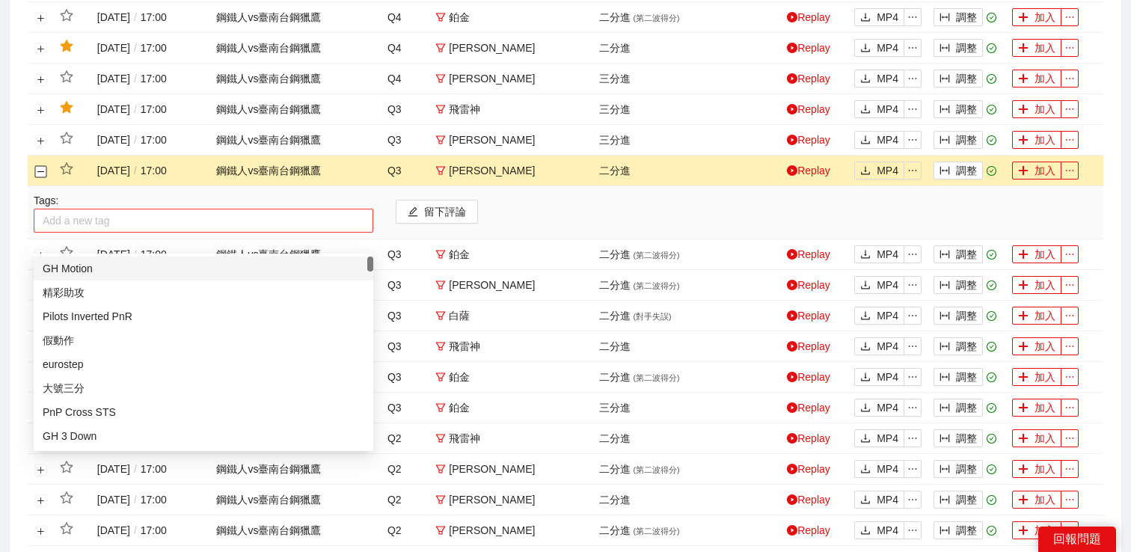
click at [81, 230] on div at bounding box center [203, 221] width 332 height 18
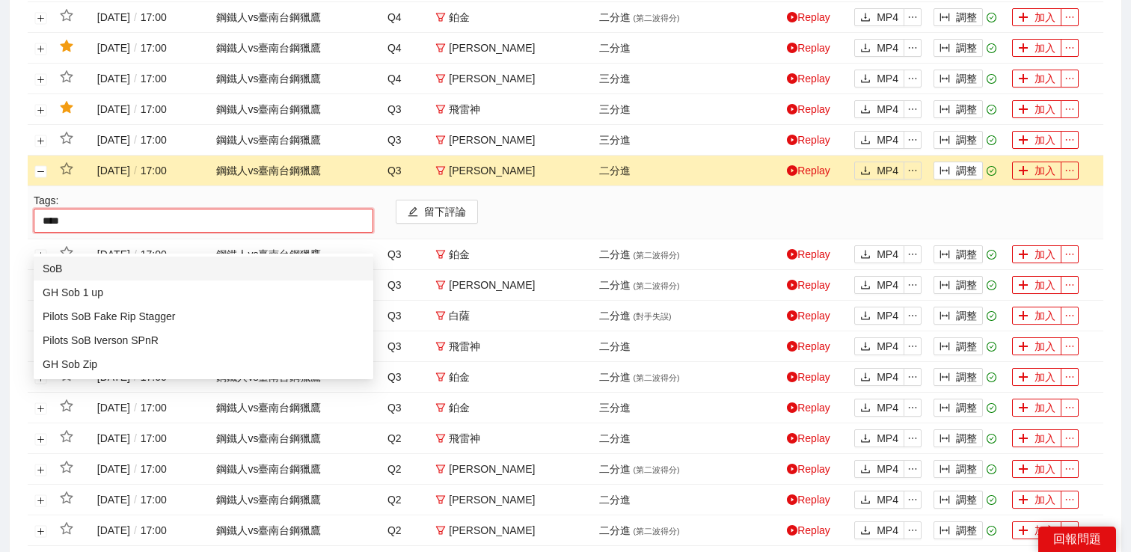
type input "*****"
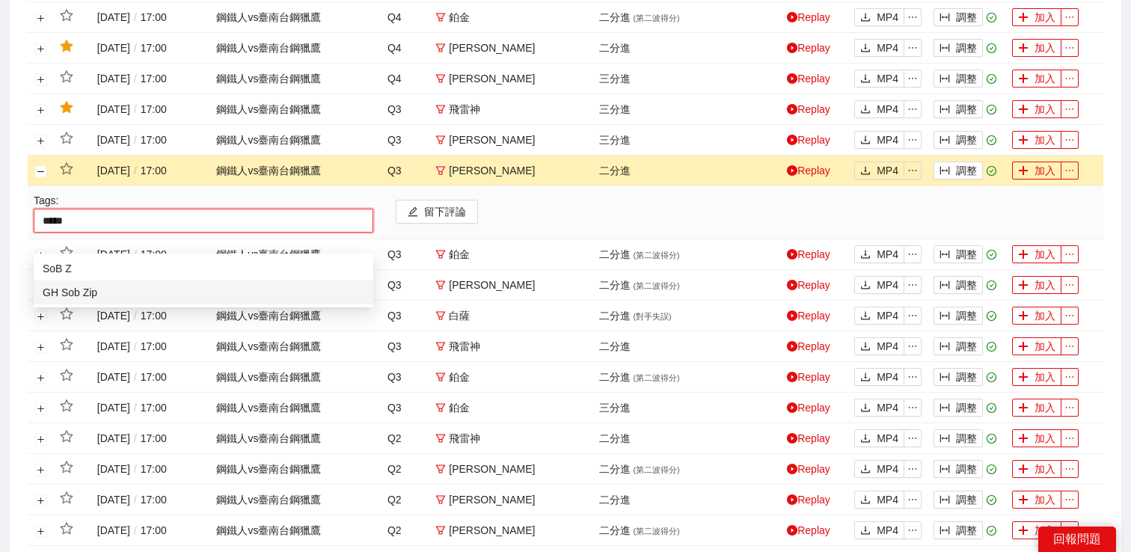
click at [86, 293] on div "GH Sob Zip" at bounding box center [204, 292] width 322 height 16
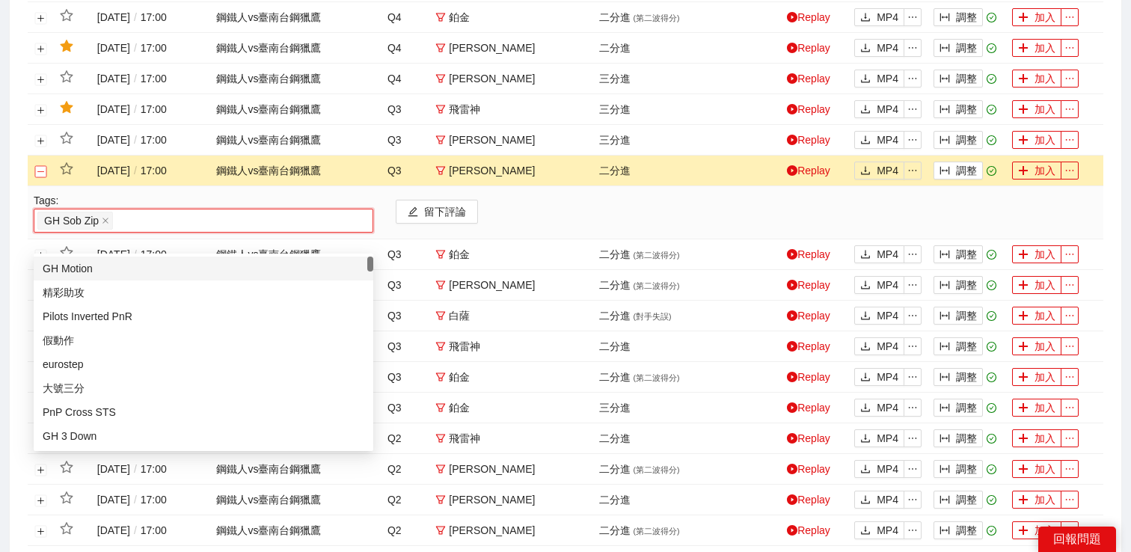
click at [43, 177] on button "關閉行" at bounding box center [41, 171] width 12 height 12
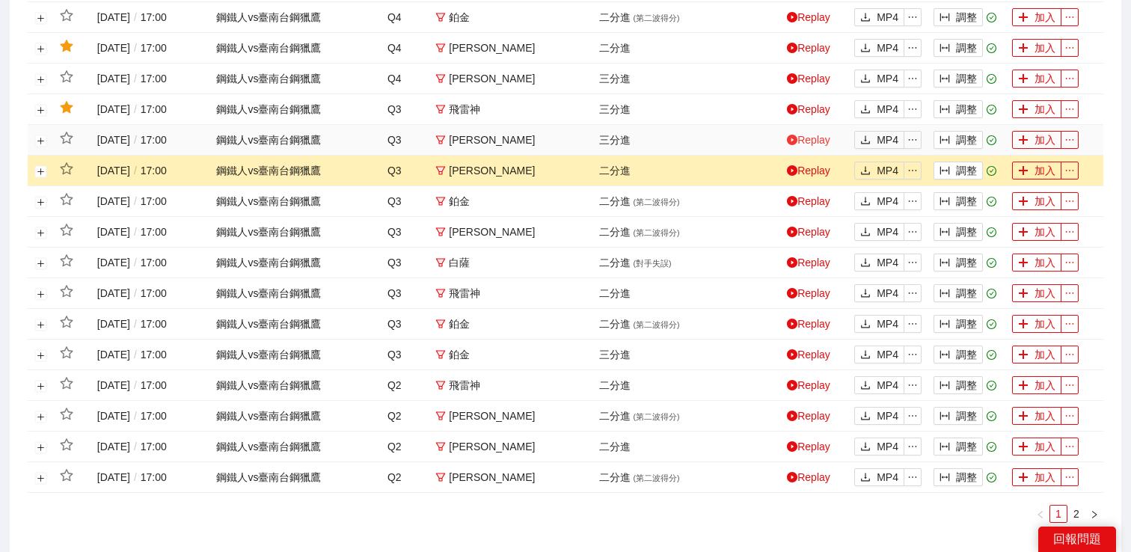
click at [796, 145] on icon "play-circle" at bounding box center [792, 140] width 10 height 10
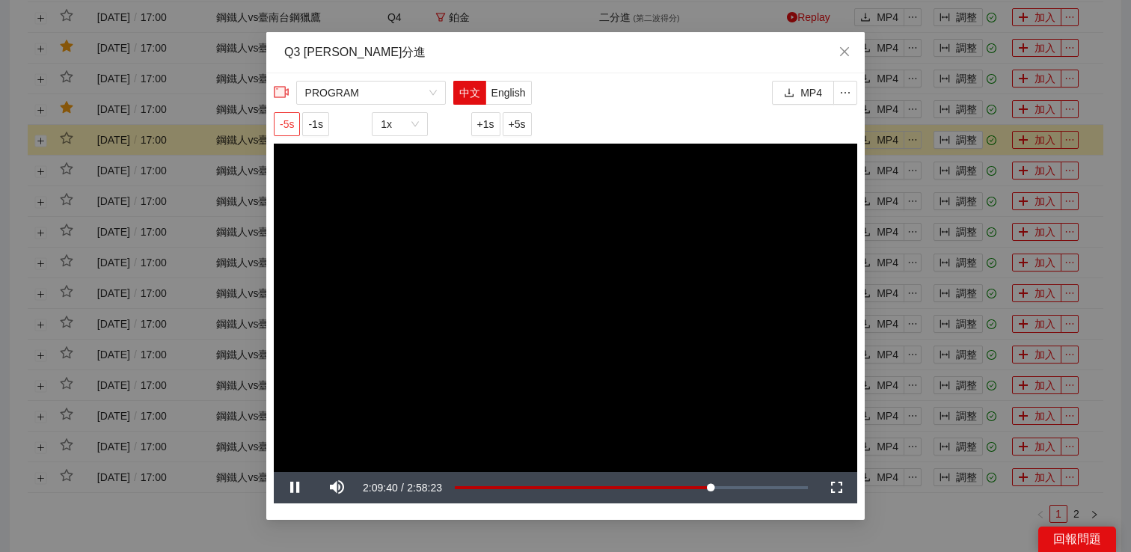
click at [284, 122] on span "-5s" at bounding box center [287, 124] width 14 height 16
click at [963, 338] on div "**********" at bounding box center [565, 276] width 1131 height 552
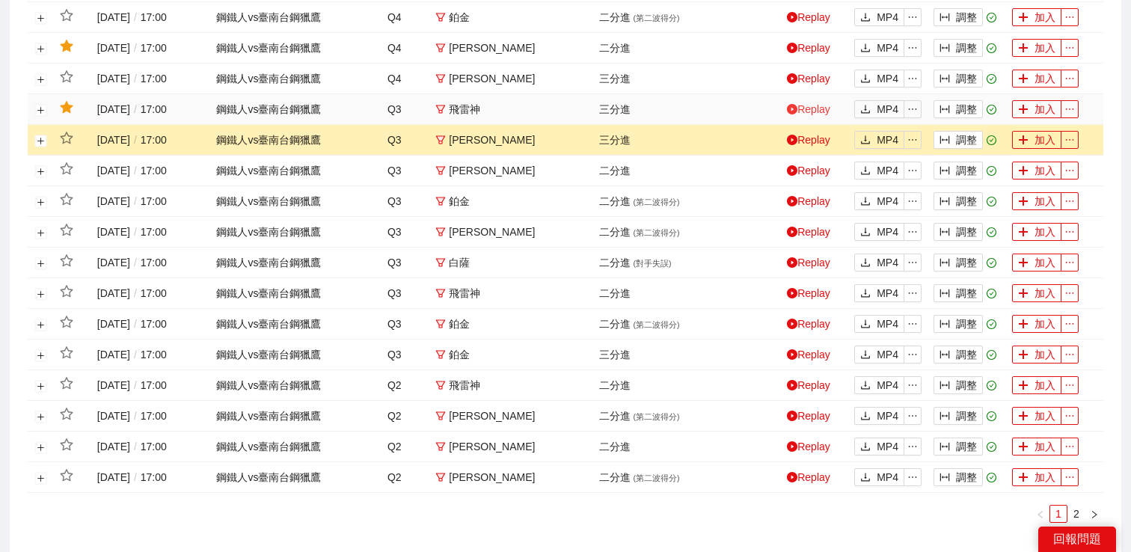
click at [828, 115] on link "Replay" at bounding box center [808, 109] width 43 height 12
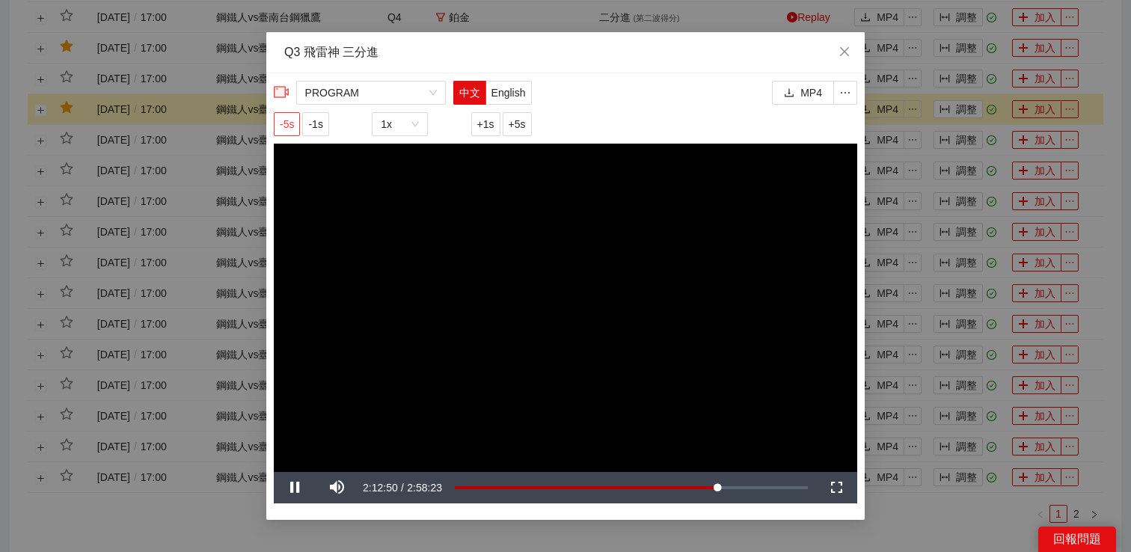
click at [290, 129] on span "-5s" at bounding box center [287, 124] width 14 height 16
click at [880, 165] on div "**********" at bounding box center [565, 276] width 1131 height 552
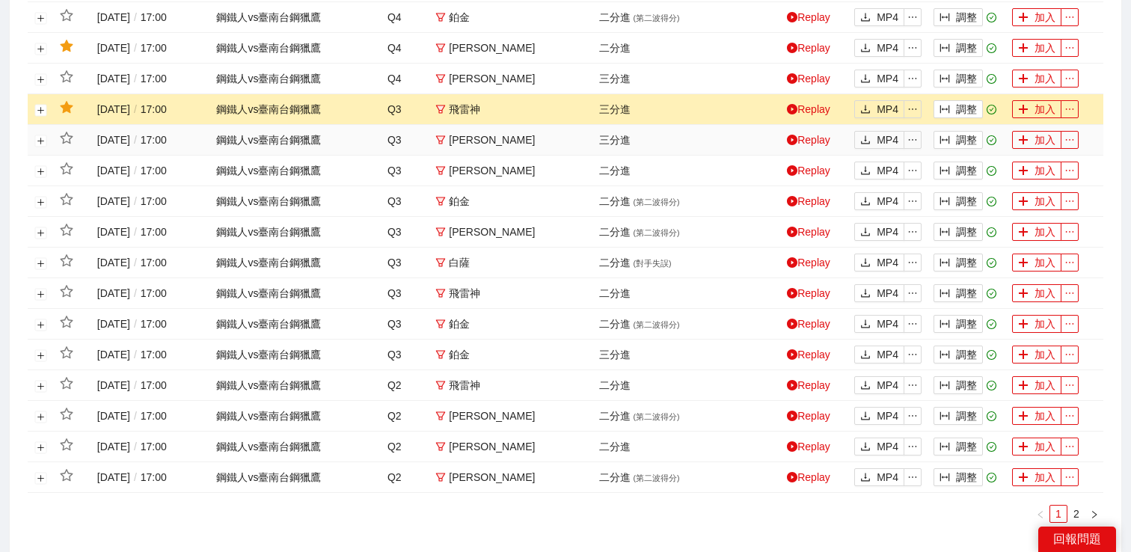
scroll to position [471, 0]
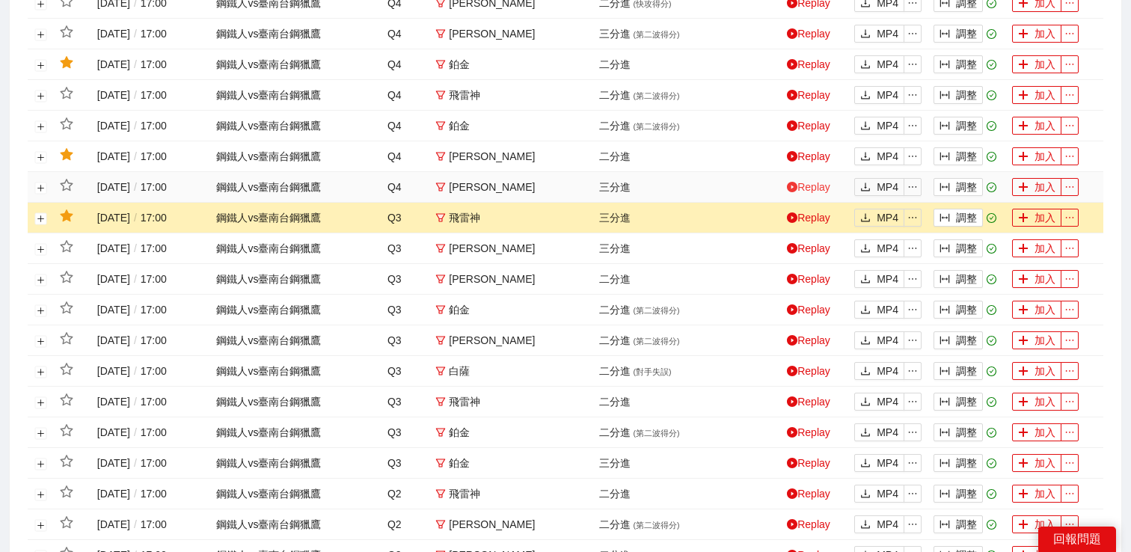
click at [808, 193] on link "Replay" at bounding box center [808, 187] width 43 height 12
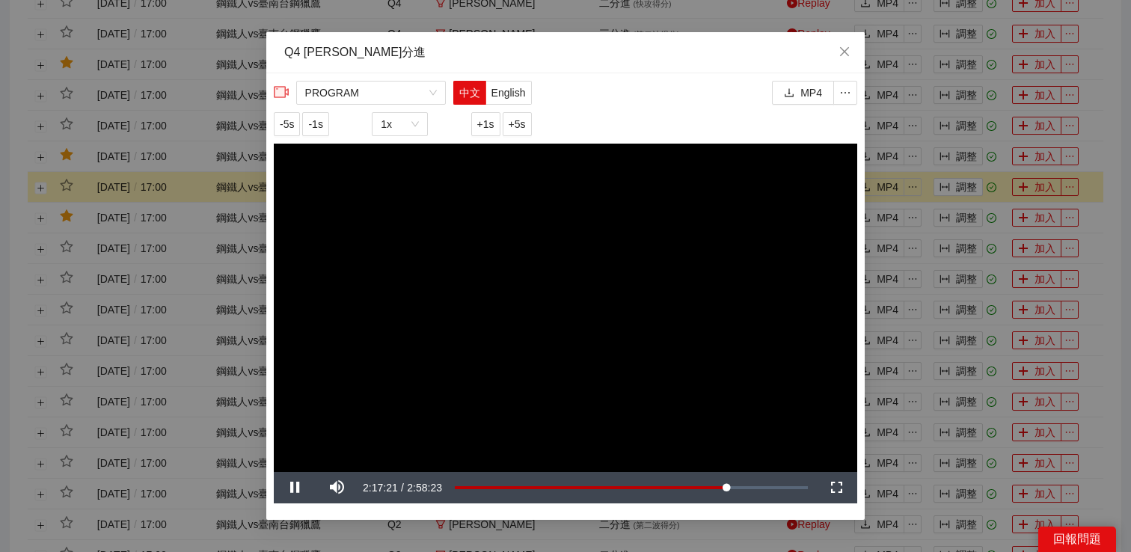
click at [974, 212] on div "**********" at bounding box center [565, 276] width 1131 height 552
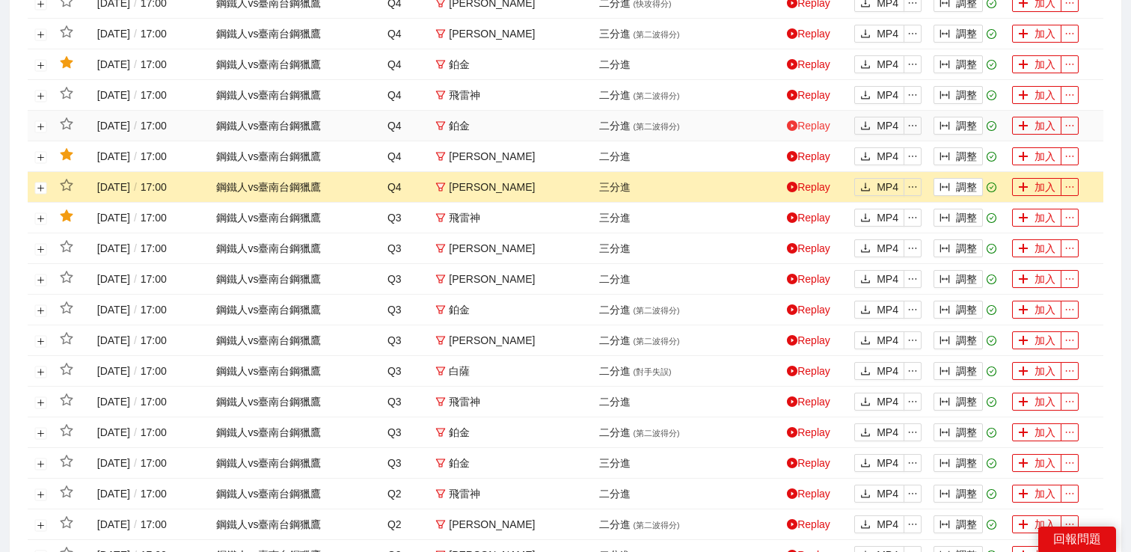
click at [820, 132] on link "Replay" at bounding box center [808, 126] width 43 height 12
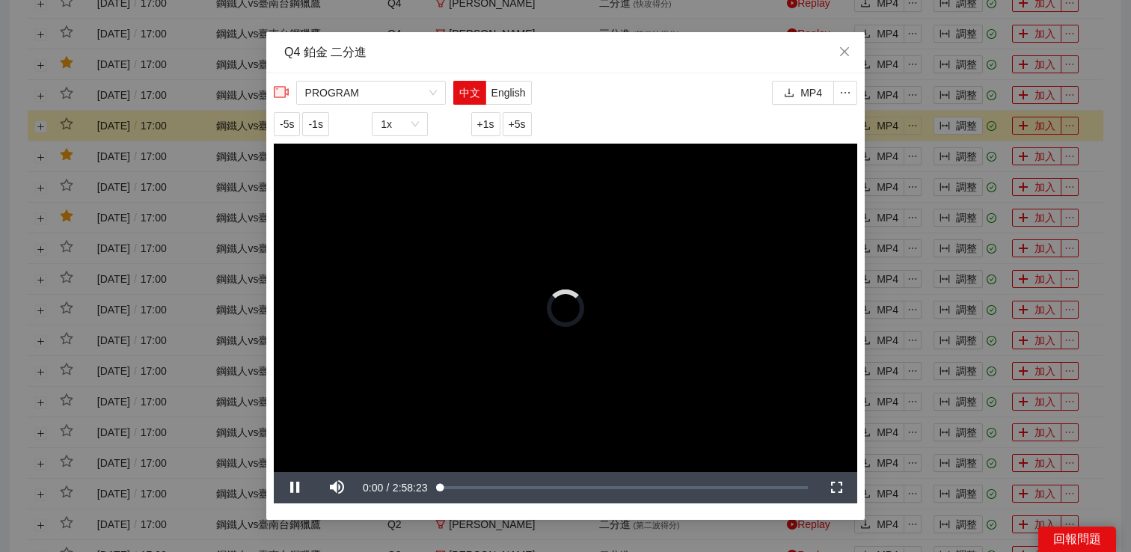
click at [884, 132] on div "**********" at bounding box center [565, 276] width 1131 height 552
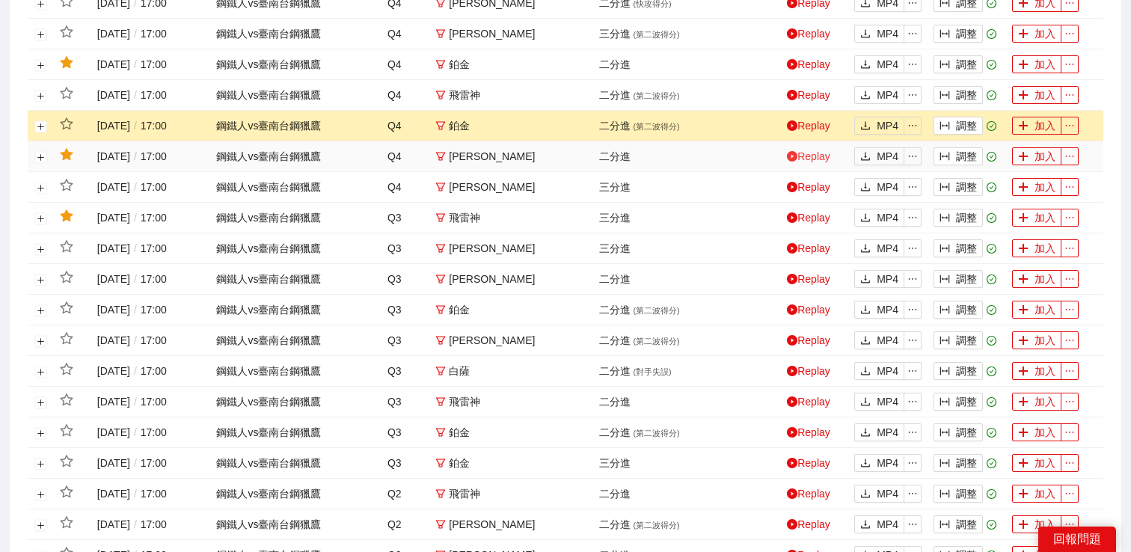
click at [813, 162] on link "Replay" at bounding box center [808, 156] width 43 height 12
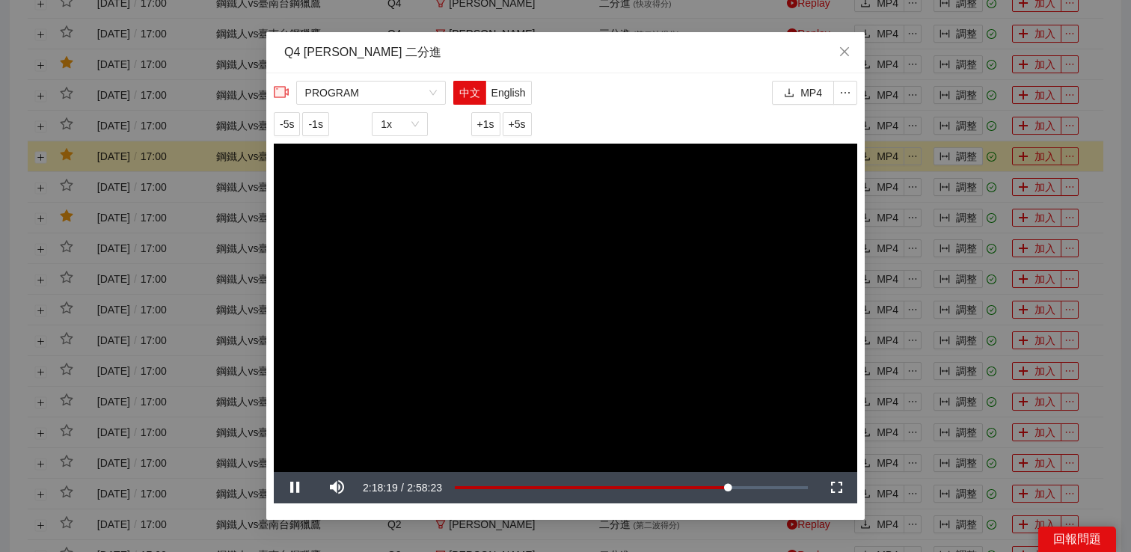
click at [917, 186] on div "**********" at bounding box center [565, 276] width 1131 height 552
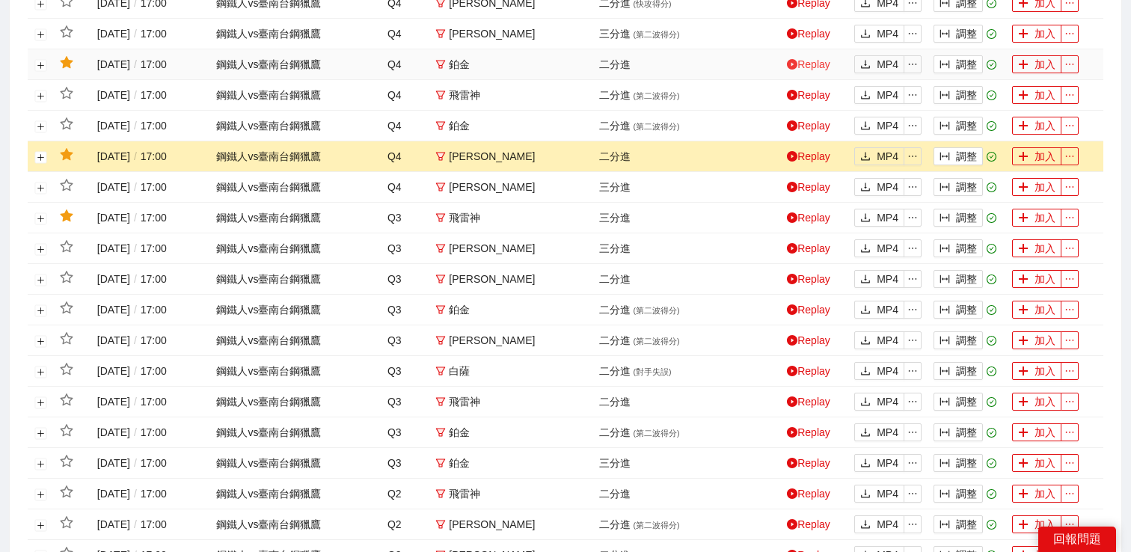
click at [812, 70] on link "Replay" at bounding box center [808, 64] width 43 height 12
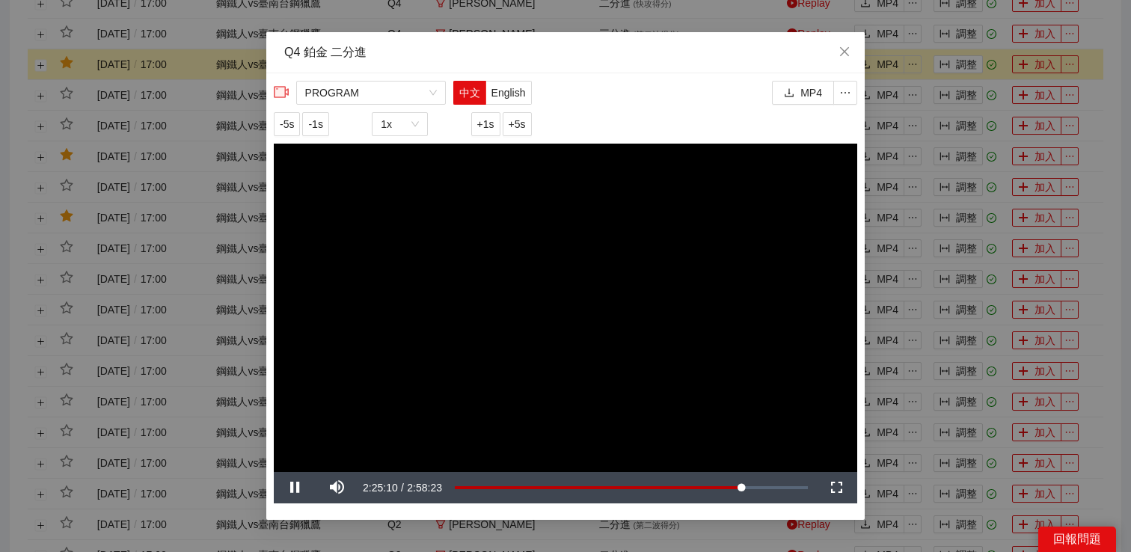
click at [911, 98] on div "**********" at bounding box center [565, 276] width 1131 height 552
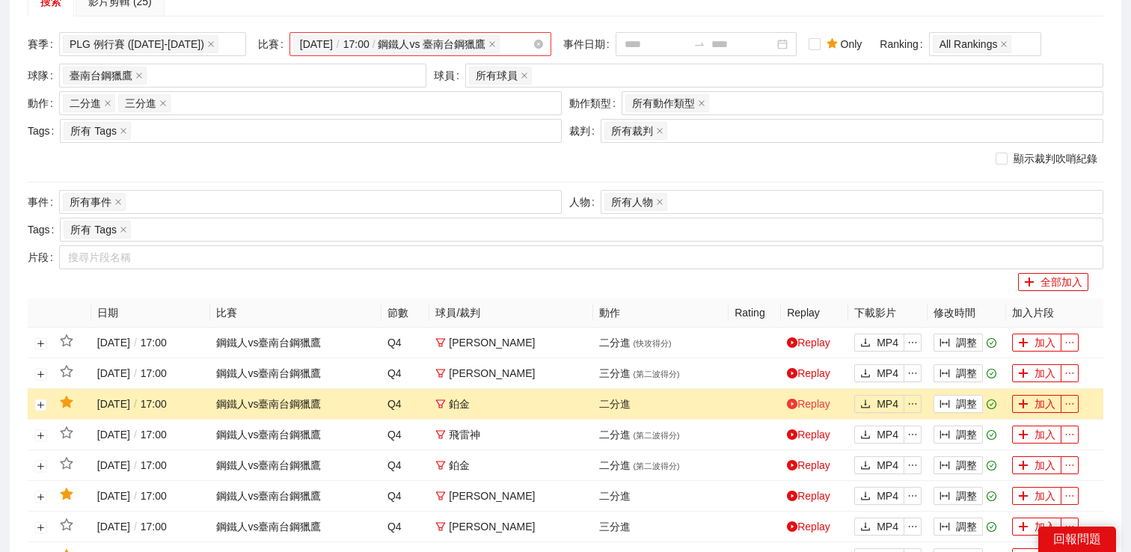
scroll to position [61, 0]
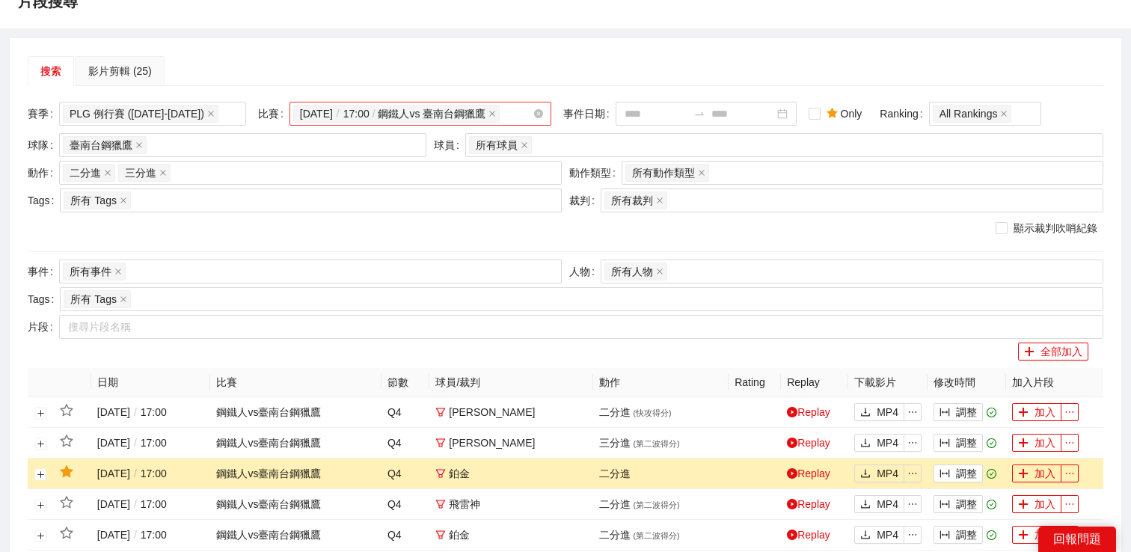
click at [508, 124] on div "2024-12-08 / 17:00 / 鋼鐵人 vs 臺南台鋼獵鷹" at bounding box center [412, 113] width 239 height 21
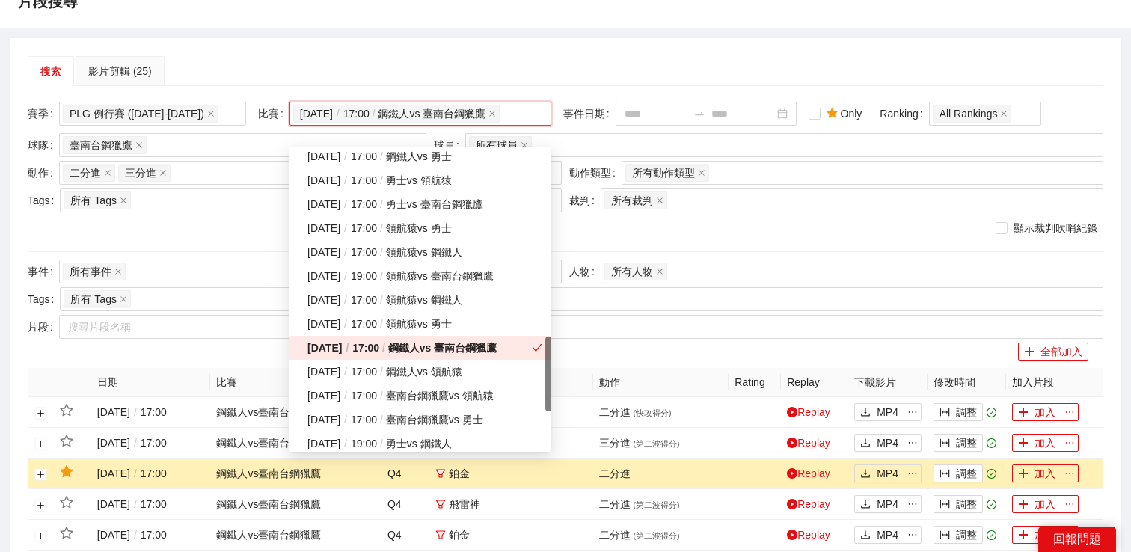
click at [418, 354] on div "2024-12-08 / 17:00 / 鋼鐵人 vs 臺南台鋼獵鷹" at bounding box center [420, 348] width 224 height 16
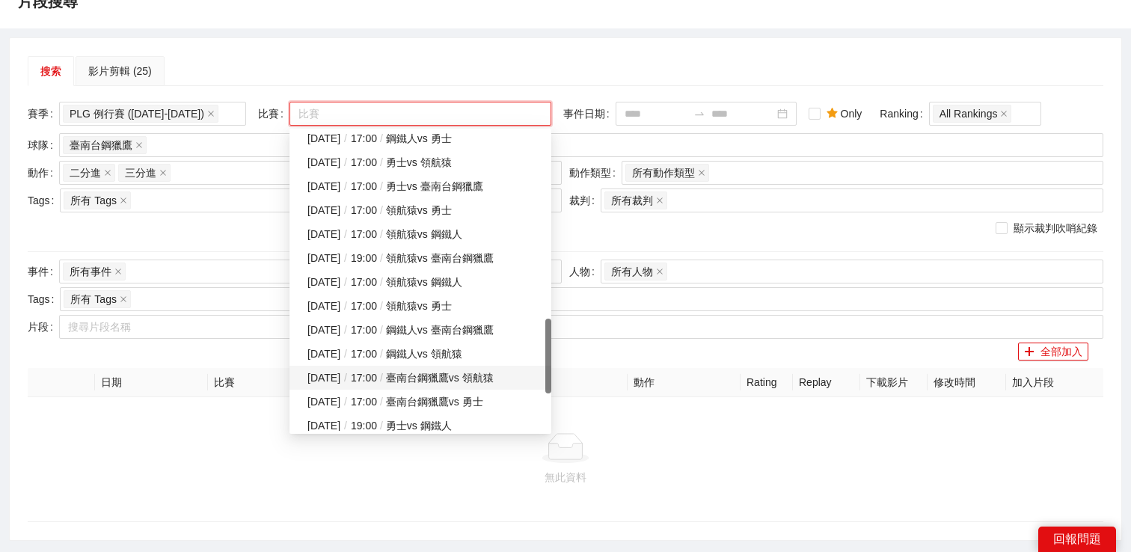
scroll to position [898, 0]
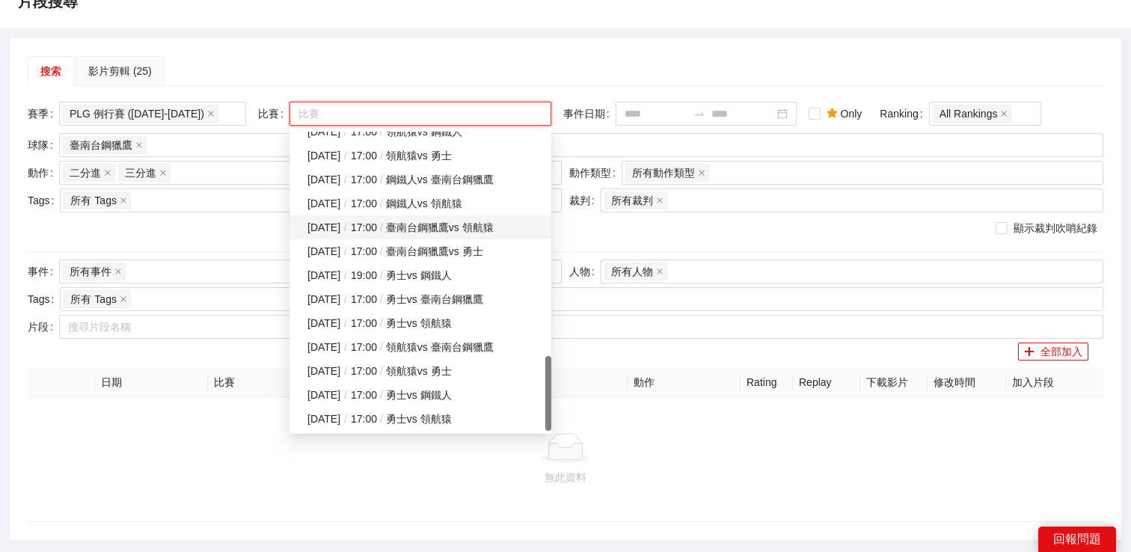
click at [430, 227] on div "2024-12-01 / 17:00 / 臺南台鋼獵鷹 vs 領航猿" at bounding box center [425, 227] width 235 height 16
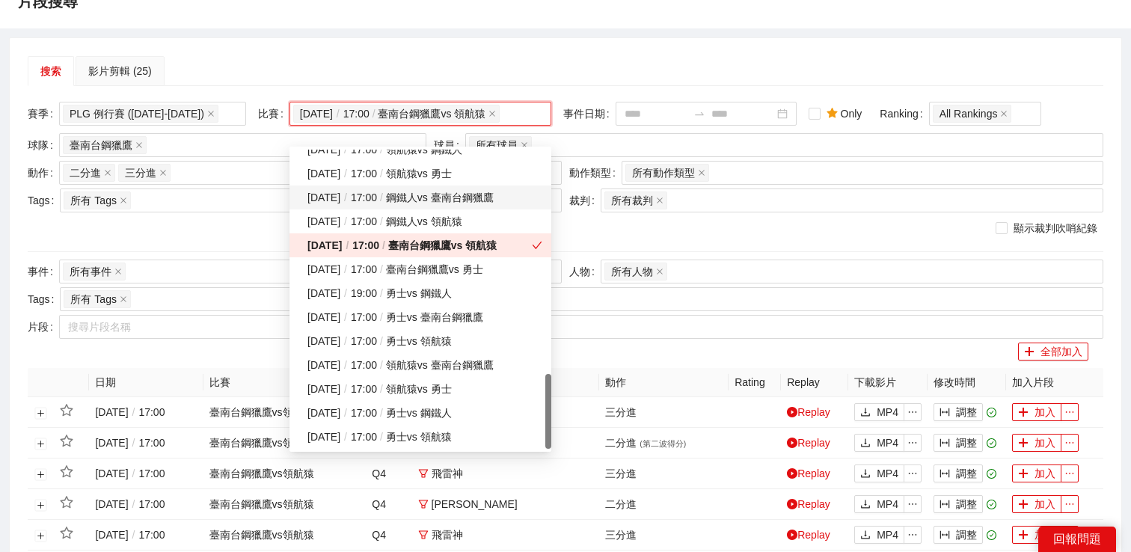
click at [544, 50] on div "搜索 影片剪輯 (25) 賽季 PLG 例行賽 (2024-2025) 比賽 2024-12-01 / 17:00 / 臺南台鋼獵鷹 vs 領航猿 事件日期 …" at bounding box center [566, 554] width 1112 height 1033
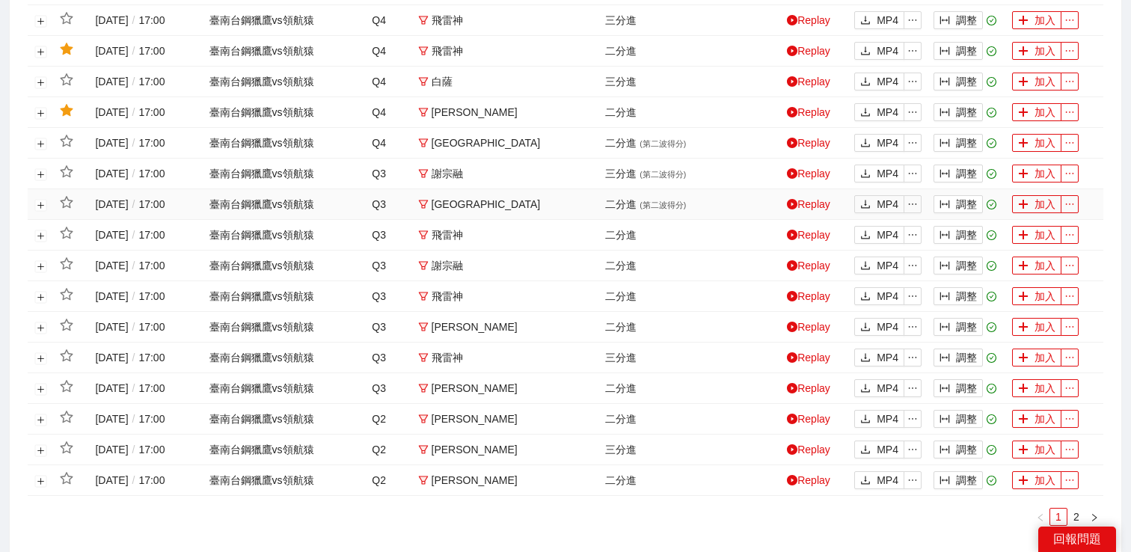
scroll to position [709, 0]
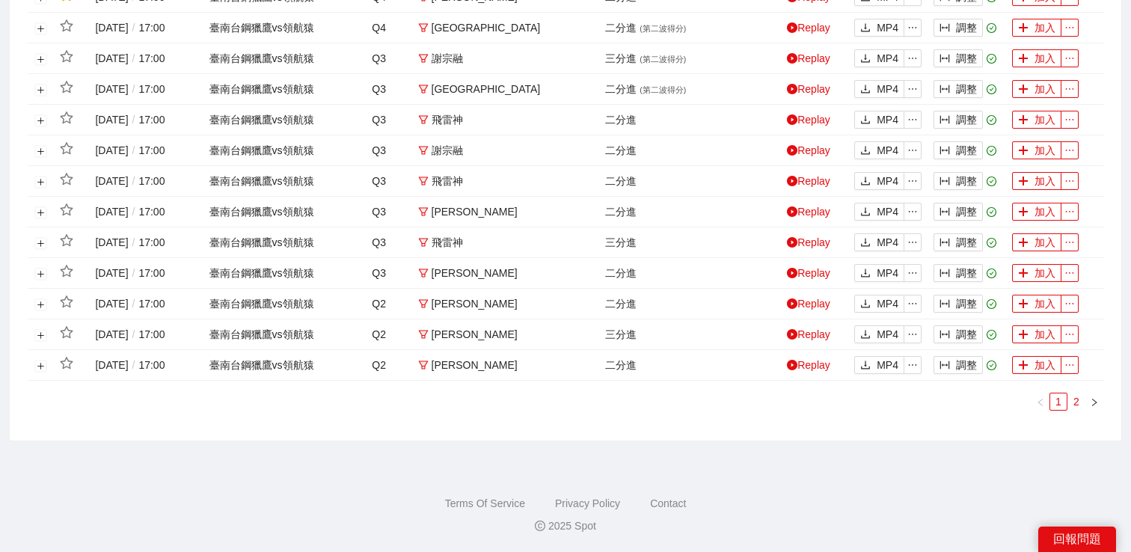
click at [1075, 406] on link "2" at bounding box center [1077, 402] width 16 height 16
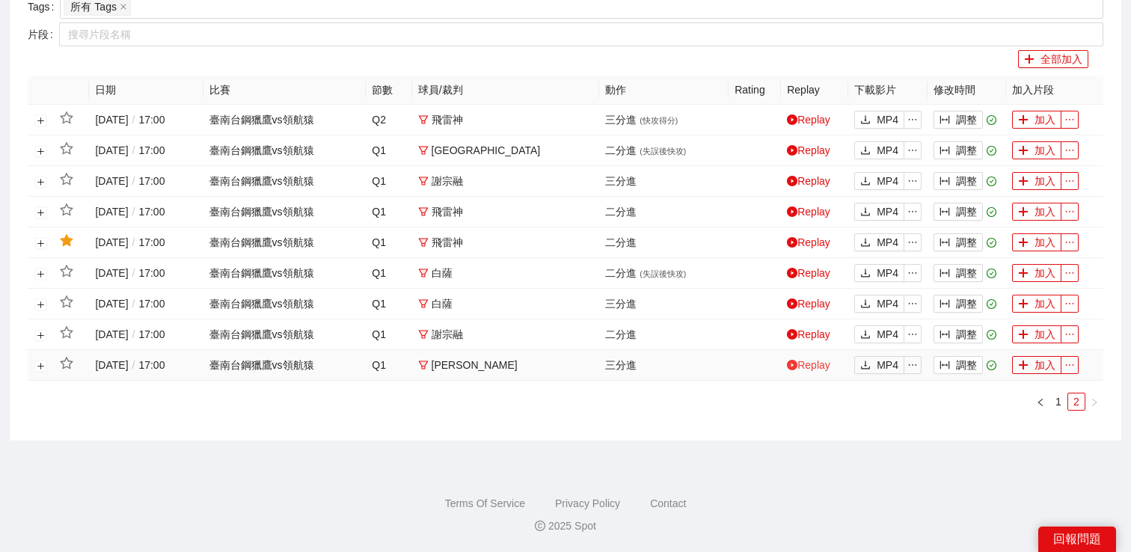
click at [807, 365] on link "Replay" at bounding box center [808, 365] width 43 height 12
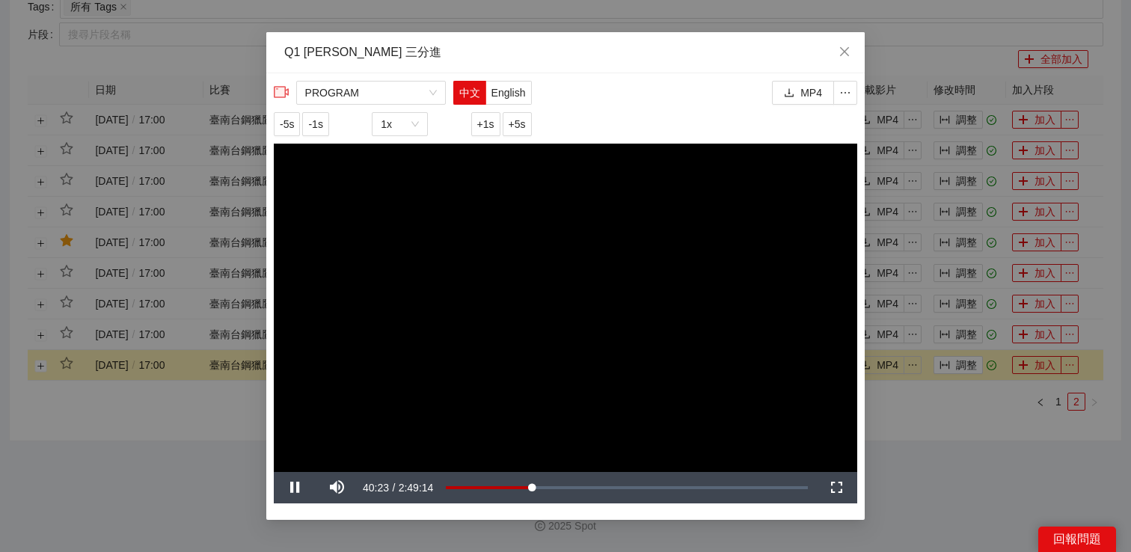
click at [928, 500] on div "**********" at bounding box center [565, 276] width 1131 height 552
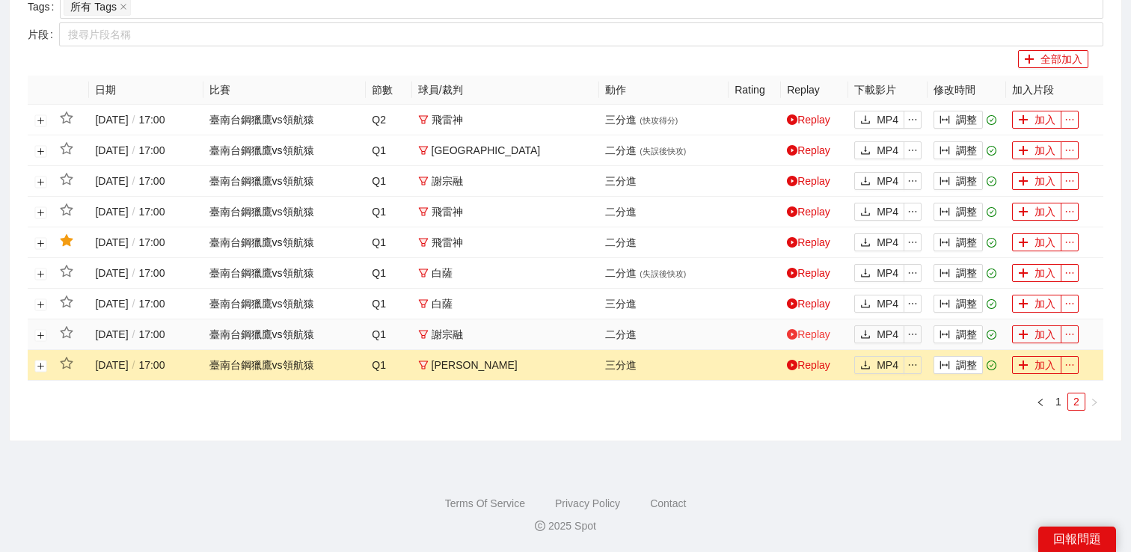
click at [825, 332] on link "Replay" at bounding box center [808, 335] width 43 height 12
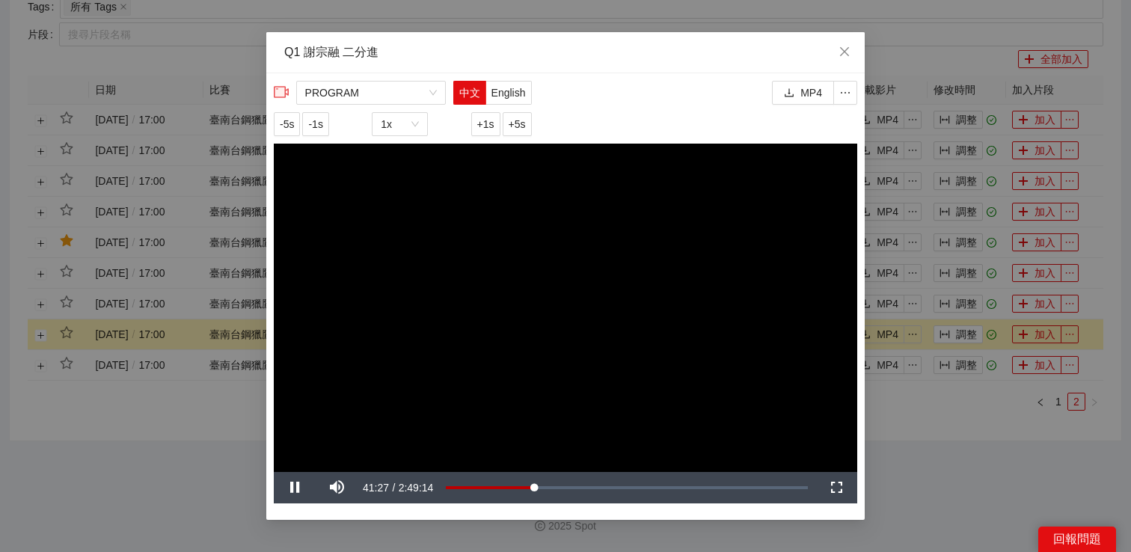
click at [983, 427] on div "**********" at bounding box center [565, 276] width 1131 height 552
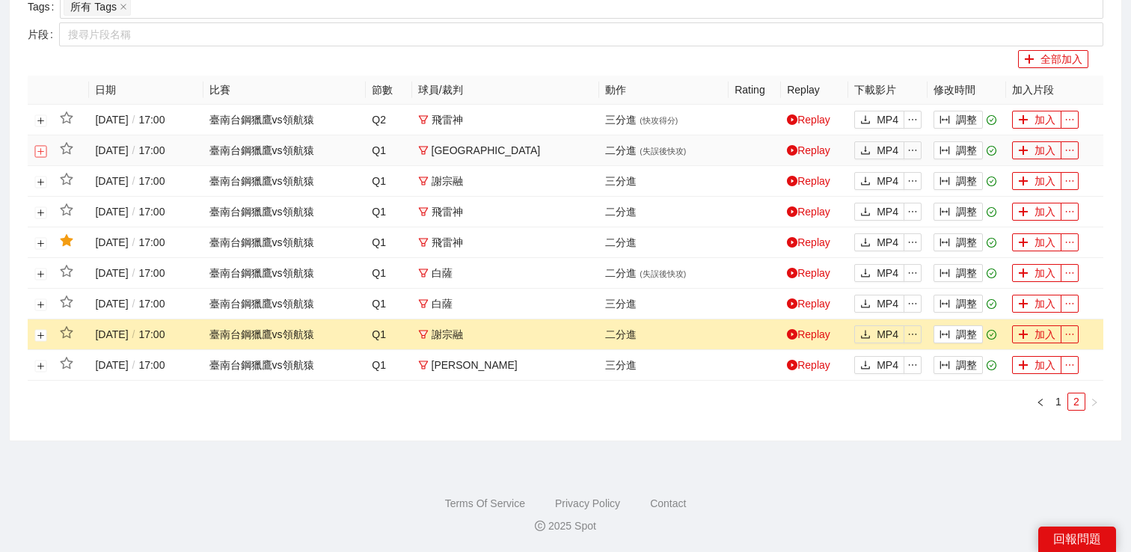
click at [44, 150] on button "展開行" at bounding box center [41, 151] width 12 height 12
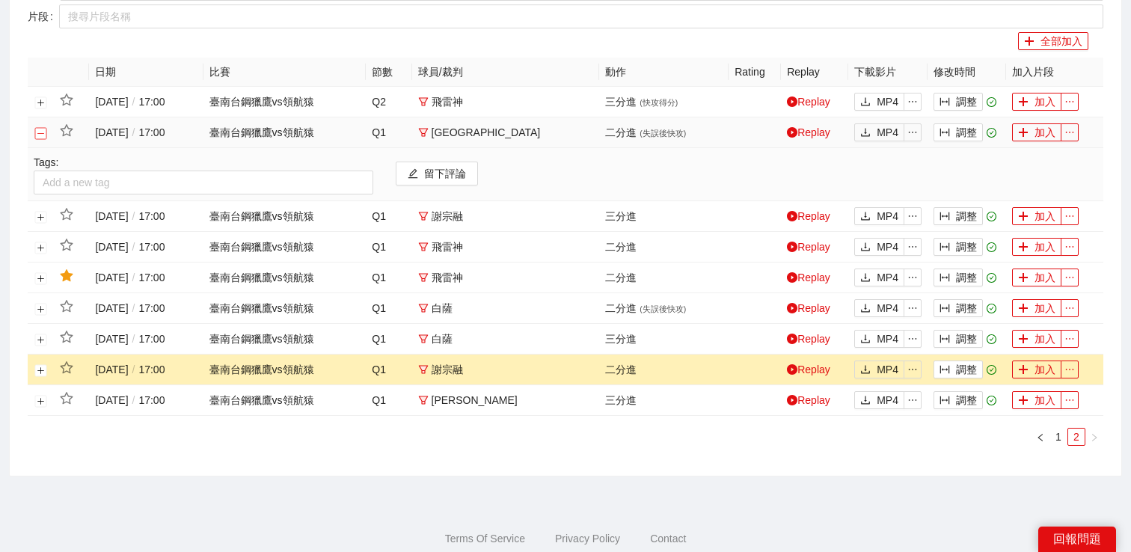
click at [44, 139] on button "關閉行" at bounding box center [41, 133] width 12 height 12
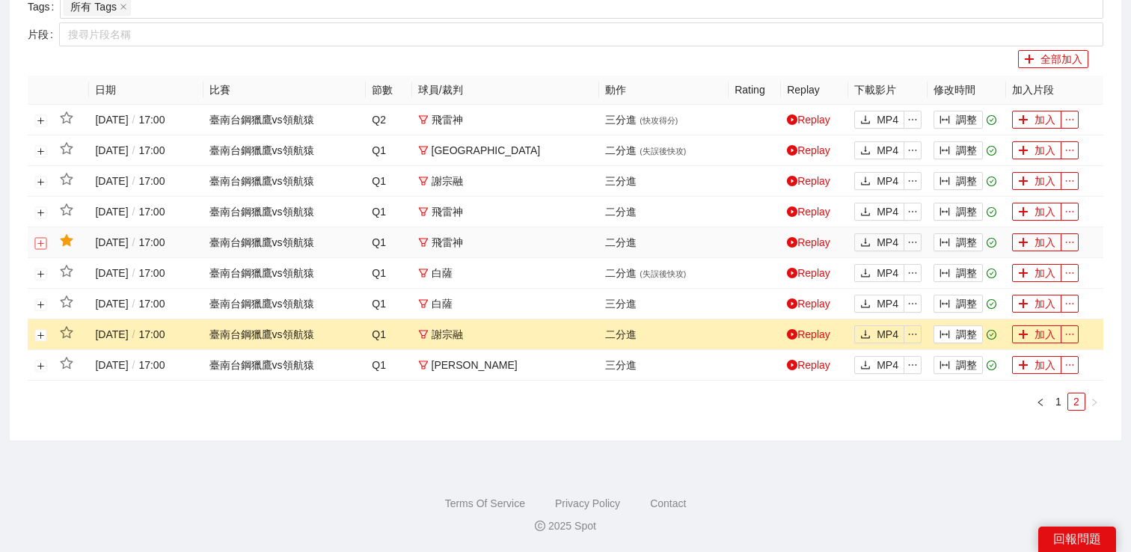
click at [40, 237] on button "展開行" at bounding box center [41, 243] width 12 height 12
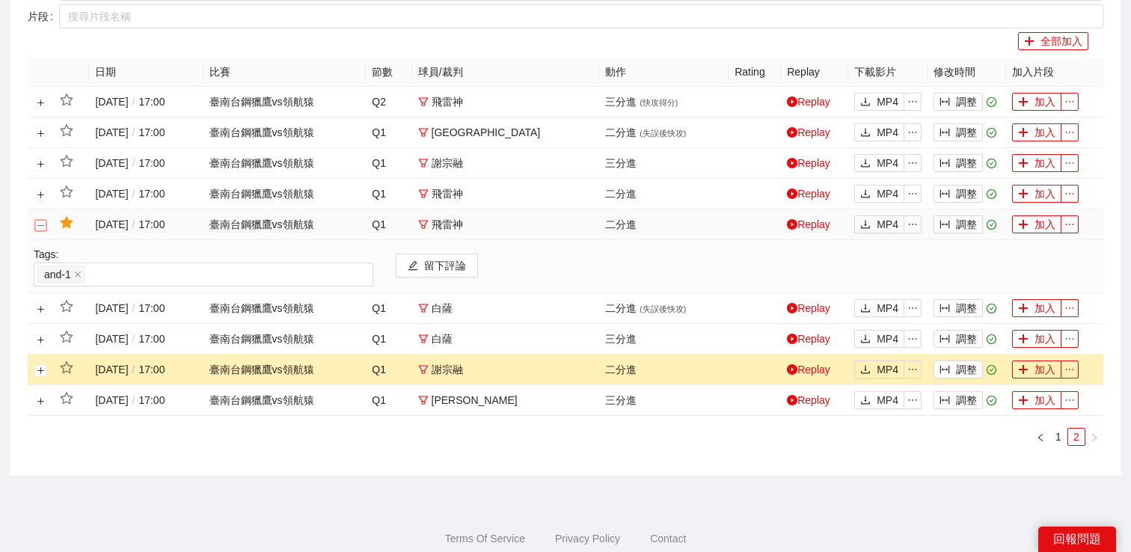
click at [40, 231] on button "關閉行" at bounding box center [41, 225] width 12 height 12
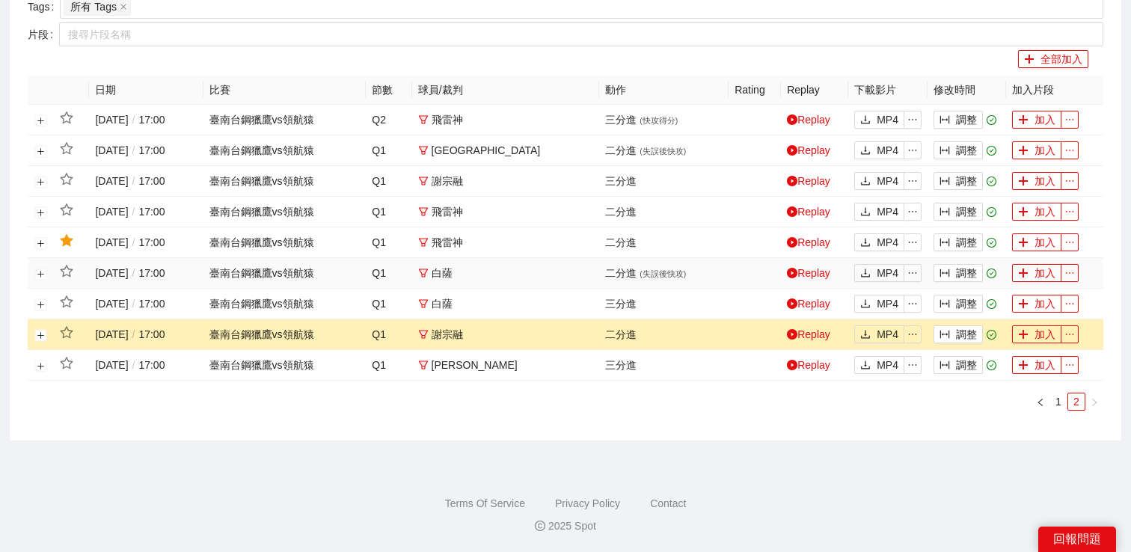
click at [801, 280] on td "Replay" at bounding box center [814, 273] width 67 height 31
click at [801, 302] on link "Replay" at bounding box center [808, 304] width 43 height 12
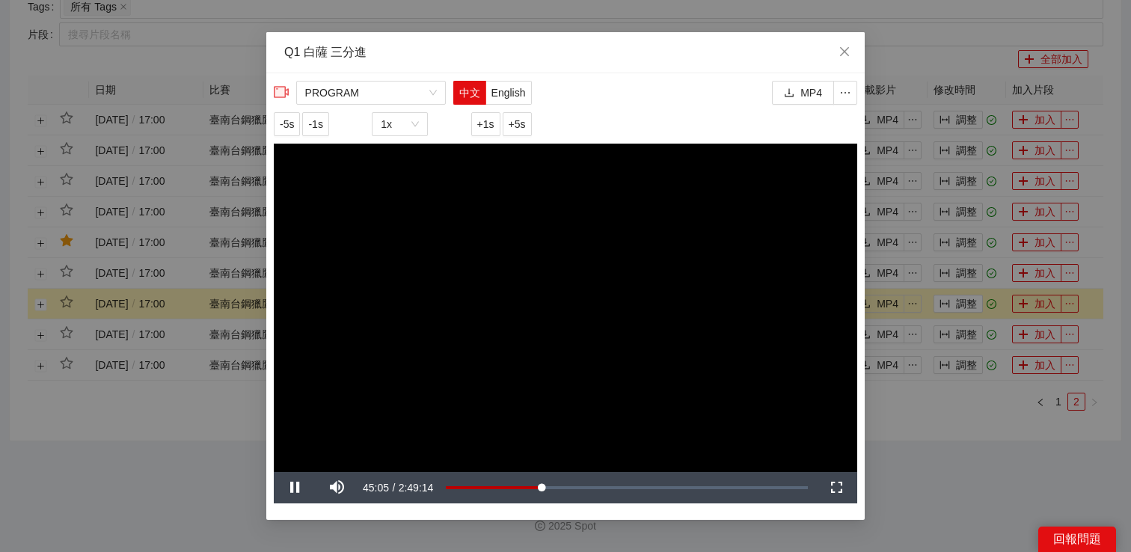
click at [938, 405] on div "**********" at bounding box center [565, 276] width 1131 height 552
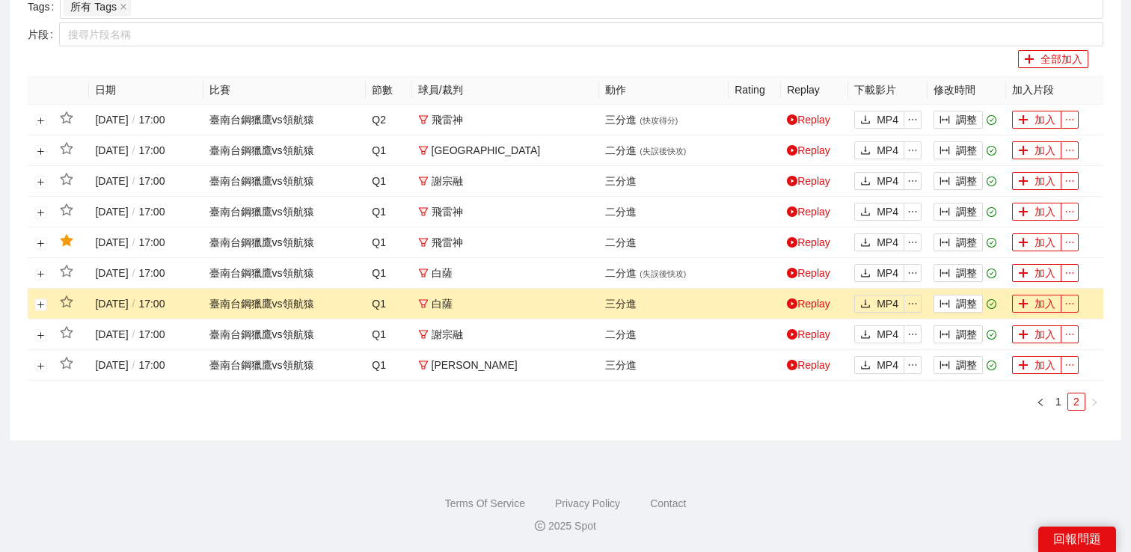
scroll to position [0, 0]
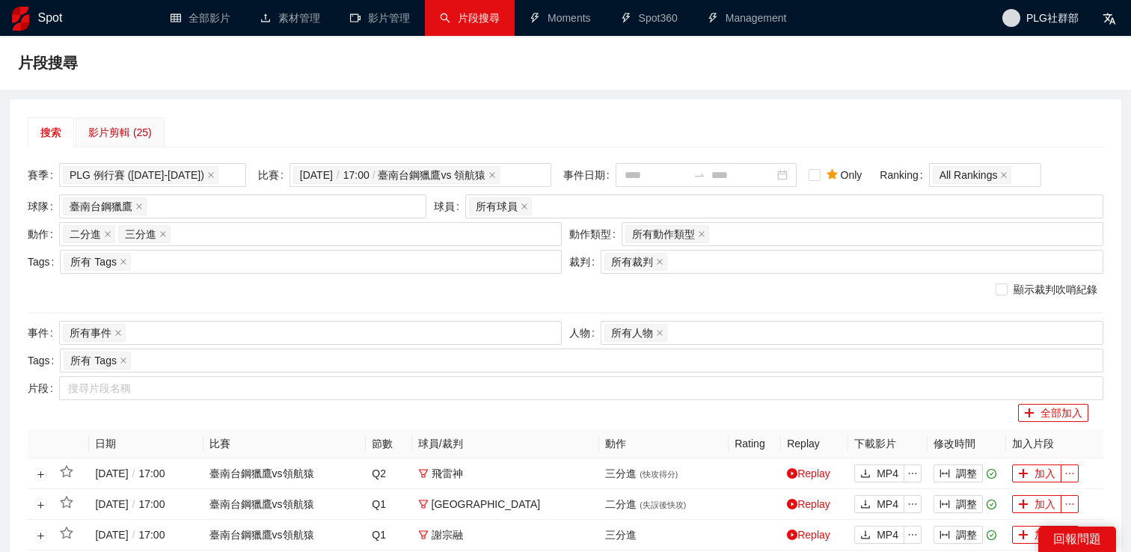
click at [121, 138] on div "影片剪輯 (25)" at bounding box center [120, 132] width 64 height 16
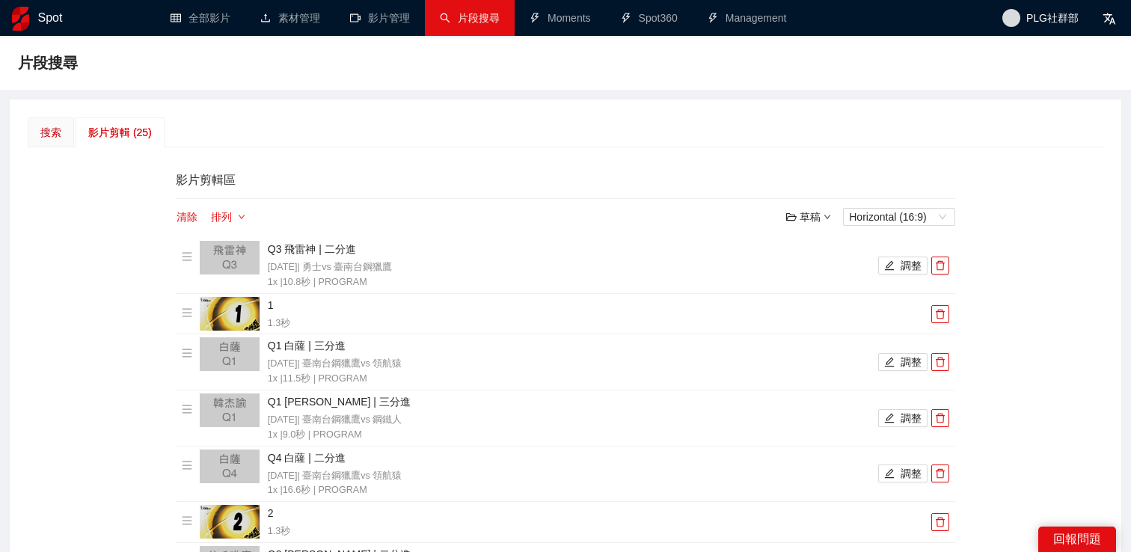
click at [55, 130] on div "搜索" at bounding box center [50, 132] width 21 height 16
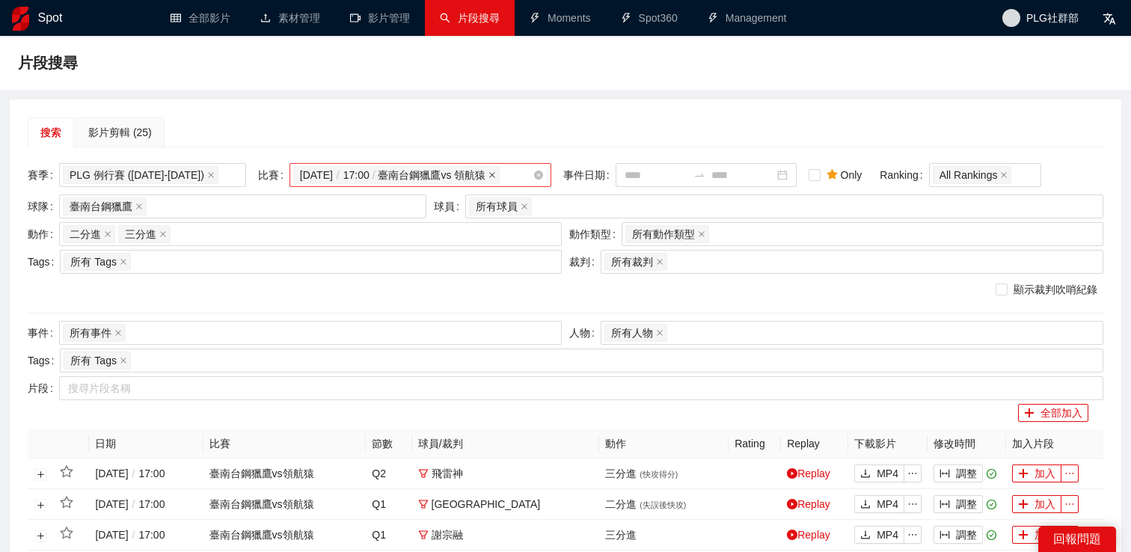
click at [496, 180] on span at bounding box center [492, 175] width 7 height 16
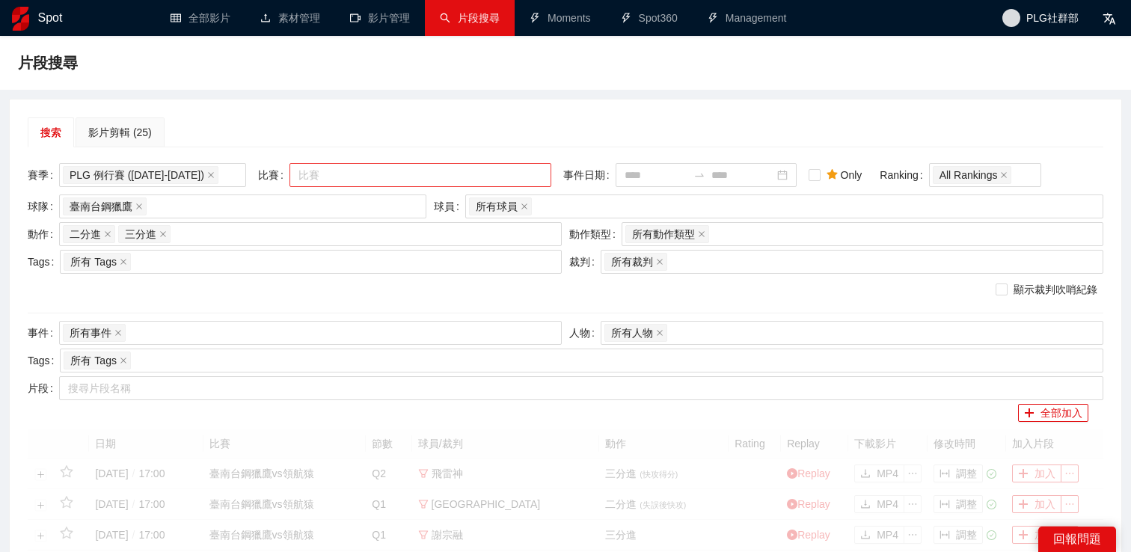
click at [458, 180] on div at bounding box center [412, 175] width 239 height 18
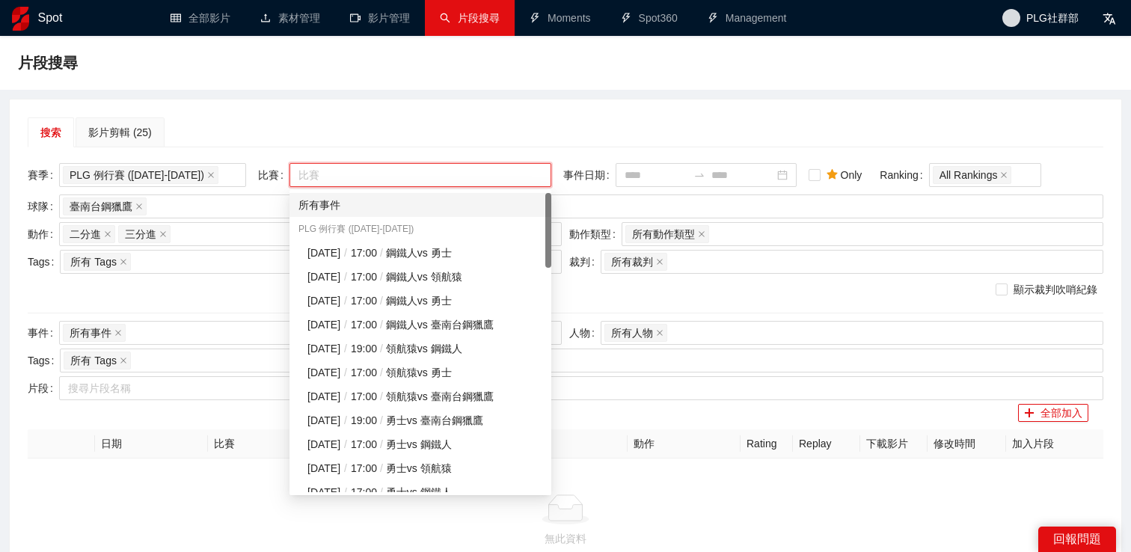
click at [400, 204] on div "所有事件" at bounding box center [421, 205] width 244 height 16
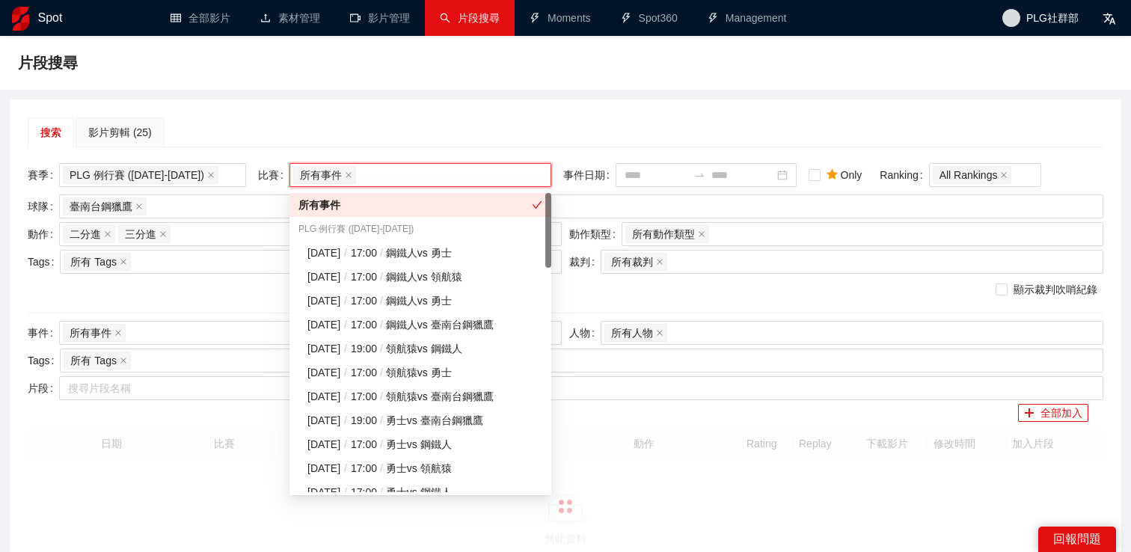
click at [355, 126] on div "搜索 影片剪輯 (25)" at bounding box center [566, 132] width 1076 height 30
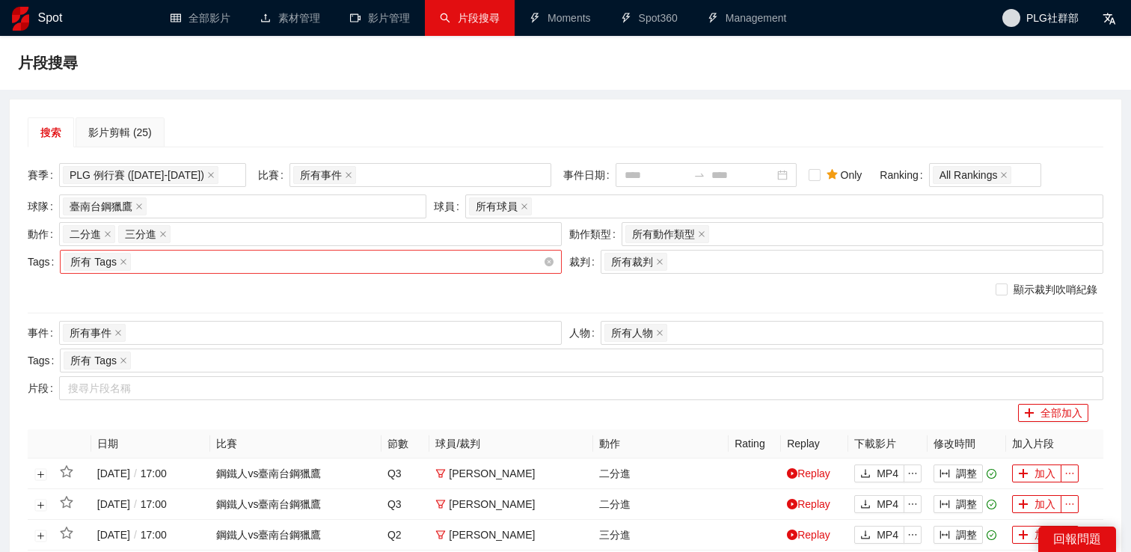
click at [233, 260] on div "所有 Tags" at bounding box center [304, 261] width 480 height 21
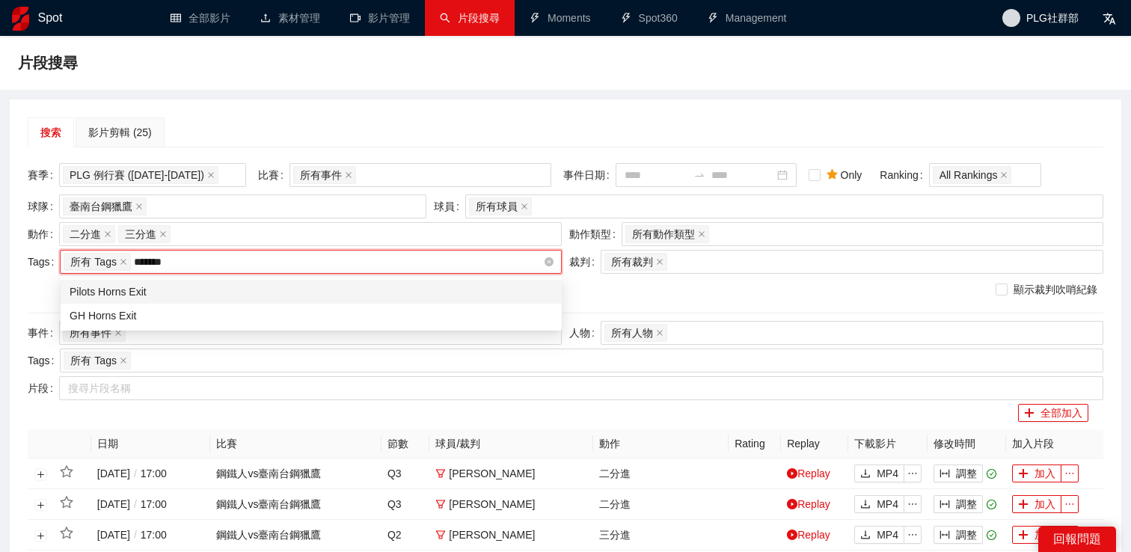
type input "********"
click at [213, 308] on div "GH Horns Exit" at bounding box center [311, 316] width 483 height 16
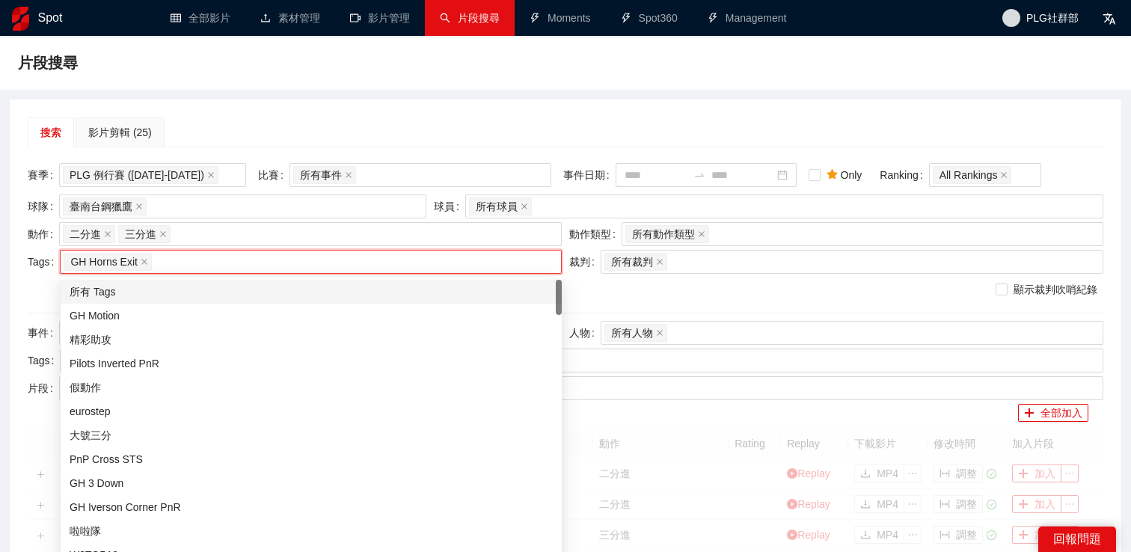
click at [383, 78] on div "片段搜尋" at bounding box center [565, 63] width 1131 height 54
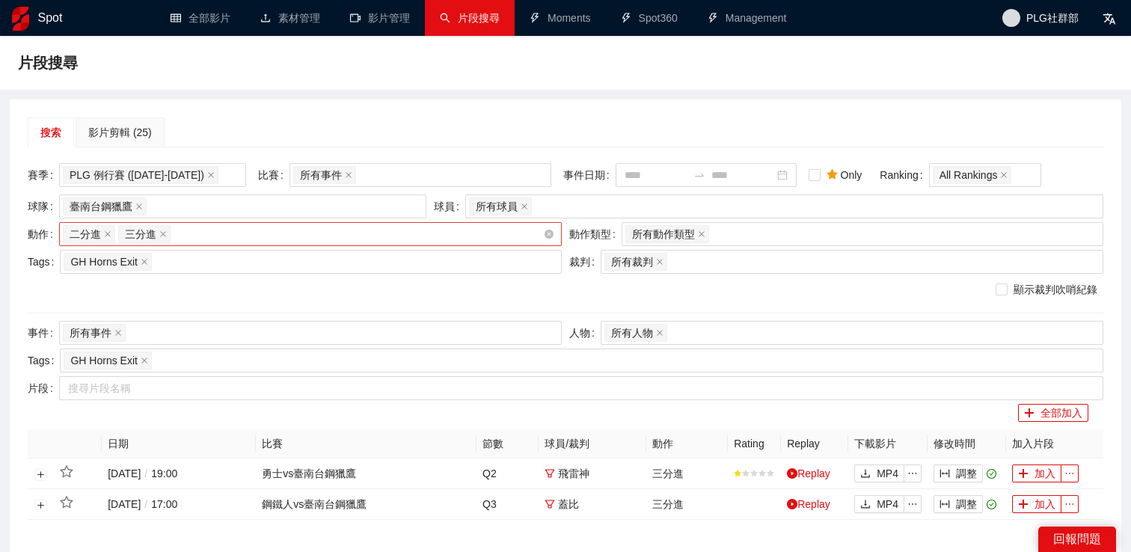
scroll to position [139, 0]
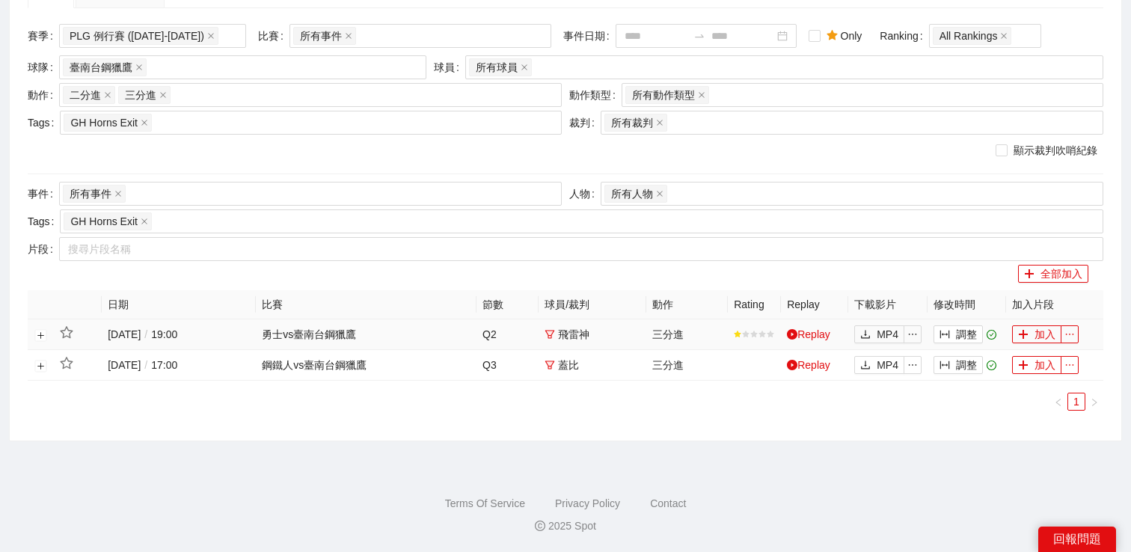
click at [36, 343] on td at bounding box center [41, 335] width 26 height 31
click at [37, 336] on button "展開行" at bounding box center [41, 335] width 12 height 12
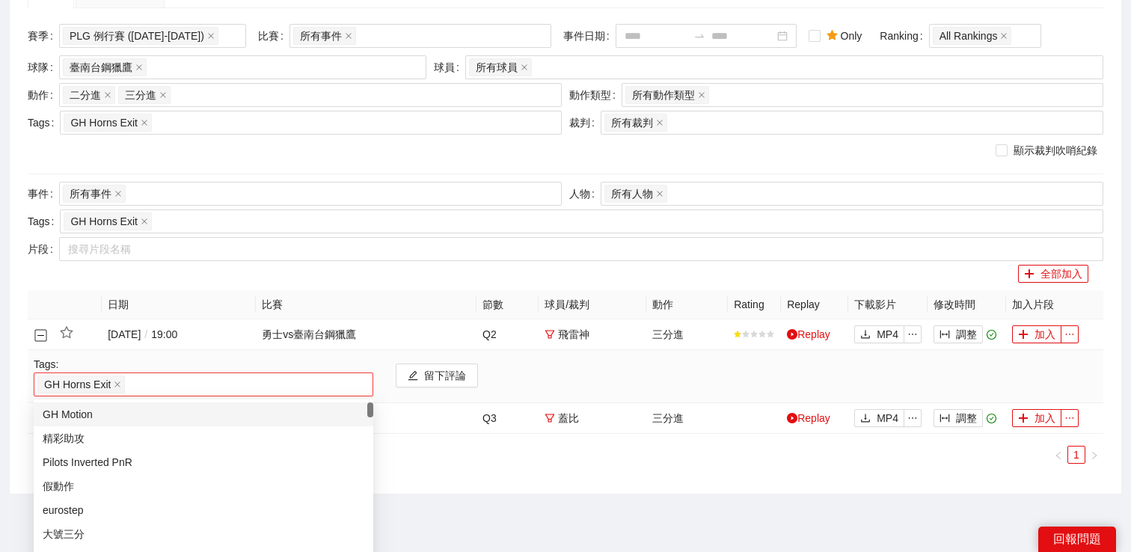
click at [201, 385] on div "GH Horns Exit" at bounding box center [203, 384] width 332 height 21
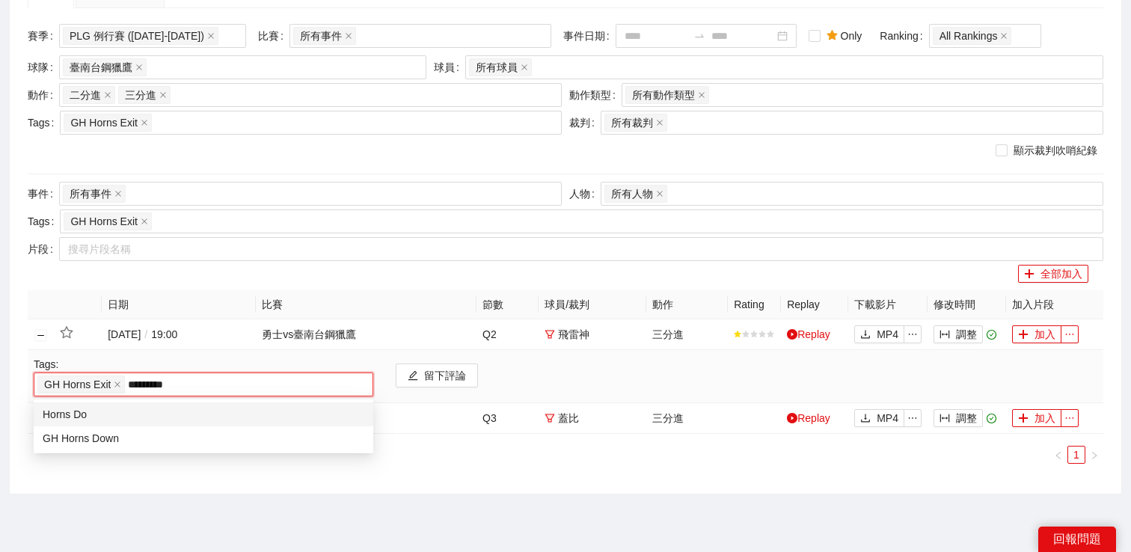
type input "**********"
click at [180, 436] on div "GH Horns Down" at bounding box center [204, 438] width 322 height 16
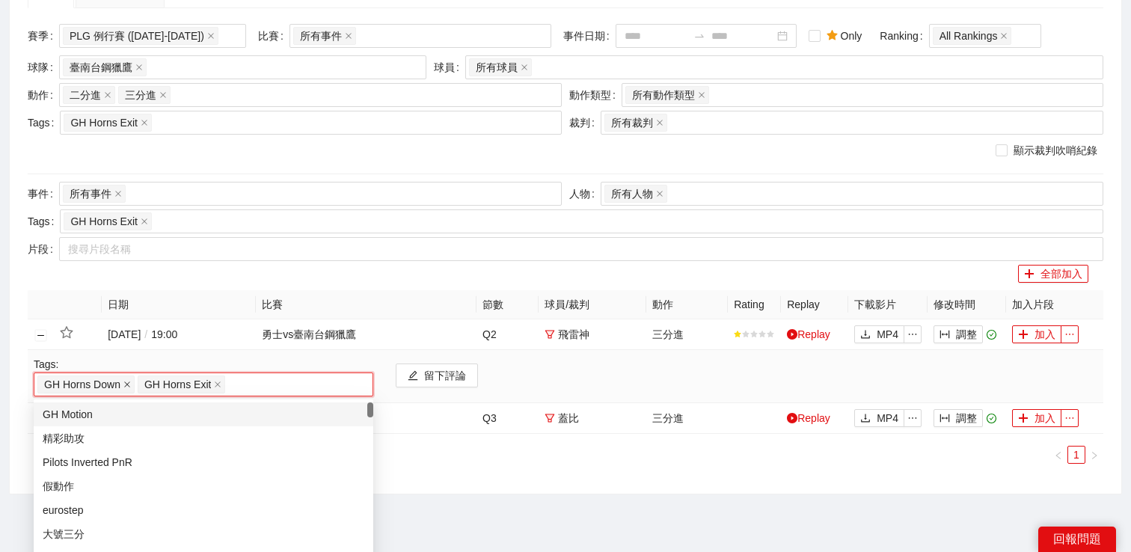
click at [127, 385] on icon "close" at bounding box center [127, 385] width 6 height 6
click at [137, 384] on div "GH Horns Exit" at bounding box center [203, 384] width 332 height 21
type input "****"
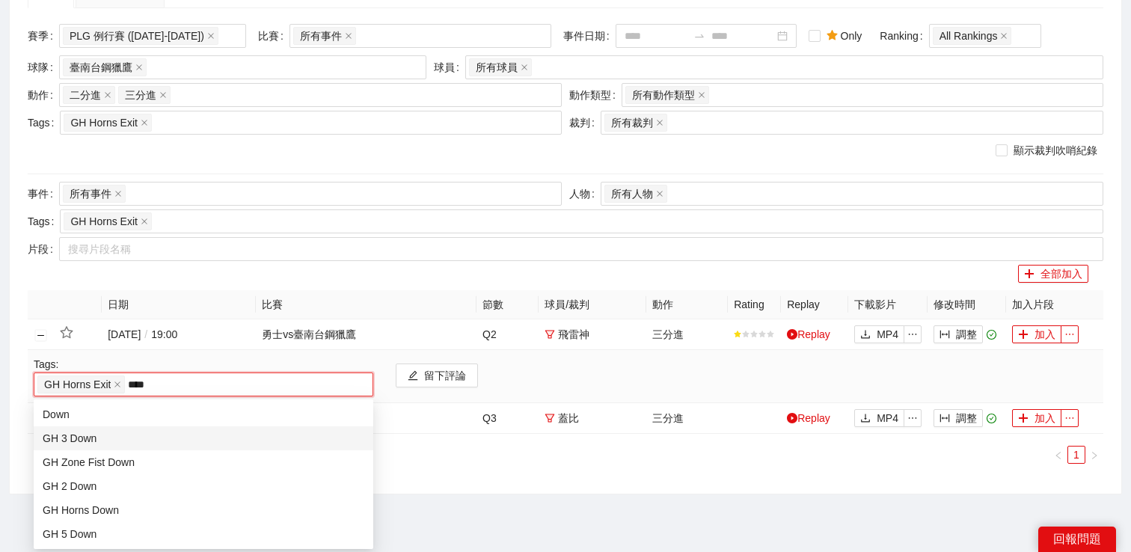
scroll to position [192, 0]
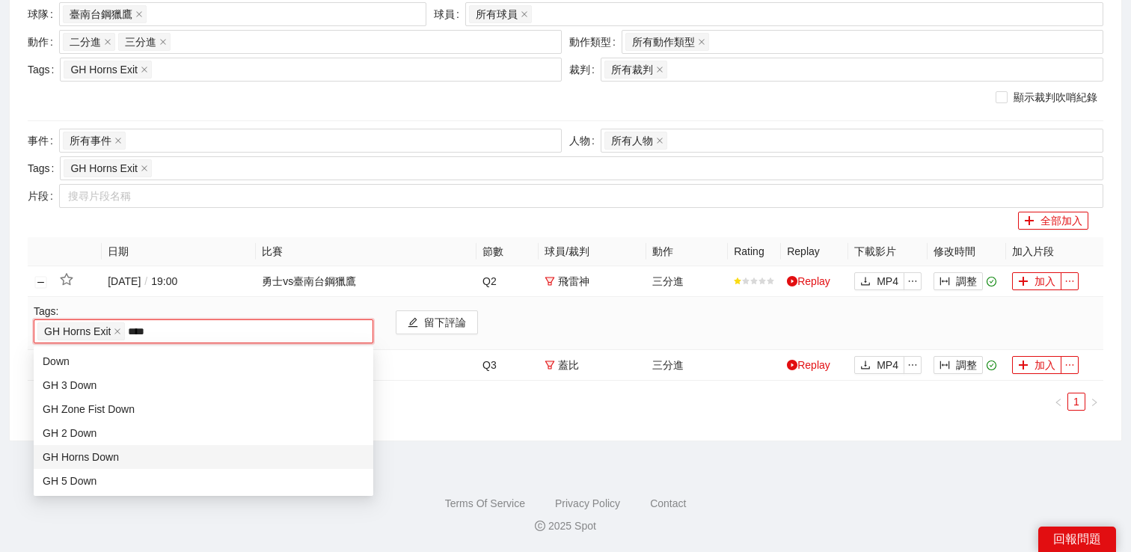
click at [140, 454] on div "GH Horns Down" at bounding box center [204, 457] width 322 height 16
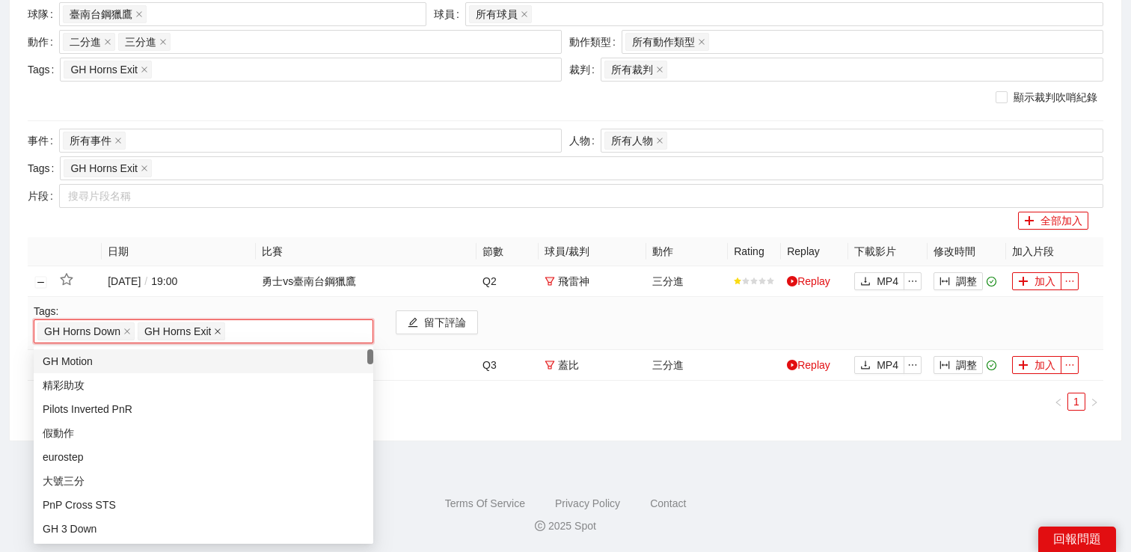
click at [220, 331] on icon "close" at bounding box center [219, 332] width 6 height 6
click at [38, 280] on button "關閉行" at bounding box center [41, 282] width 12 height 12
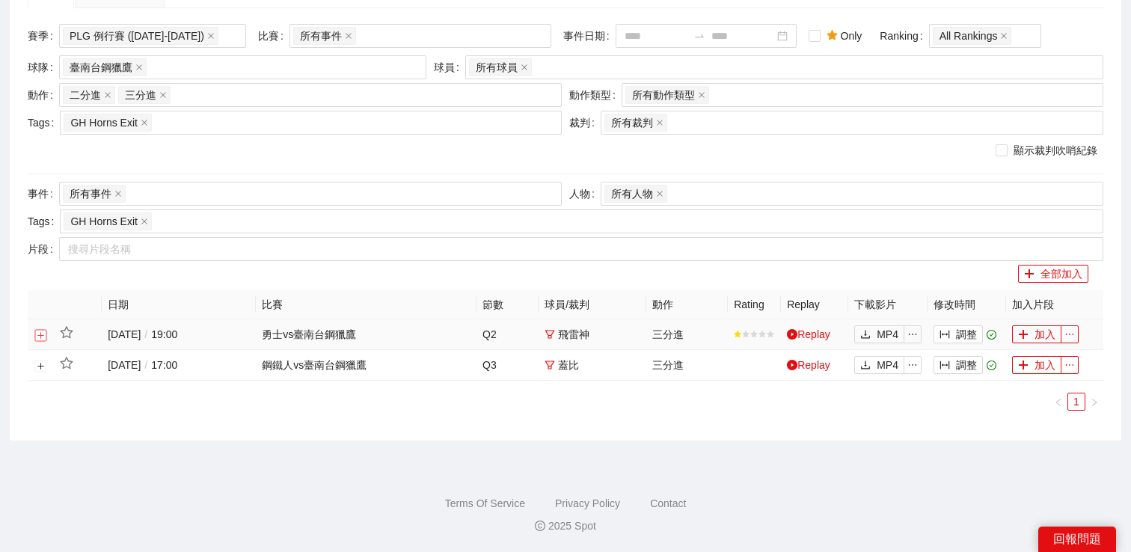
scroll to position [139, 0]
click at [38, 363] on button "展開行" at bounding box center [41, 366] width 12 height 12
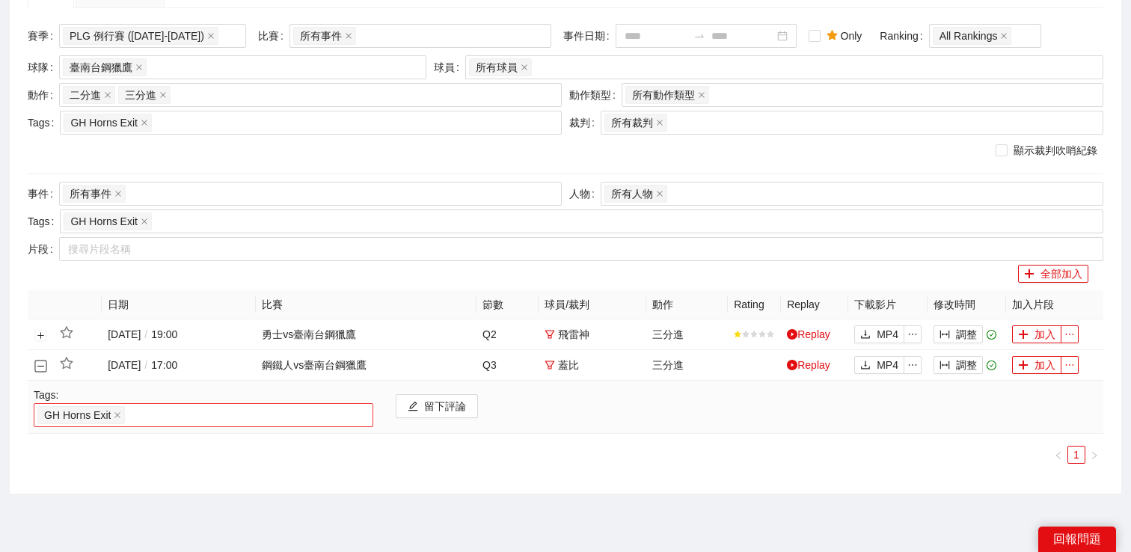
click at [152, 407] on div "GH Horns Exit" at bounding box center [203, 415] width 332 height 21
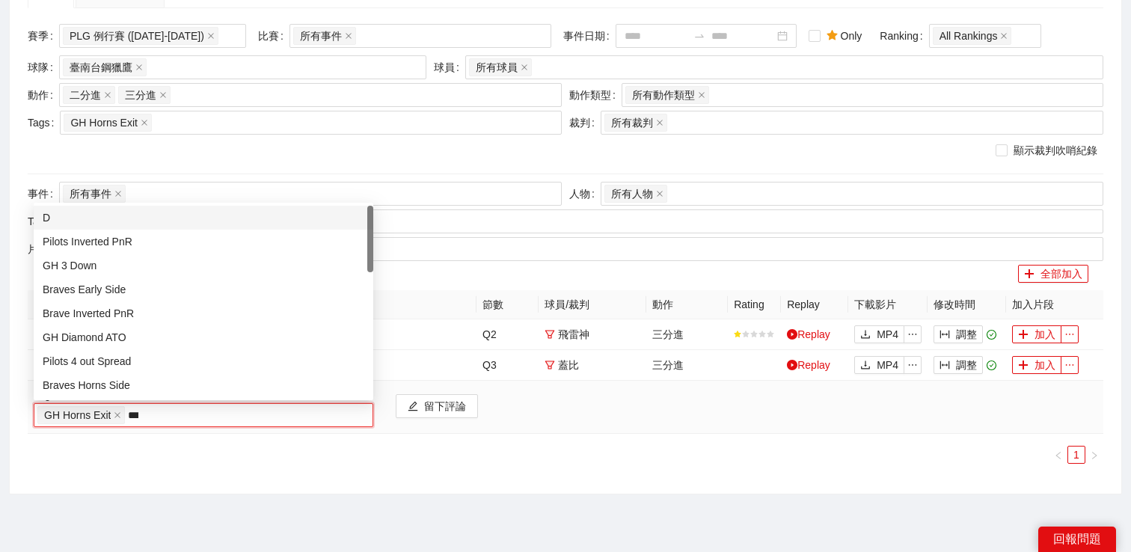
type input "****"
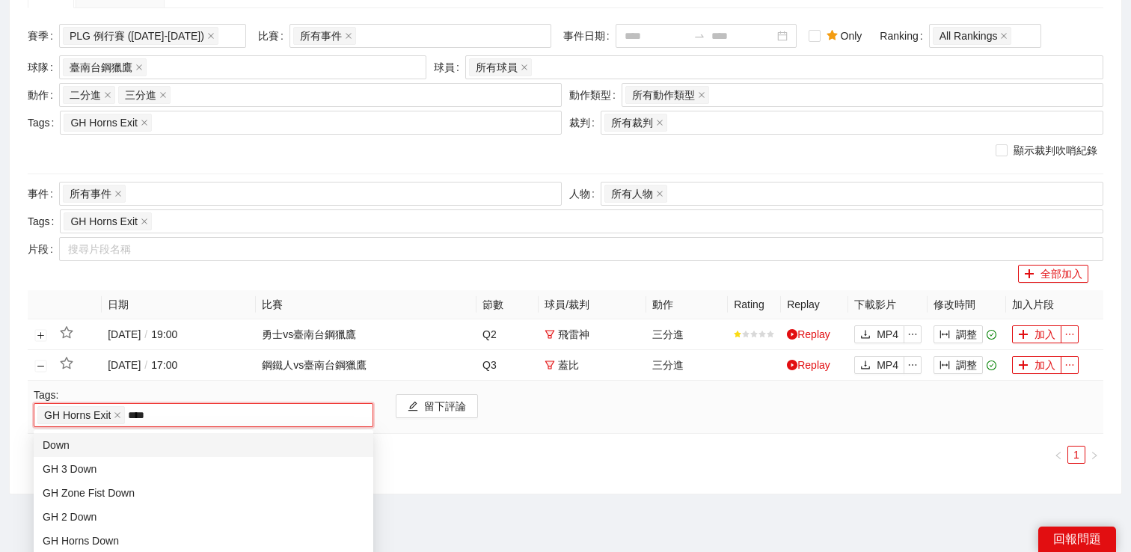
scroll to position [192, 0]
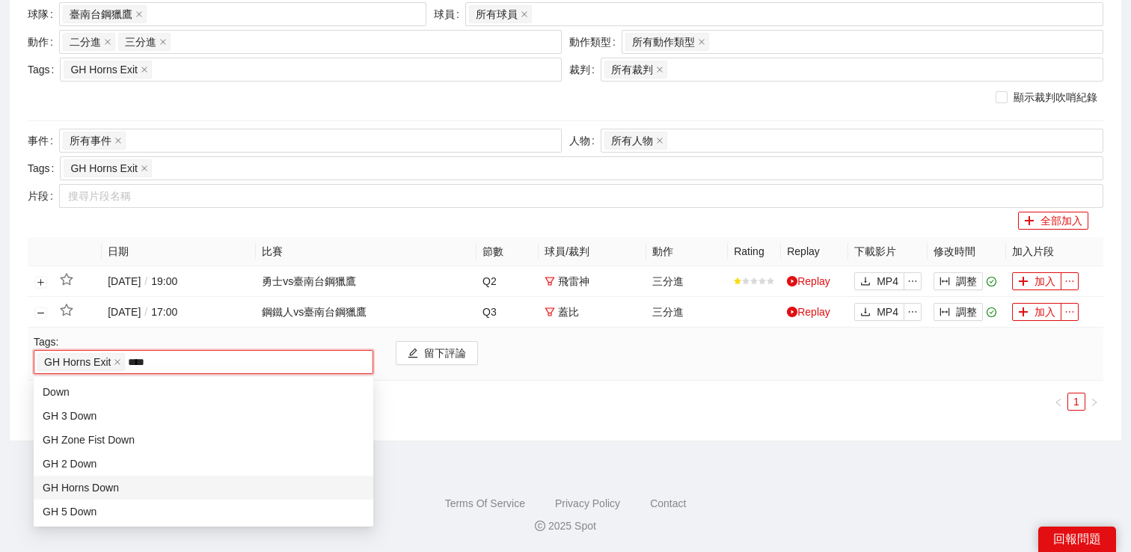
click at [128, 482] on div "GH Horns Down" at bounding box center [204, 488] width 322 height 16
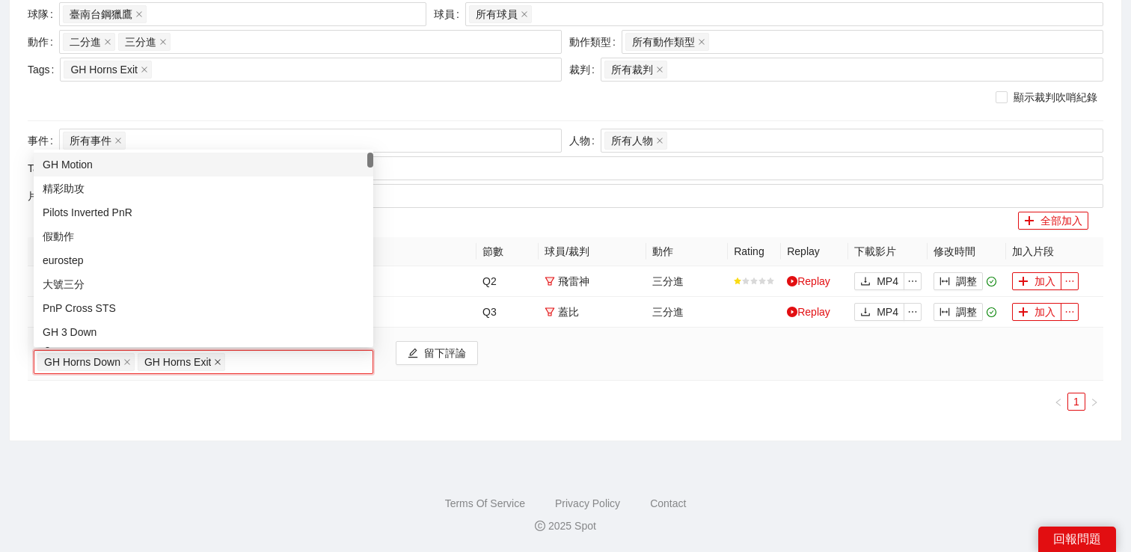
click at [219, 359] on icon "close" at bounding box center [217, 361] width 7 height 7
click at [246, 428] on div "搜索 影片剪輯 (25) 賽季 PLG 例行賽 (2024-2025) 比賽 所有事件 事件日期 Only Ranking All Rankings 球隊 臺…" at bounding box center [566, 174] width 1112 height 534
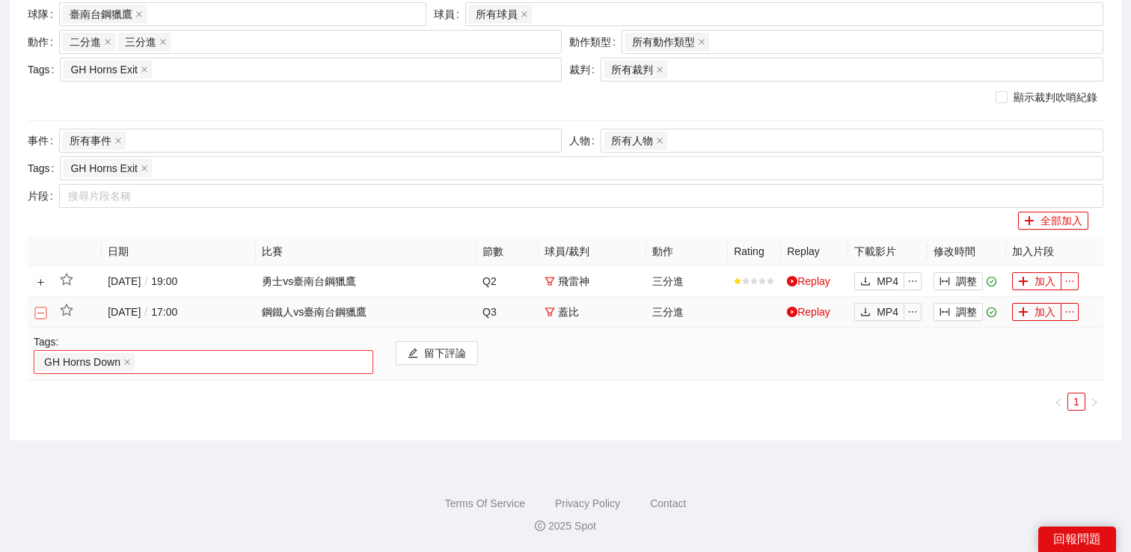
click at [41, 314] on button "關閉行" at bounding box center [41, 313] width 12 height 12
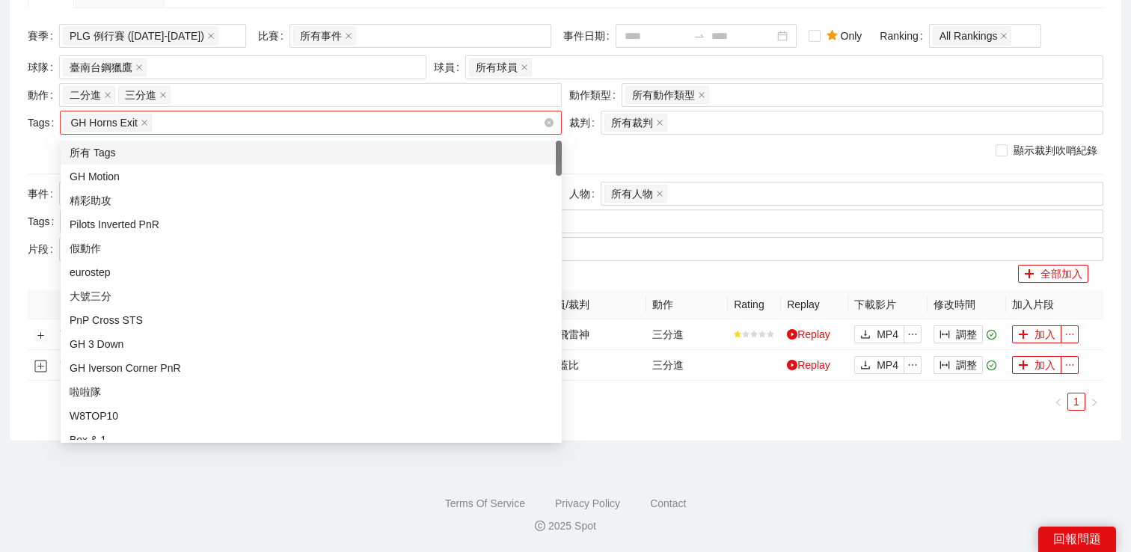
click at [204, 117] on div "GH Horns Exit" at bounding box center [304, 122] width 480 height 21
click at [180, 153] on div "所有 Tags" at bounding box center [311, 152] width 483 height 16
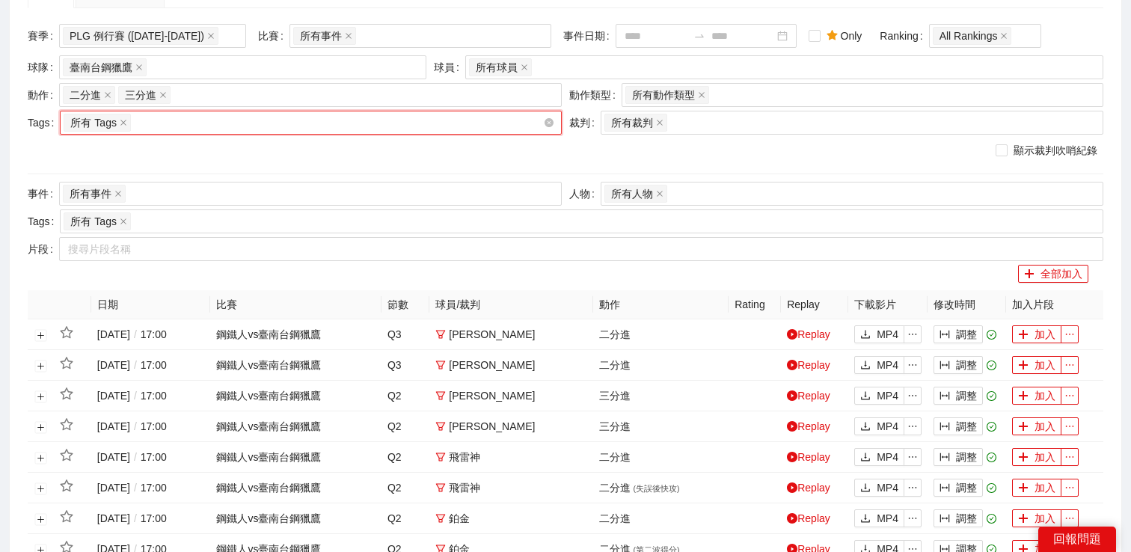
click at [214, 121] on div "所有 Tags" at bounding box center [304, 122] width 480 height 21
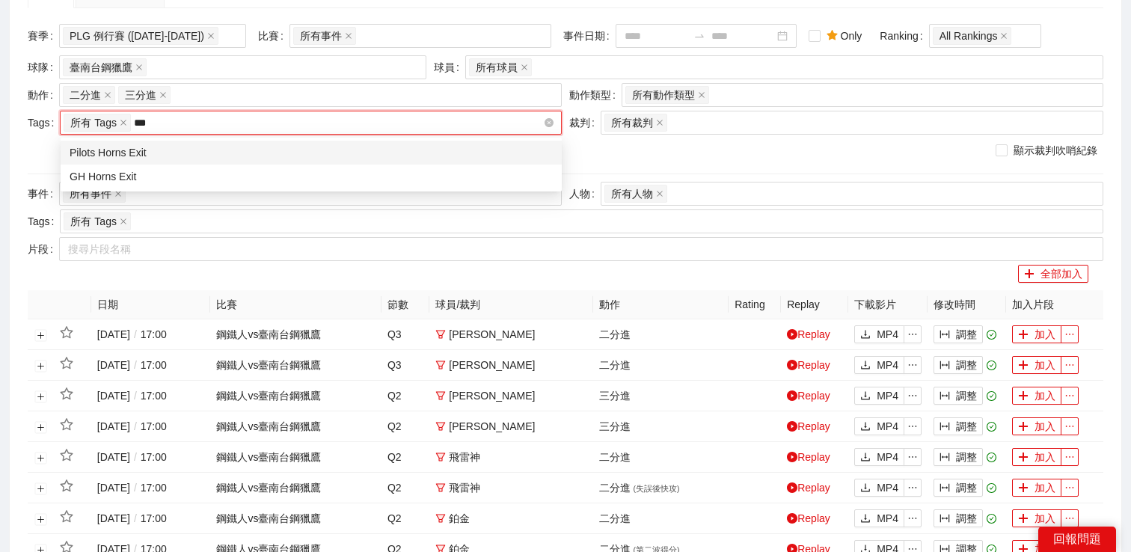
type input "****"
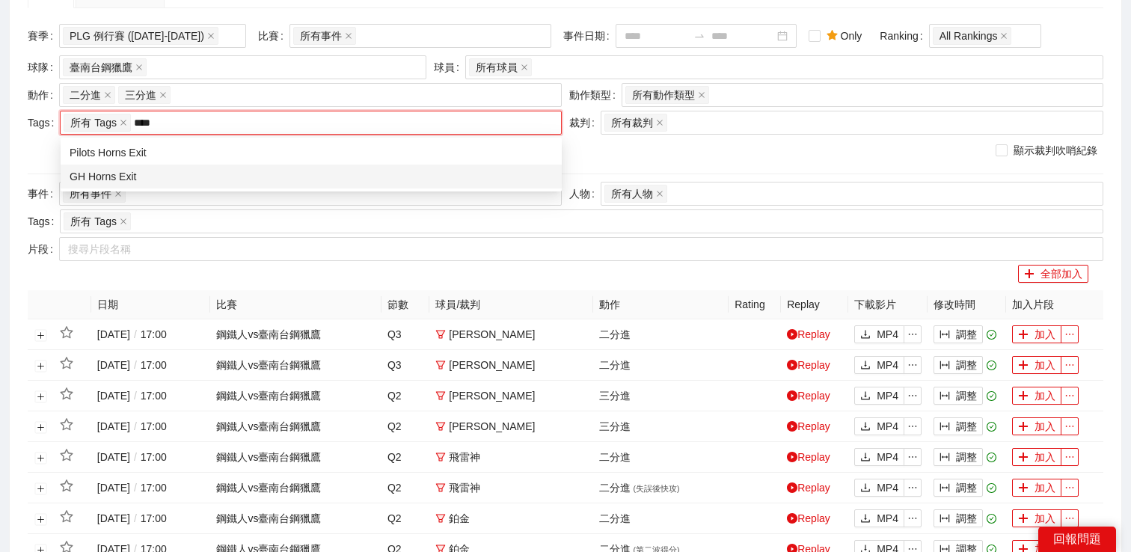
click at [204, 169] on div "GH Horns Exit" at bounding box center [311, 176] width 483 height 16
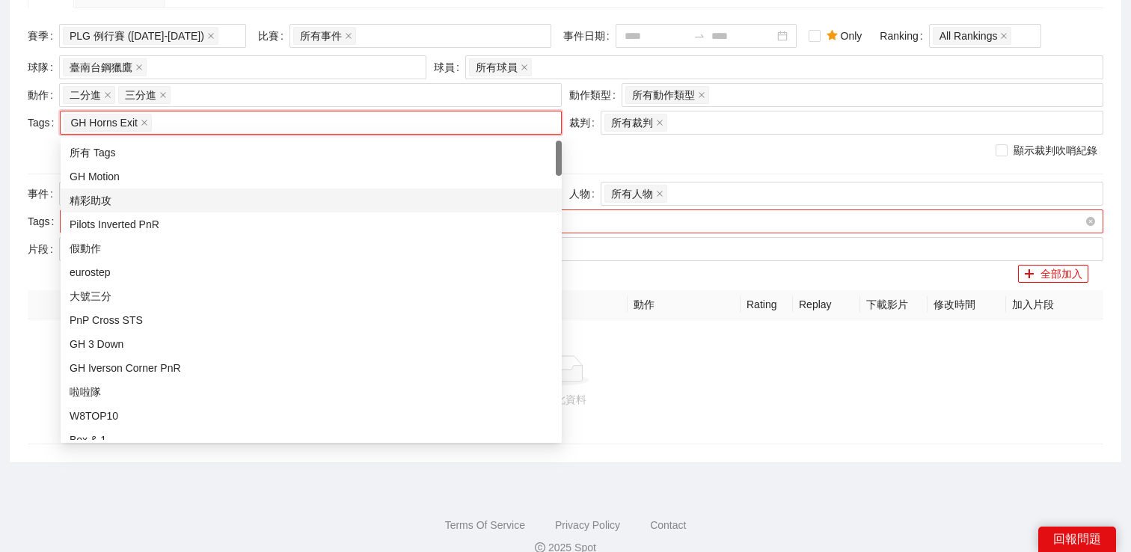
click at [621, 220] on div "GH Horns Exit" at bounding box center [574, 221] width 1021 height 21
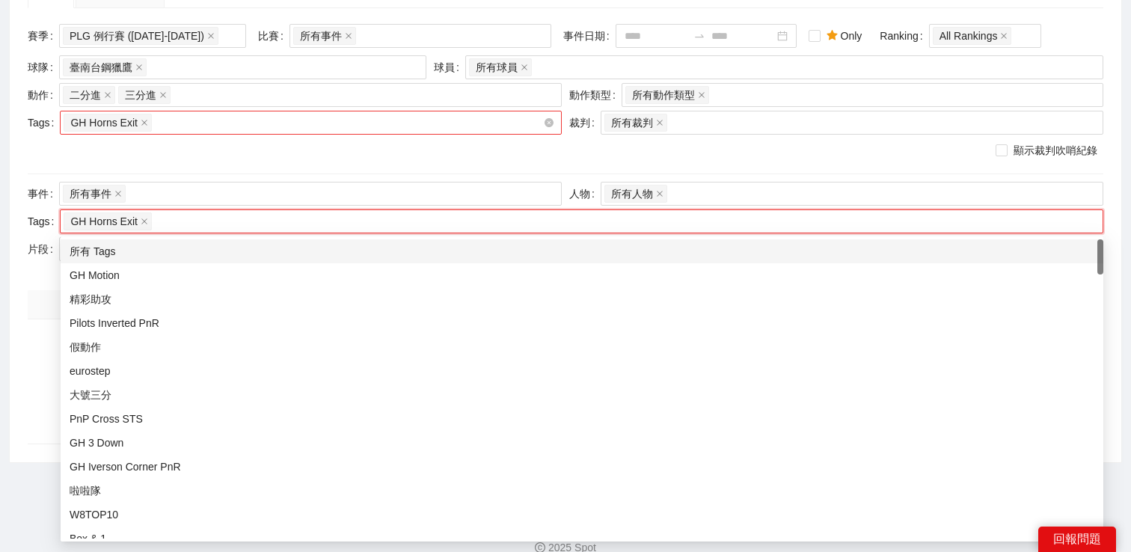
click at [379, 123] on div "GH Horns Exit" at bounding box center [304, 122] width 480 height 21
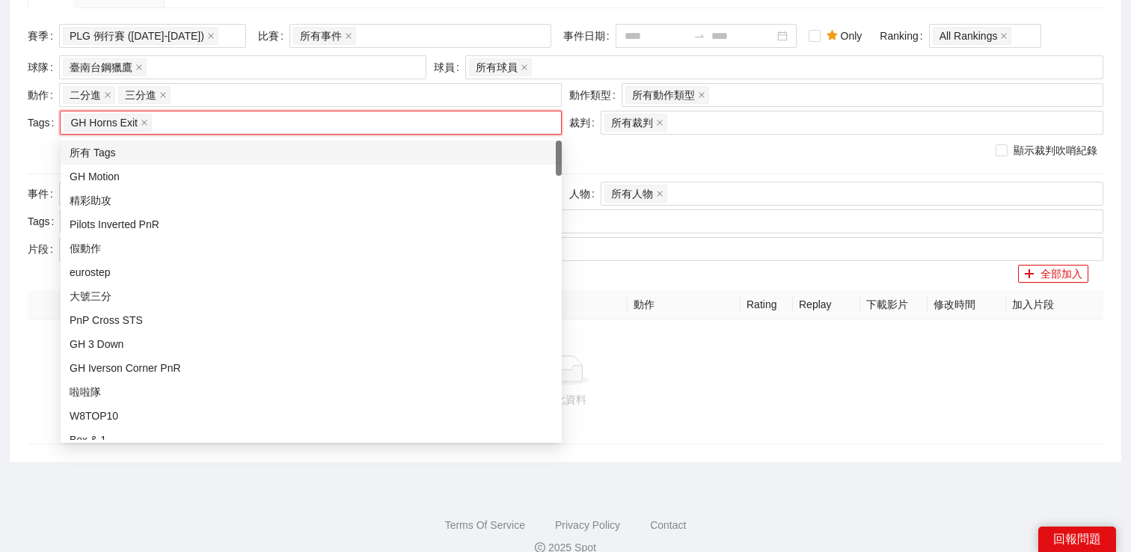
click at [266, 146] on div "所有 Tags" at bounding box center [311, 152] width 483 height 16
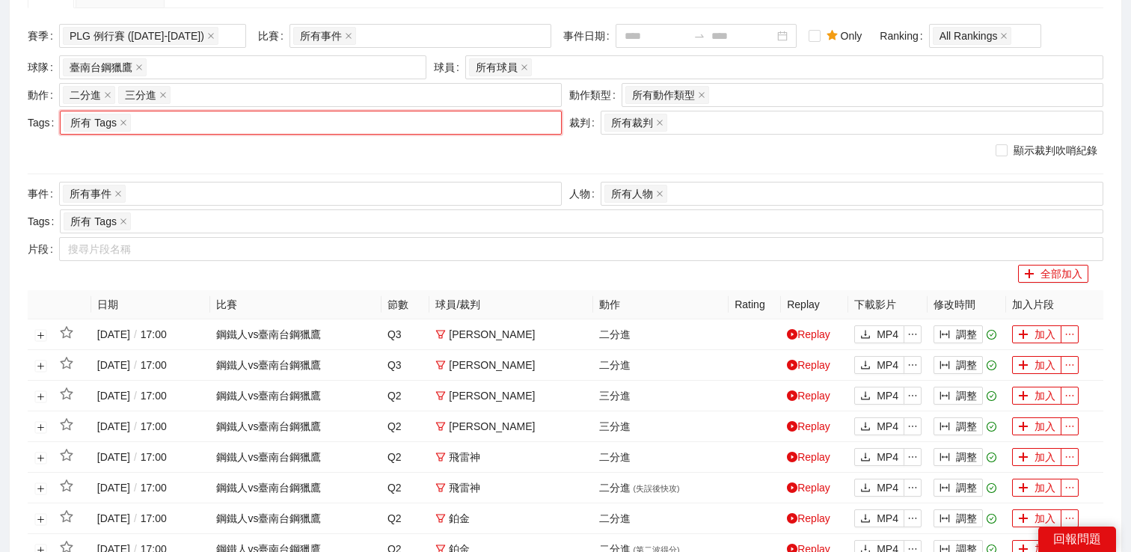
click at [668, 157] on div "顯示裁判吹哨紀錄" at bounding box center [566, 150] width 1076 height 16
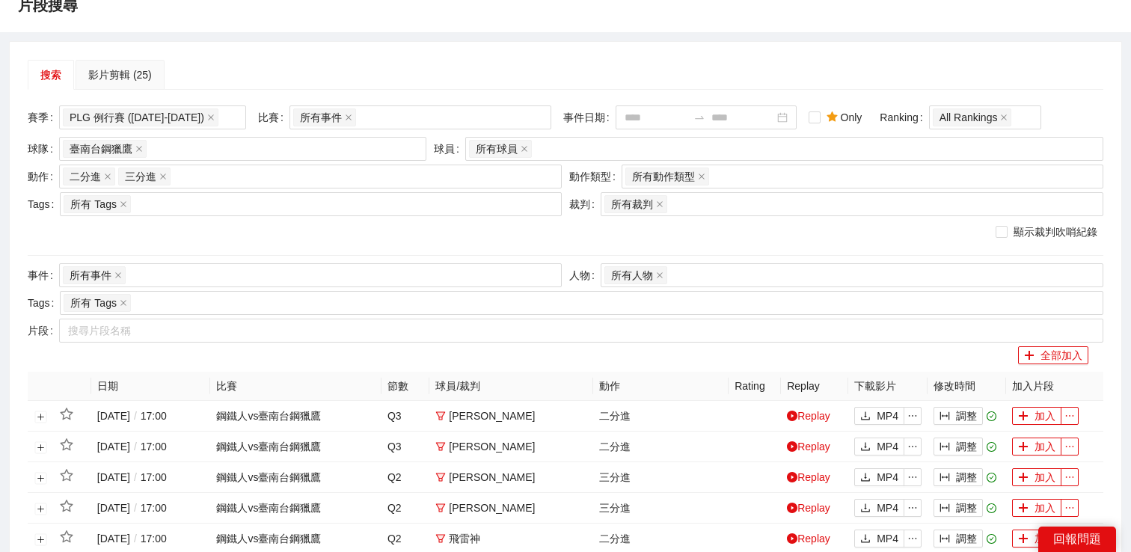
scroll to position [0, 0]
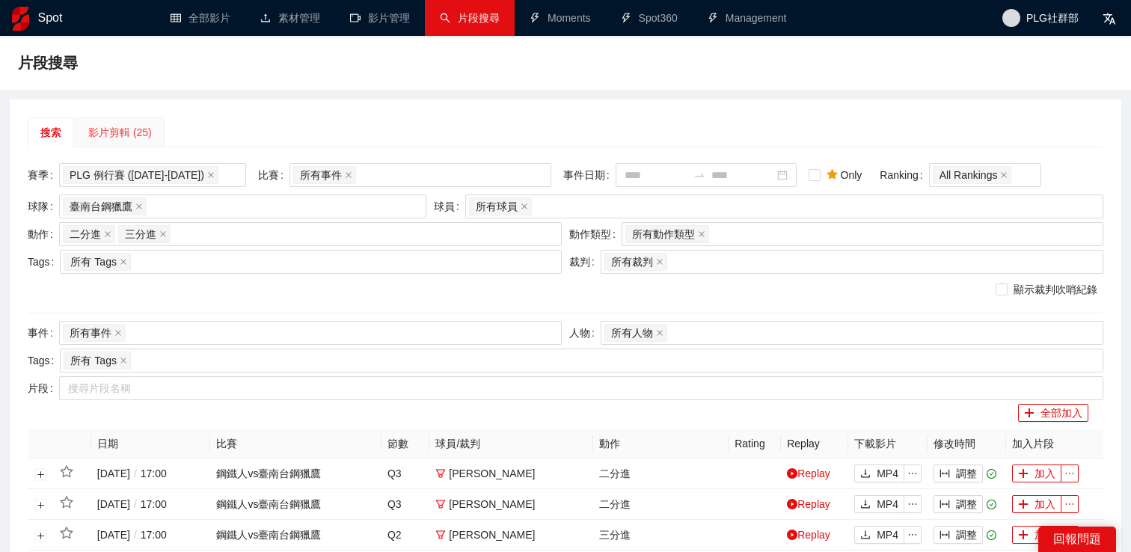
click at [130, 145] on div "影片剪輯 (25)" at bounding box center [120, 132] width 89 height 30
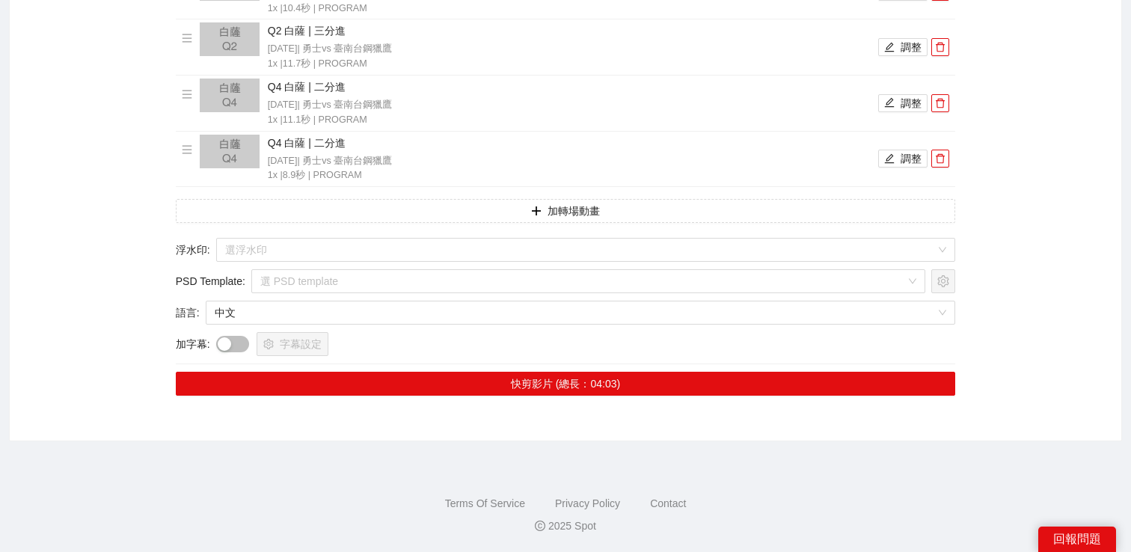
scroll to position [1134, 0]
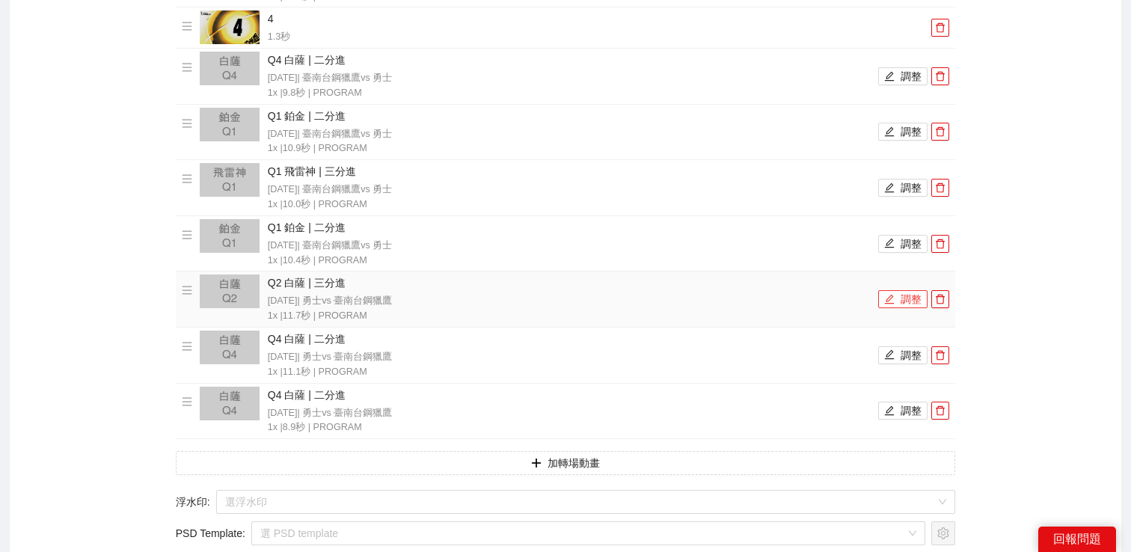
click at [900, 305] on button "調整" at bounding box center [903, 299] width 49 height 18
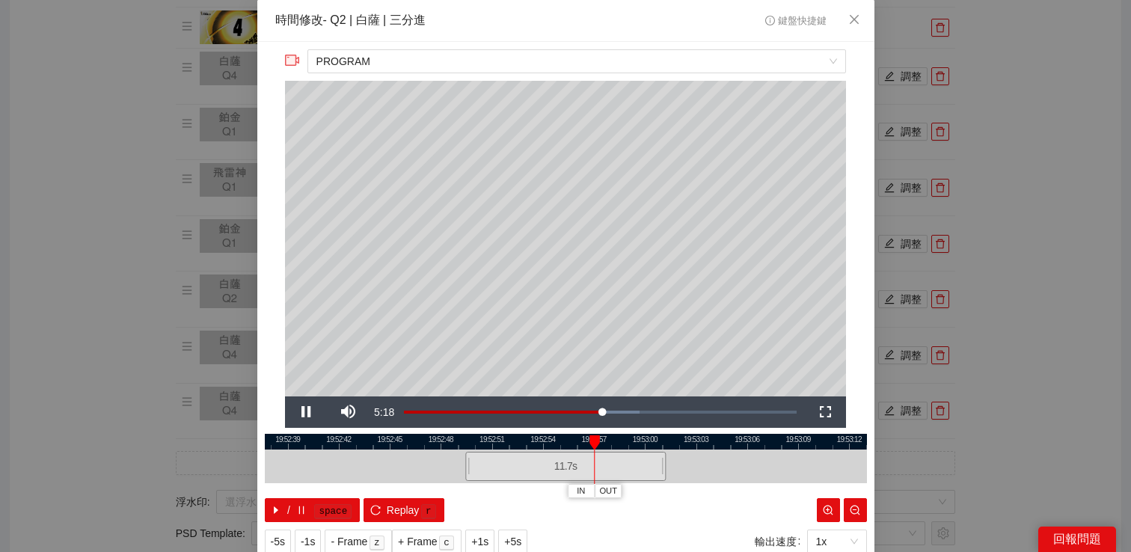
click at [954, 260] on div "**********" at bounding box center [565, 276] width 1131 height 552
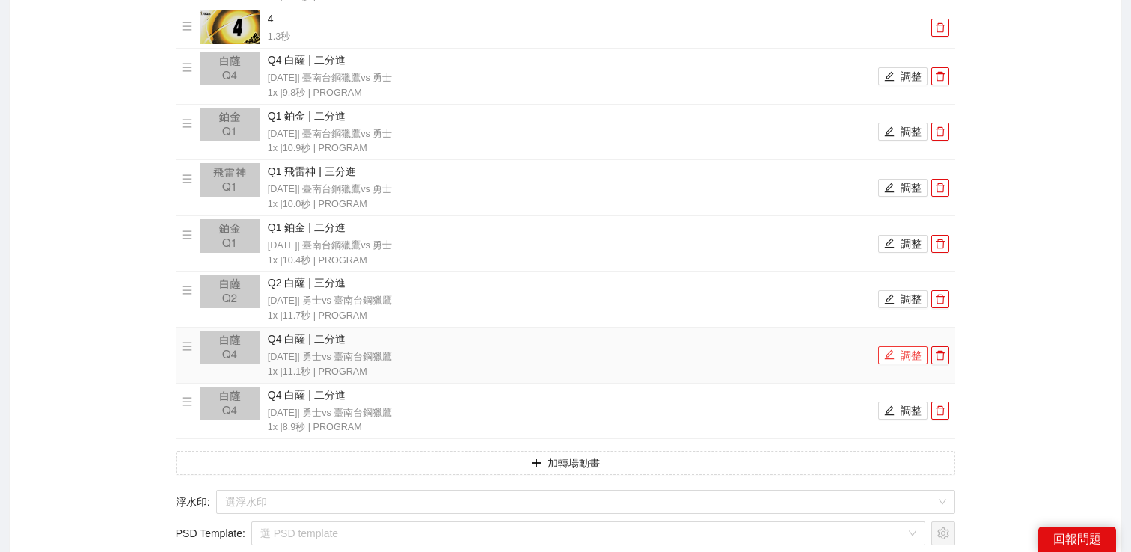
click at [899, 355] on button "調整" at bounding box center [903, 355] width 49 height 18
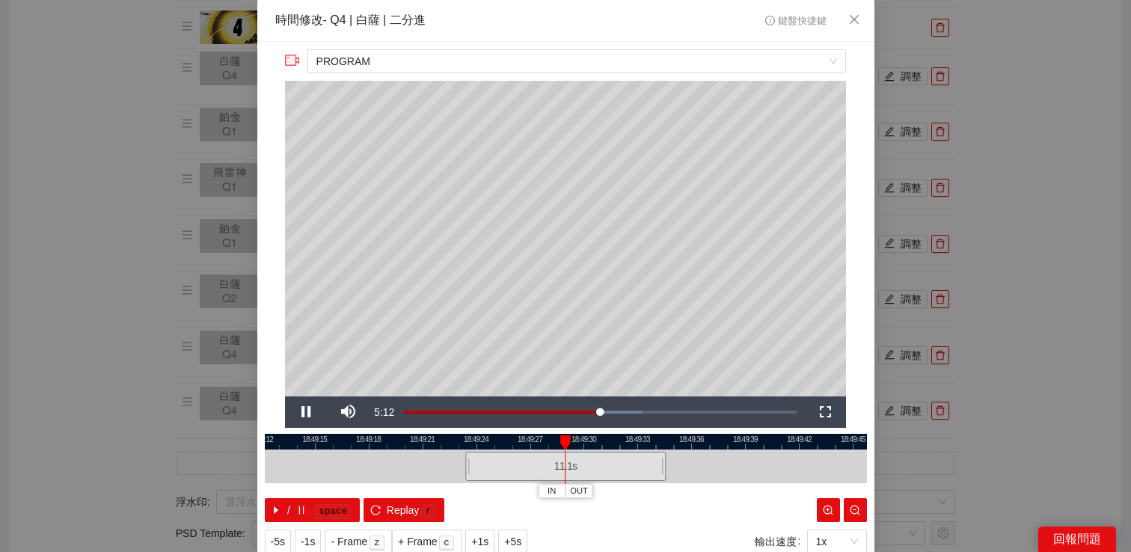
click at [951, 313] on div "**********" at bounding box center [565, 276] width 1131 height 552
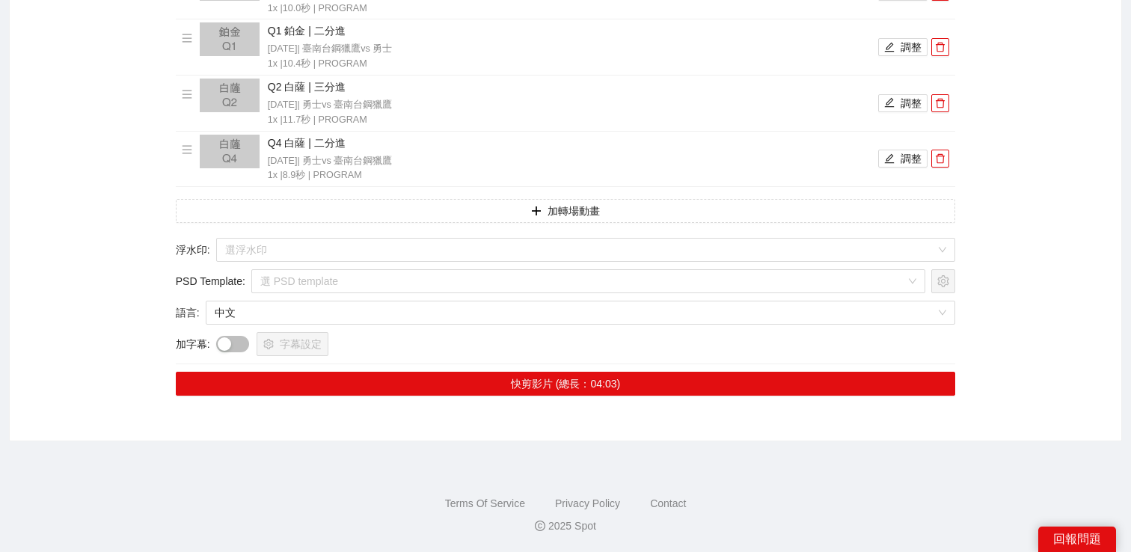
scroll to position [1259, 0]
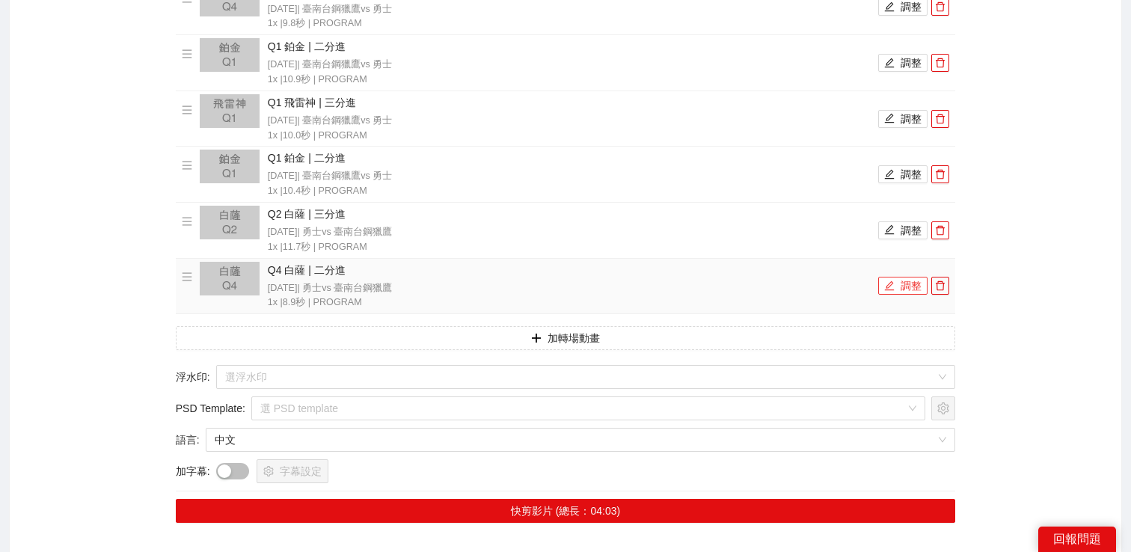
click at [894, 284] on icon "edit" at bounding box center [890, 286] width 10 height 10
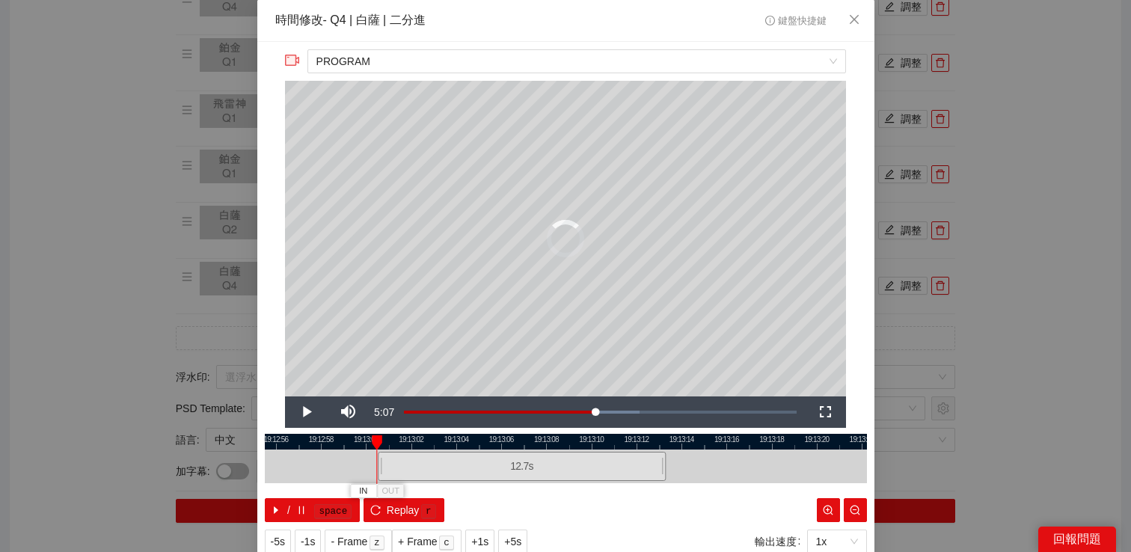
drag, startPoint x: 467, startPoint y: 465, endPoint x: 385, endPoint y: 465, distance: 81.6
click at [385, 464] on div at bounding box center [380, 467] width 9 height 34
click at [436, 61] on span "PROGRAM" at bounding box center [577, 61] width 521 height 22
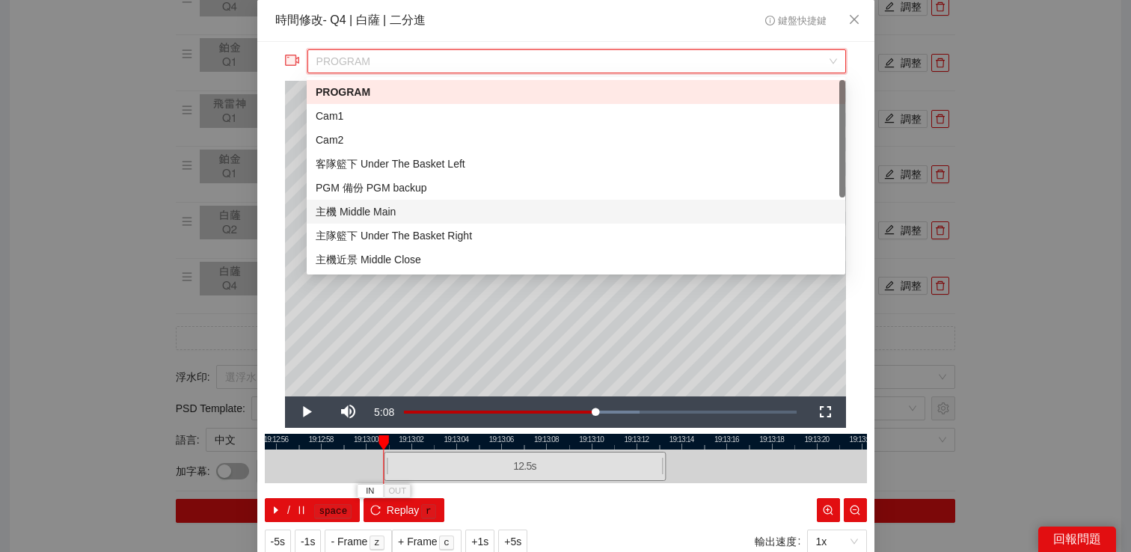
click at [386, 208] on div "主機 Middle Main" at bounding box center [576, 212] width 521 height 16
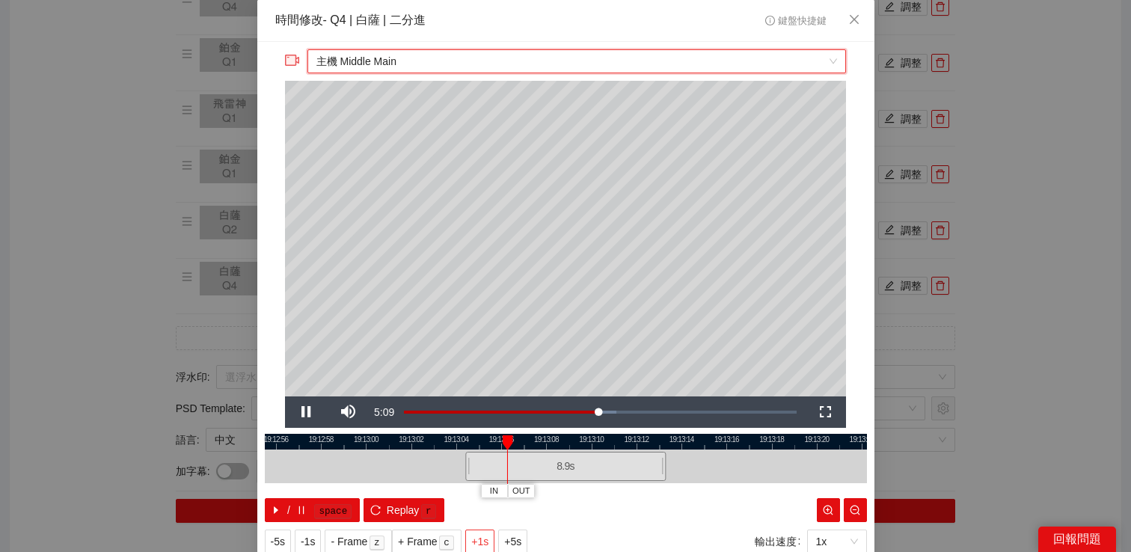
click at [489, 536] on span "+1s" at bounding box center [479, 542] width 17 height 16
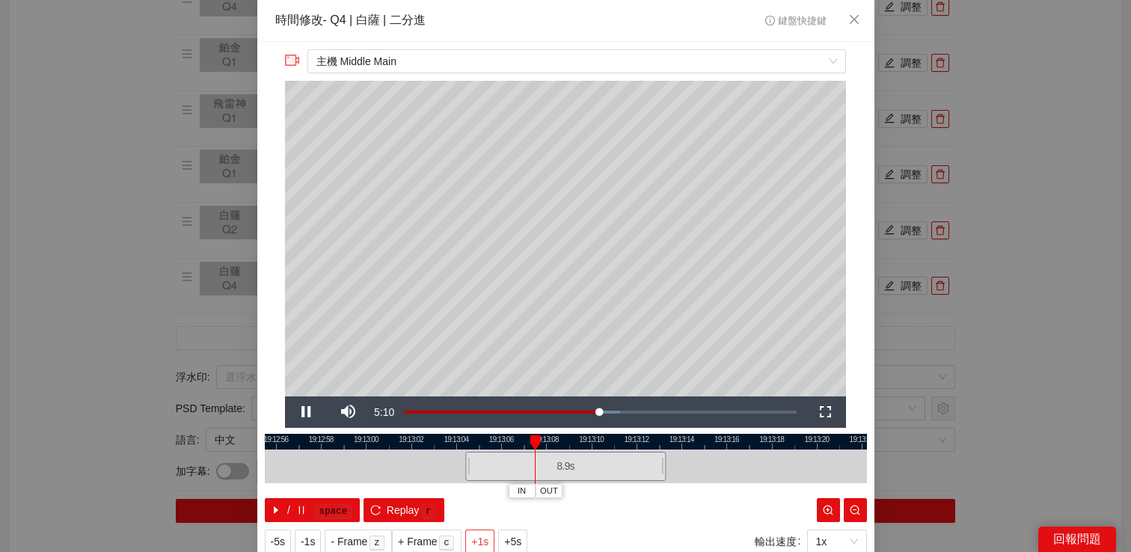
click at [489, 536] on span "+1s" at bounding box center [479, 542] width 17 height 16
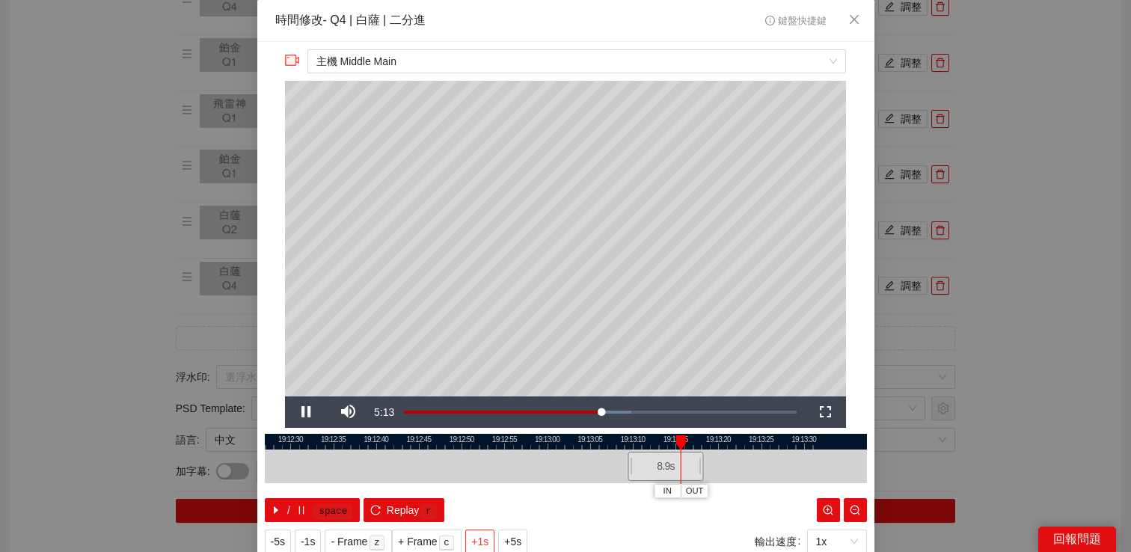
scroll to position [48, 0]
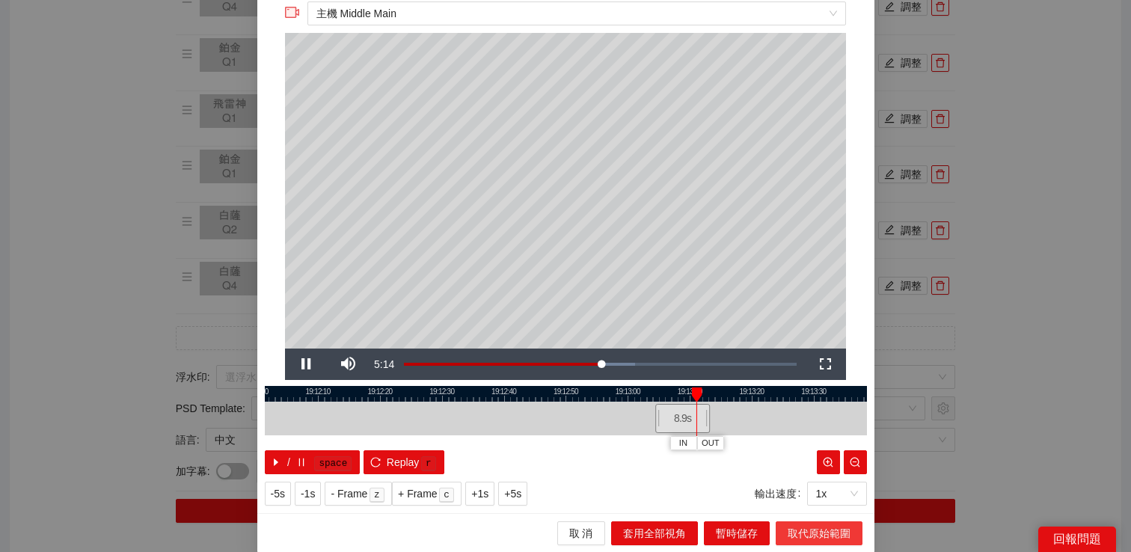
click at [809, 535] on span "取代原始範圍" at bounding box center [819, 533] width 63 height 16
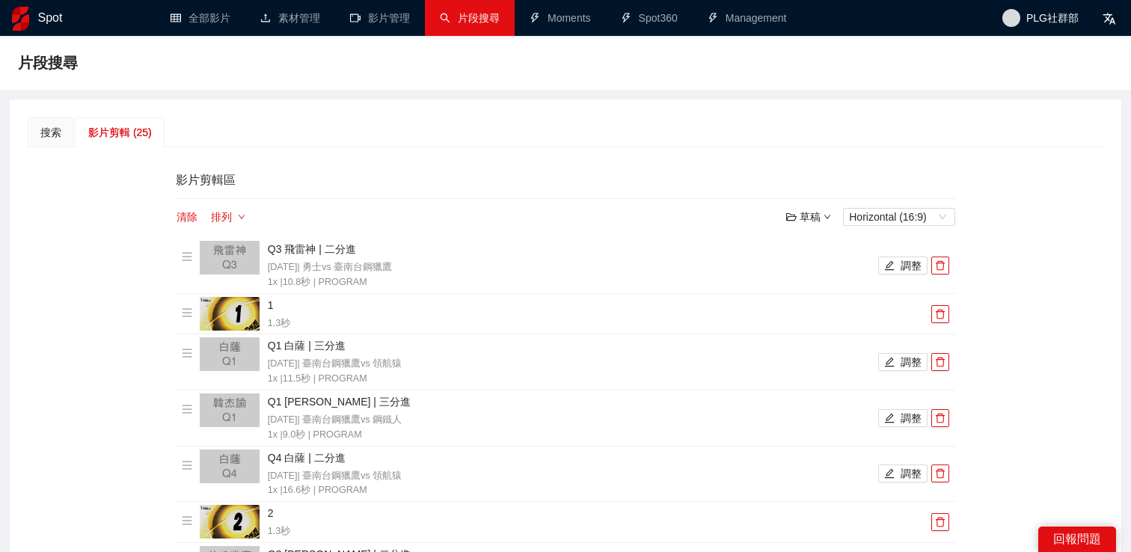
click at [914, 266] on button "調整" at bounding box center [903, 266] width 49 height 18
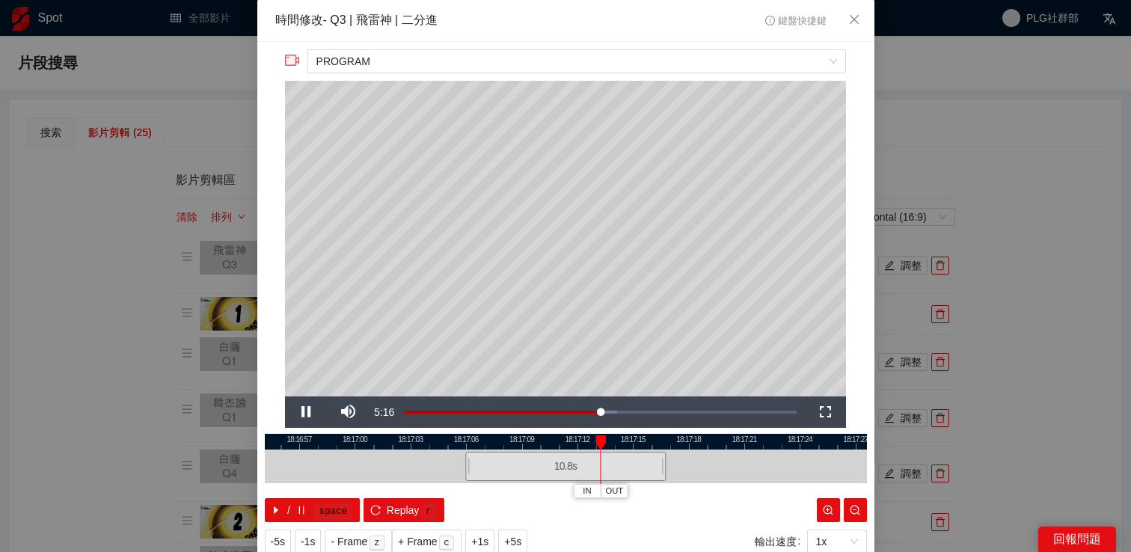
click at [1063, 197] on div "**********" at bounding box center [565, 276] width 1131 height 552
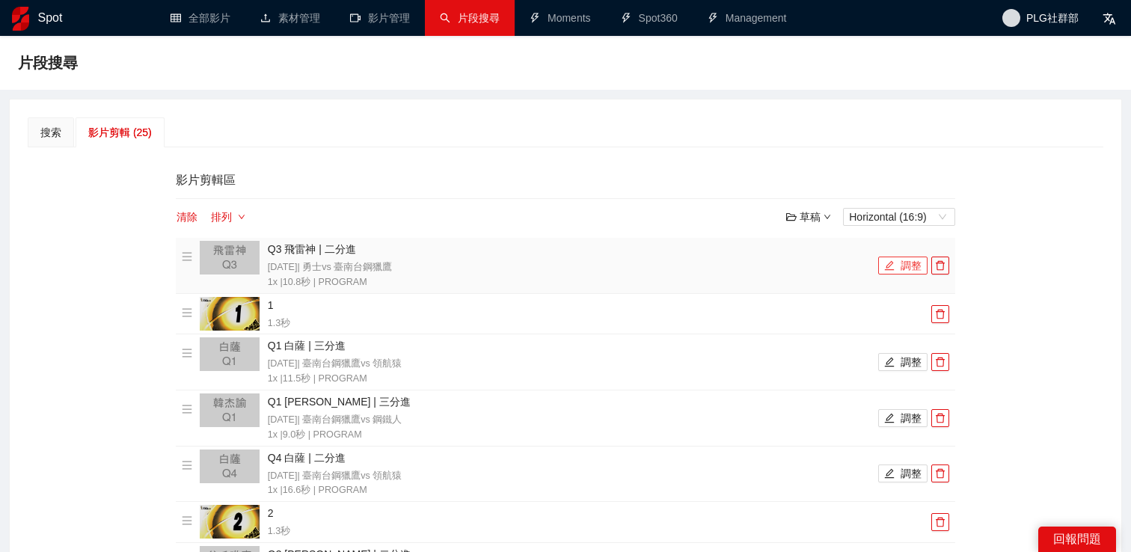
scroll to position [94, 0]
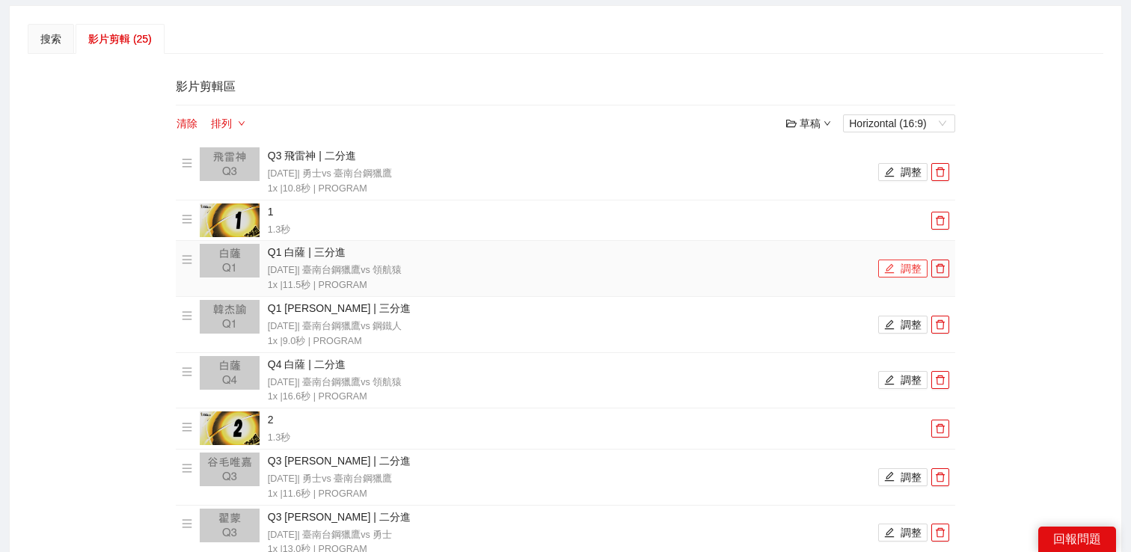
click at [896, 260] on button "調整" at bounding box center [903, 269] width 49 height 18
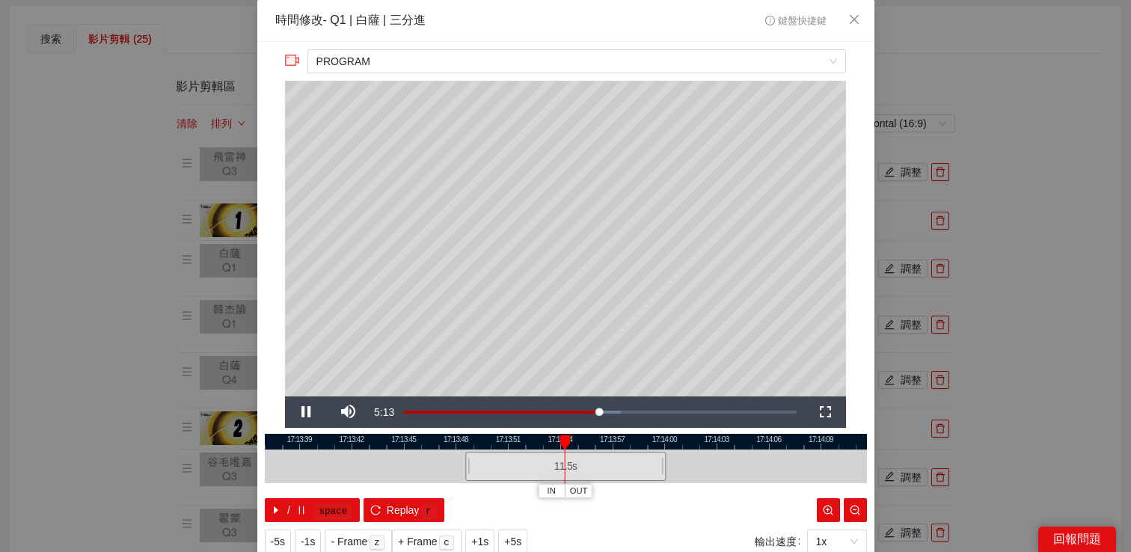
click at [1000, 247] on div "**********" at bounding box center [565, 276] width 1131 height 552
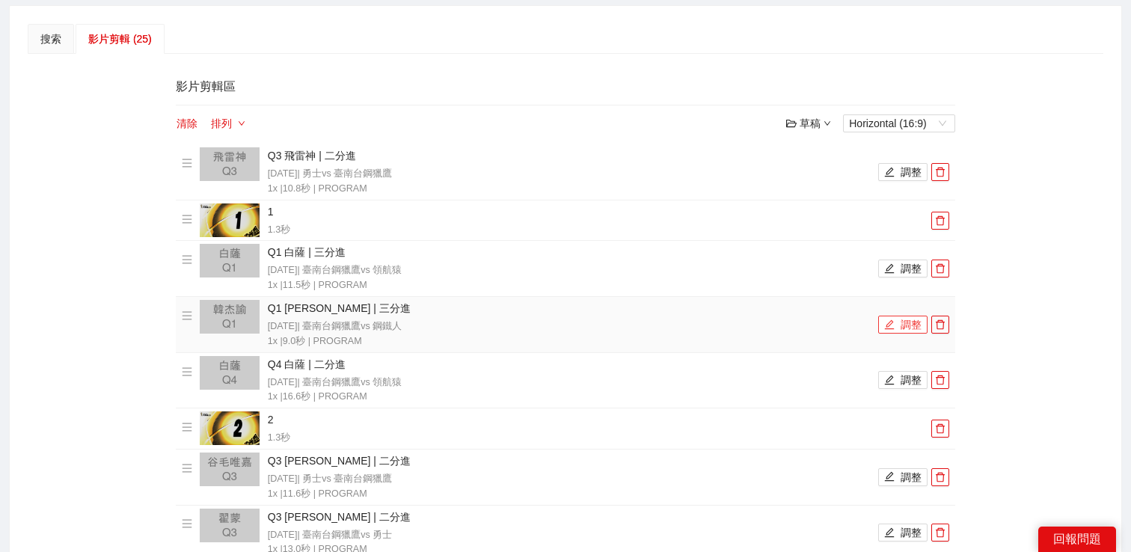
click at [893, 322] on icon "edit" at bounding box center [890, 325] width 10 height 10
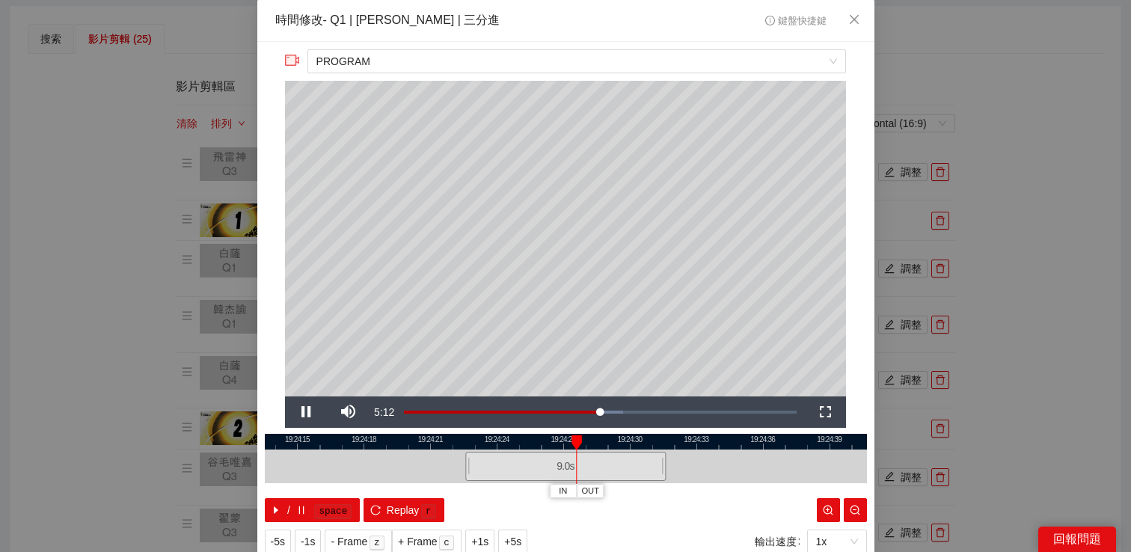
click at [991, 264] on div "**********" at bounding box center [565, 276] width 1131 height 552
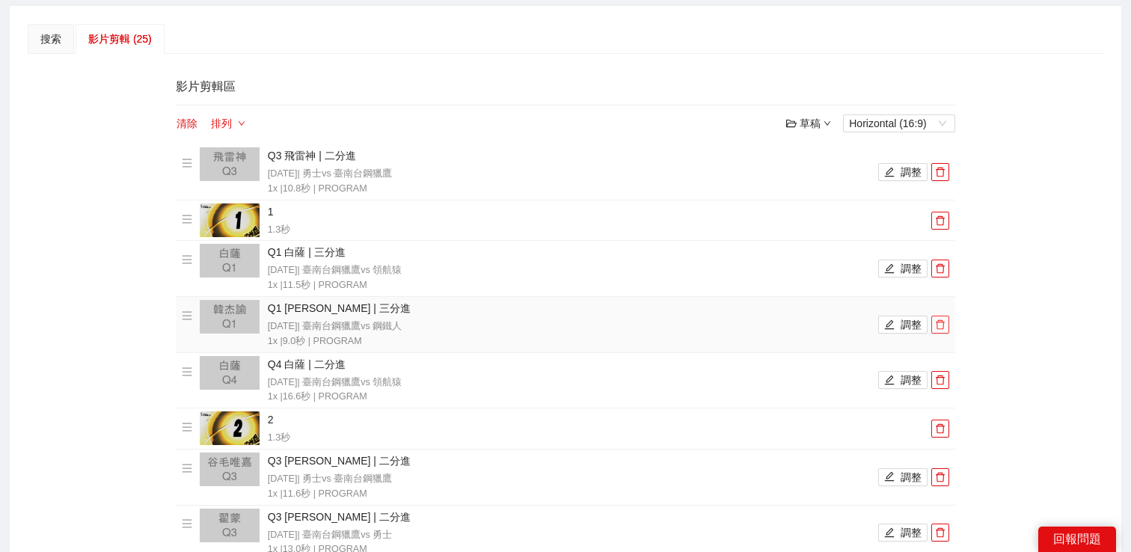
click at [933, 320] on span "delete" at bounding box center [940, 325] width 16 height 10
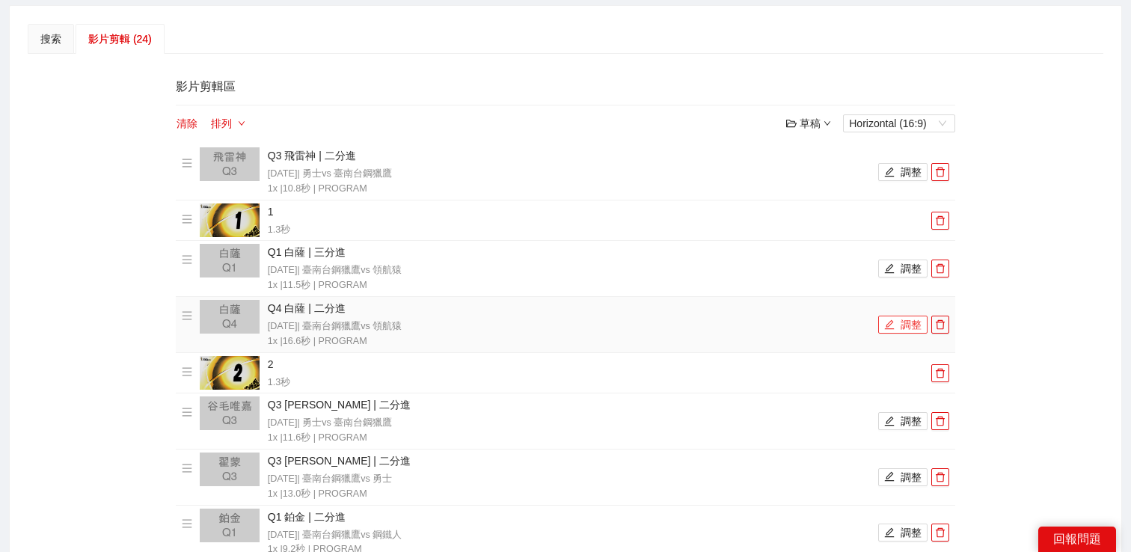
click at [904, 321] on button "調整" at bounding box center [903, 325] width 49 height 18
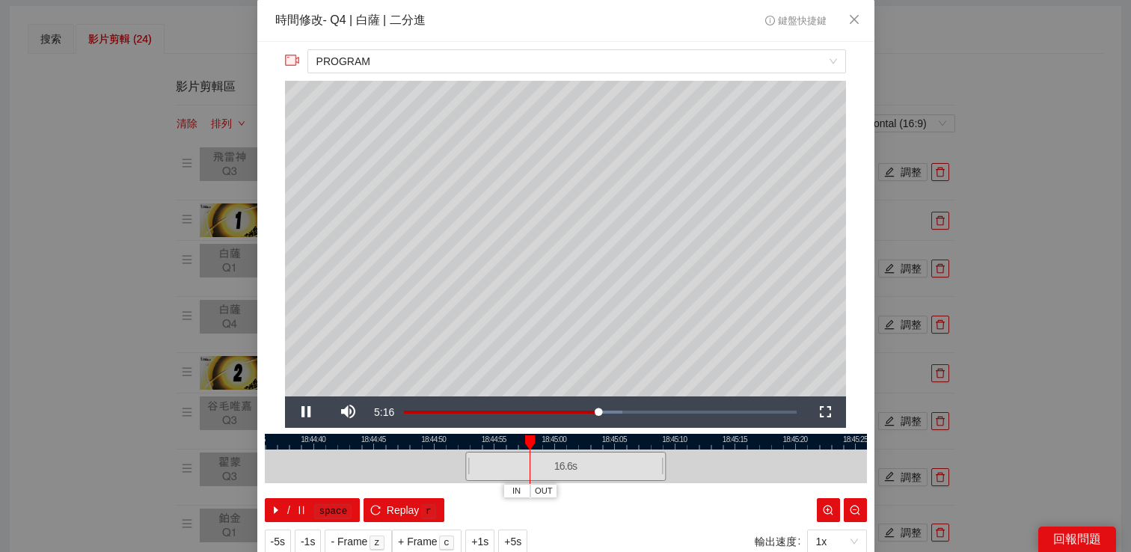
click at [1033, 275] on div "**********" at bounding box center [565, 276] width 1131 height 552
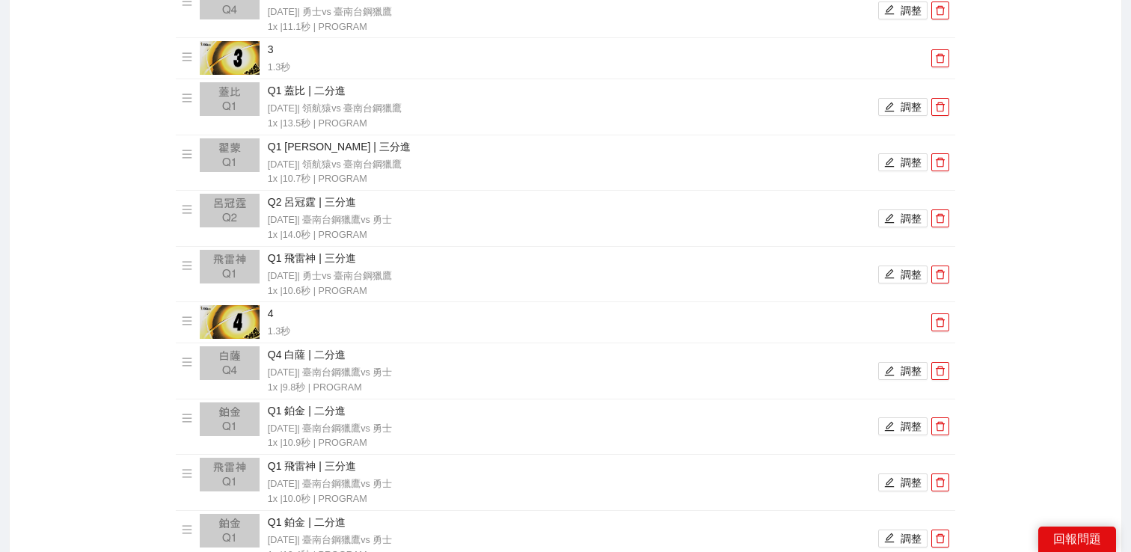
scroll to position [1024, 0]
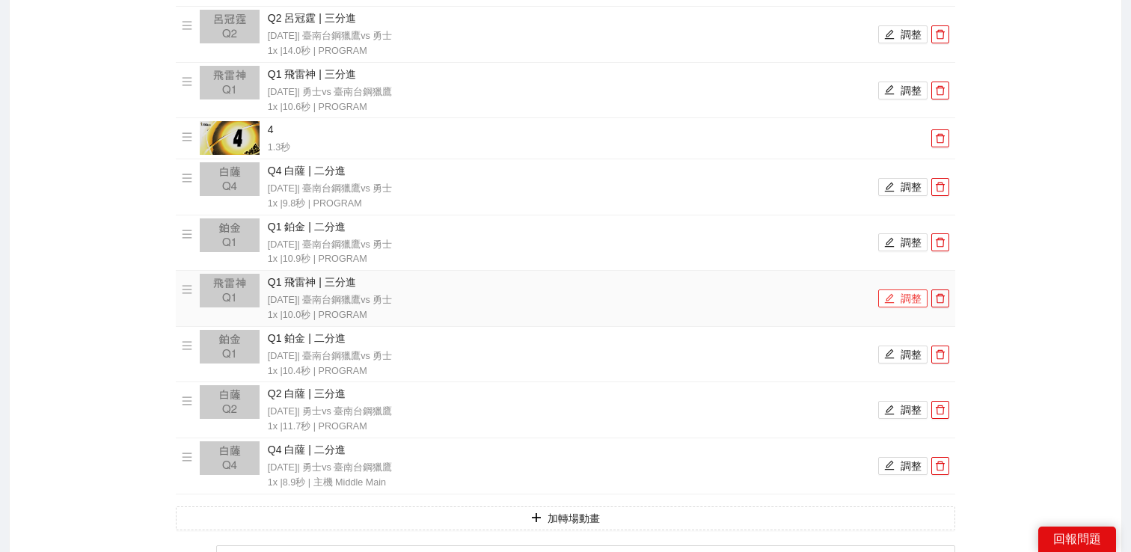
click at [900, 302] on button "調整" at bounding box center [903, 299] width 49 height 18
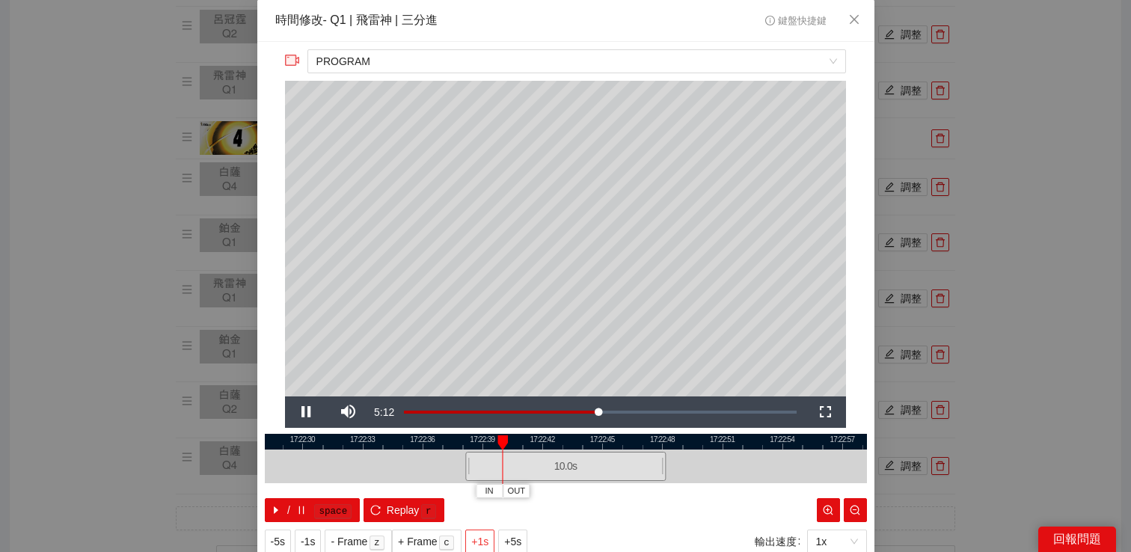
click at [493, 537] on button "+1s" at bounding box center [479, 542] width 29 height 24
click at [979, 254] on div "**********" at bounding box center [565, 276] width 1131 height 552
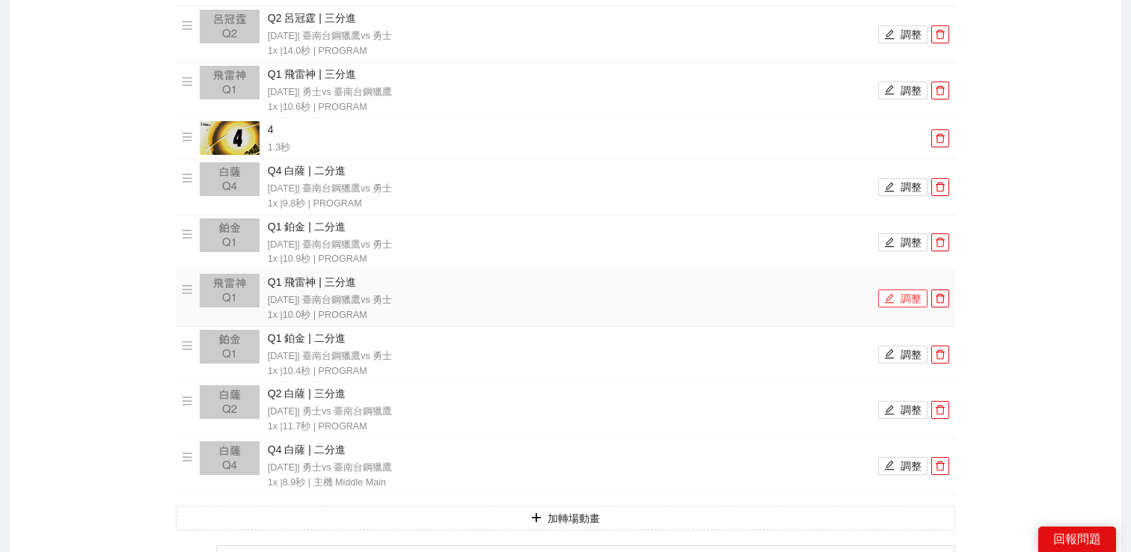
click at [896, 293] on button "調整" at bounding box center [903, 299] width 49 height 18
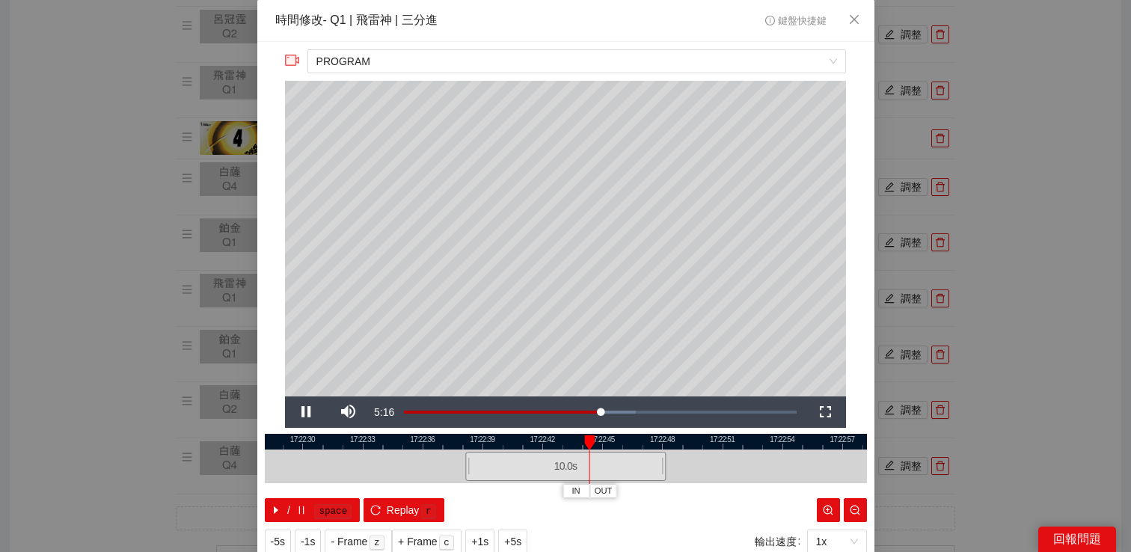
click at [990, 257] on div "**********" at bounding box center [565, 276] width 1131 height 552
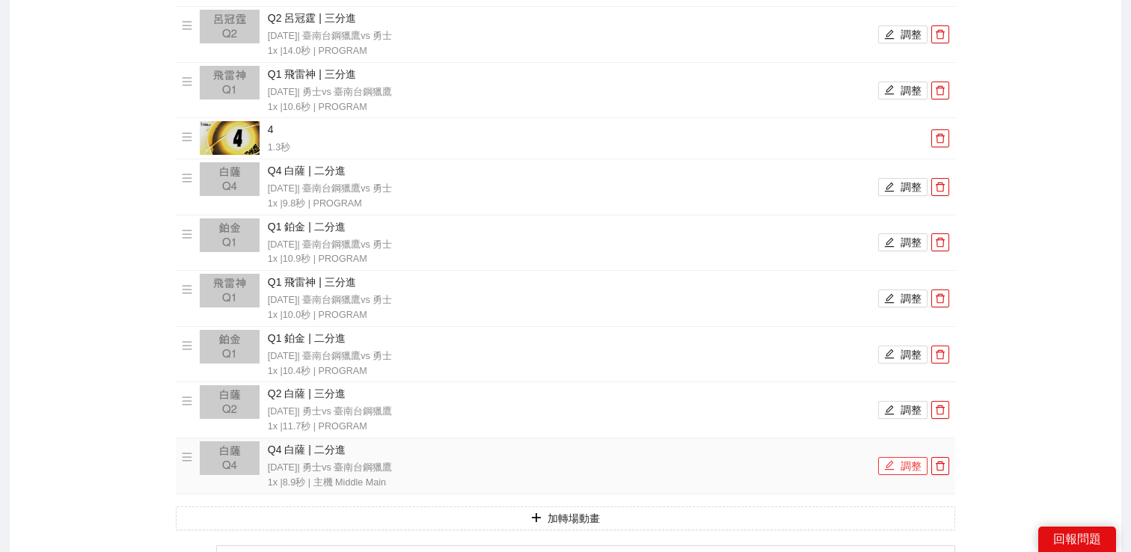
click at [895, 461] on icon "edit" at bounding box center [890, 465] width 10 height 10
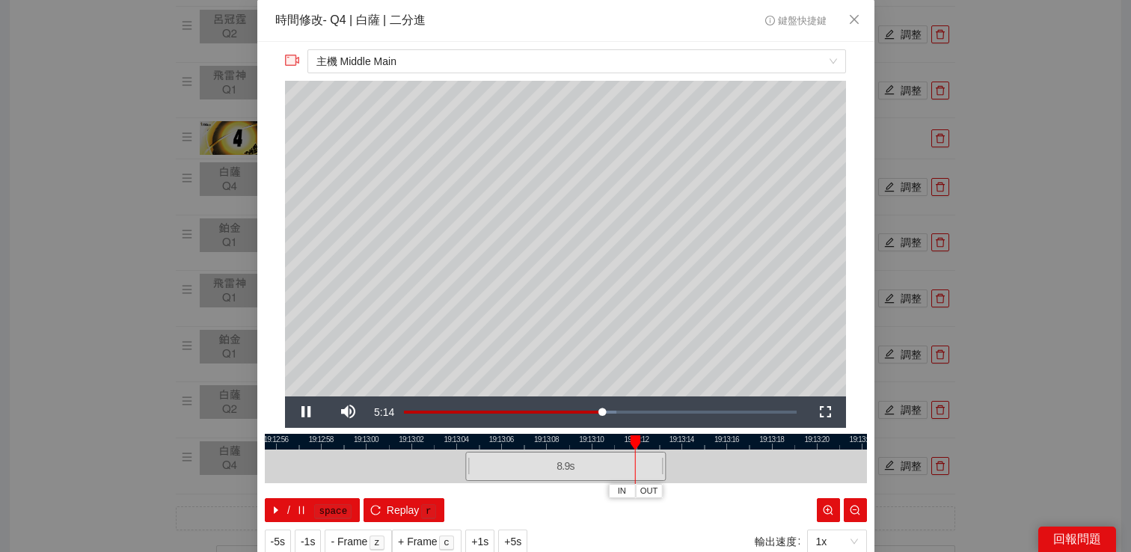
click at [989, 320] on div "**********" at bounding box center [565, 276] width 1131 height 552
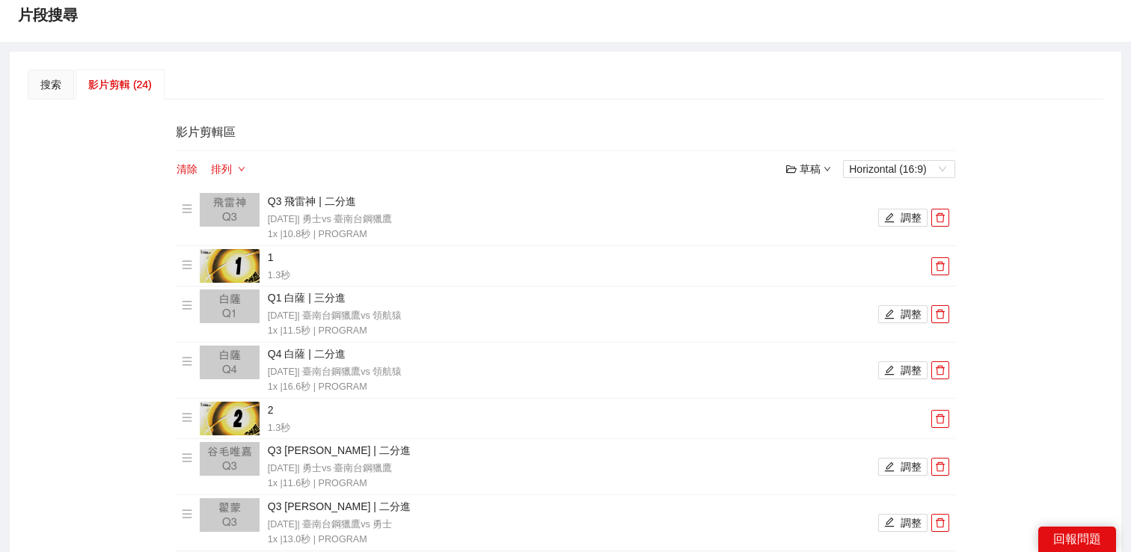
scroll to position [160, 0]
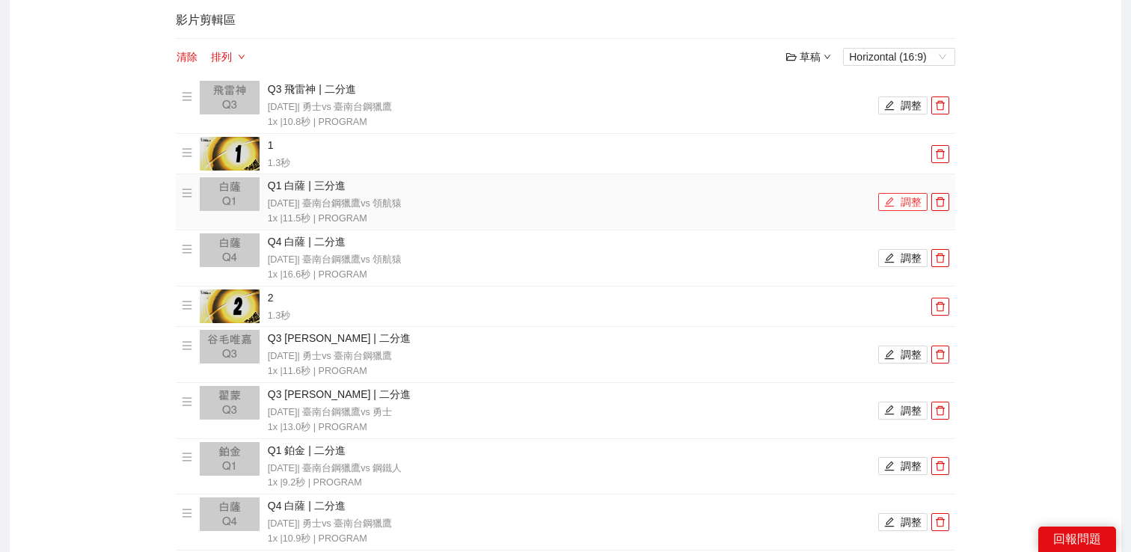
click at [907, 197] on button "調整" at bounding box center [903, 202] width 49 height 18
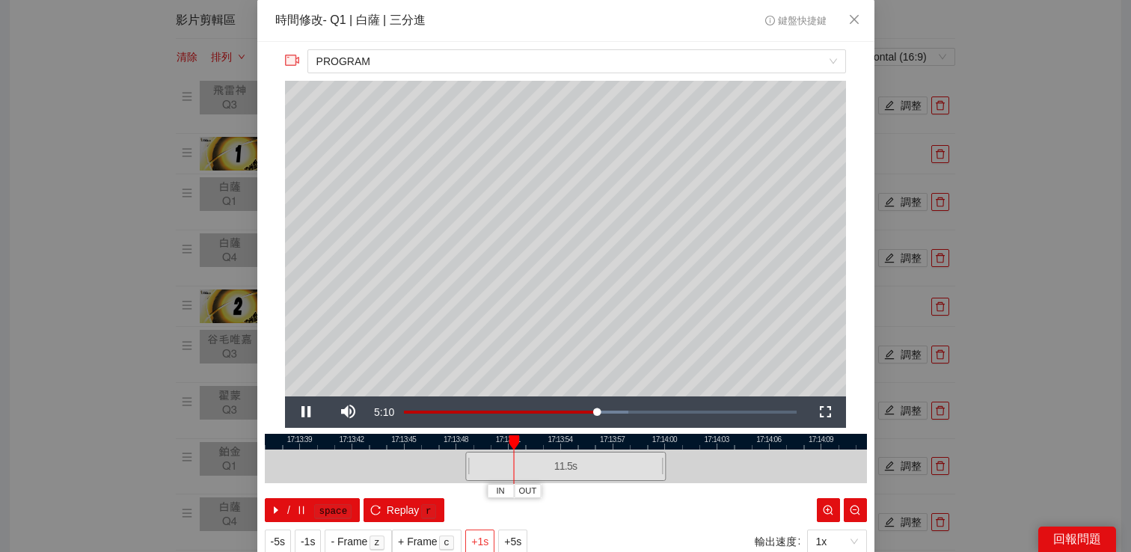
click at [483, 534] on span "+1s" at bounding box center [479, 542] width 17 height 16
click at [298, 412] on span "Video Player" at bounding box center [306, 412] width 42 height 0
click at [1080, 252] on div "**********" at bounding box center [565, 276] width 1131 height 552
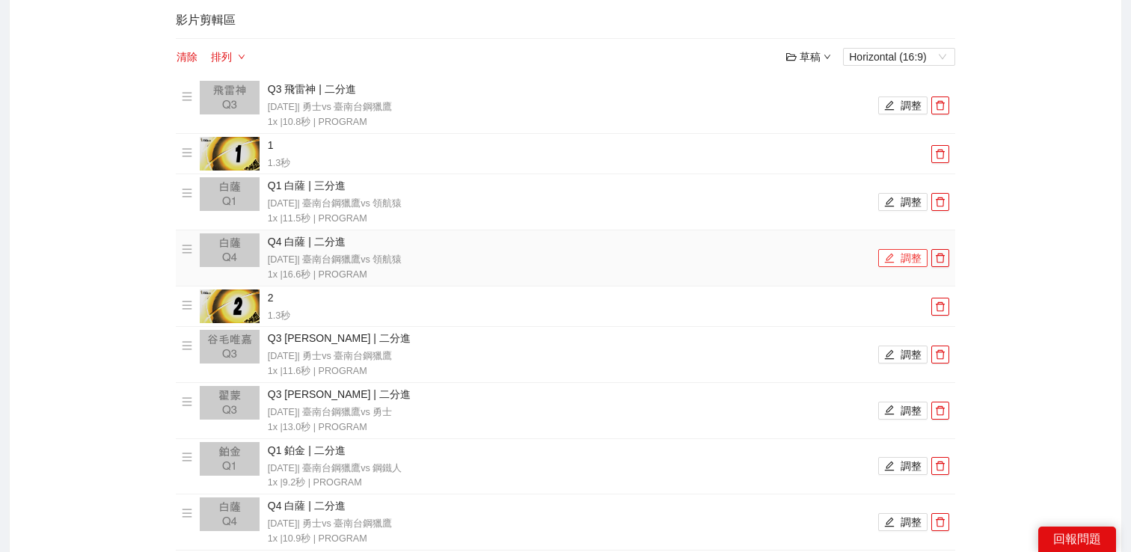
click at [899, 262] on button "調整" at bounding box center [903, 258] width 49 height 18
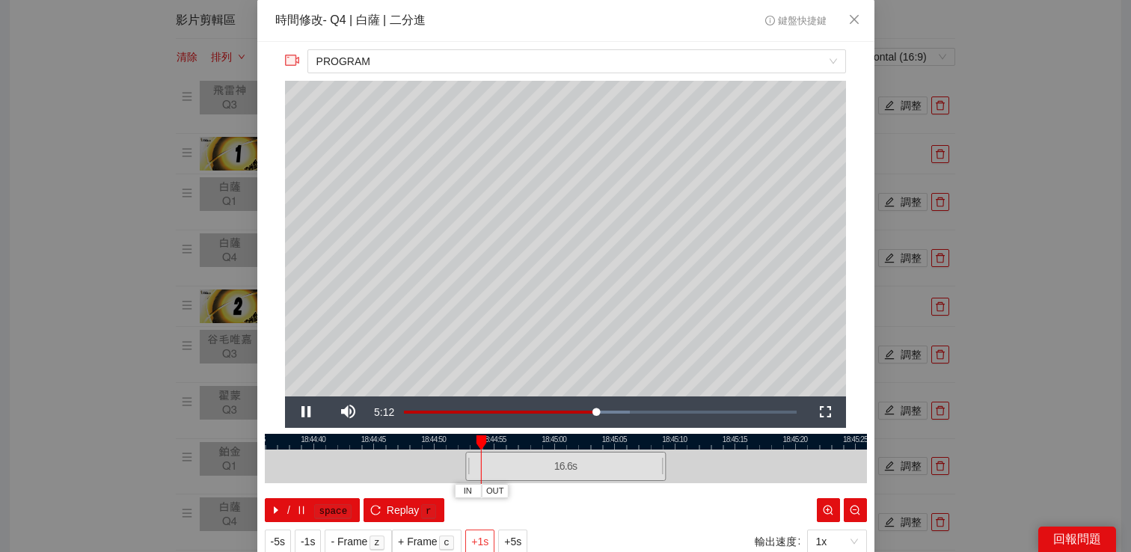
click at [473, 534] on button "+1s" at bounding box center [479, 542] width 29 height 24
click at [1094, 279] on div "**********" at bounding box center [565, 276] width 1131 height 552
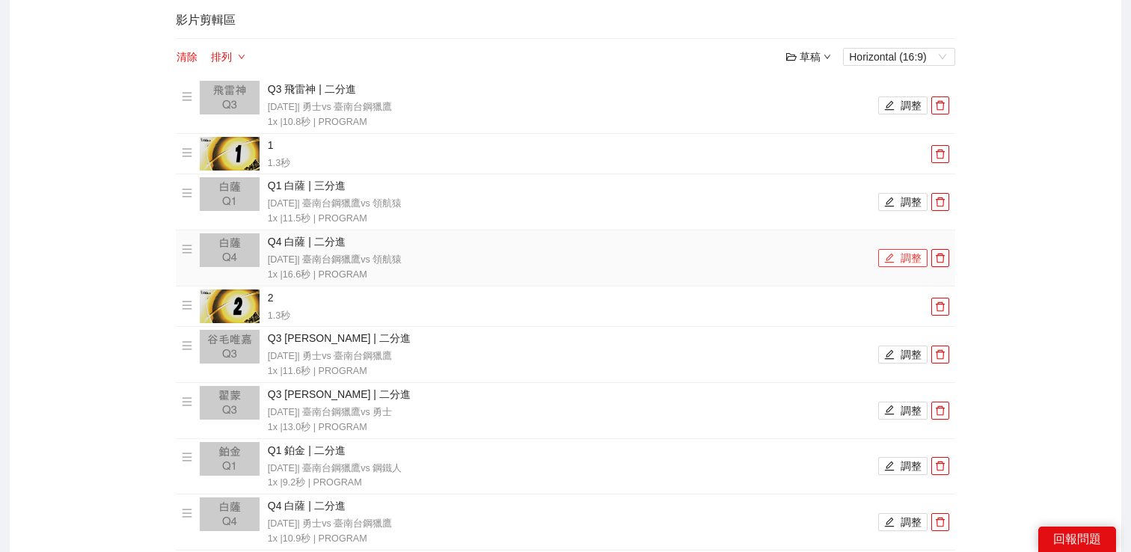
click at [914, 259] on button "調整" at bounding box center [903, 258] width 49 height 18
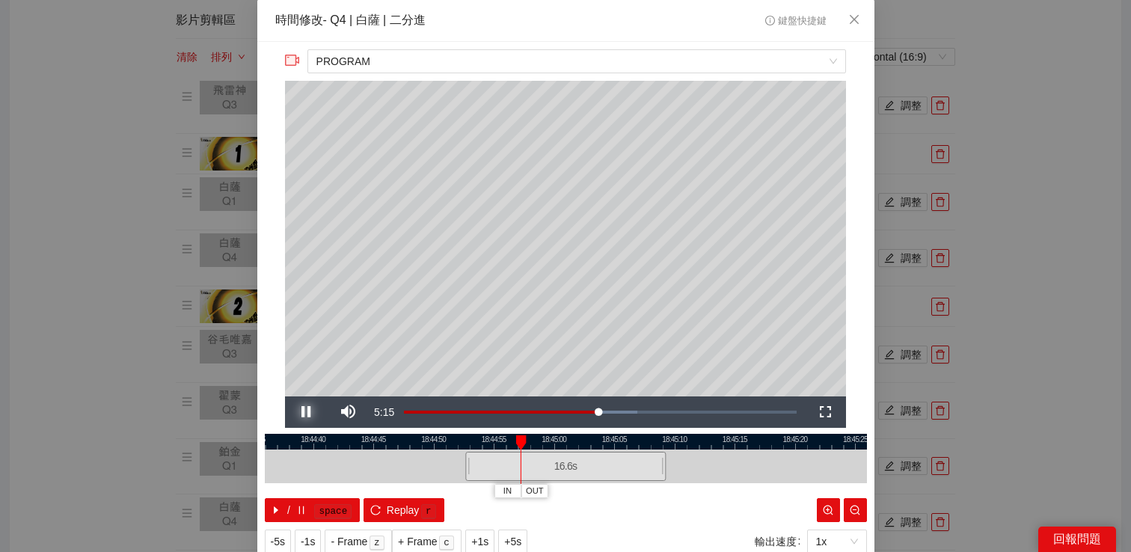
click at [310, 412] on span "Video Player" at bounding box center [306, 412] width 42 height 0
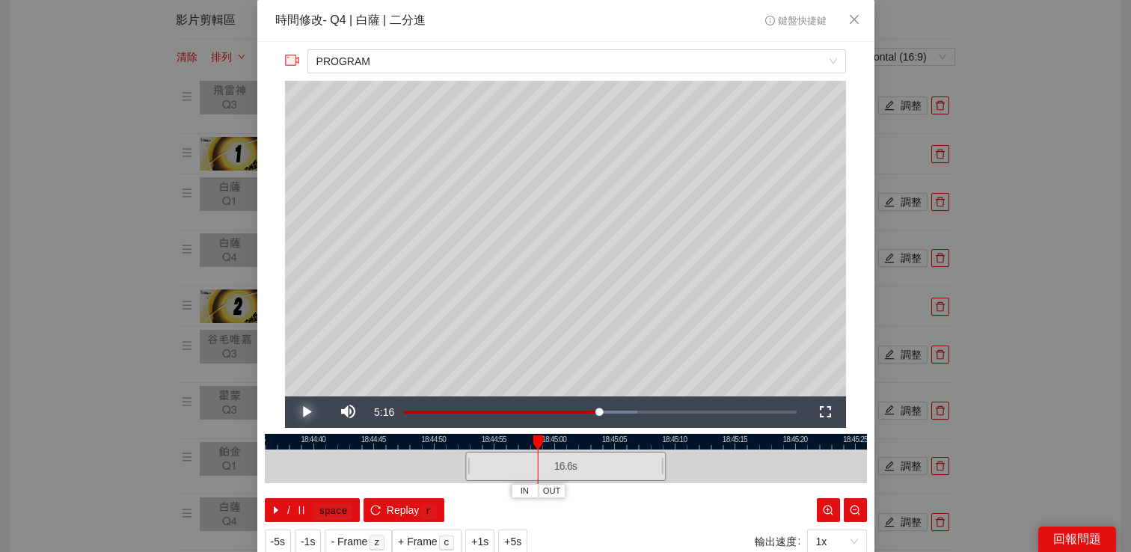
click at [309, 412] on span "Video Player" at bounding box center [306, 412] width 42 height 0
click at [998, 237] on div "**********" at bounding box center [565, 276] width 1131 height 552
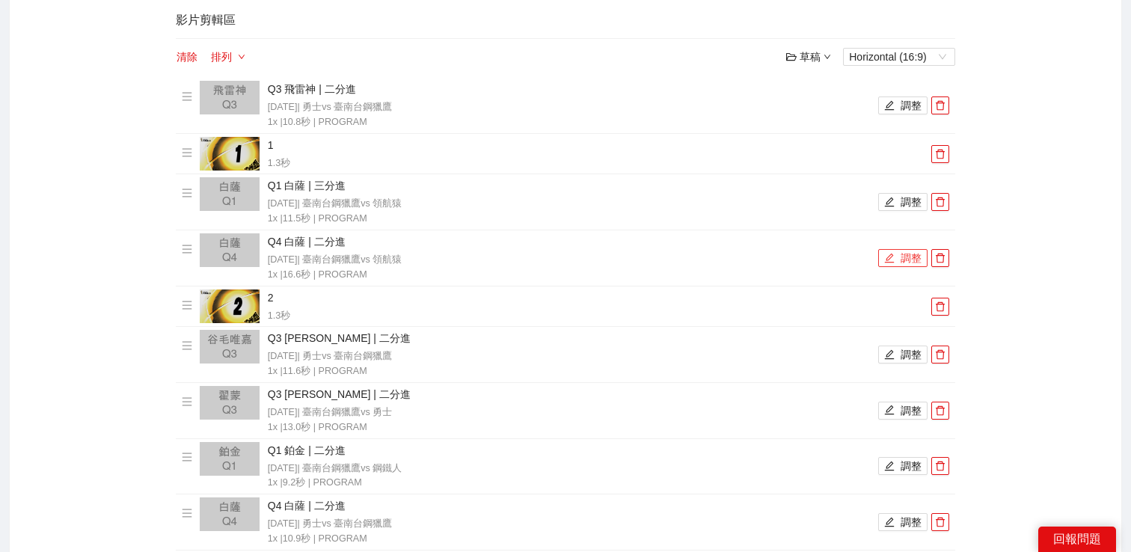
scroll to position [217, 0]
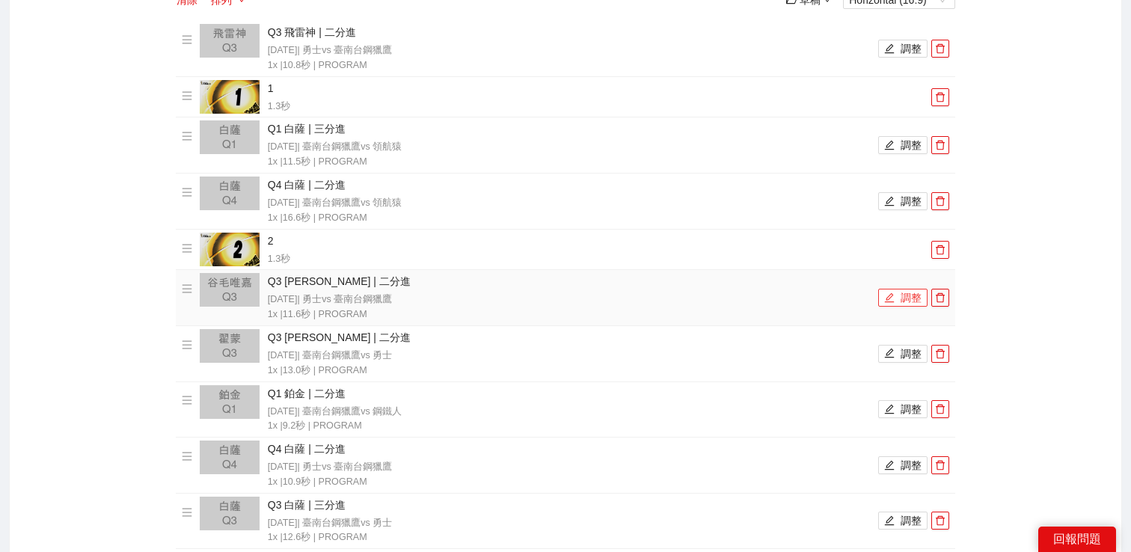
click at [899, 293] on button "調整" at bounding box center [903, 298] width 49 height 18
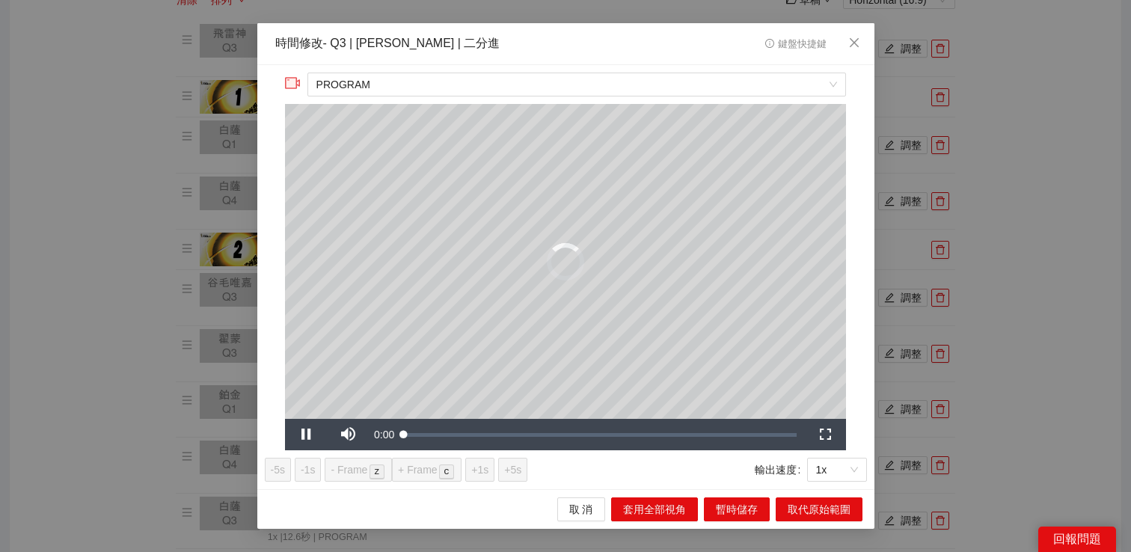
click at [995, 223] on div "**********" at bounding box center [565, 276] width 1131 height 552
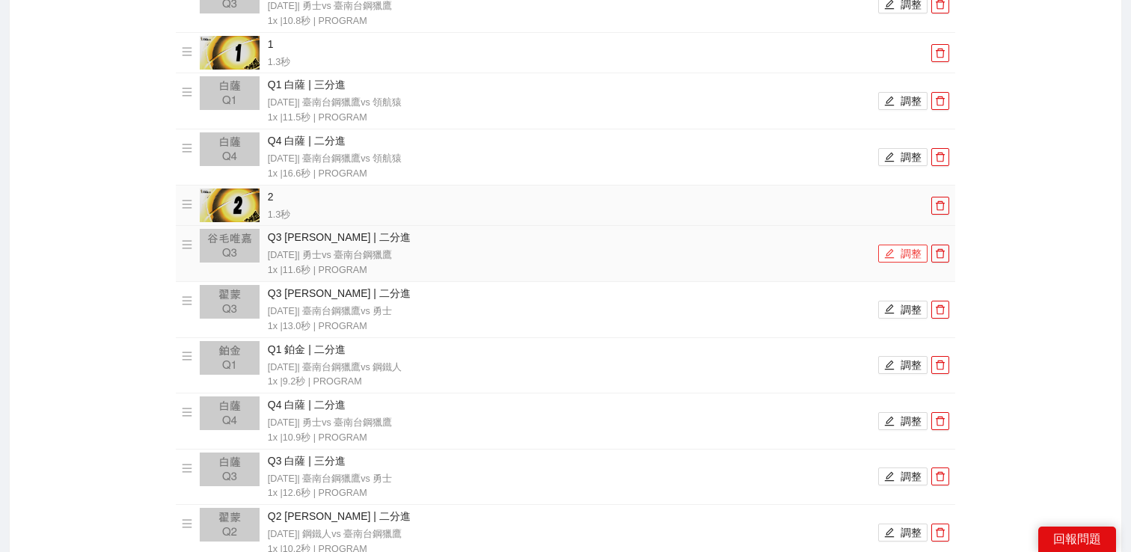
scroll to position [288, 0]
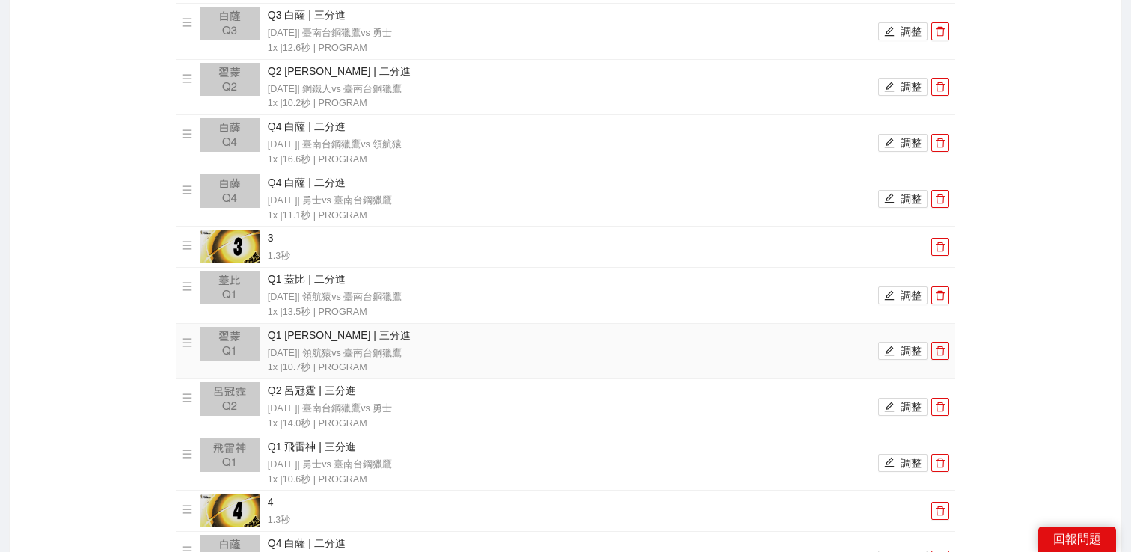
scroll to position [700, 0]
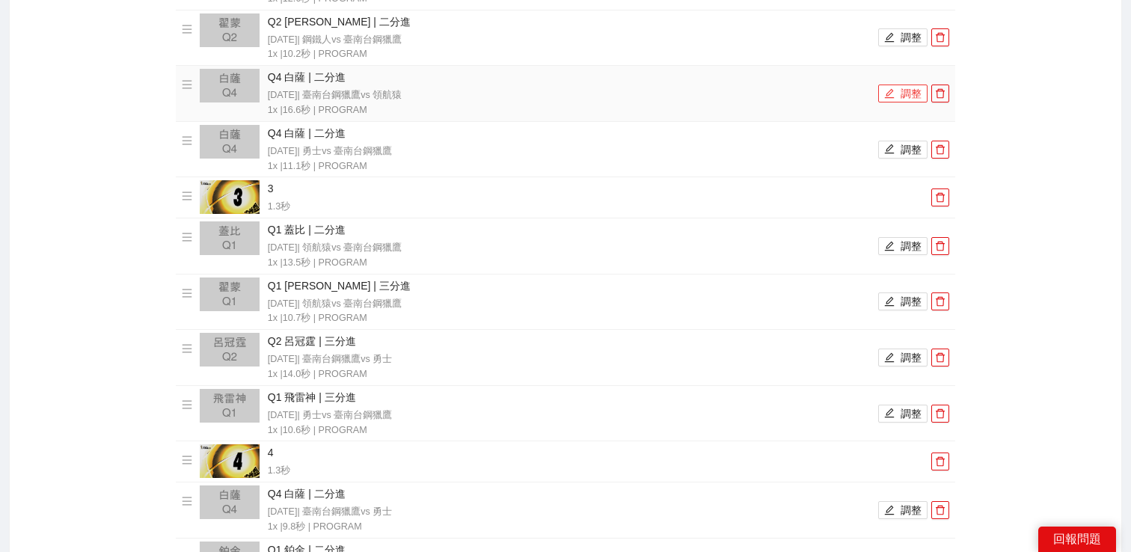
click at [893, 95] on icon "edit" at bounding box center [890, 93] width 10 height 10
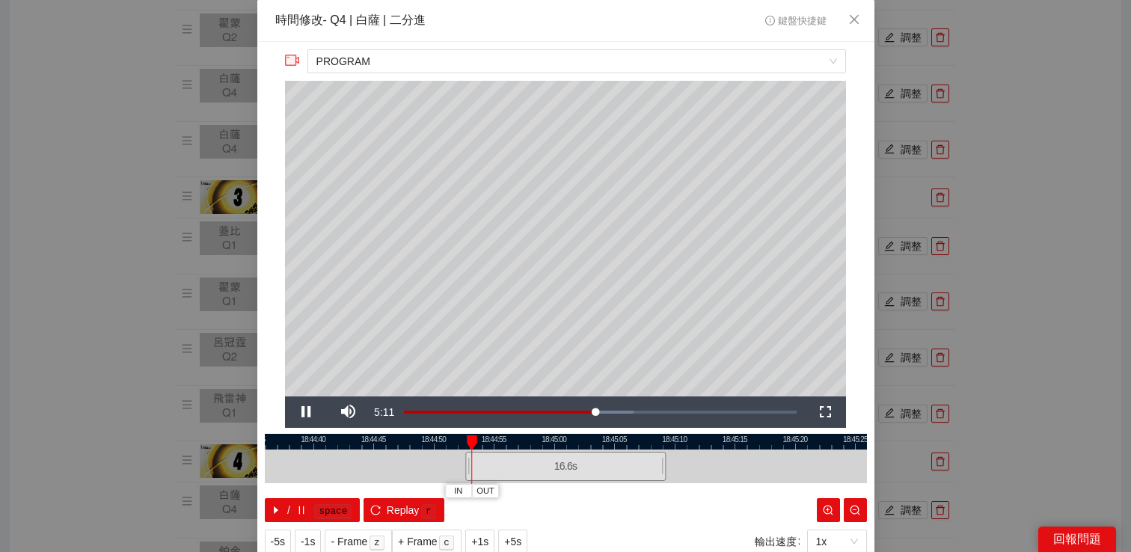
click at [1018, 94] on div "**********" at bounding box center [565, 276] width 1131 height 552
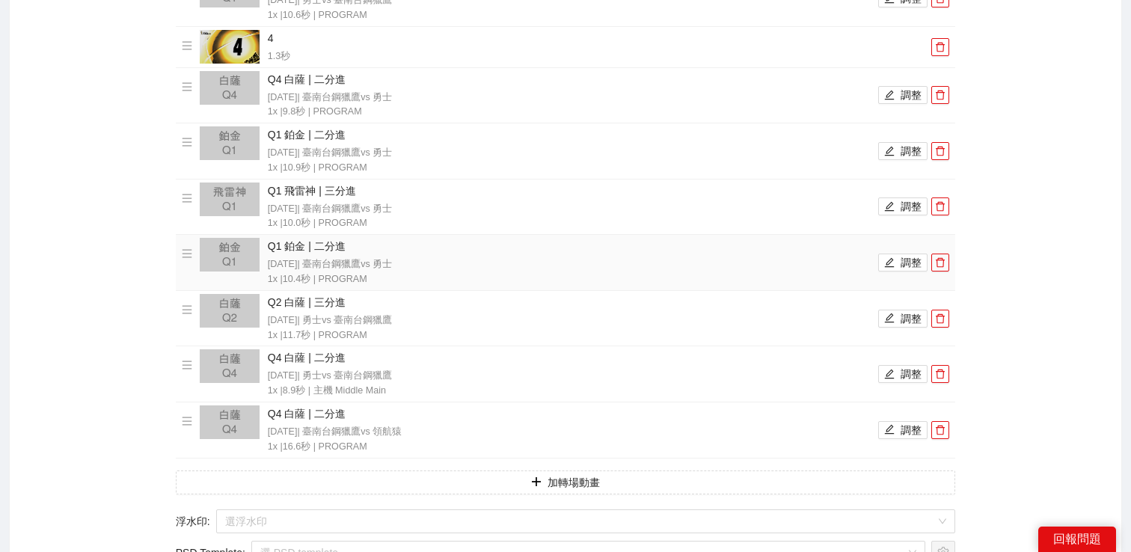
scroll to position [1016, 0]
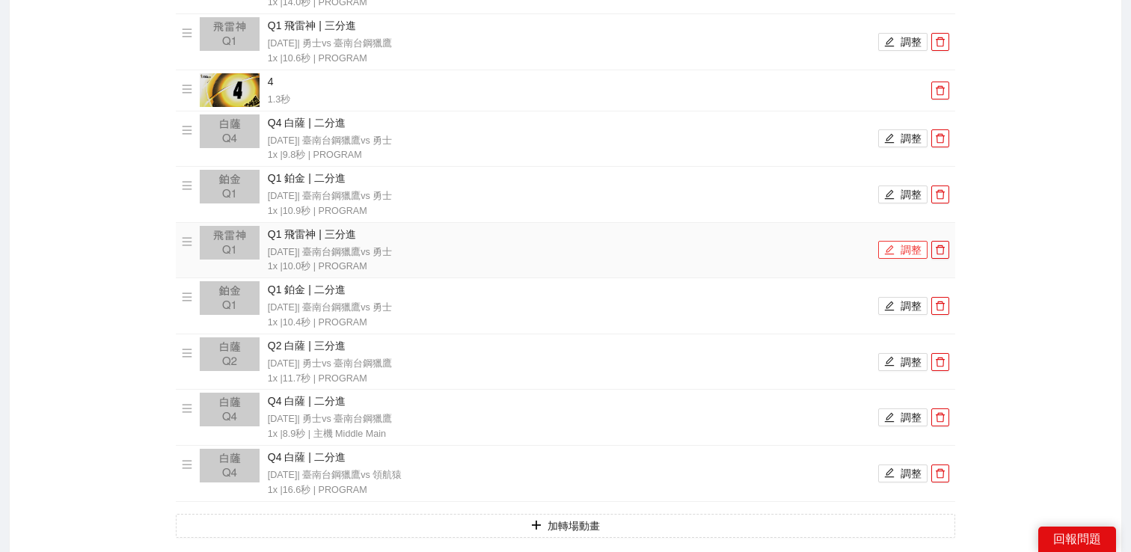
click at [888, 244] on button "調整" at bounding box center [903, 250] width 49 height 18
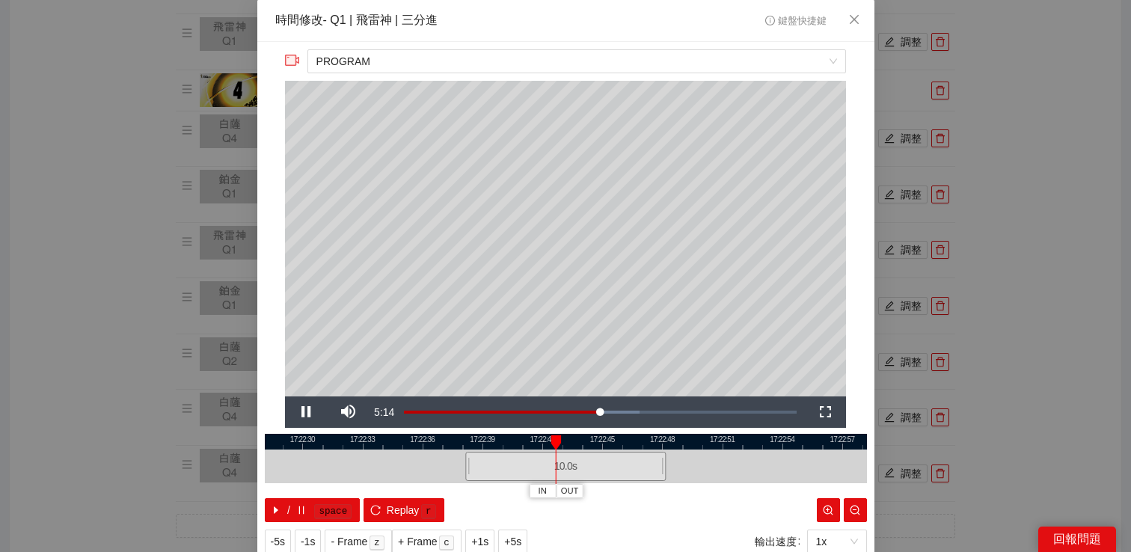
click at [406, 496] on div "17:22:27 17:22:30 17:22:33 17:22:36 17:22:39 17:22:42 17:22:45 17:22:48 17:22:5…" at bounding box center [566, 478] width 602 height 88
click at [403, 507] on span "Replay" at bounding box center [403, 510] width 33 height 16
click at [311, 412] on span "Video Player" at bounding box center [306, 412] width 42 height 0
click at [1012, 258] on div "**********" at bounding box center [565, 276] width 1131 height 552
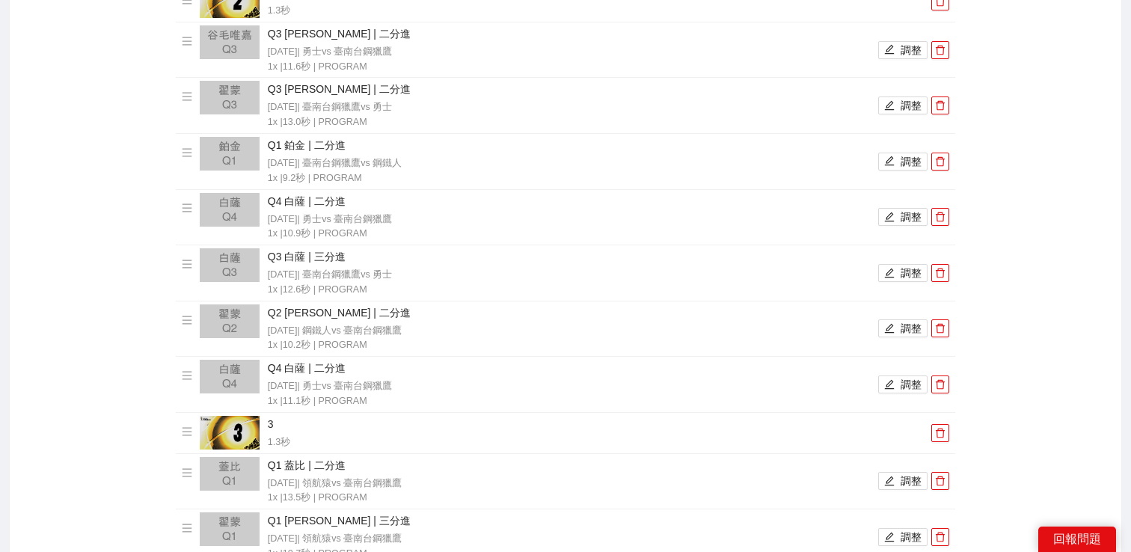
scroll to position [0, 0]
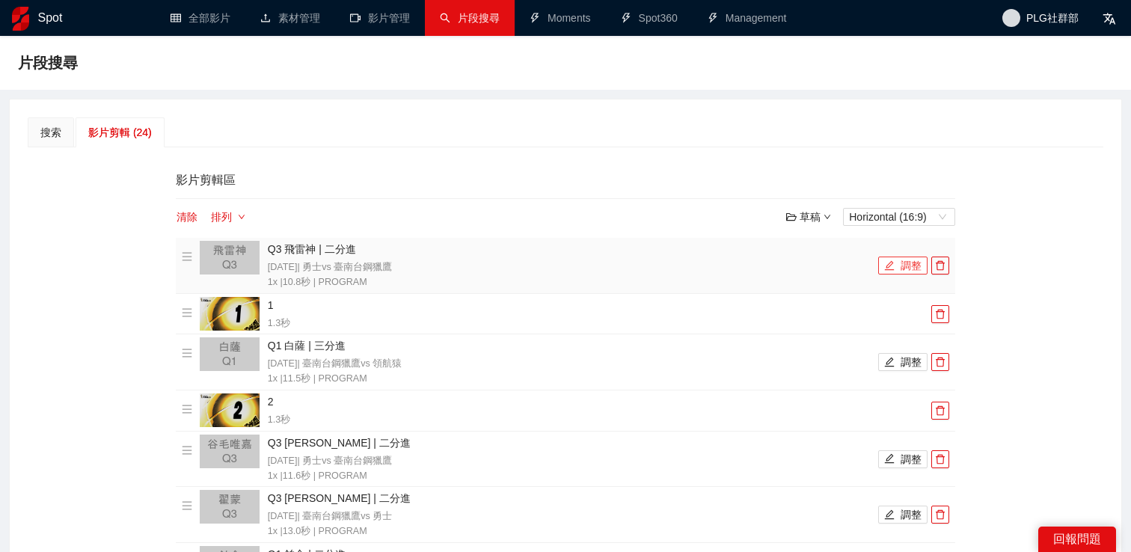
click at [907, 260] on button "調整" at bounding box center [903, 266] width 49 height 18
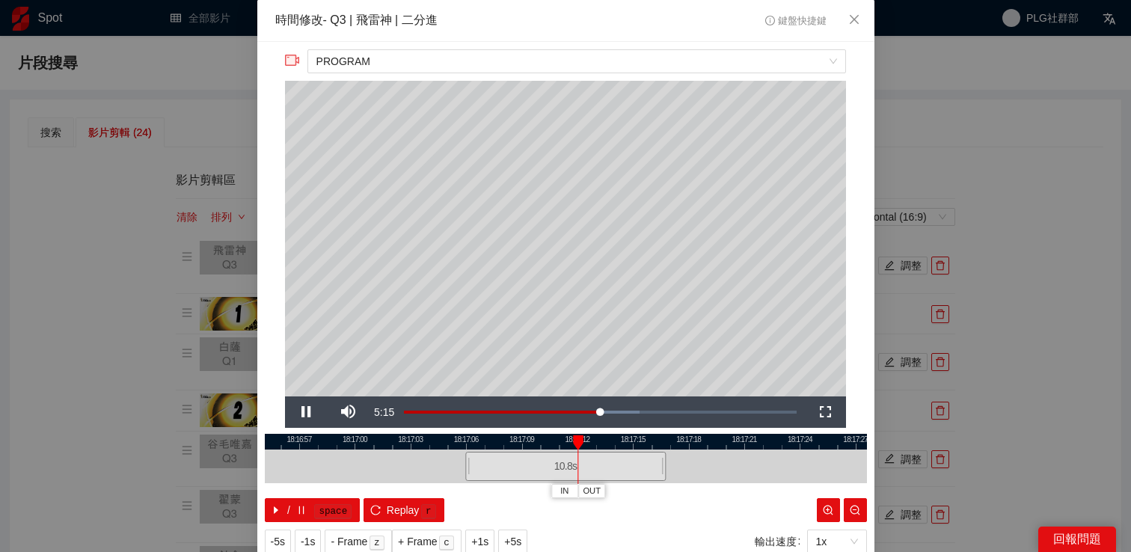
click at [977, 176] on div "**********" at bounding box center [565, 276] width 1131 height 552
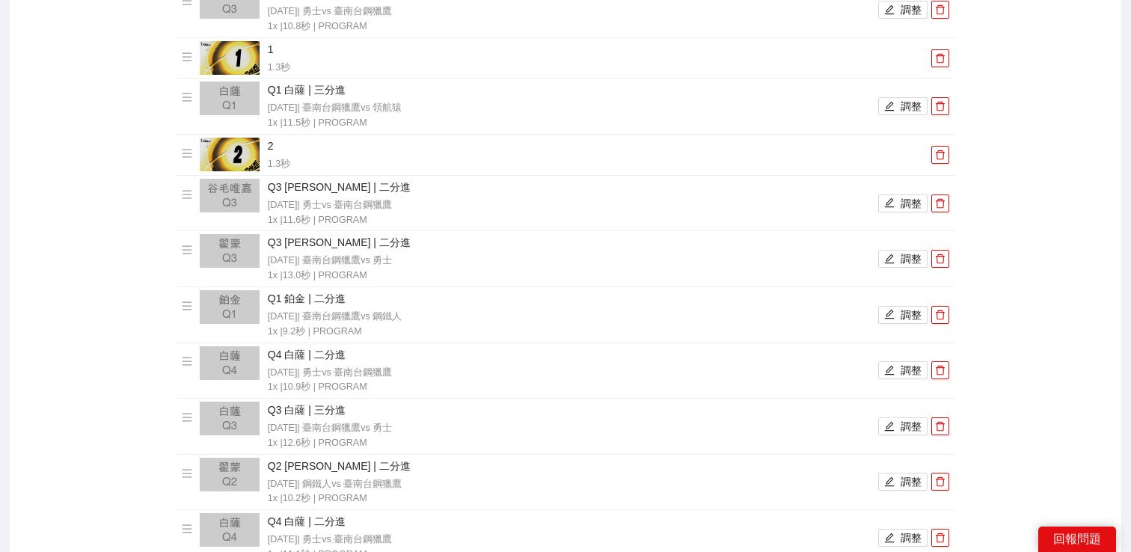
scroll to position [296, 0]
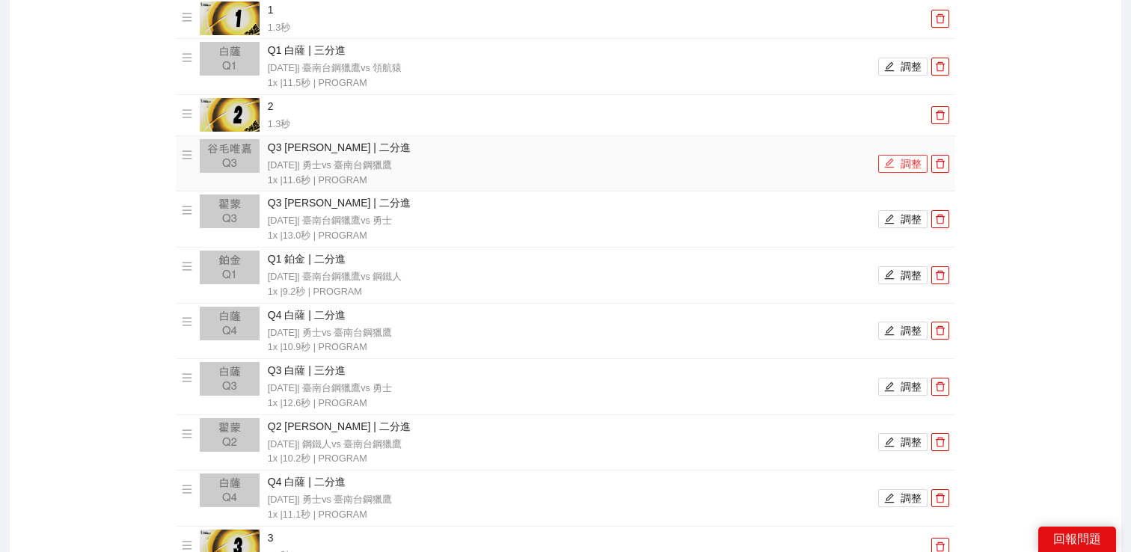
click at [900, 159] on button "調整" at bounding box center [903, 164] width 49 height 18
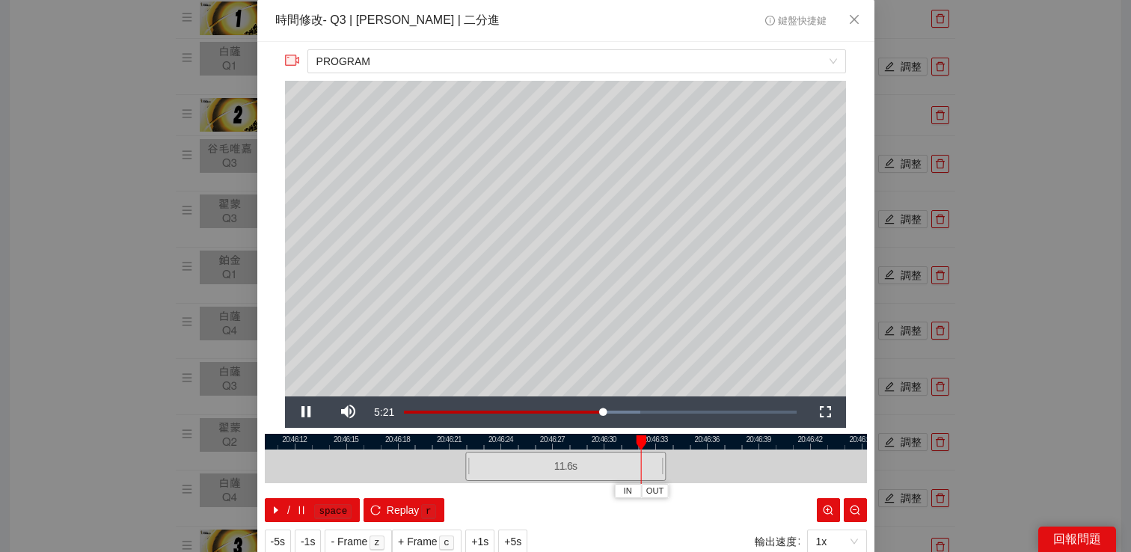
click at [1014, 189] on div "**********" at bounding box center [565, 276] width 1131 height 552
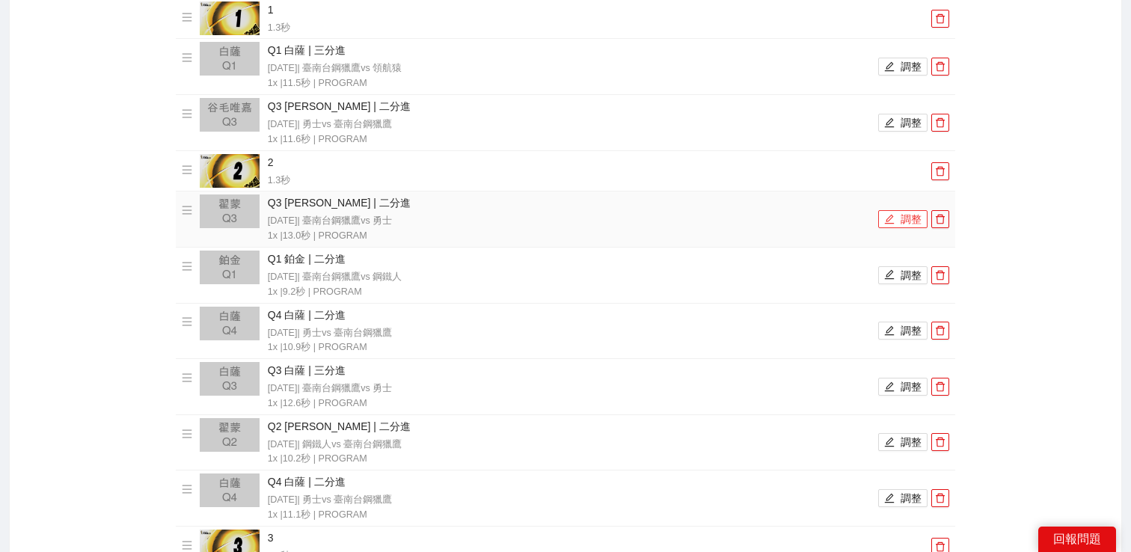
click at [902, 221] on button "調整" at bounding box center [903, 219] width 49 height 18
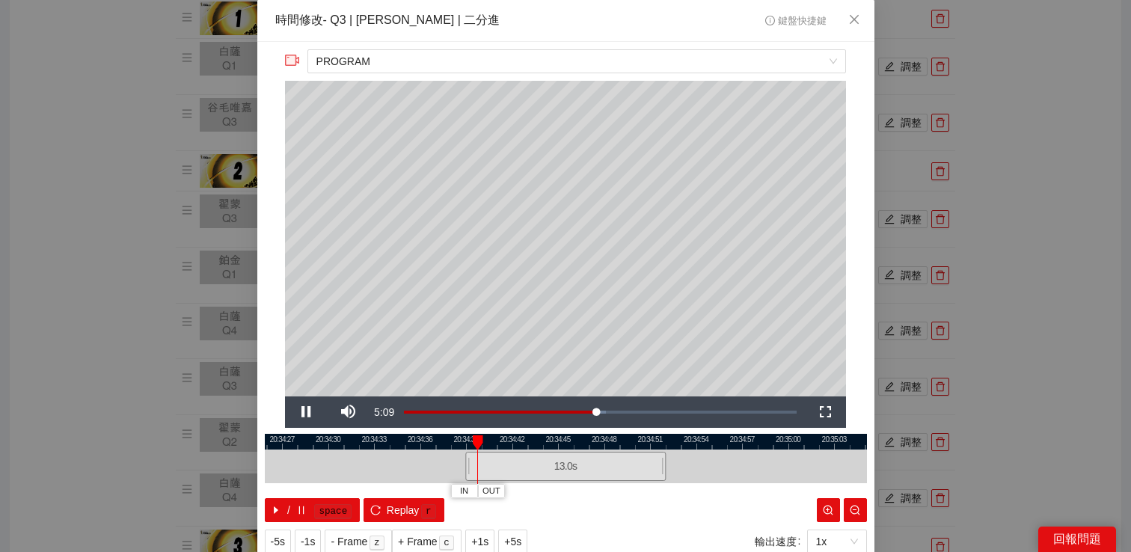
click at [991, 216] on div "**********" at bounding box center [565, 276] width 1131 height 552
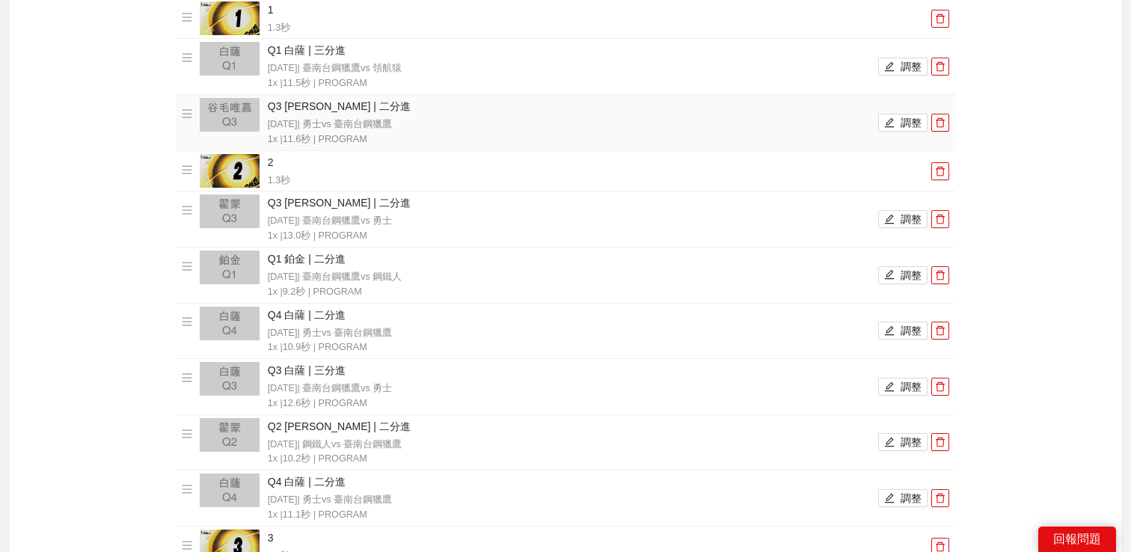
click at [907, 132] on li "Q3 谷毛唯嘉 | 二分進 2025-04-24 | 勇士 vs 臺南台鋼獵鷹 1x | 11.6 秒 | PROGRAM 調整" at bounding box center [566, 122] width 769 height 49
click at [907, 127] on button "調整" at bounding box center [903, 123] width 49 height 18
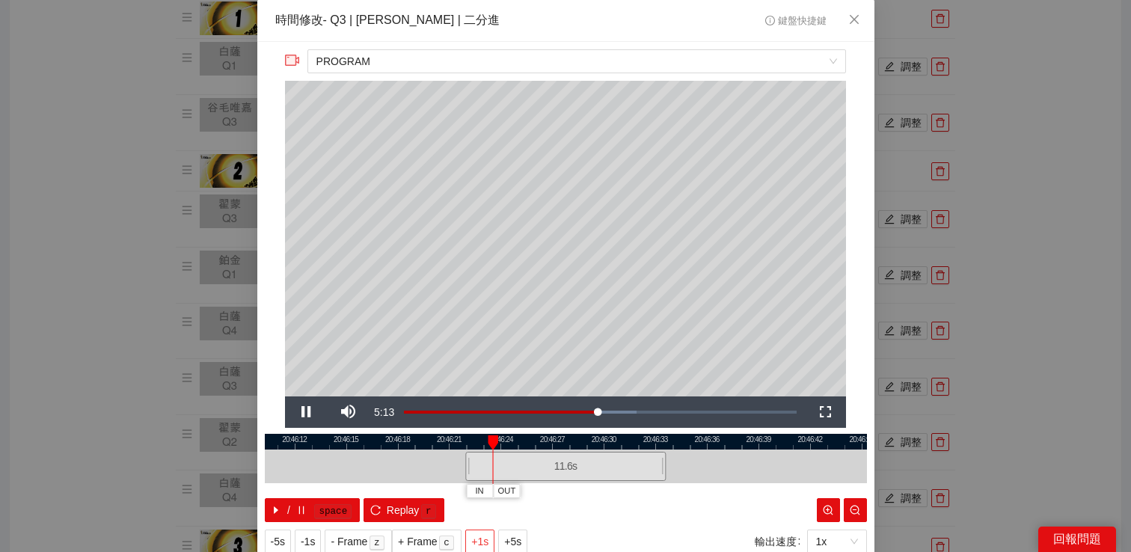
click at [479, 539] on span "+1s" at bounding box center [479, 542] width 17 height 16
click at [1022, 316] on div "**********" at bounding box center [565, 276] width 1131 height 552
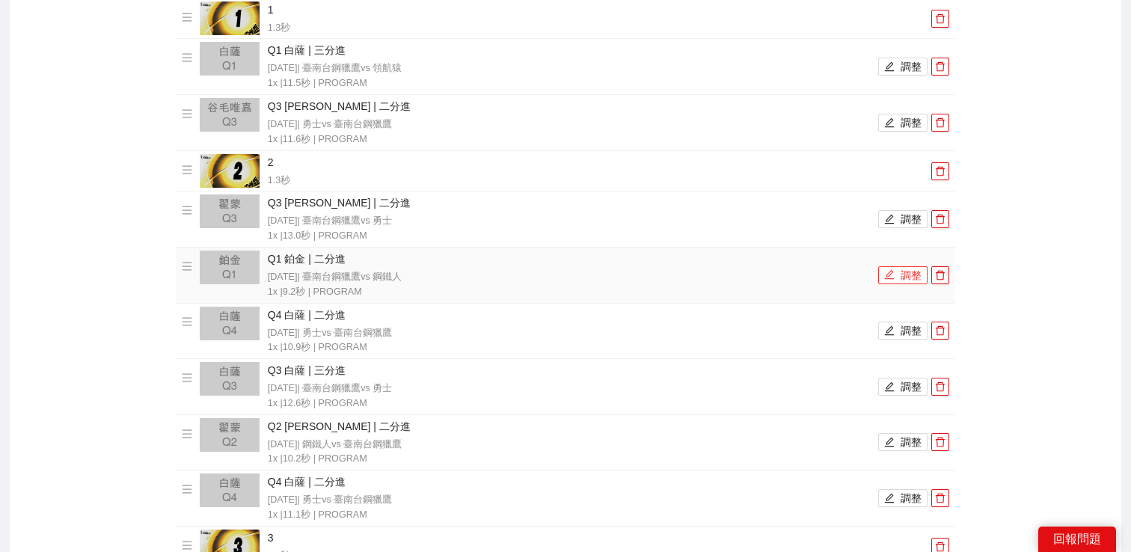
click at [911, 268] on button "調整" at bounding box center [903, 275] width 49 height 18
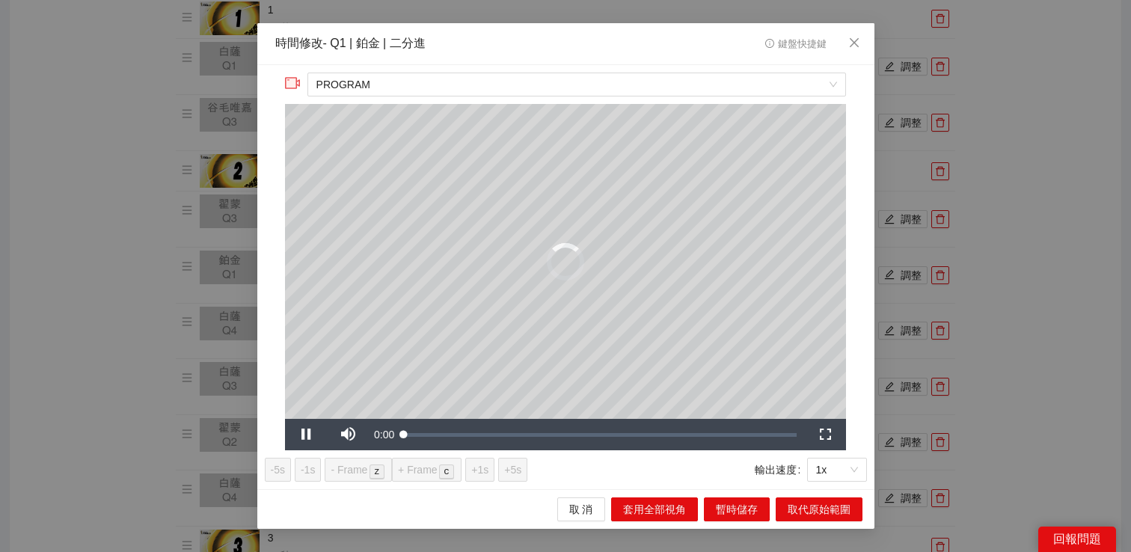
click at [1002, 206] on div "**********" at bounding box center [565, 276] width 1131 height 552
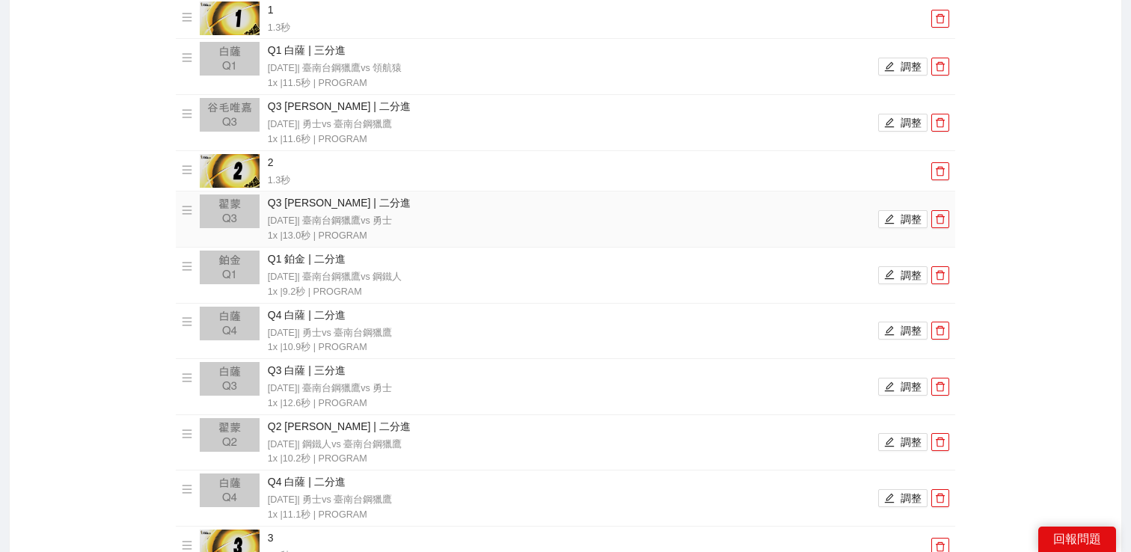
click at [891, 209] on li "Q3 翟蒙 | 二分進 2025-04-28 | 臺南台鋼獵鷹 vs 勇士 1x | 13.0 秒 | PROGRAM 調整" at bounding box center [566, 219] width 769 height 49
click at [896, 216] on button "調整" at bounding box center [903, 219] width 49 height 18
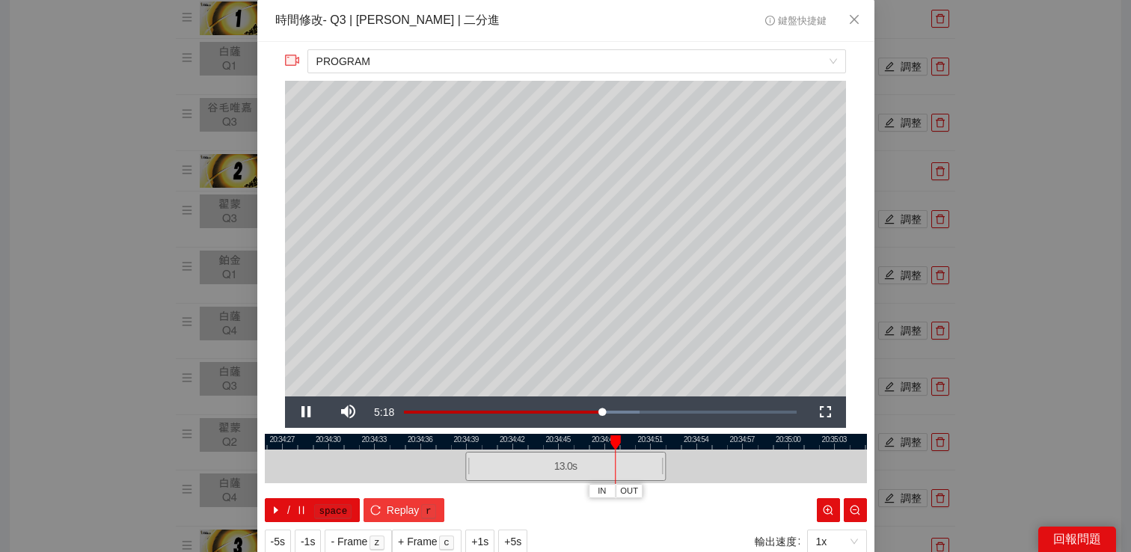
click at [404, 513] on span "Replay" at bounding box center [403, 510] width 33 height 16
click at [1057, 185] on div "**********" at bounding box center [565, 276] width 1131 height 552
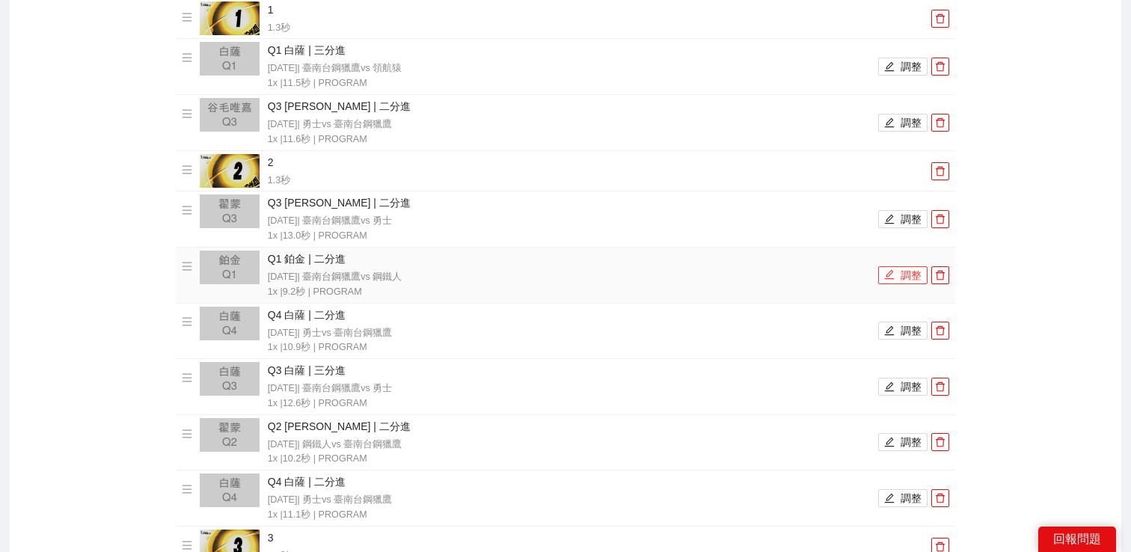
click at [904, 272] on button "調整" at bounding box center [903, 275] width 49 height 18
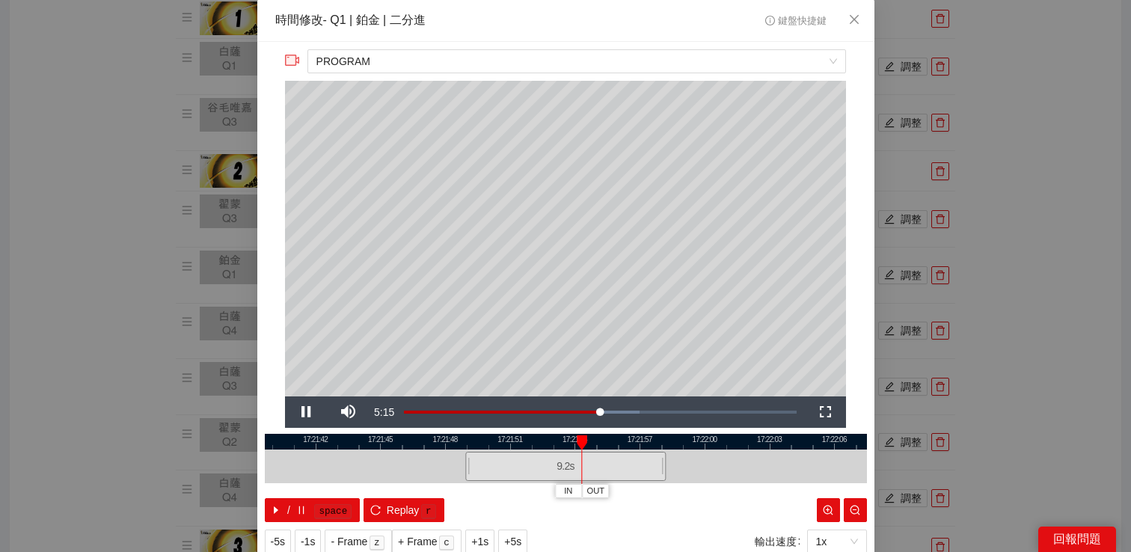
click at [999, 234] on div "**********" at bounding box center [565, 276] width 1131 height 552
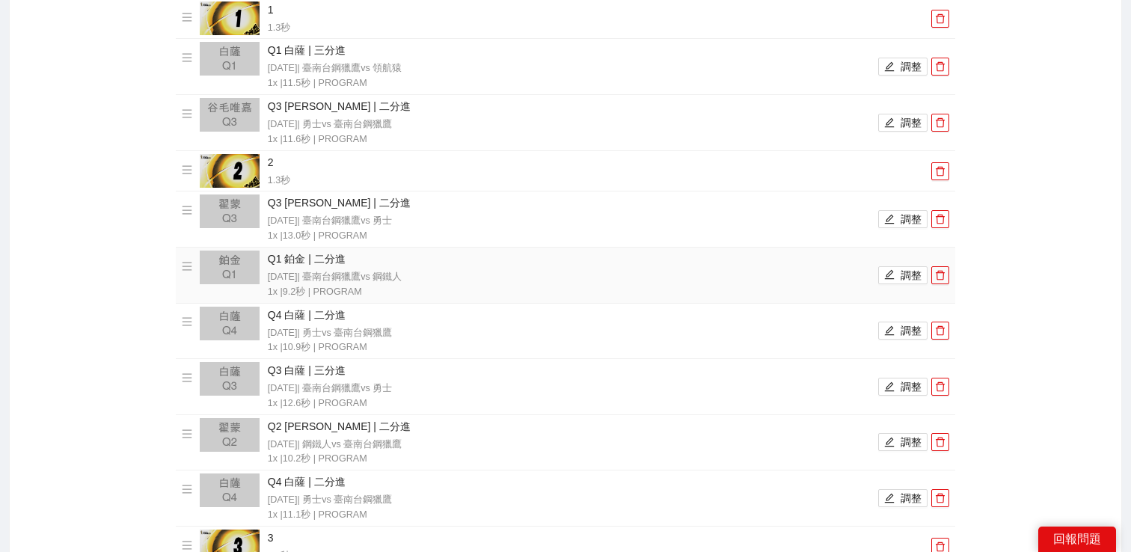
click at [185, 266] on icon "menu" at bounding box center [187, 266] width 10 height 10
click at [904, 322] on button "調整" at bounding box center [903, 331] width 49 height 18
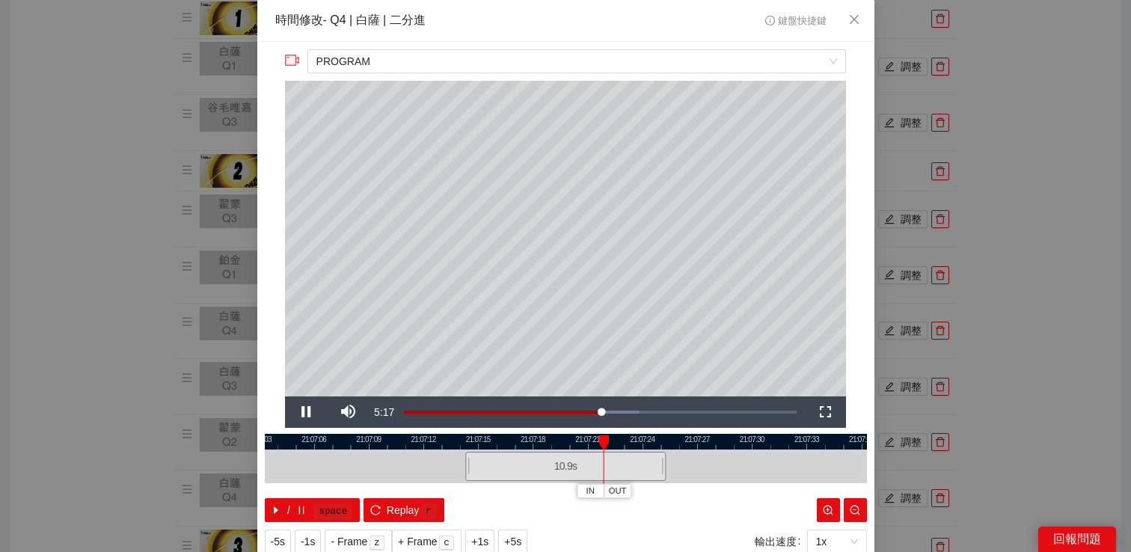
click at [995, 306] on div "**********" at bounding box center [565, 276] width 1131 height 552
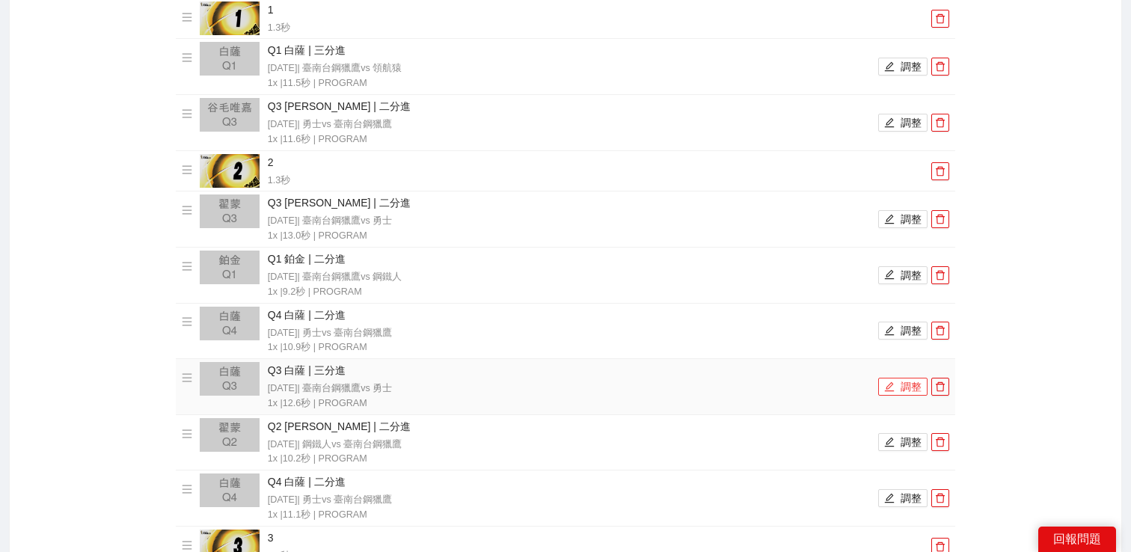
click at [900, 392] on button "調整" at bounding box center [903, 387] width 49 height 18
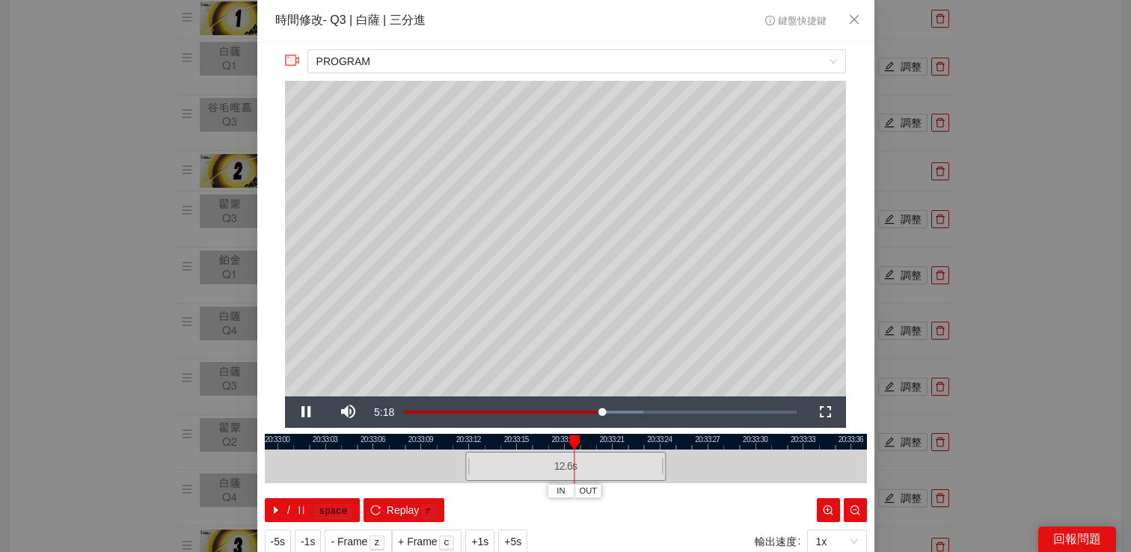
click at [1009, 316] on div "**********" at bounding box center [565, 276] width 1131 height 552
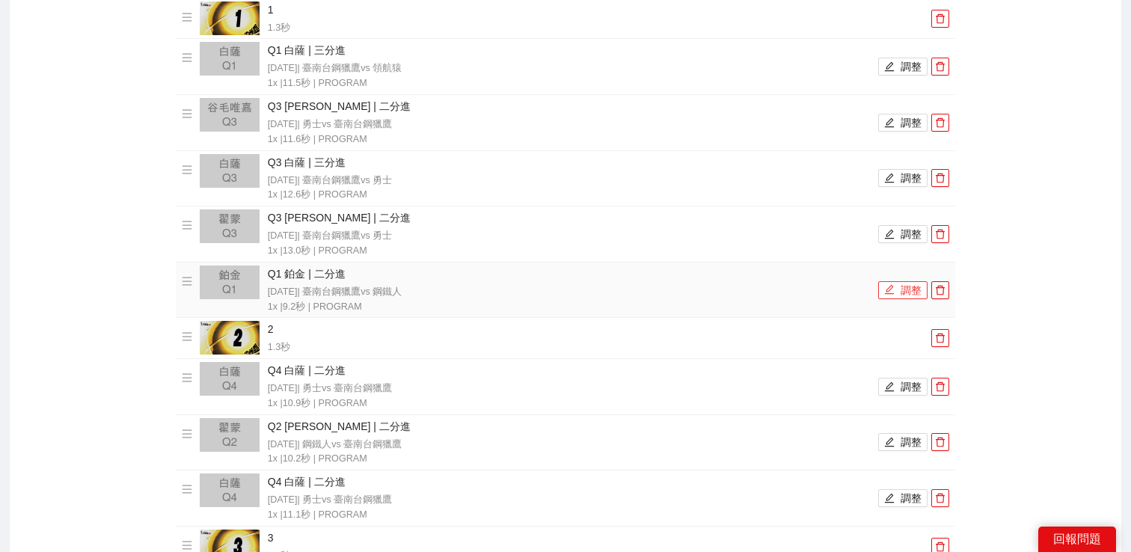
click at [896, 289] on button "調整" at bounding box center [903, 290] width 49 height 18
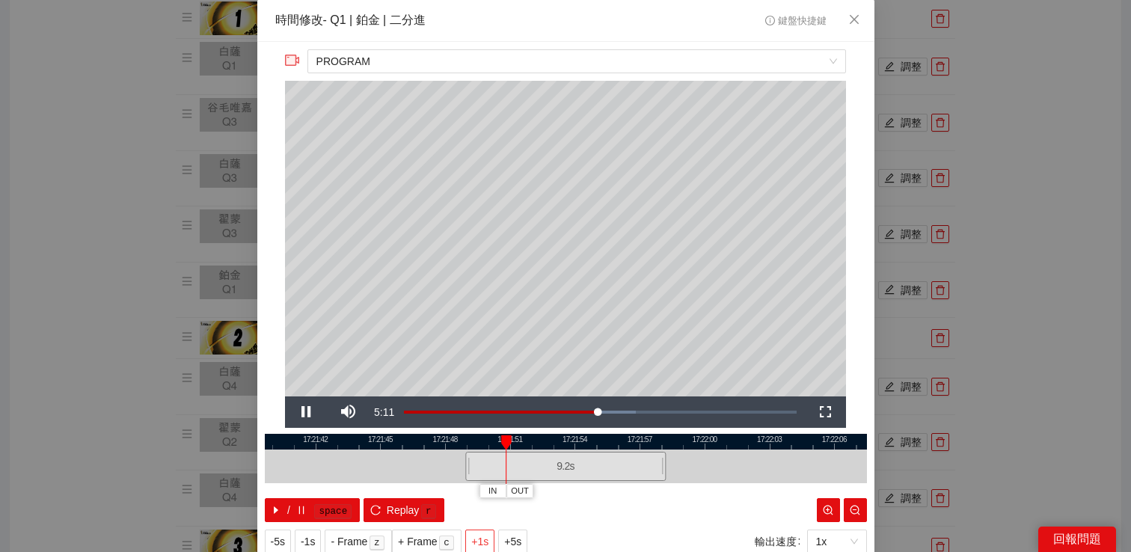
click at [484, 541] on span "+1s" at bounding box center [479, 542] width 17 height 16
click at [978, 209] on div "**********" at bounding box center [565, 276] width 1131 height 552
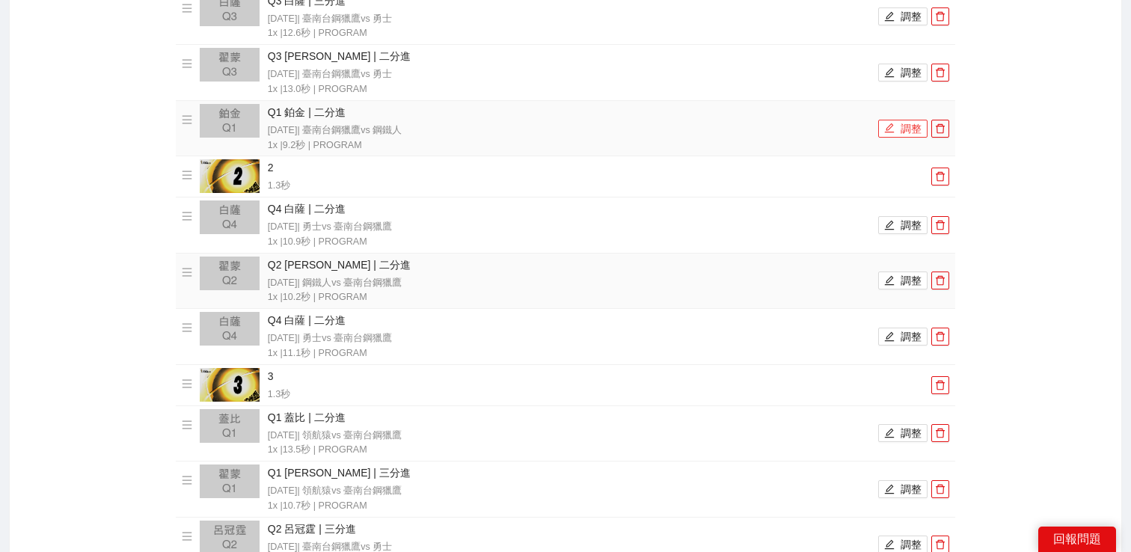
scroll to position [476, 0]
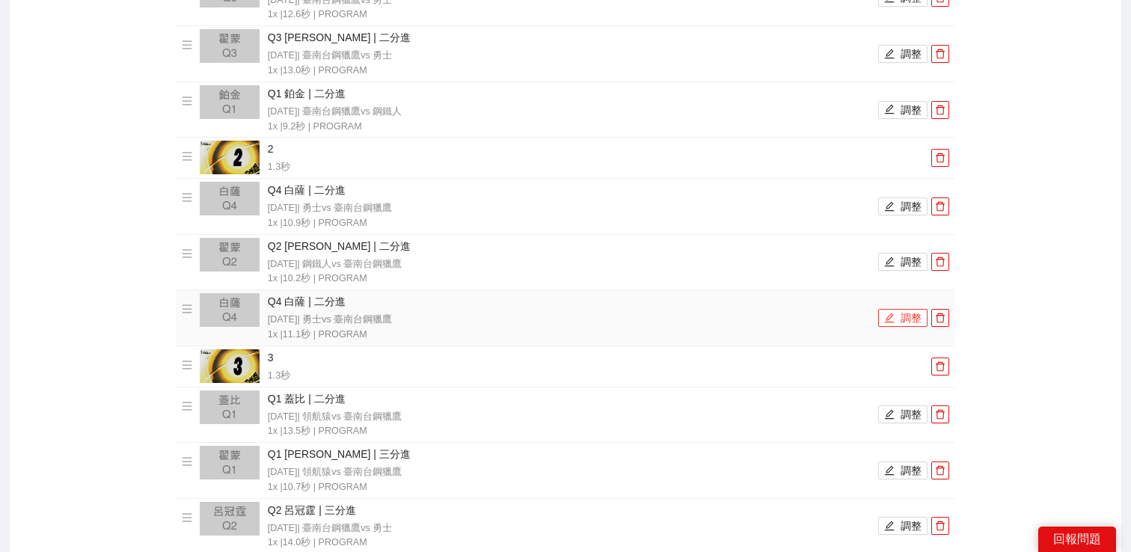
click at [879, 309] on button "調整" at bounding box center [903, 318] width 49 height 18
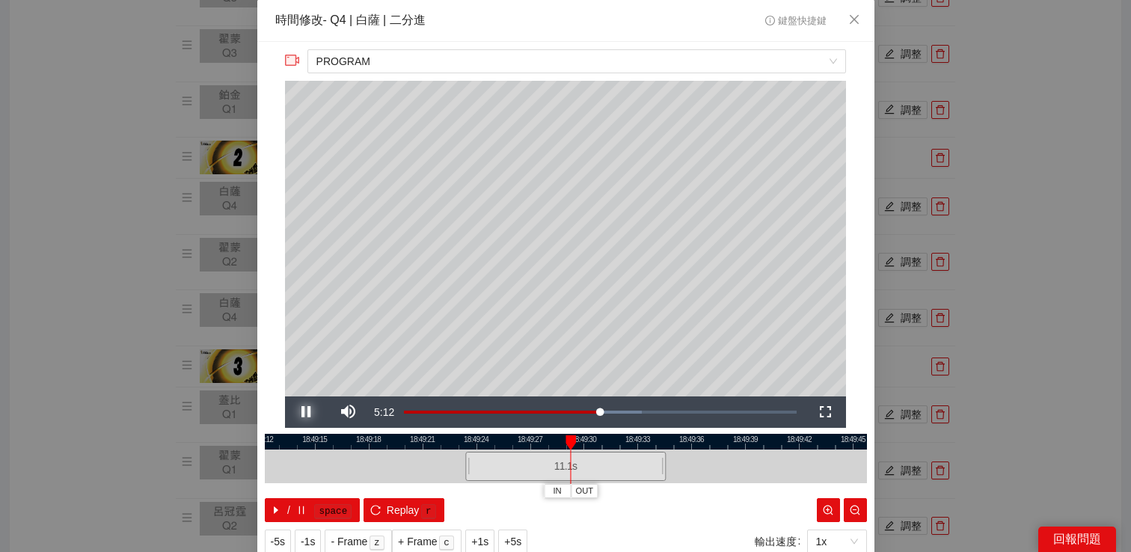
click at [305, 412] on span "Video Player" at bounding box center [306, 412] width 42 height 0
click at [308, 412] on span "Video Player" at bounding box center [306, 412] width 42 height 0
click at [1039, 263] on div "**********" at bounding box center [565, 276] width 1131 height 552
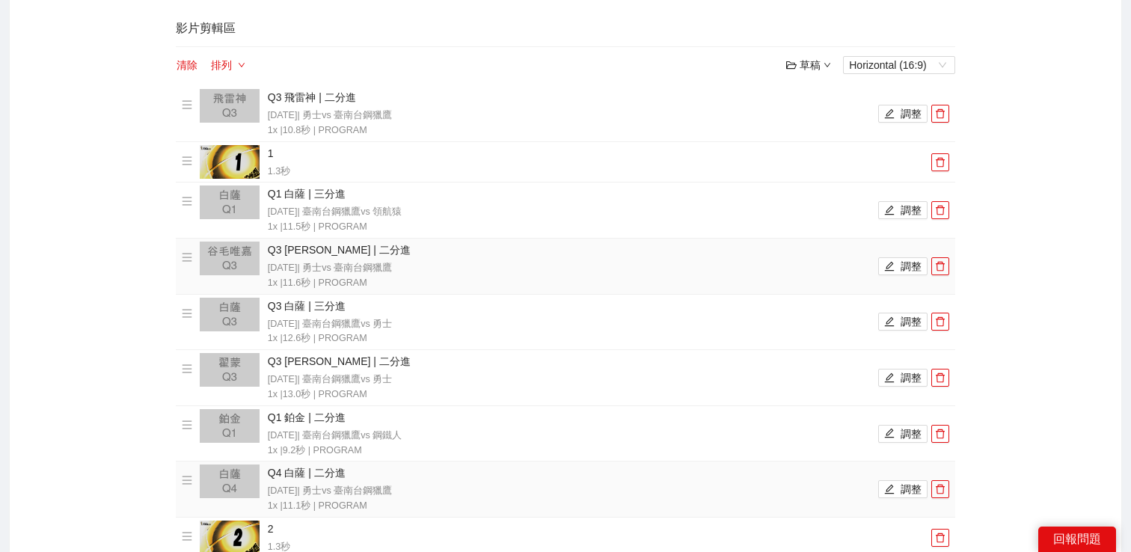
scroll to position [168, 0]
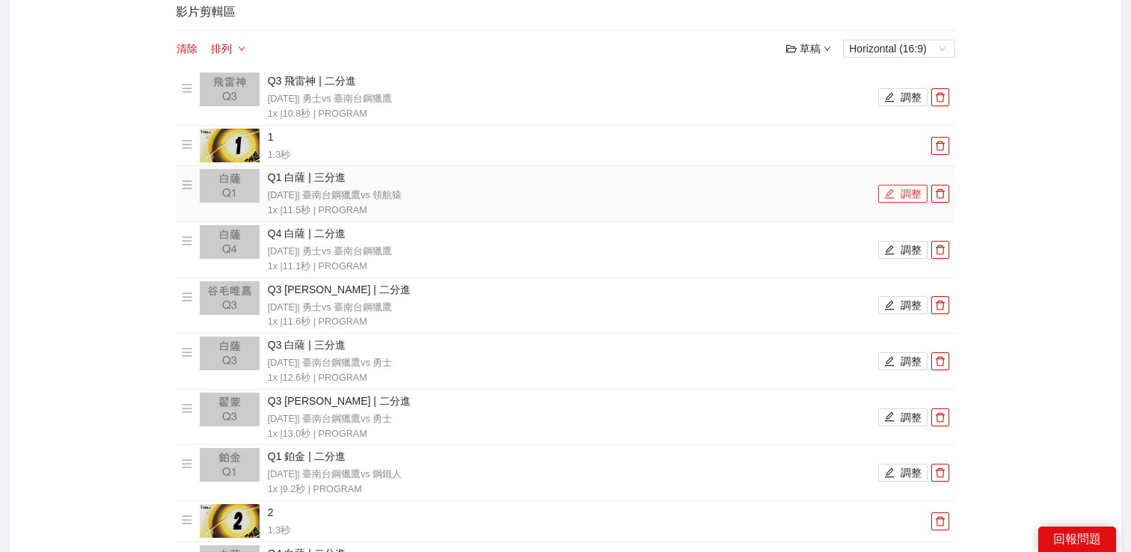
click at [913, 191] on button "調整" at bounding box center [903, 194] width 49 height 18
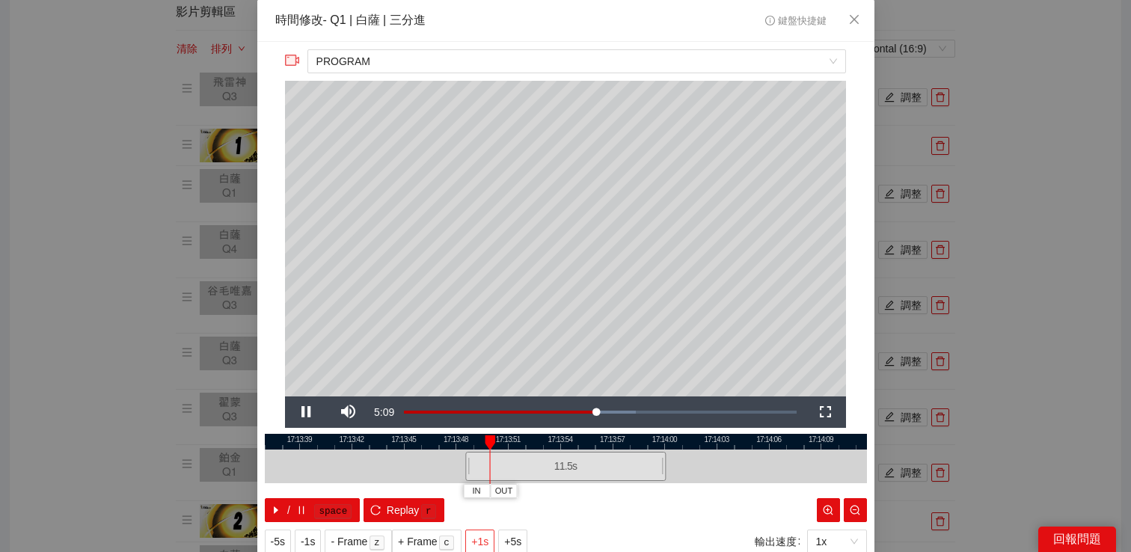
click at [480, 534] on span "+1s" at bounding box center [479, 542] width 17 height 16
click at [1075, 101] on div "**********" at bounding box center [565, 276] width 1131 height 552
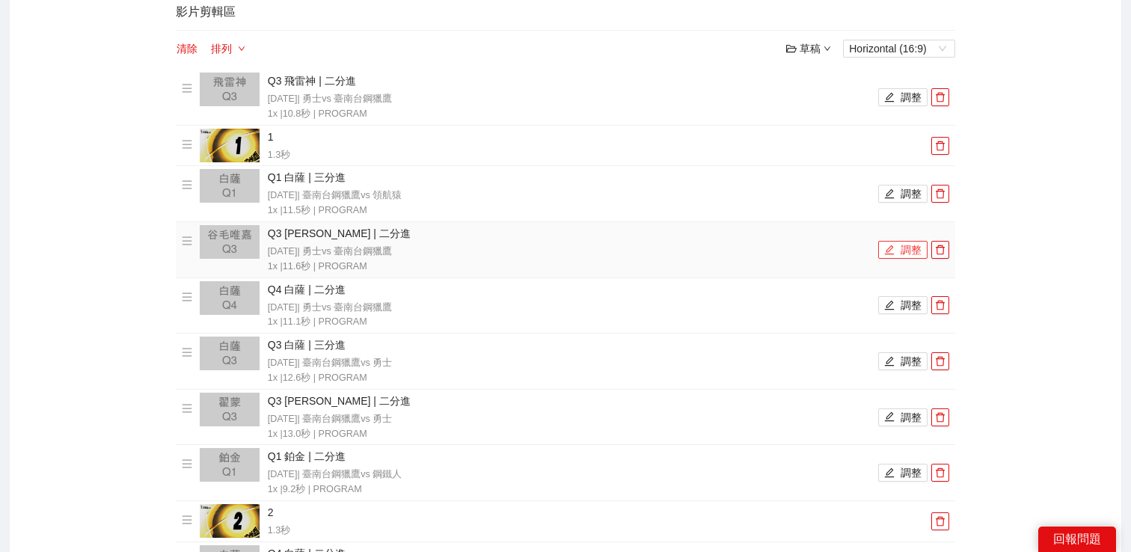
click at [905, 249] on button "調整" at bounding box center [903, 250] width 49 height 18
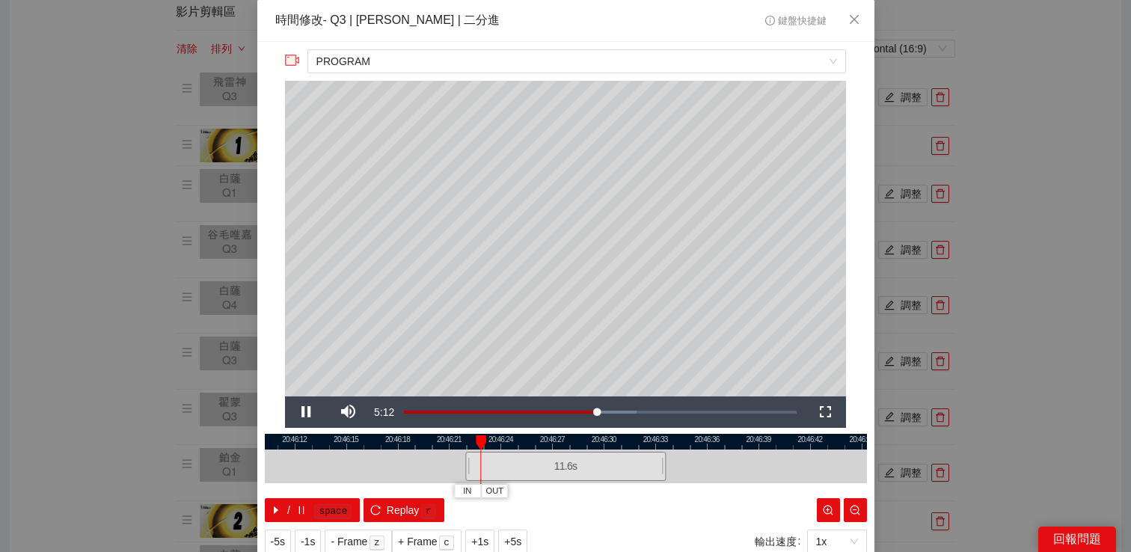
click at [987, 220] on div "**********" at bounding box center [565, 276] width 1131 height 552
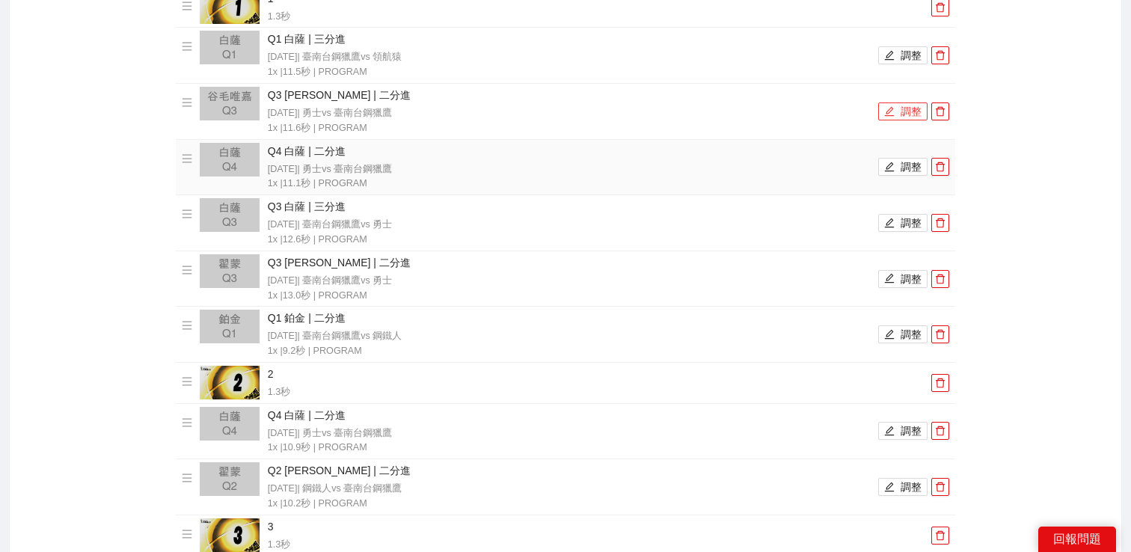
scroll to position [520, 0]
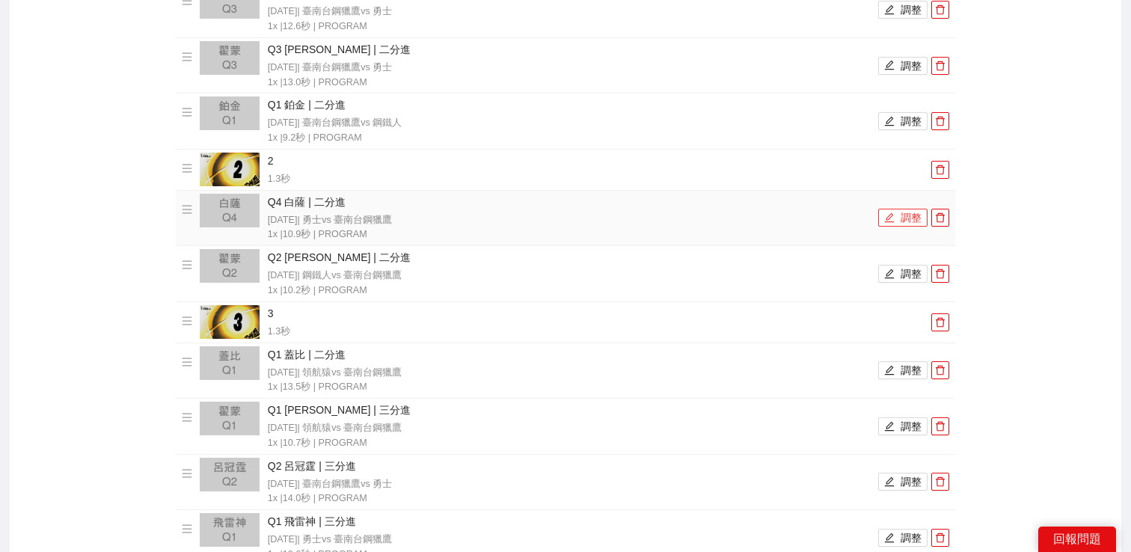
click at [899, 216] on button "調整" at bounding box center [903, 218] width 49 height 18
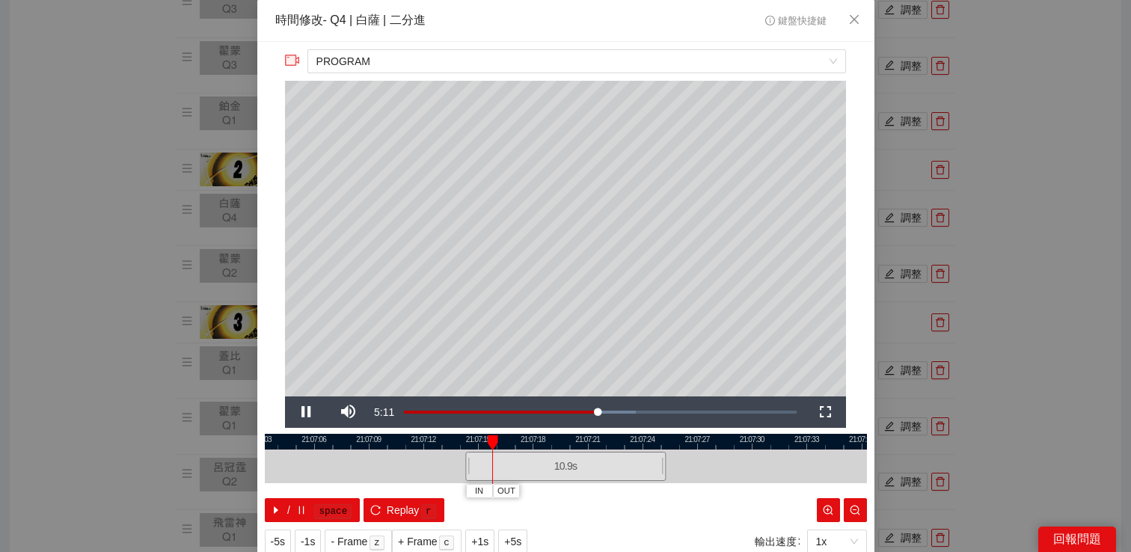
click at [994, 198] on div "**********" at bounding box center [565, 276] width 1131 height 552
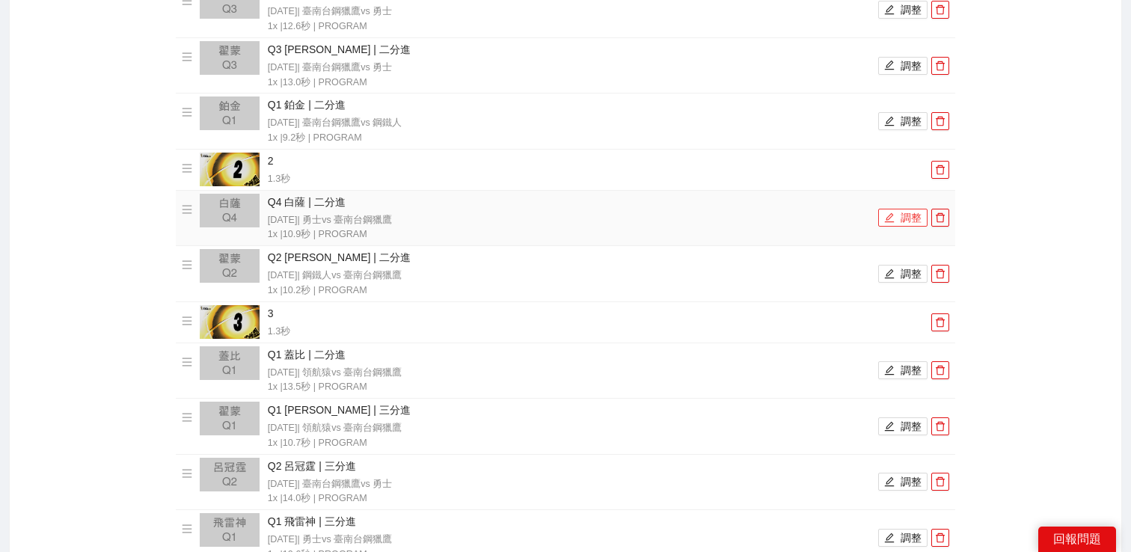
click at [894, 218] on icon "edit" at bounding box center [890, 218] width 10 height 10
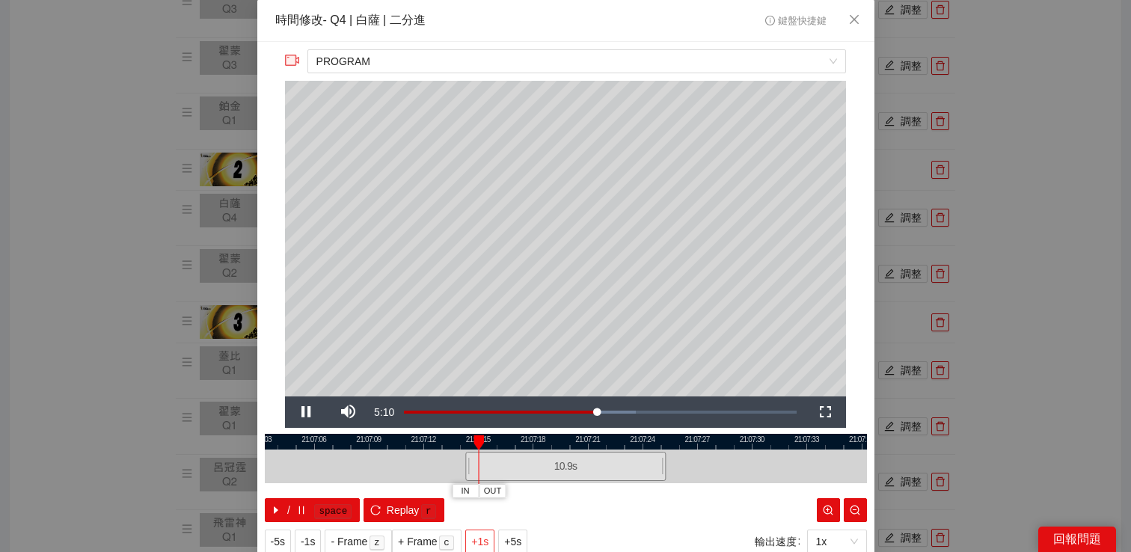
click at [479, 540] on span "+1s" at bounding box center [479, 542] width 17 height 16
click at [1015, 233] on div "**********" at bounding box center [565, 276] width 1131 height 552
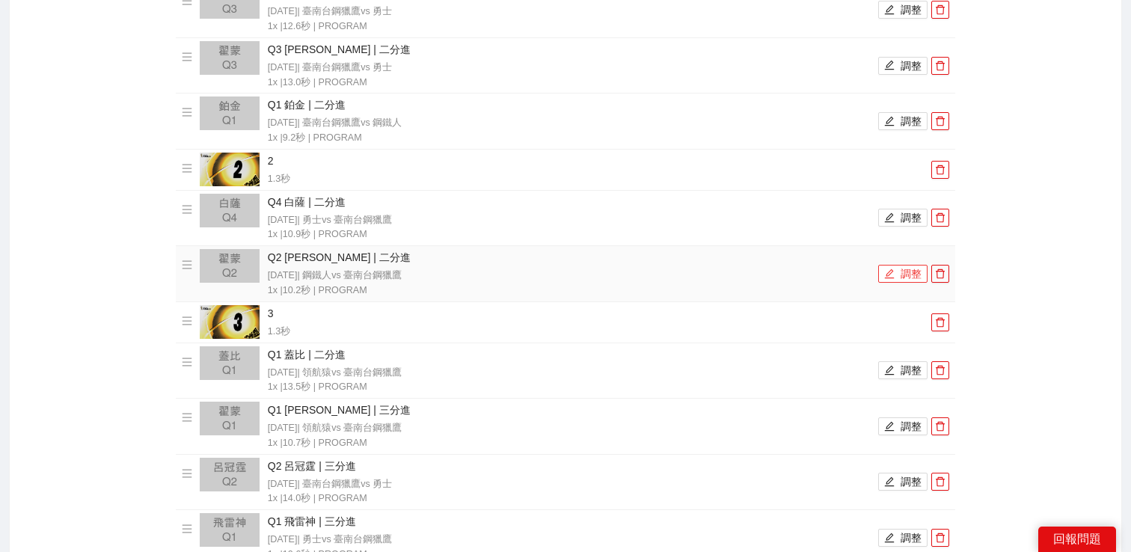
click at [908, 272] on button "調整" at bounding box center [903, 274] width 49 height 18
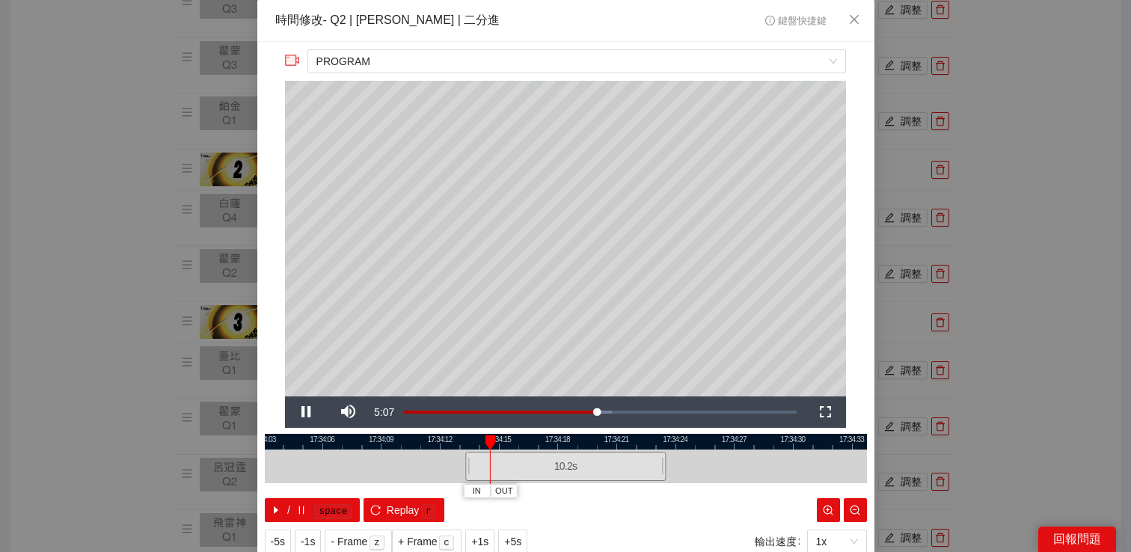
click at [993, 204] on div "**********" at bounding box center [565, 276] width 1131 height 552
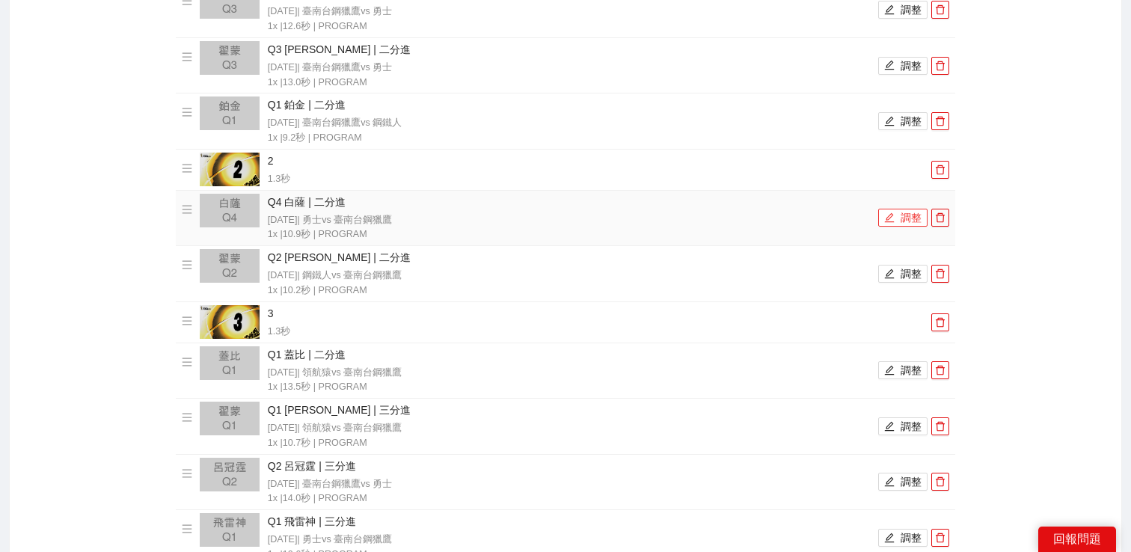
click at [902, 216] on button "調整" at bounding box center [903, 218] width 49 height 18
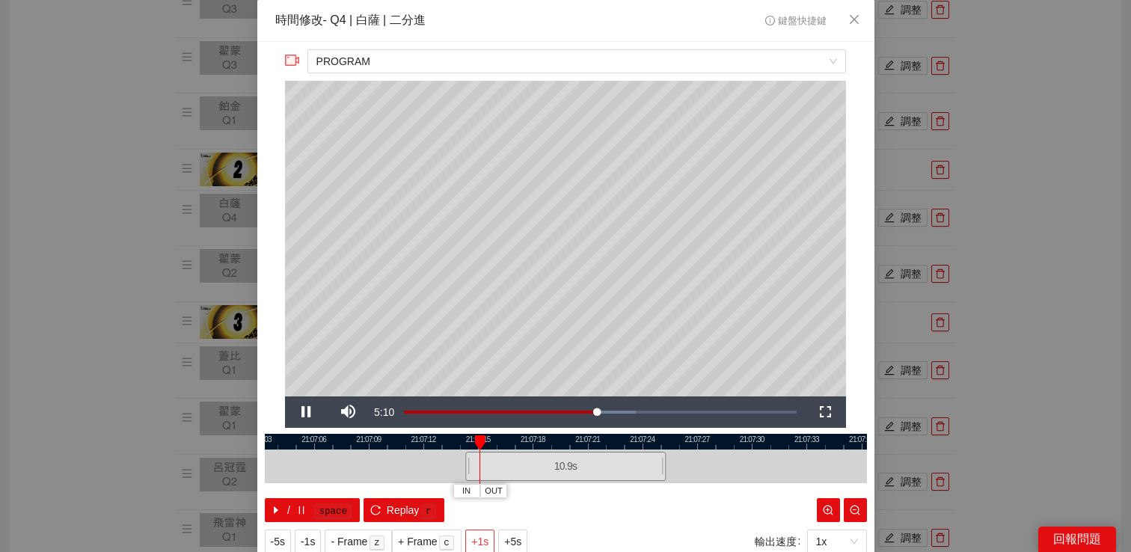
click at [480, 543] on span "+1s" at bounding box center [479, 542] width 17 height 16
click at [999, 117] on div "**********" at bounding box center [565, 276] width 1131 height 552
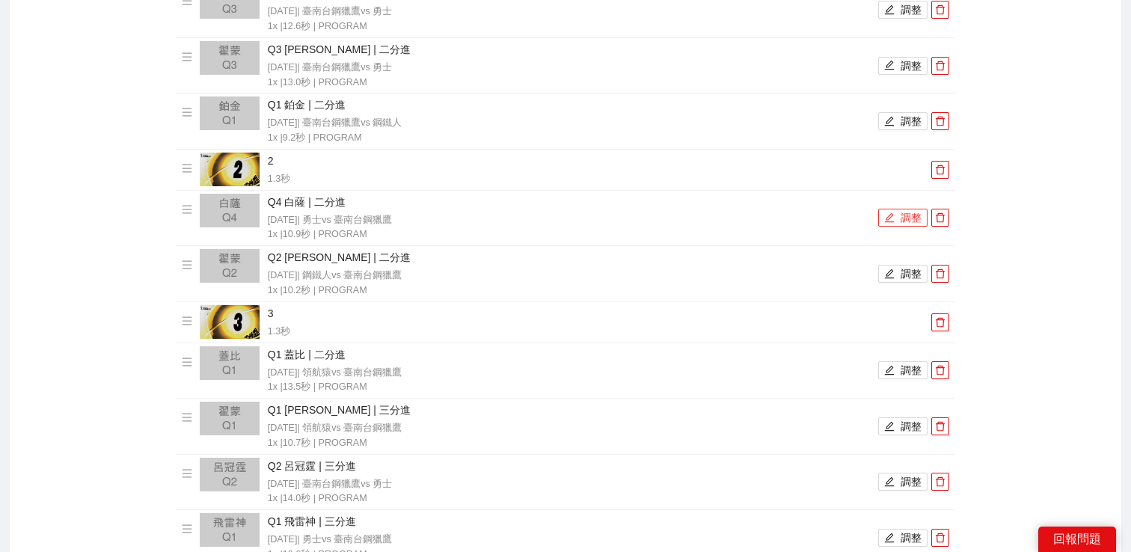
scroll to position [397, 0]
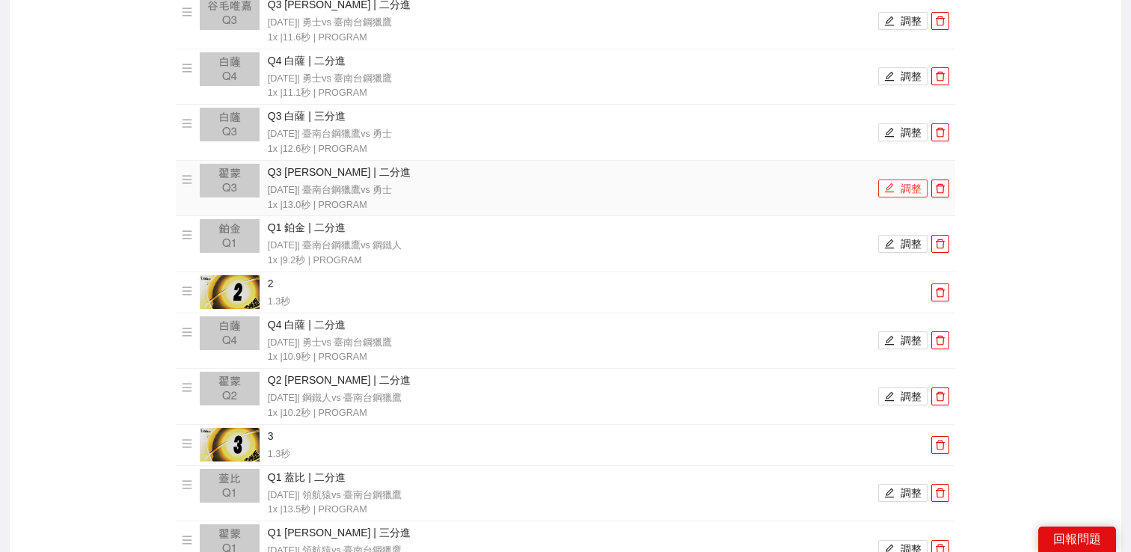
click at [909, 184] on button "調整" at bounding box center [903, 189] width 49 height 18
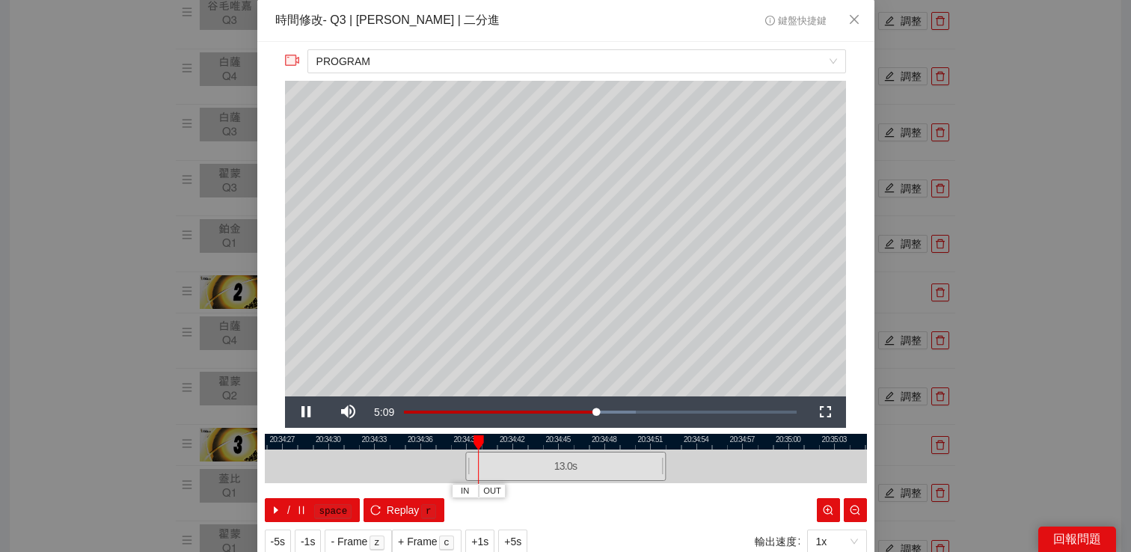
click at [1010, 156] on div "**********" at bounding box center [565, 276] width 1131 height 552
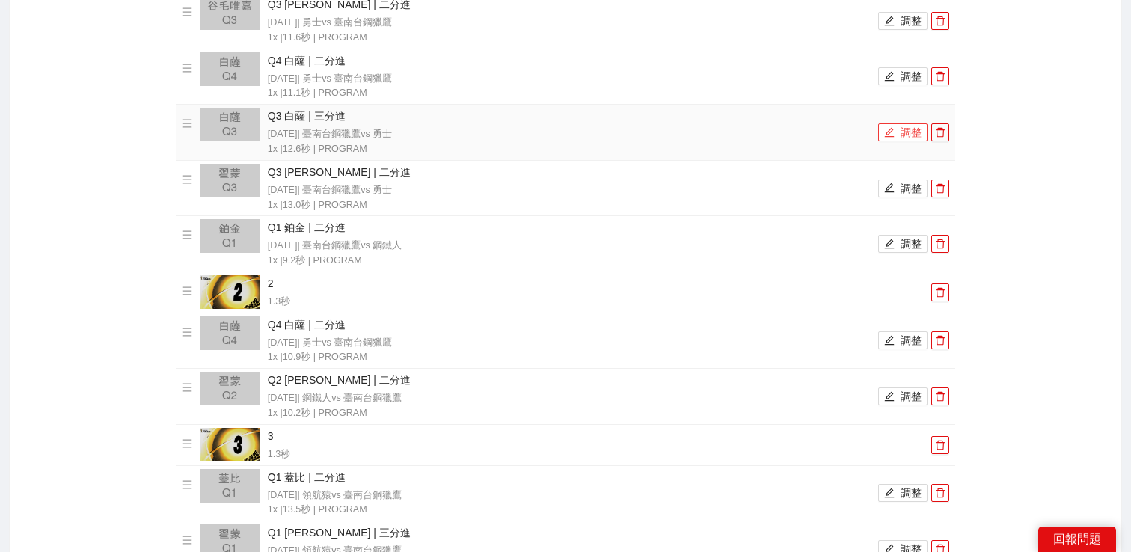
click at [892, 137] on icon "edit" at bounding box center [890, 132] width 10 height 10
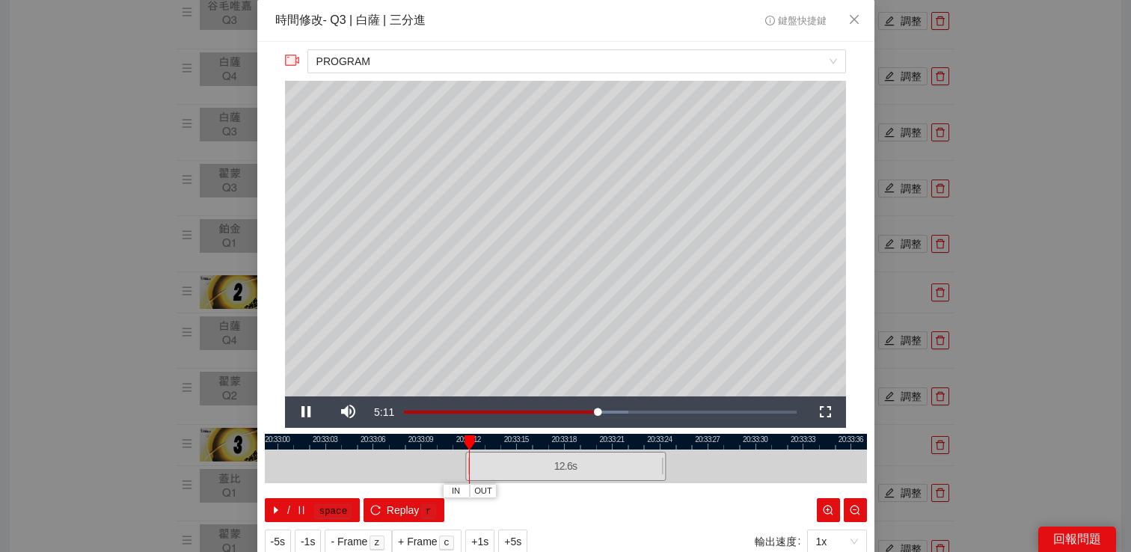
click at [1020, 118] on div "**********" at bounding box center [565, 276] width 1131 height 552
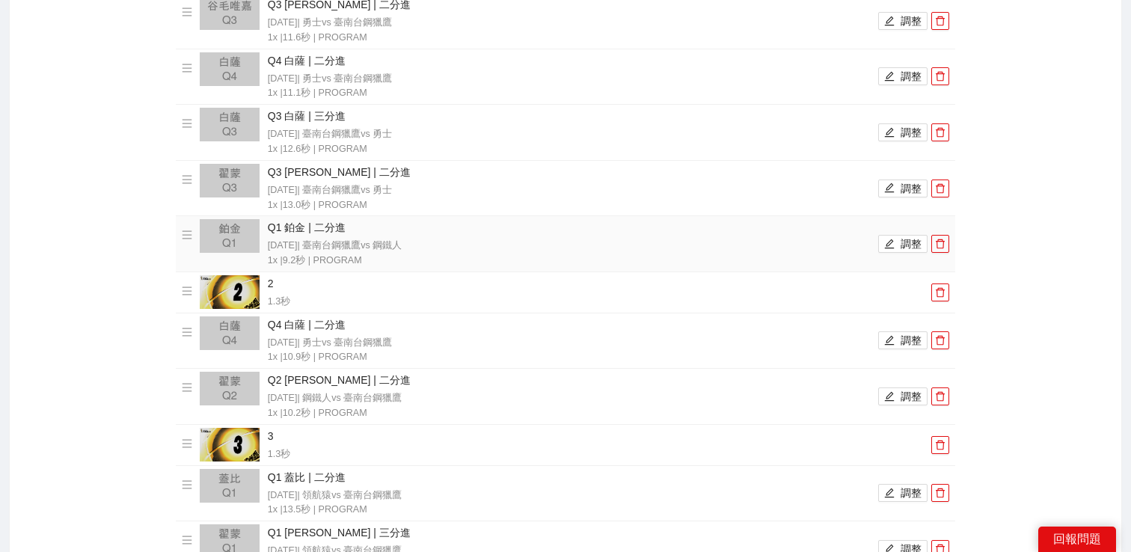
click at [914, 227] on li "Q1 鉑金 | 二分進 2025-03-09 | 臺南台鋼獵鷹 vs 鋼鐵人 1x | 9.2 秒 | PROGRAM 調整" at bounding box center [566, 243] width 769 height 49
click at [914, 238] on button "調整" at bounding box center [903, 244] width 49 height 18
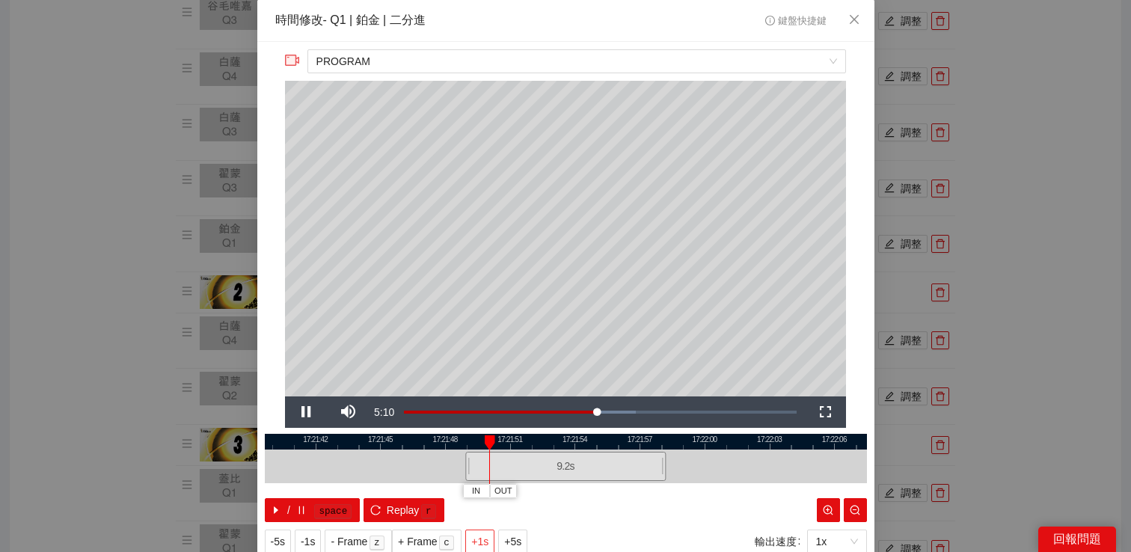
click at [478, 540] on span "+1s" at bounding box center [479, 542] width 17 height 16
click at [975, 256] on div "**********" at bounding box center [565, 276] width 1131 height 552
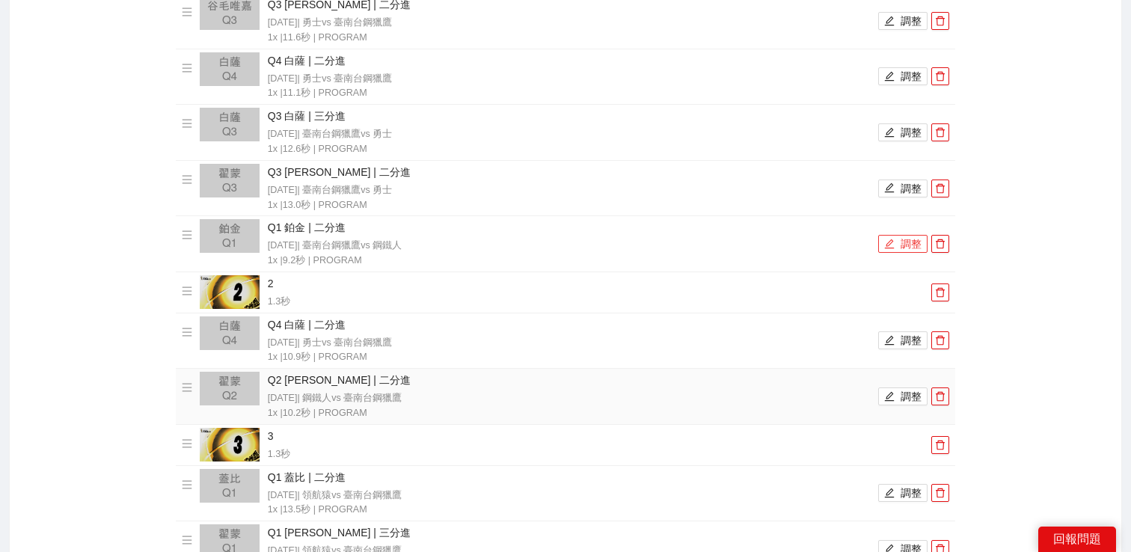
scroll to position [510, 0]
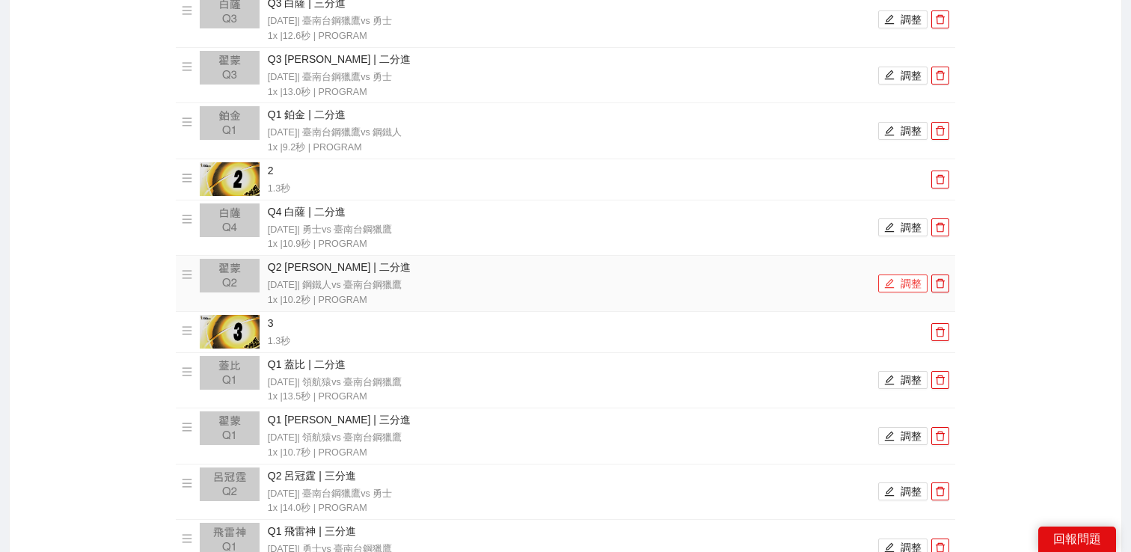
click at [896, 284] on button "調整" at bounding box center [903, 284] width 49 height 18
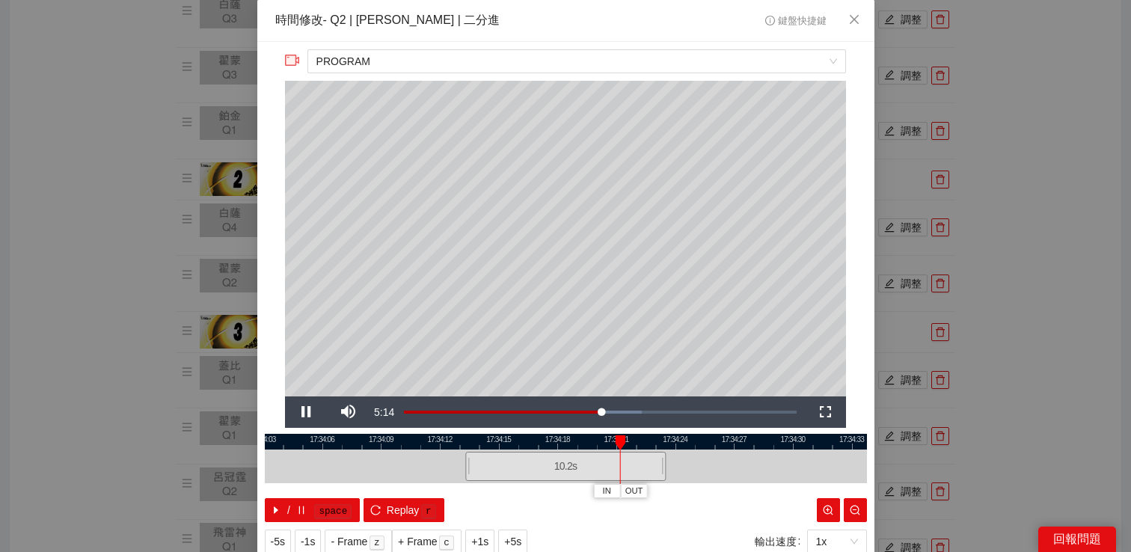
click at [986, 254] on div "**********" at bounding box center [565, 276] width 1131 height 552
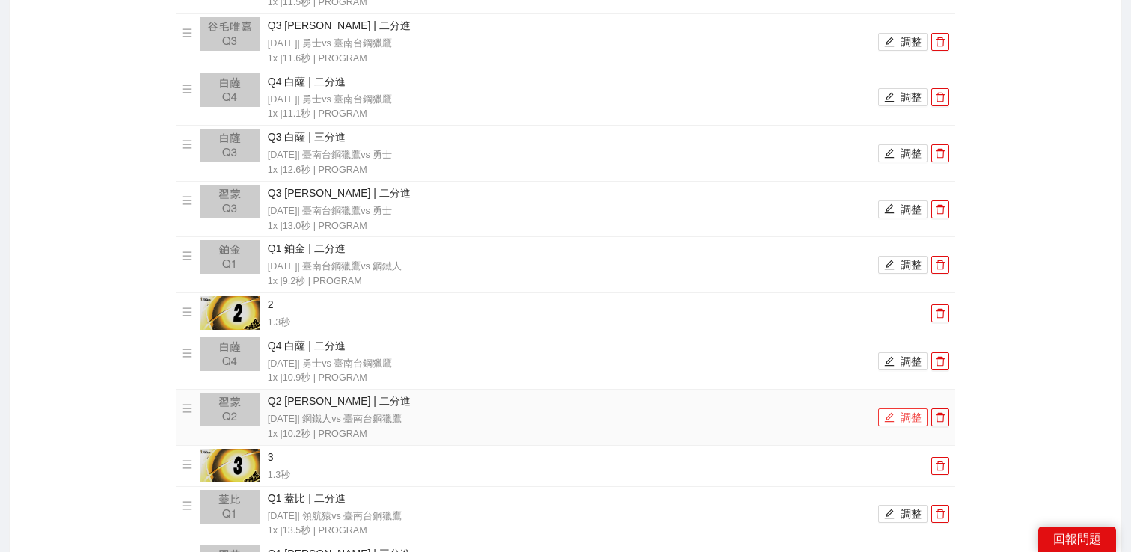
scroll to position [373, 0]
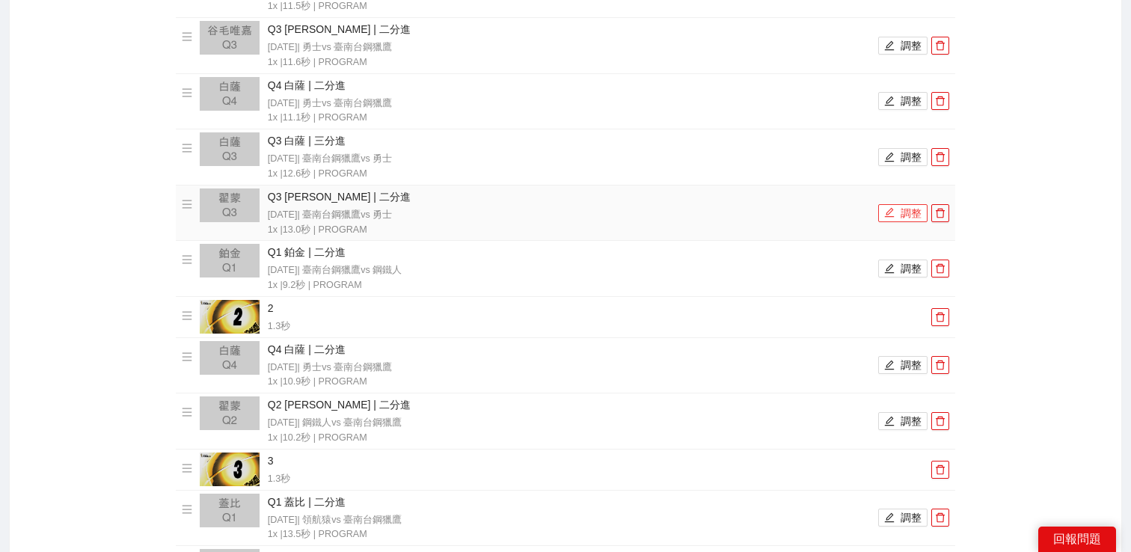
click at [899, 215] on button "調整" at bounding box center [903, 213] width 49 height 18
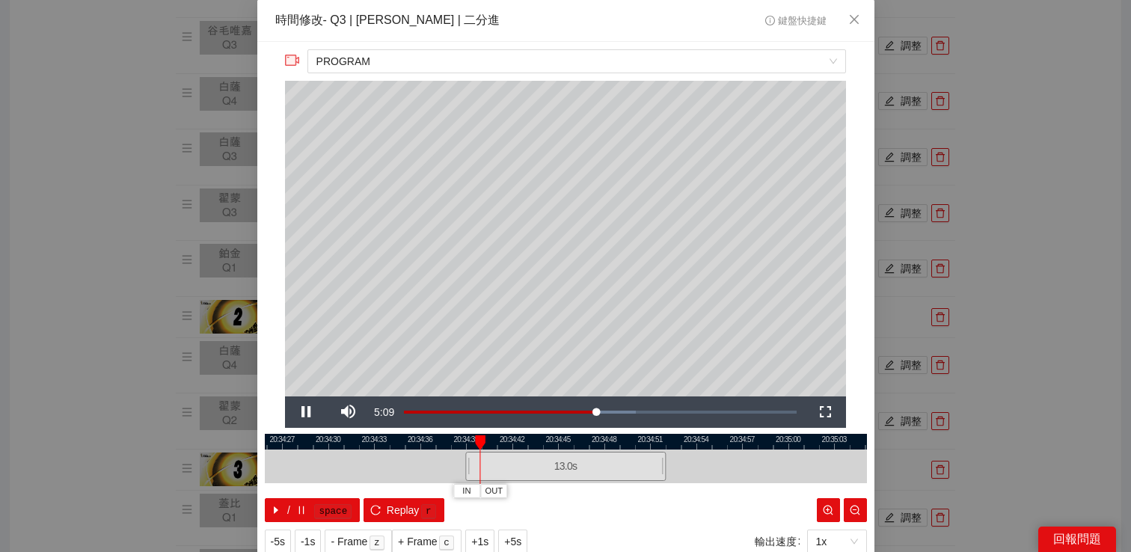
click at [974, 196] on div "**********" at bounding box center [565, 276] width 1131 height 552
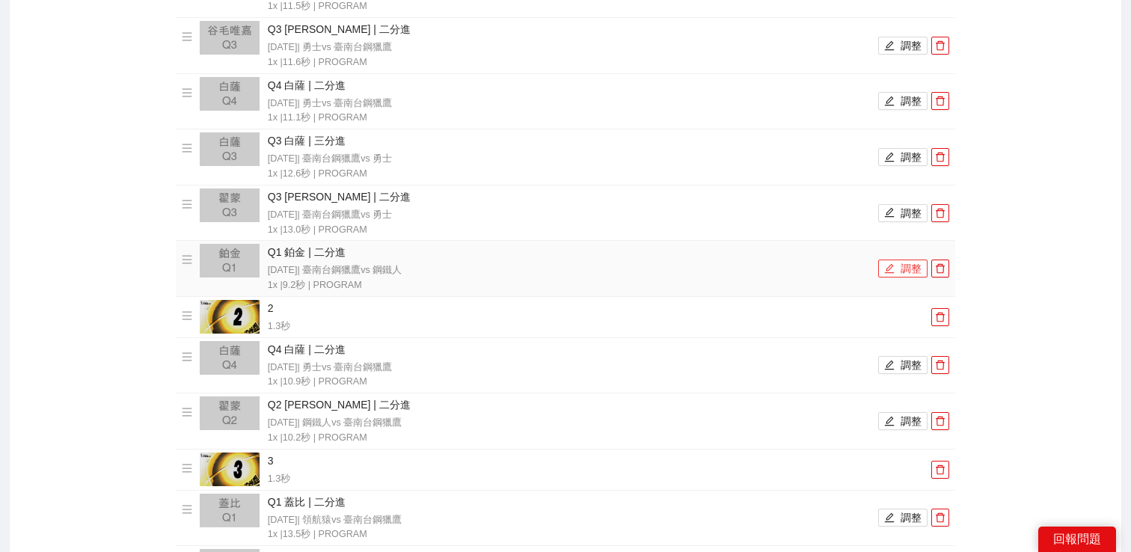
click at [892, 263] on icon "edit" at bounding box center [890, 268] width 10 height 10
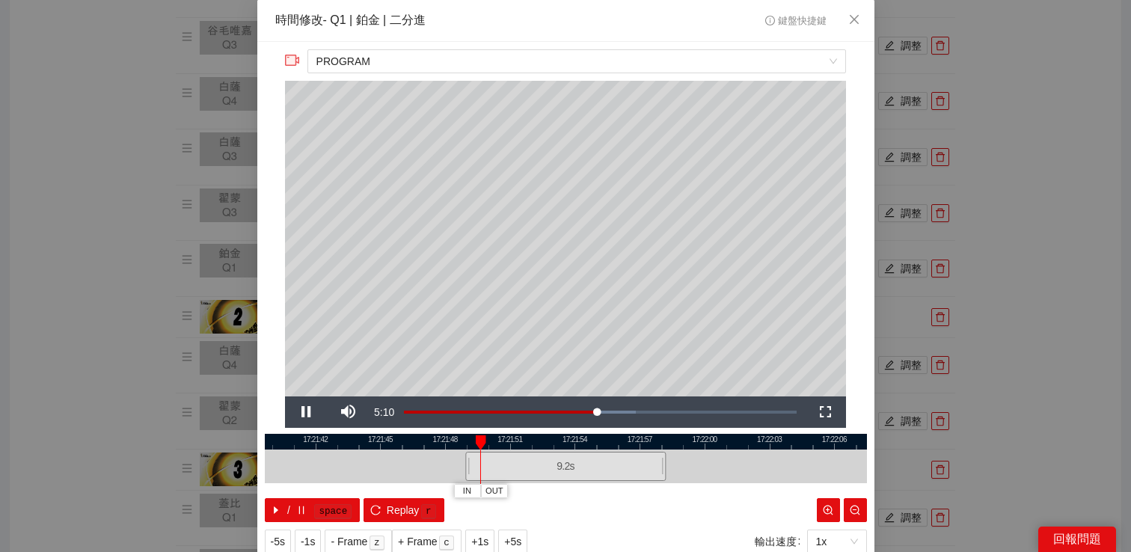
click at [984, 259] on div "**********" at bounding box center [565, 276] width 1131 height 552
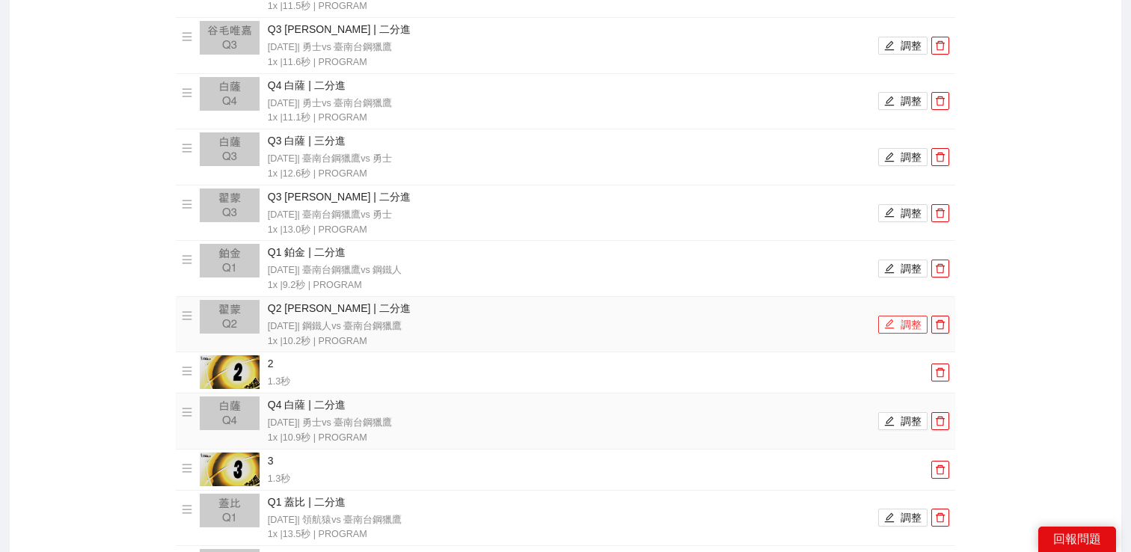
click at [889, 328] on icon "edit" at bounding box center [890, 324] width 10 height 10
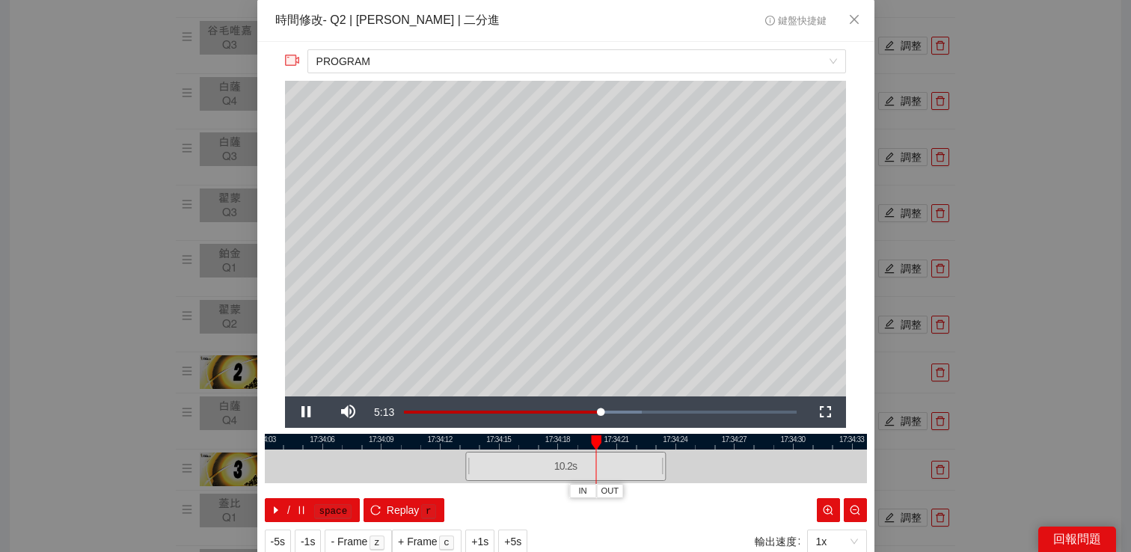
click at [1063, 290] on div "**********" at bounding box center [565, 276] width 1131 height 552
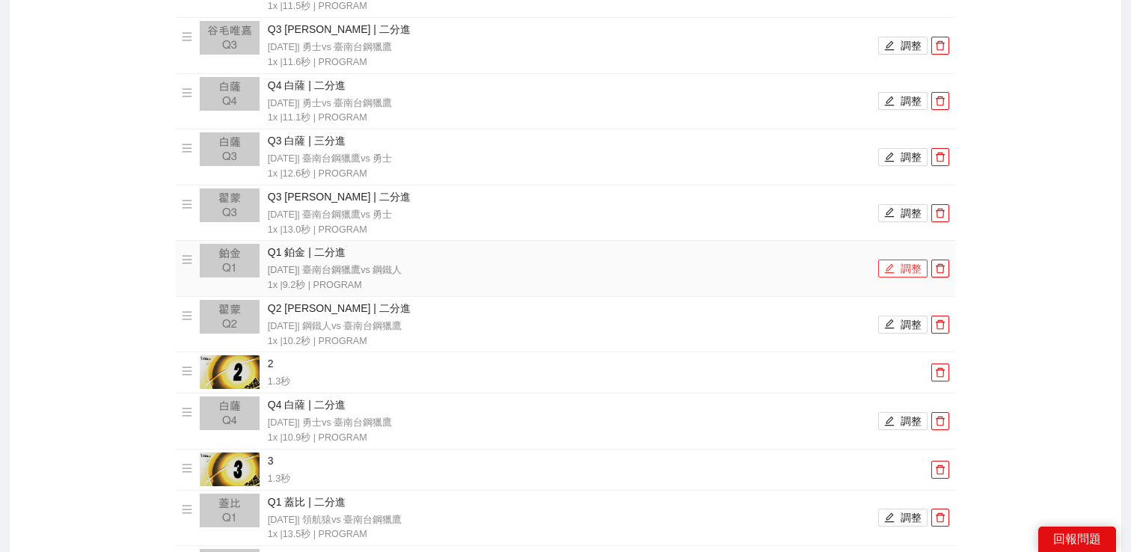
click at [903, 269] on button "調整" at bounding box center [903, 269] width 49 height 18
